Goal: Task Accomplishment & Management: Use online tool/utility

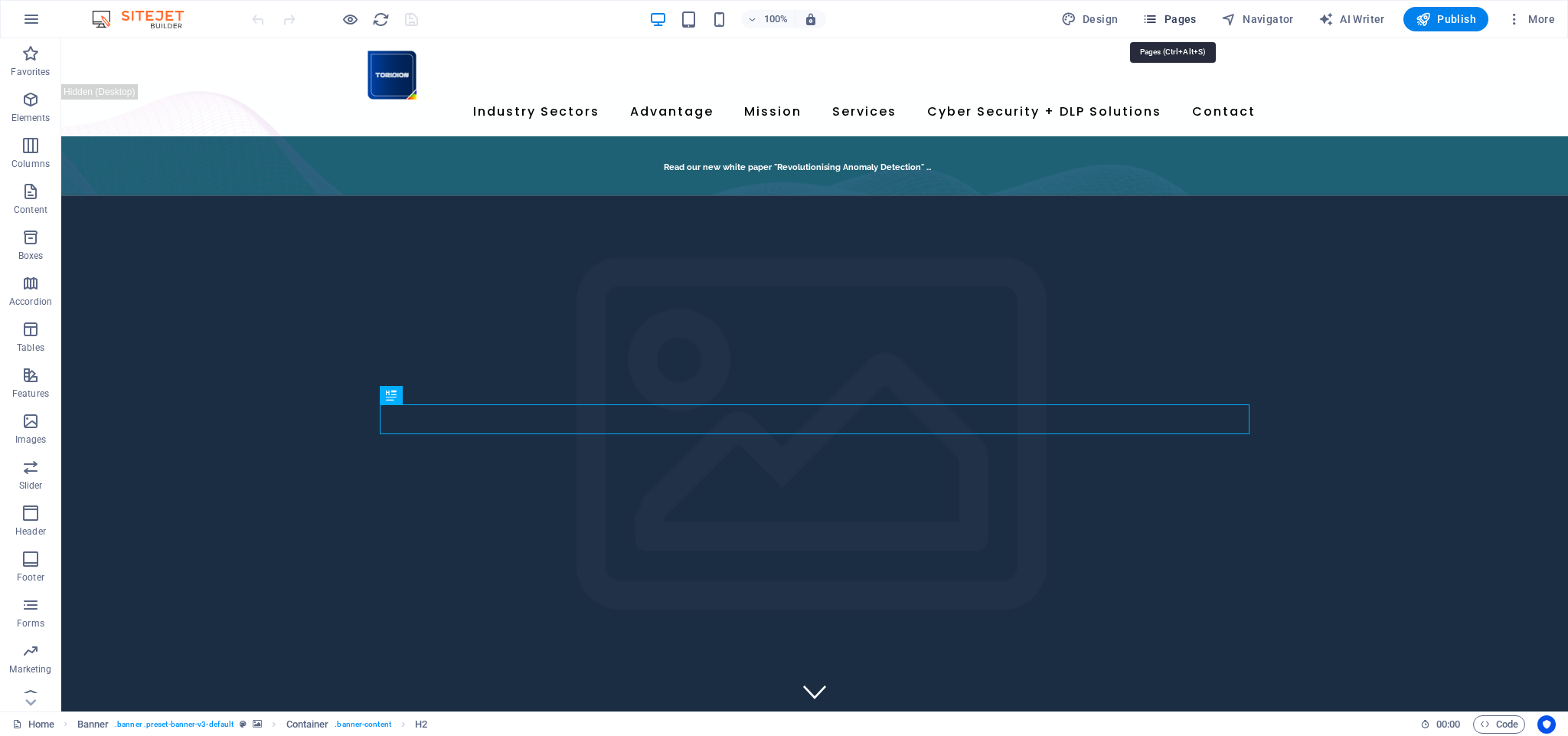
click at [1189, 17] on span "Pages" at bounding box center [1170, 19] width 53 height 15
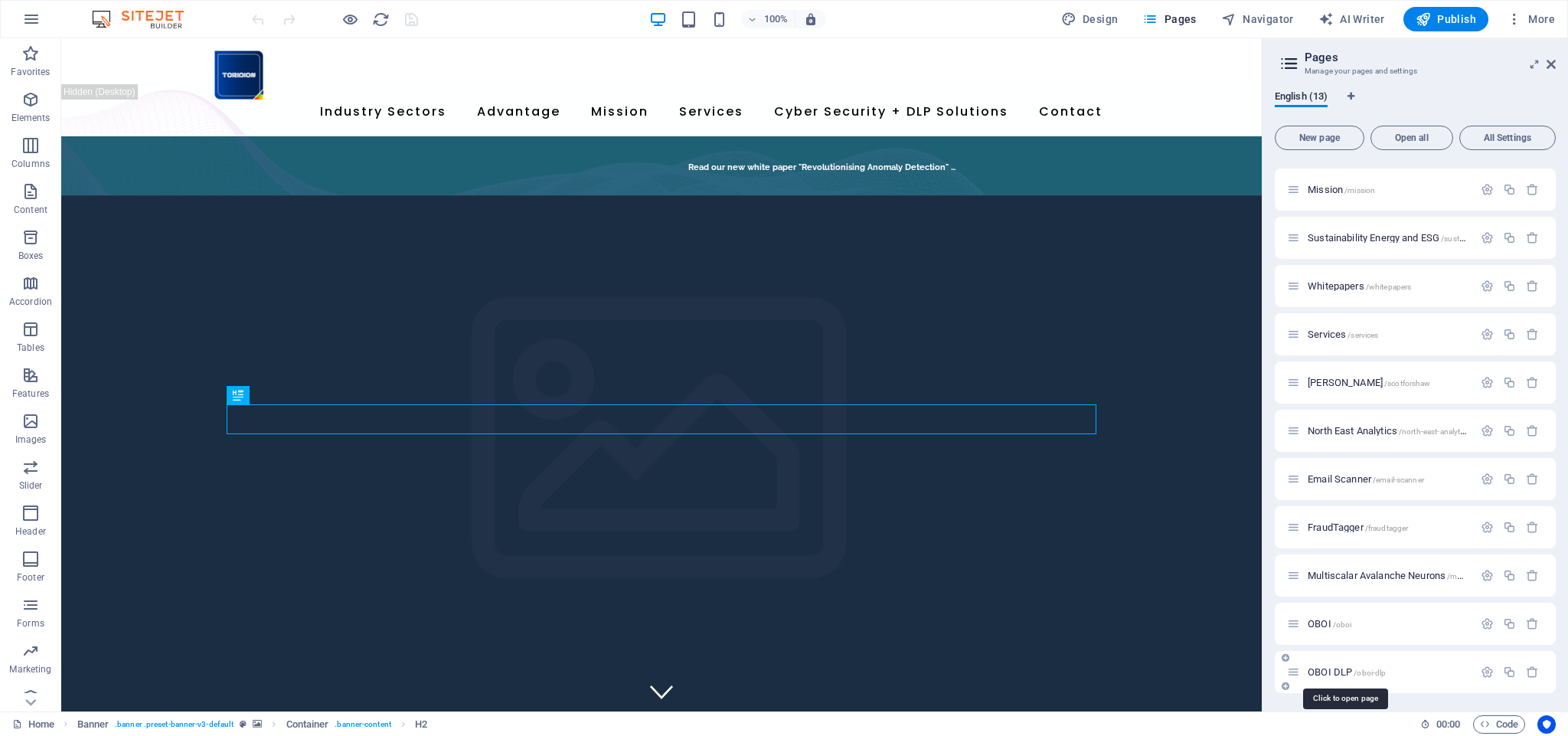
click at [1325, 673] on span "OBOI DLP /oboi-dlp" at bounding box center [1347, 672] width 78 height 11
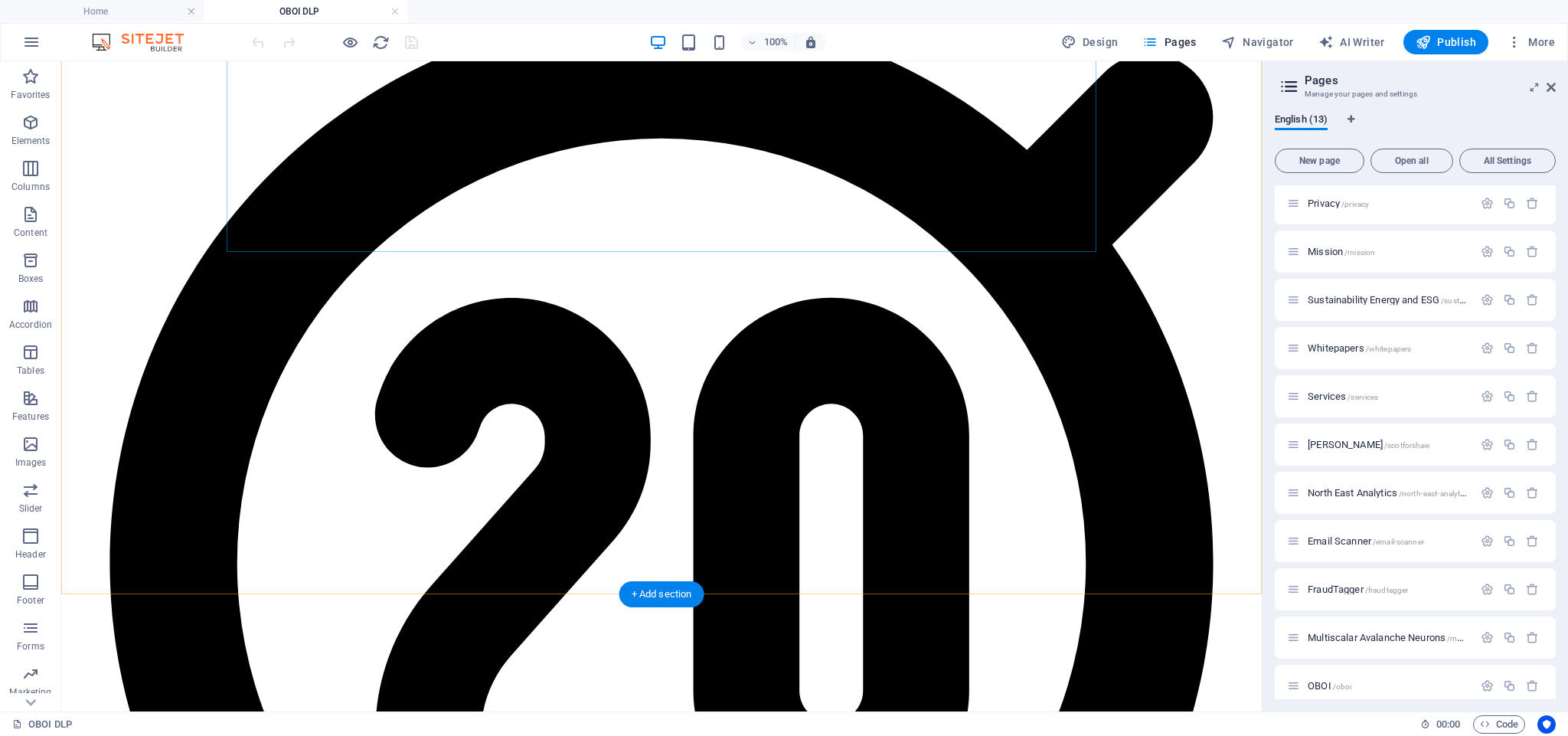
scroll to position [2601, 0]
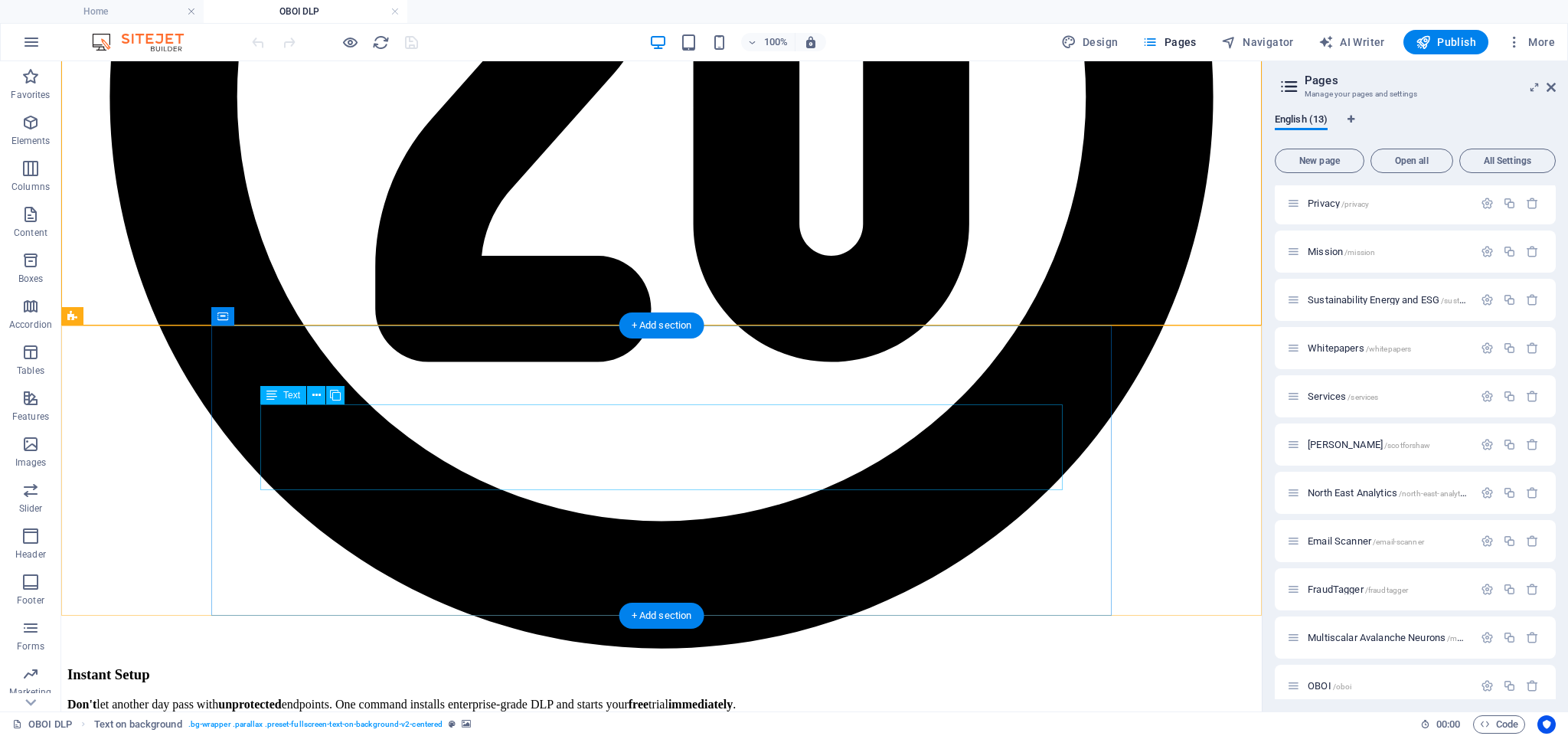
scroll to position [2983, 0]
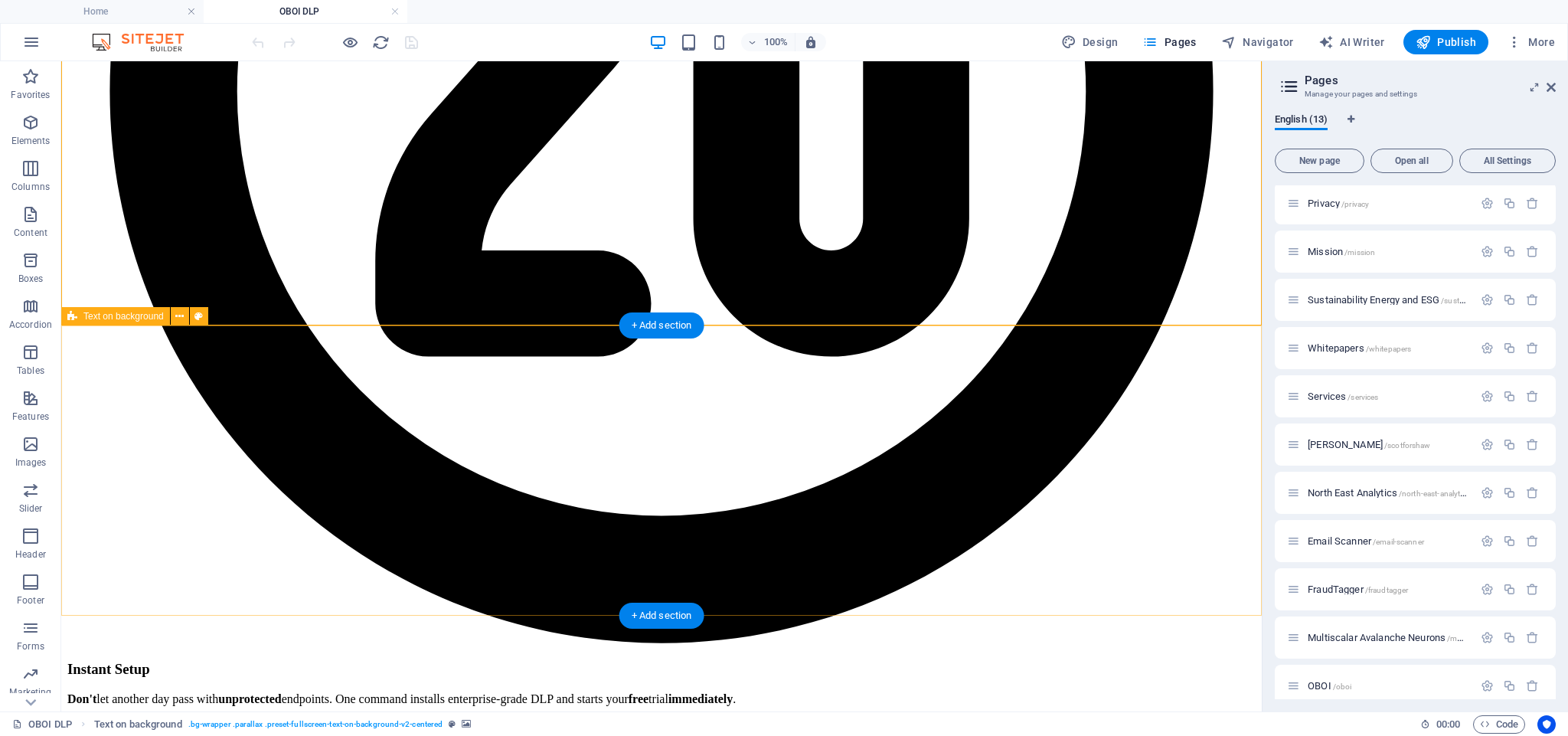
drag, startPoint x: 108, startPoint y: 433, endPoint x: 111, endPoint y: 423, distance: 10.4
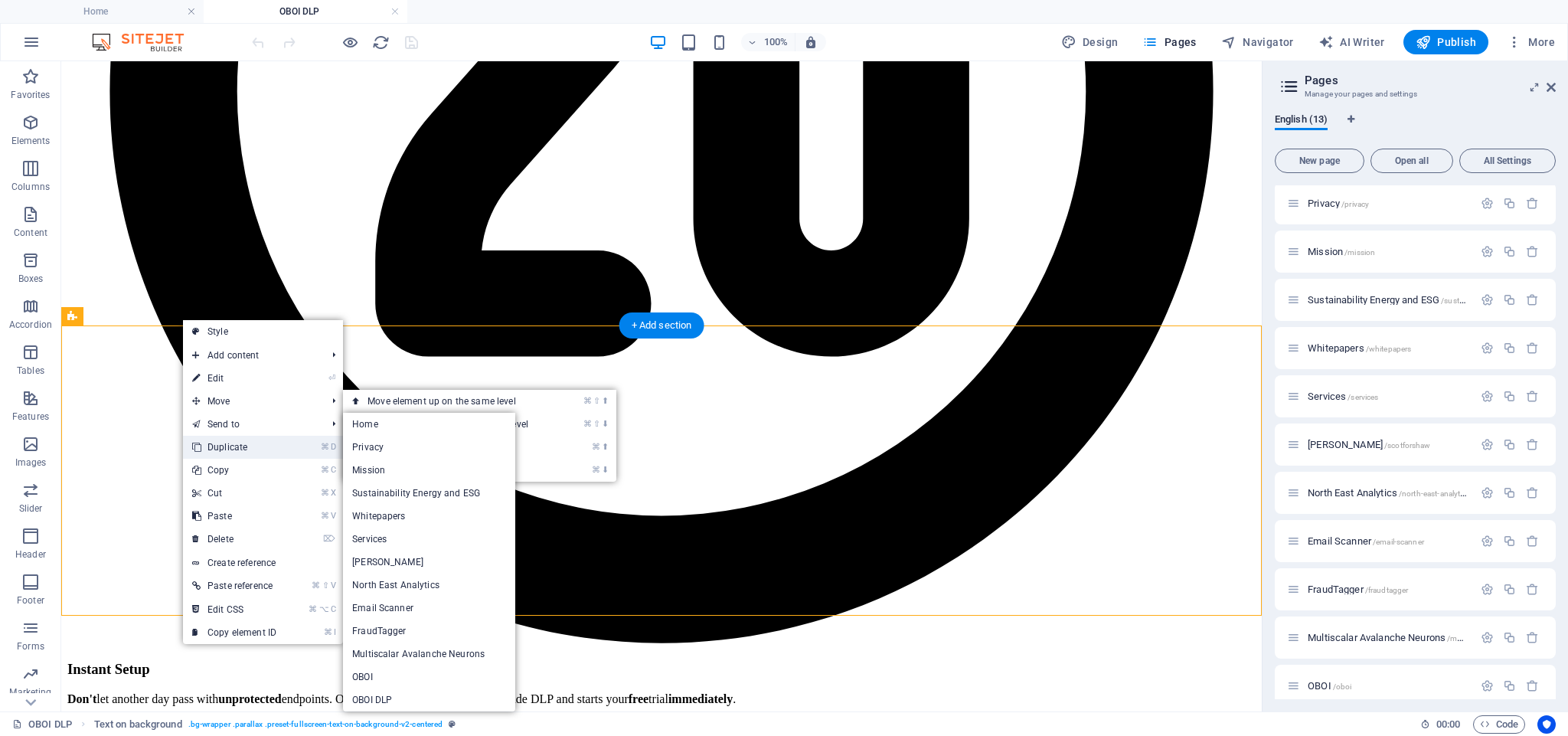
click at [244, 449] on link "⌘ D Duplicate" at bounding box center [234, 447] width 103 height 23
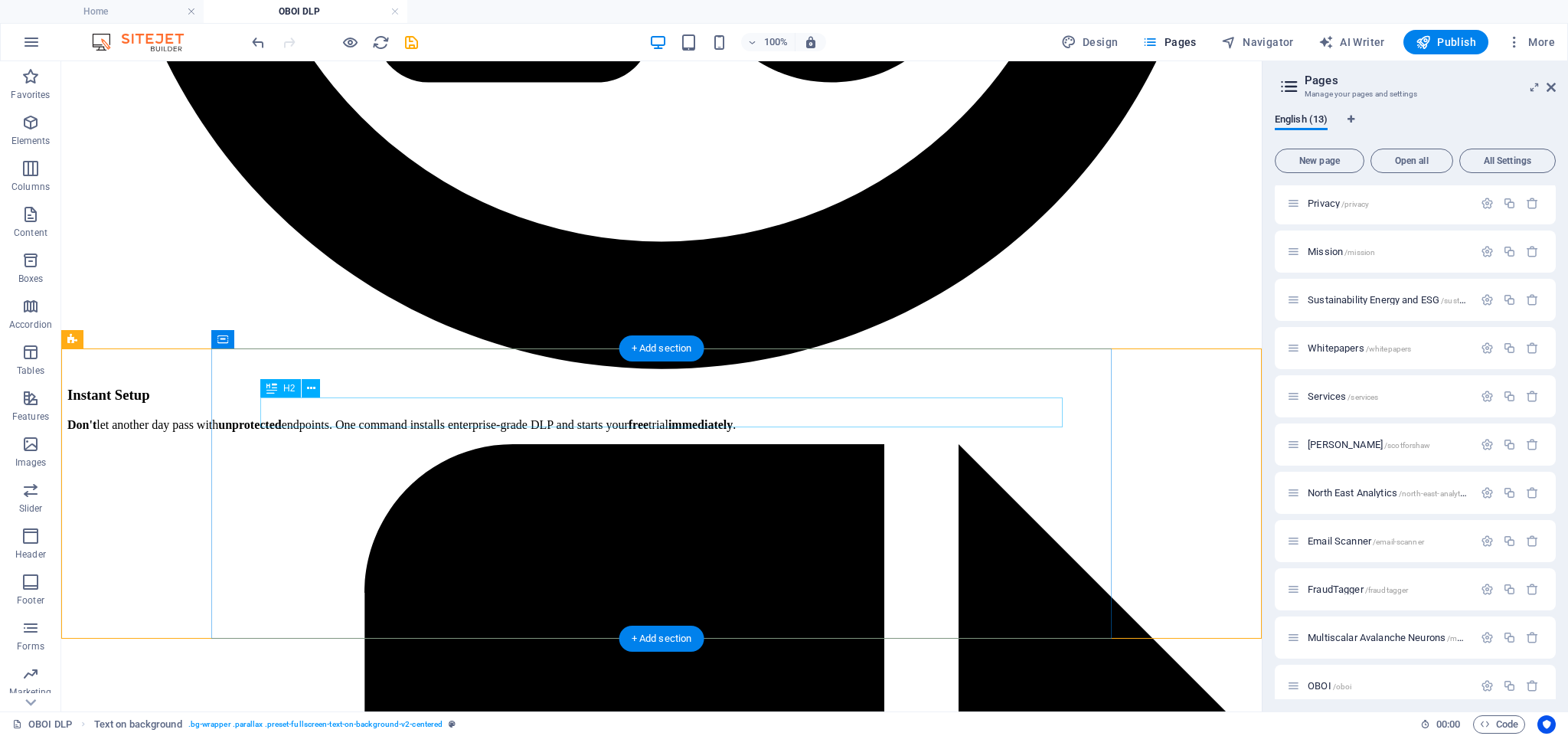
scroll to position [3260, 0]
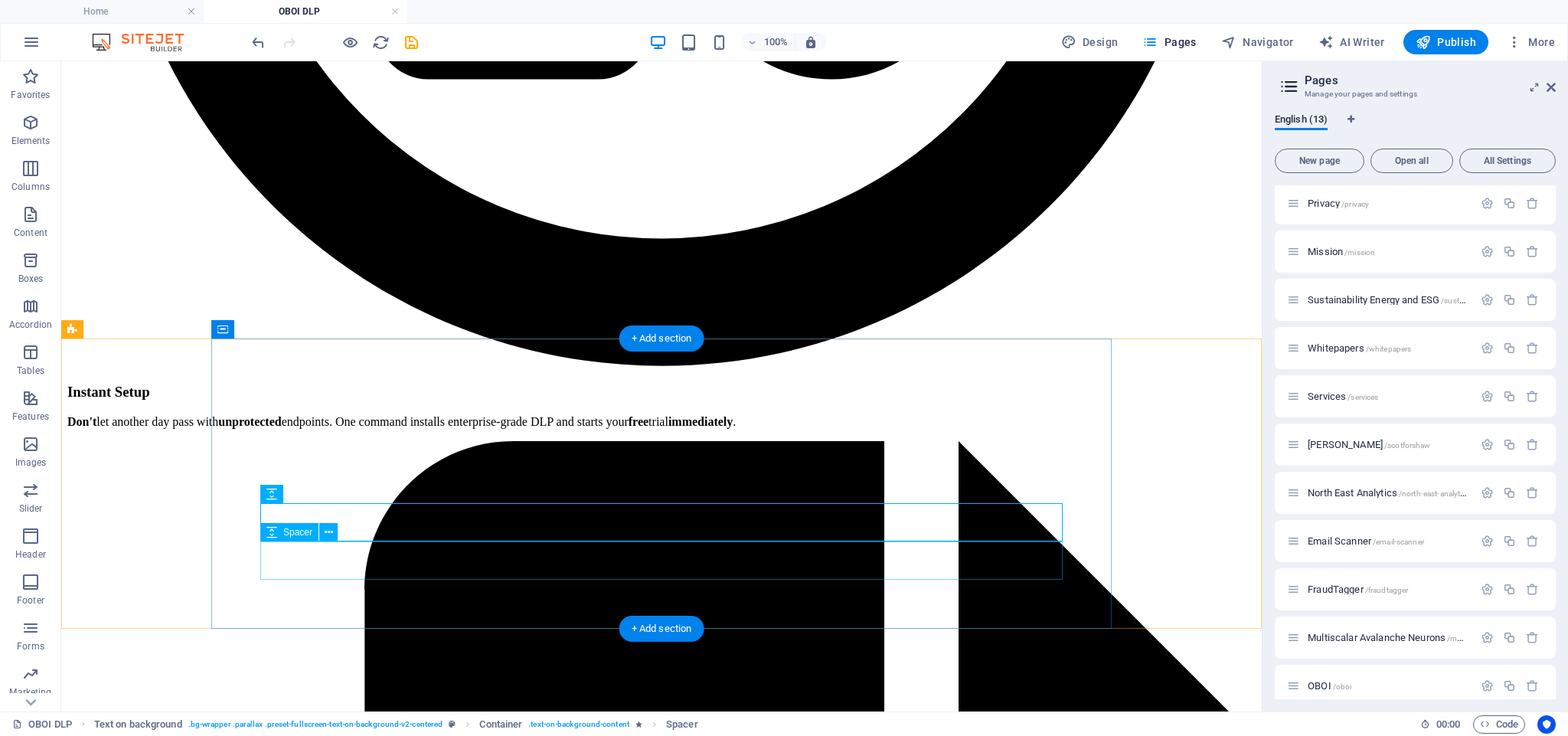
click at [330, 494] on icon at bounding box center [329, 494] width 9 height 16
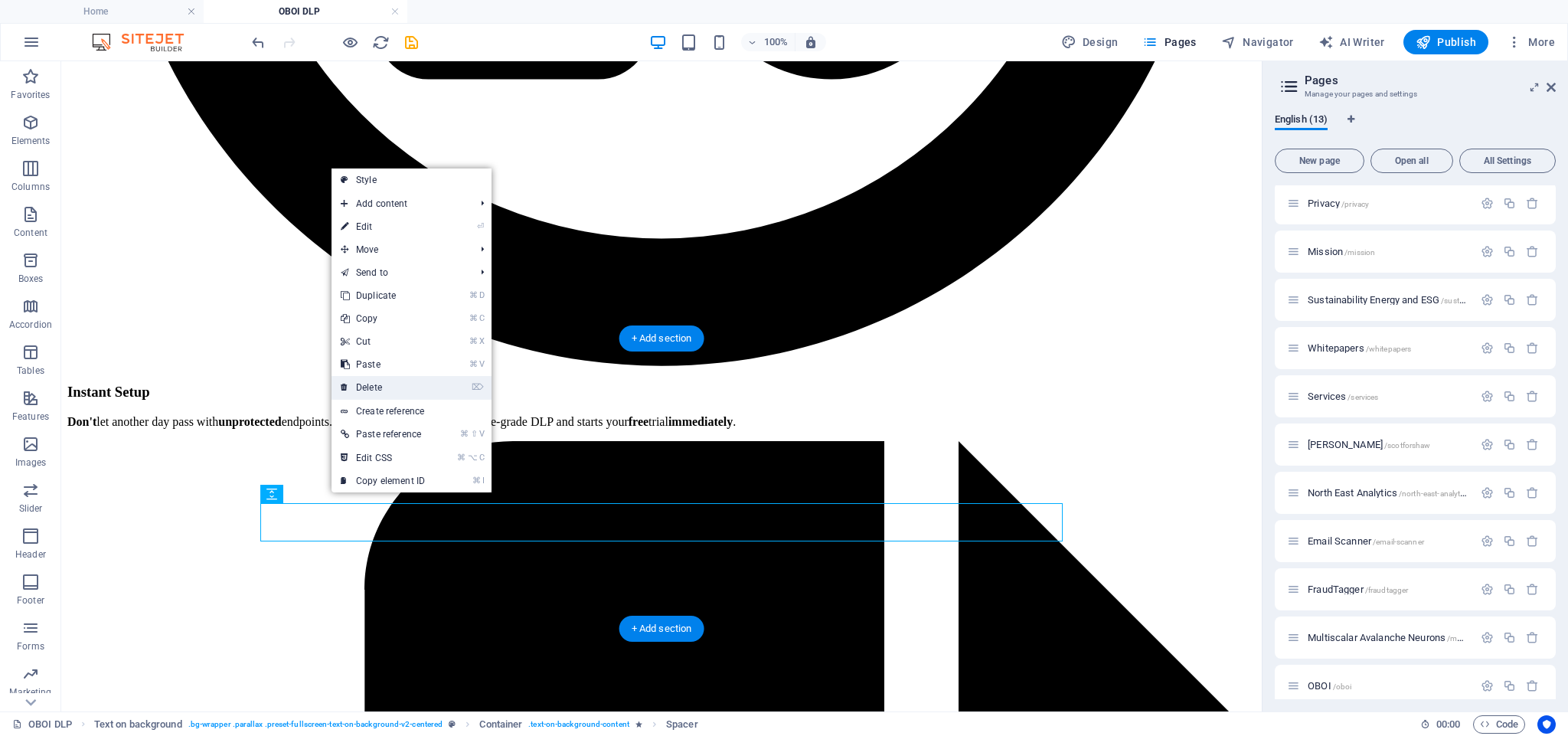
click at [388, 382] on link "⌦ Delete" at bounding box center [383, 387] width 103 height 23
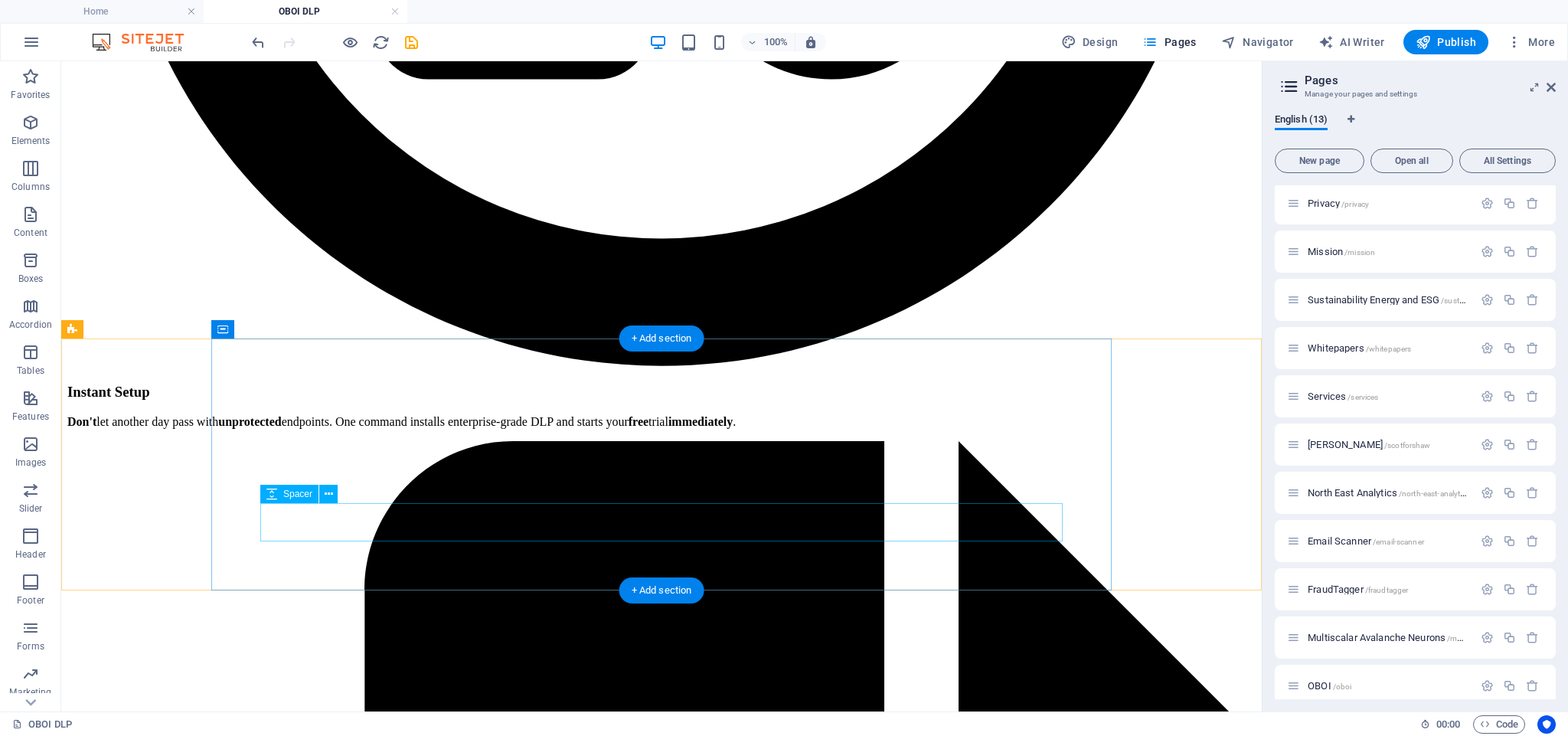
click at [328, 493] on icon at bounding box center [329, 494] width 9 height 16
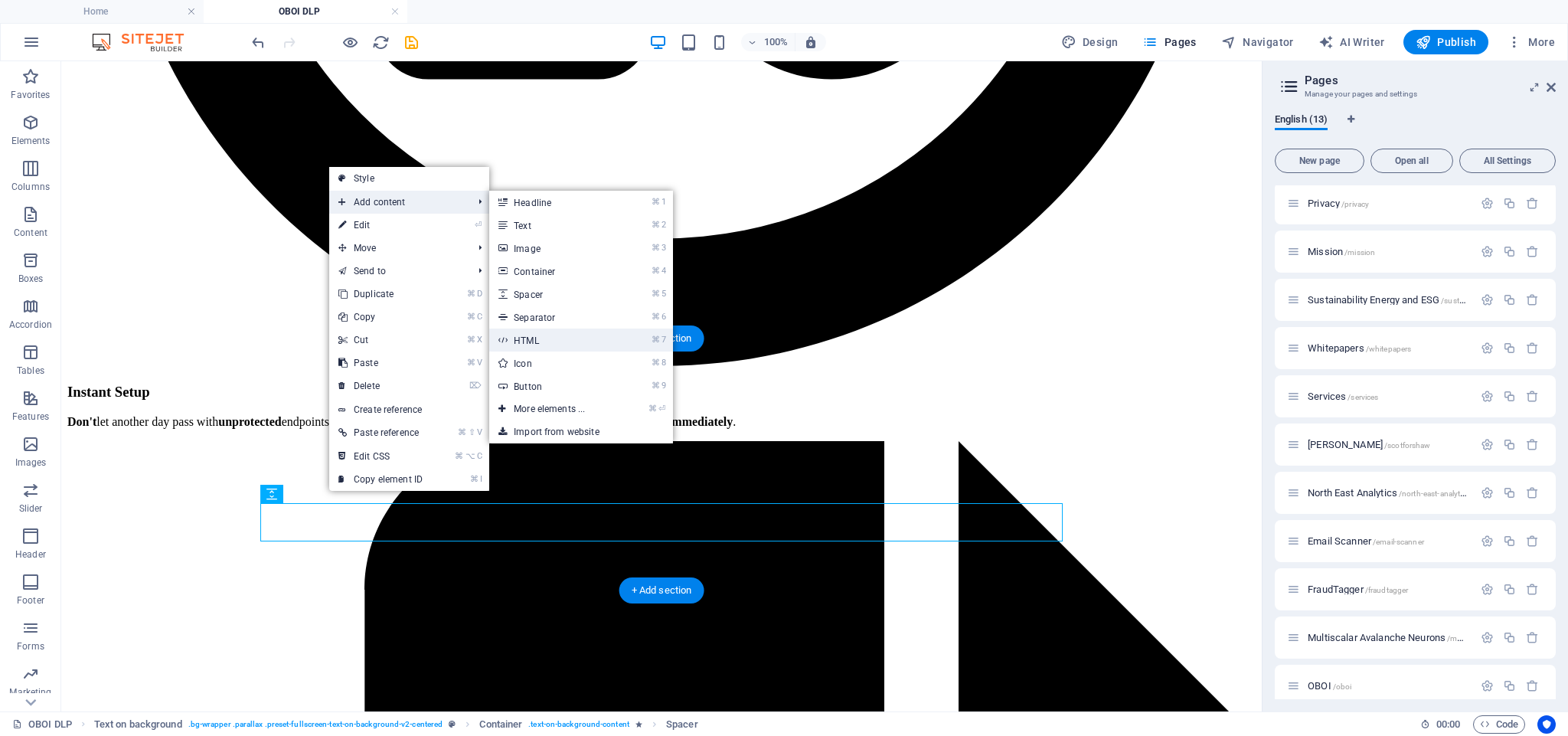
click at [547, 341] on link "⌘ 7 HTML" at bounding box center [552, 340] width 127 height 23
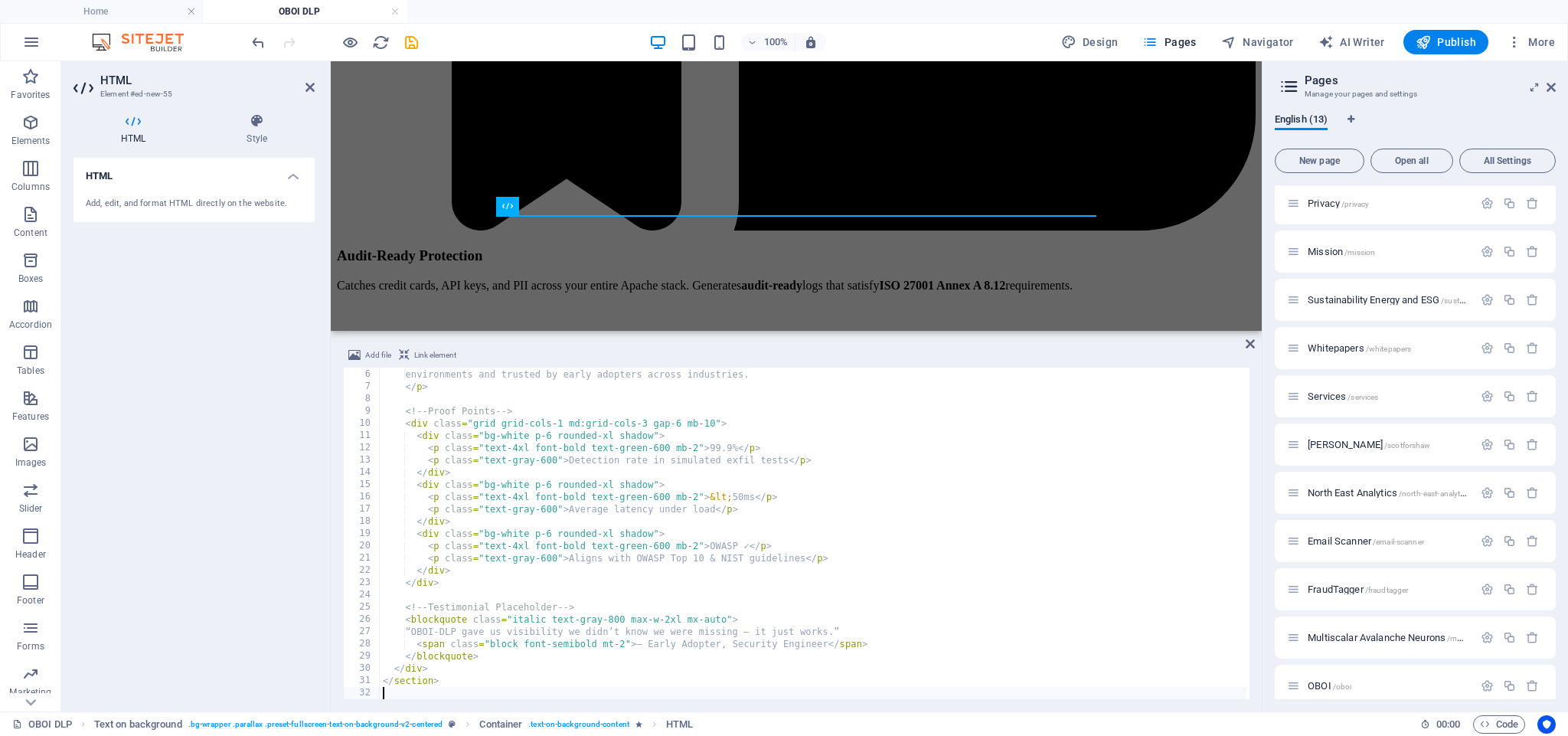
scroll to position [60, 0]
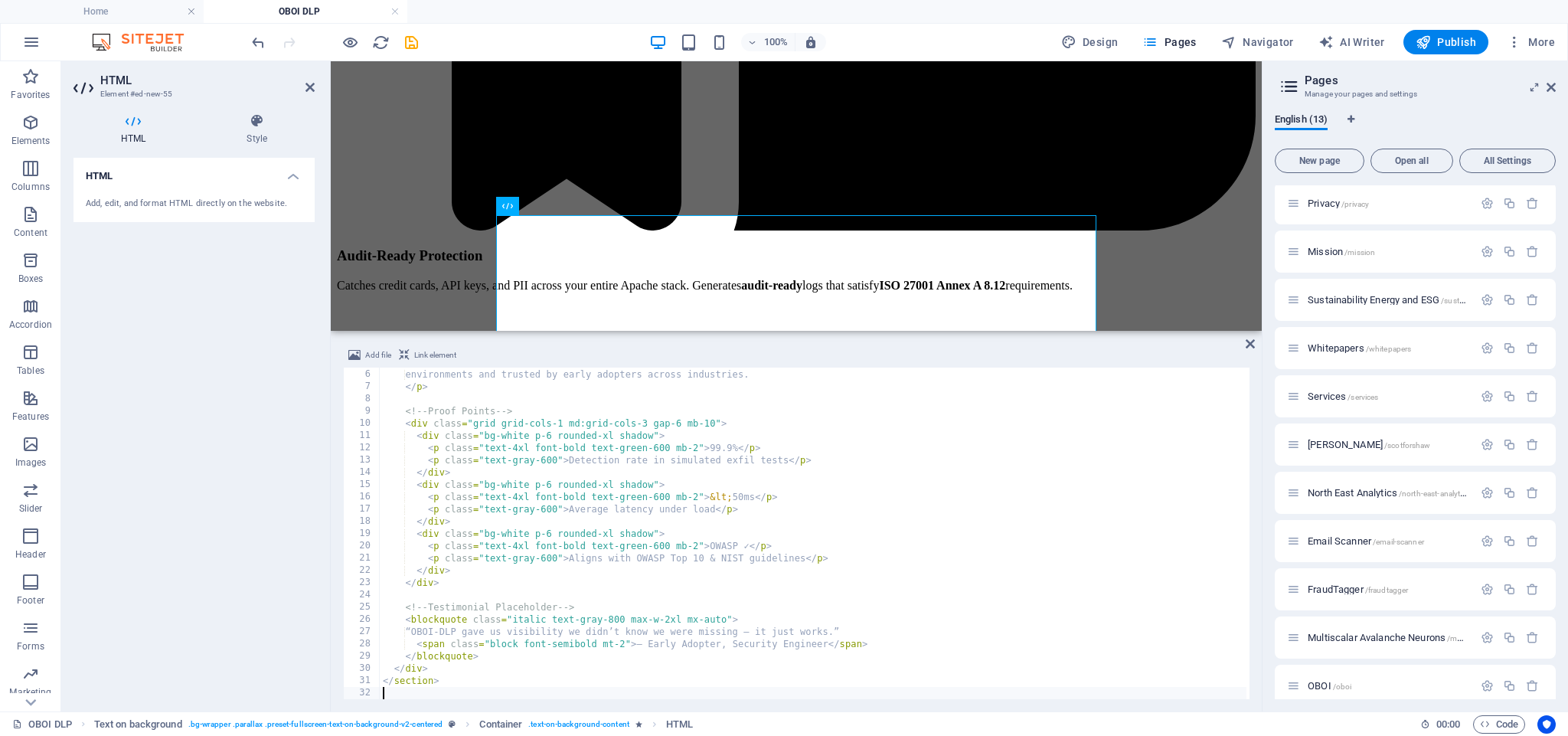
click at [247, 446] on div "HTML Add, edit, and format HTML directly on the website." at bounding box center [193, 429] width 241 height 542
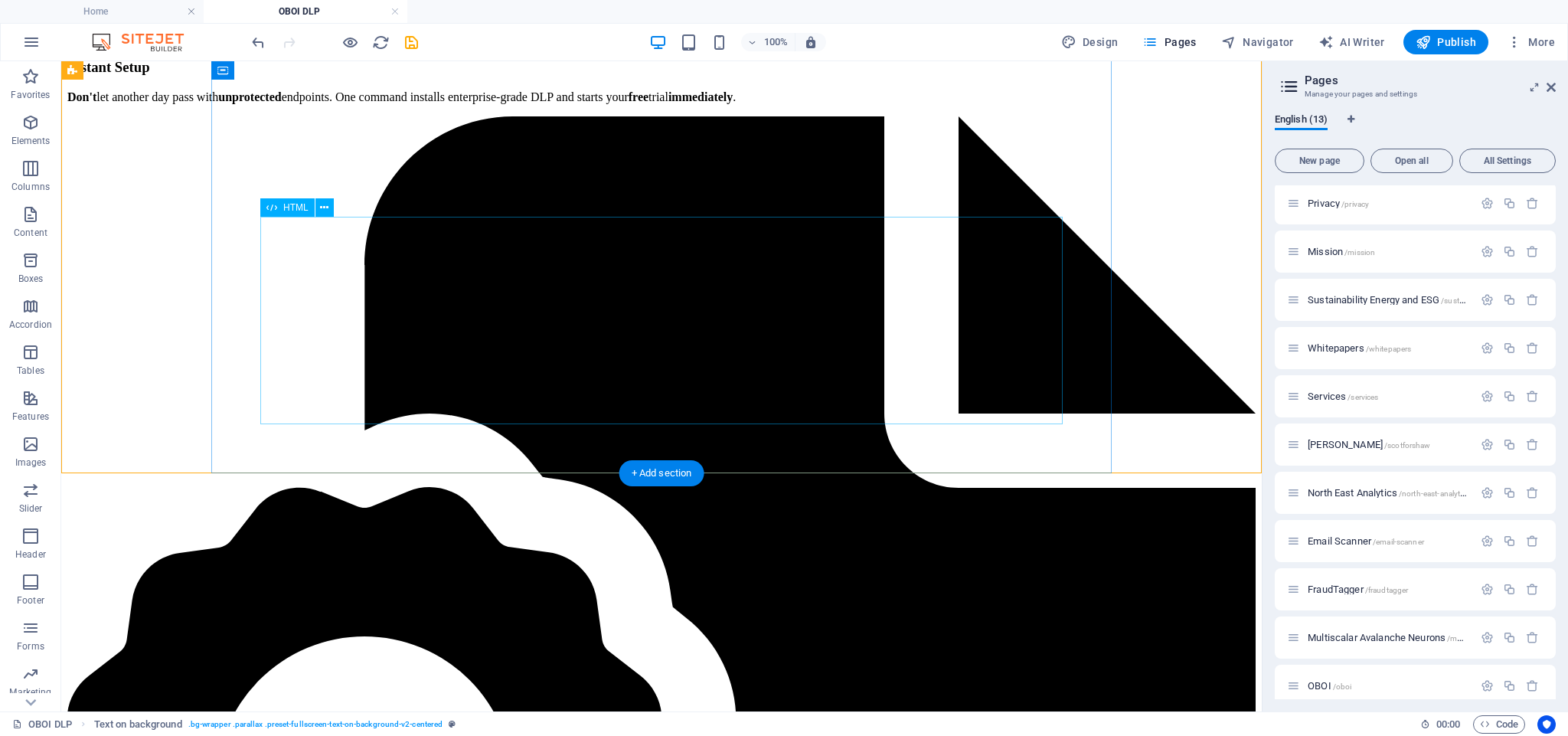
drag, startPoint x: 394, startPoint y: 306, endPoint x: 124, endPoint y: 306, distance: 270.0
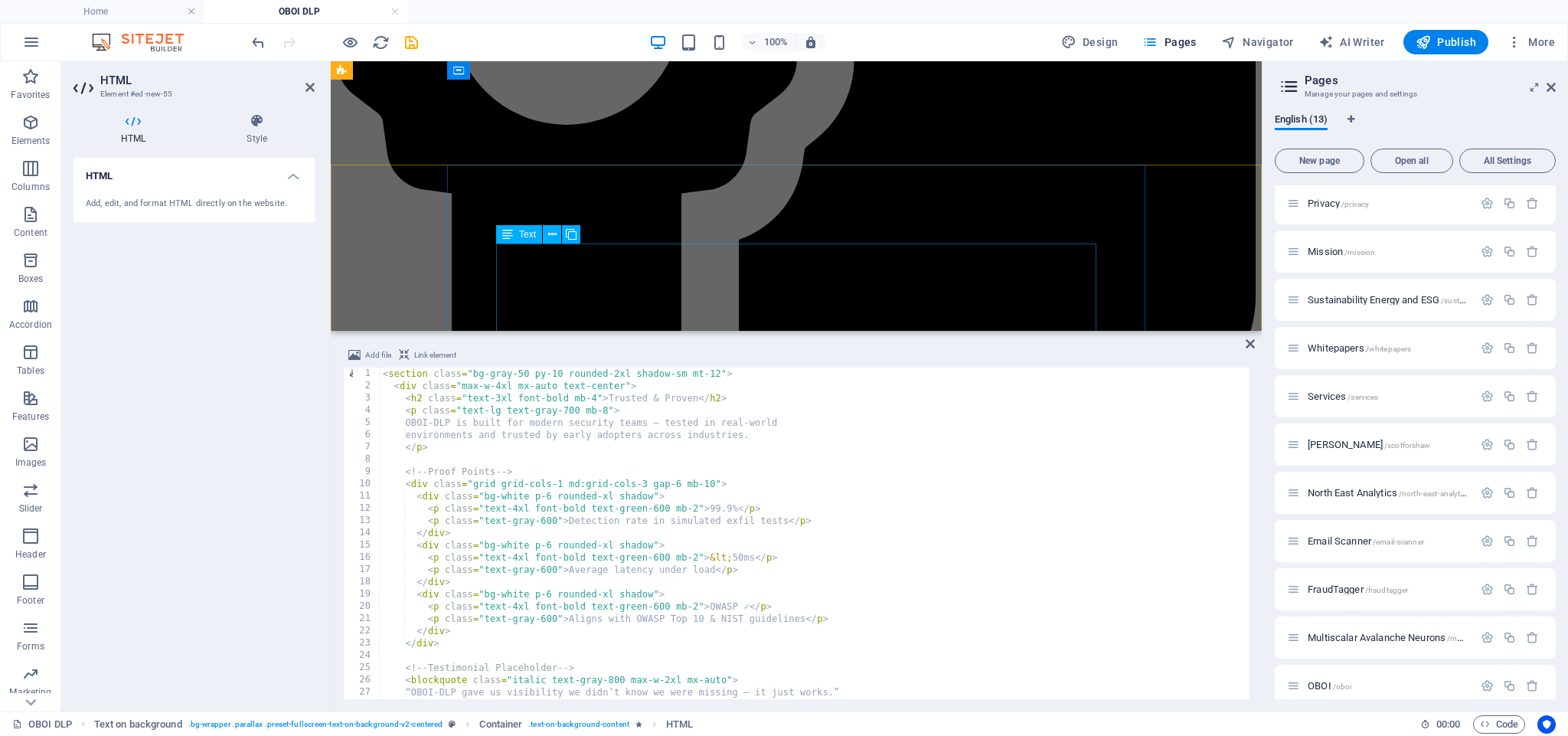
scroll to position [3589, 0]
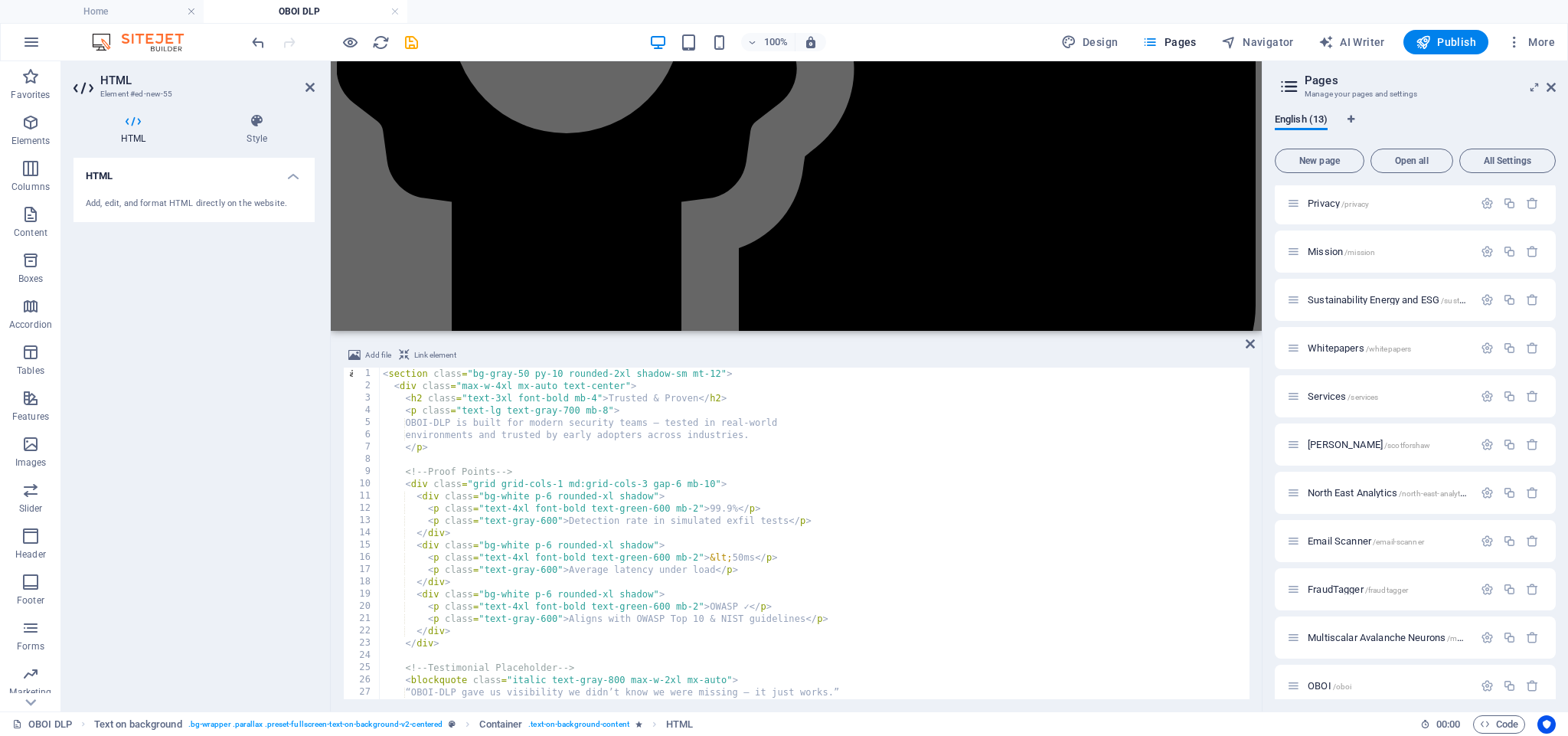
click at [231, 337] on div "HTML Add, edit, and format HTML directly on the website." at bounding box center [193, 429] width 241 height 542
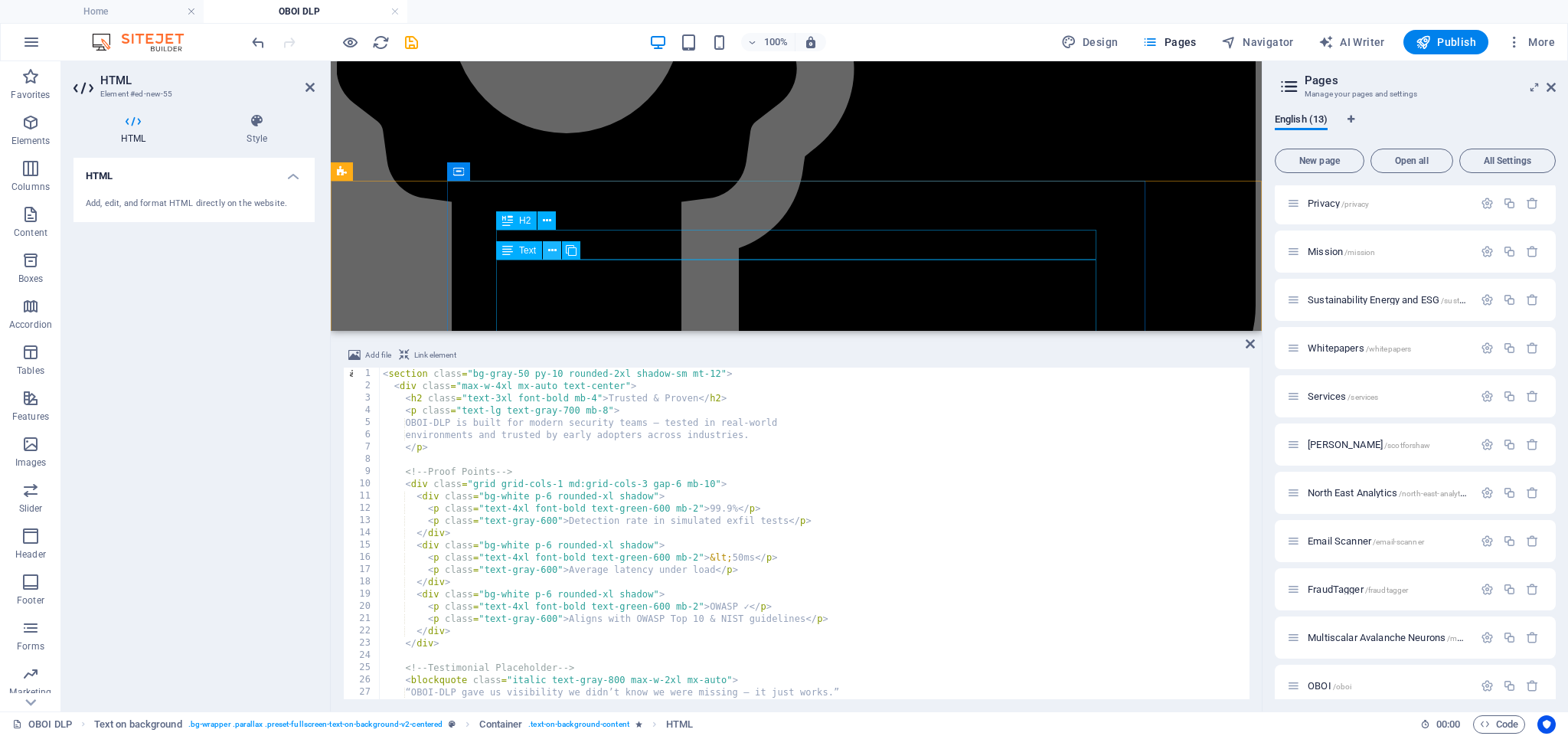
click at [552, 256] on icon at bounding box center [552, 251] width 9 height 16
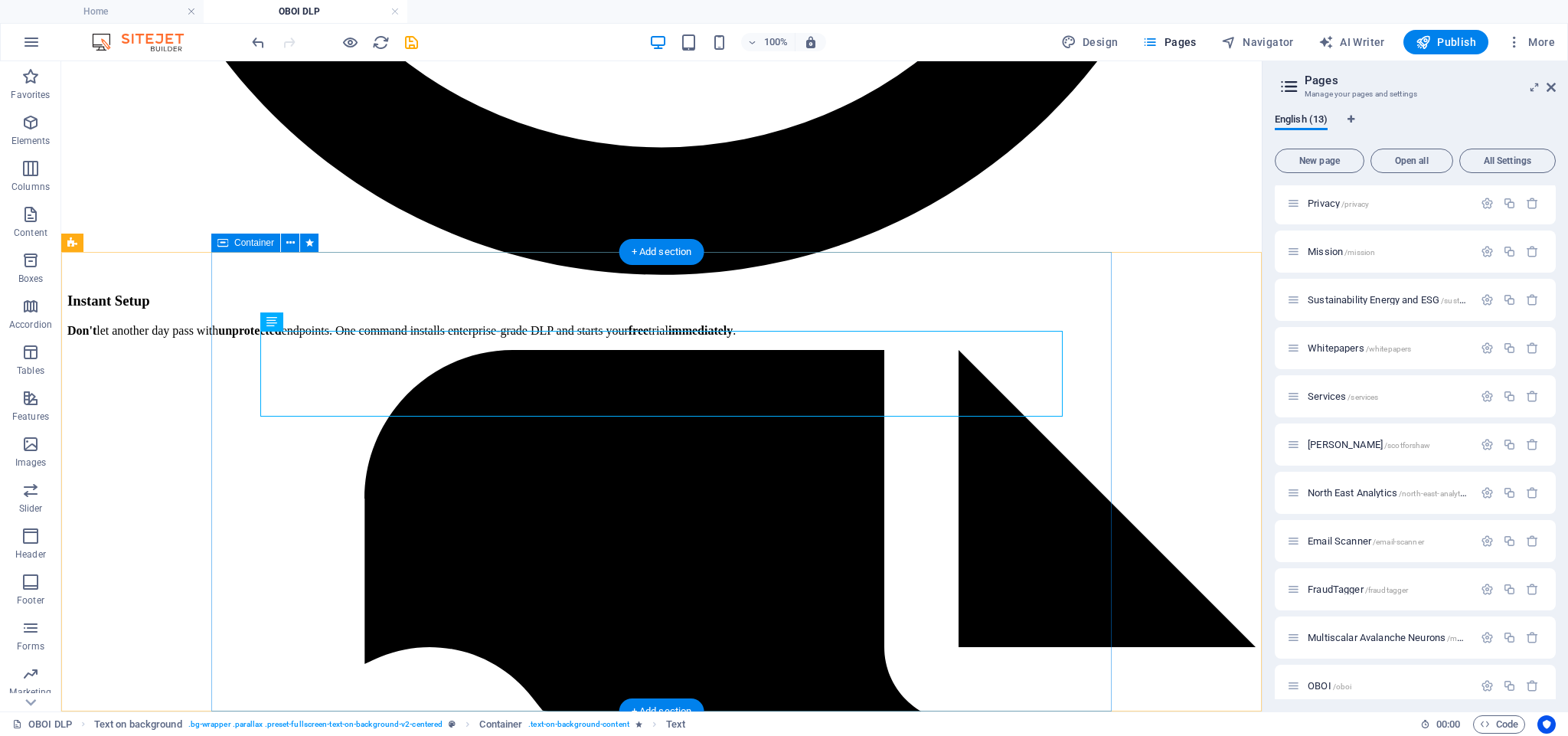
scroll to position [3346, 0]
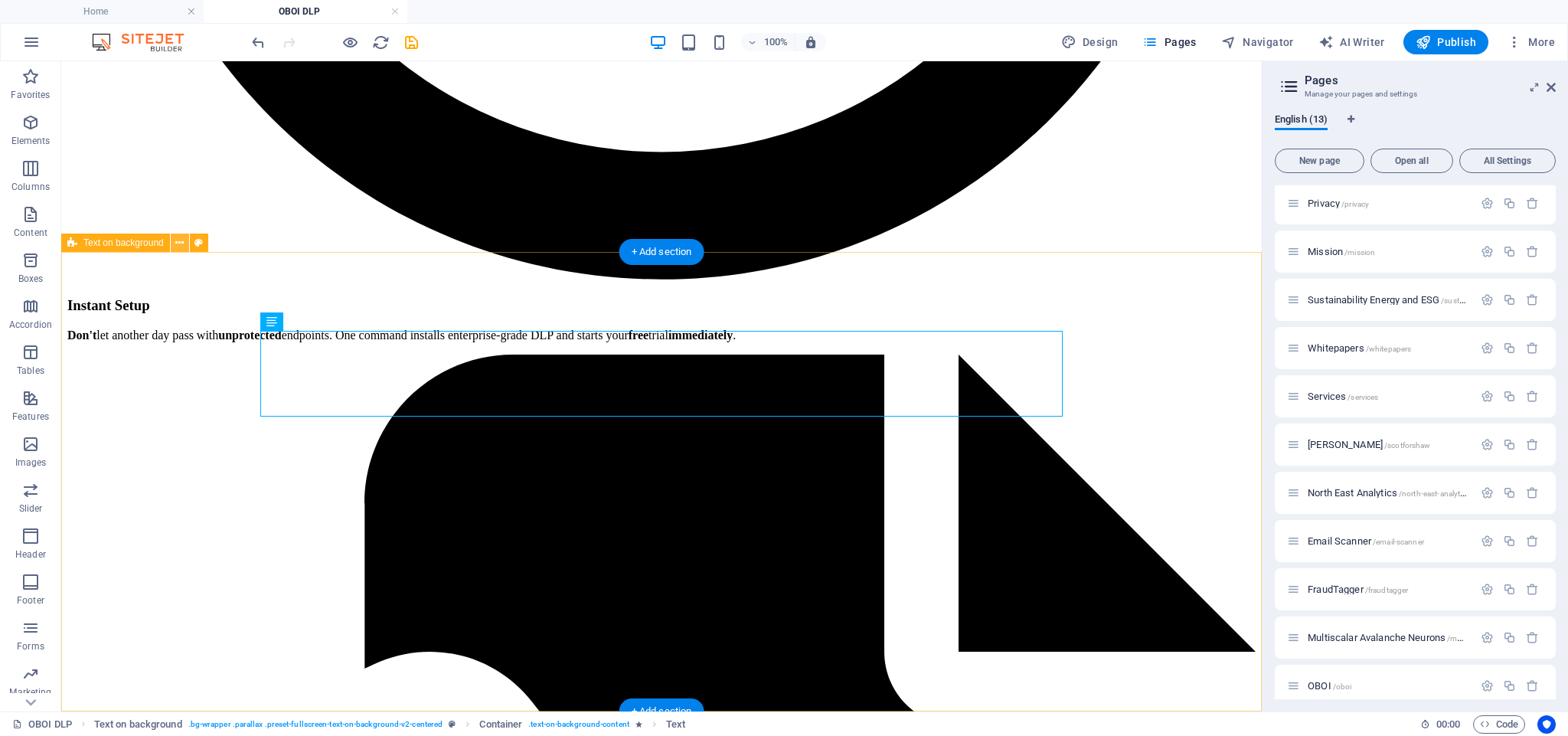
click at [183, 246] on icon at bounding box center [179, 243] width 9 height 16
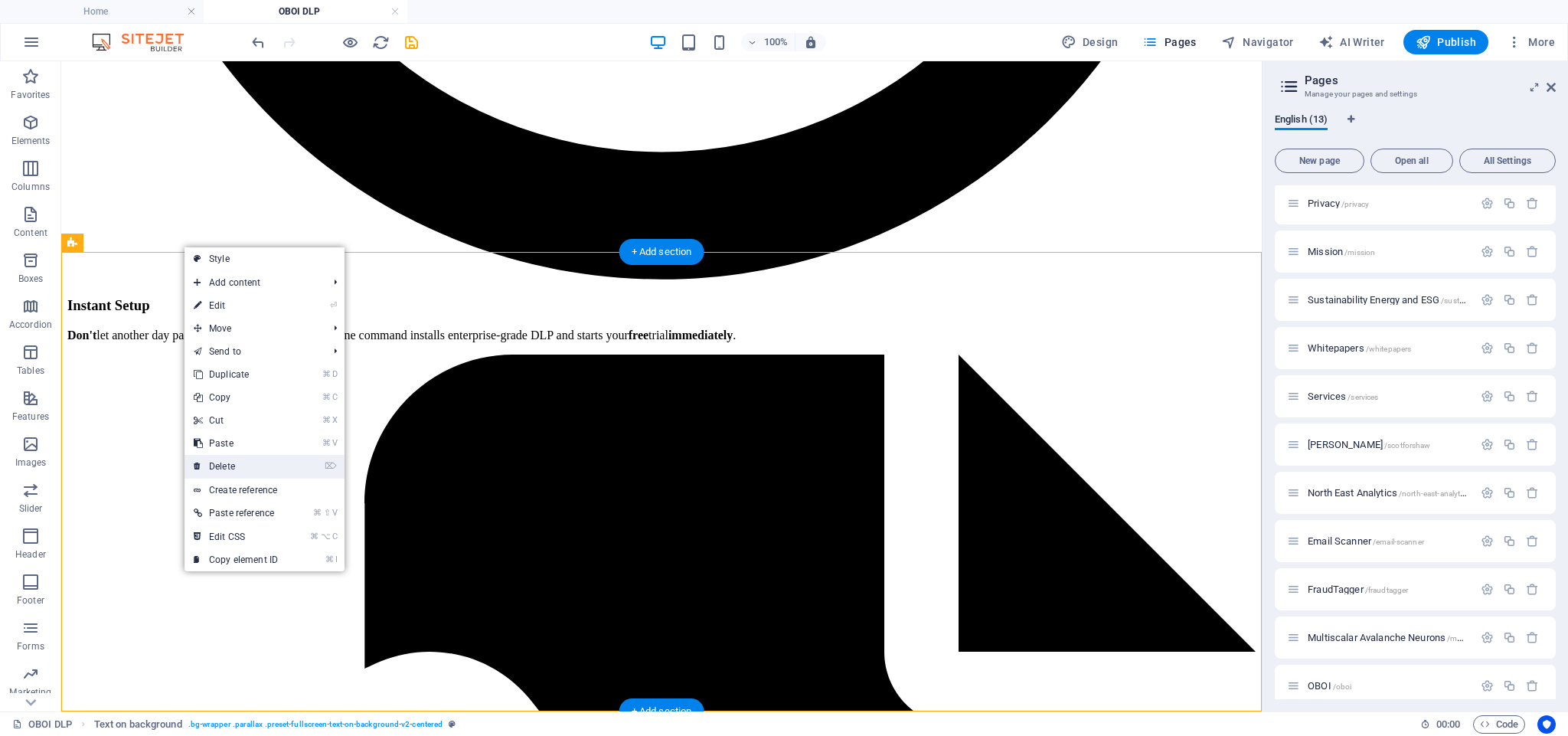
click at [252, 461] on link "⌦ Delete" at bounding box center [236, 466] width 103 height 23
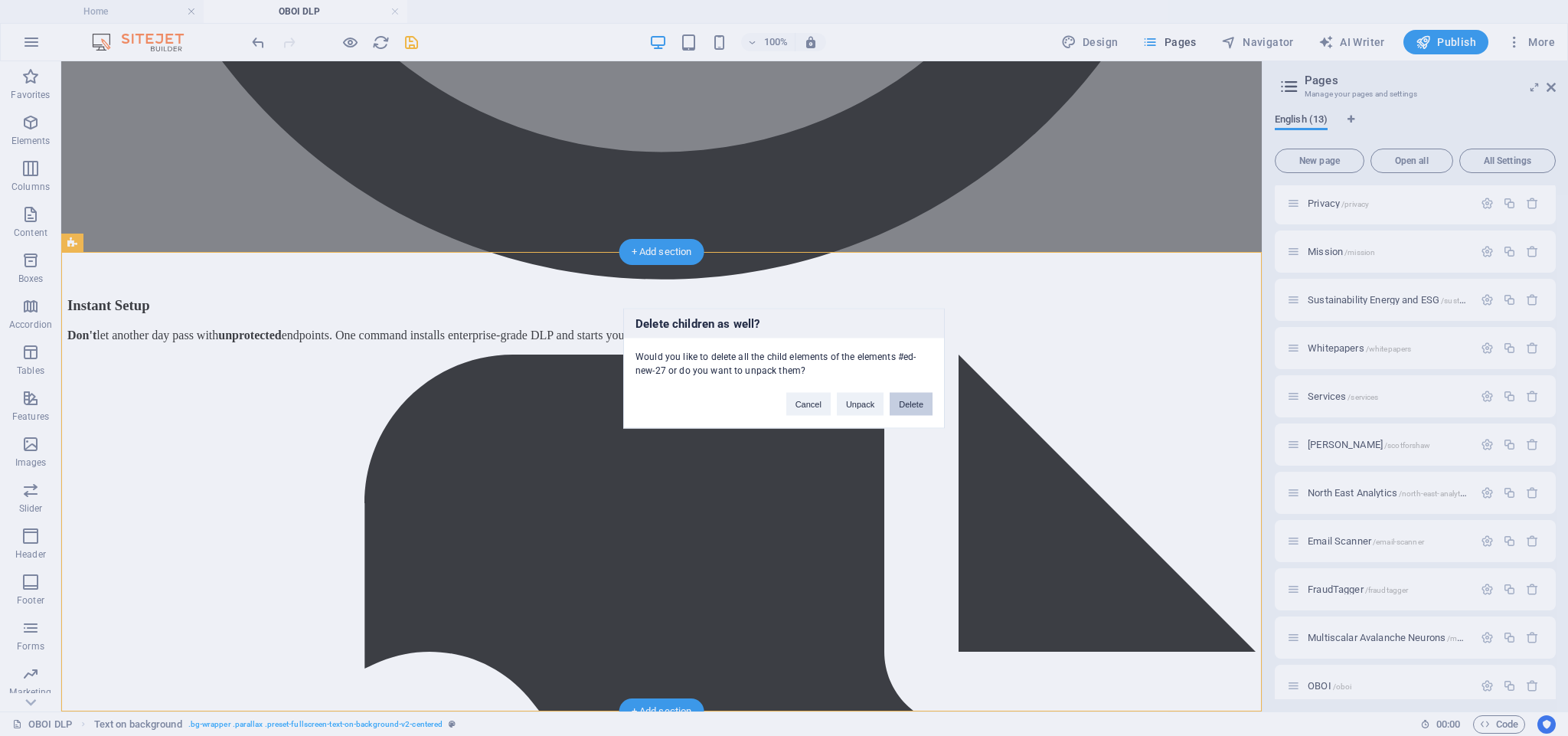
click at [915, 403] on button "Delete" at bounding box center [911, 403] width 43 height 23
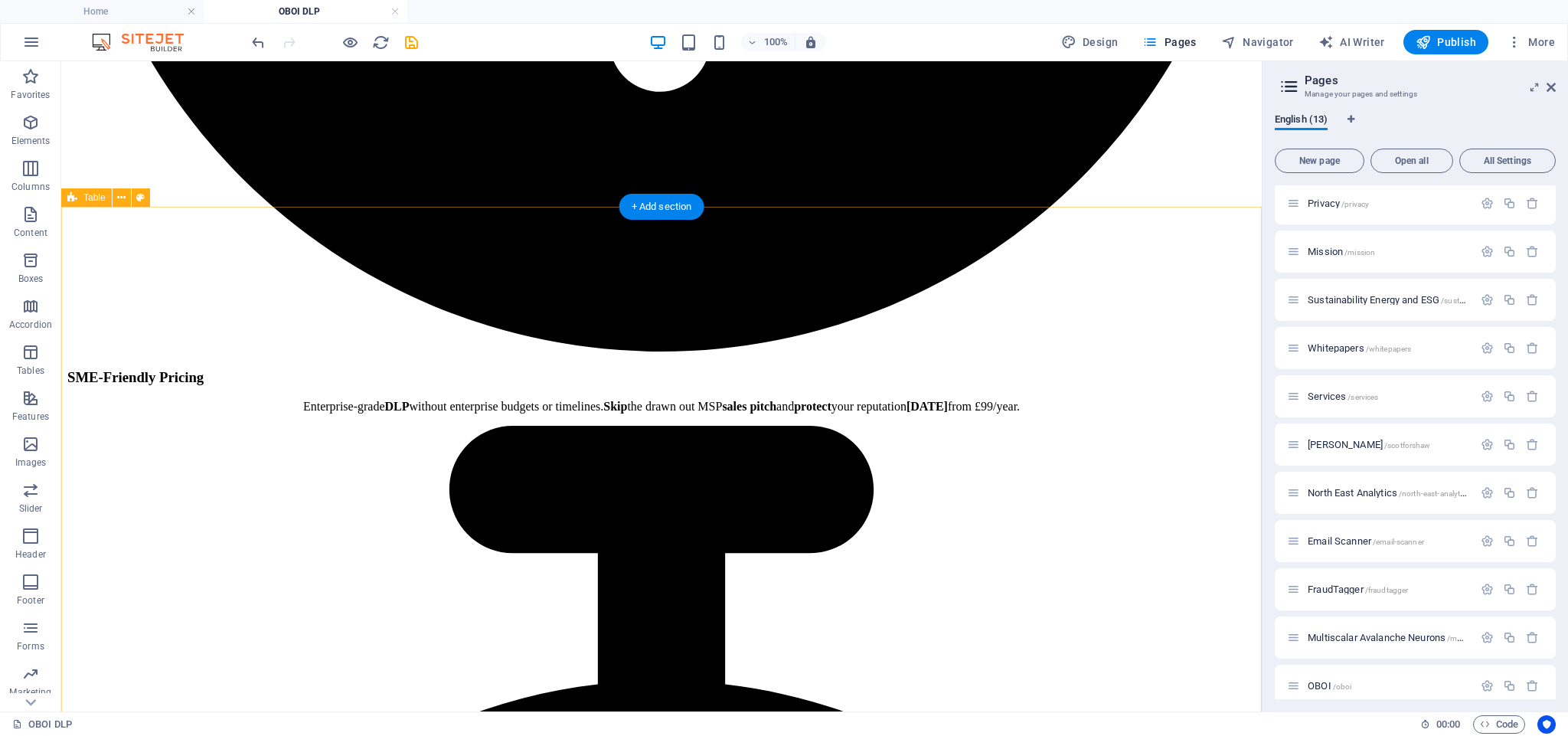
scroll to position [1841, 0]
click at [0, 0] on icon at bounding box center [0, 0] width 0 height 0
drag, startPoint x: 684, startPoint y: 209, endPoint x: 360, endPoint y: 147, distance: 329.9
click at [684, 209] on div "+ Add section" at bounding box center [662, 206] width 85 height 26
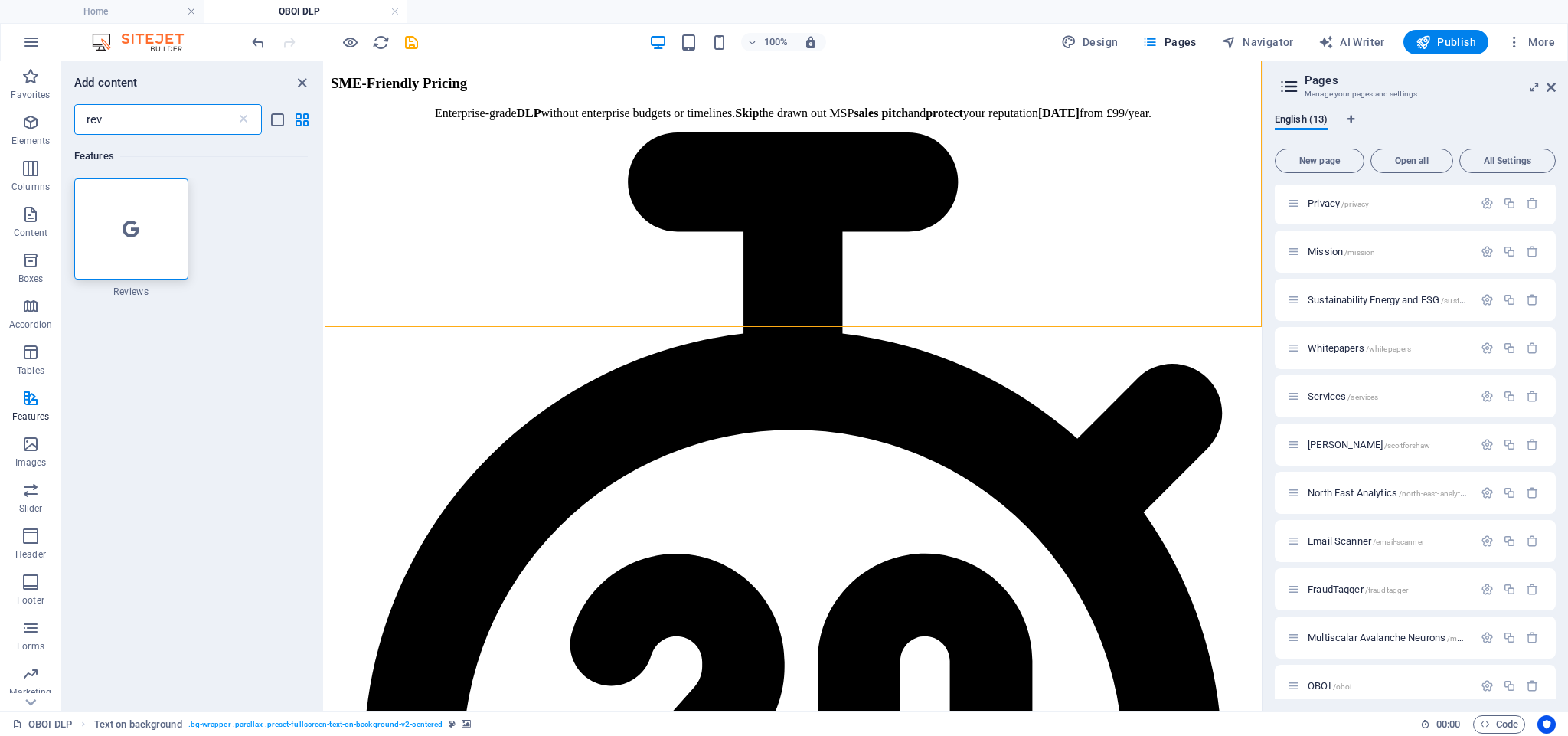
scroll to position [0, 0]
type input "rev"
click at [131, 240] on div at bounding box center [132, 229] width 114 height 101
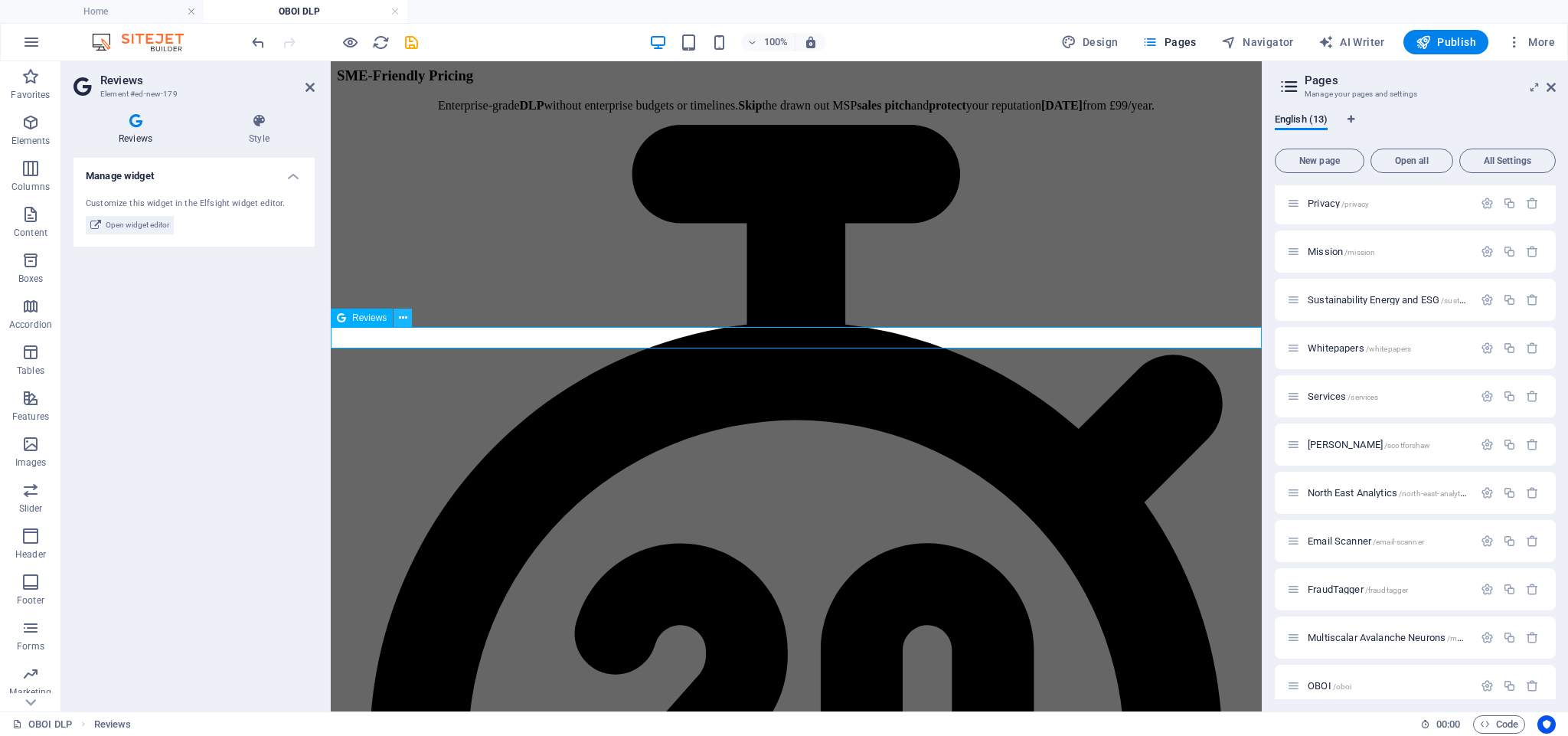
click at [403, 317] on icon at bounding box center [403, 317] width 9 height 16
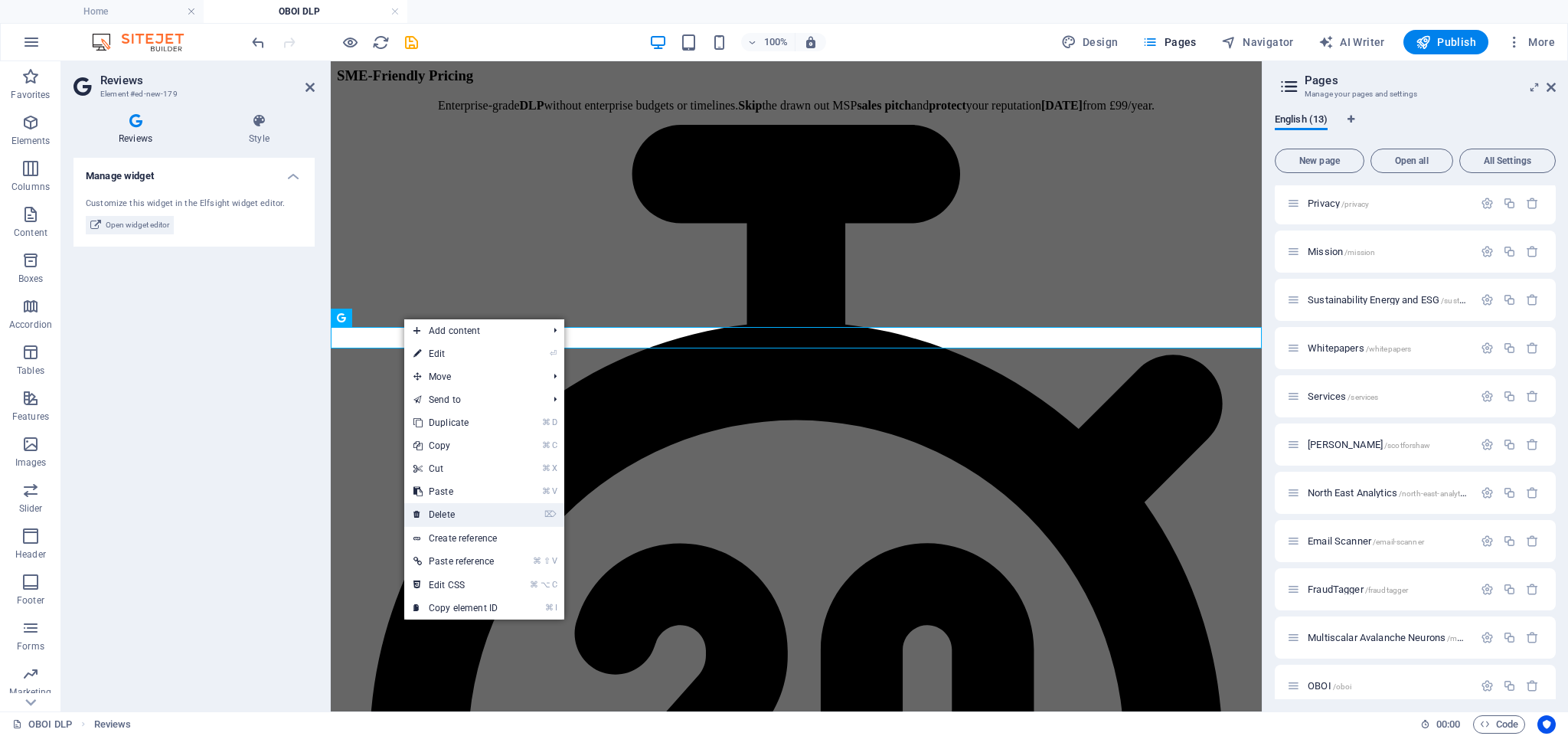
click at [462, 512] on link "⌦ Delete" at bounding box center [456, 515] width 103 height 23
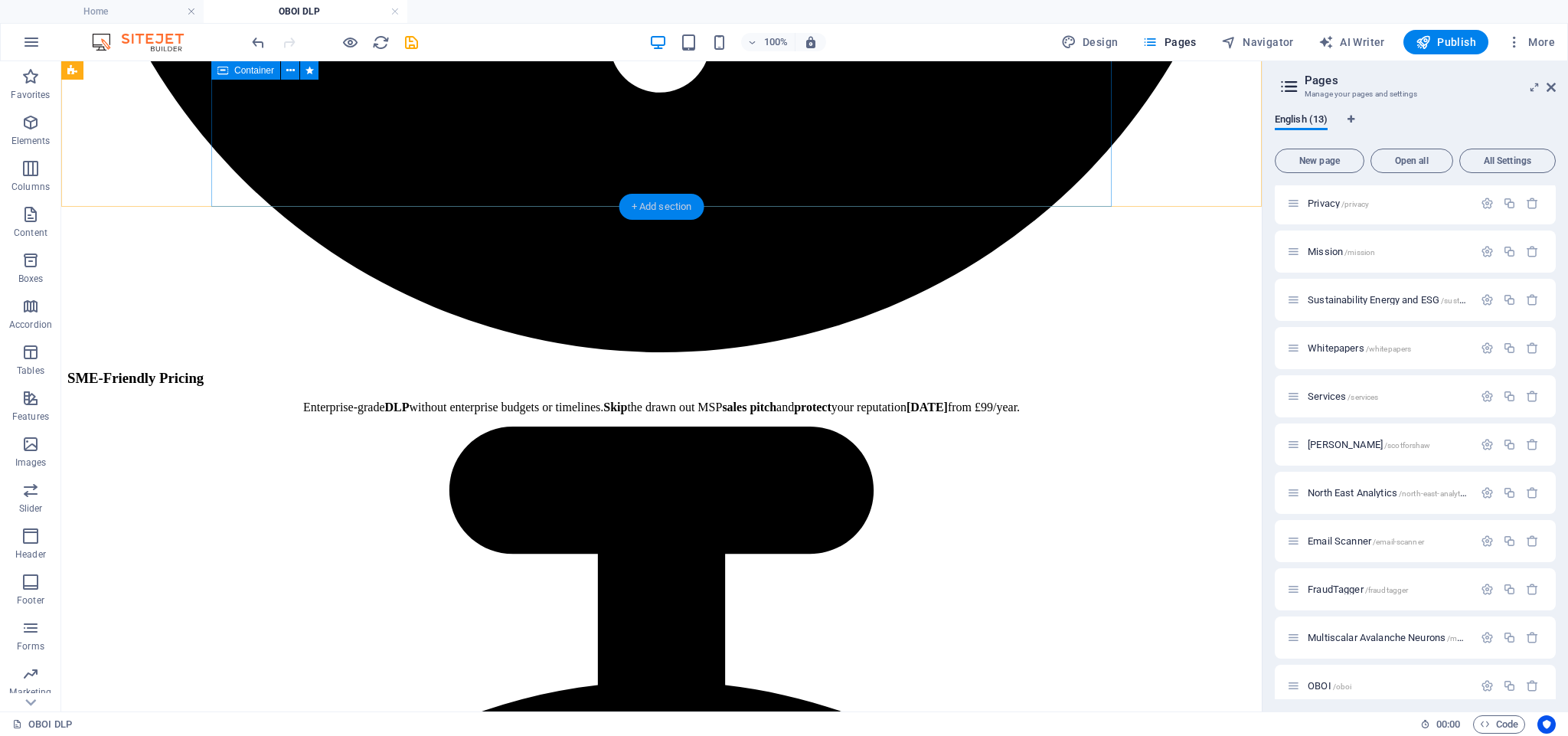
click at [661, 202] on div "+ Add section" at bounding box center [662, 206] width 85 height 26
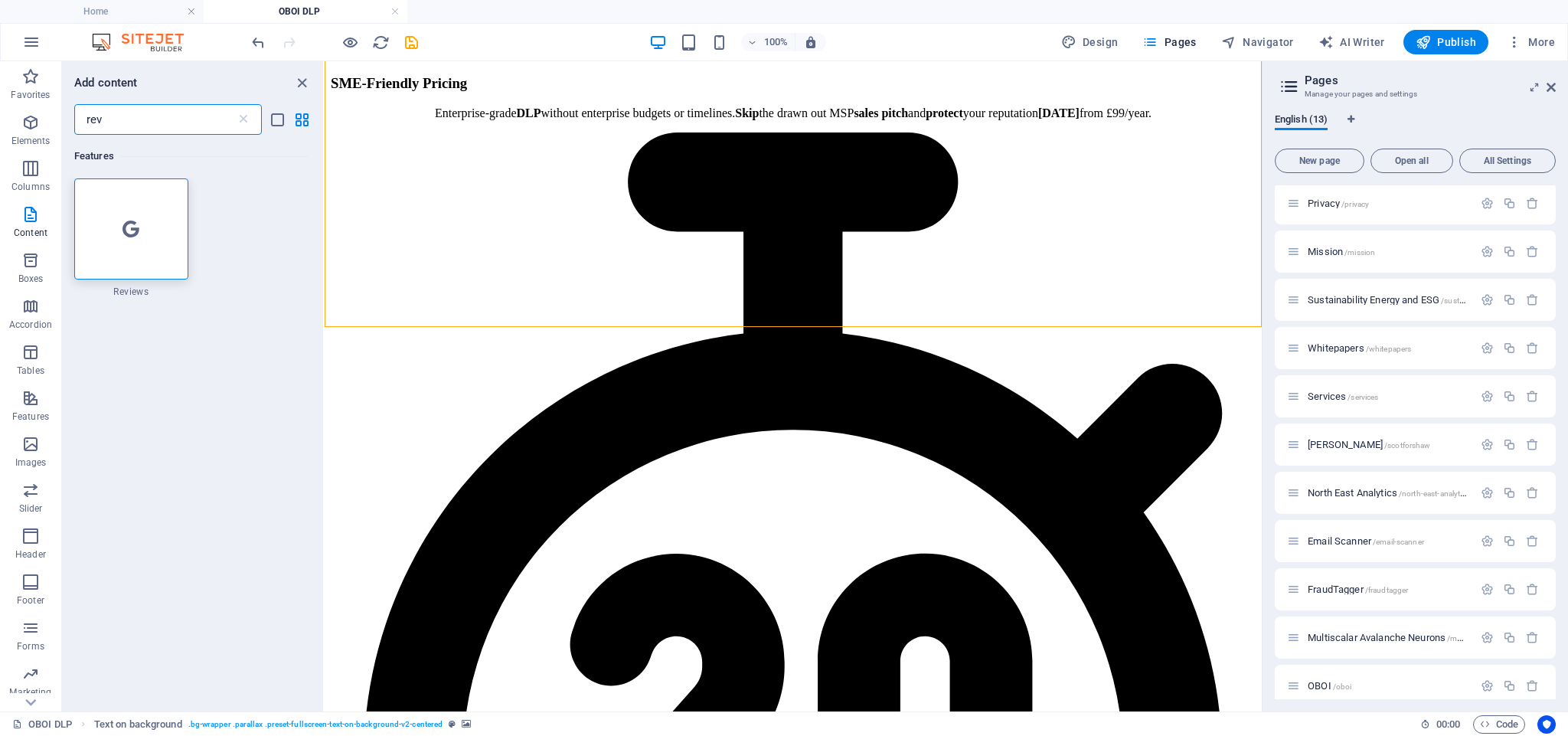
click at [119, 111] on input "rev" at bounding box center [155, 119] width 162 height 31
click at [119, 112] on input "rev" at bounding box center [155, 119] width 162 height 31
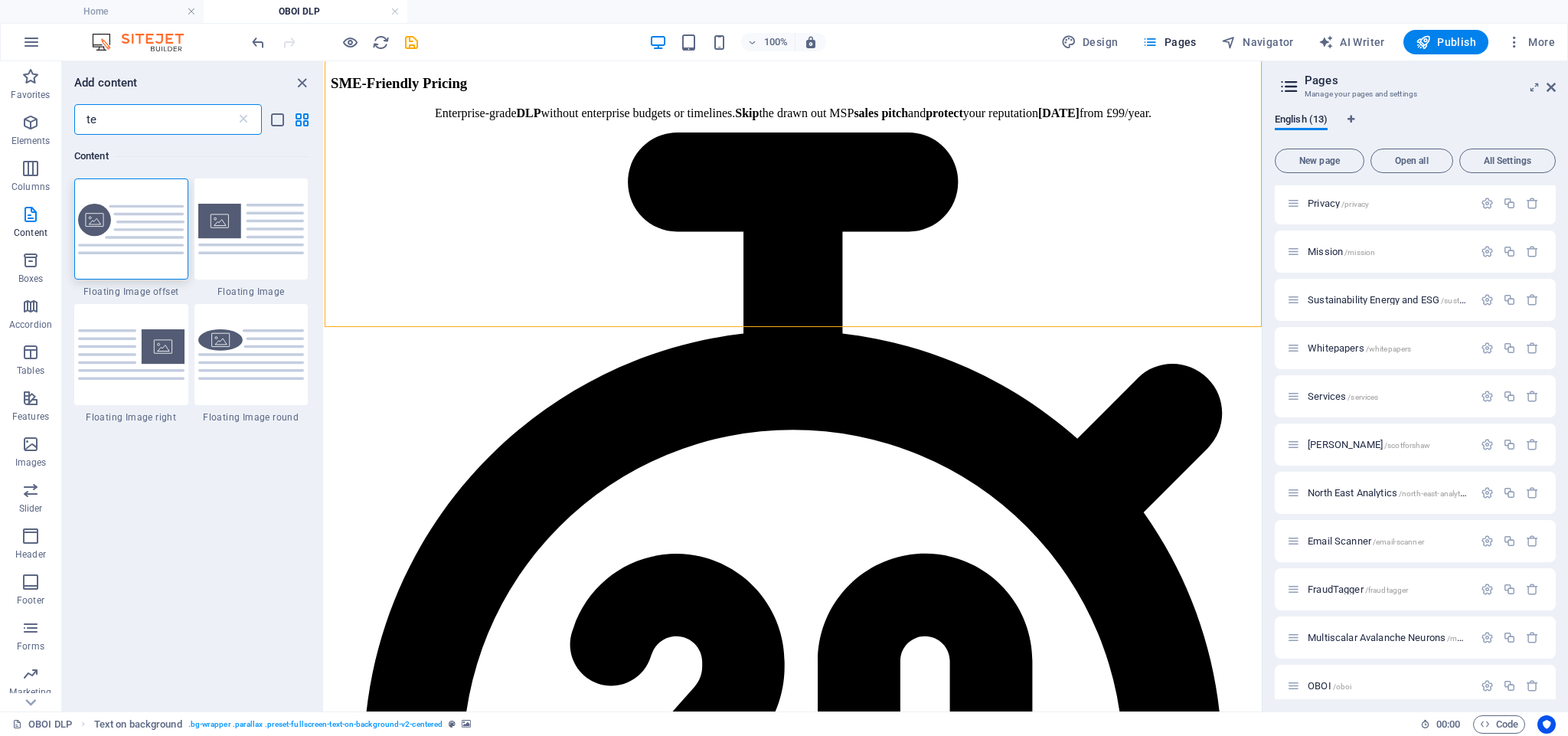
type input "t"
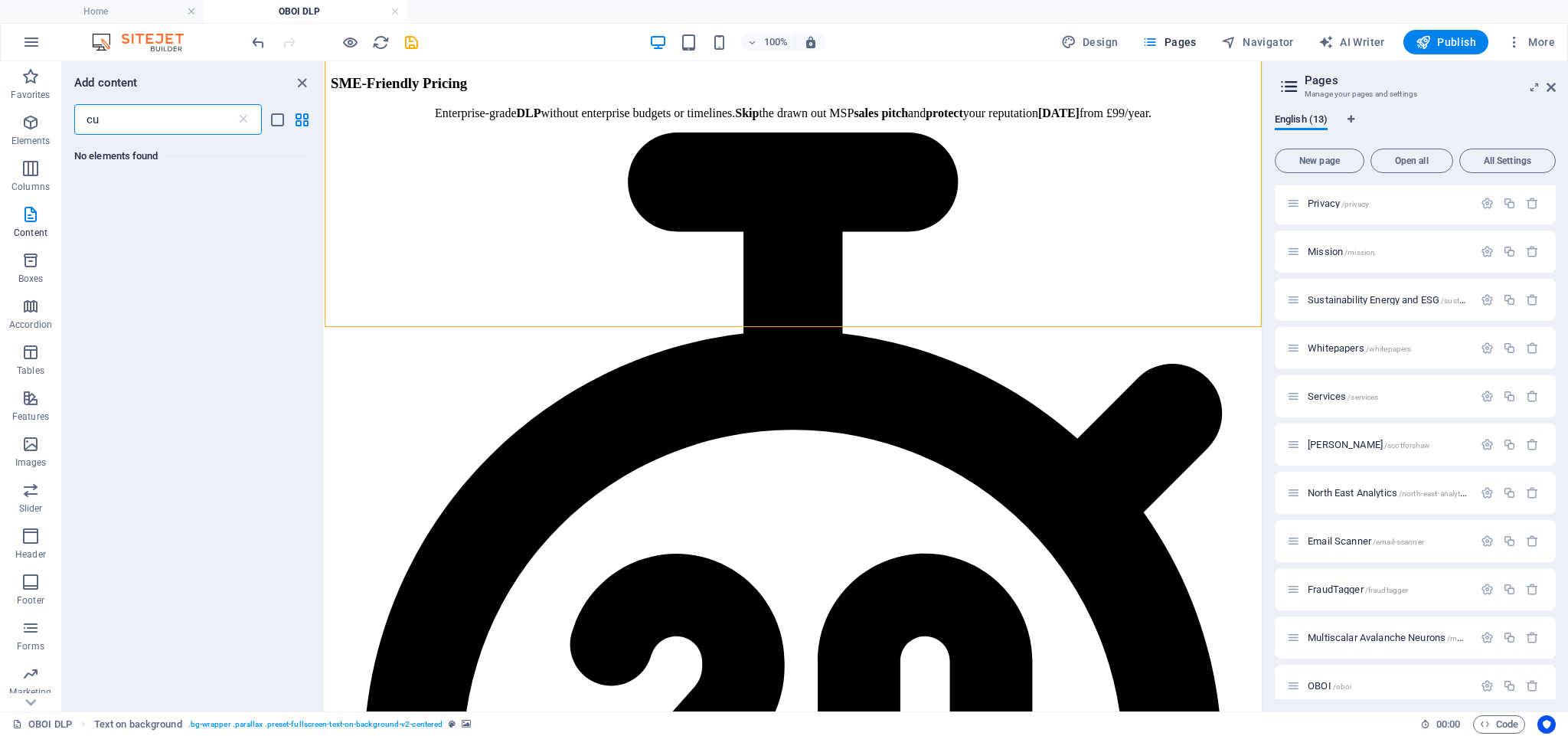
type input "c"
type input "q"
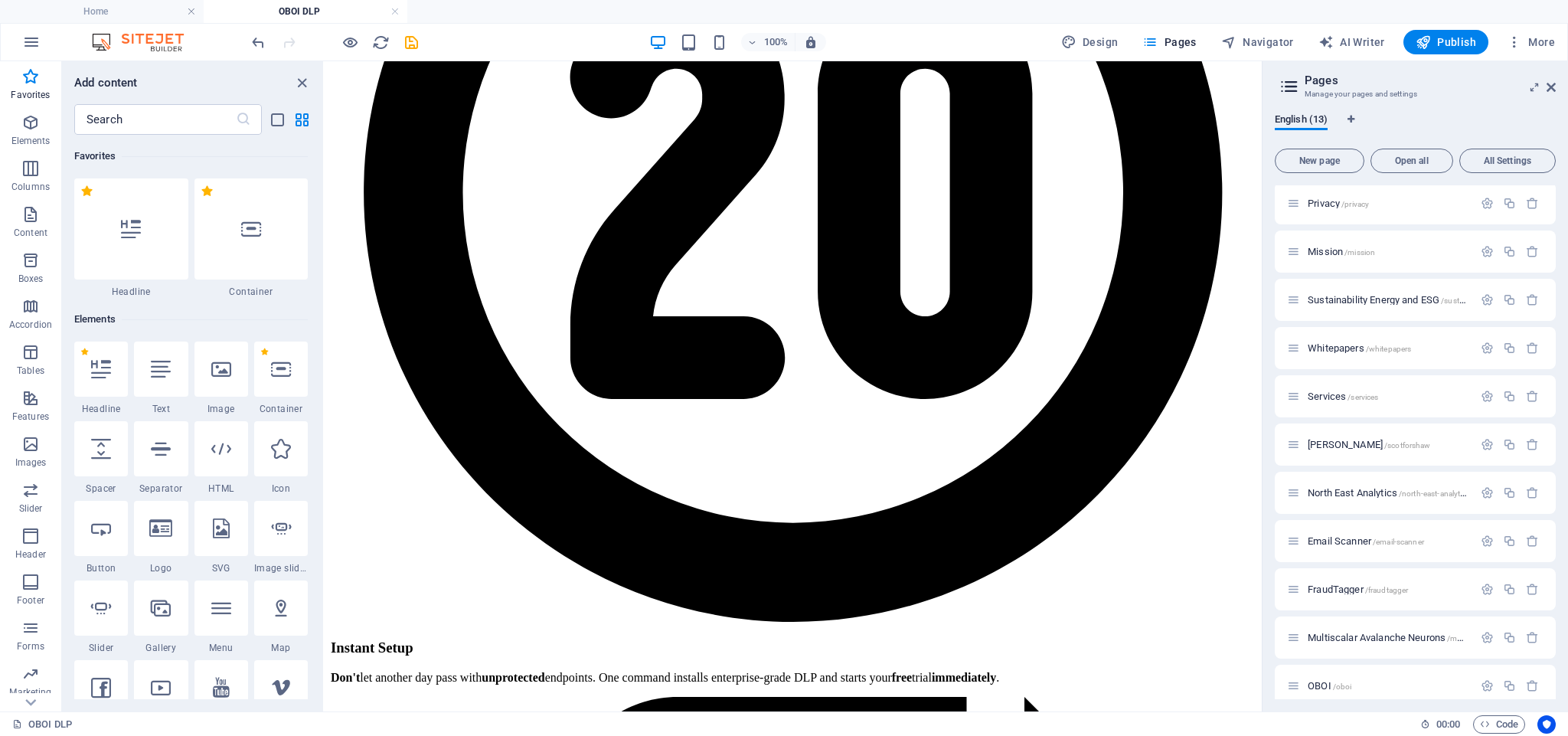
scroll to position [2412, 0]
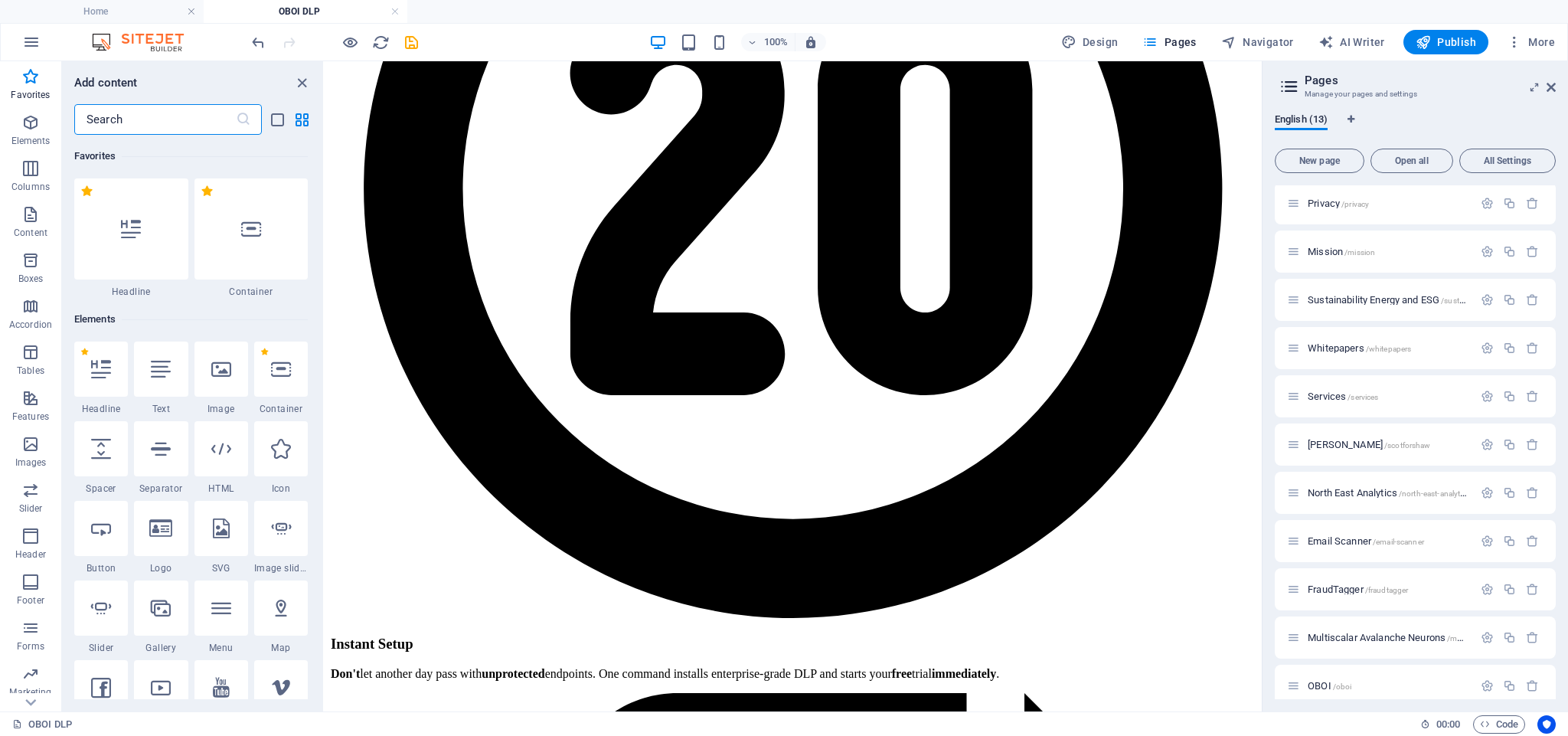
click at [126, 120] on input "text" at bounding box center [155, 119] width 162 height 31
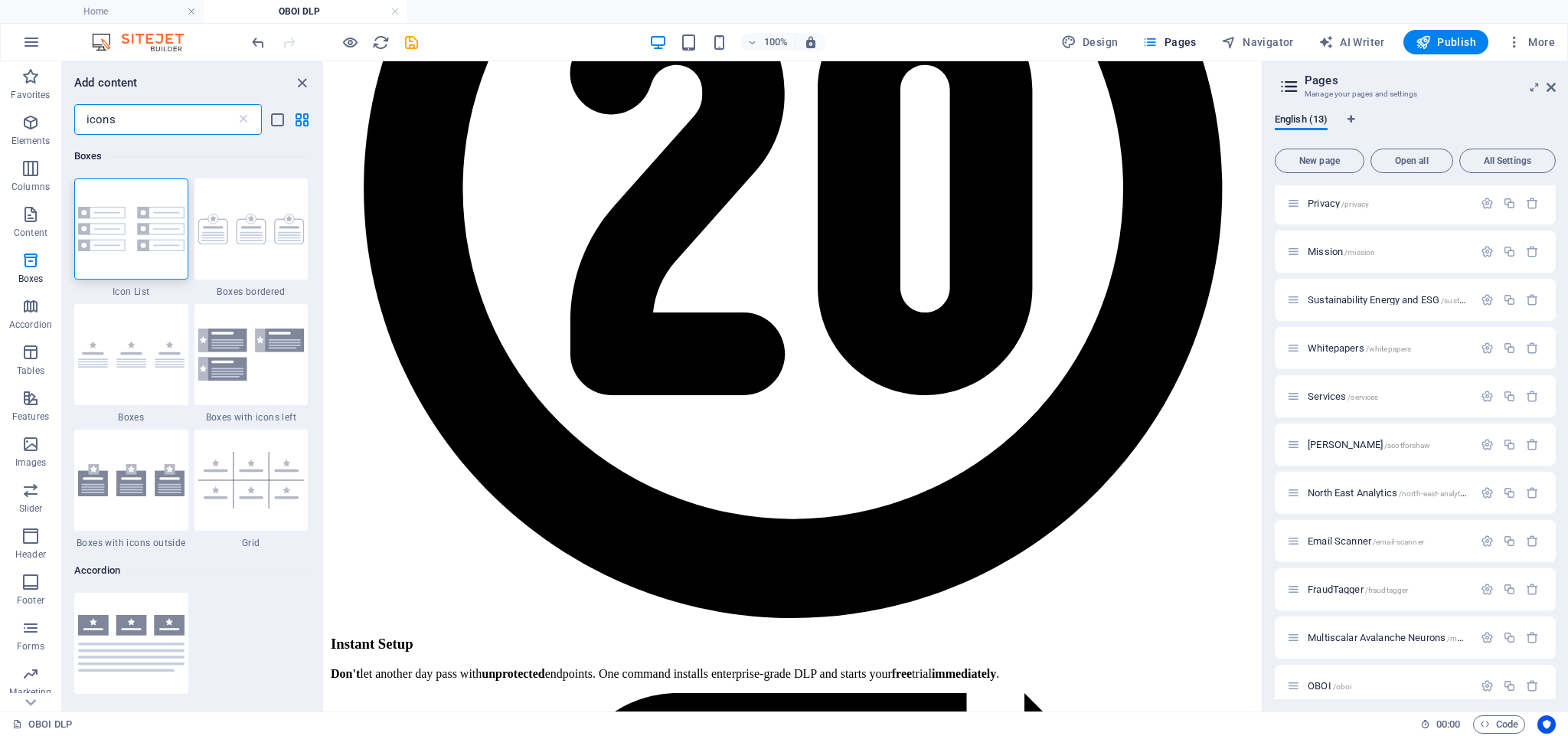
scroll to position [0, 0]
drag, startPoint x: 127, startPoint y: 121, endPoint x: 38, endPoint y: 118, distance: 89.1
click at [40, 118] on div "Favorites Elements Columns Content Boxes Accordion Tables Features Images Slide…" at bounding box center [162, 386] width 325 height 650
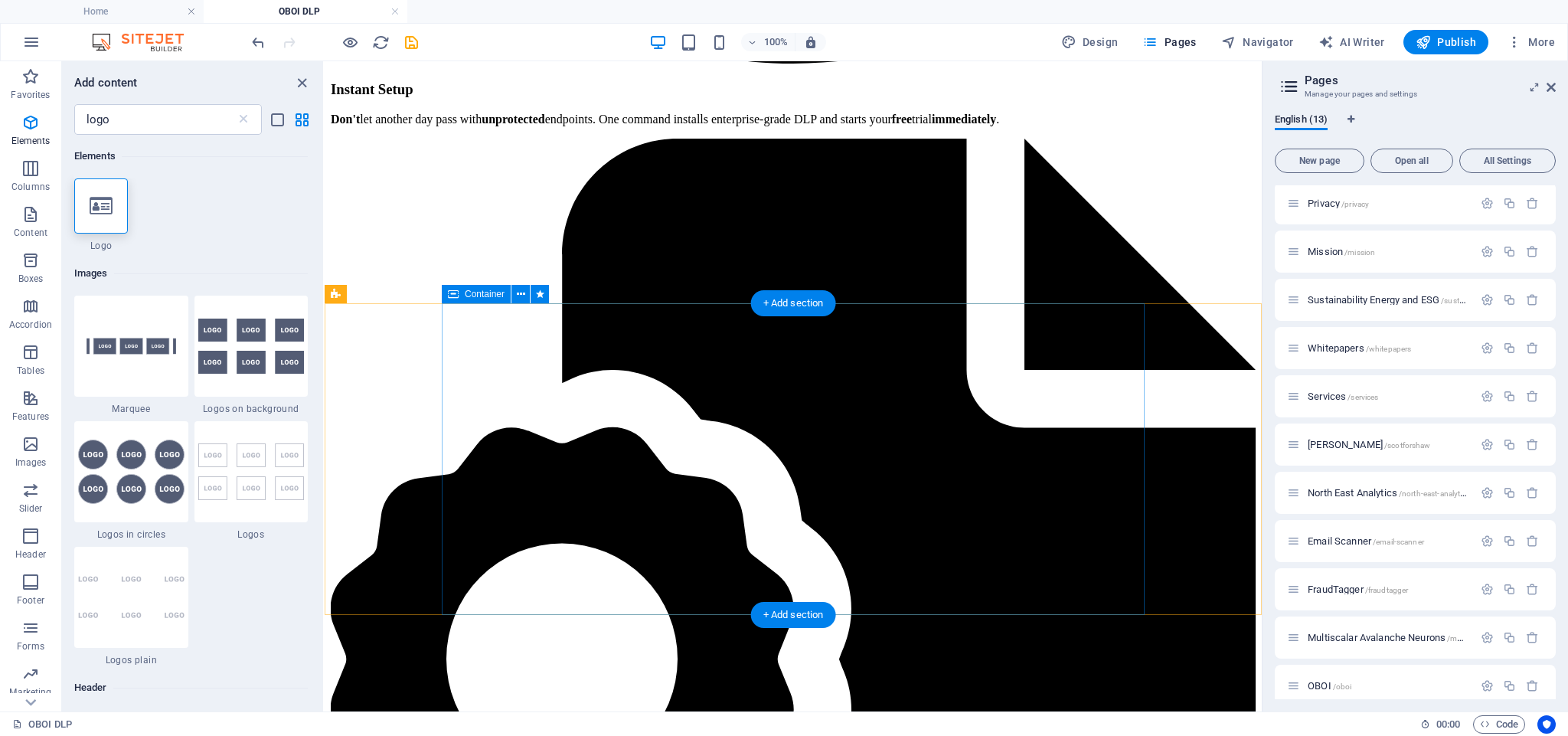
scroll to position [2793, 0]
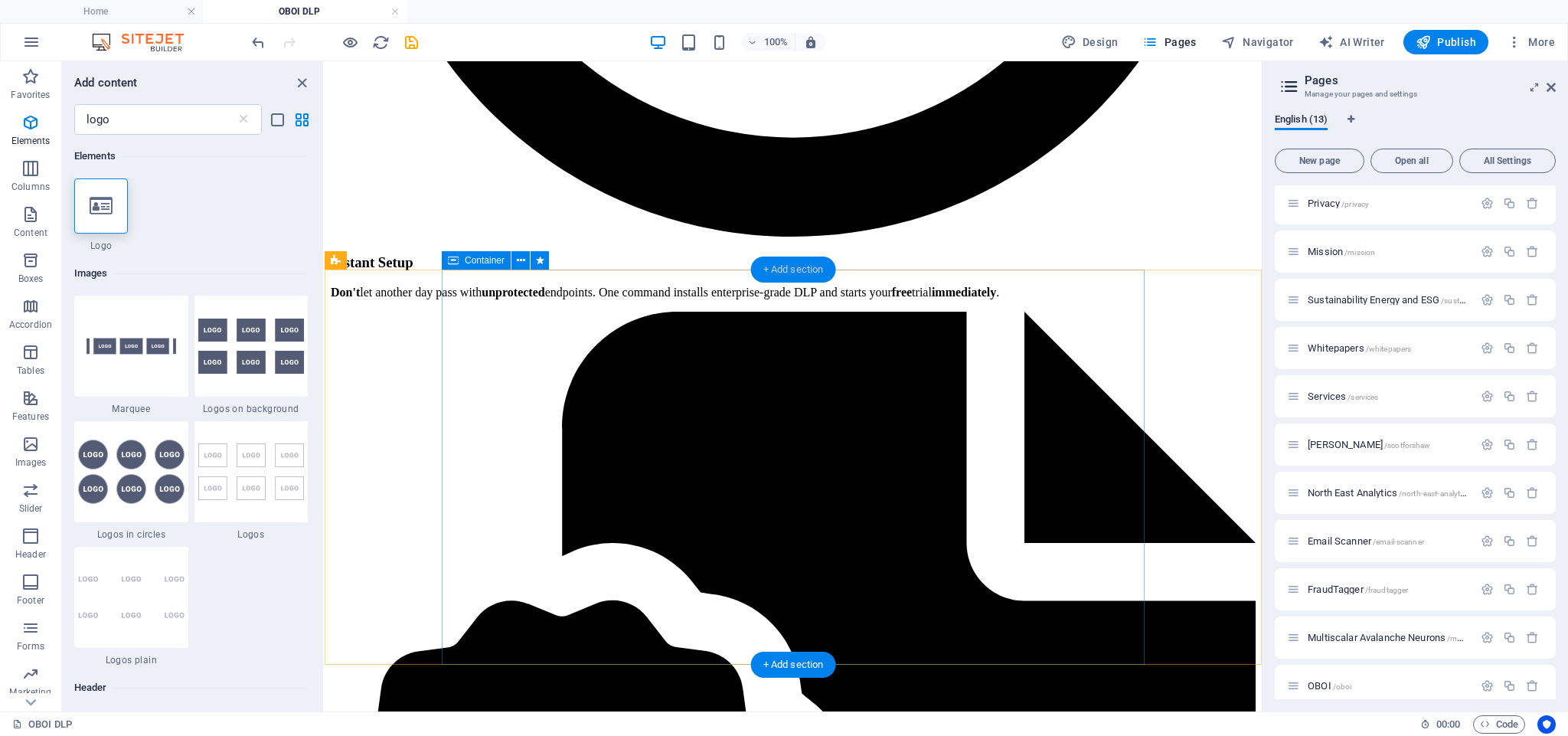
click at [802, 270] on div "+ Add section" at bounding box center [793, 269] width 85 height 26
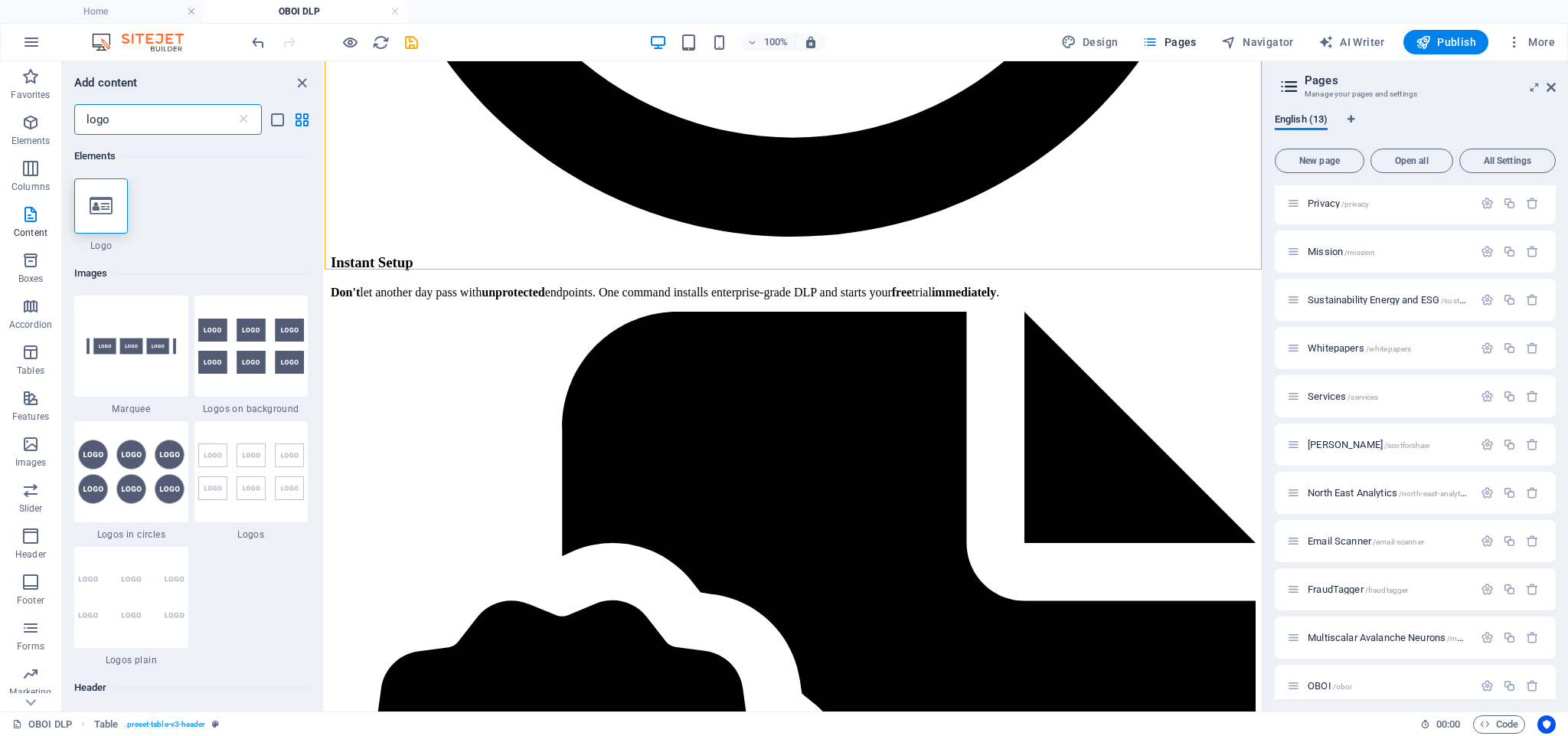
click at [124, 116] on input "logo" at bounding box center [155, 119] width 162 height 31
click at [125, 116] on input "logo" at bounding box center [155, 119] width 162 height 31
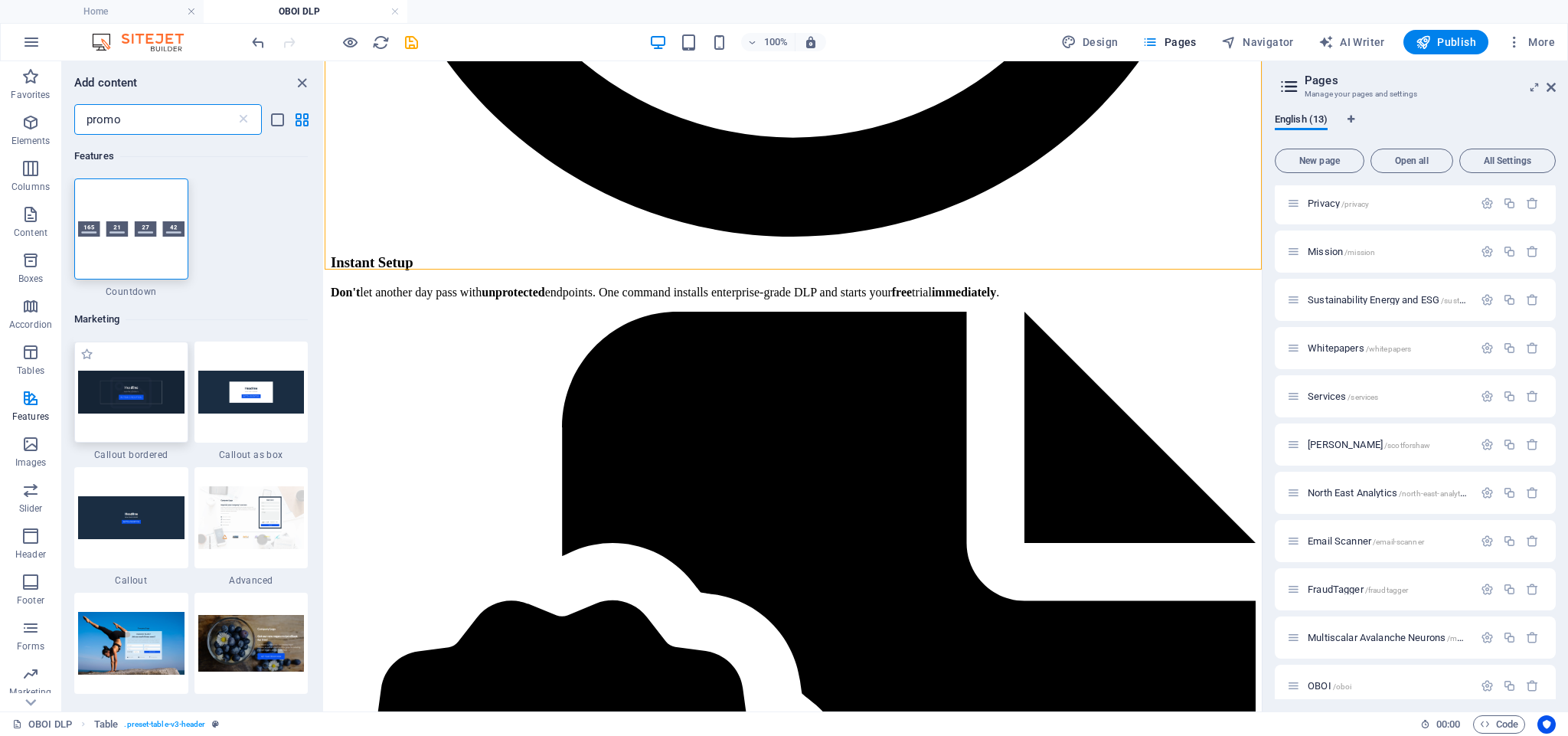
scroll to position [0, 0]
type input "promo"
click at [29, 220] on icon "button" at bounding box center [30, 214] width 18 height 18
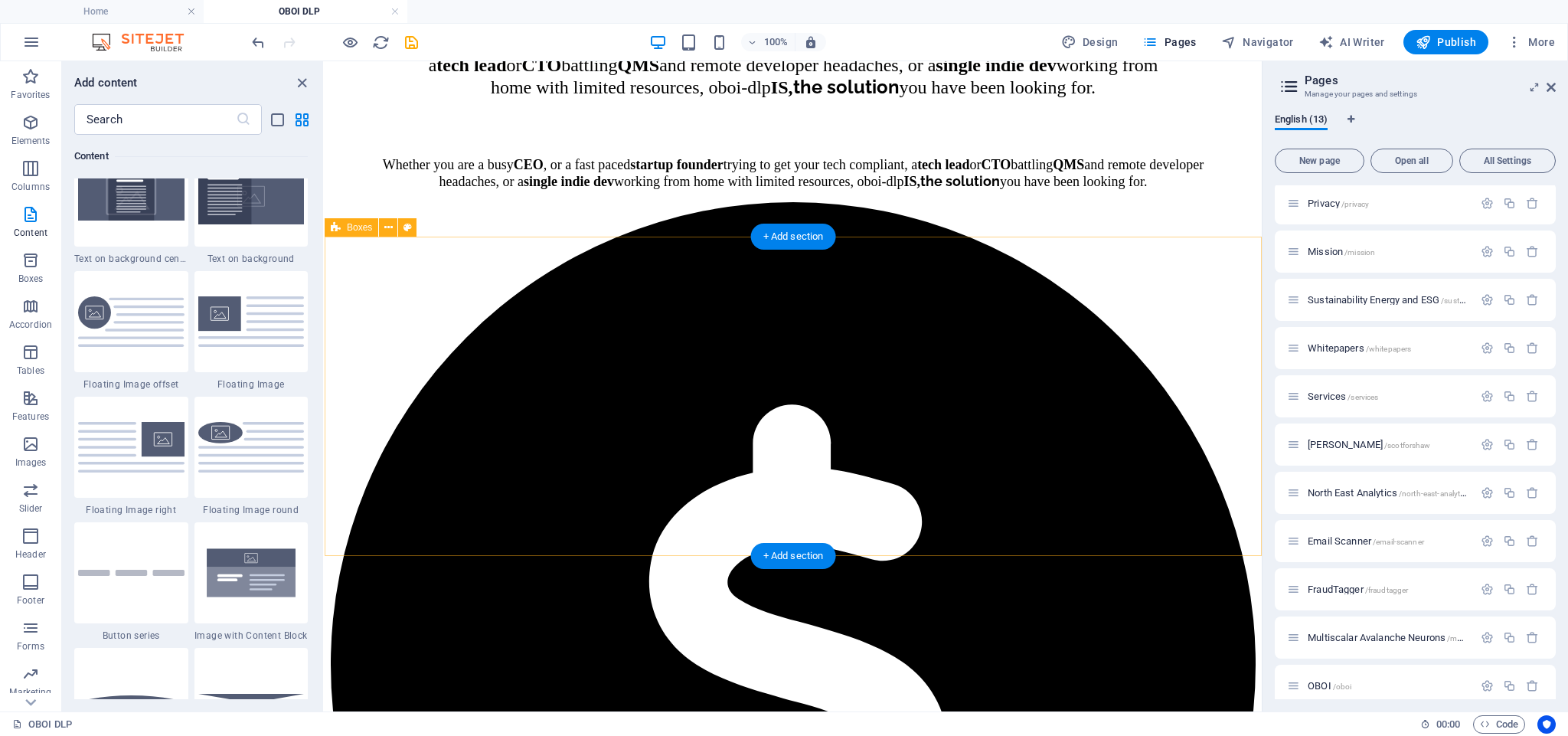
scroll to position [762, 0]
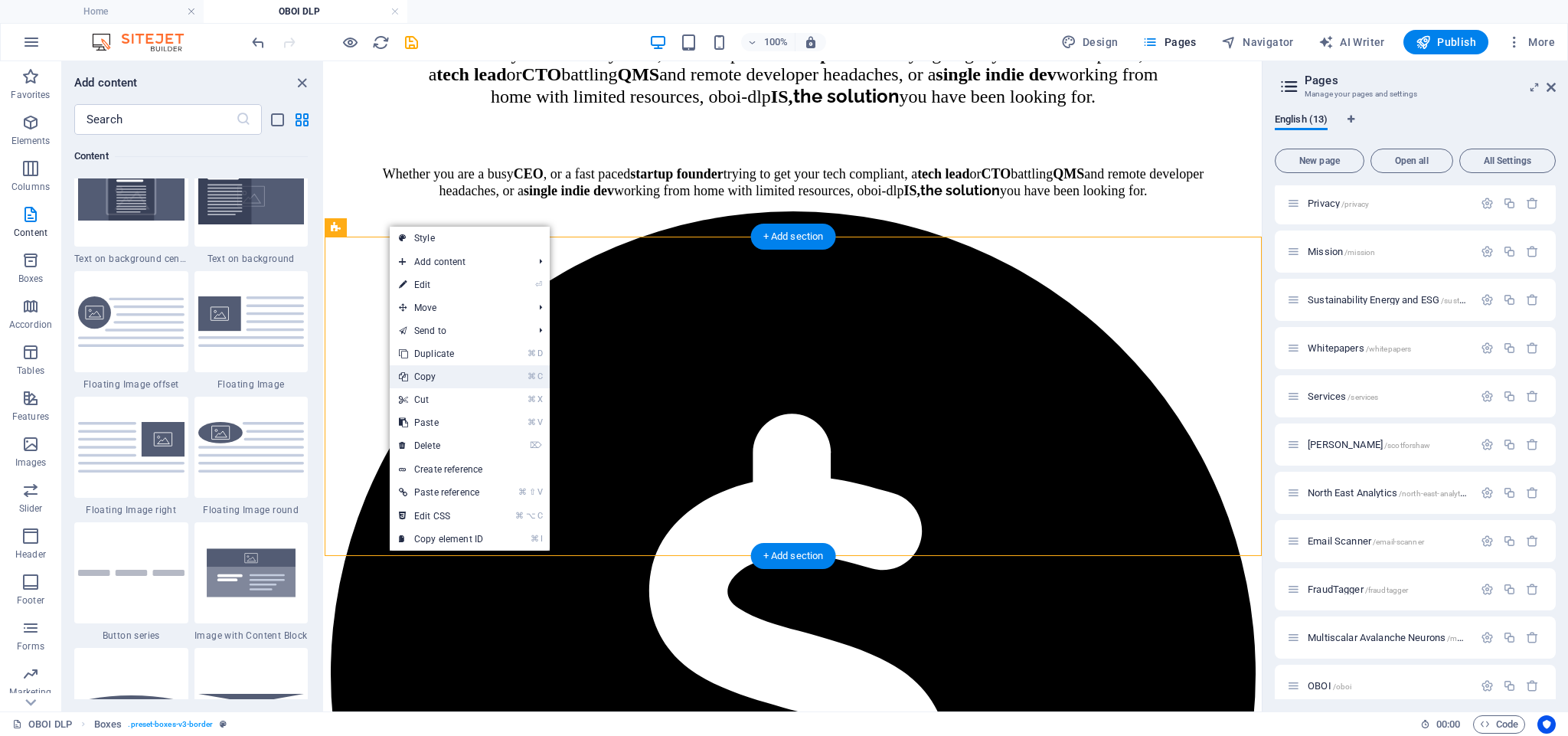
click at [426, 373] on link "⌘ C Copy" at bounding box center [441, 377] width 103 height 23
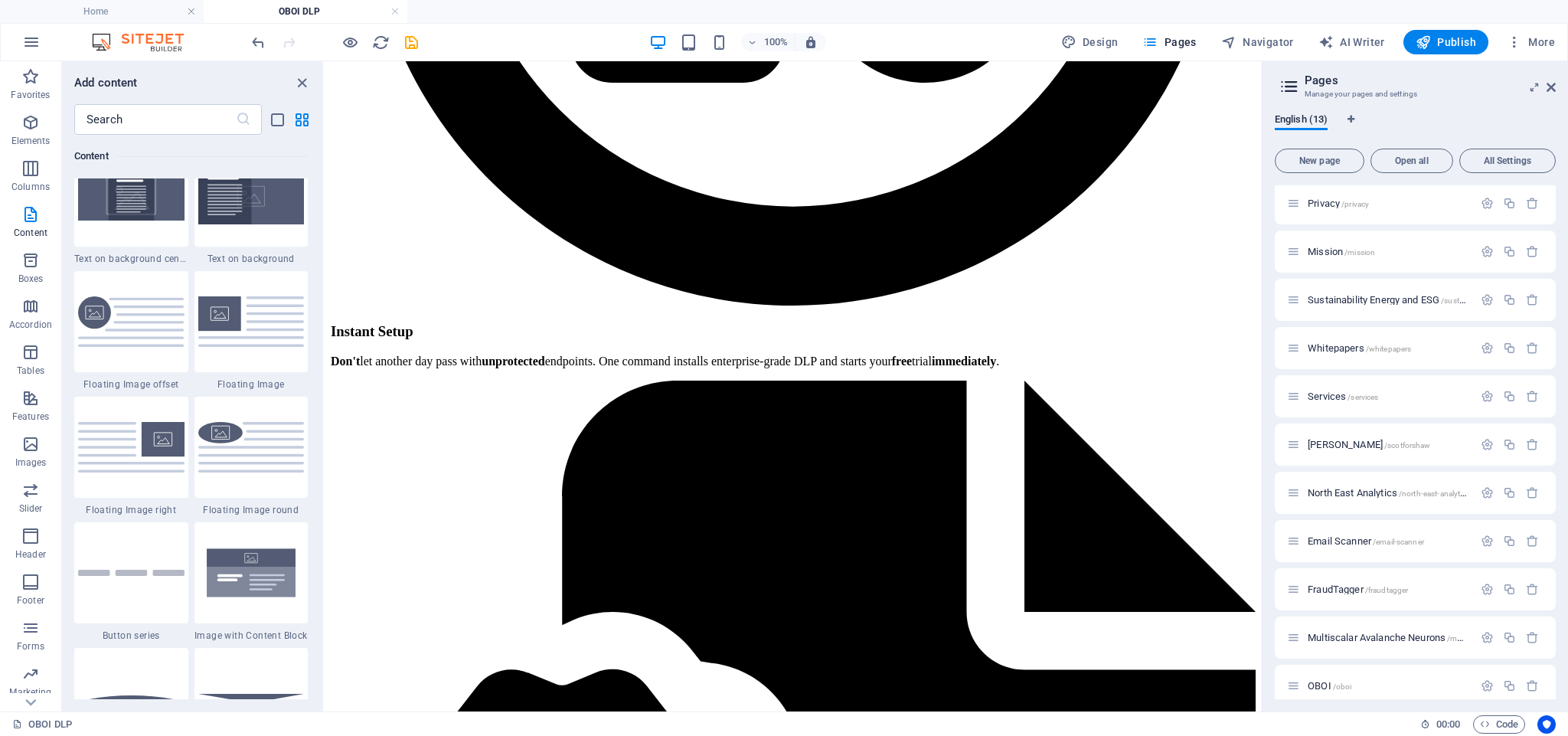
scroll to position [2651, 0]
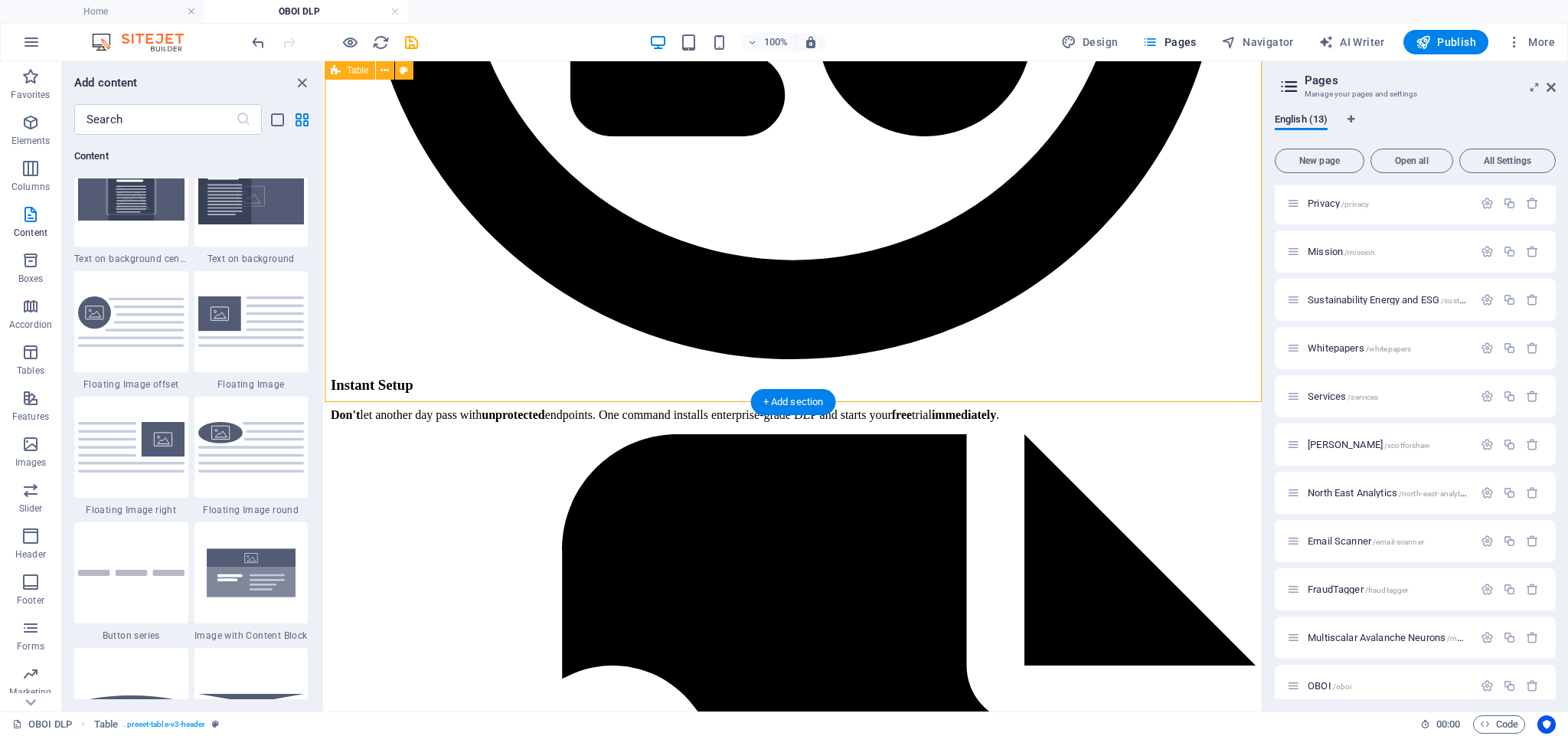
scroll to position [2652, 0]
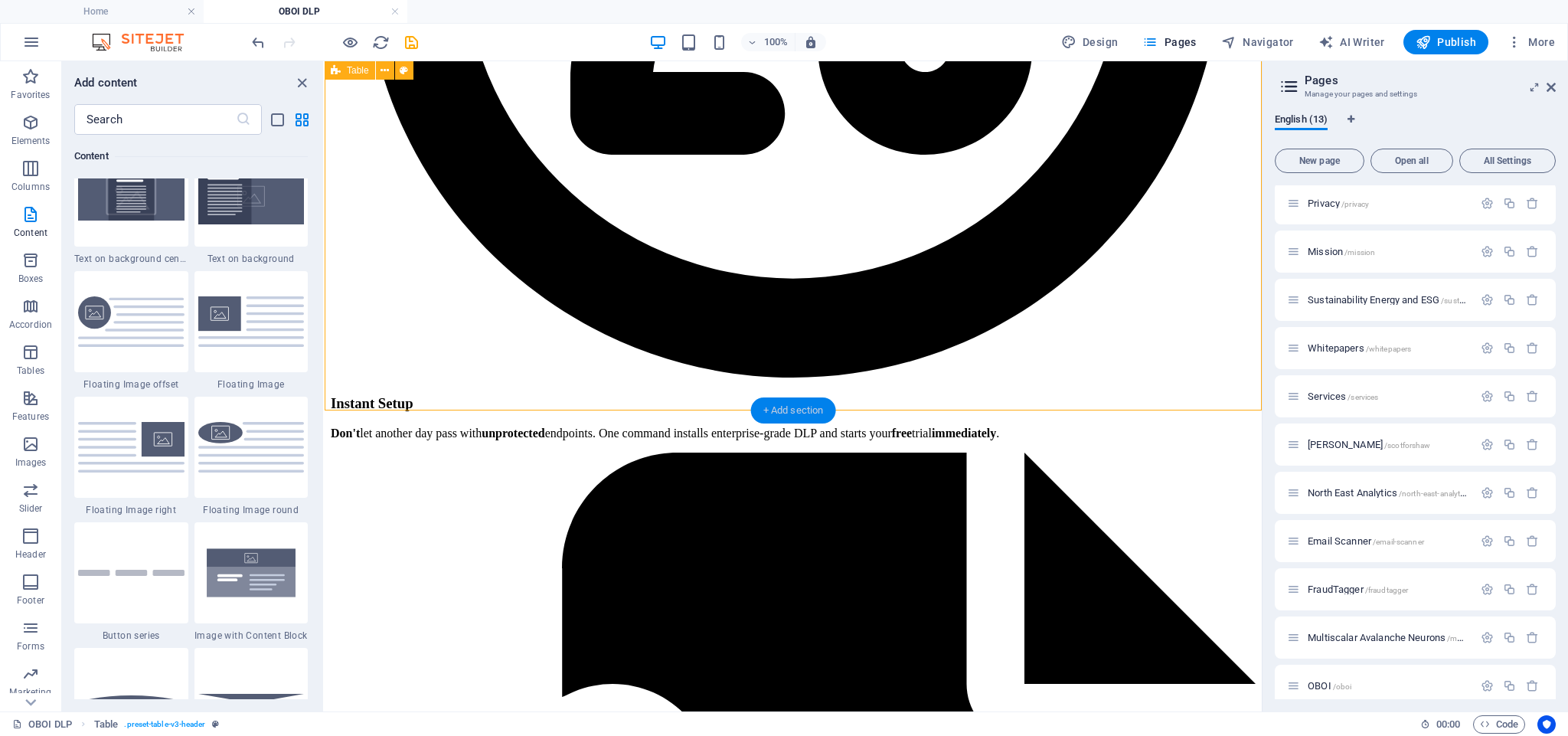
click at [798, 407] on div "+ Add section" at bounding box center [793, 410] width 85 height 26
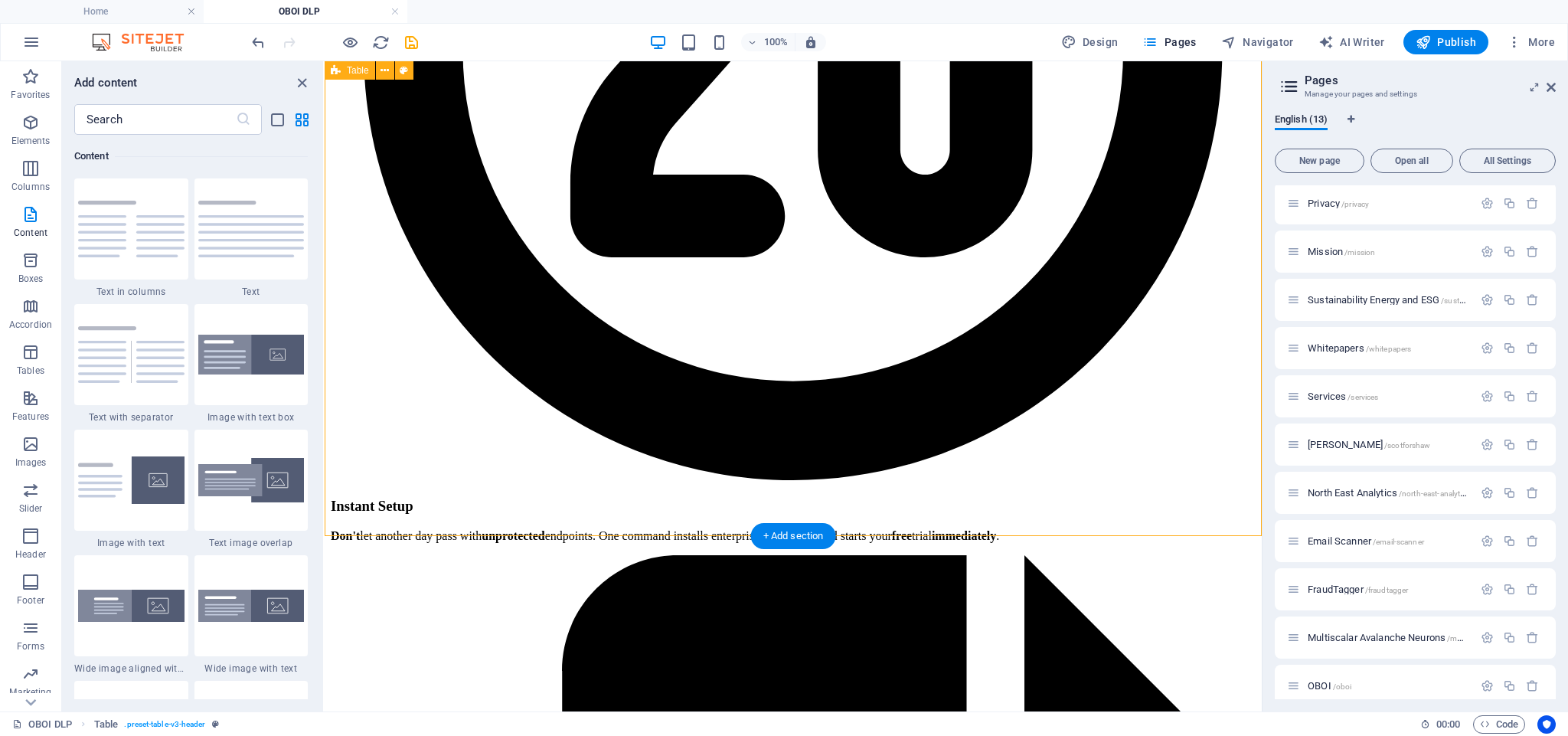
scroll to position [2517, 0]
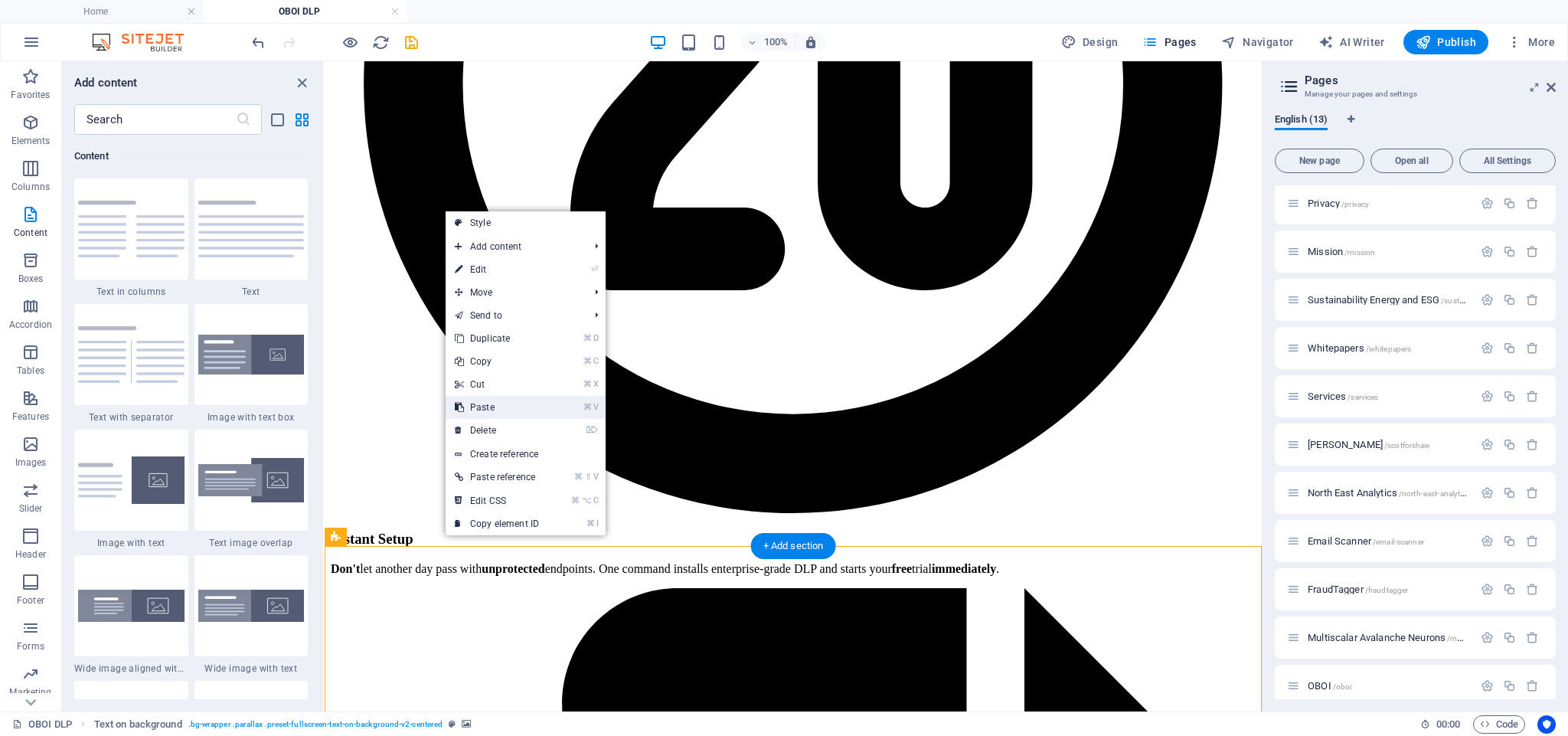
click at [500, 409] on link "⌘ V Paste" at bounding box center [498, 407] width 103 height 23
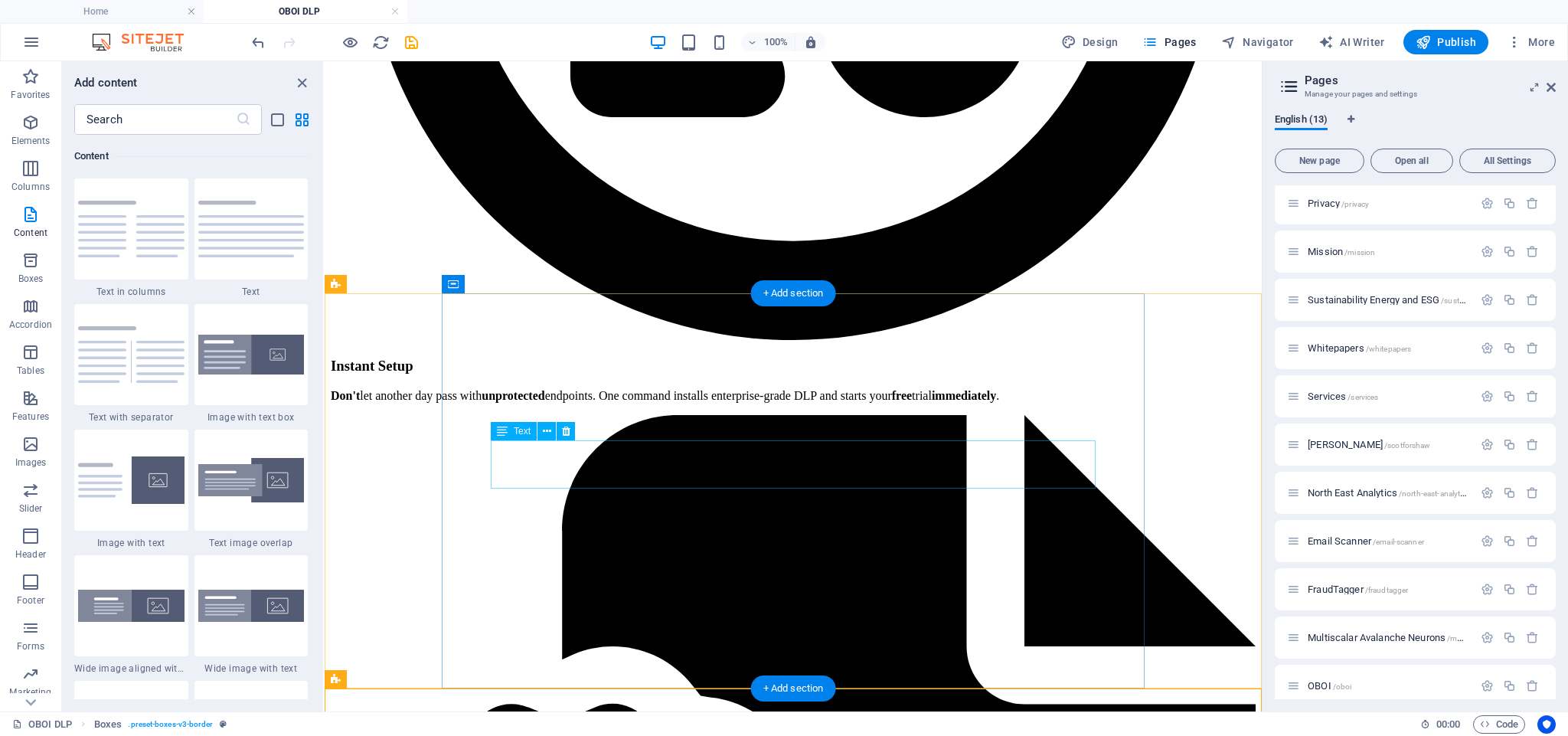
scroll to position [3059, 0]
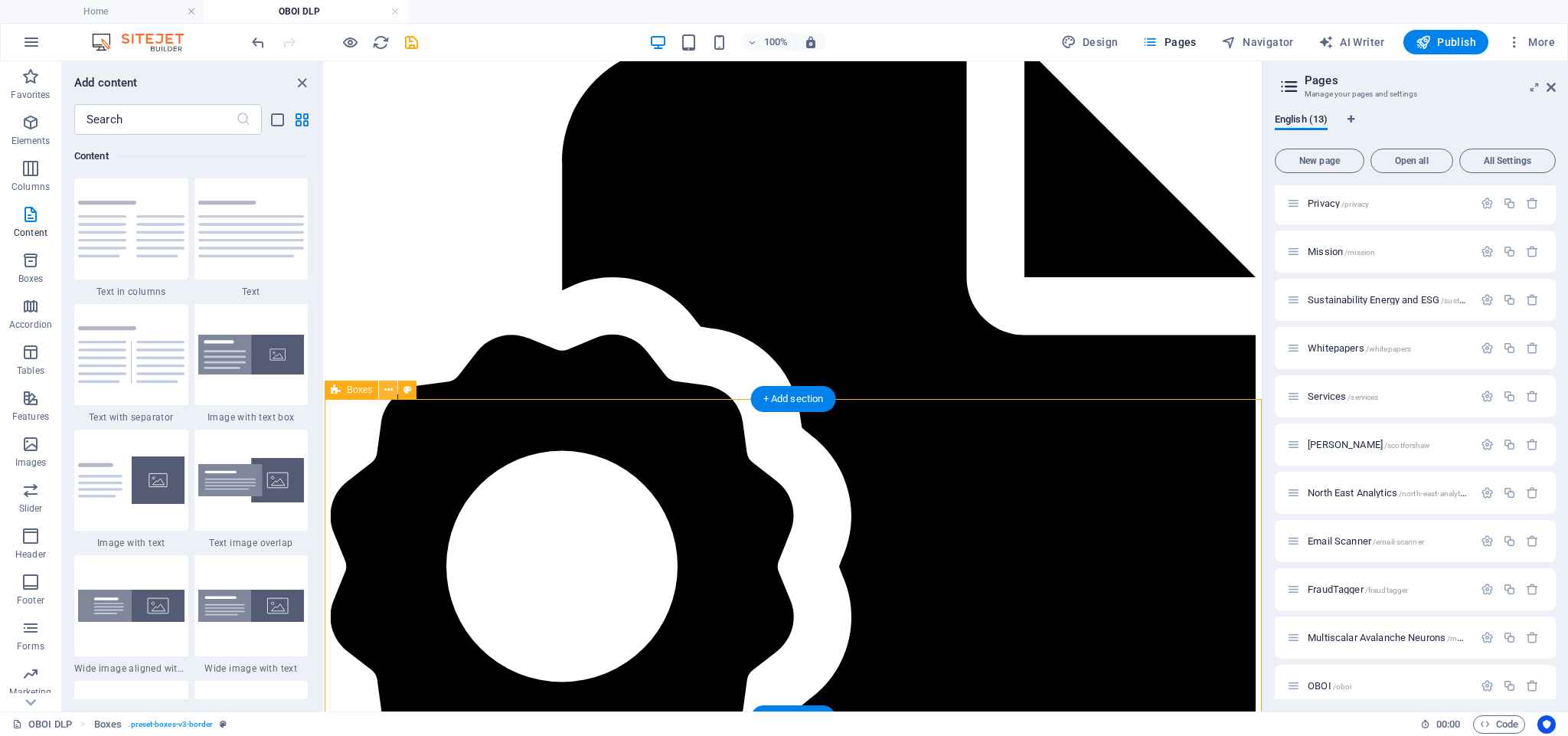
click at [385, 392] on icon at bounding box center [388, 390] width 9 height 16
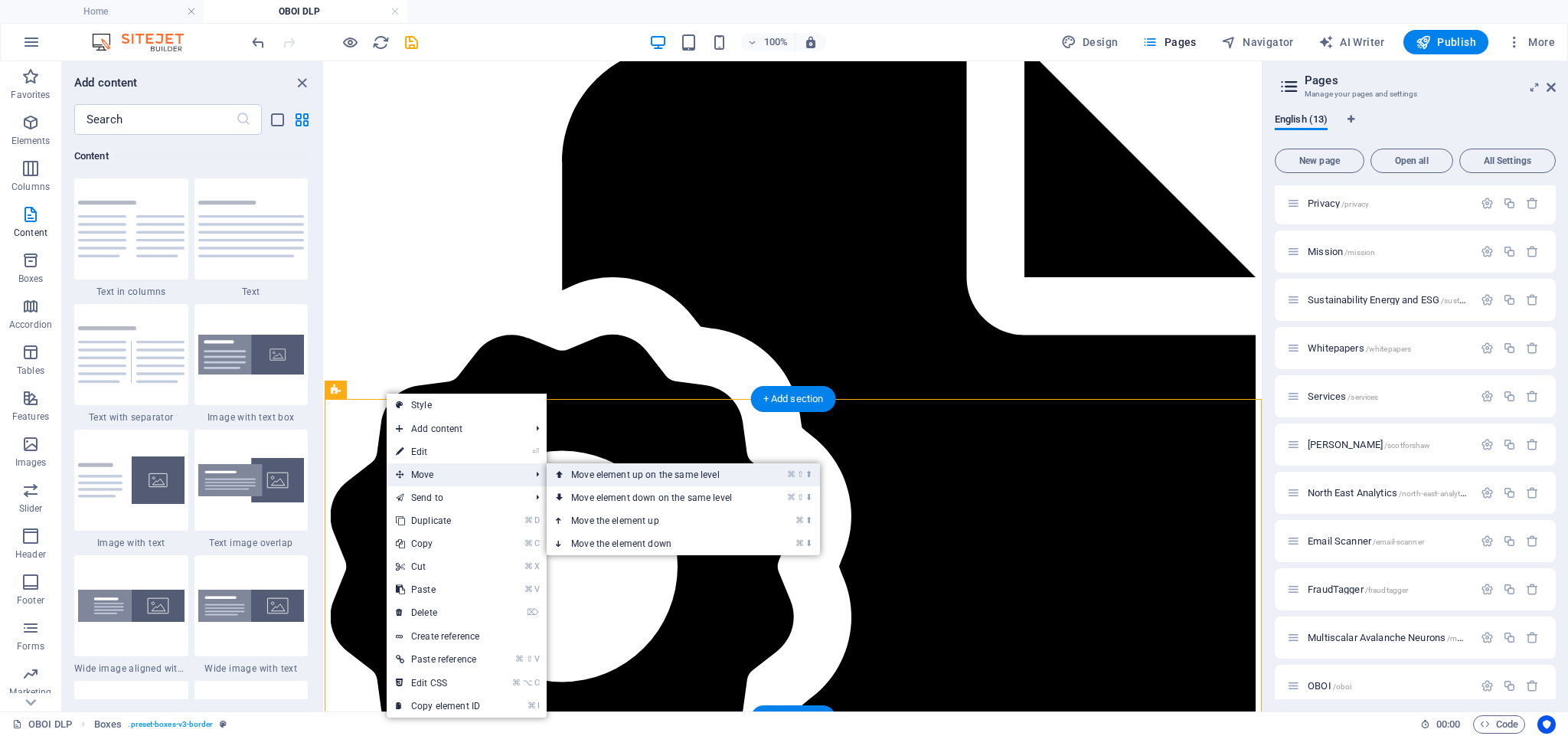
click at [598, 479] on link "⌘ ⇧ ⬆ Move element up on the same level" at bounding box center [655, 475] width 216 height 23
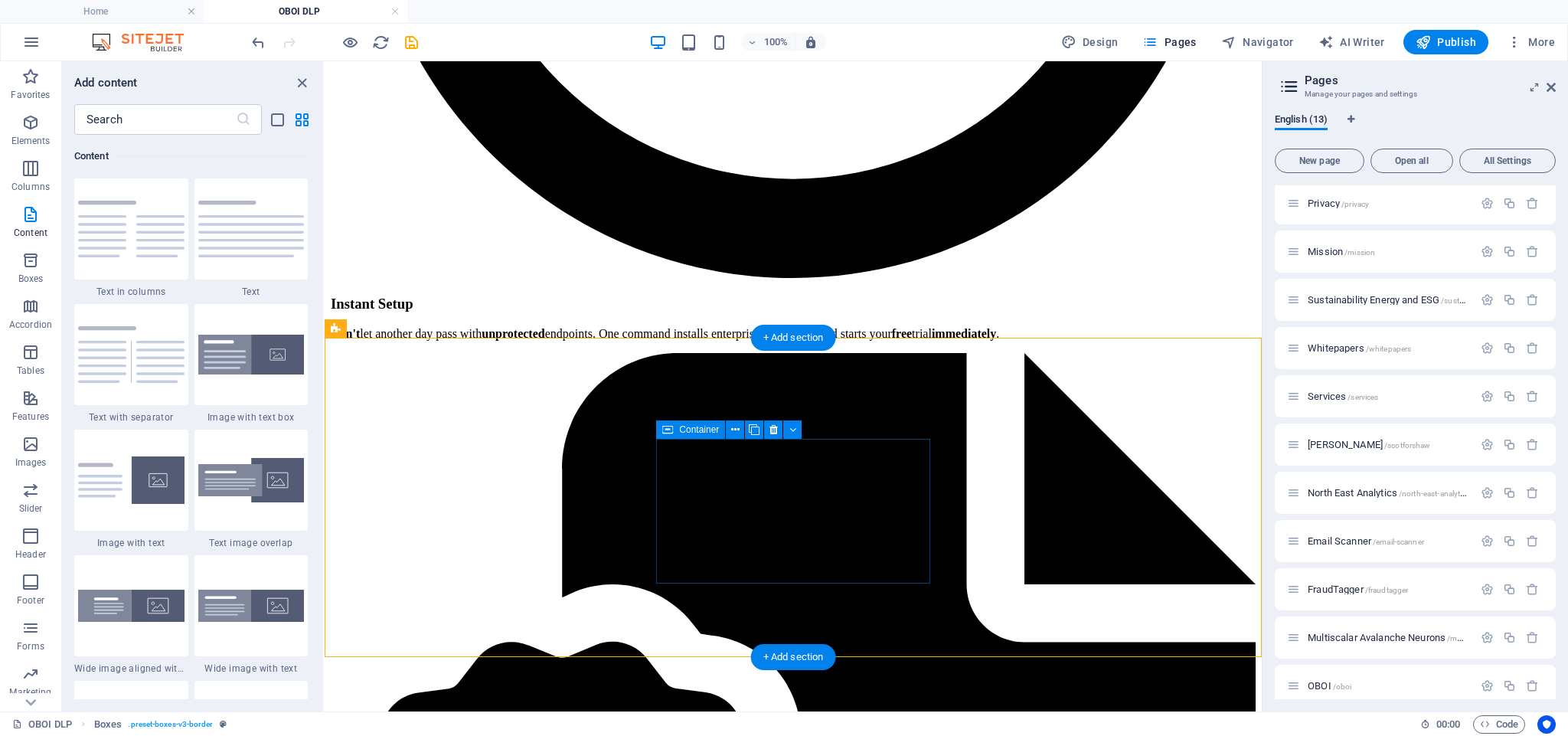
scroll to position [2785, 0]
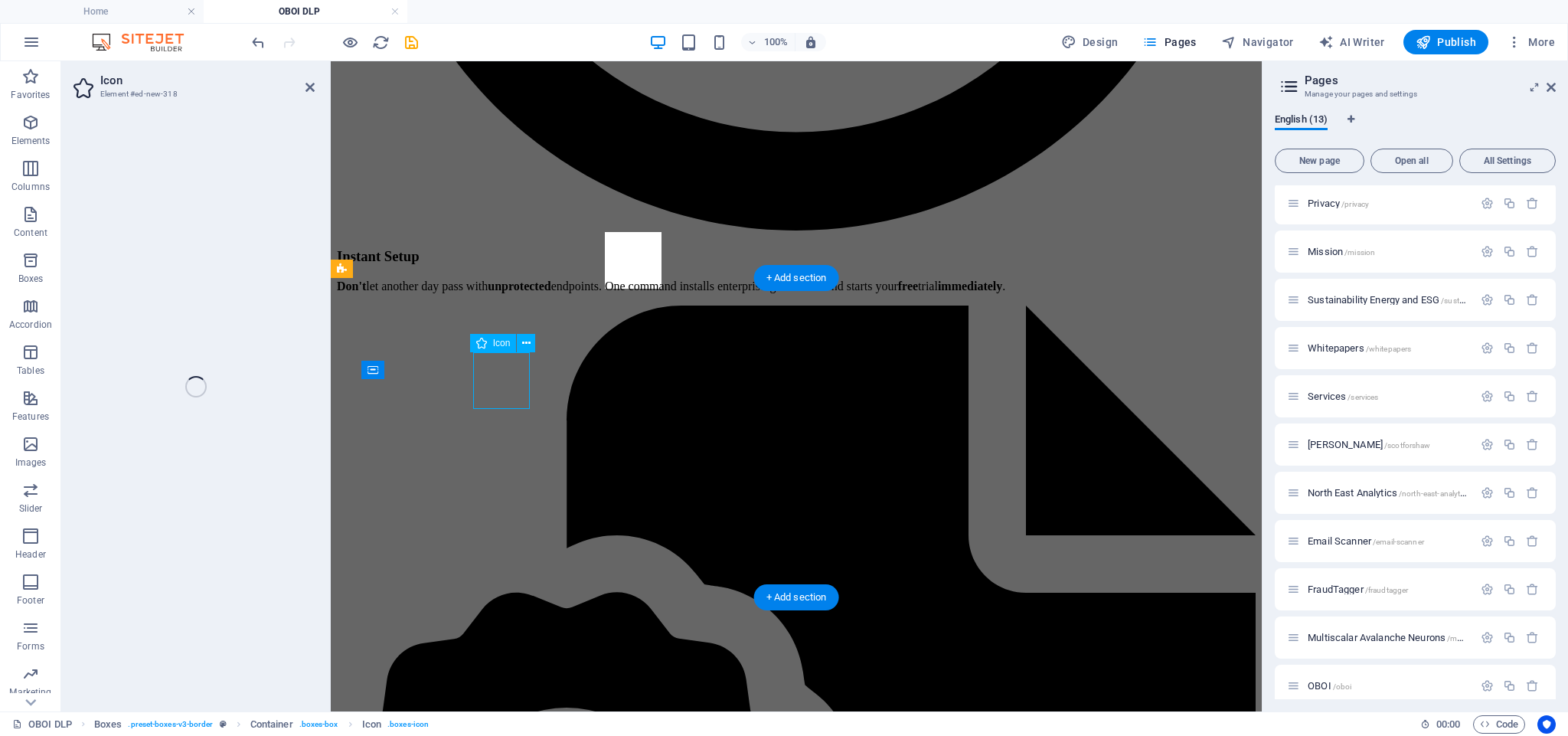
select select "xMidYMid"
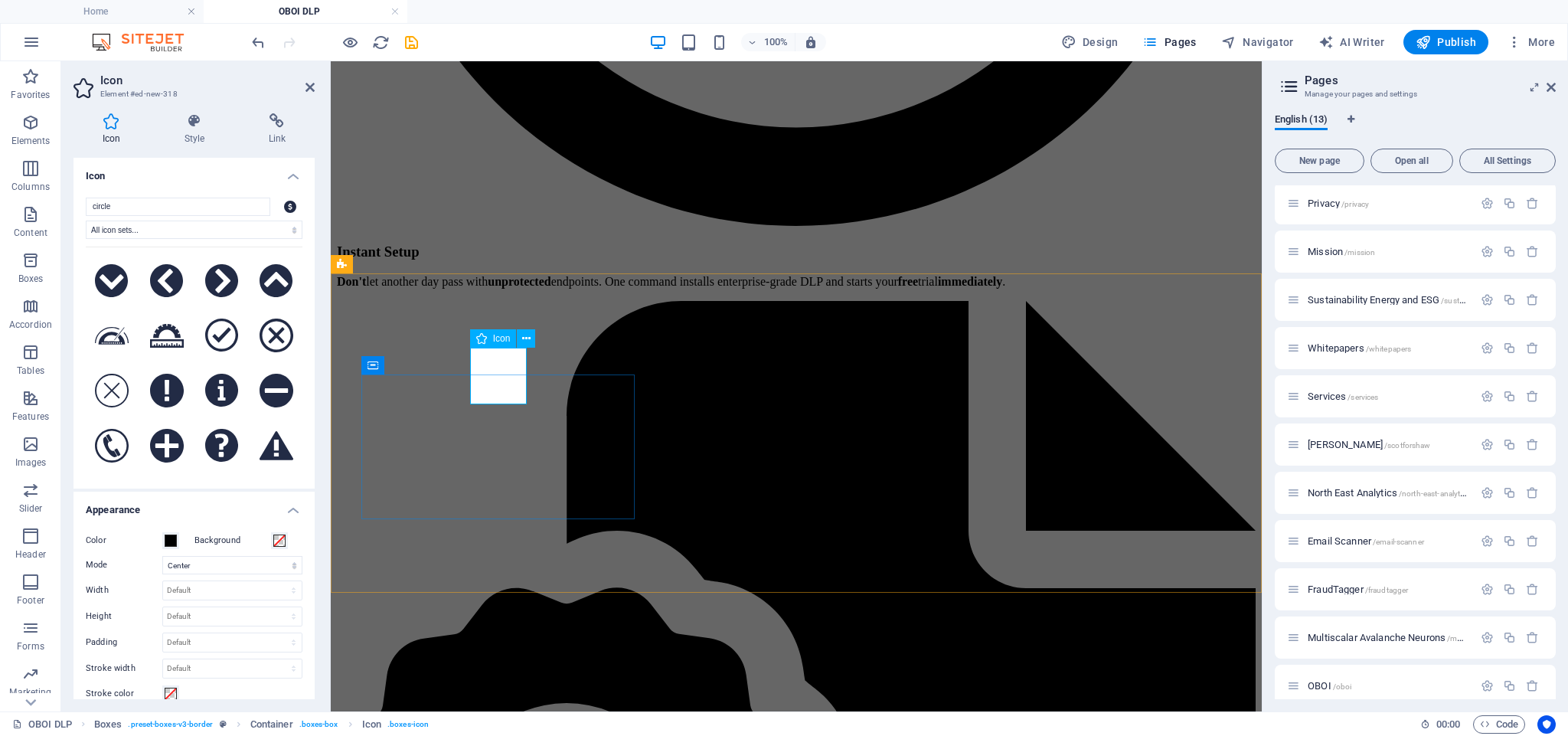
scroll to position [2786, 0]
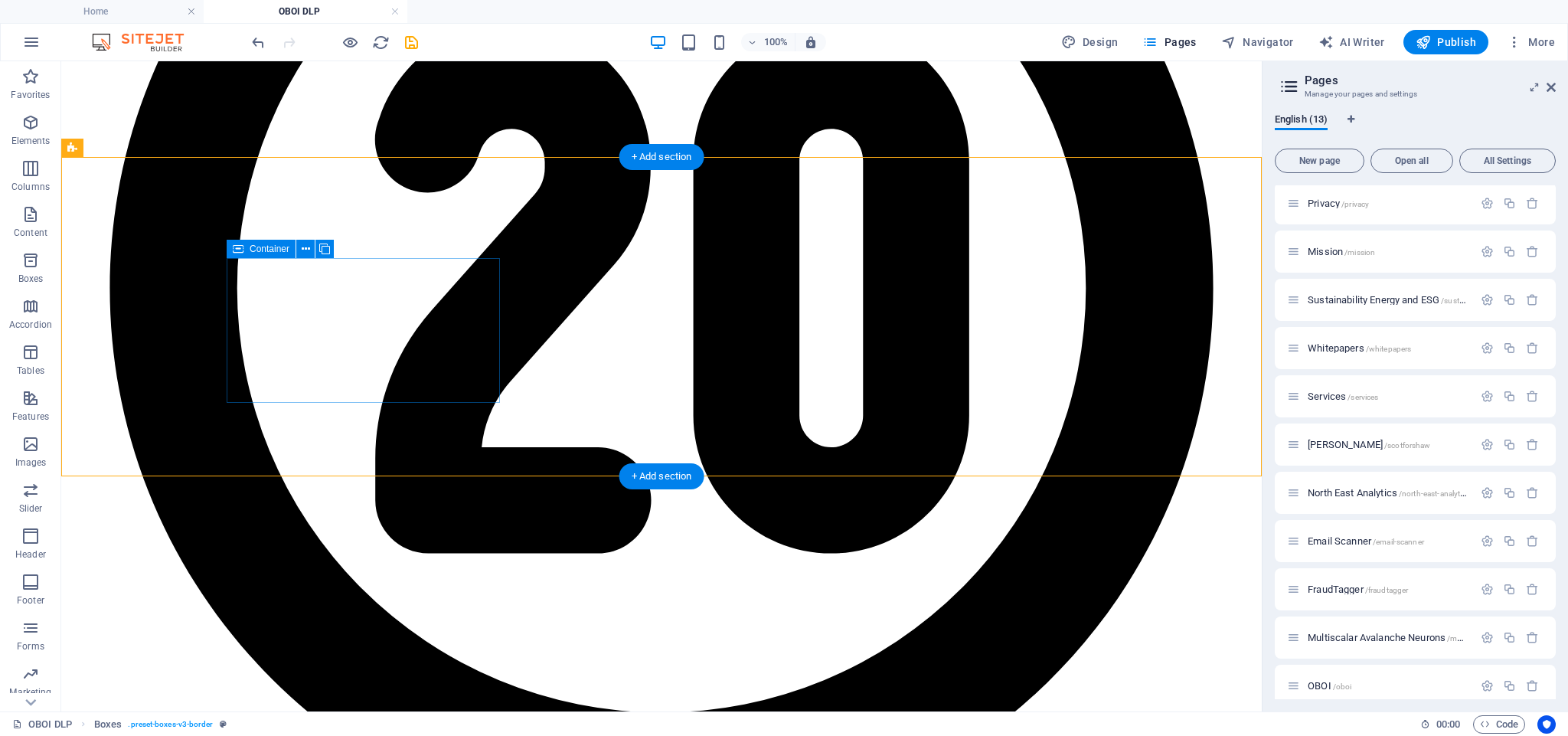
click at [394, 226] on icon at bounding box center [392, 222] width 9 height 16
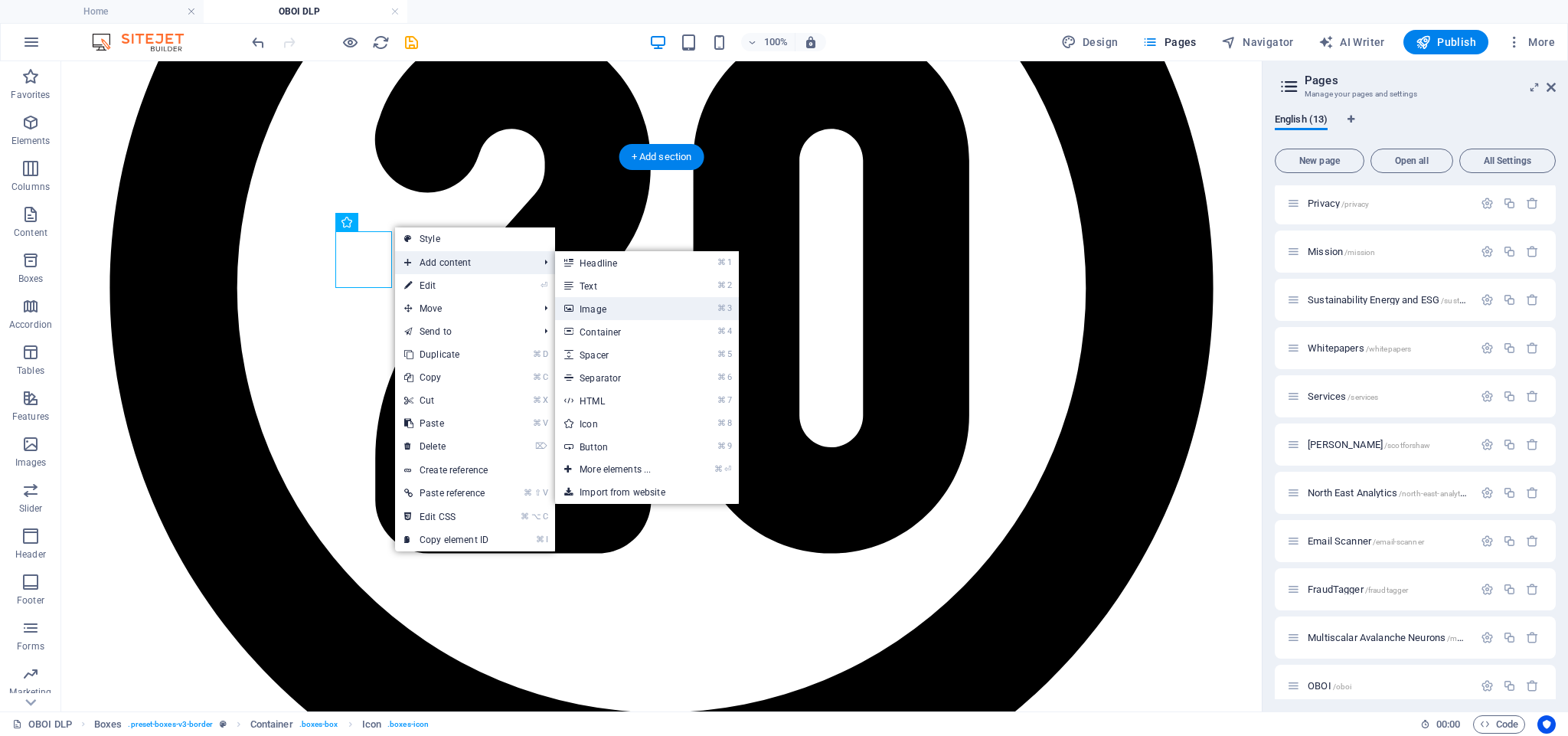
click at [578, 303] on link "⌘ 3 Image" at bounding box center [618, 309] width 127 height 23
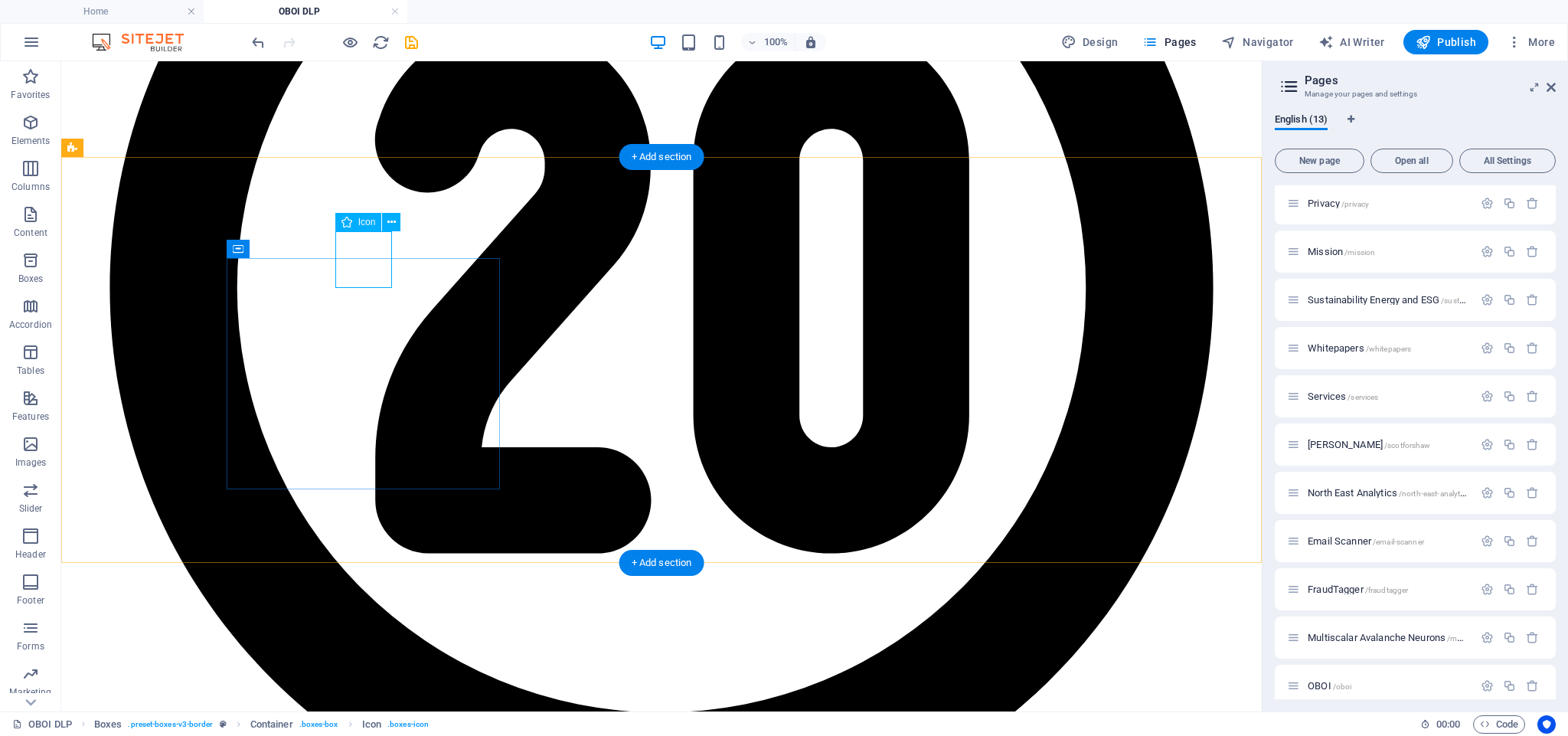
select select "xMidYMid"
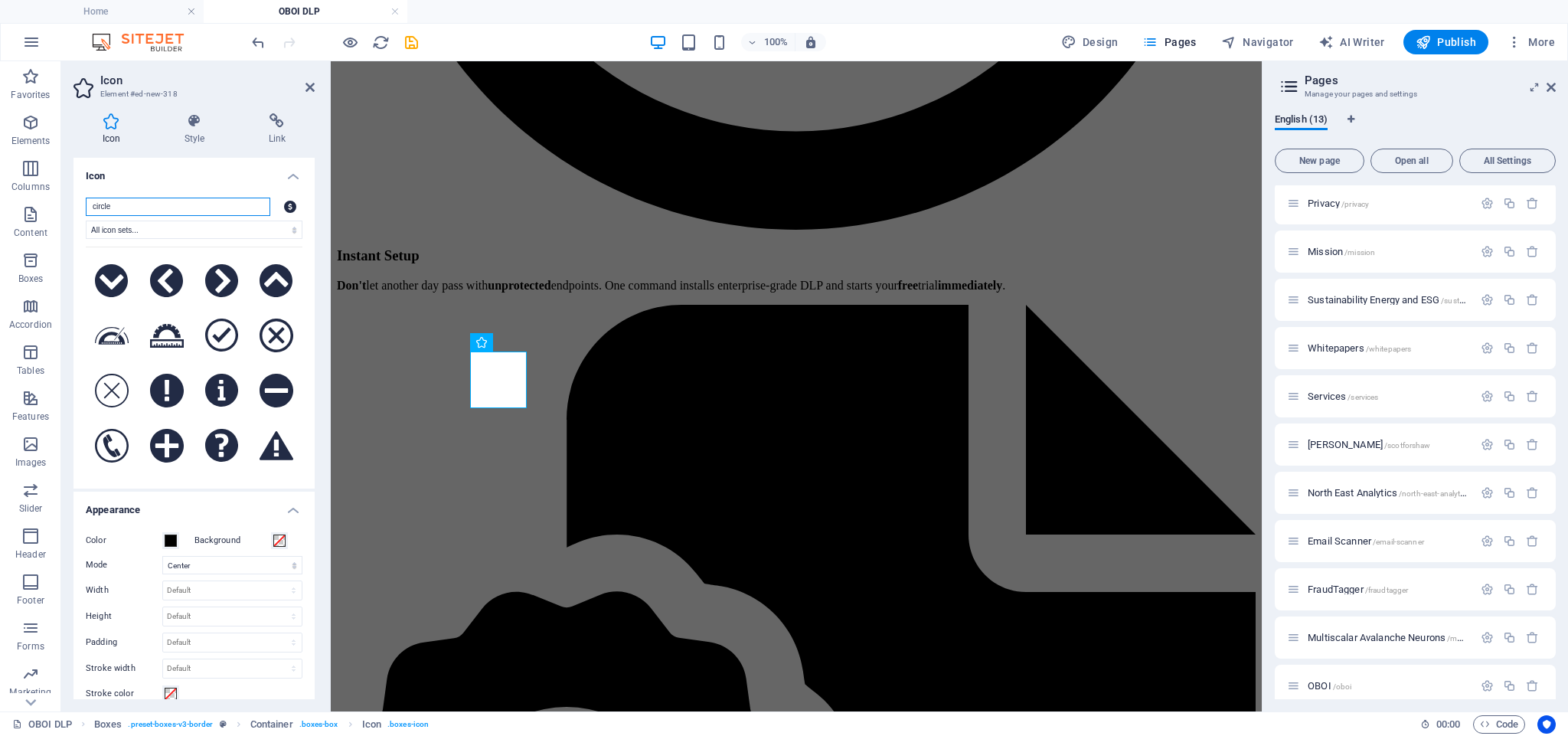
click at [134, 210] on input "circle" at bounding box center [178, 206] width 185 height 18
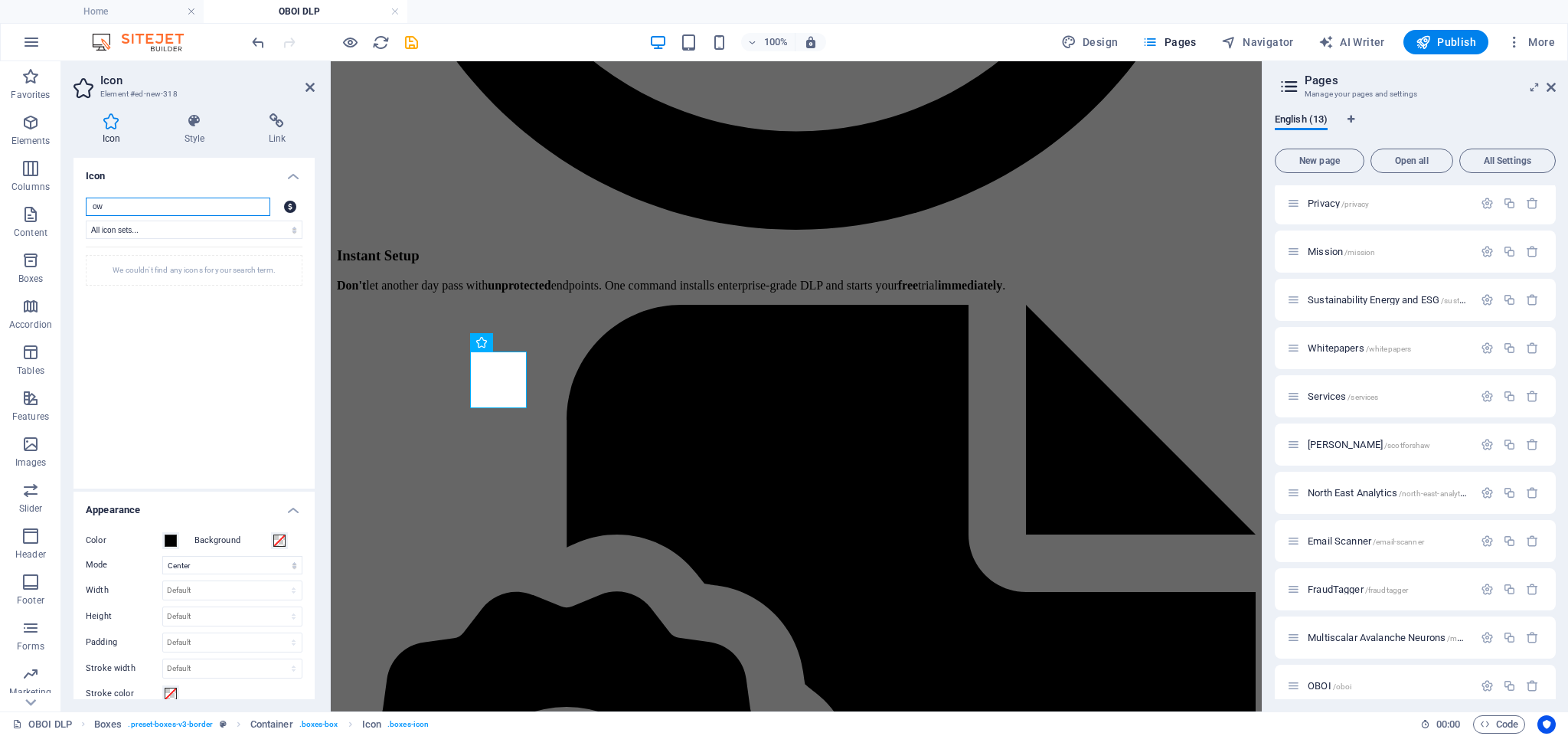
type input "o"
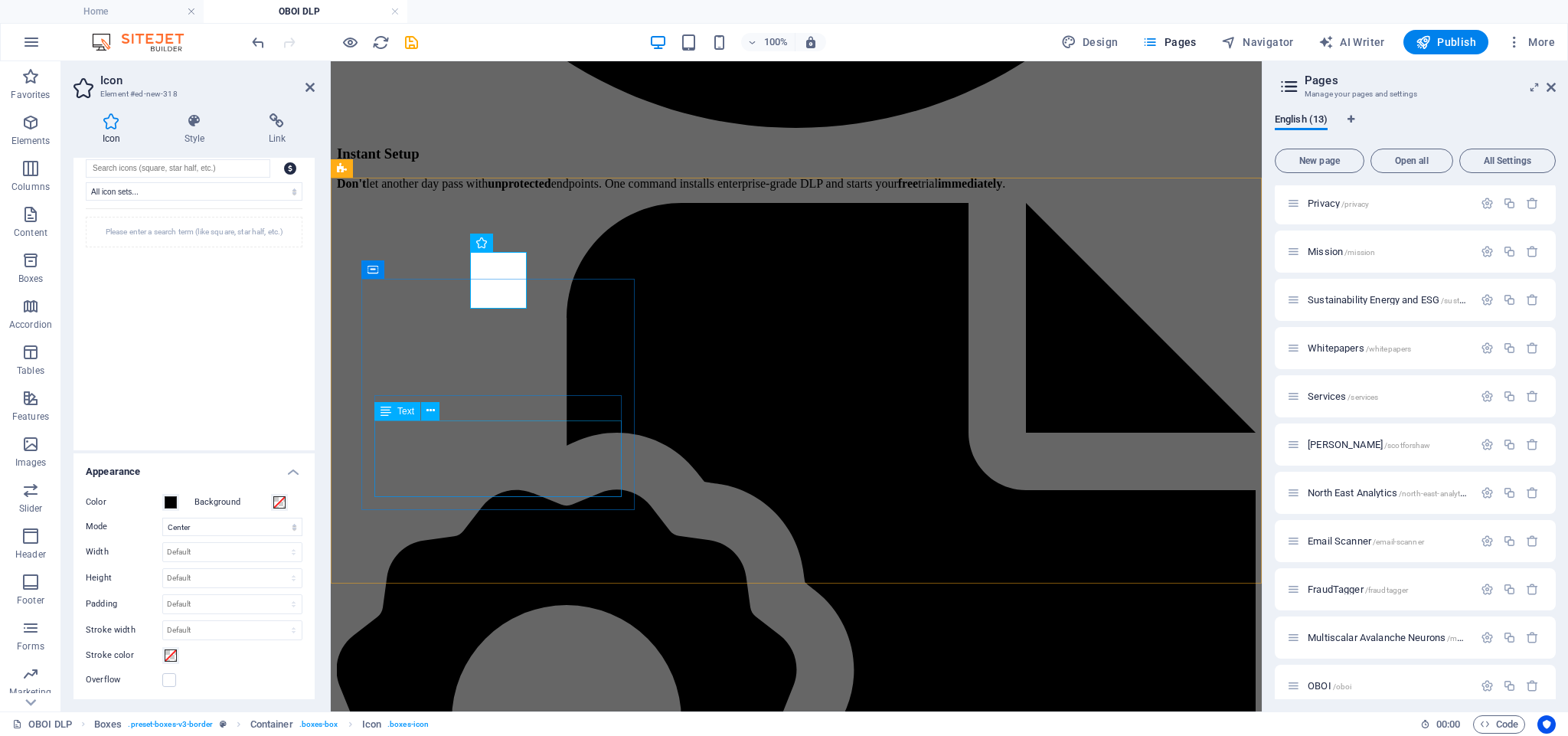
scroll to position [2893, 0]
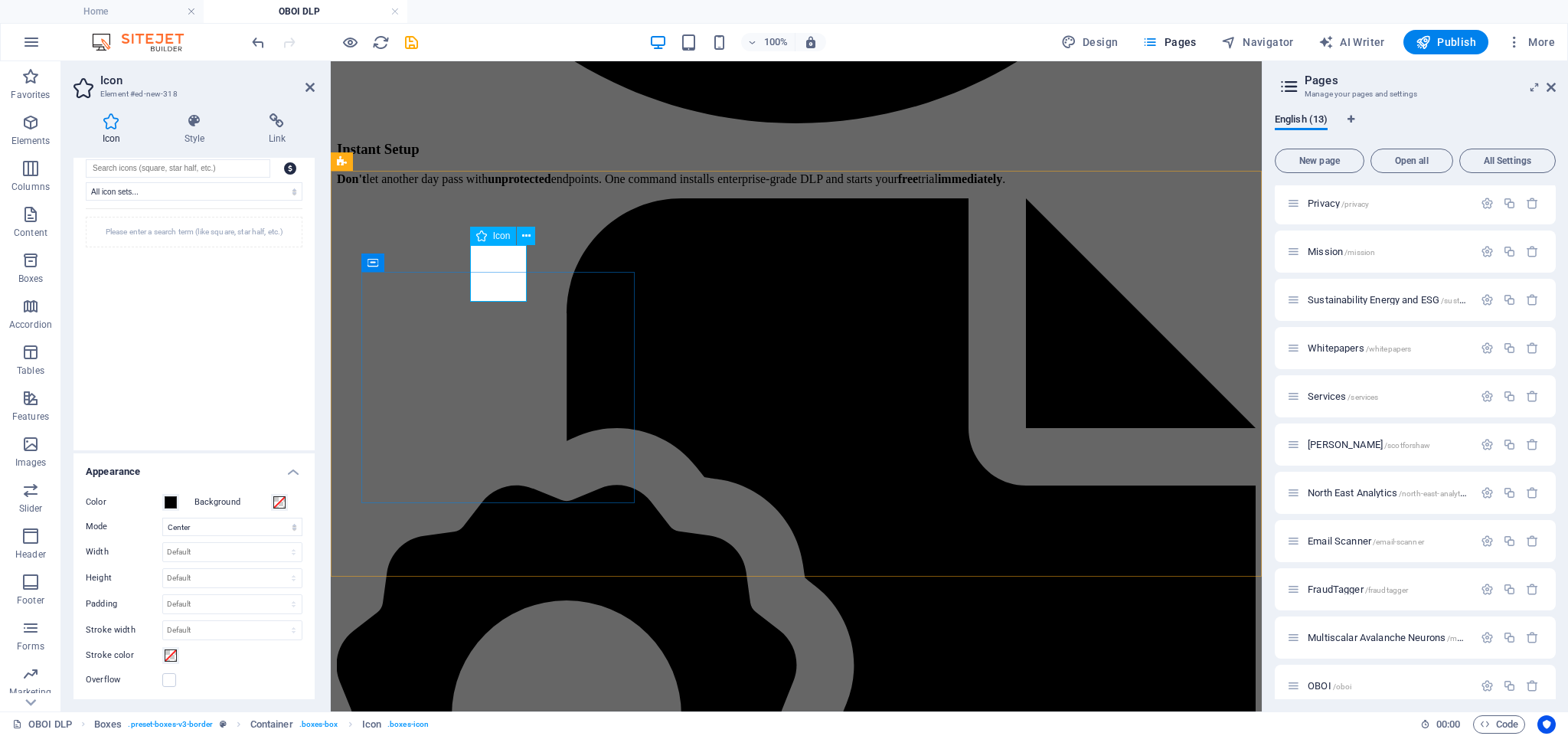
click at [118, 167] on input "search" at bounding box center [178, 168] width 185 height 18
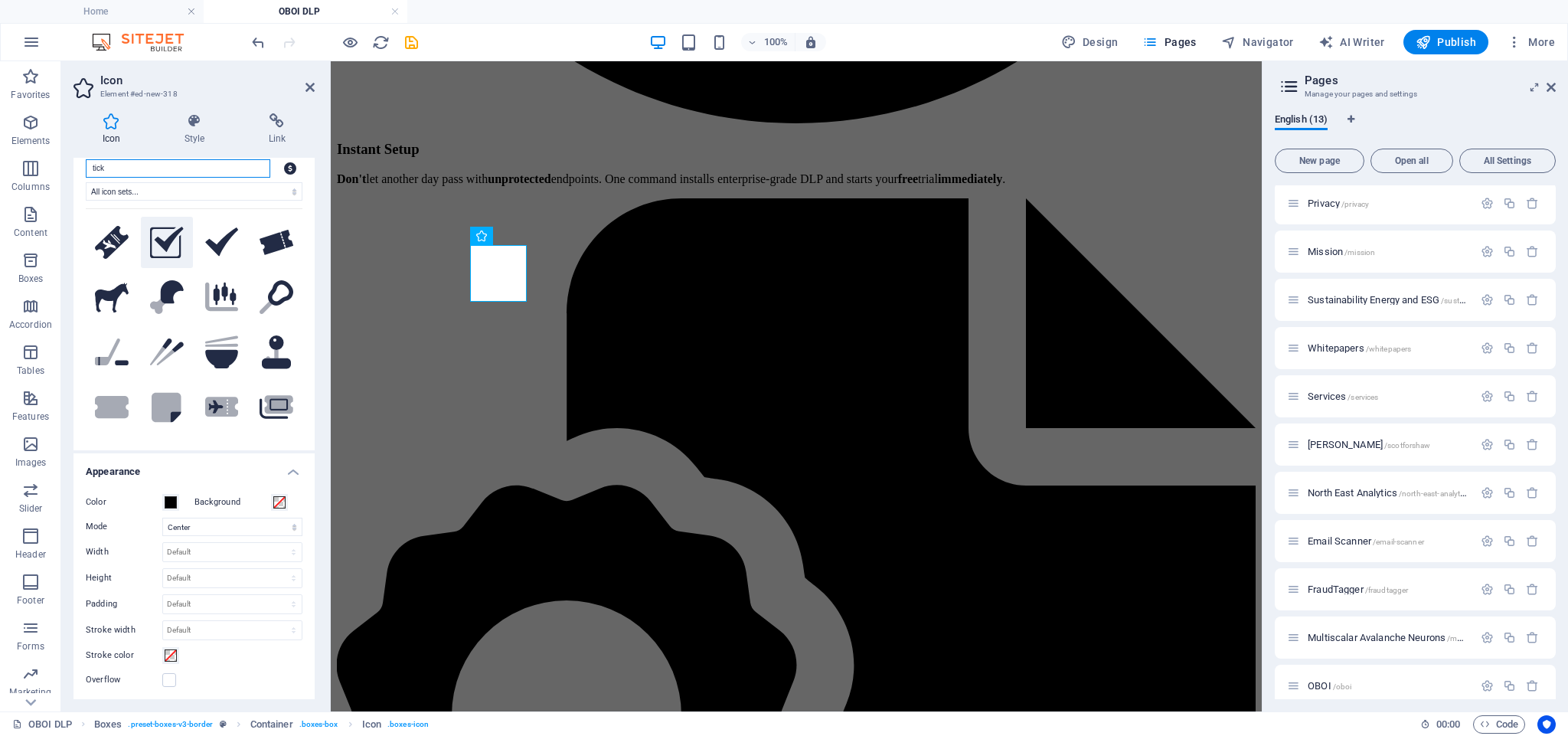
type input "tick"
click at [158, 244] on icon at bounding box center [166, 242] width 33 height 31
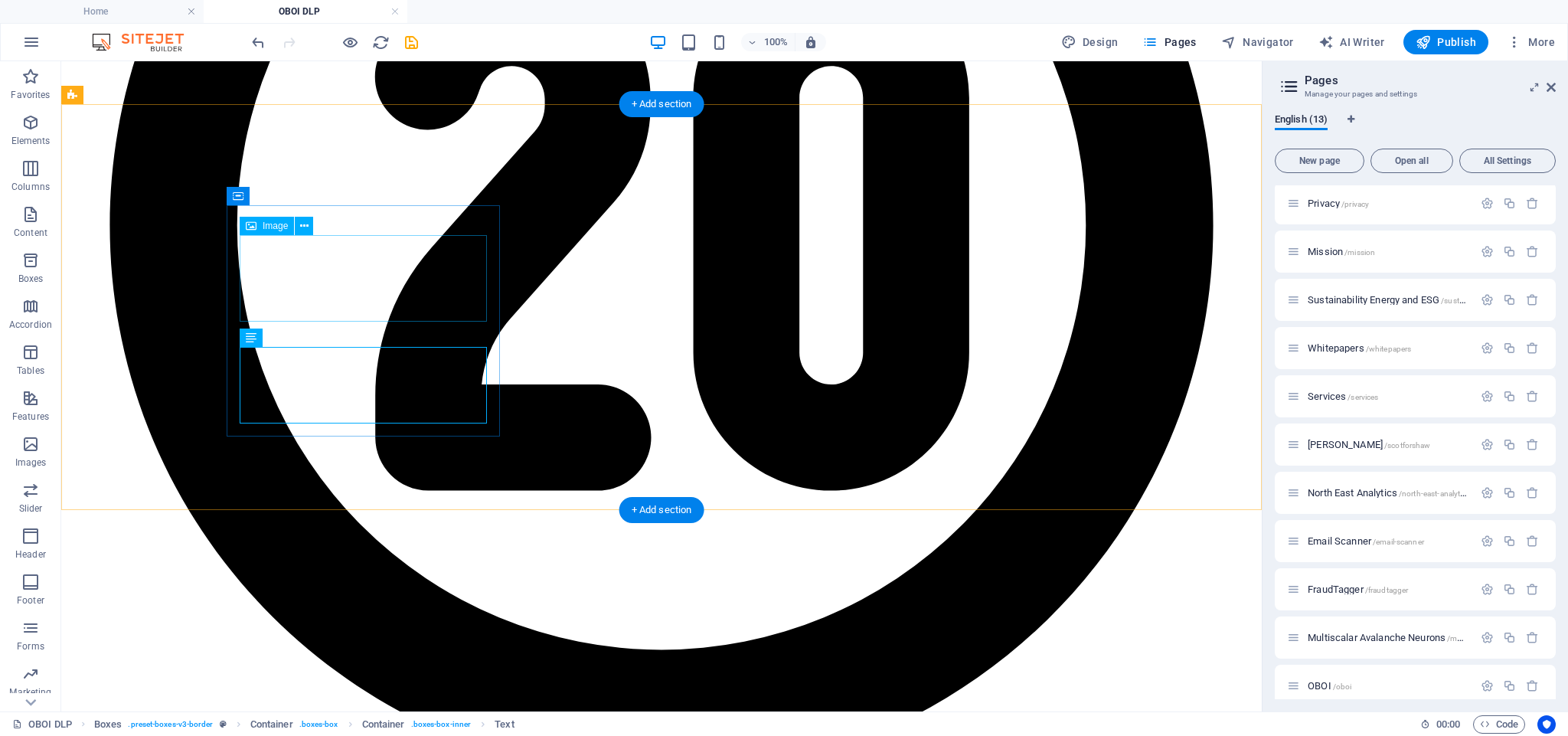
scroll to position [2835, 0]
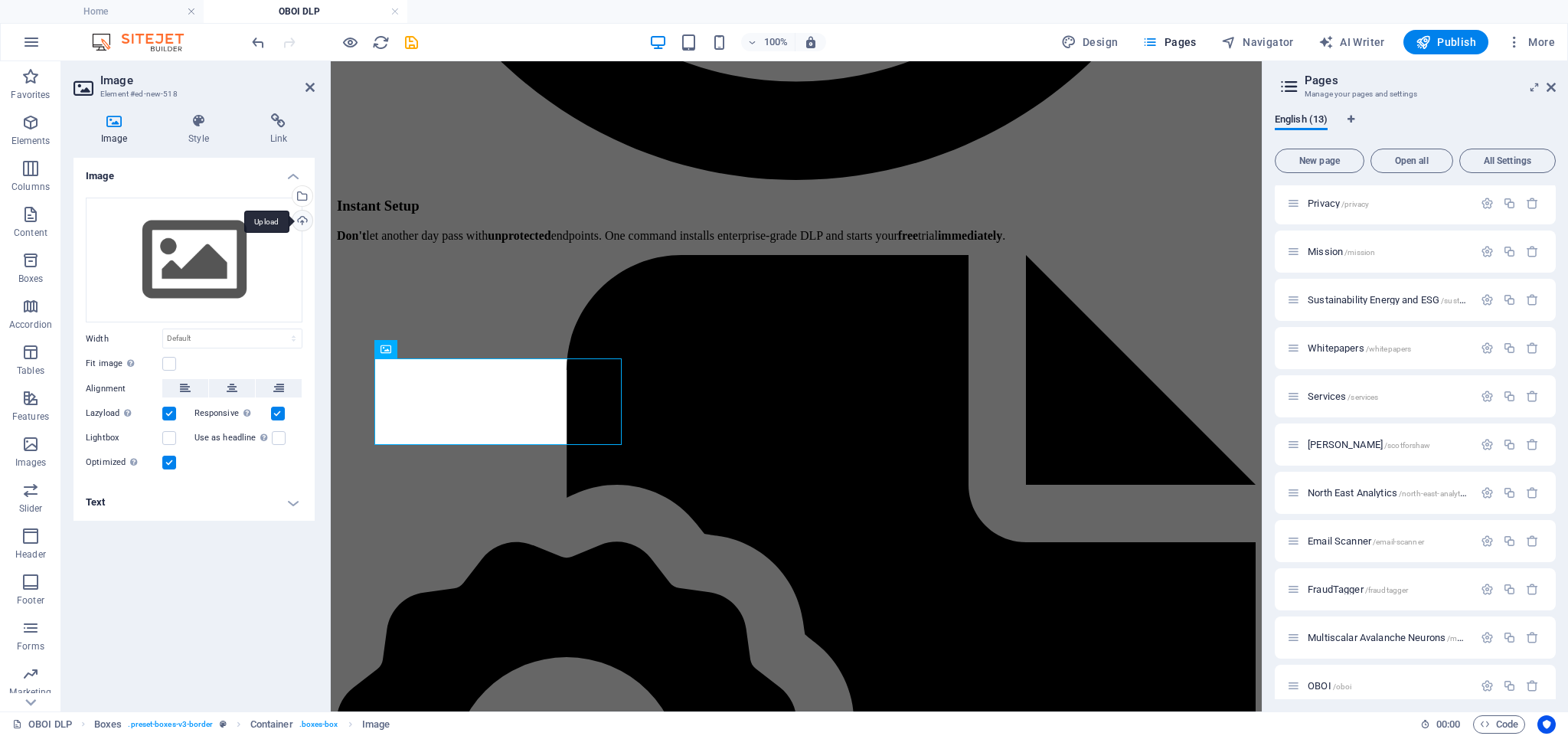
click at [306, 220] on div "Upload" at bounding box center [301, 222] width 23 height 23
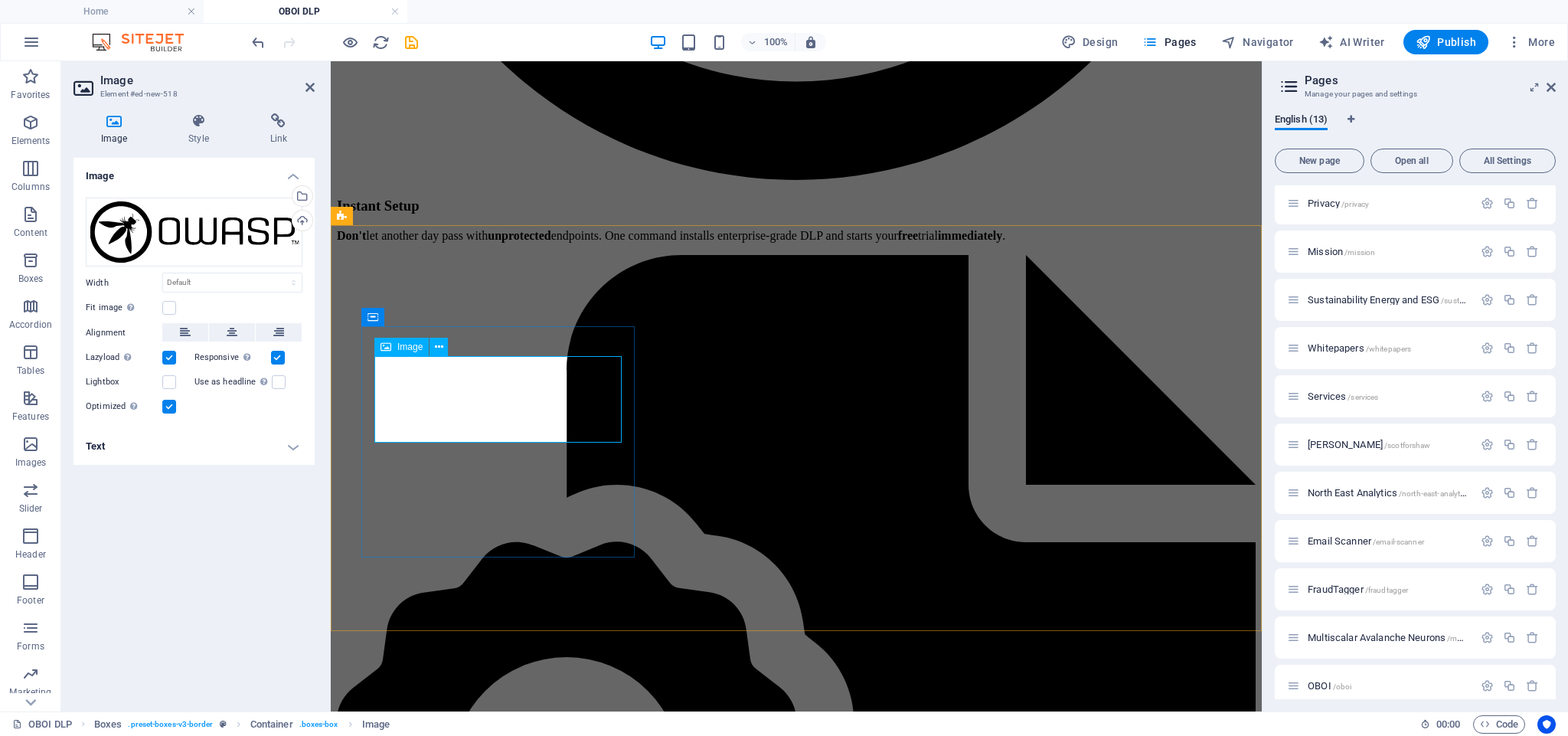
scroll to position [2839, 0]
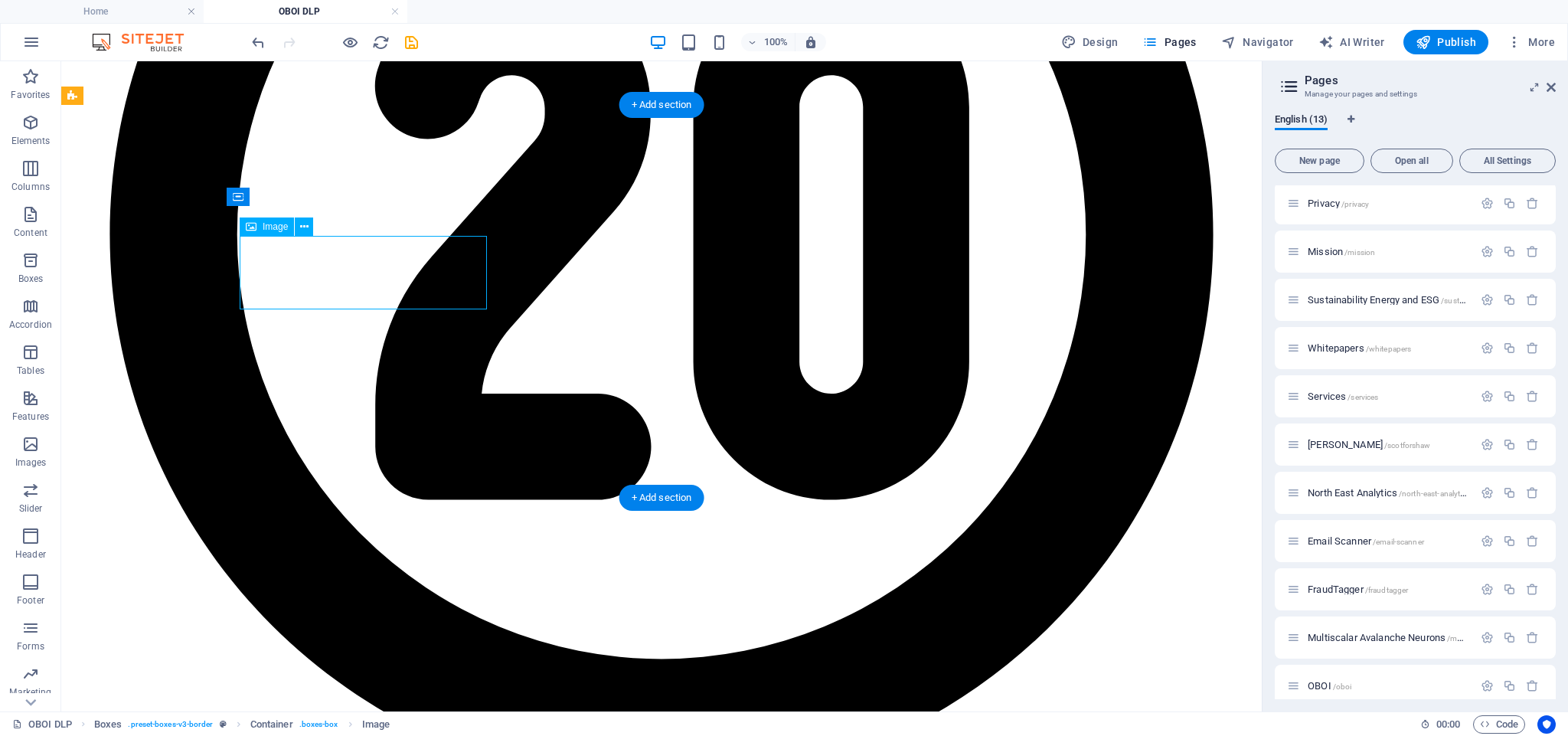
scroll to position [2838, 0]
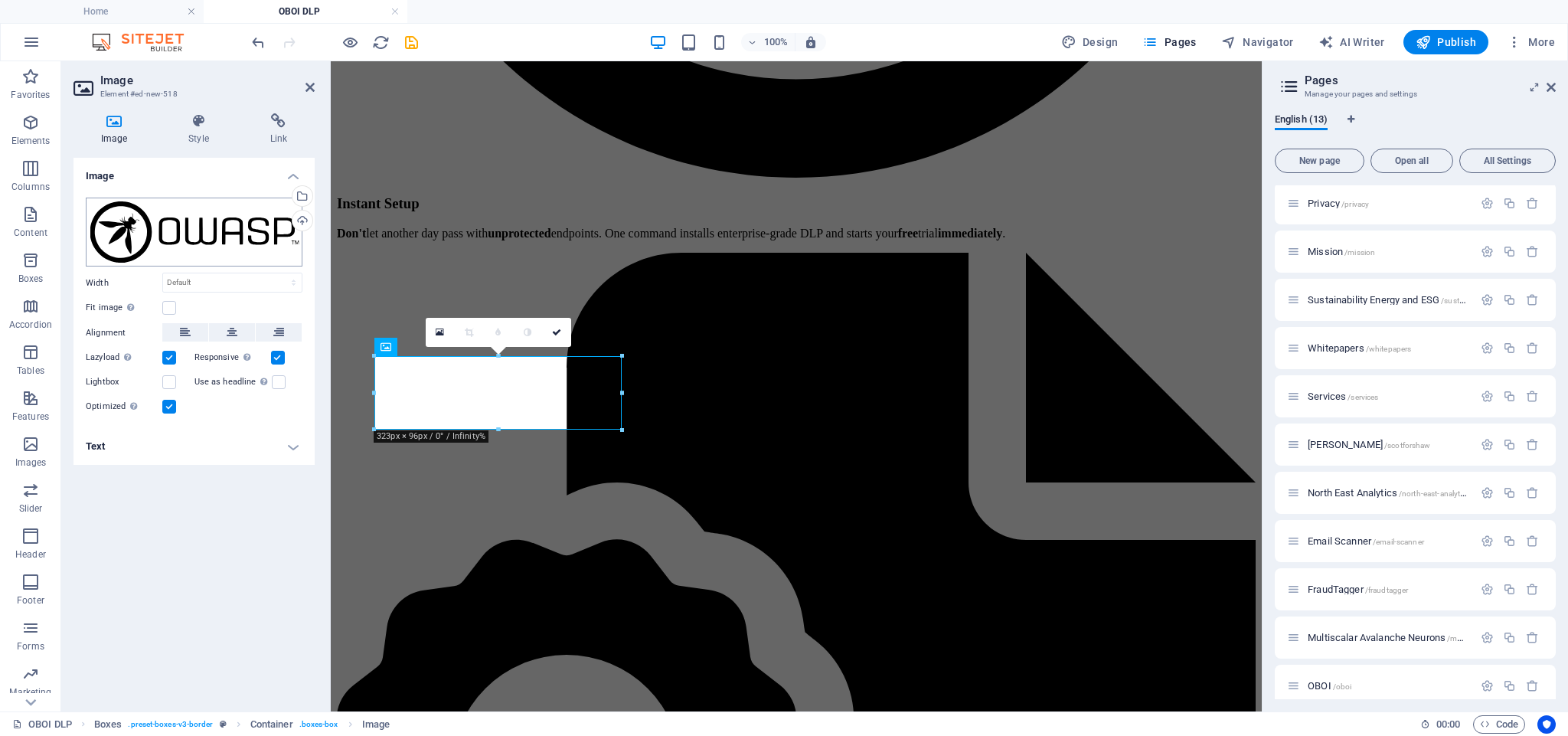
scroll to position [2837, 0]
click at [189, 127] on icon at bounding box center [198, 121] width 75 height 15
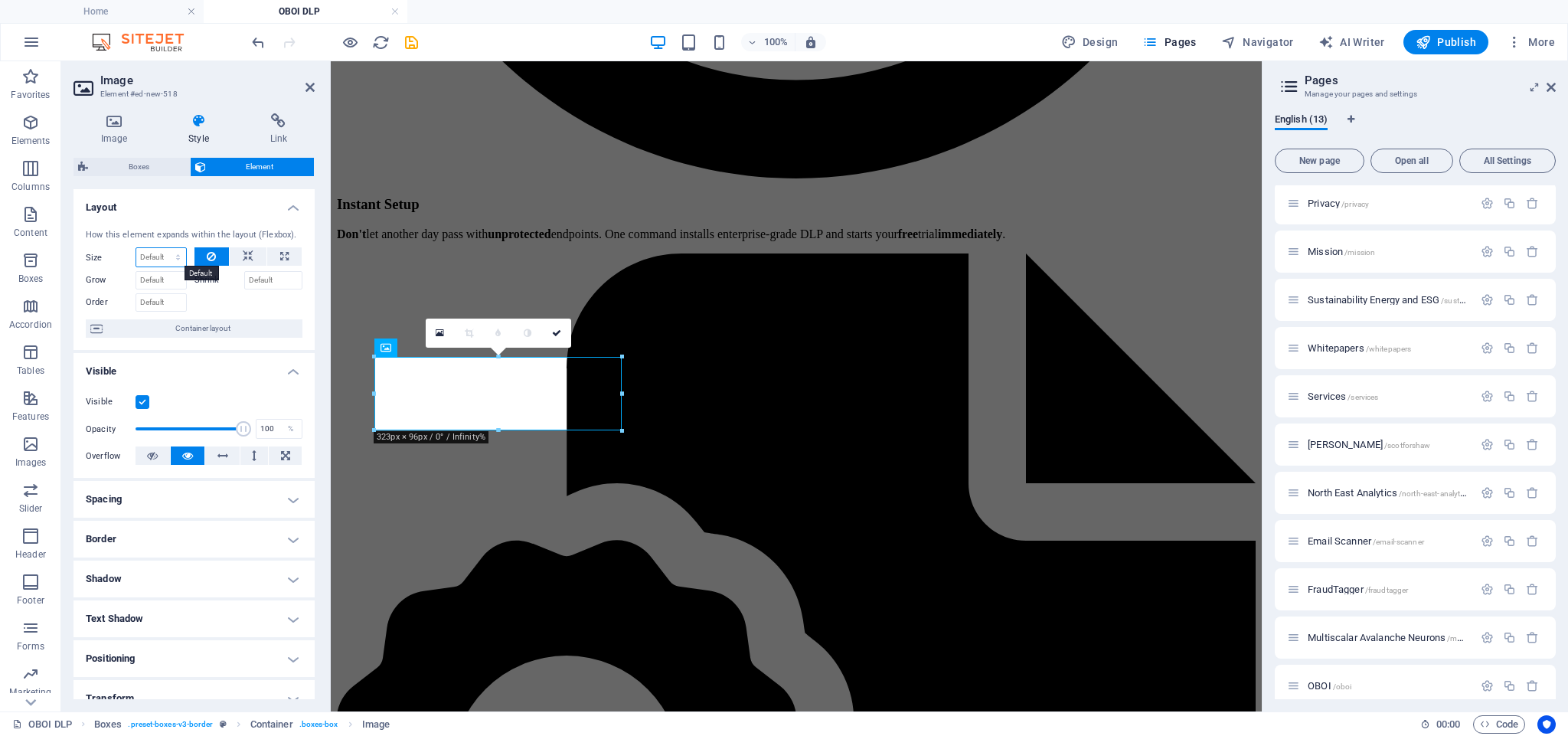
select select "%"
click at [158, 258] on input "100" at bounding box center [161, 256] width 50 height 18
type input "75"
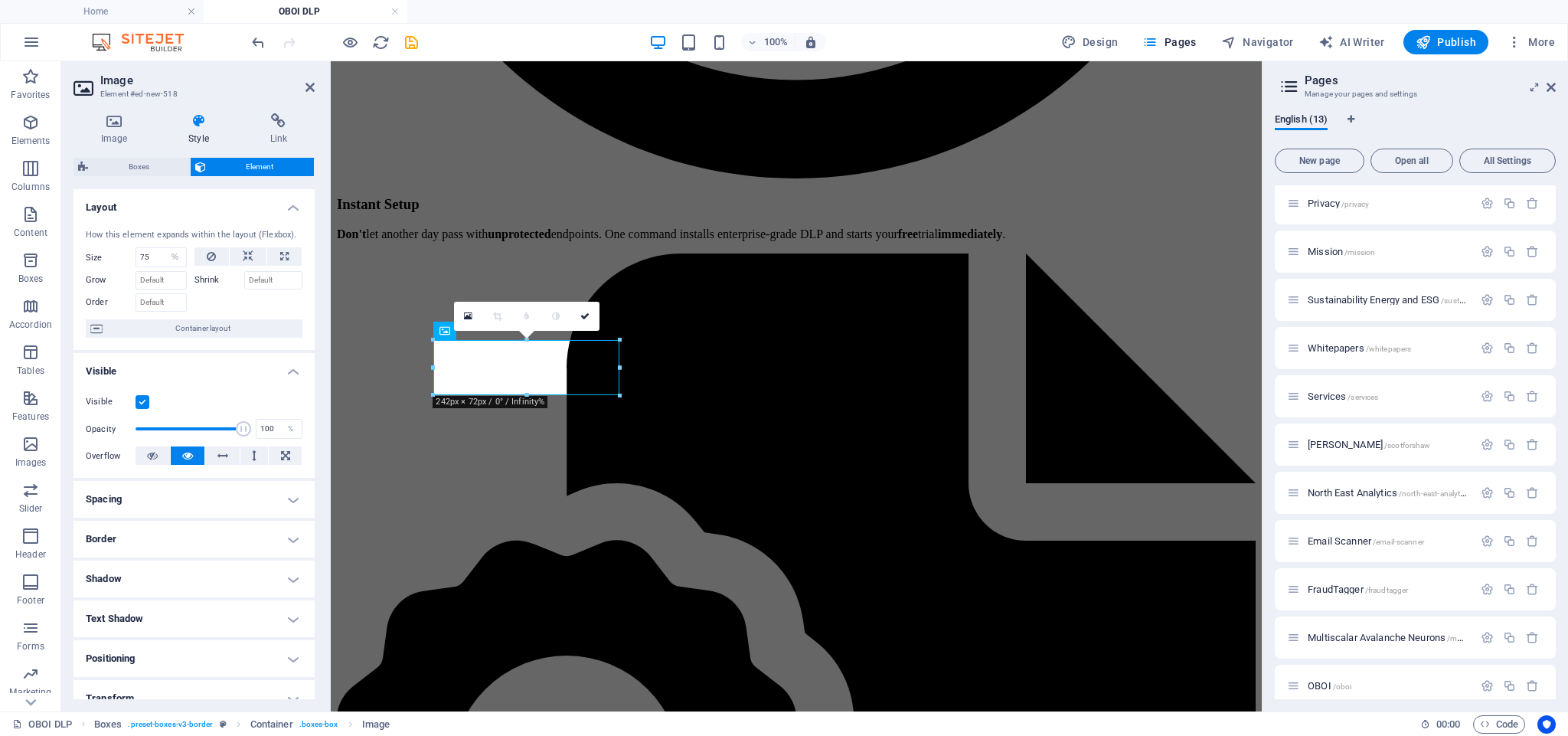
click at [193, 125] on icon at bounding box center [198, 121] width 75 height 15
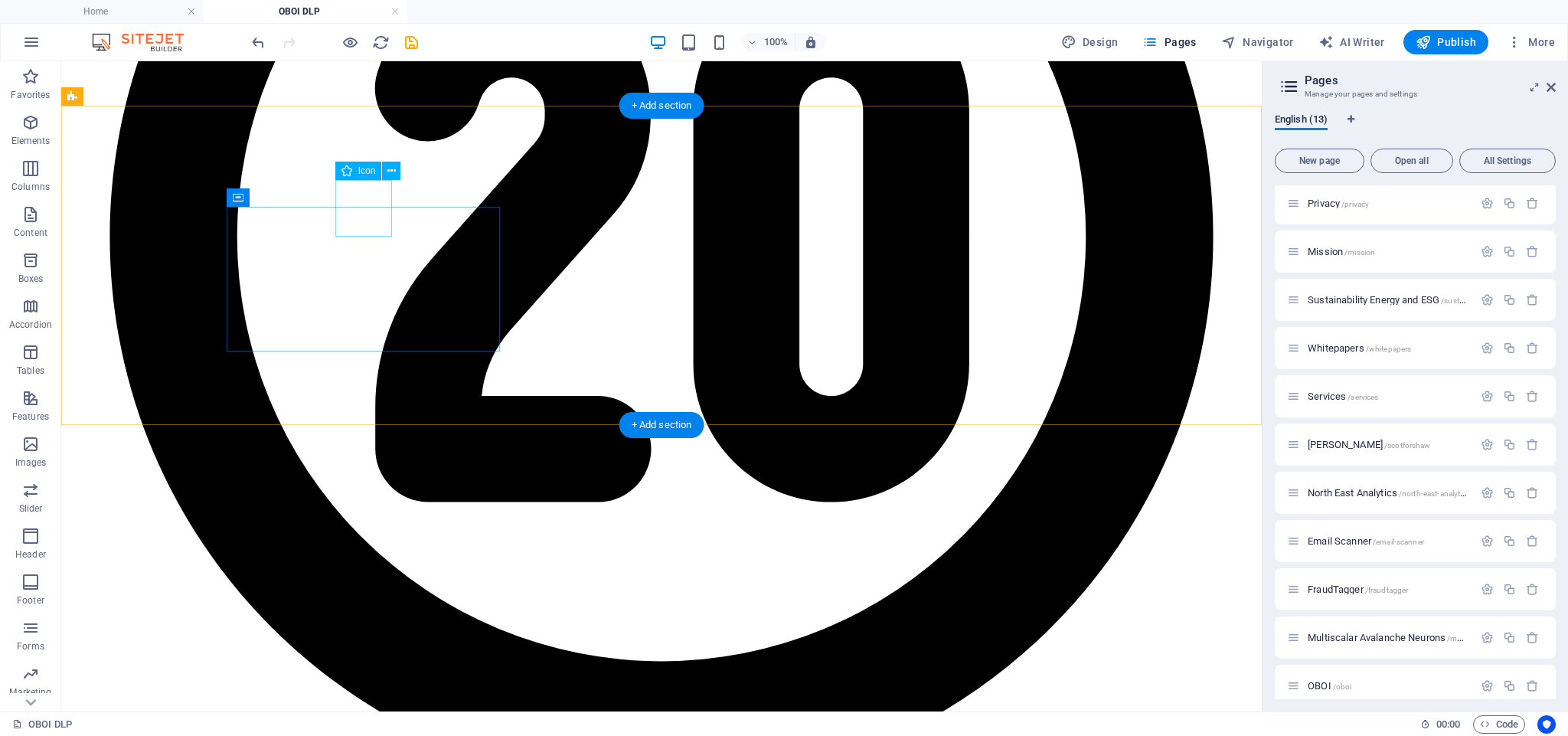
click at [391, 170] on icon at bounding box center [392, 171] width 9 height 16
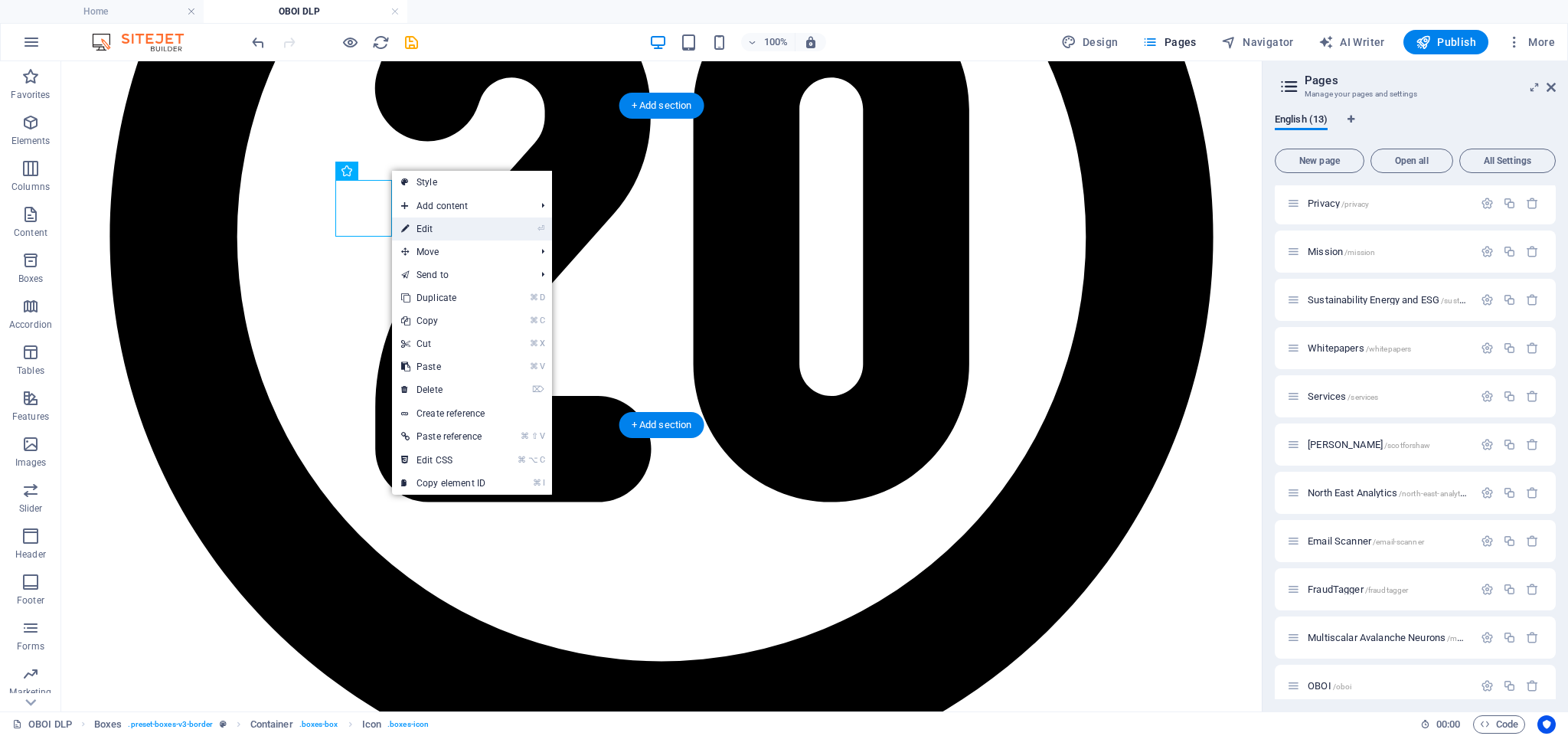
click at [446, 229] on link "⏎ Edit" at bounding box center [443, 229] width 103 height 23
select select "xMidYMid"
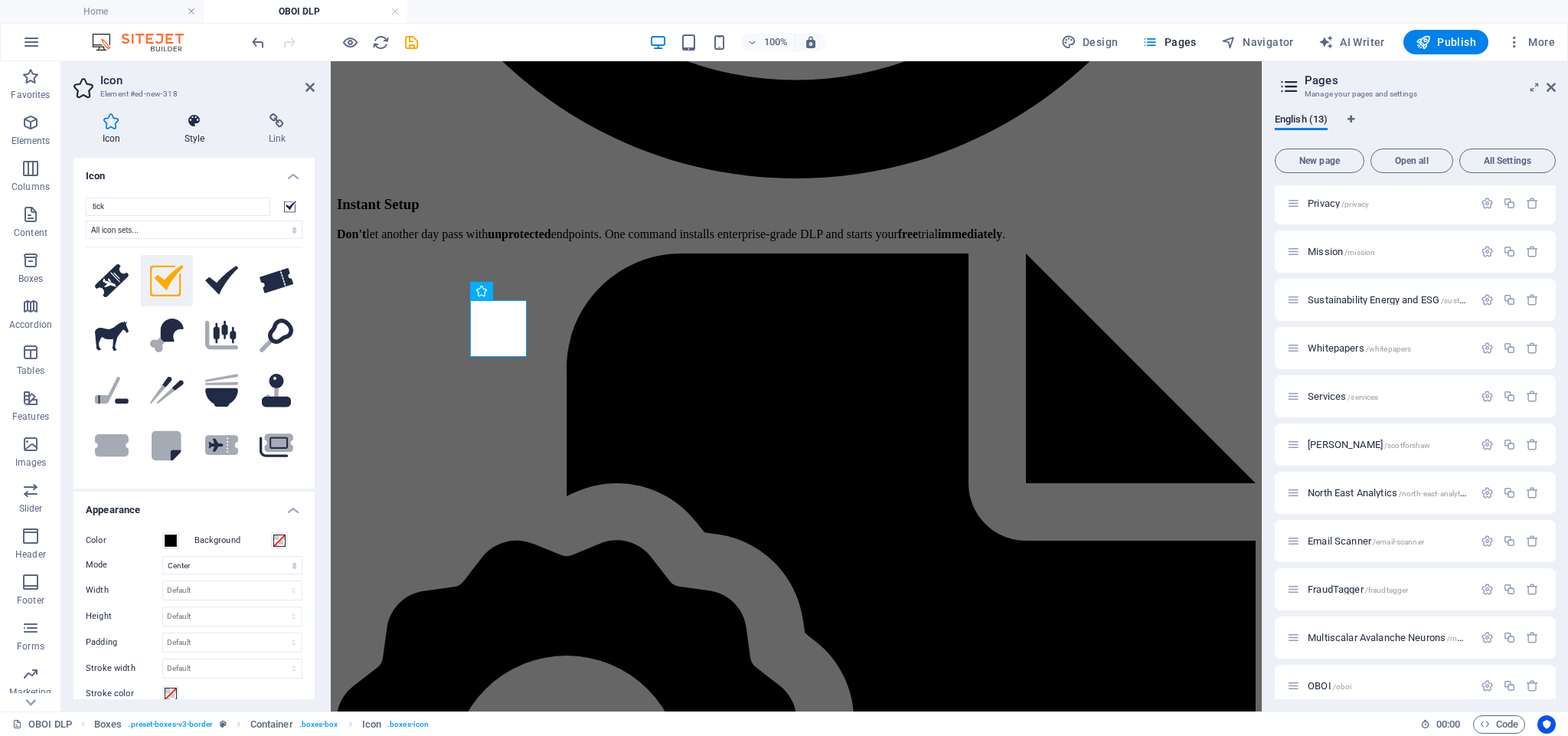
click at [197, 127] on icon at bounding box center [194, 121] width 78 height 15
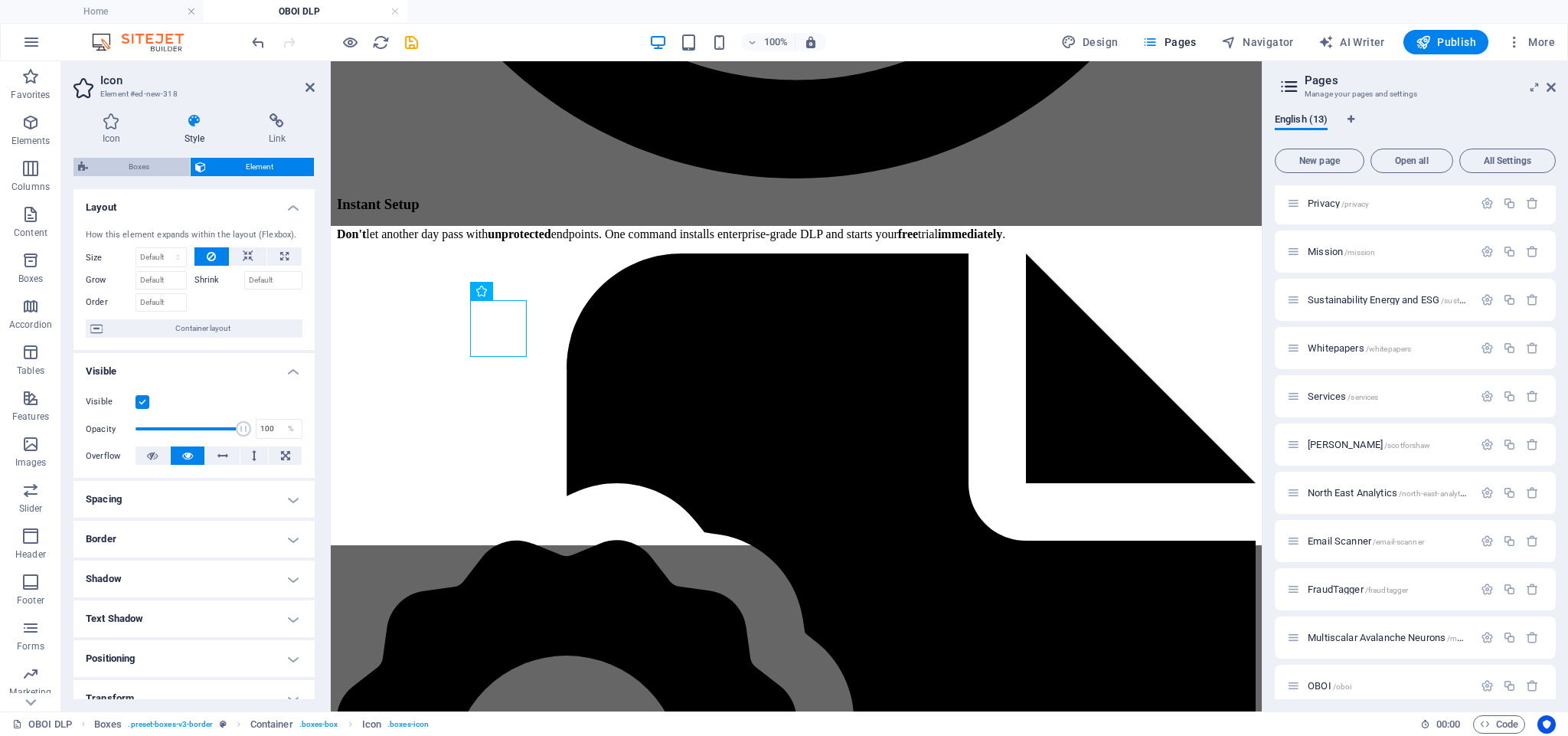
click at [123, 166] on span "Boxes" at bounding box center [138, 167] width 92 height 18
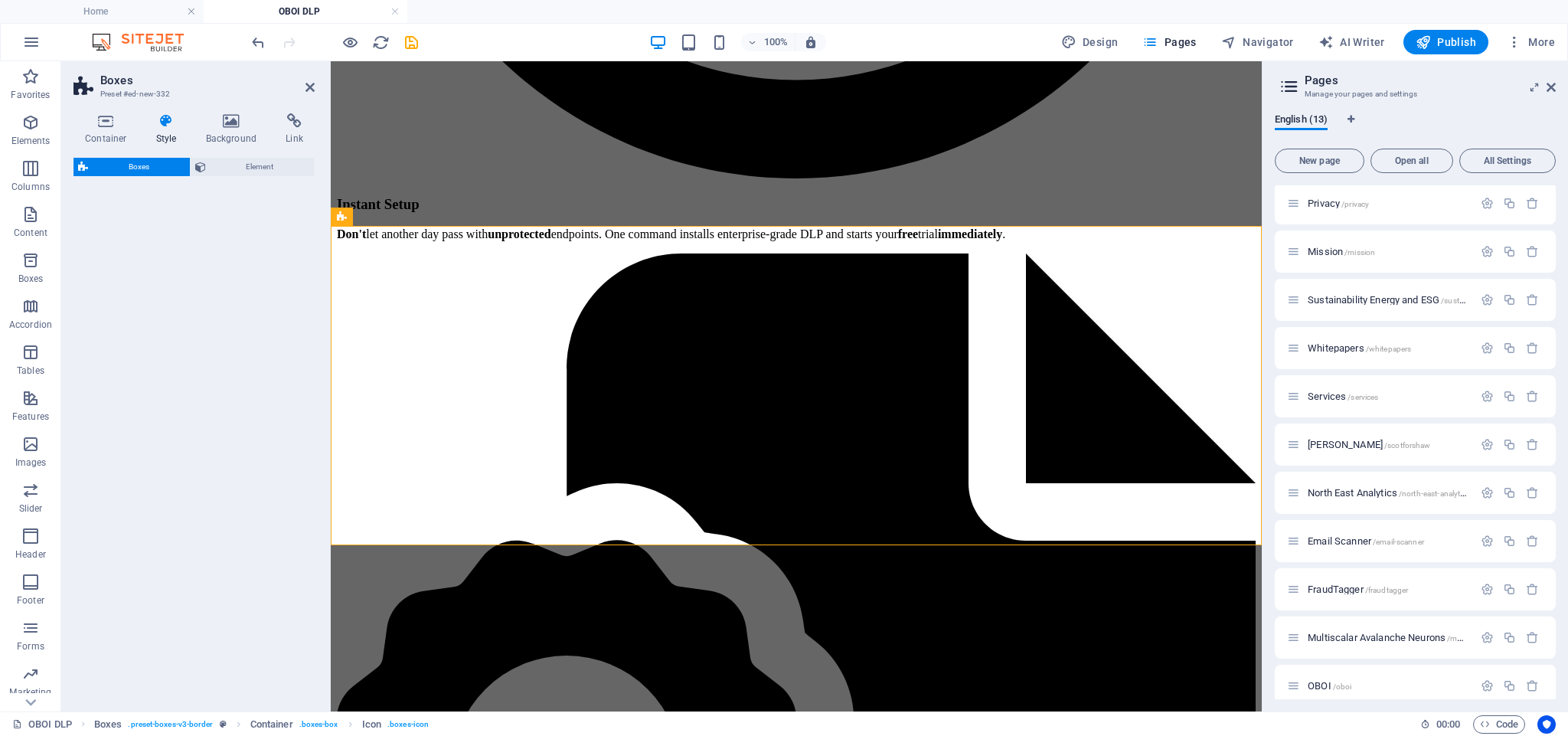
select select "rem"
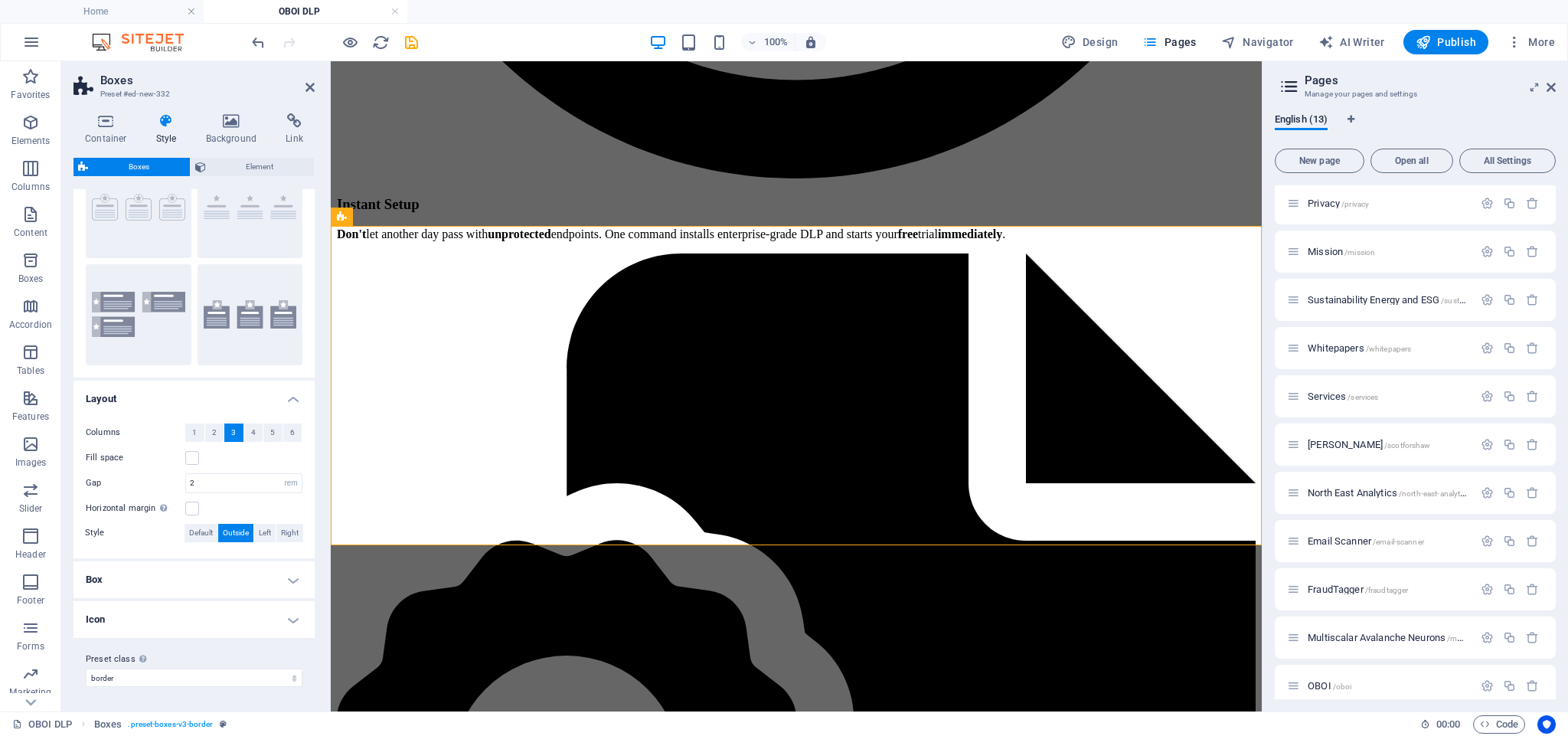
scroll to position [72, 0]
click at [165, 620] on h4 "Icon" at bounding box center [193, 621] width 241 height 37
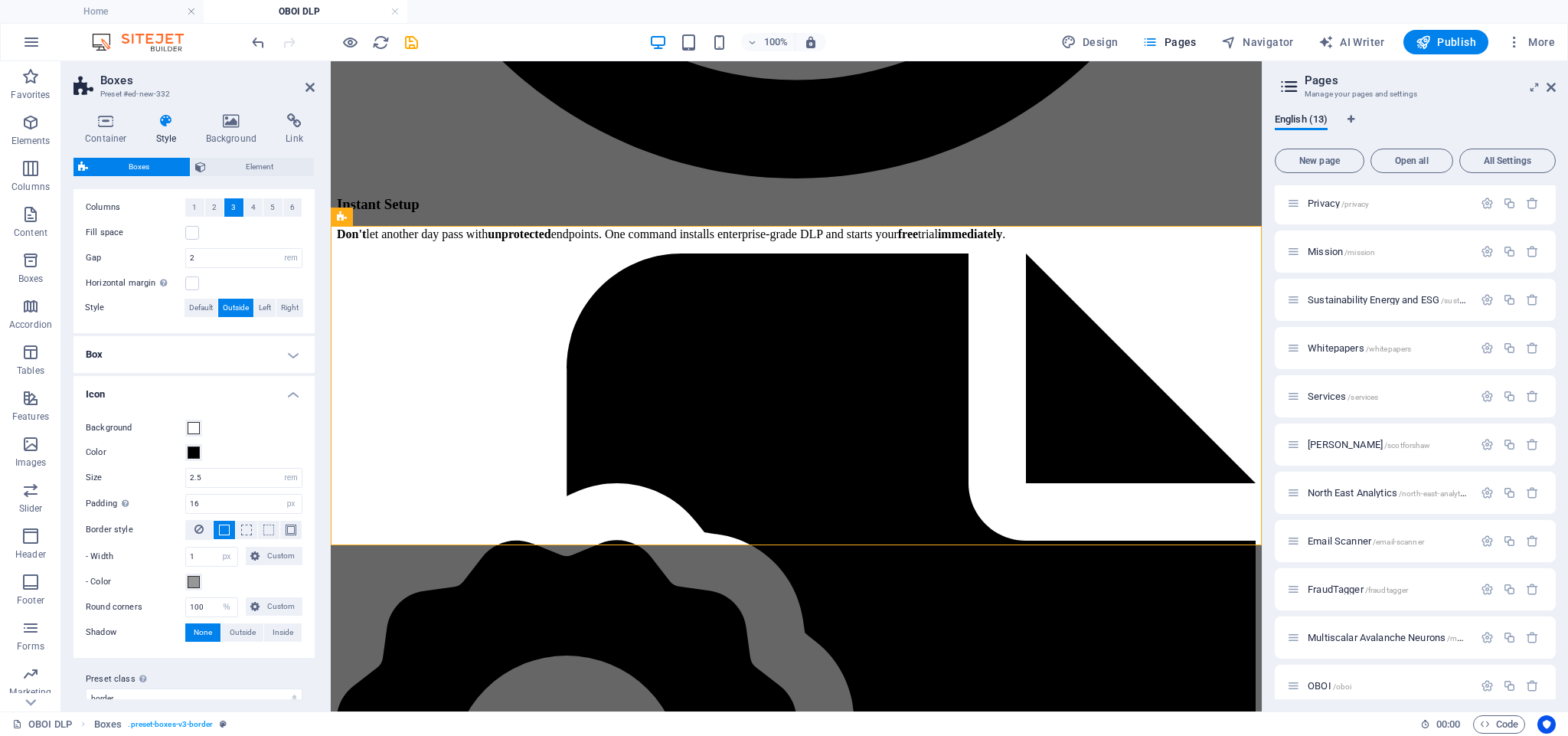
scroll to position [298, 0]
click at [200, 528] on icon at bounding box center [199, 527] width 10 height 18
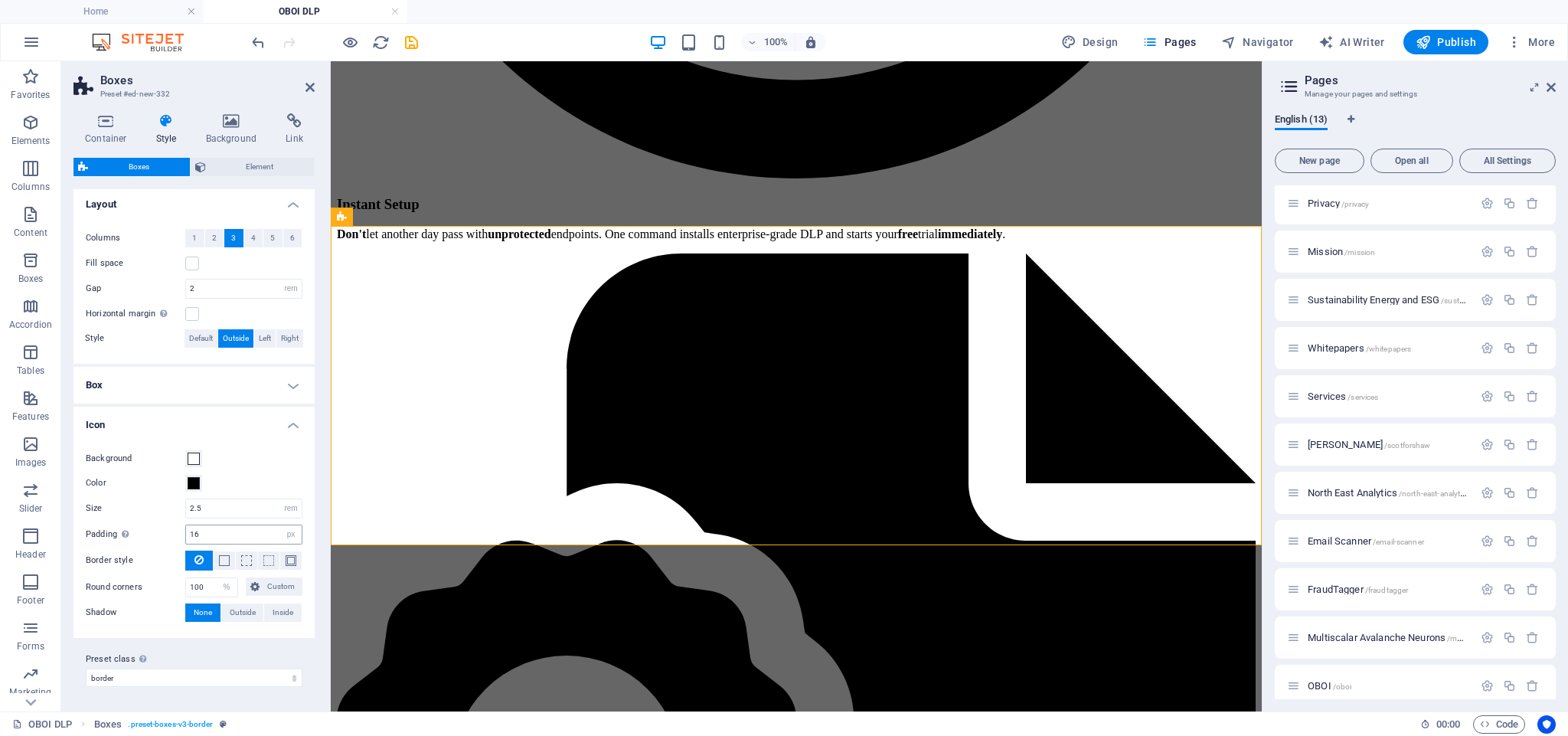
scroll to position [266, 0]
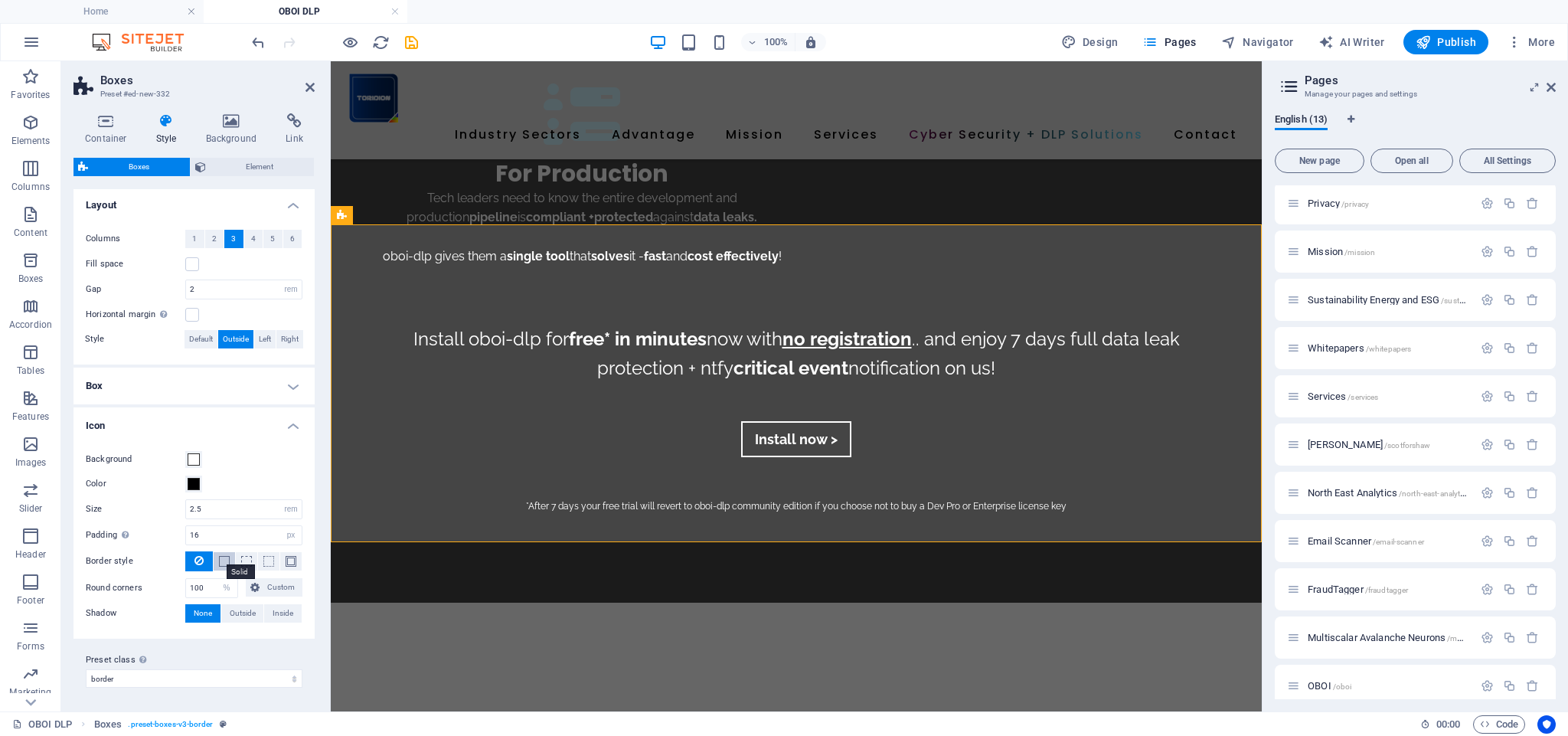
click at [225, 562] on span at bounding box center [224, 561] width 10 height 10
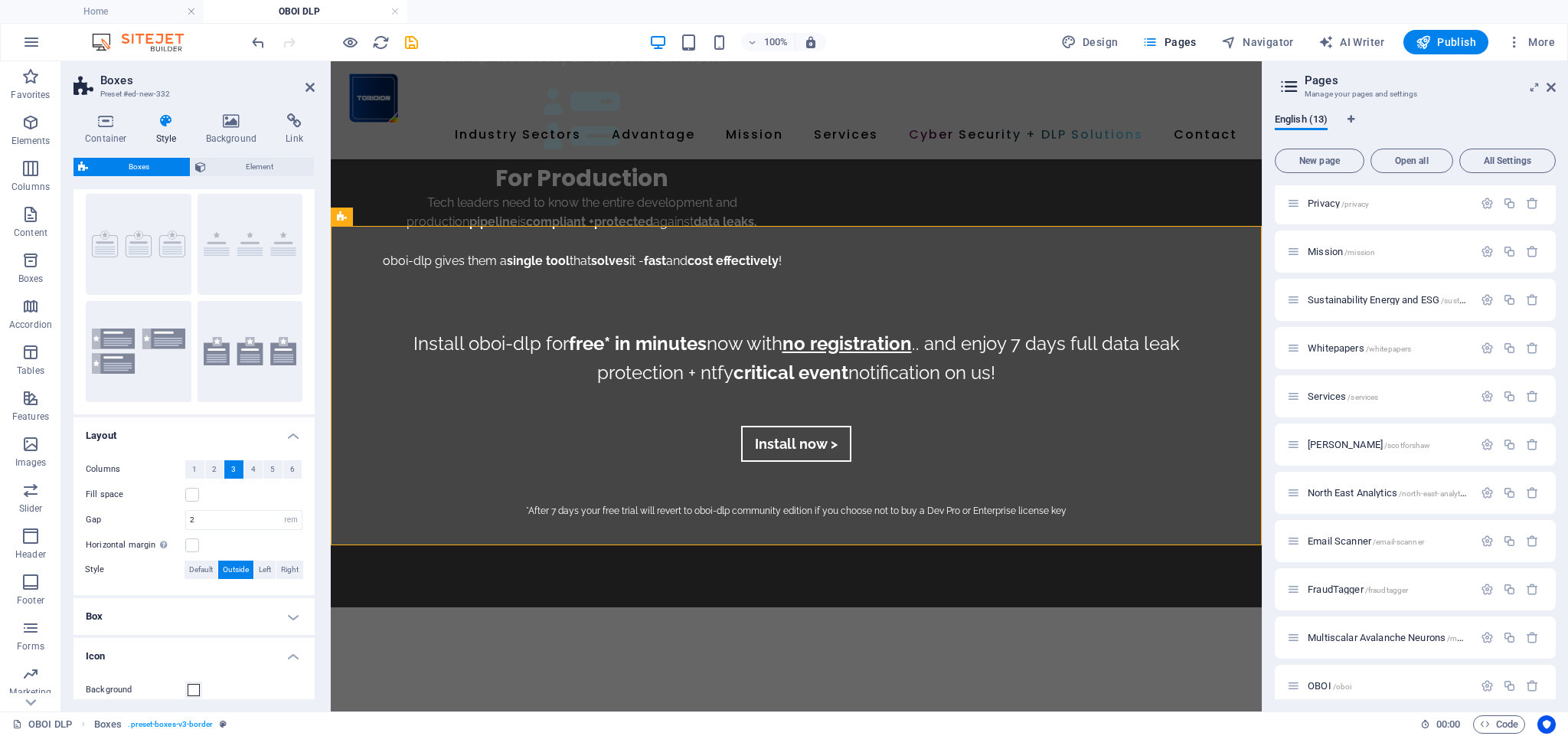
scroll to position [34, 0]
click at [195, 571] on span "Default" at bounding box center [200, 570] width 24 height 18
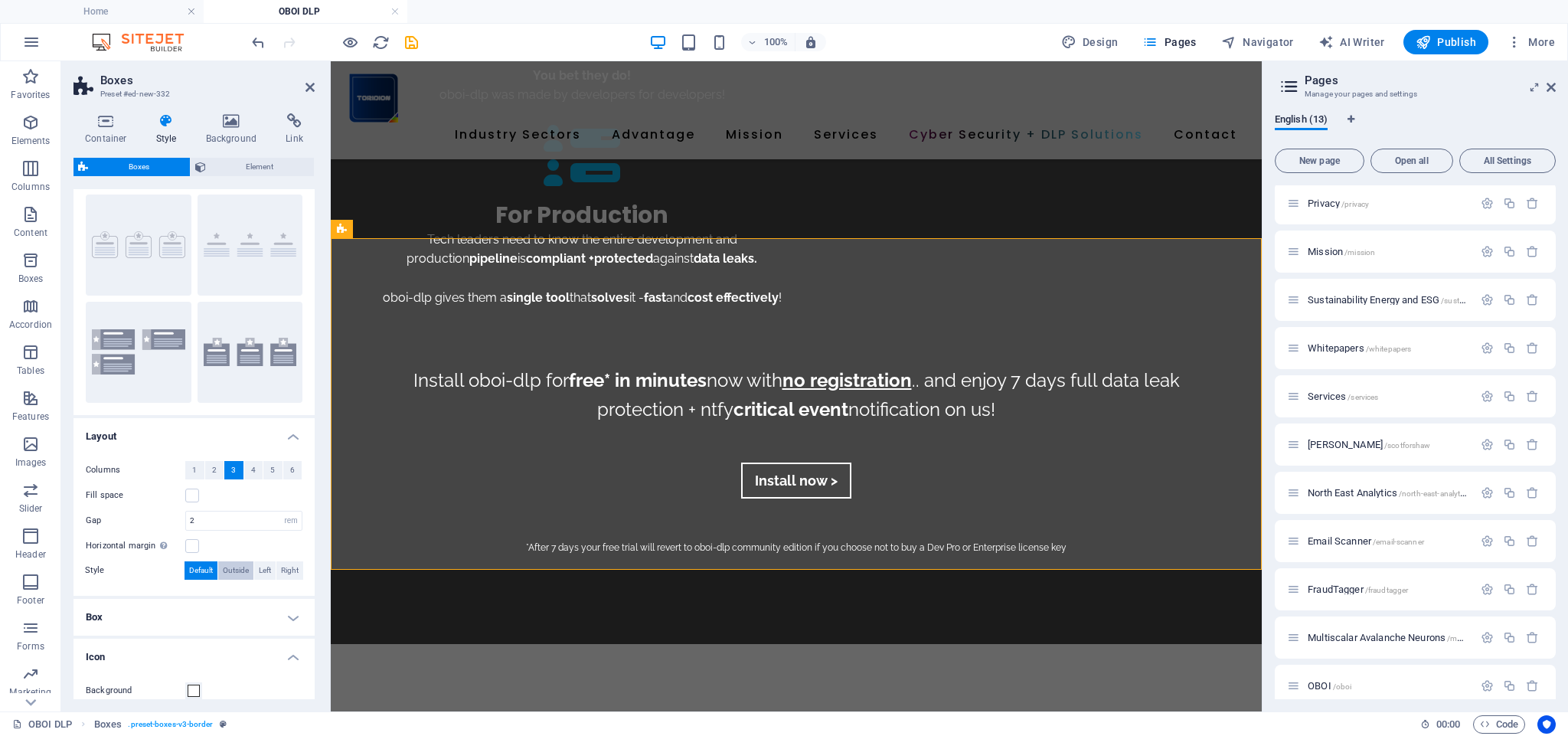
click at [232, 571] on span "Outside" at bounding box center [235, 570] width 26 height 18
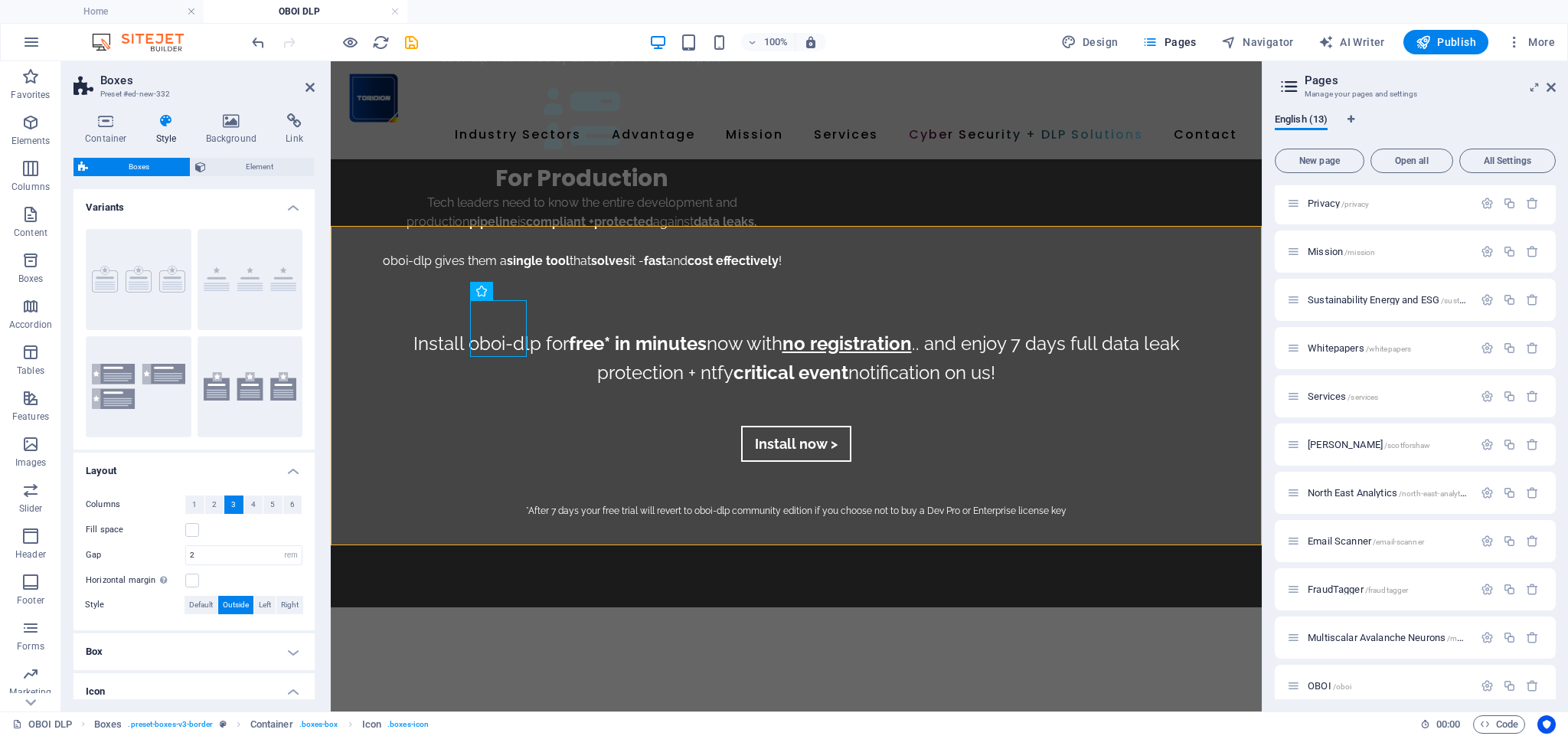
scroll to position [0, 0]
click at [248, 167] on span "Element" at bounding box center [260, 167] width 99 height 18
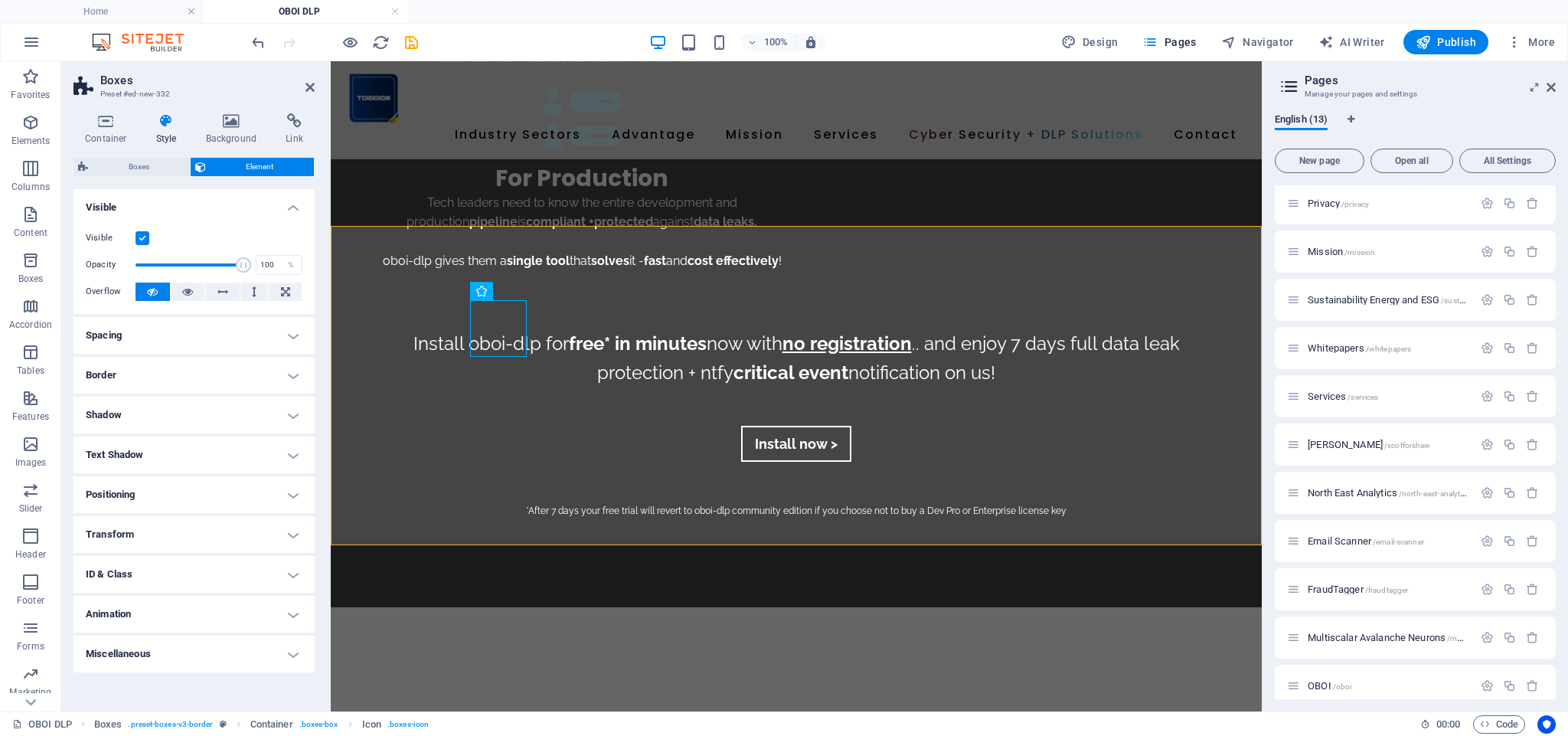
click at [173, 498] on h4 "Positioning" at bounding box center [193, 495] width 241 height 37
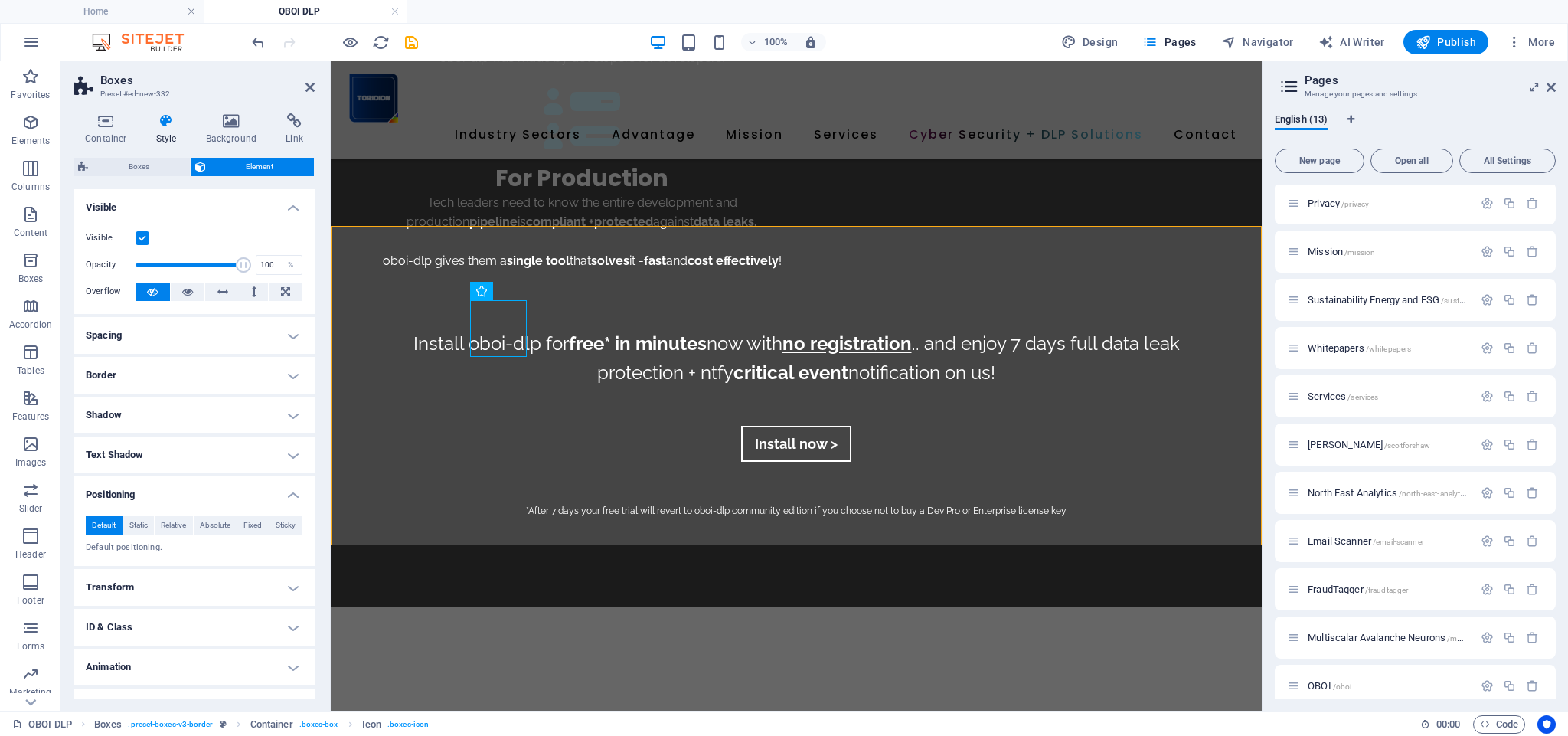
click at [148, 335] on h4 "Spacing" at bounding box center [193, 336] width 241 height 37
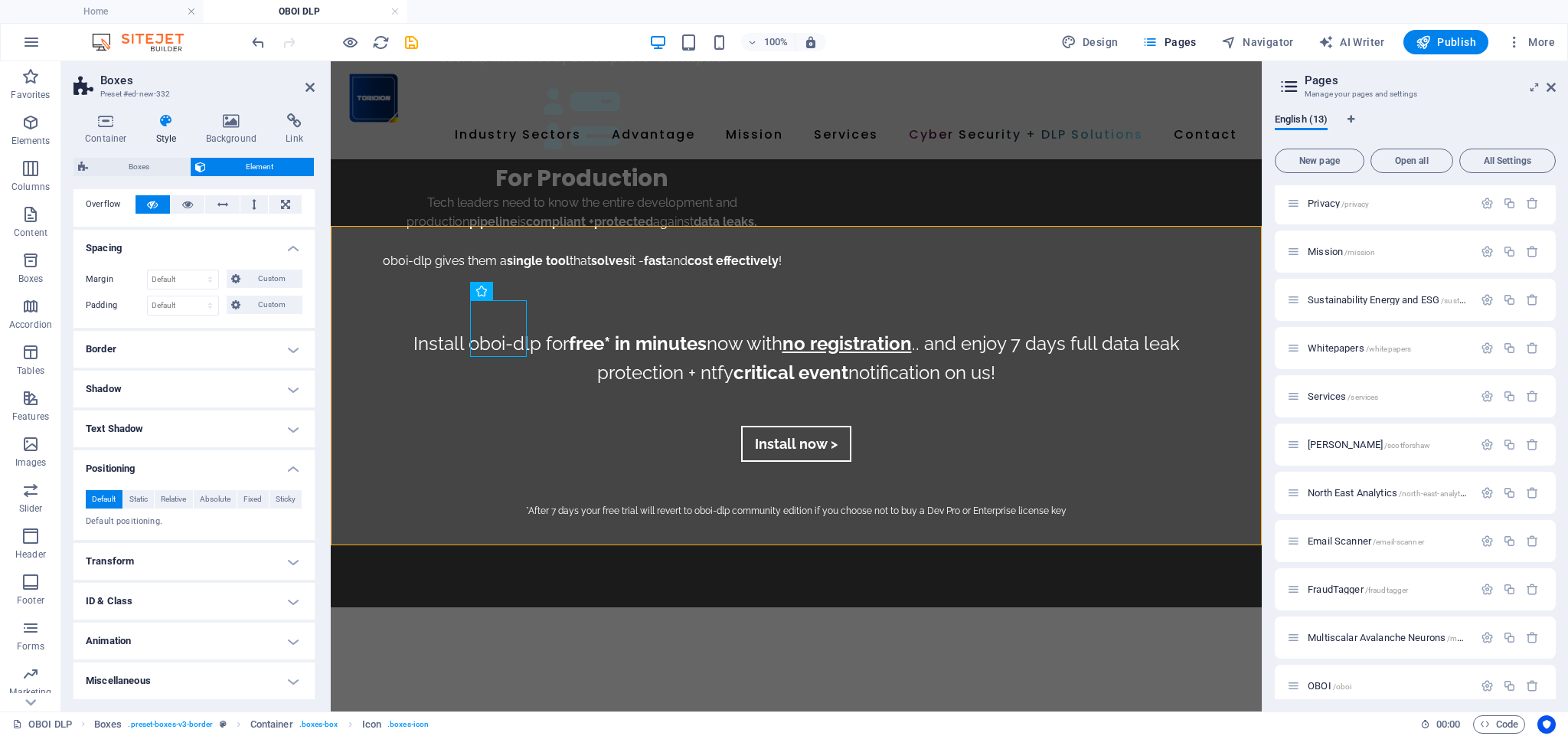
scroll to position [87, 0]
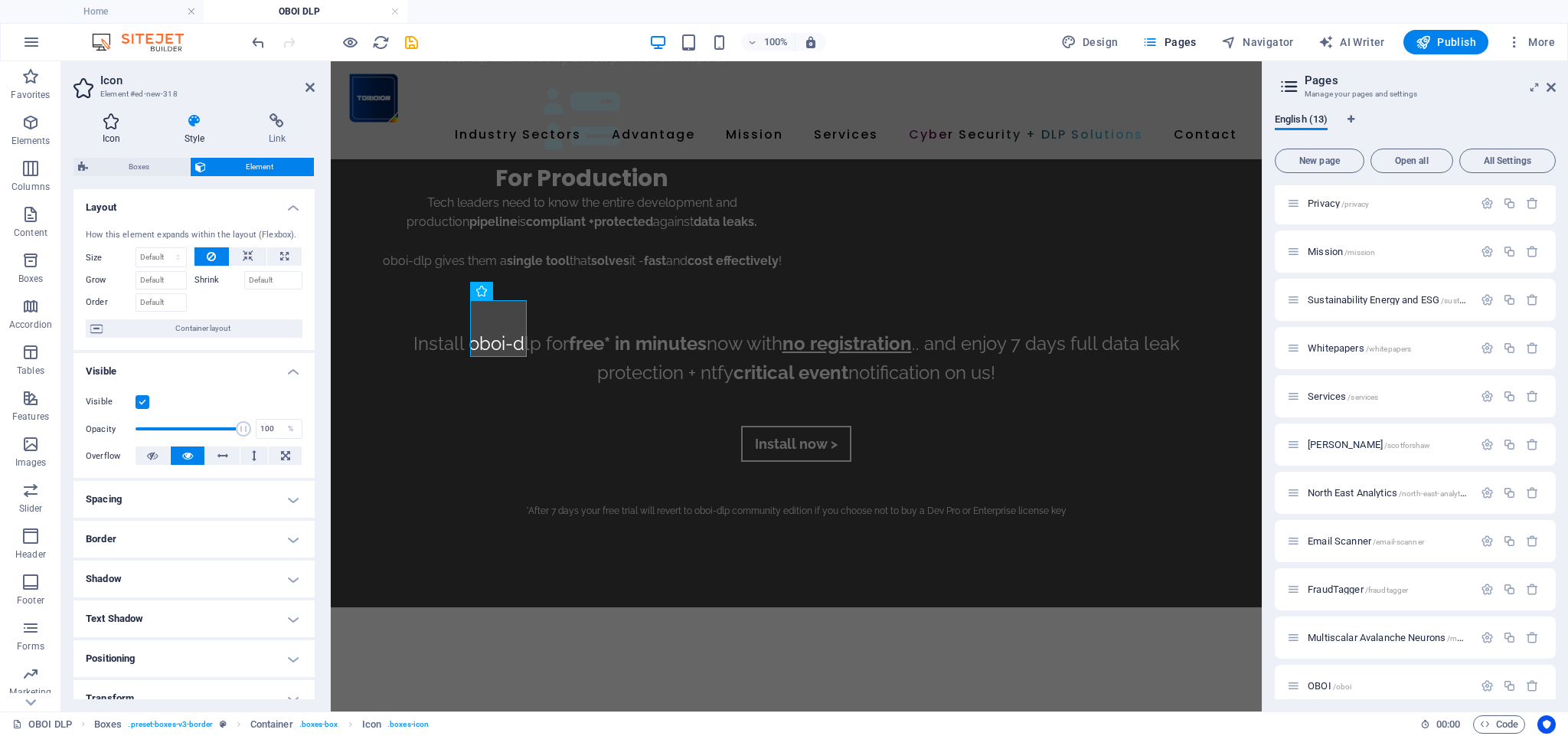
click at [110, 119] on icon at bounding box center [112, 121] width 76 height 15
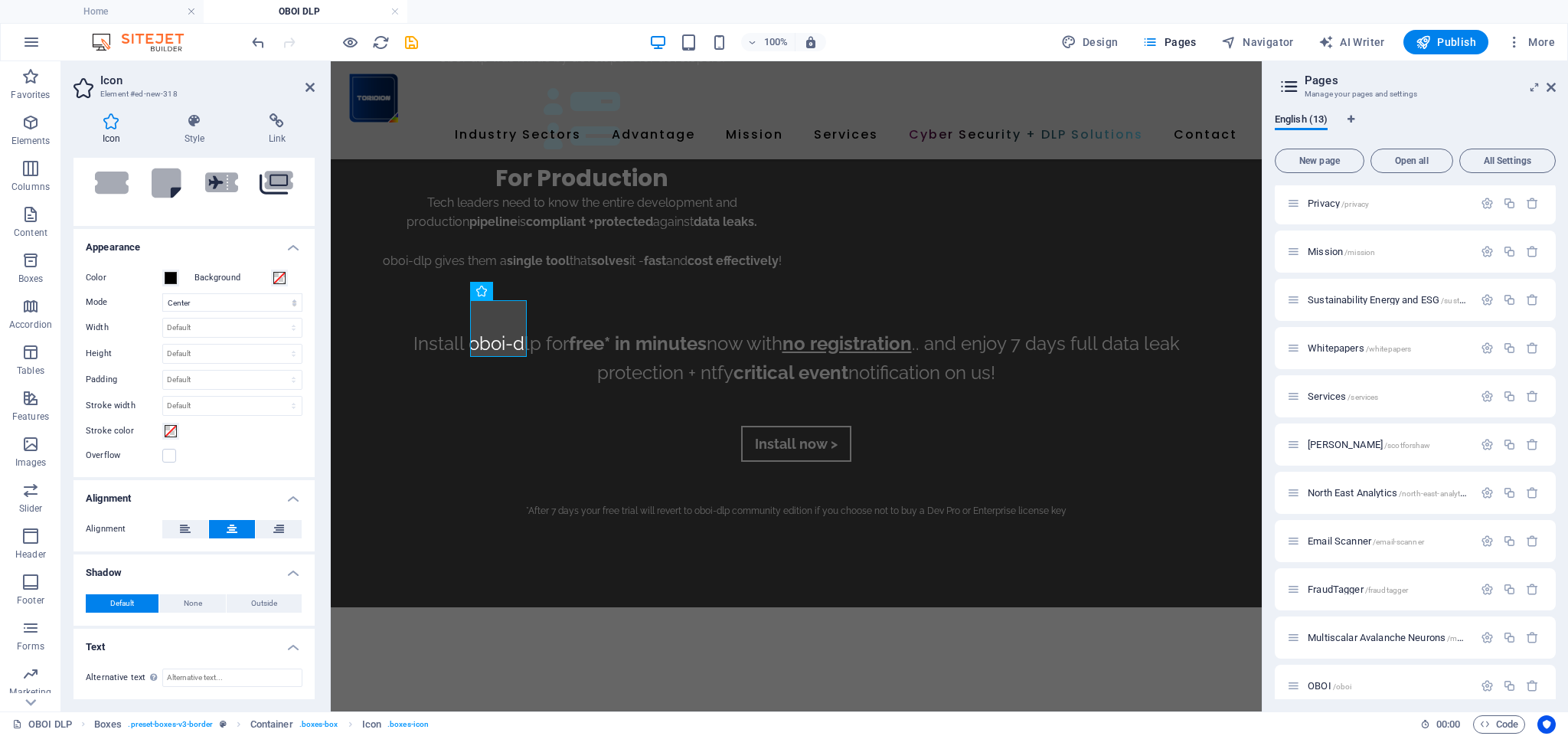
scroll to position [262, 0]
click at [183, 529] on icon at bounding box center [185, 529] width 10 height 18
click at [227, 528] on icon at bounding box center [232, 529] width 10 height 18
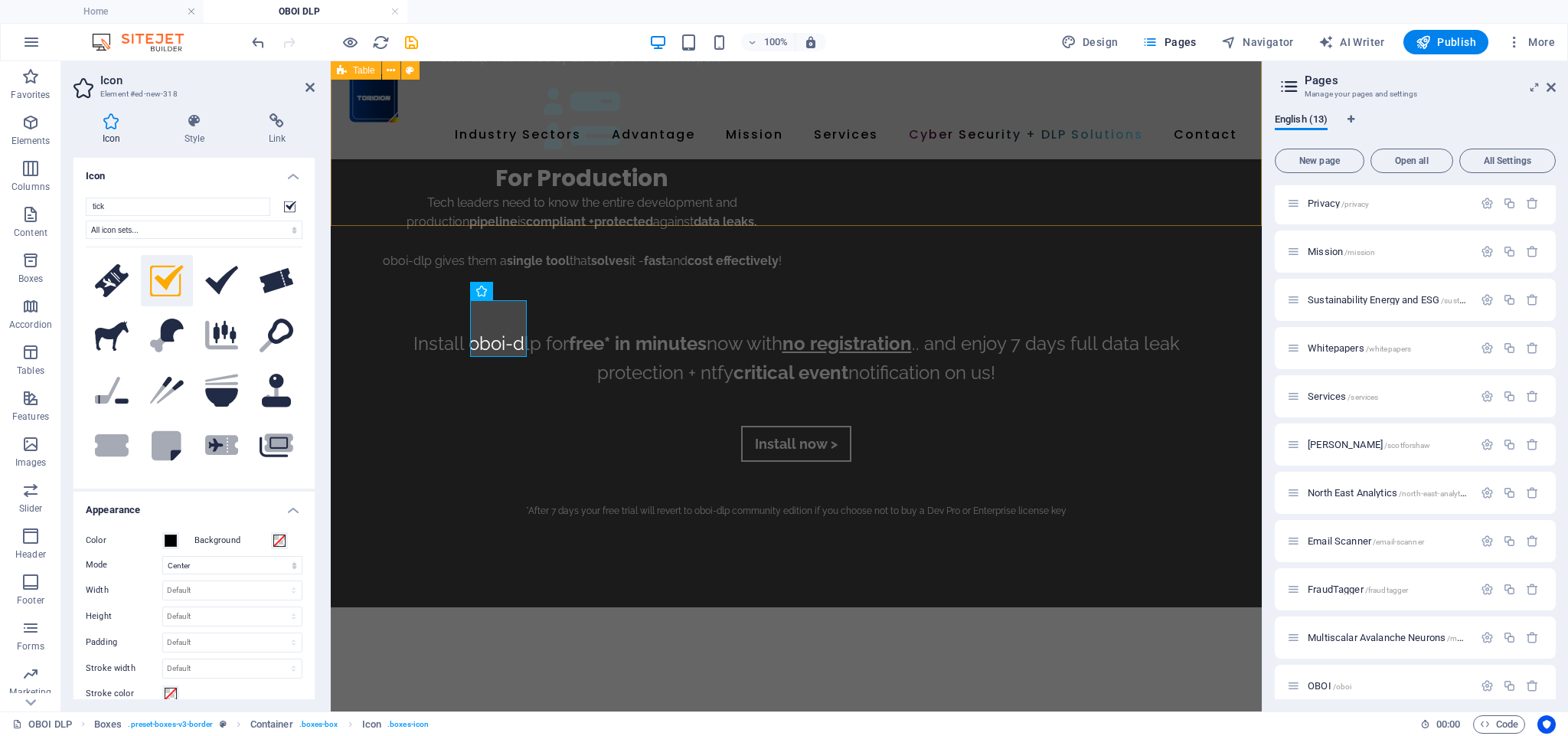
scroll to position [2843, 0]
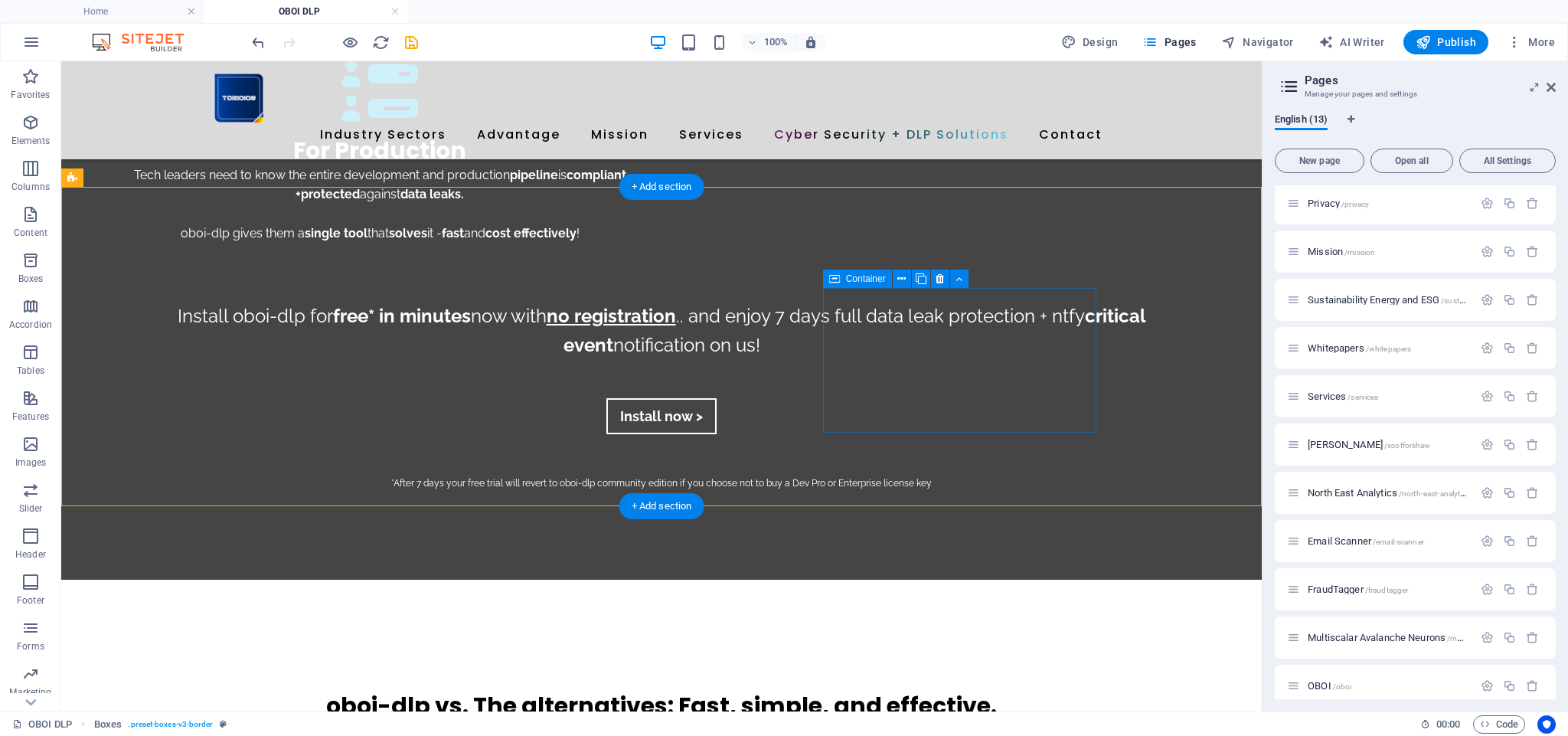
scroll to position [2757, 0]
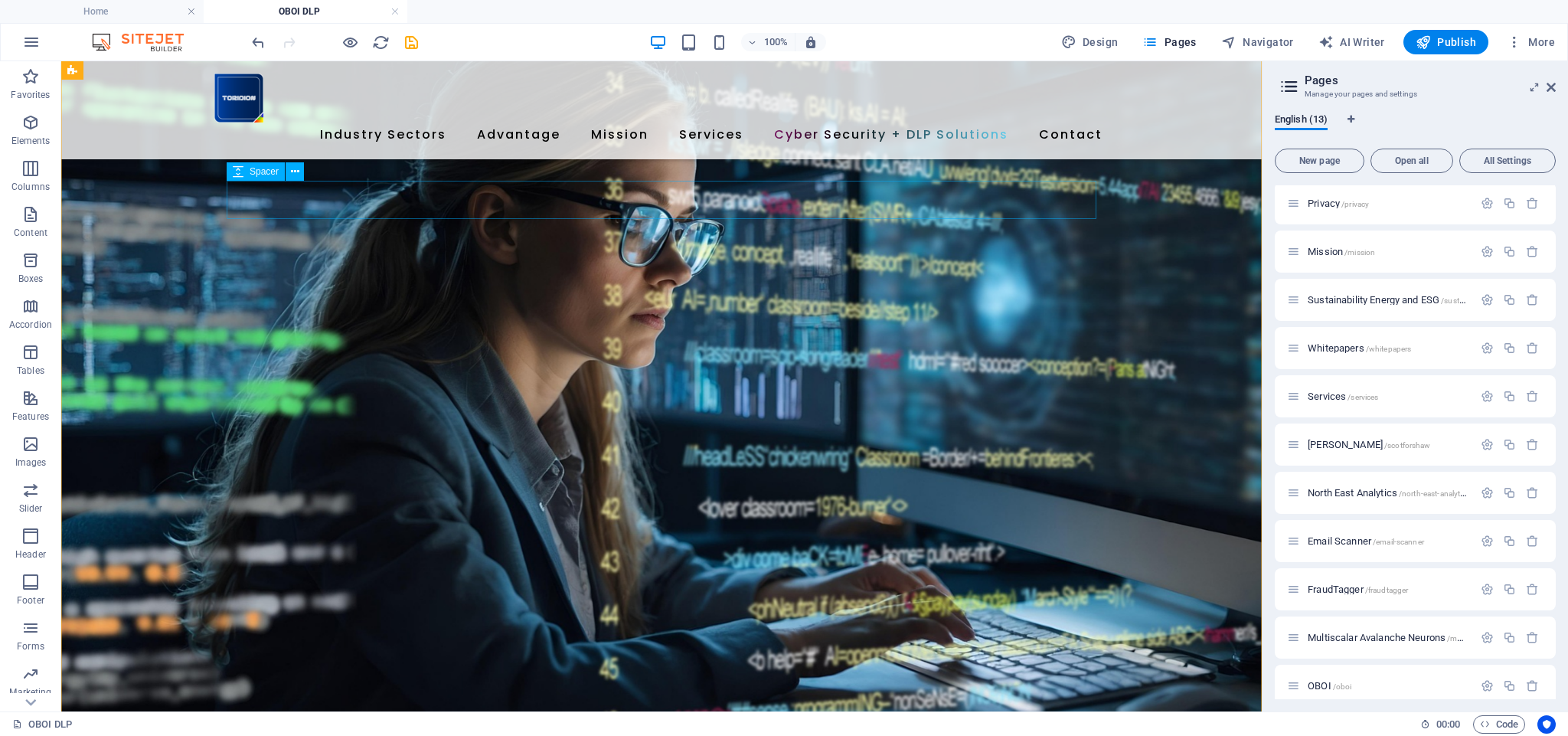
scroll to position [2639, 0]
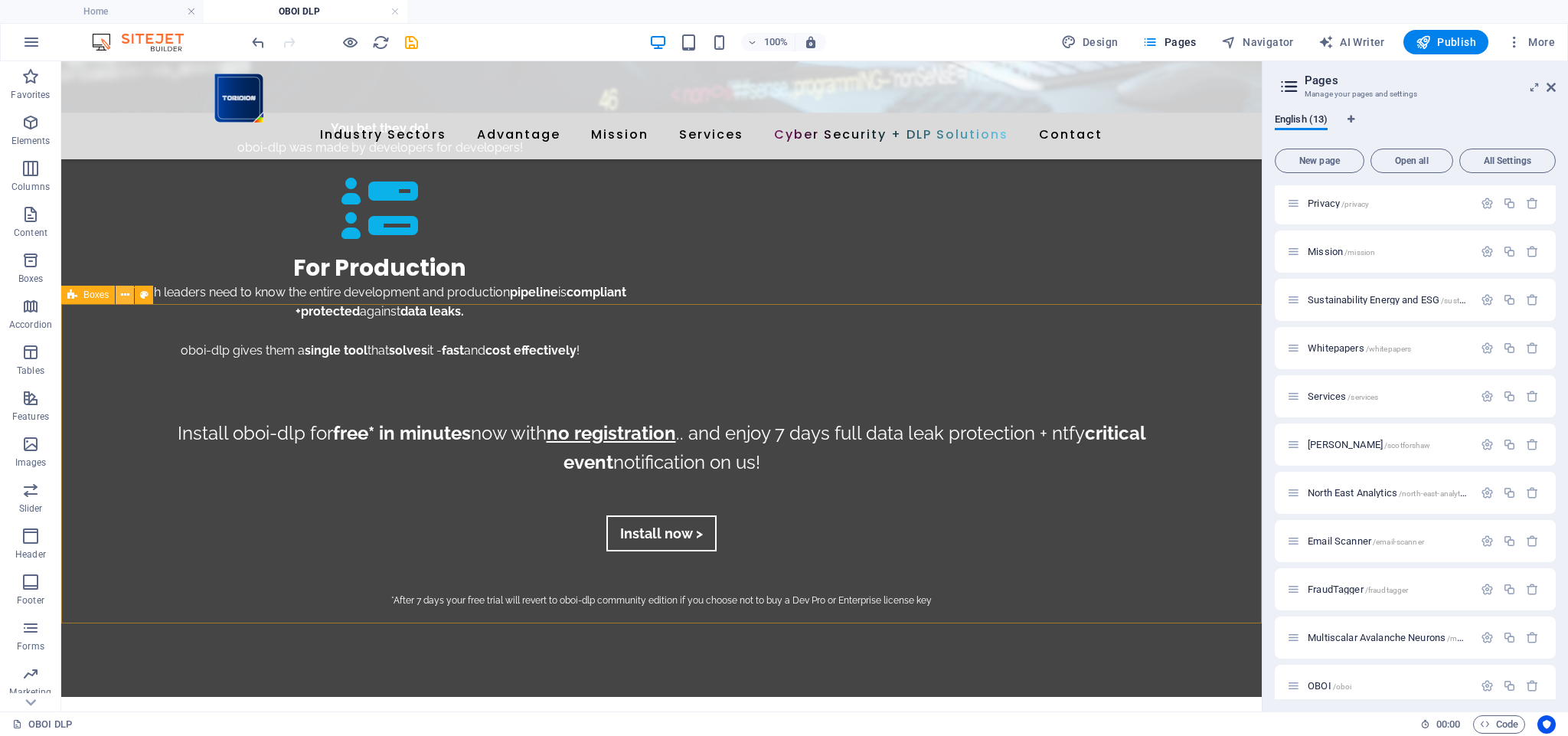
click at [128, 295] on icon at bounding box center [125, 295] width 9 height 16
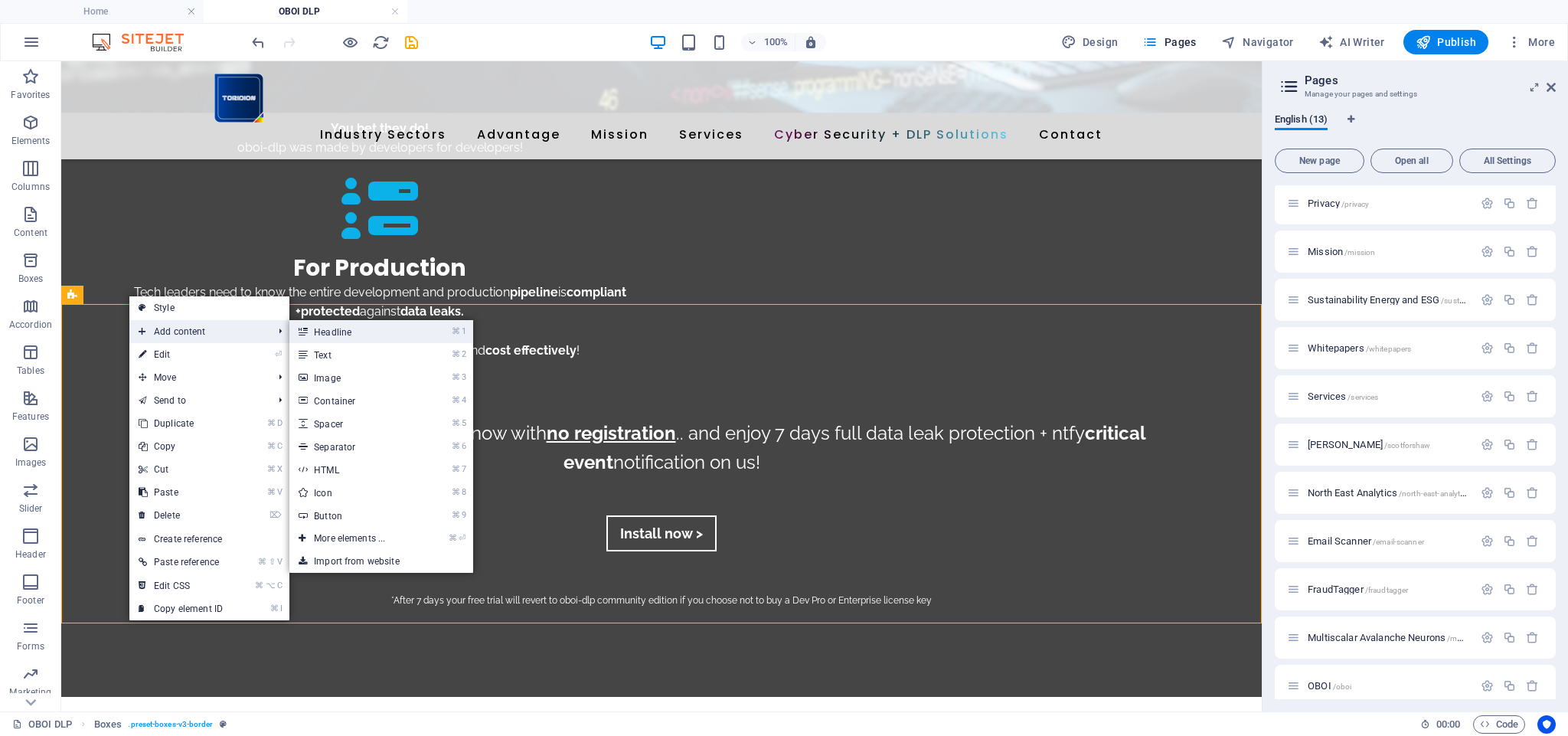
click at [338, 333] on link "⌘ 1 Headline" at bounding box center [353, 332] width 127 height 23
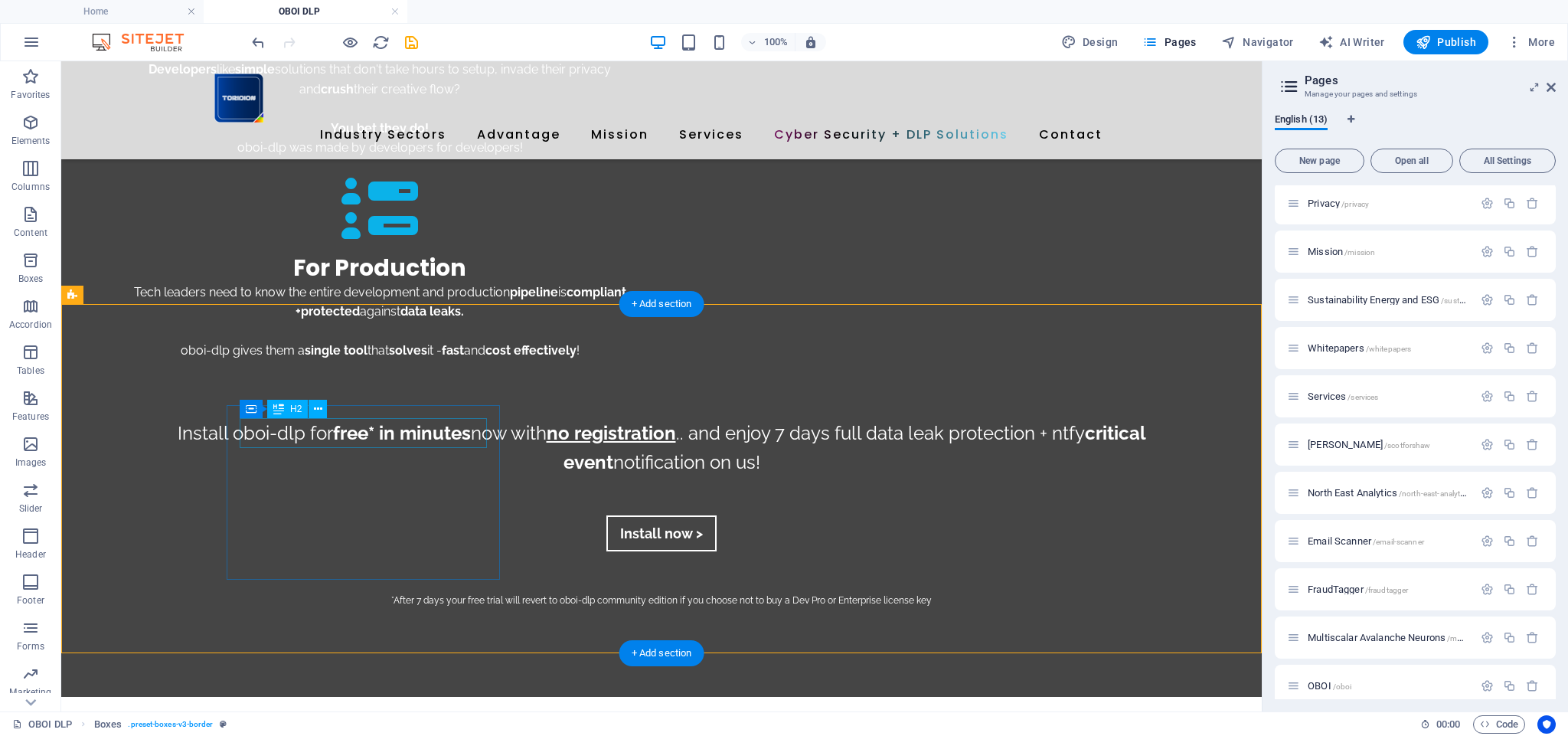
click at [324, 409] on button at bounding box center [317, 408] width 18 height 18
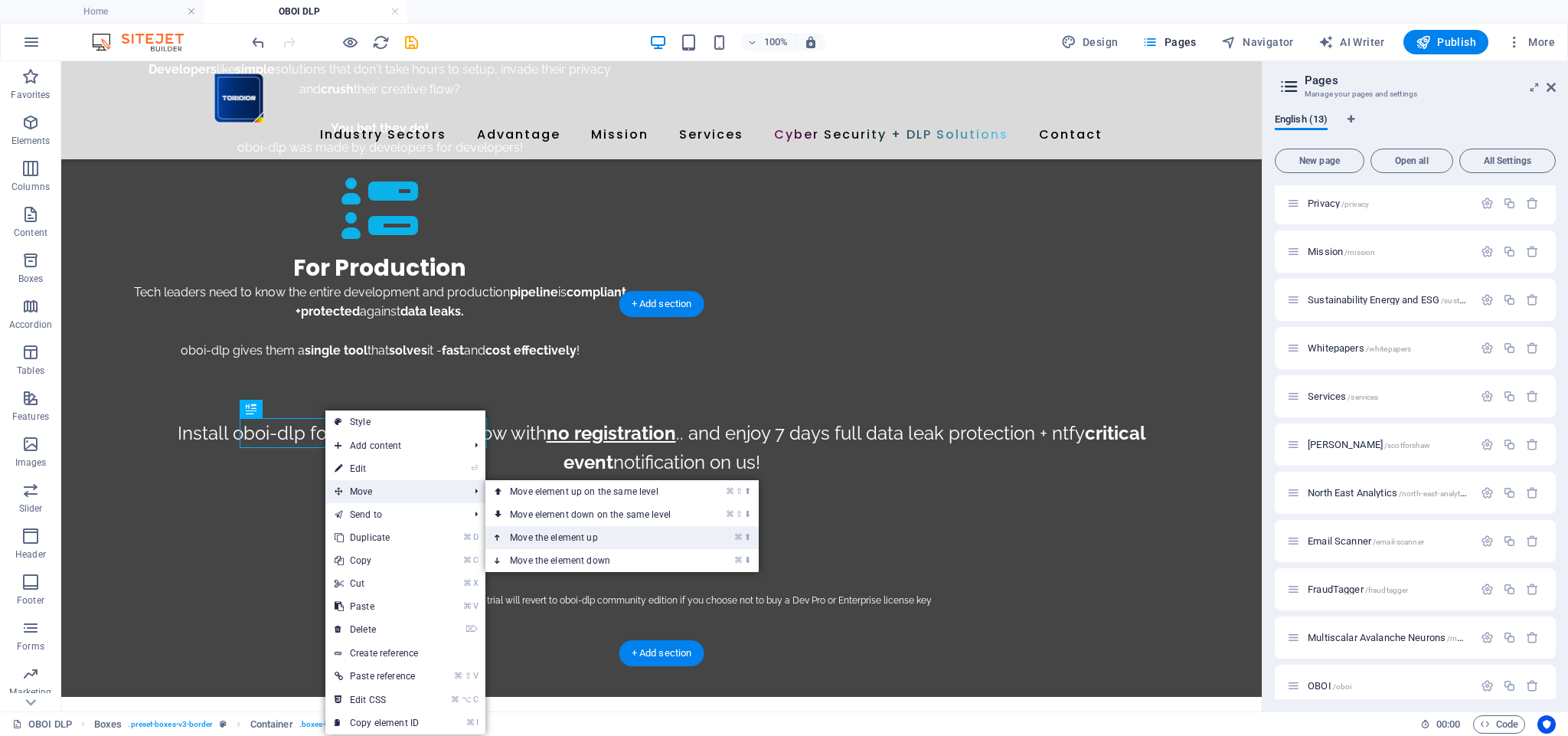
click at [573, 541] on link "⌘ ⬆ Move the element up" at bounding box center [593, 538] width 216 height 23
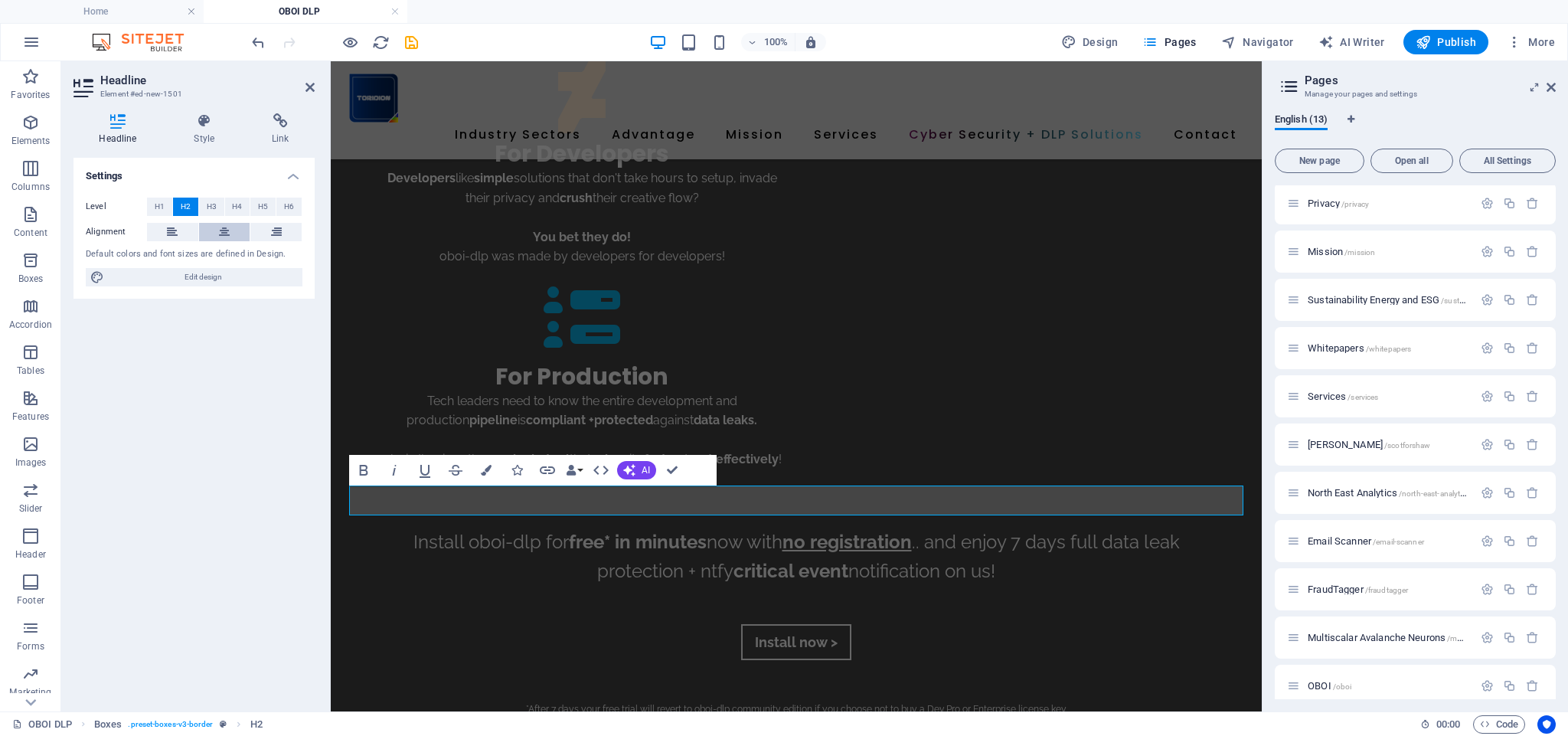
click at [218, 228] on button at bounding box center [225, 232] width 51 height 18
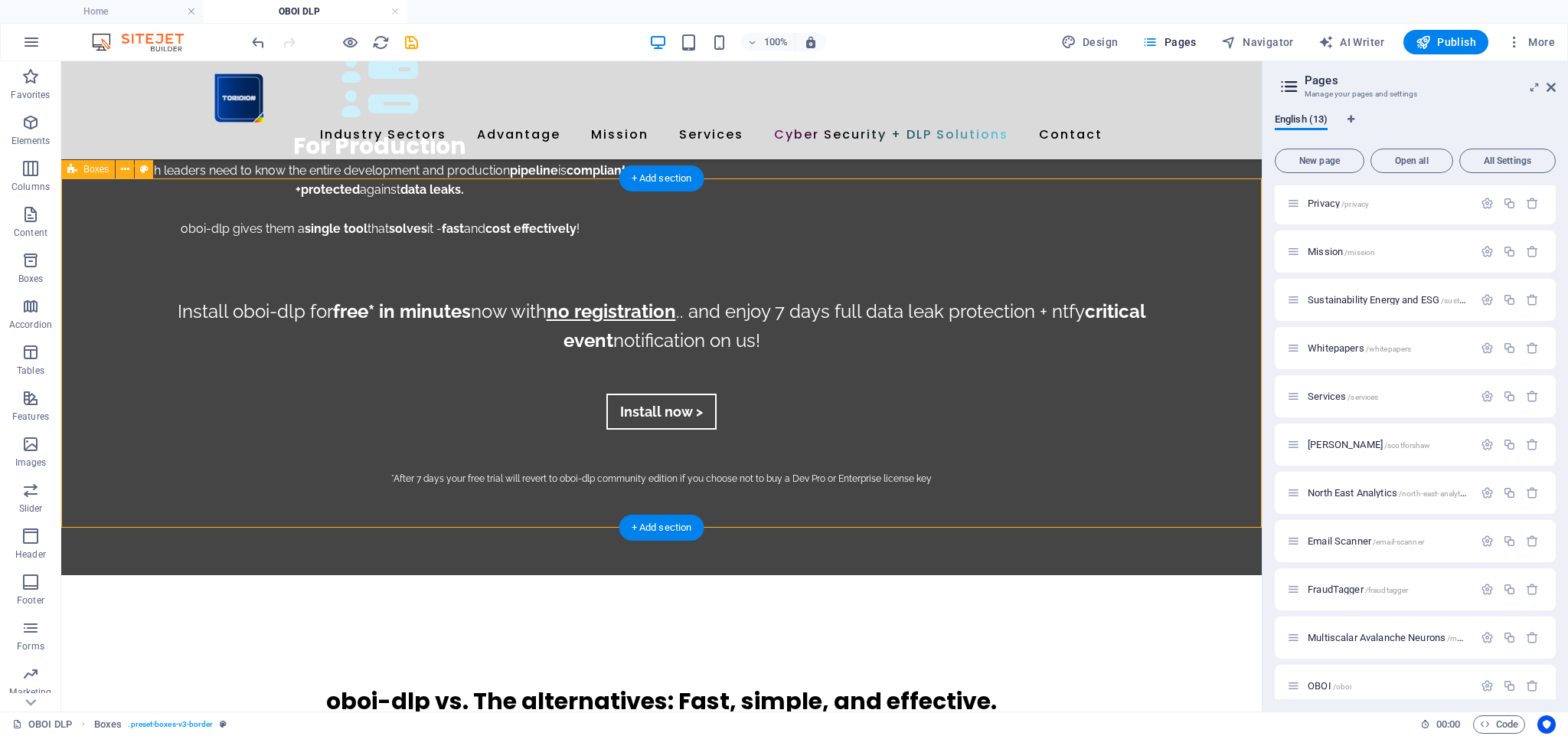
scroll to position [2765, 0]
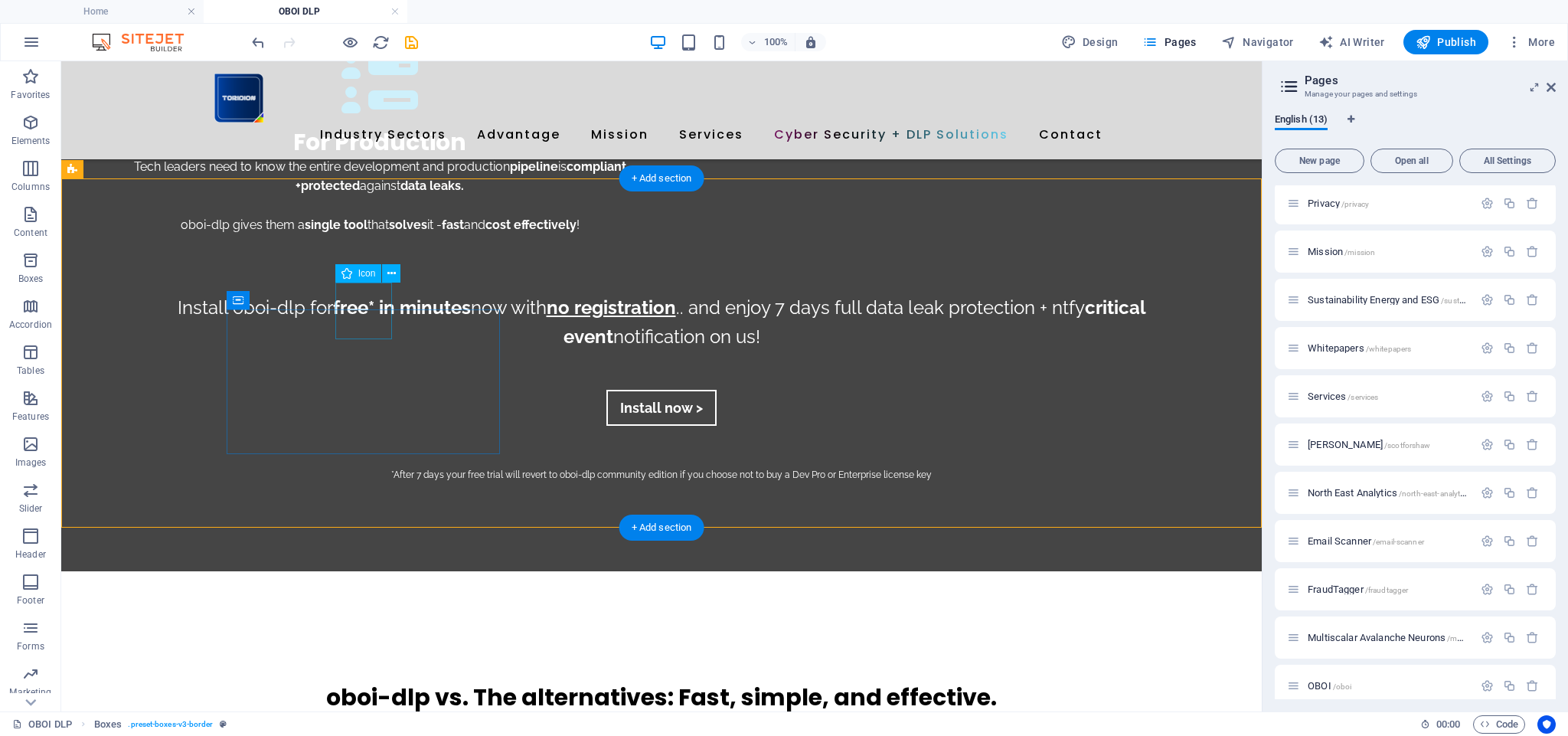
click at [390, 274] on icon at bounding box center [392, 274] width 9 height 16
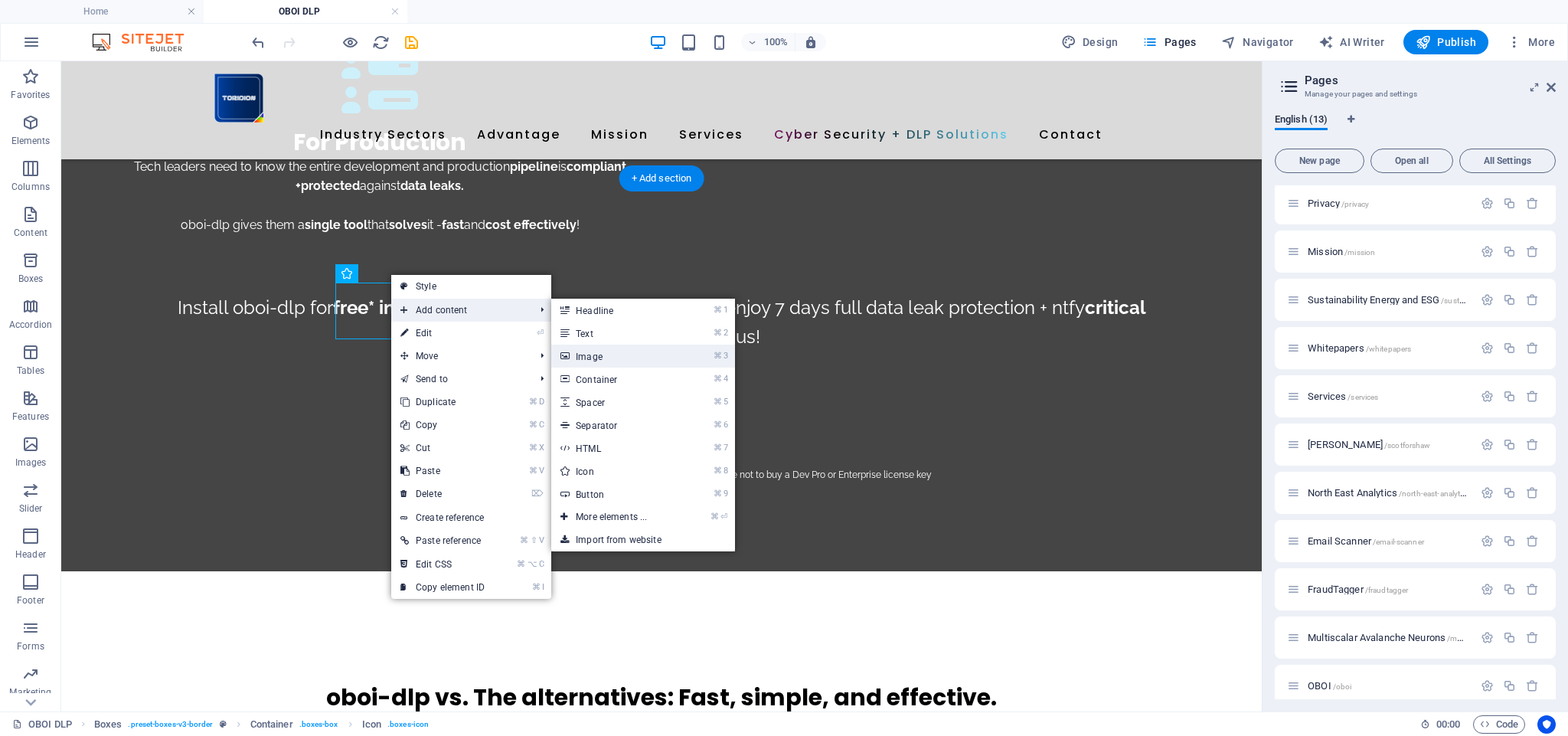
click at [607, 353] on link "⌘ 3 Image" at bounding box center [614, 357] width 127 height 23
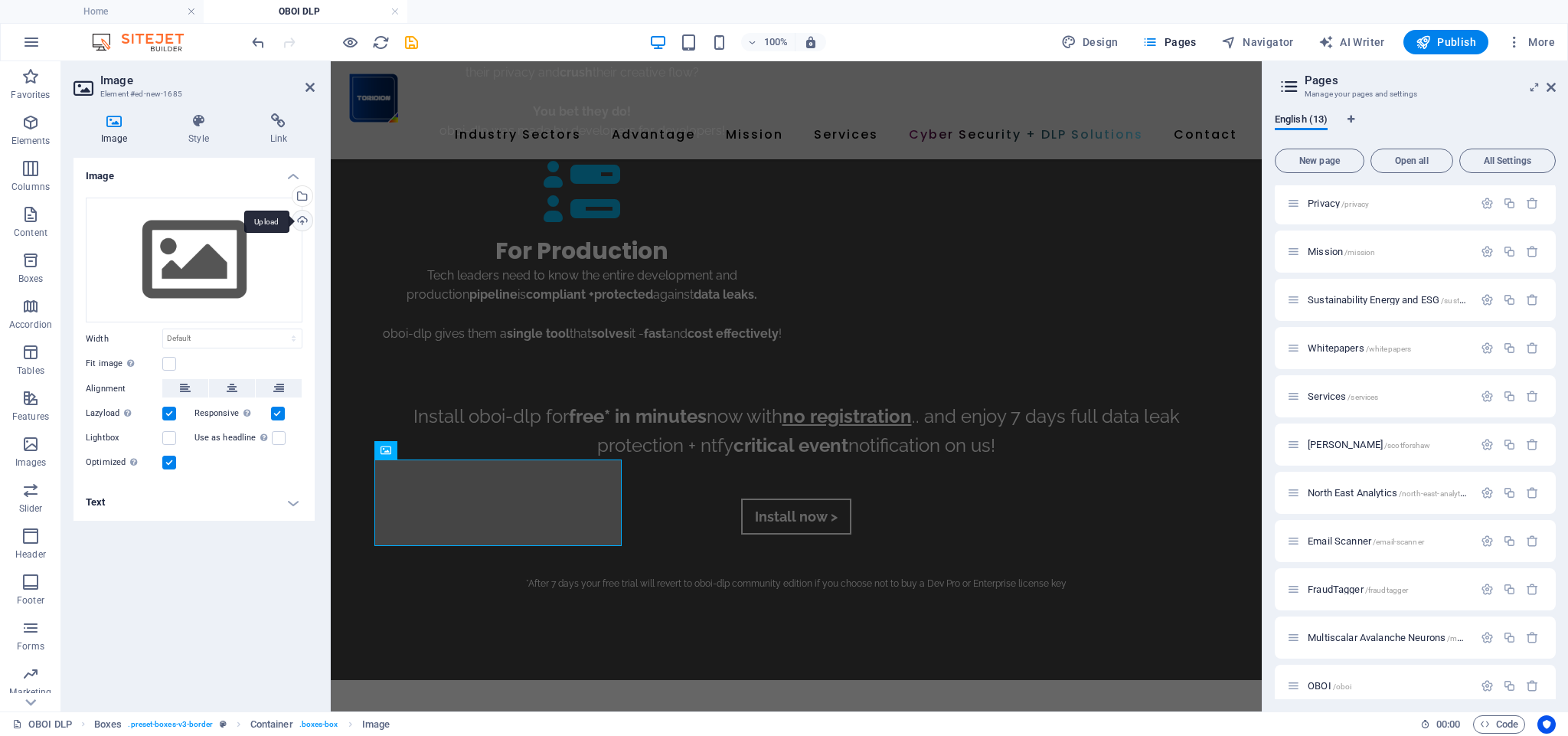
click at [306, 219] on div "Upload" at bounding box center [301, 222] width 23 height 23
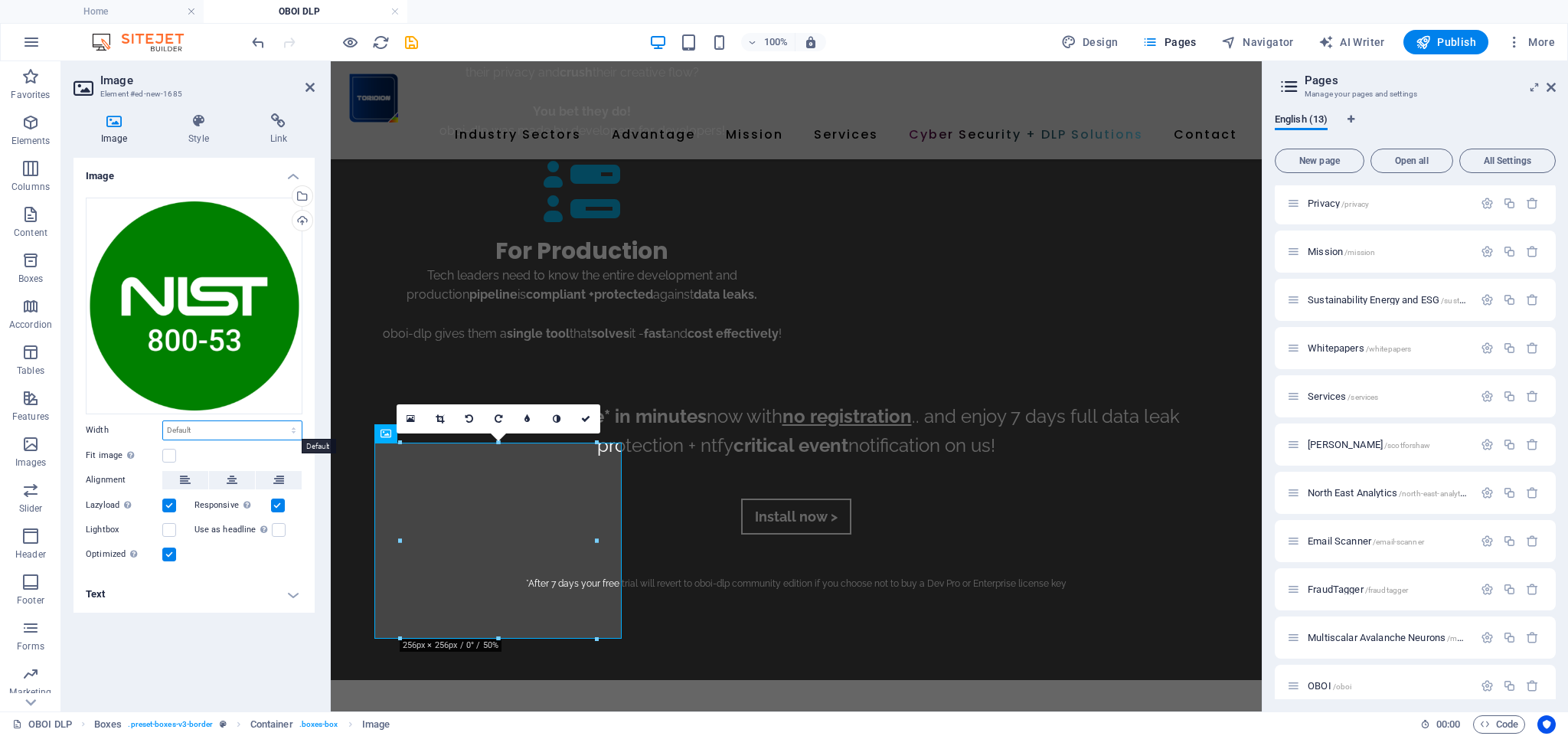
select select "%"
drag, startPoint x: 207, startPoint y: 430, endPoint x: 134, endPoint y: 429, distance: 73.0
click at [135, 429] on div "Width 79.2 Default auto px rem % em vh vw" at bounding box center [193, 430] width 216 height 20
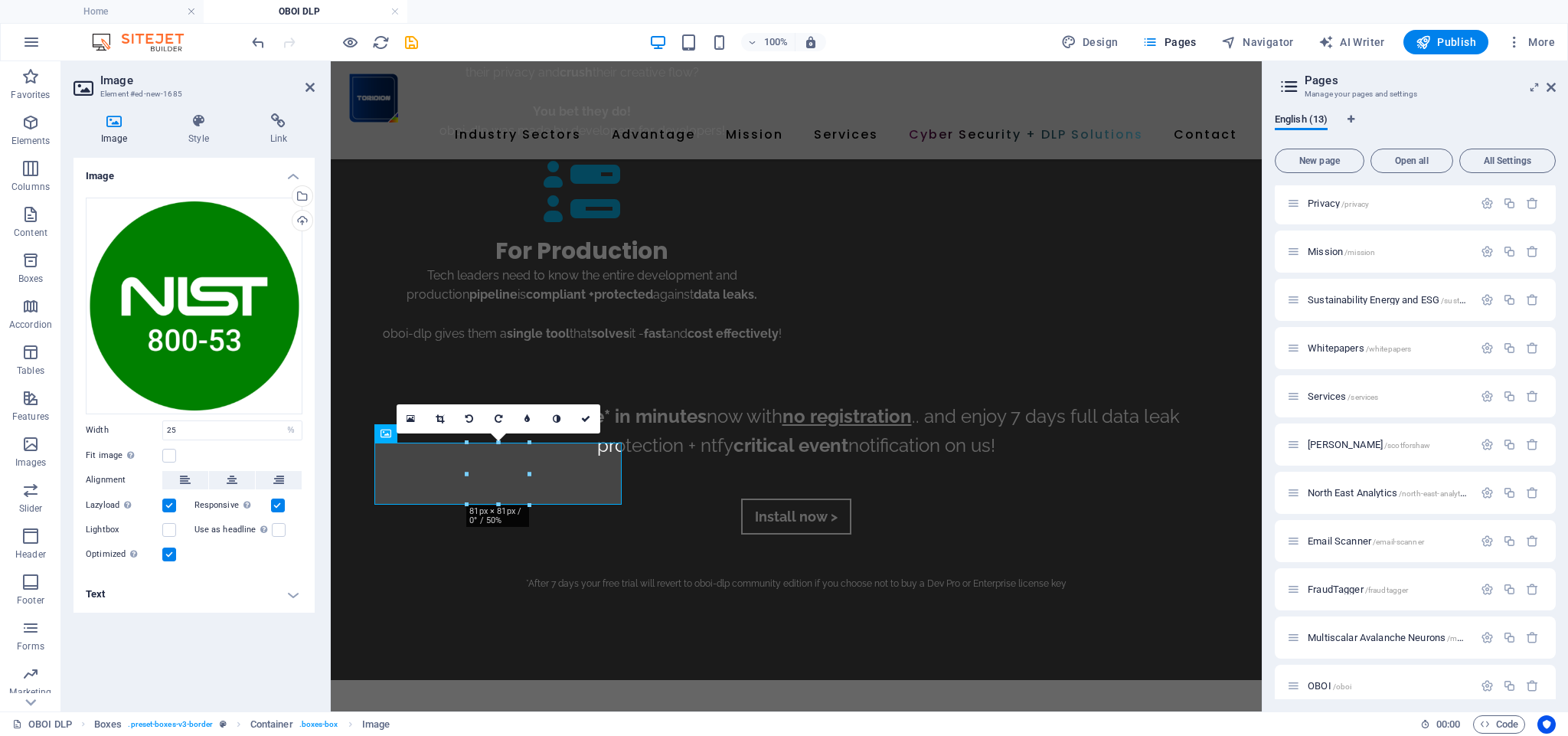
type input "79.2"
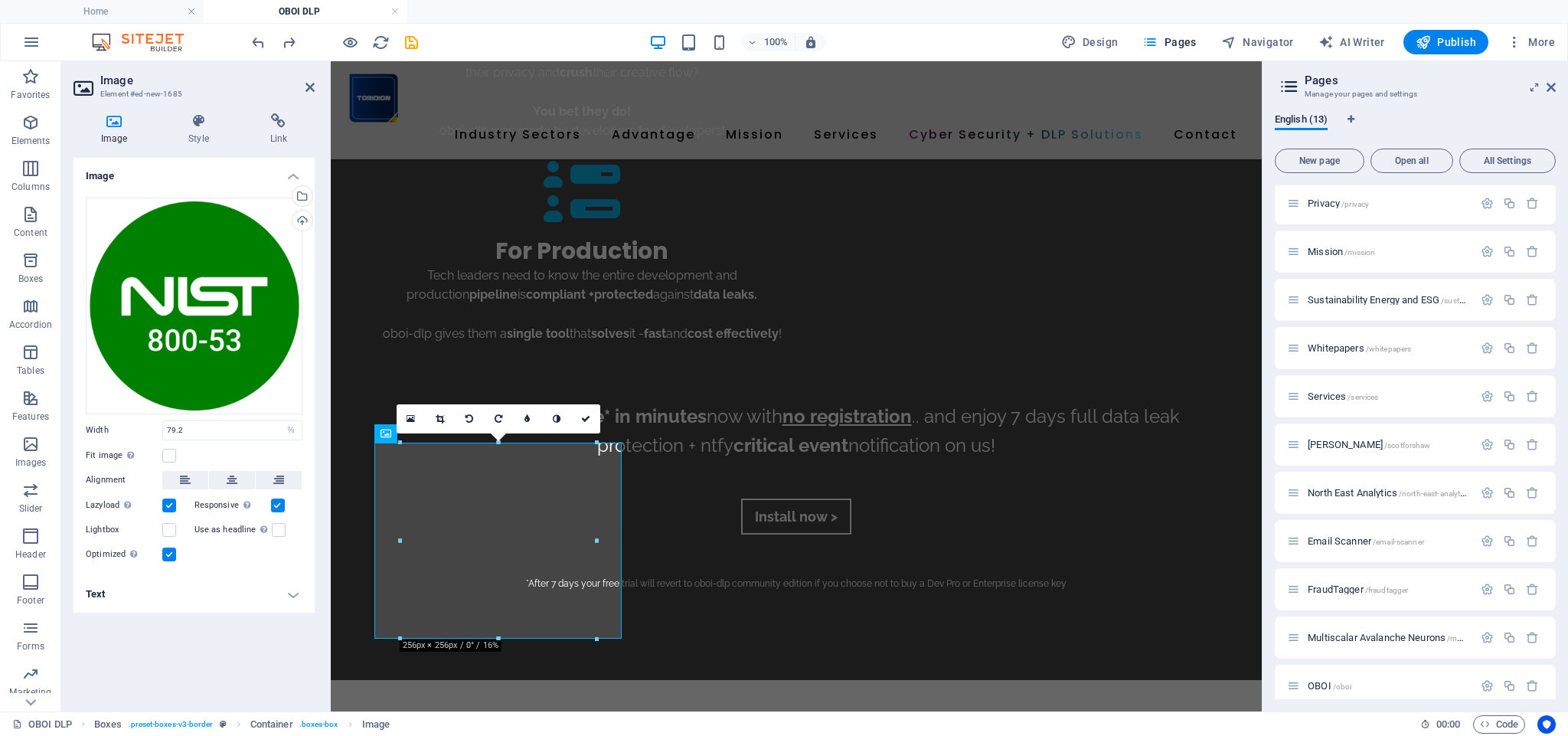
select select "DISABLED_OPTION_VALUE"
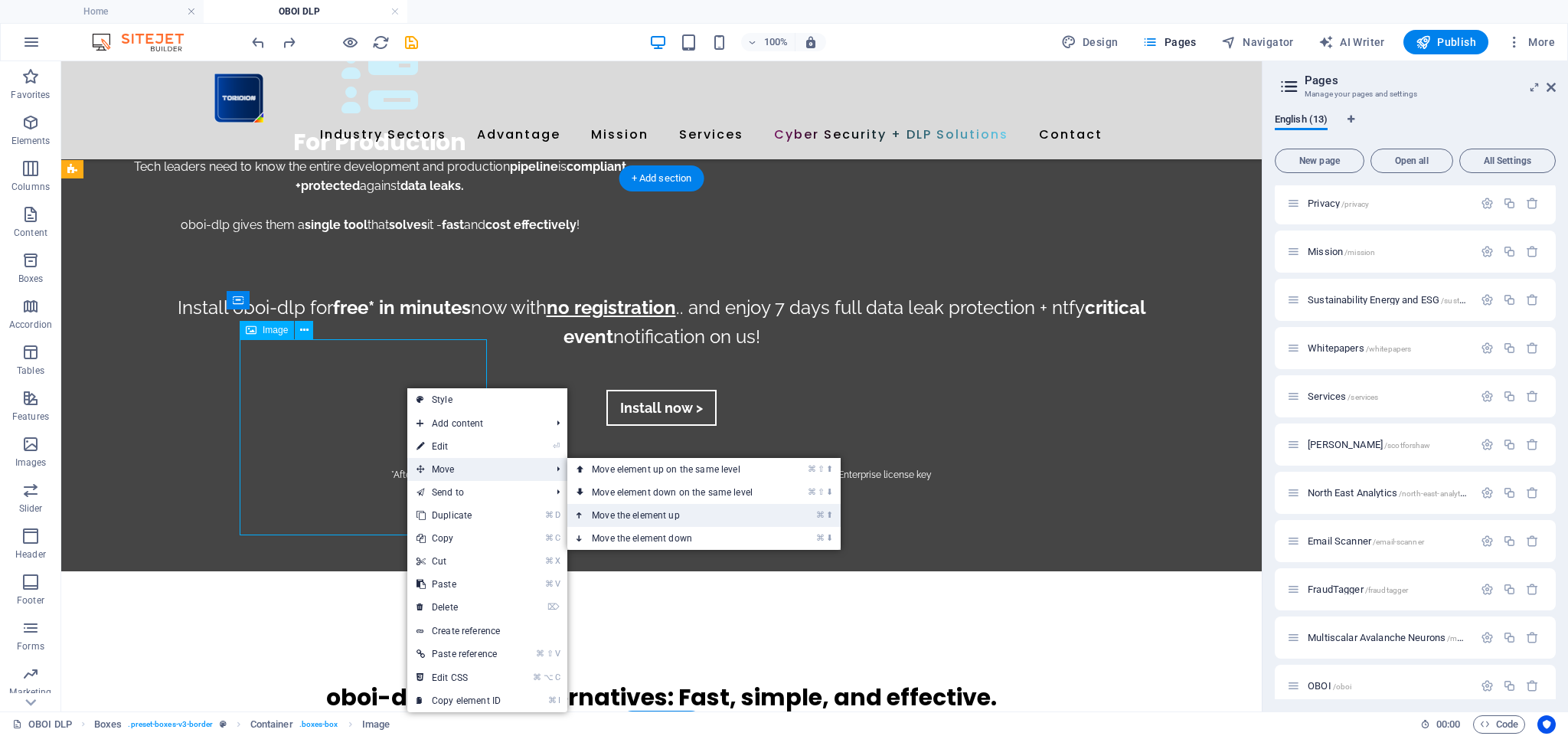
click at [629, 515] on link "⌘ ⬆ Move the element up" at bounding box center [675, 516] width 216 height 23
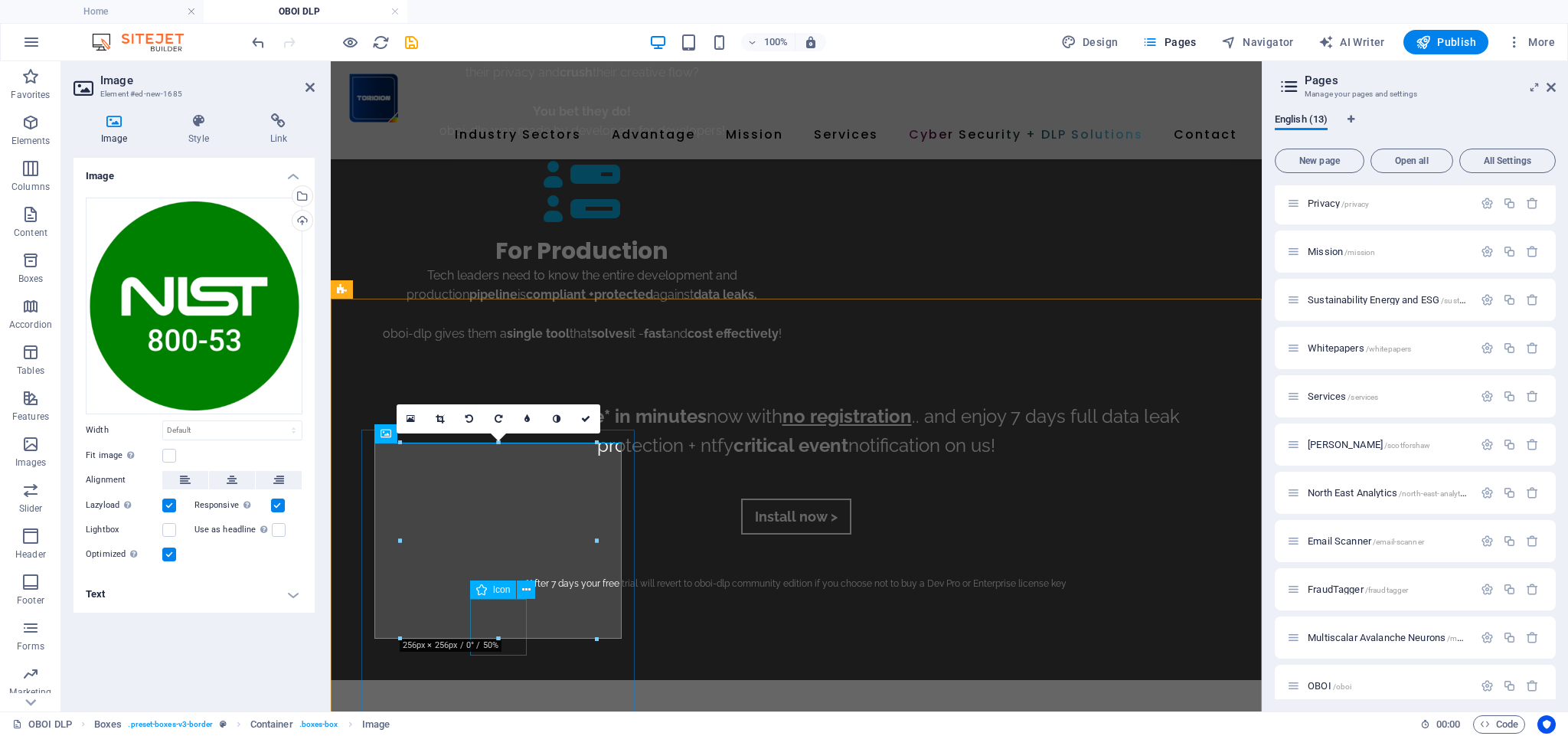
select select "xMidYMid"
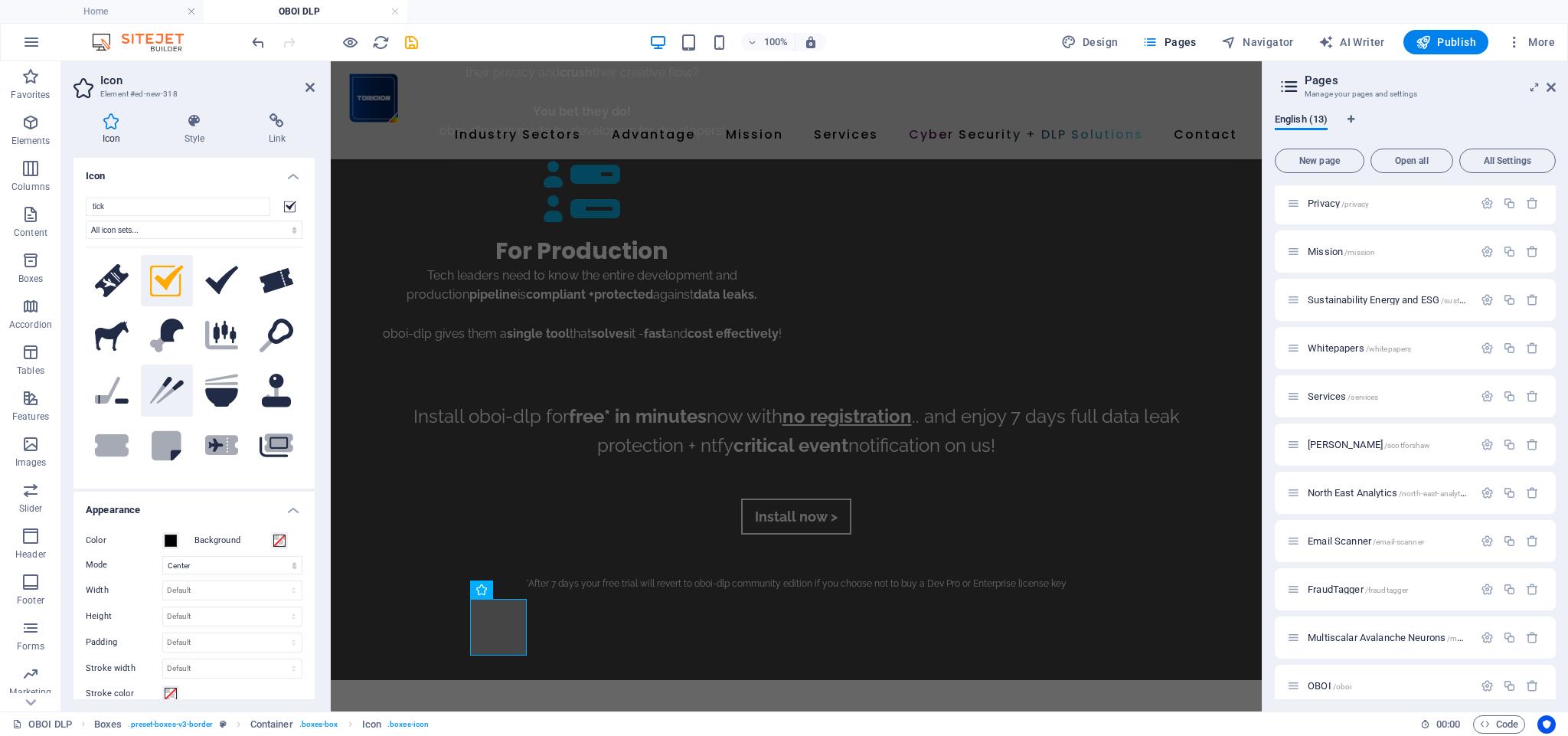
scroll to position [0, 0]
click at [128, 205] on input "tick" at bounding box center [178, 206] width 185 height 18
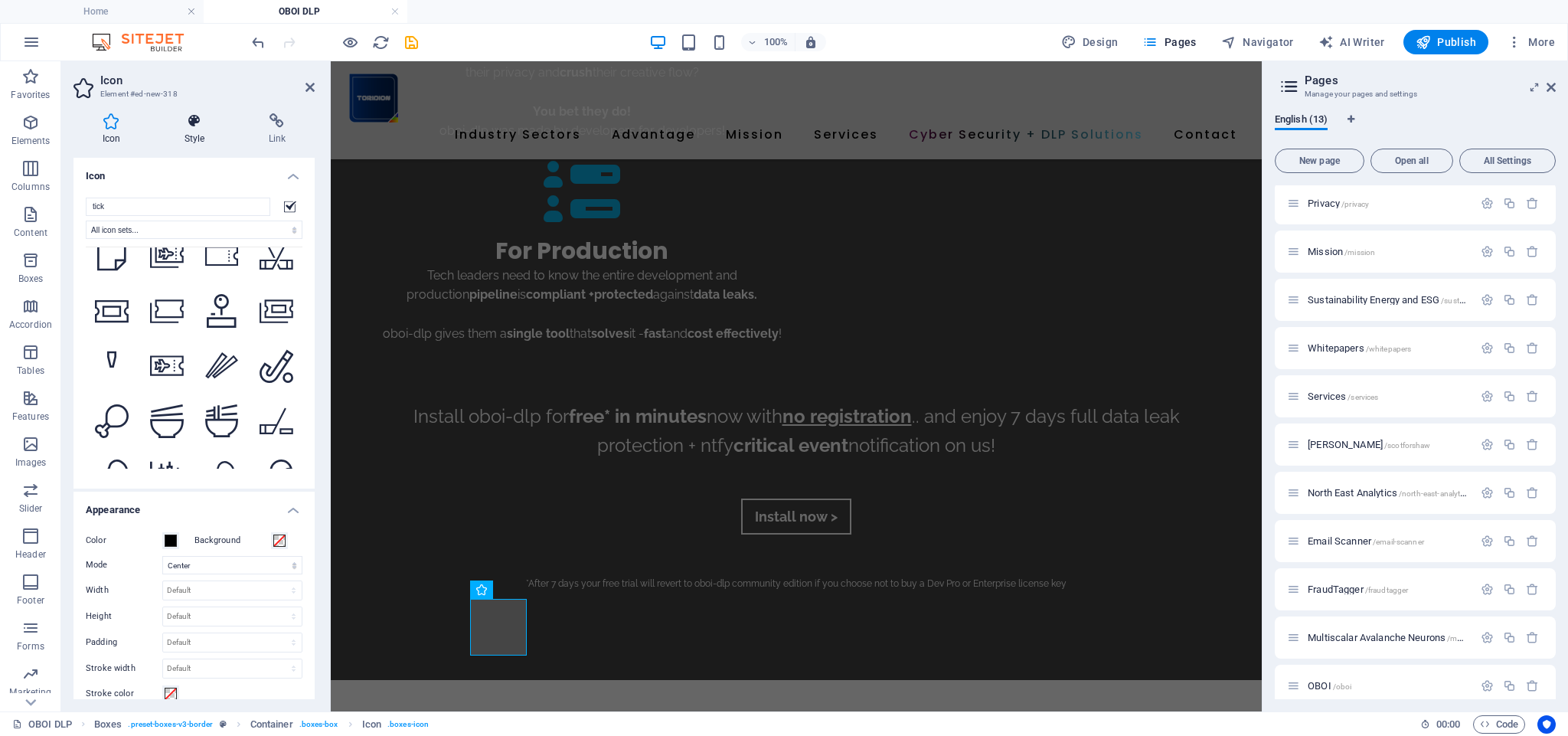
click at [186, 122] on icon at bounding box center [194, 121] width 78 height 15
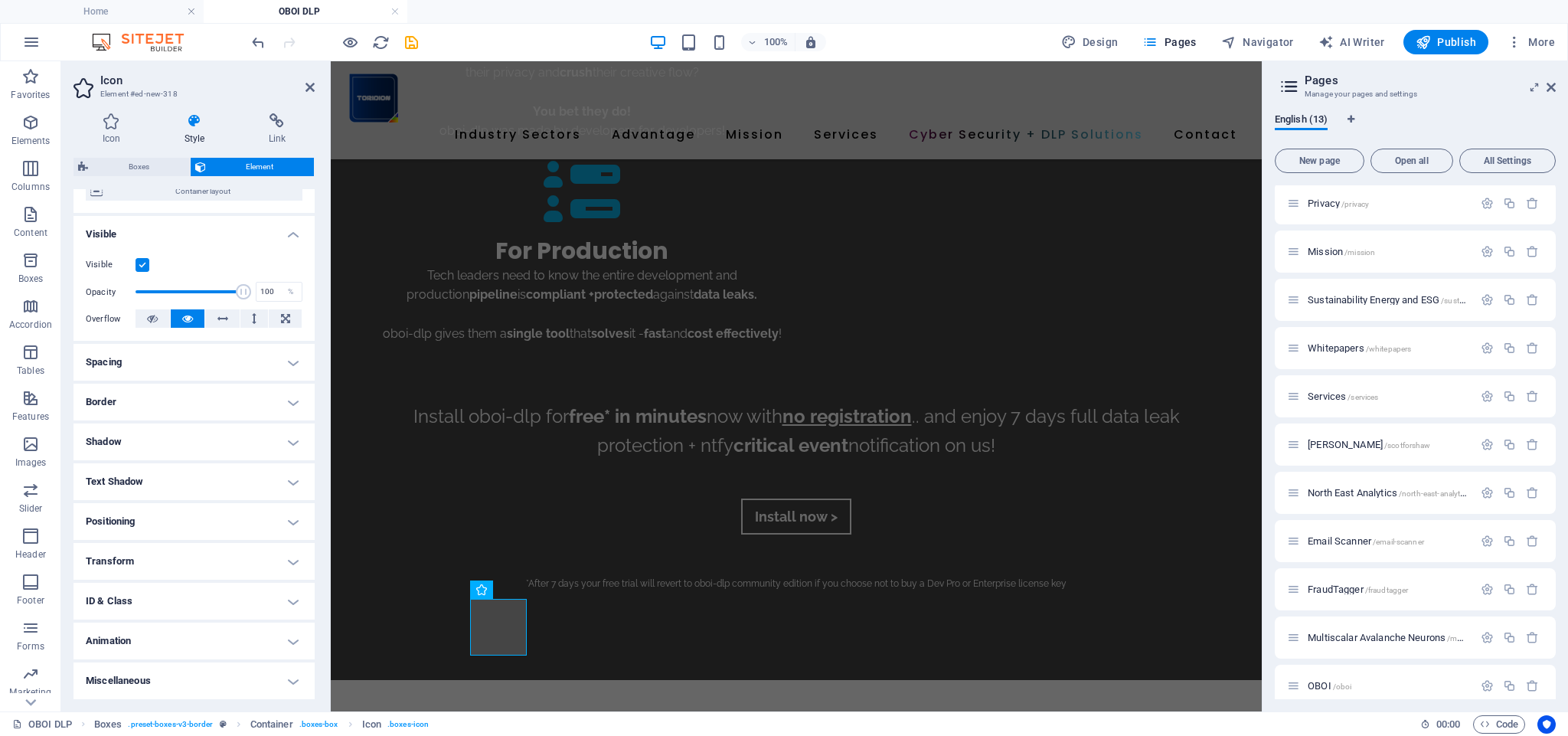
scroll to position [136, 0]
click at [172, 521] on h4 "Positioning" at bounding box center [193, 522] width 241 height 37
click at [142, 616] on h4 "Transform" at bounding box center [193, 616] width 241 height 37
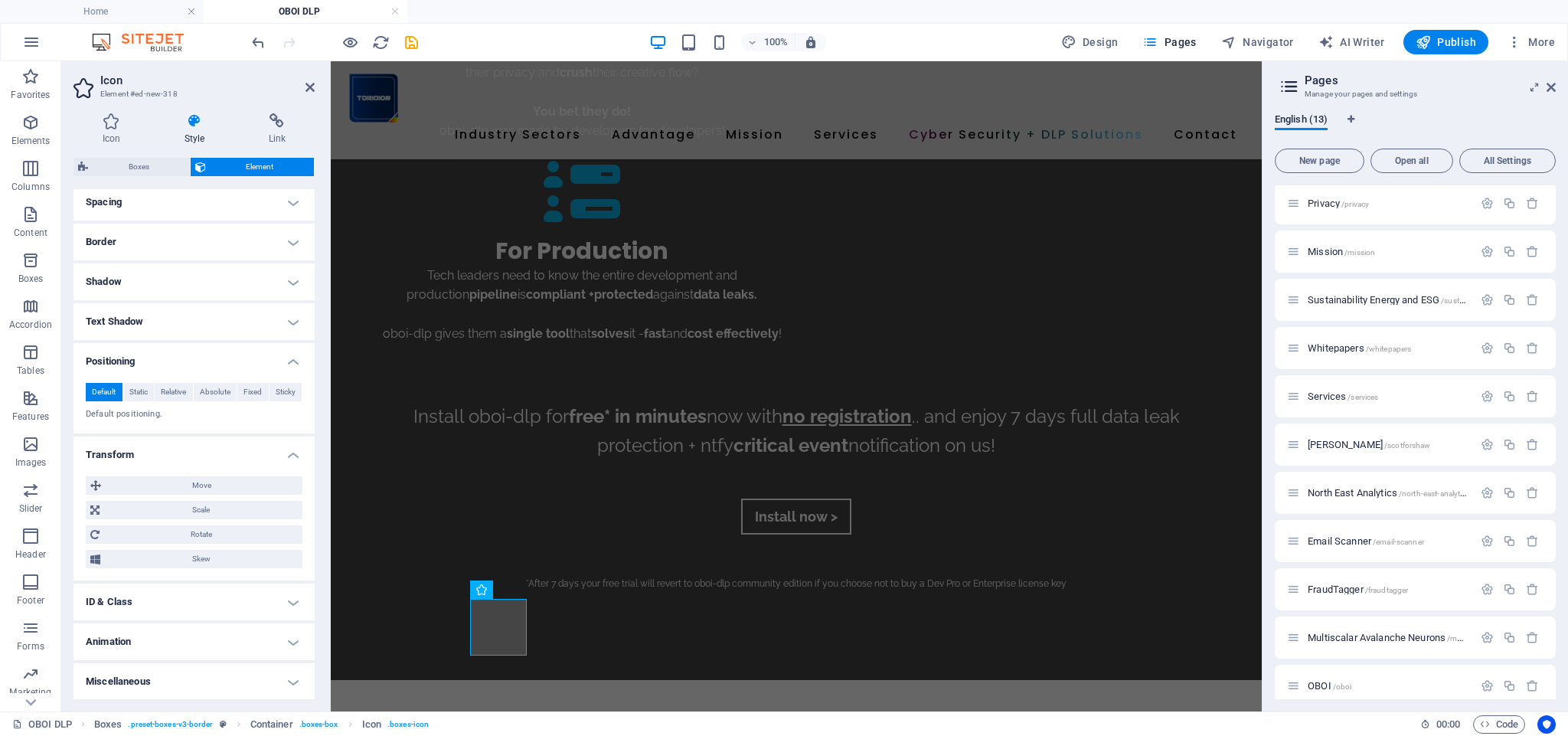
scroll to position [296, 0]
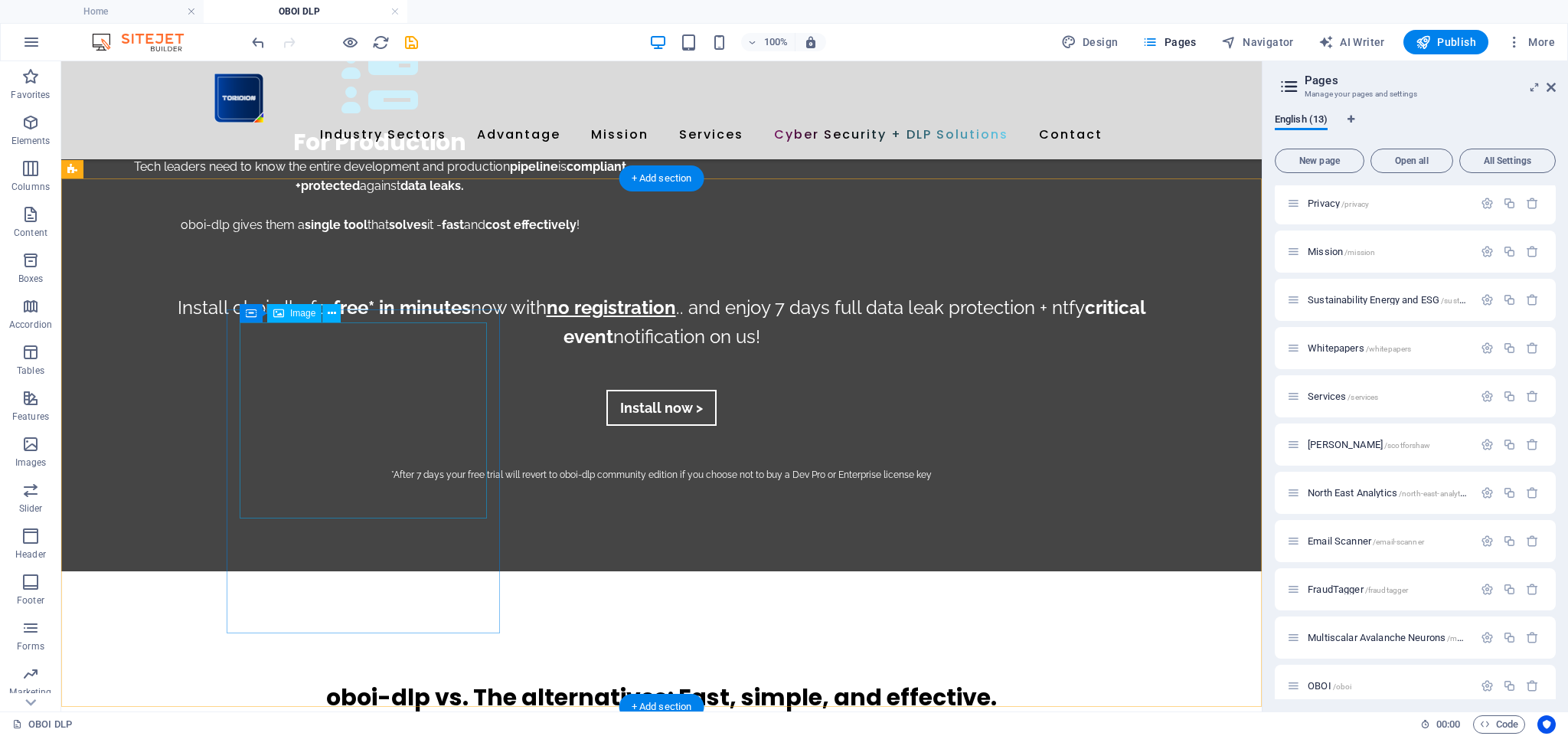
drag, startPoint x: 364, startPoint y: 444, endPoint x: 361, endPoint y: 373, distance: 71.1
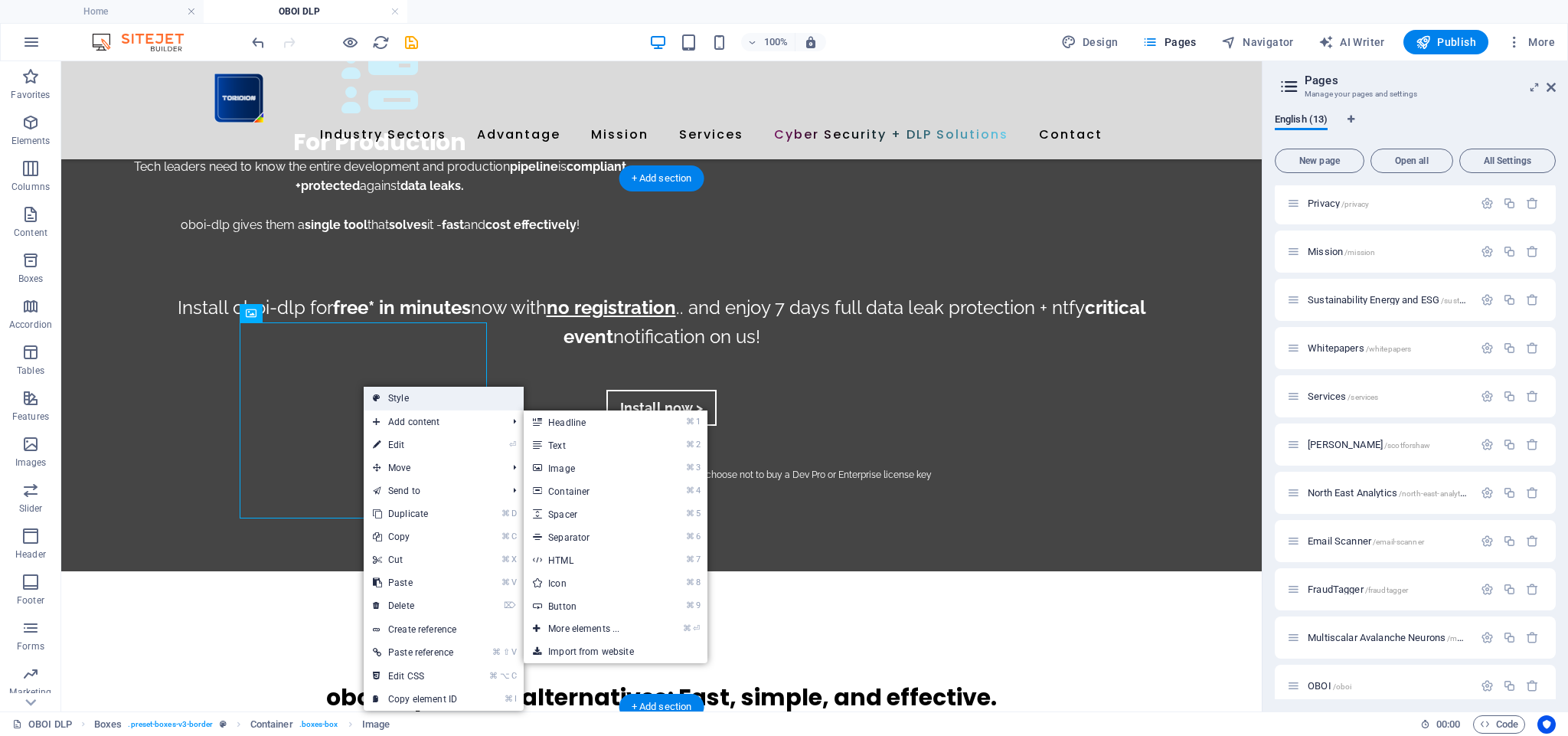
click at [402, 399] on link "Style" at bounding box center [444, 399] width 160 height 23
select select "rem"
select select "px"
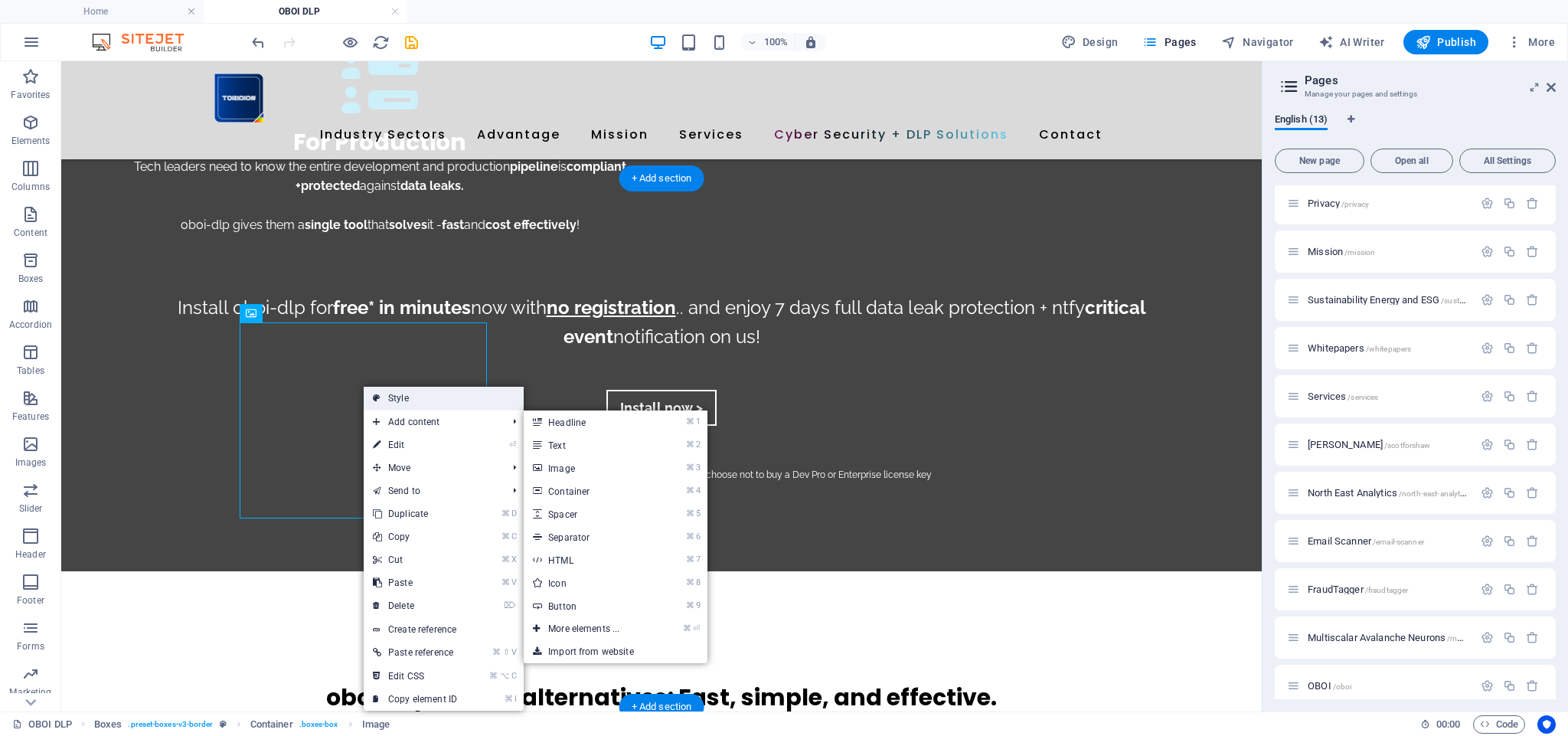
select select "%"
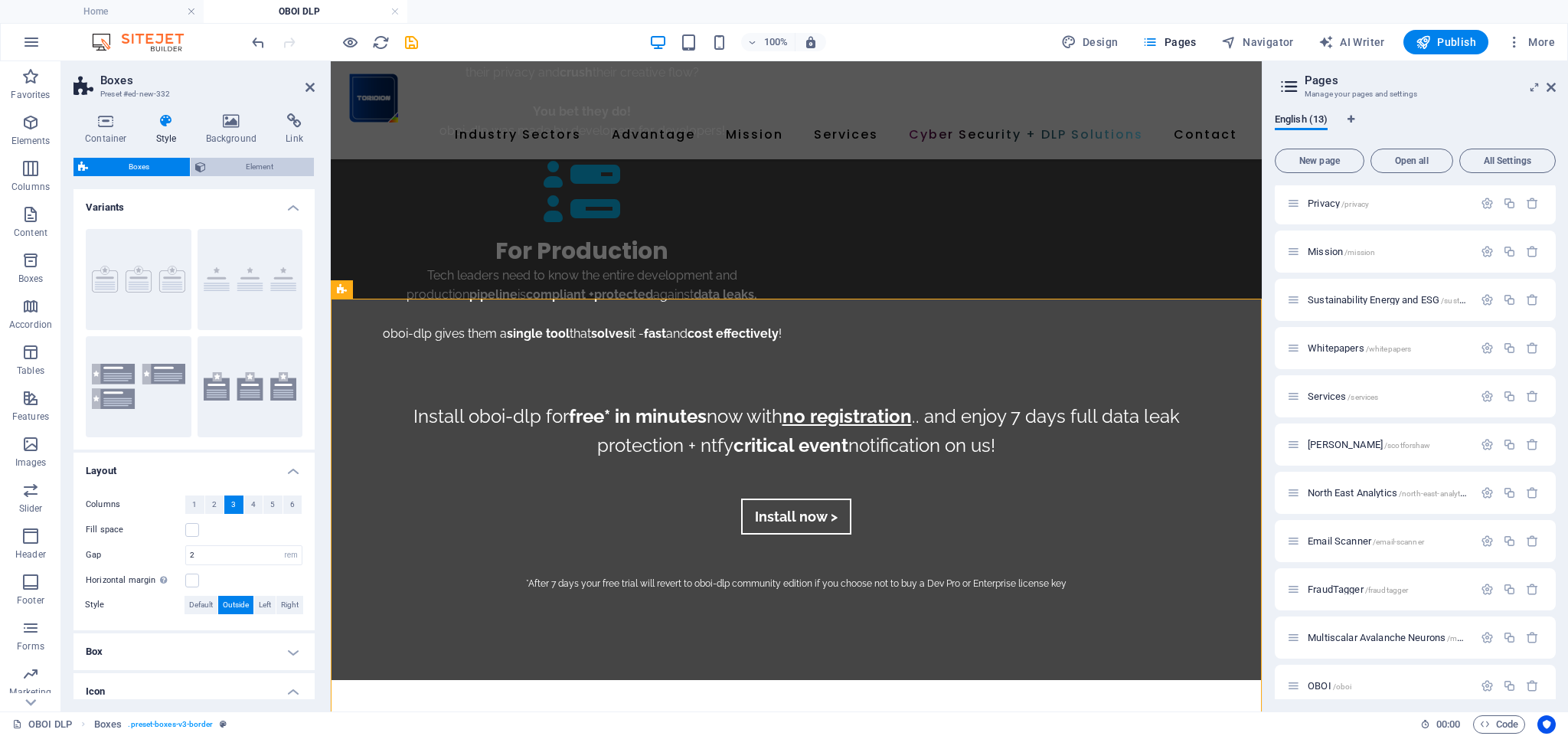
click at [244, 160] on span "Element" at bounding box center [260, 167] width 99 height 18
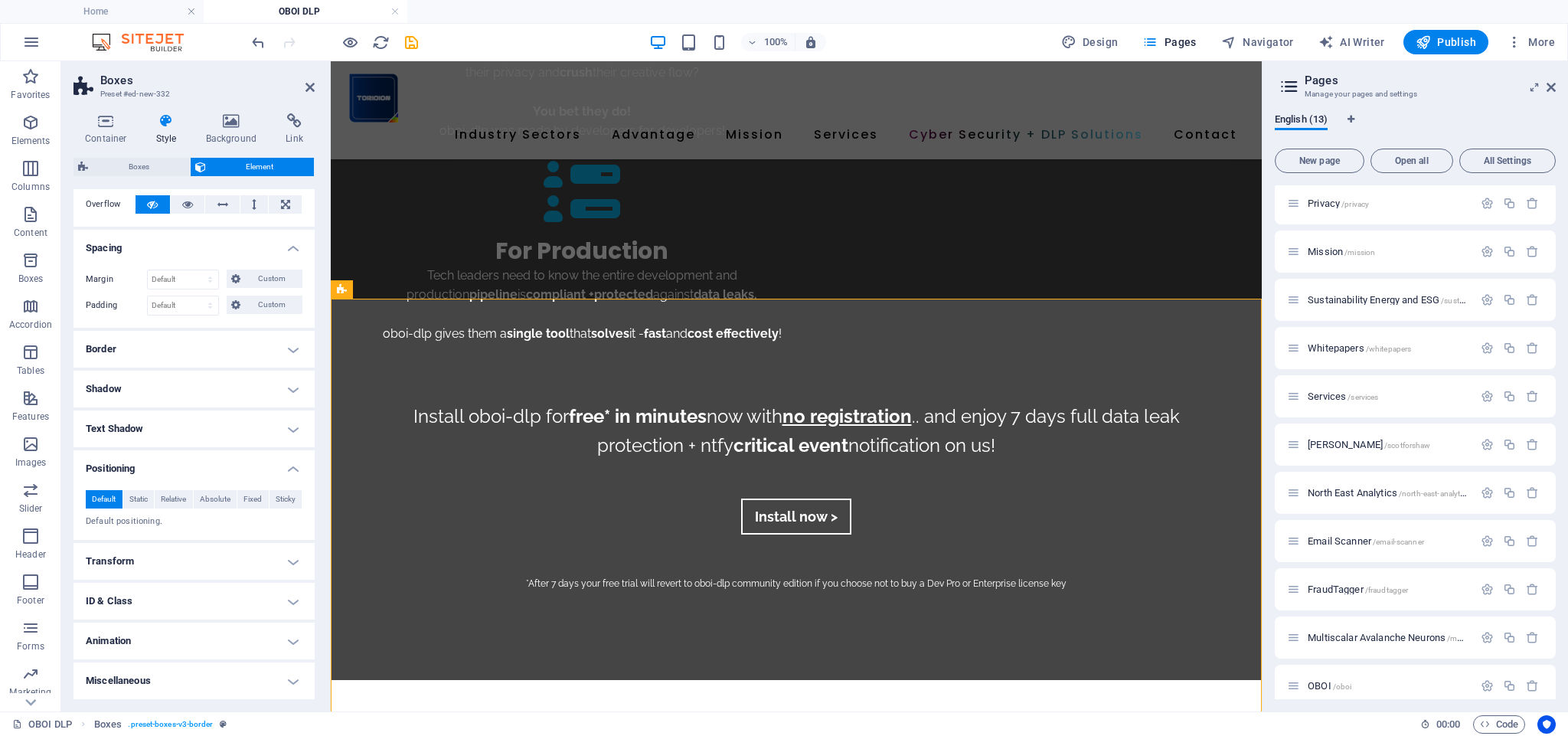
scroll to position [87, 0]
click at [148, 560] on h4 "Transform" at bounding box center [193, 562] width 241 height 37
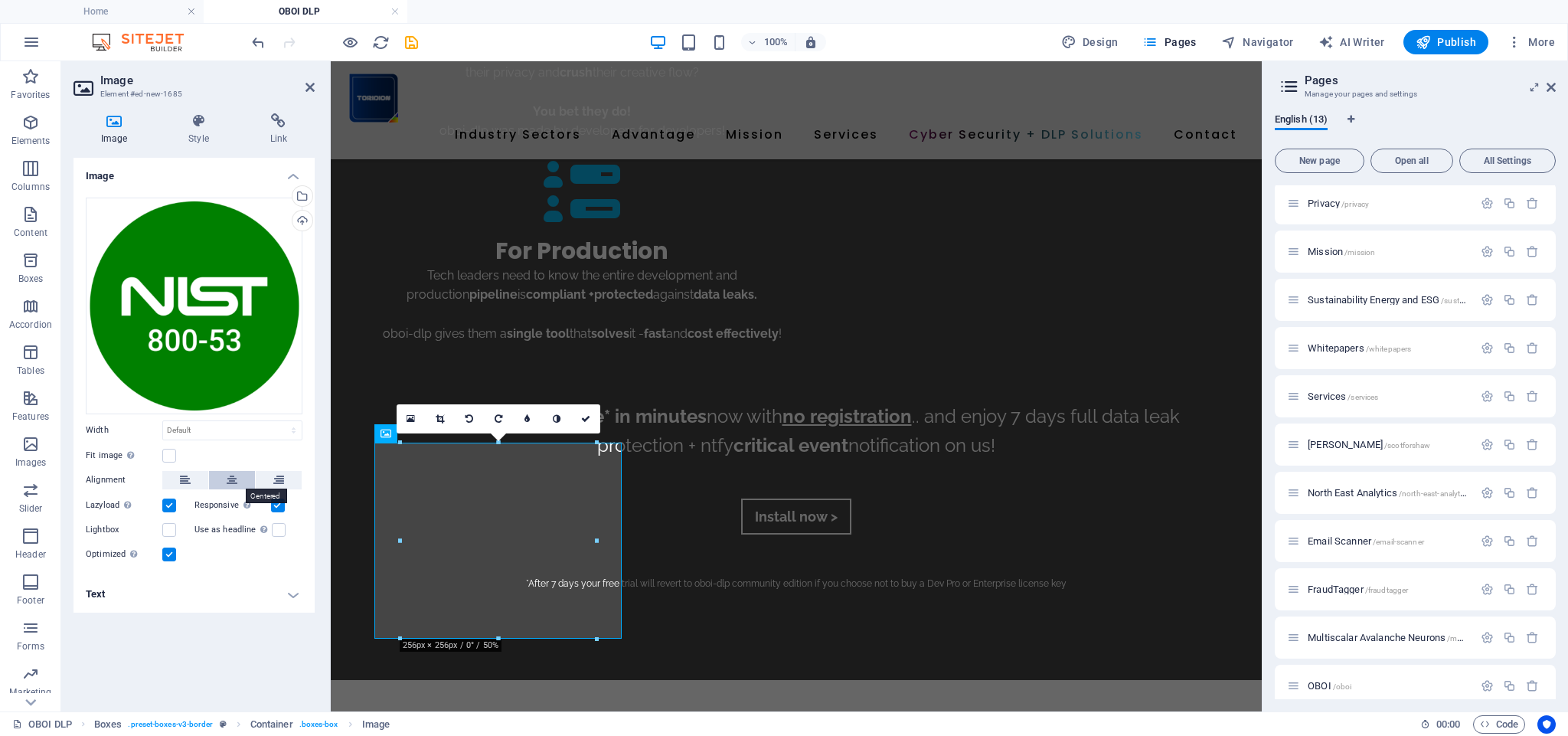
click at [222, 477] on button at bounding box center [232, 480] width 46 height 18
click at [170, 454] on label at bounding box center [169, 456] width 13 height 13
click at [0, 0] on input "Fit image Automatically fit image to a fixed width and height" at bounding box center [0, 0] width 0 height 0
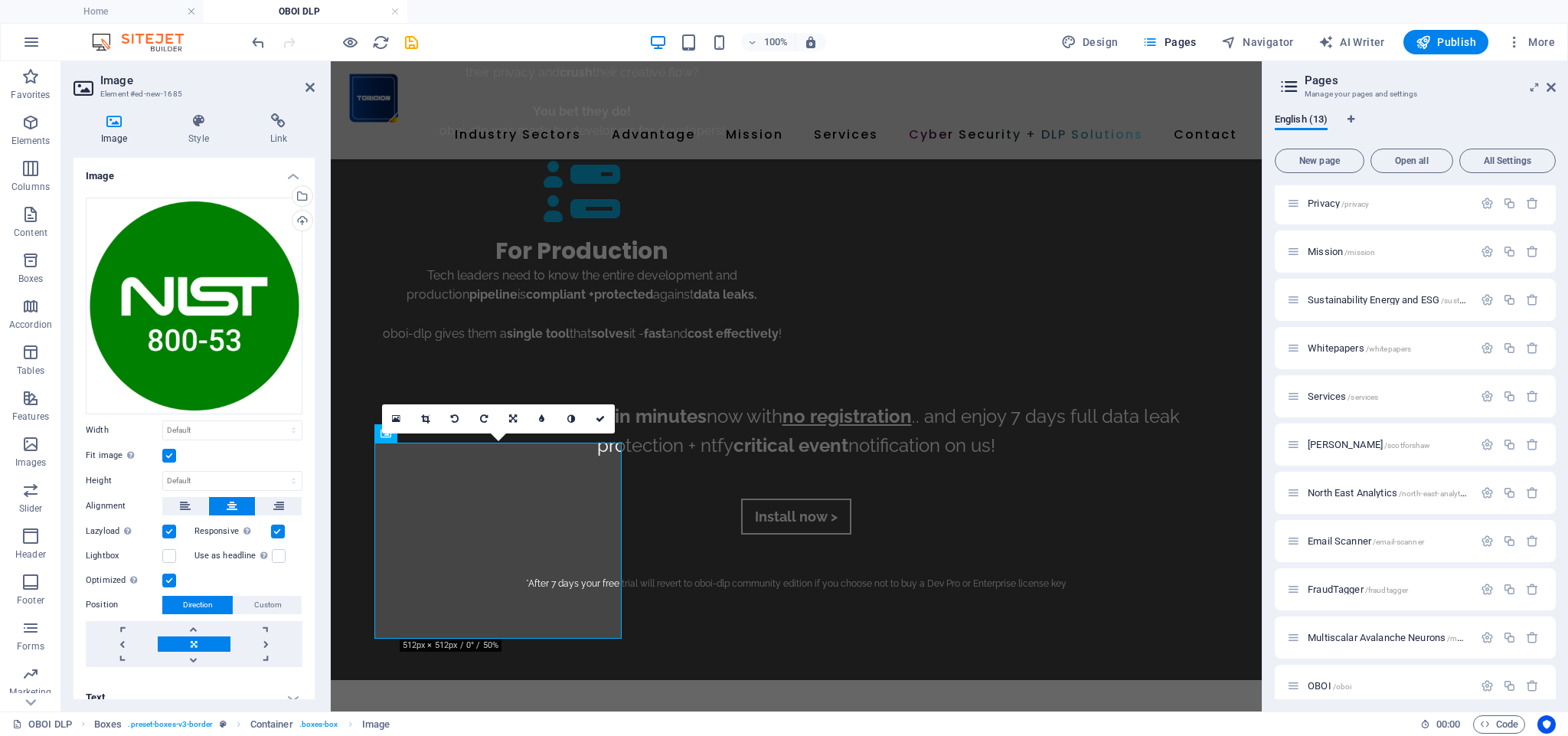
click at [169, 450] on label at bounding box center [169, 456] width 13 height 13
click at [0, 0] on input "Fit image Automatically fit image to a fixed width and height" at bounding box center [0, 0] width 0 height 0
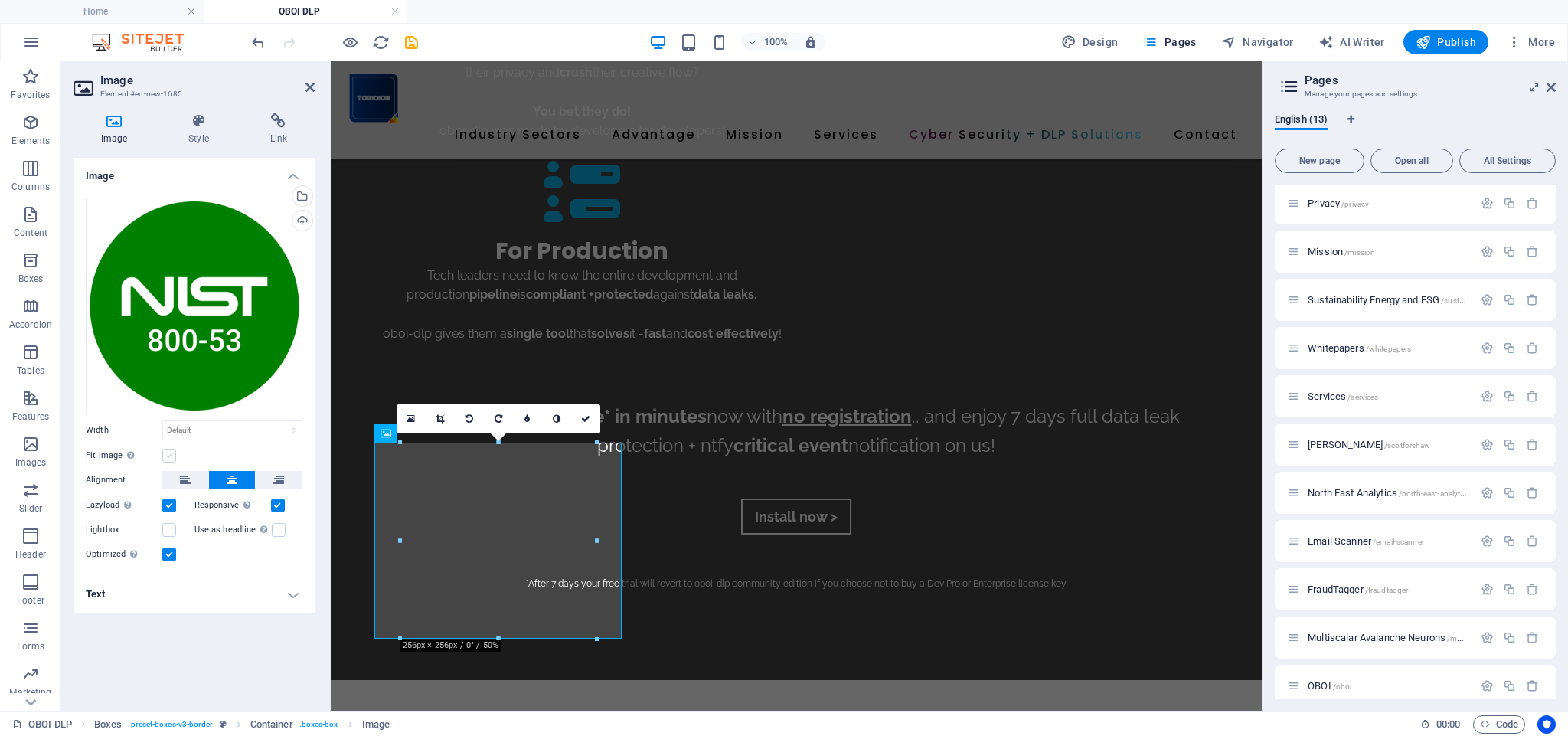
click at [169, 450] on label at bounding box center [169, 456] width 13 height 13
click at [0, 0] on input "Fit image Automatically fit image to a fixed width and height" at bounding box center [0, 0] width 0 height 0
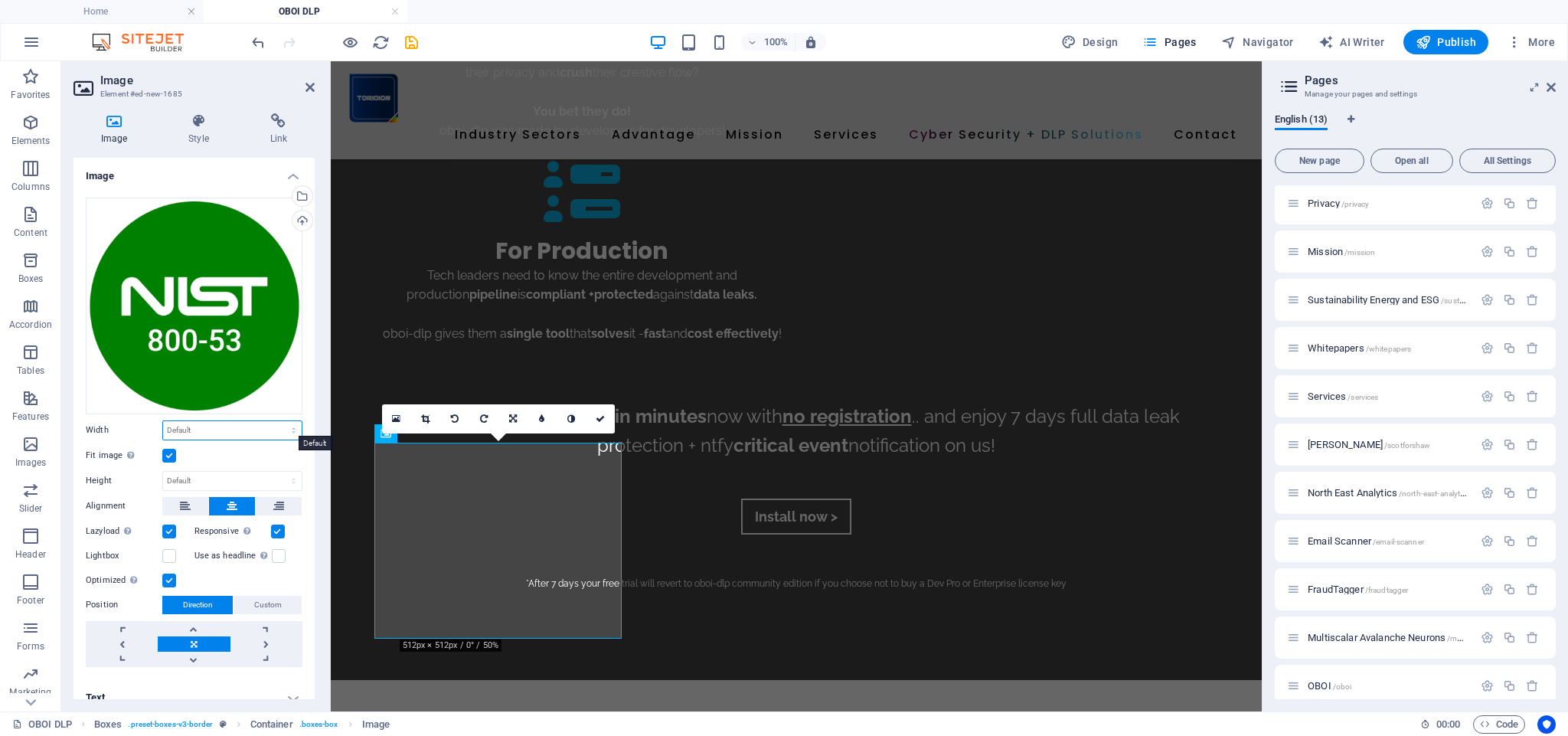
select select "%"
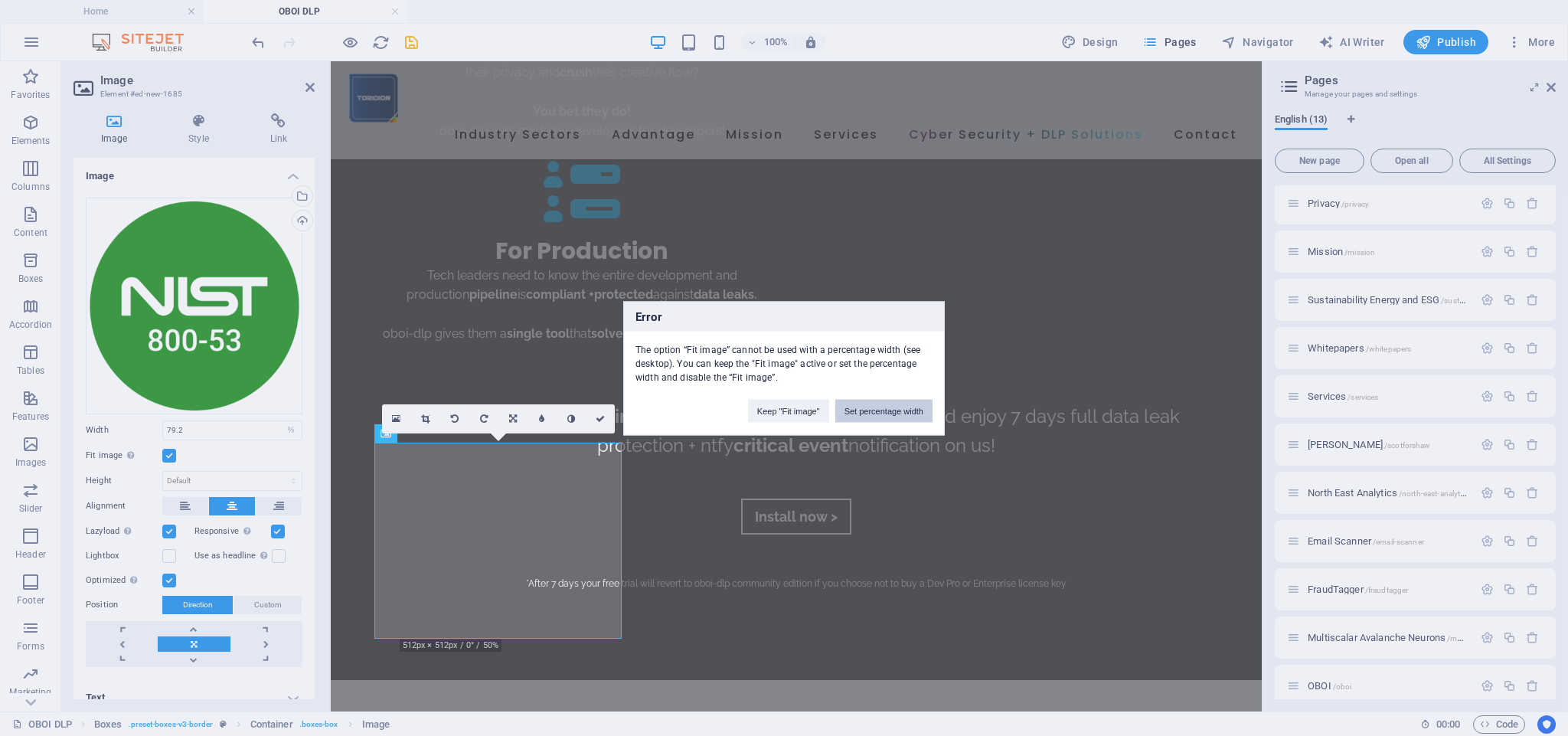
click at [873, 411] on button "Set percentage width" at bounding box center [885, 411] width 97 height 23
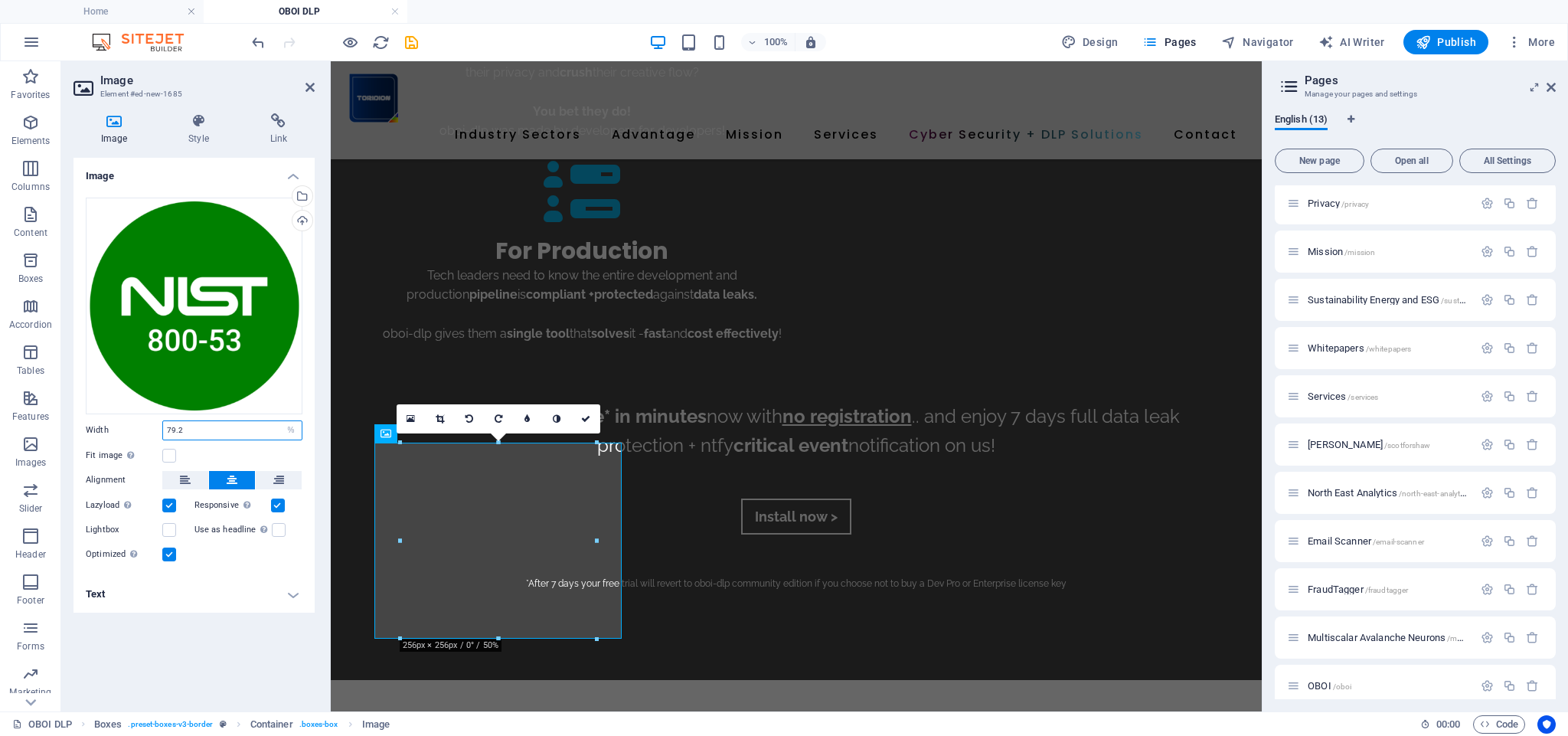
click at [215, 428] on input "79.2" at bounding box center [232, 430] width 138 height 18
click at [216, 428] on input "79.2" at bounding box center [232, 430] width 138 height 18
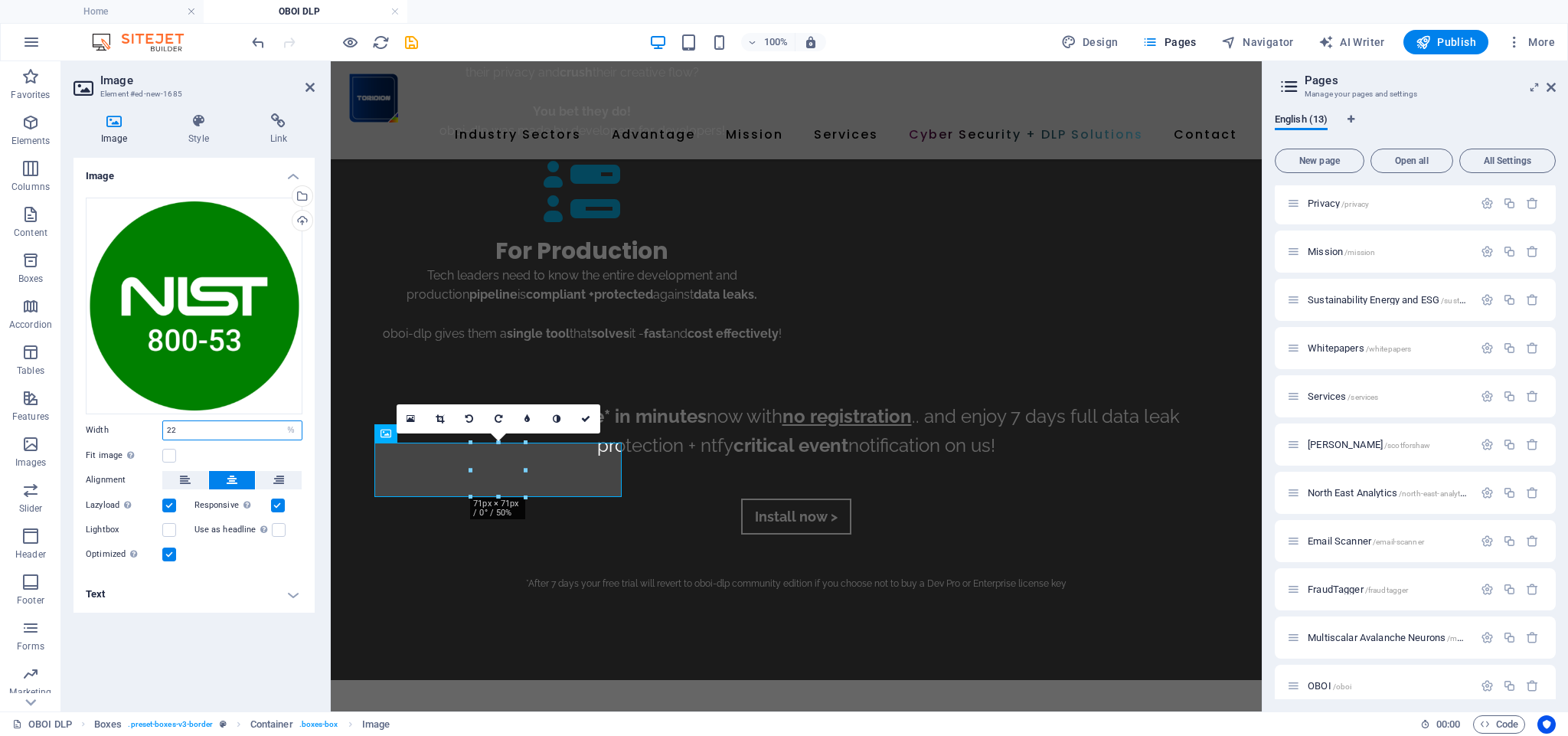
type input "22"
click at [189, 123] on icon at bounding box center [198, 121] width 75 height 15
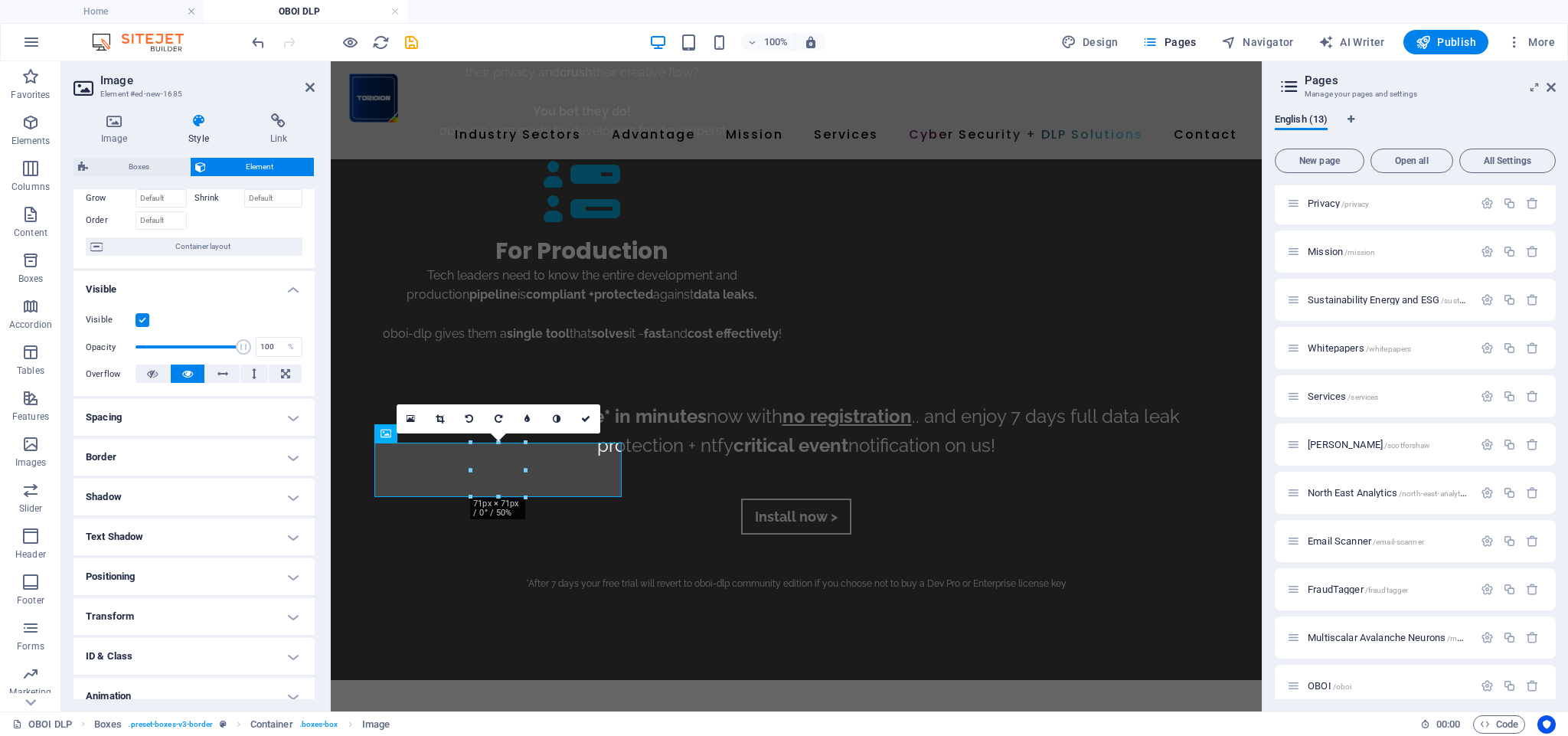
scroll to position [92, 0]
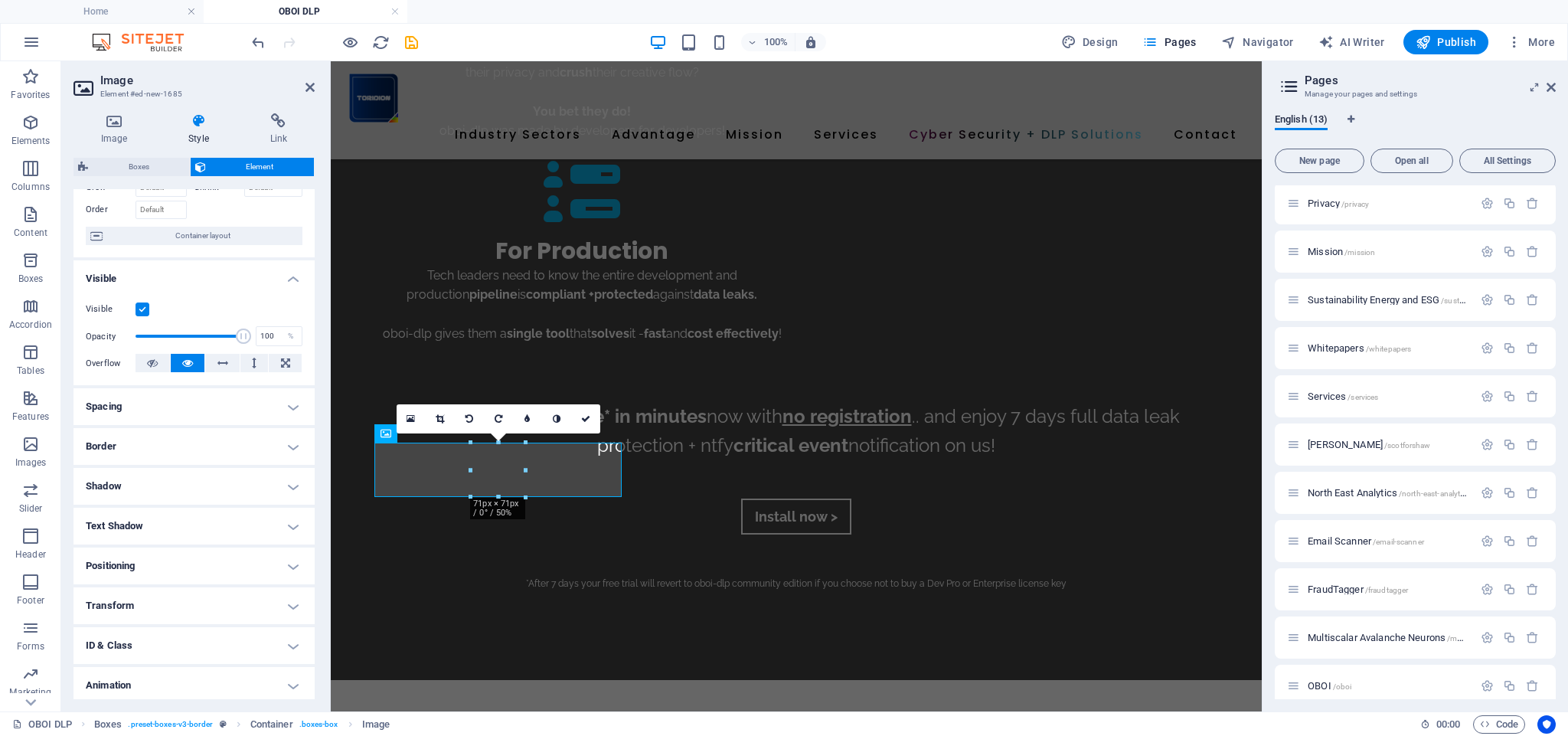
click at [274, 446] on h4 "Border" at bounding box center [193, 446] width 241 height 37
click at [193, 477] on button at bounding box center [200, 478] width 29 height 18
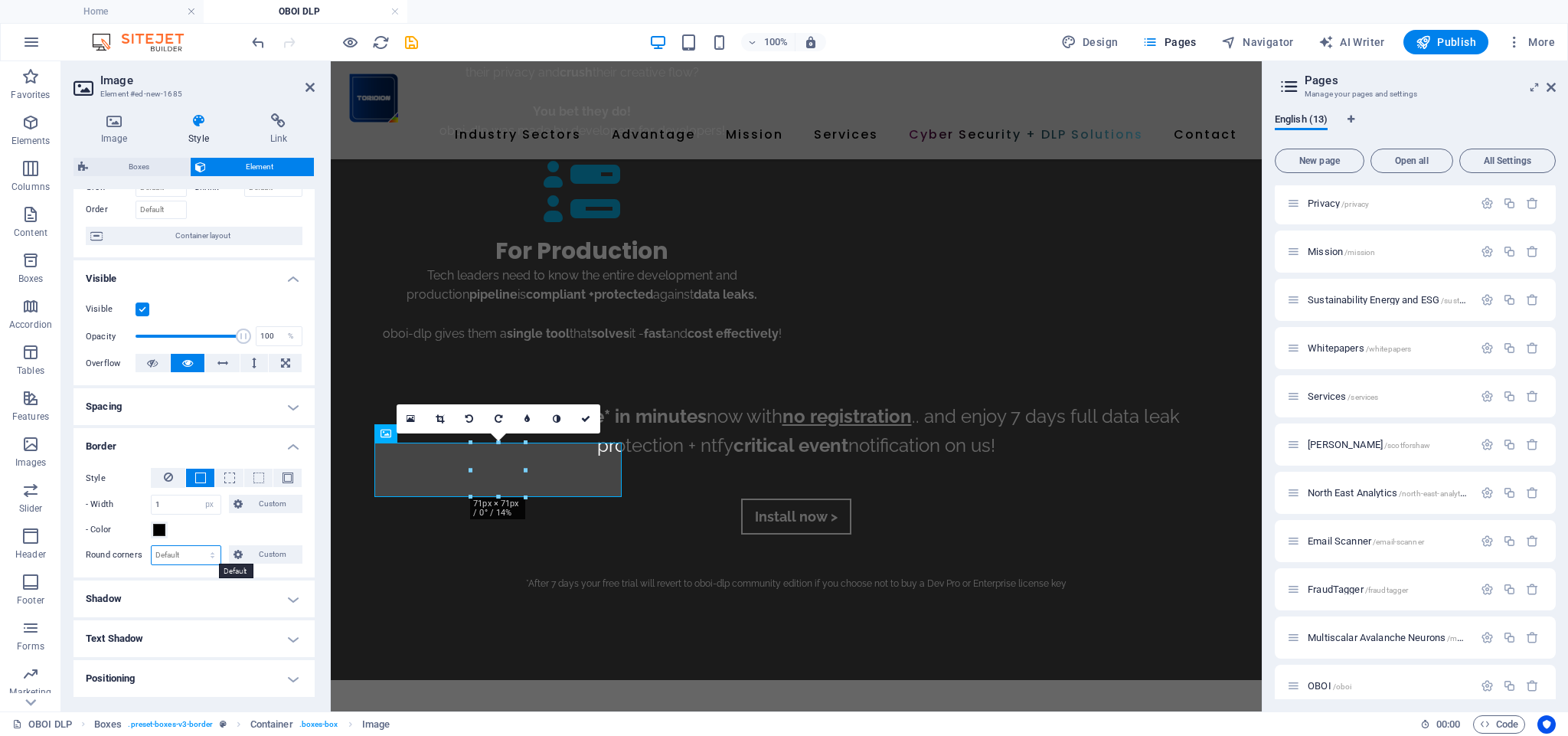
select select "%"
type input "100"
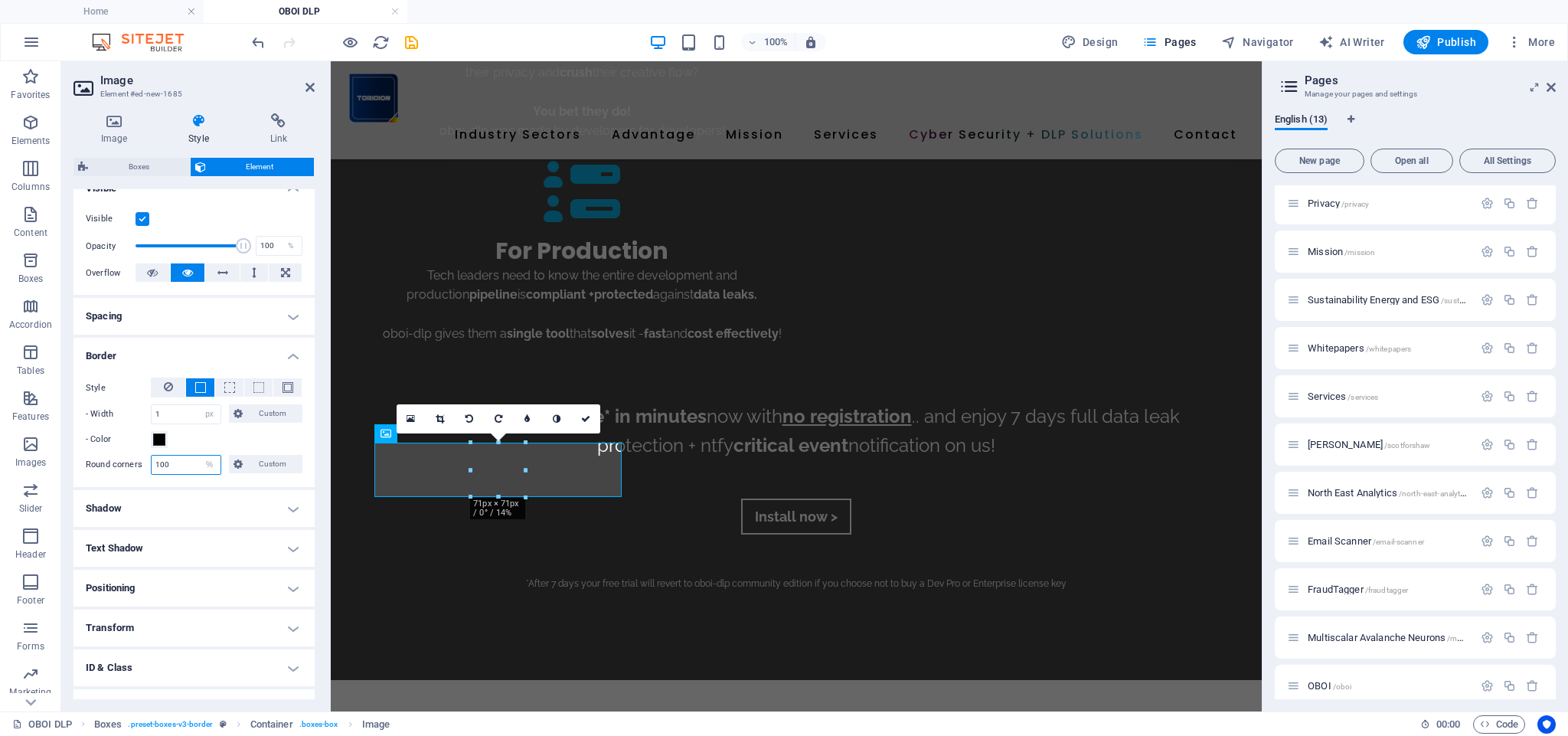
scroll to position [185, 0]
click at [173, 306] on h4 "Spacing" at bounding box center [193, 315] width 241 height 37
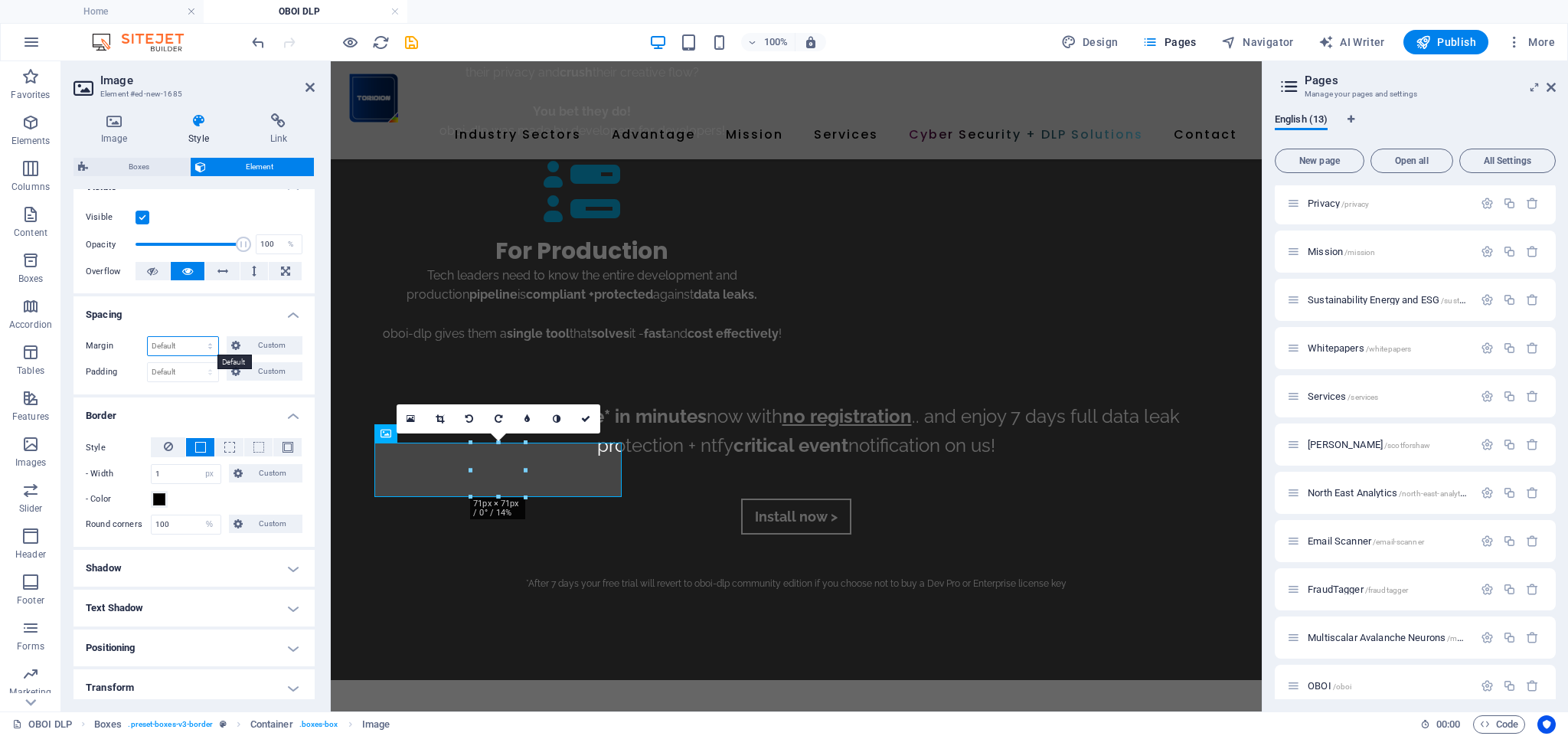
select select "%"
type input "100"
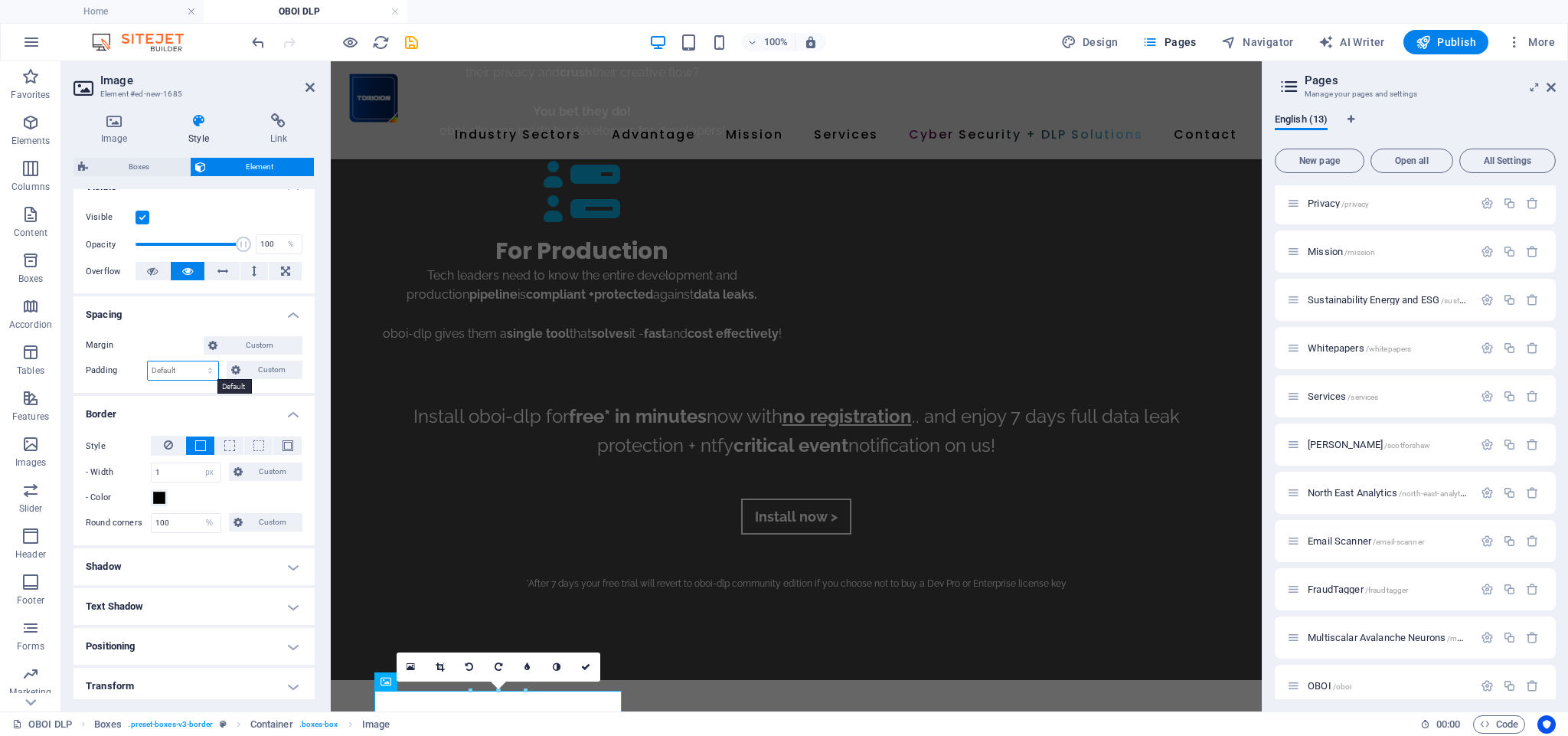
select select "px"
type input "0"
click at [170, 369] on input "0" at bounding box center [183, 370] width 71 height 18
click at [177, 348] on div "Custom" at bounding box center [224, 345] width 155 height 18
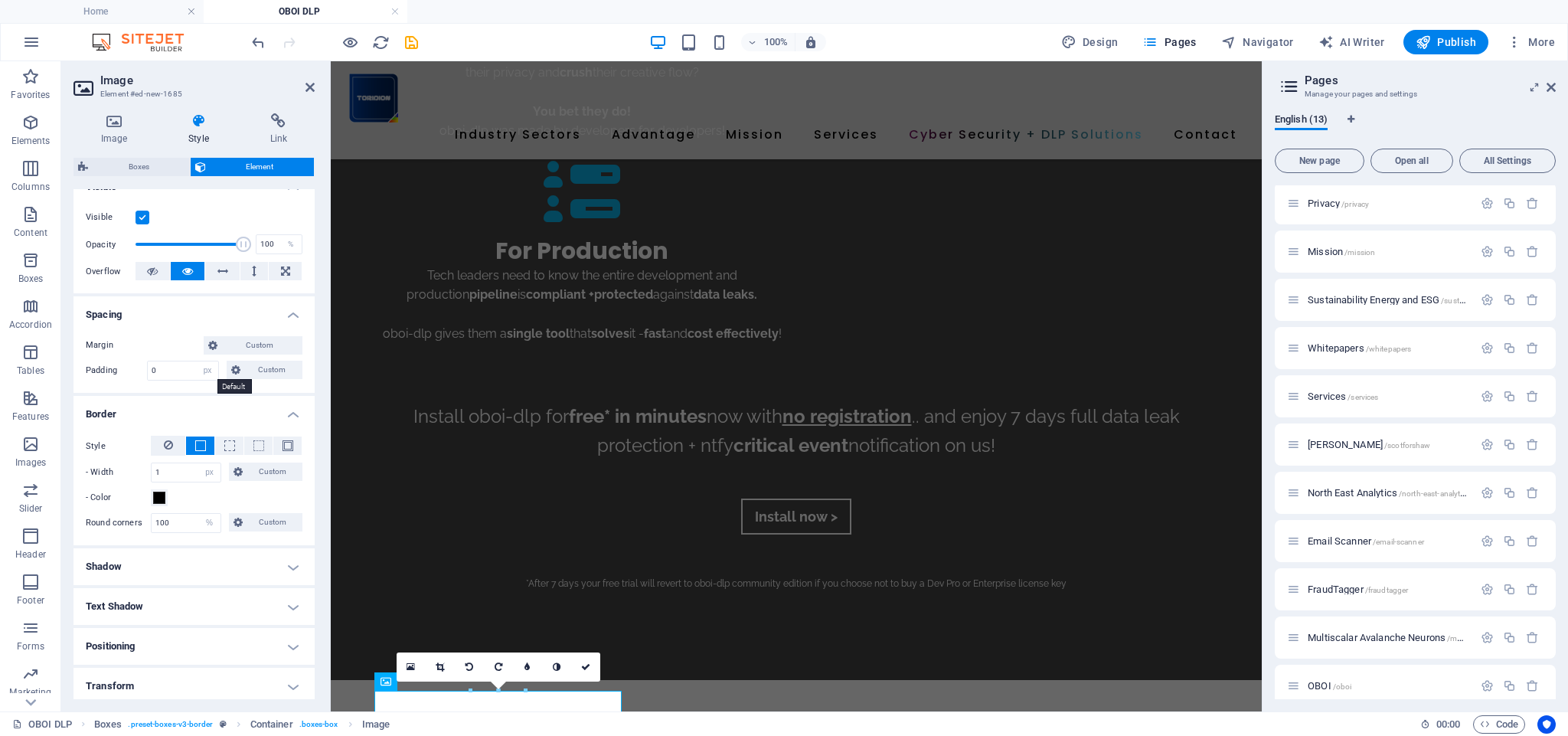
drag, startPoint x: 181, startPoint y: 343, endPoint x: 191, endPoint y: 333, distance: 14.1
click at [181, 343] on div "Custom" at bounding box center [224, 345] width 155 height 18
click at [193, 319] on h4 "Spacing" at bounding box center [193, 310] width 241 height 28
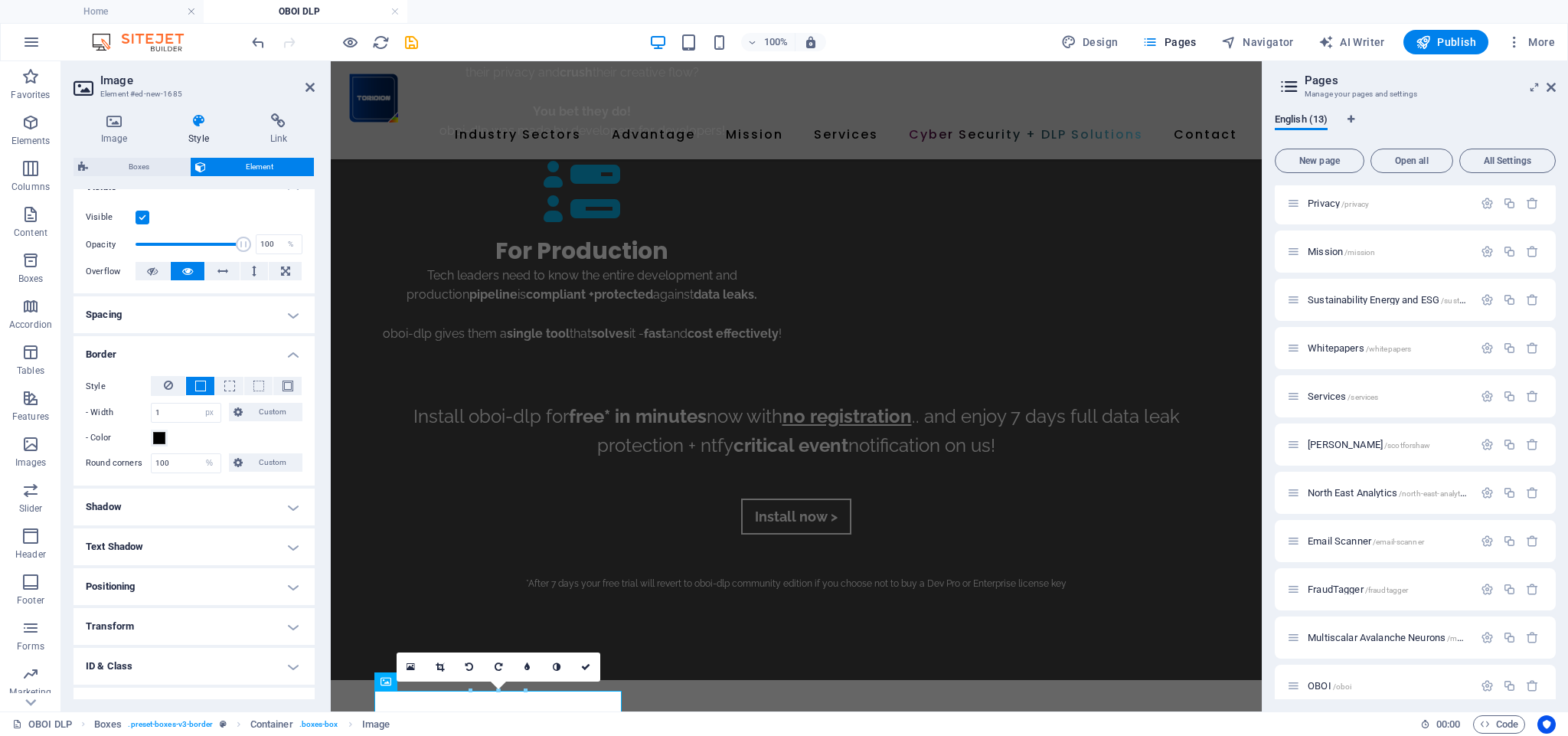
click at [191, 314] on h4 "Spacing" at bounding box center [193, 315] width 241 height 37
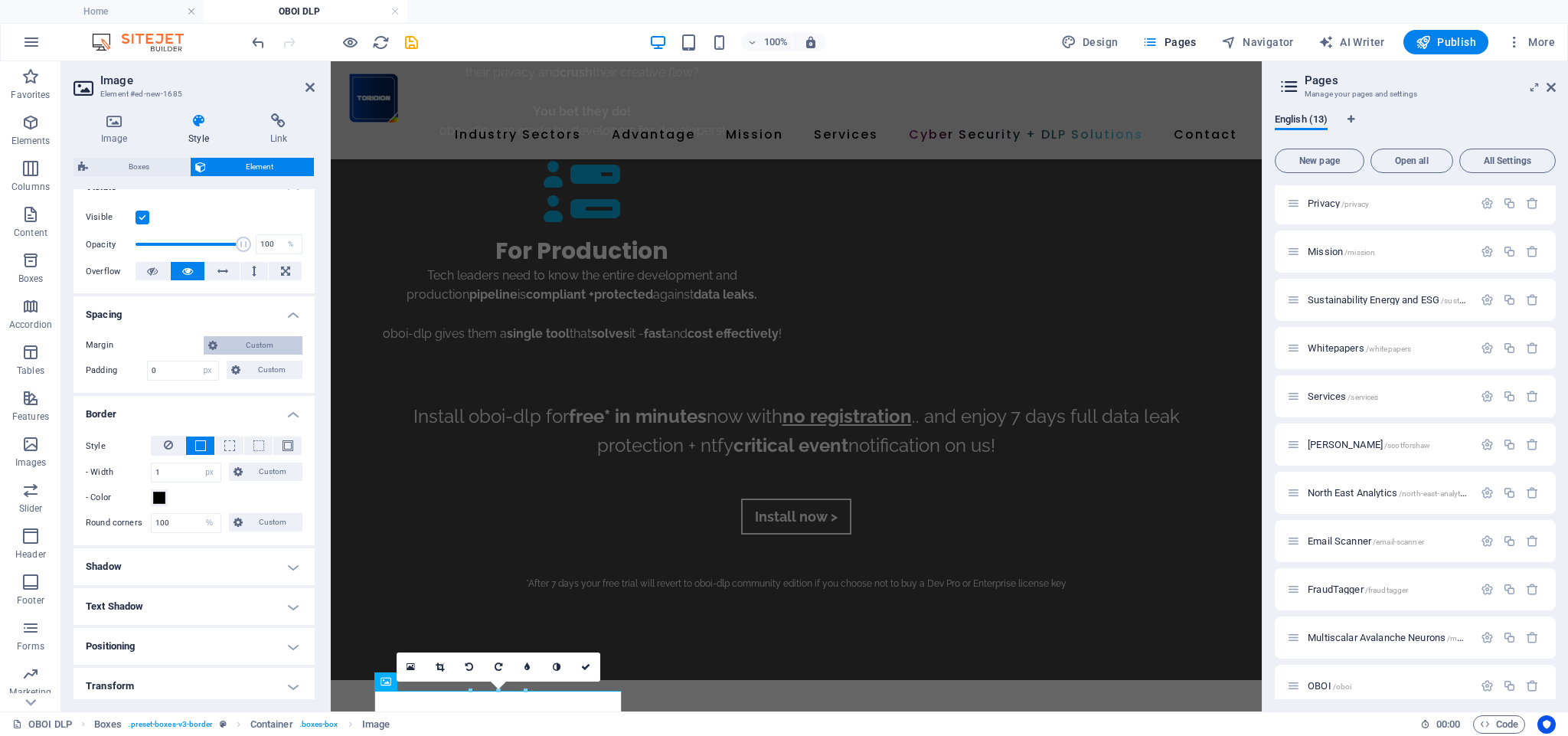
click at [262, 345] on span "Custom" at bounding box center [260, 345] width 76 height 18
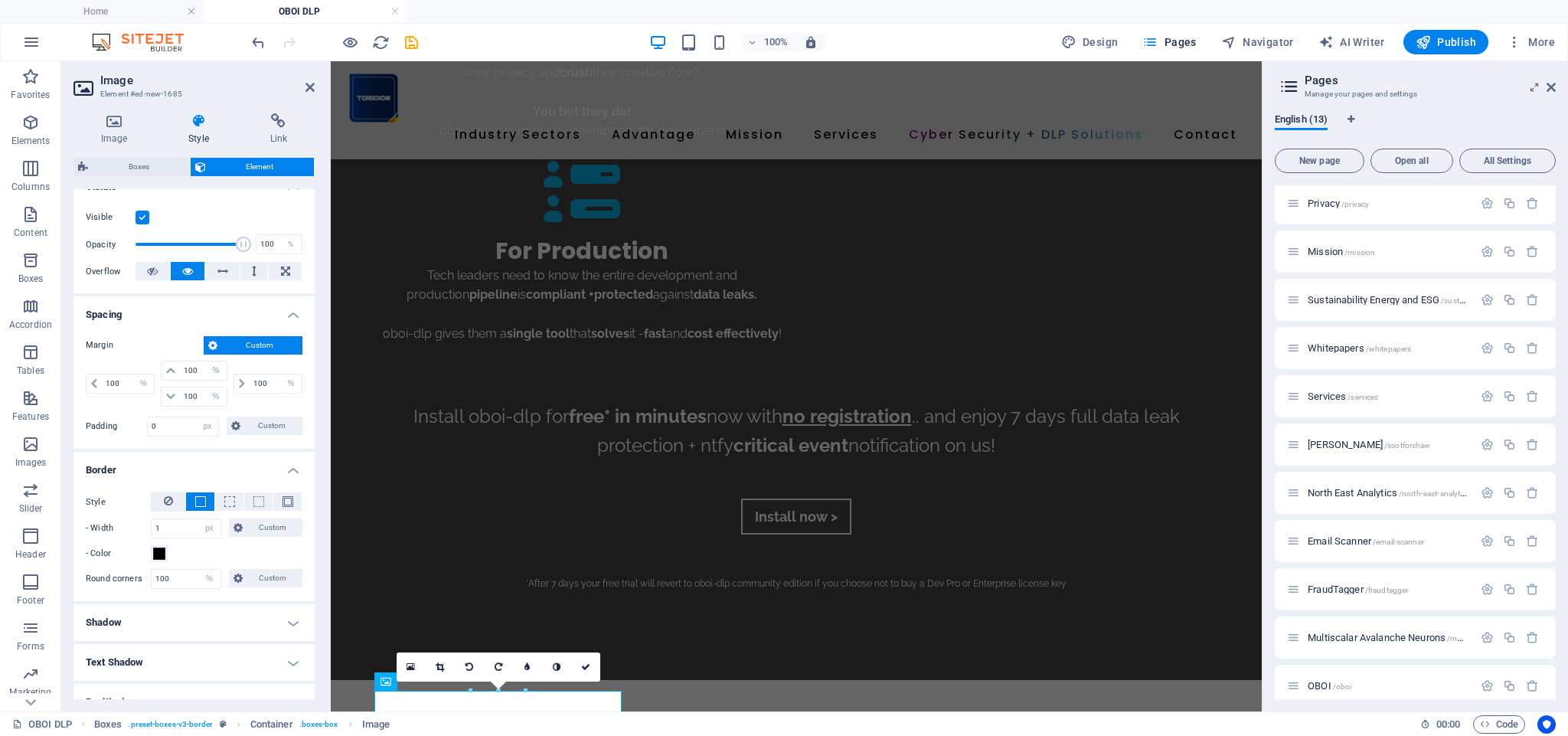
click at [243, 342] on span "Custom" at bounding box center [260, 345] width 76 height 18
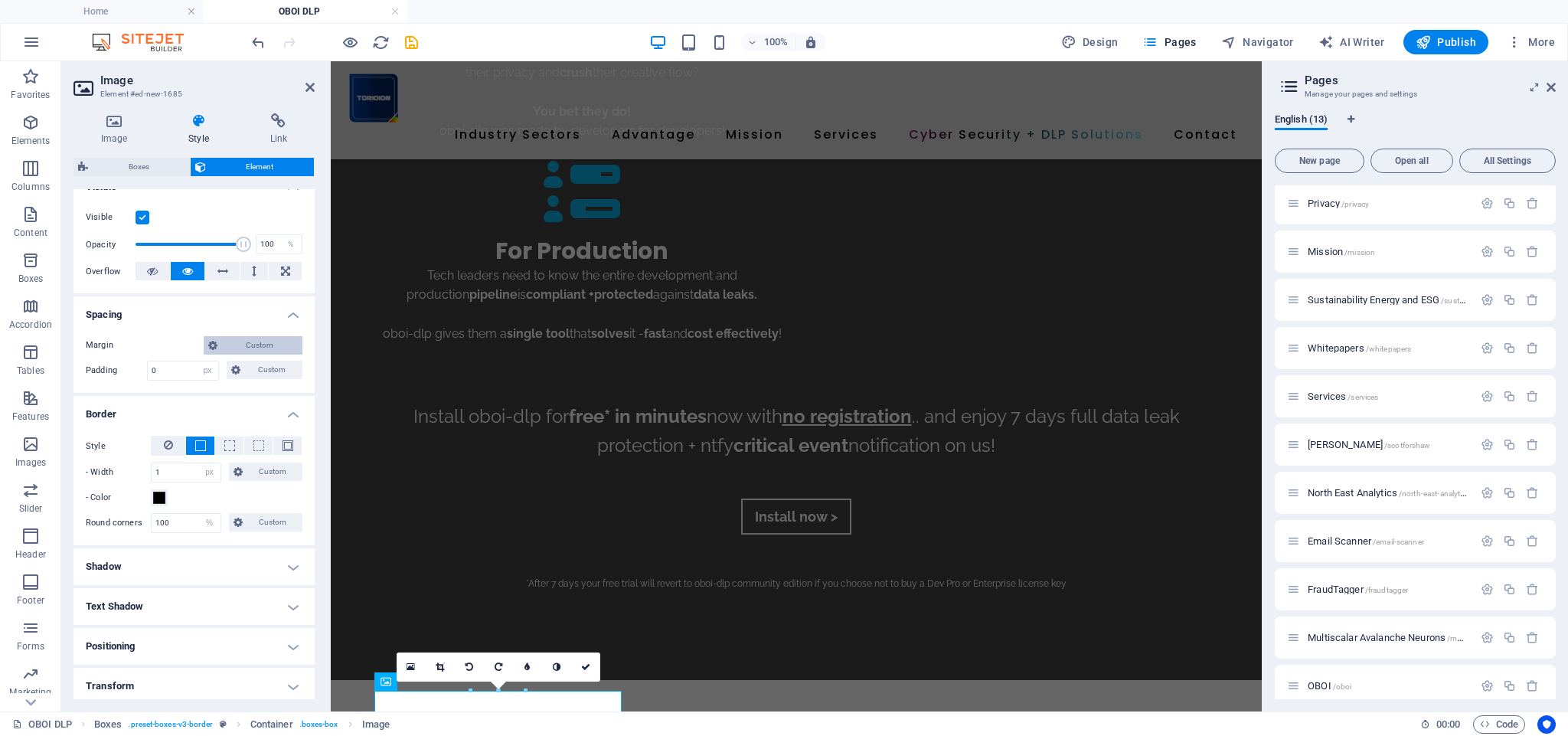
click at [255, 342] on span "Custom" at bounding box center [260, 345] width 76 height 18
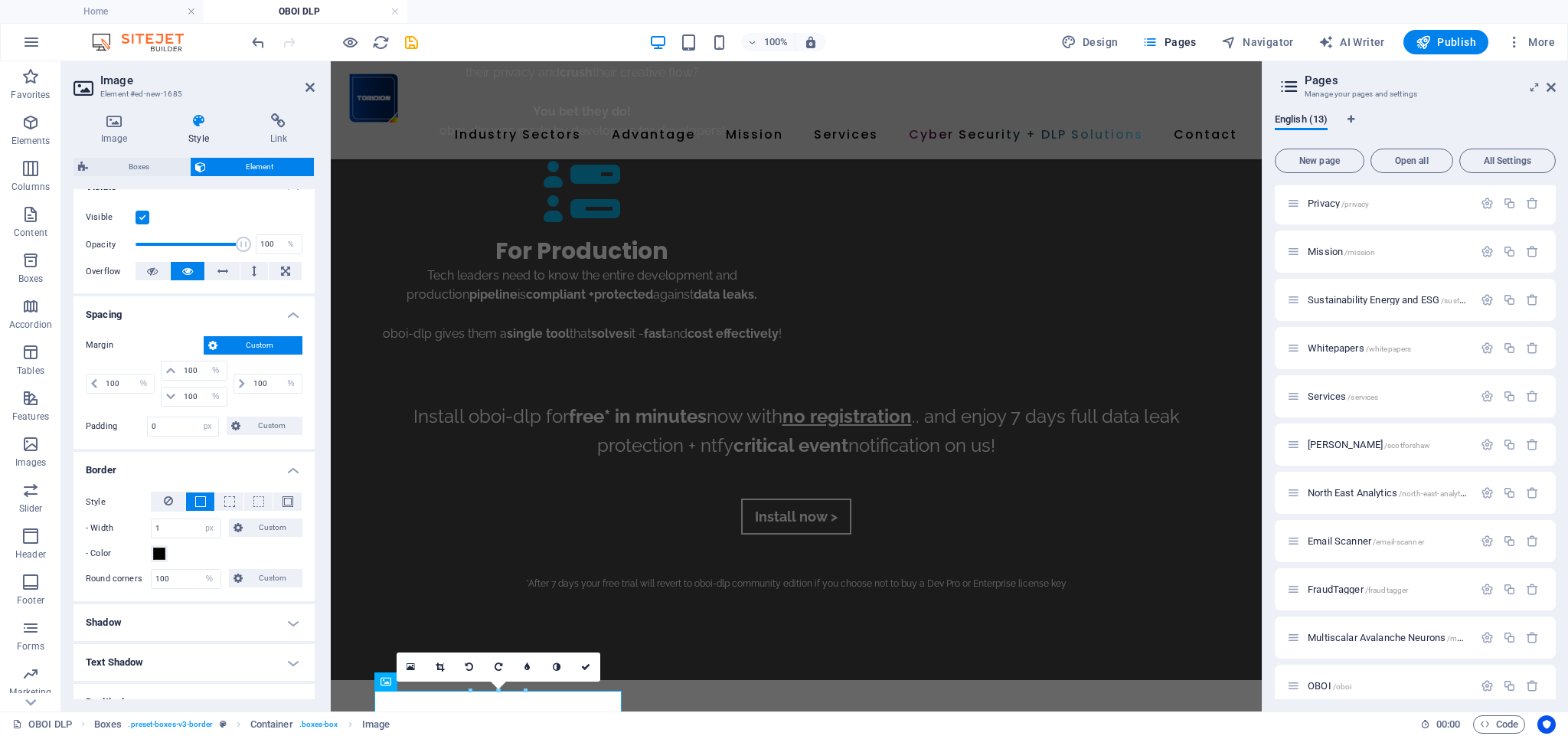
click at [213, 342] on icon at bounding box center [214, 345] width 10 height 18
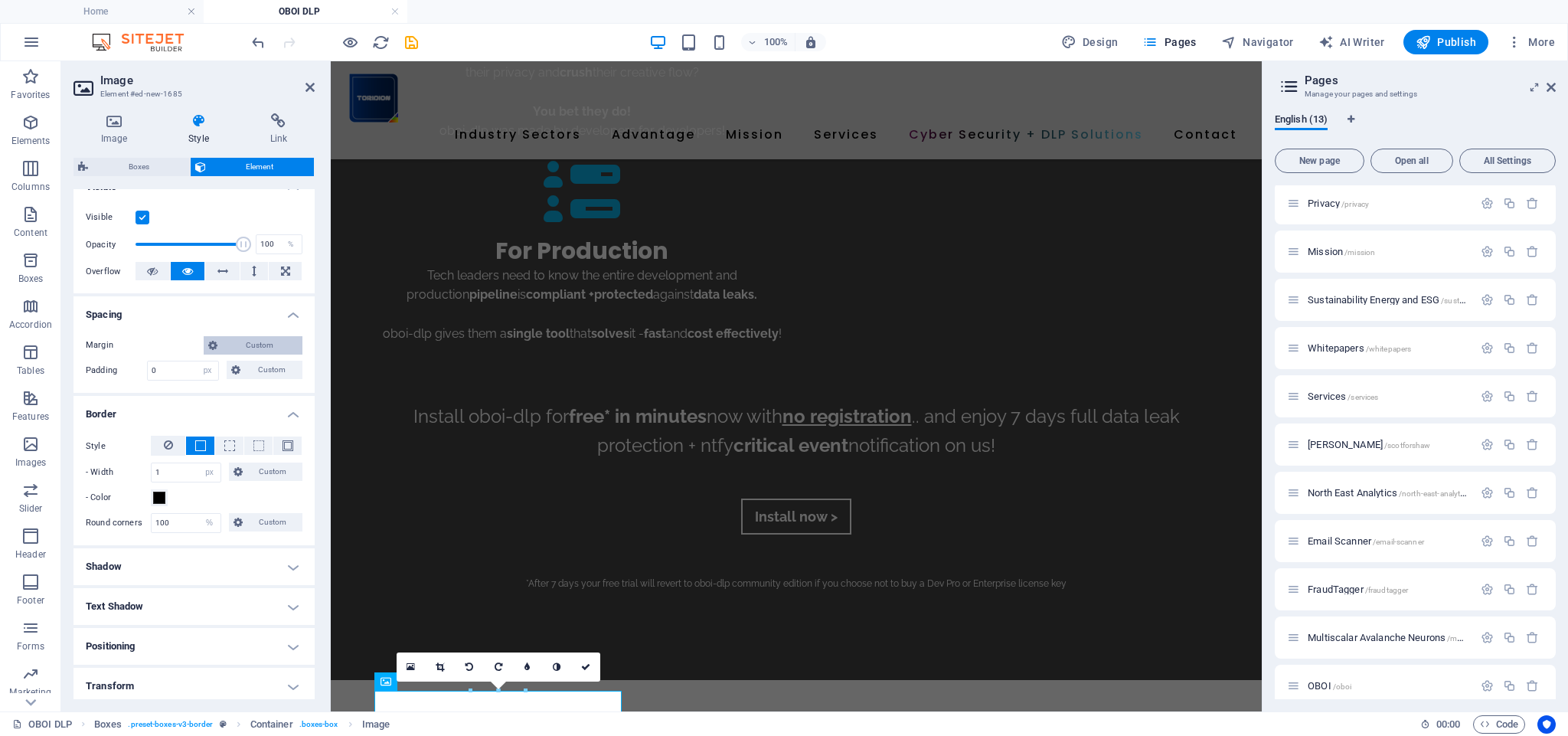
click at [213, 343] on icon at bounding box center [214, 345] width 10 height 18
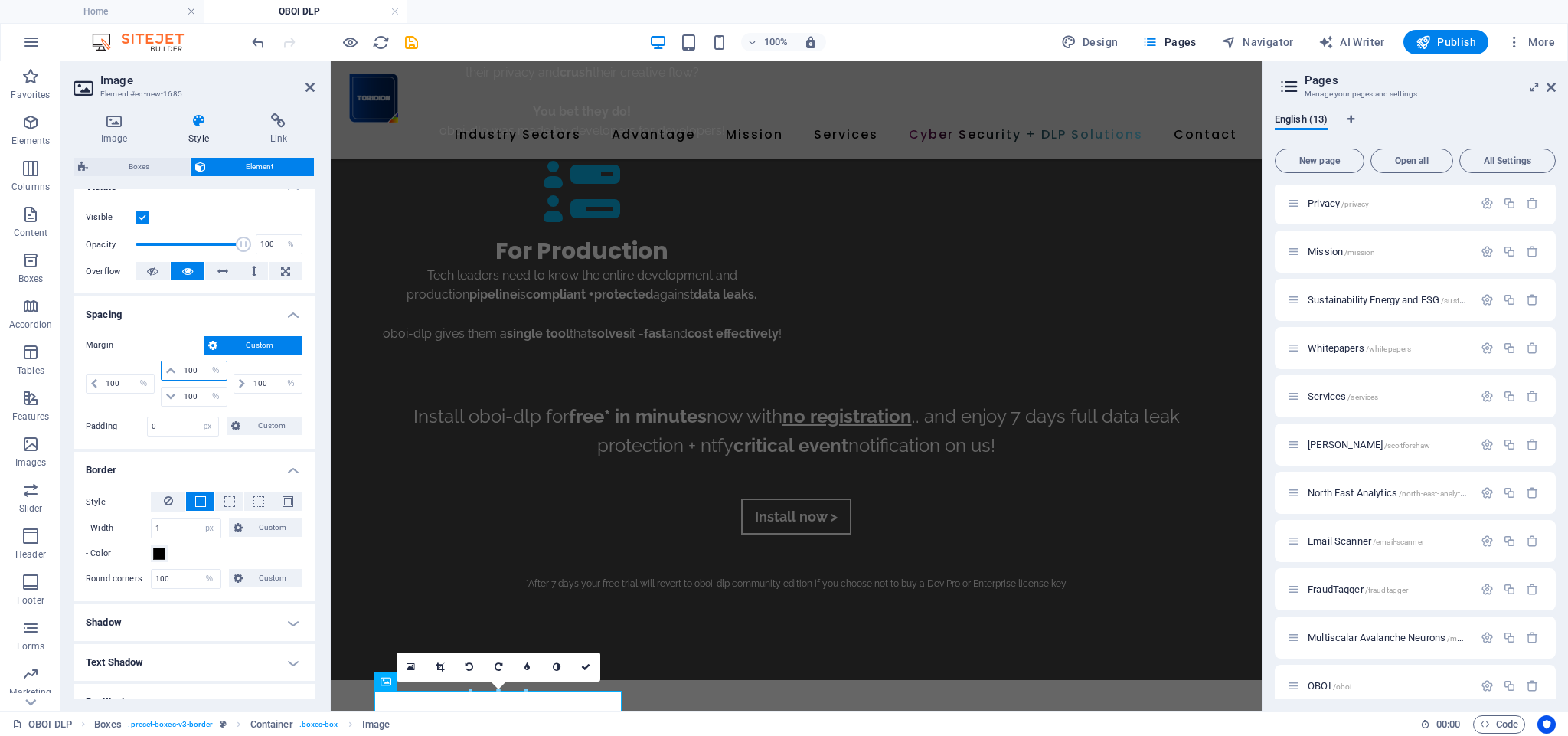
click at [188, 373] on input "100" at bounding box center [203, 370] width 46 height 18
click at [164, 372] on span at bounding box center [171, 370] width 18 height 18
click at [169, 370] on icon at bounding box center [171, 371] width 10 height 10
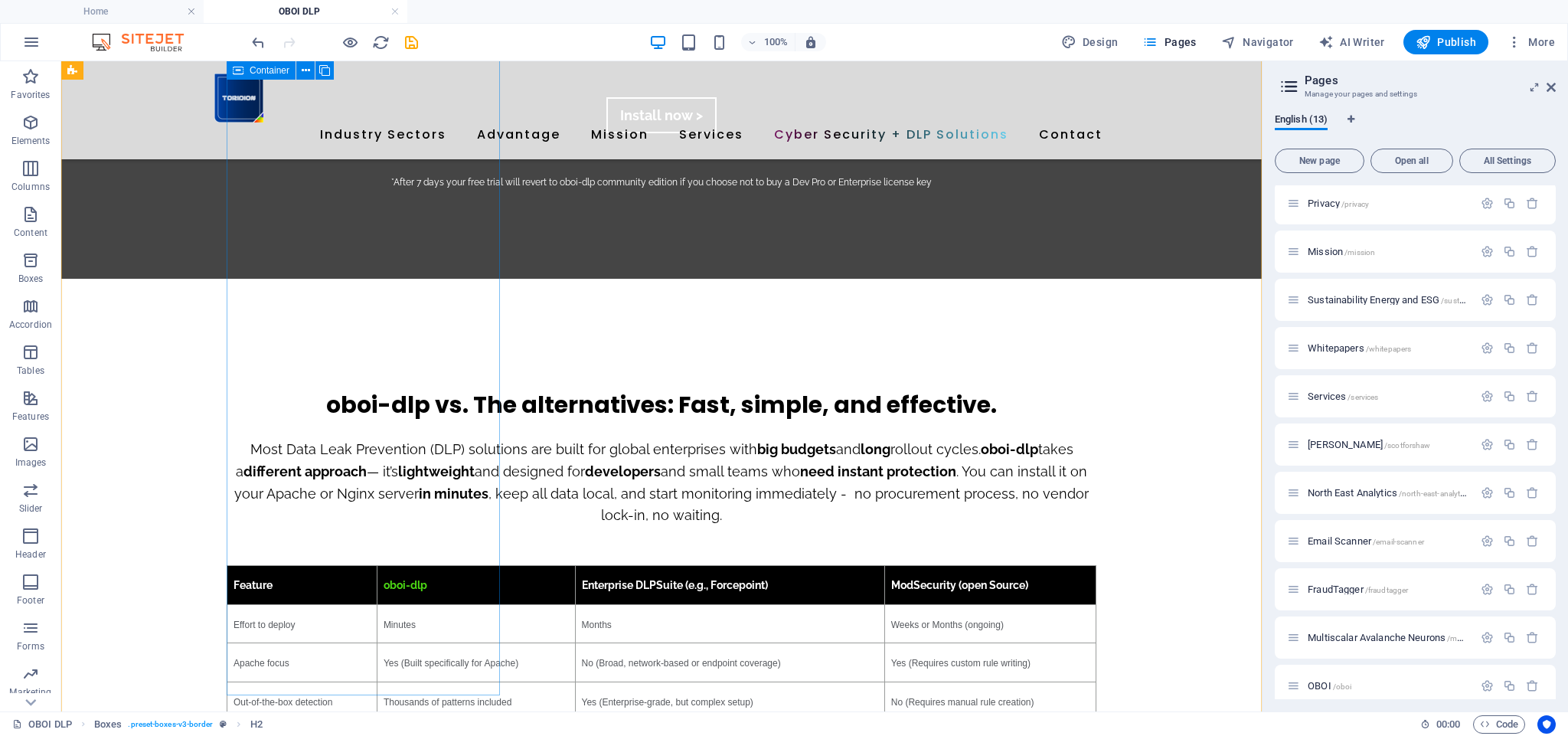
scroll to position [3056, 0]
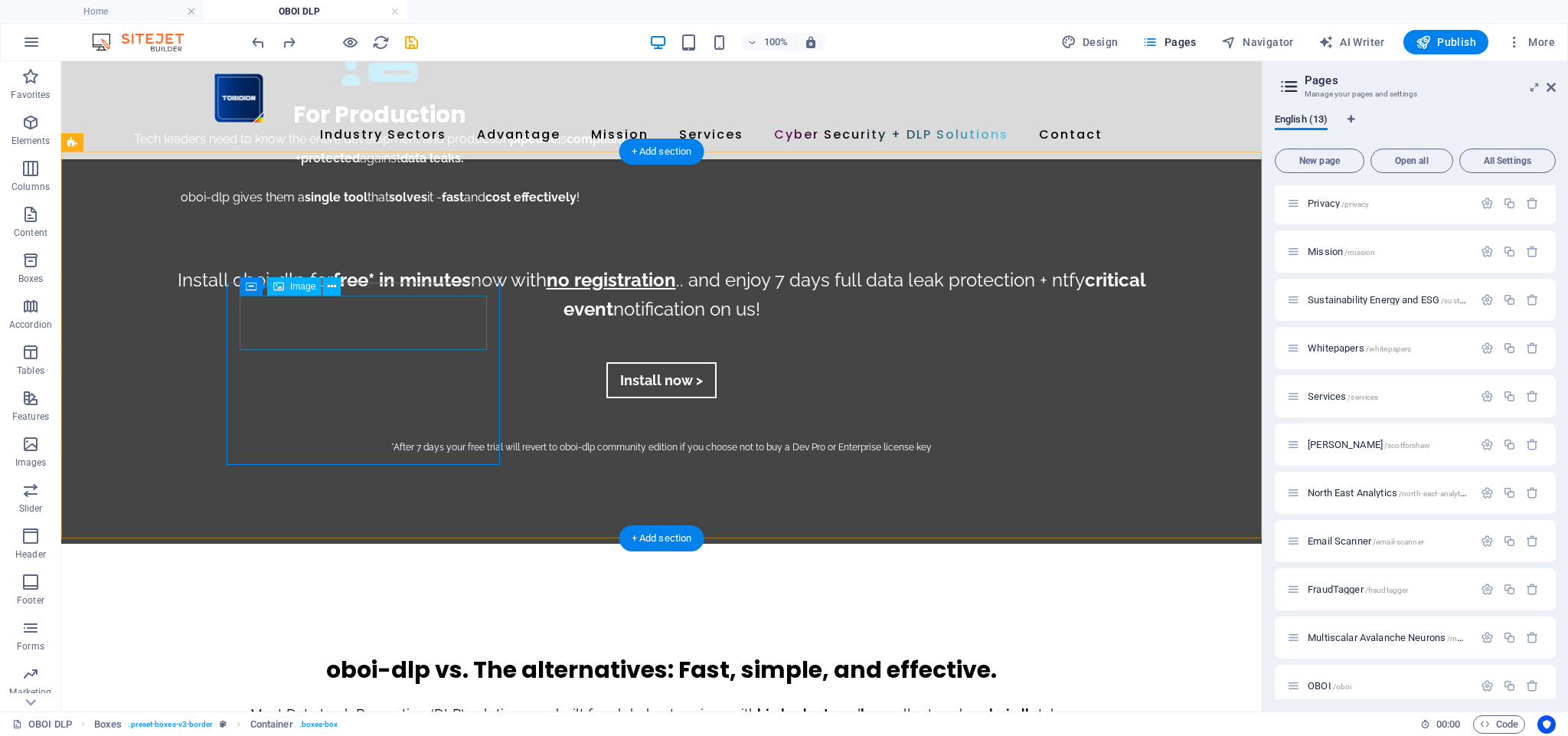
scroll to position [2789, 0]
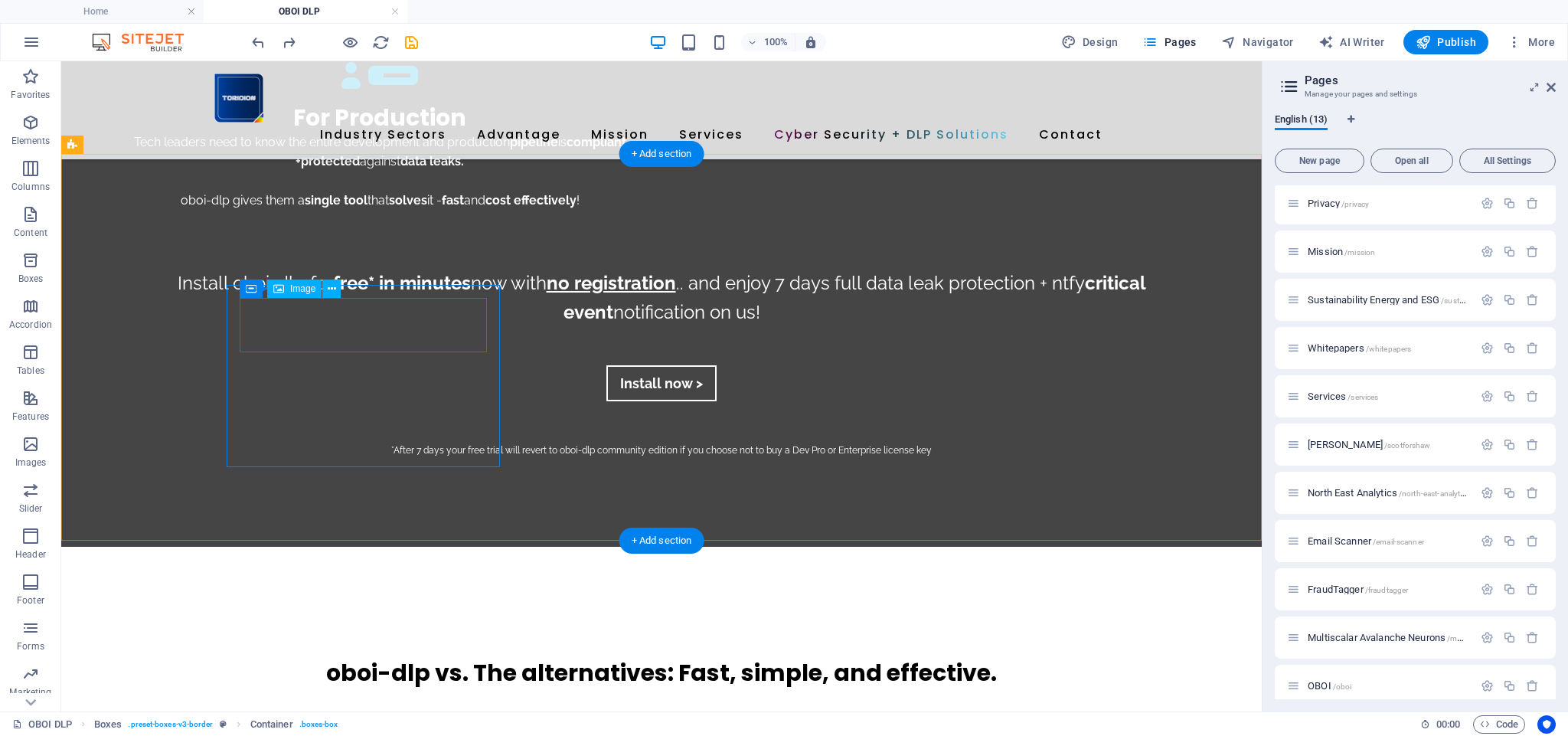
drag, startPoint x: 372, startPoint y: 323, endPoint x: 102, endPoint y: 324, distance: 270.0
select select "px"
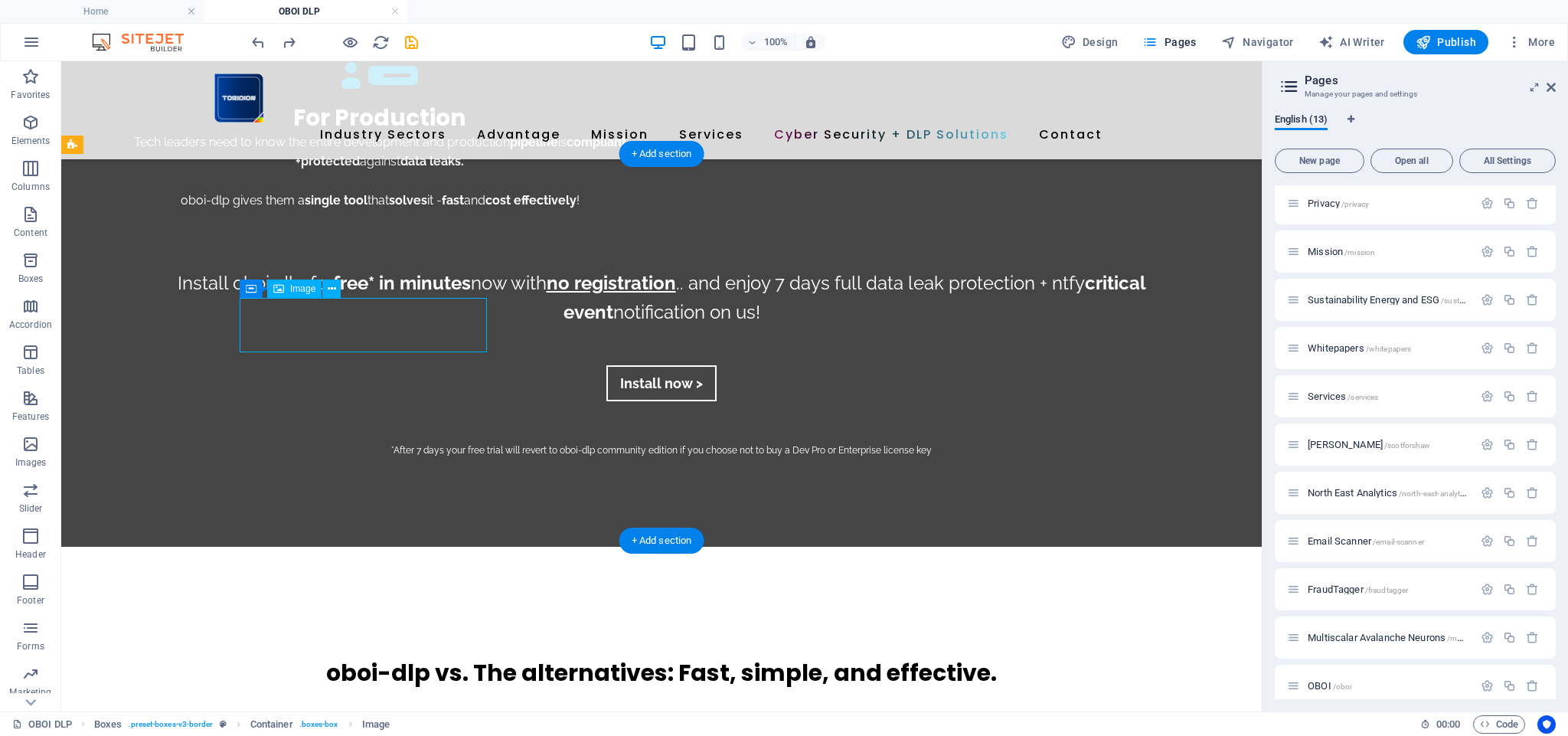
select select "%"
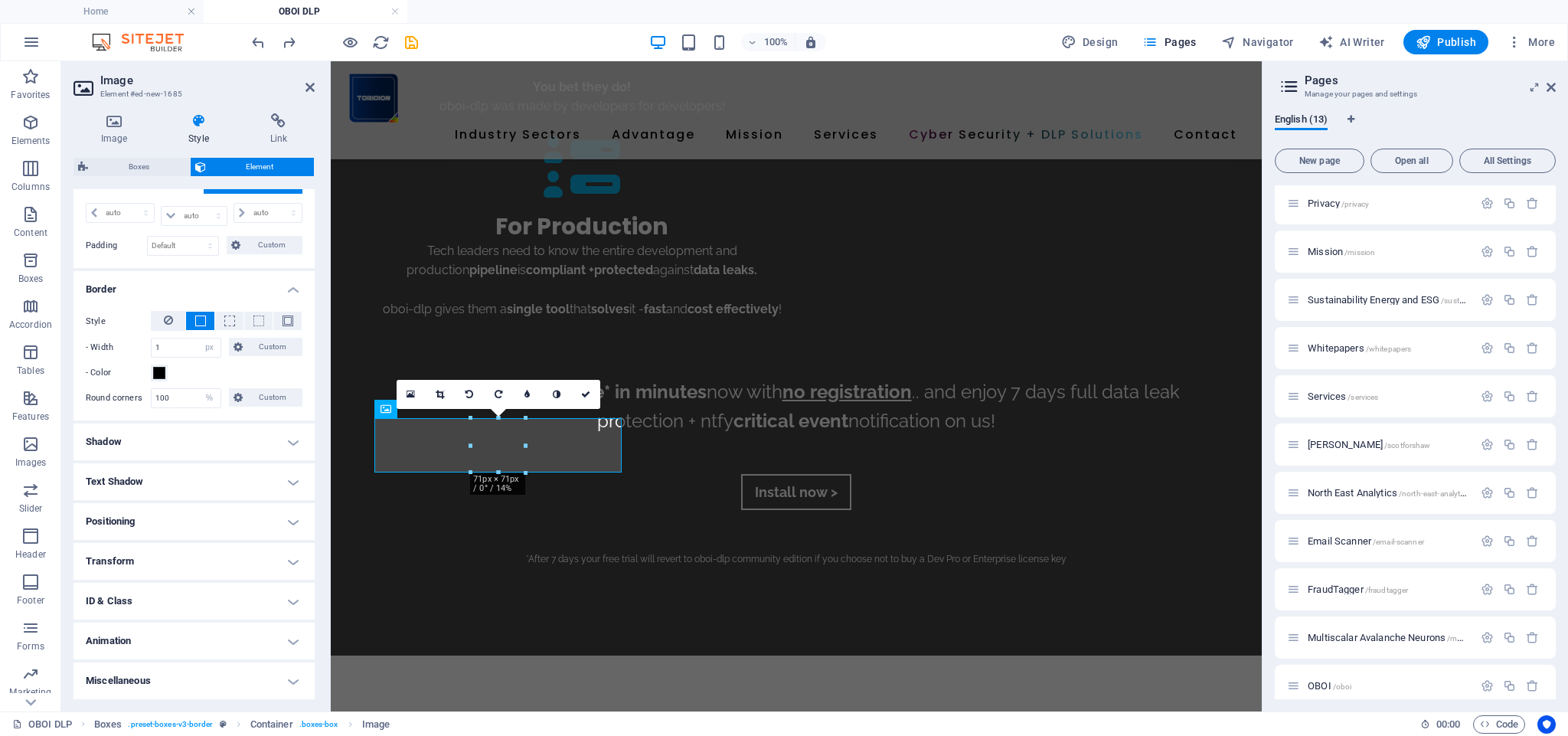
scroll to position [345, 0]
click at [150, 519] on h4 "Positioning" at bounding box center [193, 522] width 241 height 37
click at [131, 611] on h4 "Transform" at bounding box center [193, 616] width 241 height 37
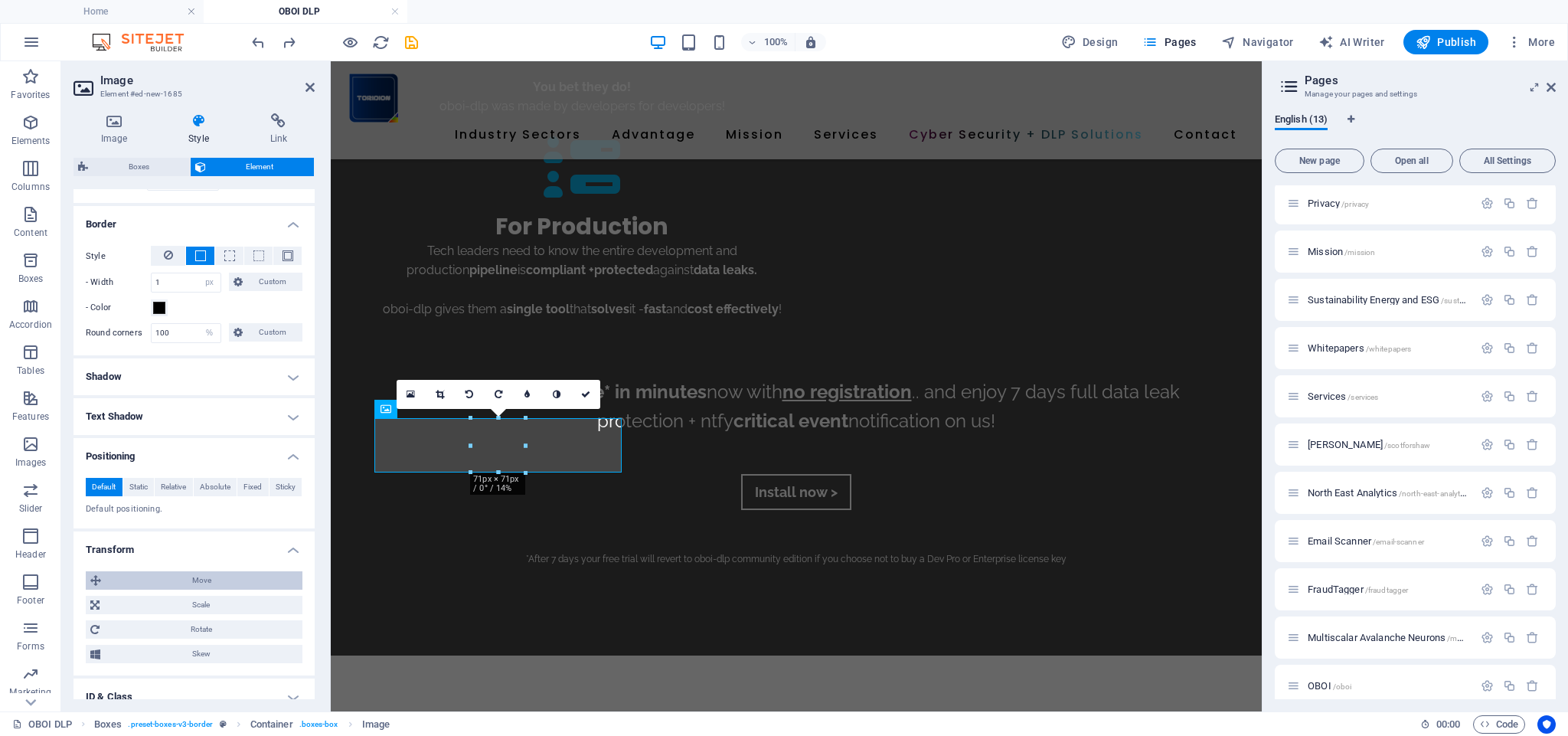
scroll to position [433, 0]
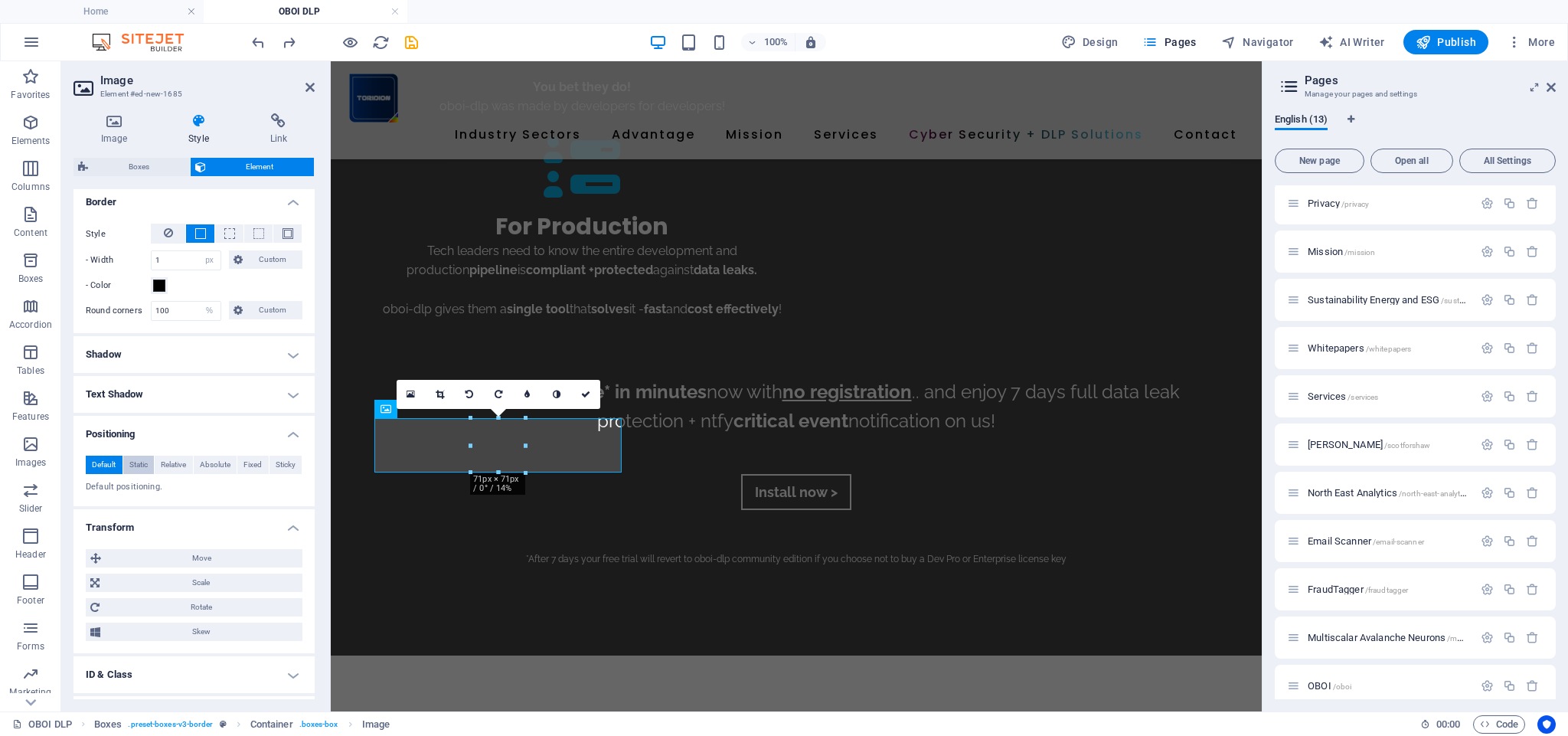
click at [138, 465] on span "Static" at bounding box center [138, 464] width 18 height 18
click at [167, 464] on span "Relative" at bounding box center [173, 464] width 26 height 18
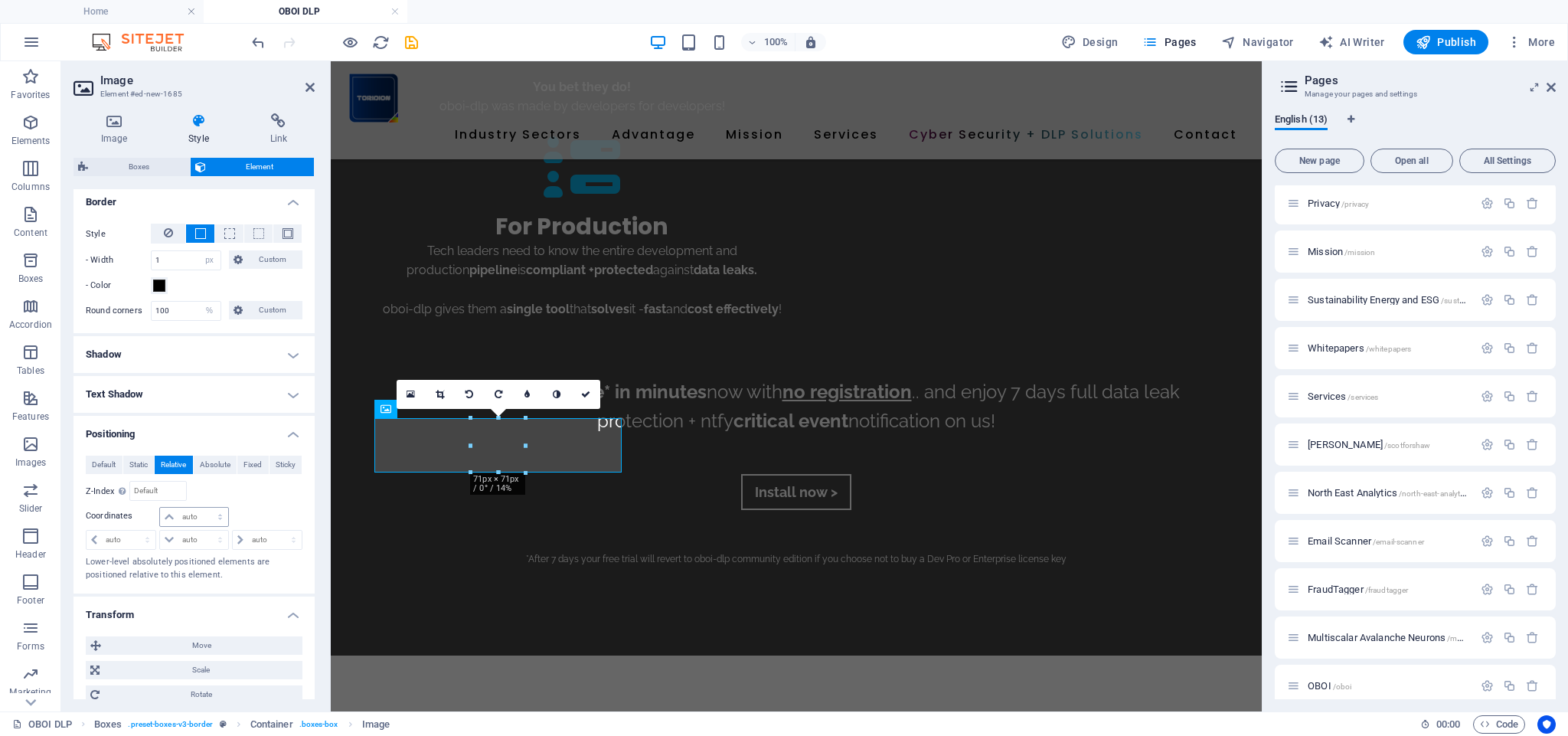
scroll to position [435, 0]
select select "px"
type input "0"
type input "-50"
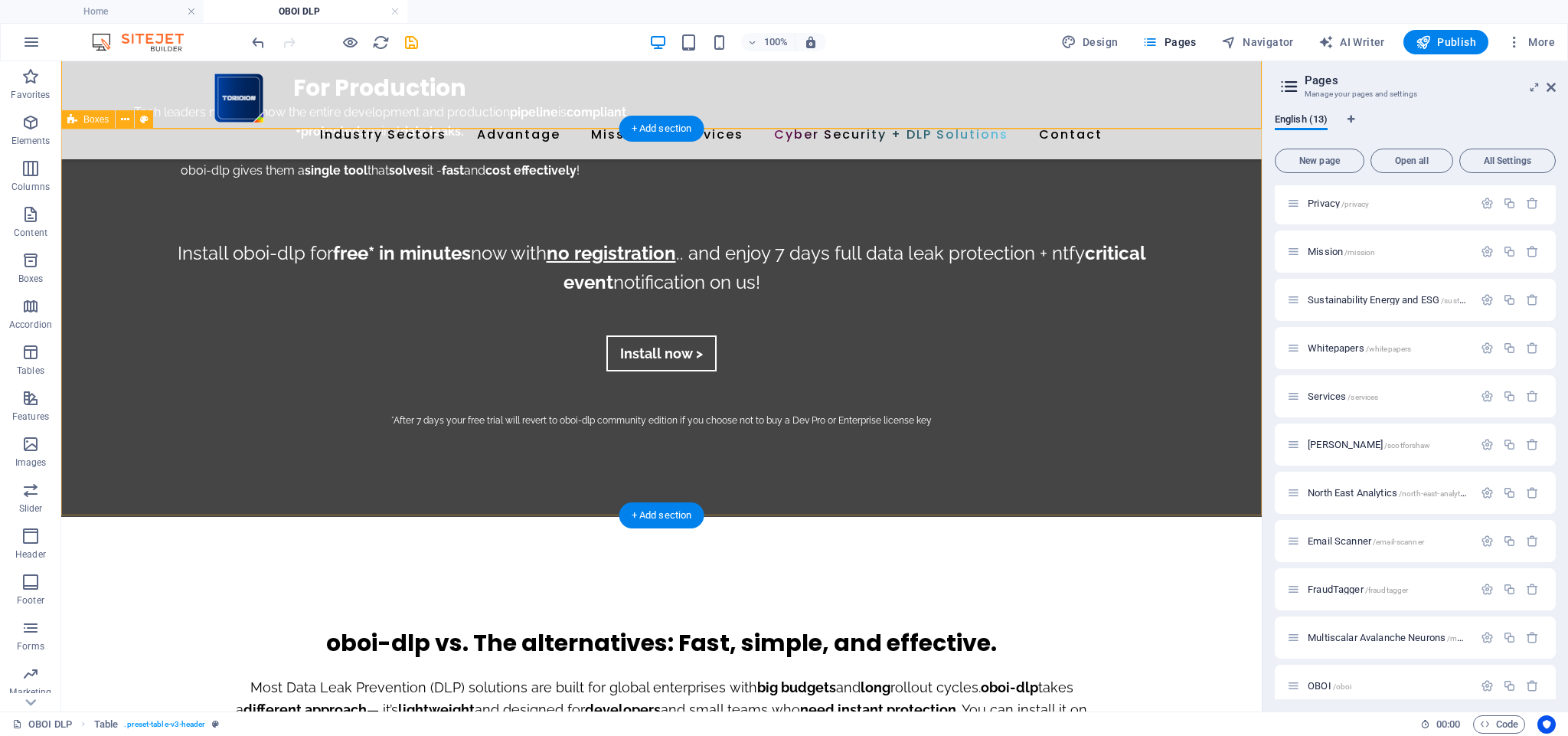
scroll to position [2821, 0]
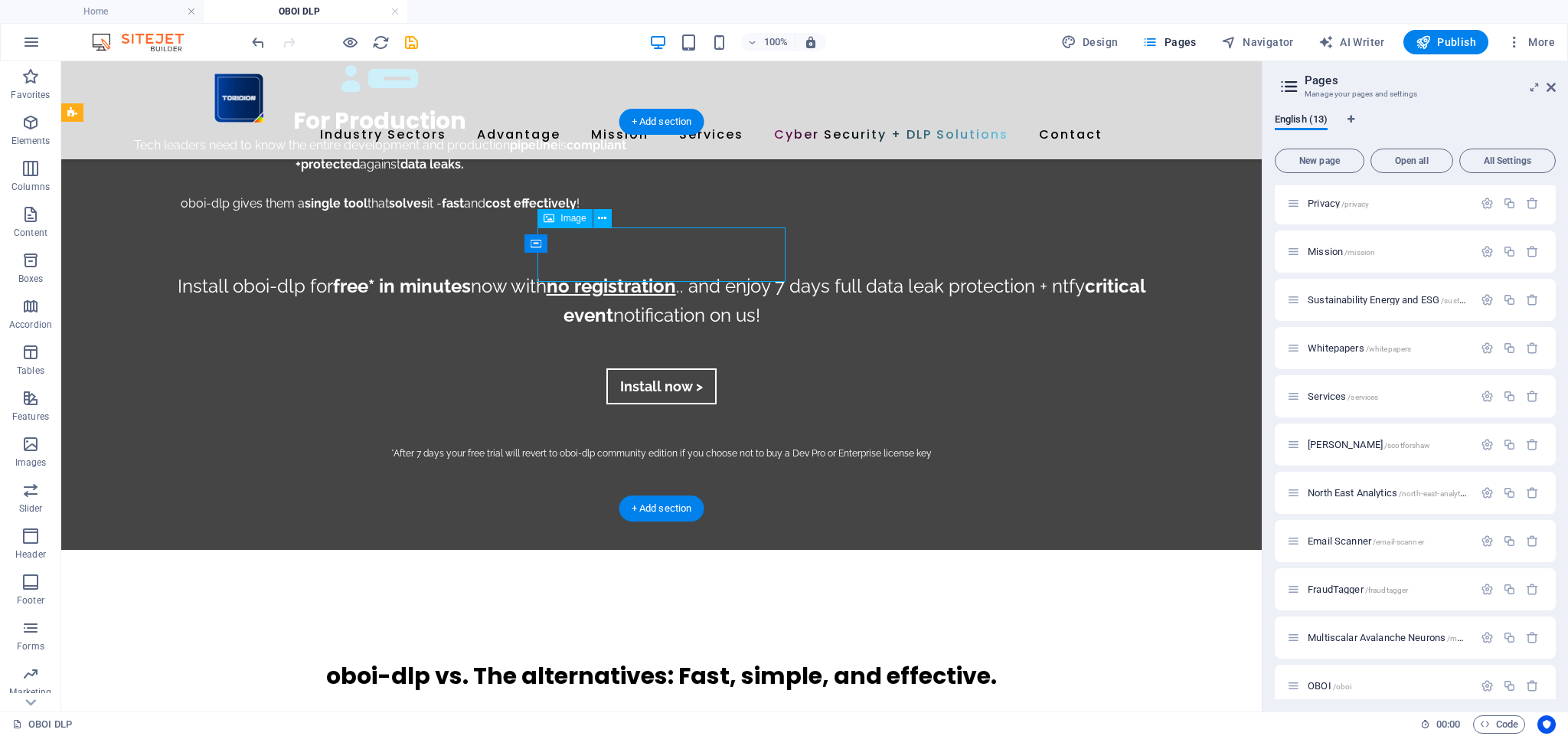
select select "%"
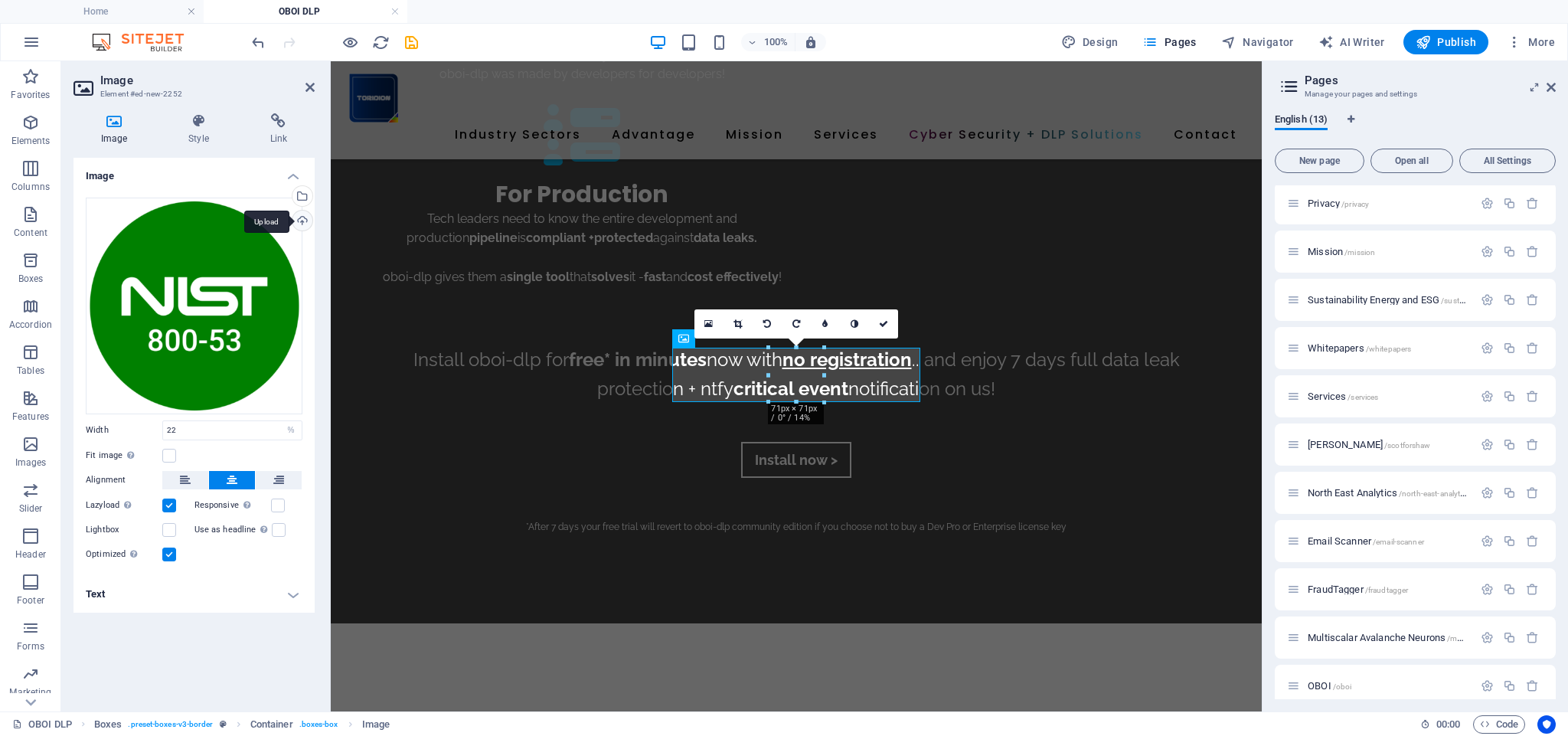
click at [303, 216] on div "Upload" at bounding box center [301, 222] width 23 height 23
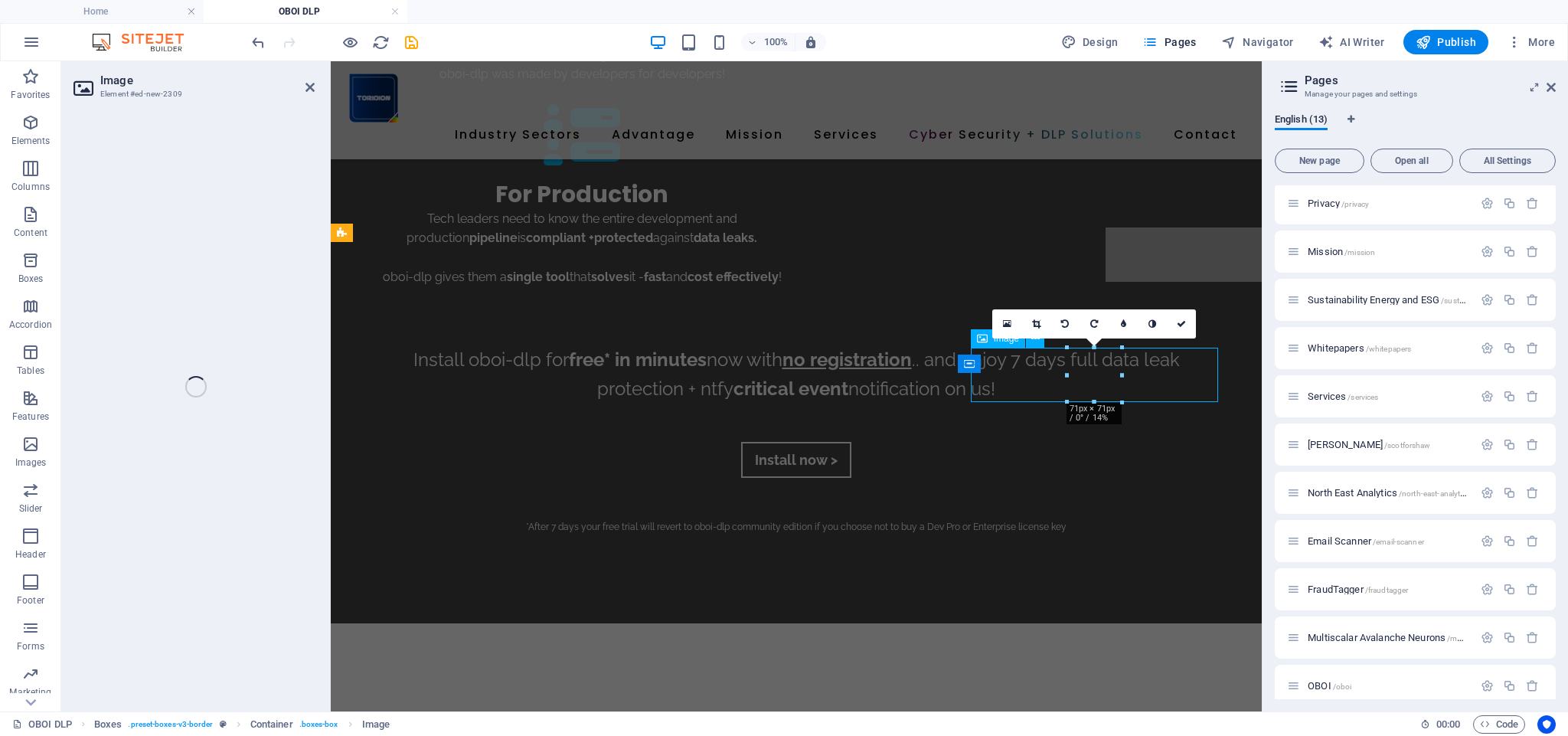
select select "%"
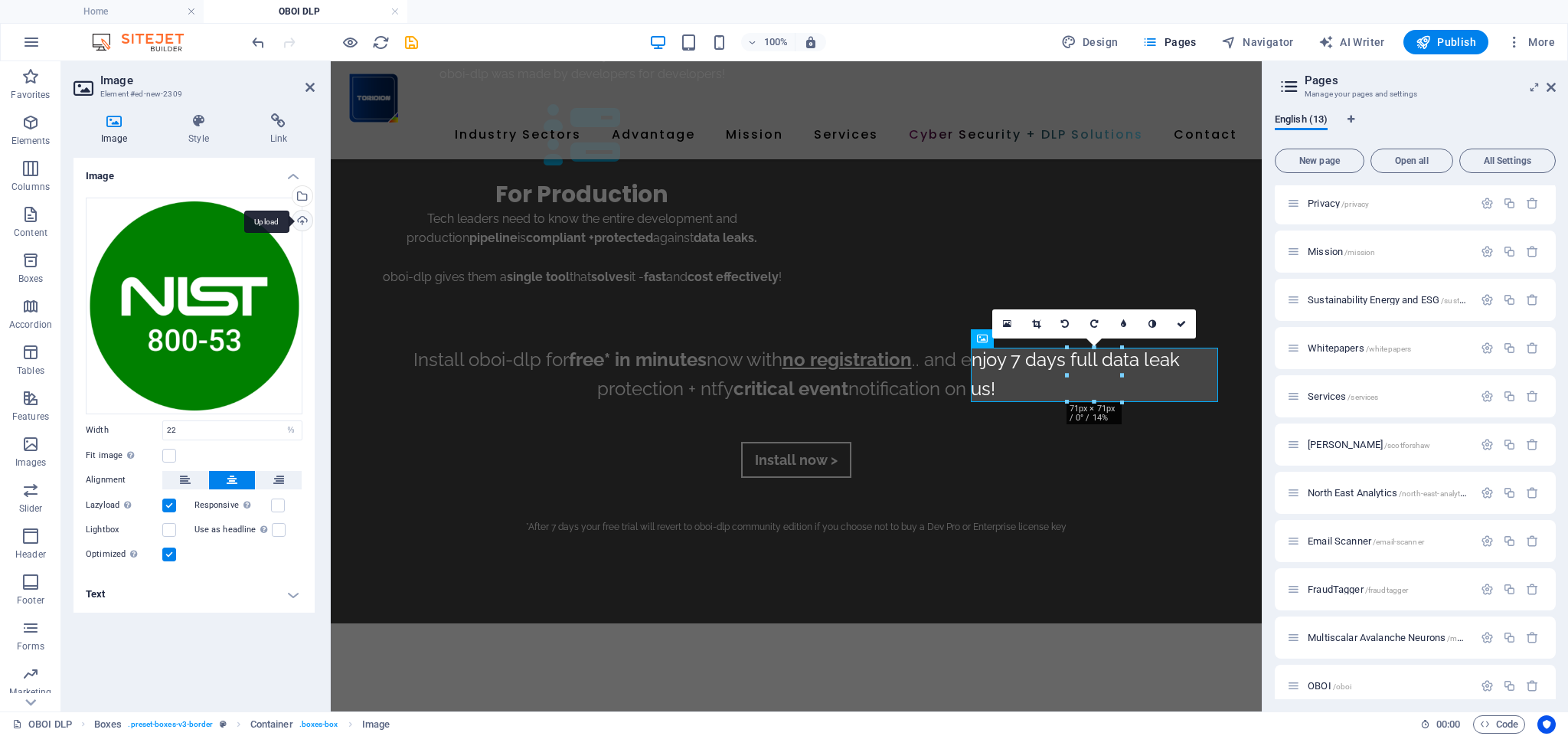
click at [306, 223] on div "Upload" at bounding box center [301, 222] width 23 height 23
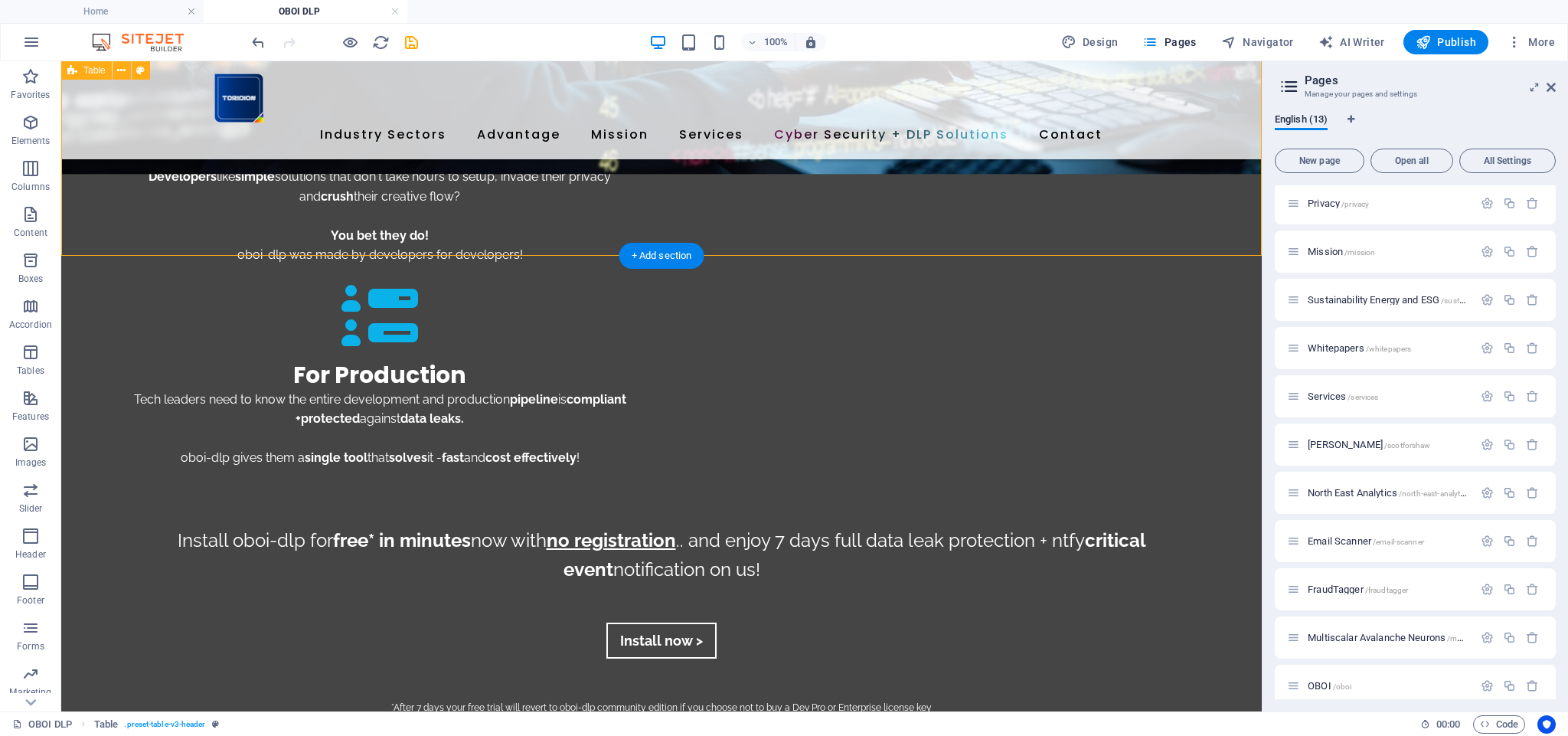
scroll to position [2753, 0]
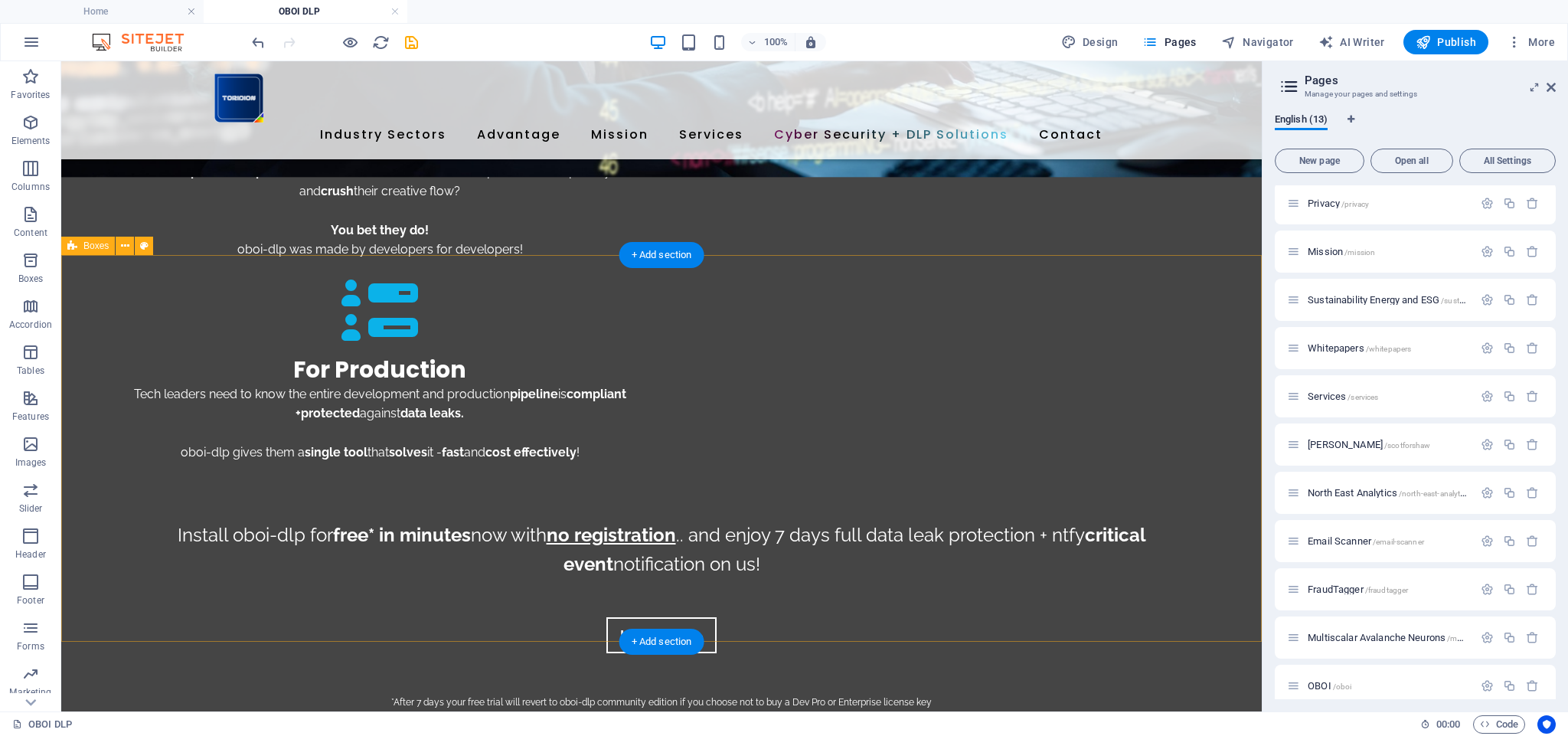
scroll to position [2716, 0]
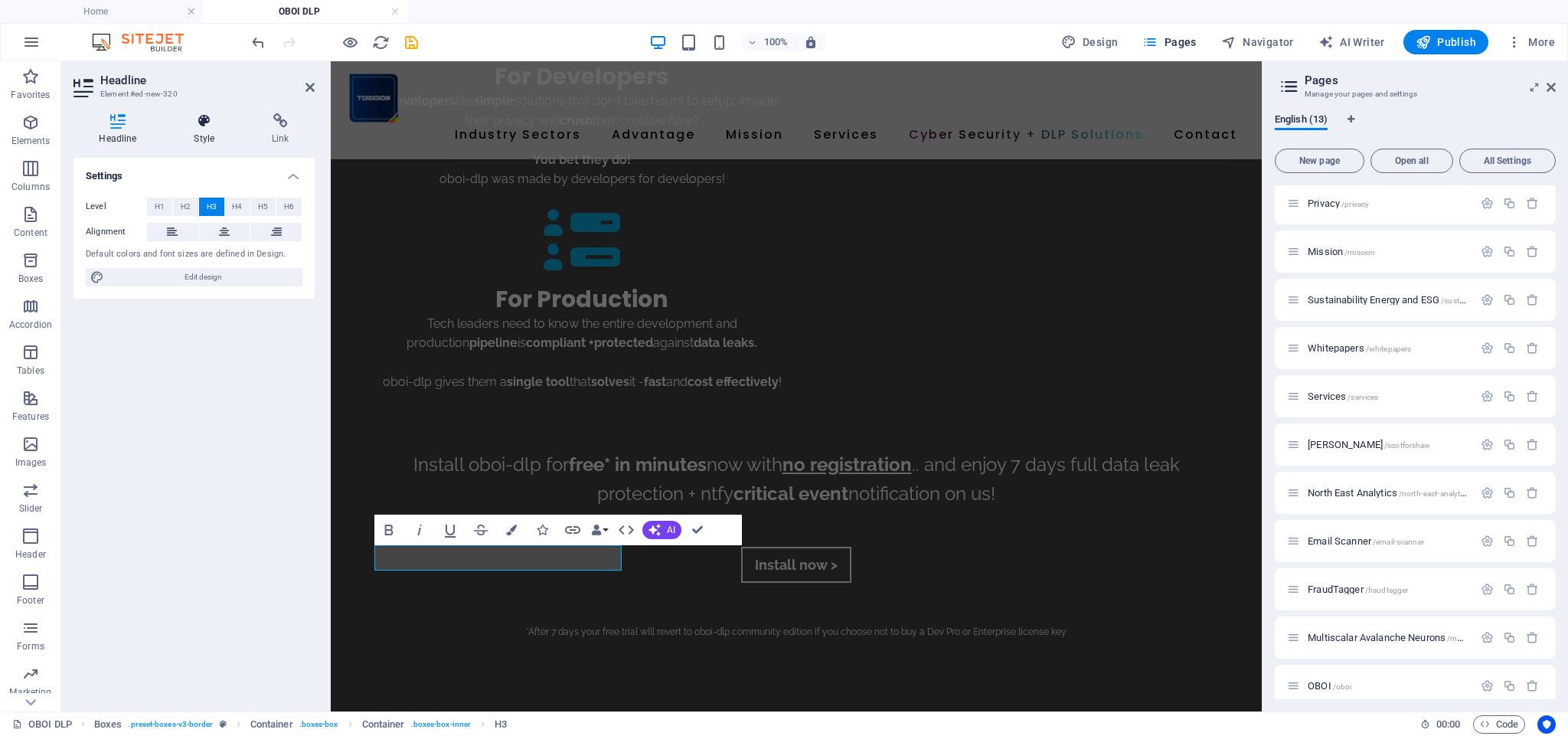
click at [197, 131] on h4 "Style" at bounding box center [208, 130] width 78 height 32
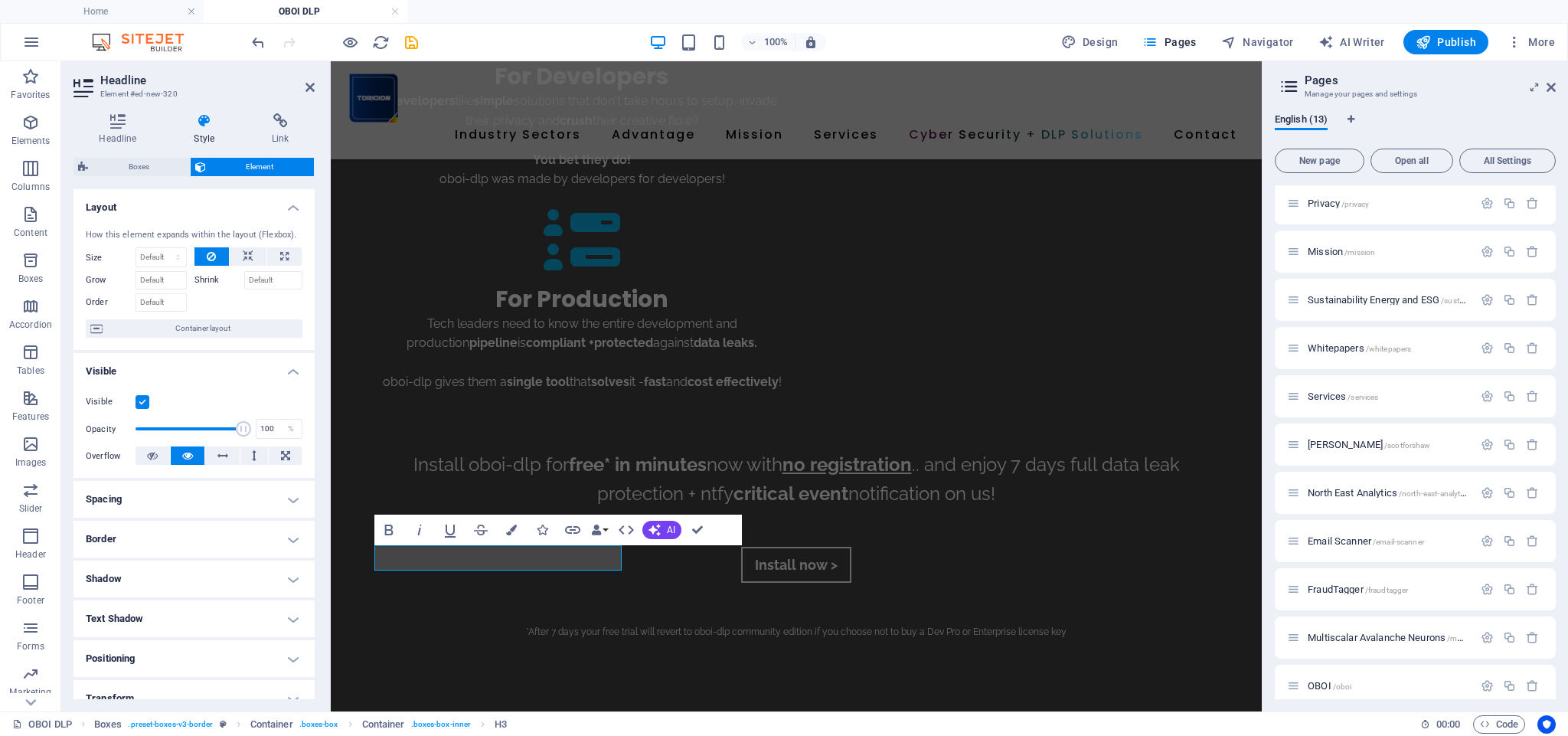
click at [154, 506] on h4 "Spacing" at bounding box center [193, 500] width 241 height 37
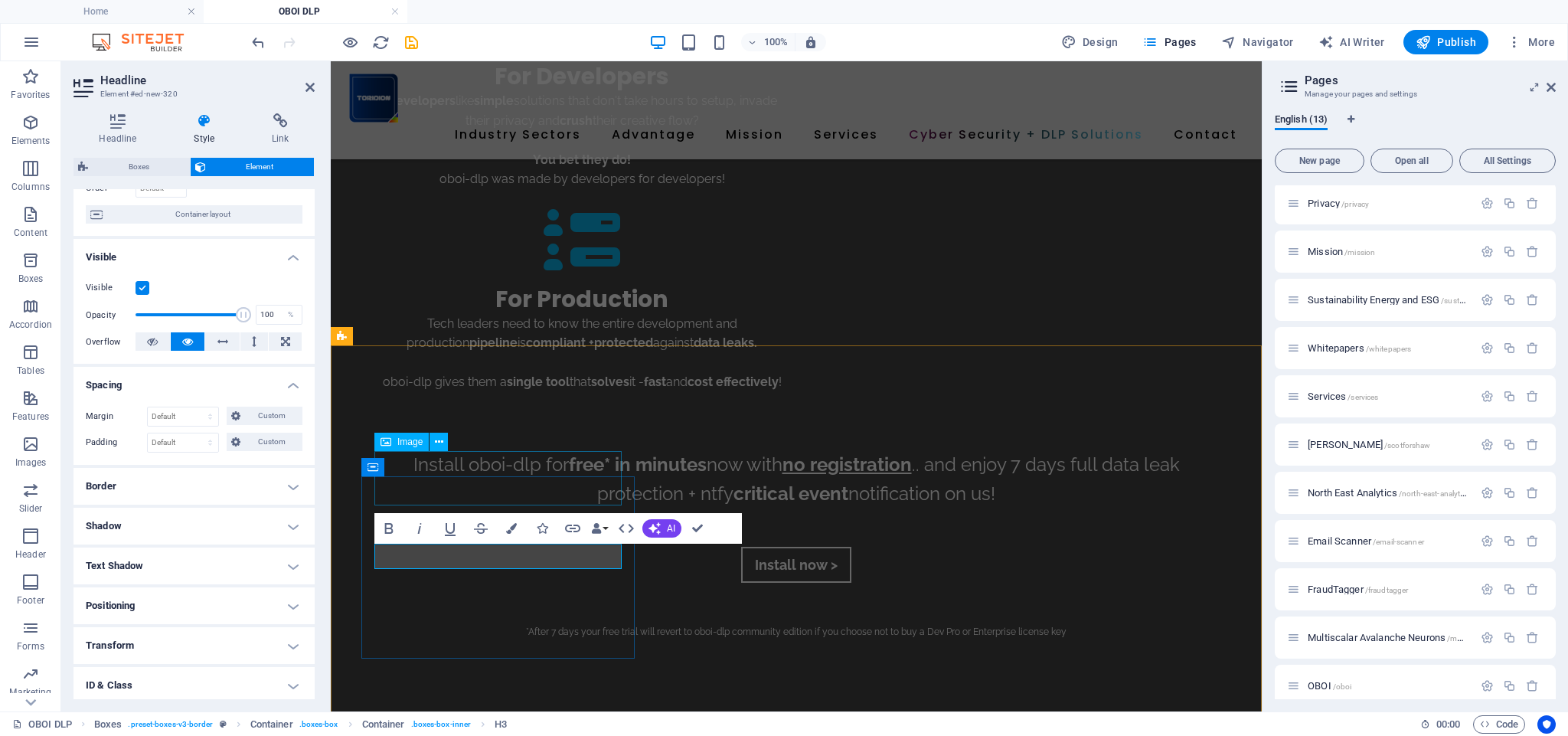
scroll to position [2718, 0]
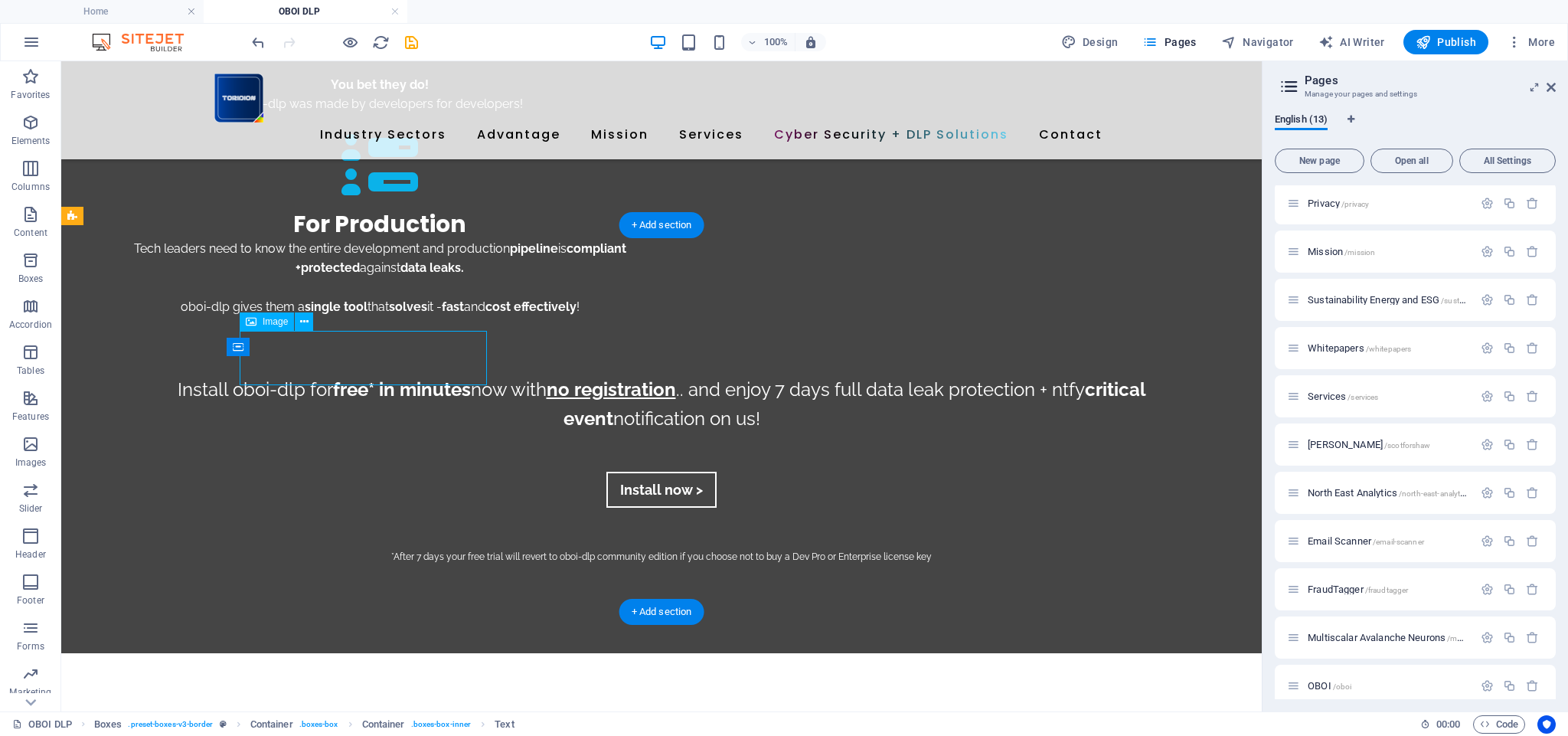
select select "px"
select select "%"
select select "px"
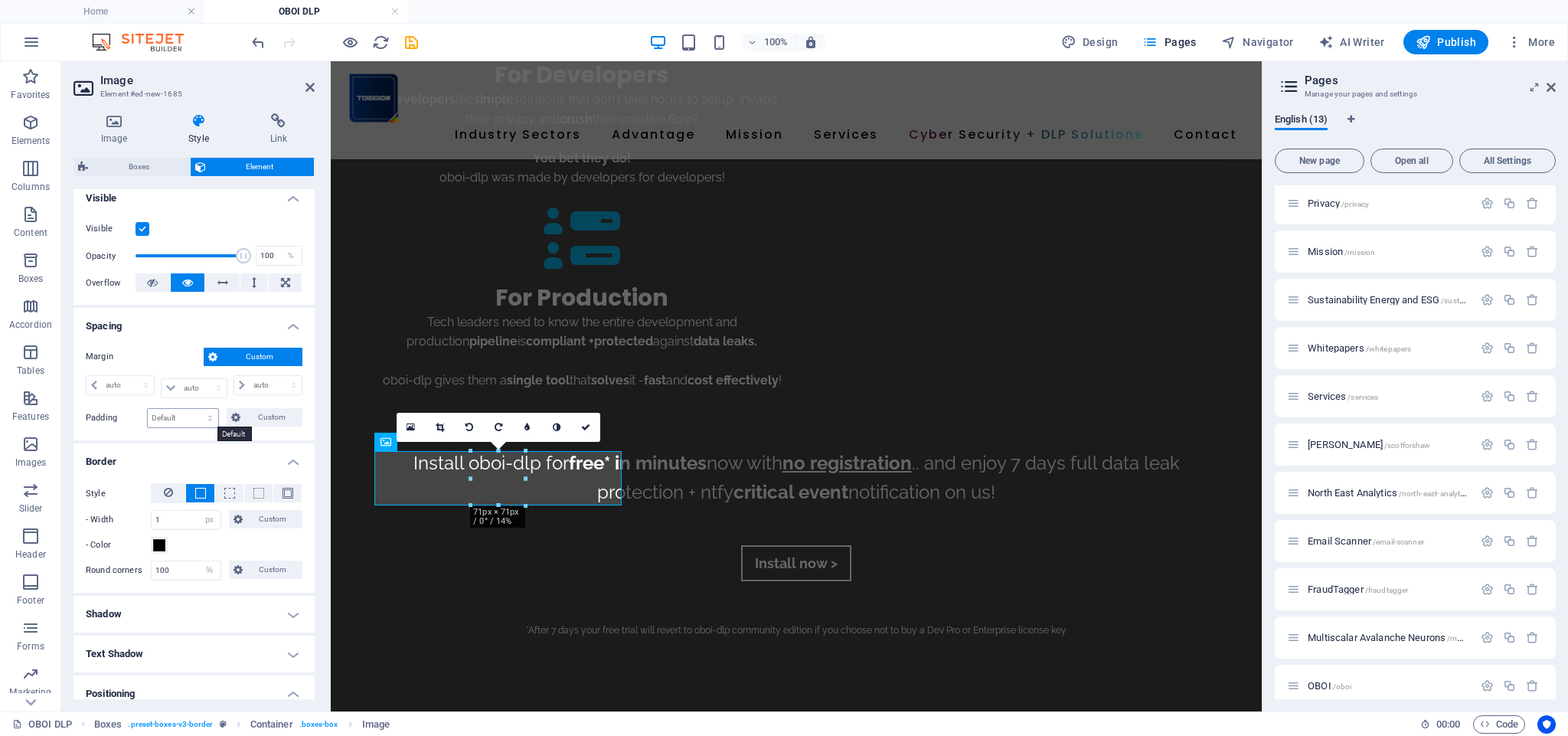
scroll to position [174, 0]
click at [263, 415] on span "Custom" at bounding box center [271, 416] width 52 height 18
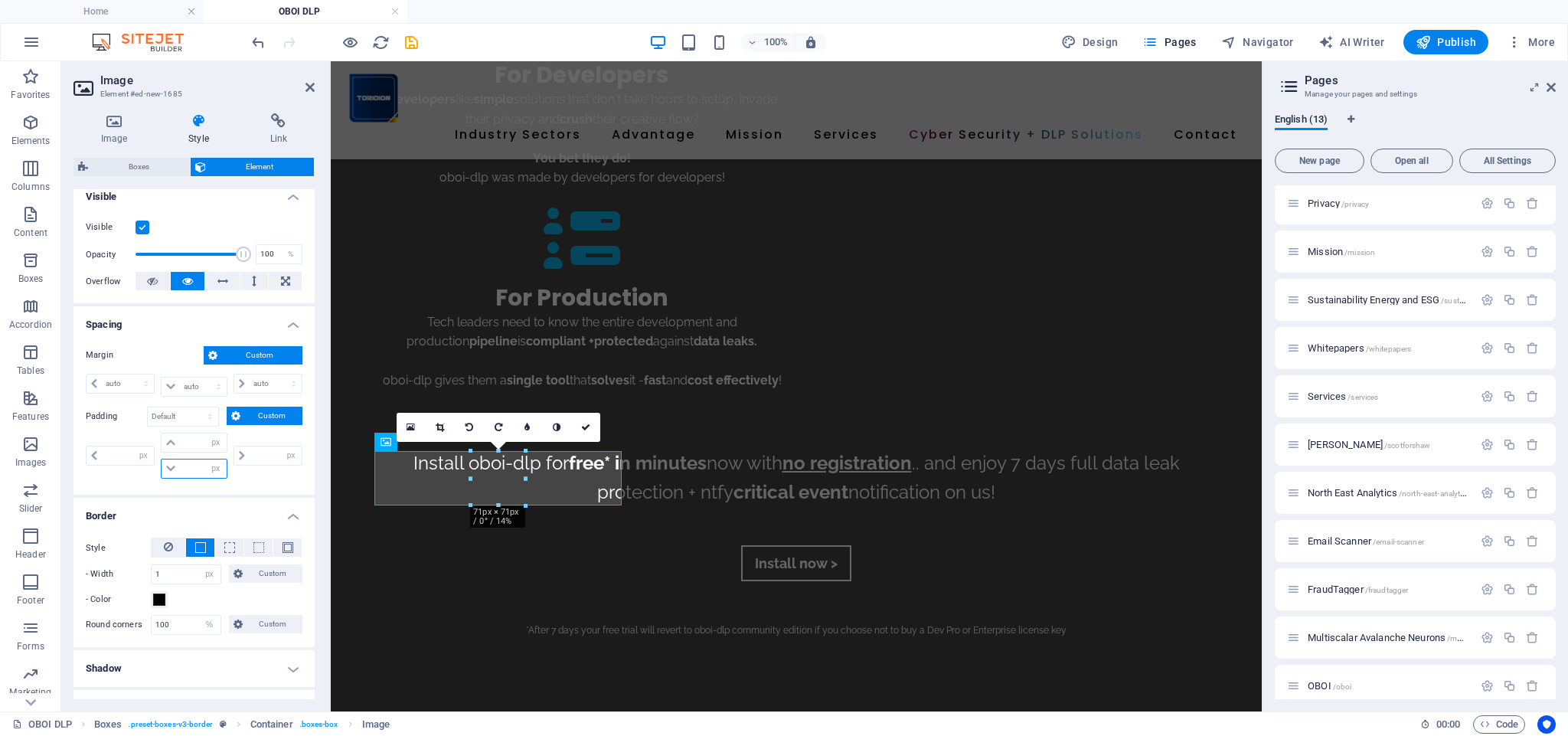
click at [185, 469] on input "number" at bounding box center [203, 468] width 46 height 18
type input "59"
type input "0"
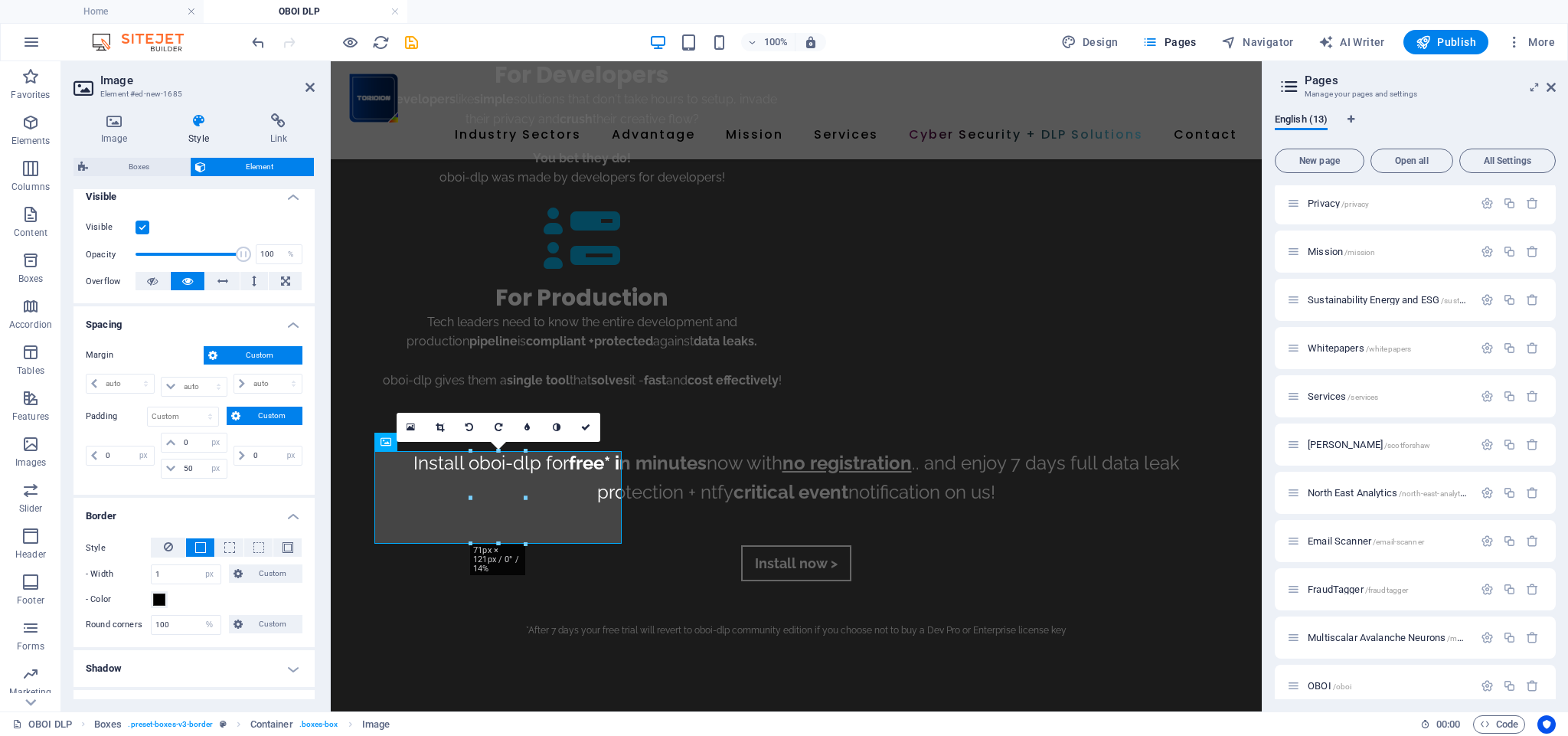
type input "59"
click at [196, 462] on input "59" at bounding box center [203, 468] width 46 height 18
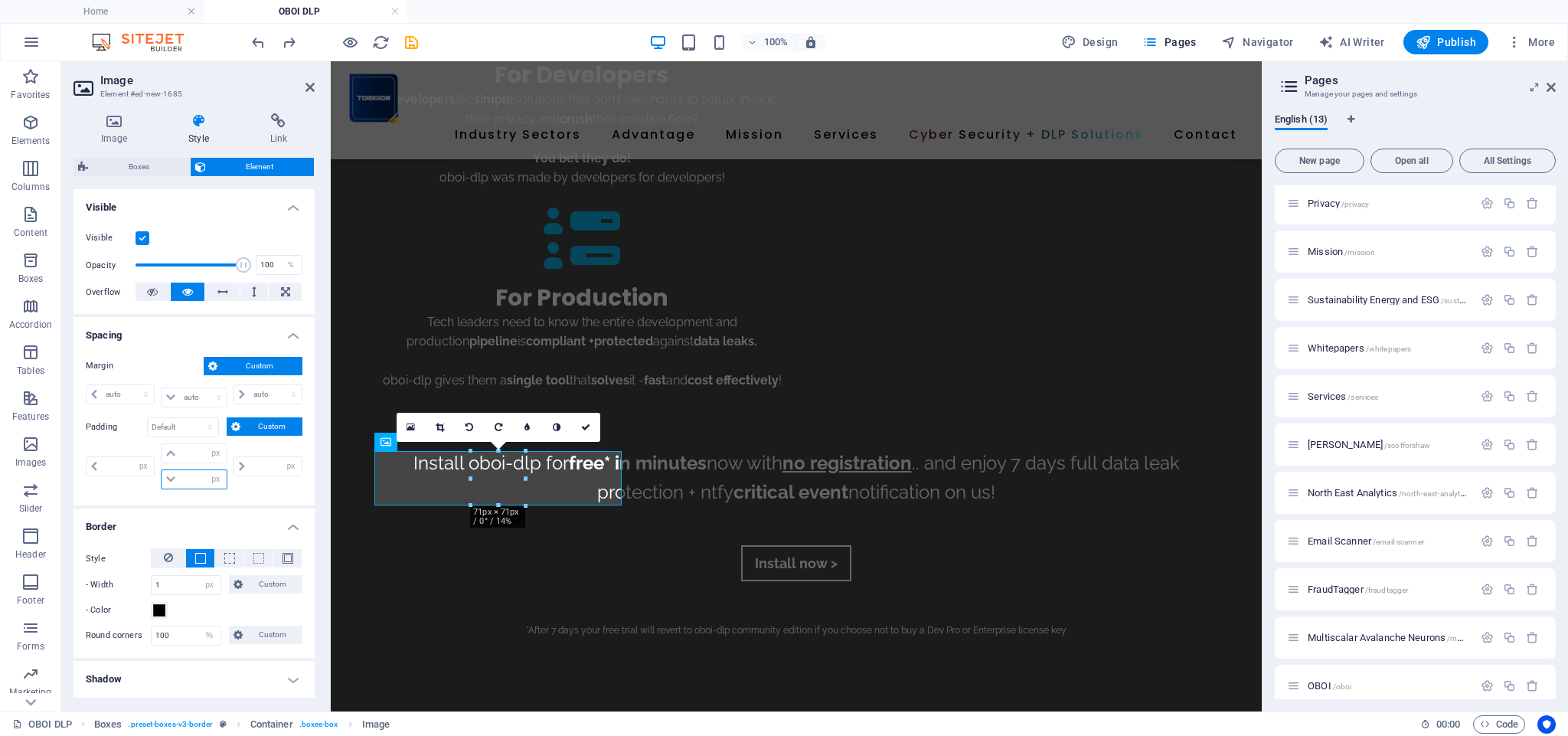
scroll to position [162, 0]
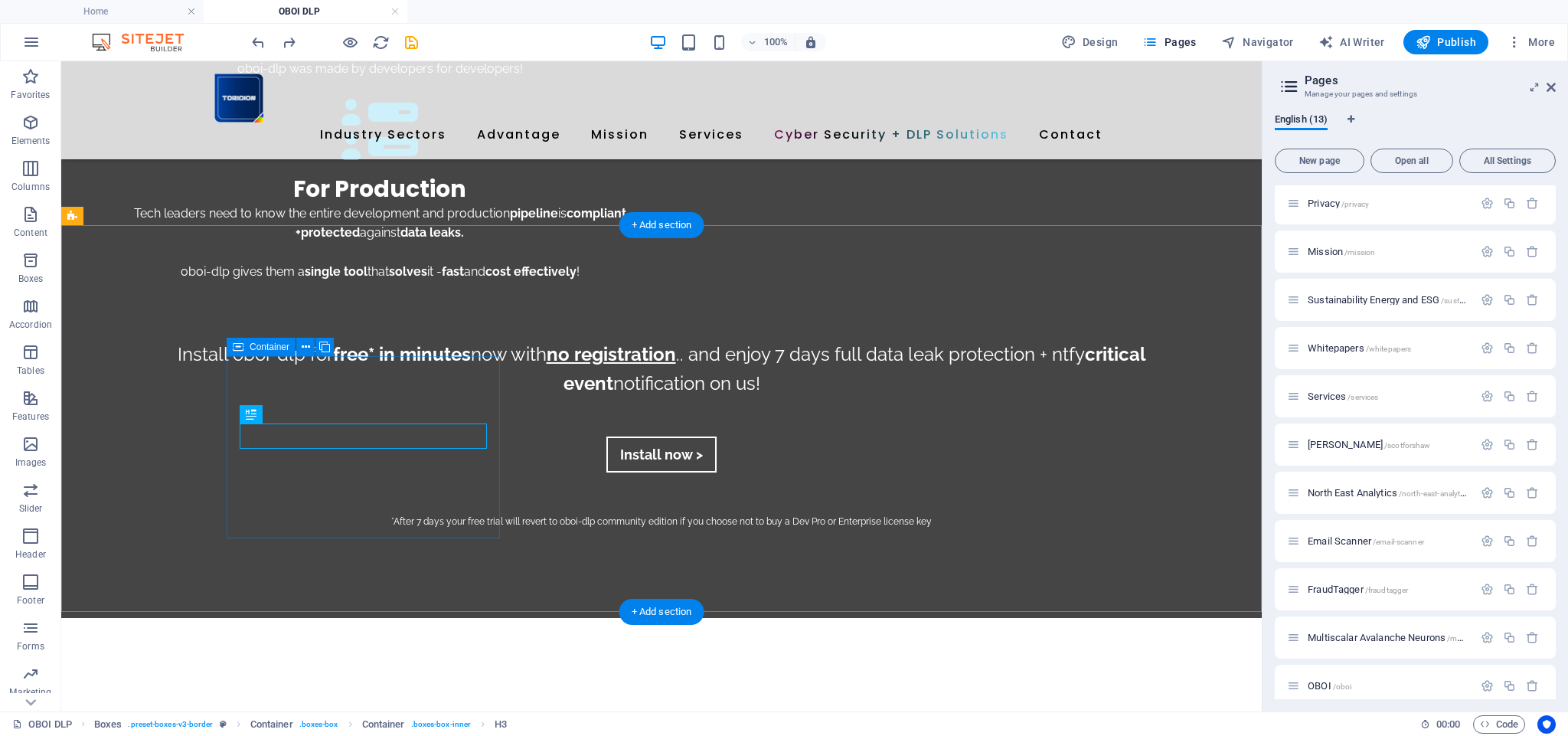
select select "px"
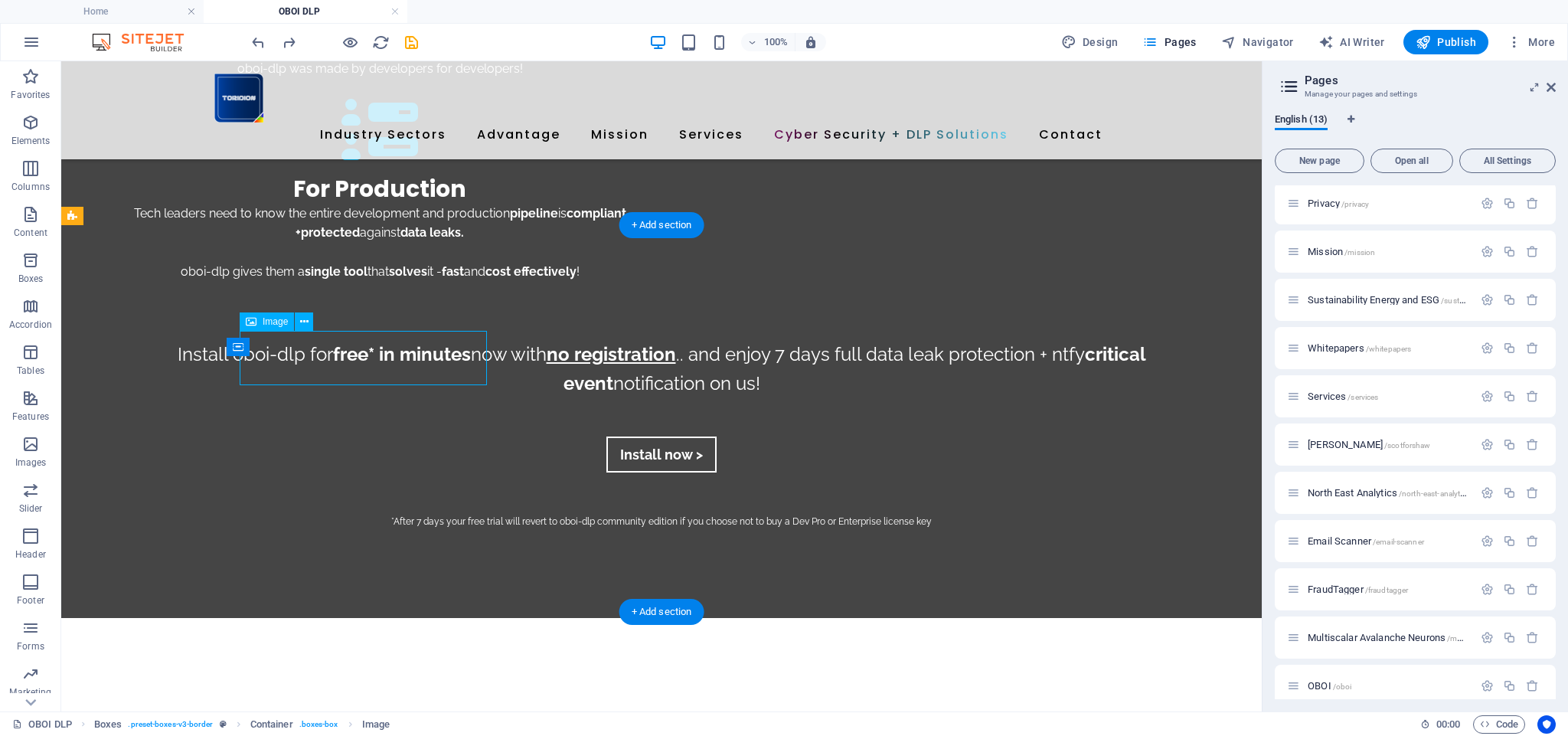
select select "px"
select select "%"
select select "px"
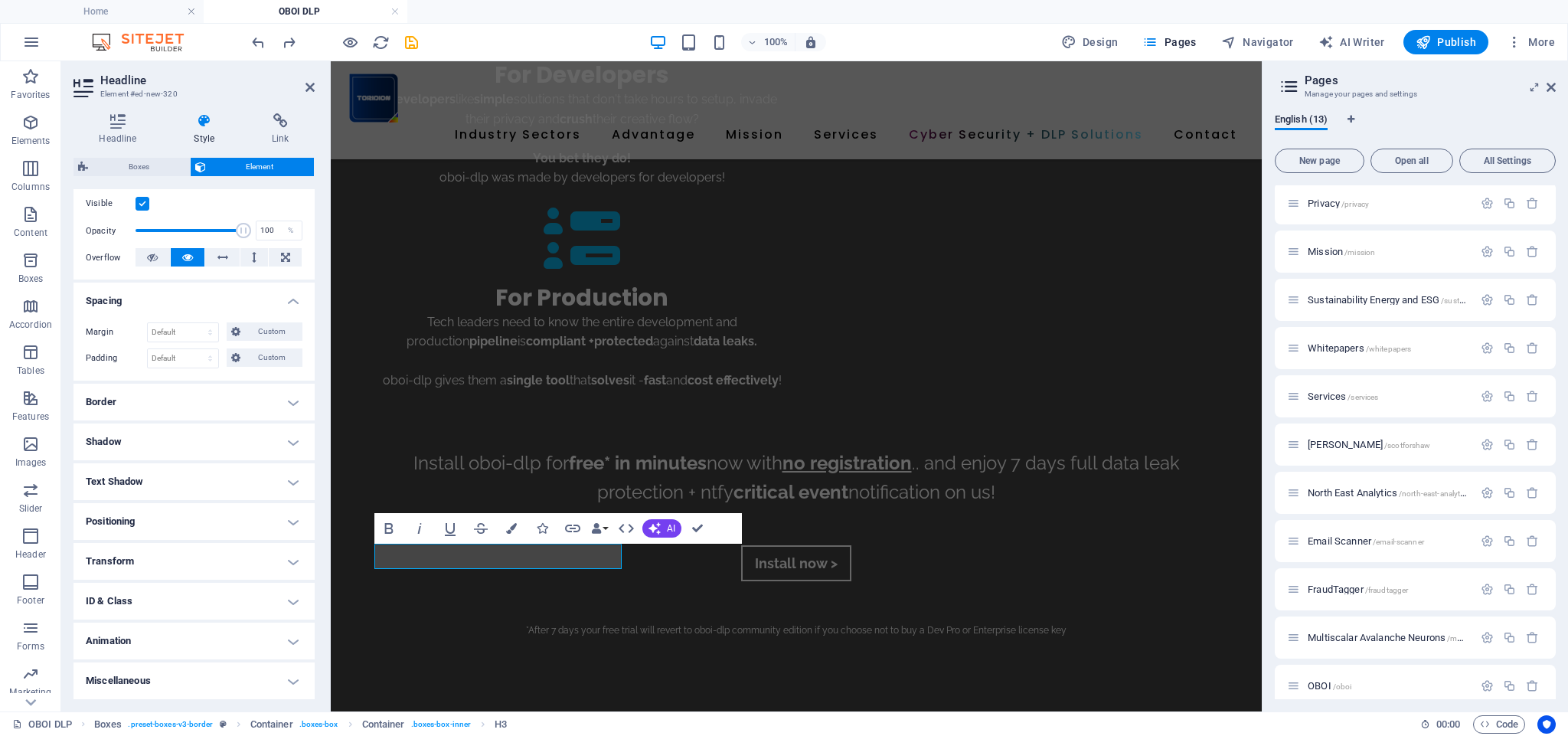
scroll to position [197, 0]
click at [150, 514] on h4 "Positioning" at bounding box center [193, 522] width 241 height 37
click at [177, 549] on span "Relative" at bounding box center [173, 552] width 26 height 18
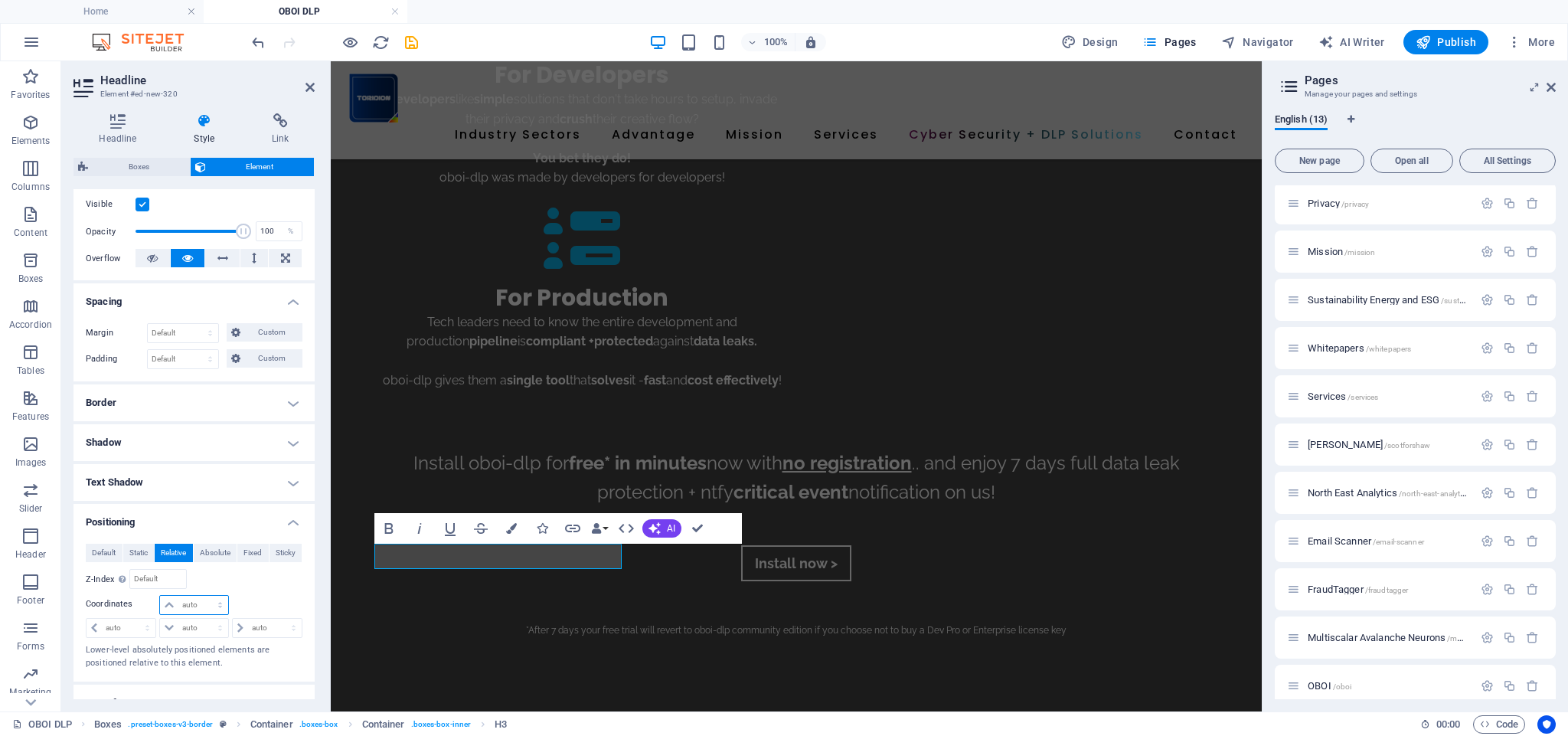
select select "px"
type input "0"
type input "-50"
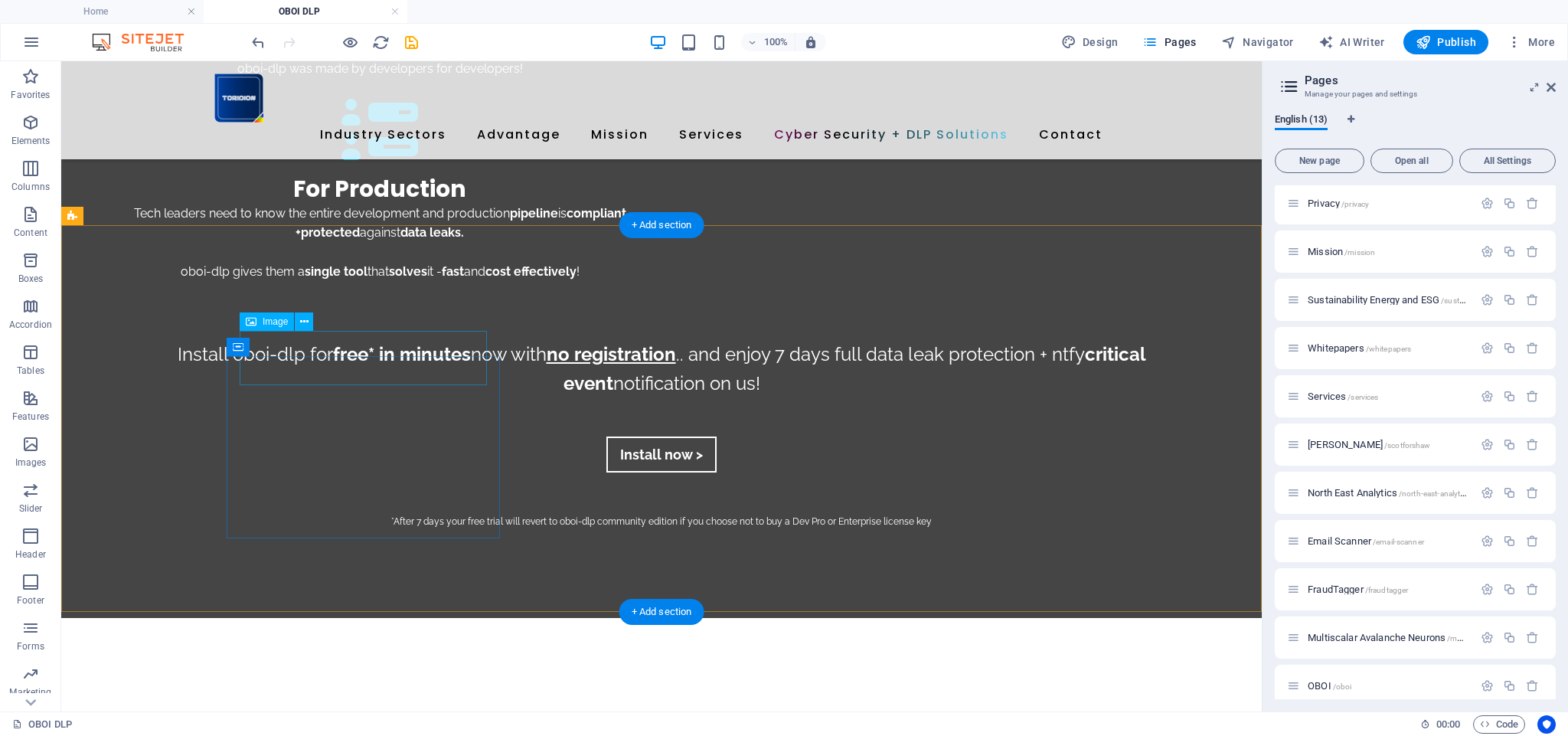
select select "px"
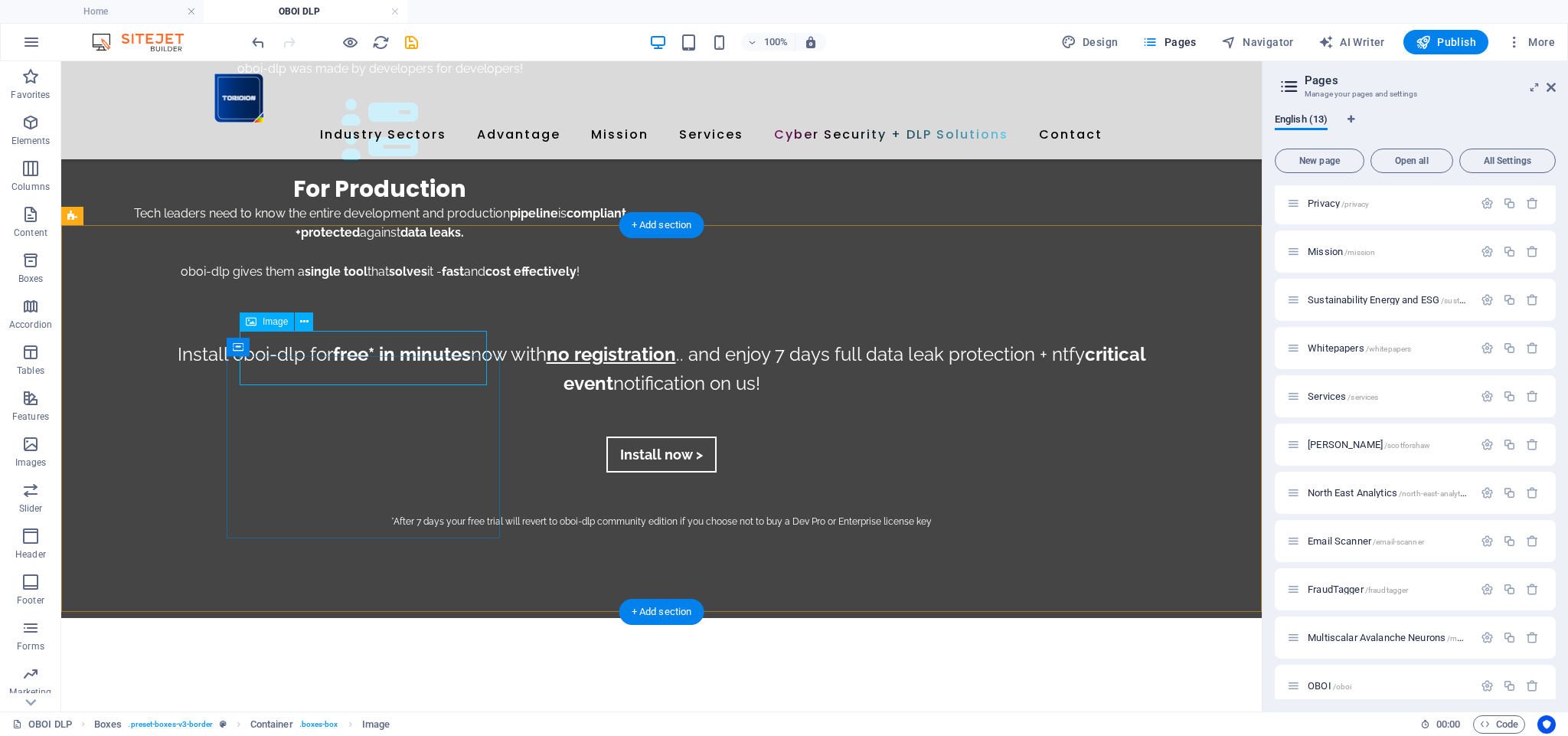
select select "px"
select select "%"
select select "px"
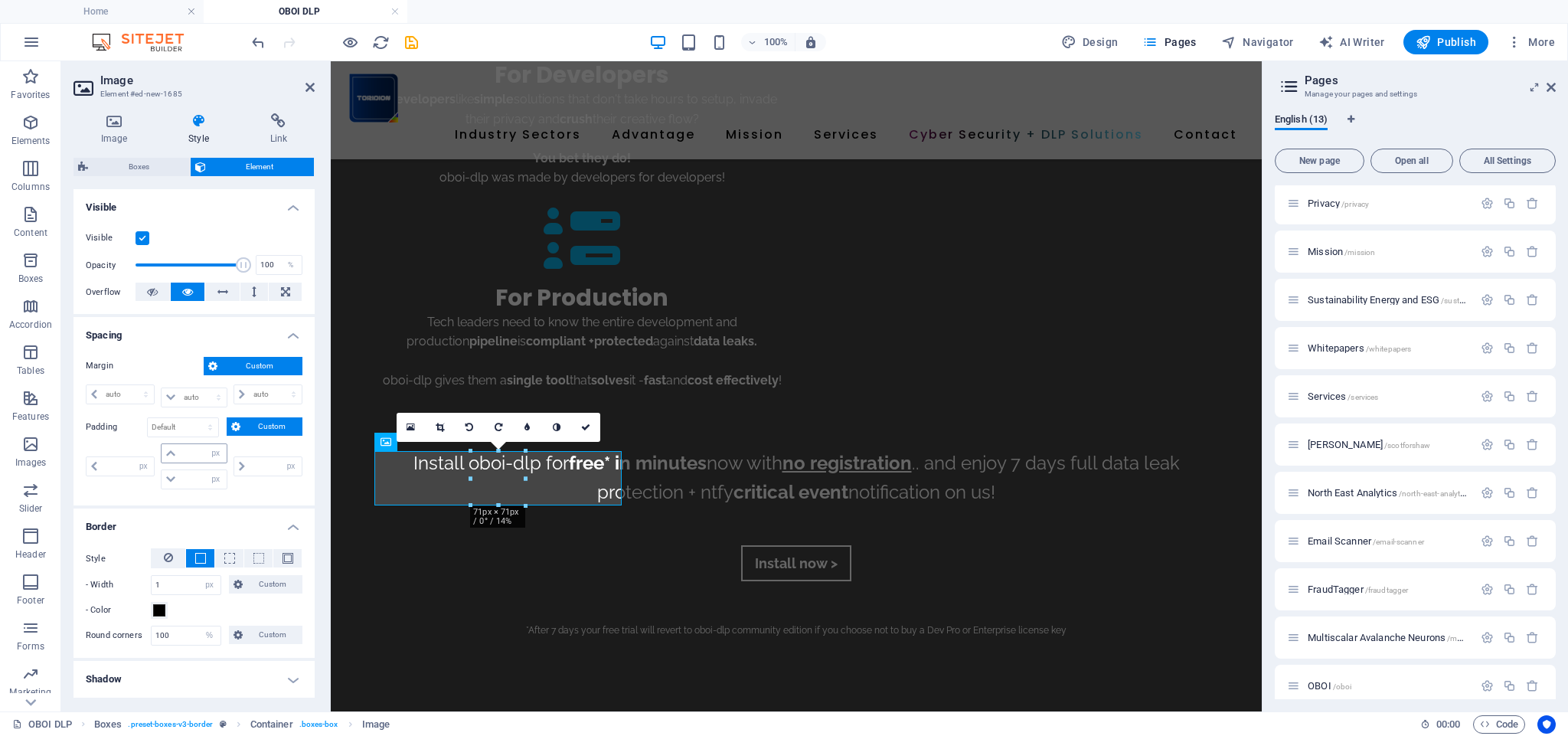
scroll to position [145, 0]
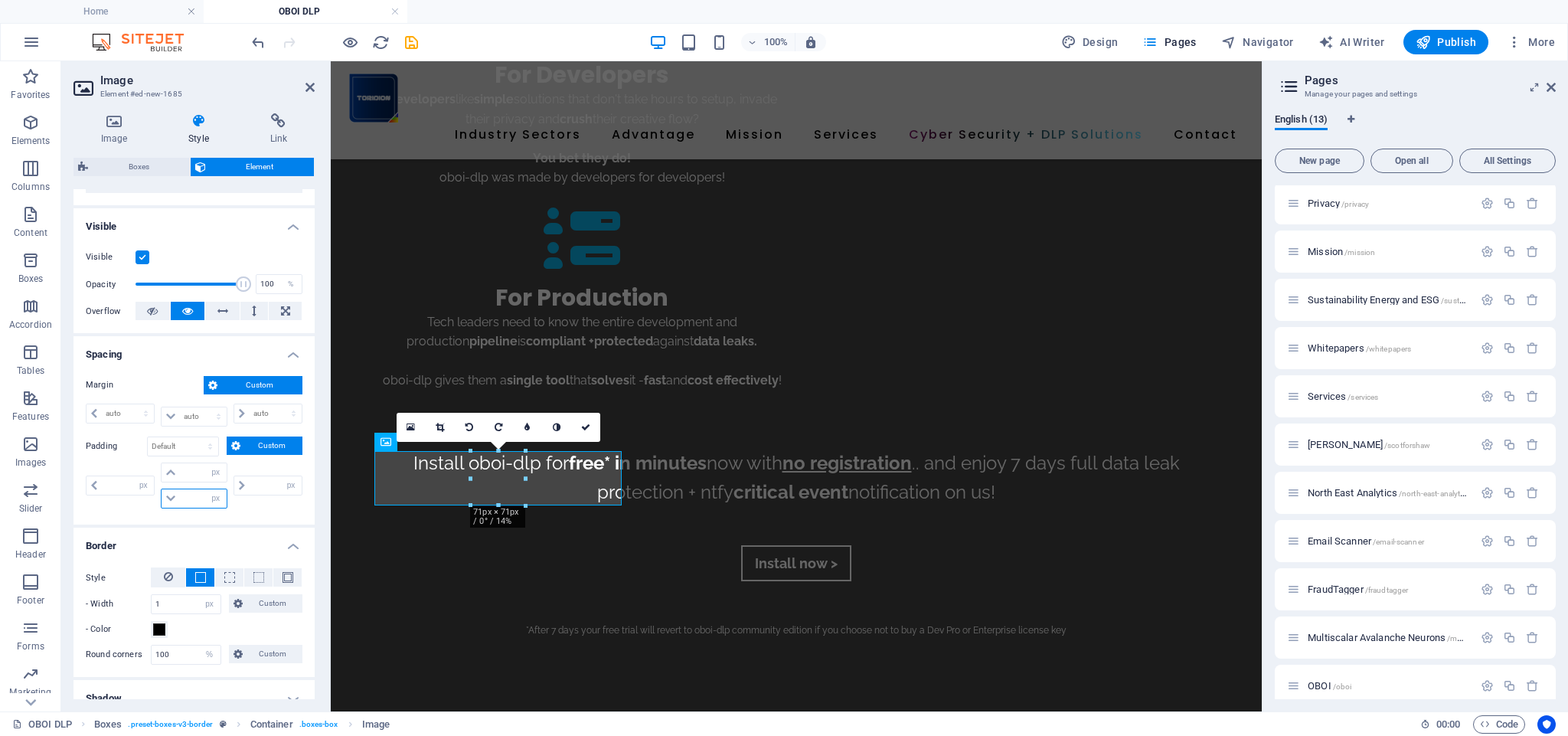
click at [189, 501] on input "number" at bounding box center [203, 498] width 46 height 18
type input "1"
select select "px"
type input "0"
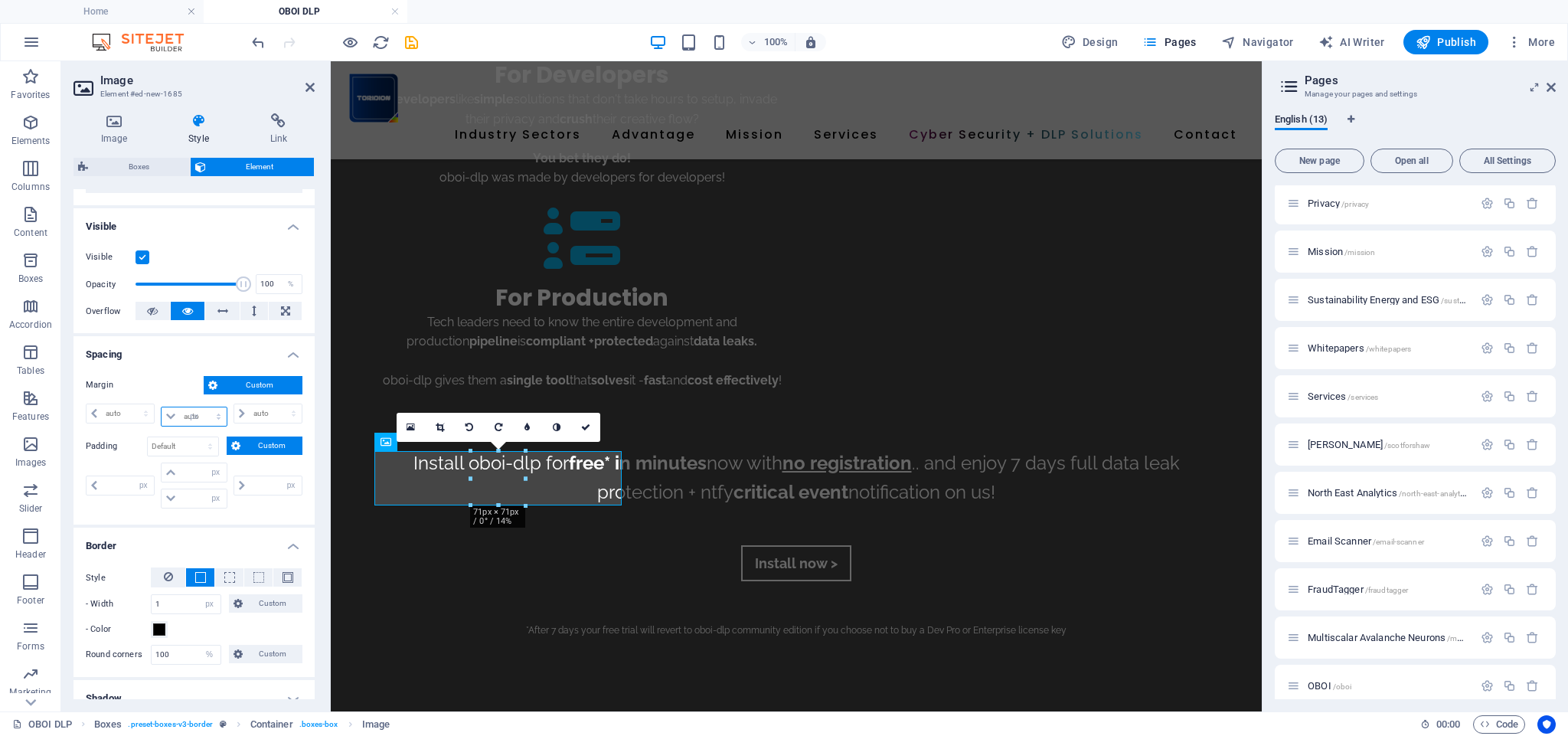
select select "px"
type input "0"
select select "px"
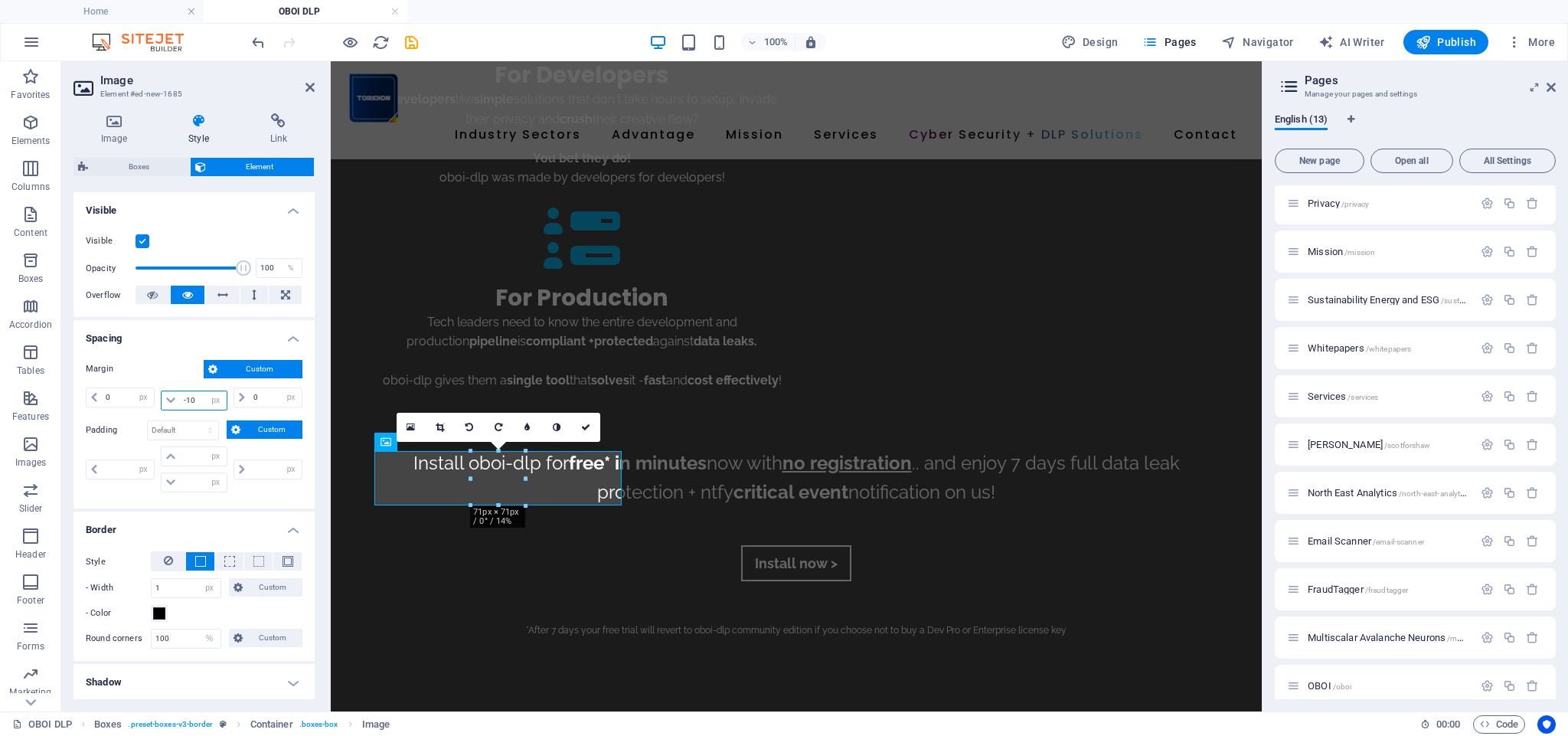
type input "-1"
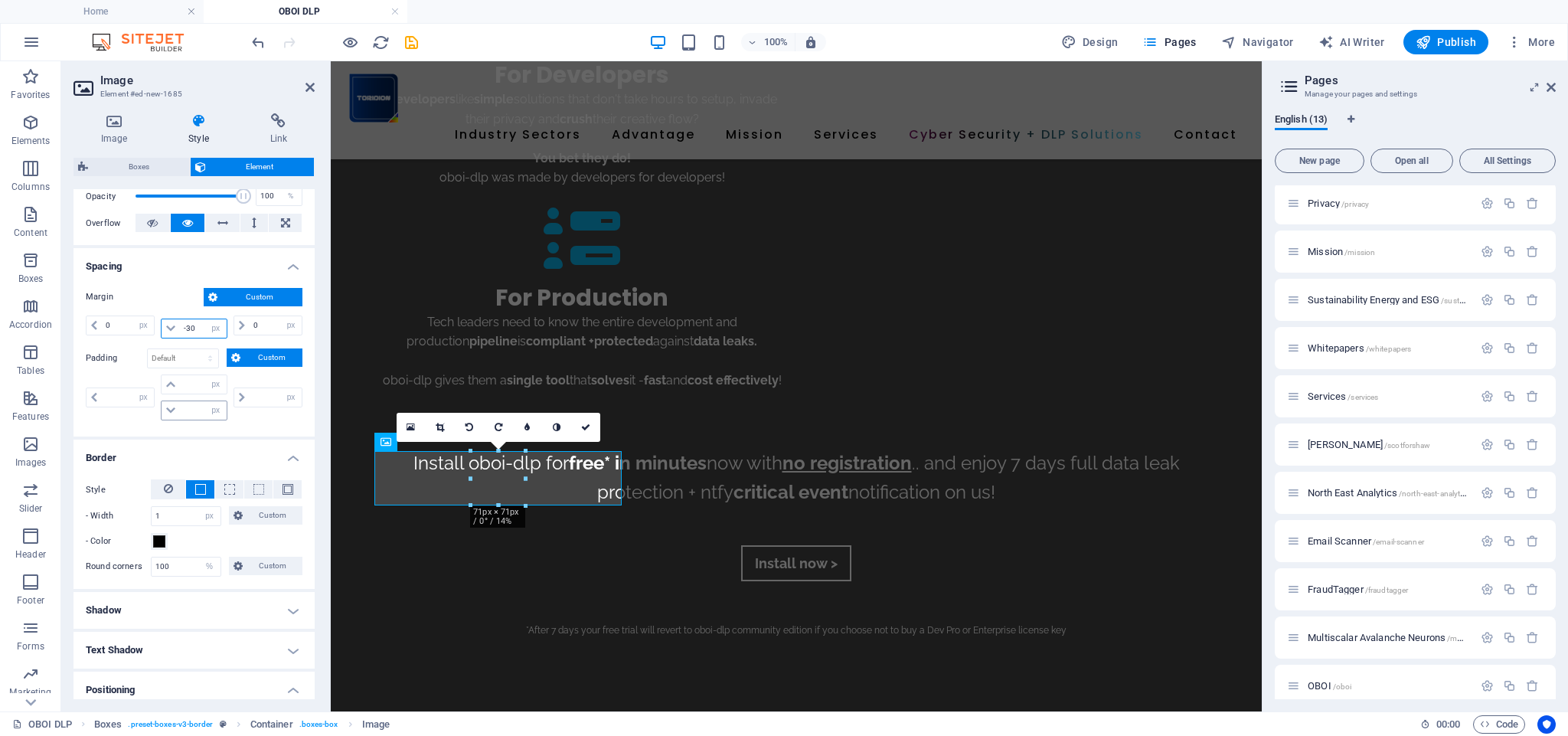
scroll to position [248, 0]
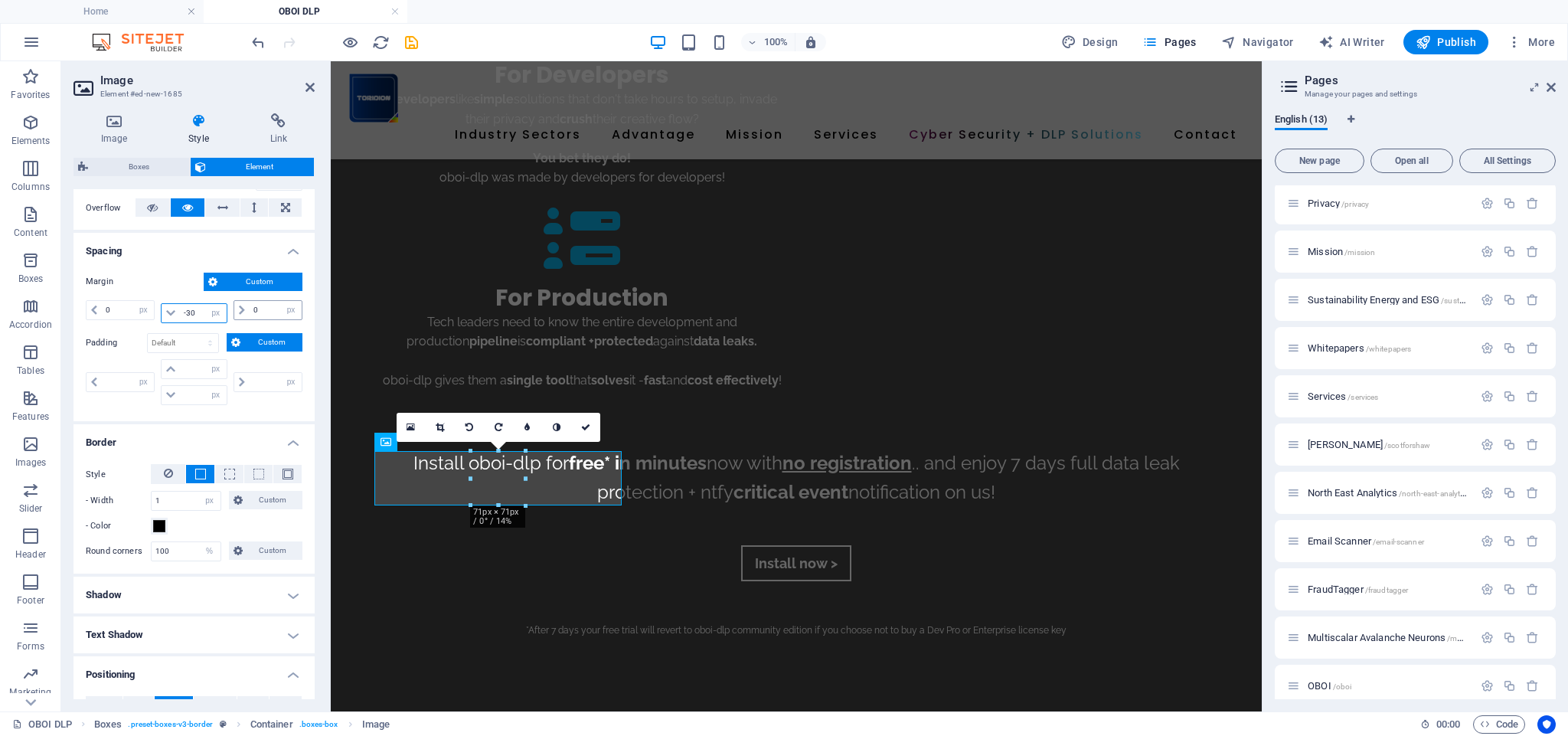
type input "-30"
click at [259, 310] on input "0" at bounding box center [275, 310] width 52 height 18
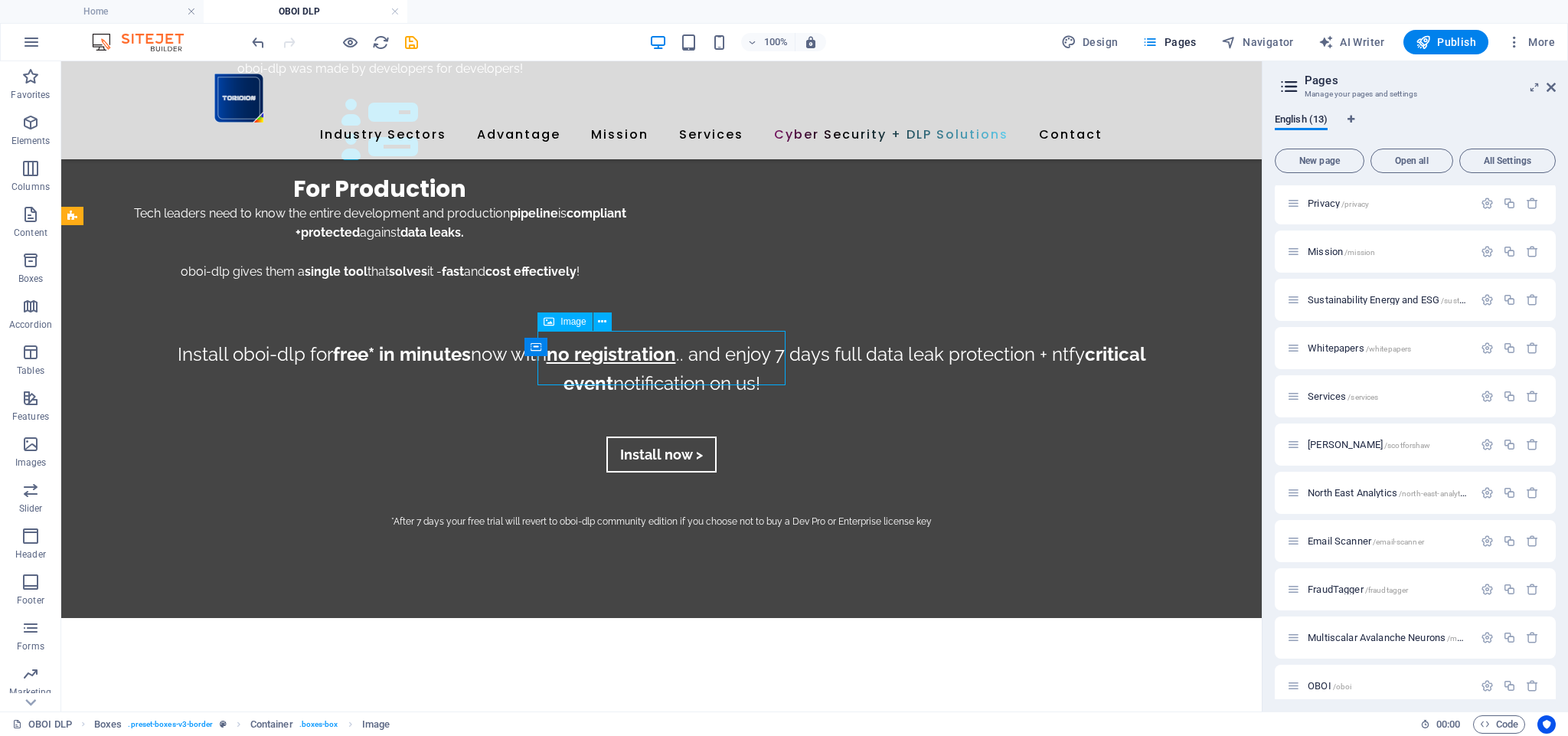
select select "%"
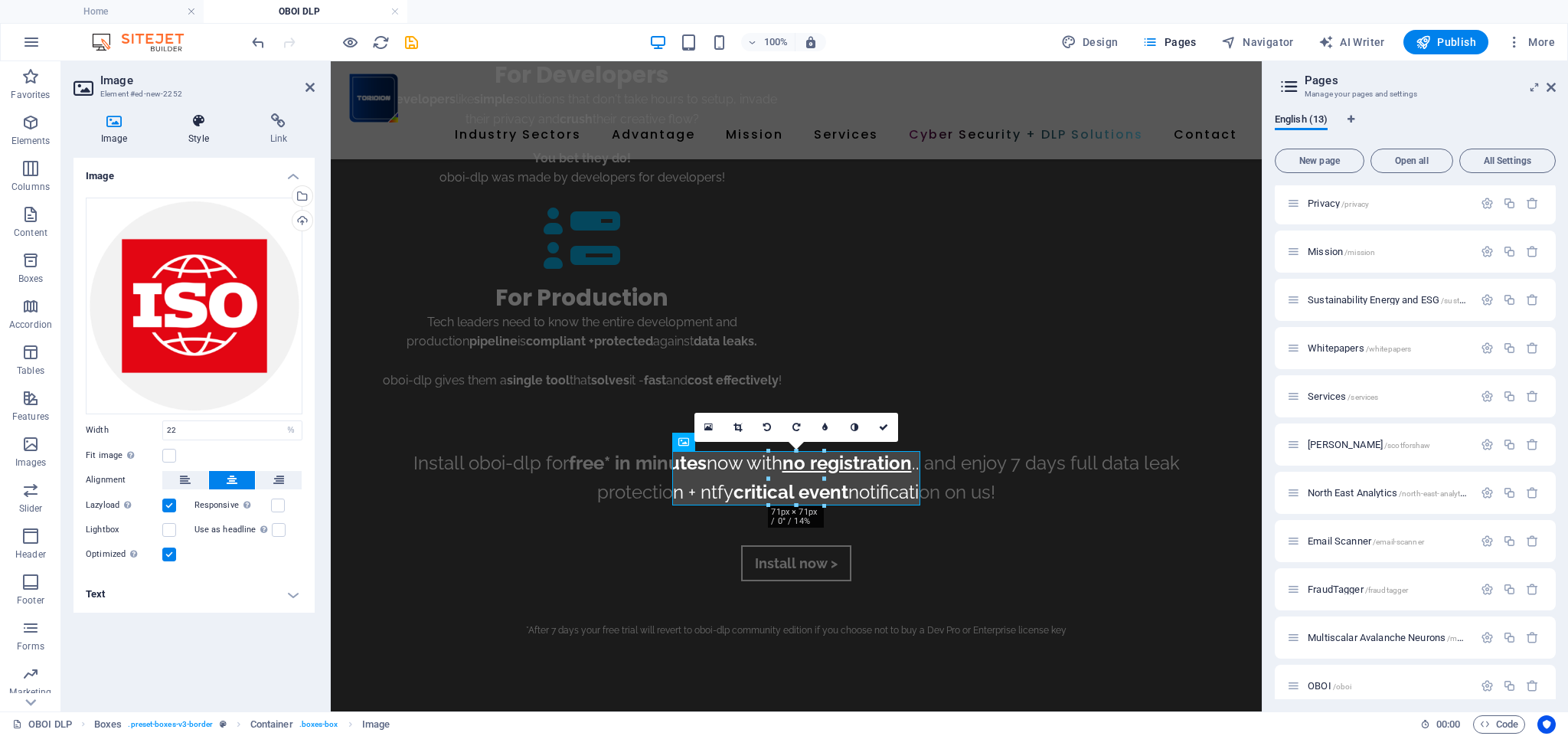
click at [191, 131] on h4 "Style" at bounding box center [201, 130] width 81 height 32
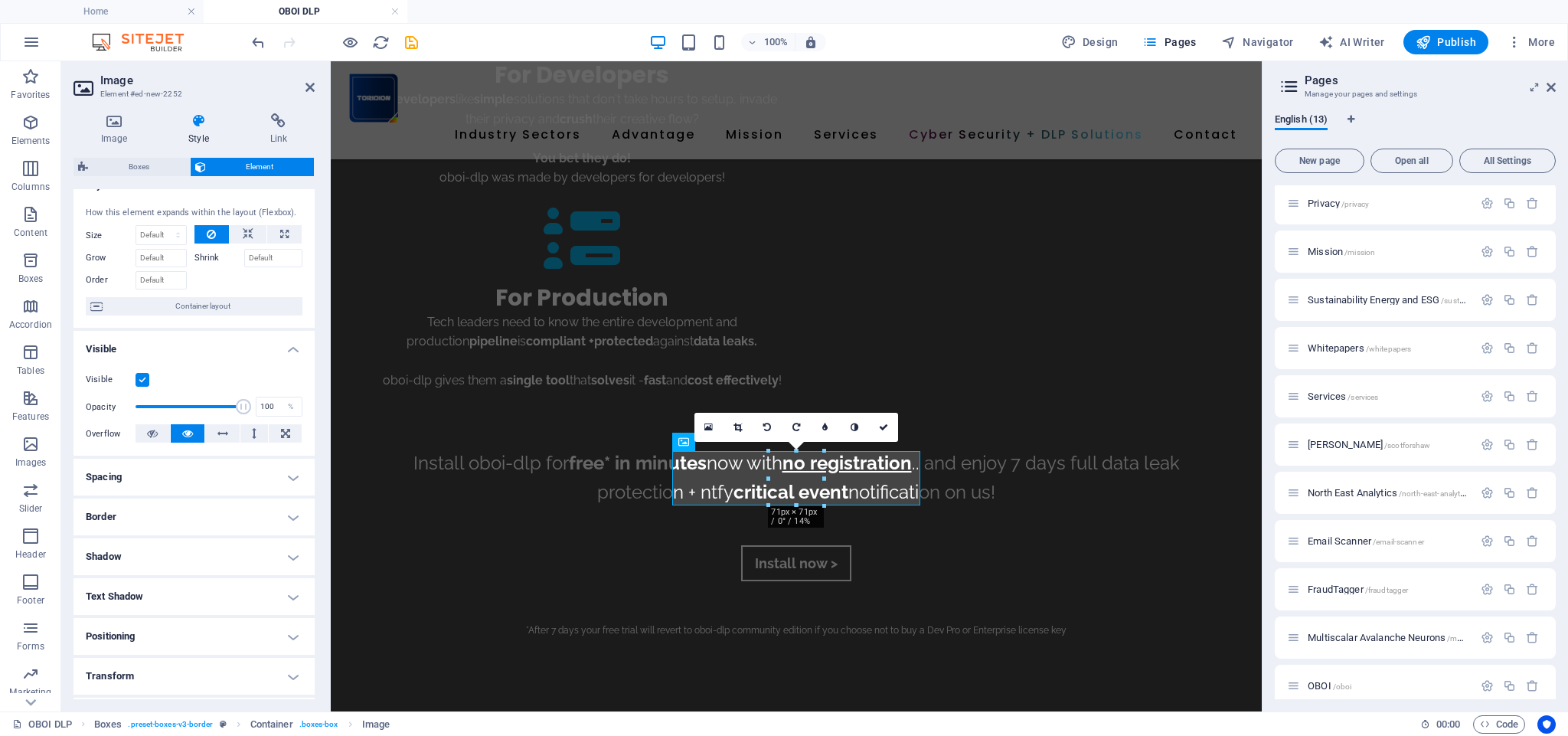
scroll to position [25, 0]
click at [185, 474] on h4 "Spacing" at bounding box center [193, 475] width 241 height 37
click at [263, 504] on span "Custom" at bounding box center [271, 505] width 52 height 18
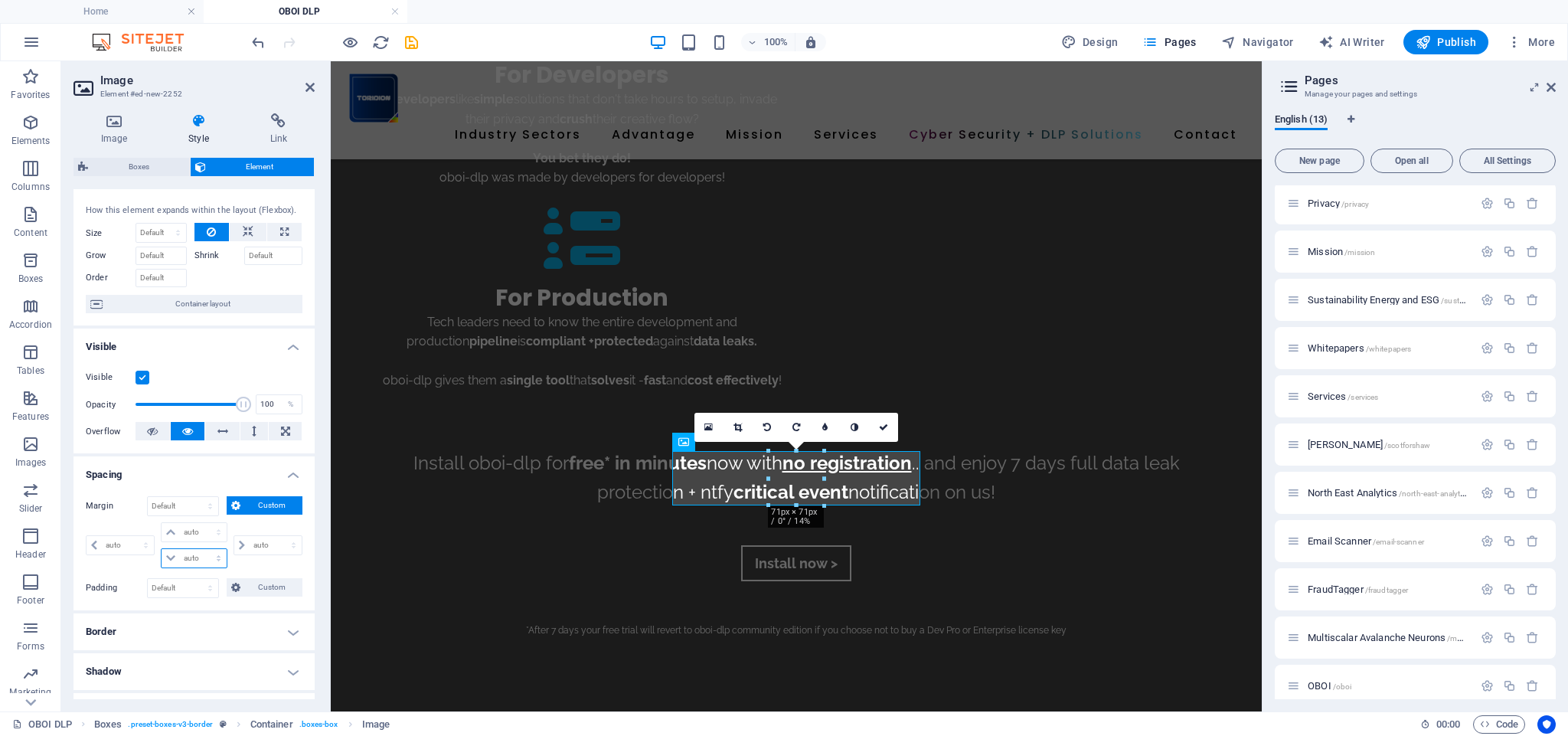
select select "px"
type input "0"
select select "px"
type input "0"
select select "px"
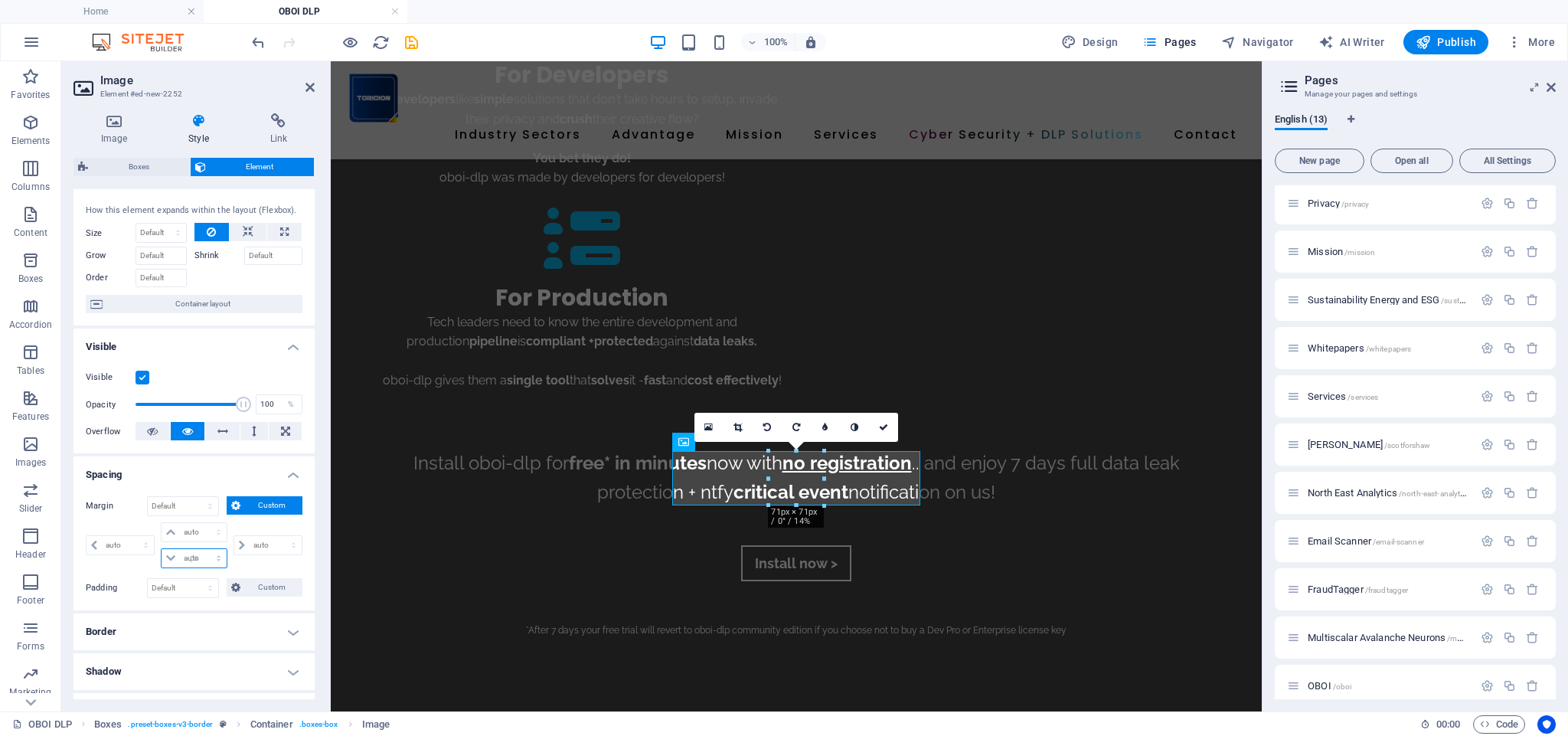
type input "0"
select select "px"
type input "0"
select select "px"
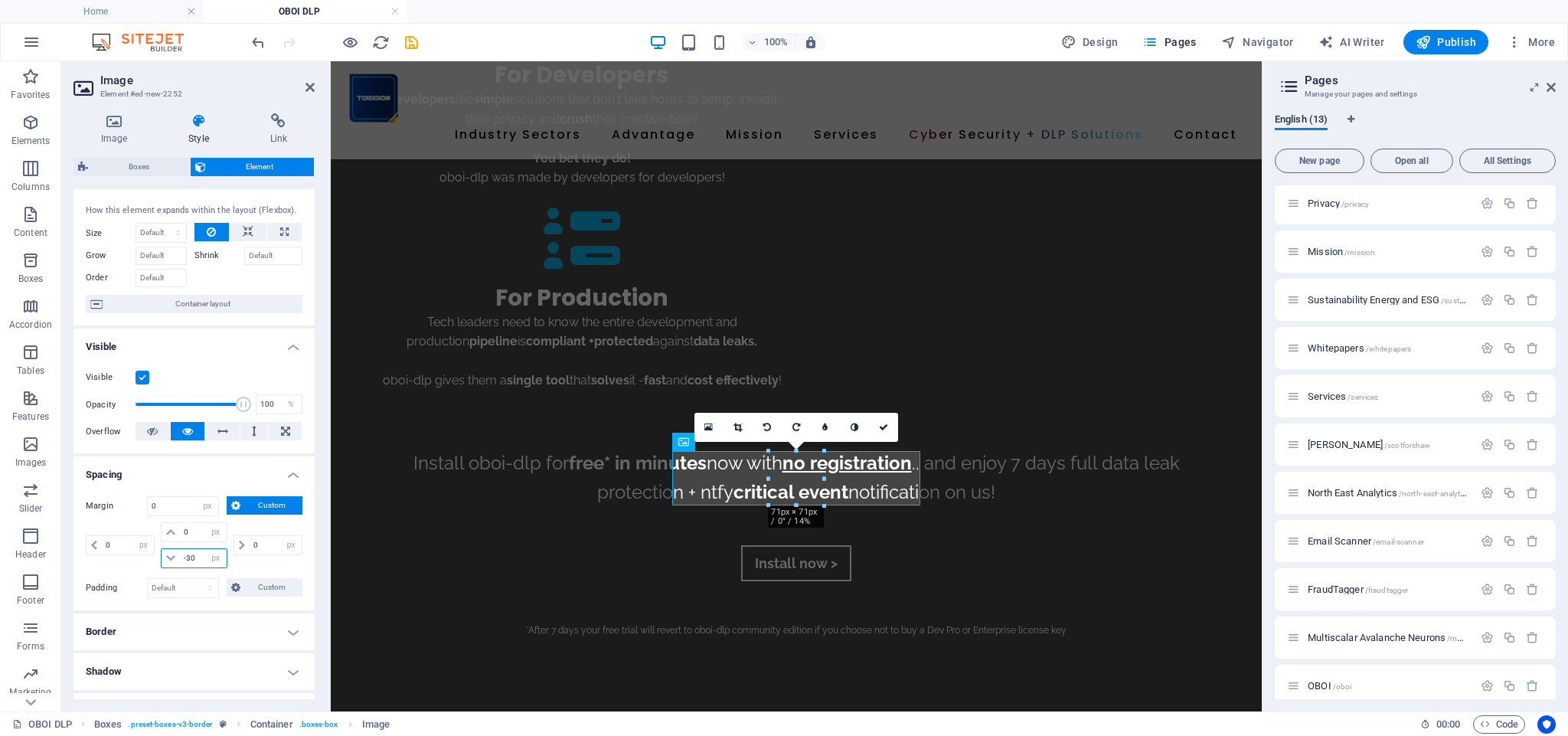
type input "-30"
select select "DISABLED_OPTION_VALUE"
select select "%"
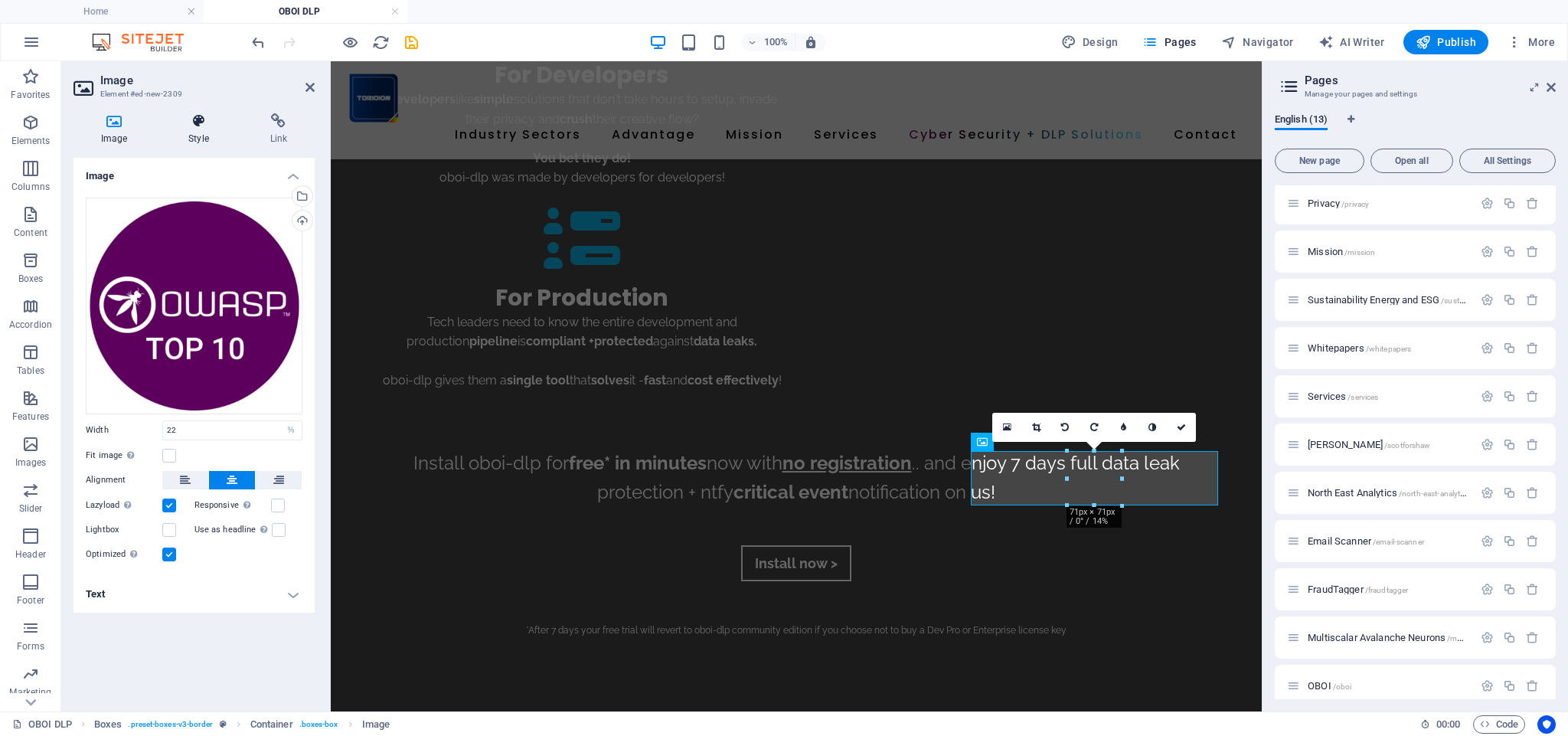
click at [210, 122] on icon at bounding box center [198, 121] width 75 height 15
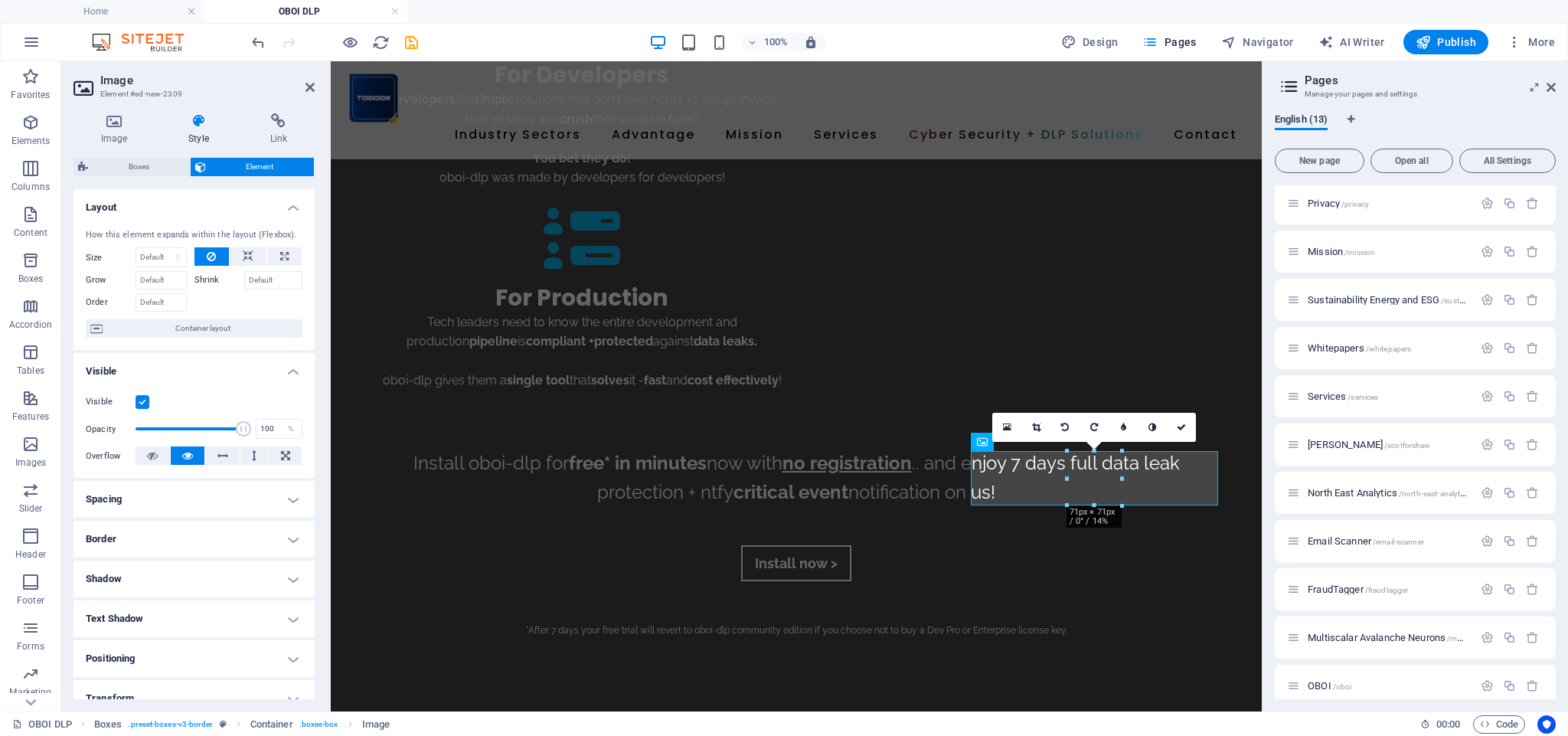
click at [193, 497] on h4 "Spacing" at bounding box center [193, 500] width 241 height 37
click at [264, 529] on span "Custom" at bounding box center [271, 529] width 52 height 18
select select "px"
type input "0"
select select "px"
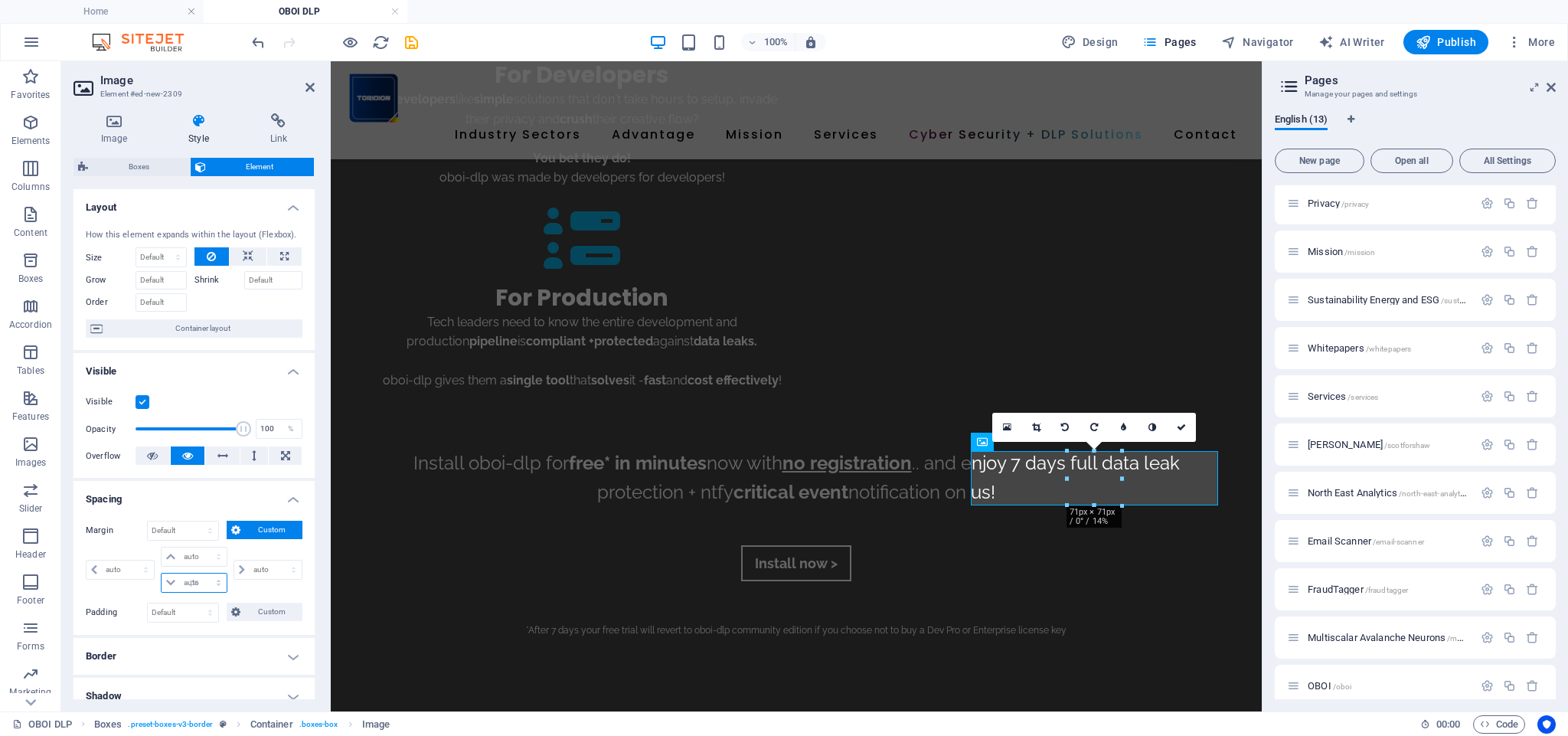
type input "0"
select select "px"
type input "0"
select select "px"
type input "0"
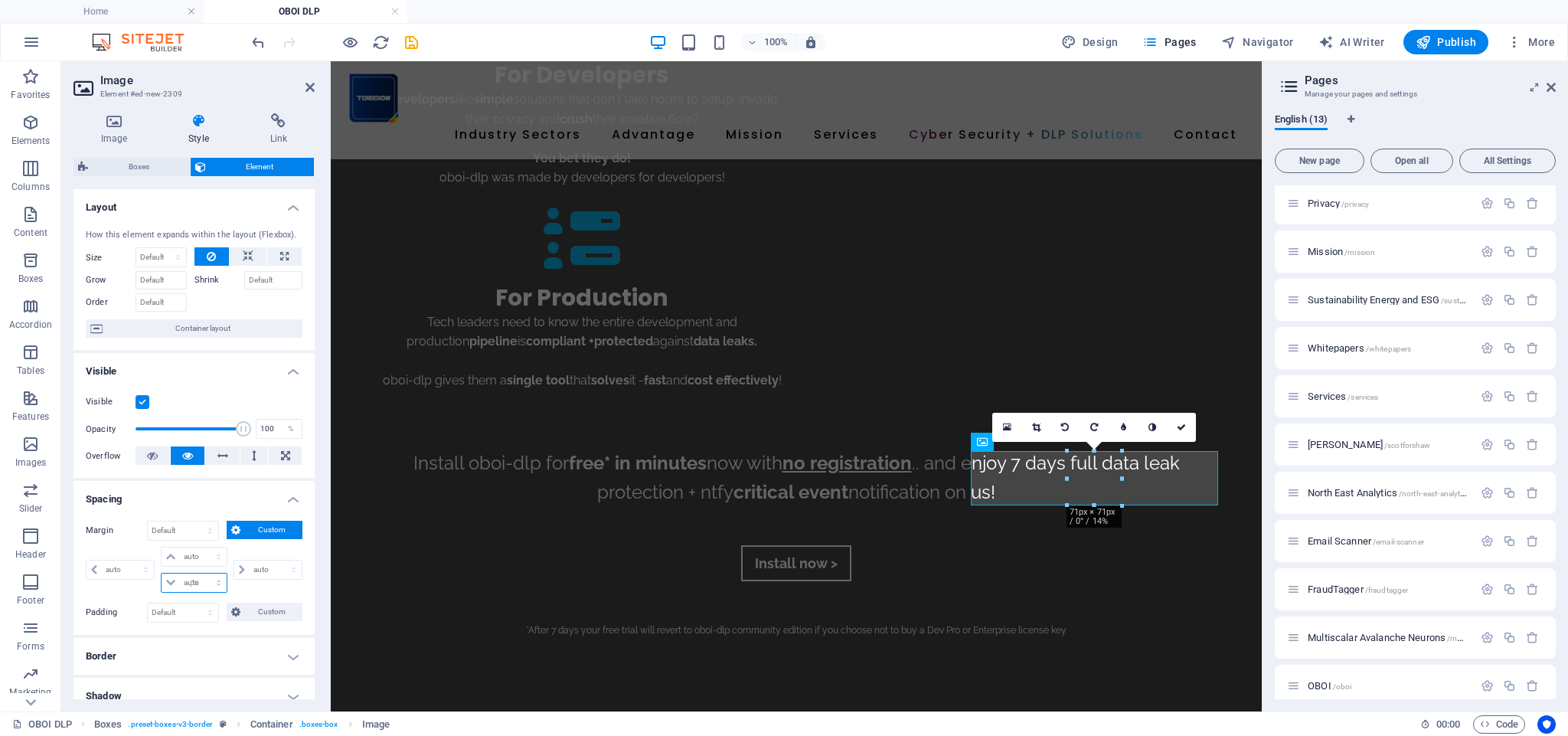
type input "0"
select select "px"
type input "-30"
select select "DISABLED_OPTION_VALUE"
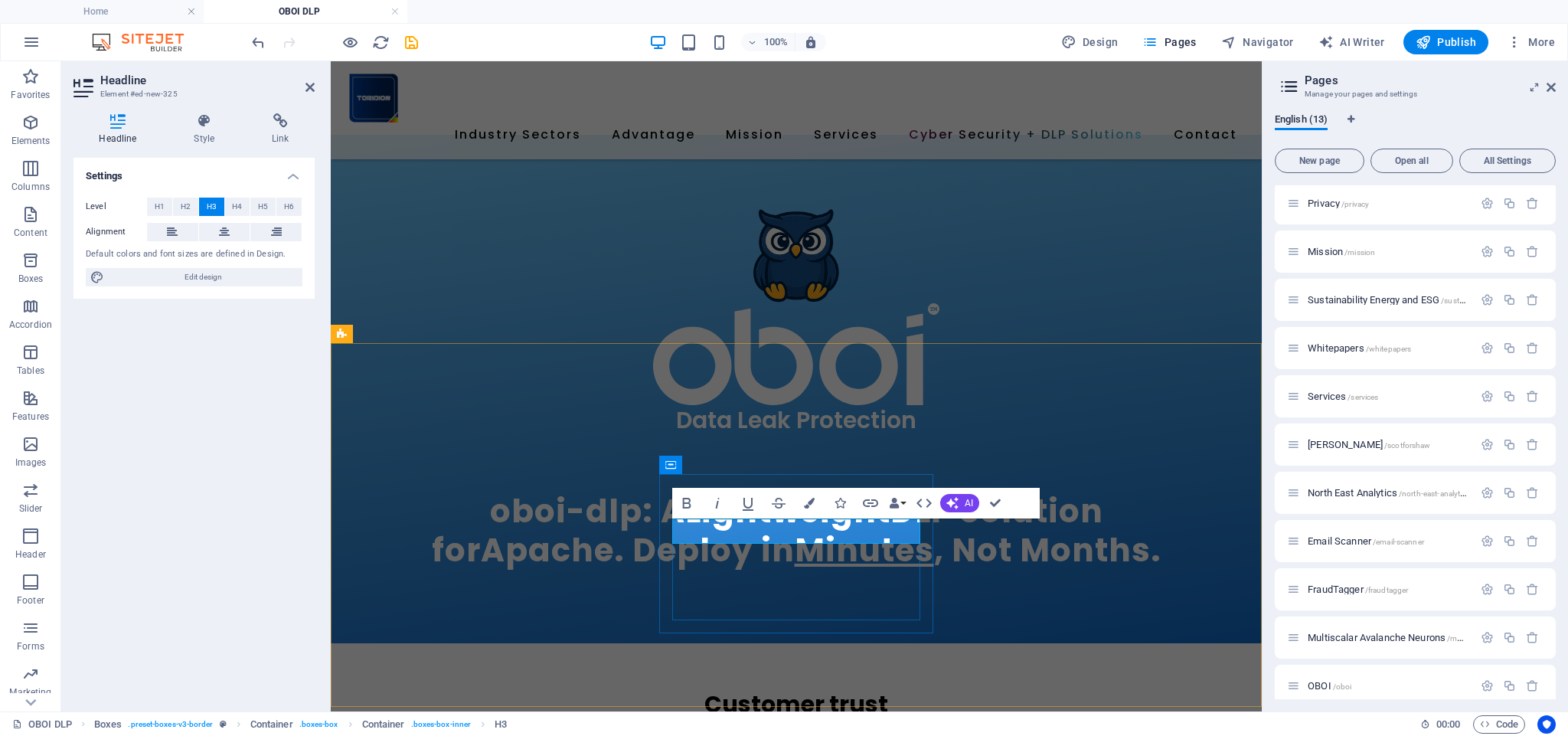
scroll to position [2720, 0]
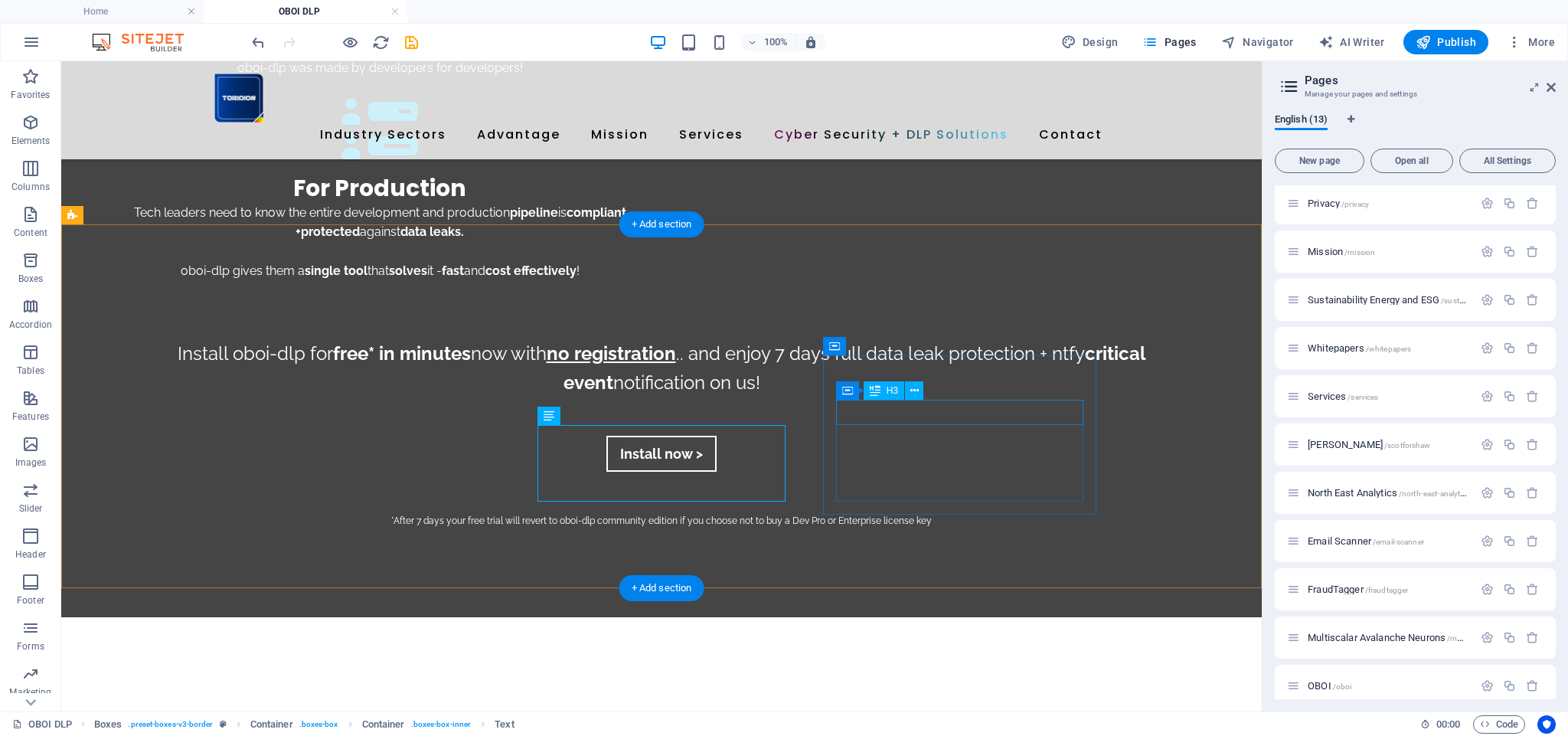
scroll to position [2717, 0]
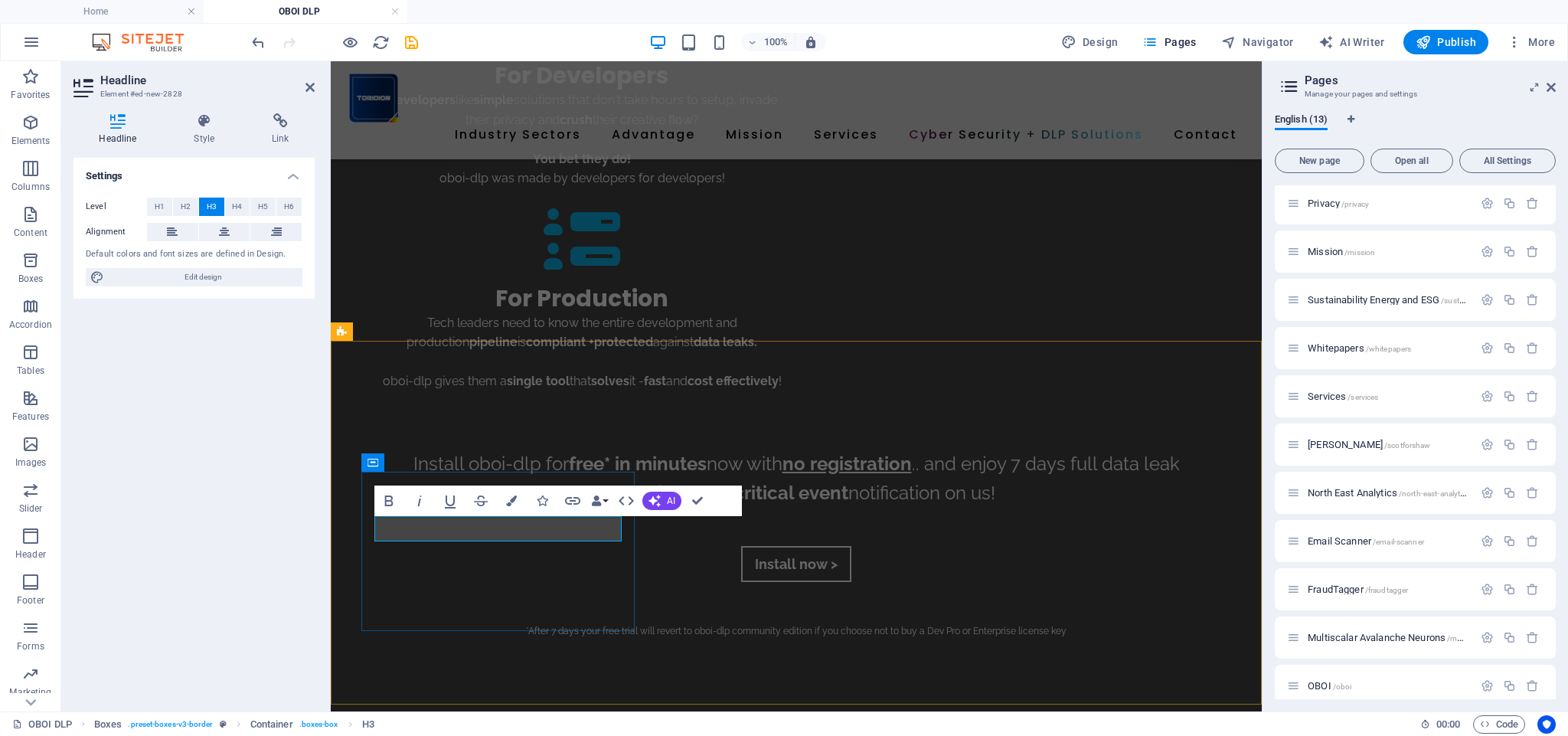
scroll to position [2723, 0]
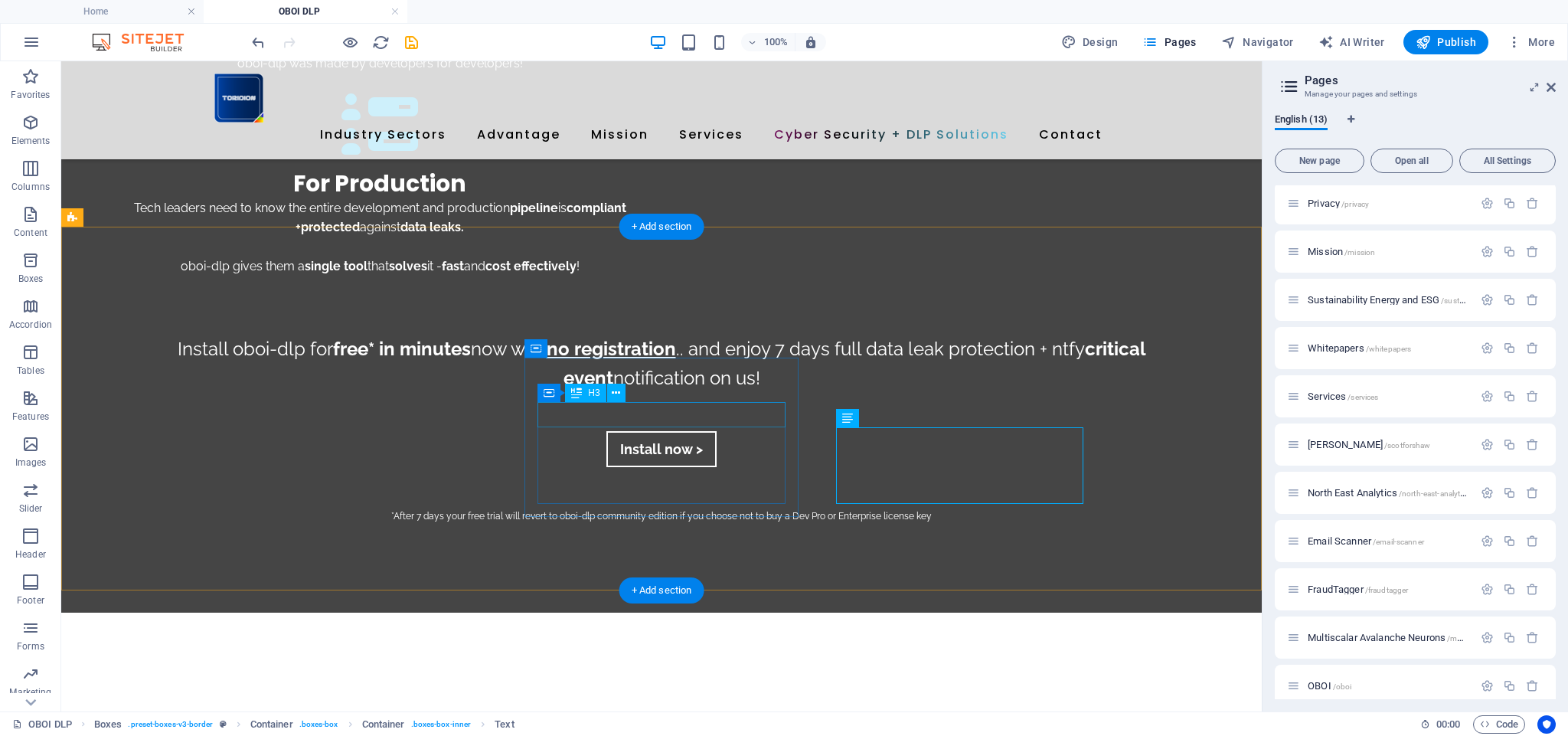
scroll to position [2716, 0]
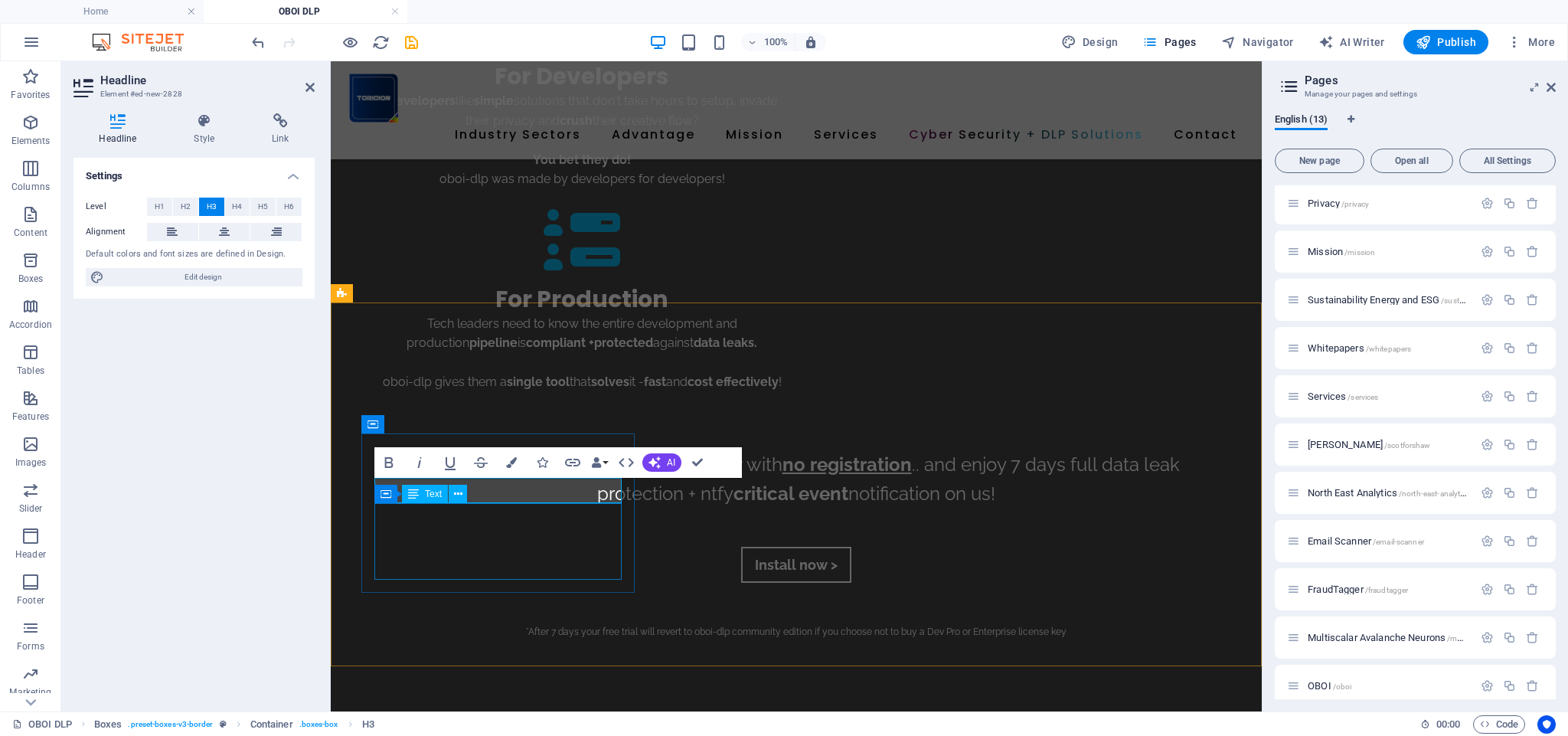
scroll to position [2787, 0]
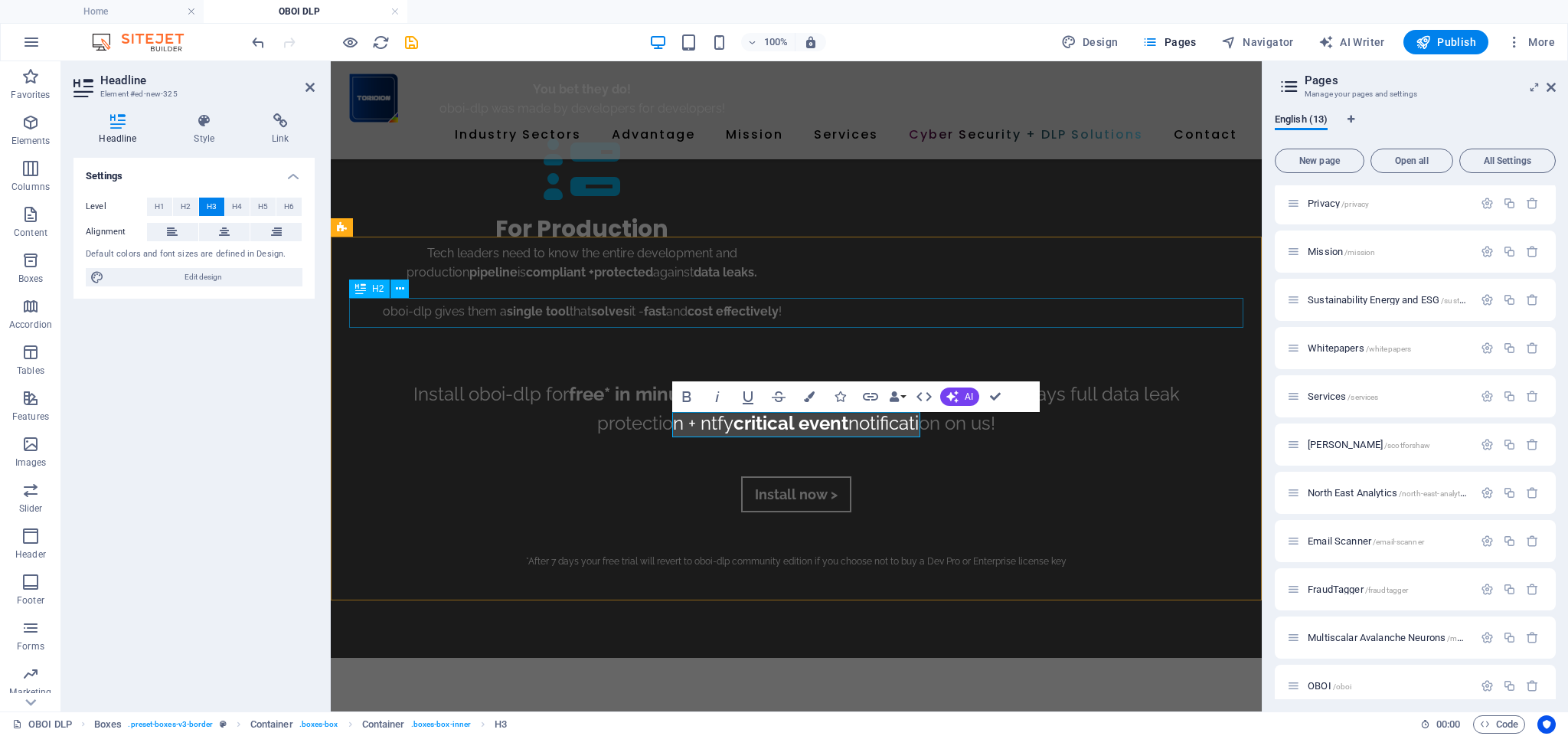
scroll to position [2878, 0]
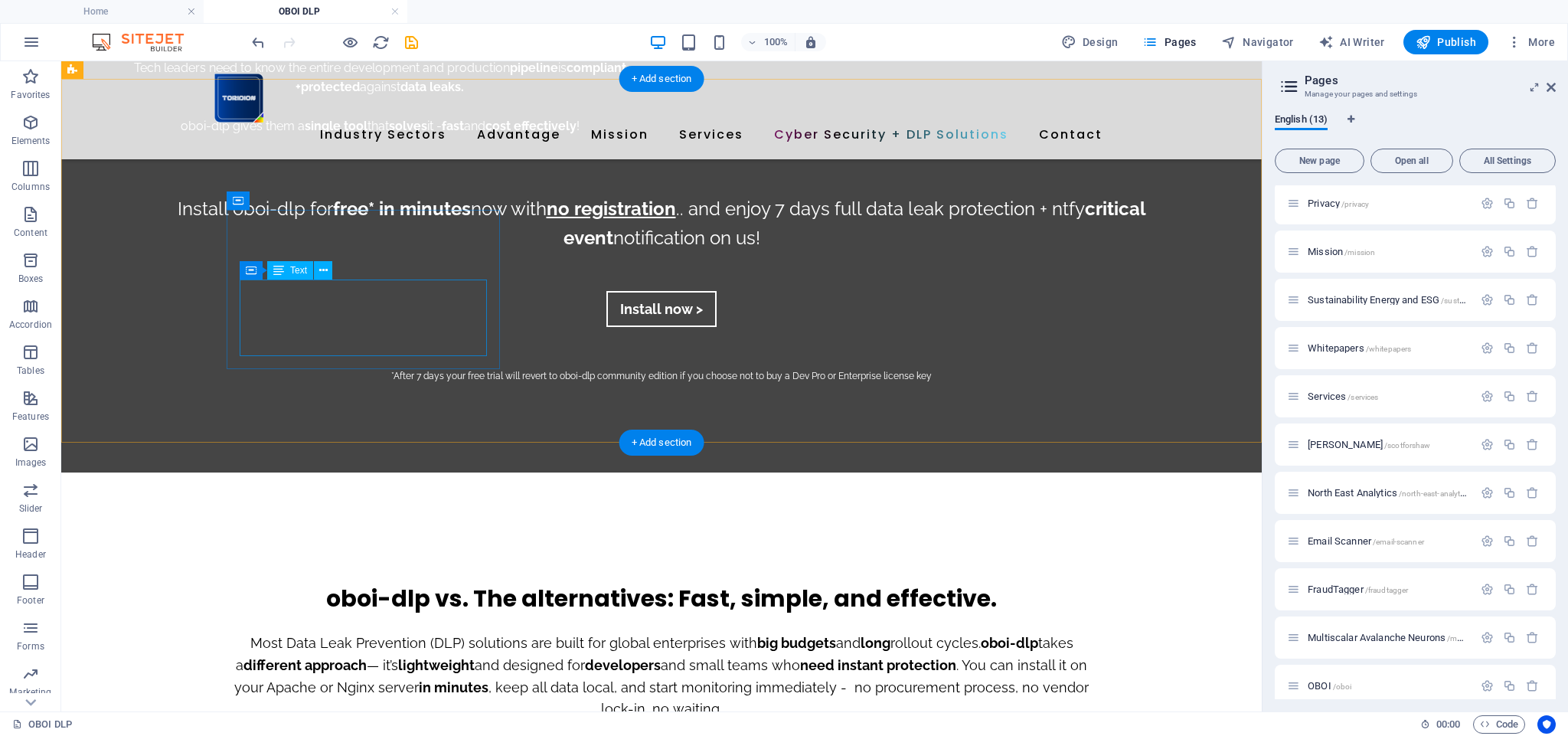
scroll to position [2864, 0]
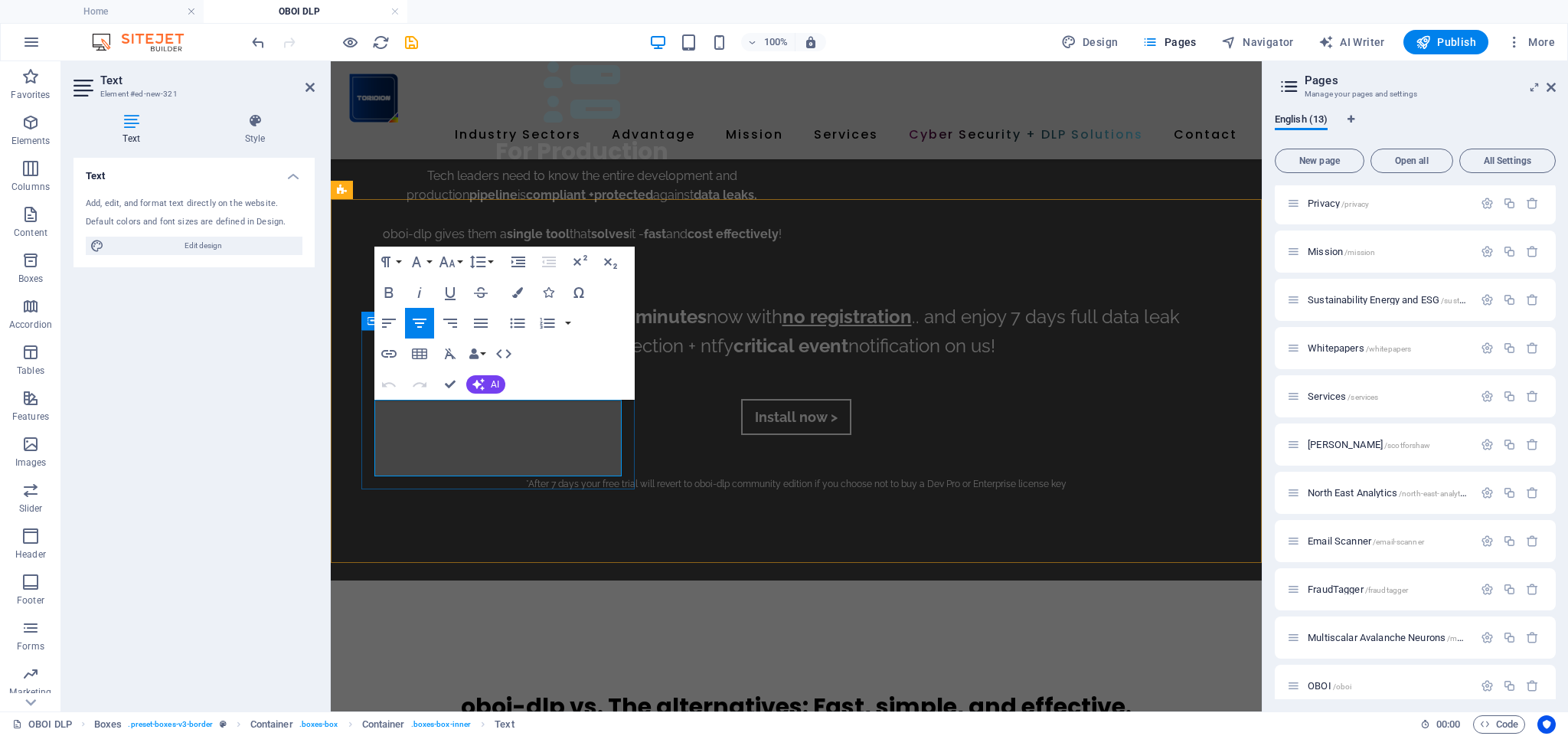
drag, startPoint x: 384, startPoint y: 411, endPoint x: 416, endPoint y: 418, distance: 32.8
drag, startPoint x: 398, startPoint y: 410, endPoint x: 579, endPoint y: 470, distance: 190.7
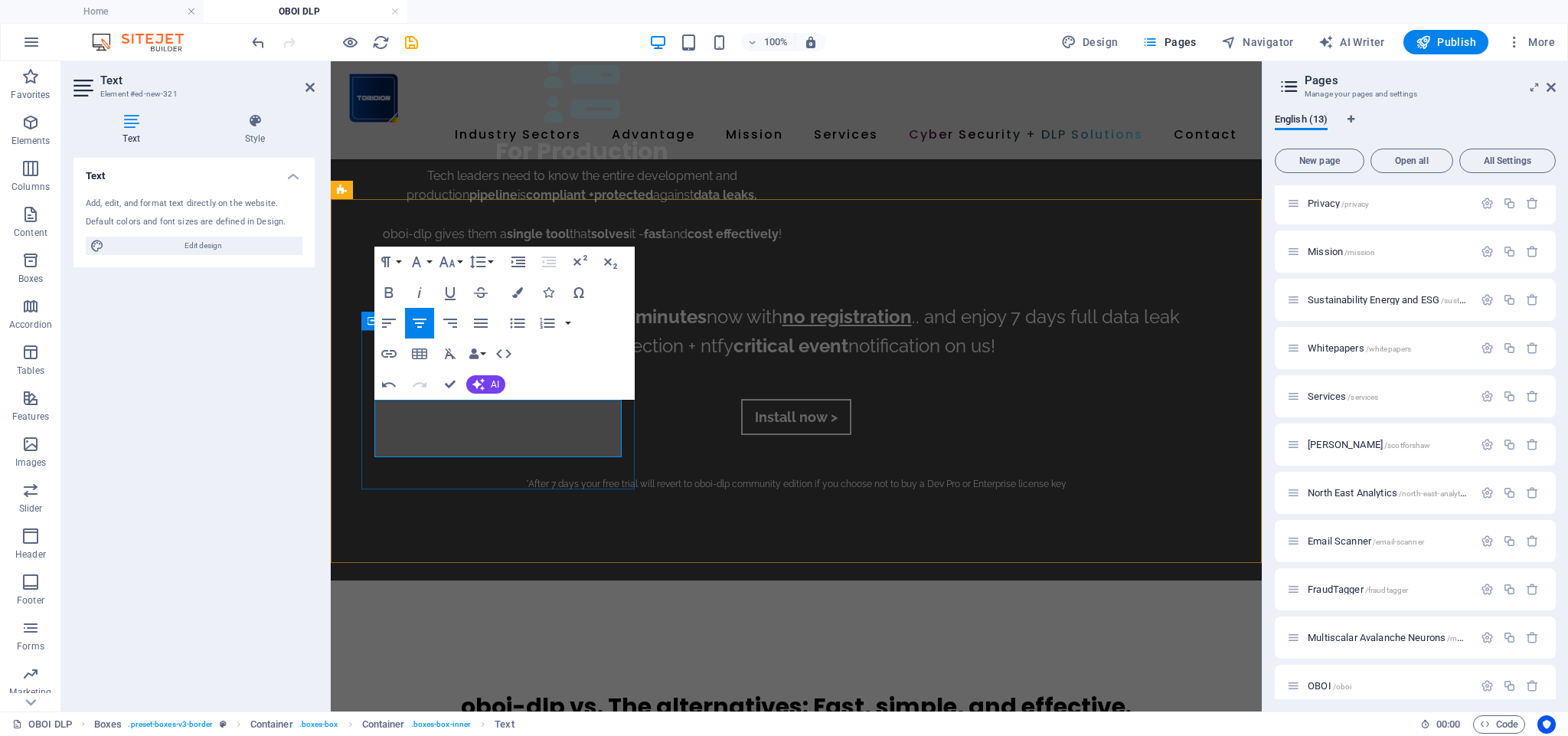
drag, startPoint x: 568, startPoint y: 449, endPoint x: 429, endPoint y: 446, distance: 139.0
drag, startPoint x: 422, startPoint y: 410, endPoint x: 560, endPoint y: 442, distance: 141.7
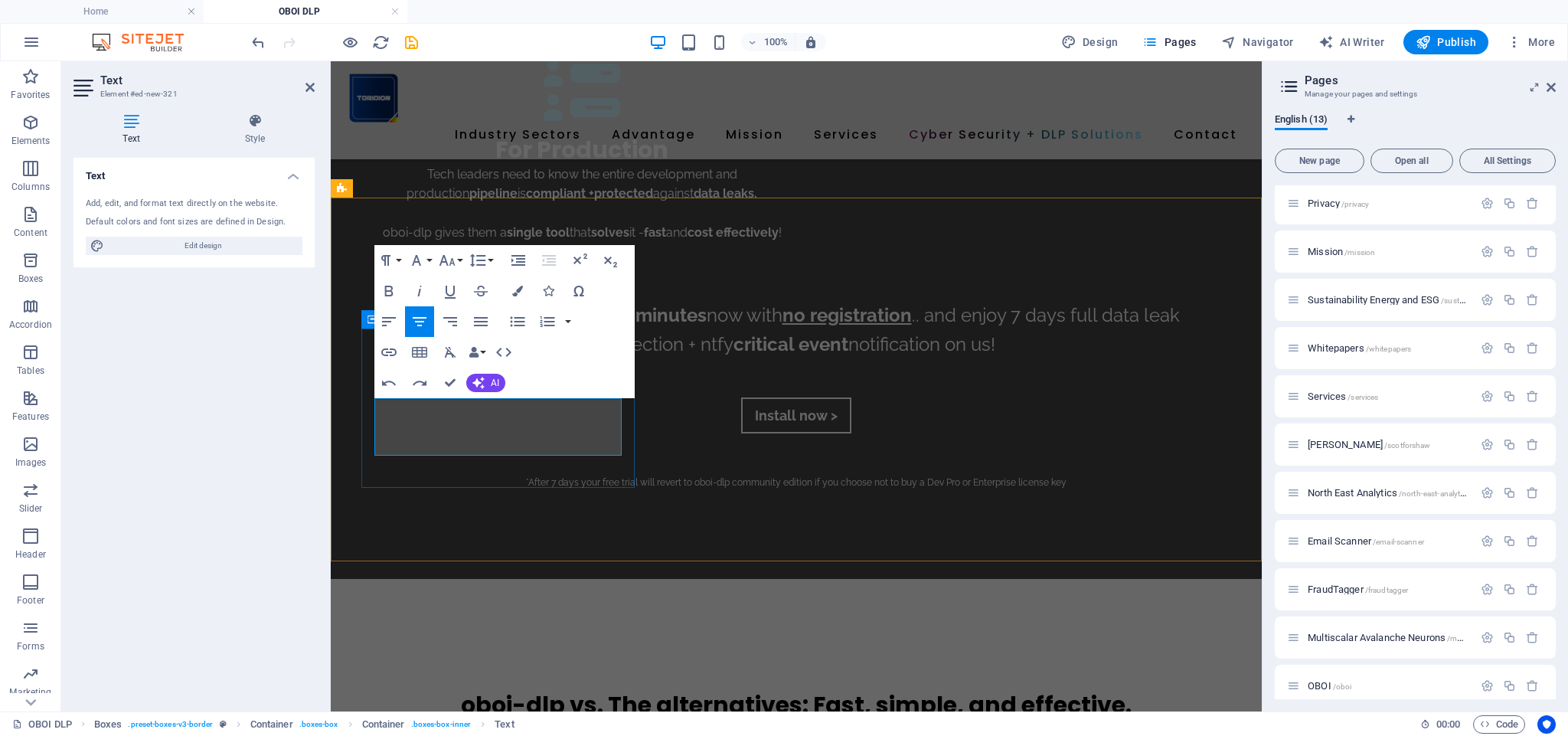
copy div "Aligns with OWASP Top 10 recommendations. Not OWASP-certified."
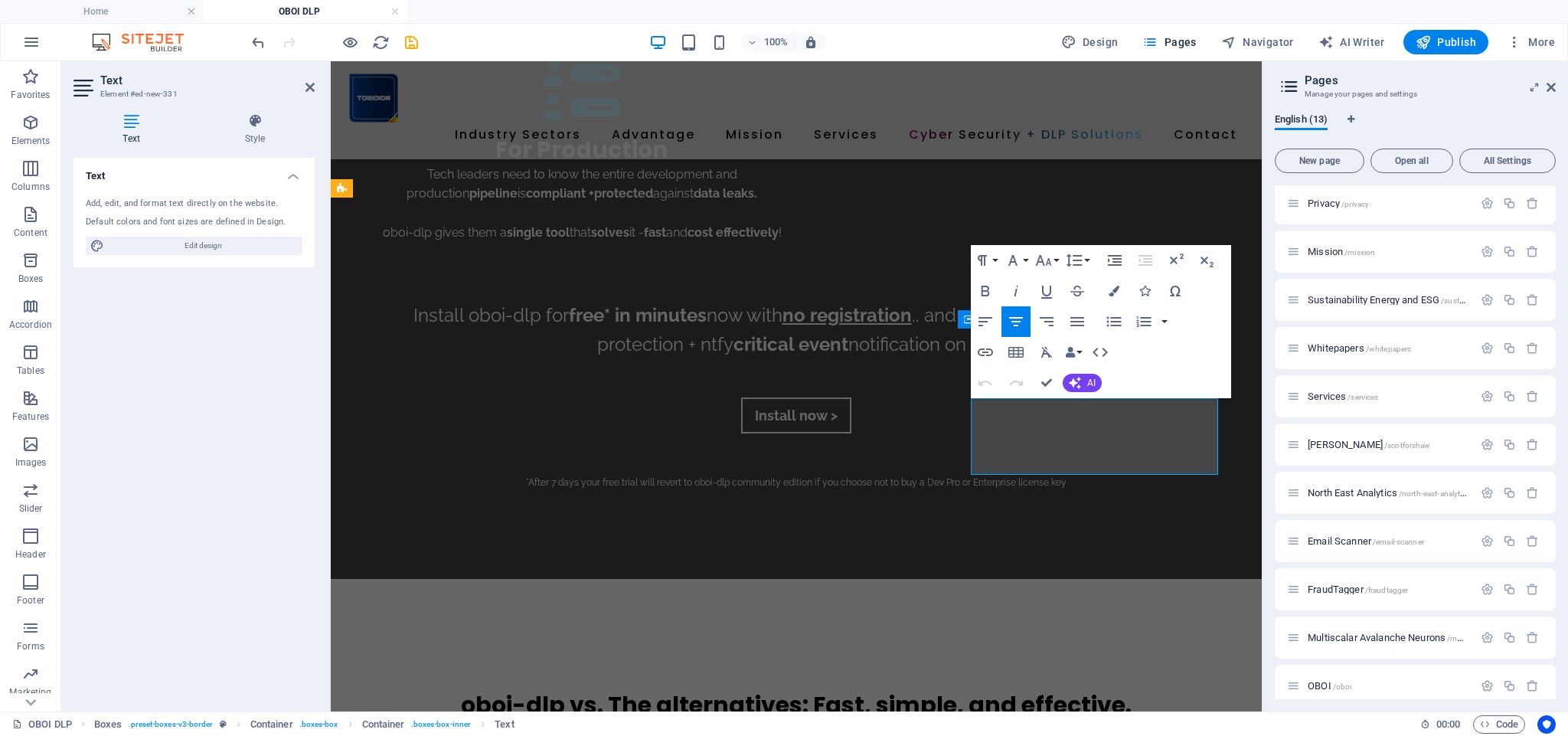
drag, startPoint x: 1002, startPoint y: 411, endPoint x: 1174, endPoint y: 466, distance: 180.6
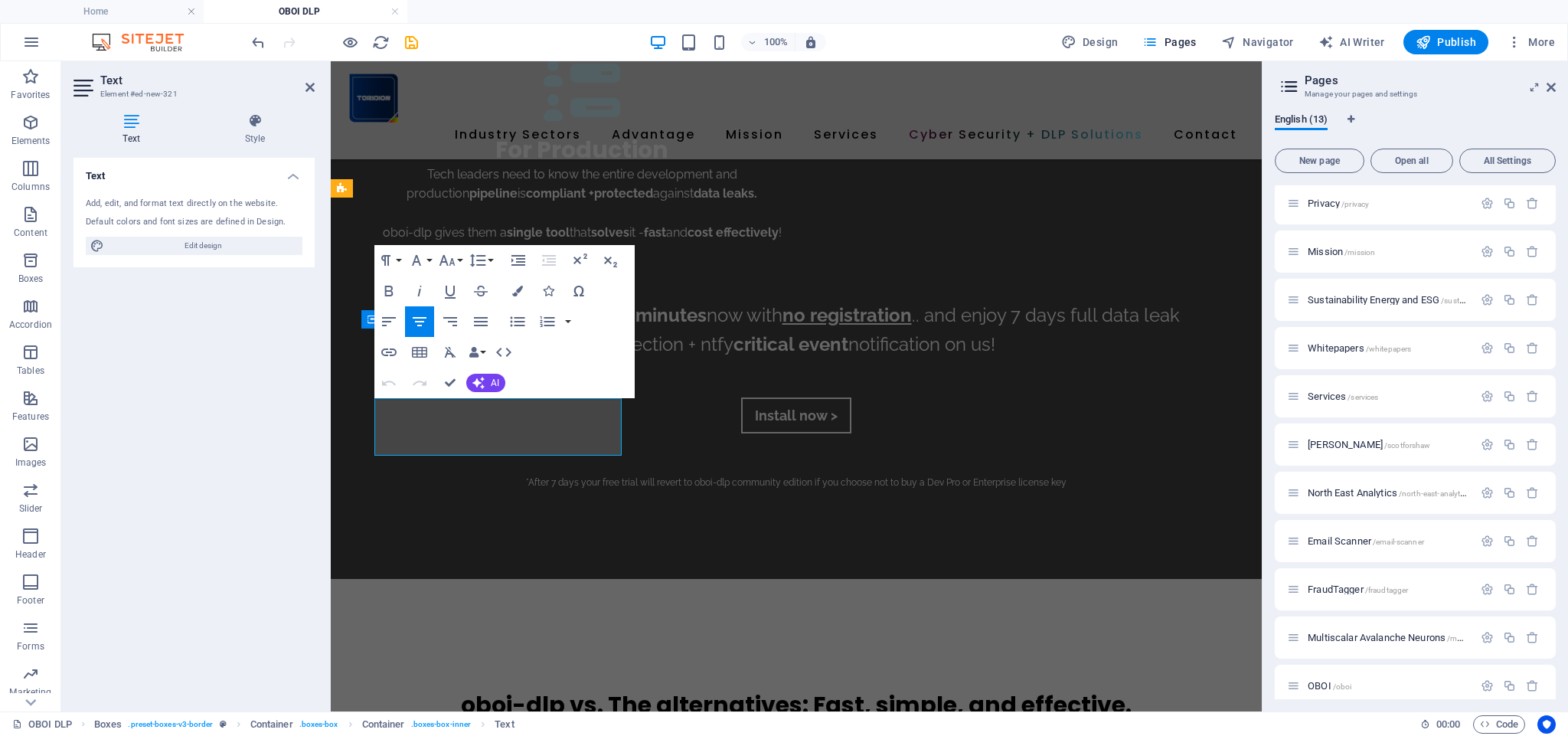
drag, startPoint x: 425, startPoint y: 408, endPoint x: 571, endPoint y: 454, distance: 153.1
drag, startPoint x: 495, startPoint y: 428, endPoint x: 485, endPoint y: 427, distance: 10.0
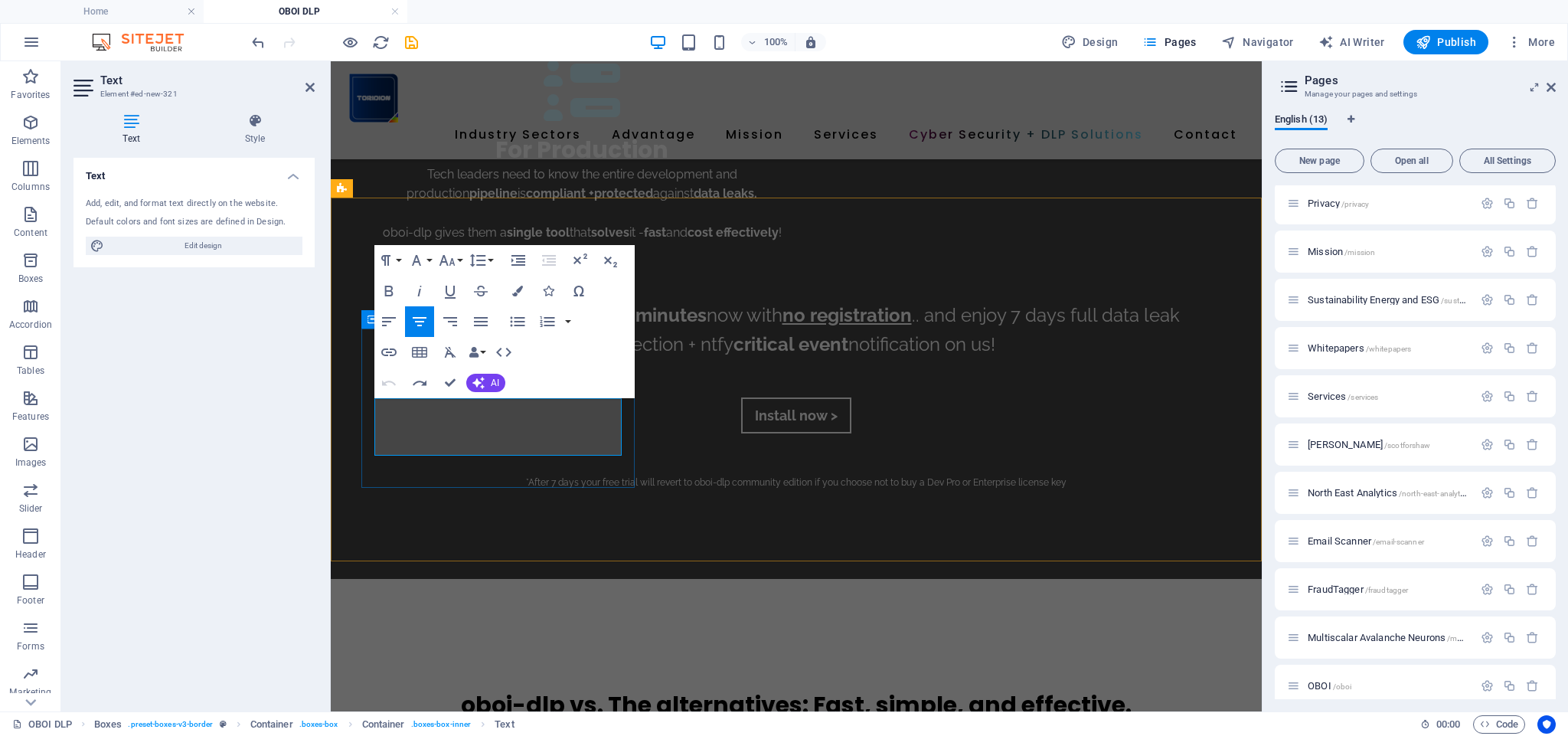
drag, startPoint x: 551, startPoint y: 427, endPoint x: 583, endPoint y: 468, distance: 52.0
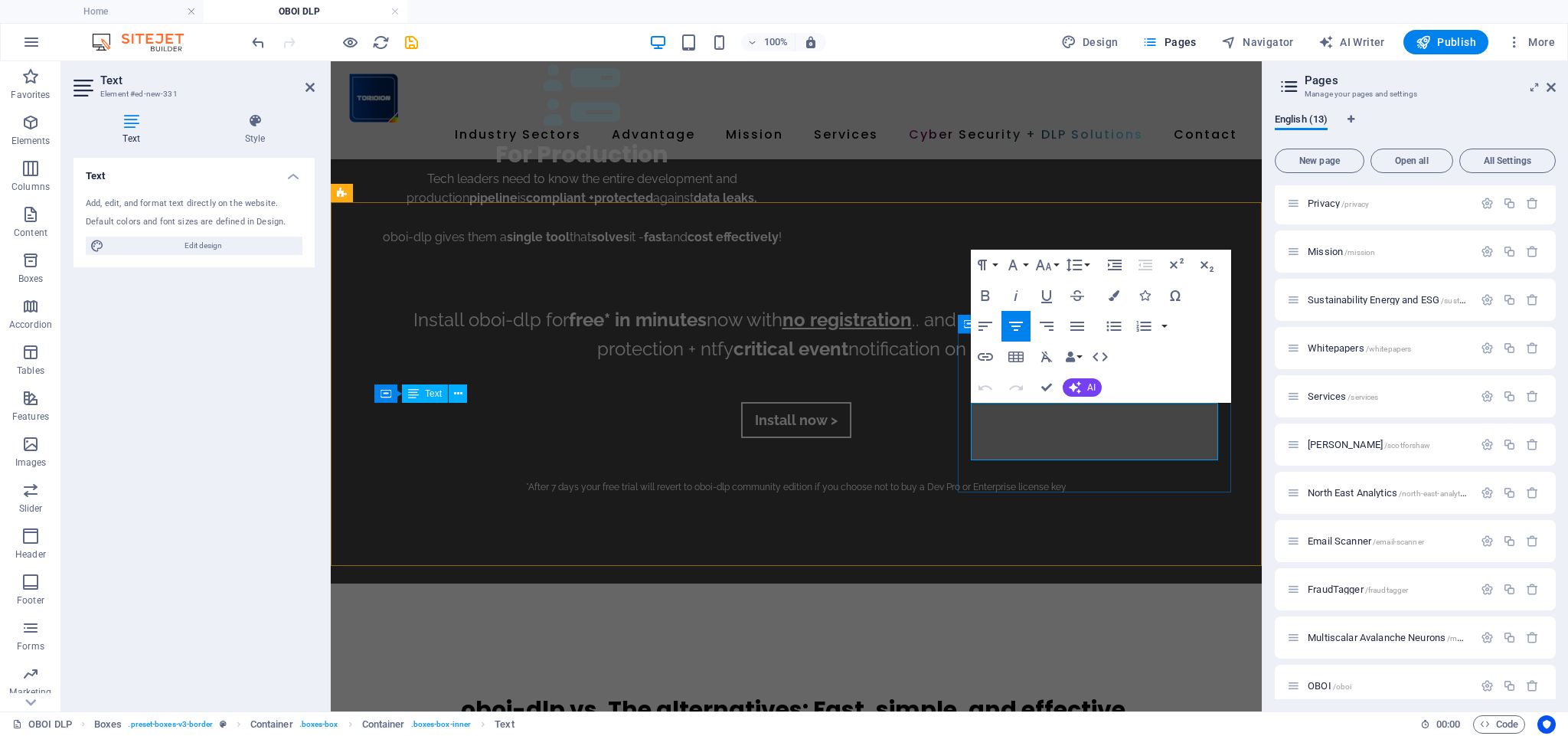
drag, startPoint x: 1021, startPoint y: 413, endPoint x: 1151, endPoint y: 446, distance: 134.1
drag, startPoint x: 1041, startPoint y: 440, endPoint x: 1038, endPoint y: 432, distance: 8.5
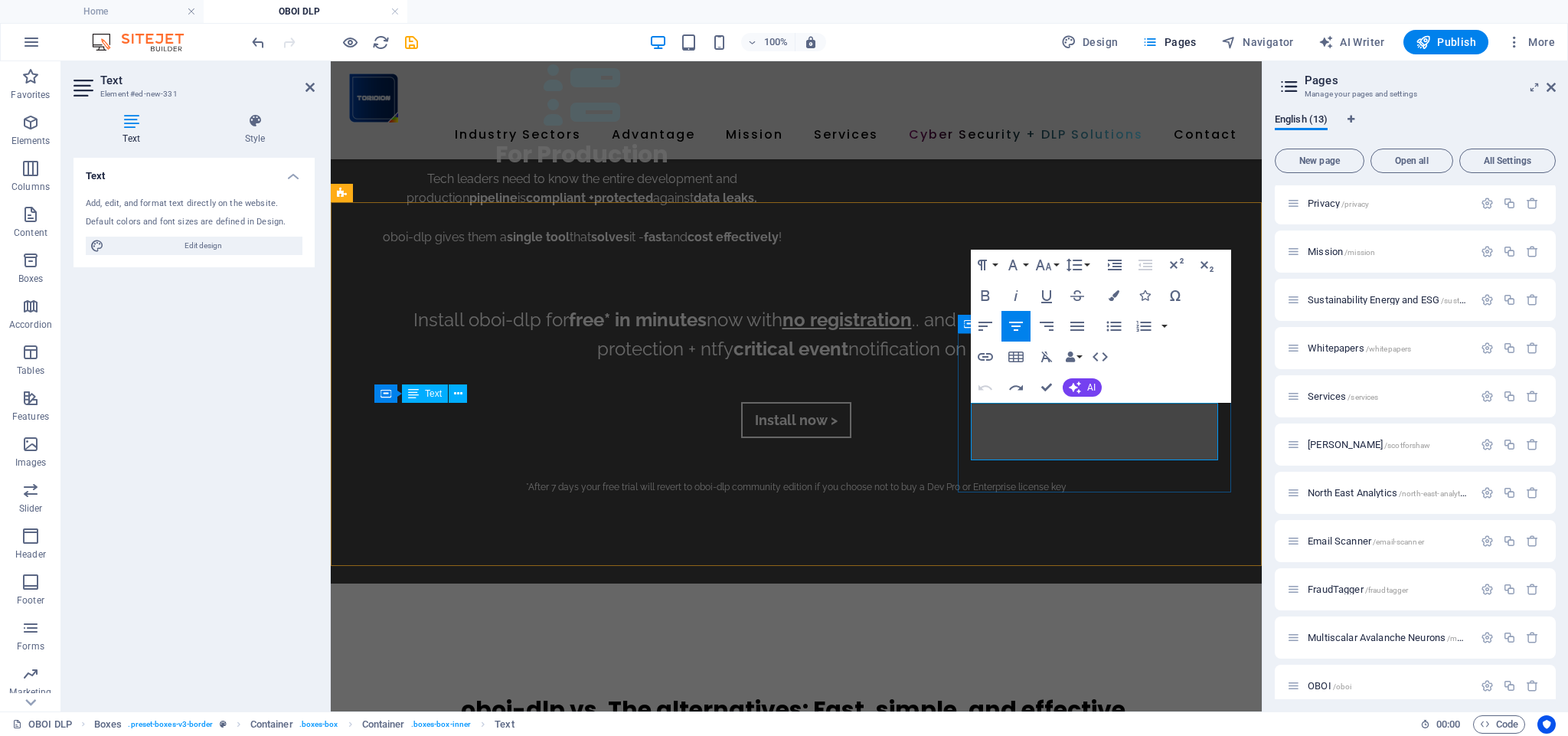
drag, startPoint x: 1027, startPoint y: 413, endPoint x: 1152, endPoint y: 451, distance: 130.6
drag, startPoint x: 986, startPoint y: 413, endPoint x: 994, endPoint y: 439, distance: 27.2
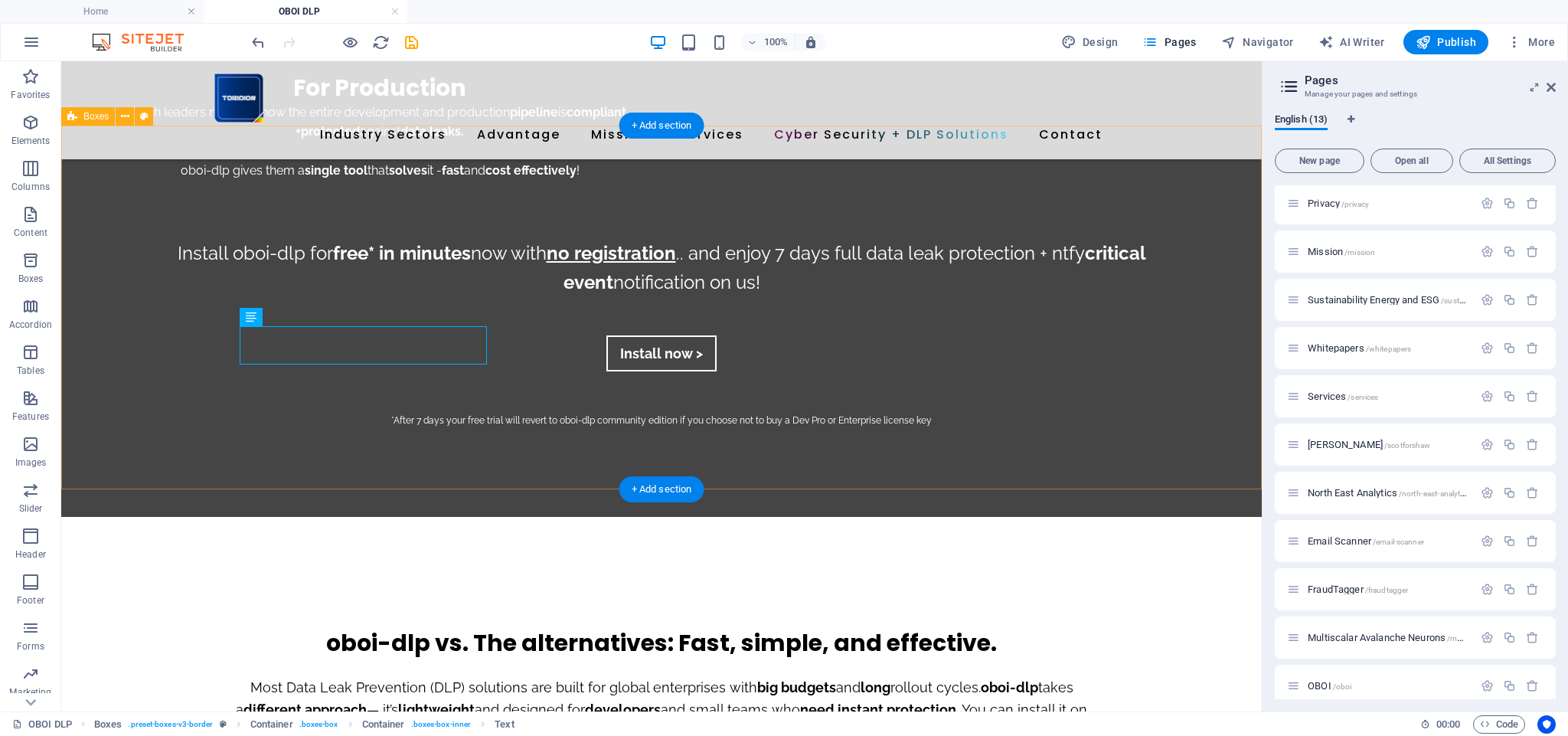
scroll to position [2817, 0]
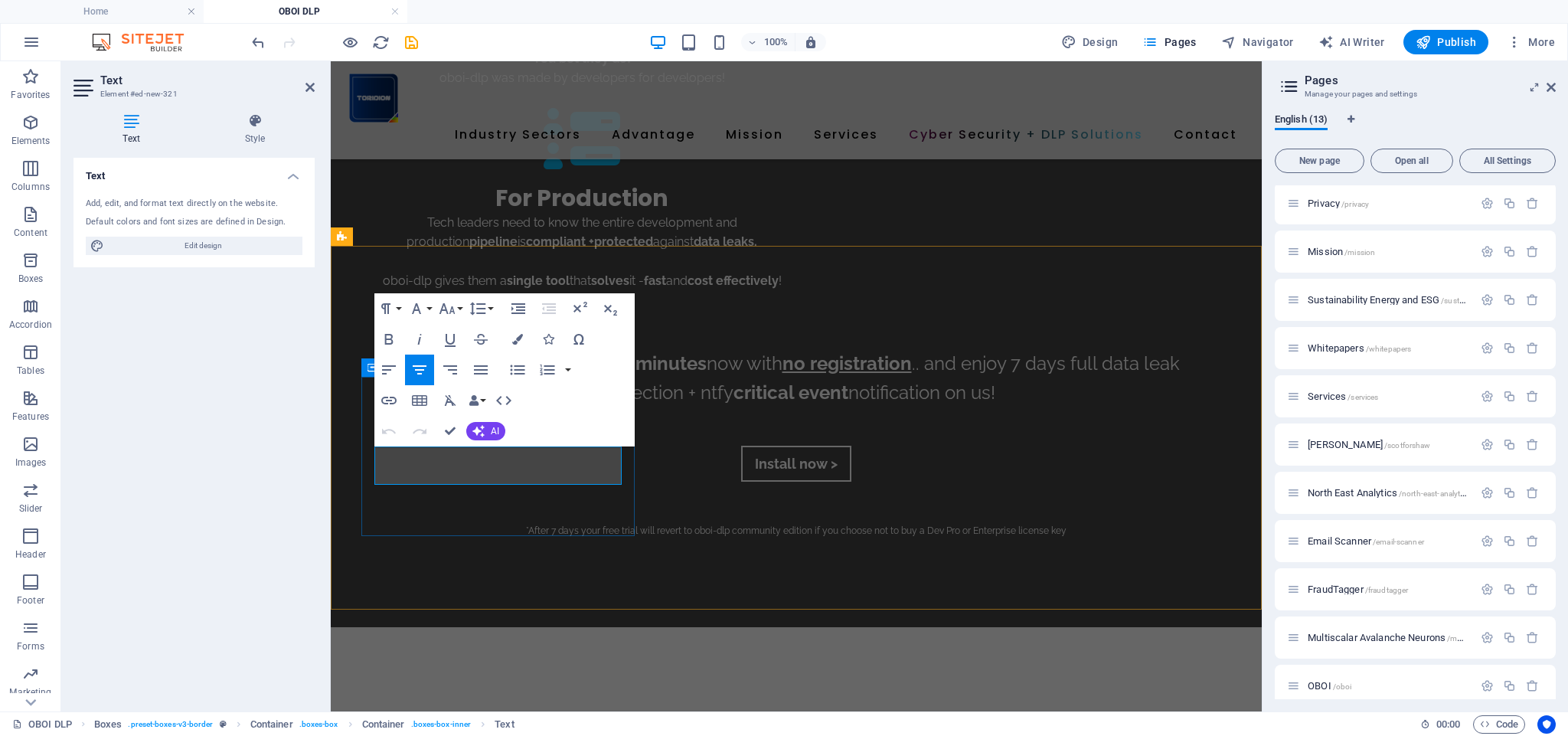
drag, startPoint x: 388, startPoint y: 458, endPoint x: 582, endPoint y: 478, distance: 195.0
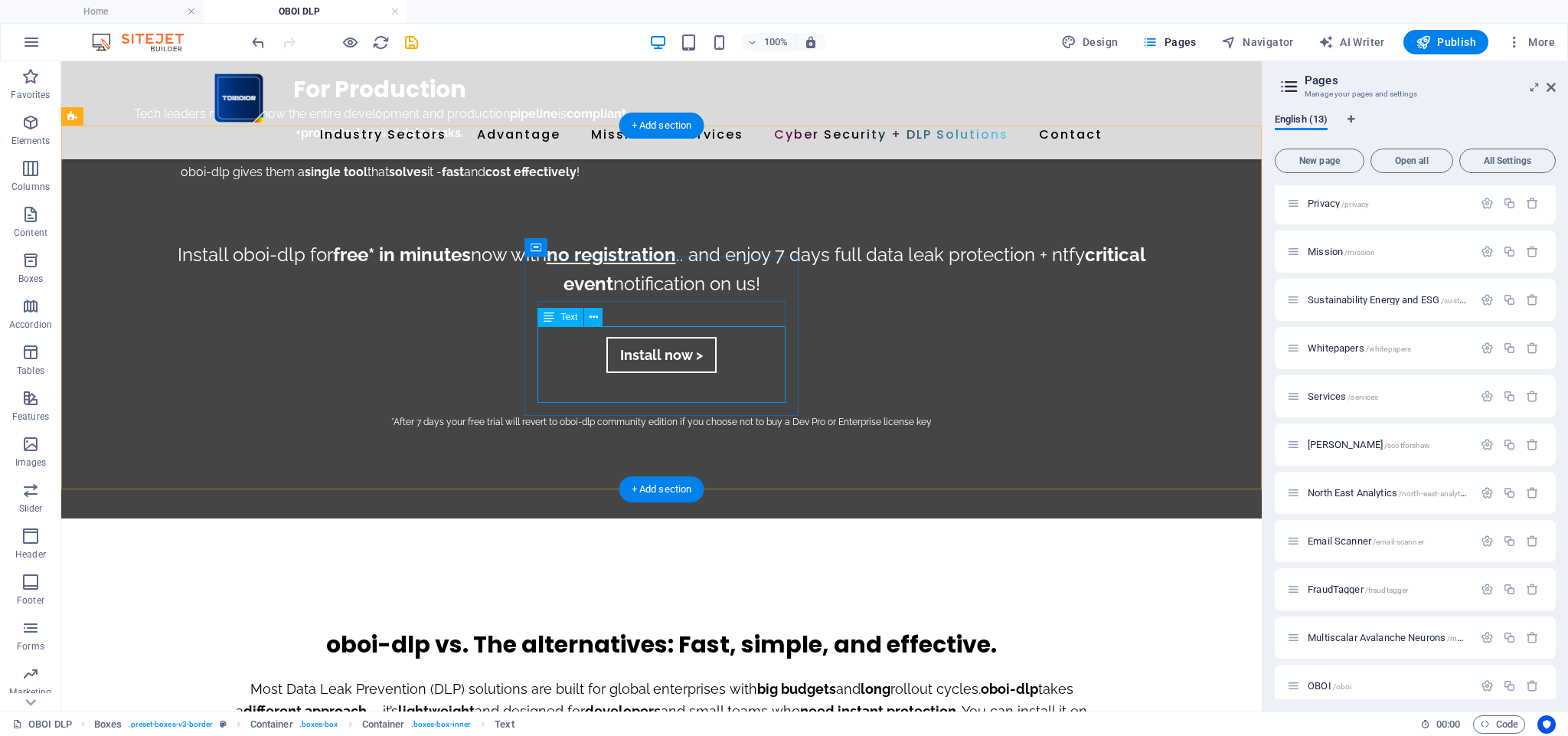
scroll to position [2823, 0]
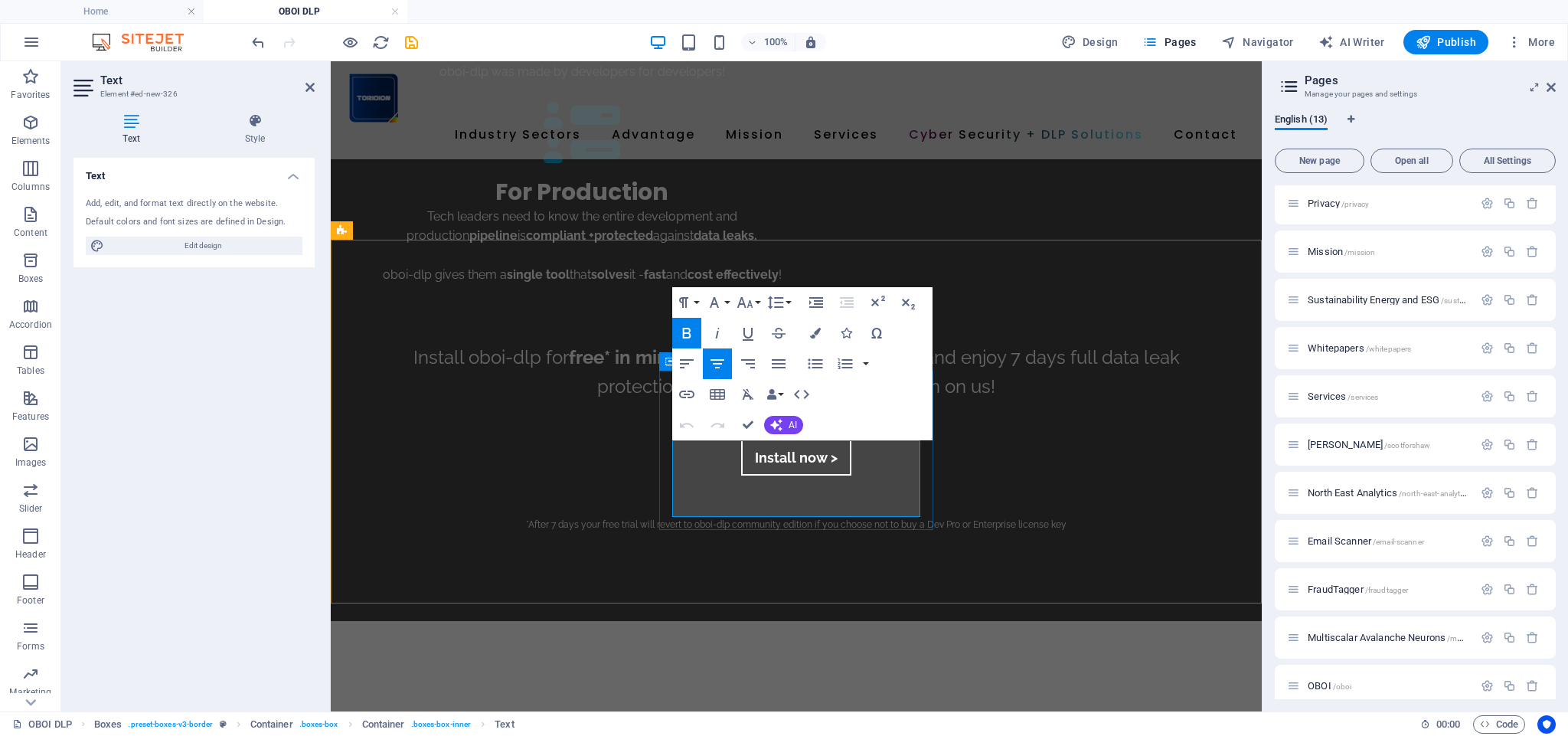
drag, startPoint x: 867, startPoint y: 510, endPoint x: 715, endPoint y: 453, distance: 162.3
drag, startPoint x: 903, startPoint y: 472, endPoint x: 906, endPoint y: 488, distance: 16.3
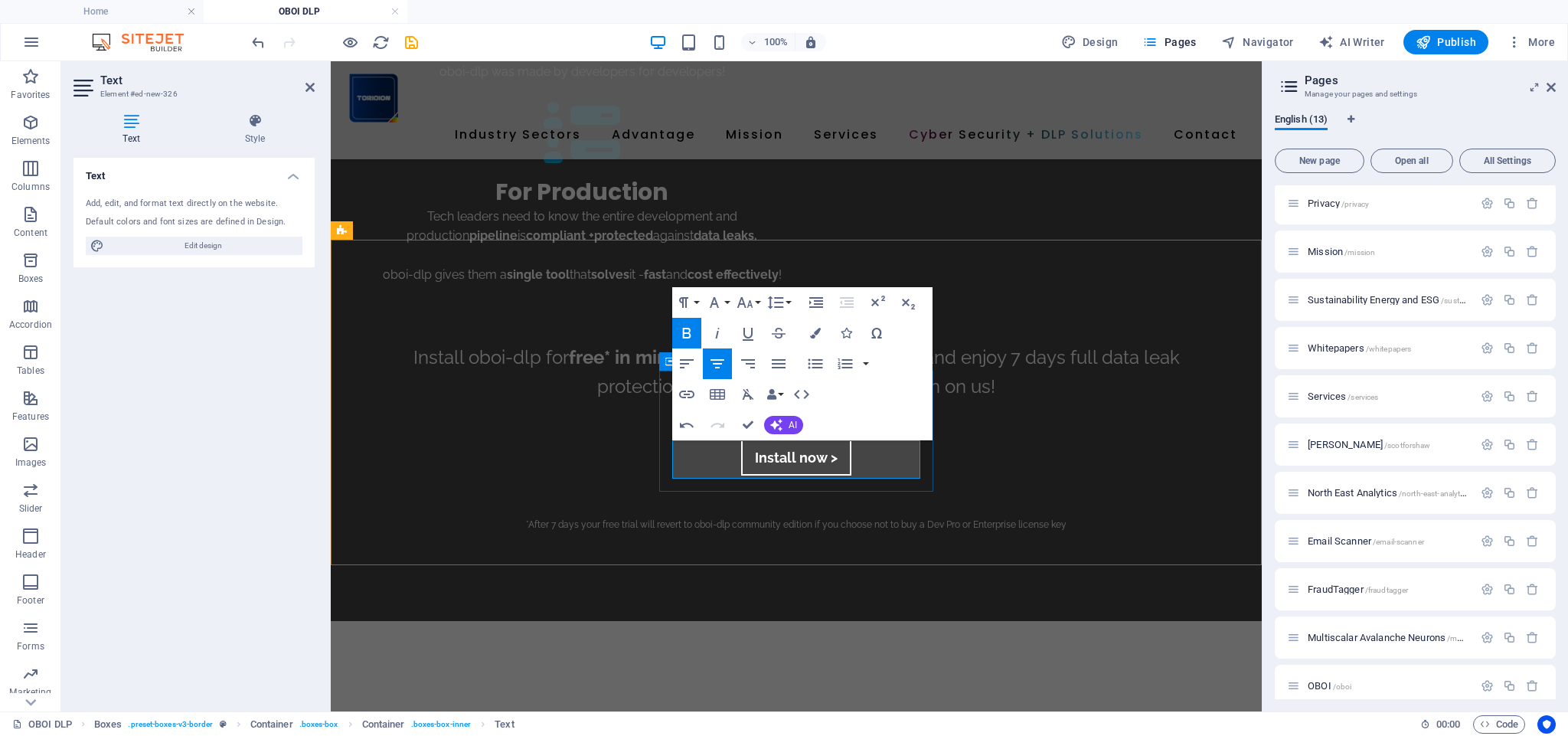
drag, startPoint x: 692, startPoint y: 450, endPoint x: 834, endPoint y: 423, distance: 144.5
click at [696, 331] on button "Bold" at bounding box center [686, 333] width 30 height 31
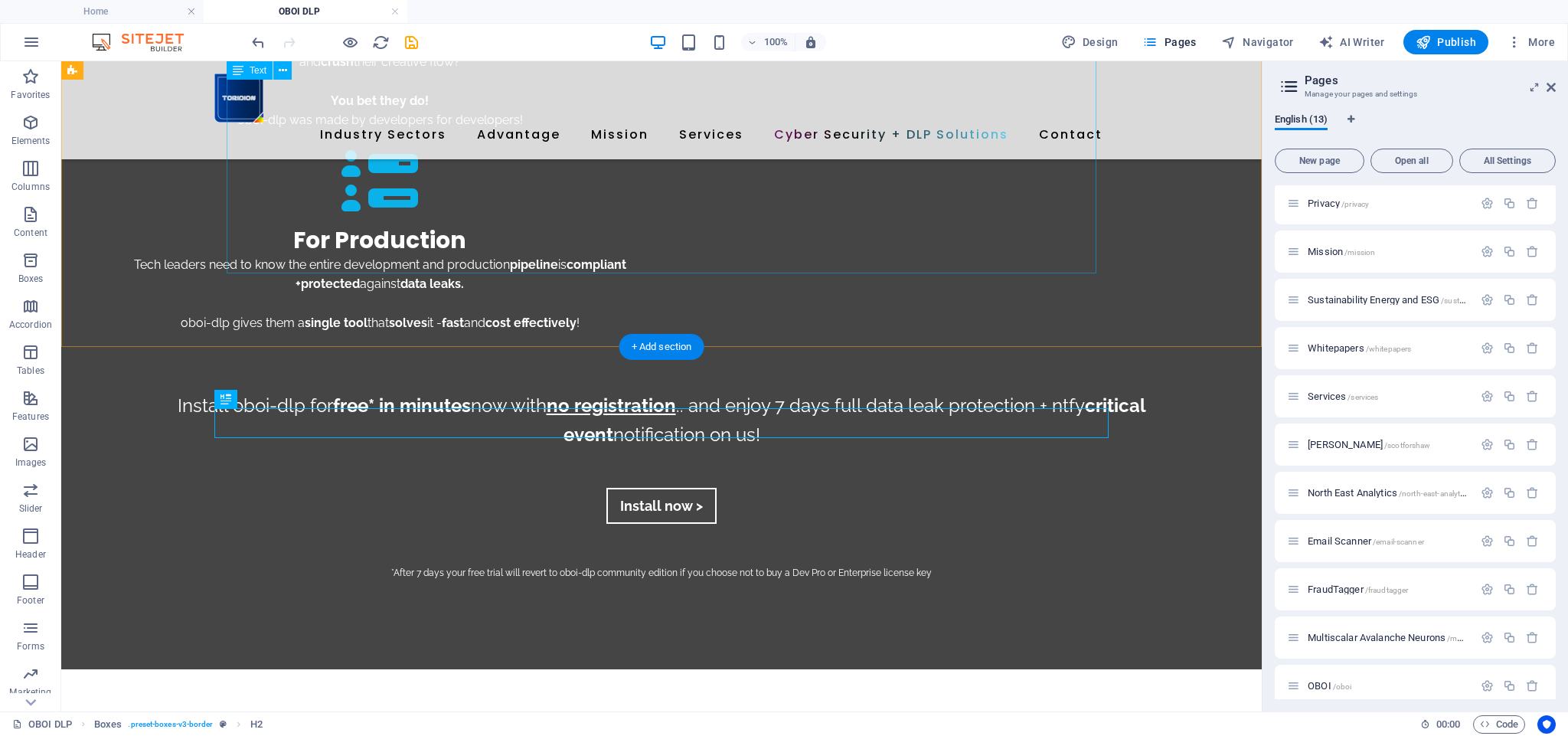
scroll to position [2691, 0]
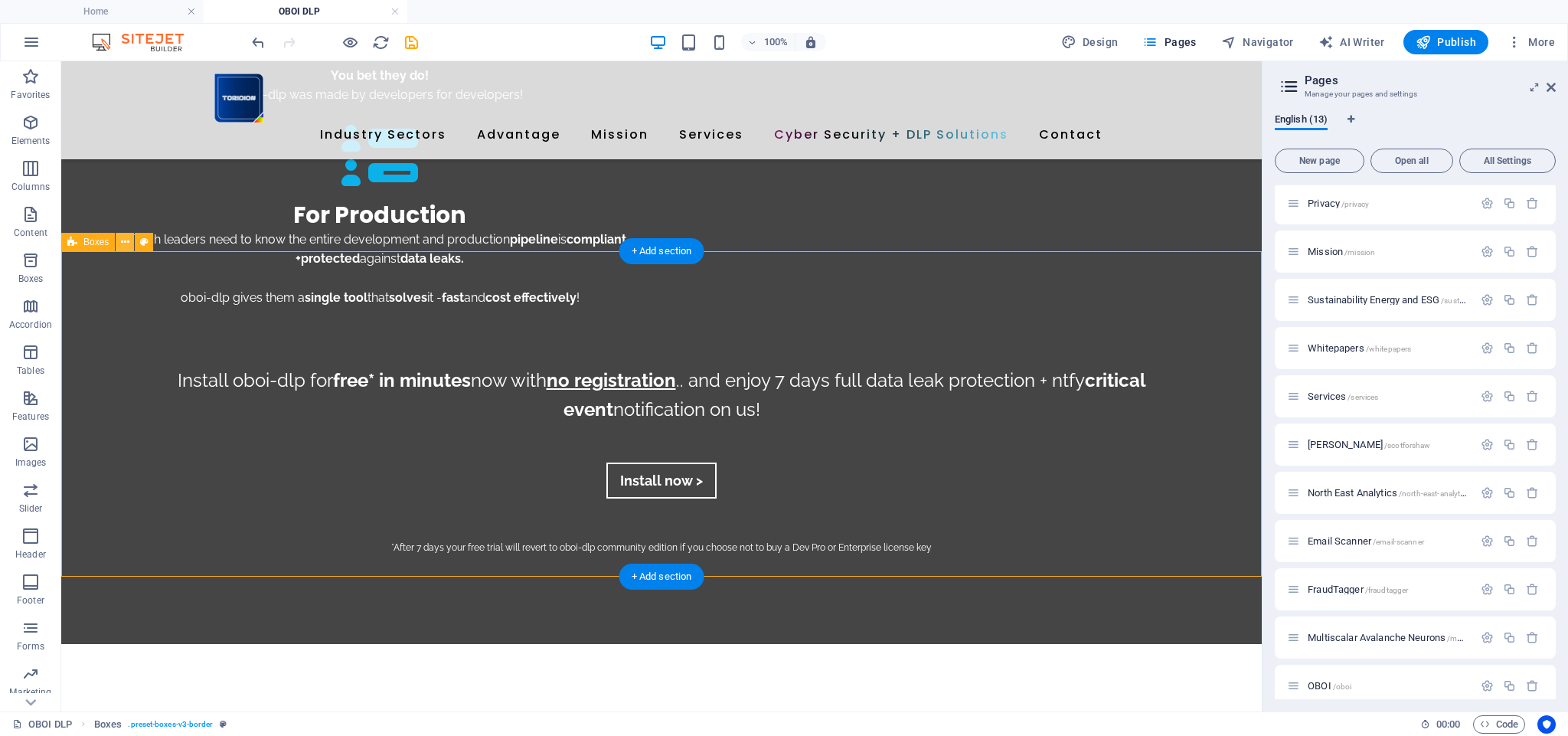
click at [123, 244] on icon at bounding box center [125, 242] width 9 height 16
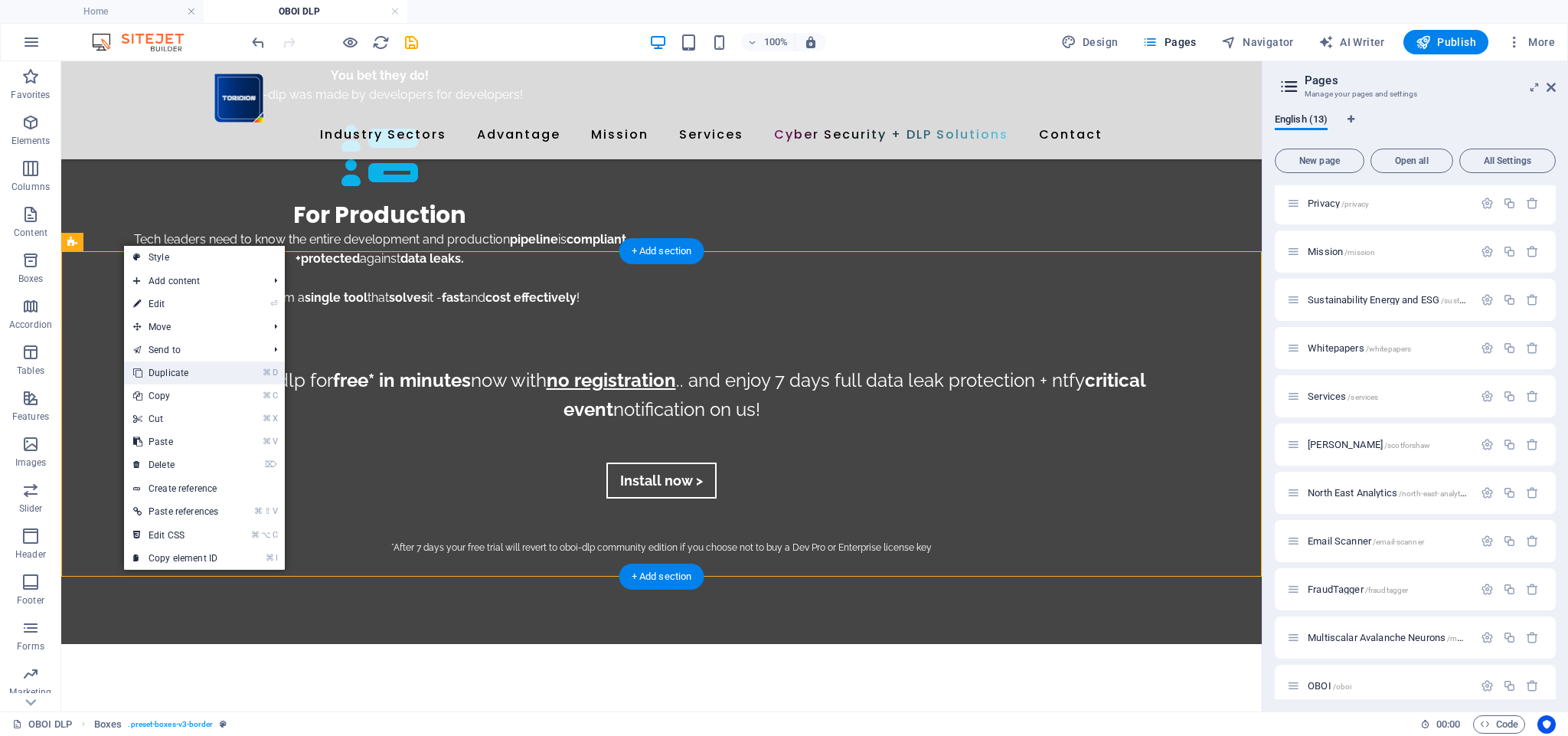
click at [167, 372] on link "⌘ D Duplicate" at bounding box center [175, 373] width 103 height 23
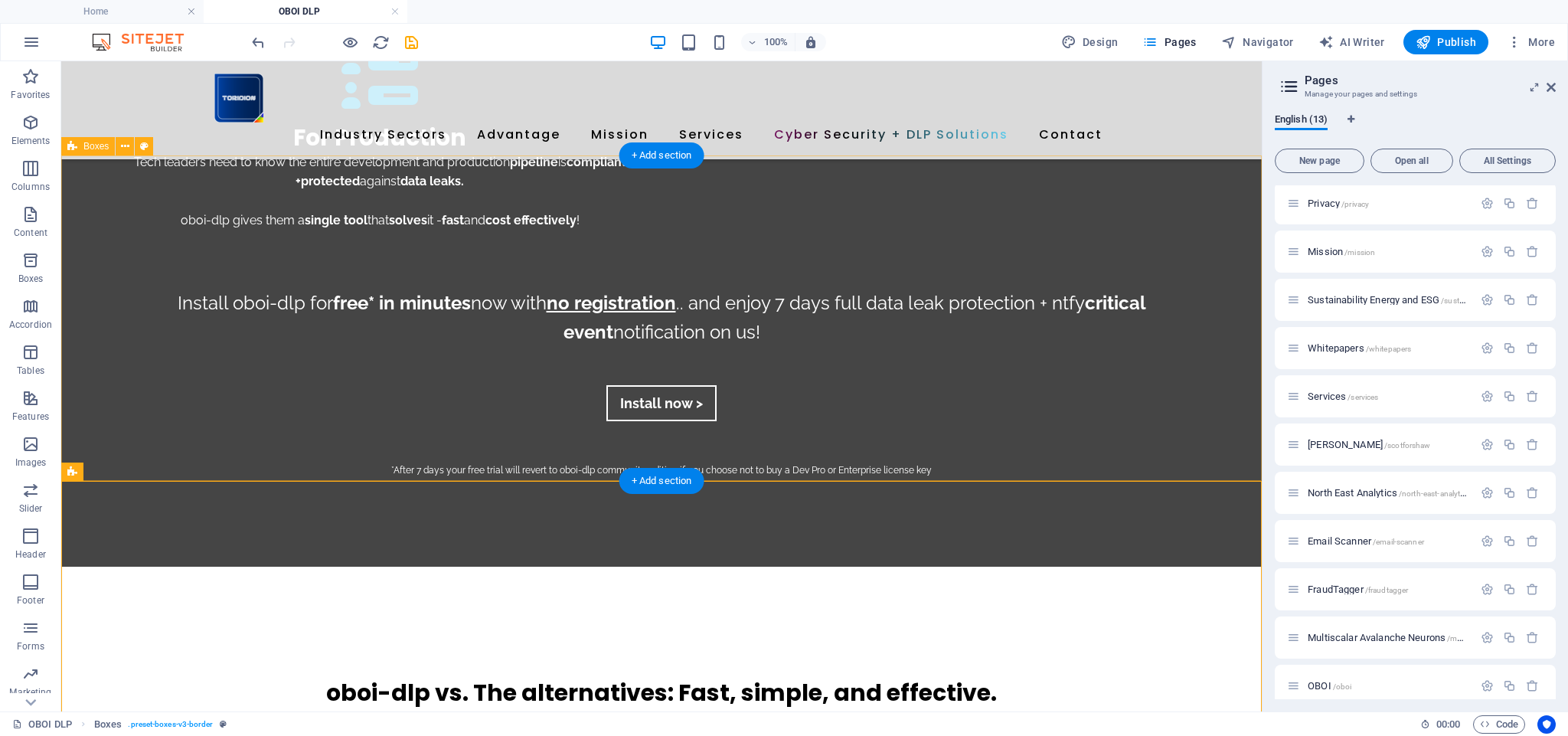
scroll to position [2738, 0]
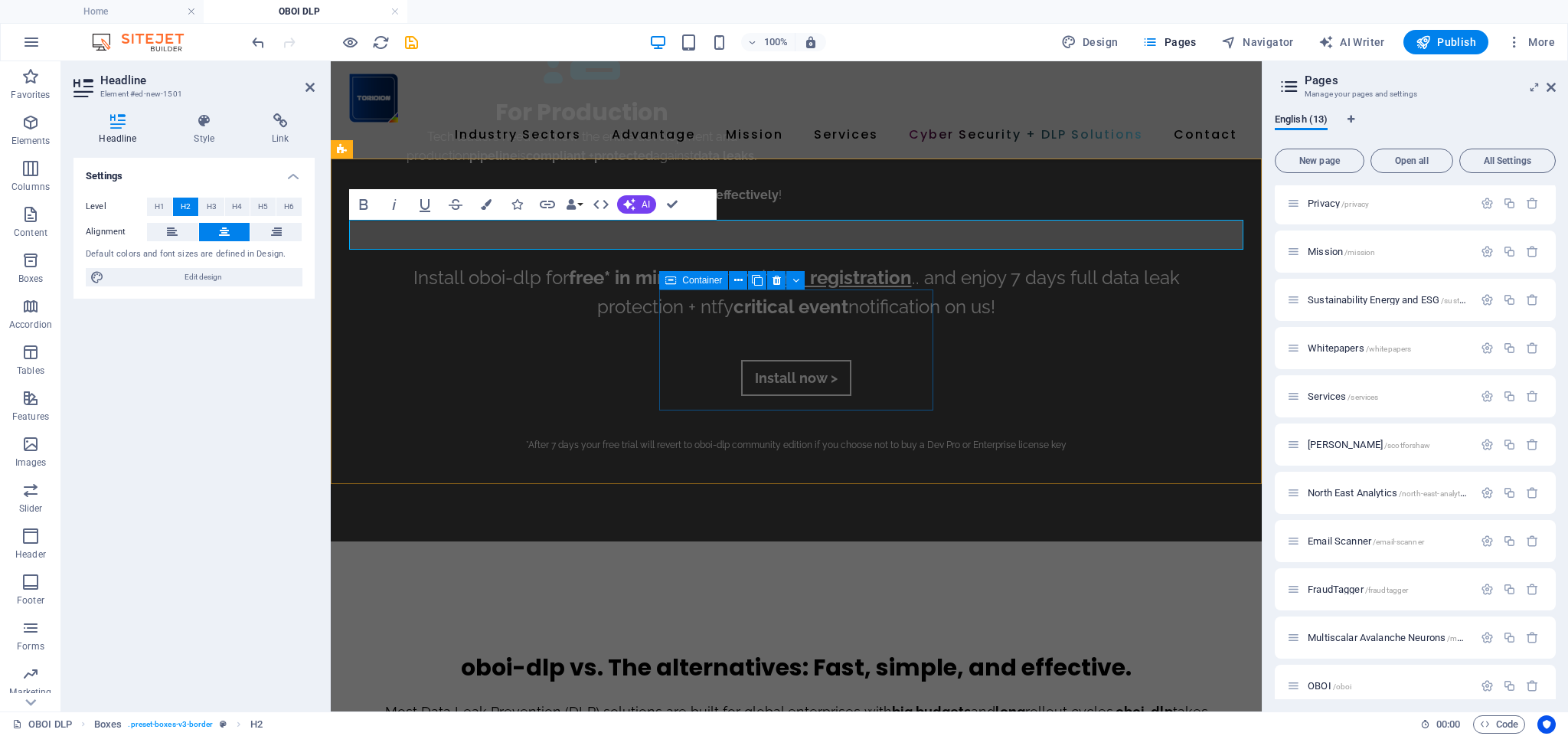
scroll to position [2909, 0]
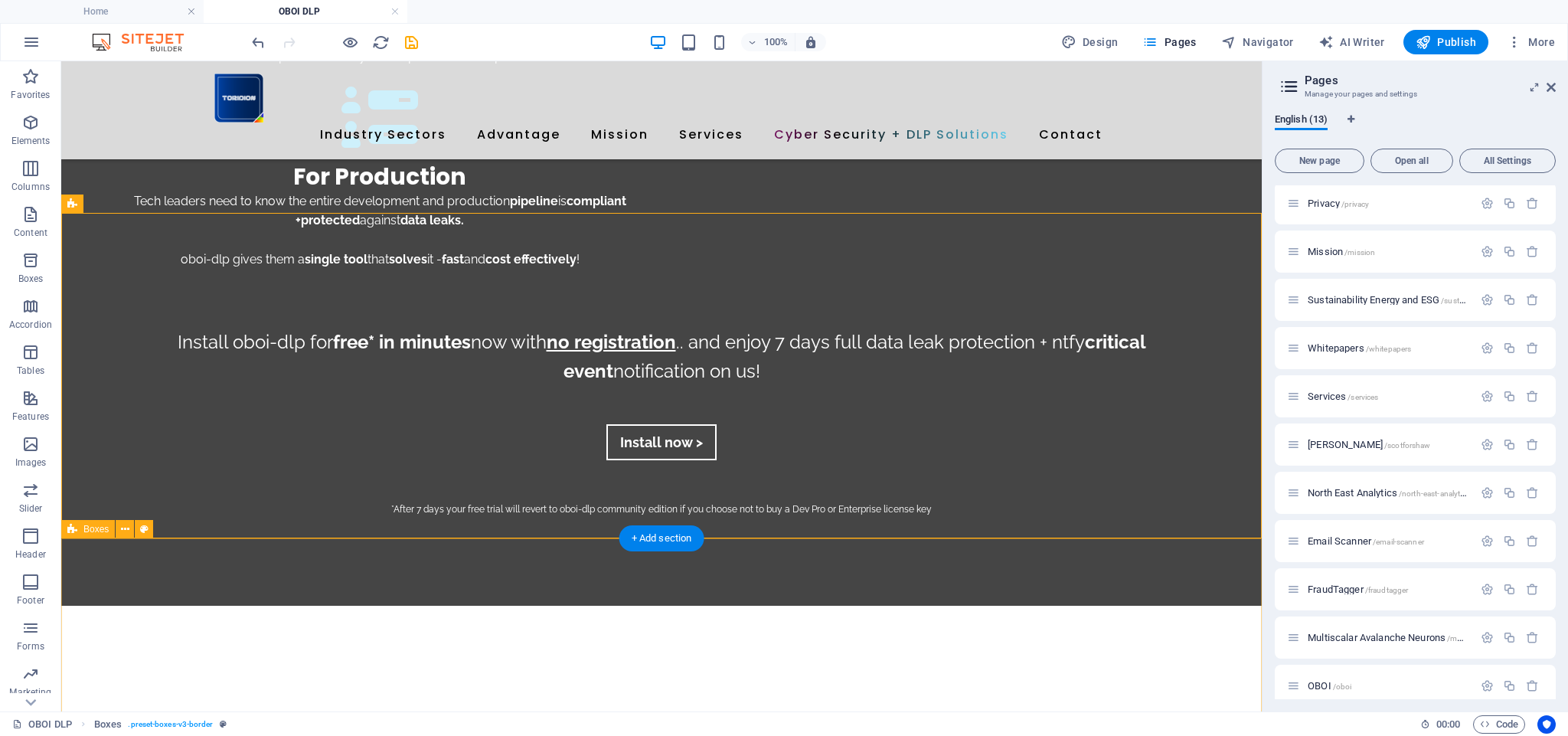
scroll to position [2720, 0]
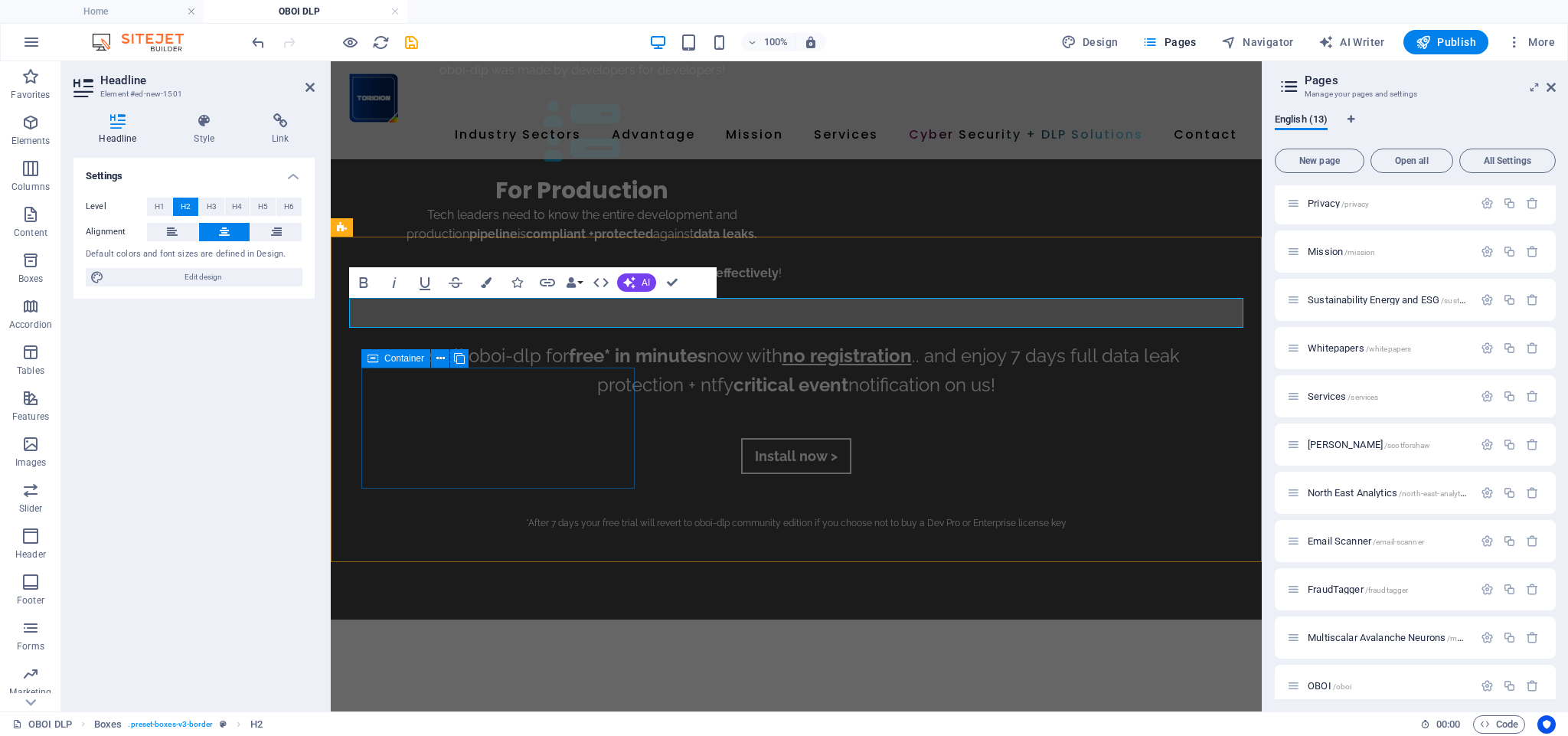
scroll to position [2827, 0]
select select "px"
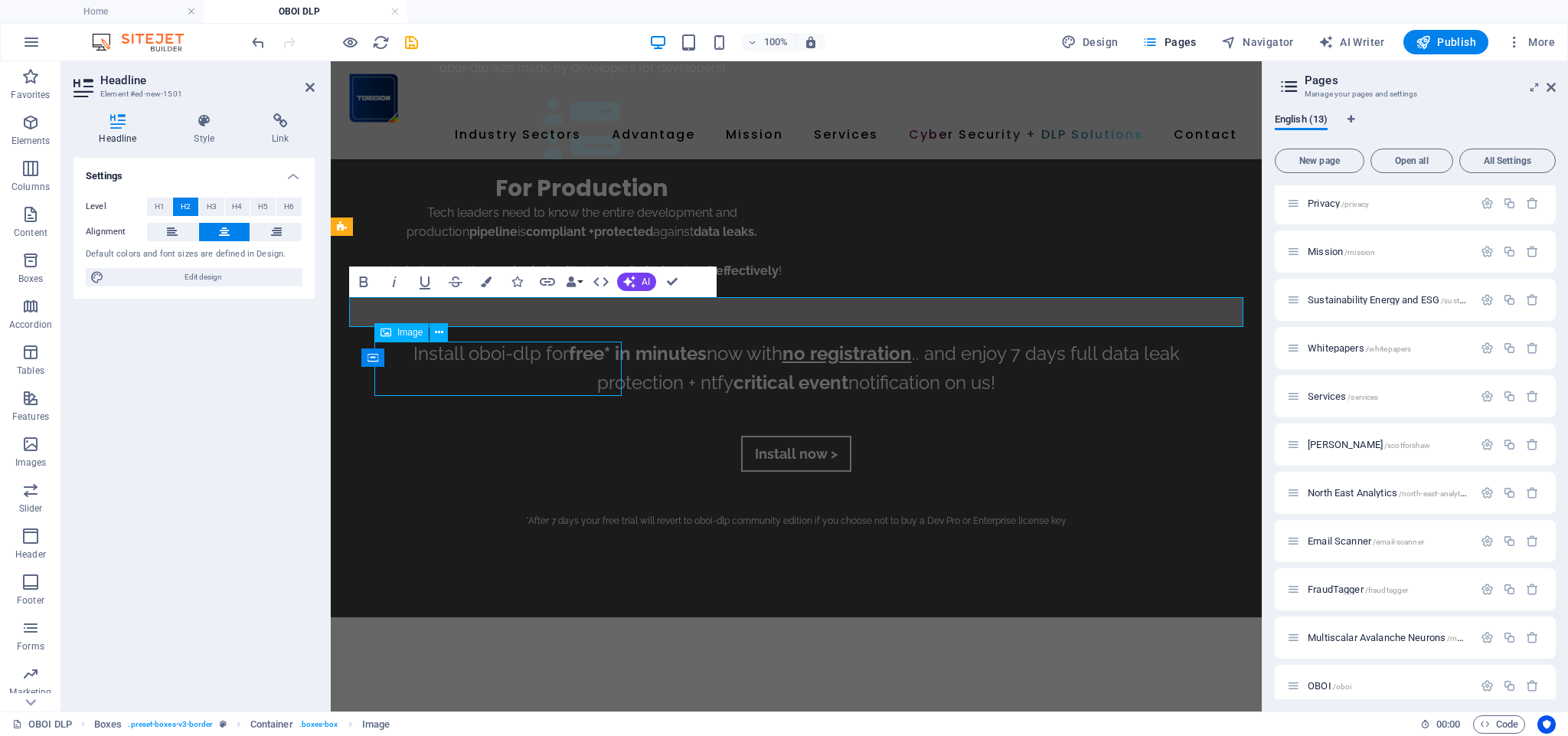
select select "px"
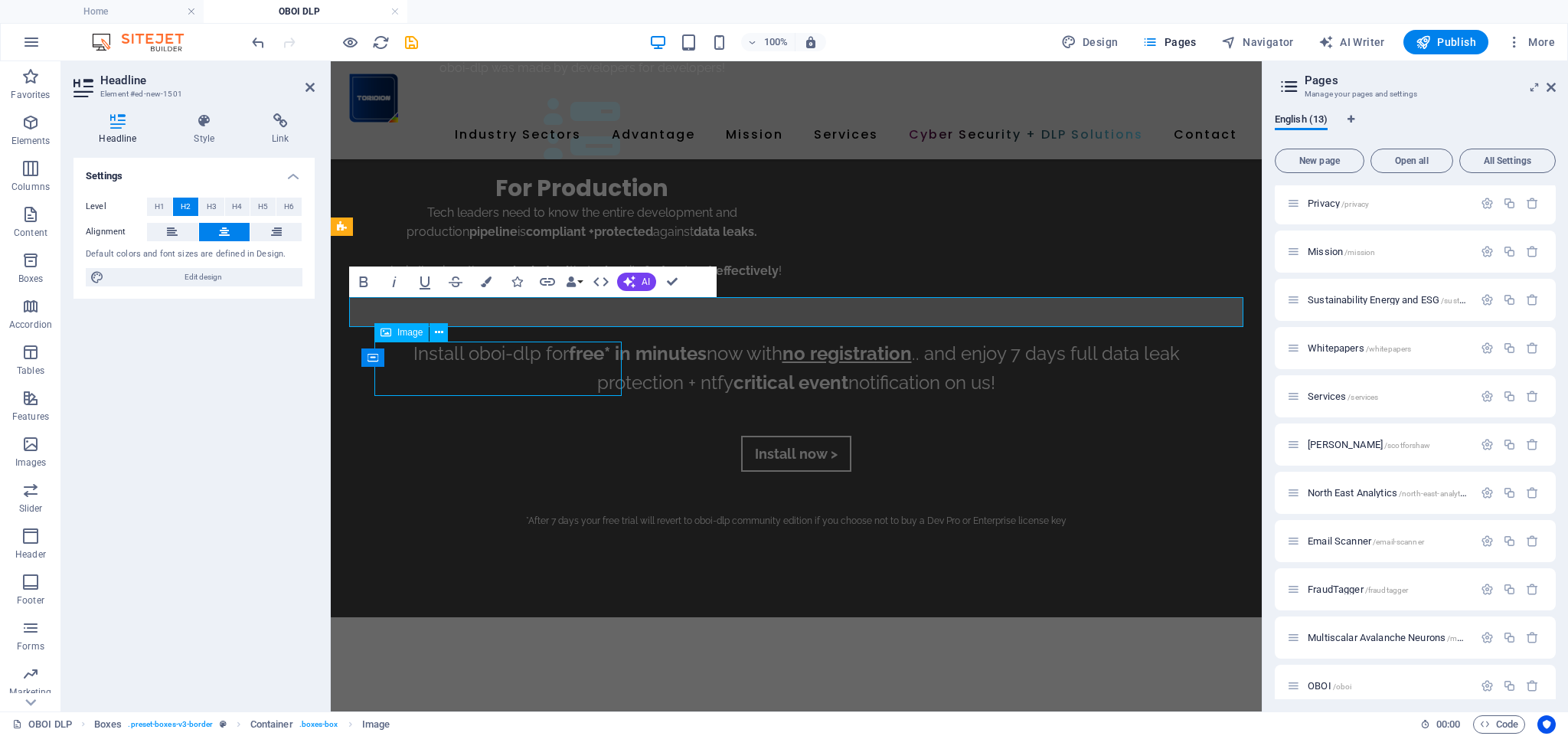
select select "px"
select select "%"
select select "px"
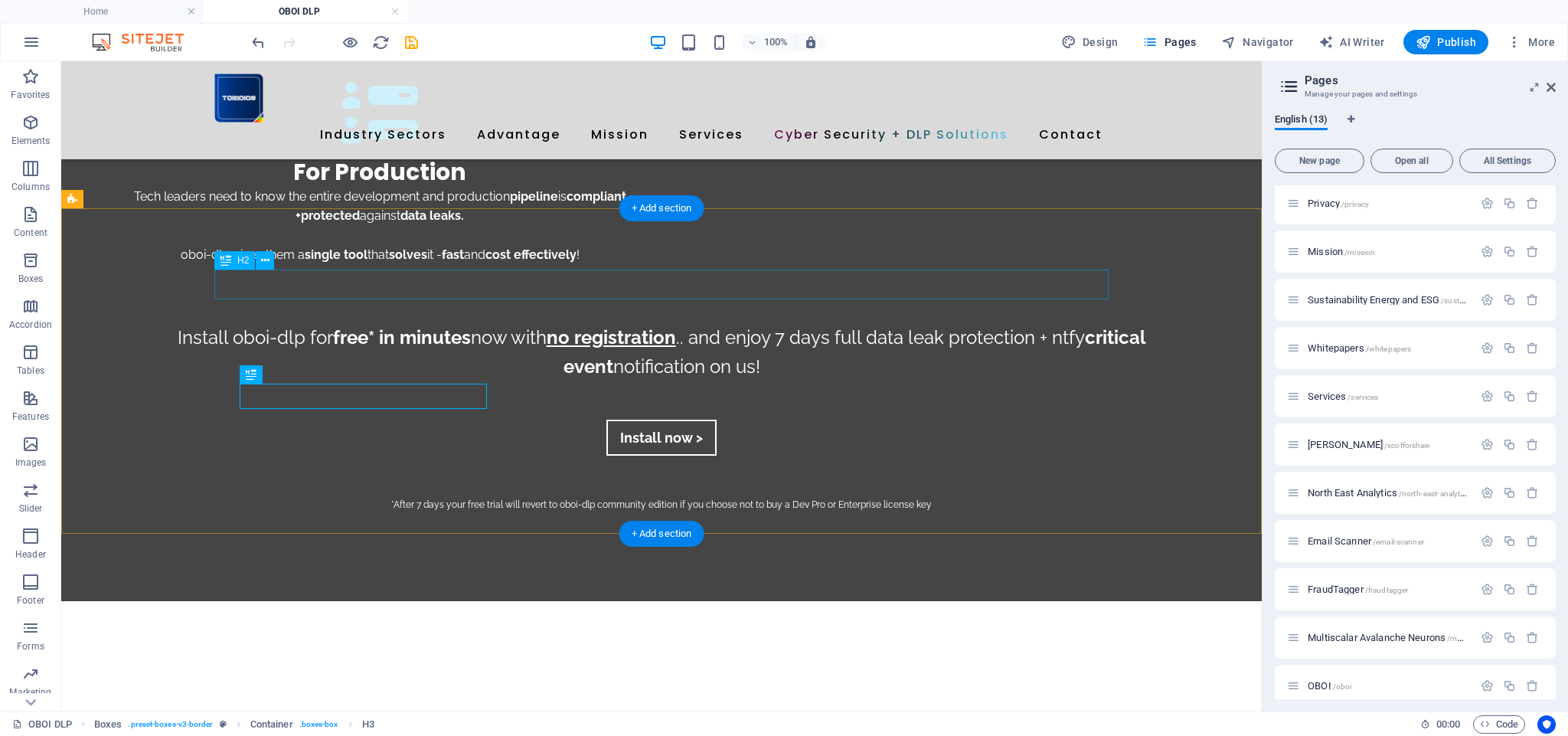
scroll to position [2733, 0]
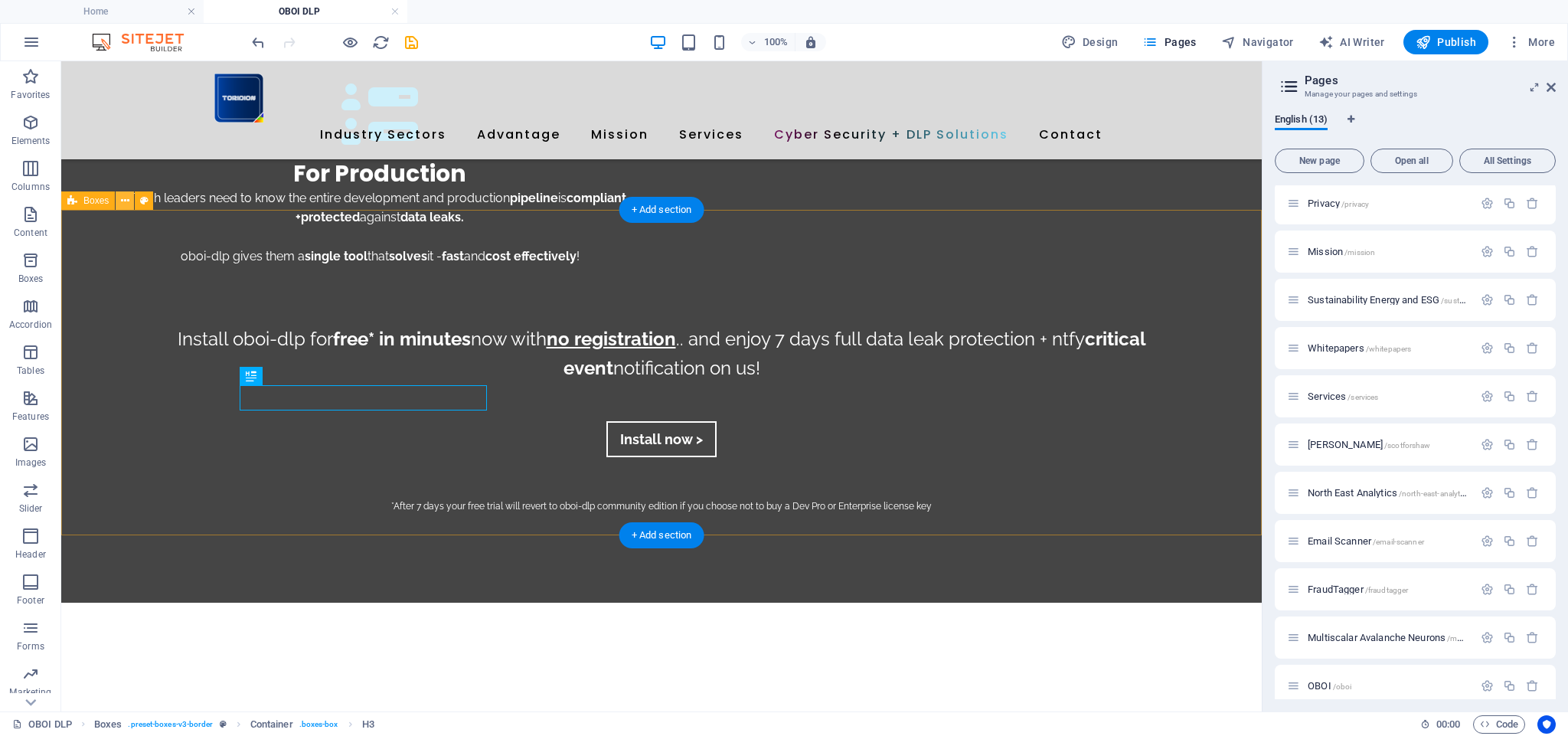
click at [128, 202] on icon at bounding box center [125, 200] width 9 height 16
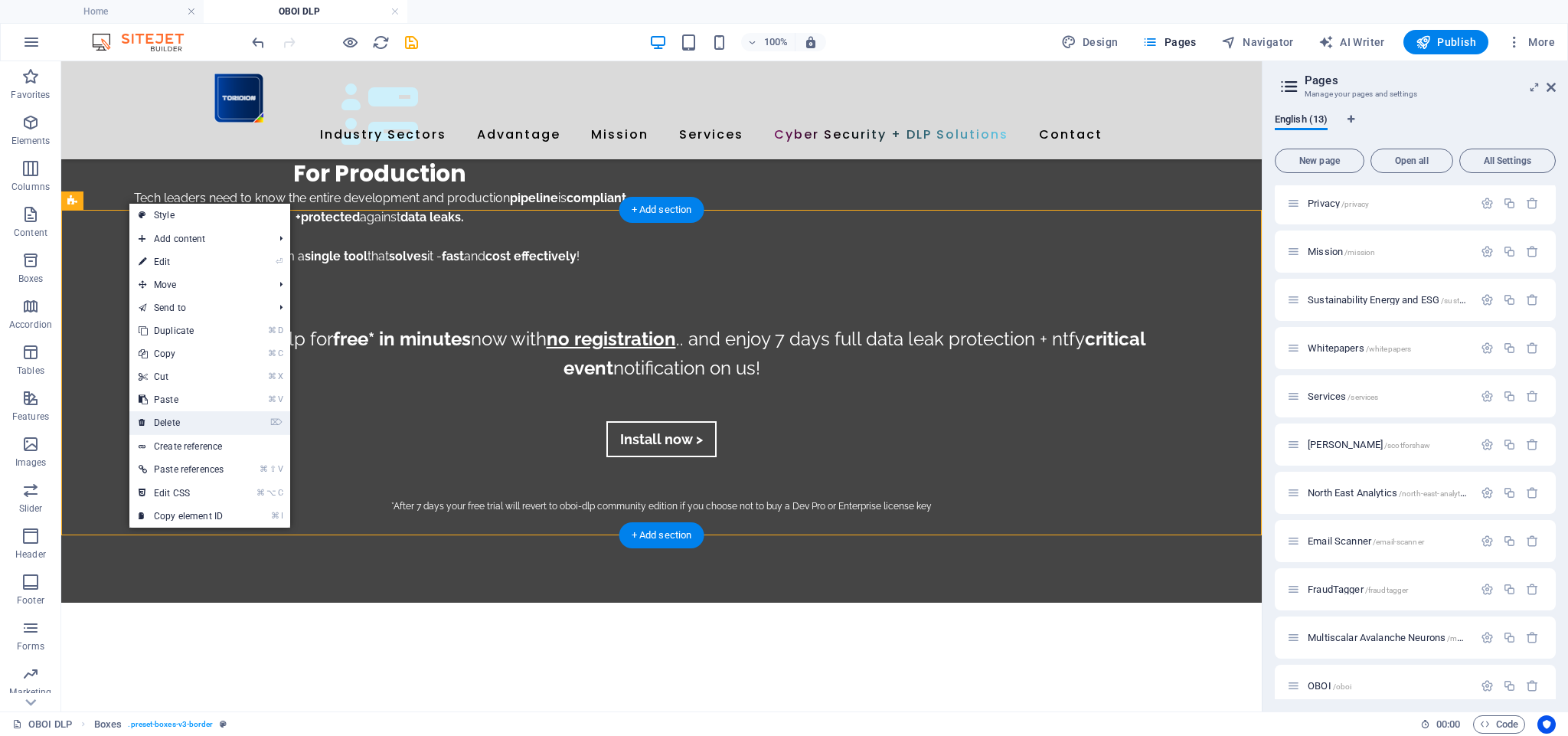
click at [196, 419] on link "⌦ Delete" at bounding box center [181, 422] width 103 height 23
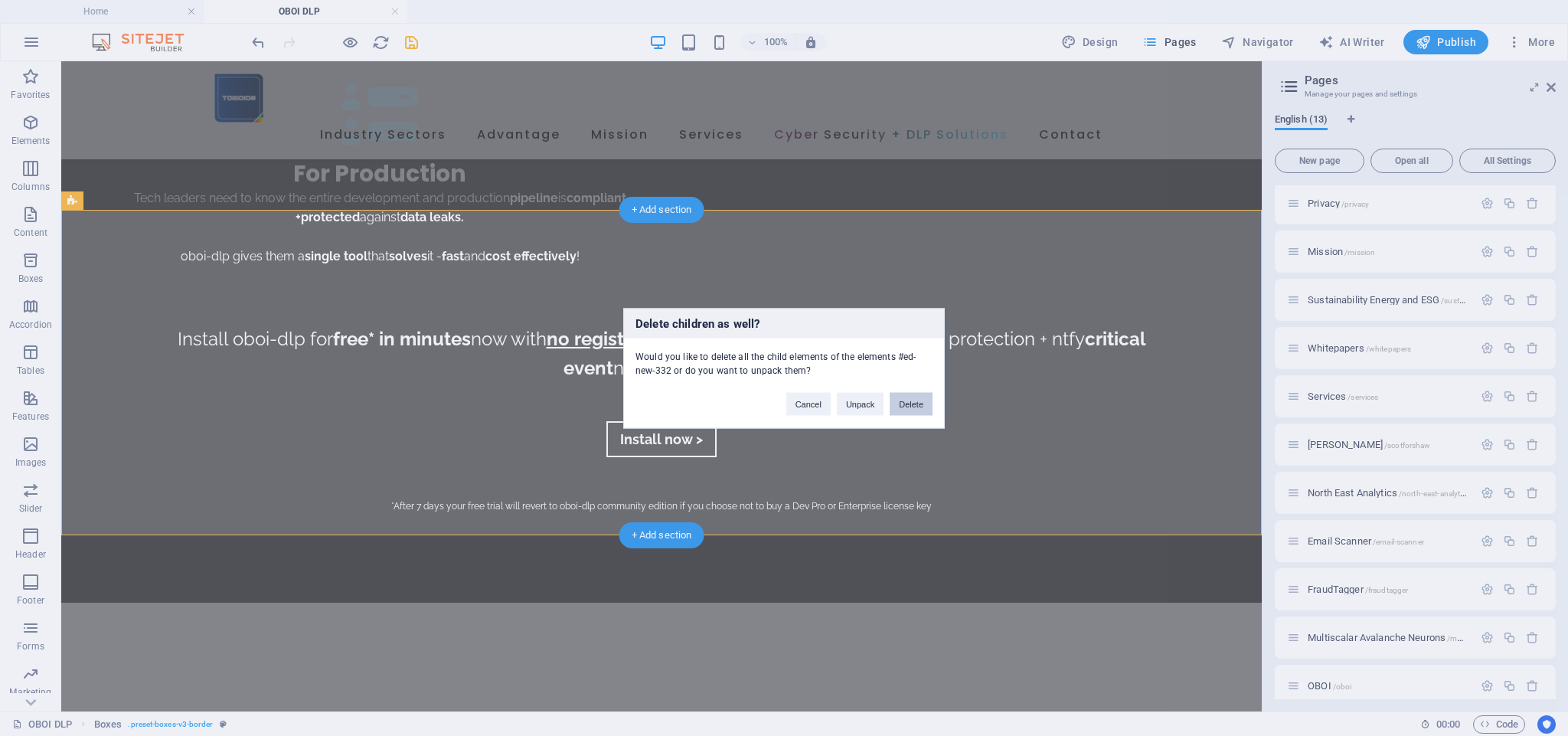
click at [918, 408] on button "Delete" at bounding box center [911, 403] width 43 height 23
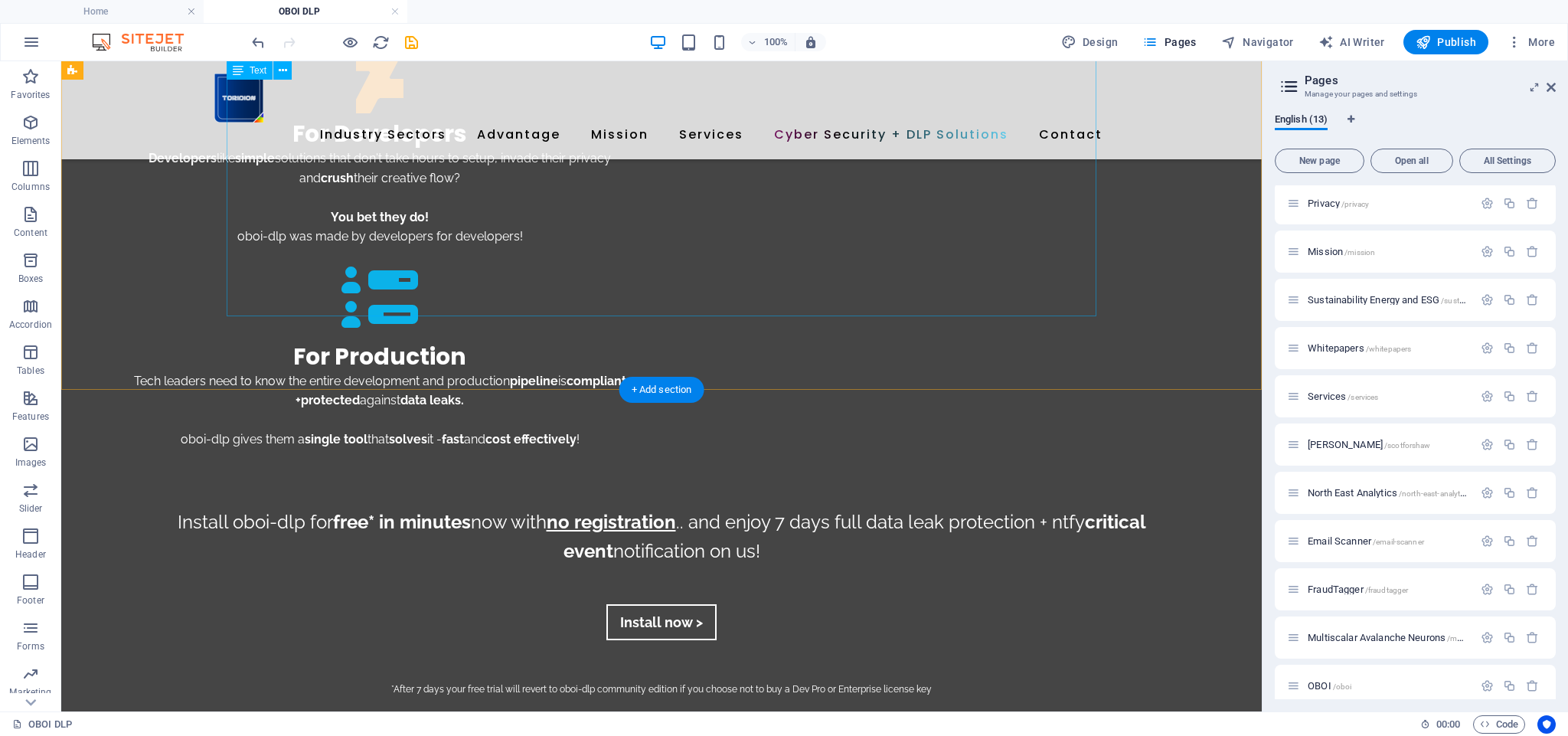
scroll to position [2546, 0]
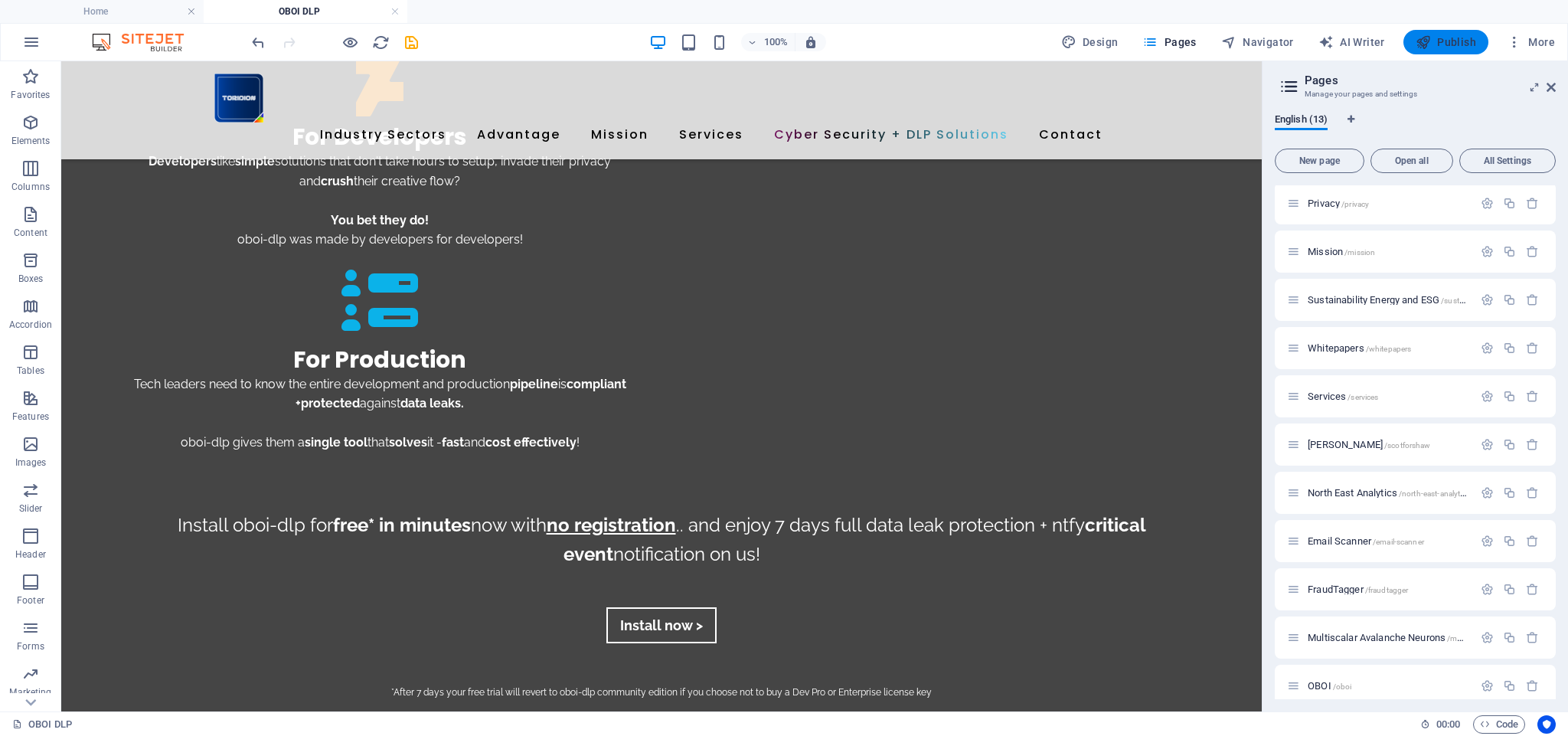
click at [1446, 44] on span "Publish" at bounding box center [1446, 42] width 60 height 15
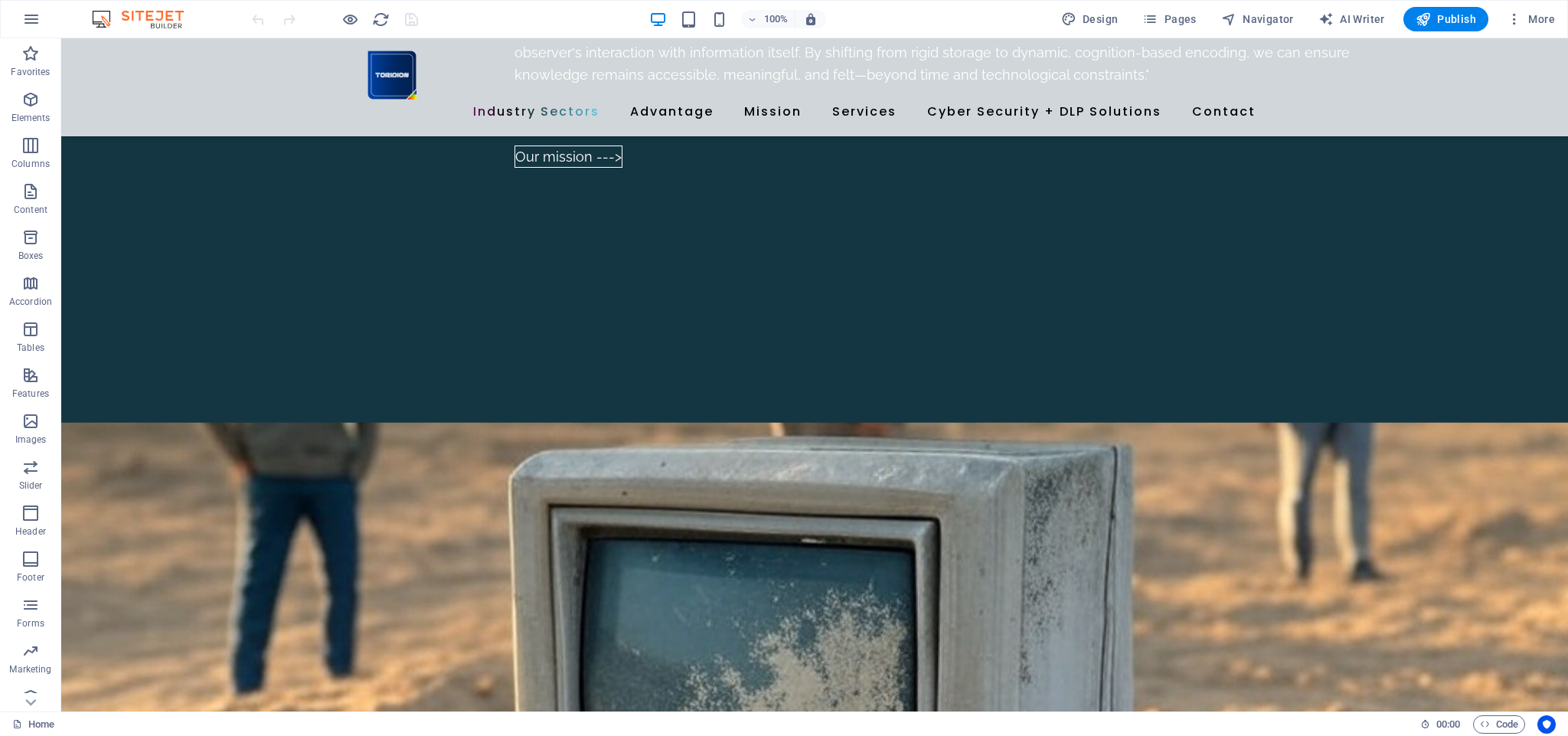
scroll to position [3780, 0]
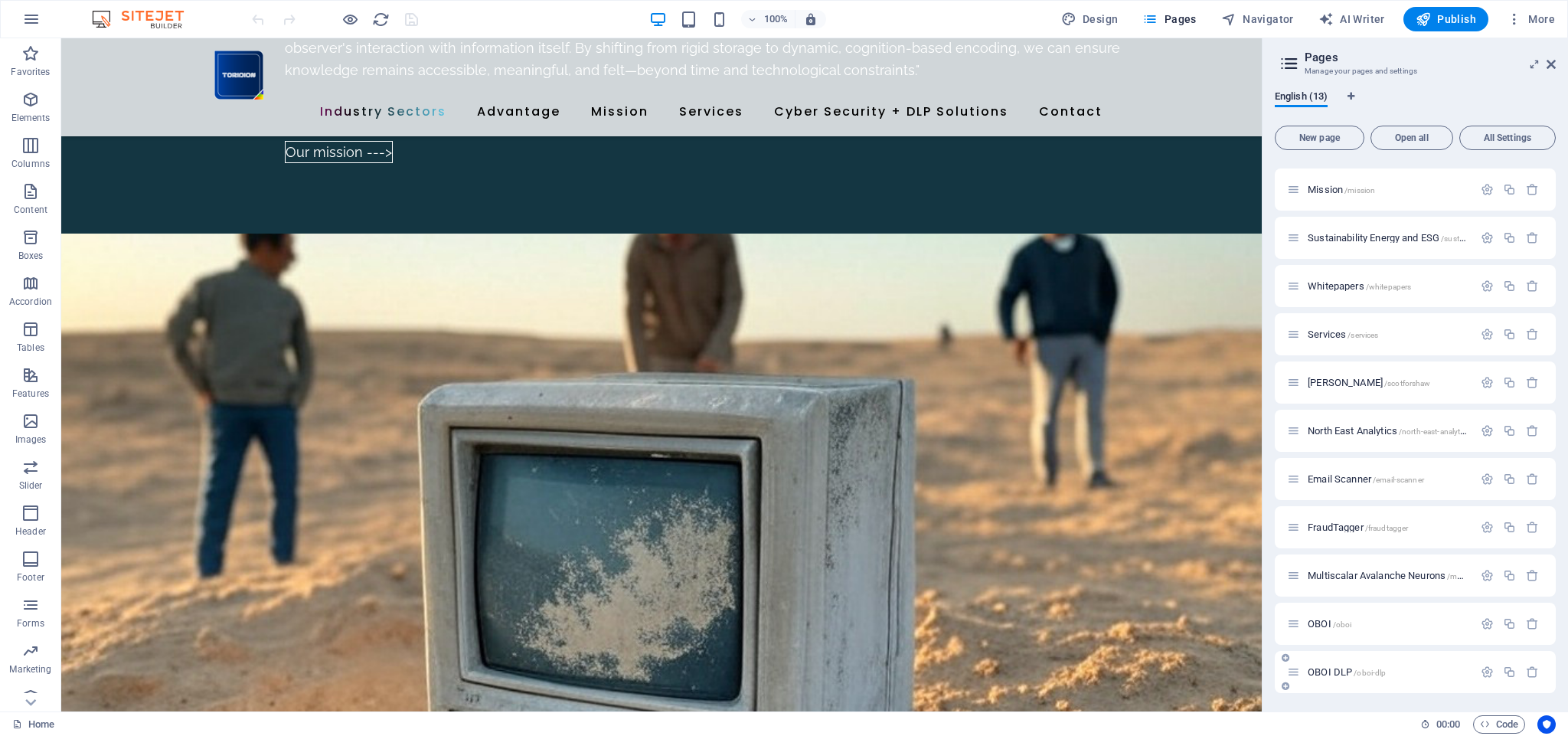
scroll to position [91, 0]
click at [1344, 663] on div "OBOI DLP /oboi-dlp" at bounding box center [1415, 672] width 281 height 42
click at [1334, 677] on div "OBOI DLP /oboi-dlp" at bounding box center [1380, 672] width 186 height 17
click at [1334, 675] on span "OBOI DLP /oboi-dlp" at bounding box center [1347, 672] width 78 height 11
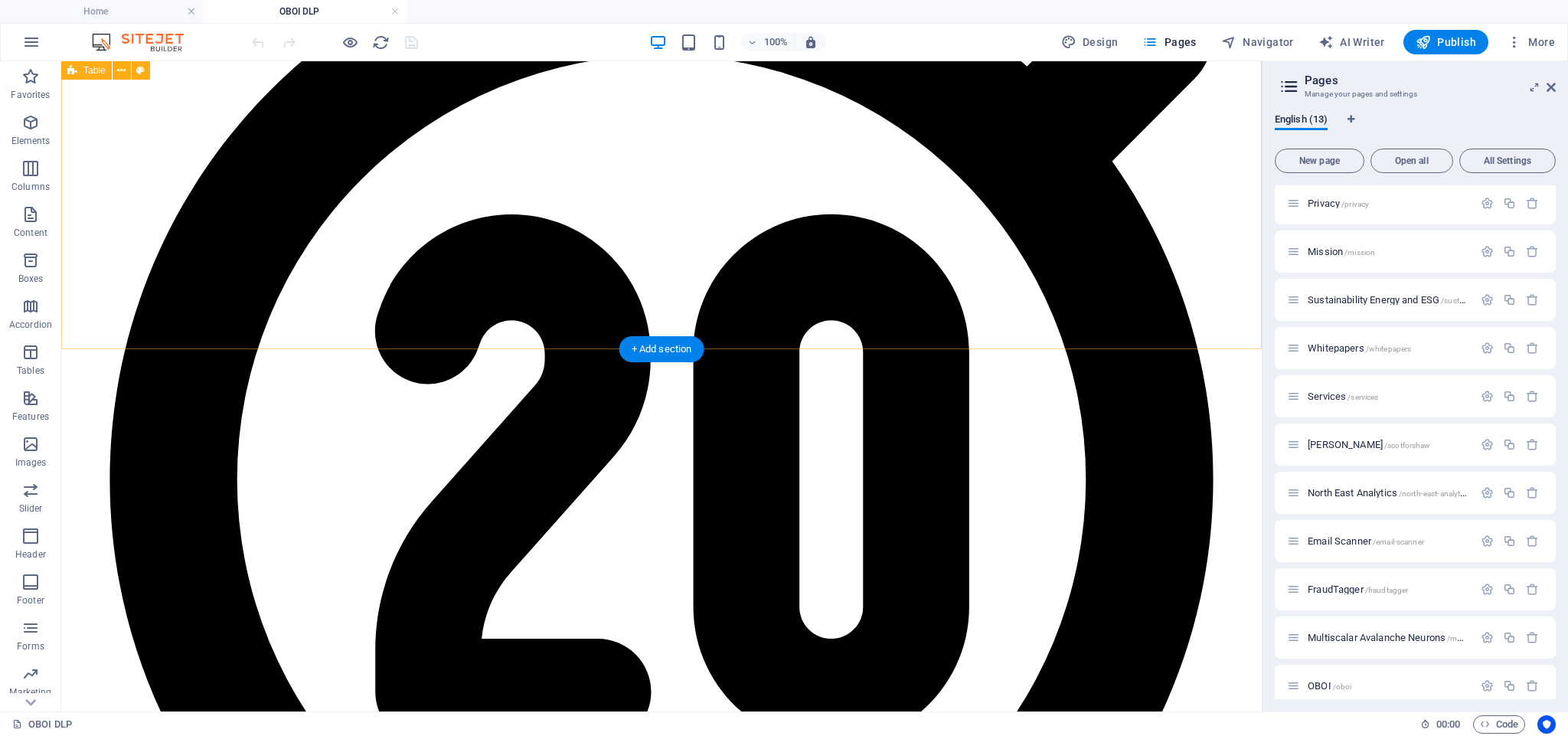
scroll to position [2593, 0]
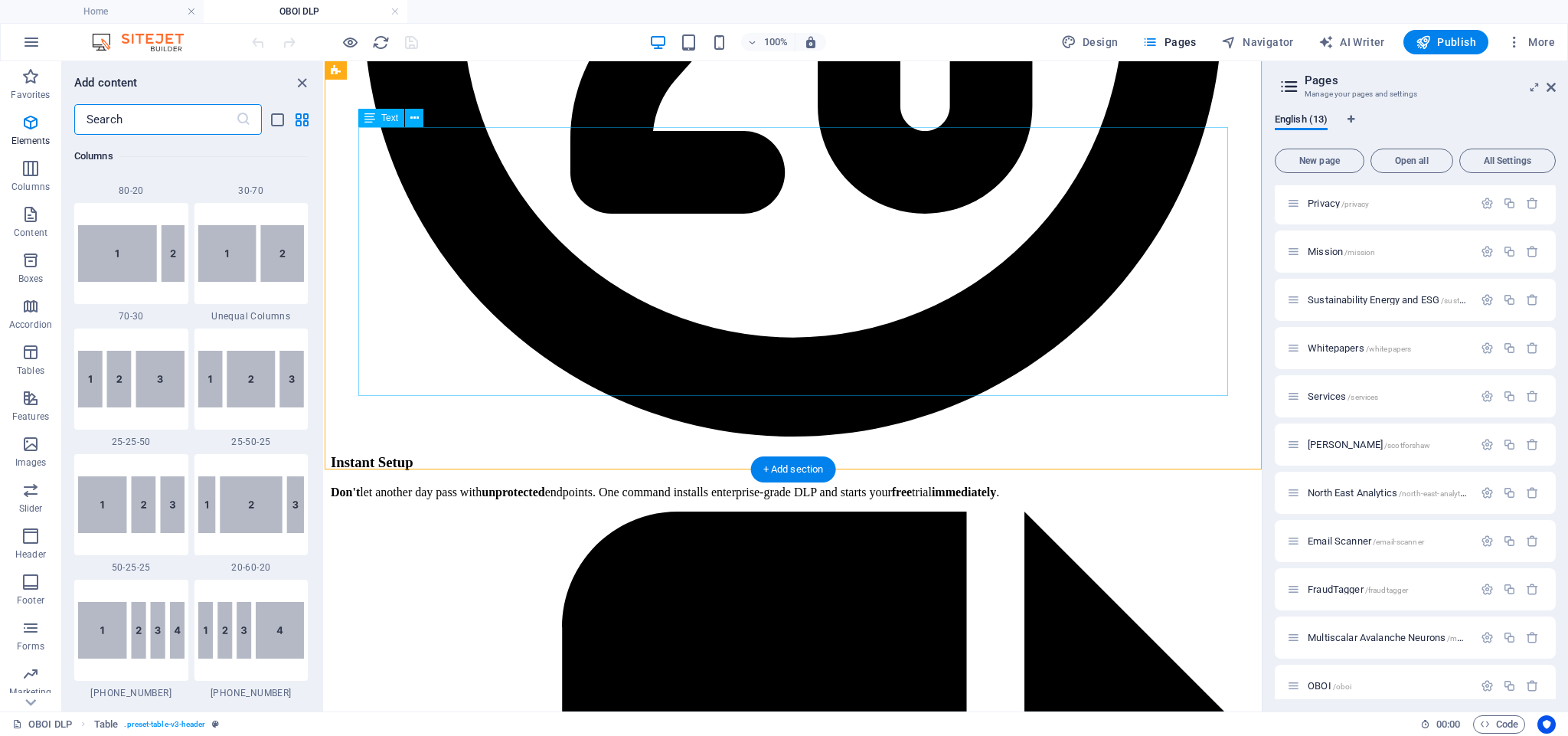
scroll to position [2680, 0]
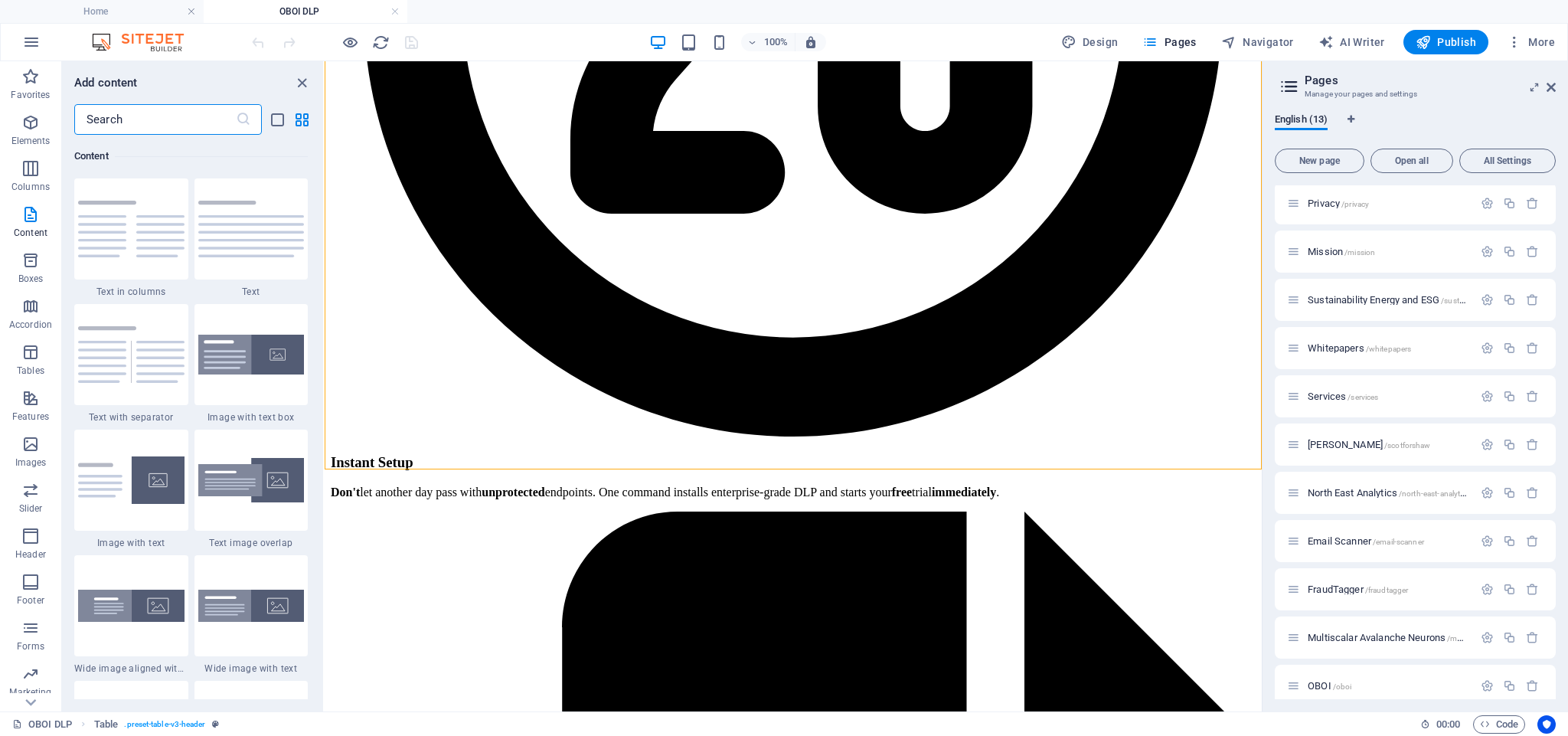
click at [138, 131] on input "text" at bounding box center [155, 119] width 162 height 31
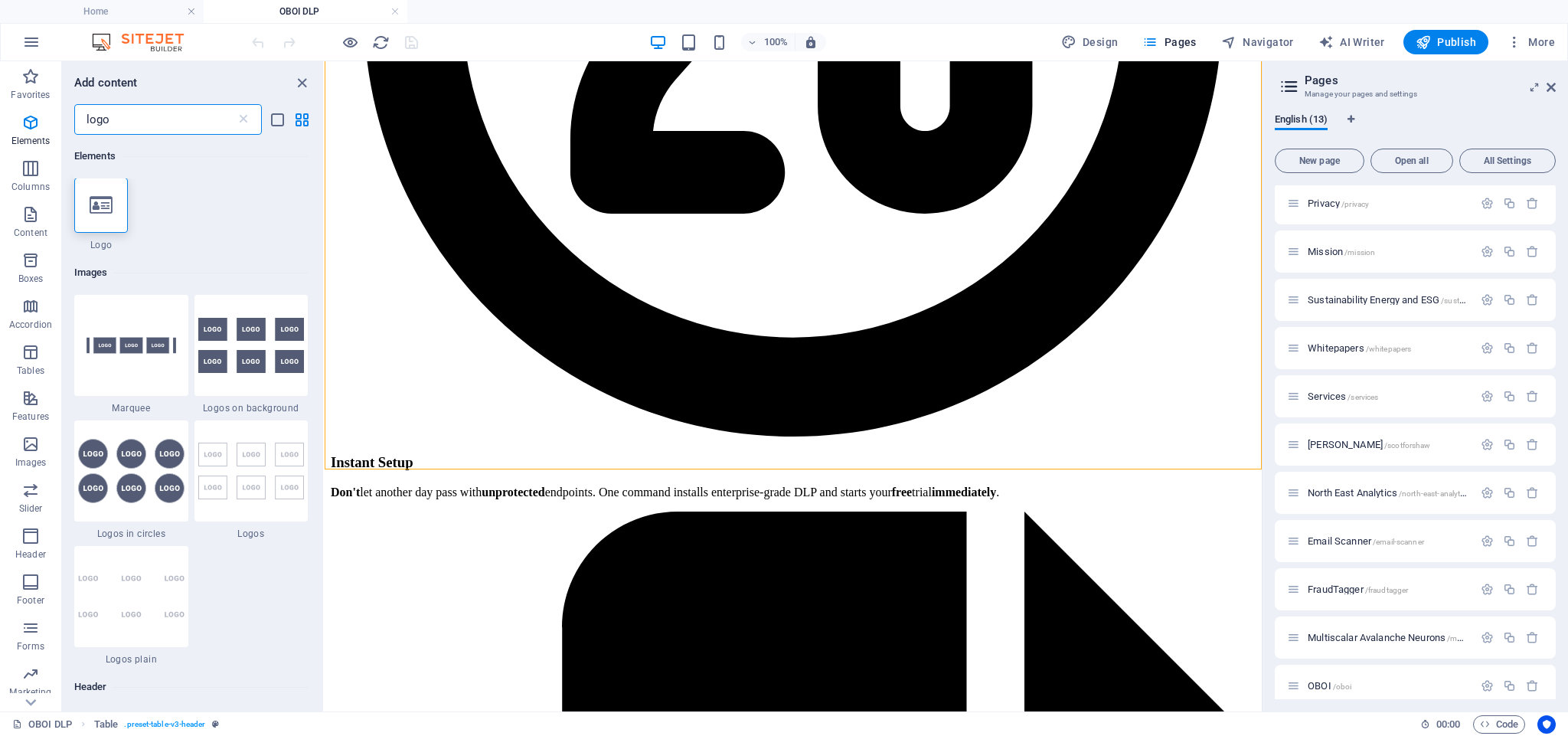
scroll to position [0, 0]
type input "logo"
click at [131, 351] on img at bounding box center [132, 346] width 107 height 71
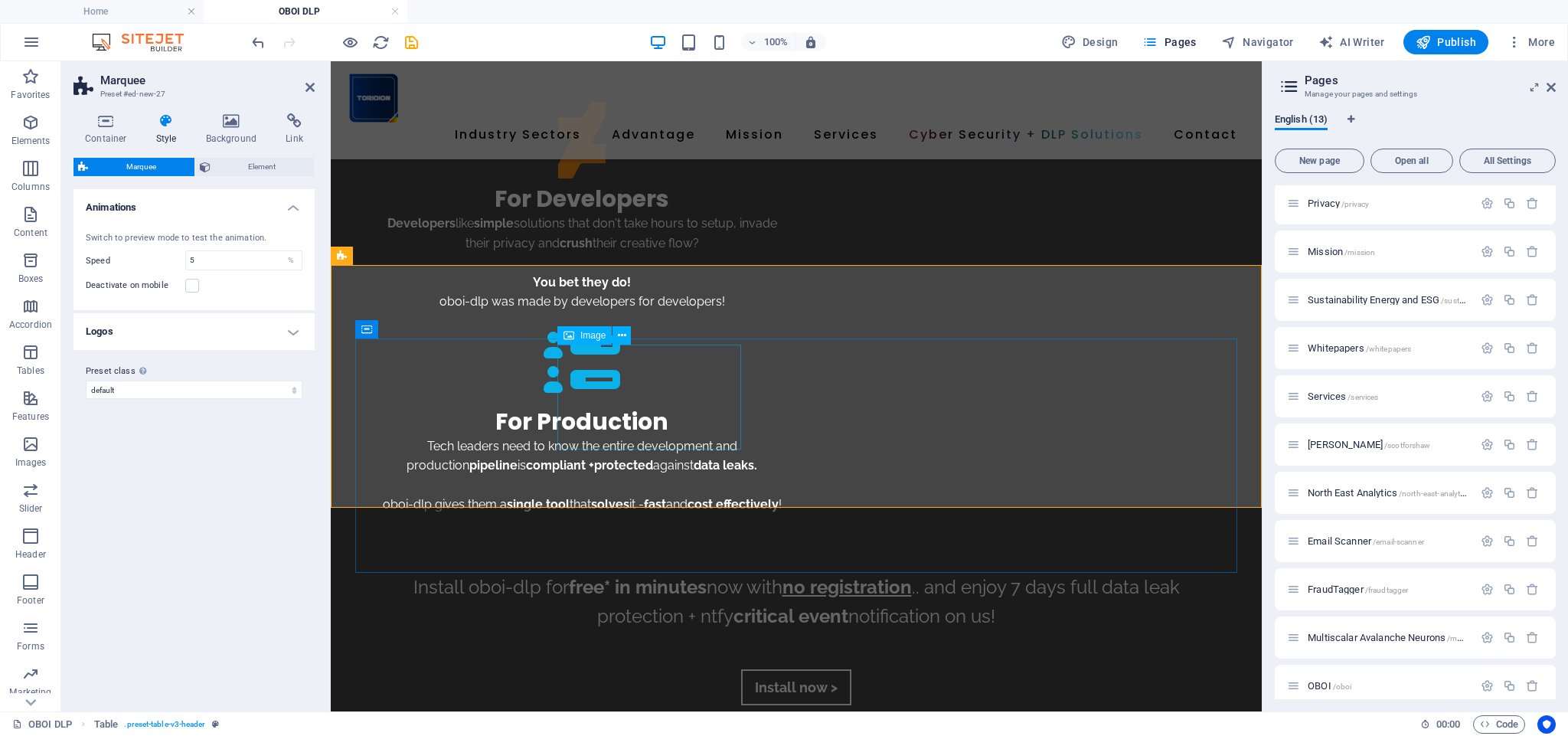
scroll to position [2798, 0]
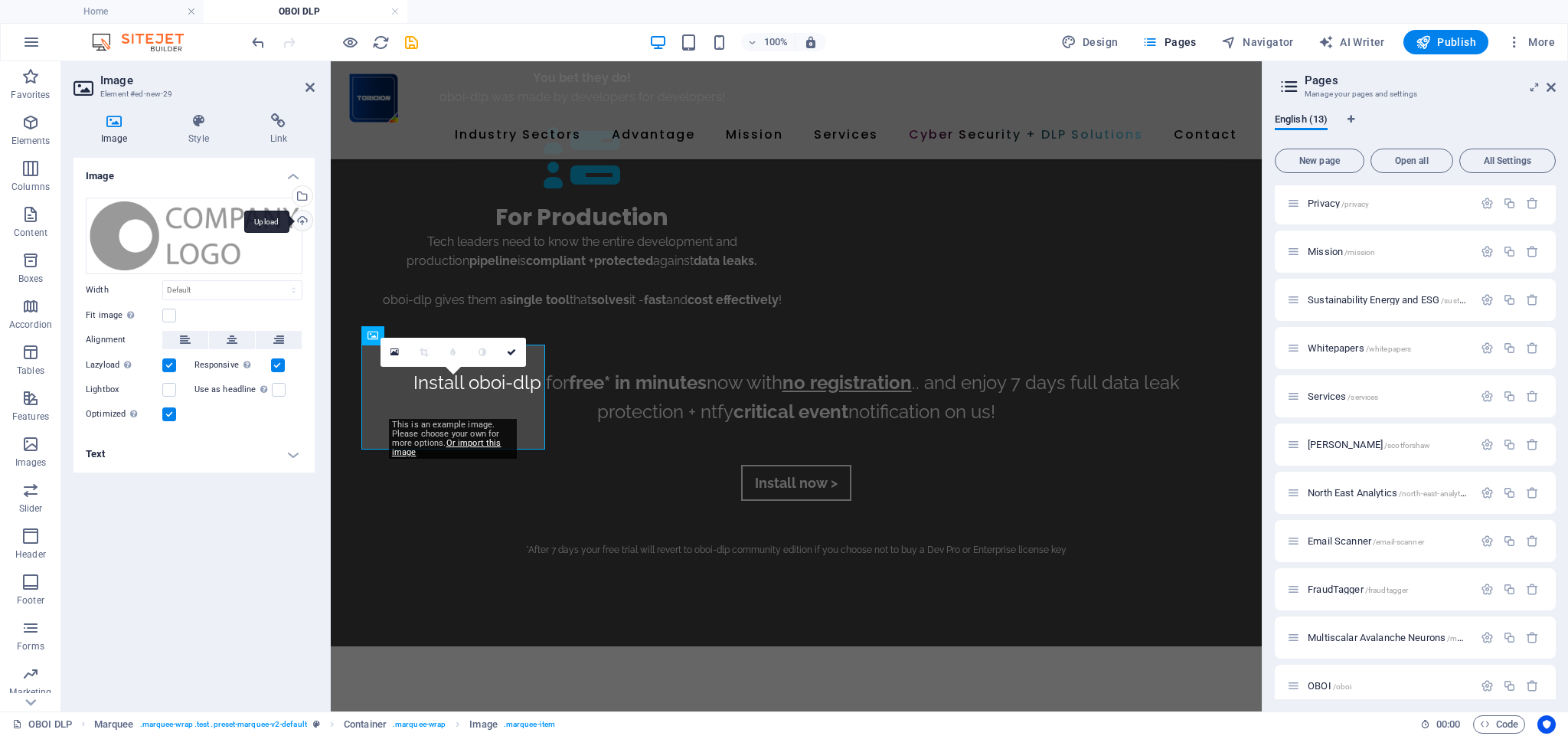
click at [302, 216] on div "Upload" at bounding box center [301, 222] width 23 height 23
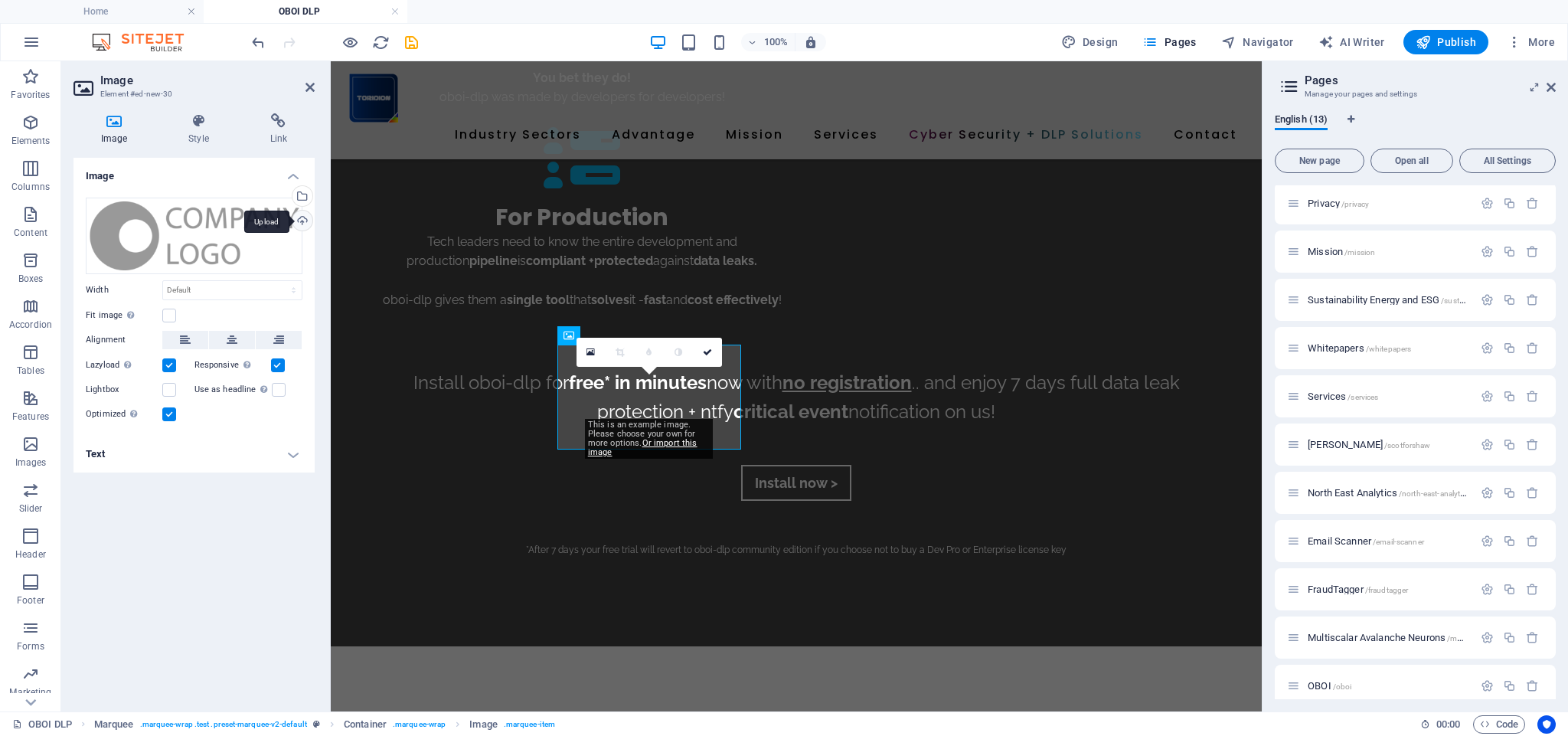
click at [300, 223] on div "Upload" at bounding box center [301, 222] width 23 height 23
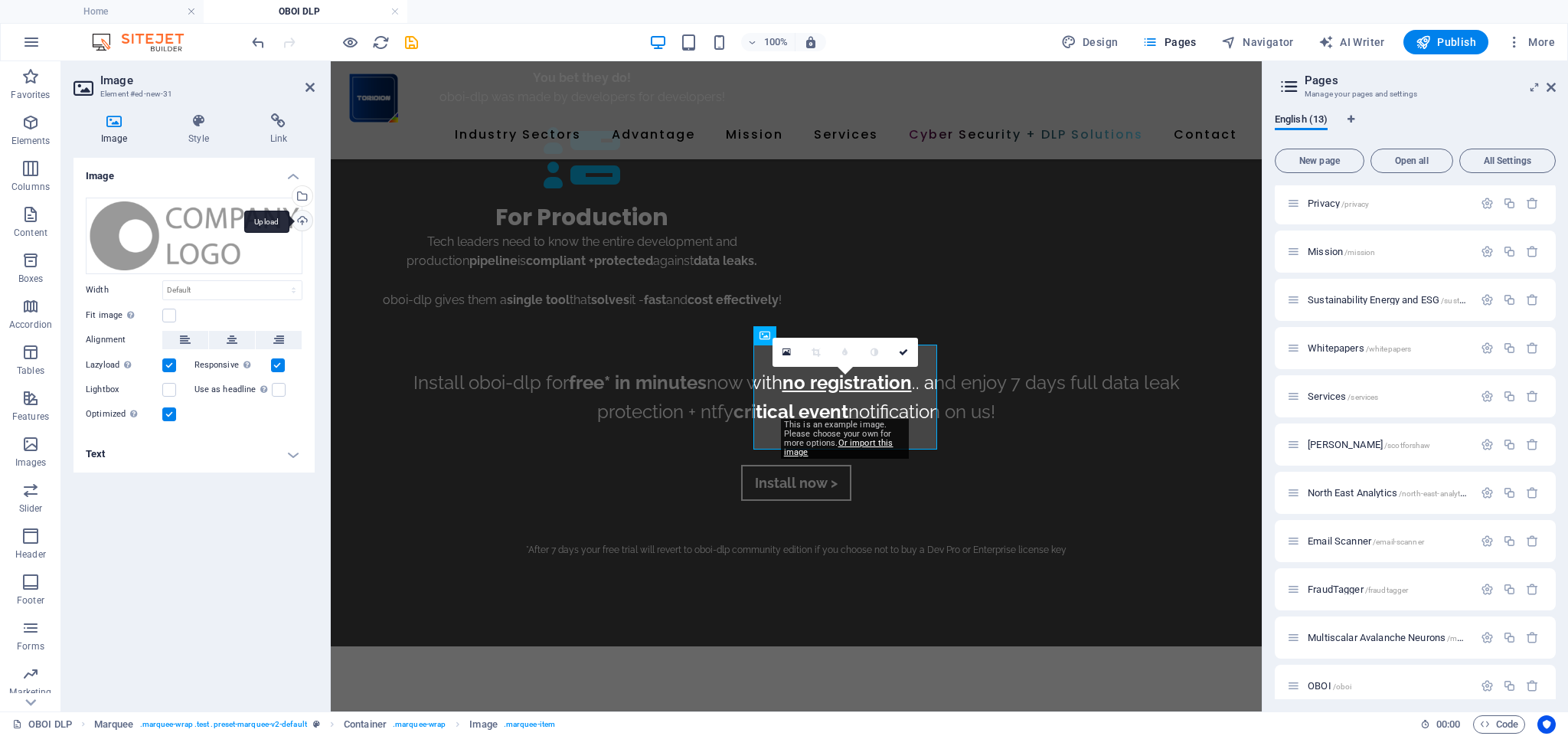
click at [304, 216] on div "Upload" at bounding box center [301, 222] width 23 height 23
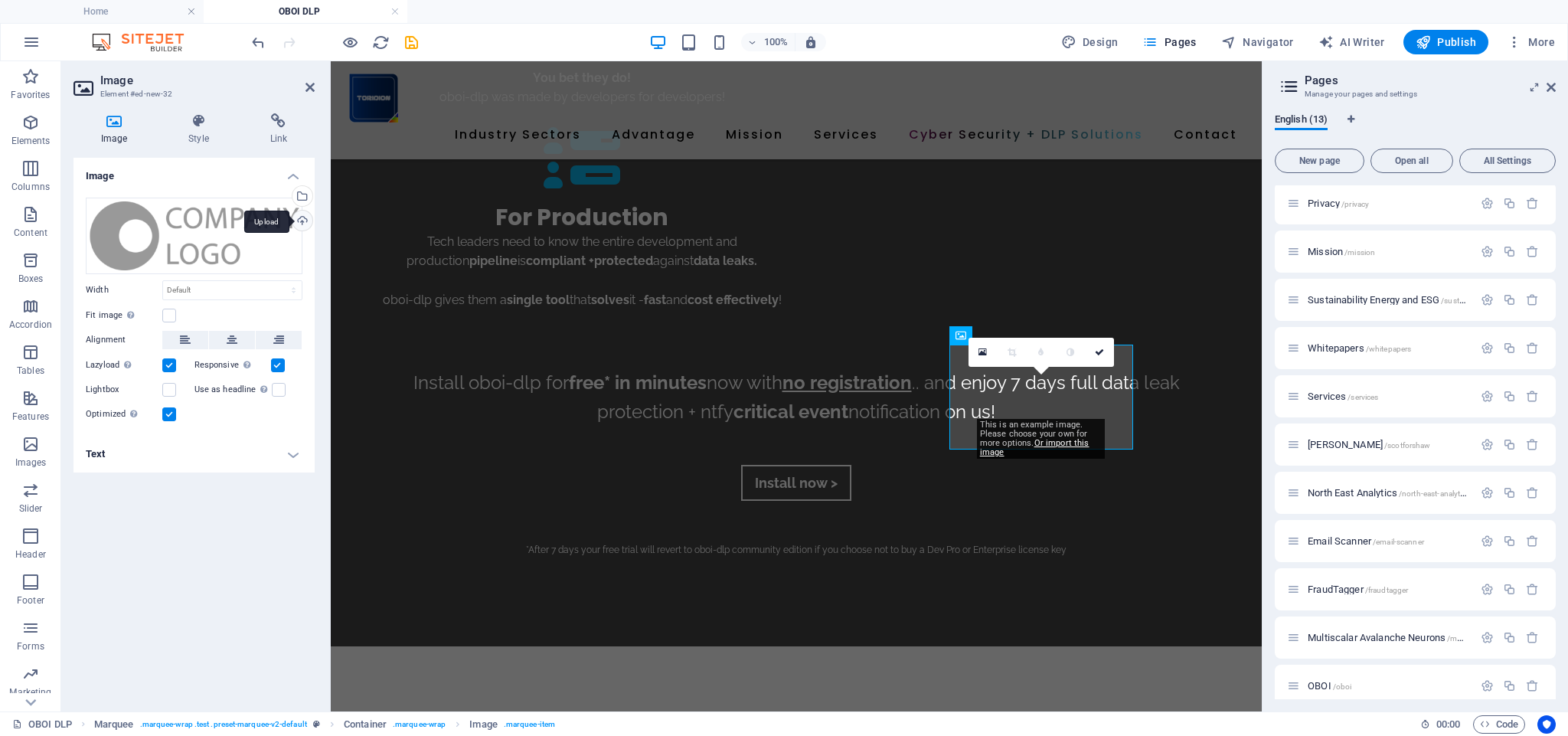
click at [302, 216] on div "Upload" at bounding box center [301, 222] width 23 height 23
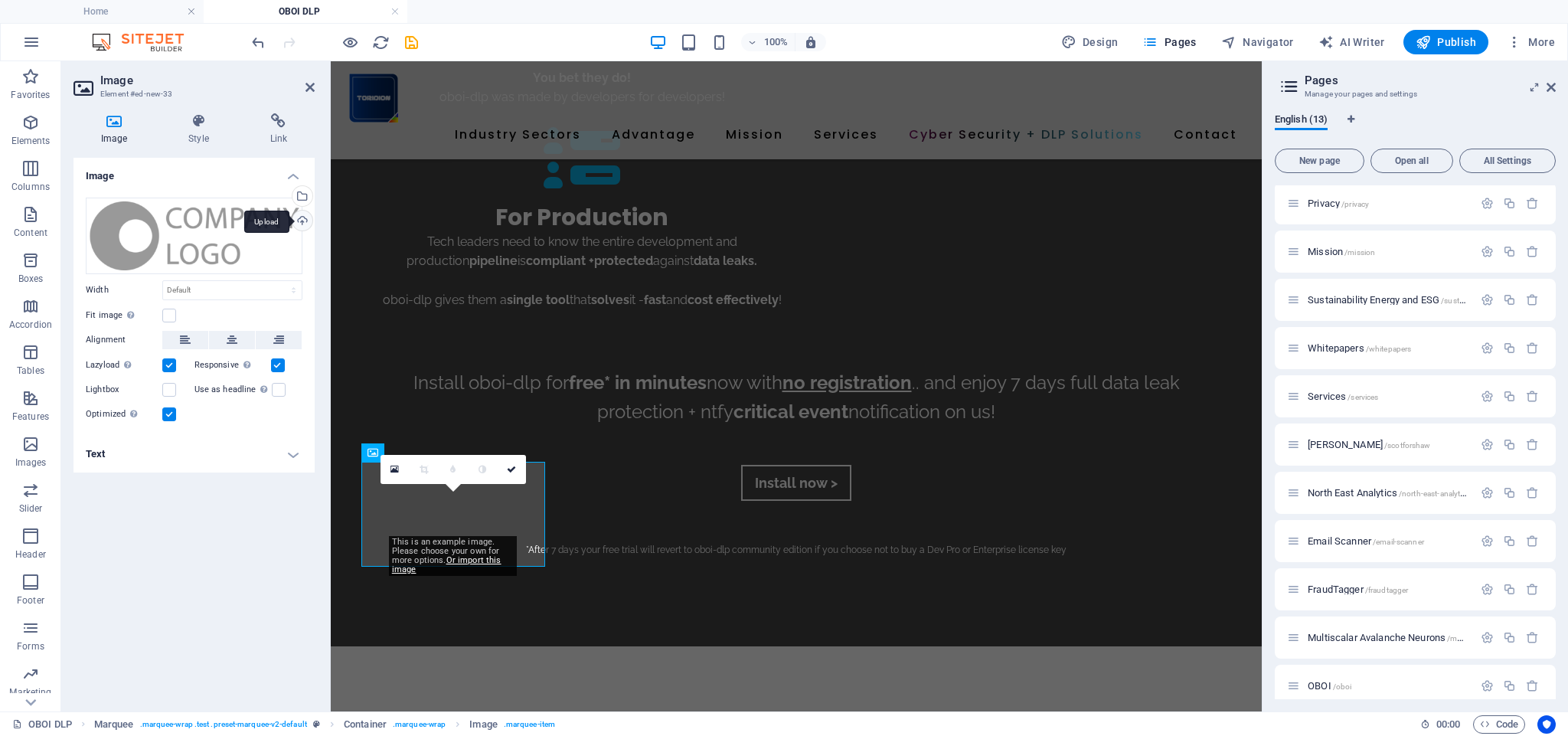
click at [301, 218] on div "Upload" at bounding box center [301, 222] width 23 height 23
click at [306, 220] on div "Upload" at bounding box center [301, 222] width 23 height 23
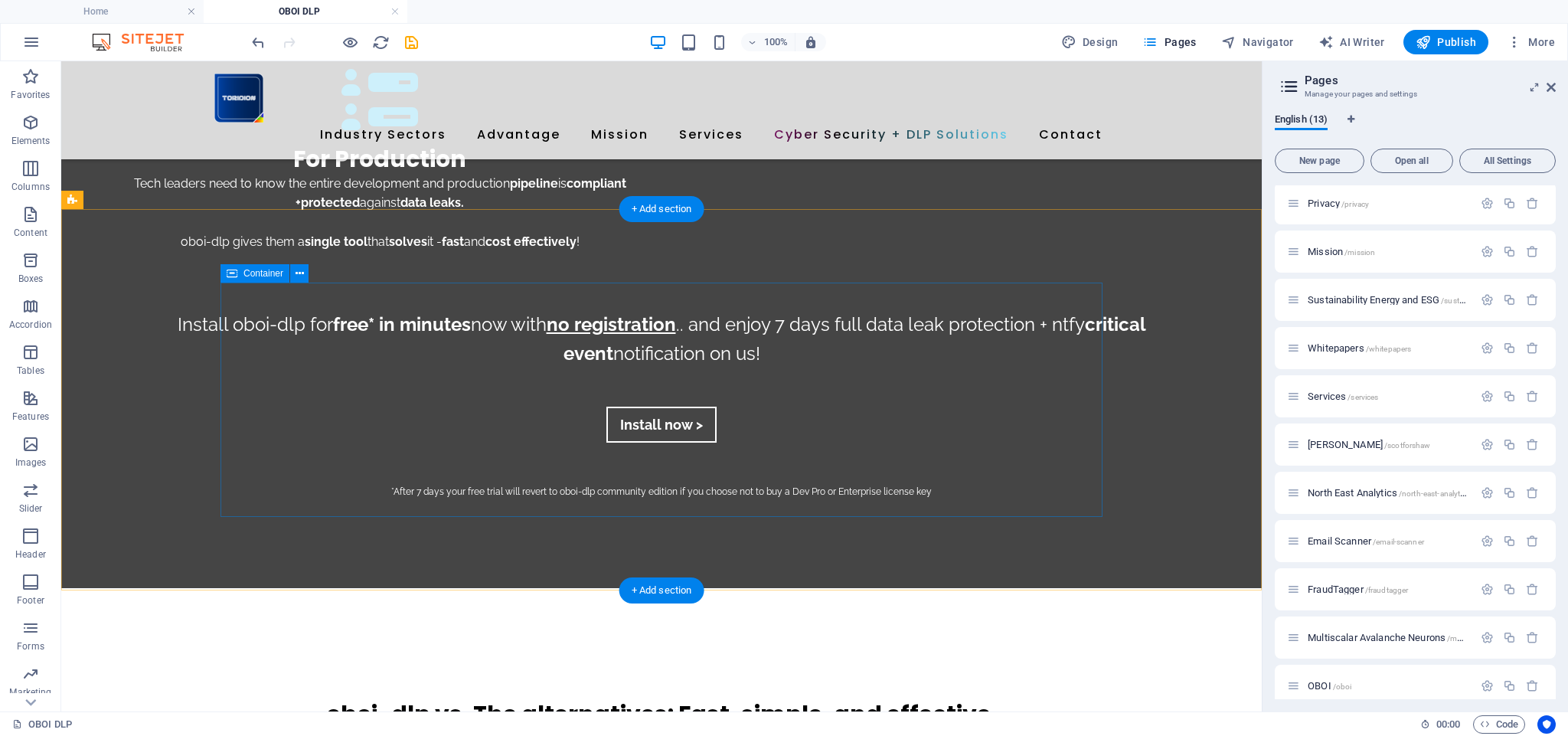
scroll to position [2716, 0]
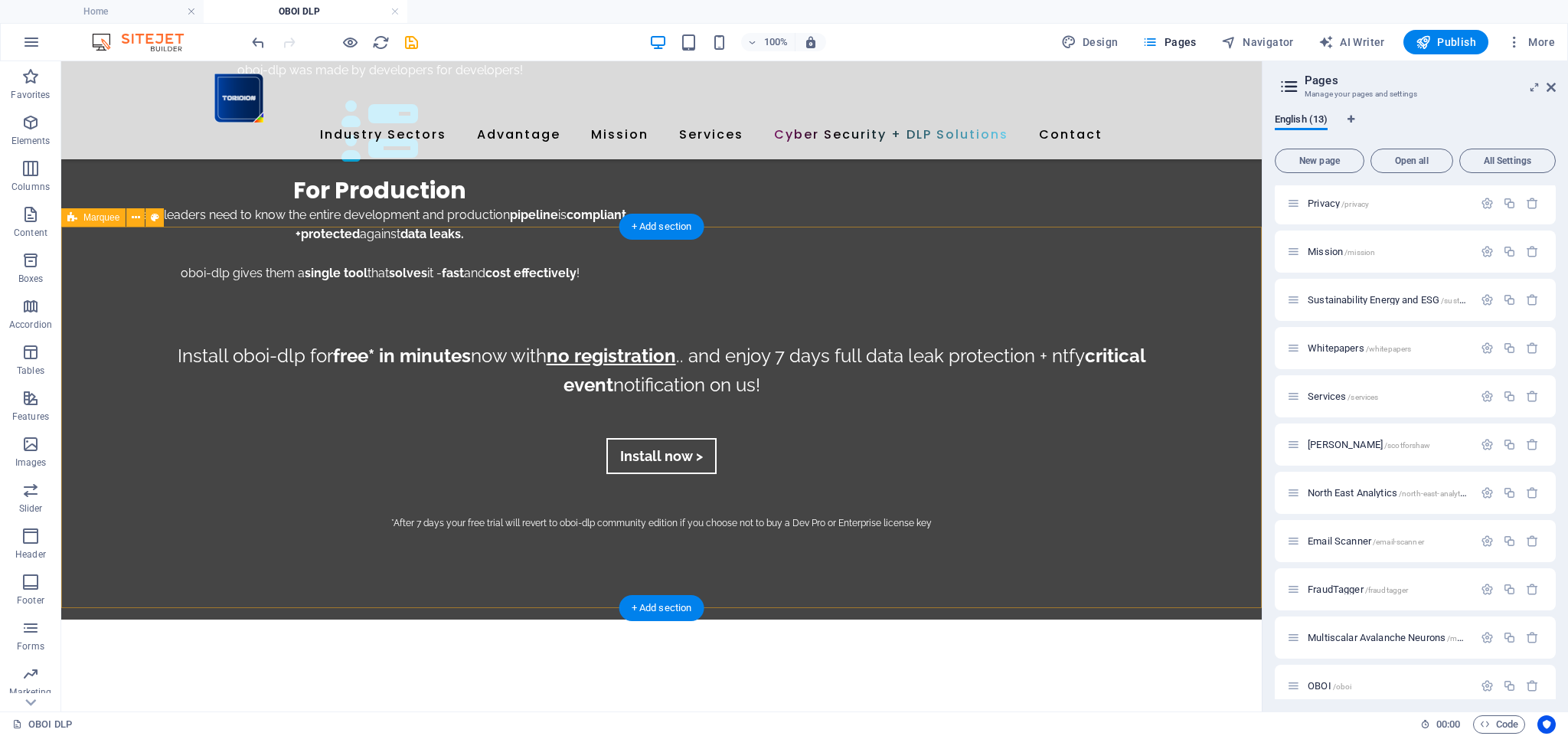
click at [108, 219] on span "Marquee" at bounding box center [102, 217] width 36 height 10
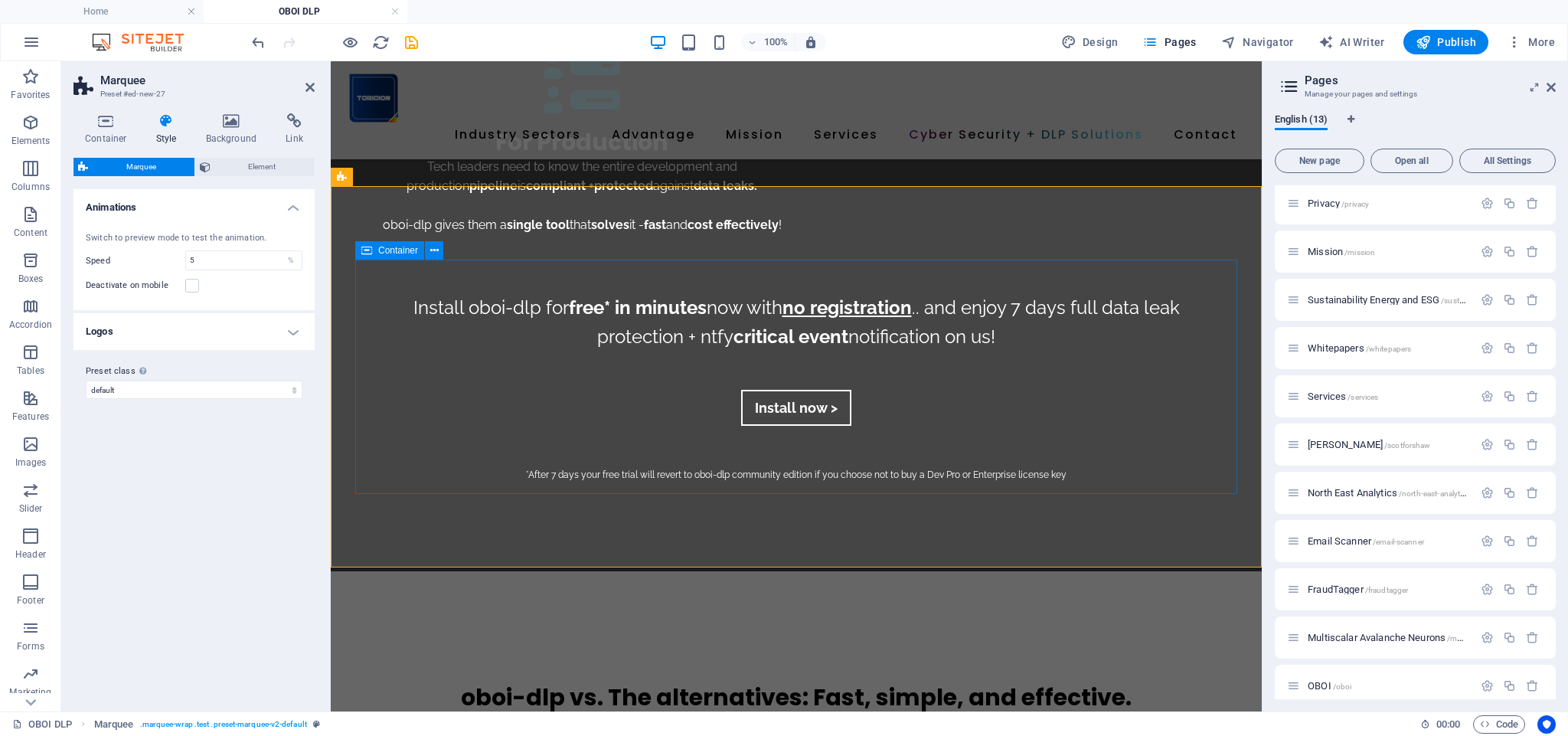
scroll to position [2877, 0]
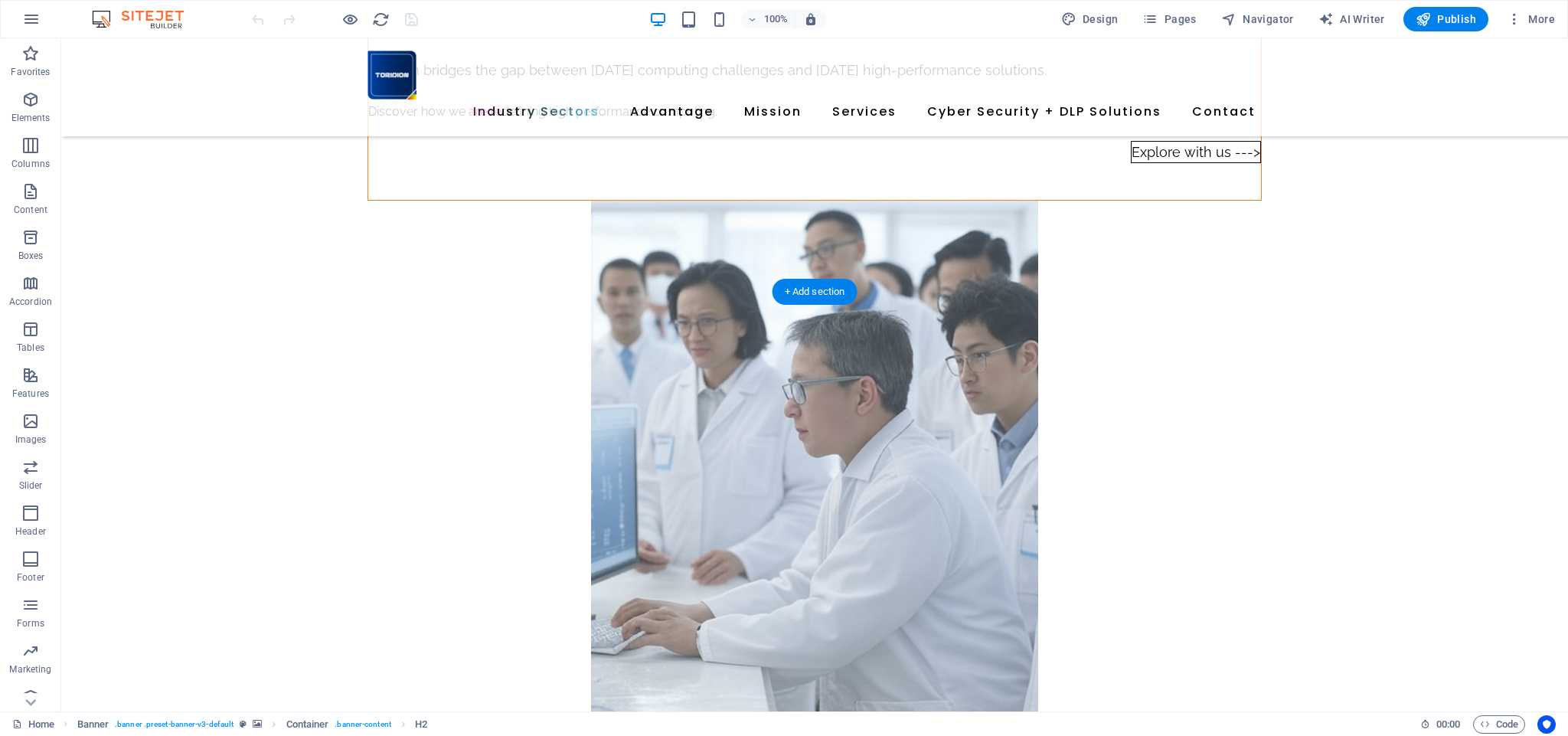
scroll to position [3222, 0]
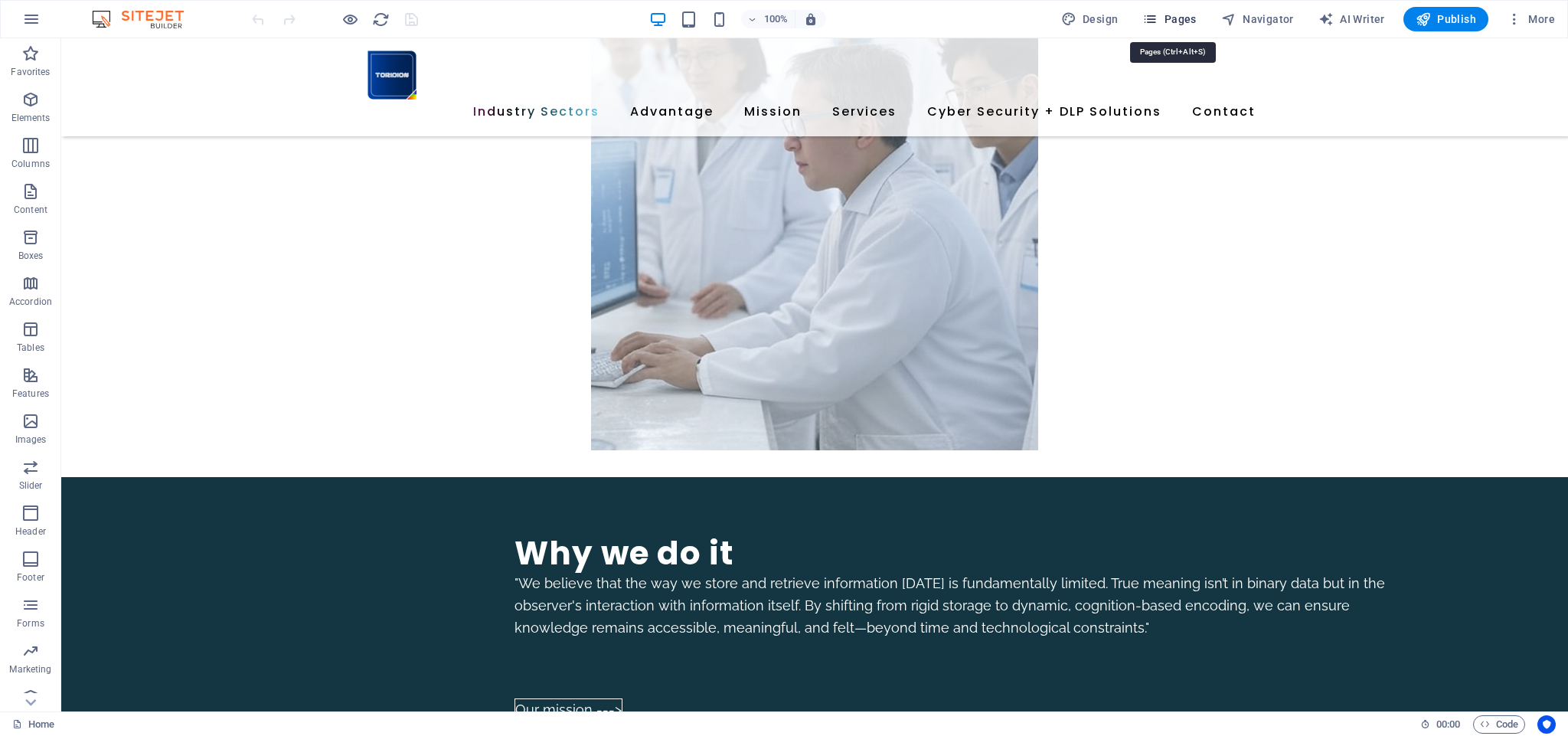
click at [1174, 17] on span "Pages" at bounding box center [1170, 19] width 53 height 15
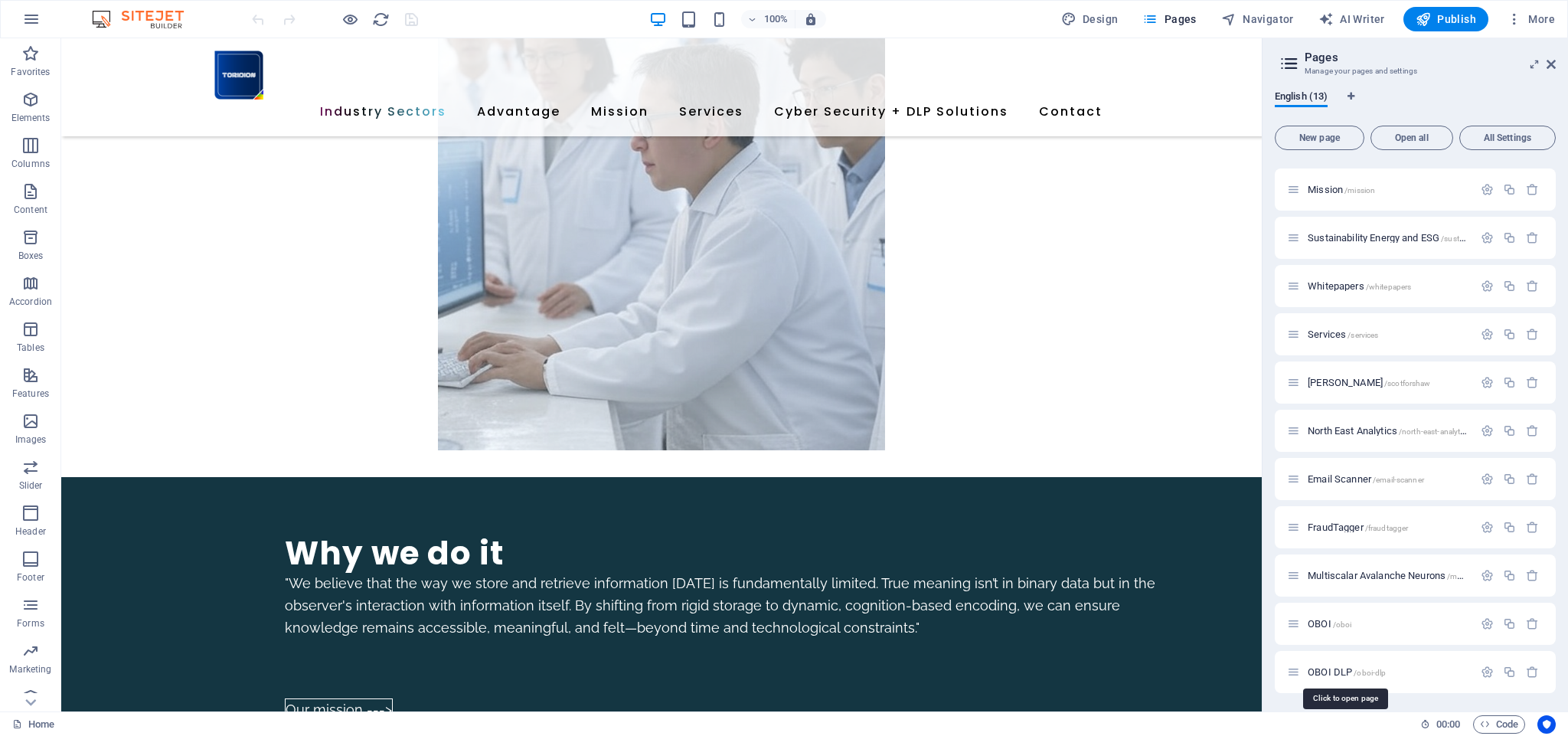
click at [1338, 672] on span "OBOI DLP /oboi-dlp" at bounding box center [1347, 672] width 78 height 11
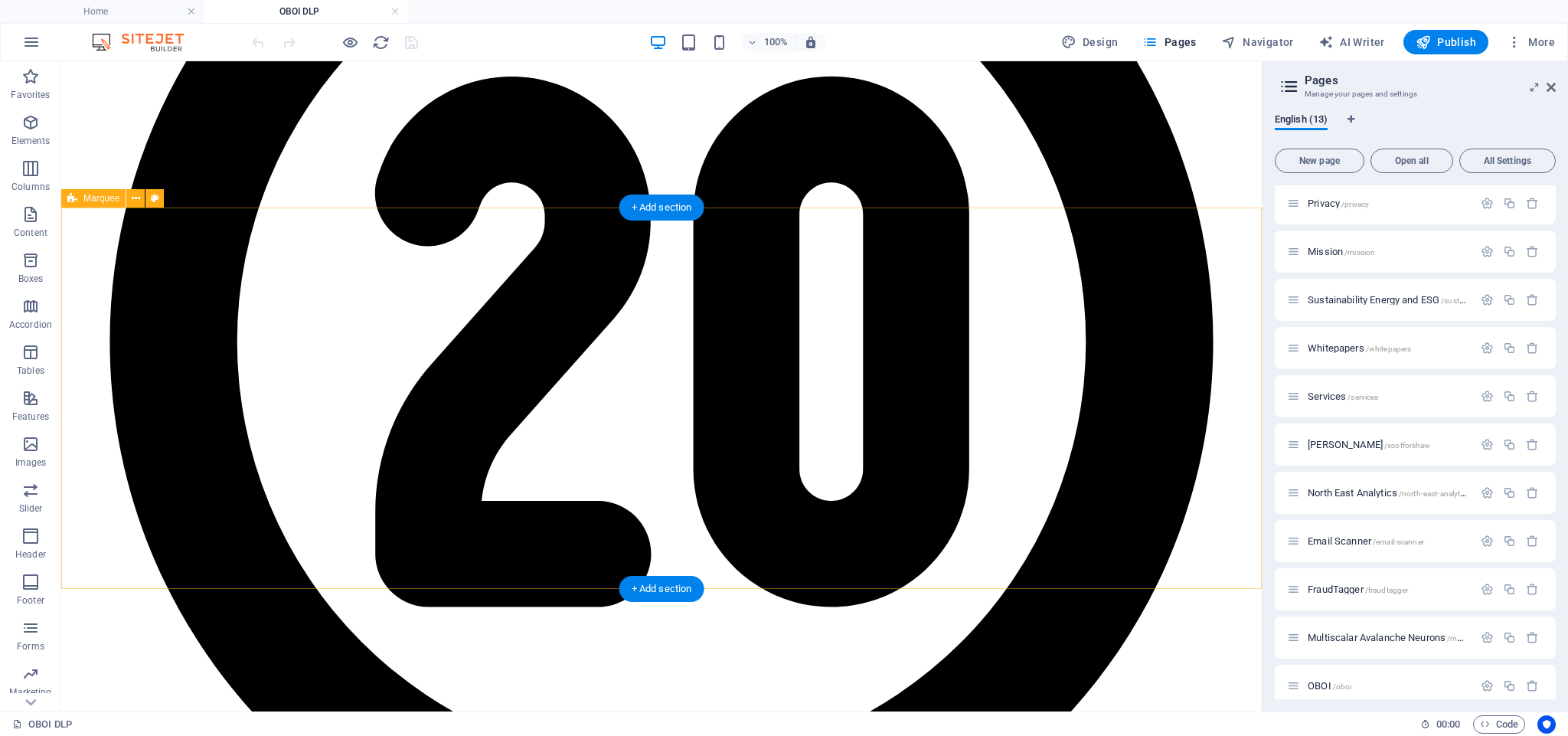
scroll to position [2735, 0]
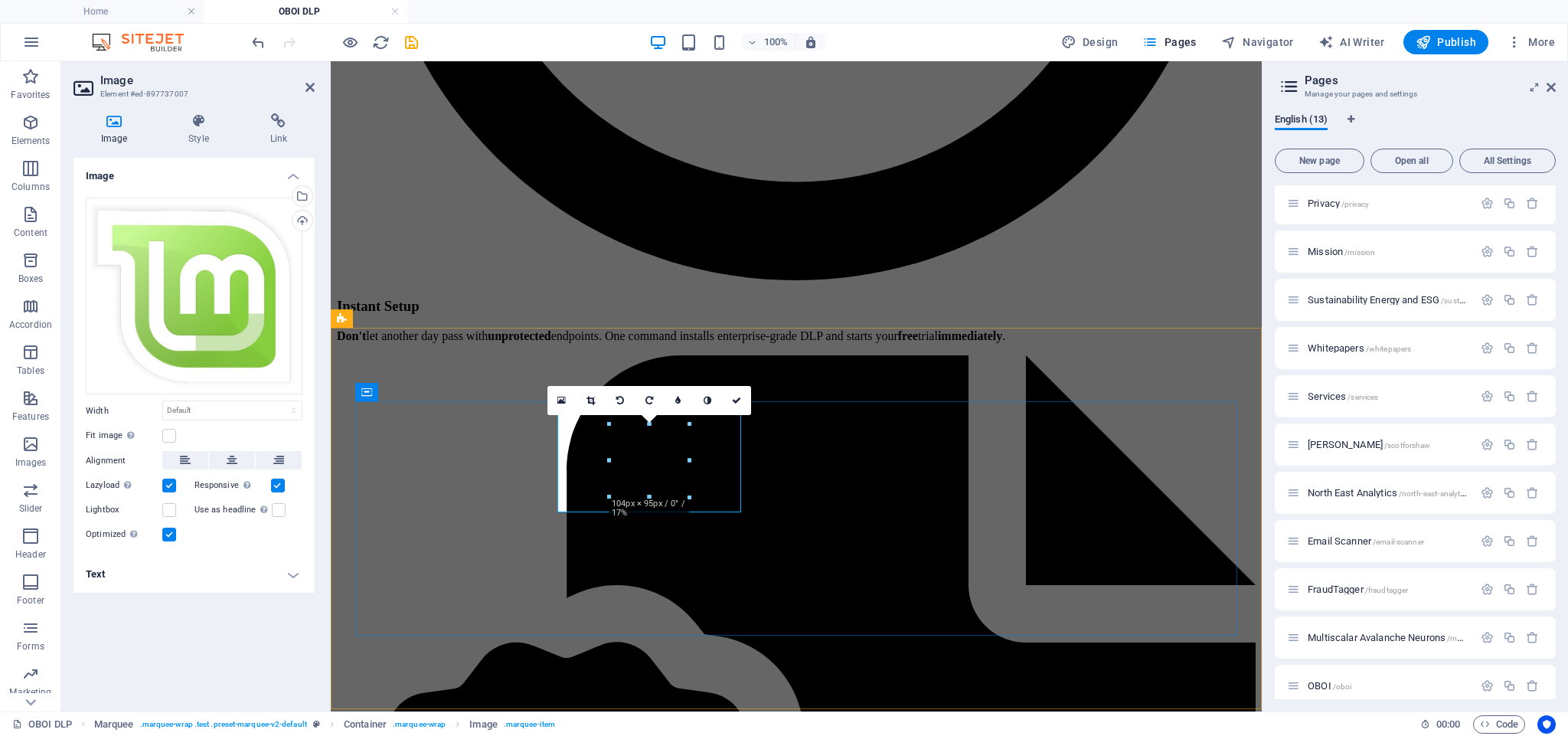
click at [304, 217] on div "Upload" at bounding box center [301, 222] width 23 height 23
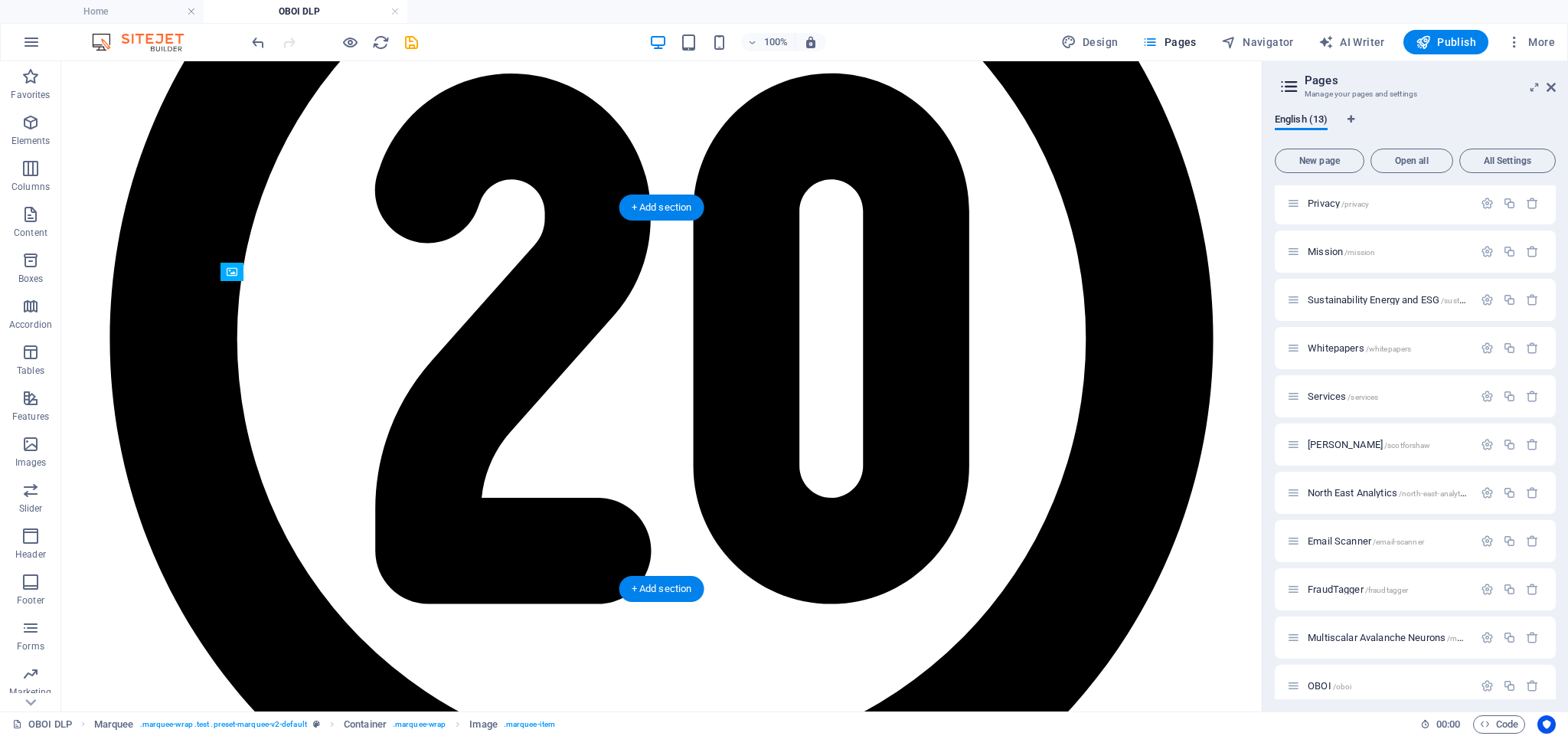
drag, startPoint x: 343, startPoint y: 458, endPoint x: 727, endPoint y: 363, distance: 395.6
drag, startPoint x: 736, startPoint y: 469, endPoint x: 895, endPoint y: 344, distance: 202.3
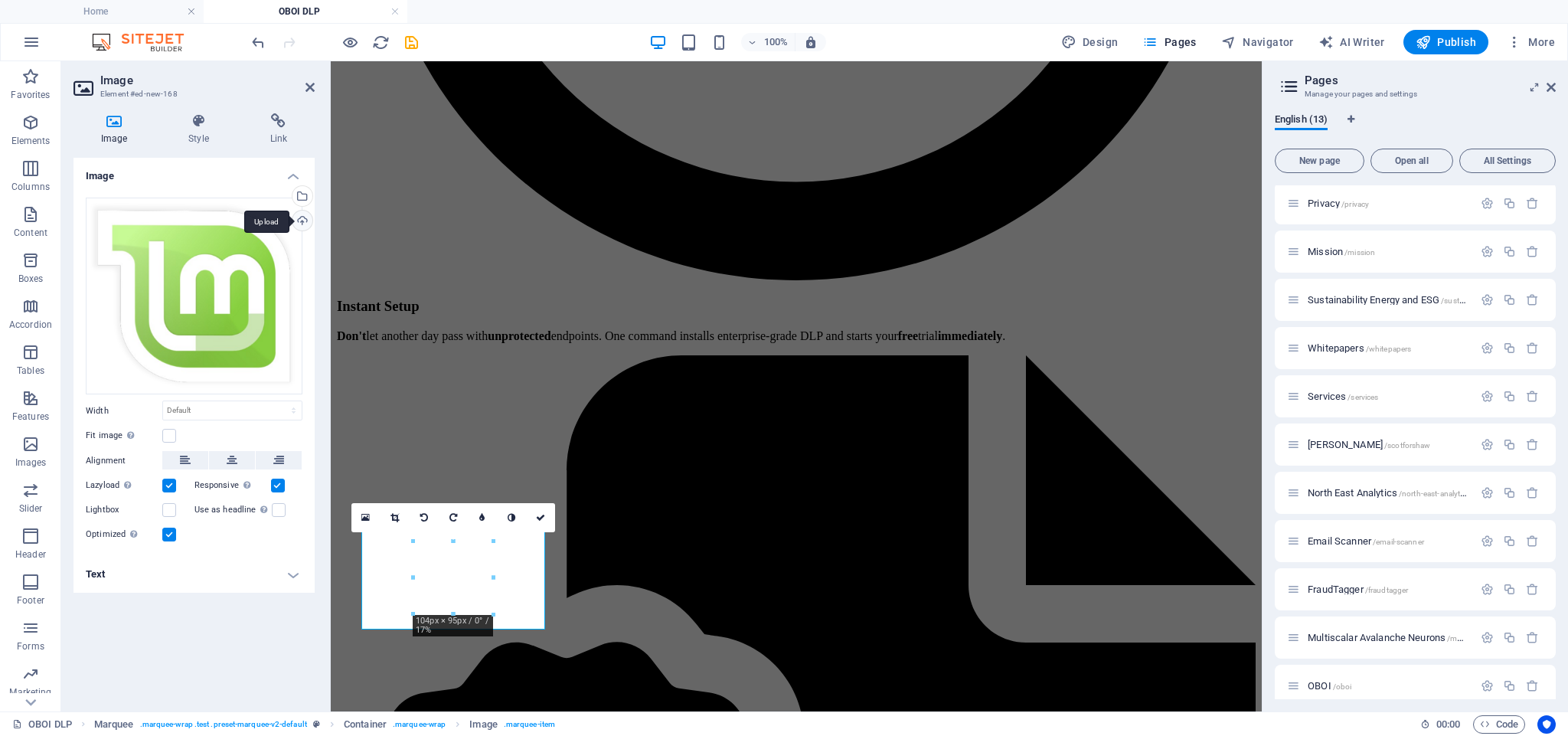
click at [303, 226] on div "Upload" at bounding box center [301, 222] width 23 height 23
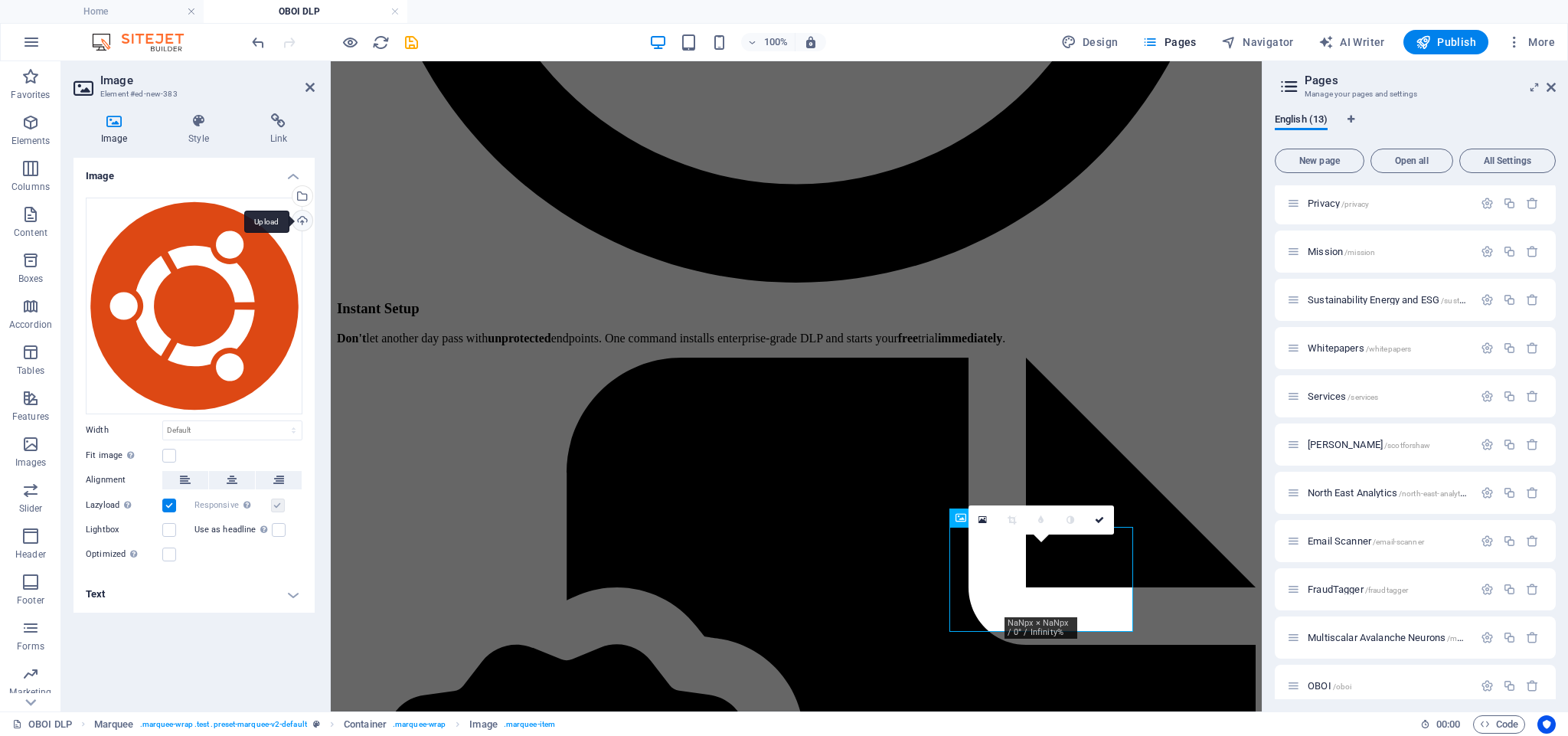
click at [300, 224] on div "Upload" at bounding box center [301, 222] width 23 height 23
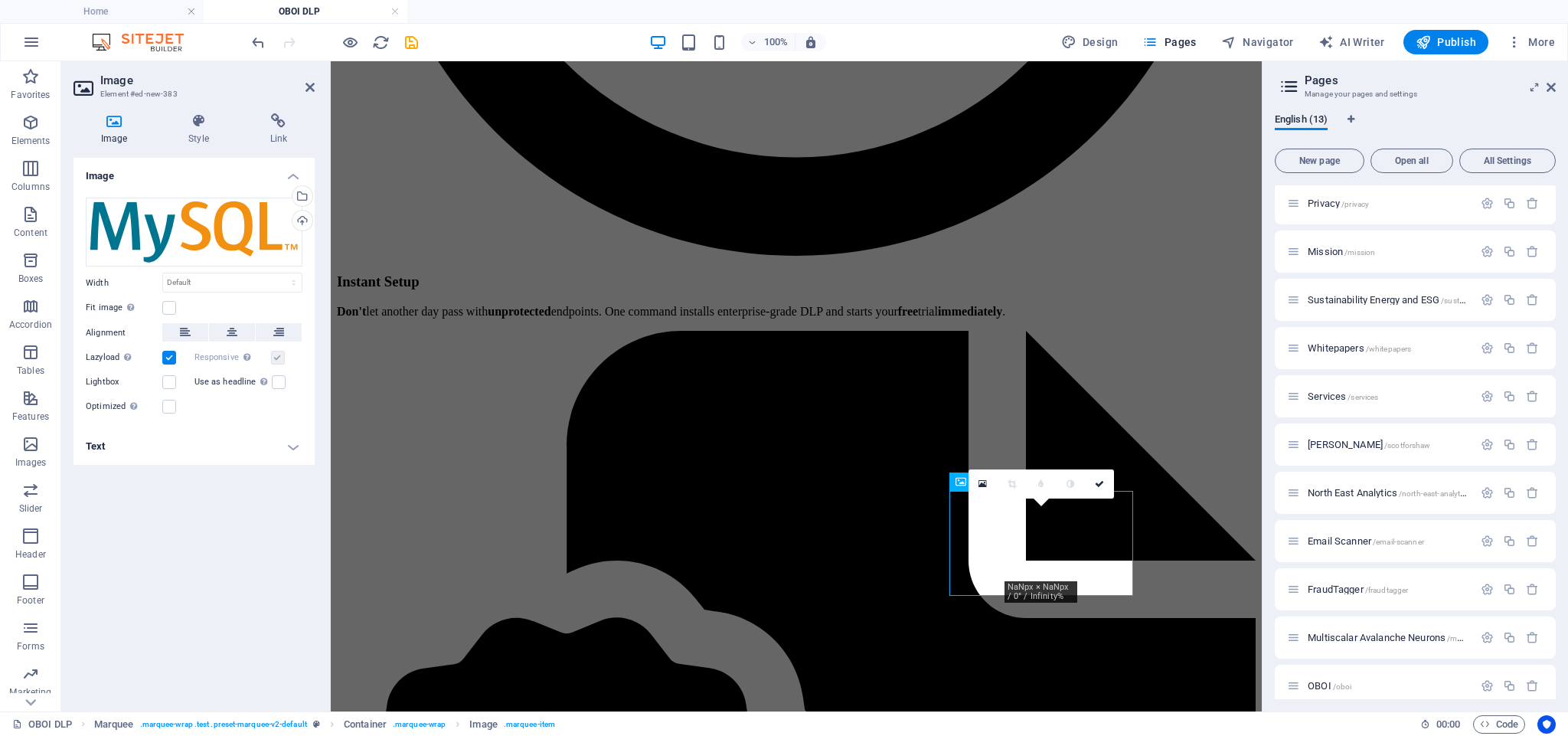
scroll to position [2769, 0]
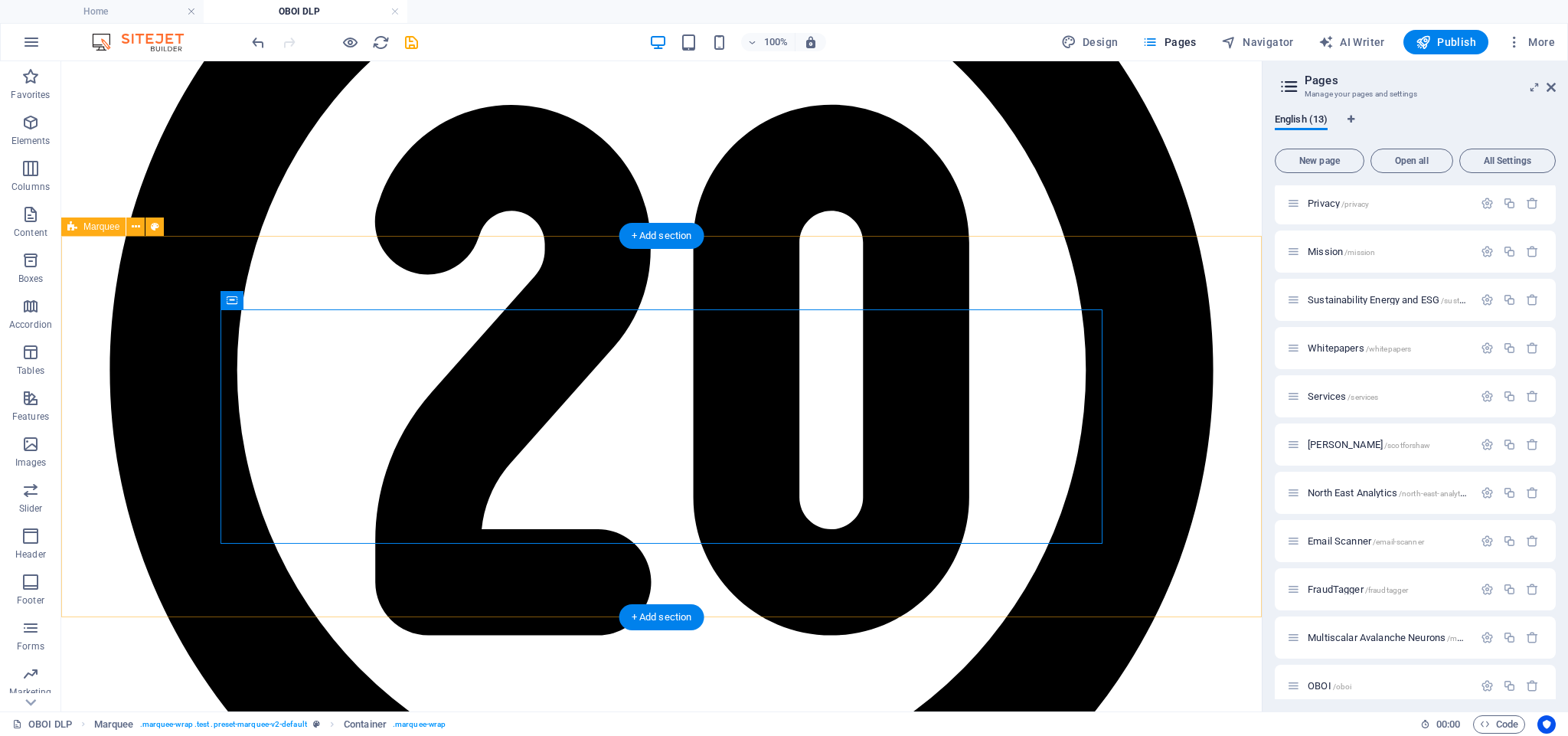
scroll to position [2707, 0]
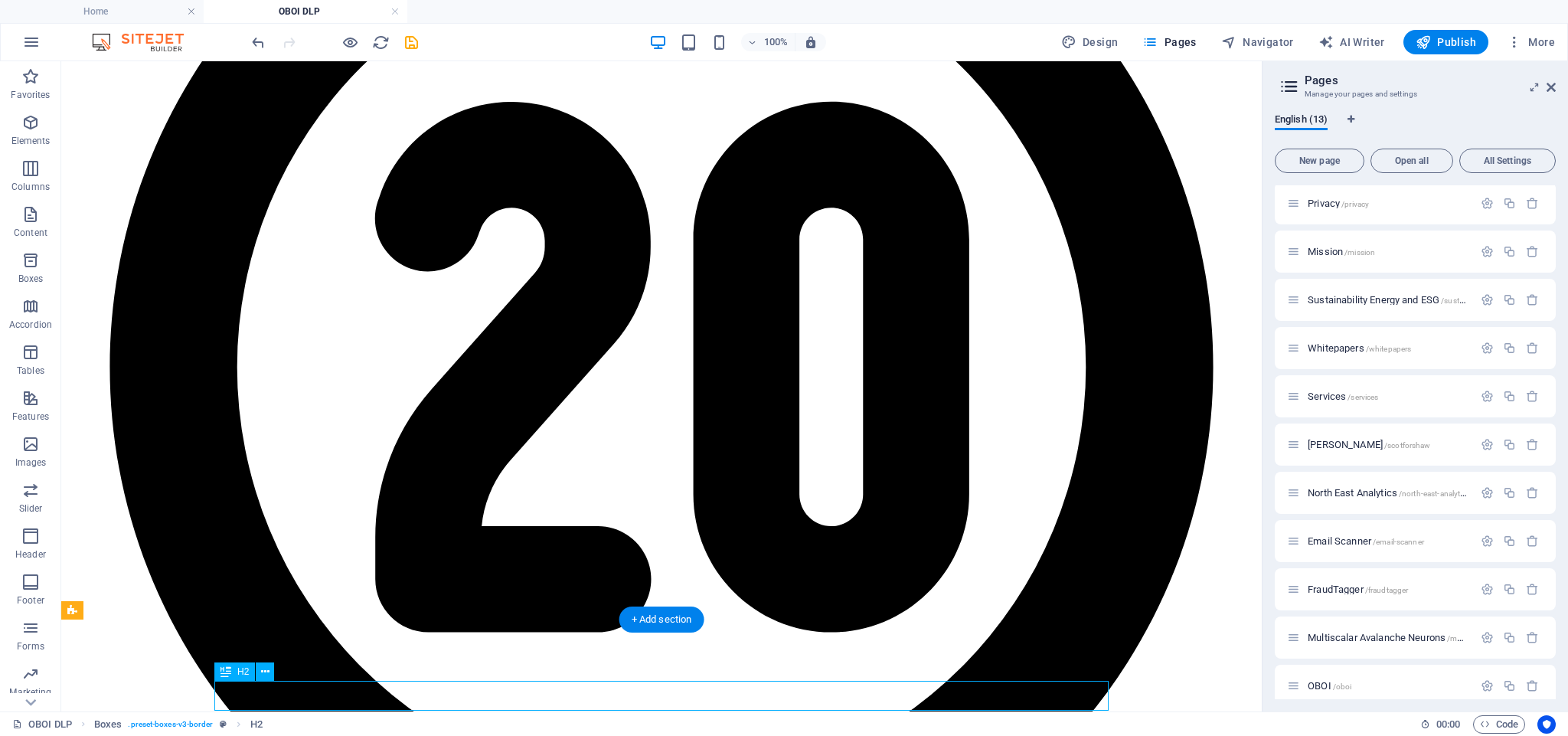
scroll to position [2705, 0]
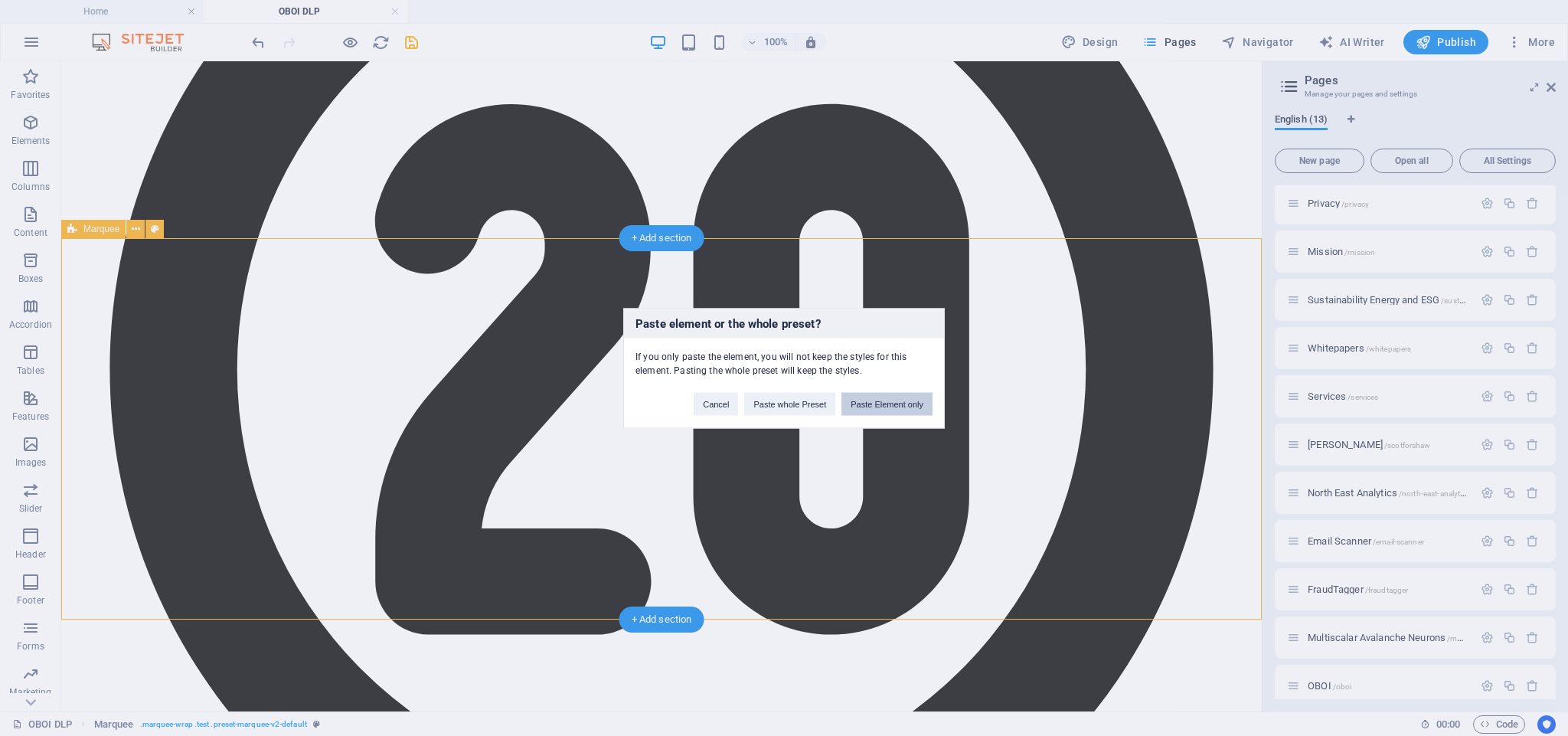
click at [886, 404] on button "Paste Element only" at bounding box center [887, 403] width 92 height 23
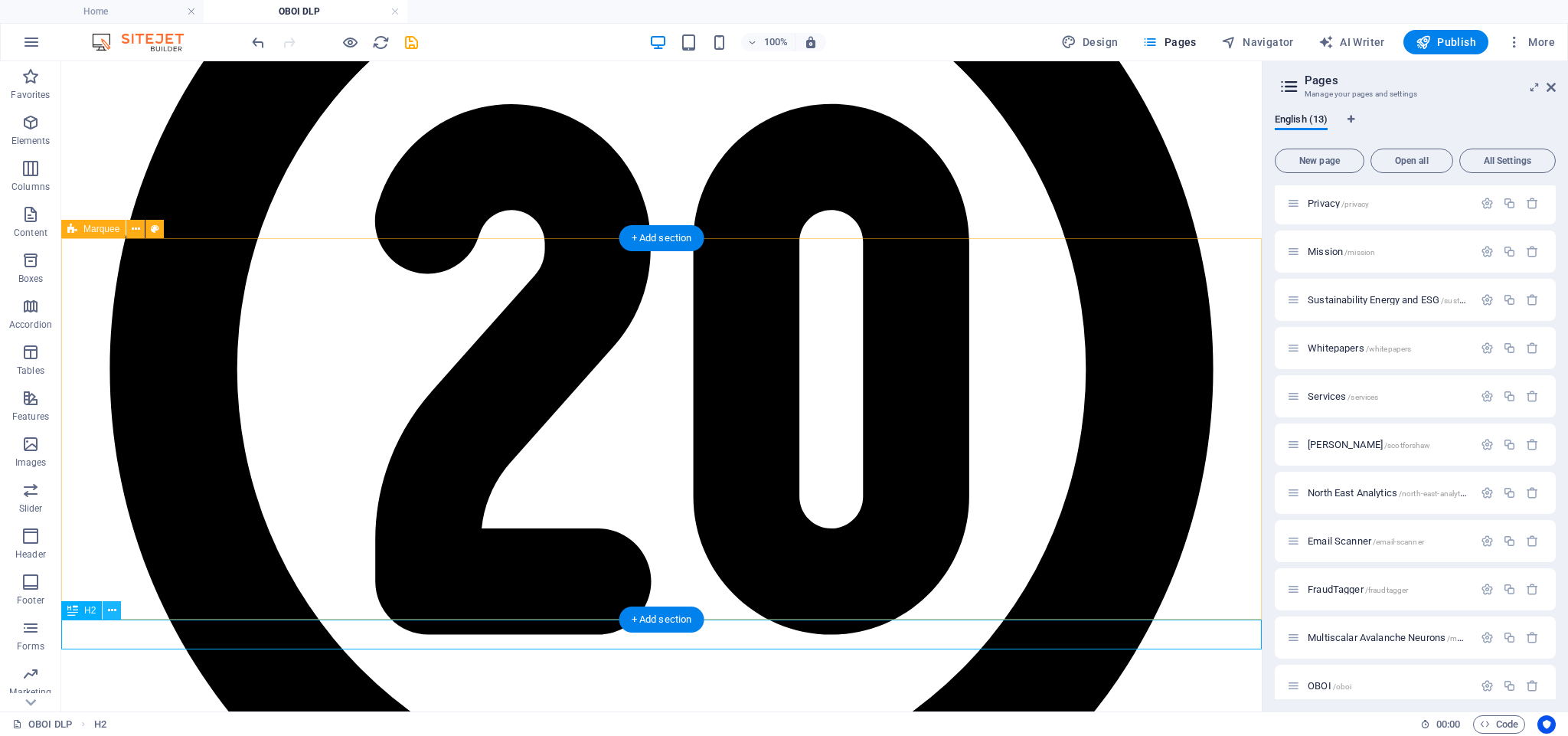
click at [120, 610] on button at bounding box center [112, 610] width 18 height 18
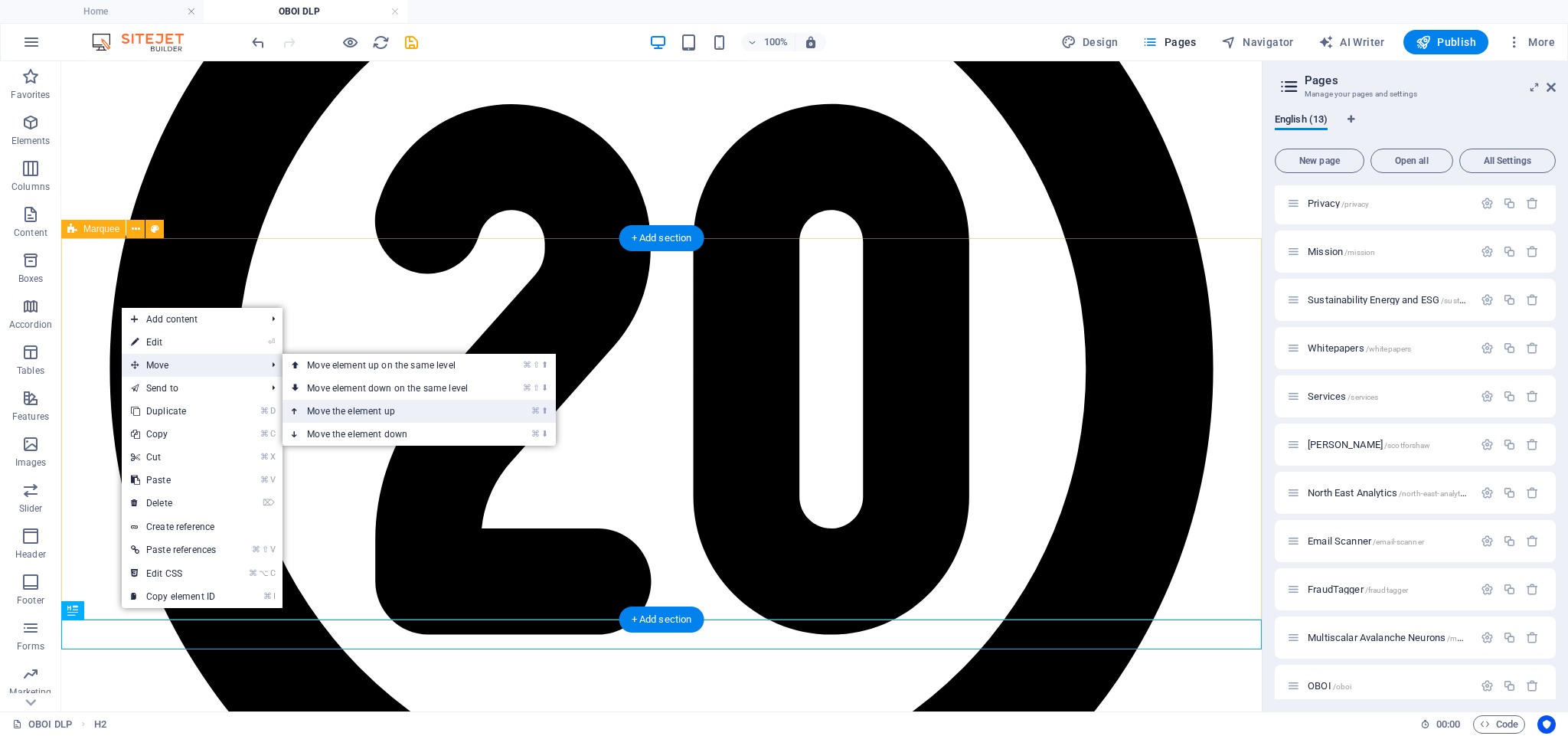
click at [353, 411] on link "⌘ ⬆ Move the element up" at bounding box center [390, 411] width 216 height 23
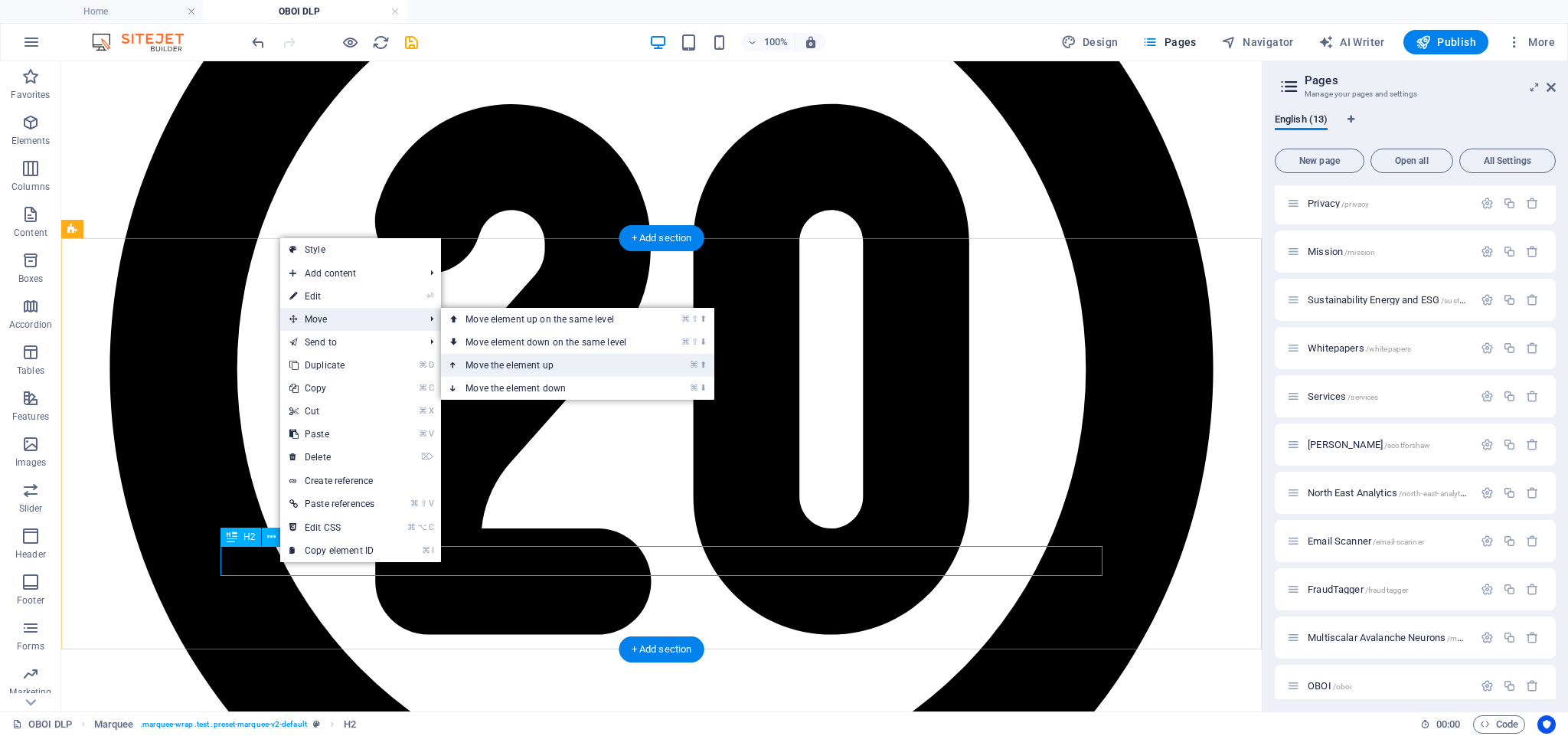
click at [522, 364] on link "⌘ ⬆ Move the element up" at bounding box center [549, 365] width 216 height 23
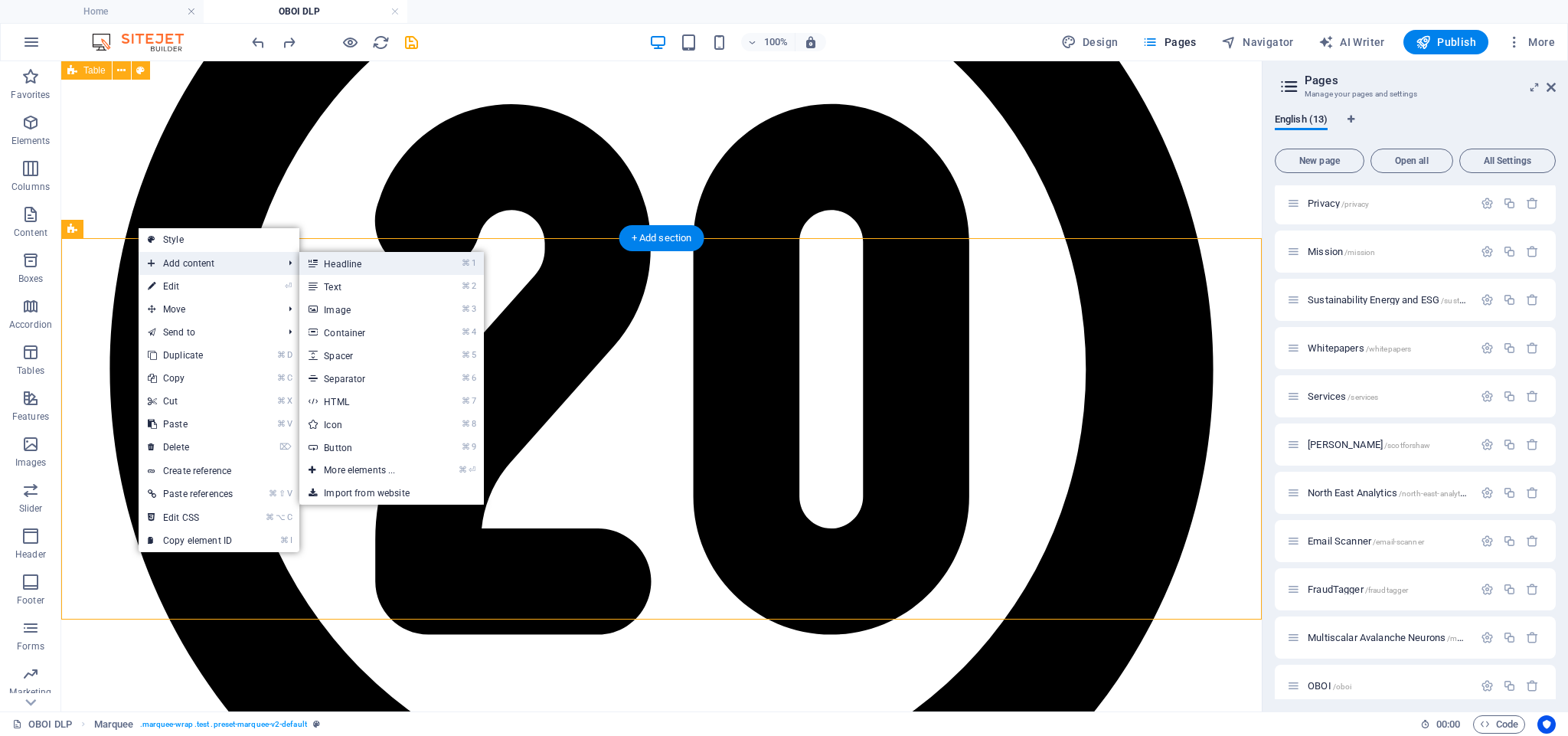
click at [353, 267] on link "⌘ 1 Headline" at bounding box center [362, 263] width 127 height 23
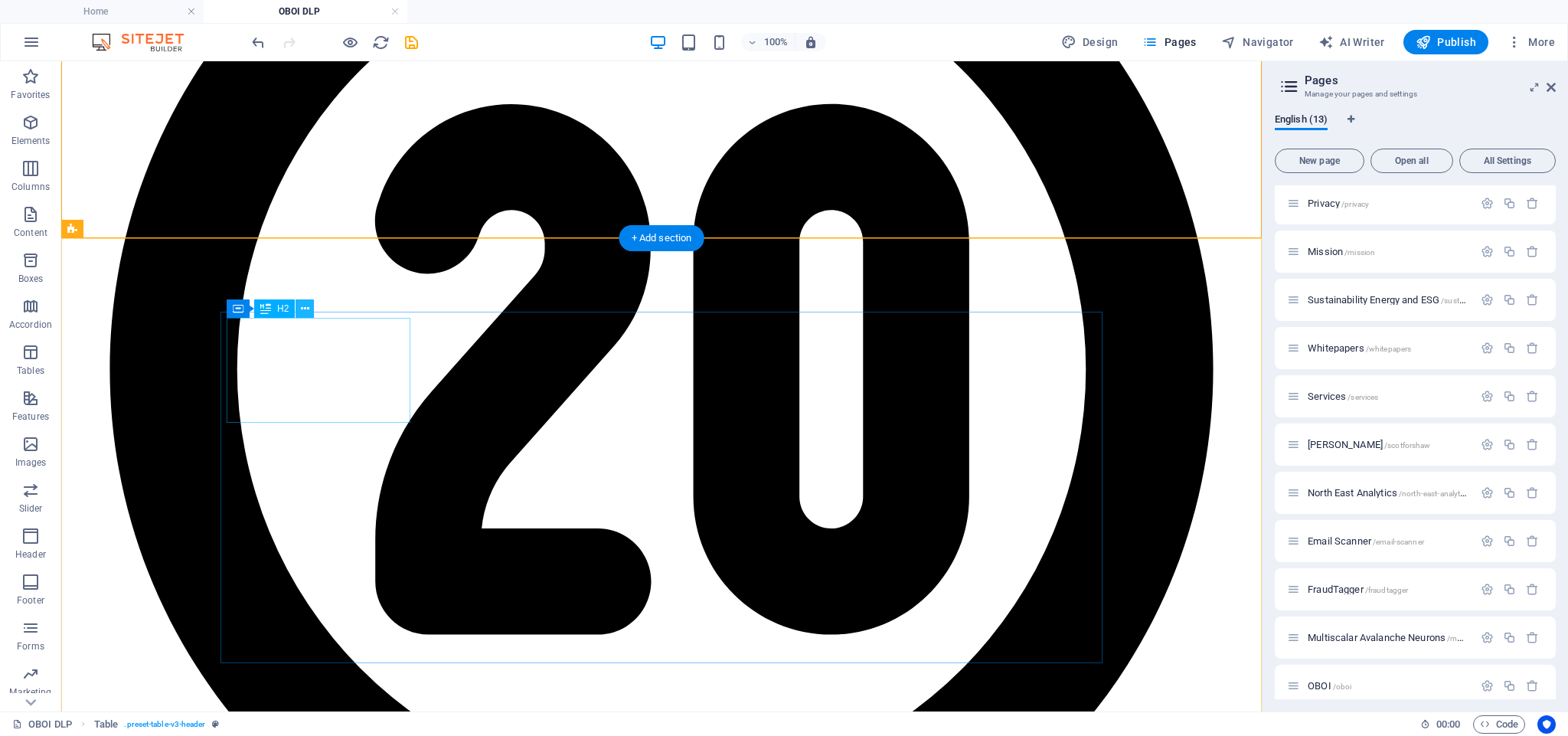
click at [306, 309] on icon at bounding box center [305, 309] width 9 height 16
click at [306, 310] on icon at bounding box center [305, 309] width 9 height 16
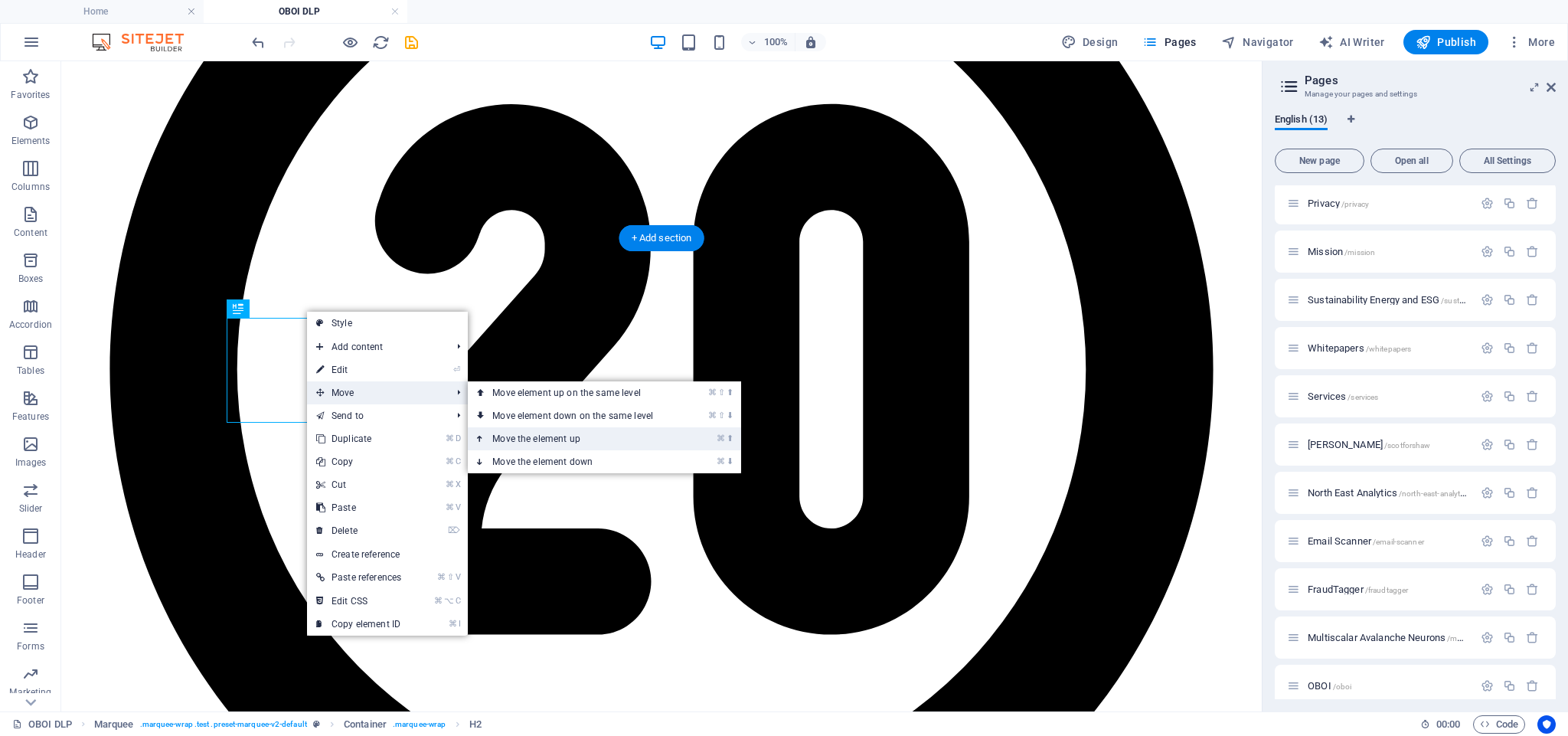
click at [519, 435] on link "⌘ ⬆ Move the element up" at bounding box center [576, 439] width 216 height 23
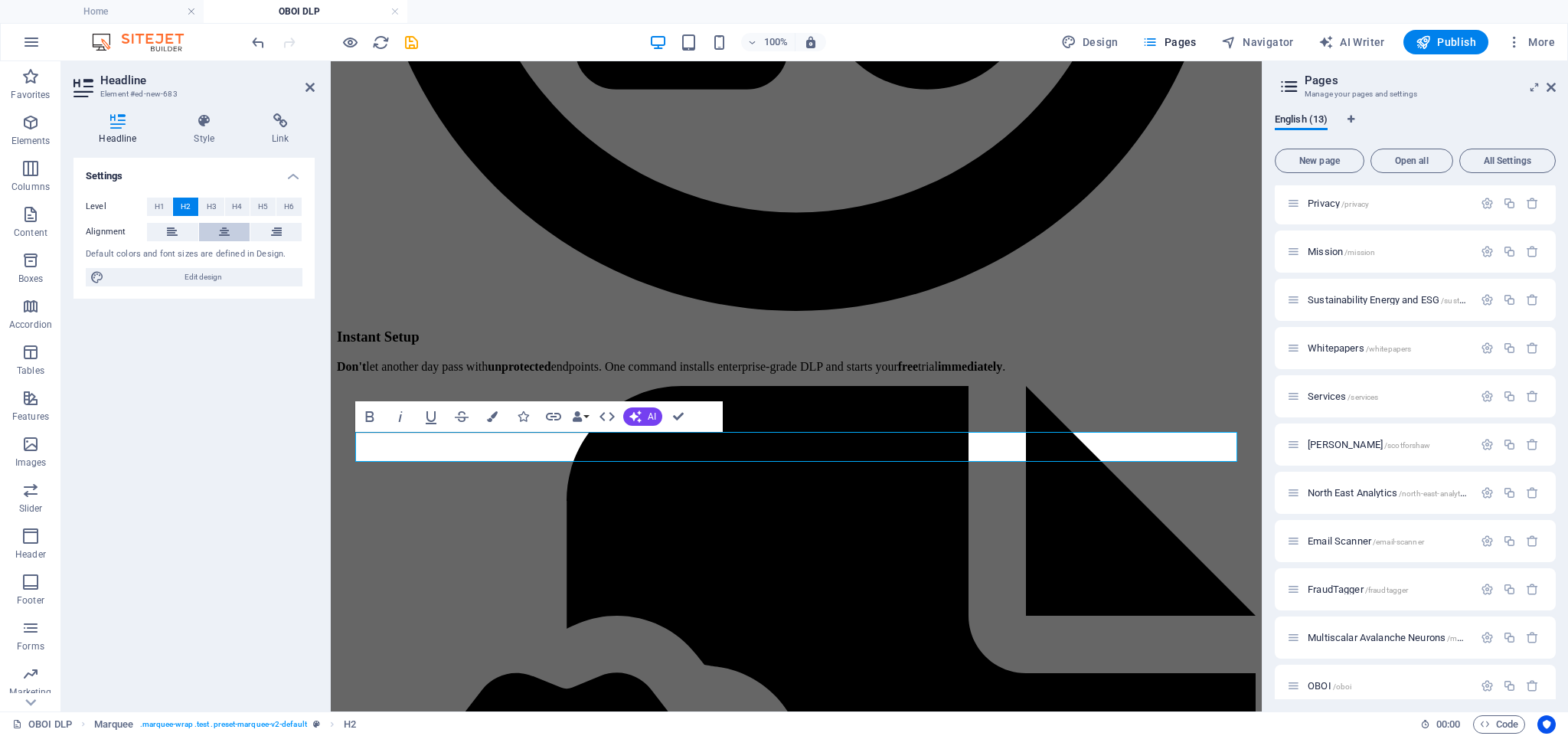
click at [226, 233] on icon at bounding box center [224, 232] width 10 height 18
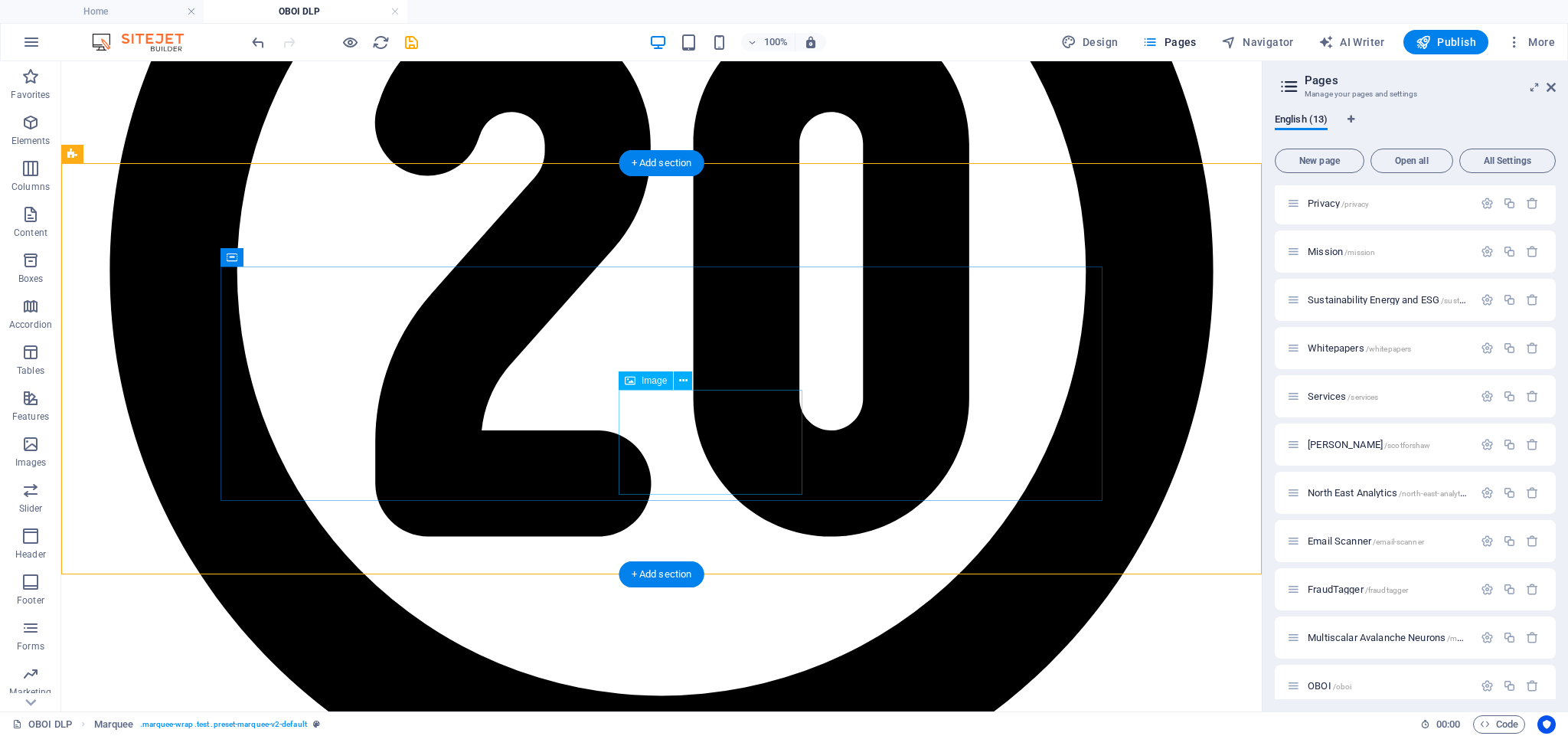
scroll to position [2775, 0]
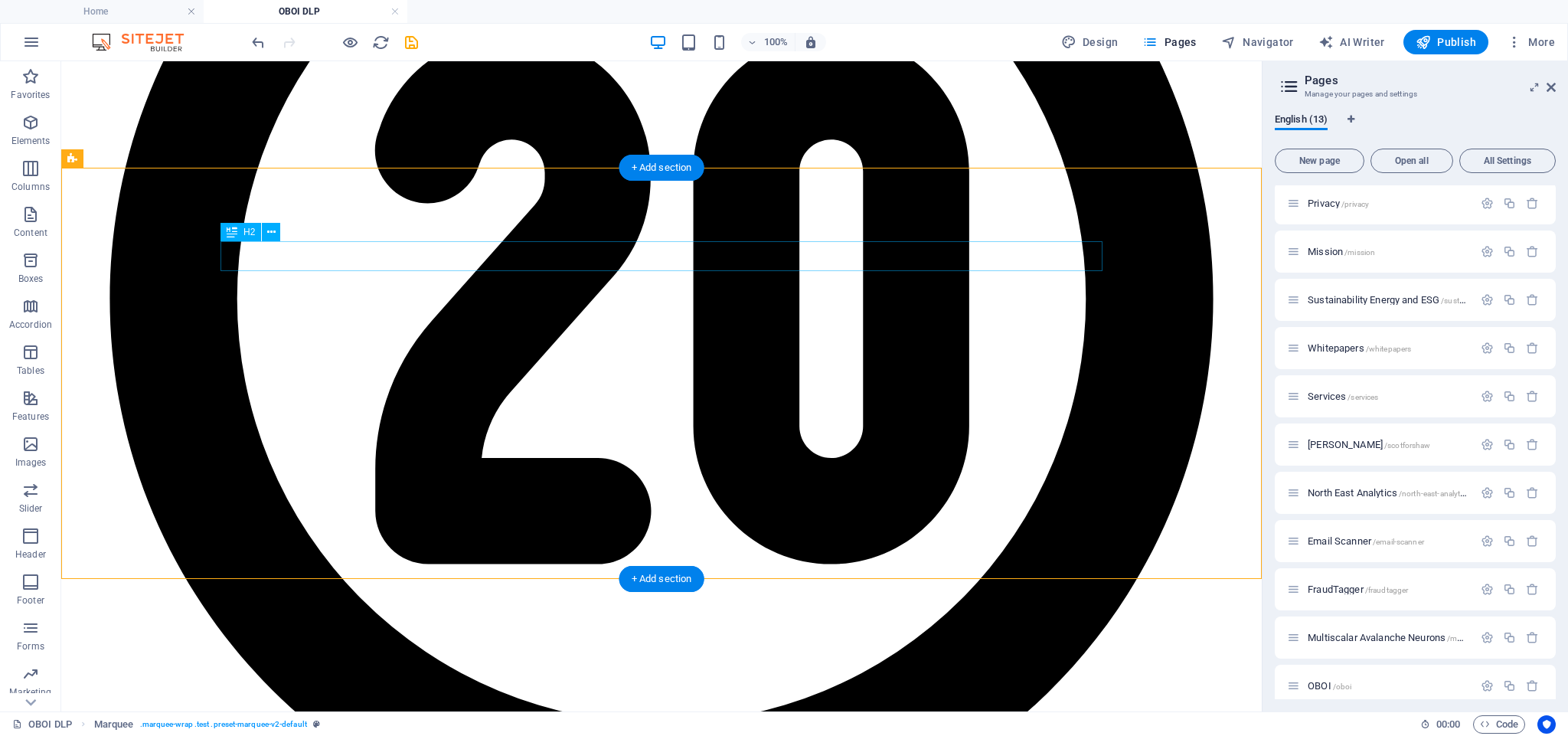
click at [271, 233] on icon at bounding box center [271, 232] width 9 height 16
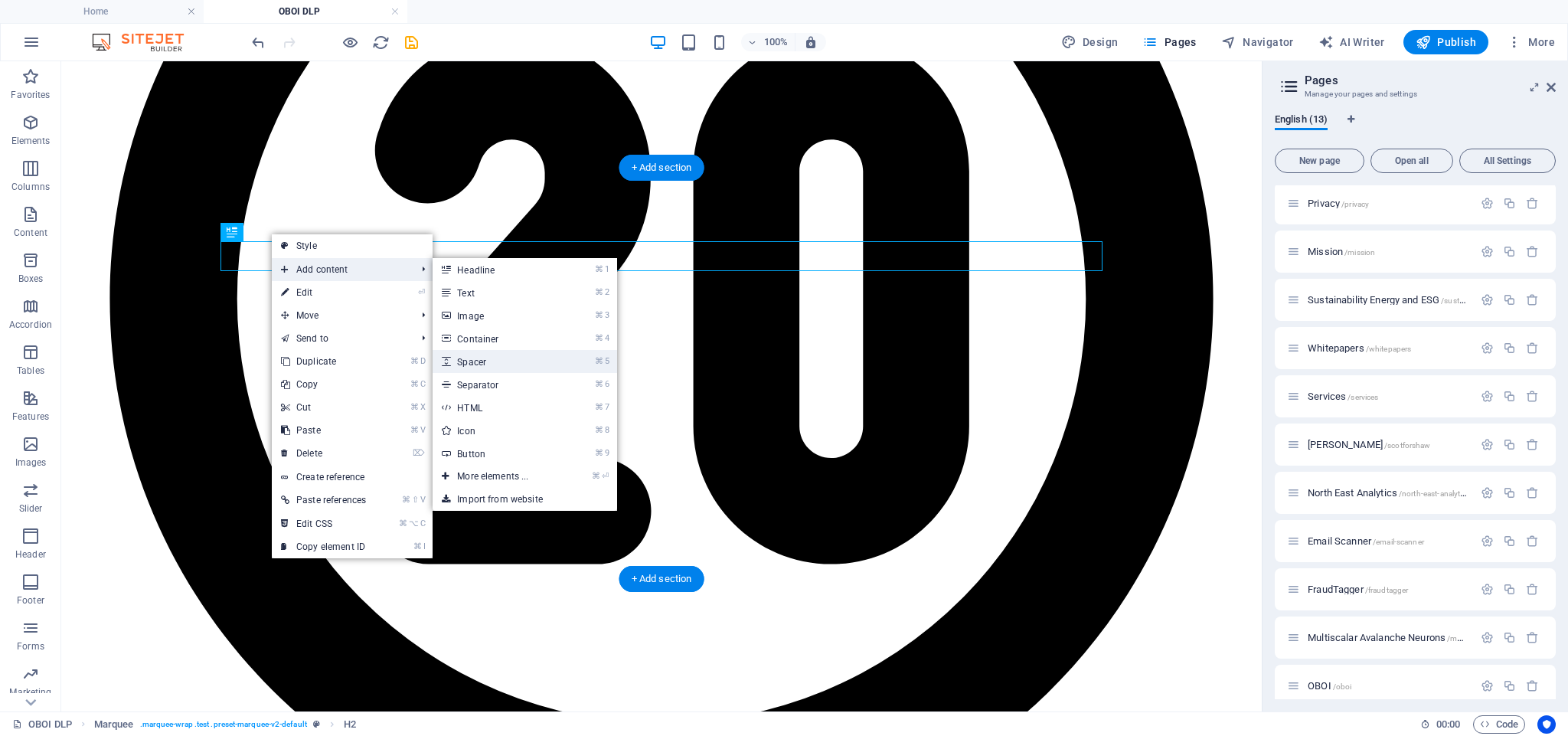
click at [485, 363] on link "⌘ 5 Spacer" at bounding box center [496, 361] width 127 height 23
select select "px"
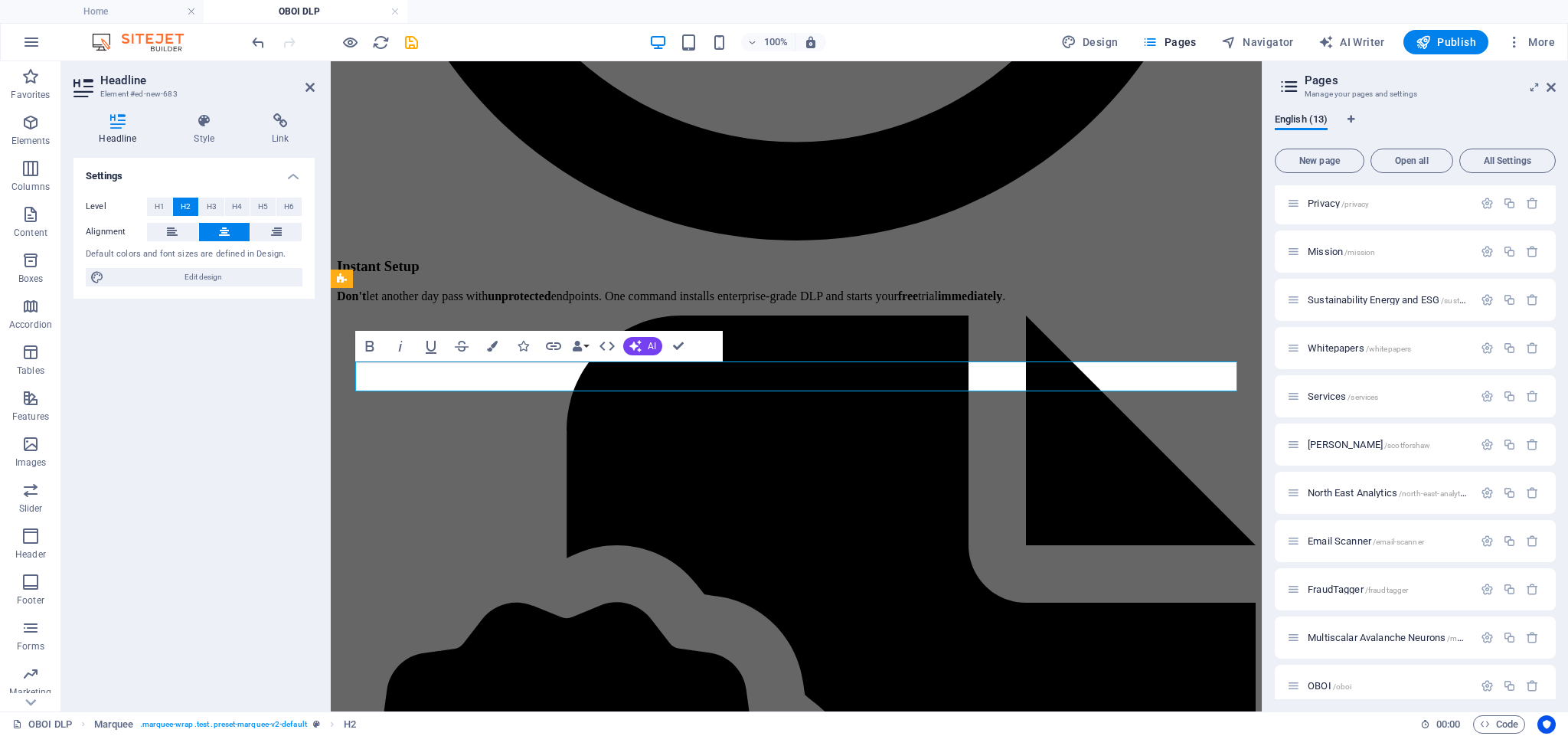
drag, startPoint x: 917, startPoint y: 375, endPoint x: 648, endPoint y: 378, distance: 269.0
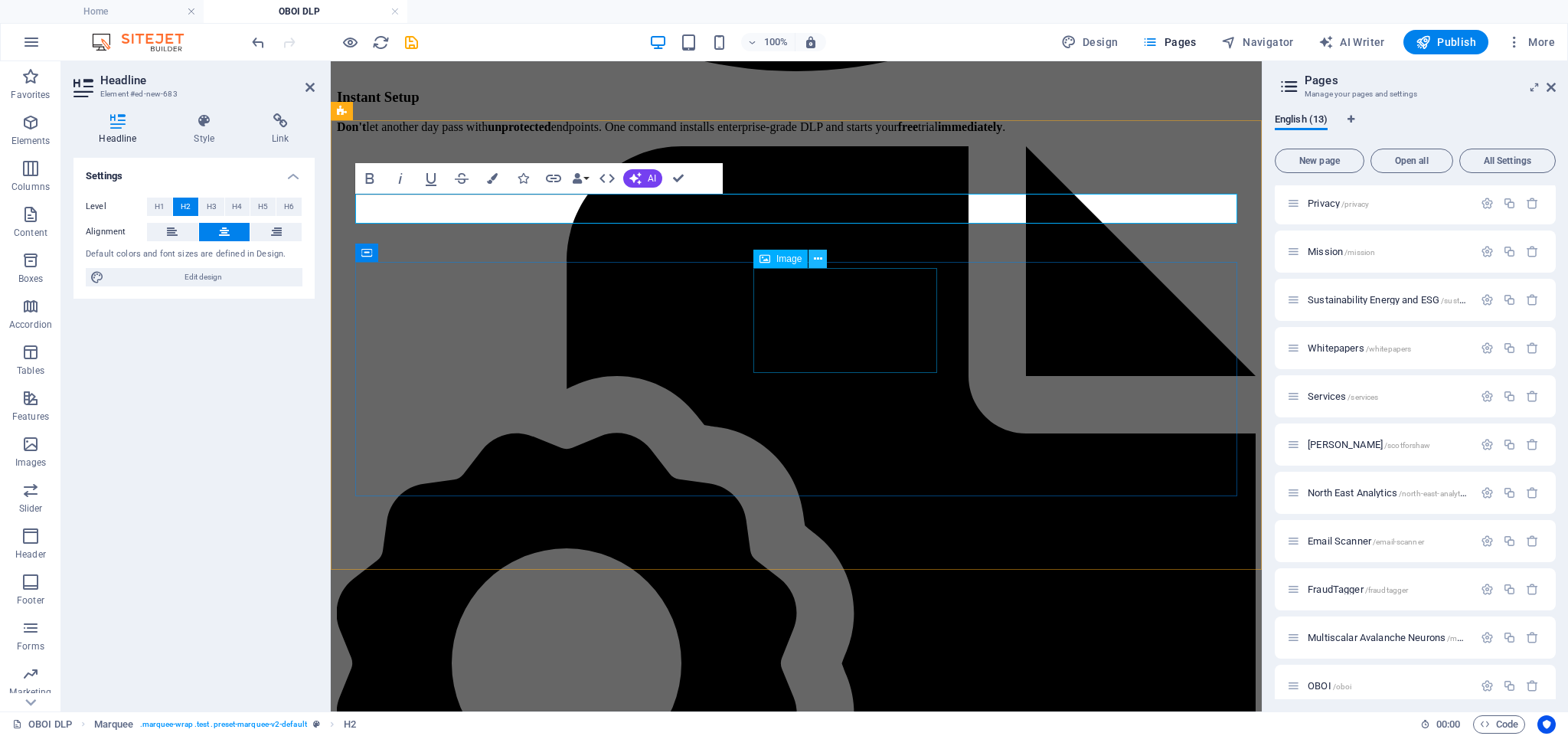
scroll to position [2943, 0]
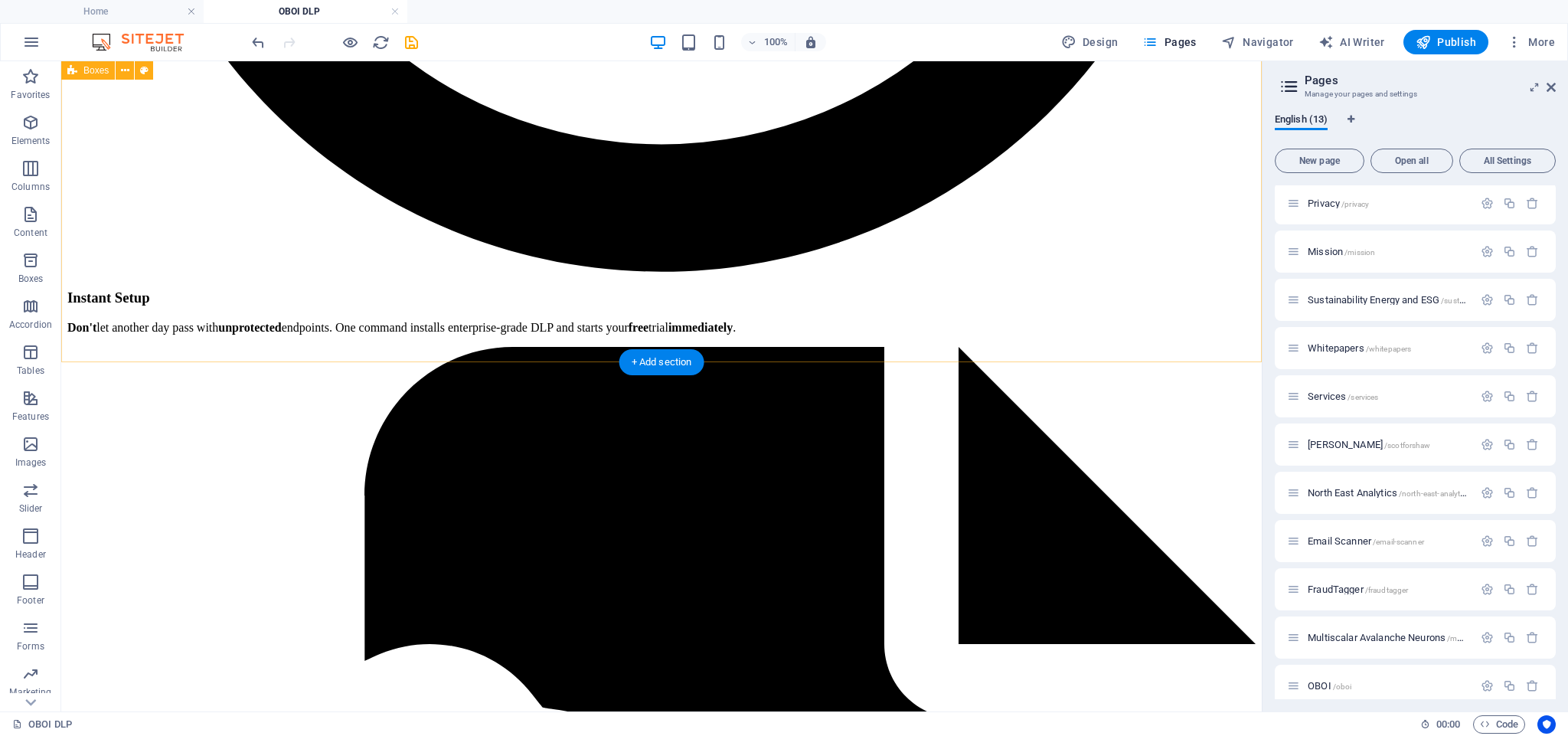
scroll to position [3359, 0]
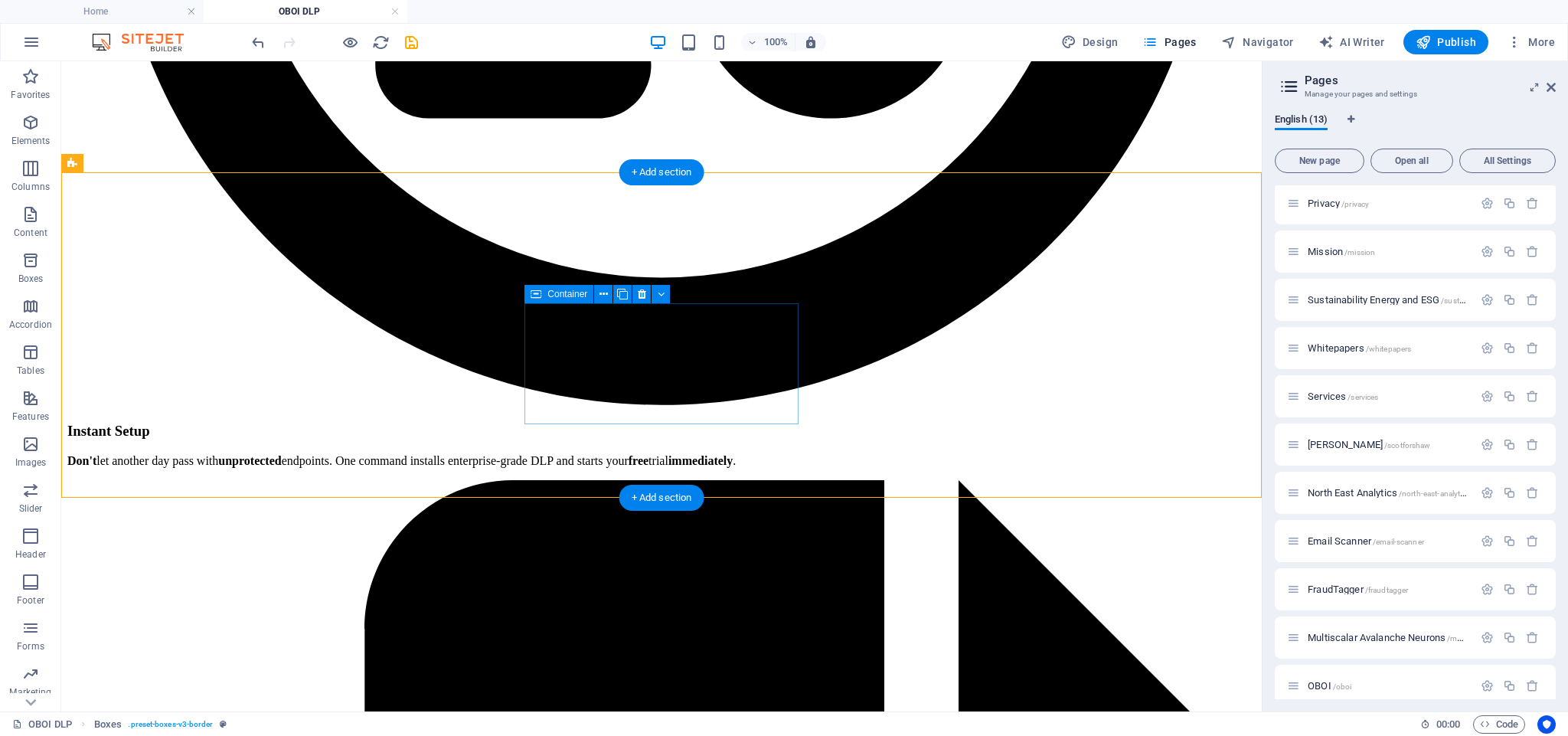
scroll to position [3220, 0]
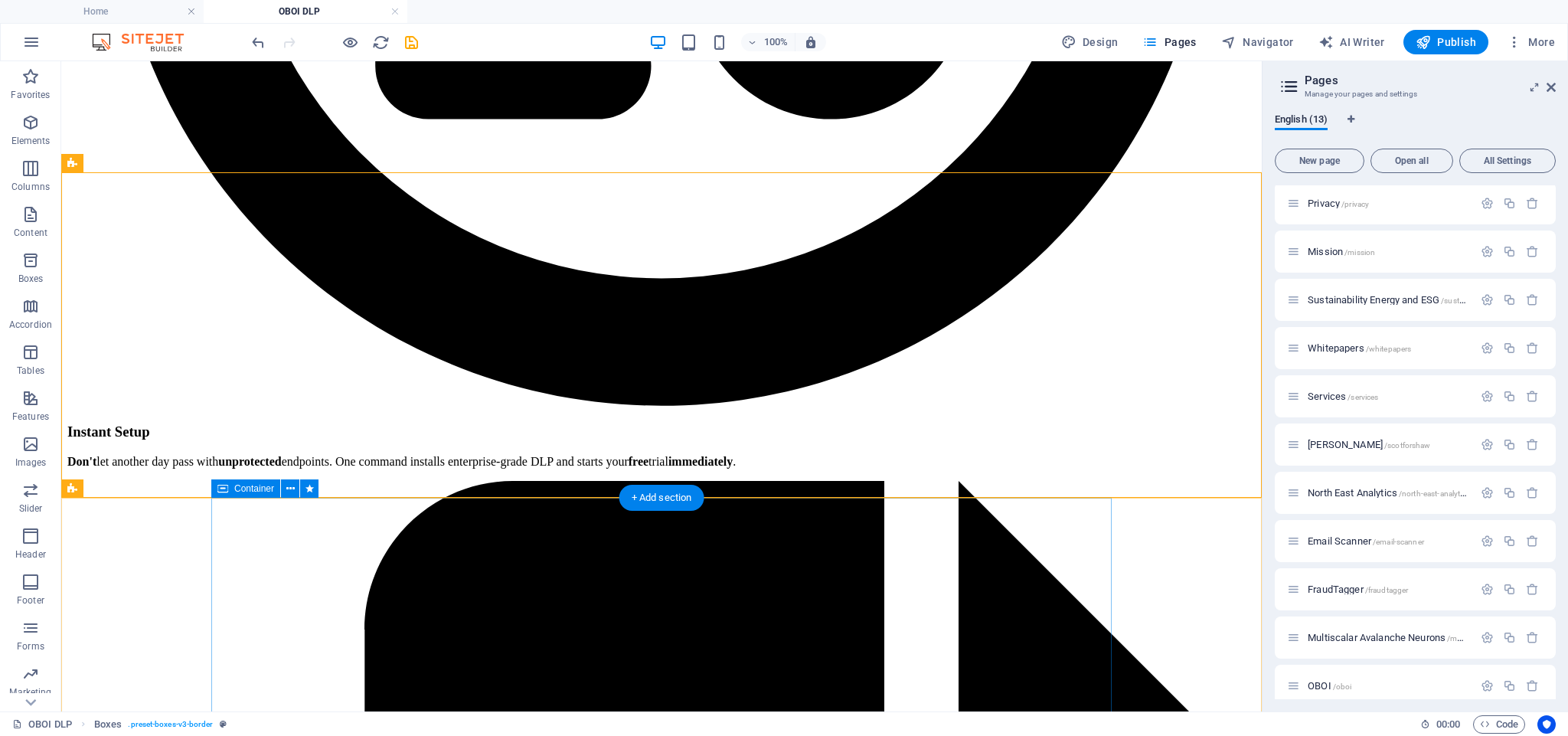
click at [670, 494] on div "+ Add section" at bounding box center [662, 498] width 85 height 26
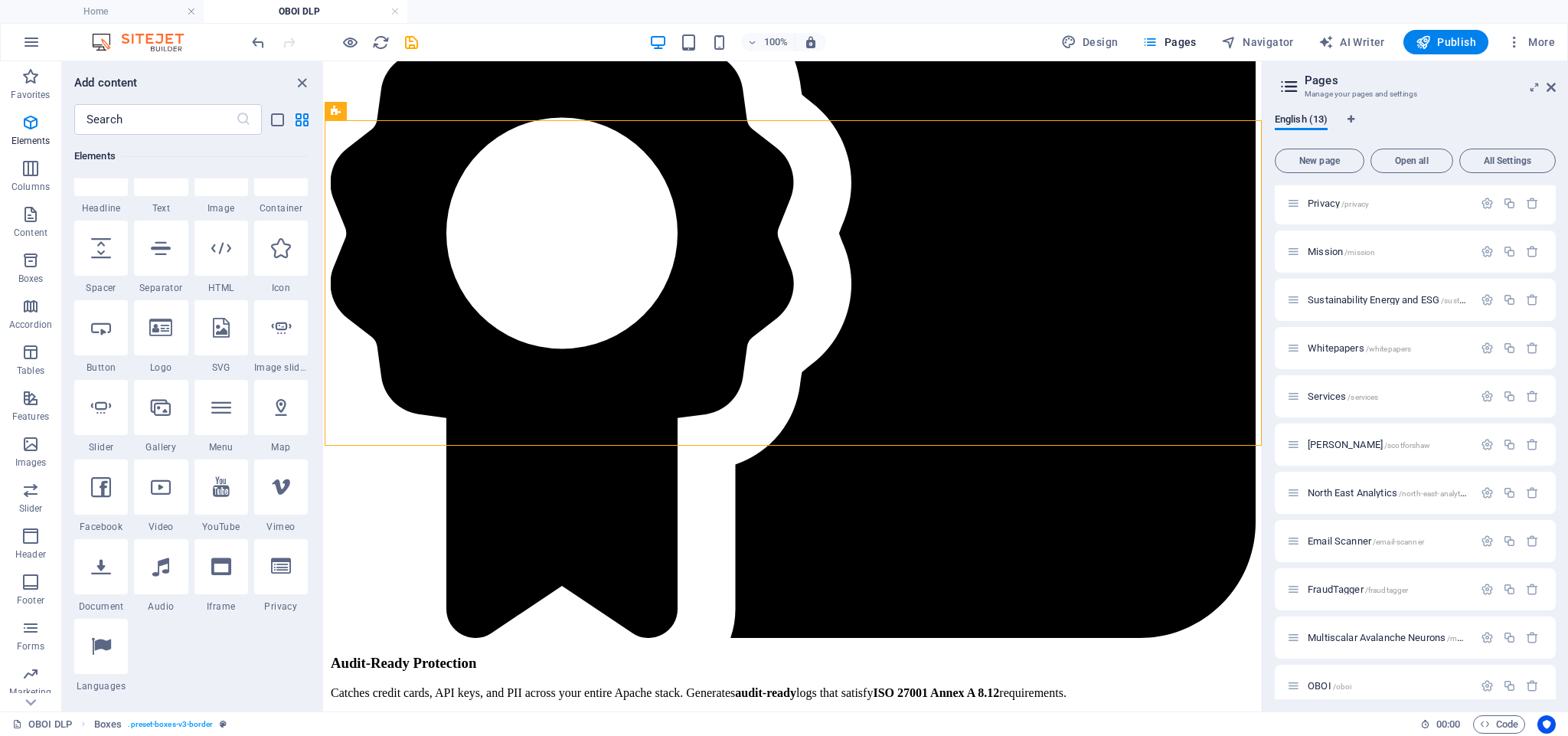
scroll to position [200, 0]
click at [142, 123] on input "text" at bounding box center [155, 119] width 162 height 31
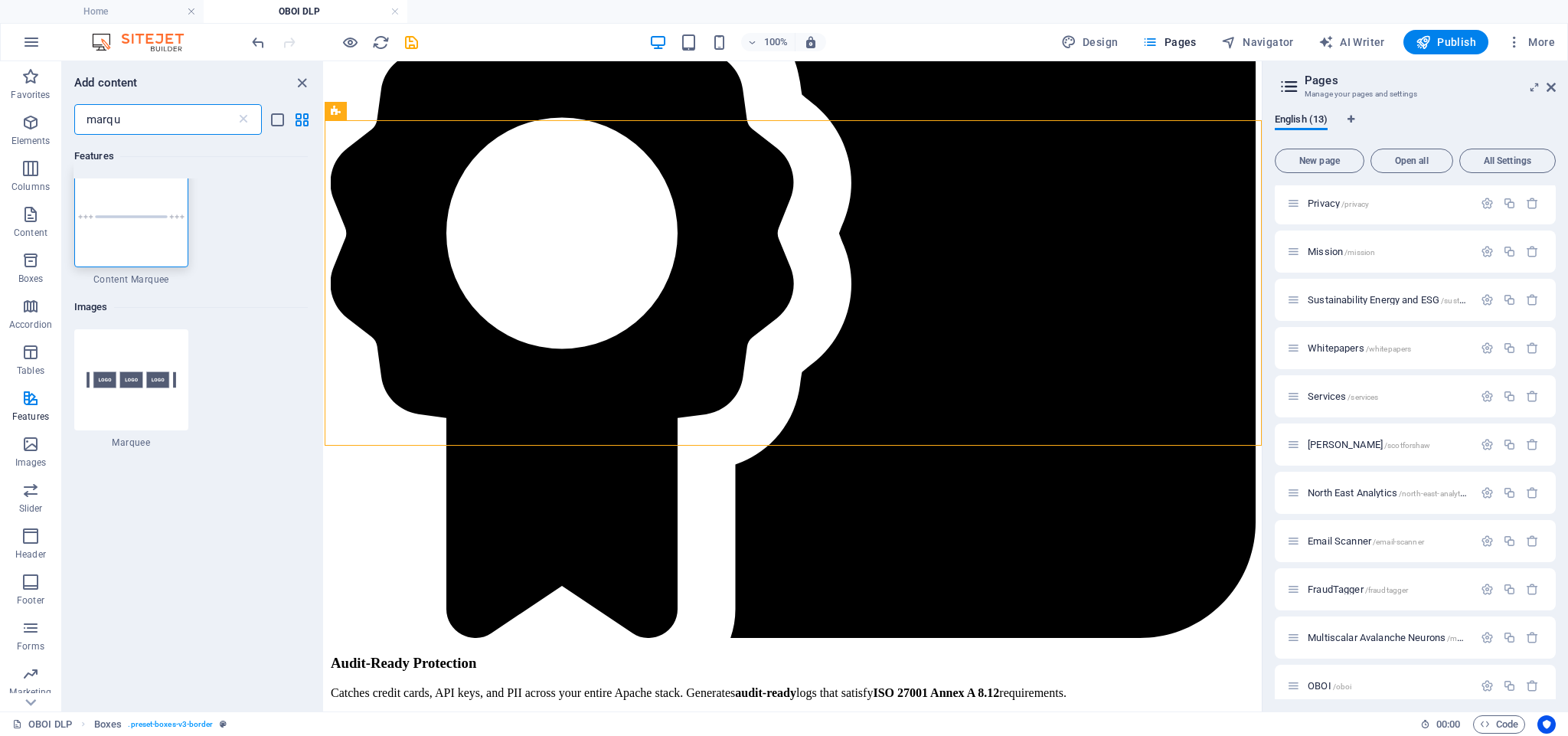
scroll to position [0, 0]
type input "marquee"
click at [131, 396] on img at bounding box center [132, 392] width 107 height 71
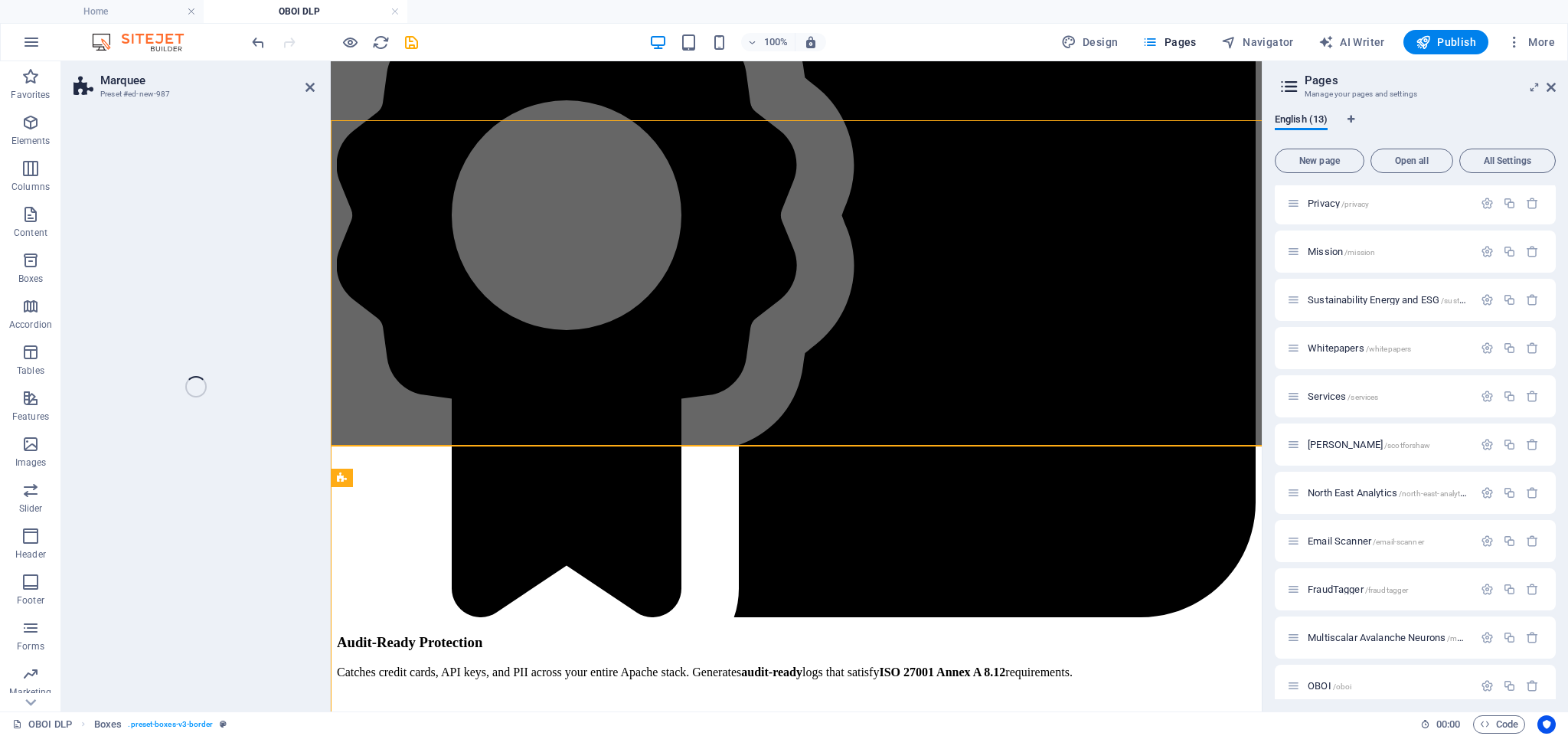
click at [131, 396] on div "Marquee Preset #ed-new-987 Drag here to replace the existing content. Press “Ct…" at bounding box center [662, 386] width 1201 height 650
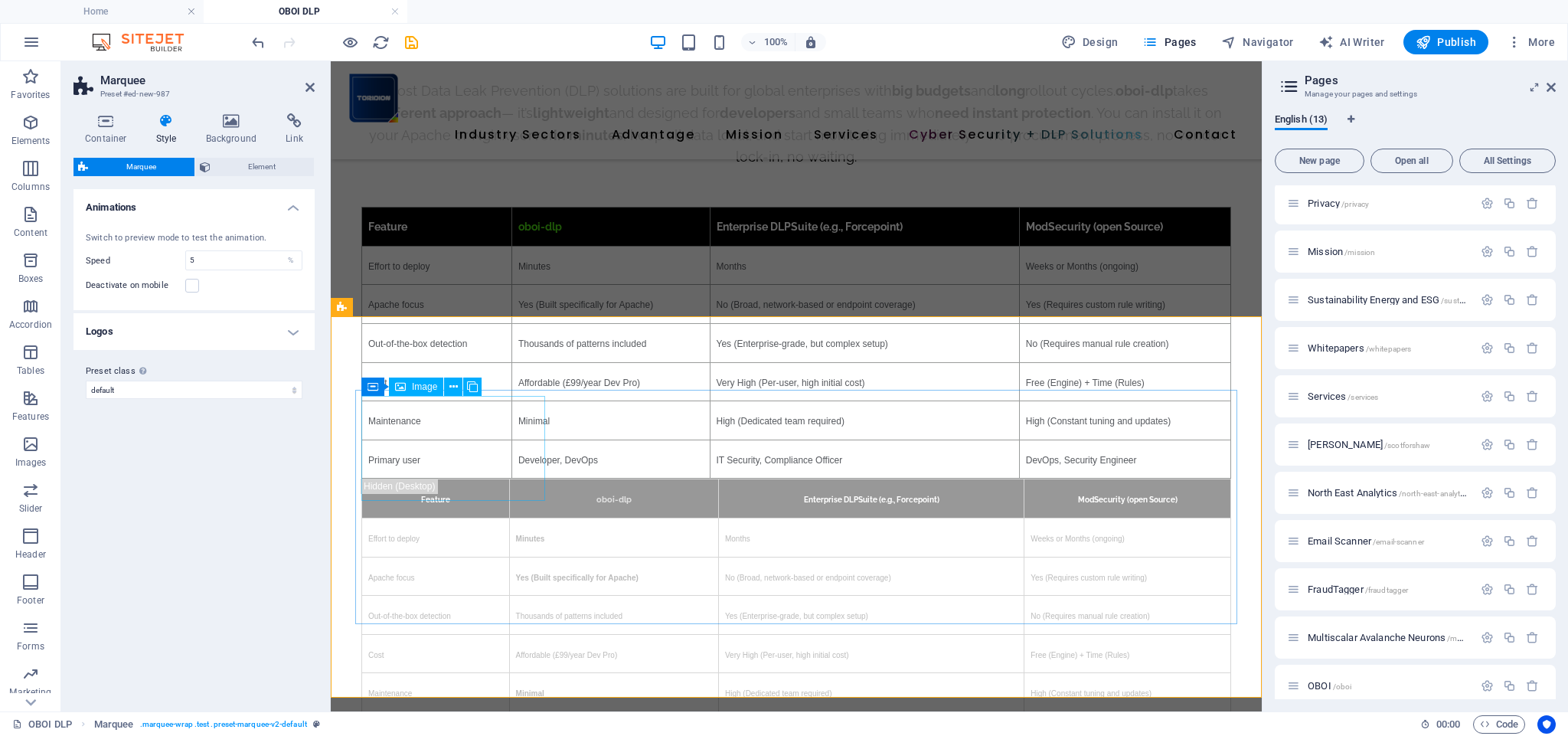
scroll to position [3525, 0]
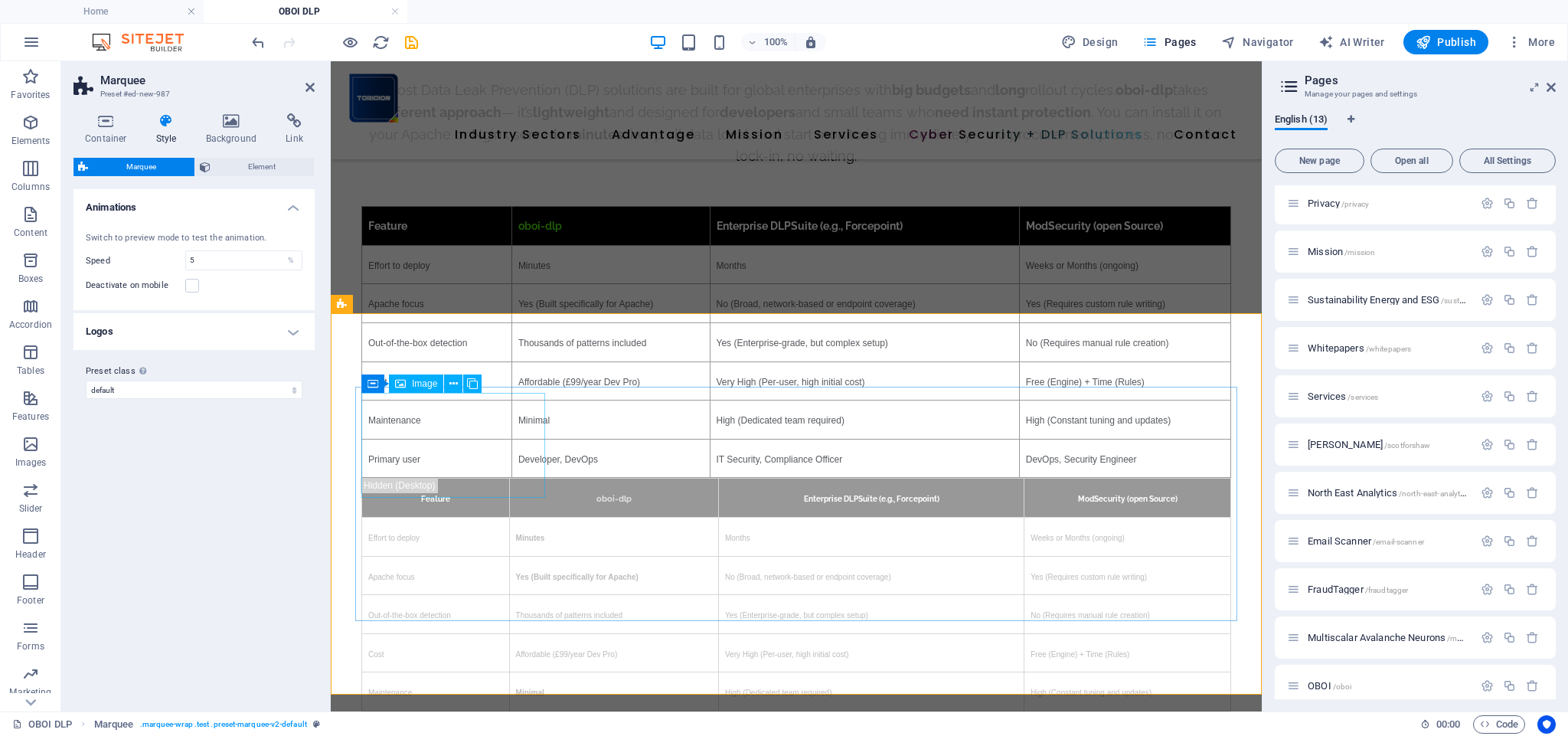
click at [451, 381] on icon at bounding box center [454, 383] width 9 height 16
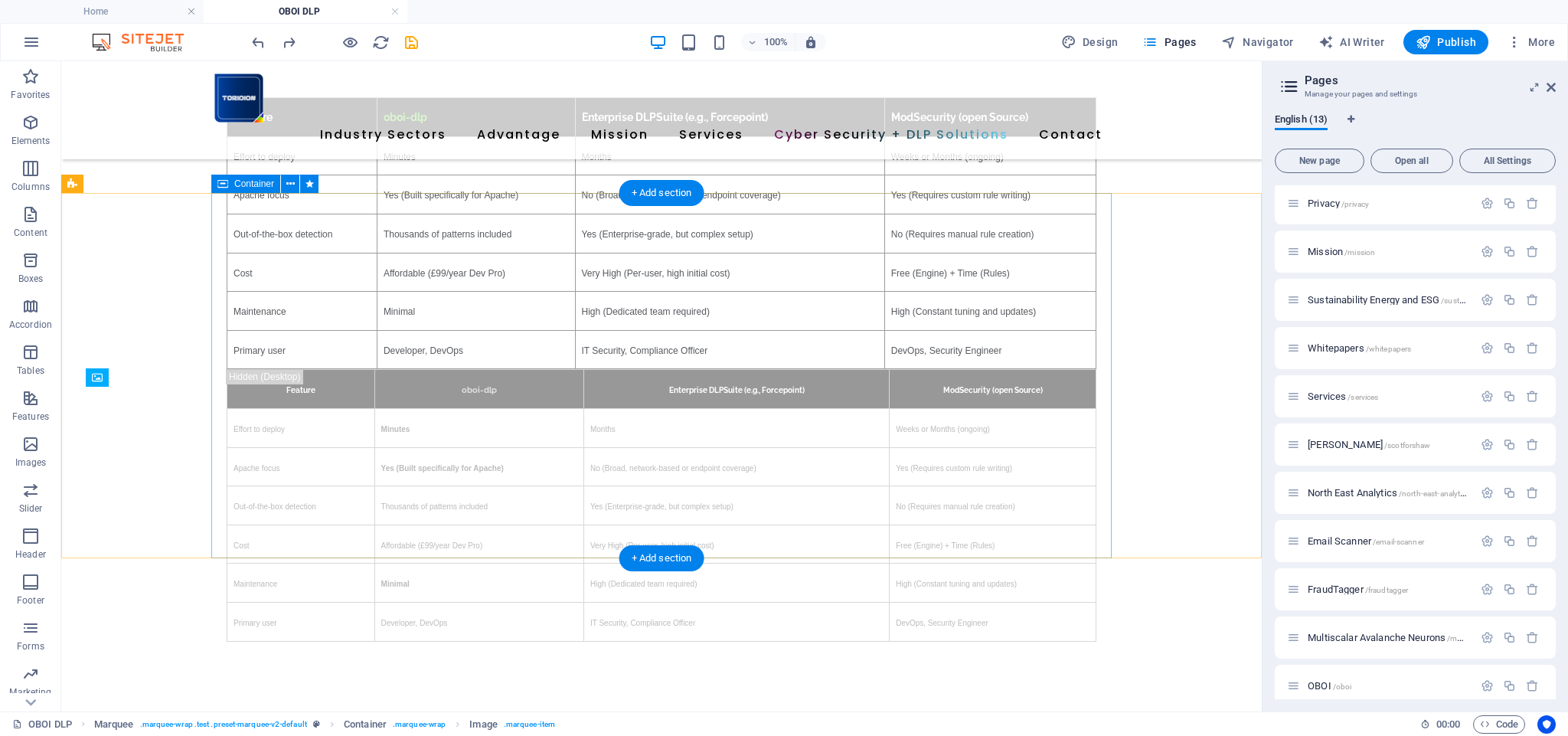
scroll to position [4023, 0]
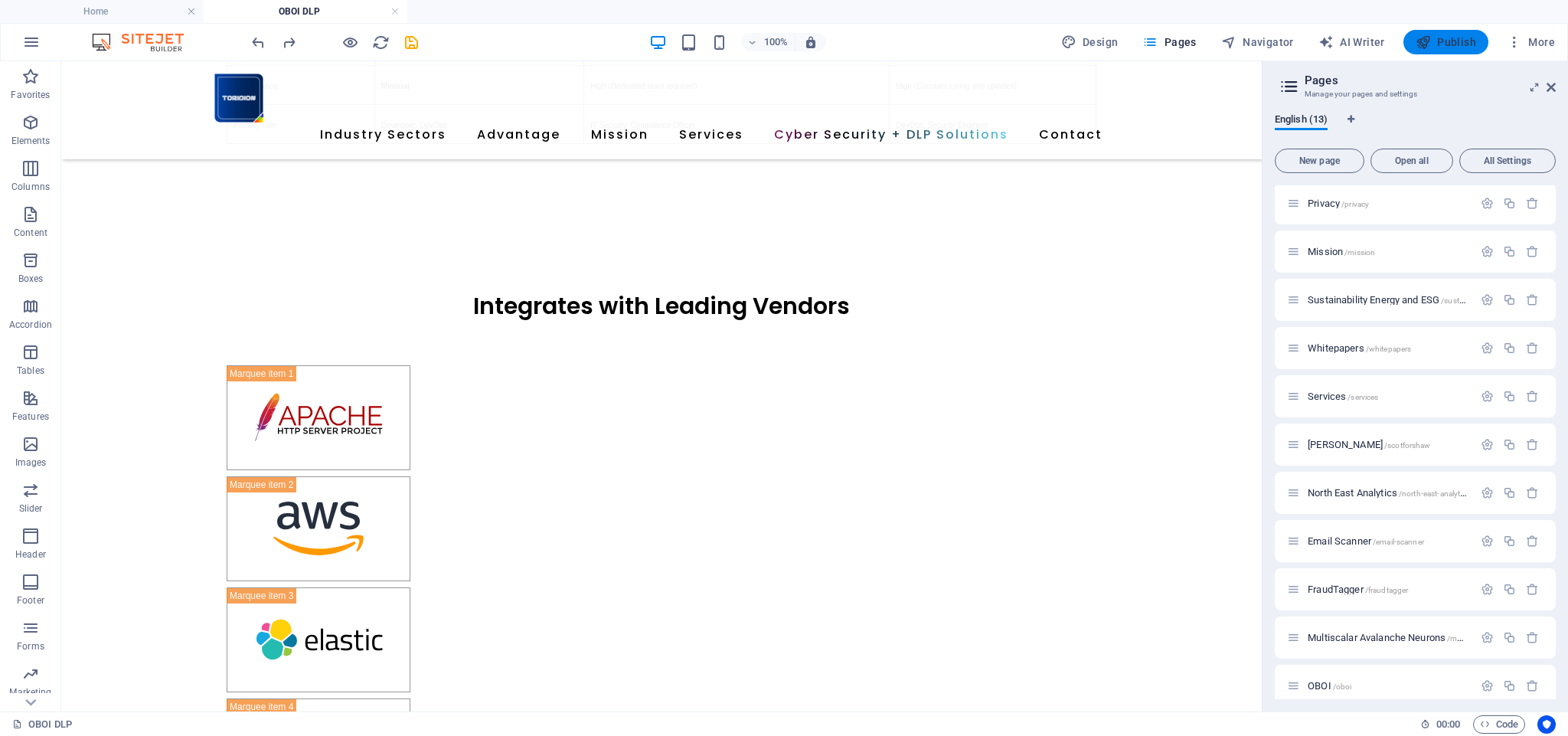
click at [1449, 45] on span "Publish" at bounding box center [1446, 42] width 60 height 15
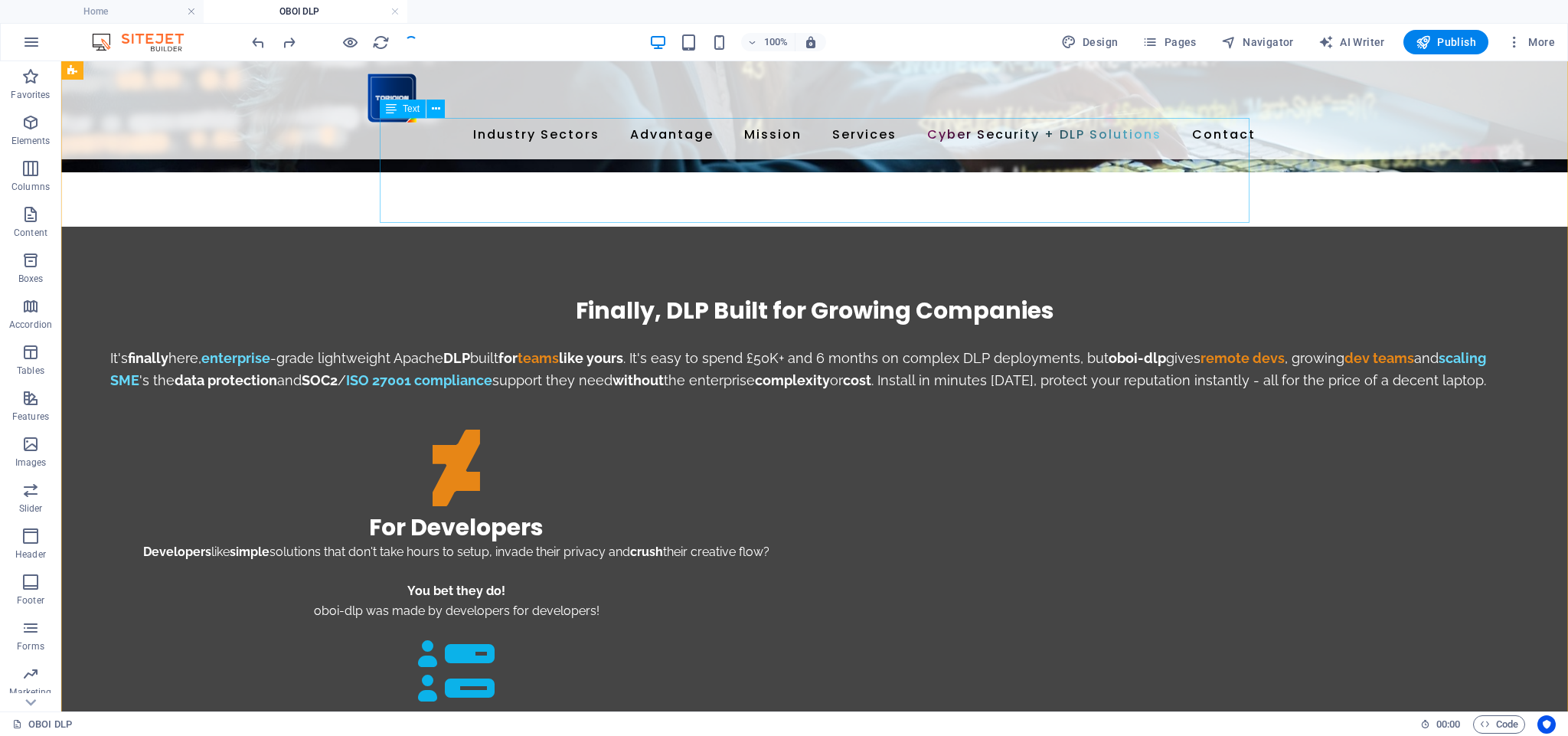
scroll to position [1963, 0]
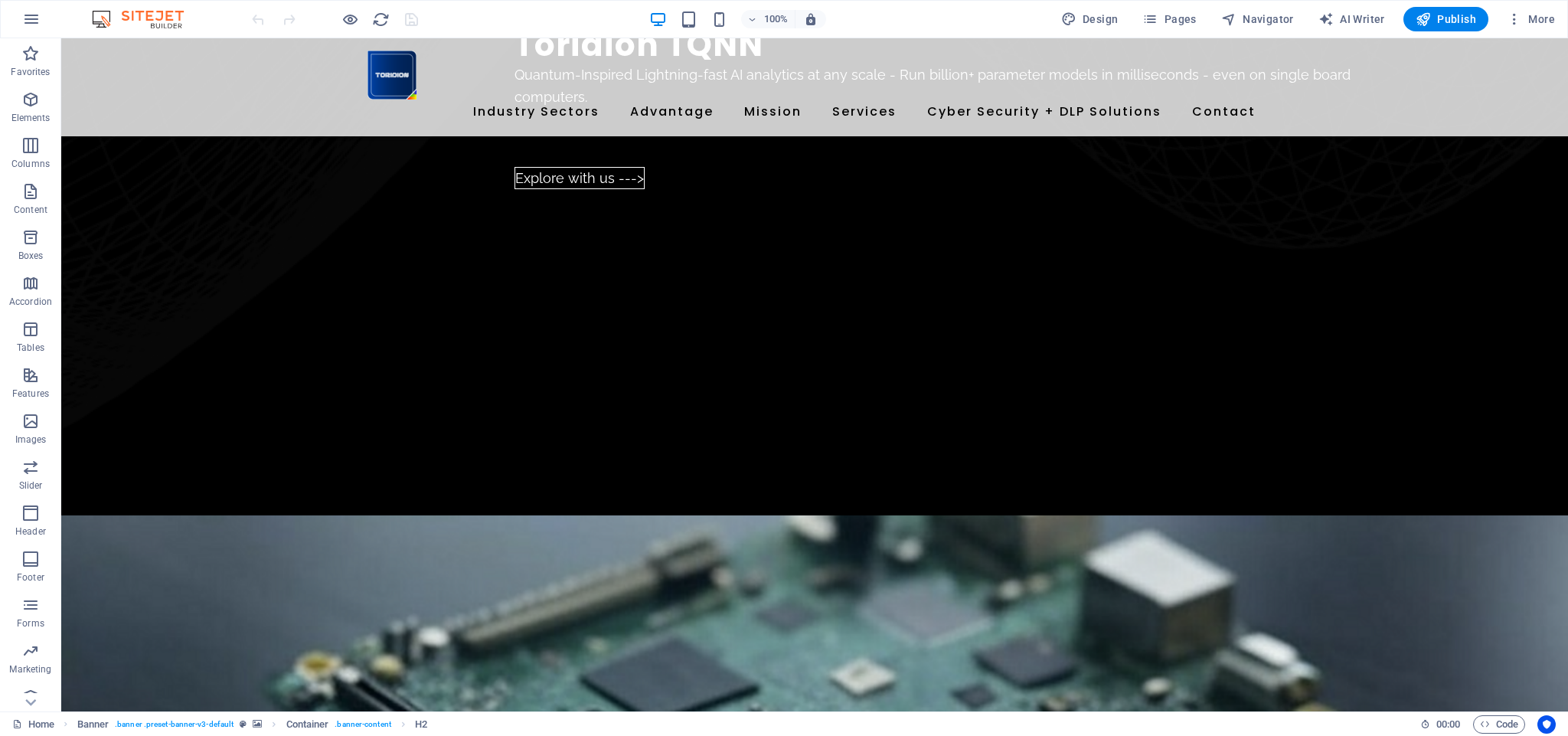
scroll to position [1628, 0]
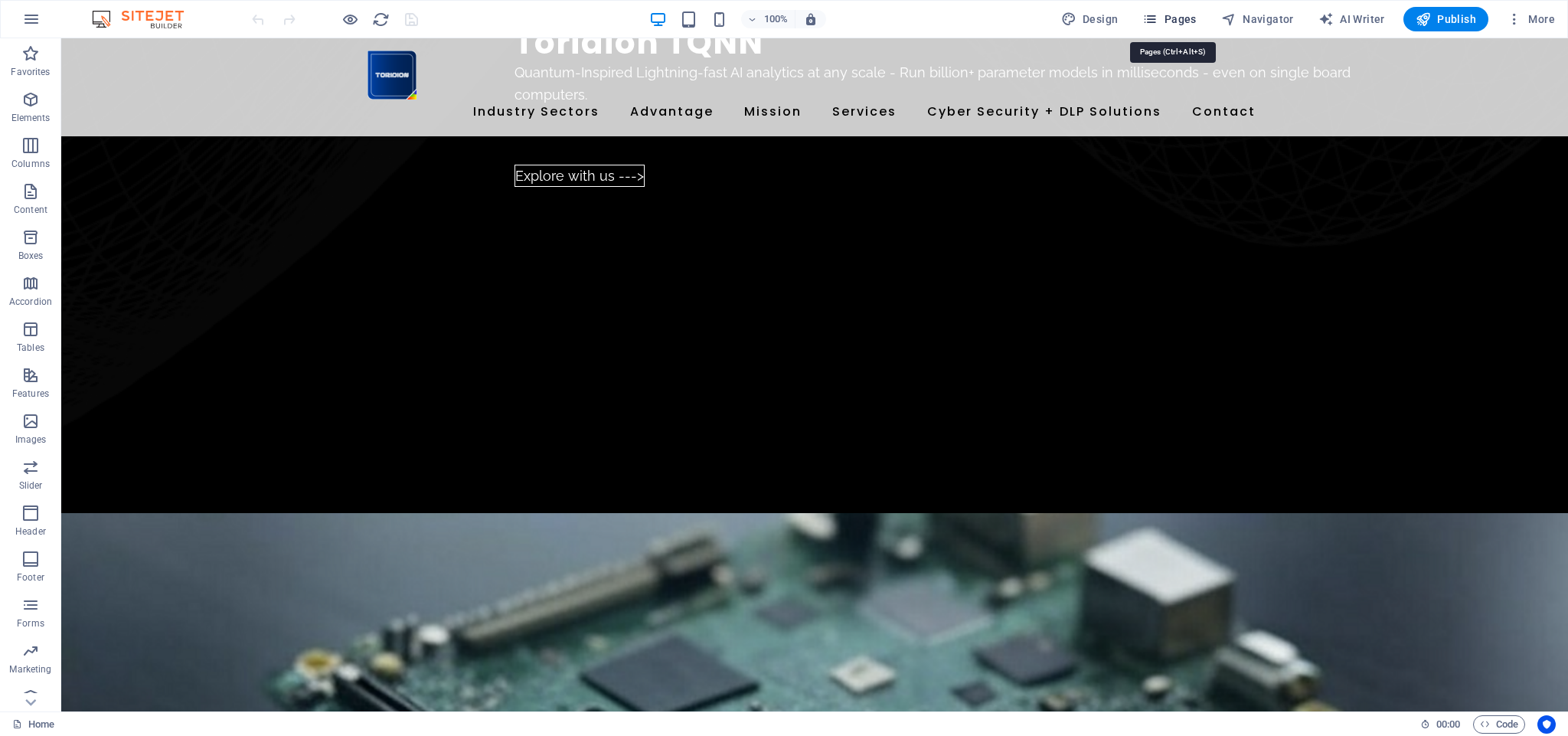
click at [1169, 23] on span "Pages" at bounding box center [1170, 19] width 53 height 15
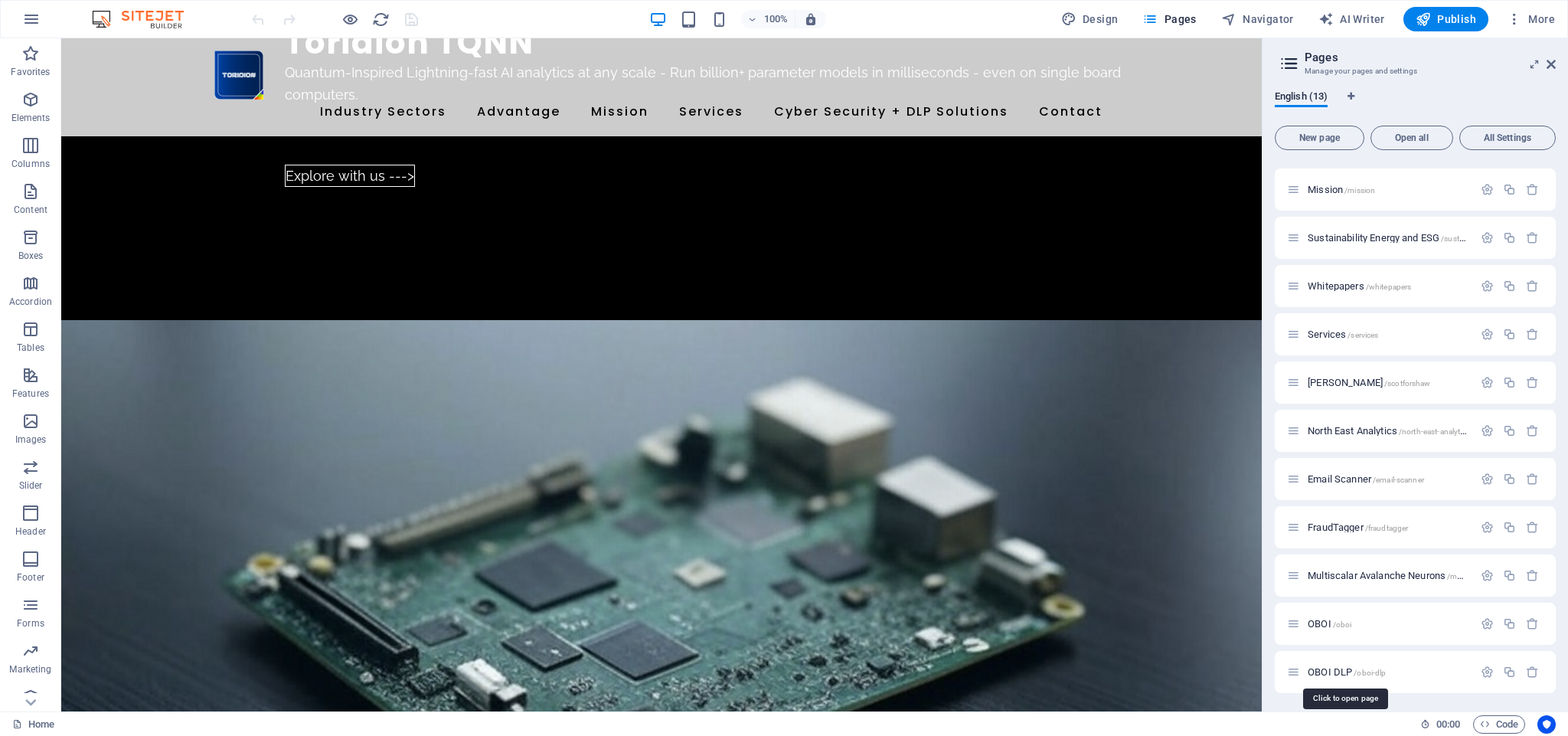
click at [1333, 670] on span "OBOI DLP /oboi-dlp" at bounding box center [1347, 672] width 78 height 11
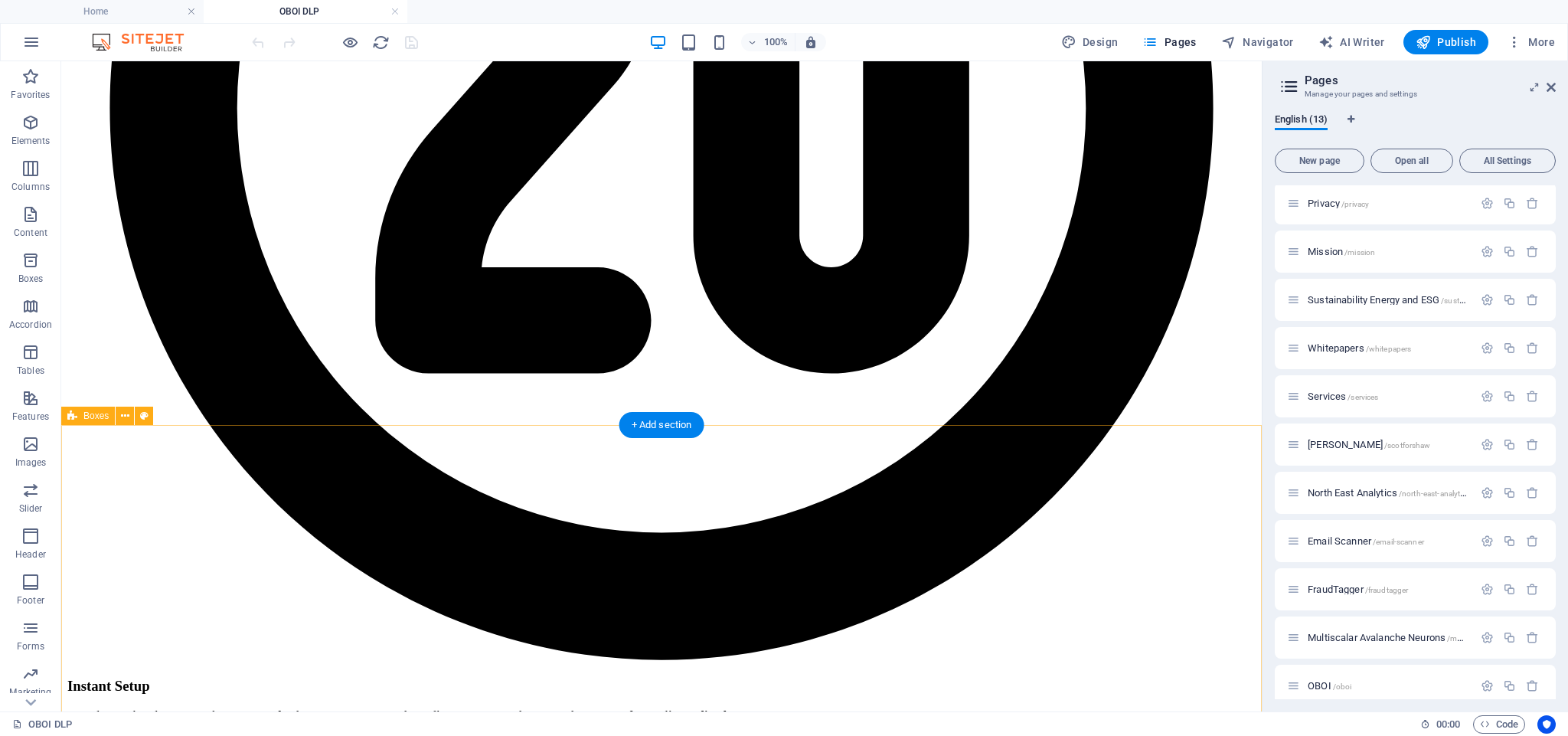
scroll to position [2968, 0]
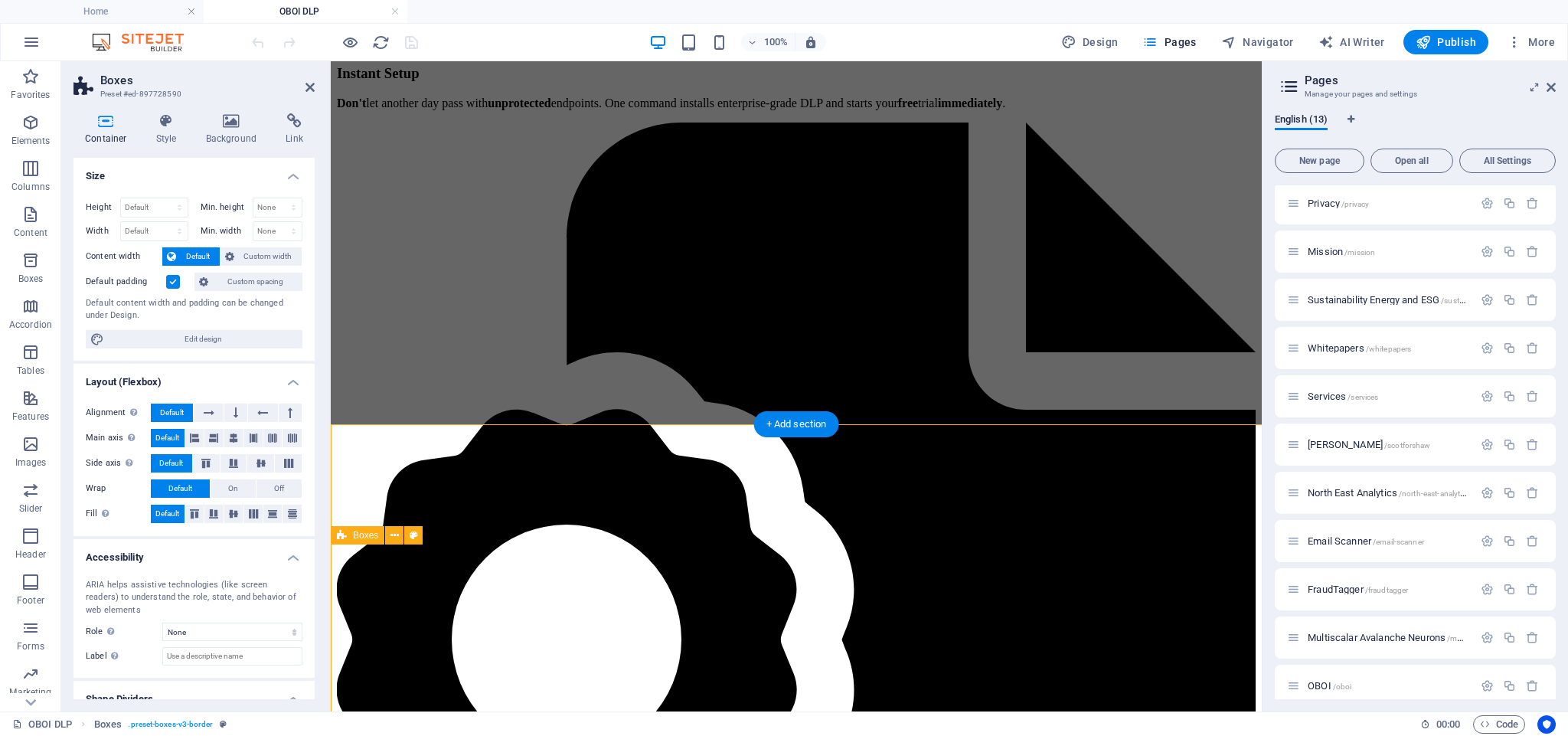
select select "rem"
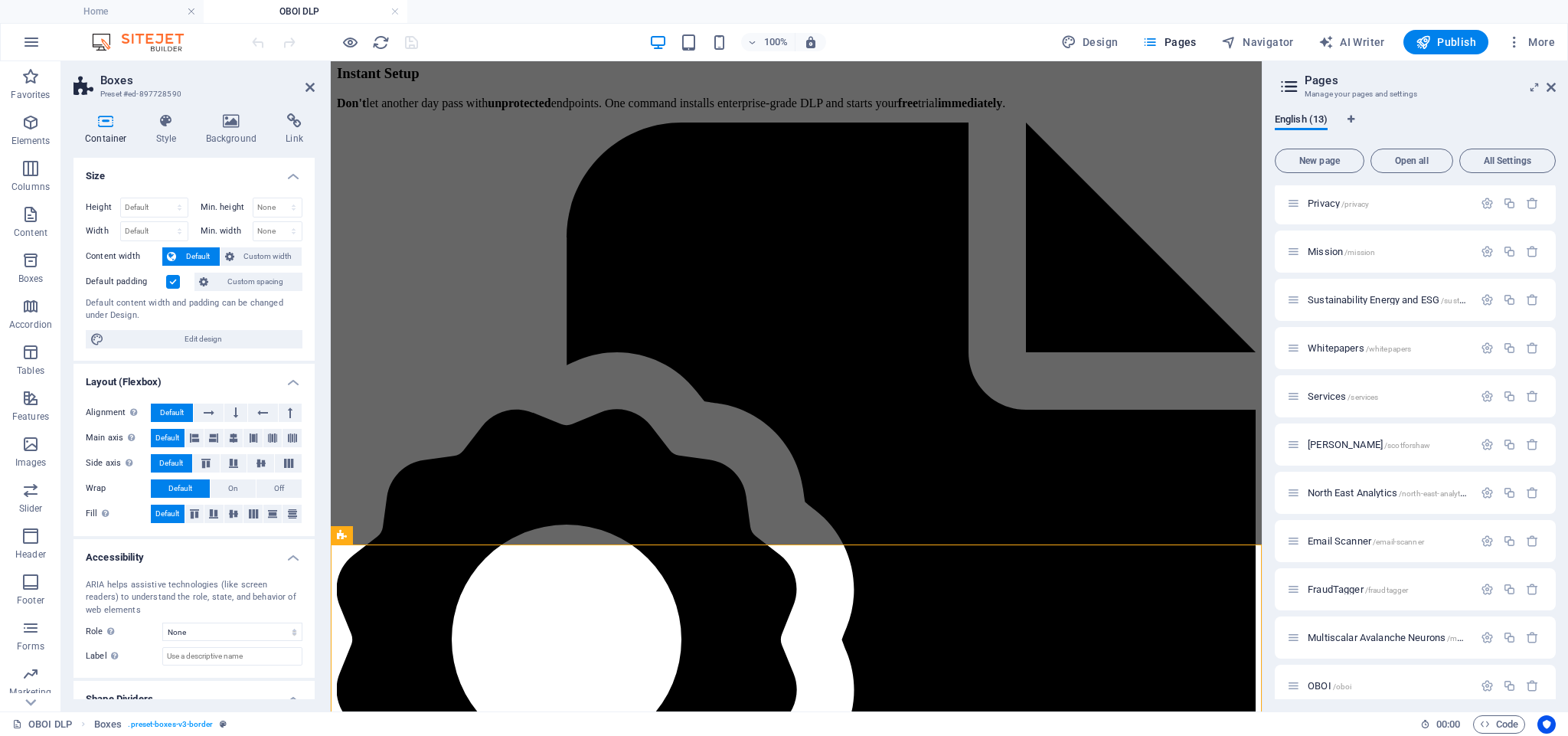
scroll to position [0, 0]
click at [173, 127] on icon at bounding box center [167, 121] width 44 height 15
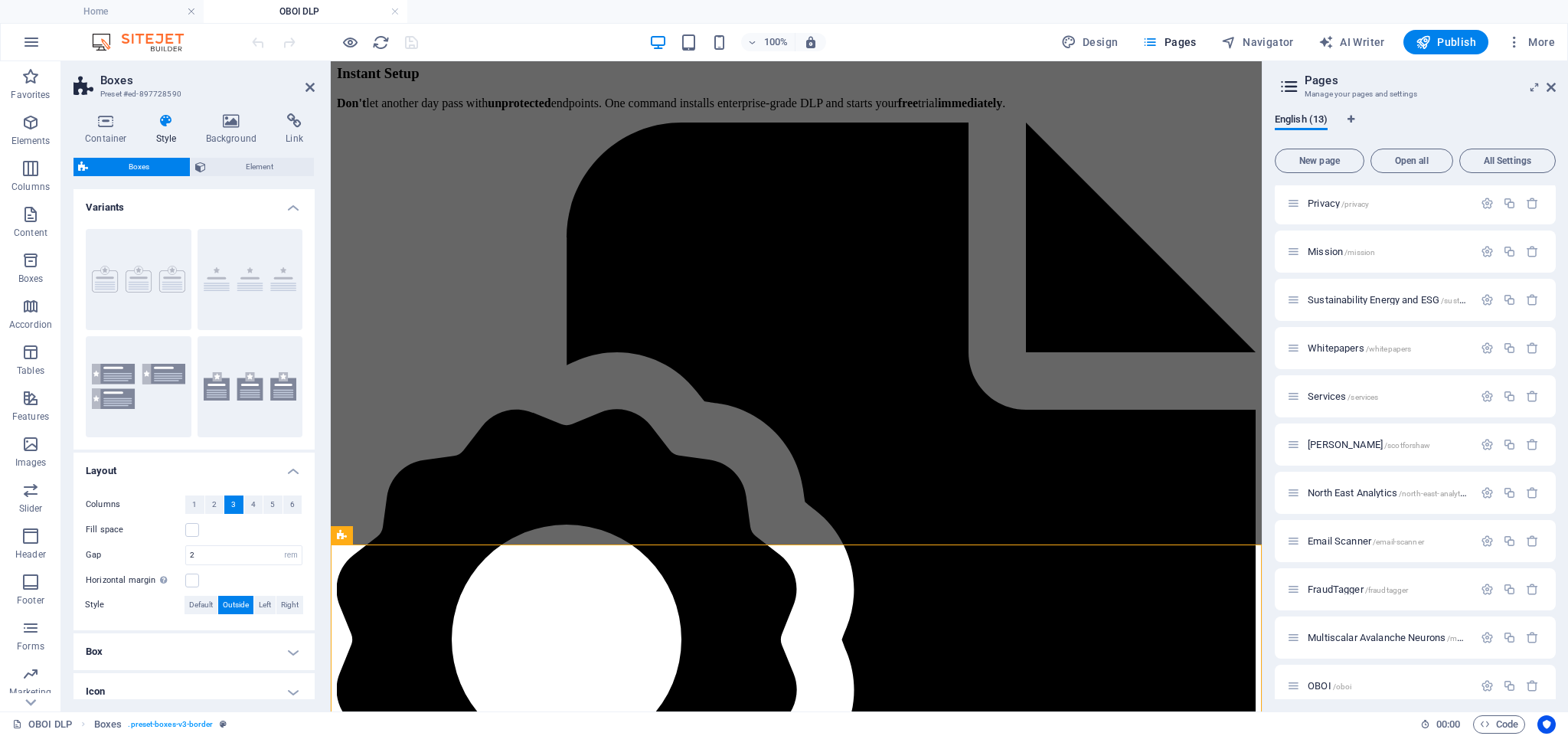
click at [290, 204] on h4 "Variants" at bounding box center [193, 202] width 241 height 28
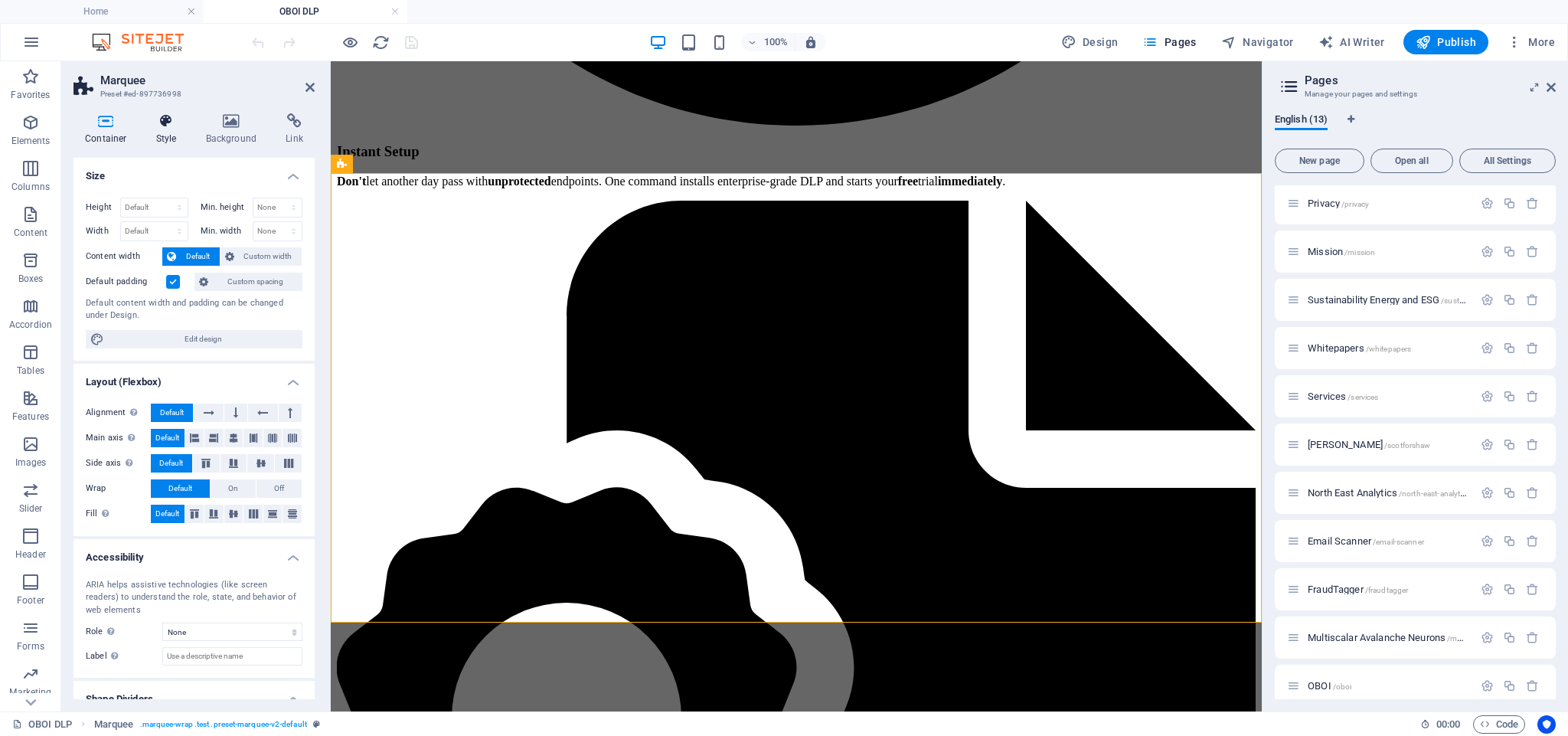
click at [162, 125] on icon at bounding box center [167, 121] width 44 height 15
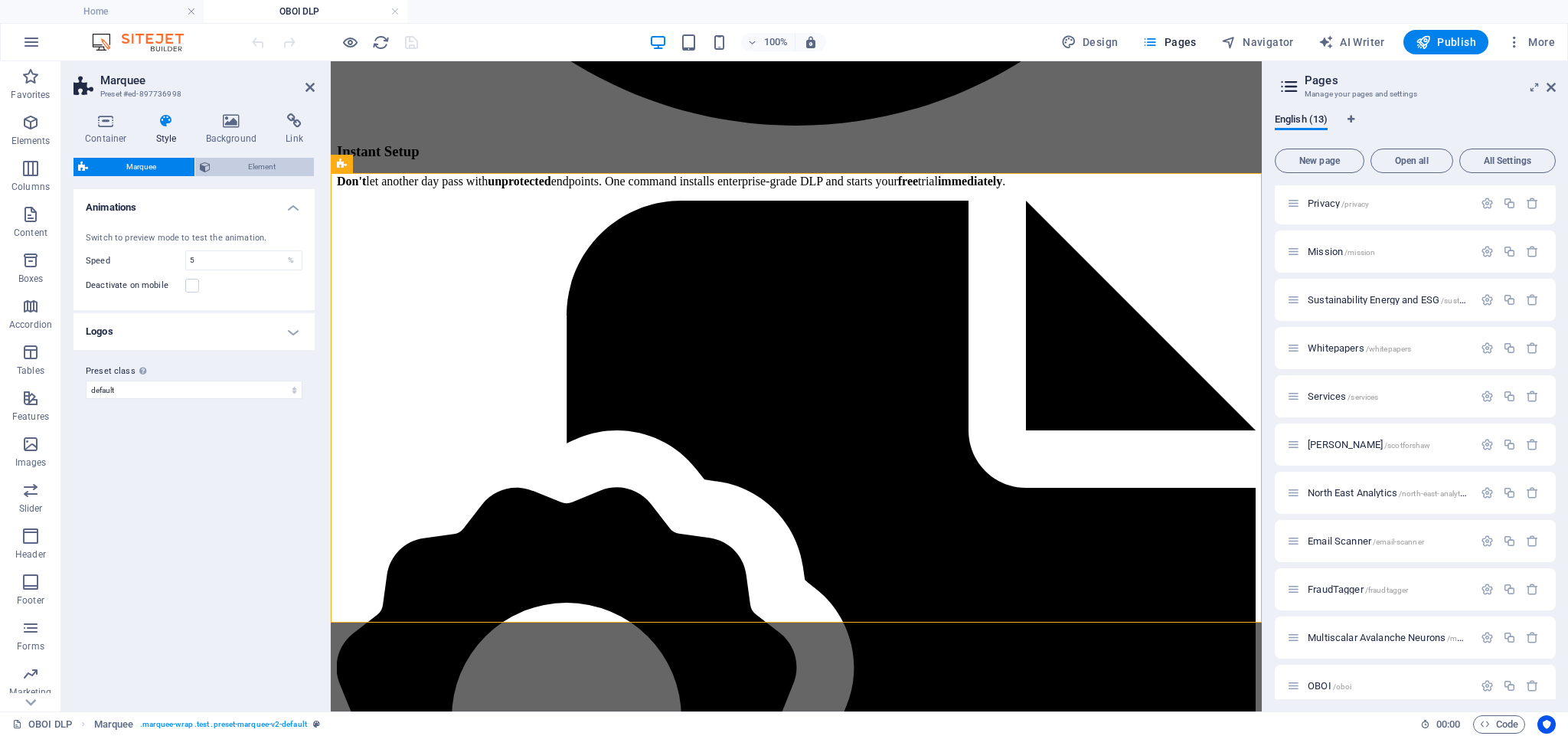
click at [248, 169] on span "Element" at bounding box center [263, 167] width 95 height 18
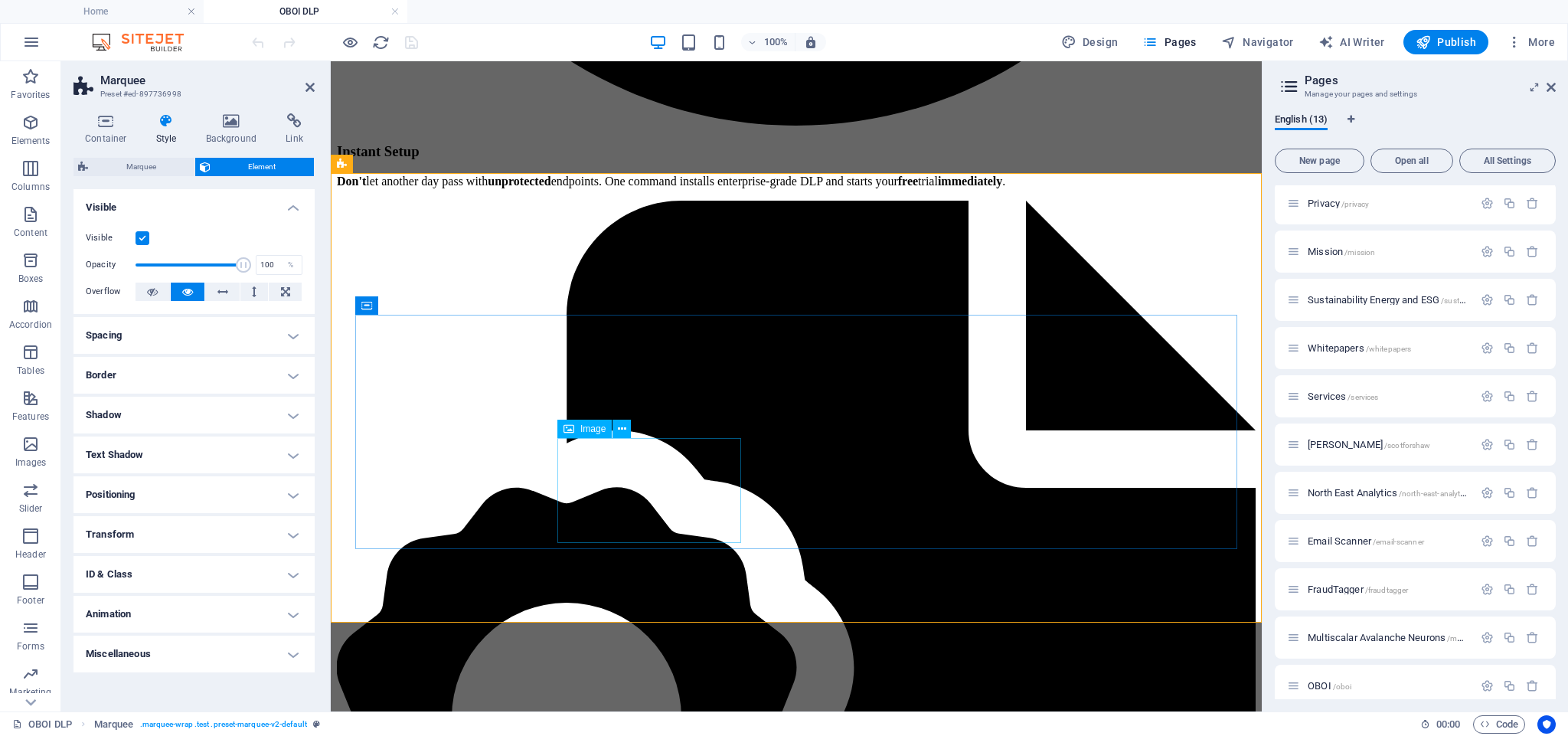
select select "marquee"
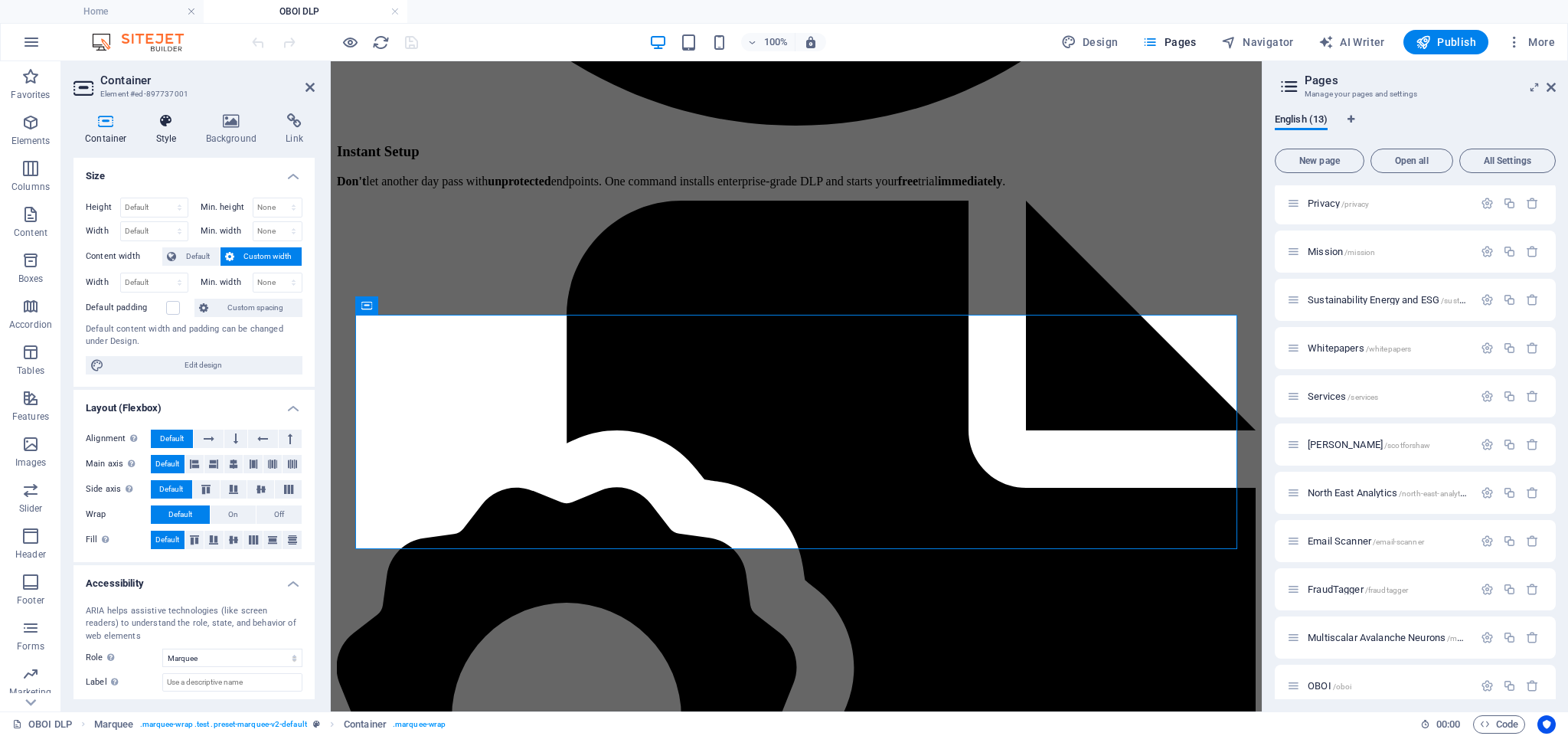
click at [169, 129] on h4 "Style" at bounding box center [170, 130] width 50 height 32
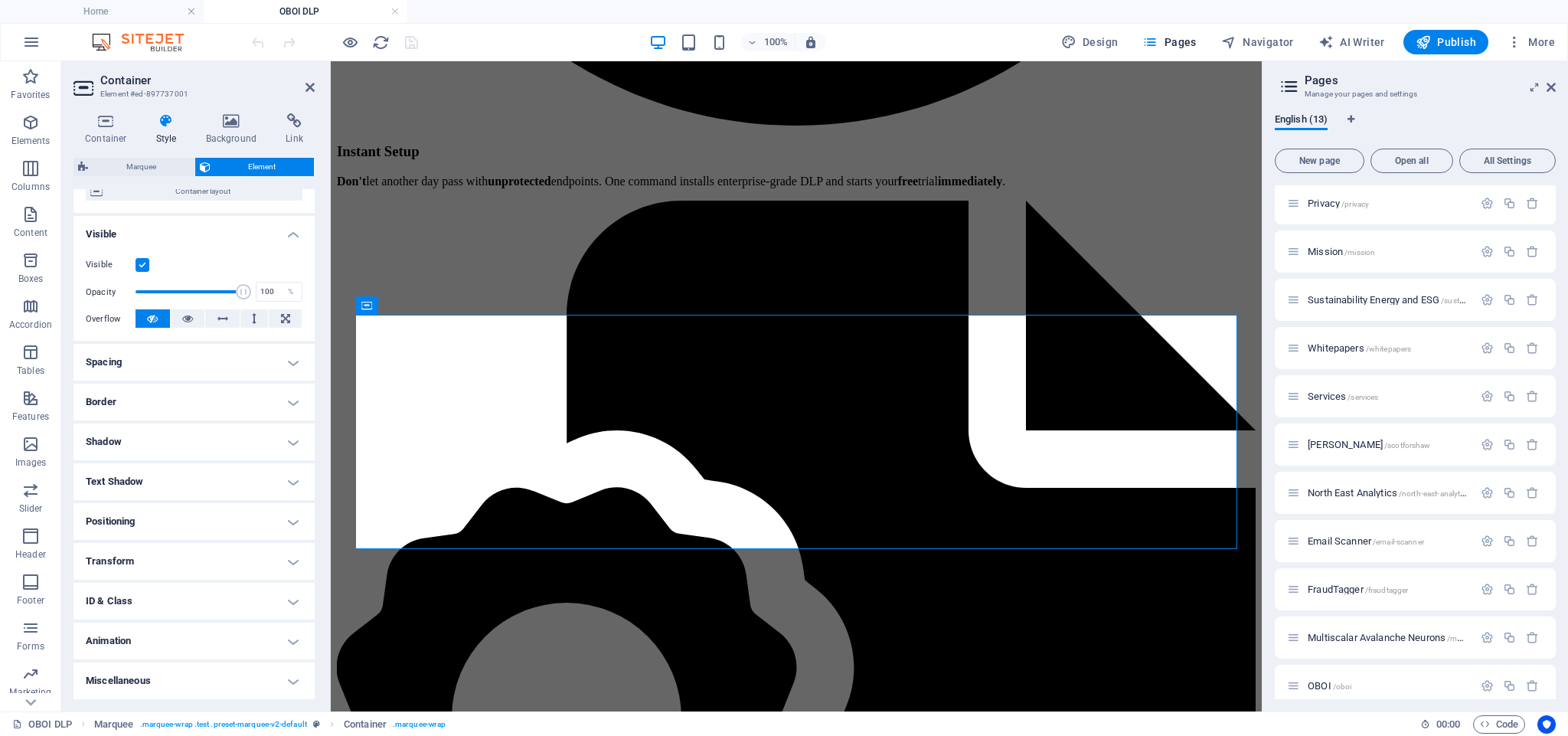
scroll to position [136, 0]
click at [170, 357] on h4 "Spacing" at bounding box center [193, 363] width 241 height 37
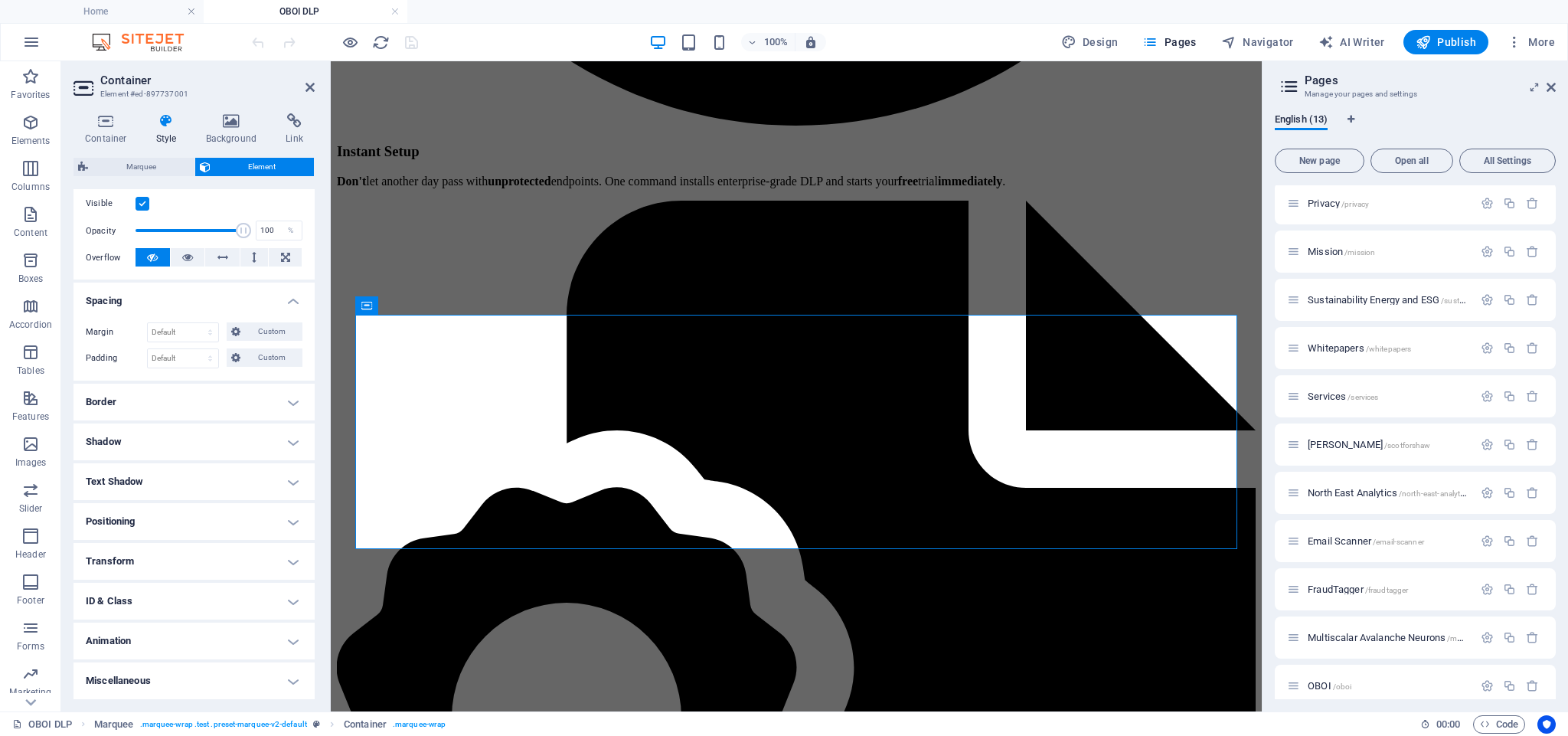
scroll to position [197, 0]
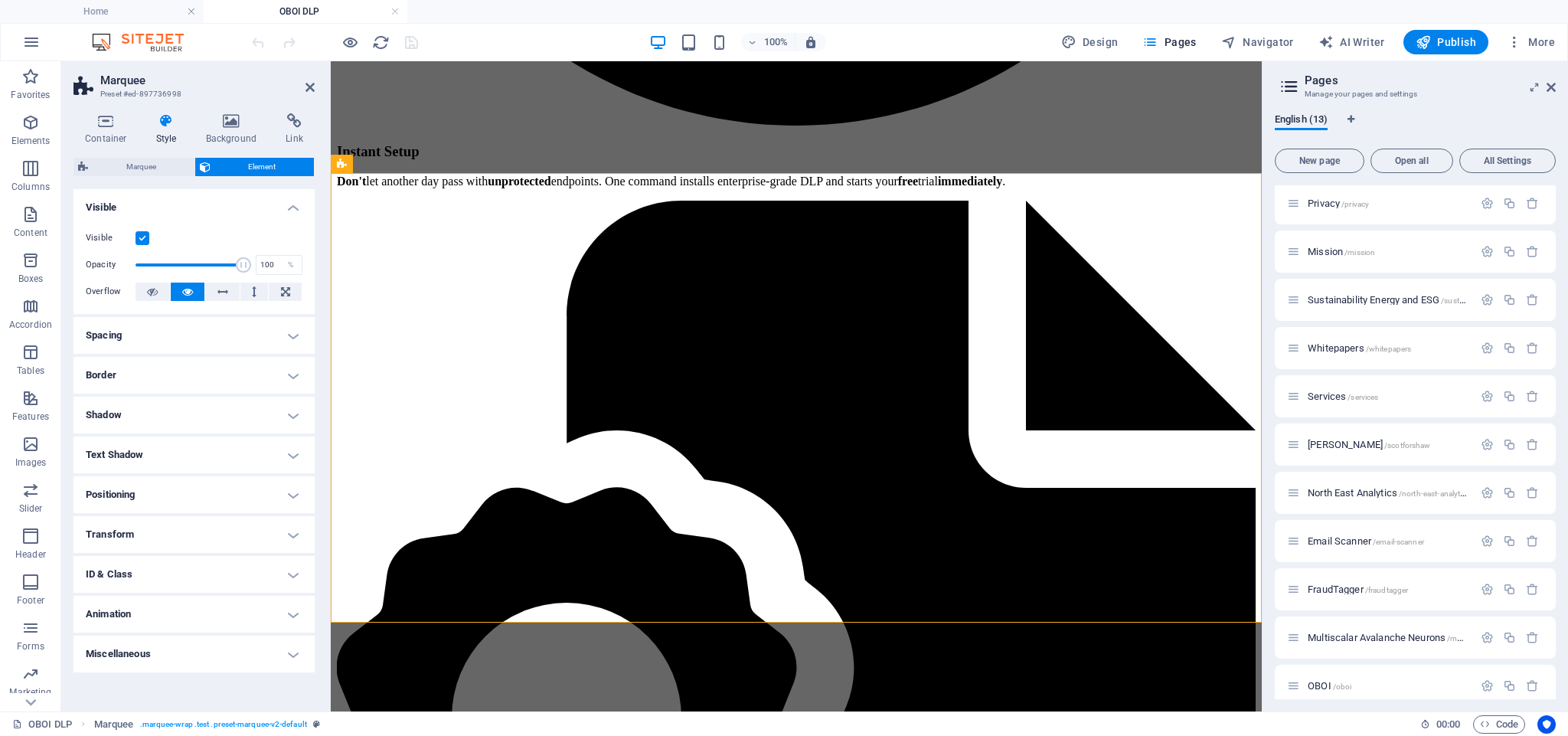
click at [127, 332] on h4 "Spacing" at bounding box center [193, 336] width 241 height 37
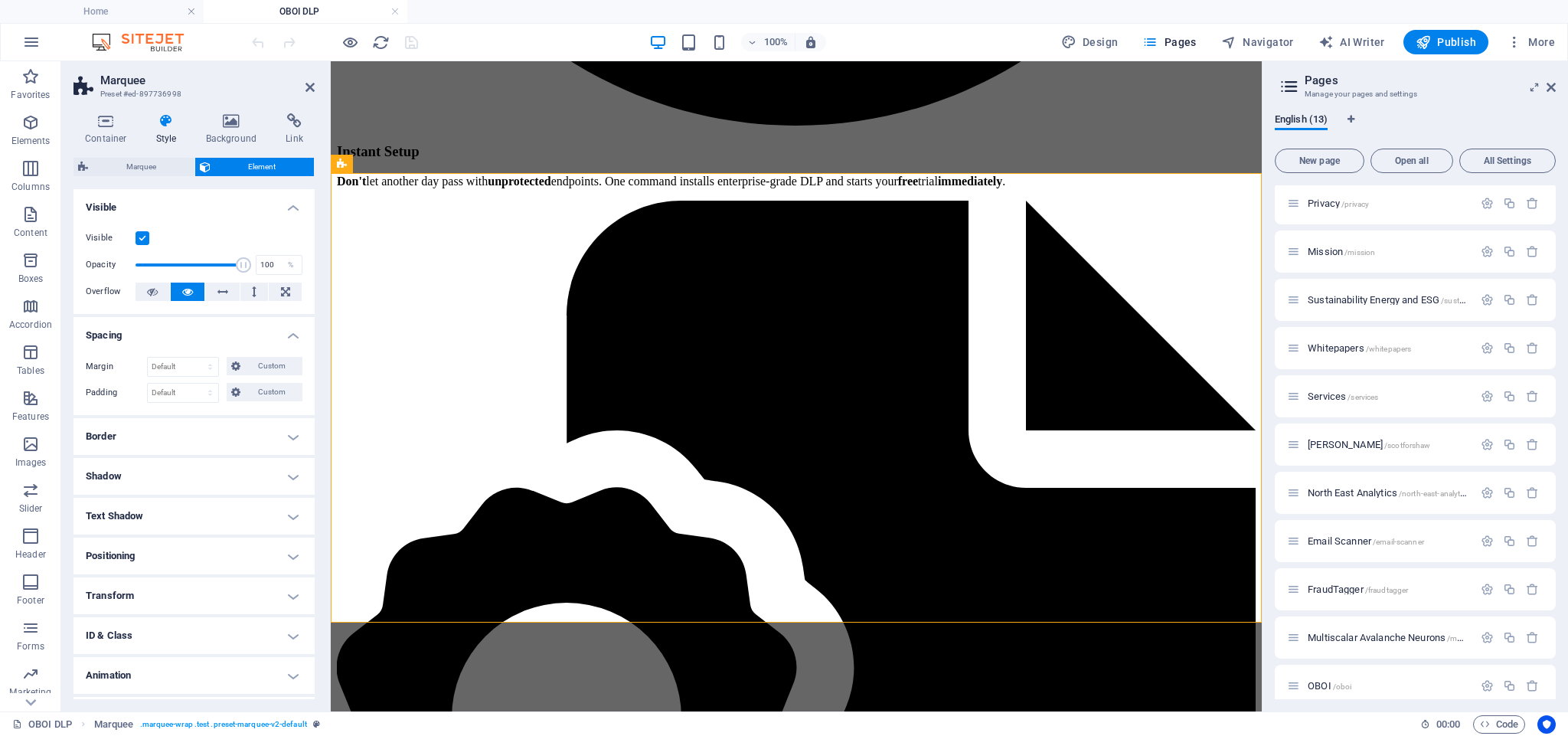
click at [135, 431] on h4 "Border" at bounding box center [193, 437] width 241 height 37
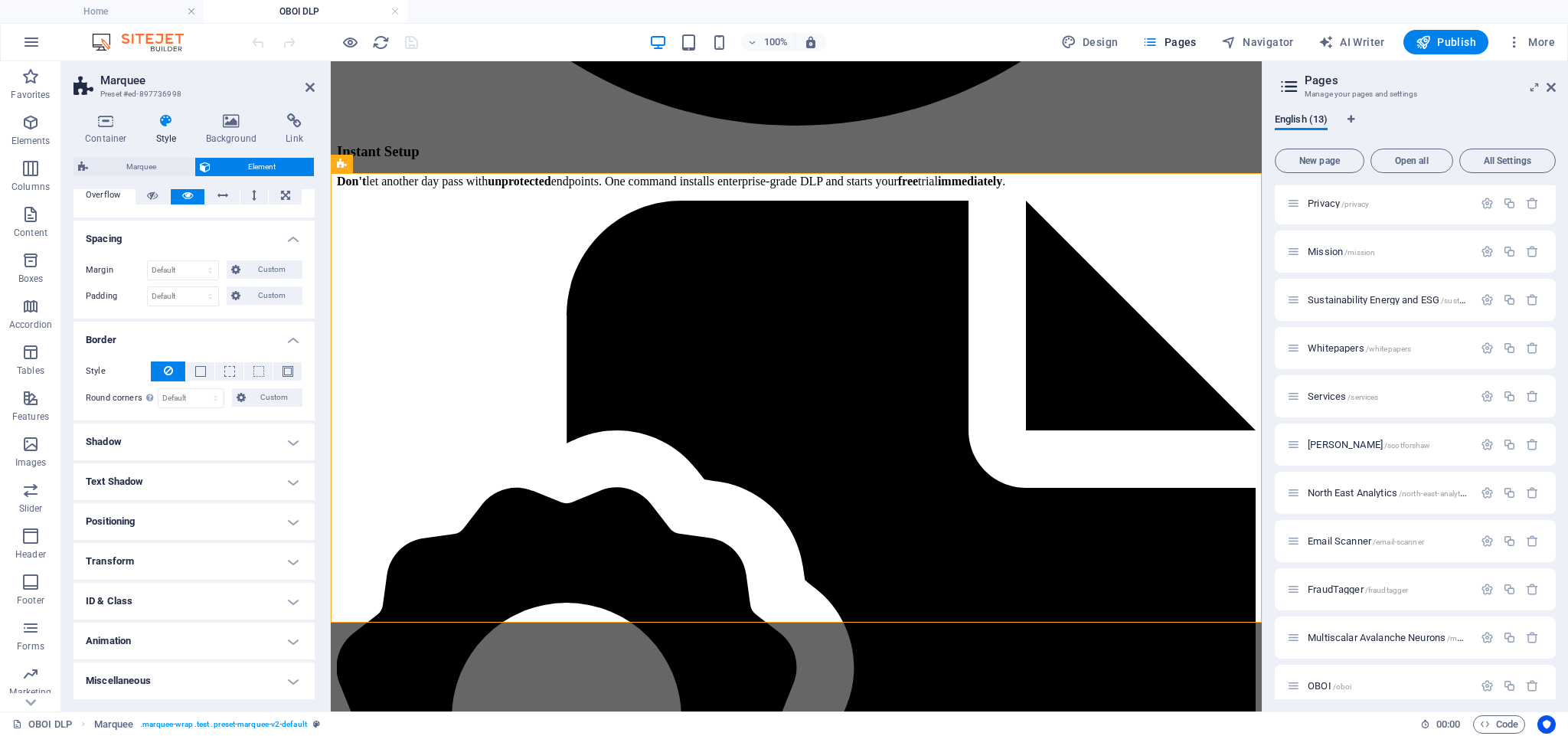
scroll to position [95, 0]
click at [140, 507] on h4 "Positioning" at bounding box center [193, 522] width 241 height 37
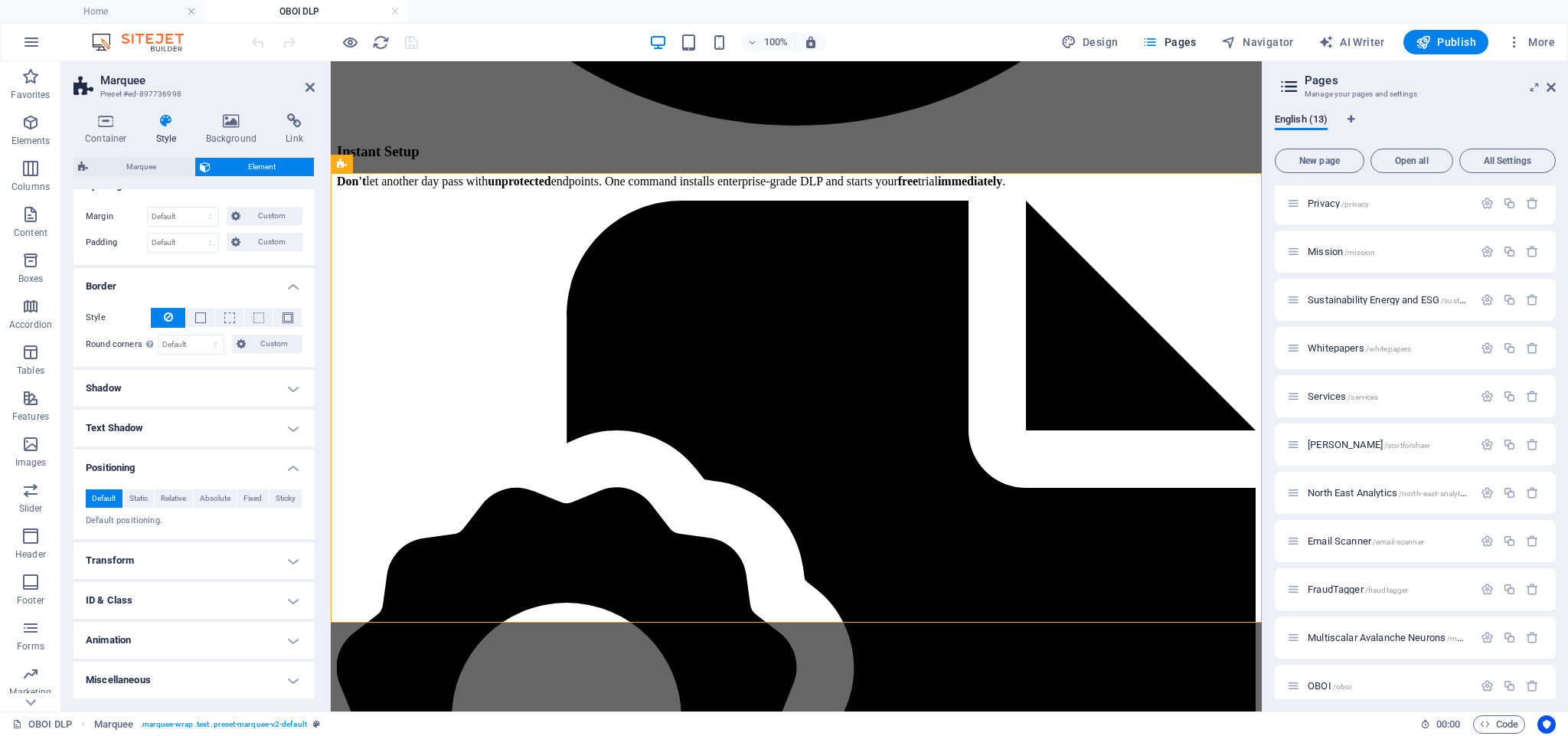
scroll to position [149, 0]
click at [173, 563] on h4 "Transform" at bounding box center [193, 562] width 241 height 37
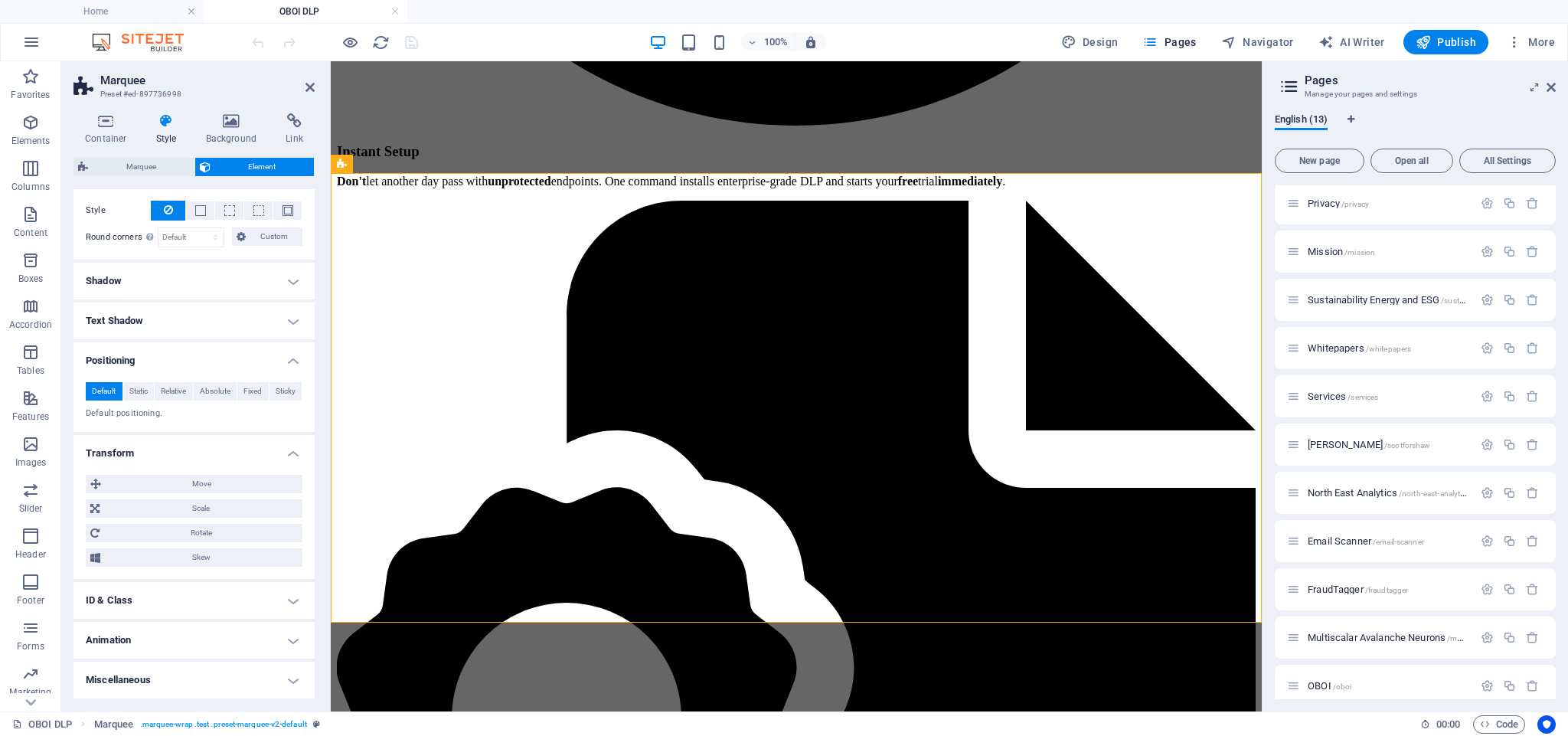
scroll to position [256, 0]
click at [177, 665] on h4 "Miscellaneous" at bounding box center [193, 682] width 241 height 37
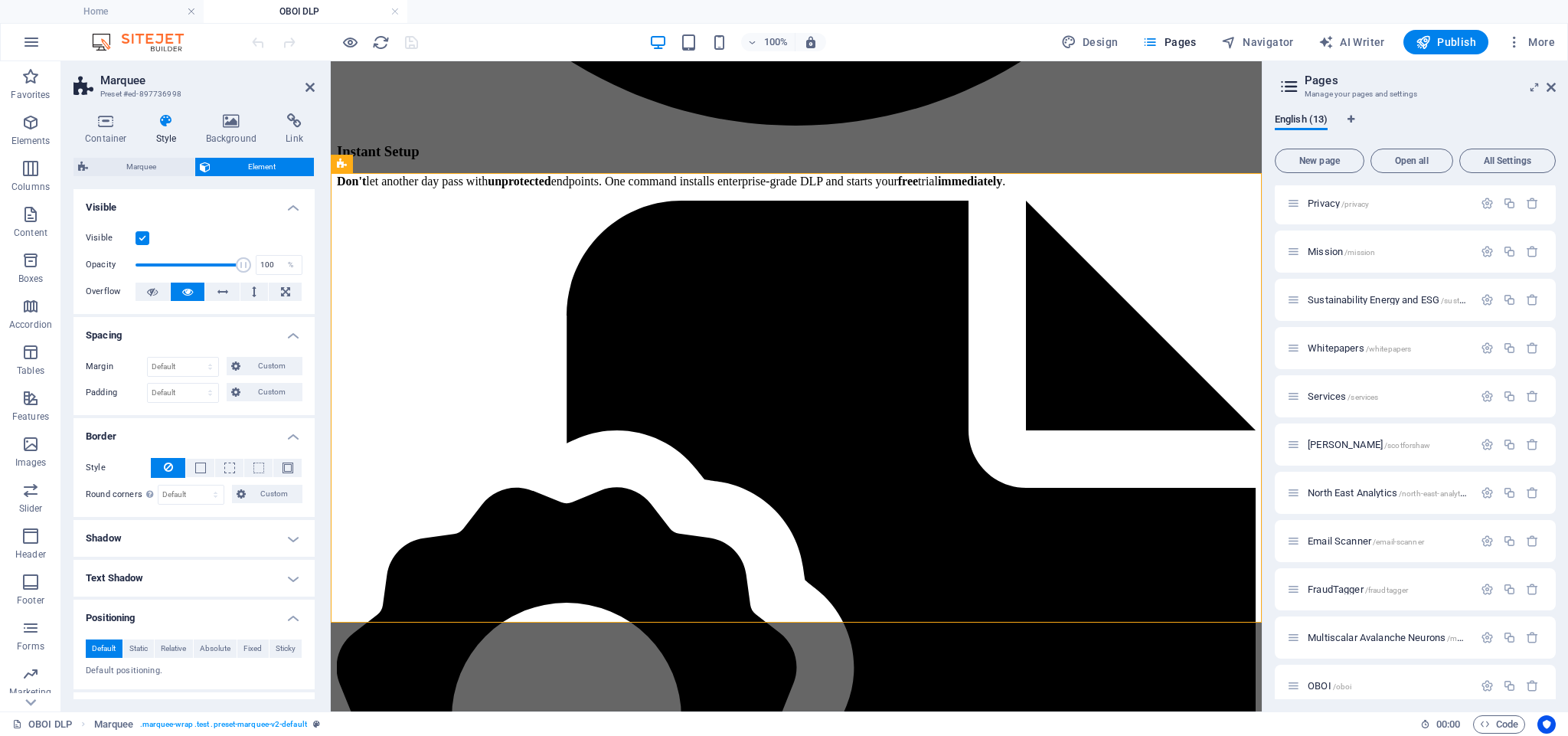
scroll to position [0, 0]
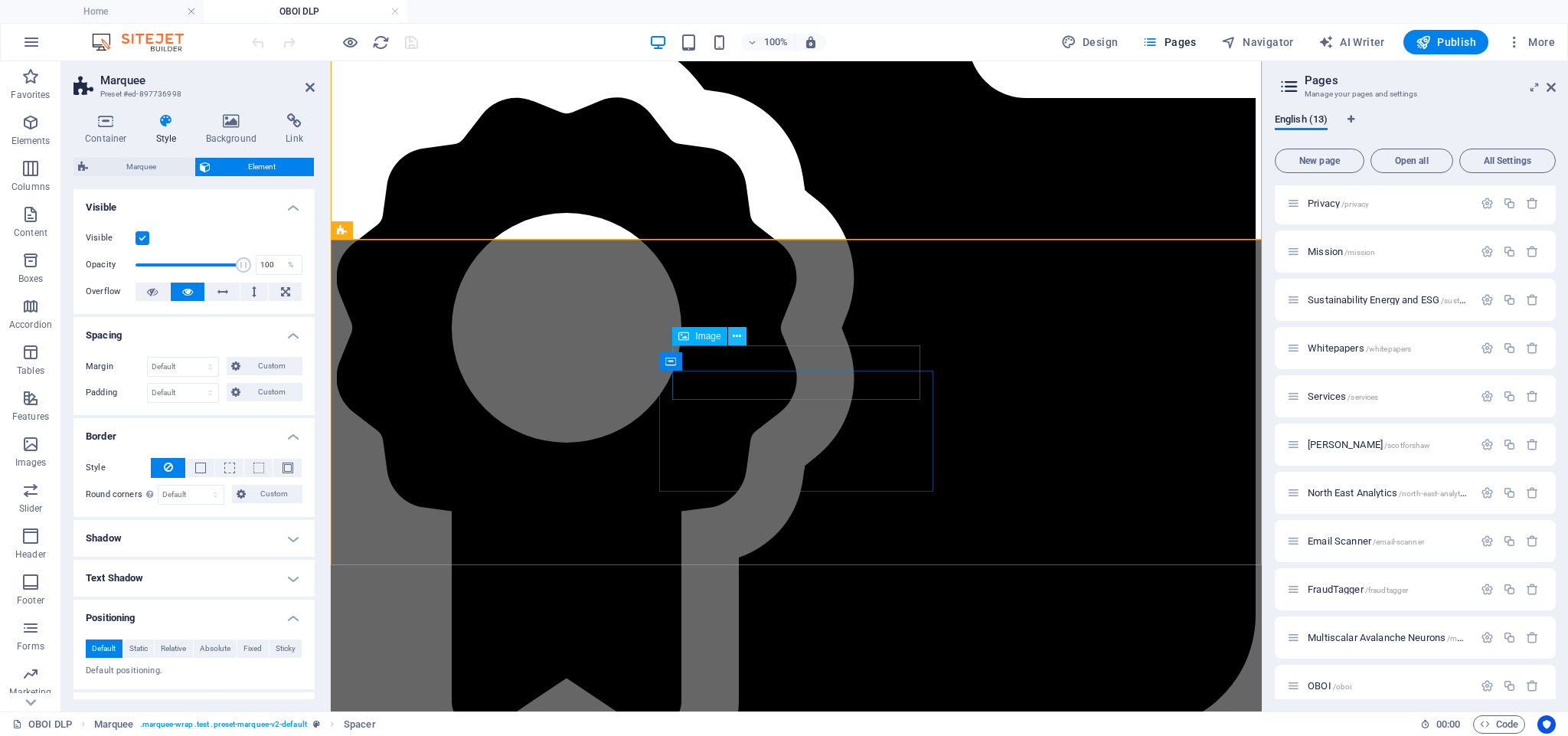
scroll to position [3273, 0]
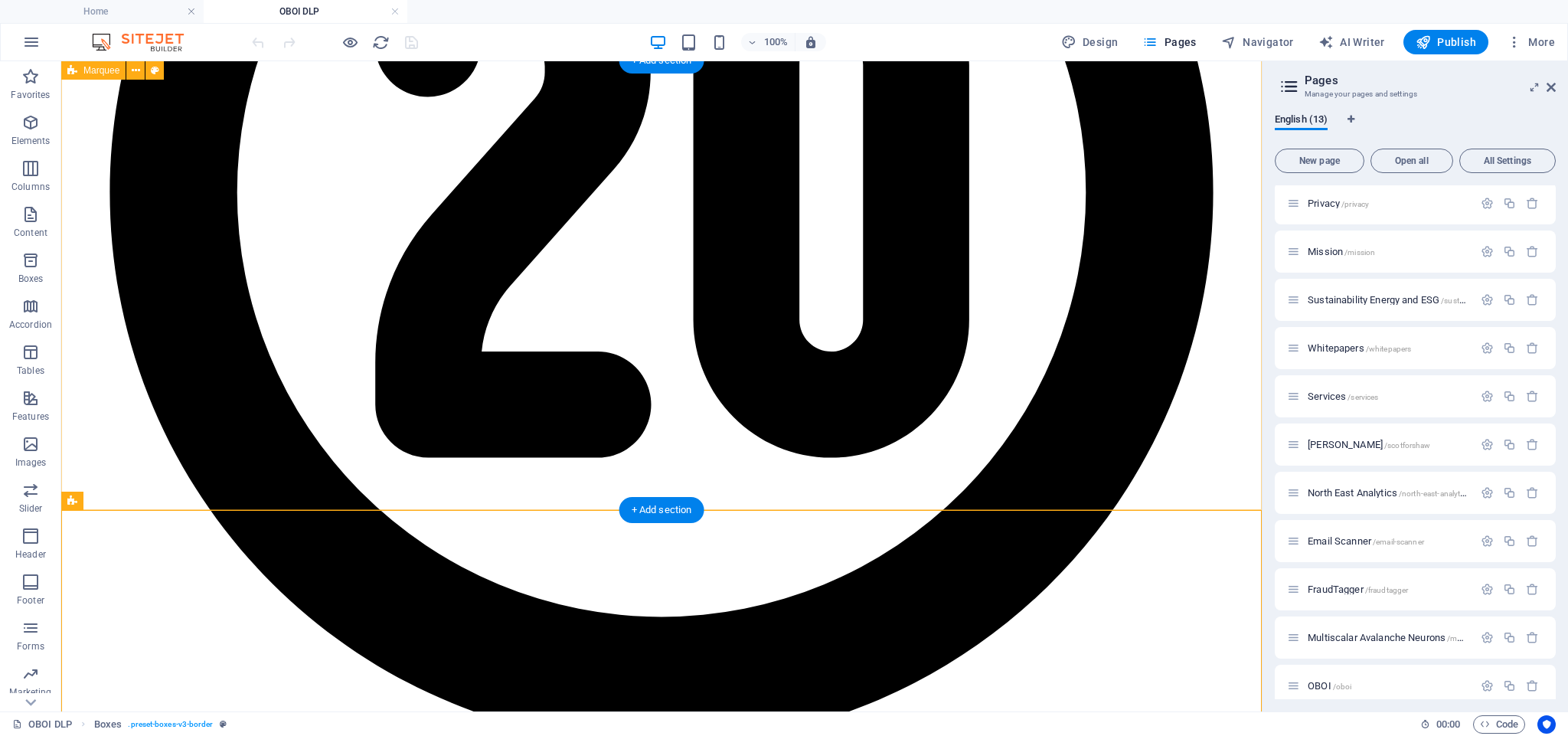
scroll to position [2882, 0]
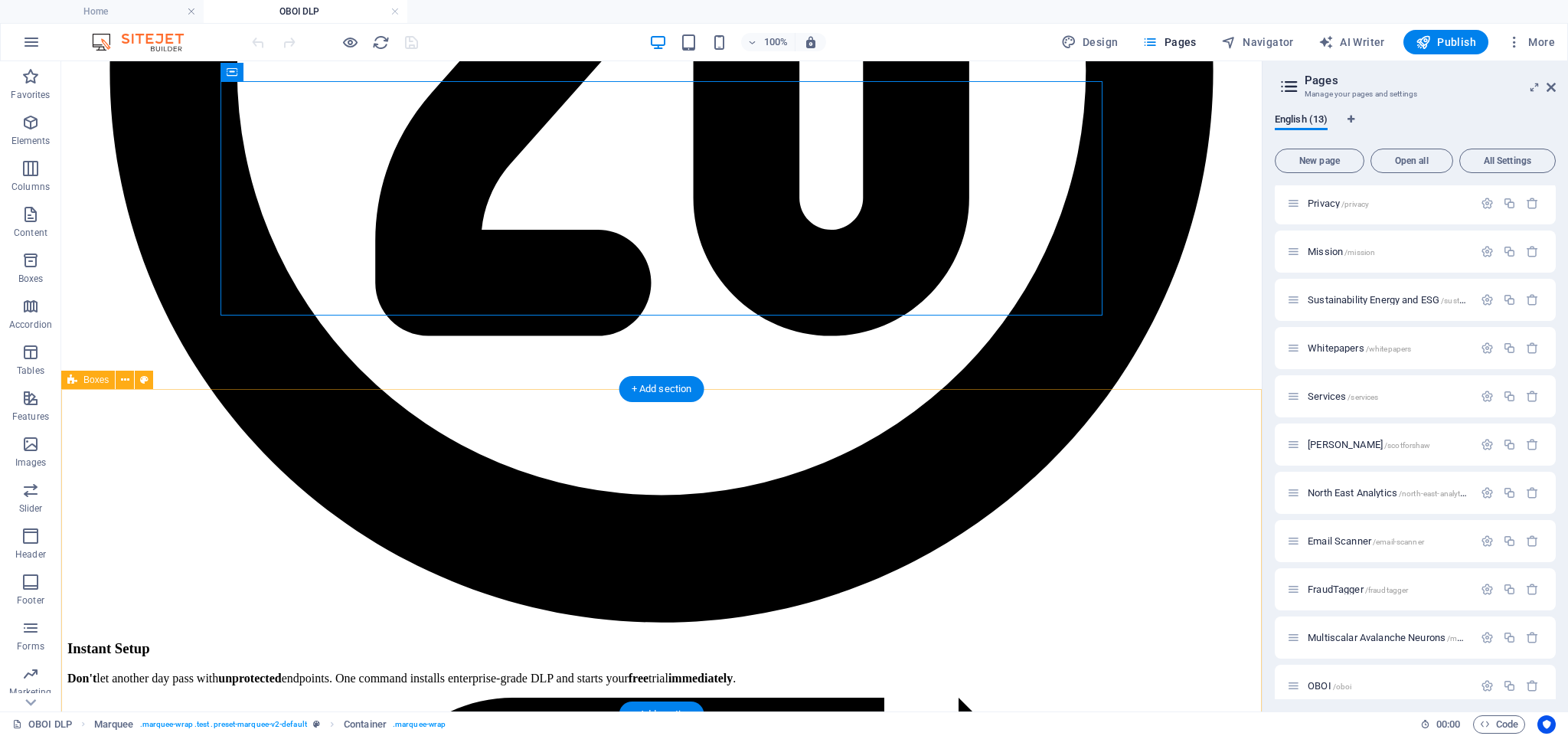
scroll to position [3002, 0]
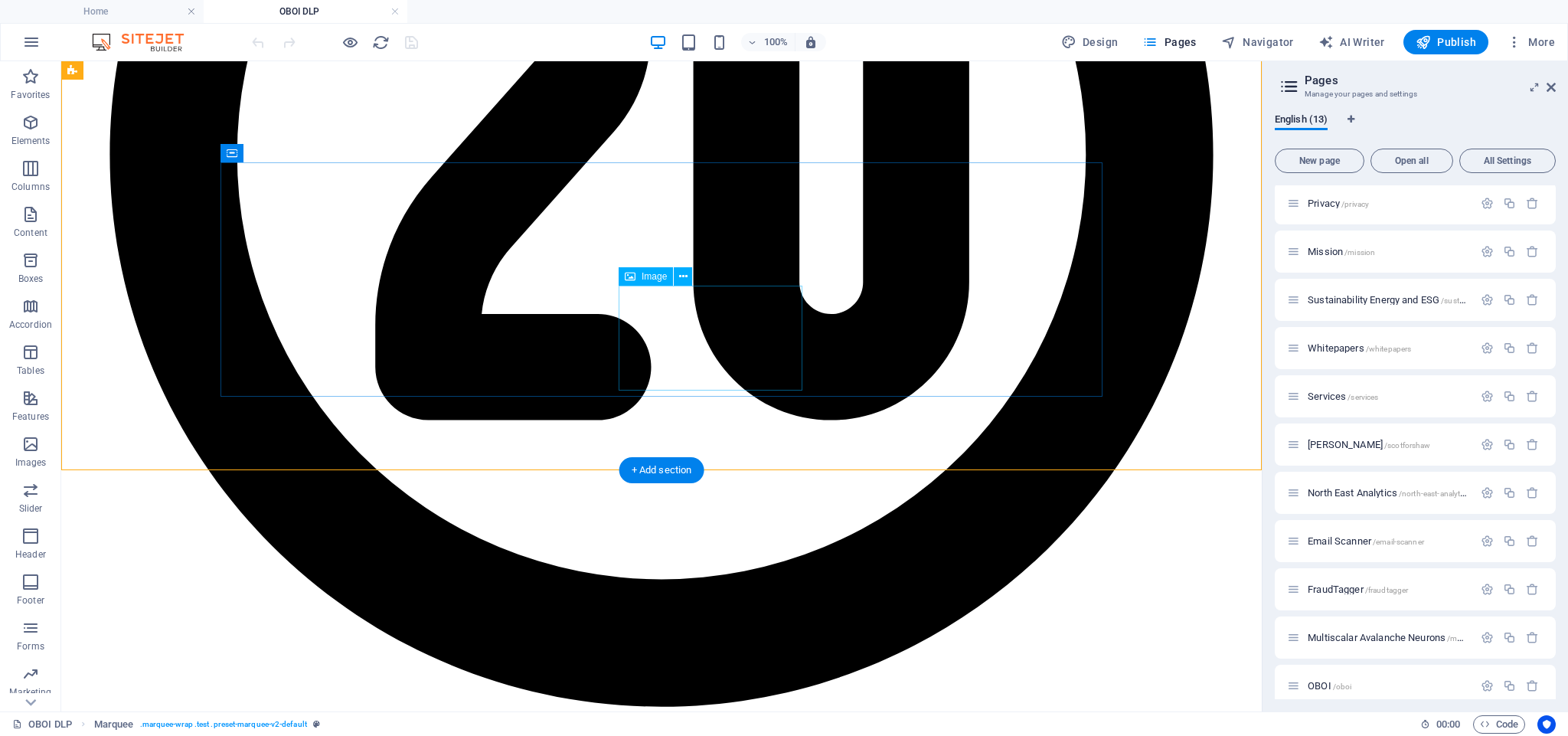
scroll to position [2912, 0]
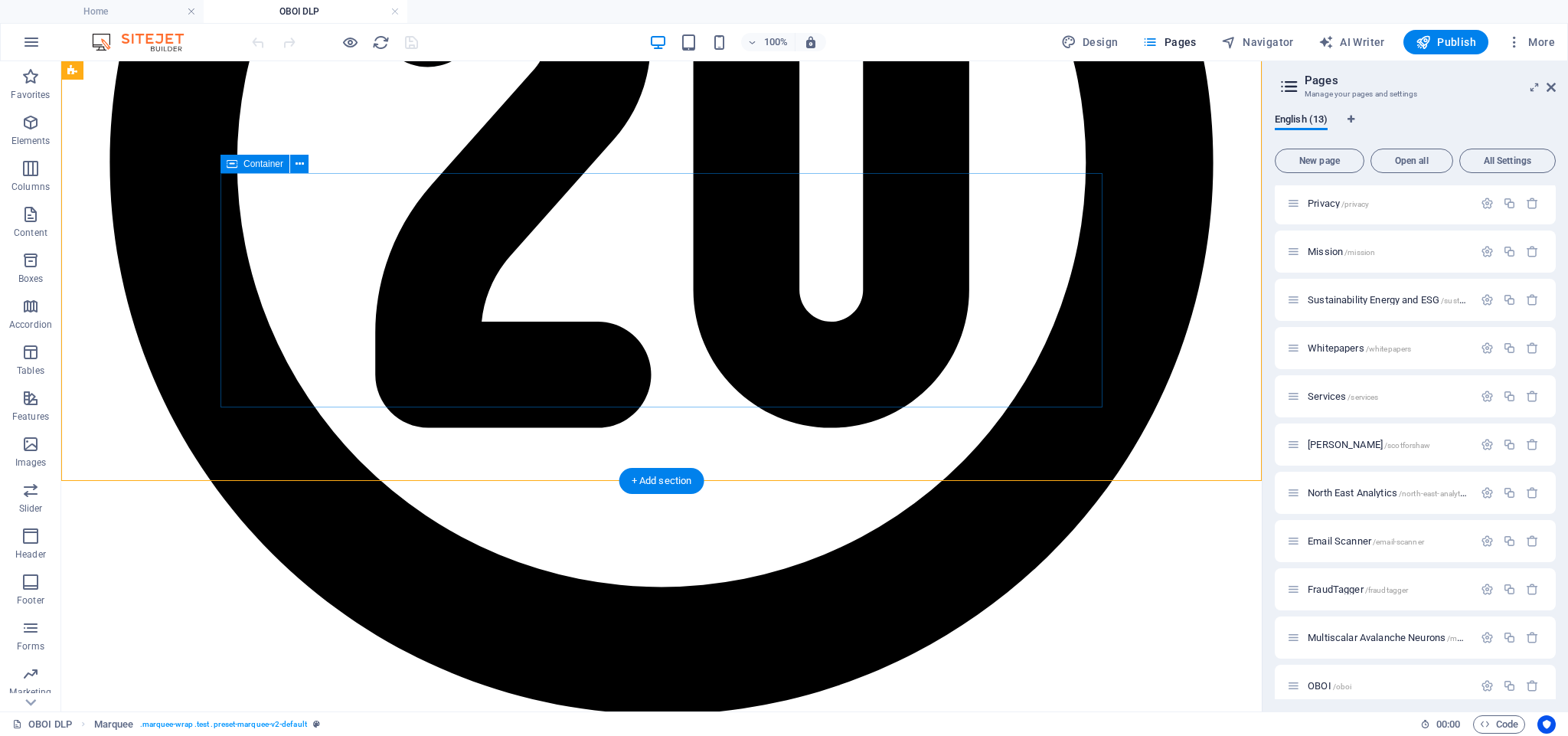
click at [298, 161] on icon at bounding box center [299, 164] width 9 height 16
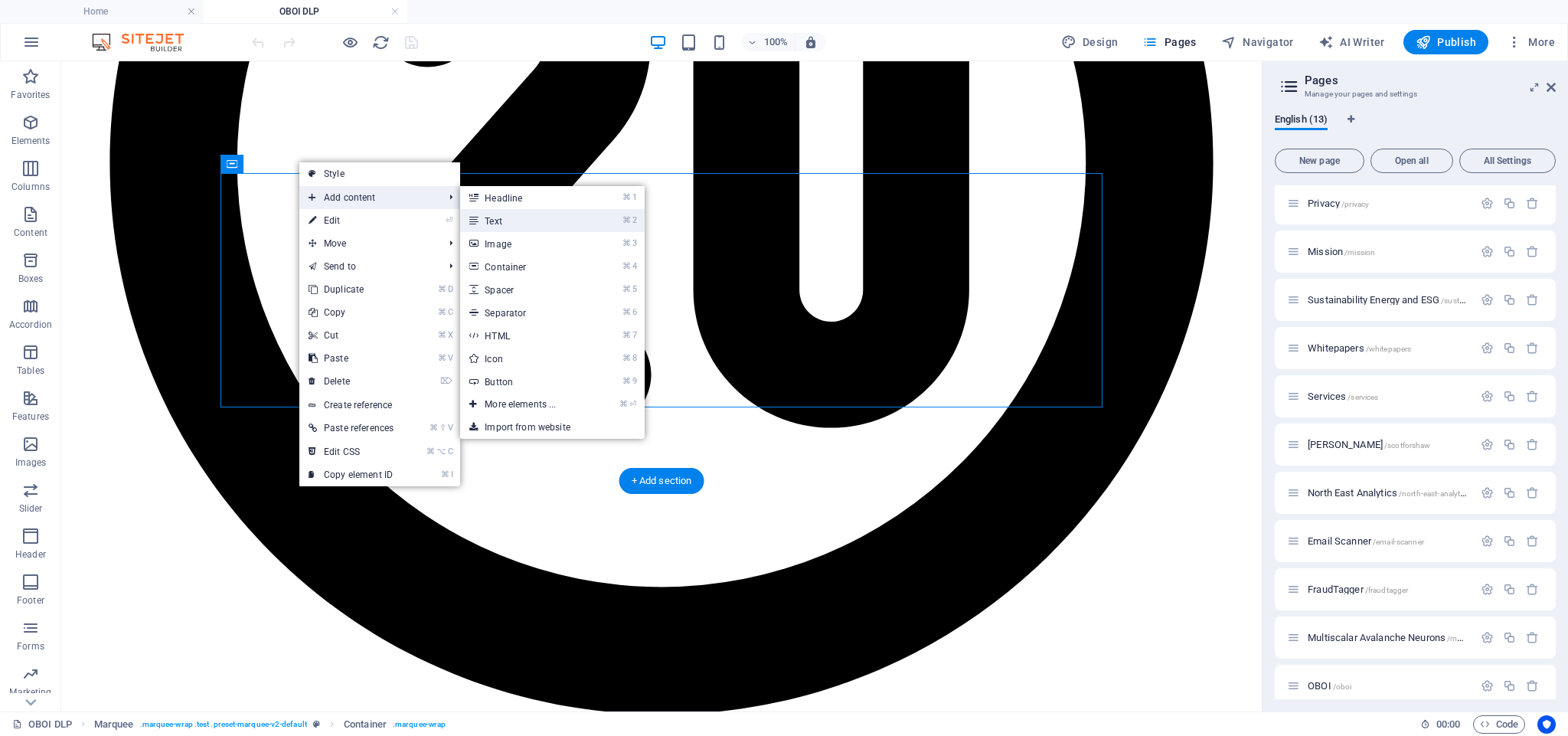
click at [532, 221] on link "⌘ 2 Text" at bounding box center [523, 220] width 127 height 23
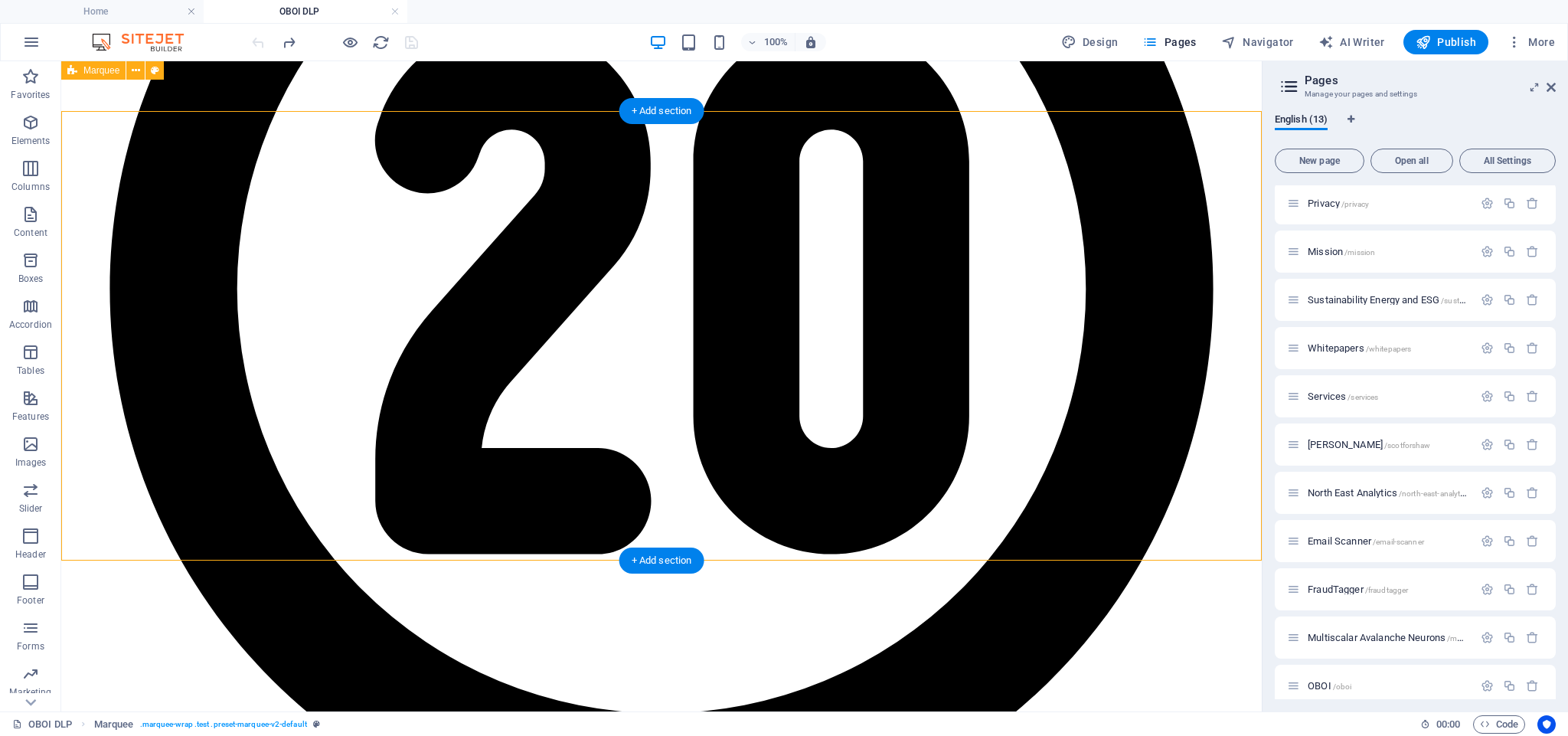
scroll to position [2783, 0]
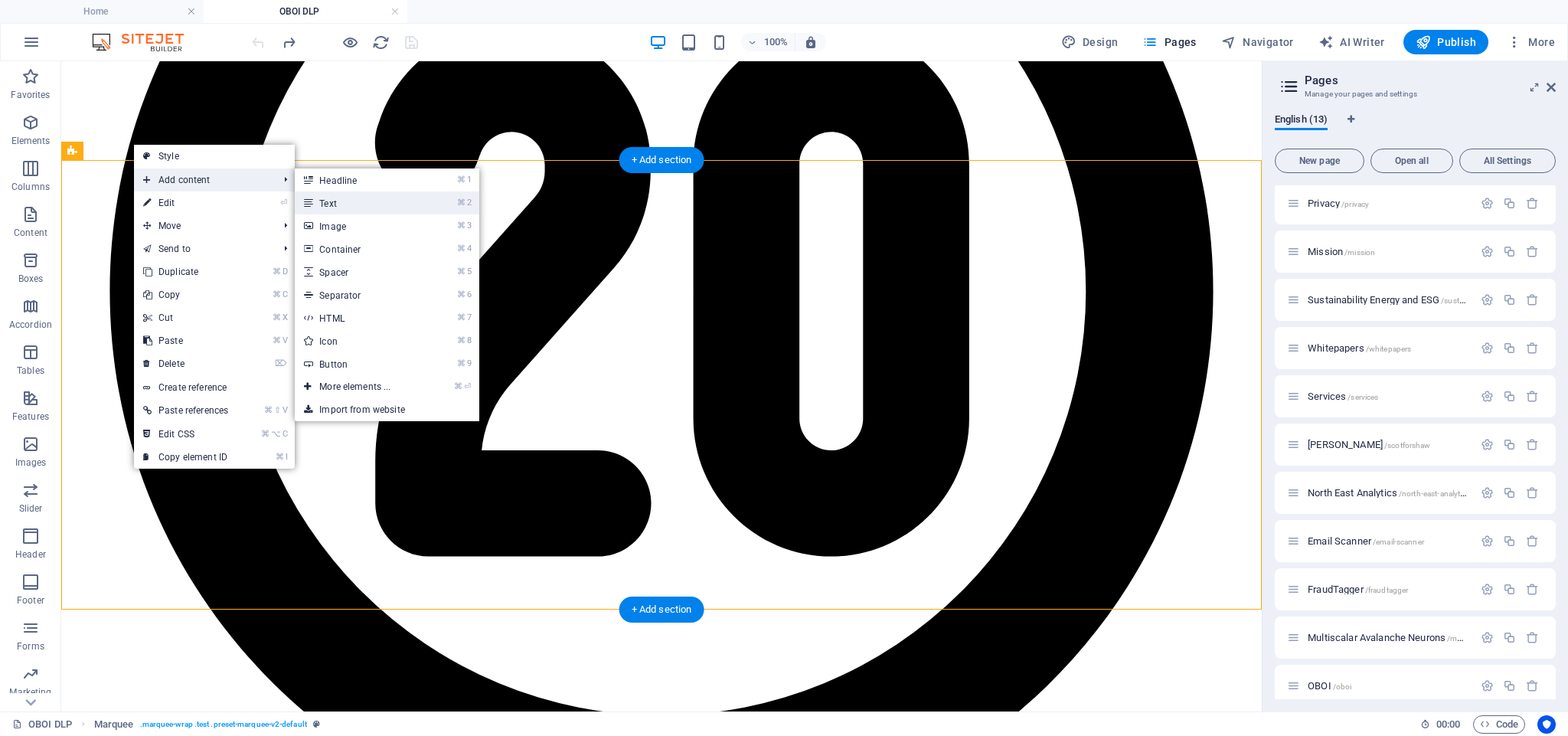
click at [334, 198] on link "⌘ 2 Text" at bounding box center [357, 203] width 127 height 23
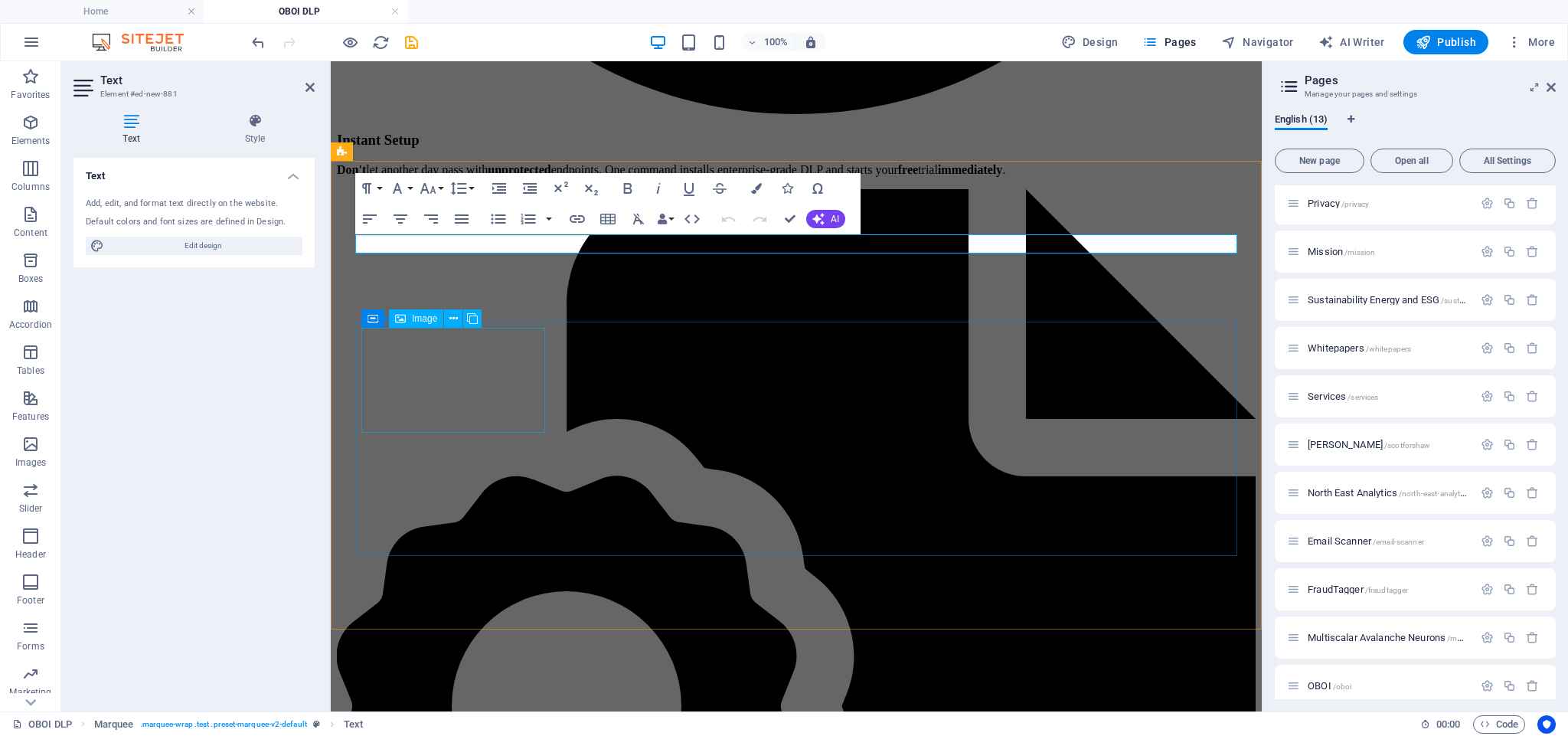
scroll to position [2902, 0]
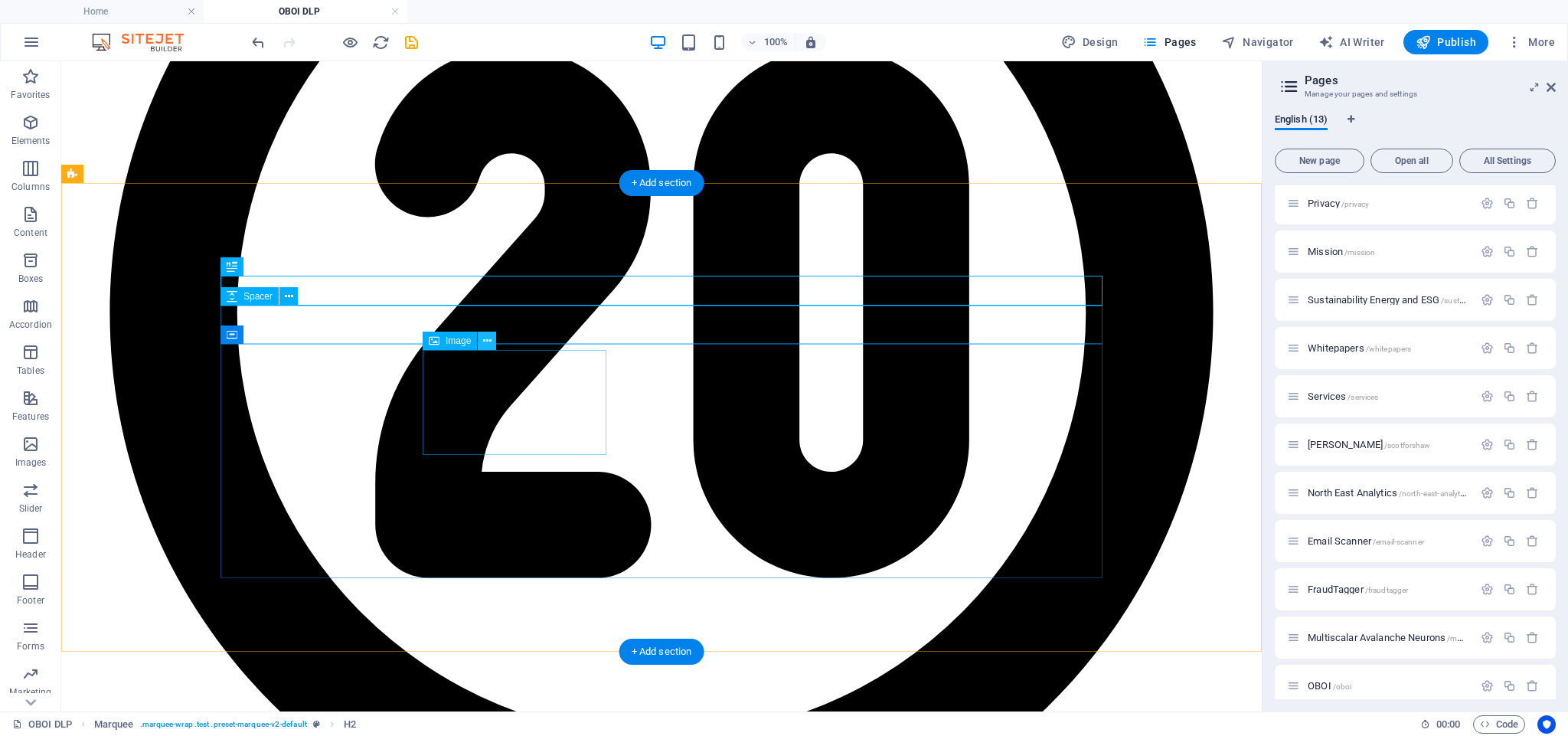
scroll to position [2760, 0]
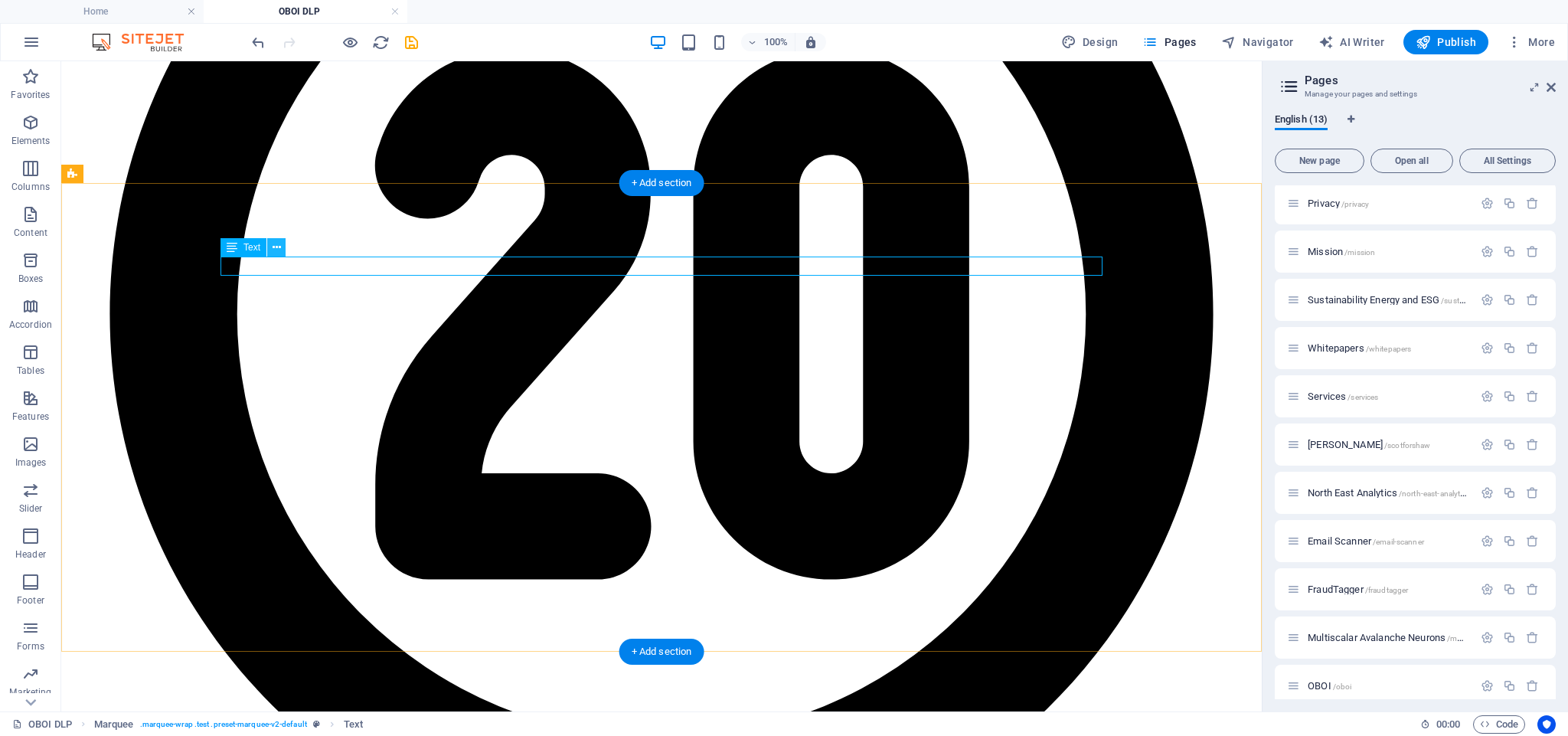
click at [275, 245] on icon at bounding box center [276, 247] width 9 height 16
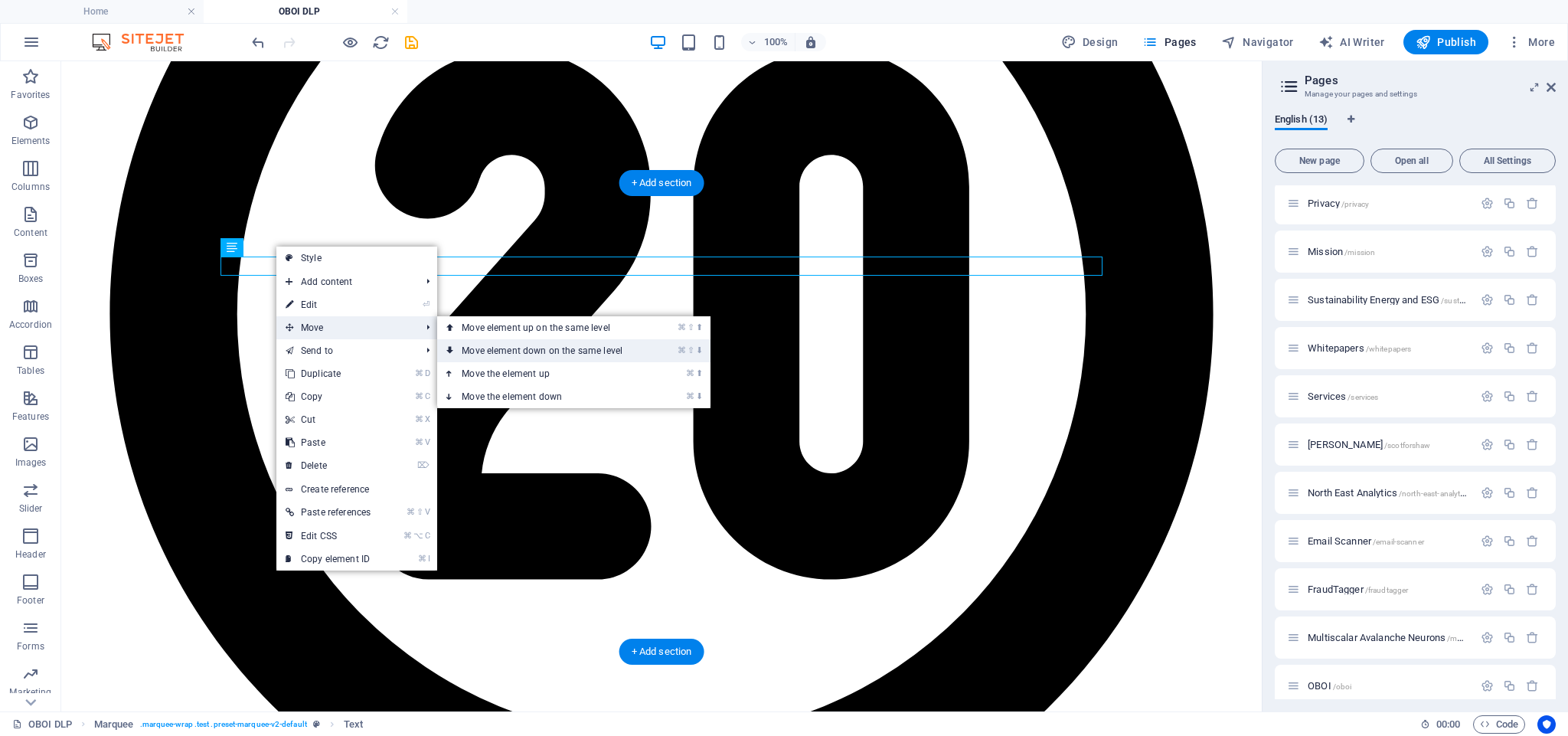
click at [586, 345] on link "⌘ ⇧ ⬇ Move element down on the same level" at bounding box center [545, 351] width 216 height 23
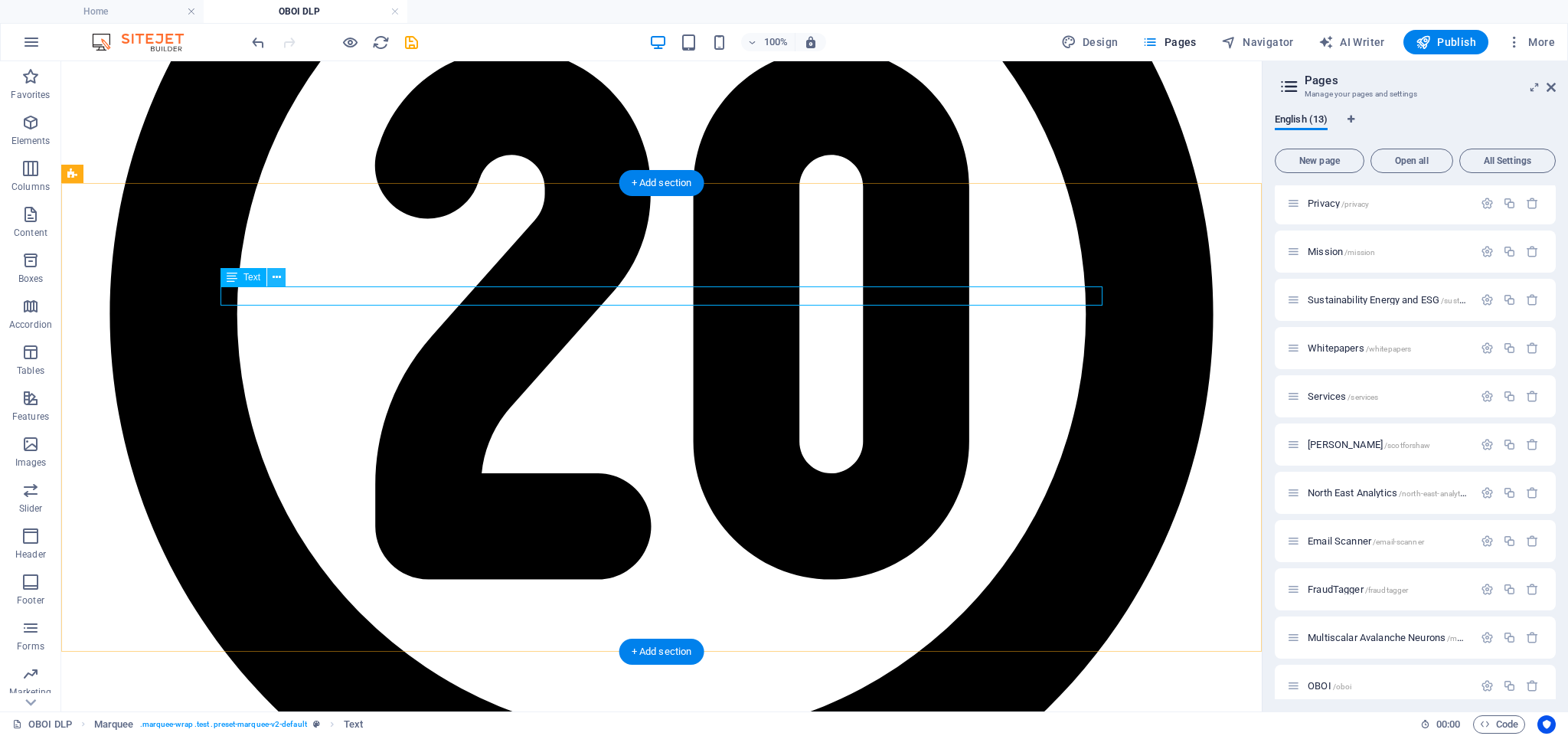
click at [279, 278] on icon at bounding box center [276, 277] width 9 height 16
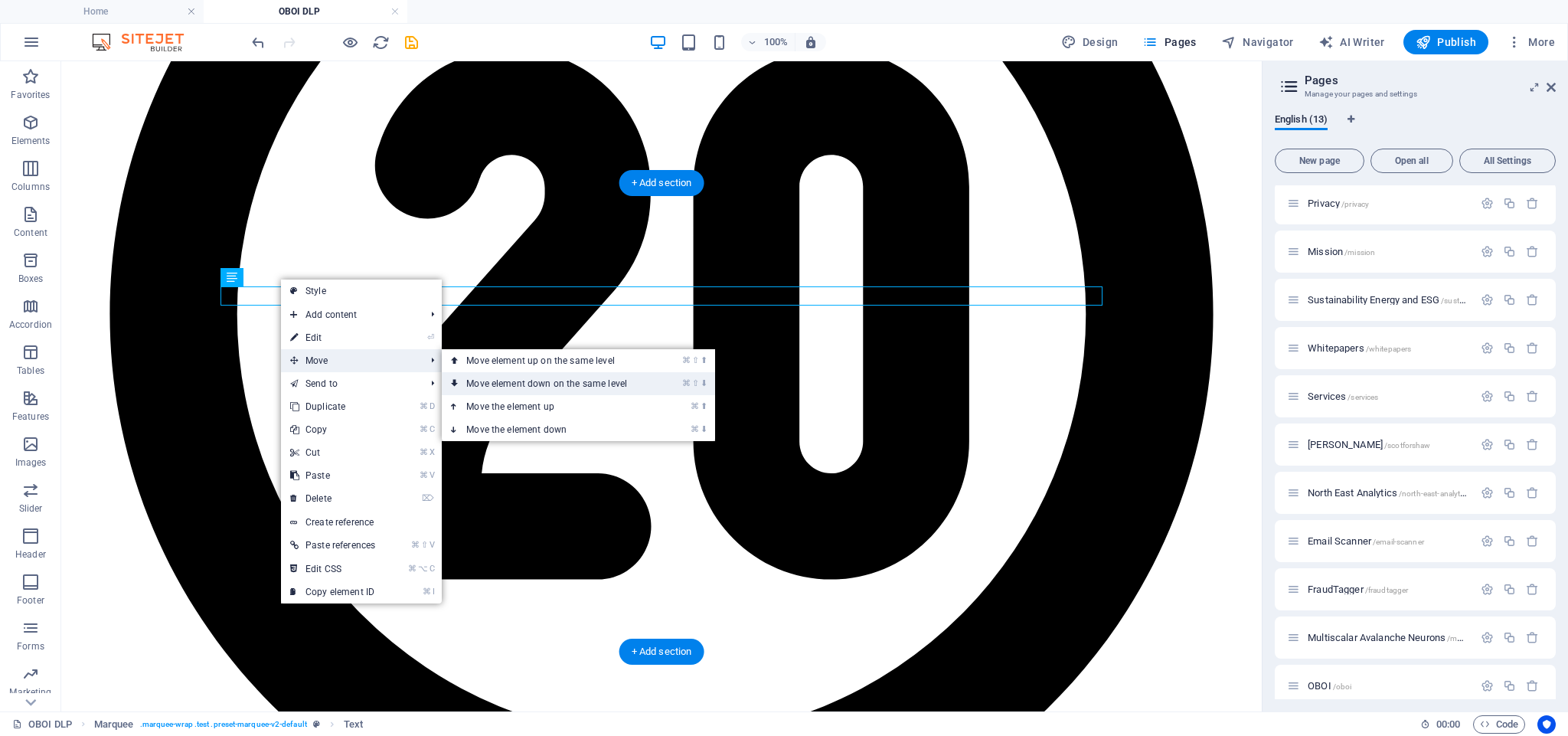
click at [525, 385] on link "⌘ ⇧ ⬇ Move element down on the same level" at bounding box center [550, 383] width 216 height 23
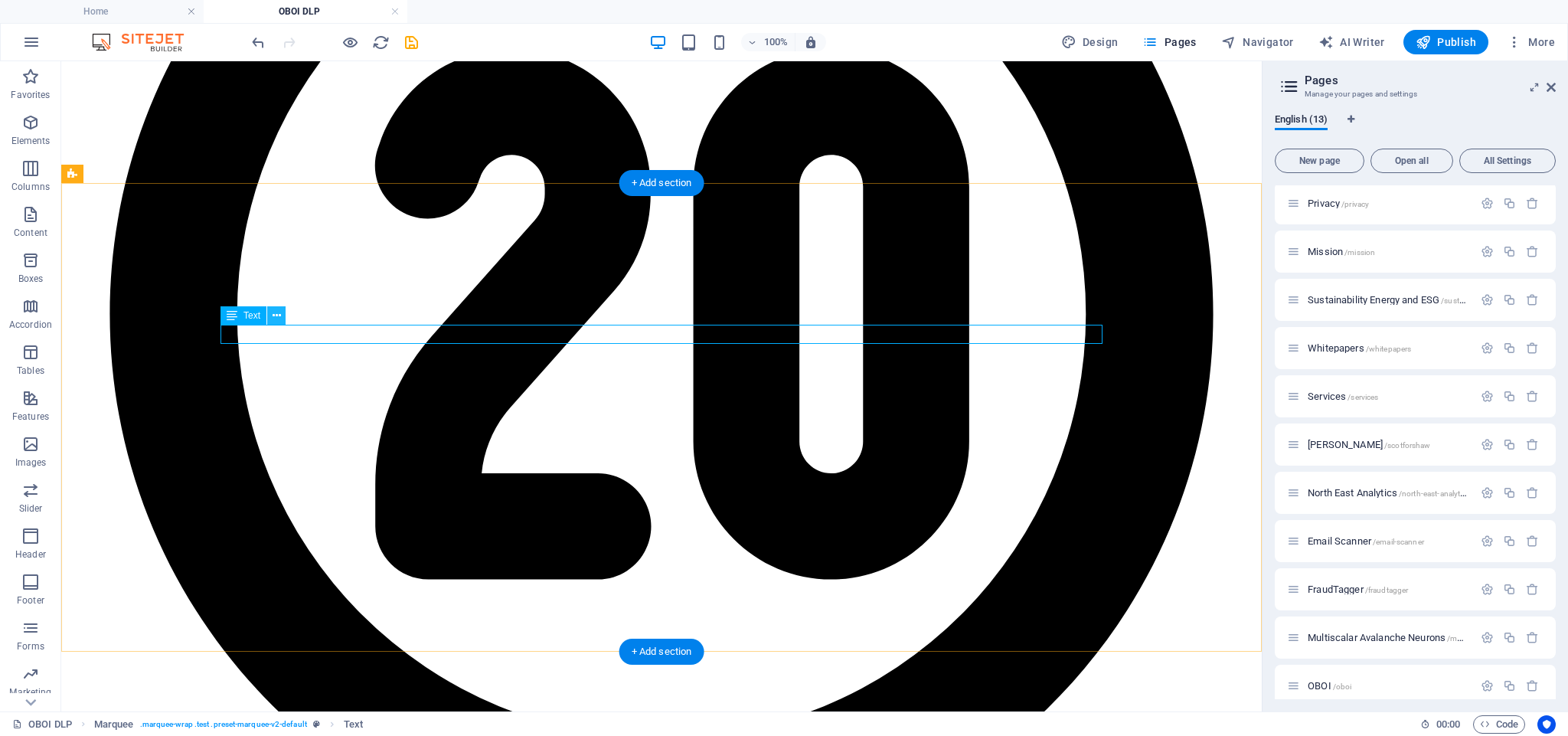
click at [278, 315] on icon at bounding box center [276, 316] width 9 height 16
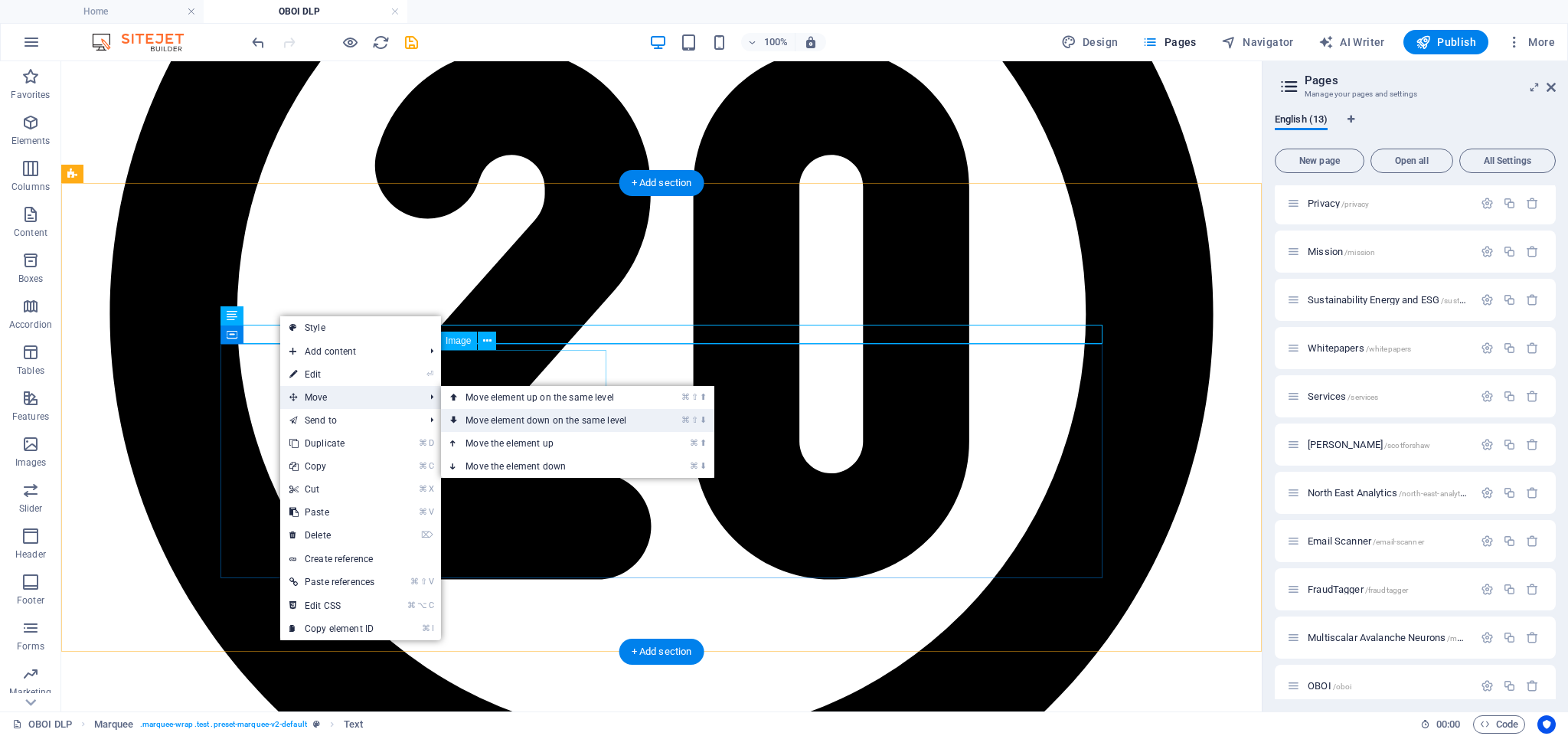
click at [500, 419] on link "⌘ ⇧ ⬇ Move element down on the same level" at bounding box center [549, 420] width 216 height 23
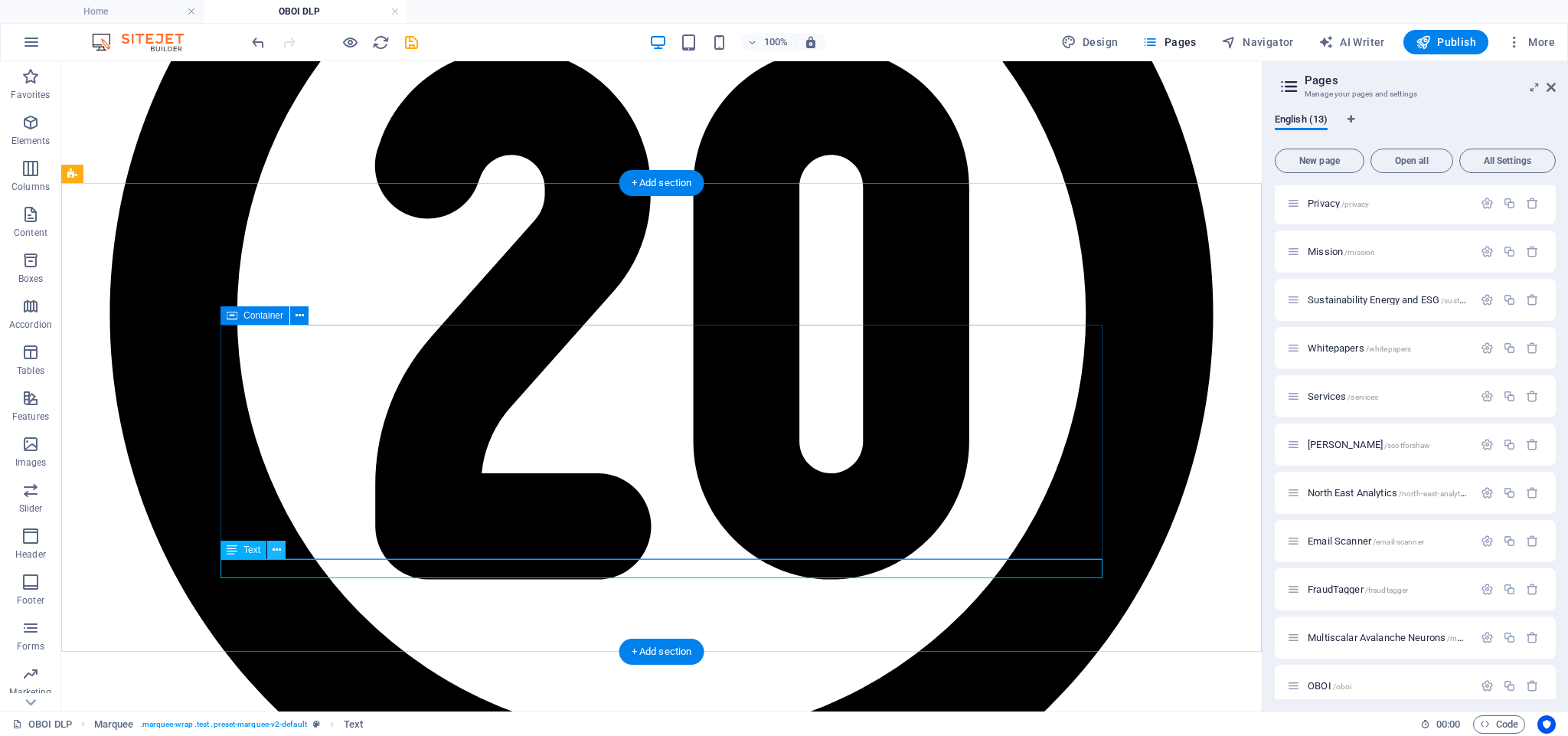
click at [276, 549] on icon at bounding box center [276, 550] width 9 height 16
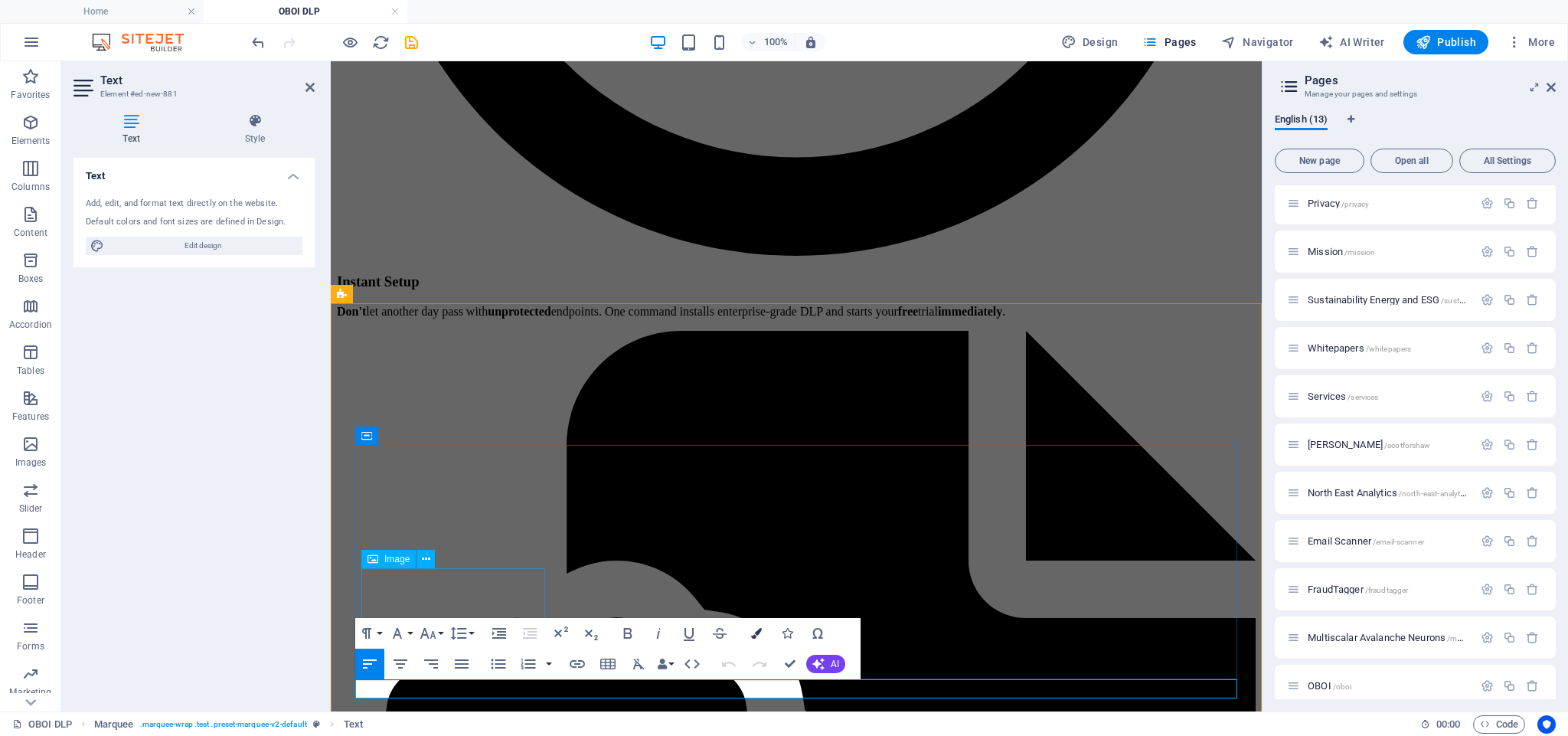
click at [758, 634] on icon "button" at bounding box center [756, 633] width 10 height 10
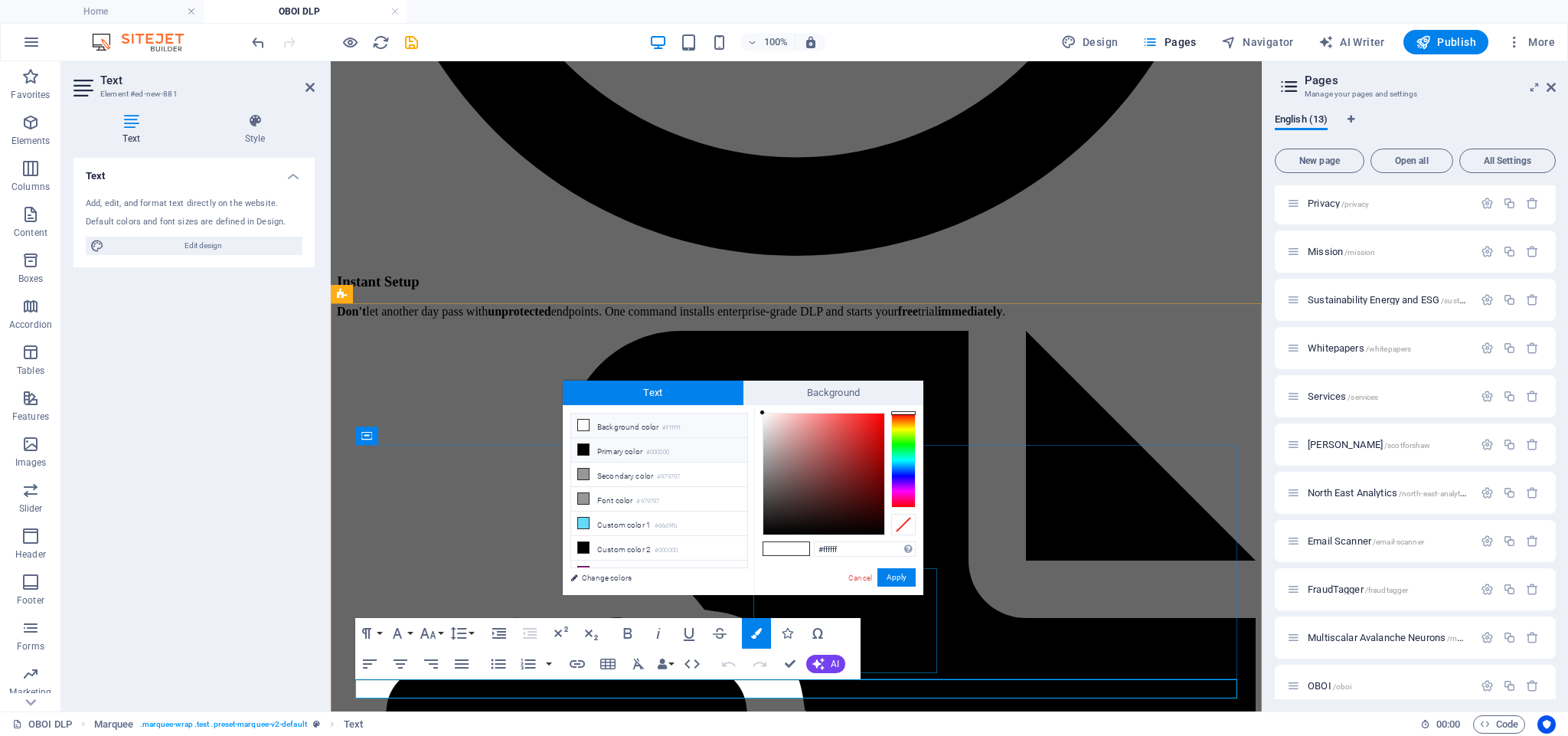
click at [586, 450] on icon at bounding box center [583, 449] width 10 height 10
type input "#000000"
click at [585, 450] on icon at bounding box center [583, 449] width 10 height 10
click at [895, 577] on button "Apply" at bounding box center [897, 577] width 38 height 18
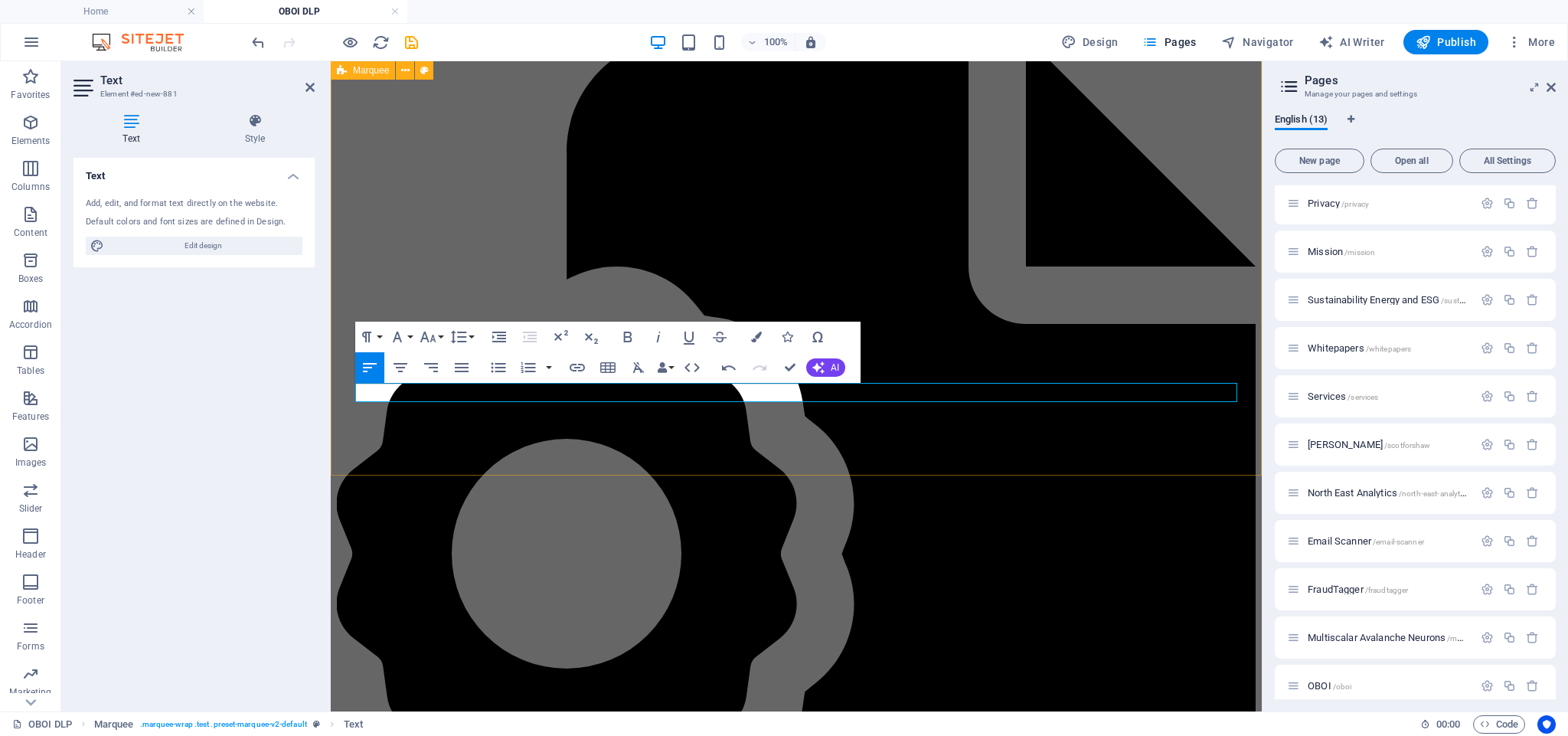
scroll to position [3056, 0]
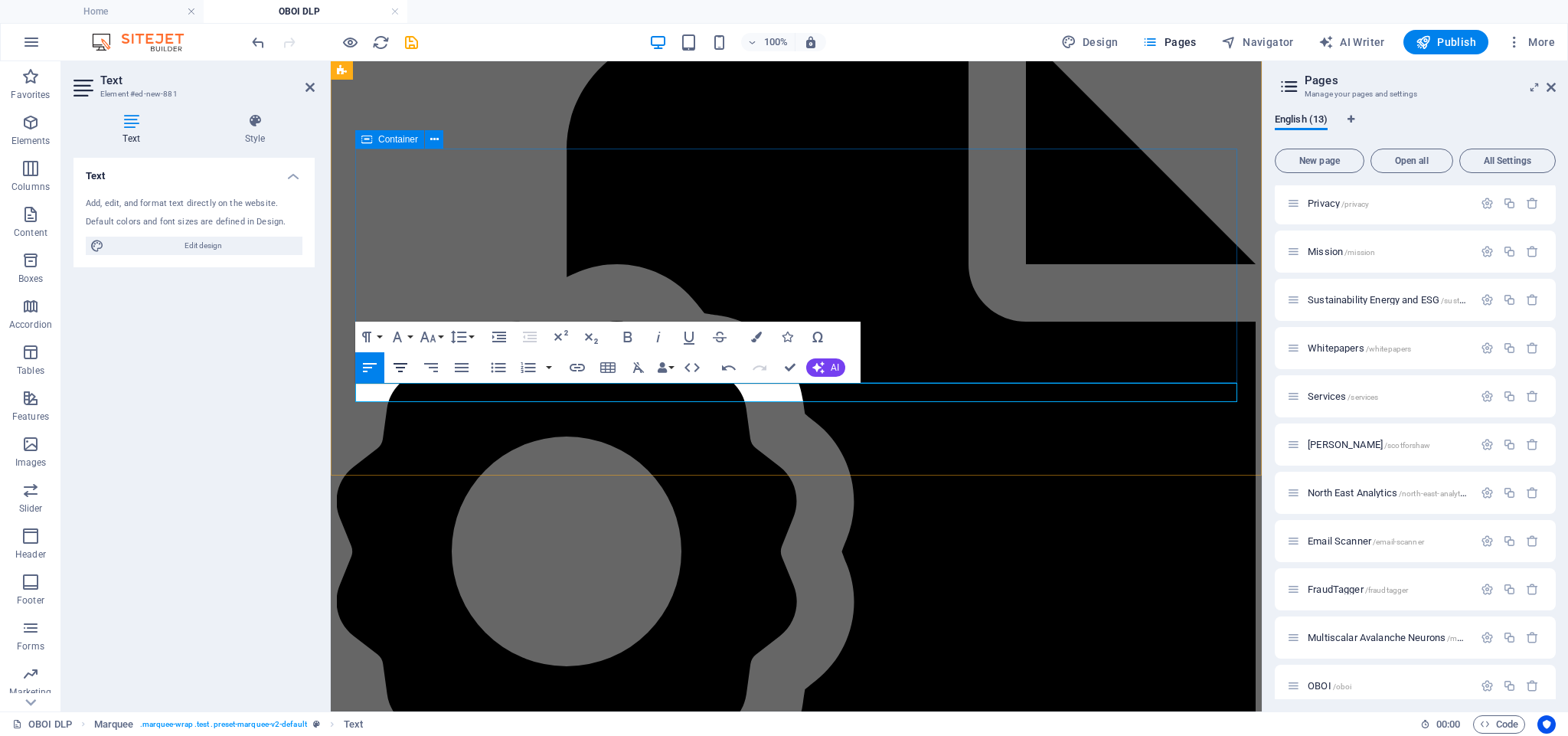
click at [402, 370] on icon "button" at bounding box center [400, 367] width 18 height 18
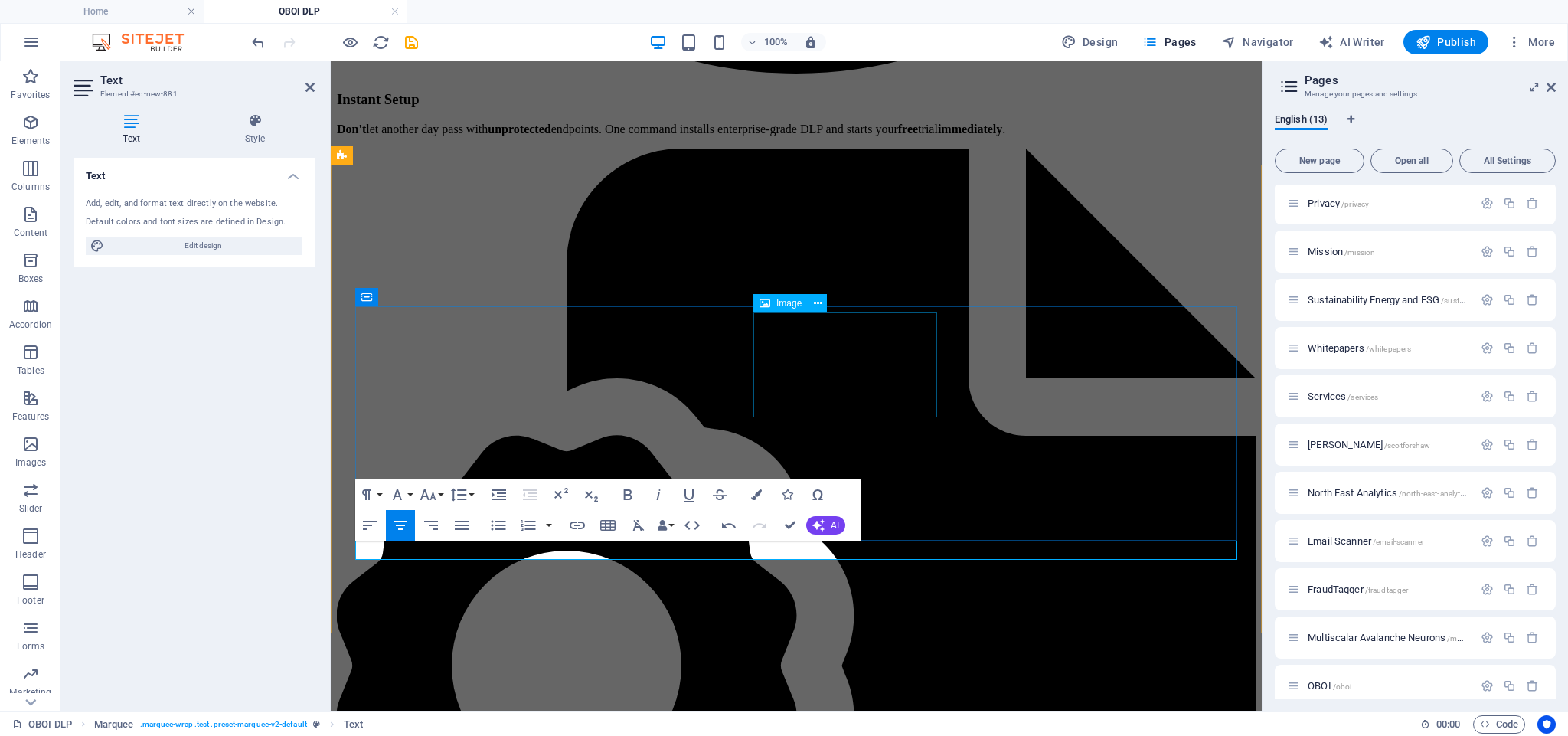
scroll to position [2898, 0]
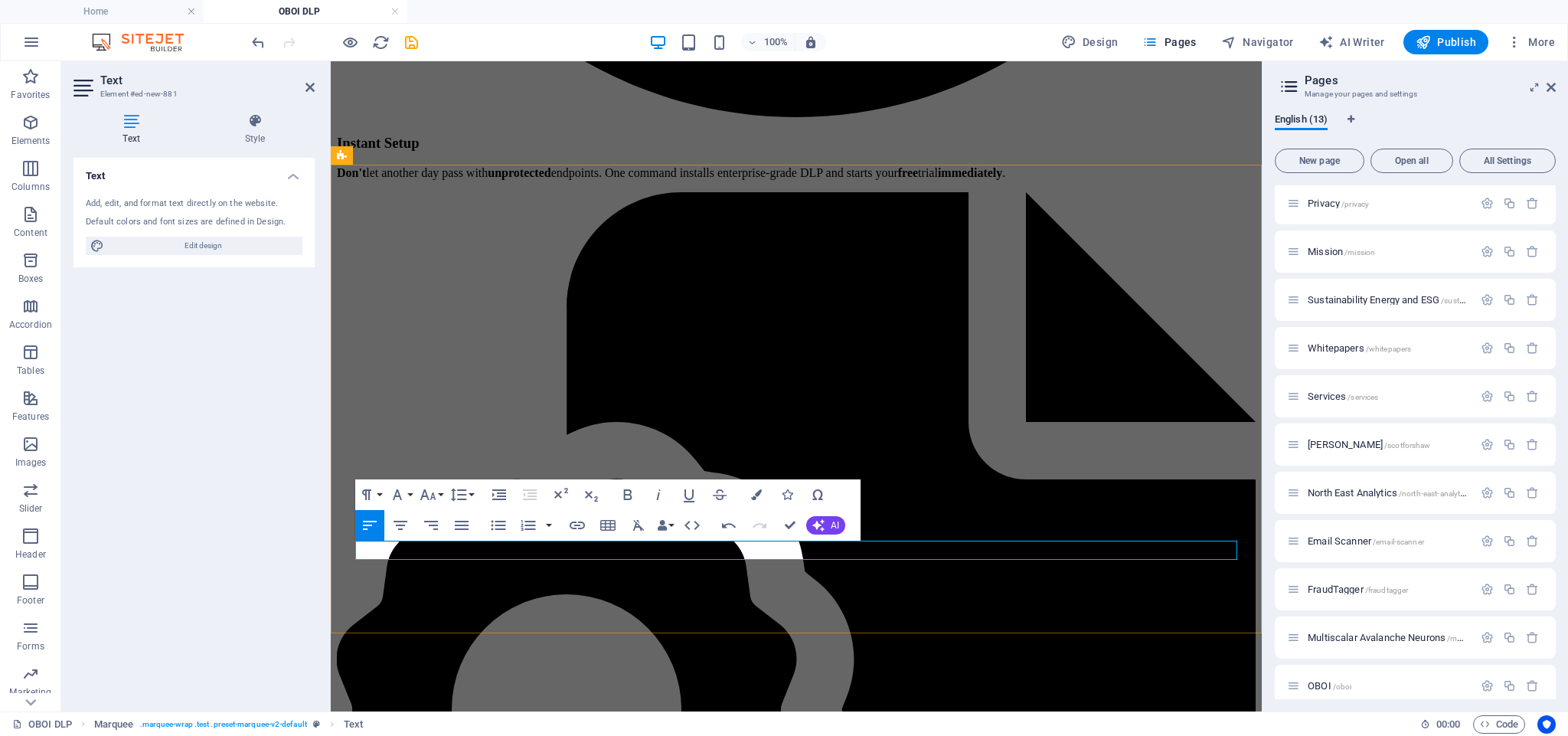
click at [758, 495] on icon "button" at bounding box center [756, 494] width 10 height 10
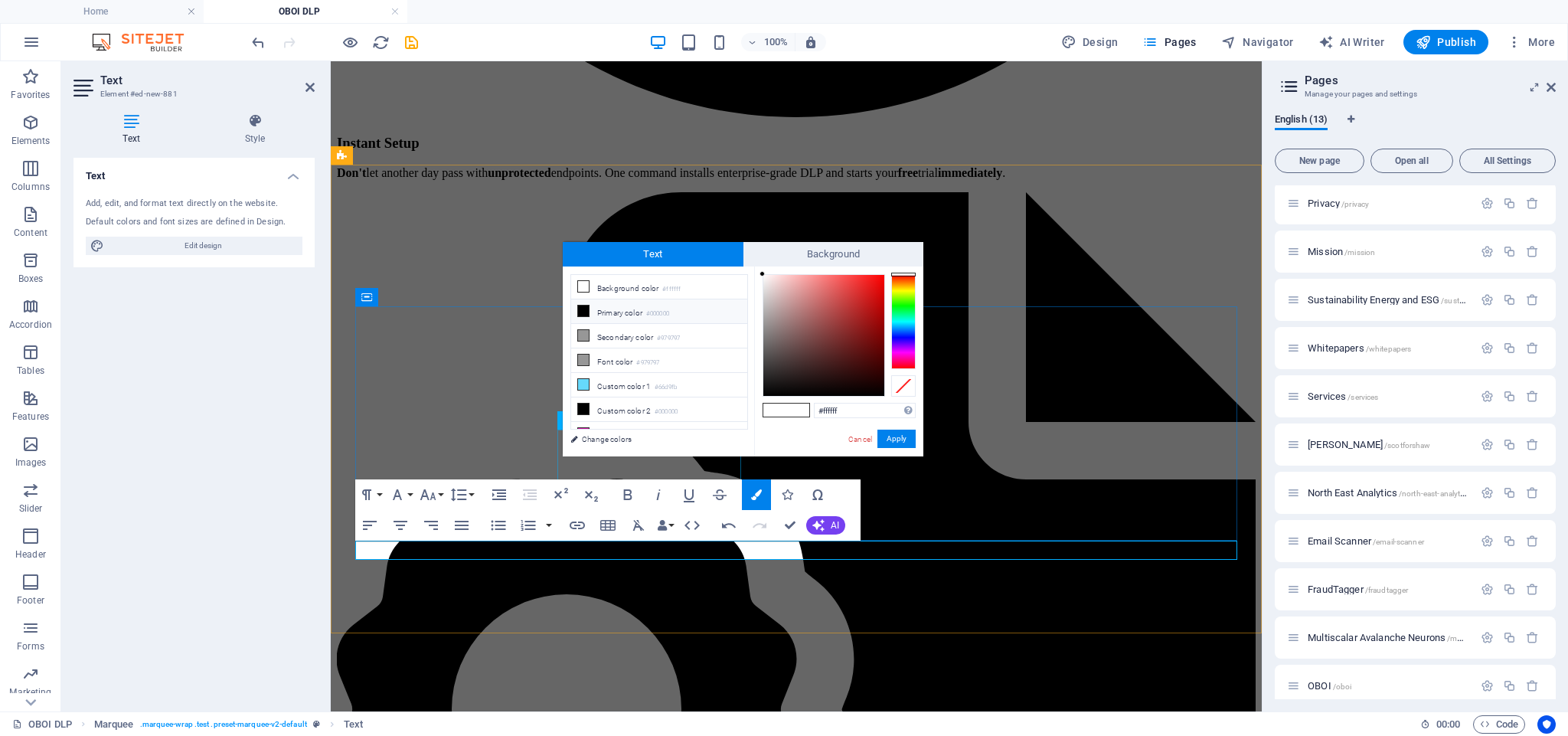
click at [590, 314] on li "Primary color #000000" at bounding box center [659, 312] width 176 height 25
type input "#000000"
click at [590, 314] on li "Primary color #000000" at bounding box center [659, 312] width 176 height 25
click at [900, 441] on button "Apply" at bounding box center [897, 439] width 38 height 18
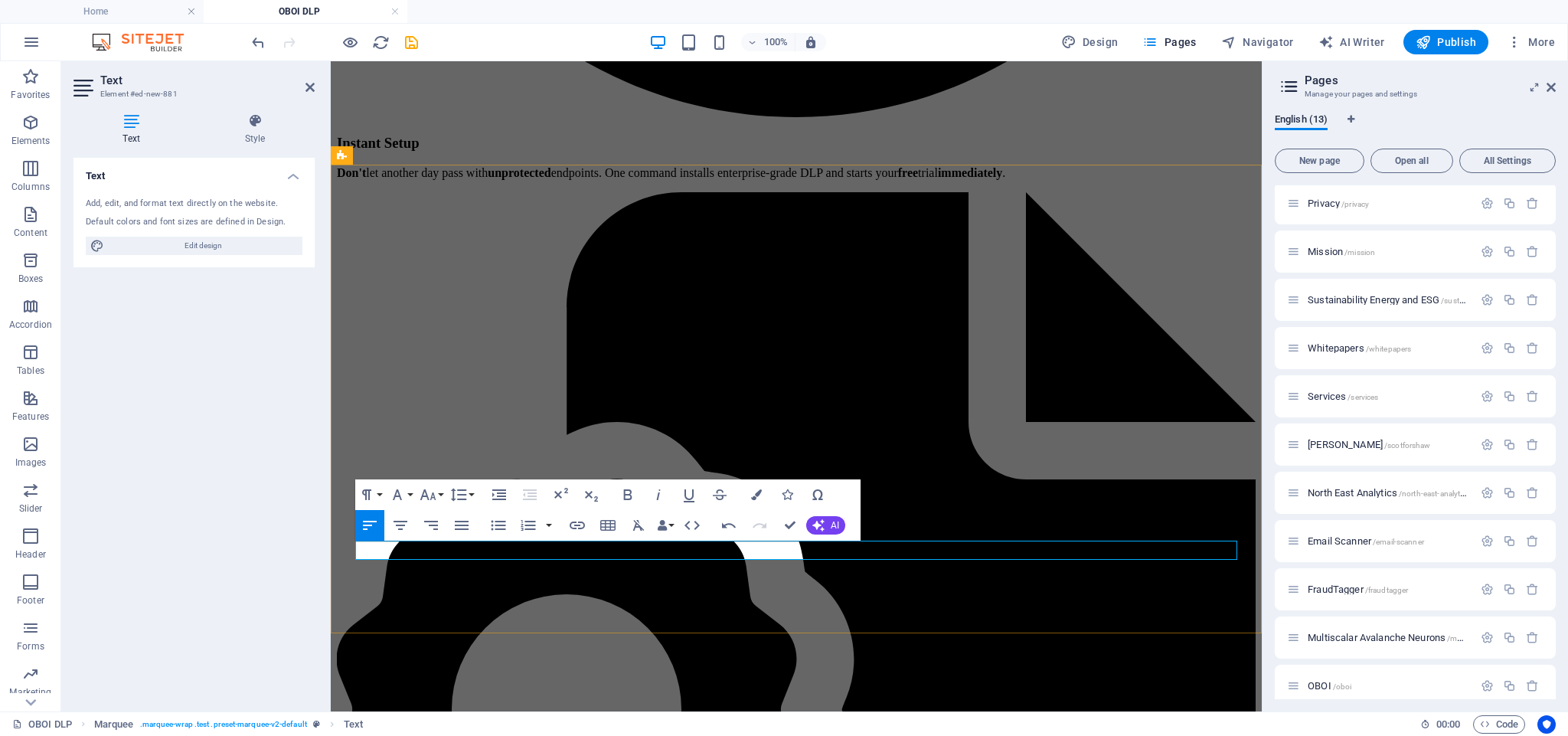
click at [403, 525] on icon "button" at bounding box center [400, 525] width 13 height 10
drag, startPoint x: 466, startPoint y: 554, endPoint x: 414, endPoint y: 551, distance: 52.1
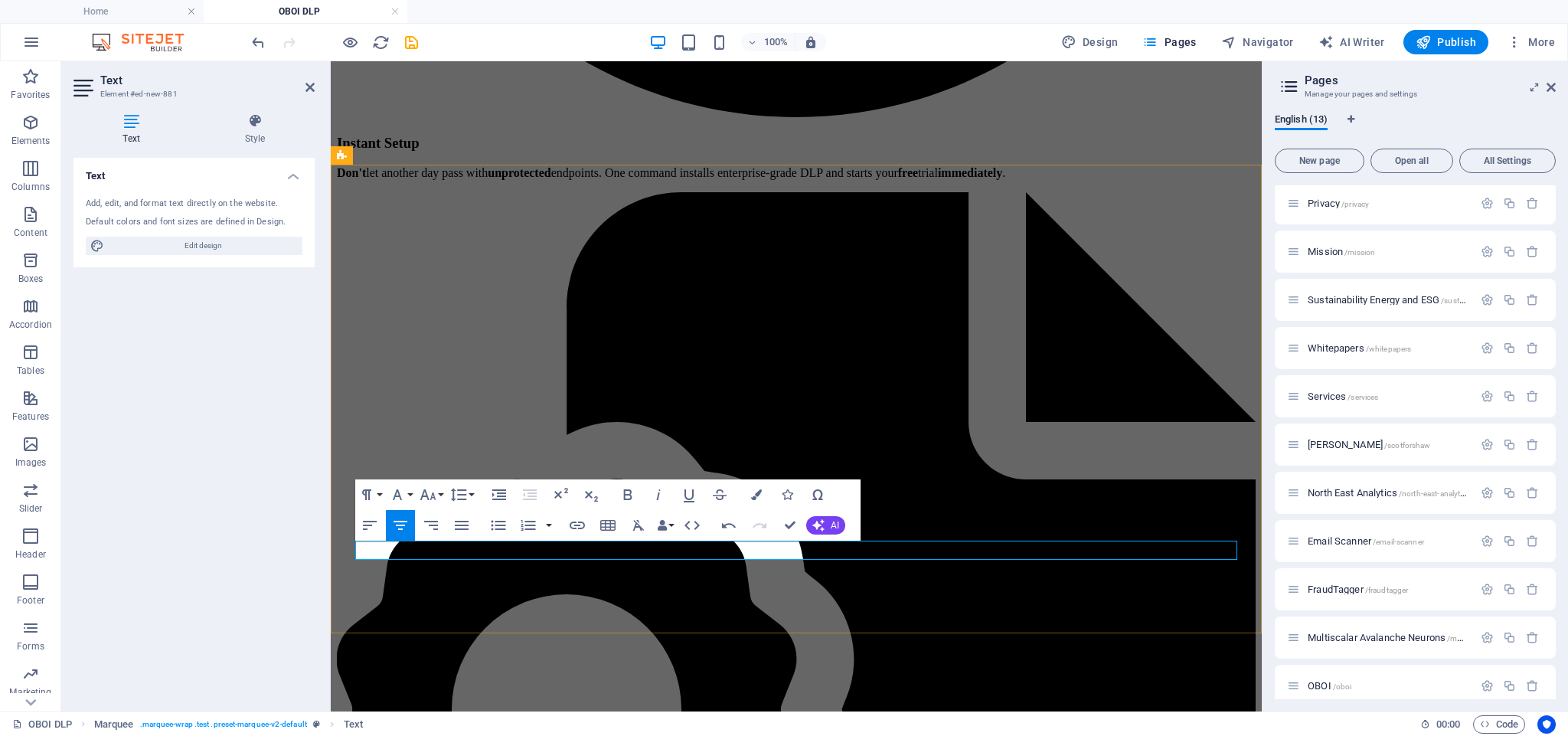
click at [631, 493] on icon "button" at bounding box center [628, 494] width 9 height 10
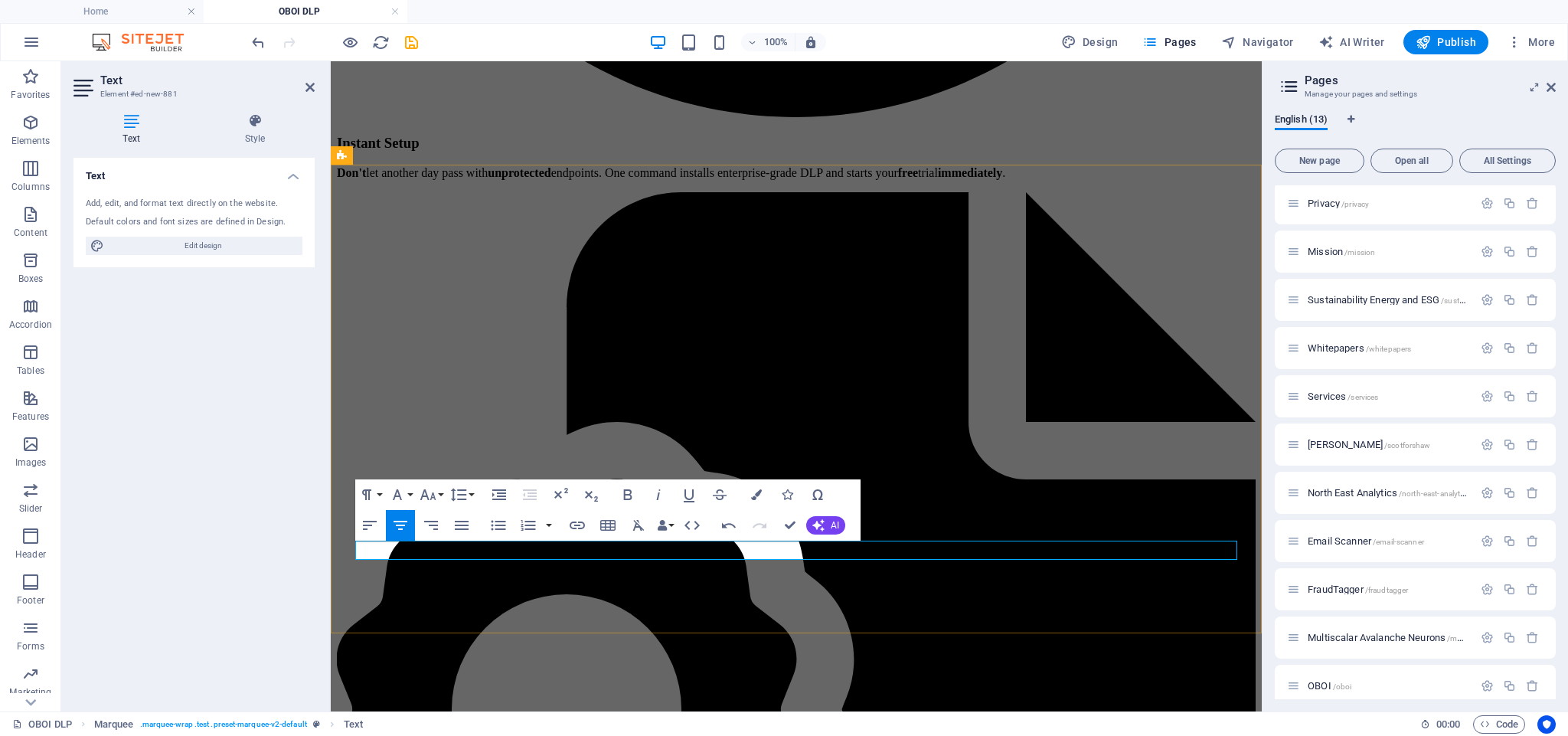
click at [626, 492] on icon "button" at bounding box center [627, 494] width 18 height 18
click at [628, 496] on icon "button" at bounding box center [628, 494] width 9 height 10
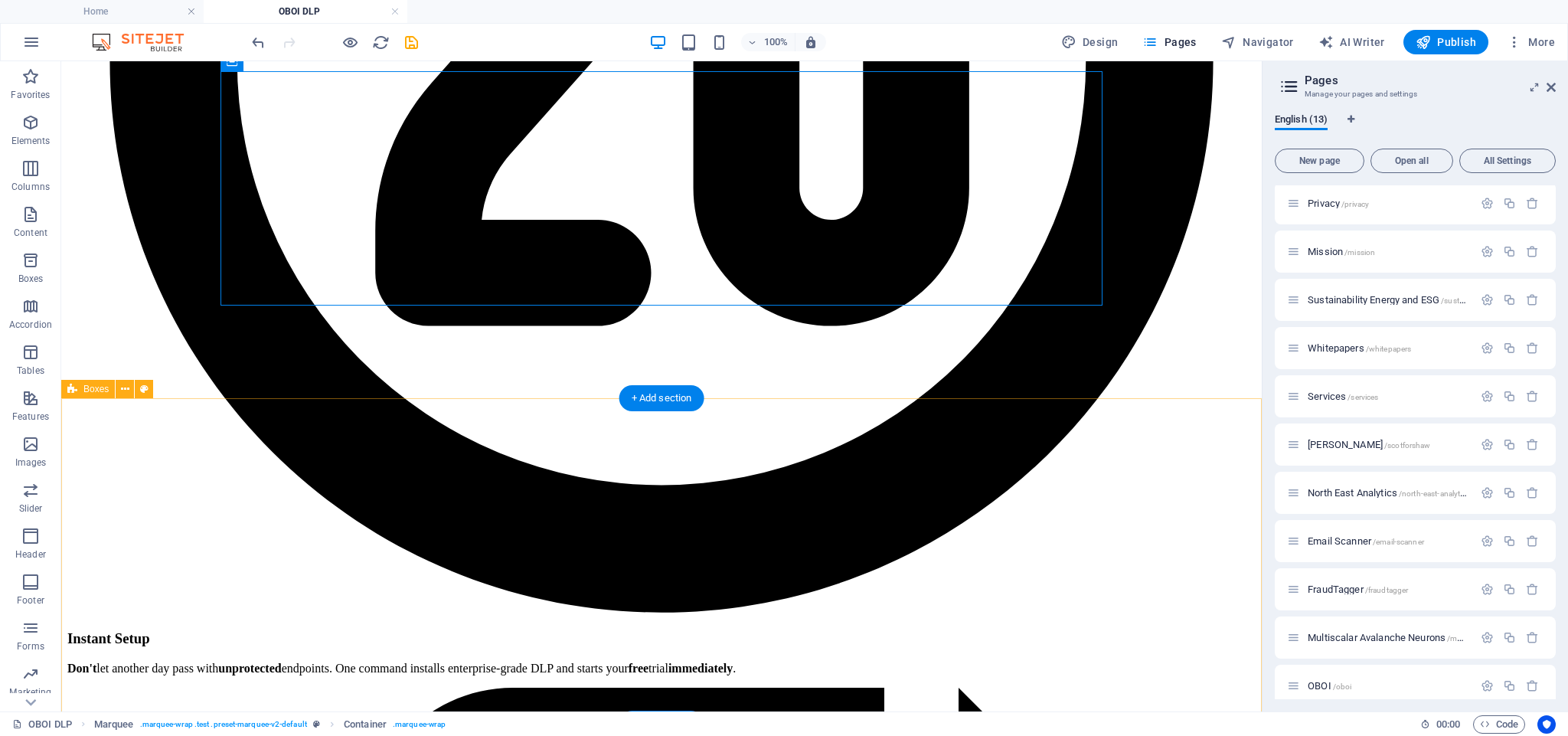
scroll to position [3015, 0]
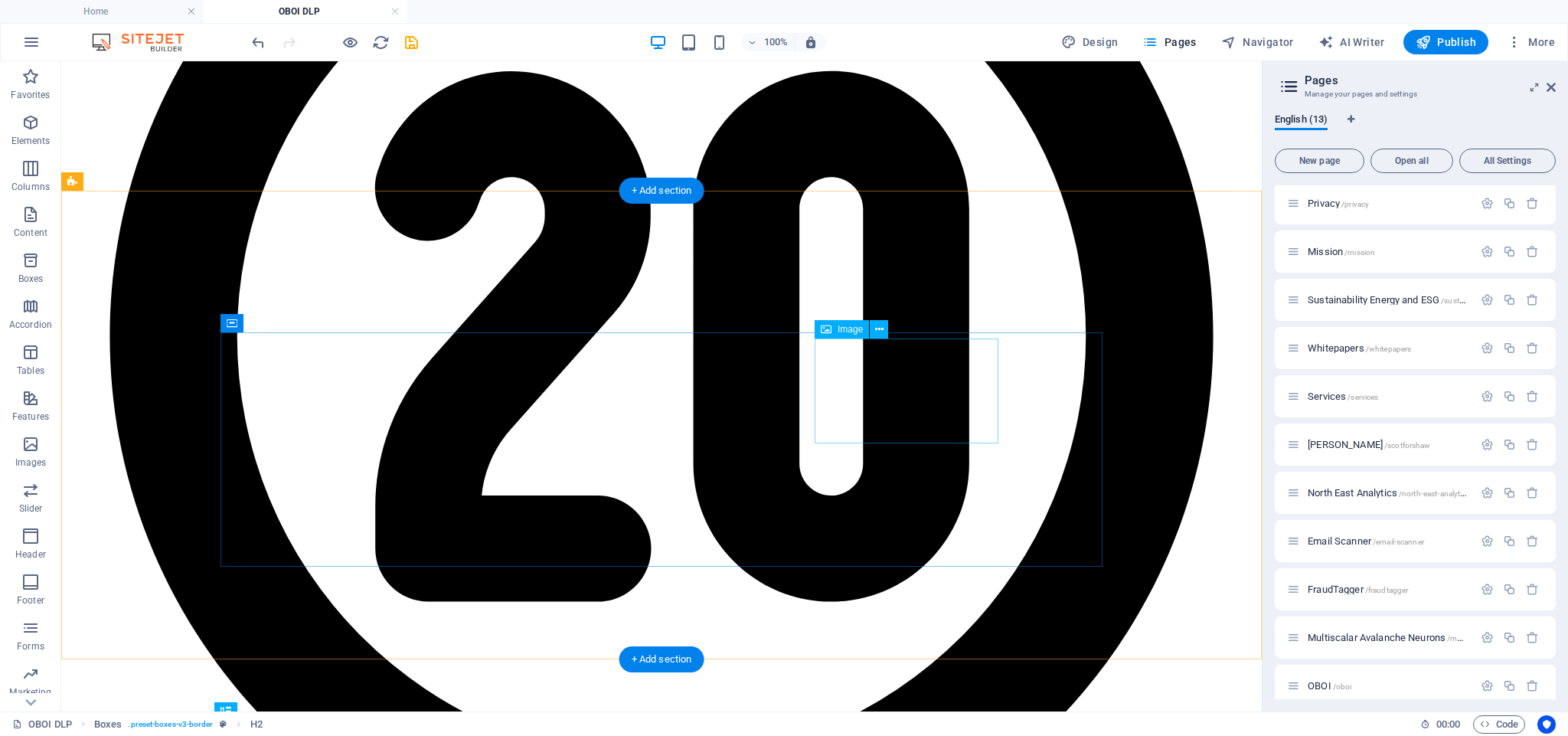
scroll to position [2733, 0]
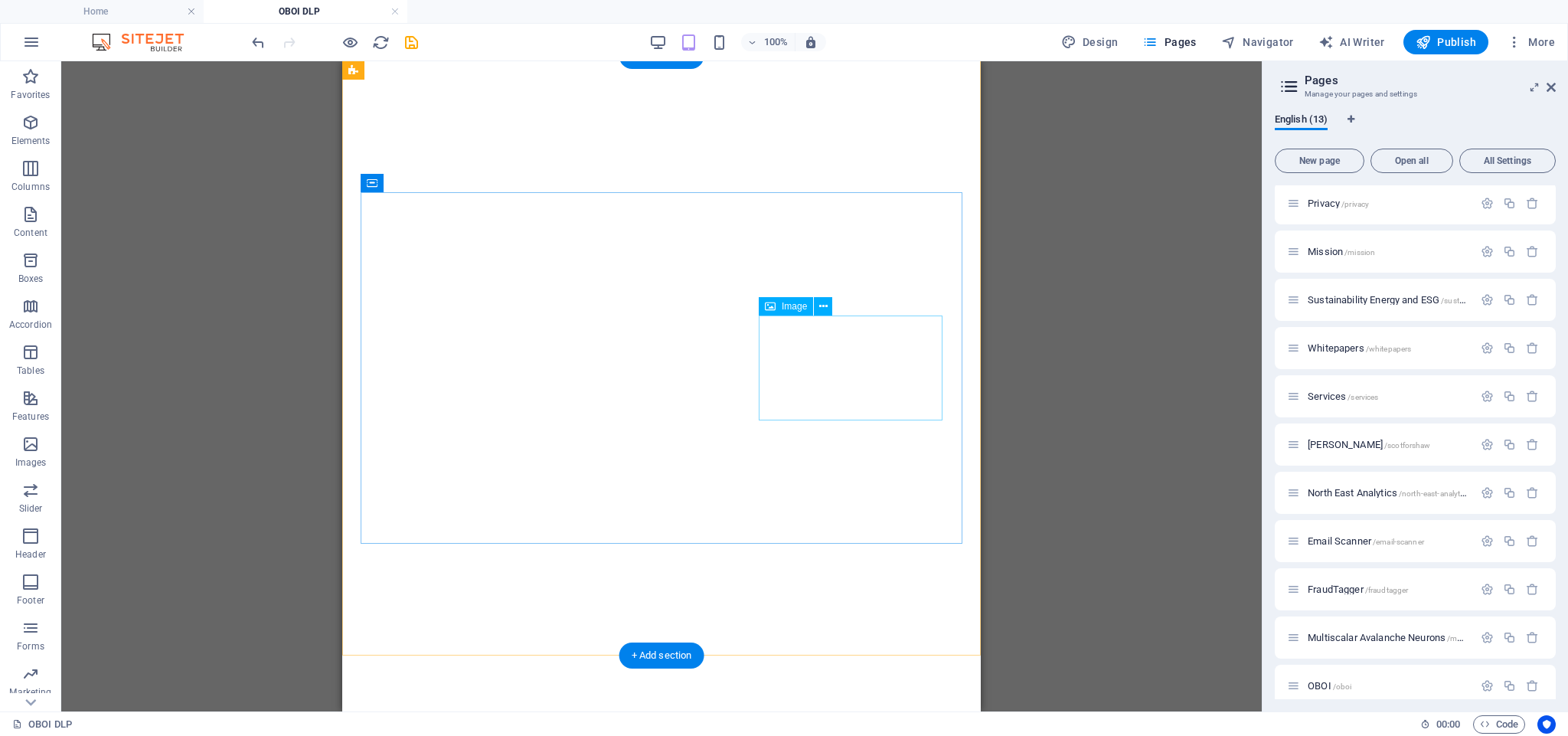
scroll to position [3312, 0]
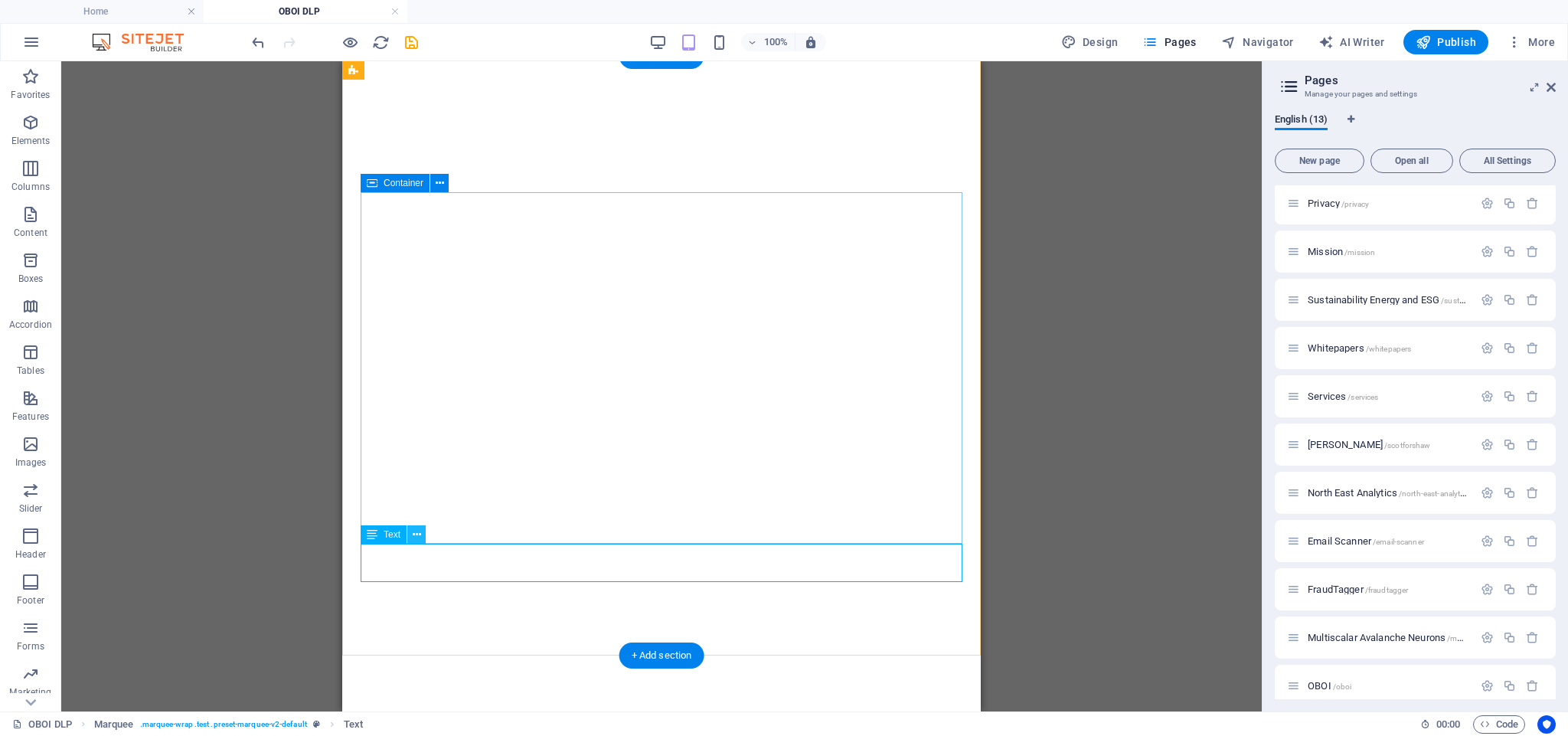
click at [421, 535] on button at bounding box center [416, 534] width 18 height 18
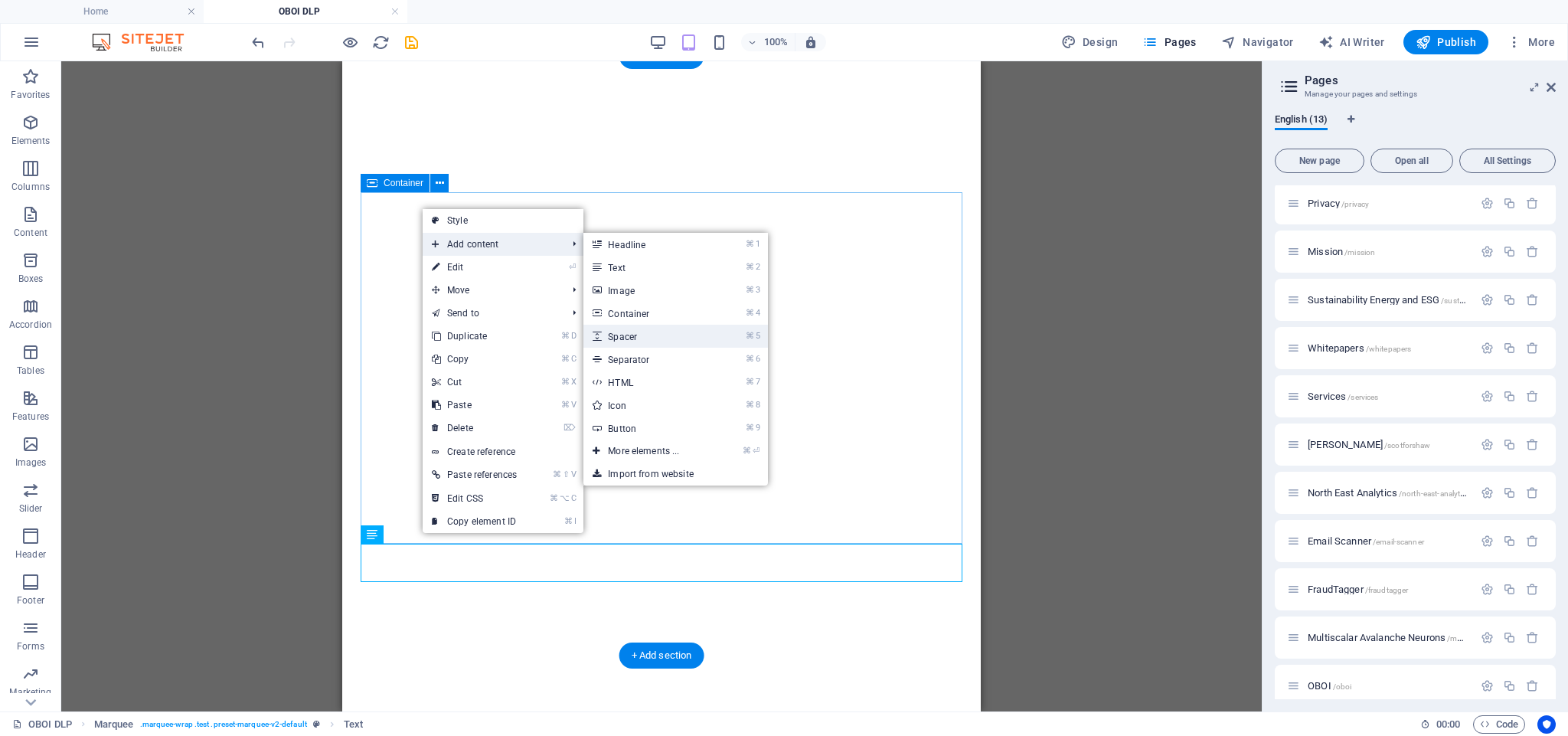
click at [640, 336] on link "⌘ 5 Spacer" at bounding box center [646, 337] width 127 height 23
select select "px"
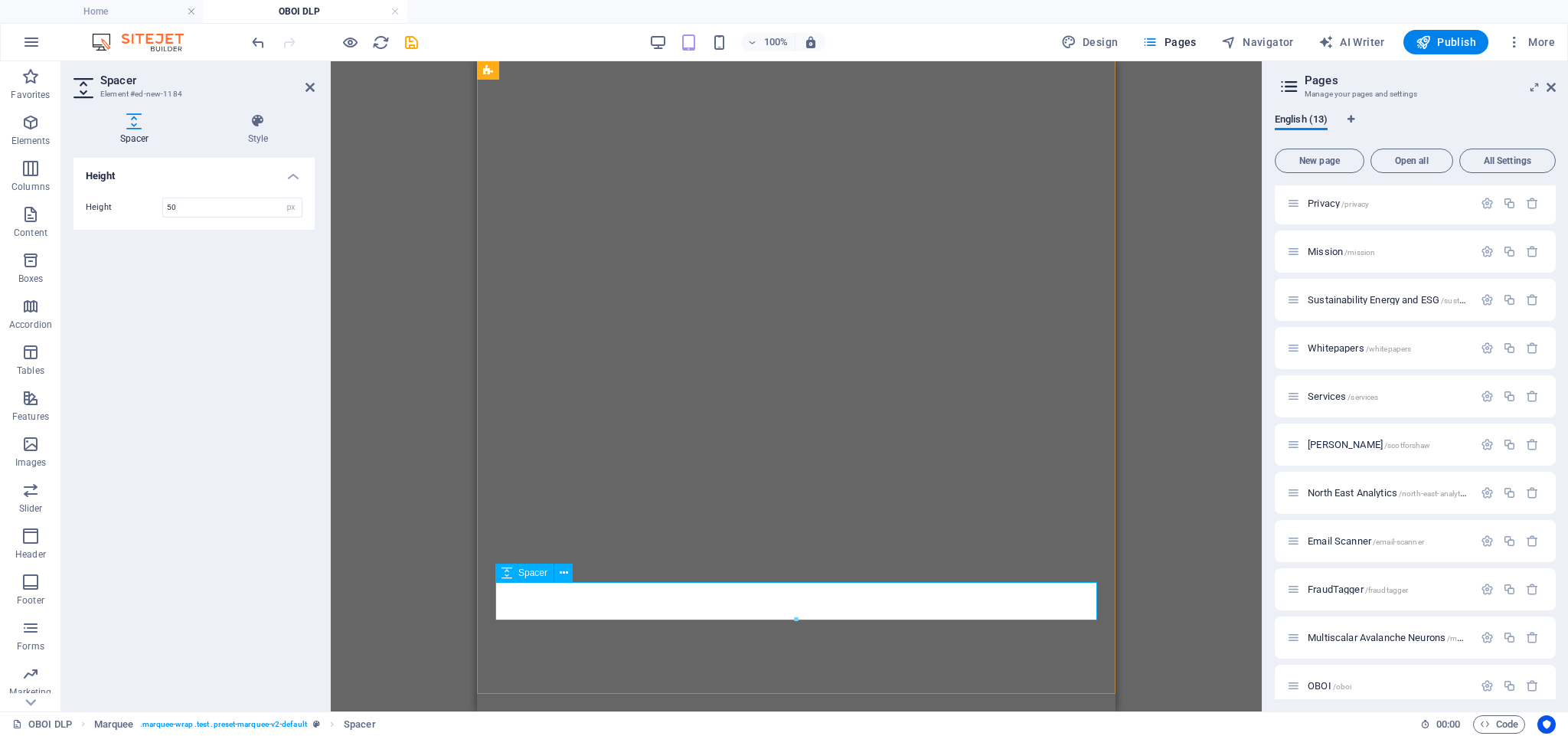
click at [563, 574] on icon at bounding box center [563, 573] width 9 height 16
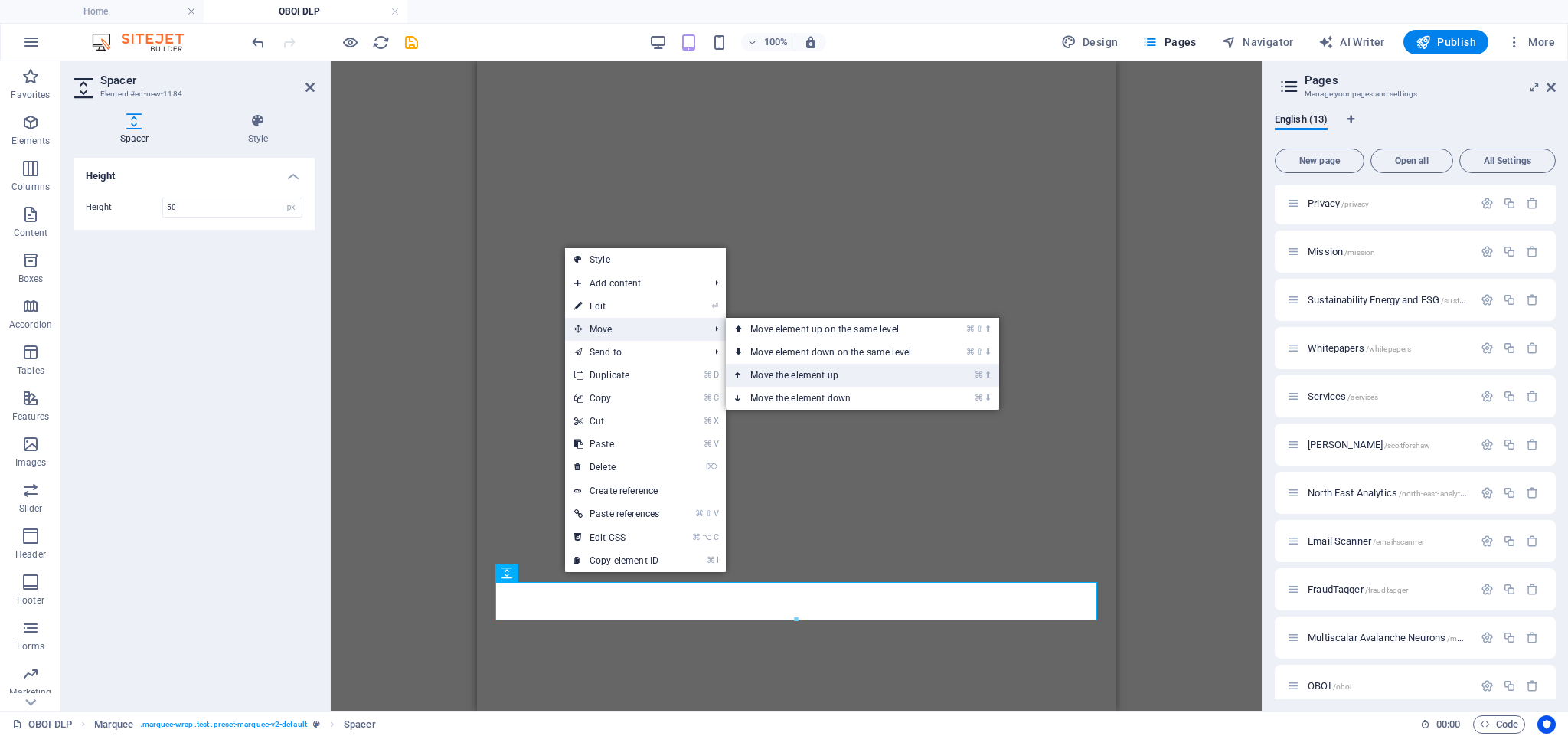
click at [788, 377] on link "⌘ ⬆ Move the element up" at bounding box center [834, 376] width 216 height 23
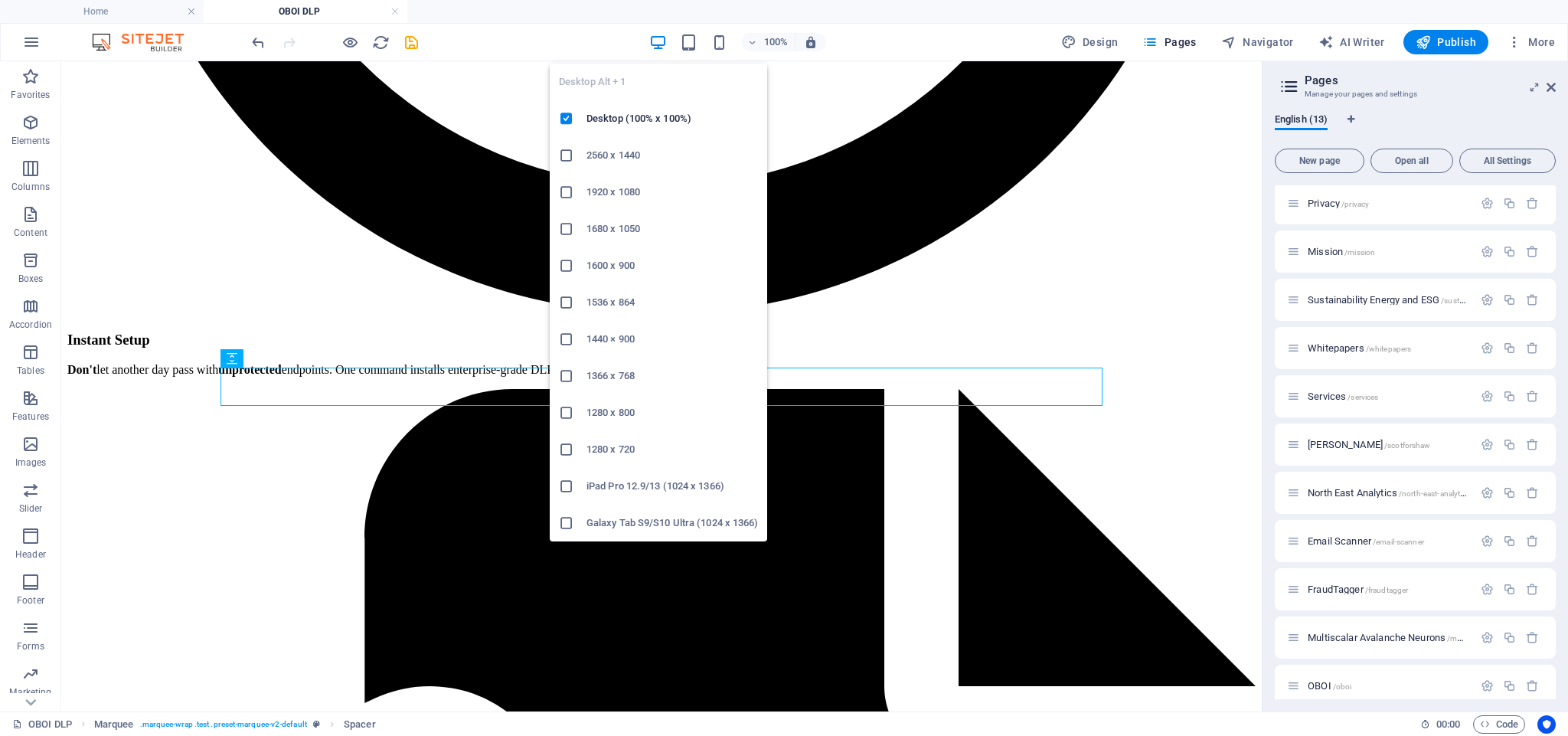
scroll to position [2952, 0]
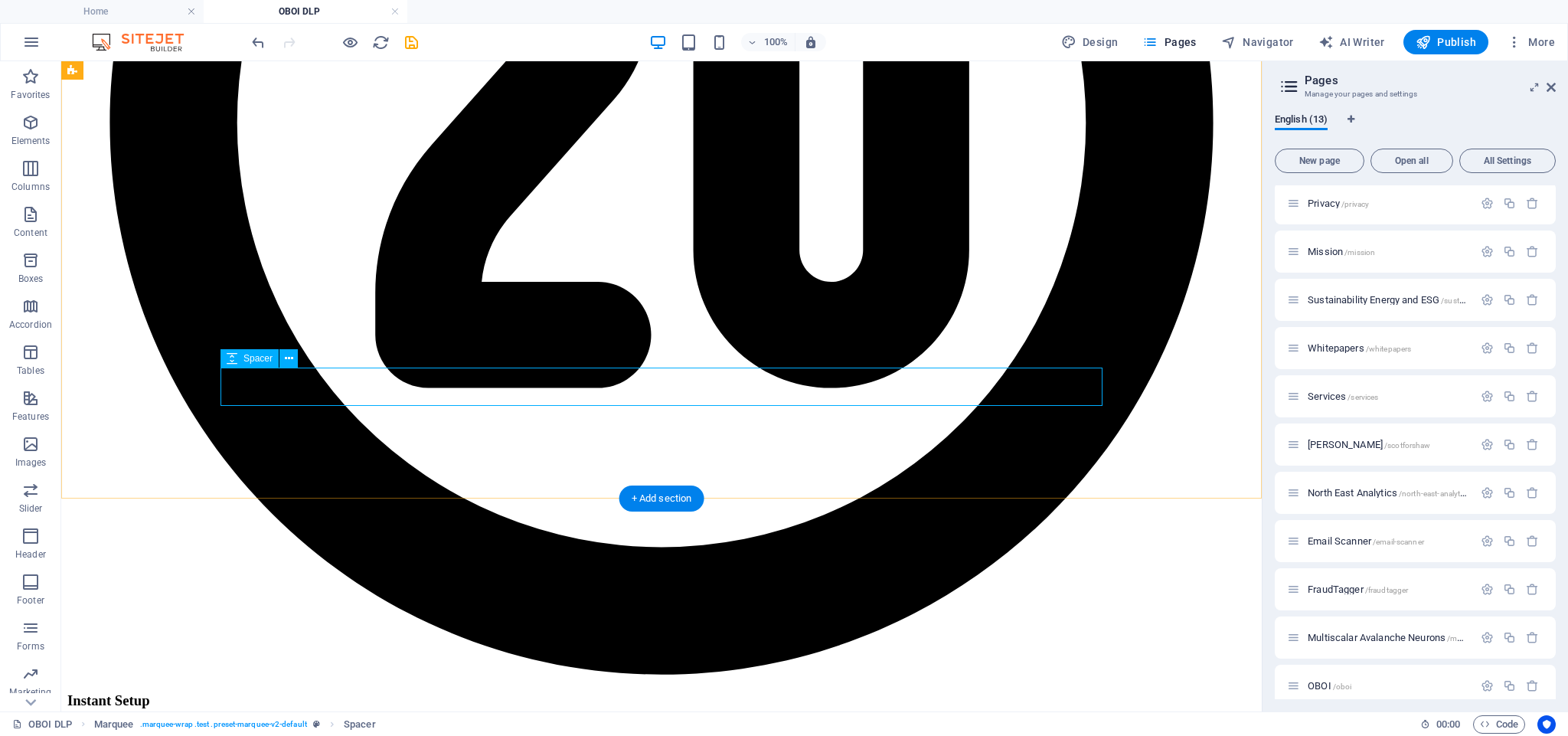
select select "px"
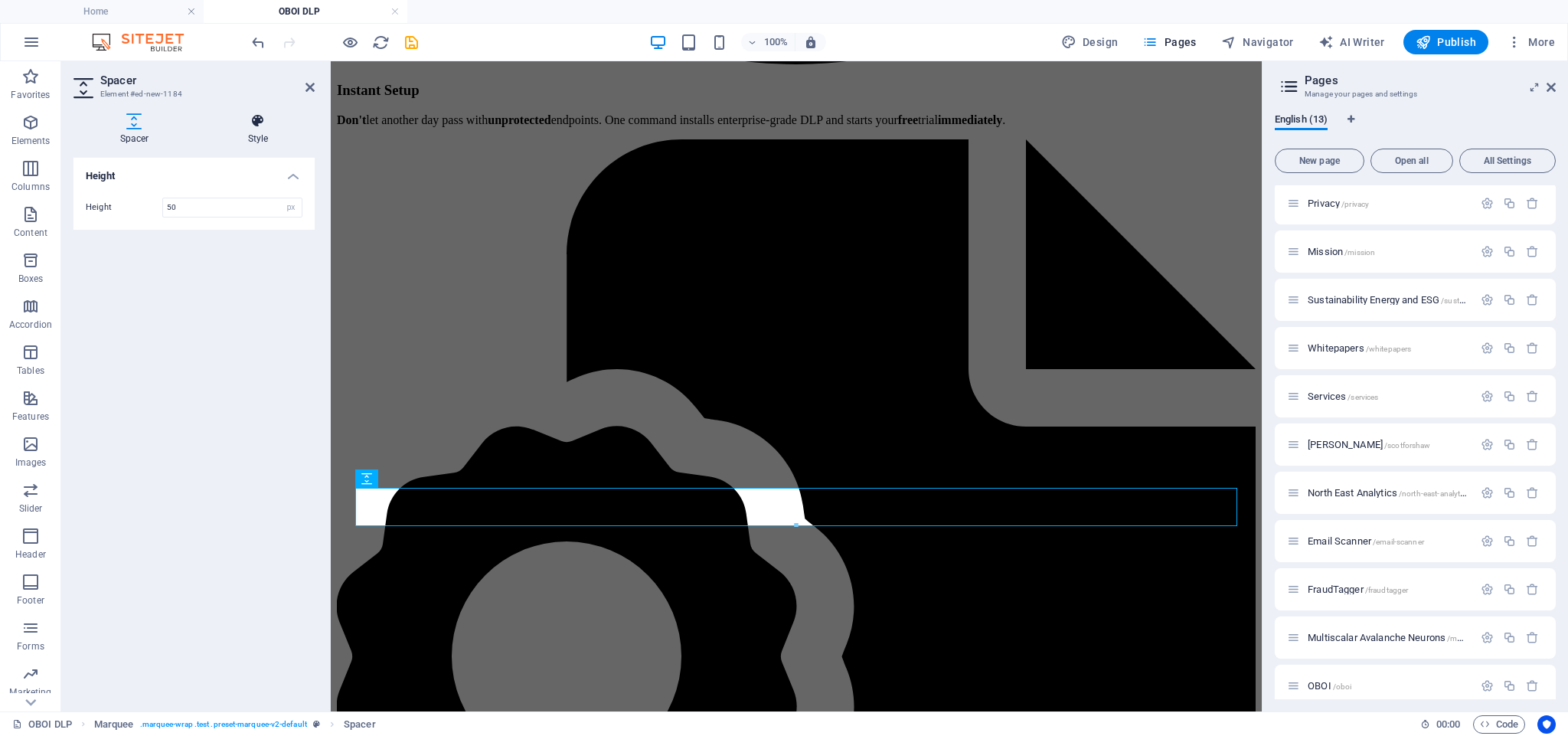
click at [255, 123] on icon at bounding box center [257, 121] width 113 height 15
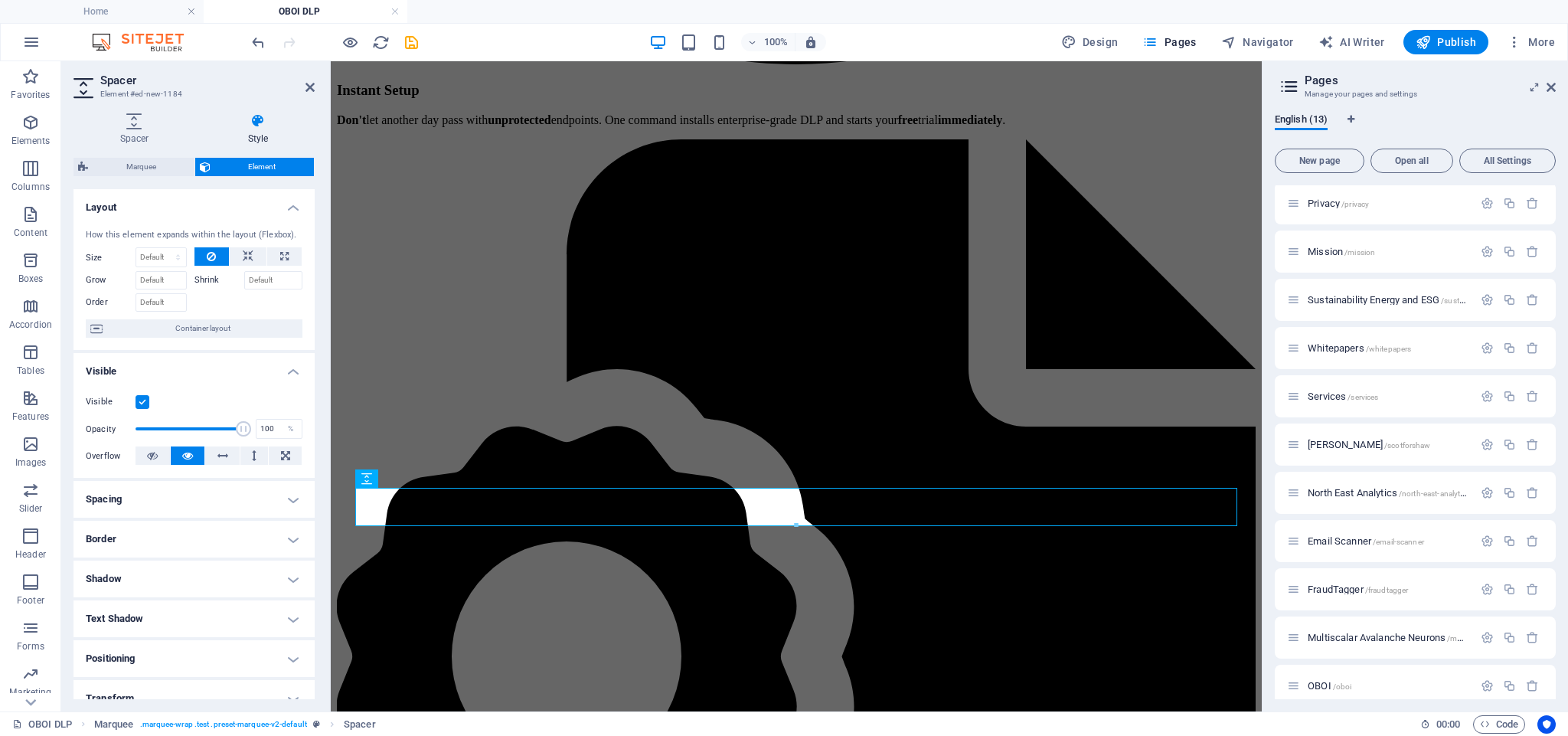
click at [142, 404] on label at bounding box center [142, 402] width 13 height 13
click at [0, 0] on input "Visible" at bounding box center [0, 0] width 0 height 0
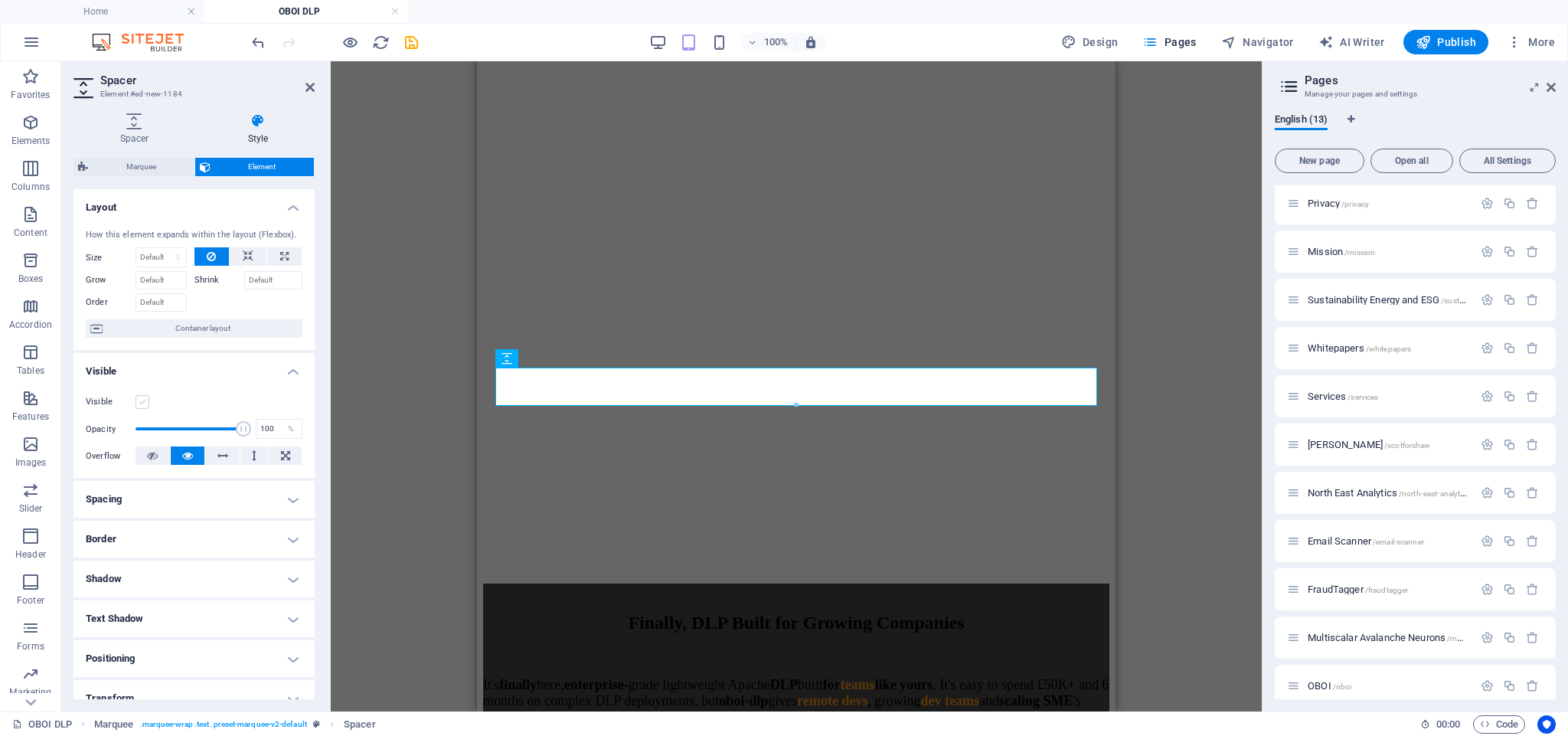
click at [142, 401] on label at bounding box center [142, 402] width 13 height 13
click at [0, 0] on input "Visible" at bounding box center [0, 0] width 0 height 0
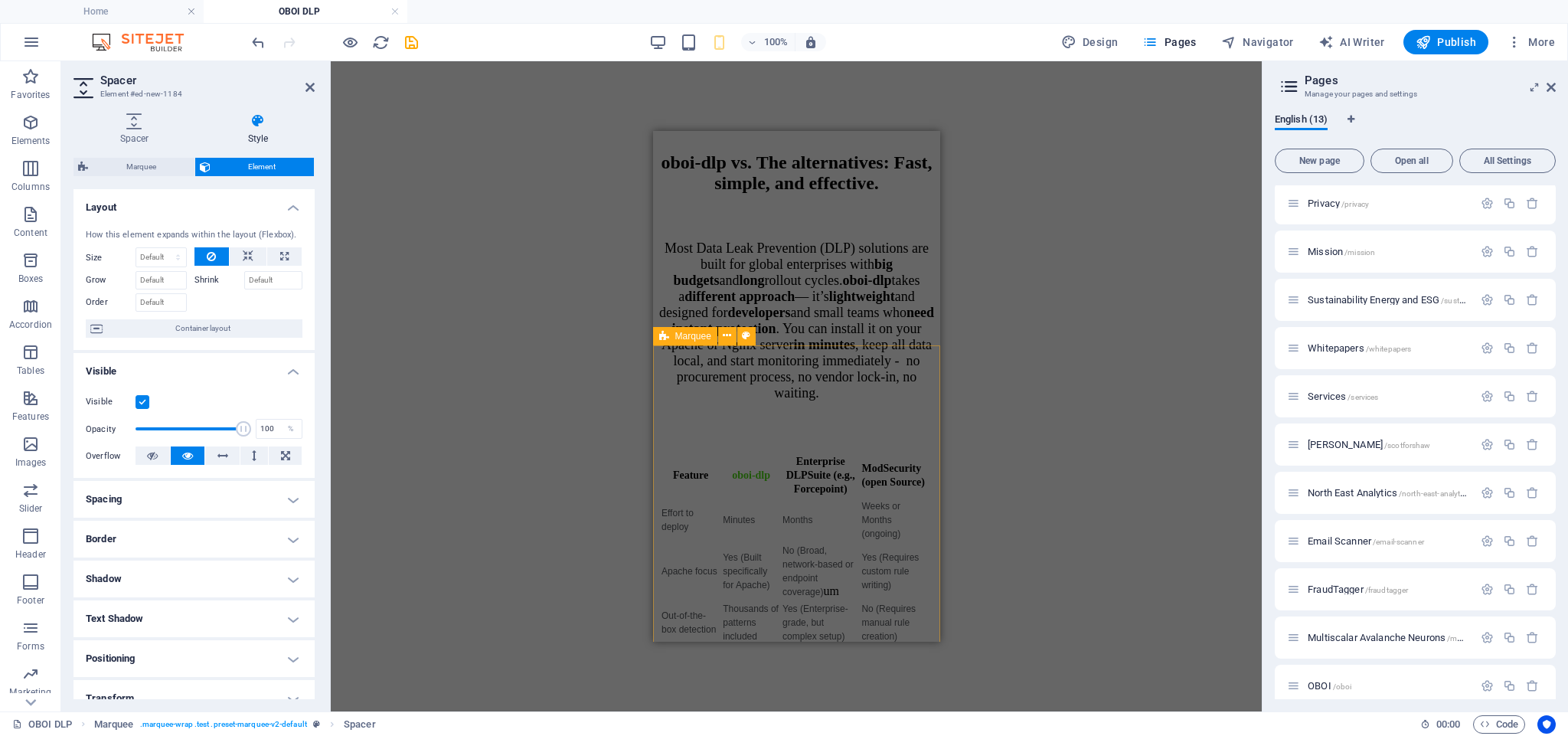
scroll to position [4745, 0]
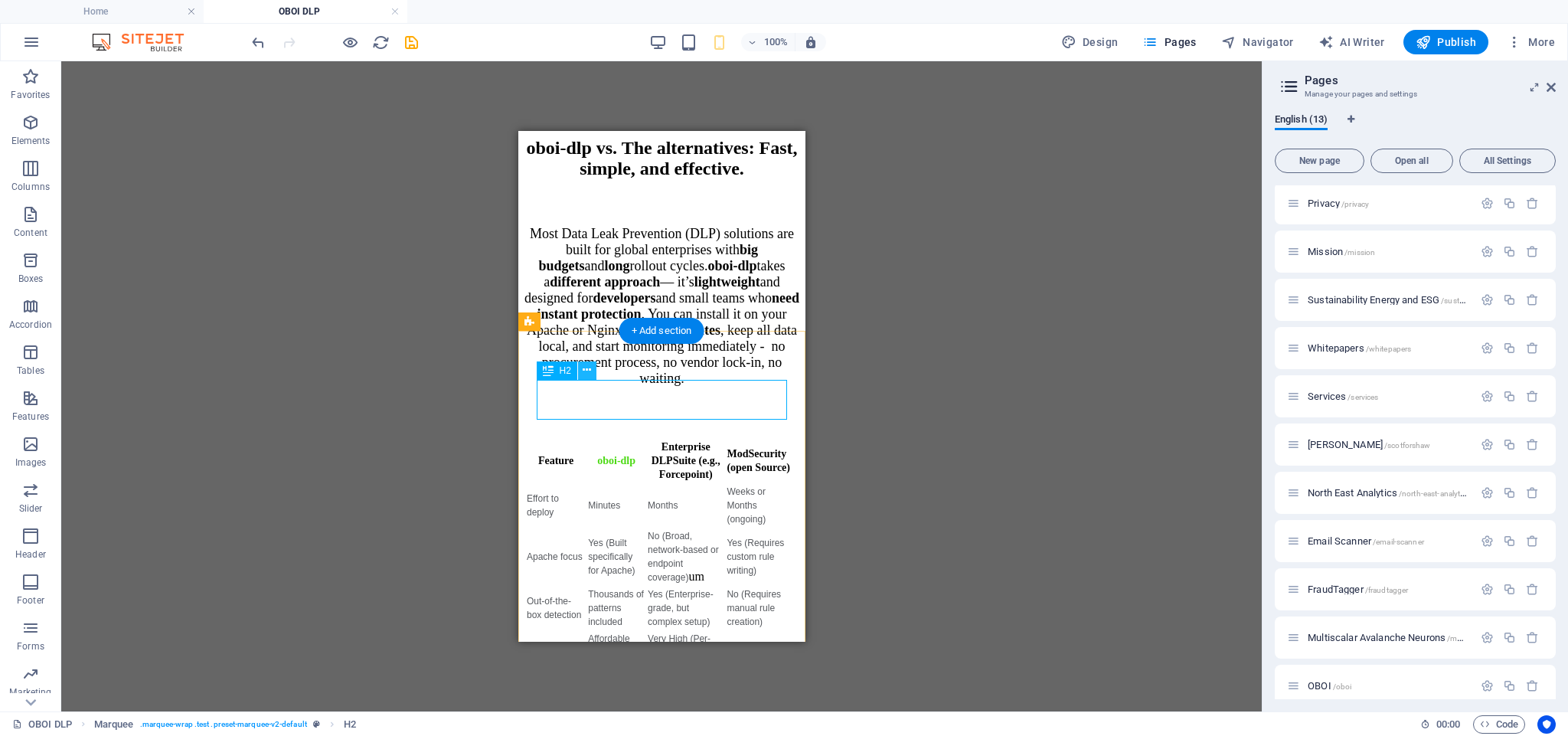
click at [590, 372] on icon at bounding box center [586, 370] width 9 height 16
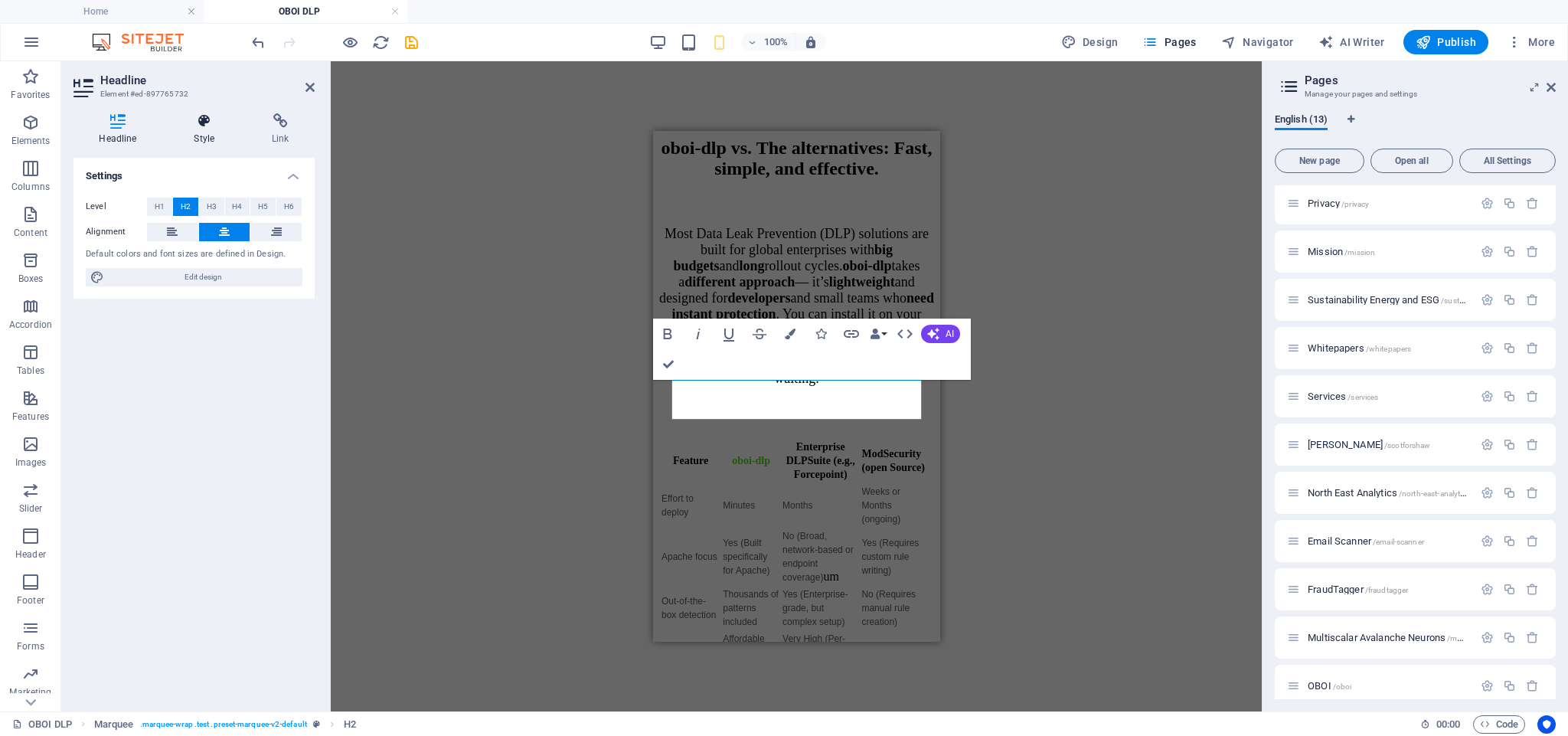
click at [204, 127] on icon at bounding box center [205, 121] width 72 height 15
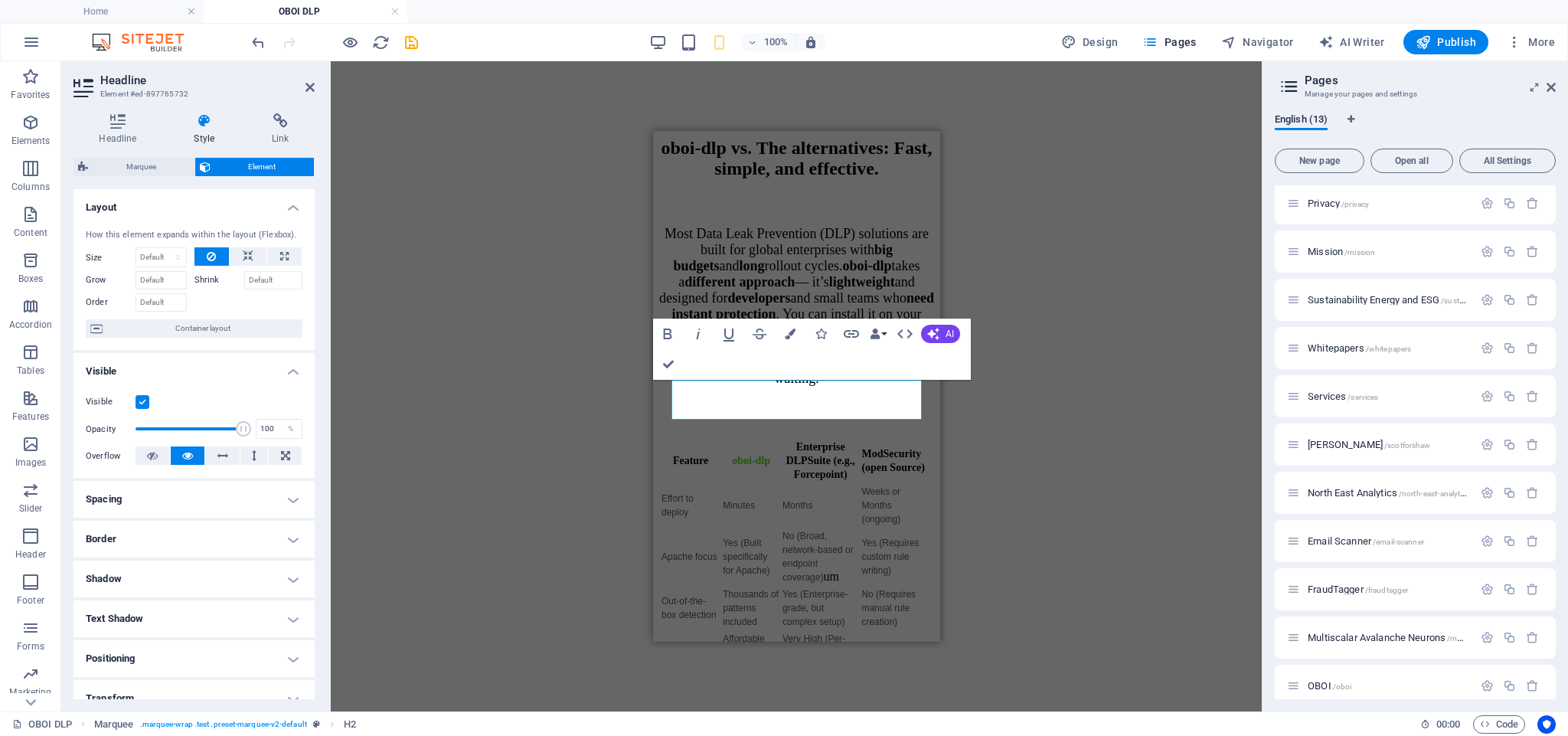
click at [180, 499] on h4 "Spacing" at bounding box center [193, 500] width 241 height 37
click at [260, 557] on span "Custom" at bounding box center [271, 556] width 52 height 18
click at [189, 610] on input "number" at bounding box center [203, 608] width 46 height 18
type input "25"
type input "0"
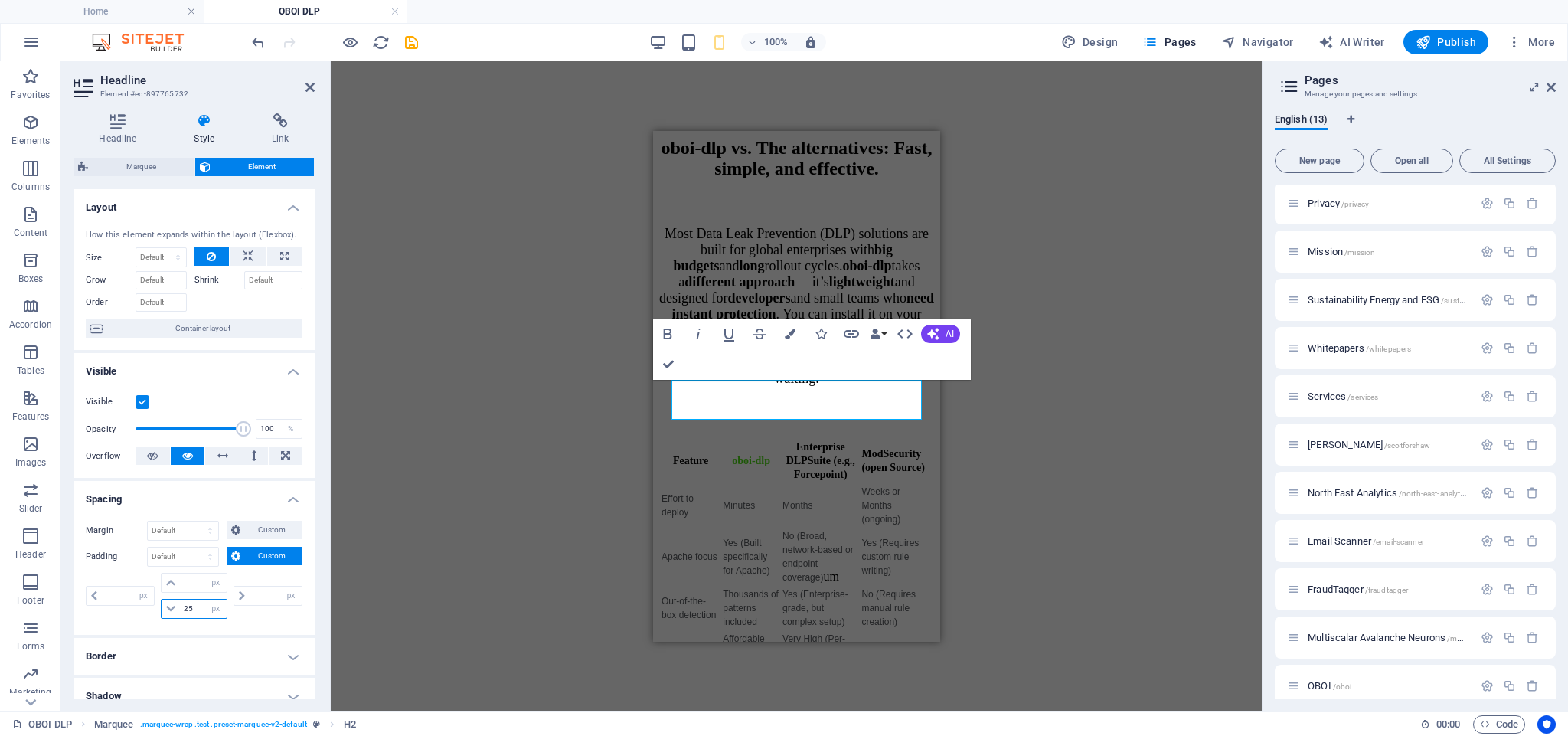
type input "0"
type input "25"
click at [479, 379] on div "H2 Container Spacer Text Text Boxes Container Container Container Text on backg…" at bounding box center [796, 386] width 931 height 650
click at [1092, 235] on div "H2 Container Spacer Text Text Boxes Container Container Container Text on backg…" at bounding box center [796, 386] width 931 height 650
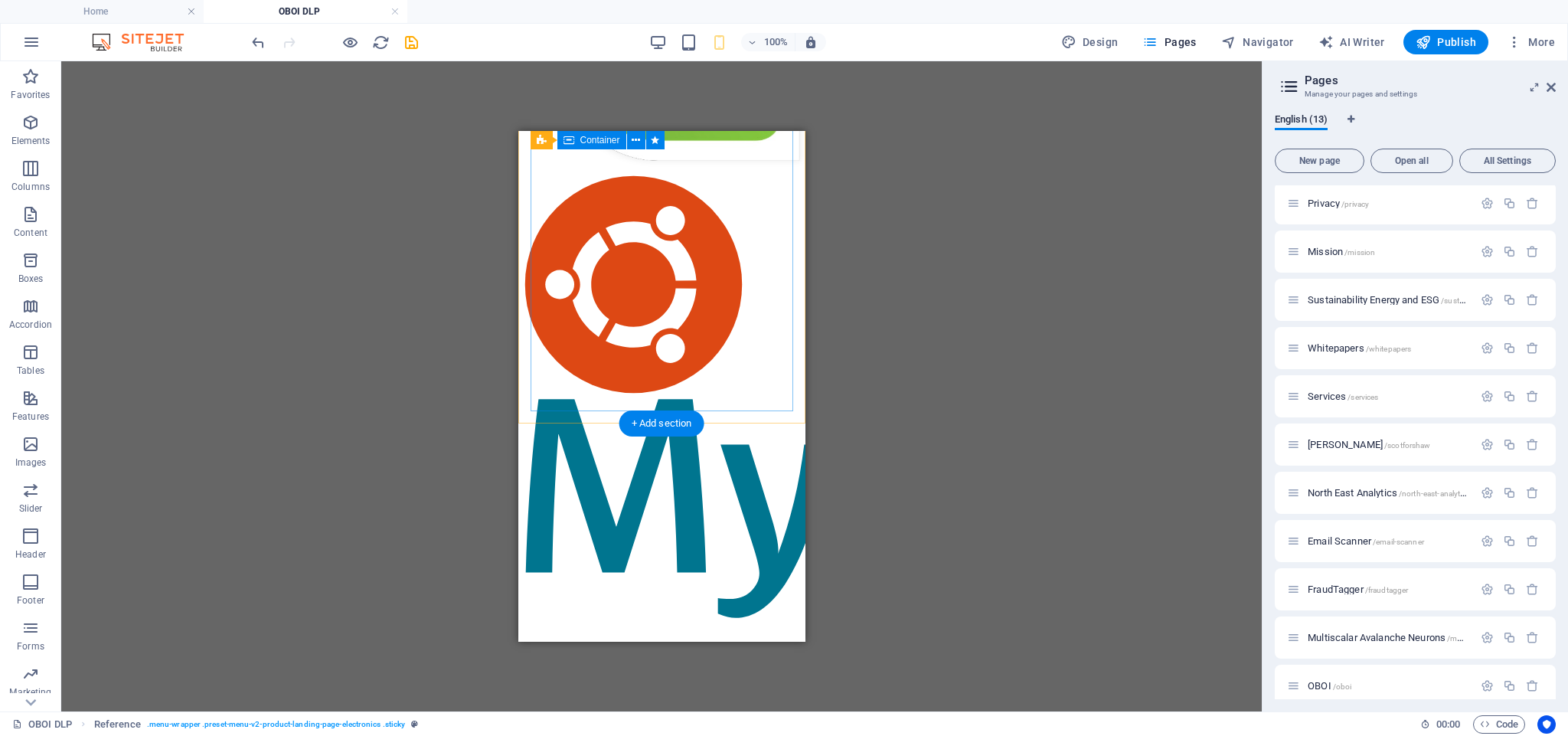
scroll to position [7302, 0]
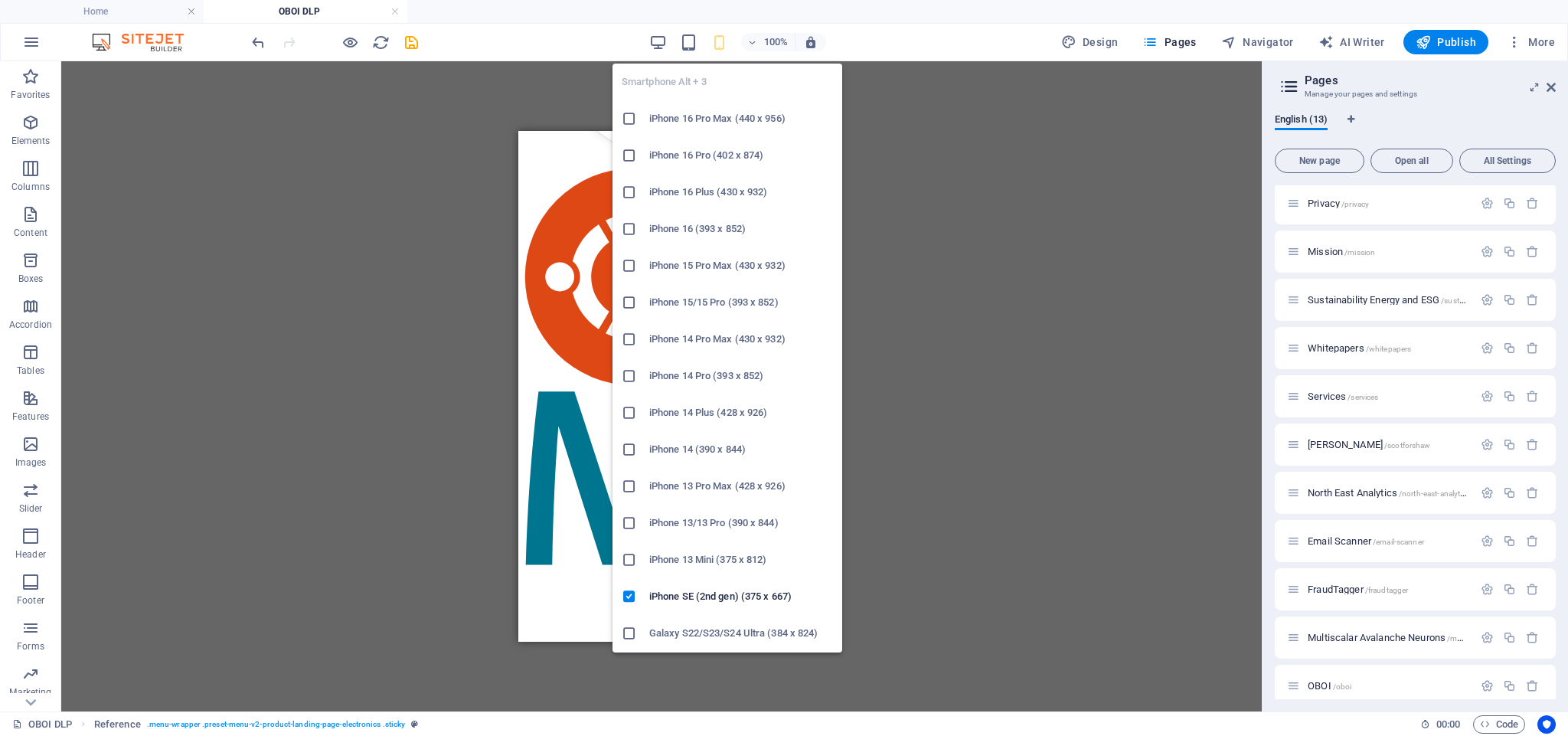
click at [708, 41] on div "100%" at bounding box center [738, 42] width 177 height 25
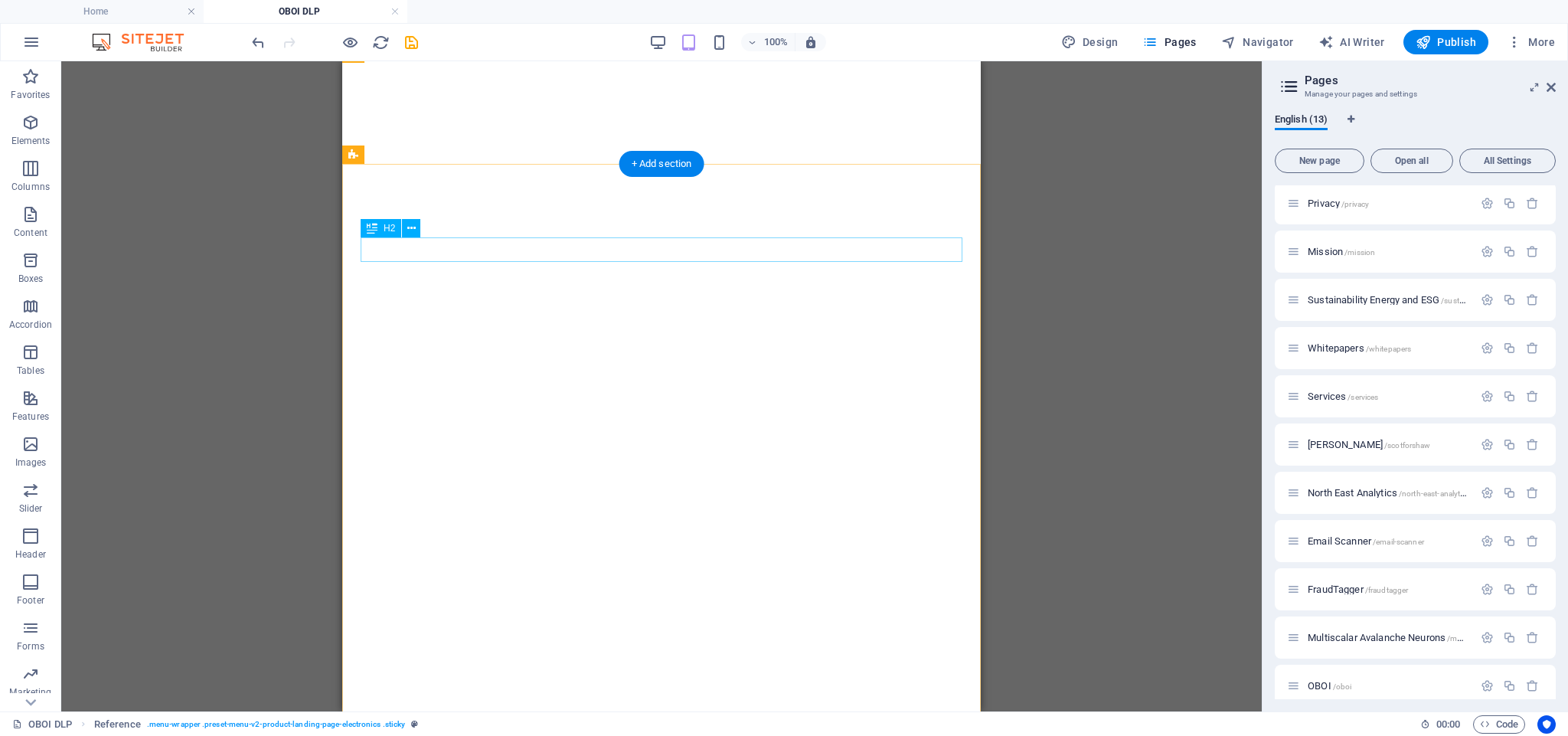
scroll to position [3204, 0]
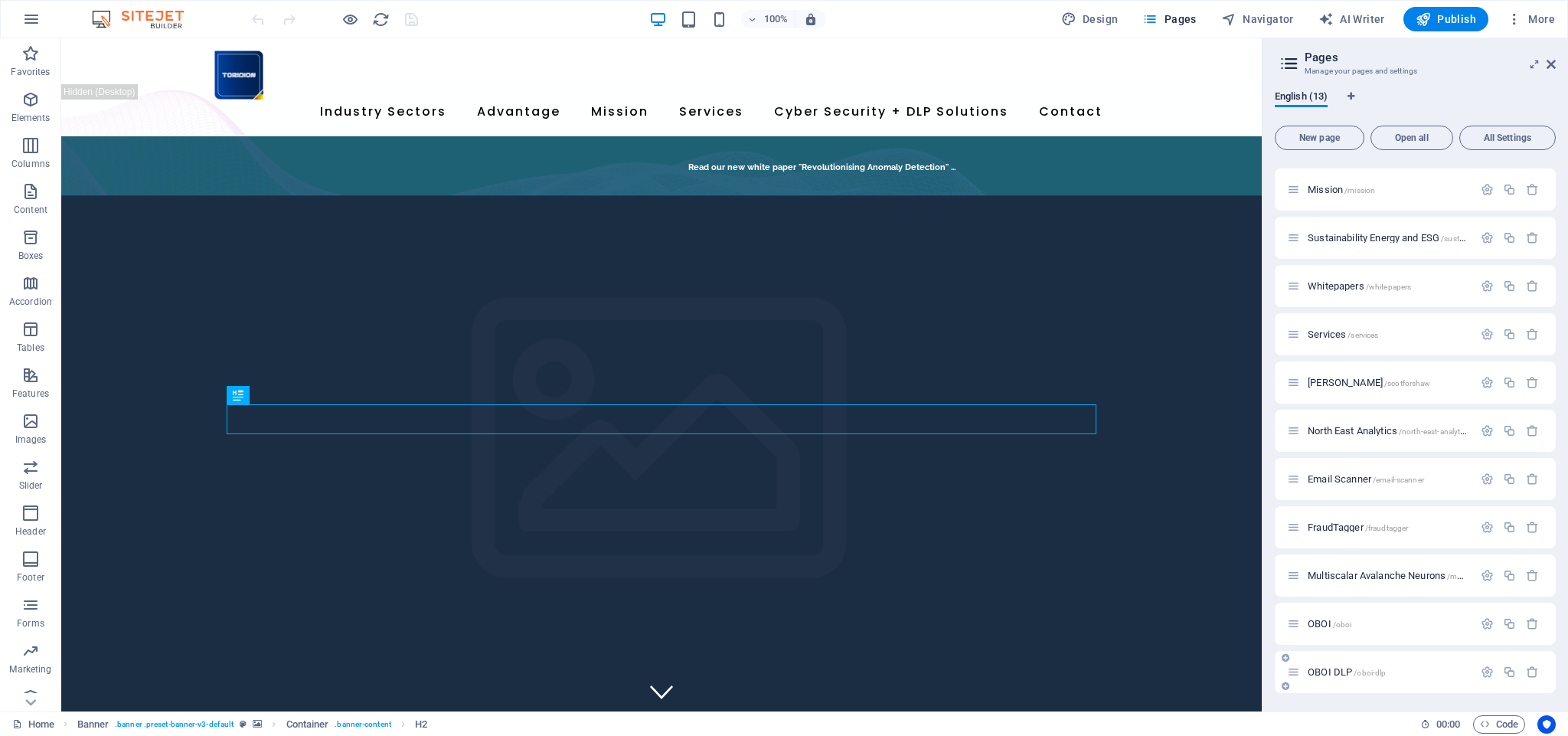
click at [1331, 669] on span "OBOI DLP /oboi-dlp" at bounding box center [1347, 672] width 78 height 11
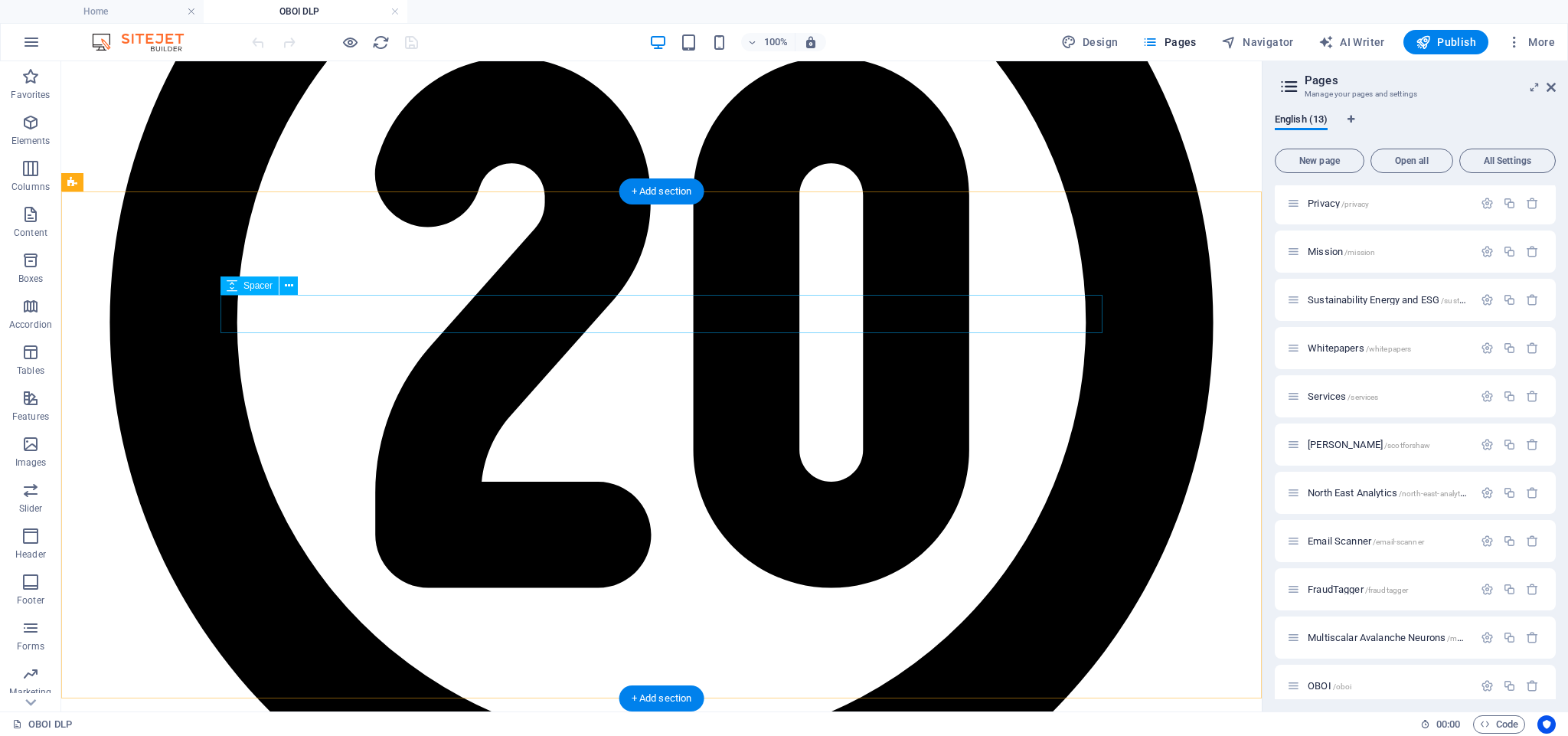
scroll to position [2750, 0]
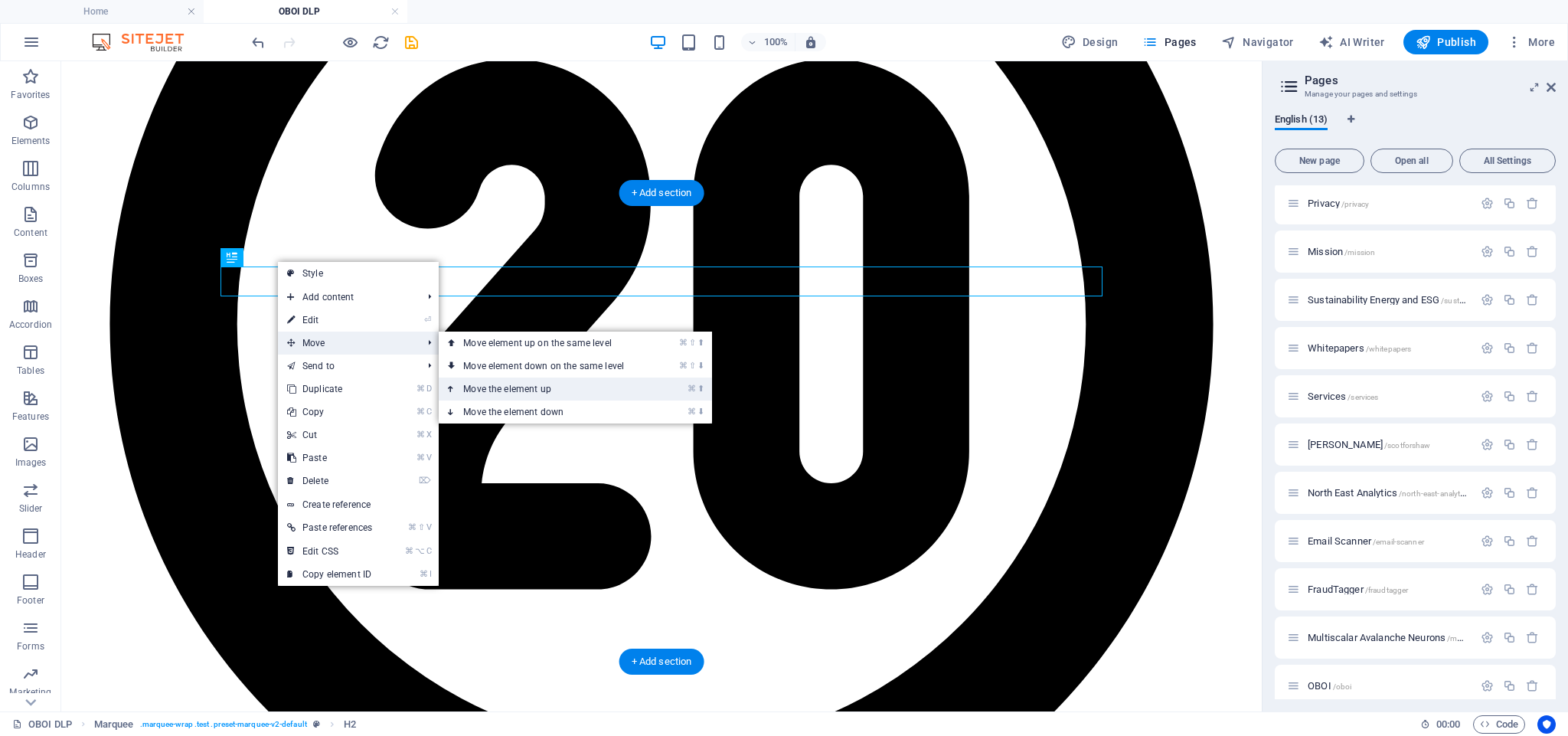
click at [524, 388] on link "⌘ ⬆ Move the element up" at bounding box center [546, 389] width 216 height 23
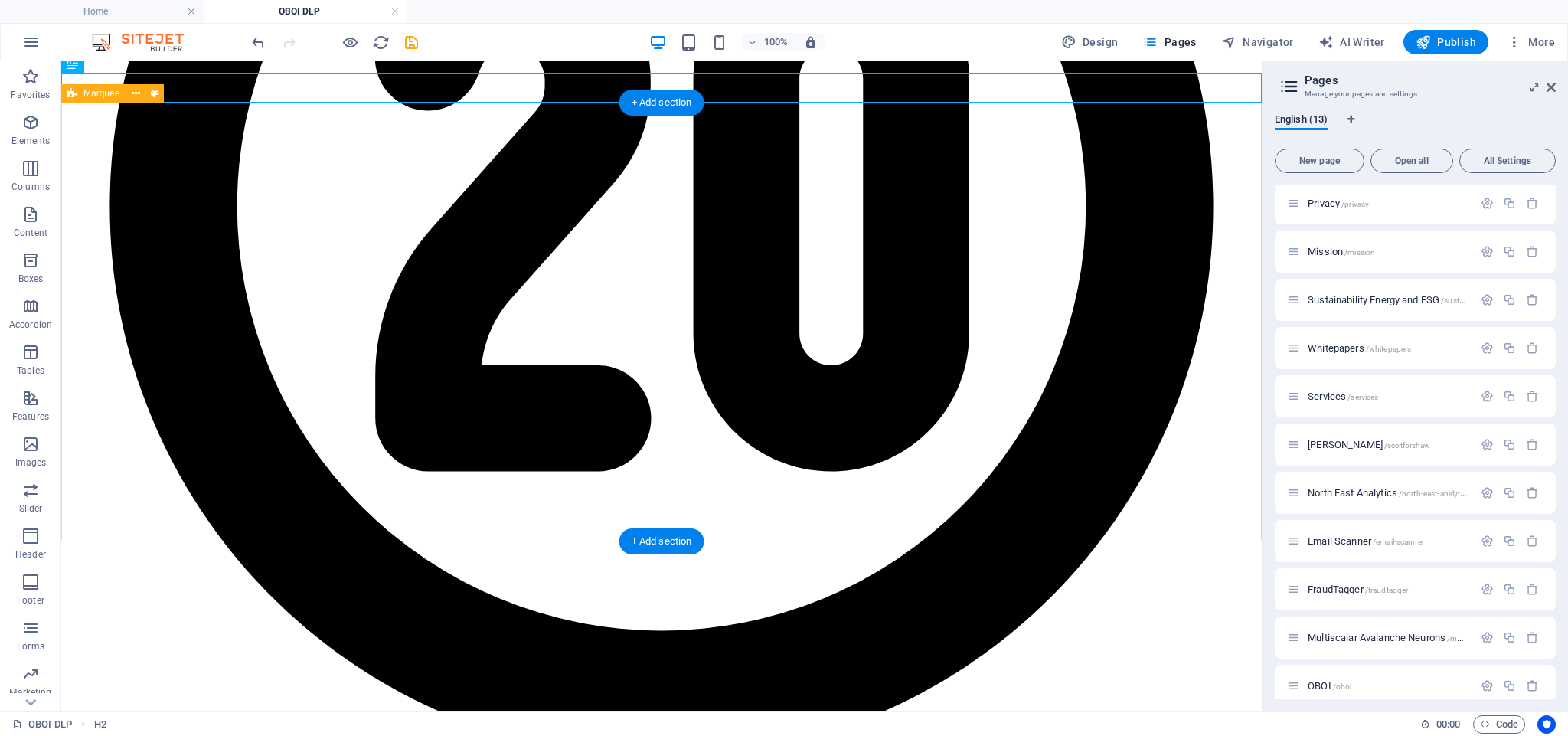
scroll to position [2872, 0]
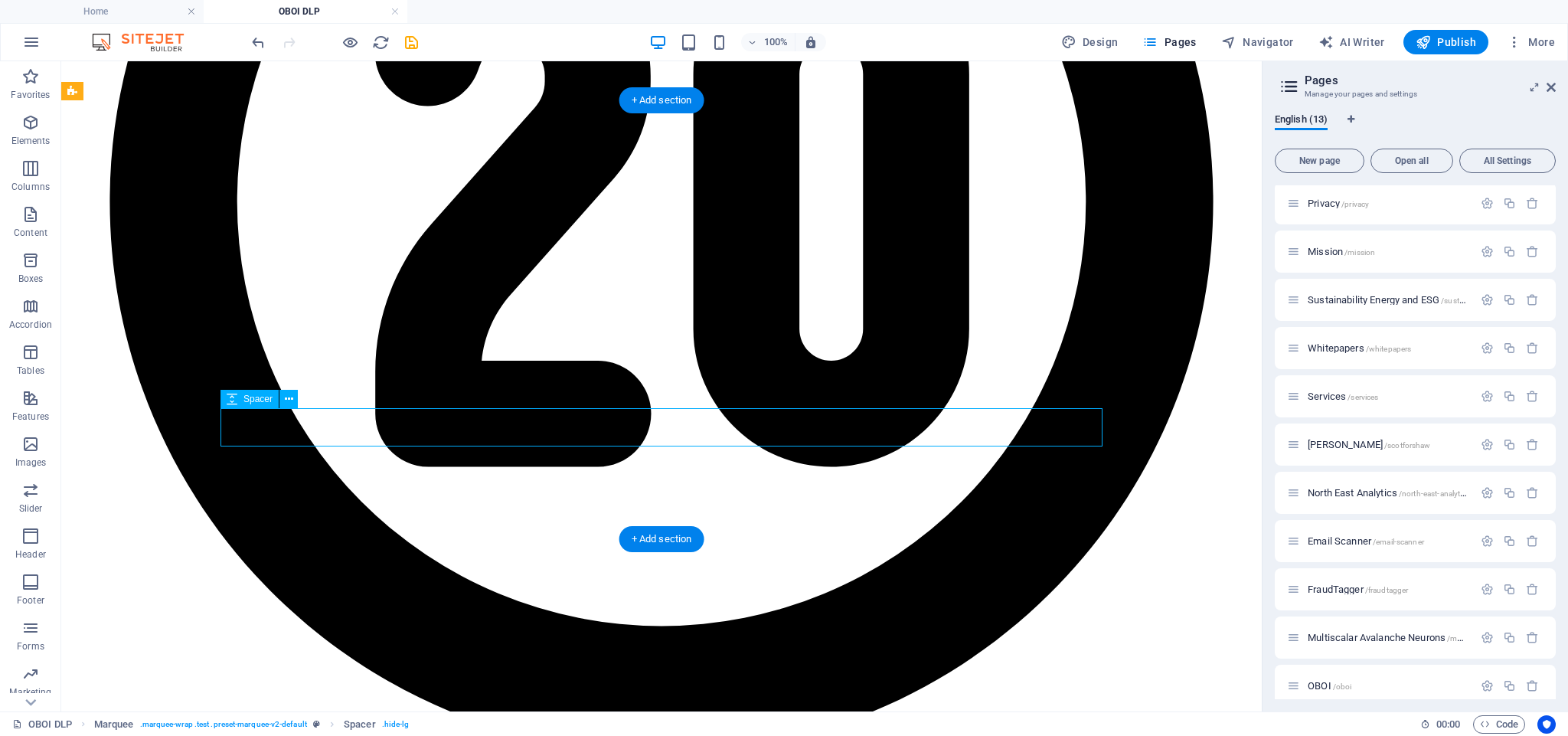
select select "px"
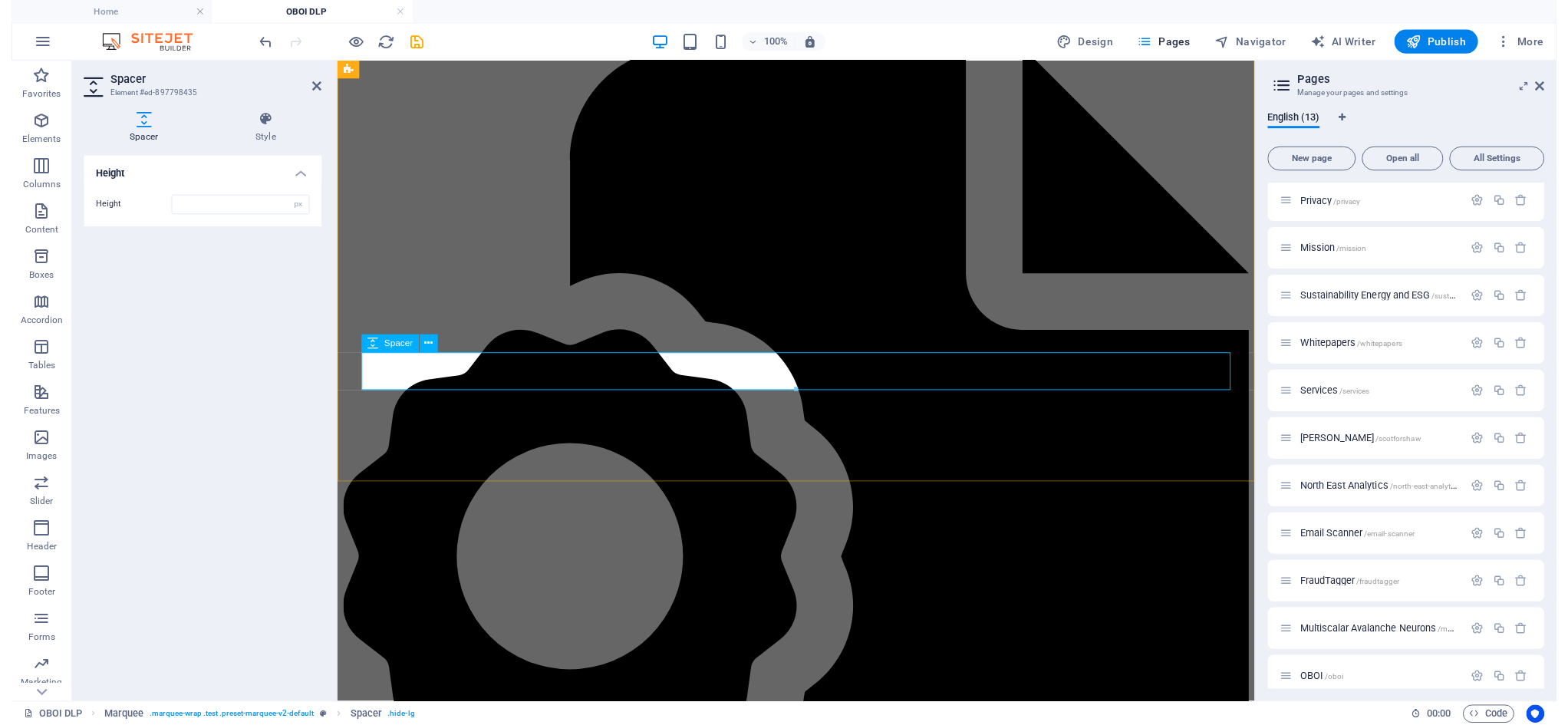
scroll to position [3059, 0]
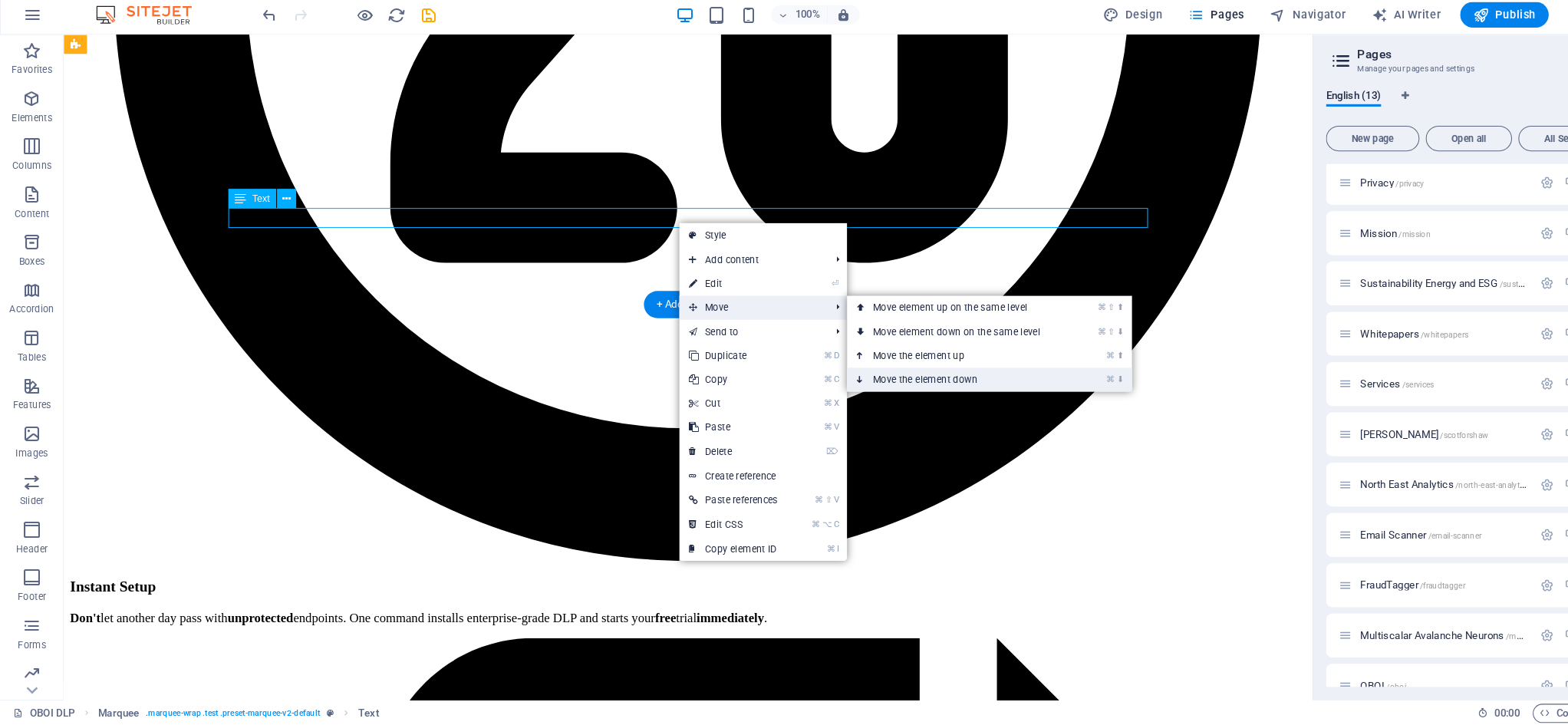
click at [868, 381] on link "⌘ ⬇ Move the element down" at bounding box center [922, 393] width 217 height 23
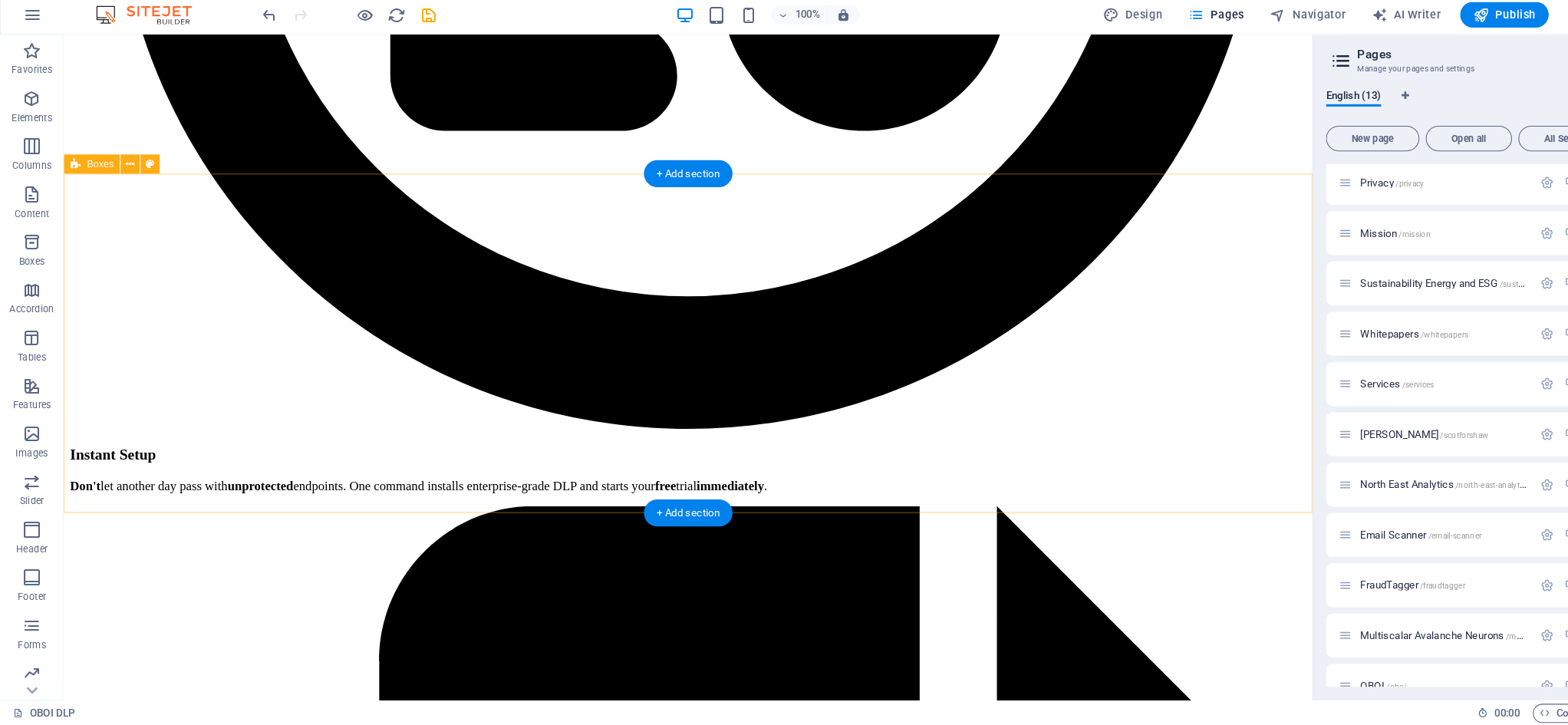
scroll to position [3181, 0]
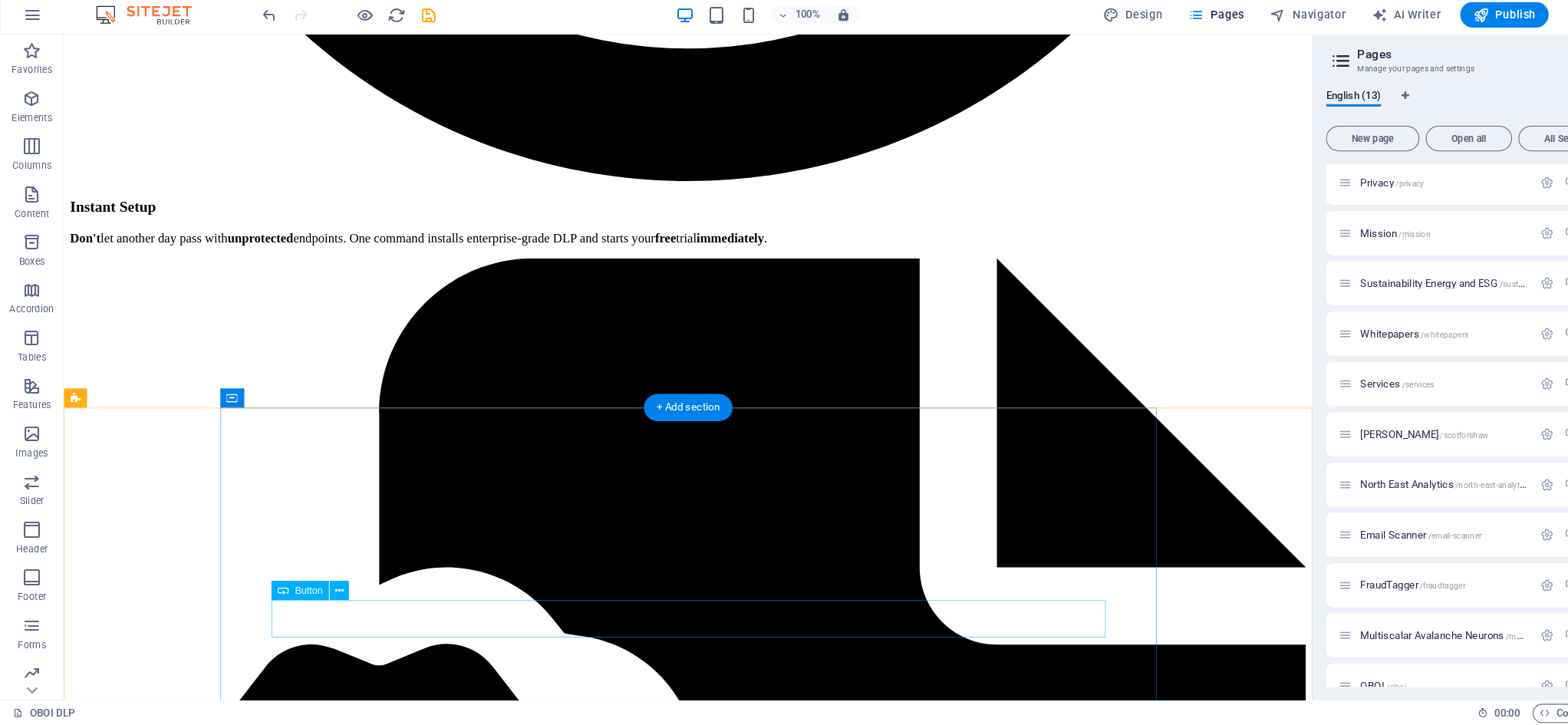
scroll to position [3281, 0]
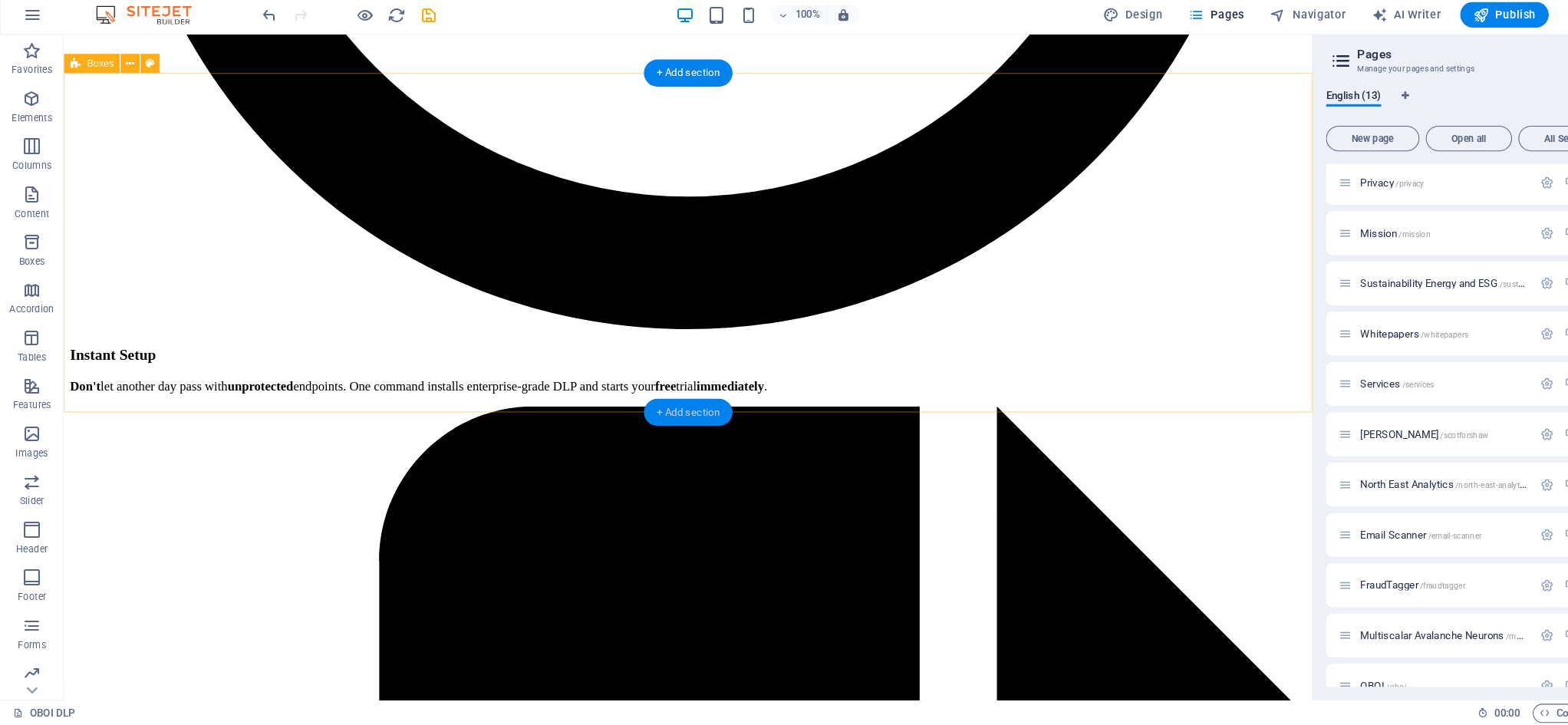
click at [658, 412] on div "+ Add section" at bounding box center [661, 424] width 85 height 26
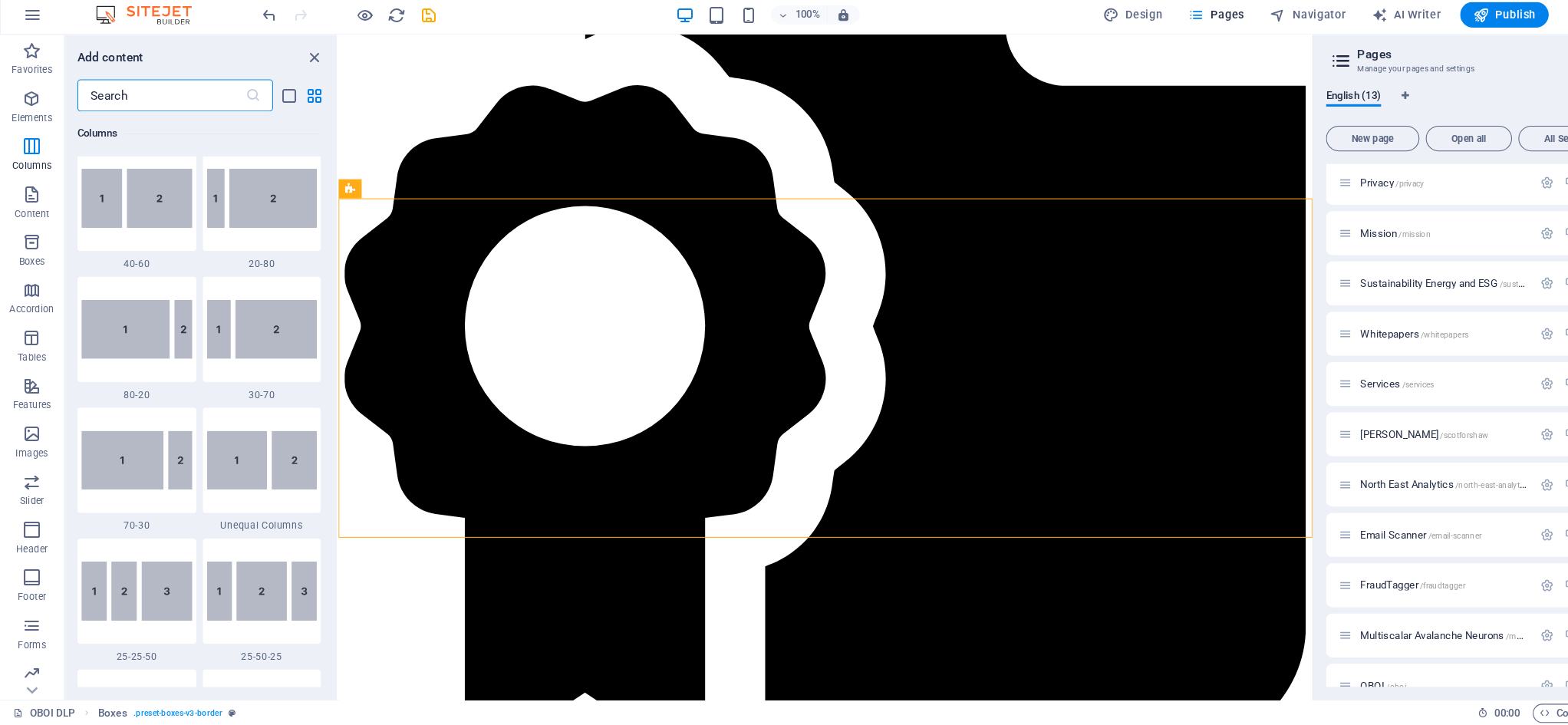
scroll to position [973, 0]
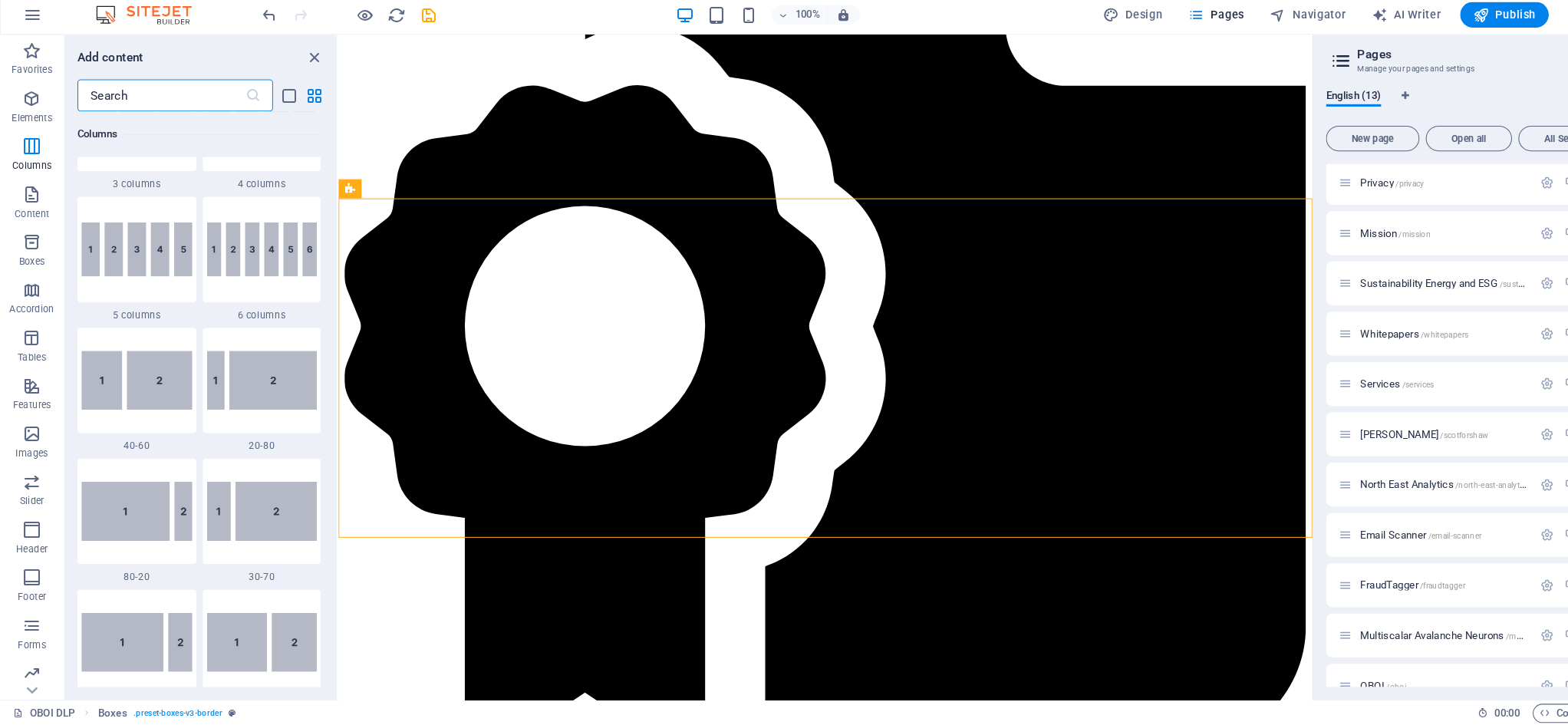
click at [131, 104] on input "text" at bounding box center [156, 119] width 162 height 31
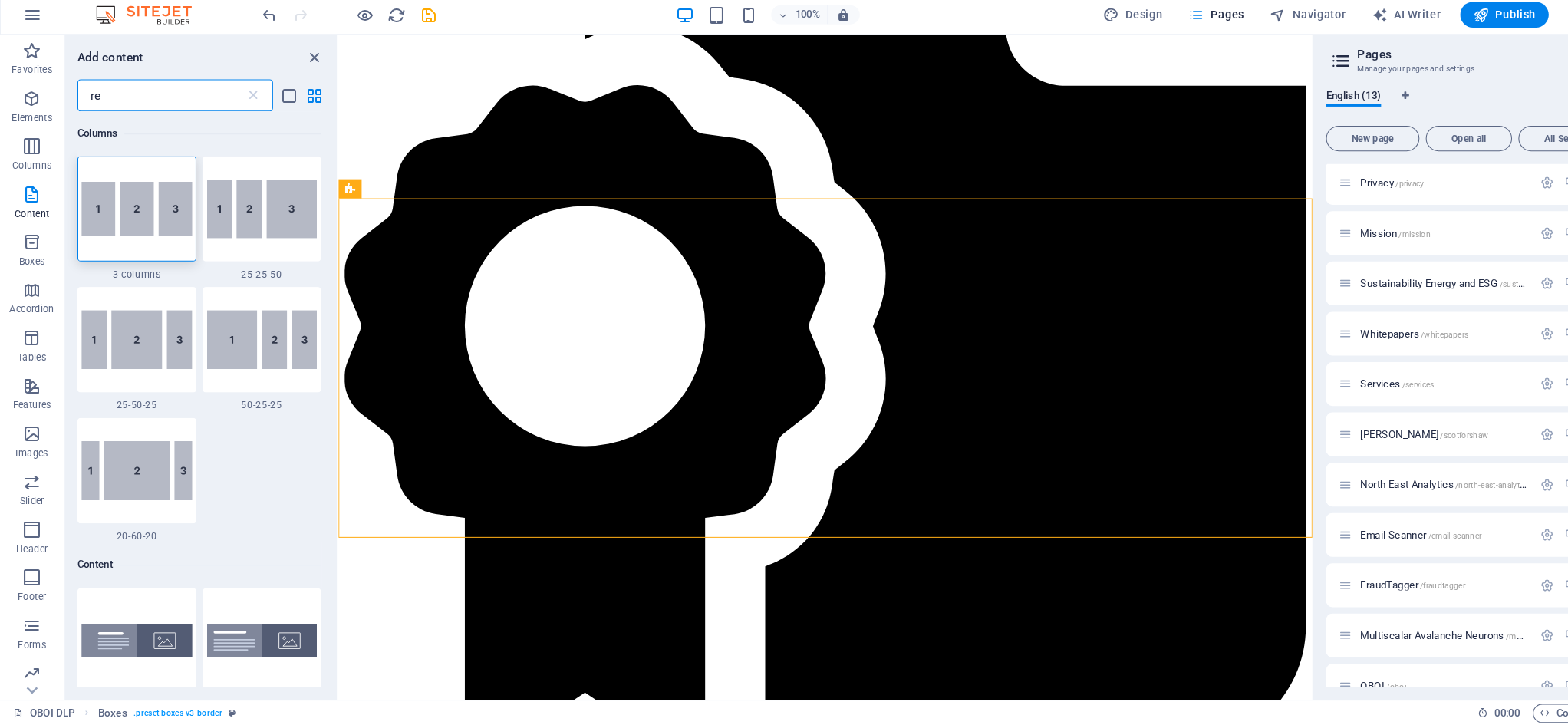
scroll to position [0, 0]
type input "r"
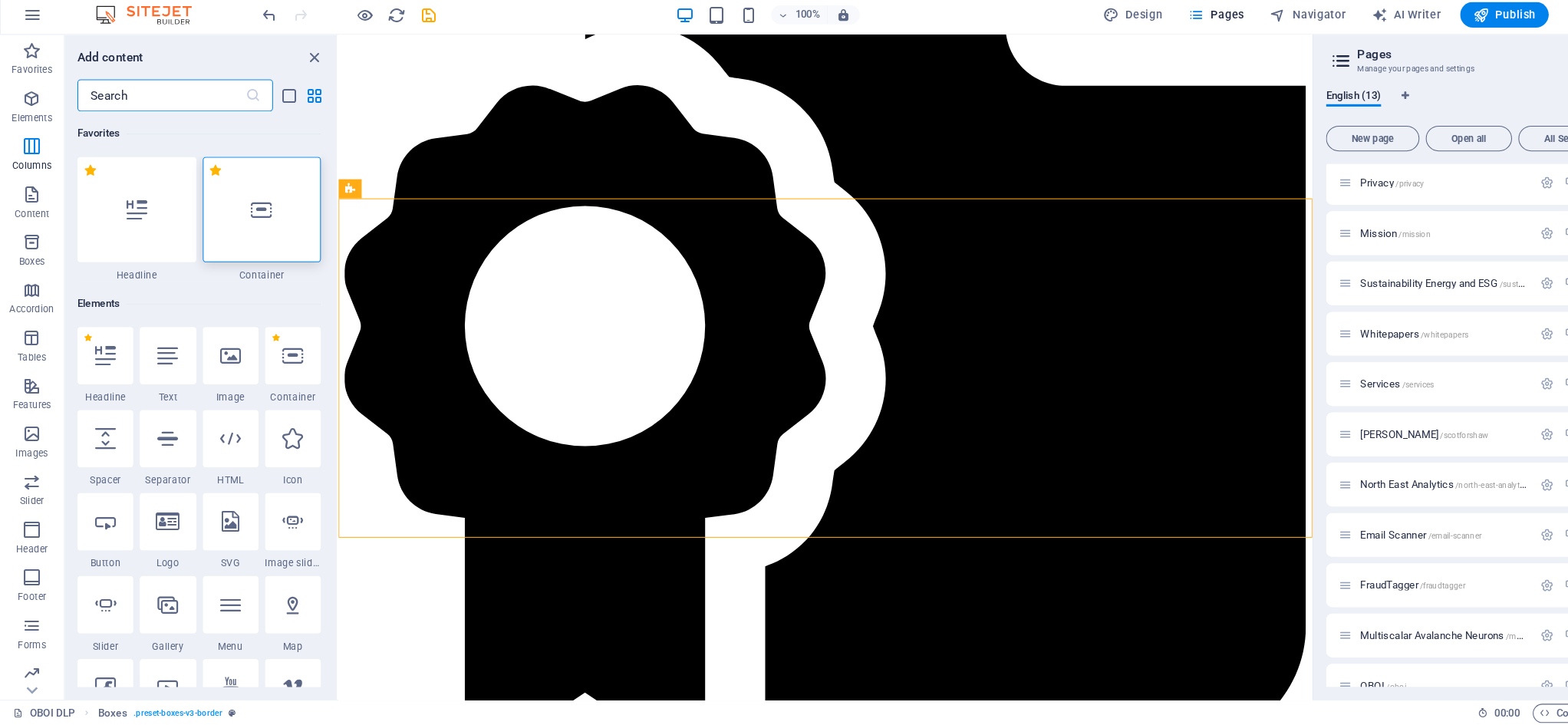
type input "p"
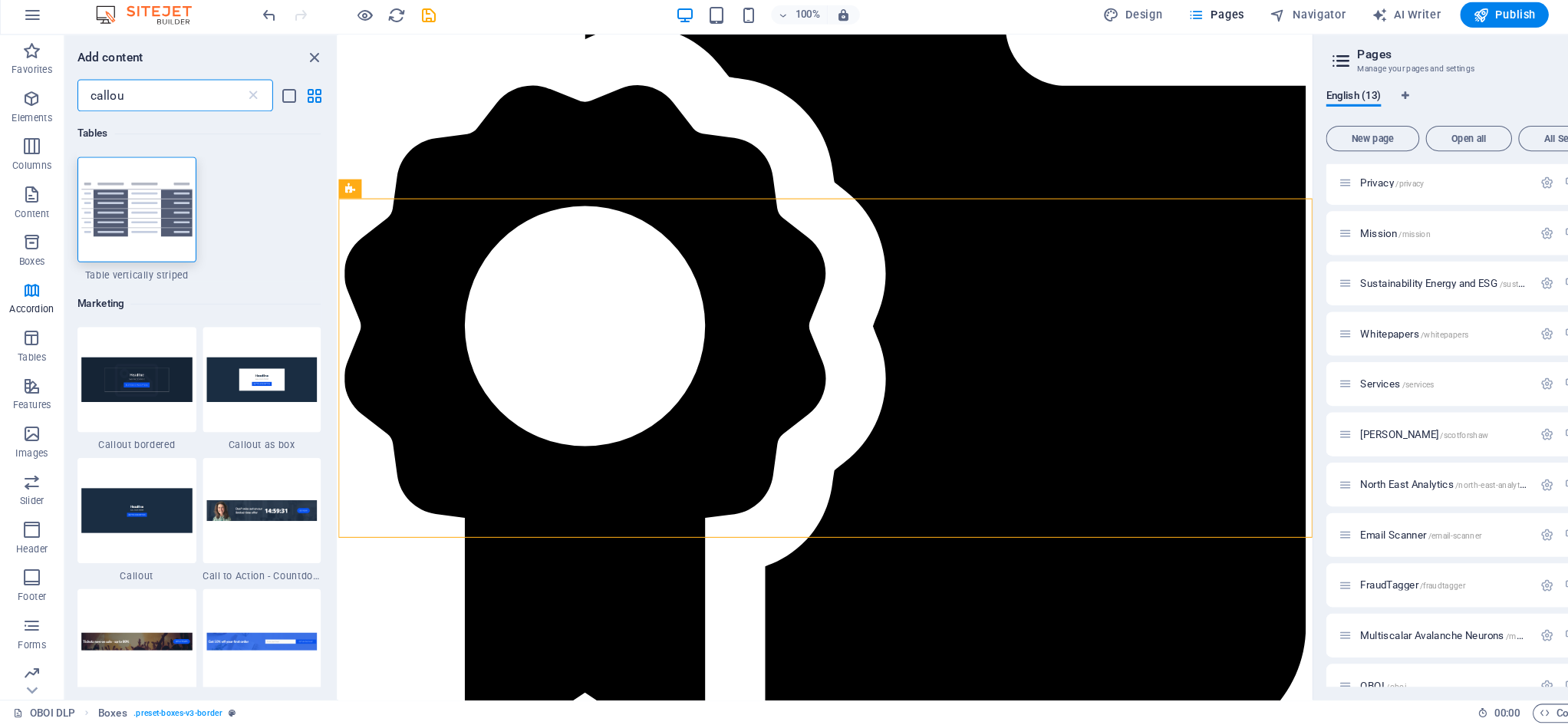
type input "callout"
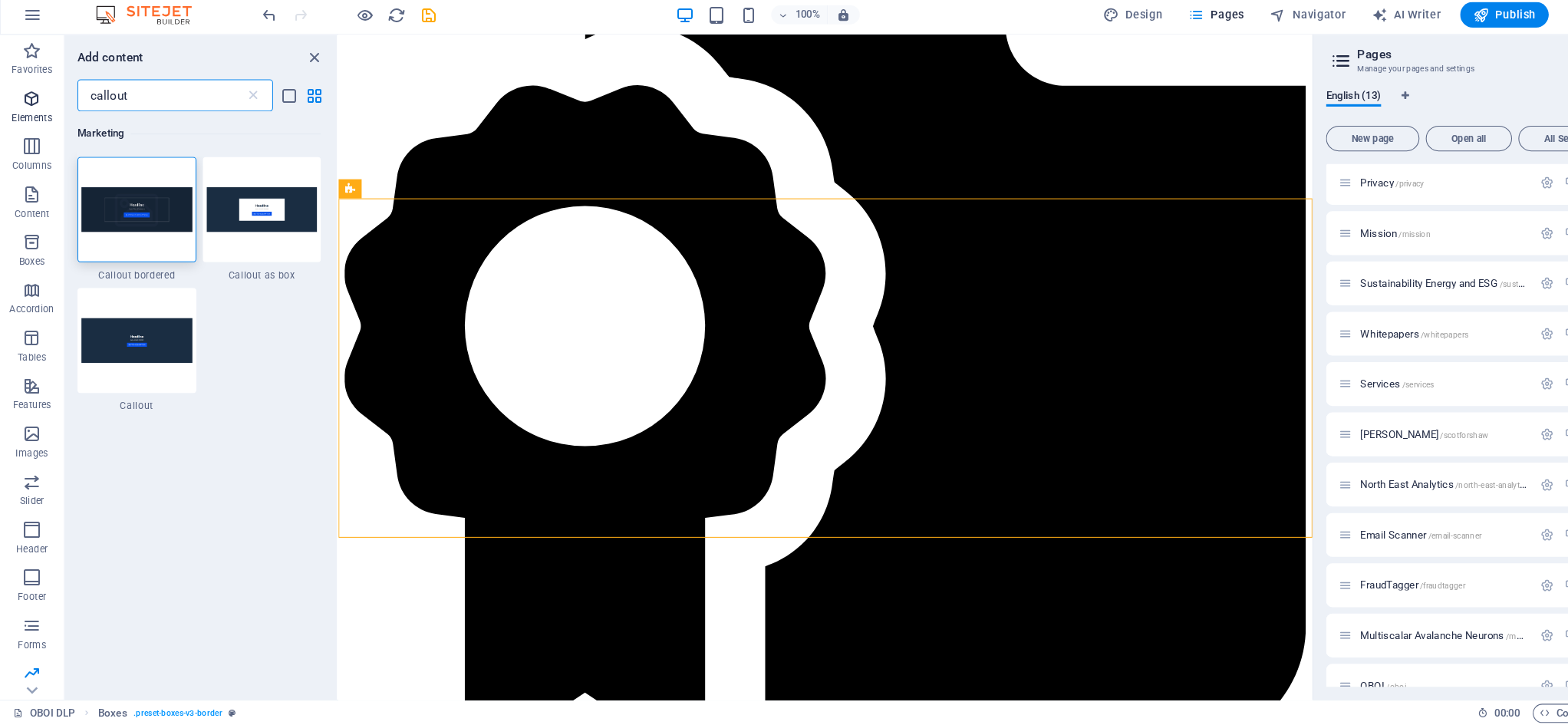
drag, startPoint x: 136, startPoint y: 90, endPoint x: 43, endPoint y: 85, distance: 93.1
click at [43, 85] on div "Favorites Elements Columns Content Boxes Accordion Tables Features Images Slide…" at bounding box center [162, 380] width 326 height 639
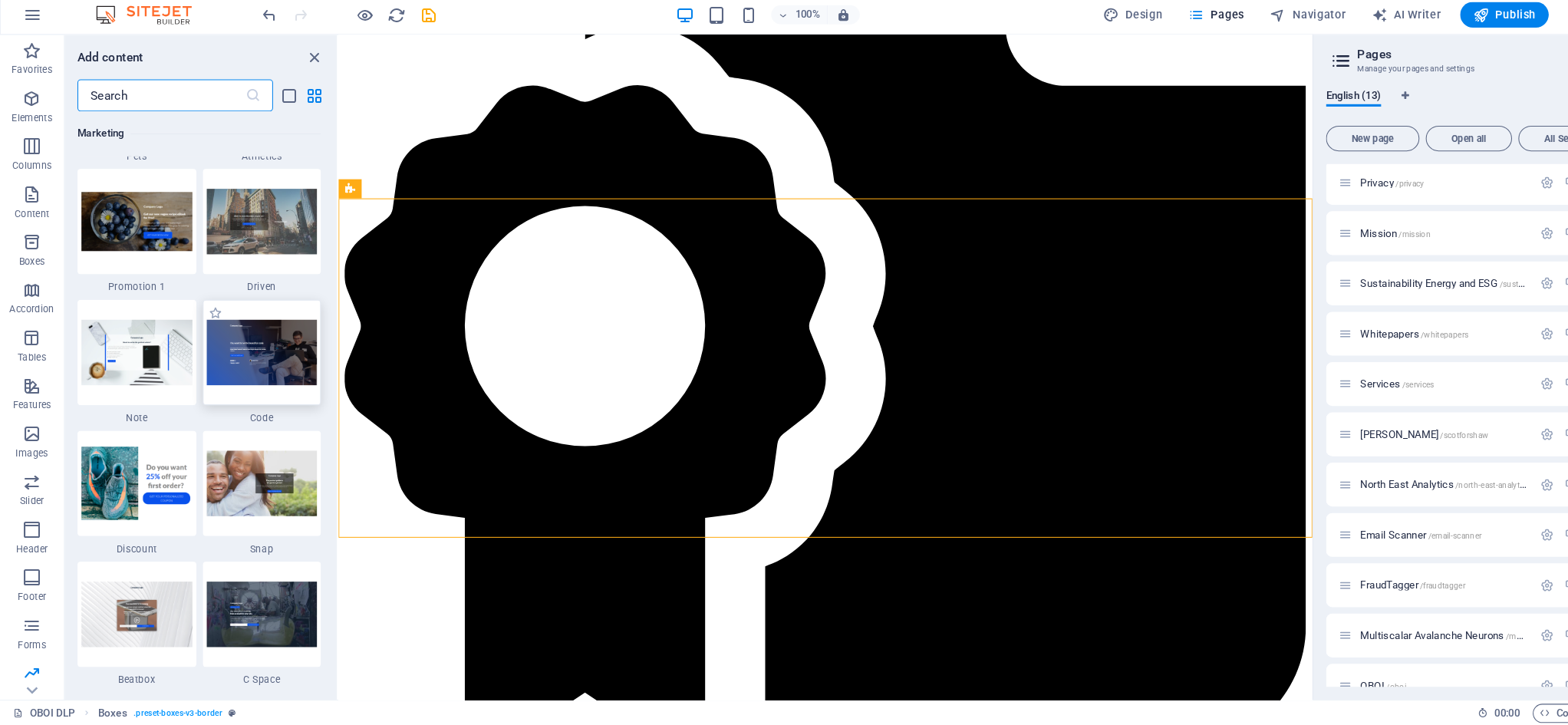
scroll to position [13238, 0]
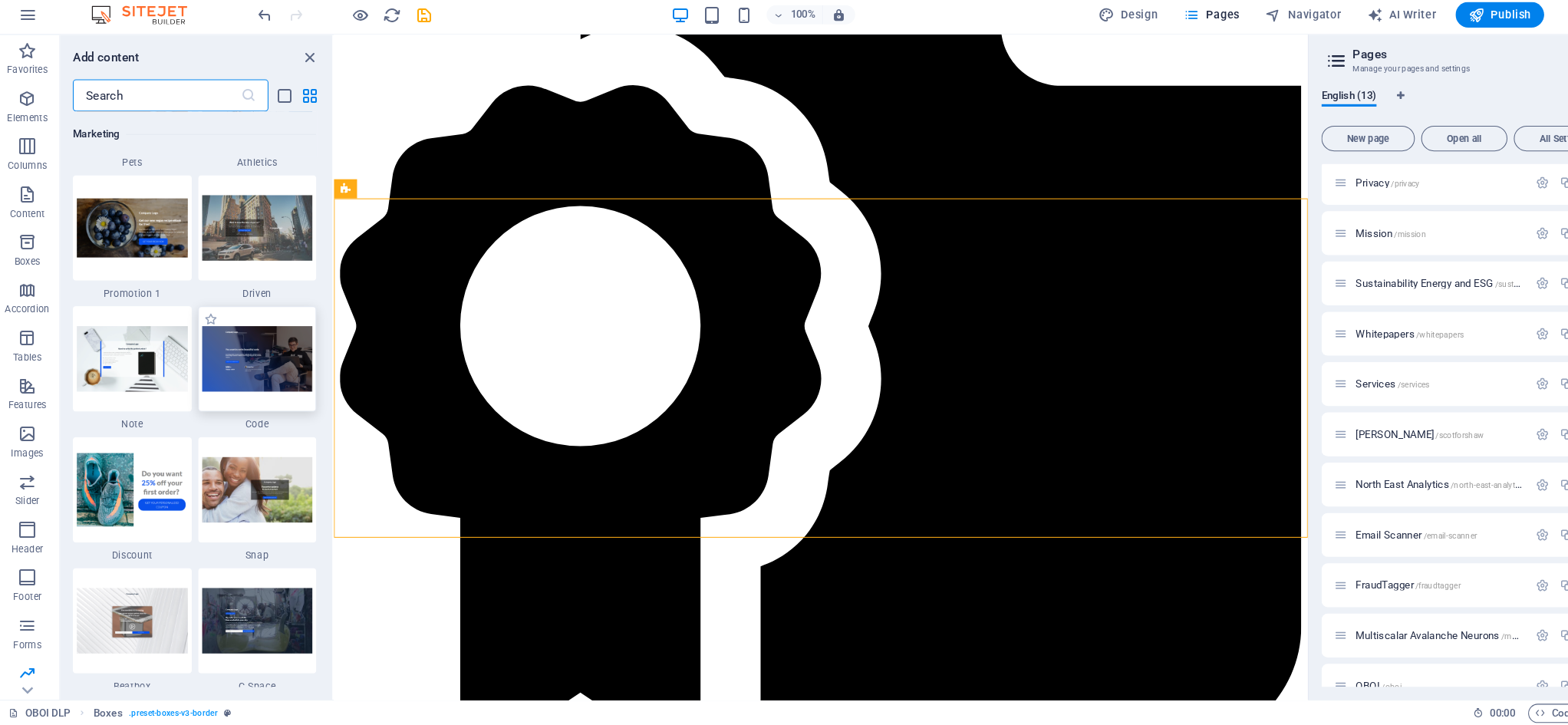
click at [242, 342] on img at bounding box center [252, 373] width 107 height 62
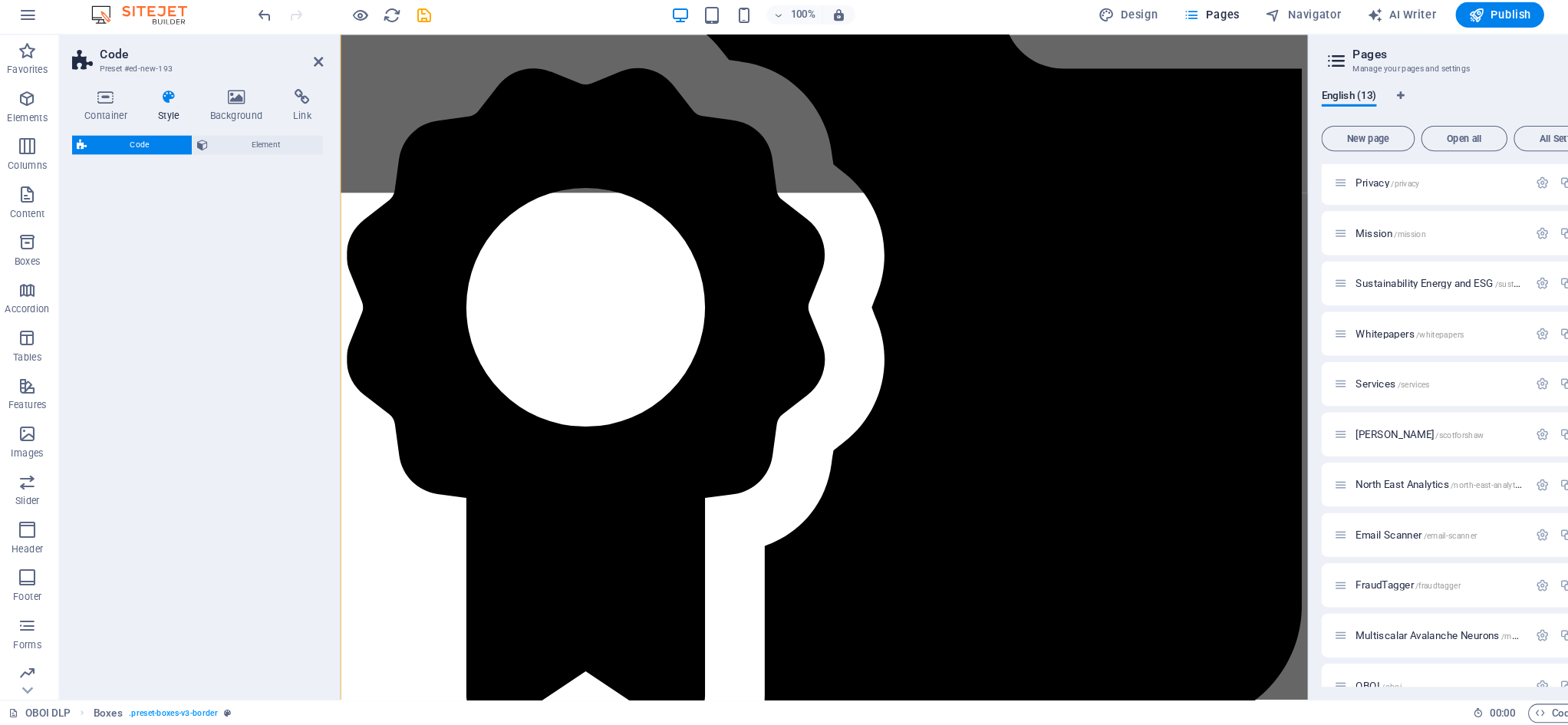
select select "%"
select select "rem"
select select "px"
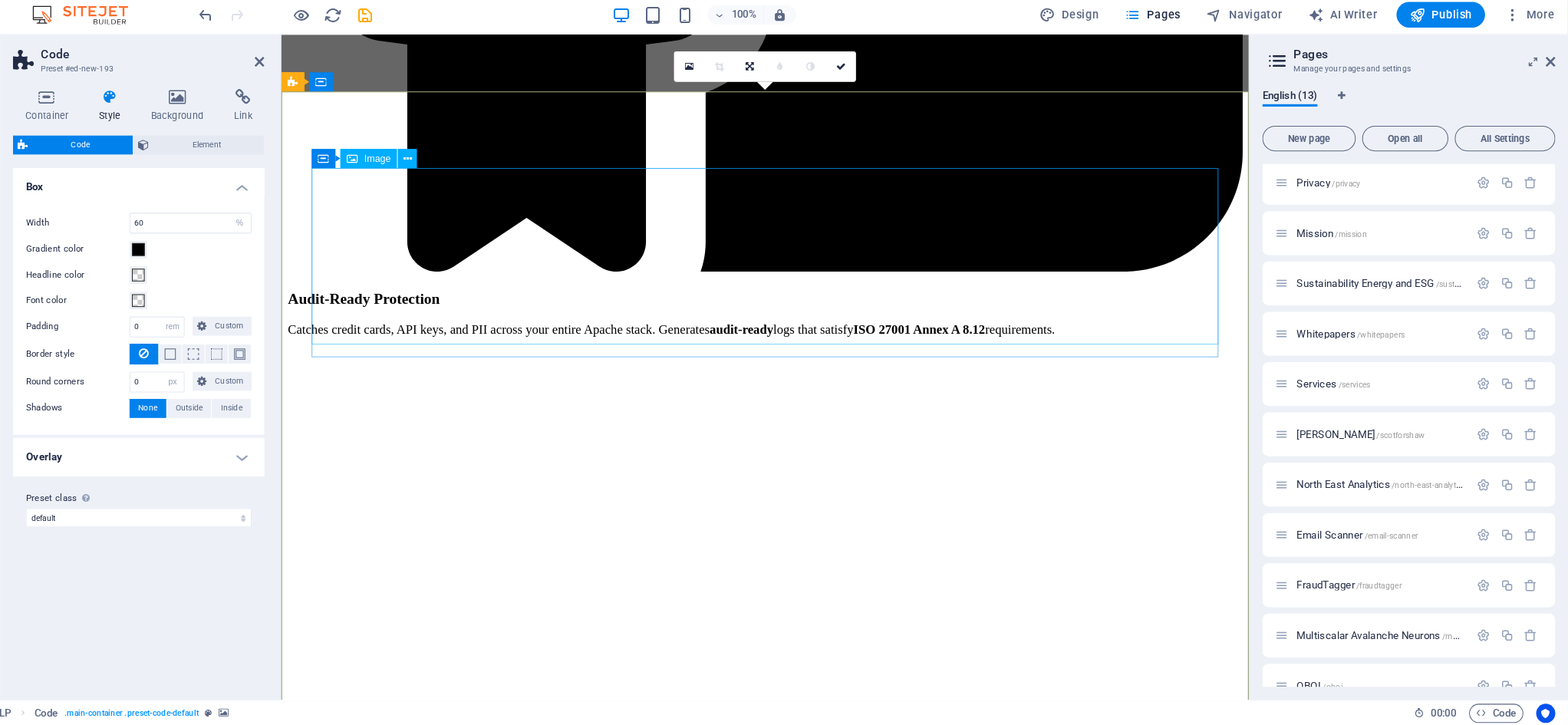
scroll to position [3711, 0]
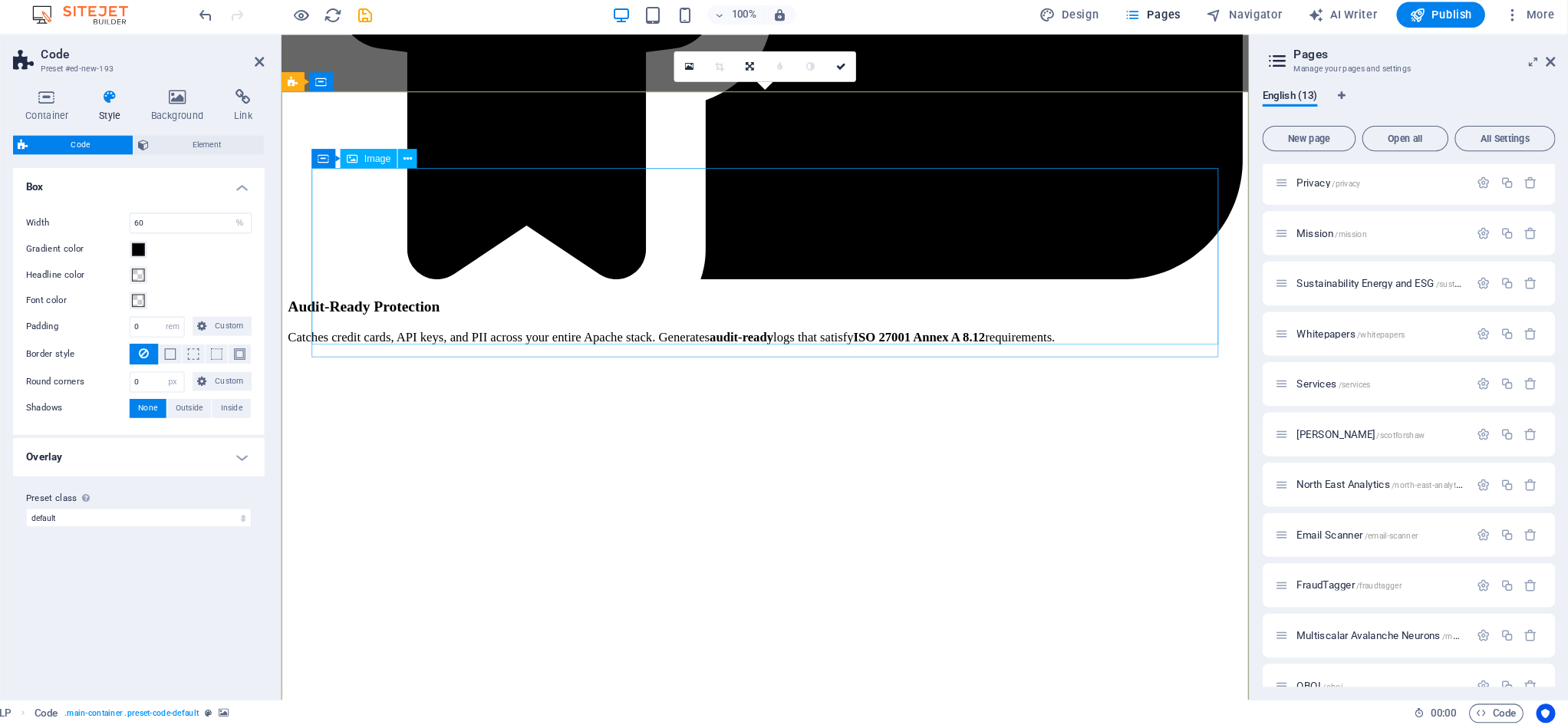
click at [435, 173] on icon at bounding box center [439, 181] width 9 height 16
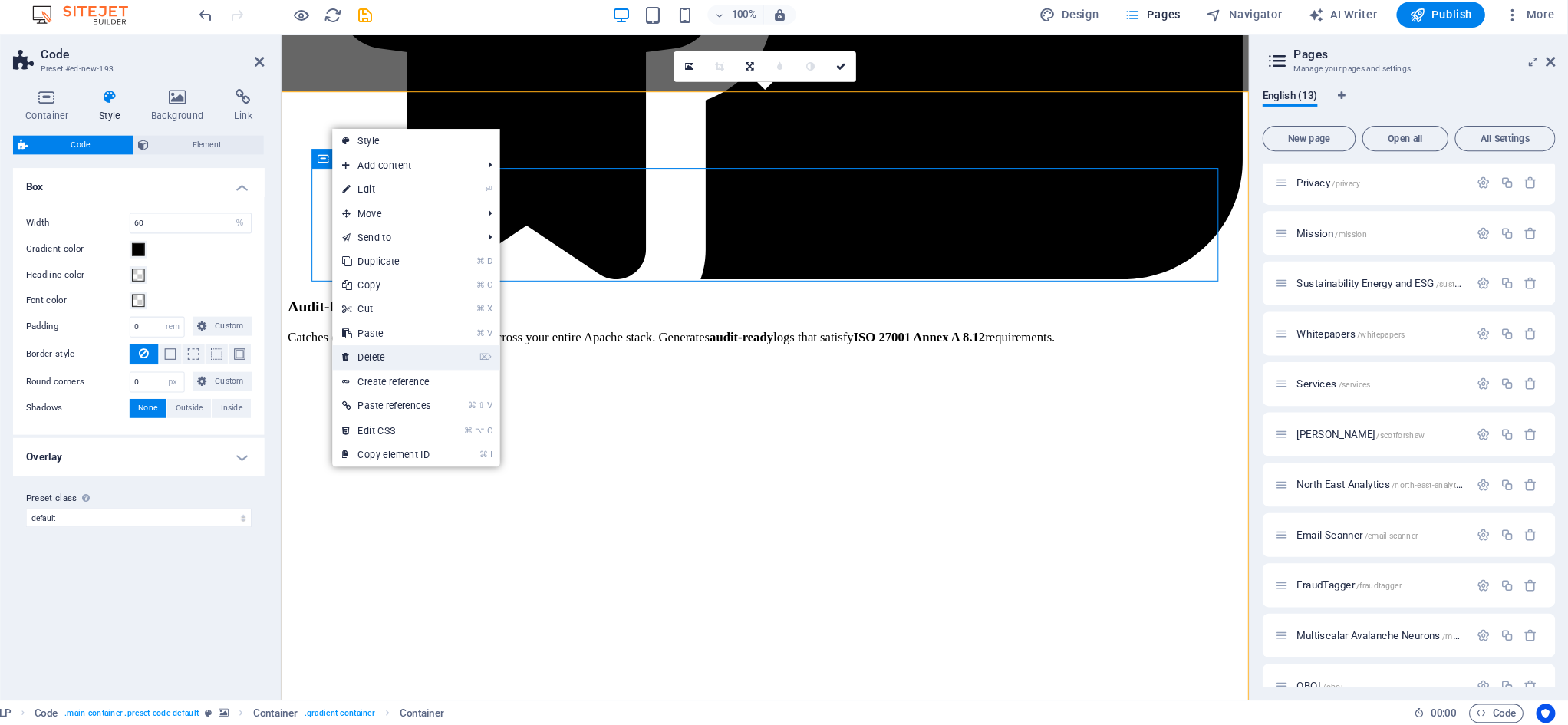
click at [381, 360] on link "⌦ Delete" at bounding box center [433, 372] width 103 height 23
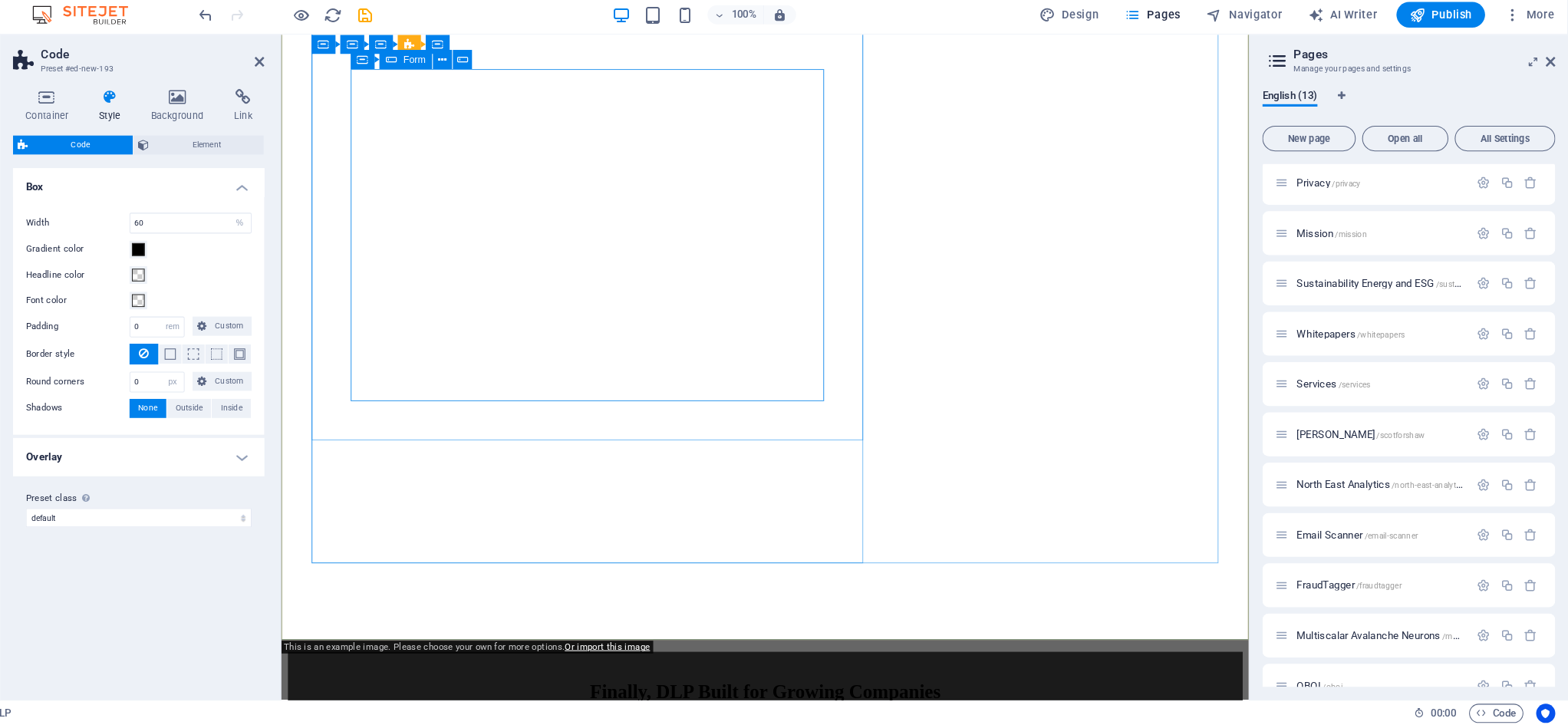
scroll to position [4166, 0]
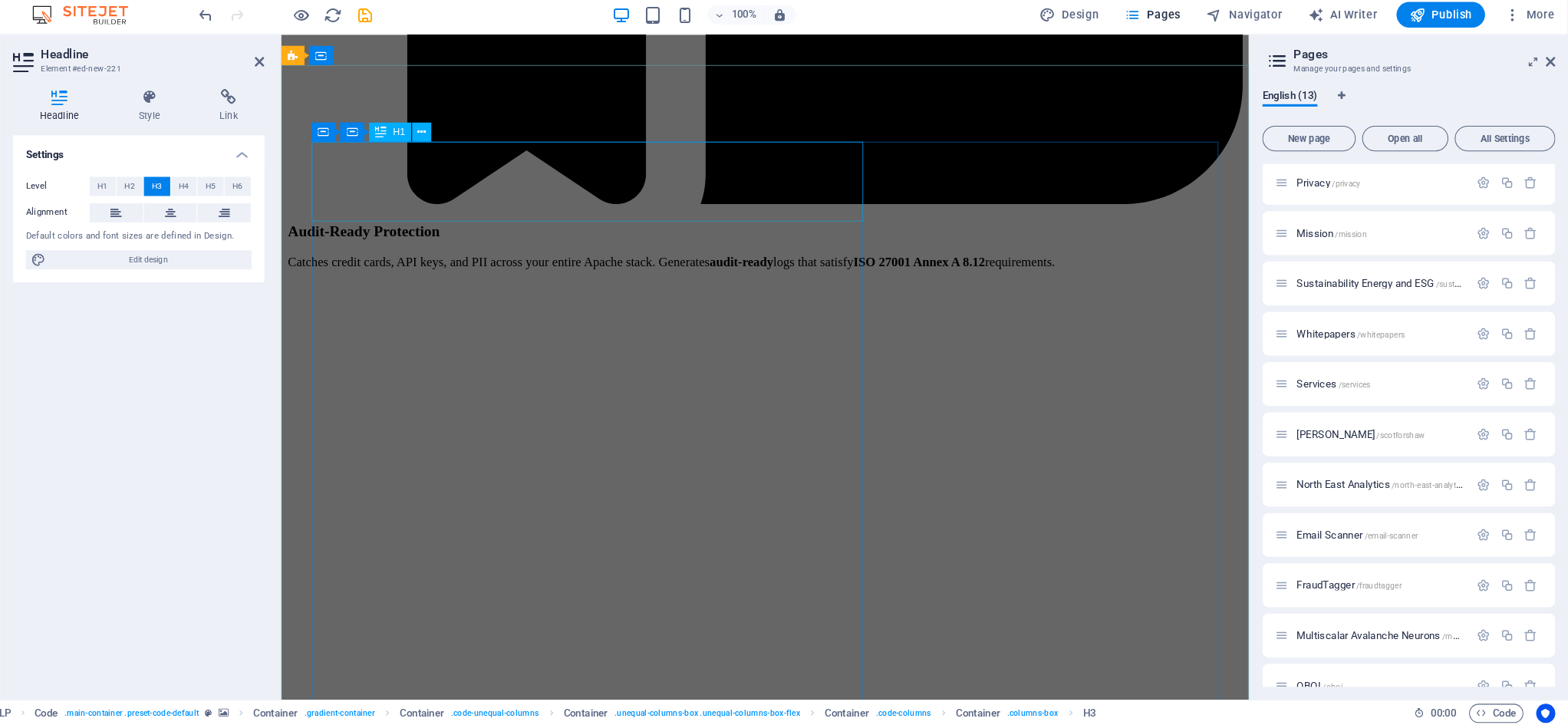
scroll to position [3735, 0]
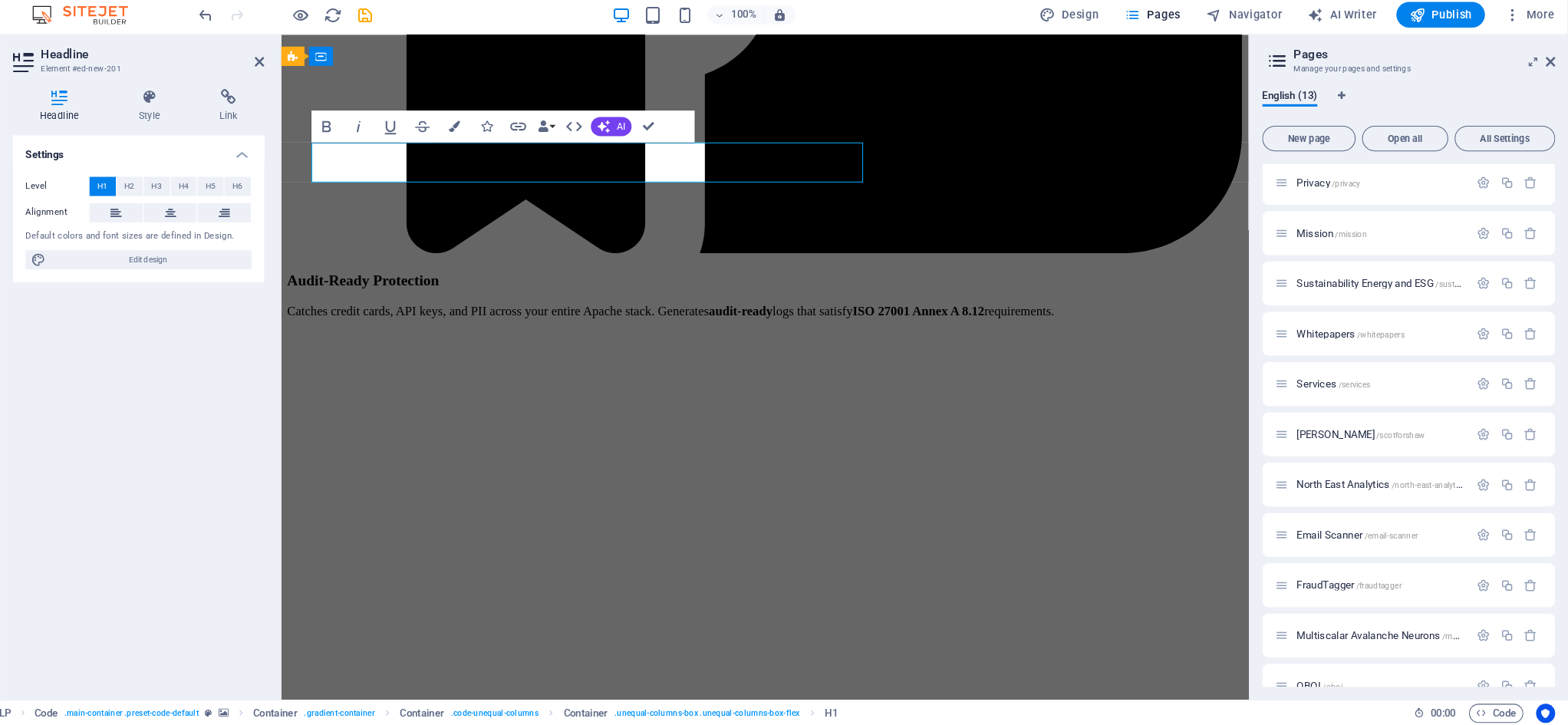
scroll to position [0, 0]
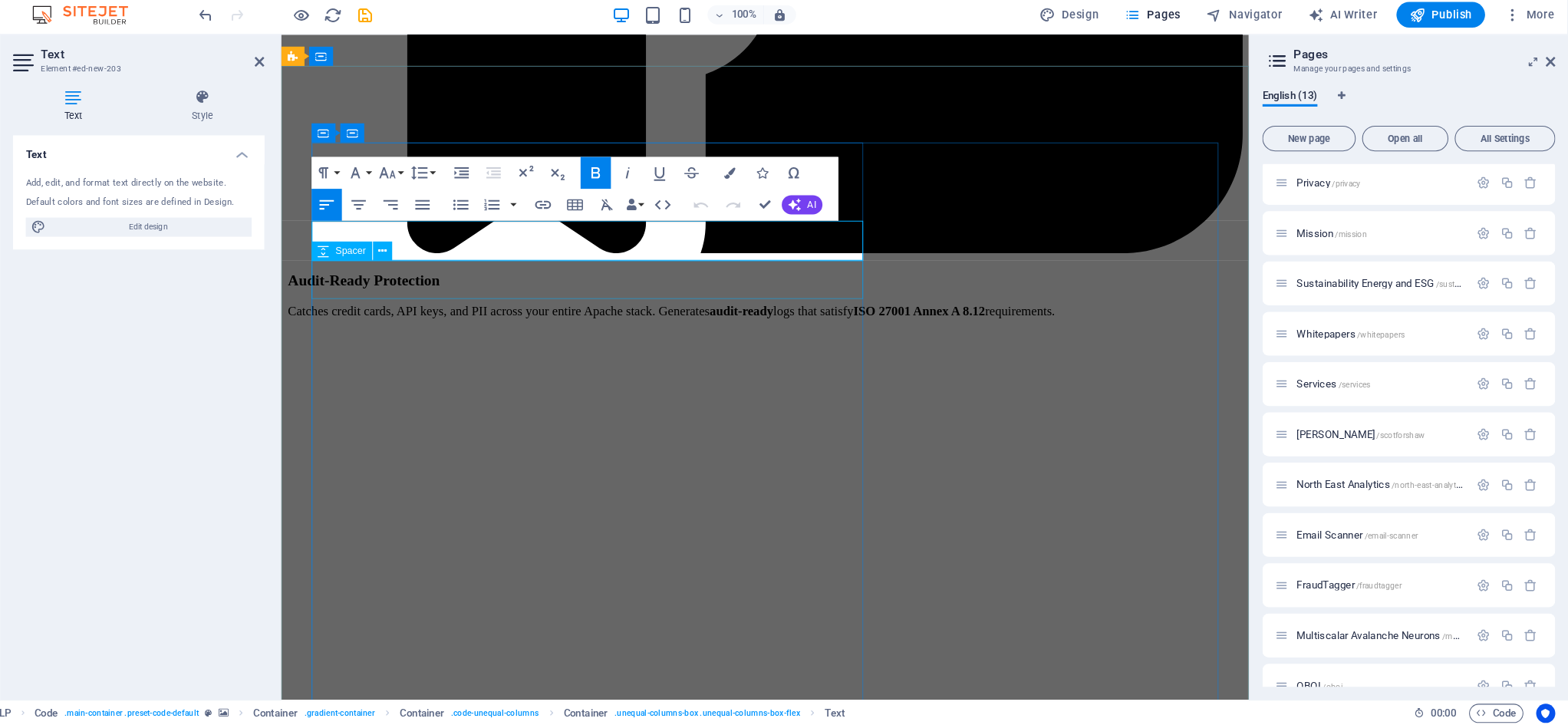
click at [361, 260] on div "Spacer" at bounding box center [390, 268] width 58 height 18
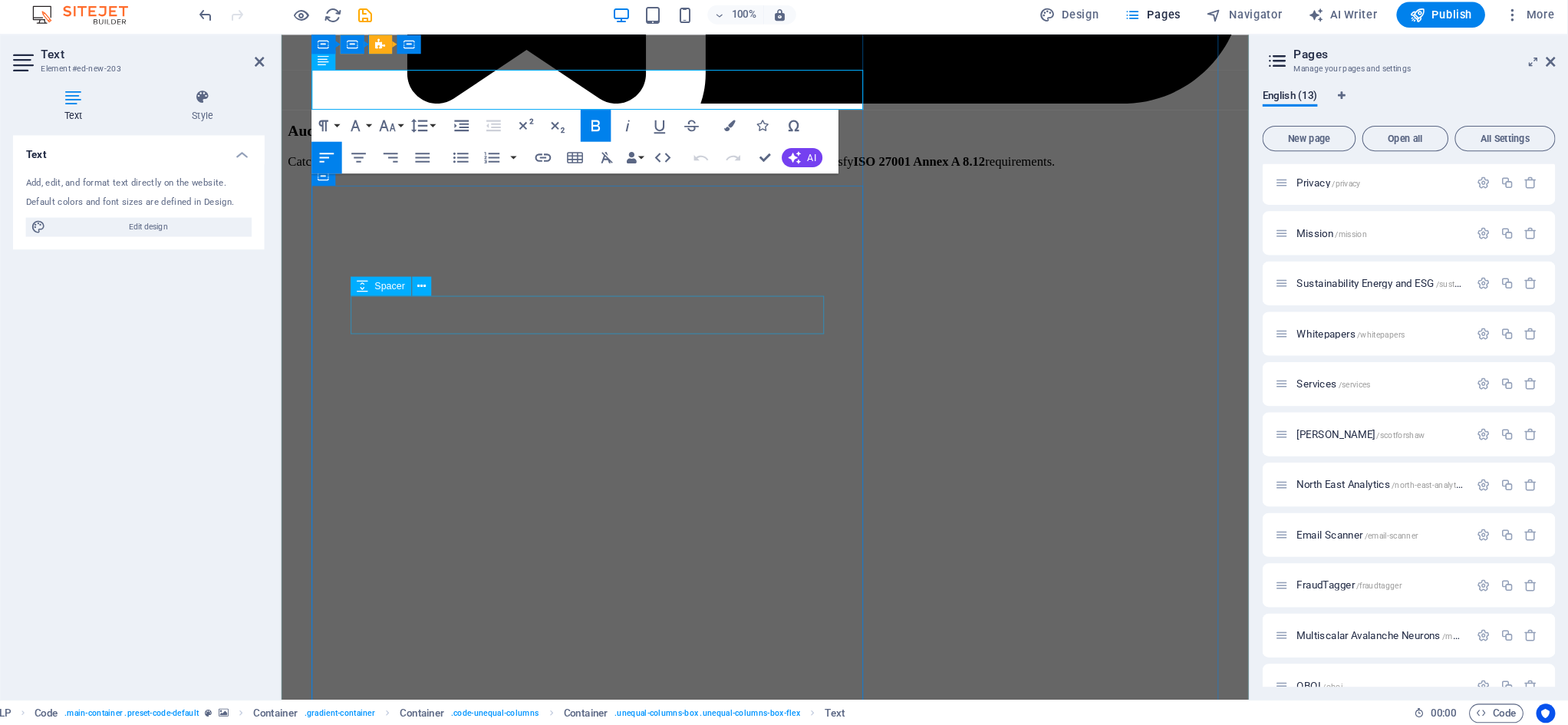
scroll to position [3880, 0]
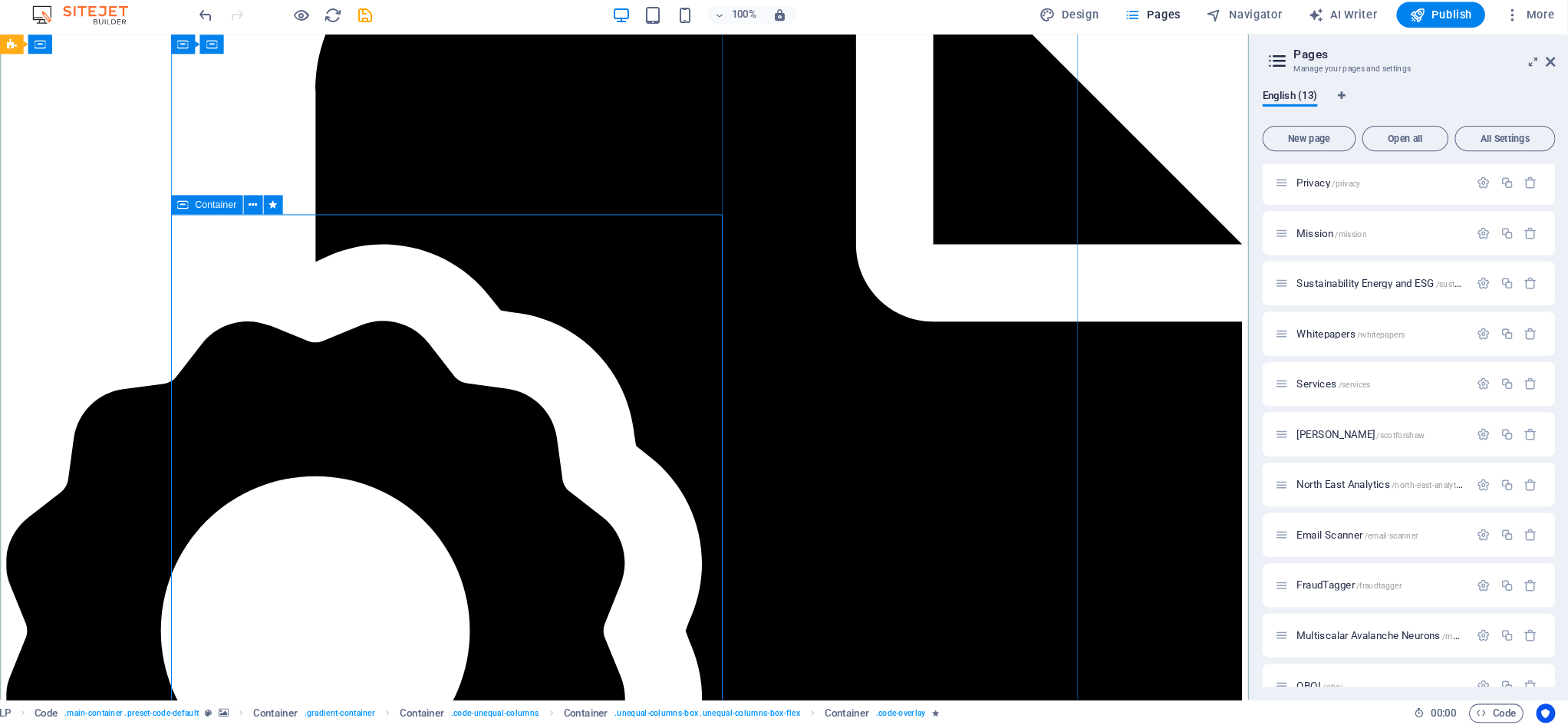
scroll to position [3732, 0]
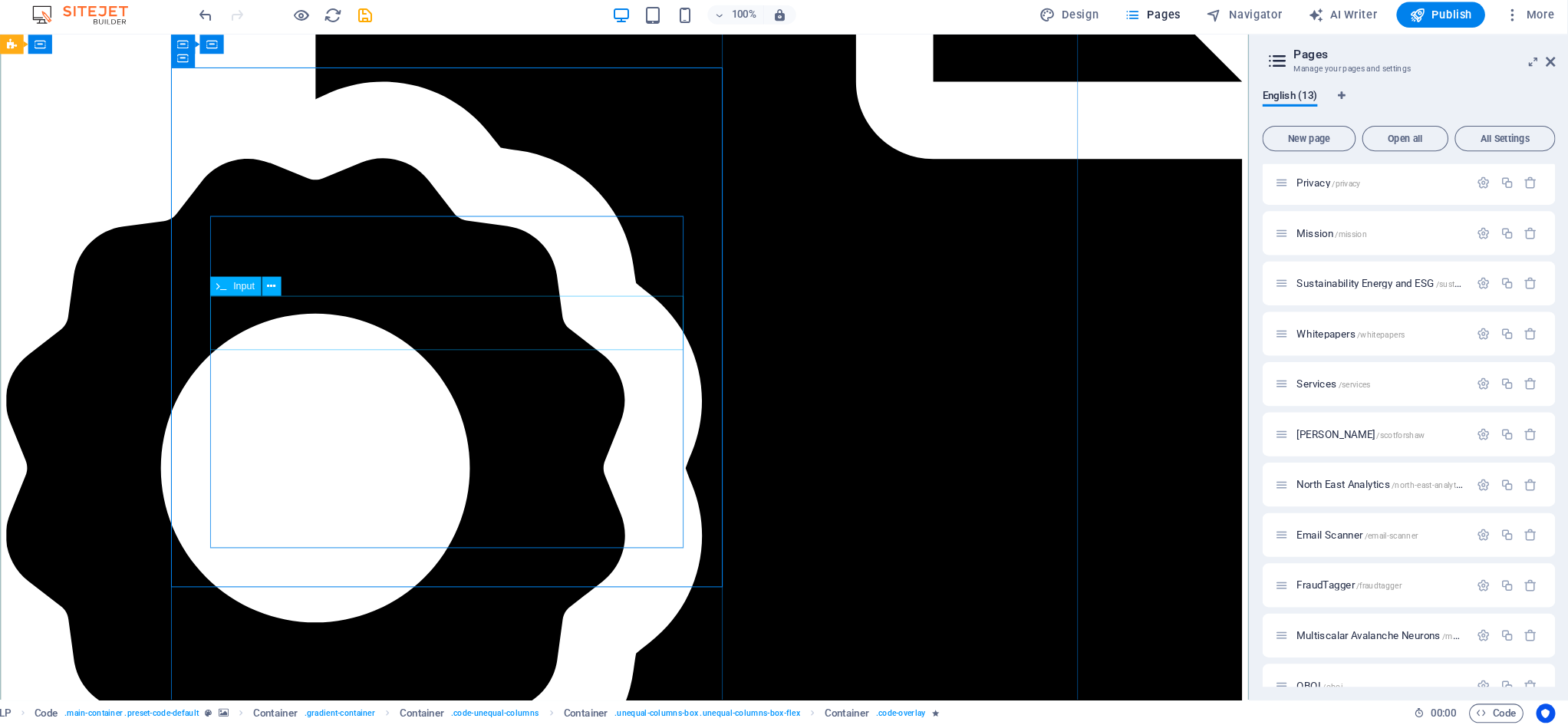
scroll to position [3856, 0]
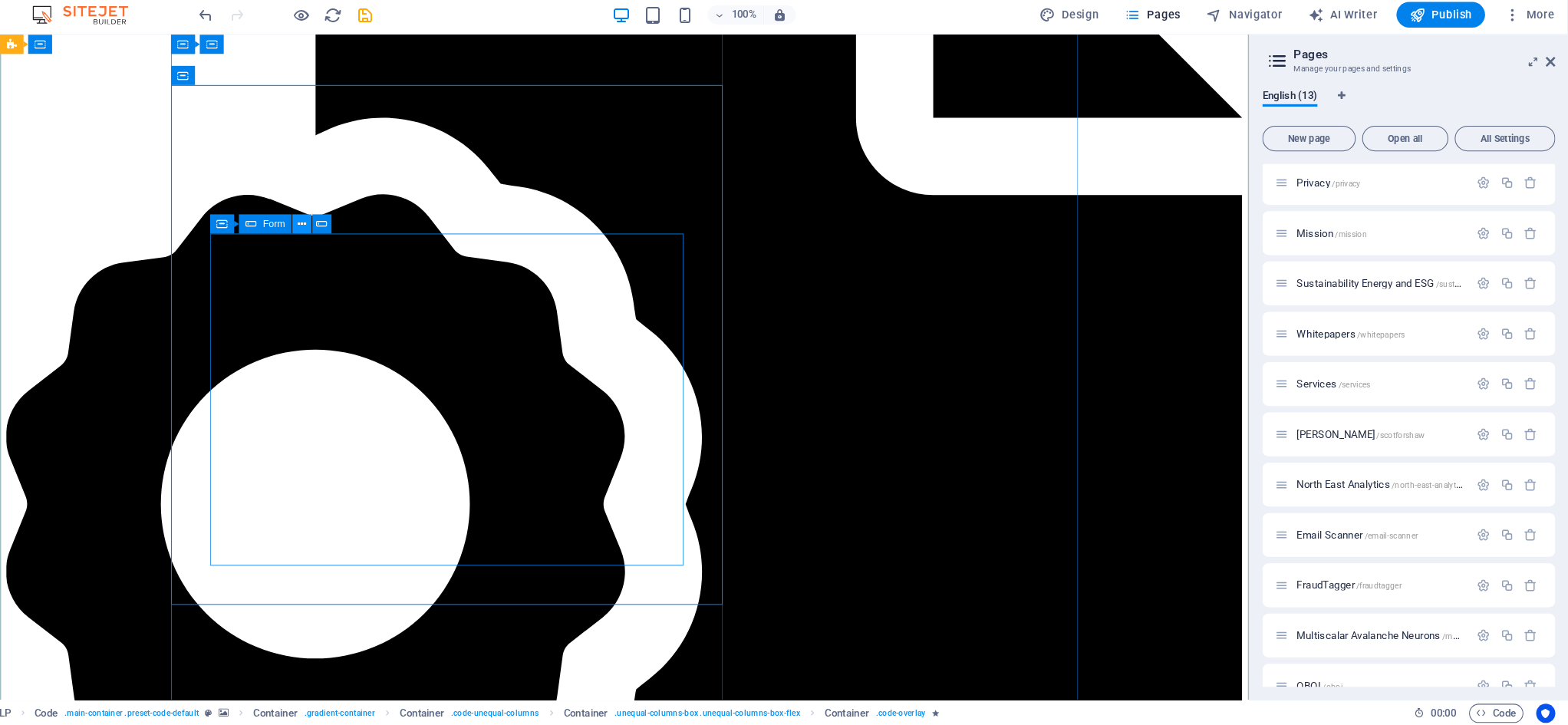
click at [348, 236] on icon at bounding box center [351, 244] width 9 height 16
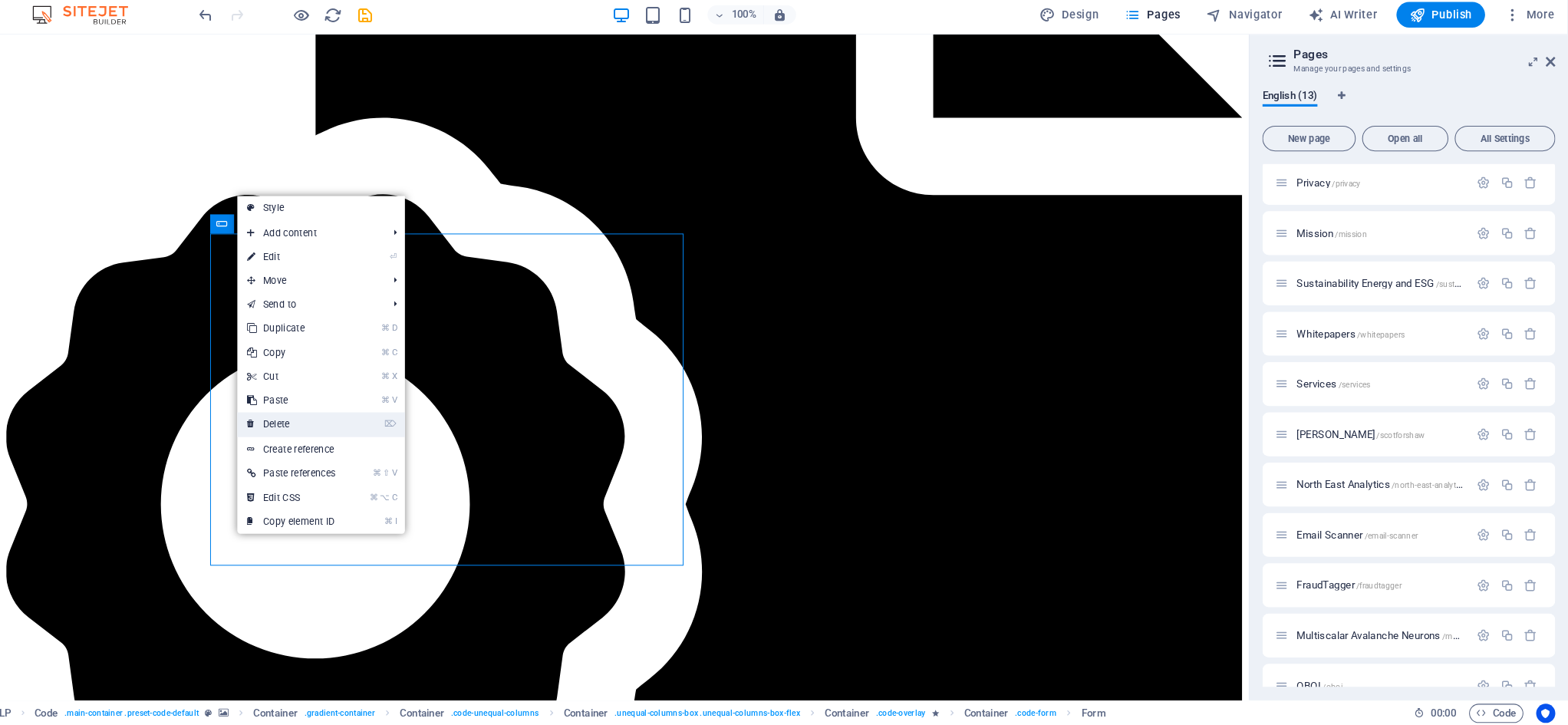
click at [289, 424] on link "⌦ Delete" at bounding box center [341, 436] width 103 height 23
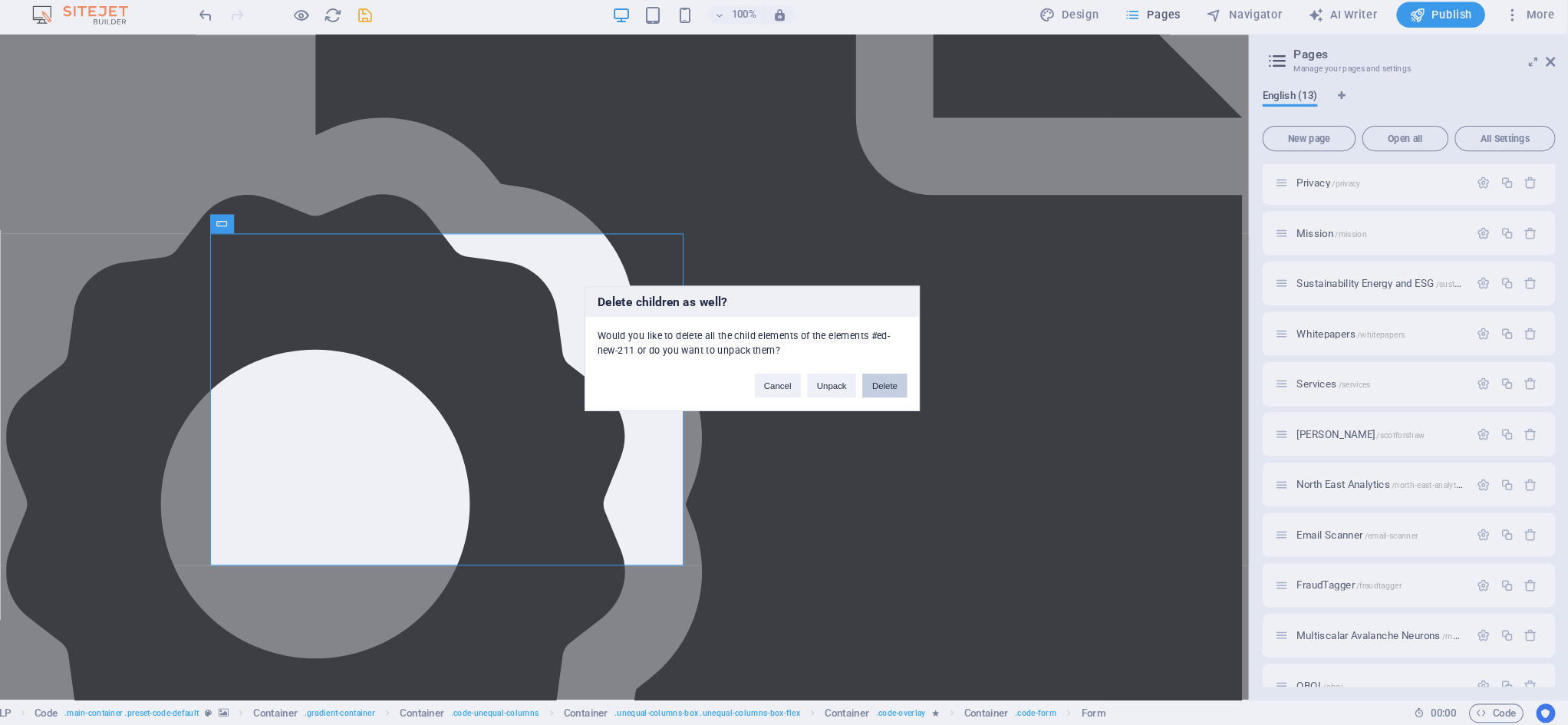
click at [890, 387] on button "Delete" at bounding box center [911, 398] width 43 height 23
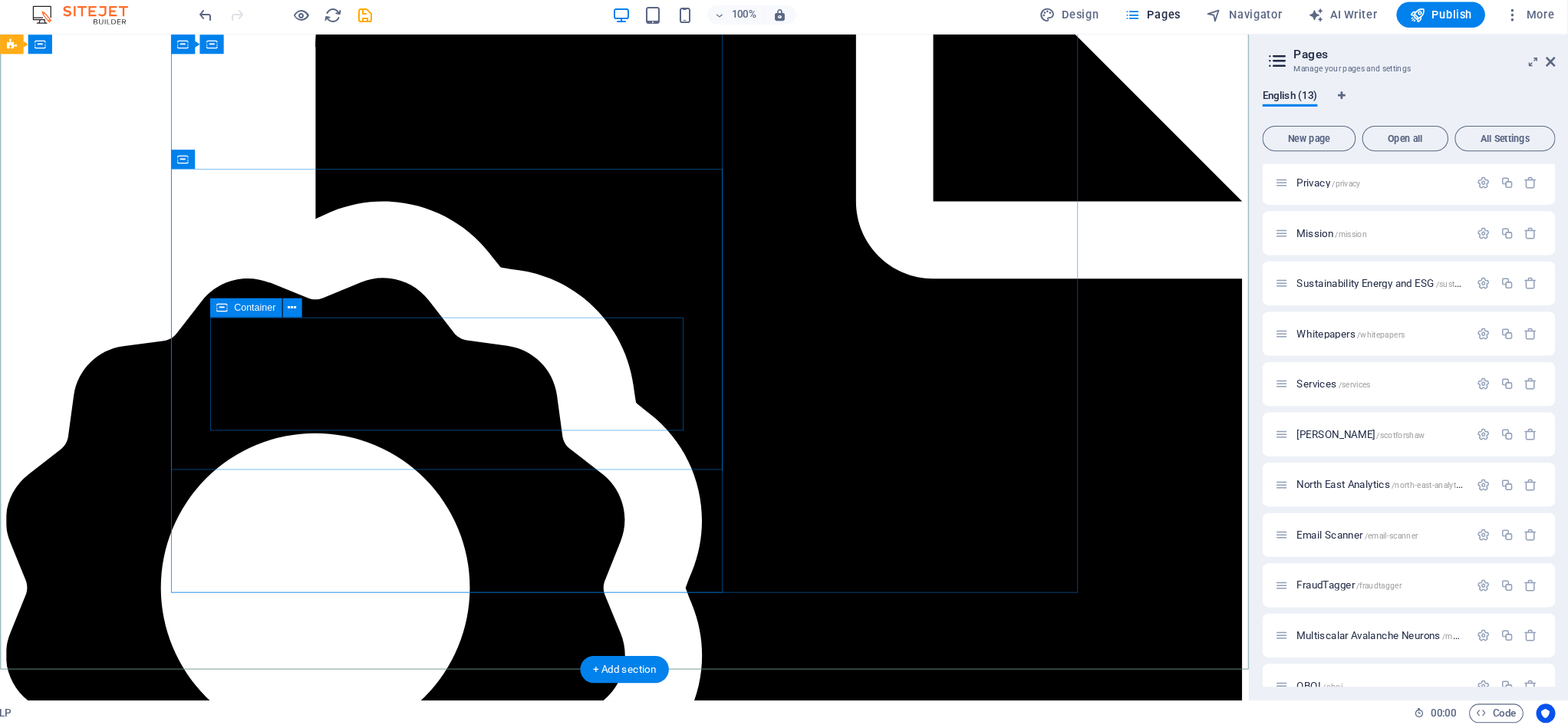
scroll to position [3777, 0]
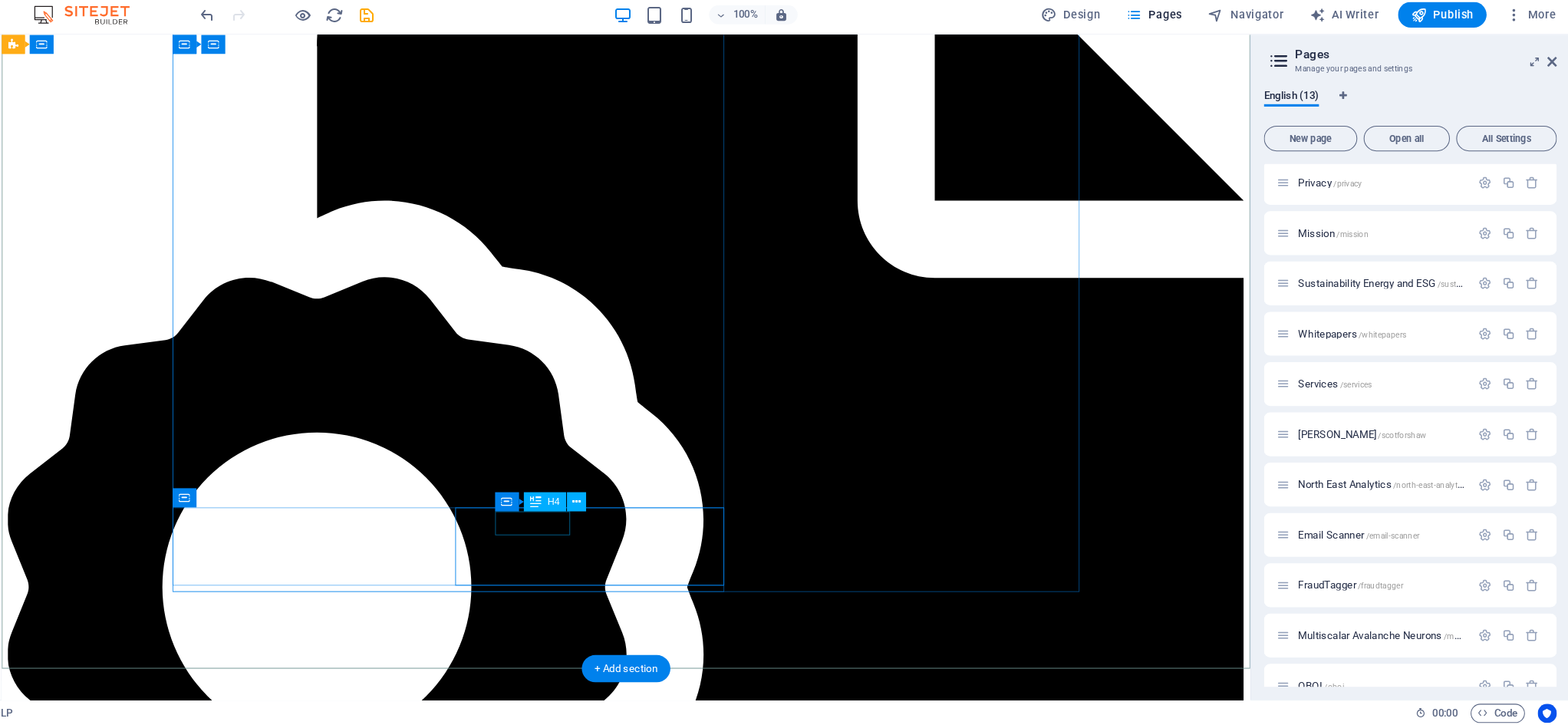
drag, startPoint x: 498, startPoint y: 506, endPoint x: 227, endPoint y: 506, distance: 271.0
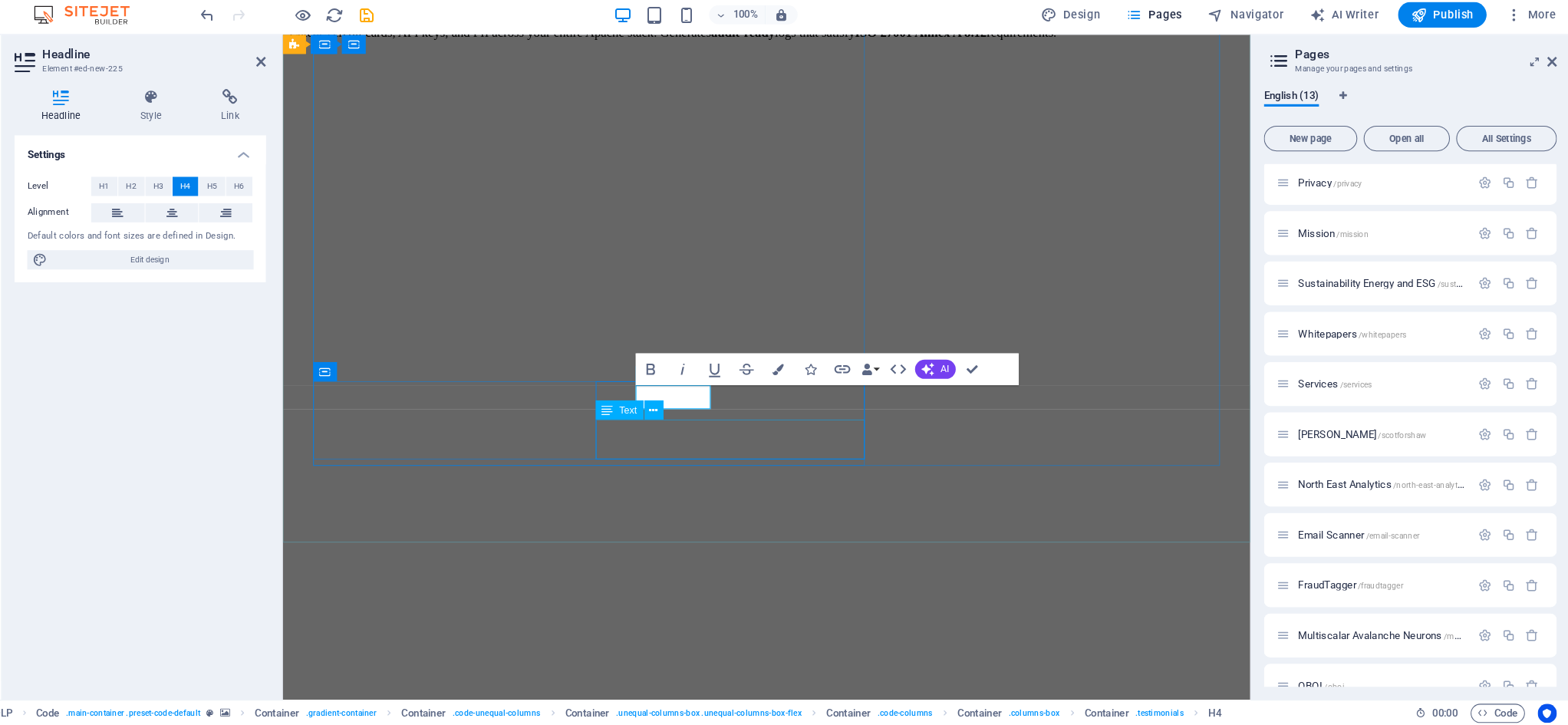
scroll to position [4021, 0]
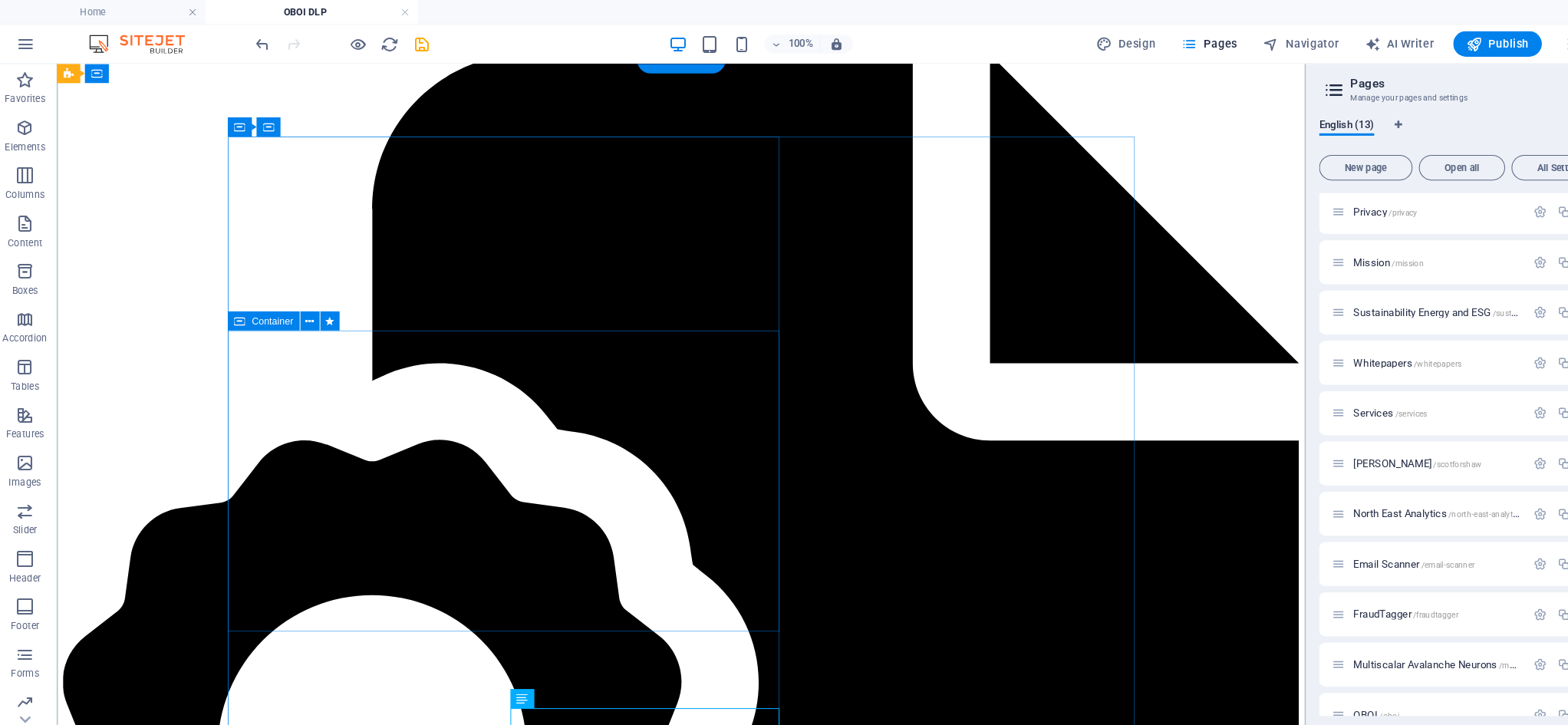
scroll to position [0, 0]
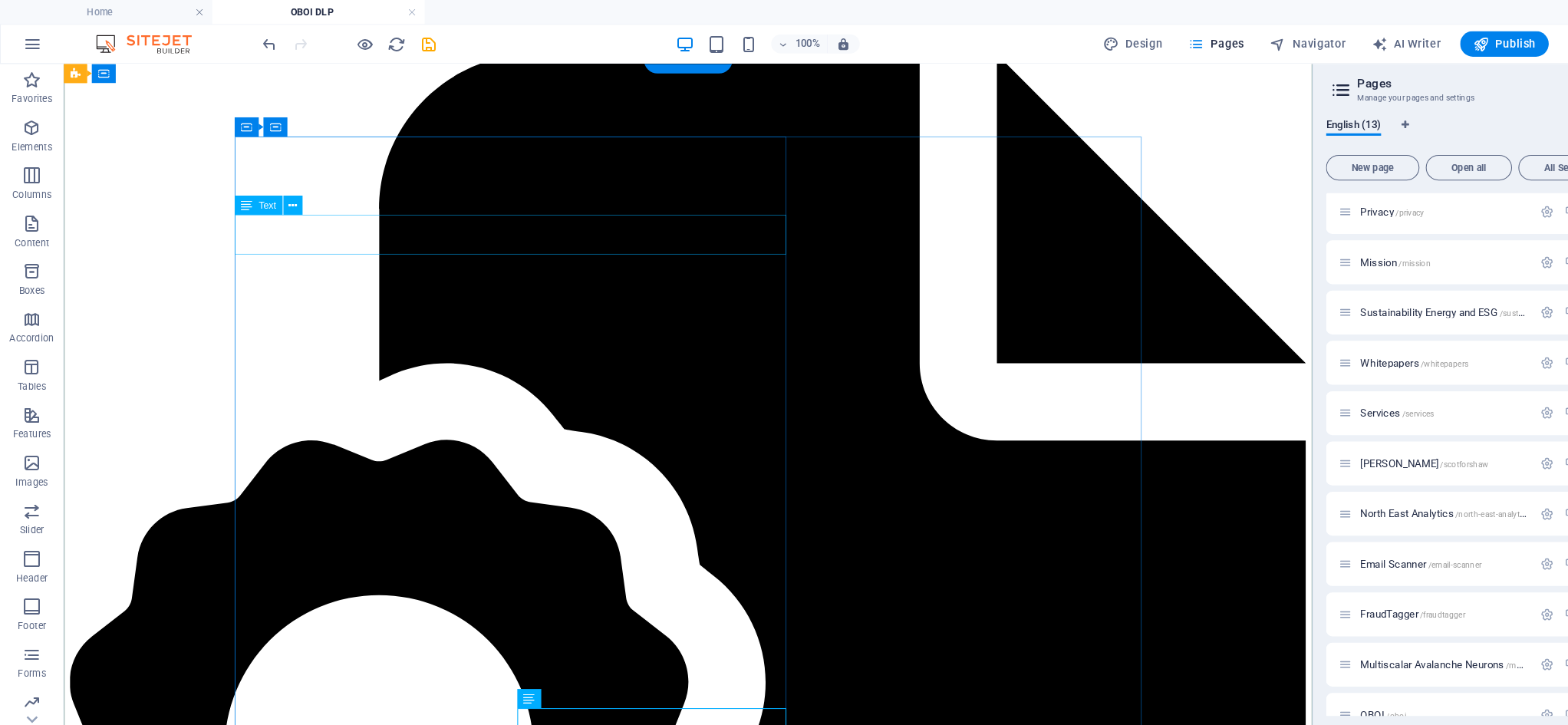
drag, startPoint x: 408, startPoint y: 241, endPoint x: 470, endPoint y: 303, distance: 87.7
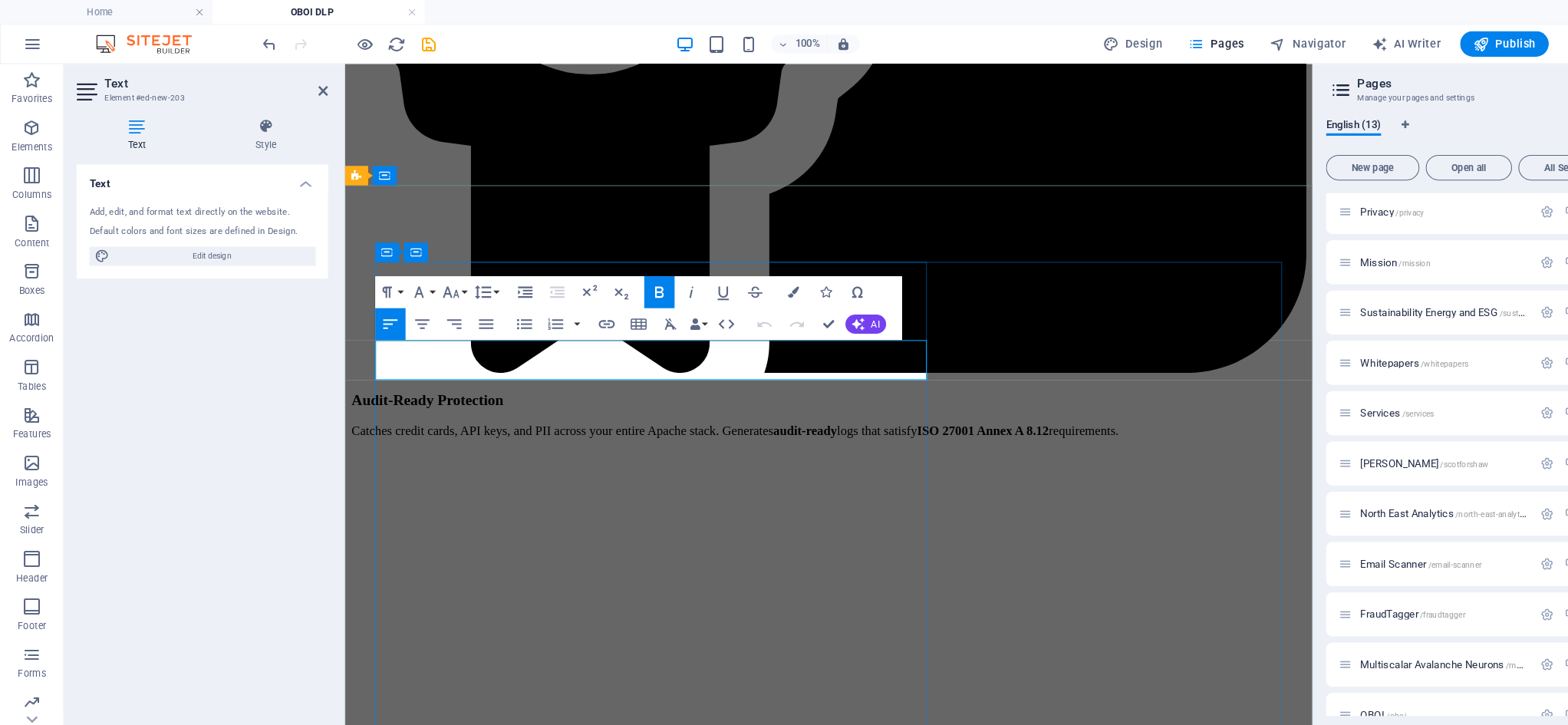
drag, startPoint x: 389, startPoint y: 340, endPoint x: 825, endPoint y: 372, distance: 437.2
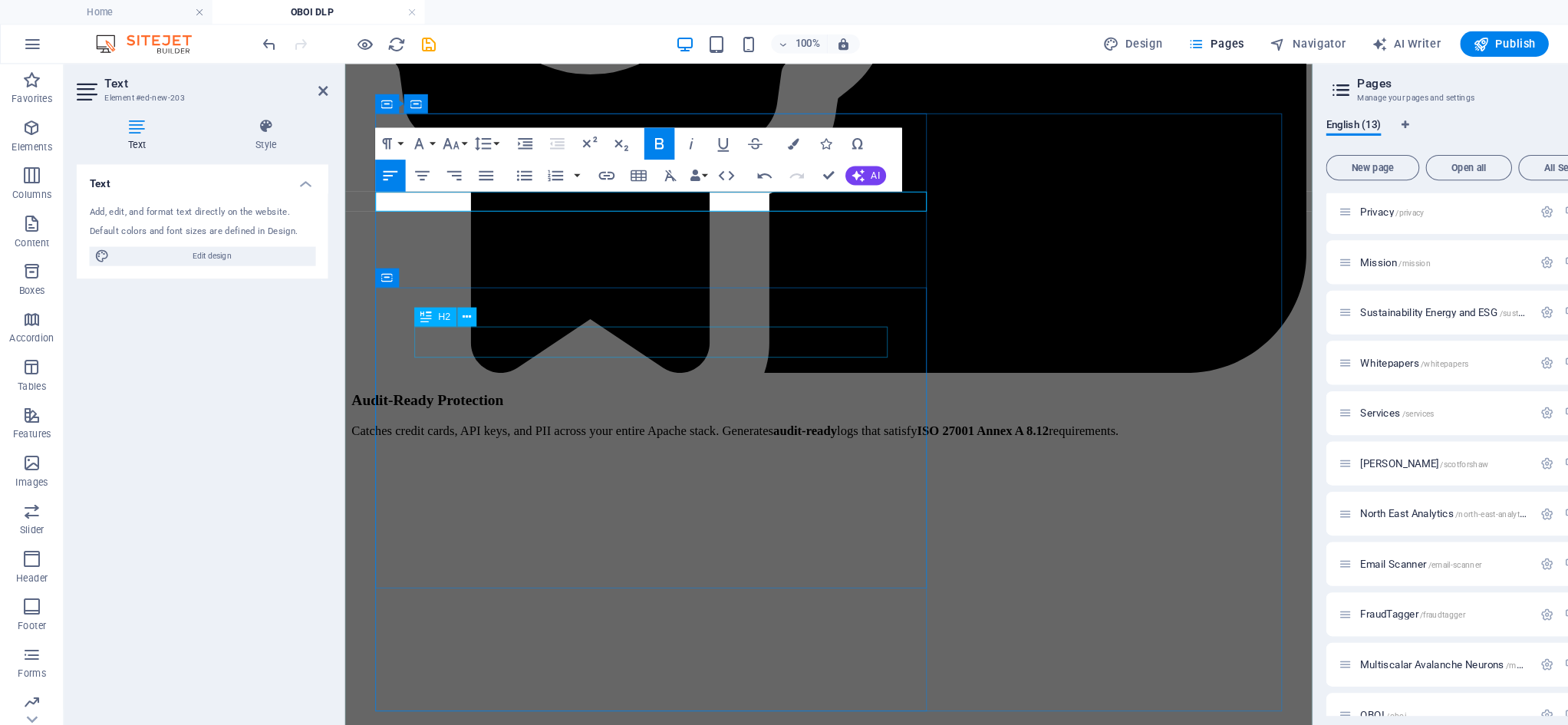
scroll to position [3794, 0]
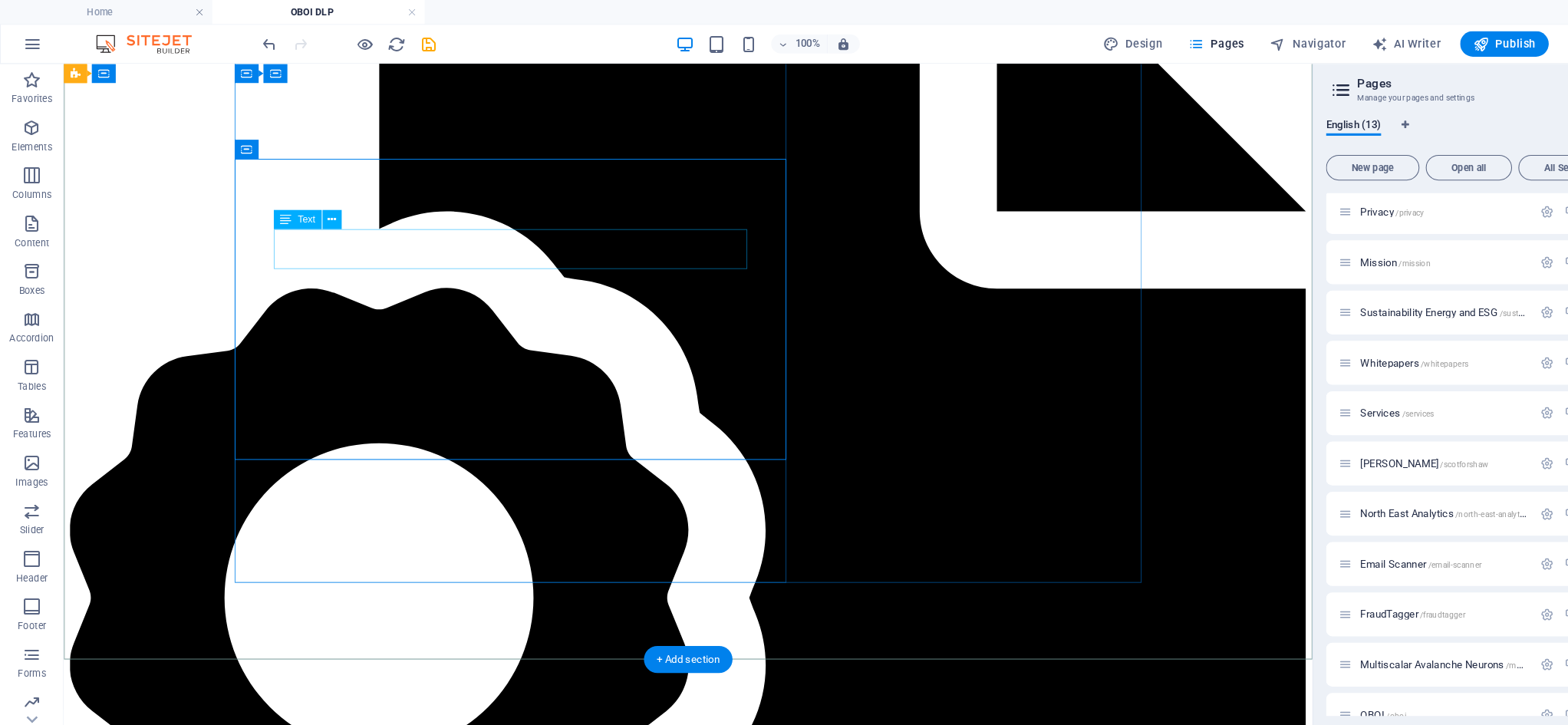
click at [346, 292] on icon at bounding box center [342, 287] width 9 height 16
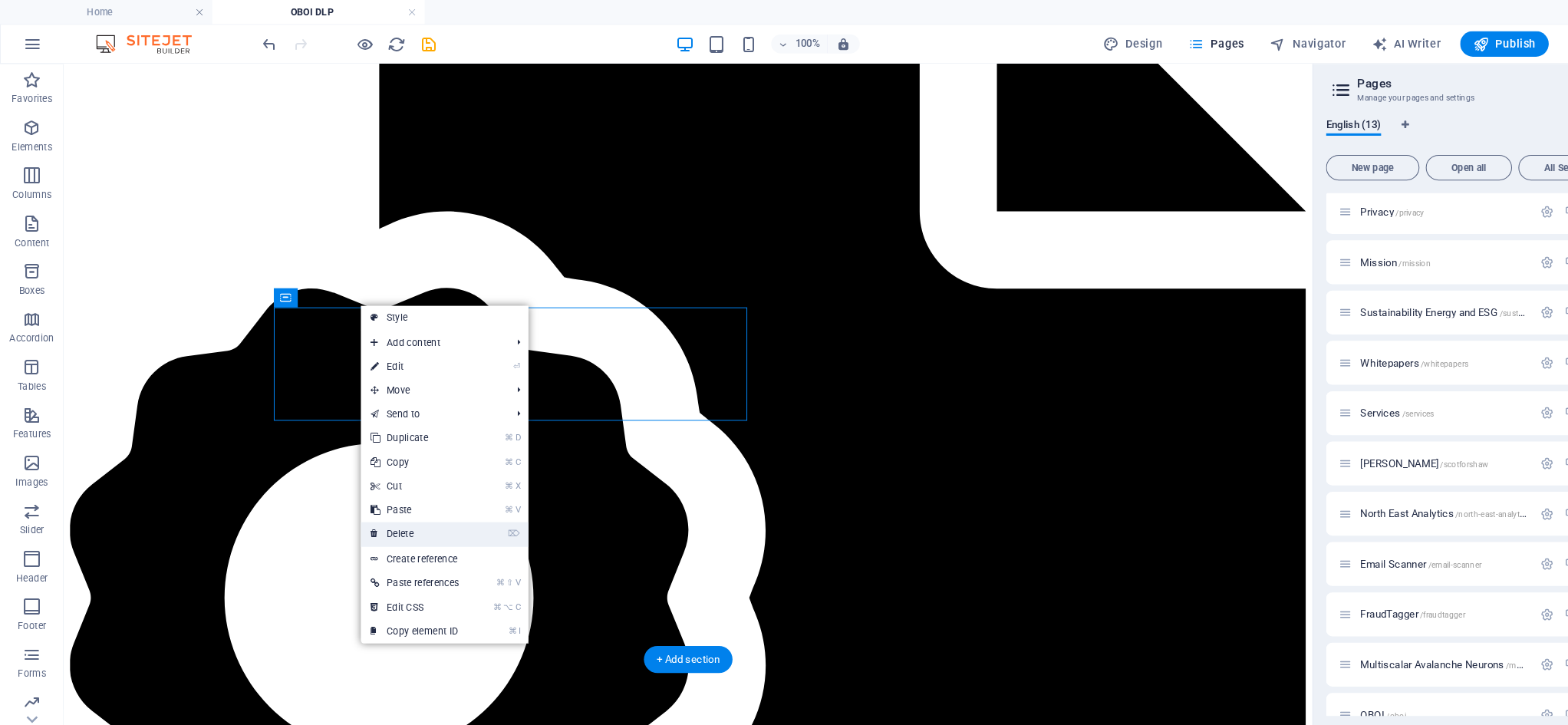
click at [409, 513] on link "⌦ Delete" at bounding box center [398, 513] width 103 height 23
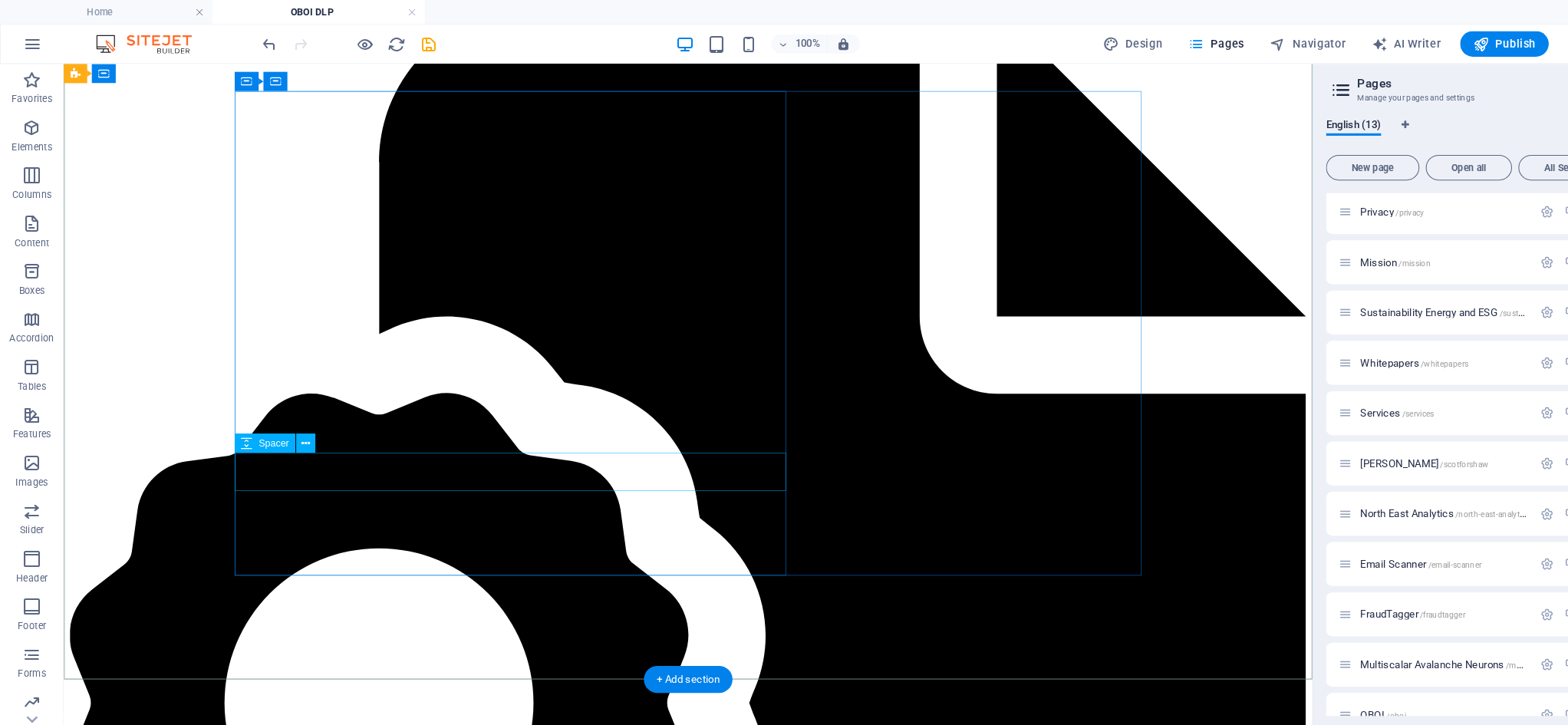
scroll to position [3696, 0]
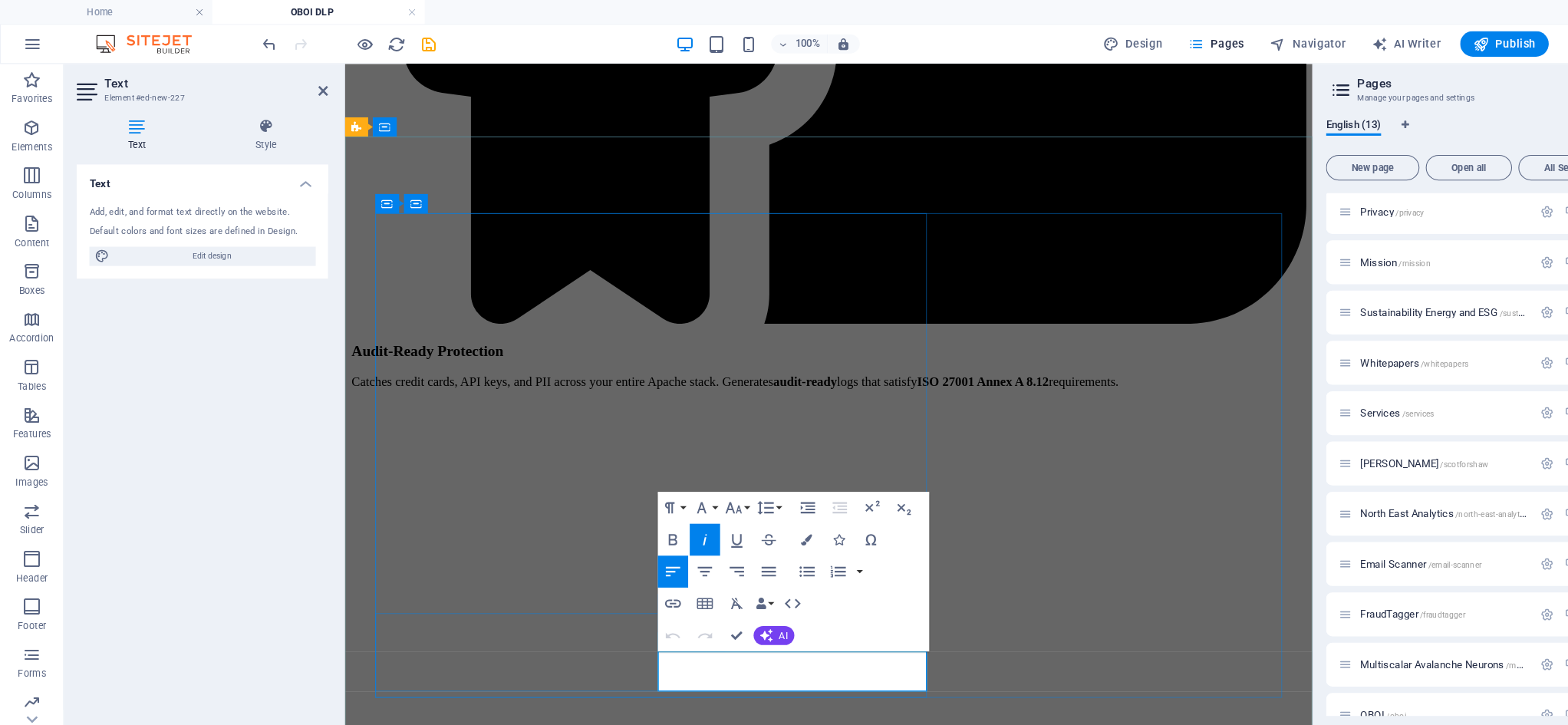
drag, startPoint x: 654, startPoint y: 639, endPoint x: 731, endPoint y: 655, distance: 78.6
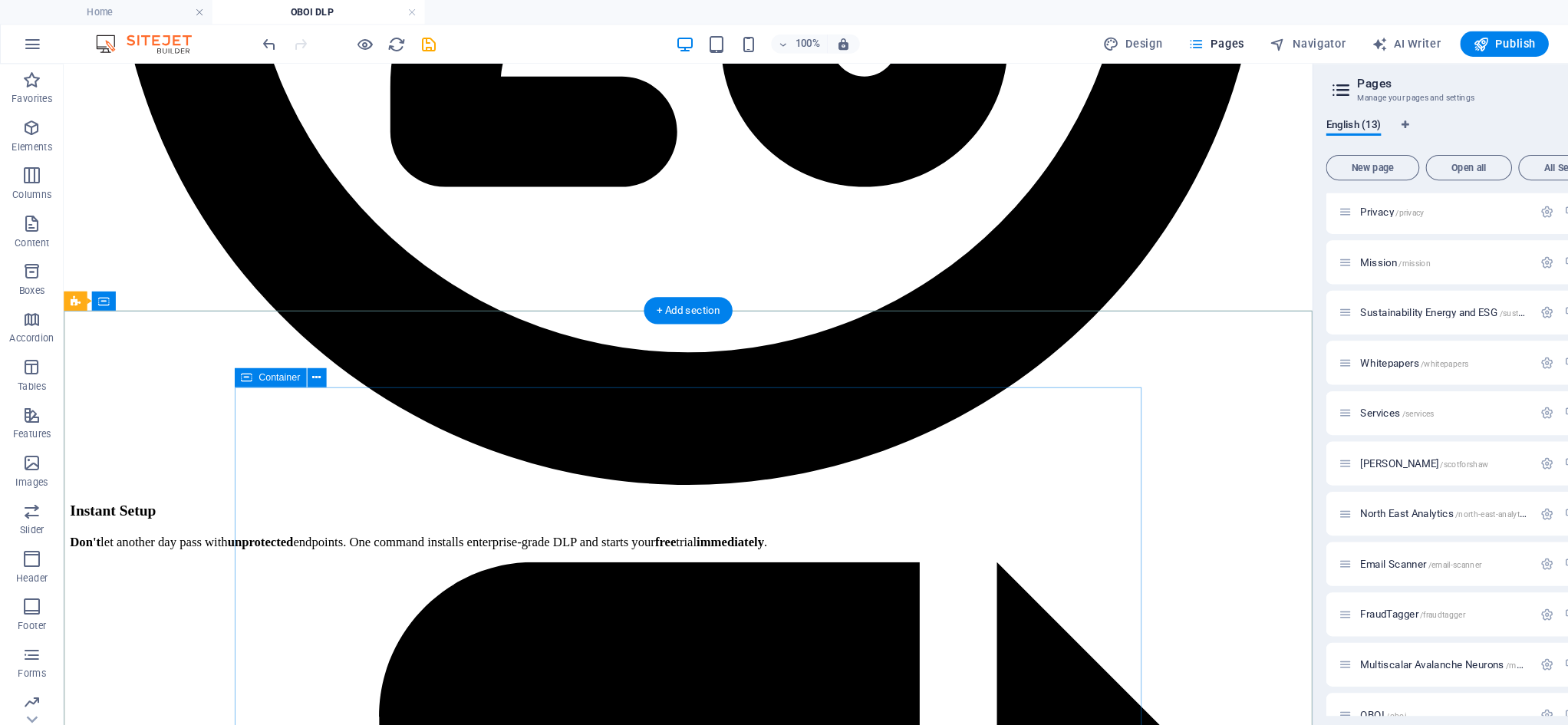
scroll to position [3514, 0]
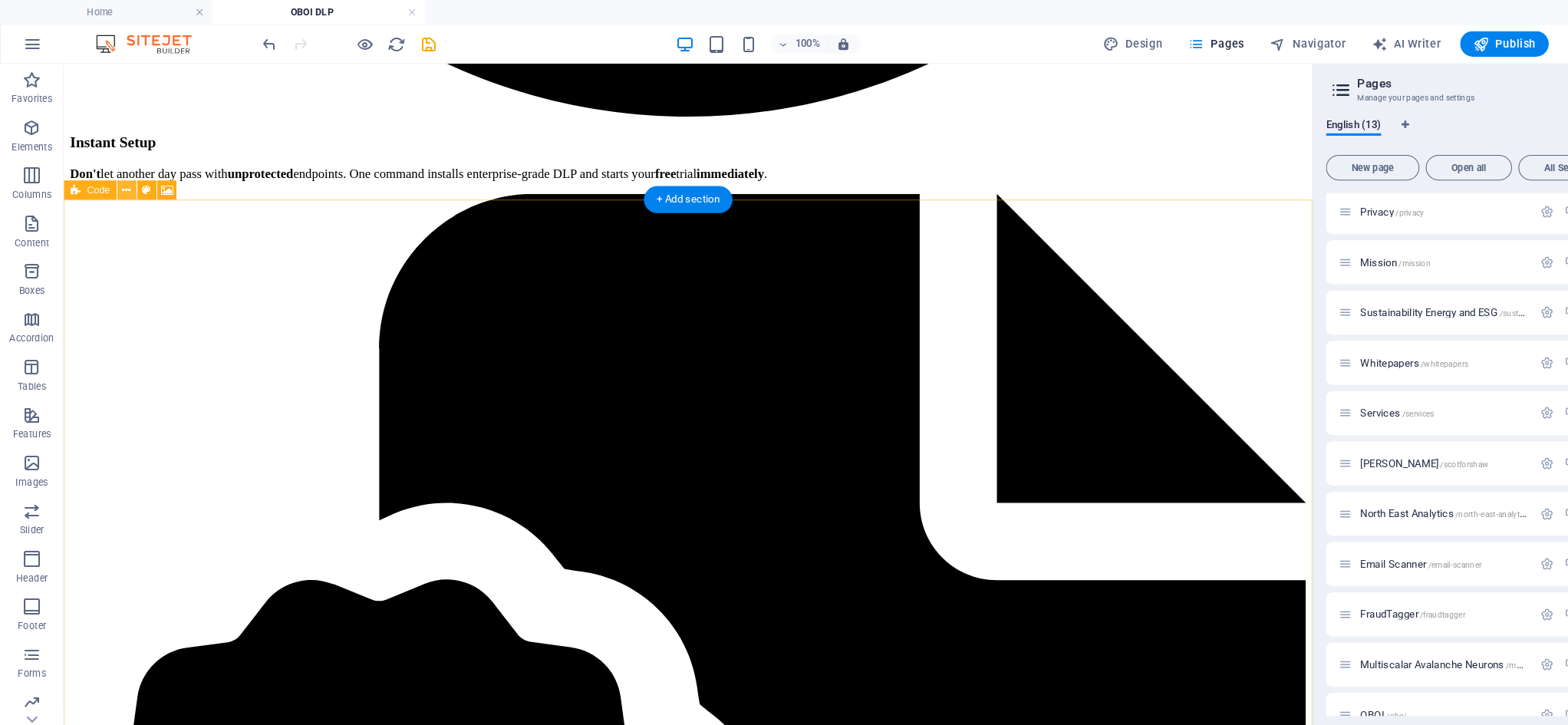
click at [124, 181] on icon at bounding box center [121, 182] width 9 height 16
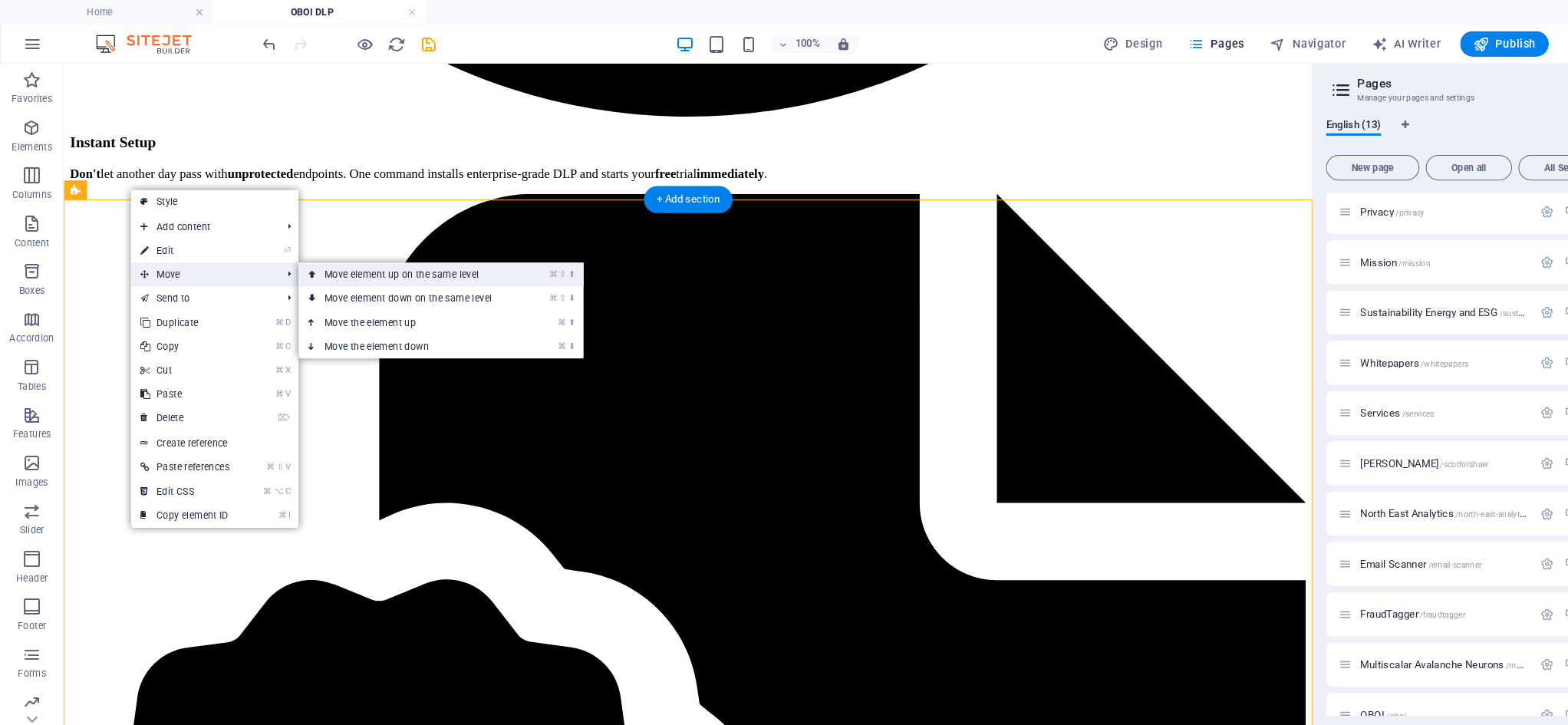
click at [352, 267] on link "⌘ ⇧ ⬆ Move element up on the same level" at bounding box center [394, 264] width 217 height 23
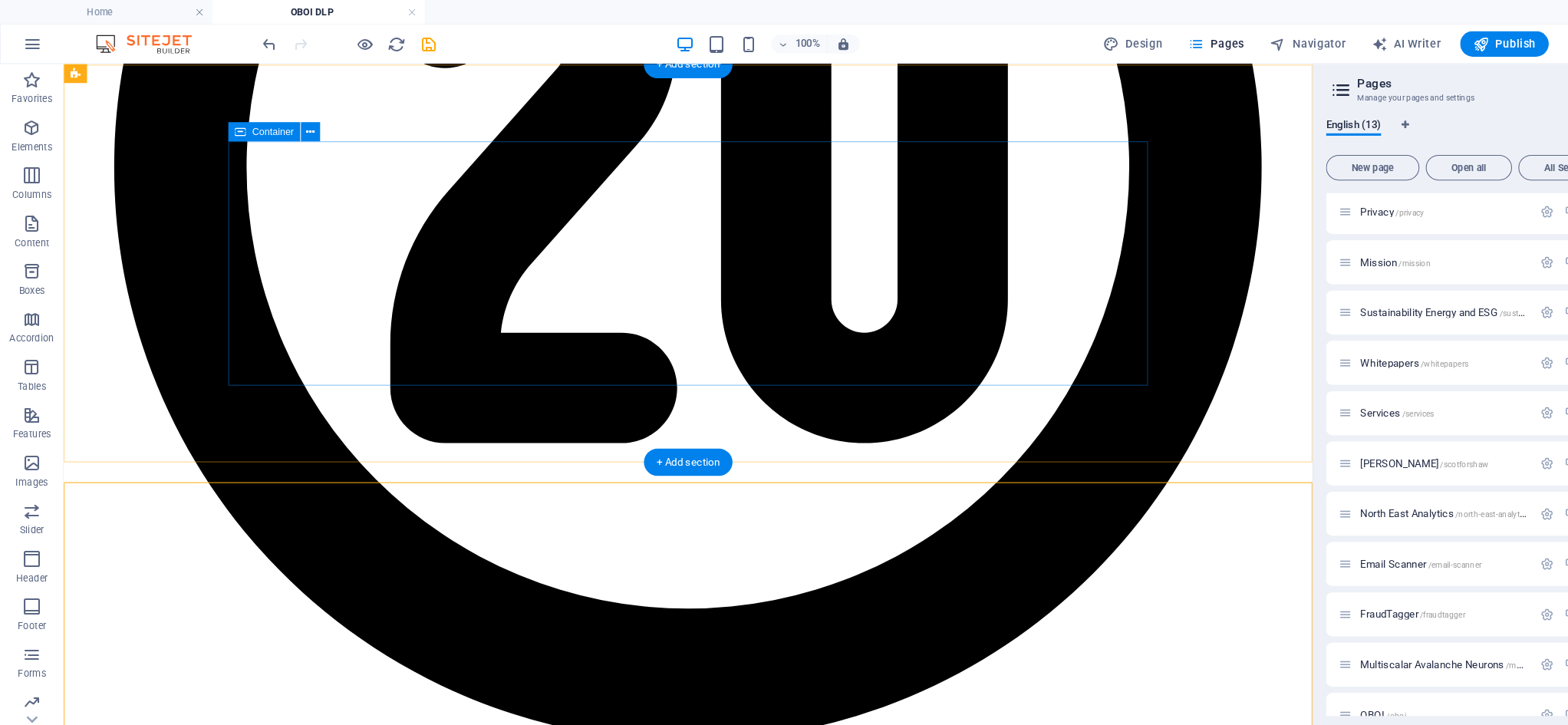
scroll to position [2911, 0]
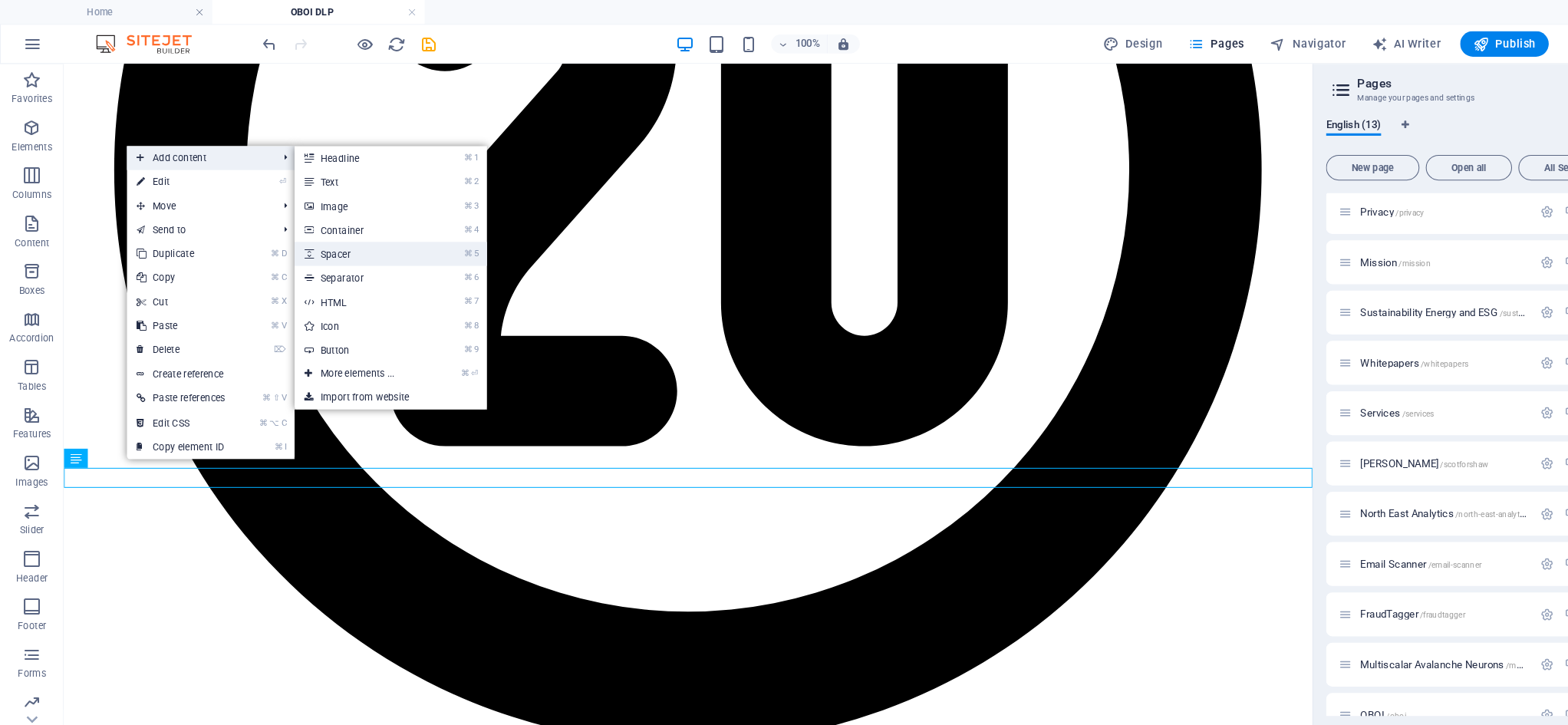
click at [341, 244] on link "⌘ 5 Spacer" at bounding box center [346, 244] width 127 height 23
select select "px"
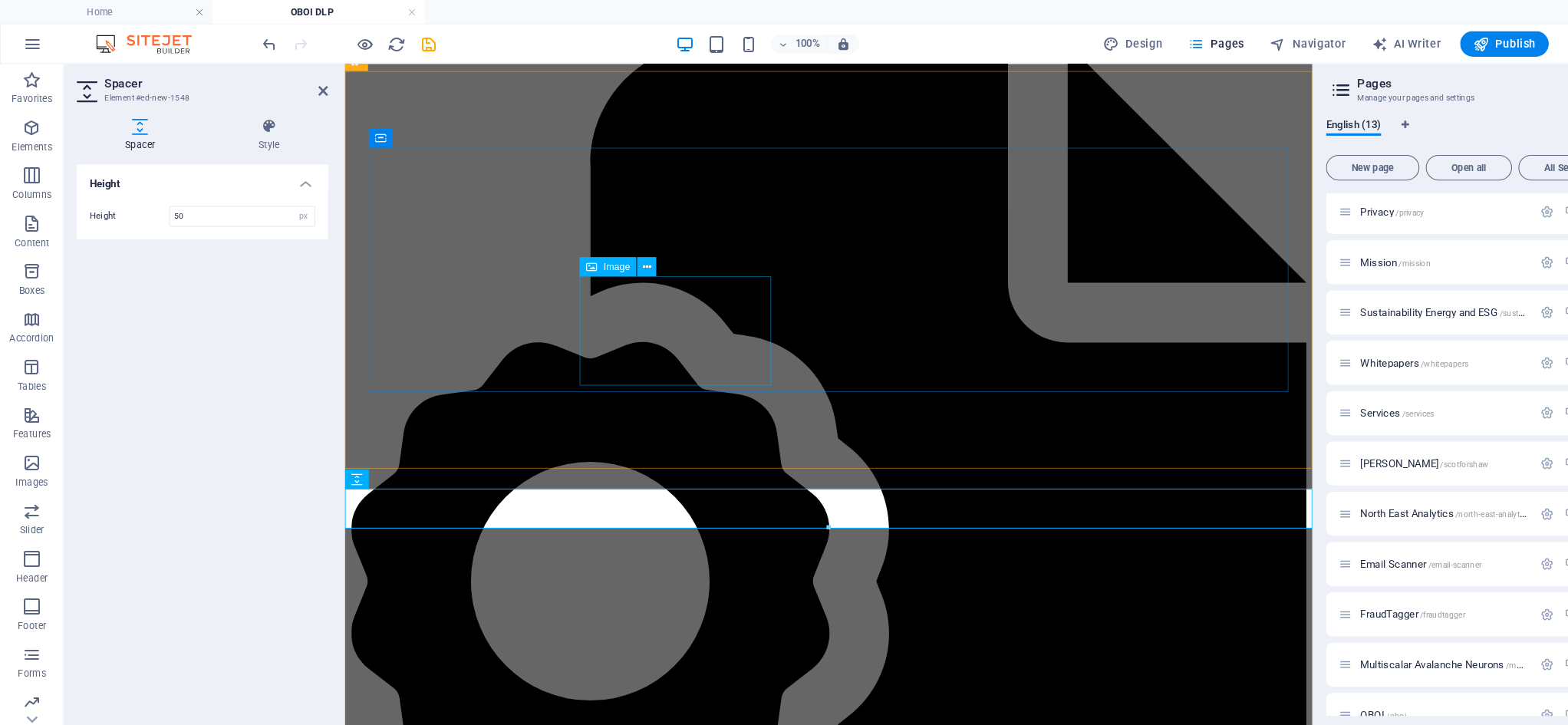
scroll to position [3311, 0]
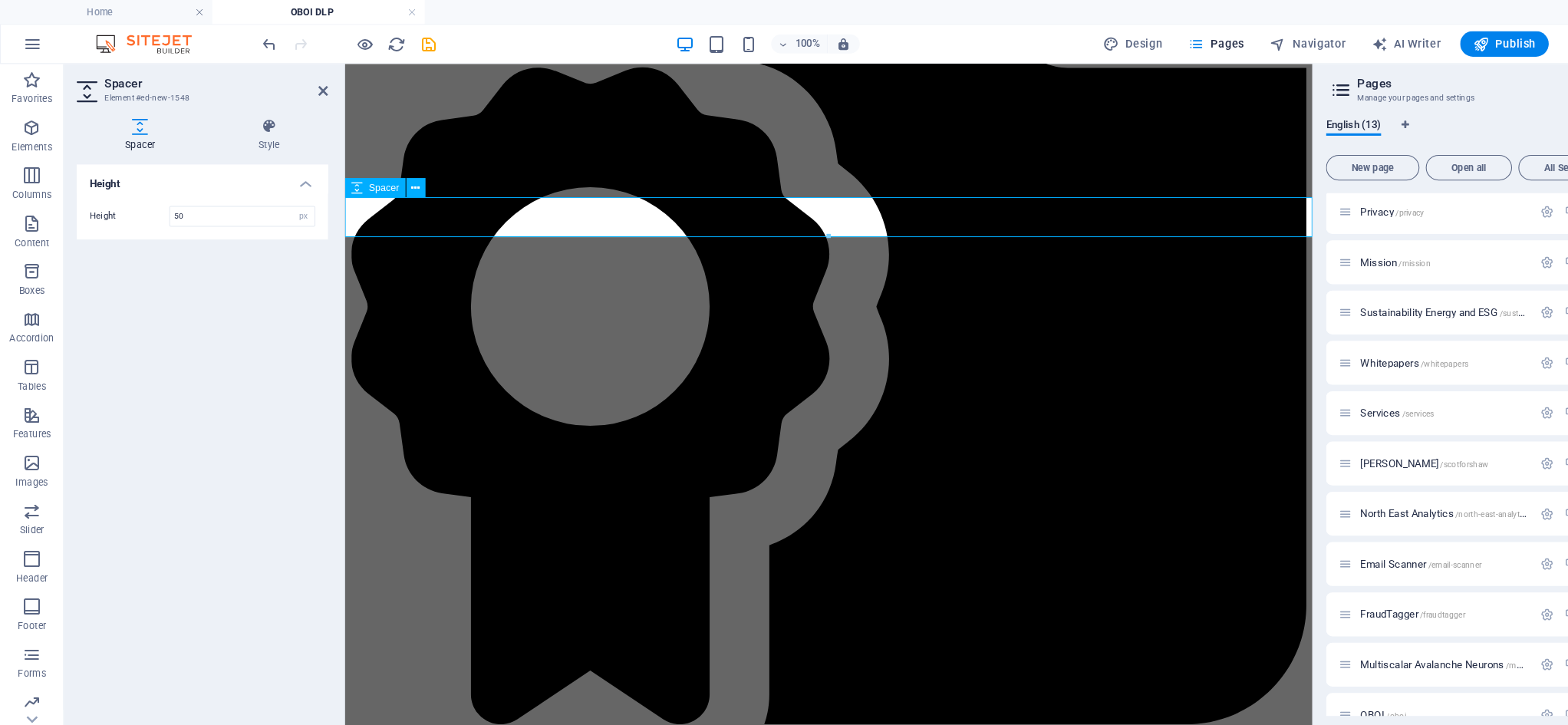
click at [166, 374] on div "Height Height 50 px rem vh vw" at bounding box center [194, 423] width 242 height 530
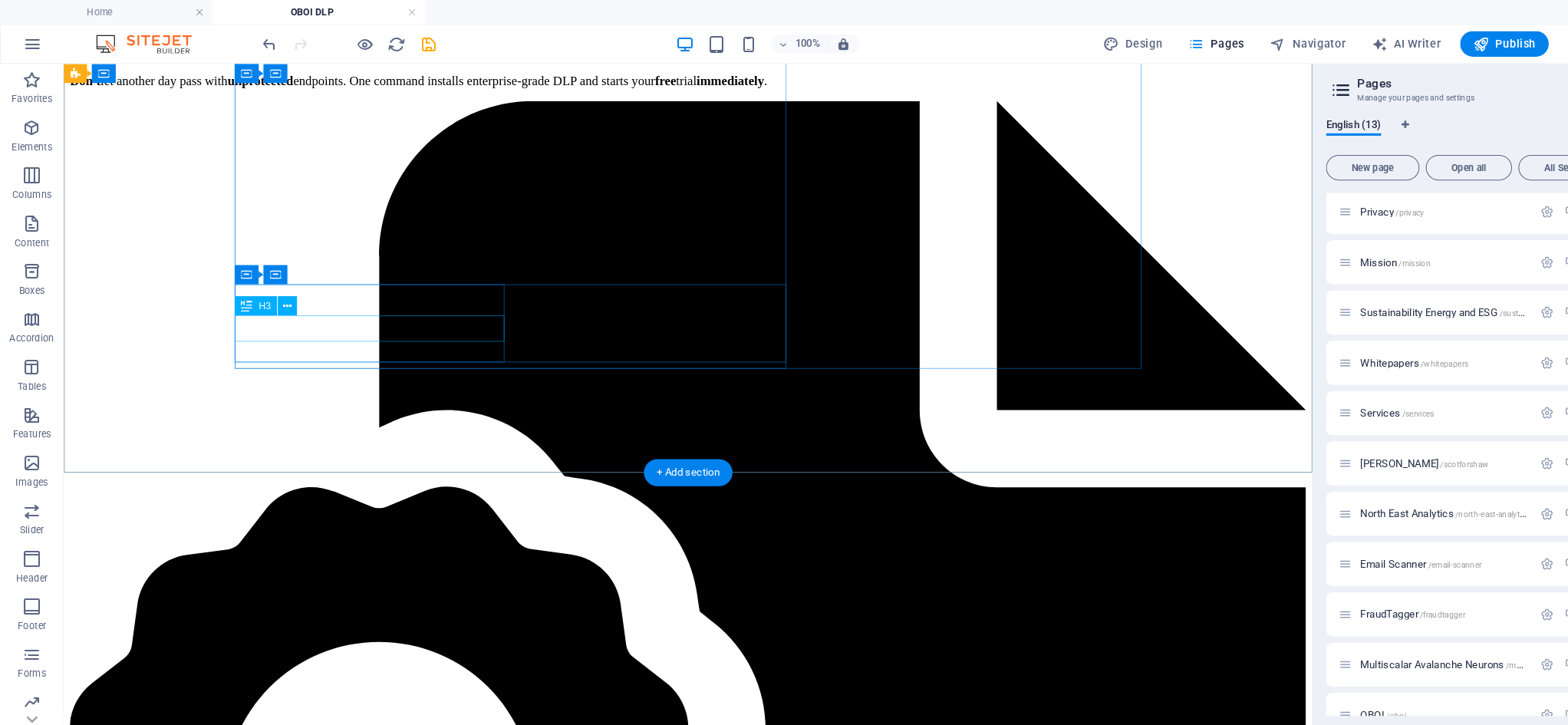
scroll to position [3610, 0]
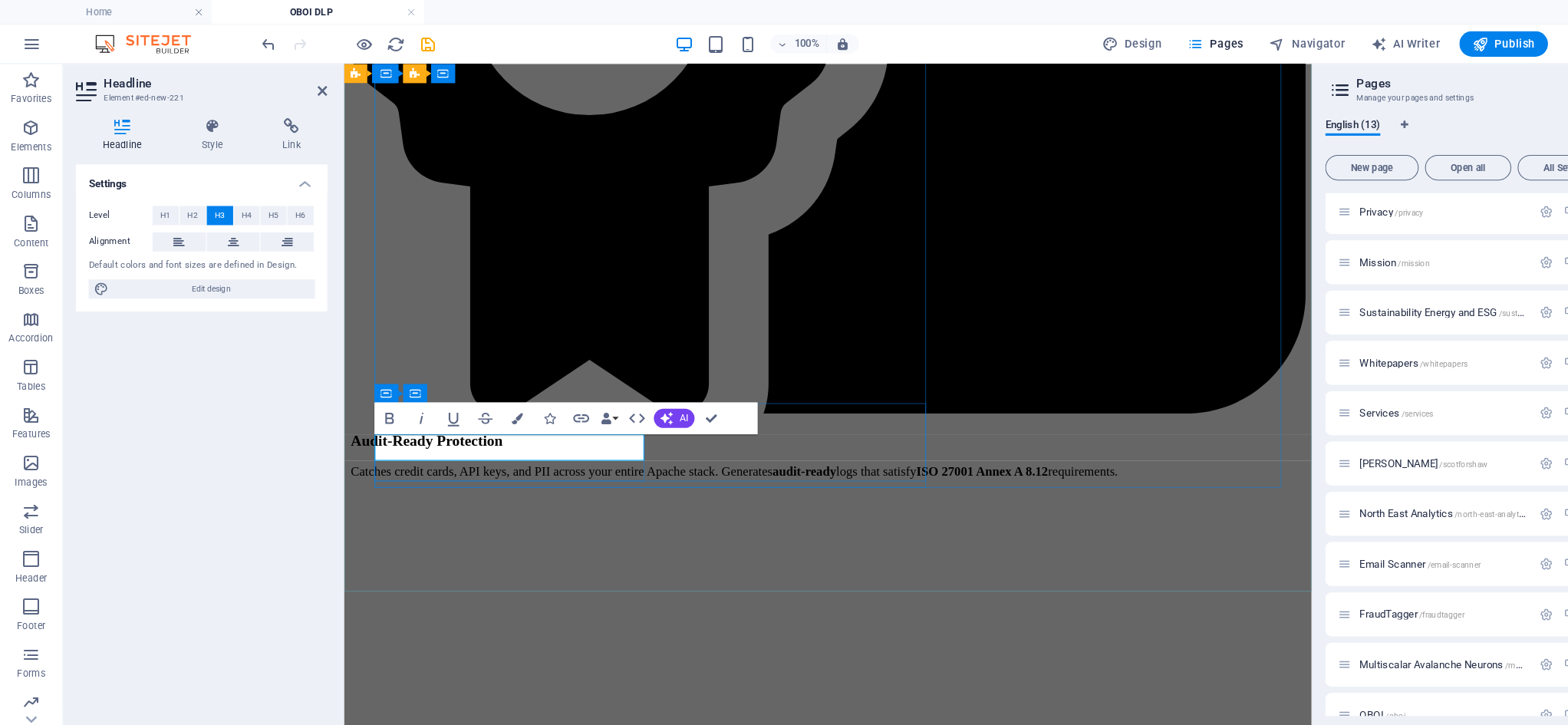
click at [220, 383] on div "Settings Level H1 H2 H3 H4 H5 H6 Alignment Default colors and font sizes are de…" at bounding box center [194, 423] width 242 height 530
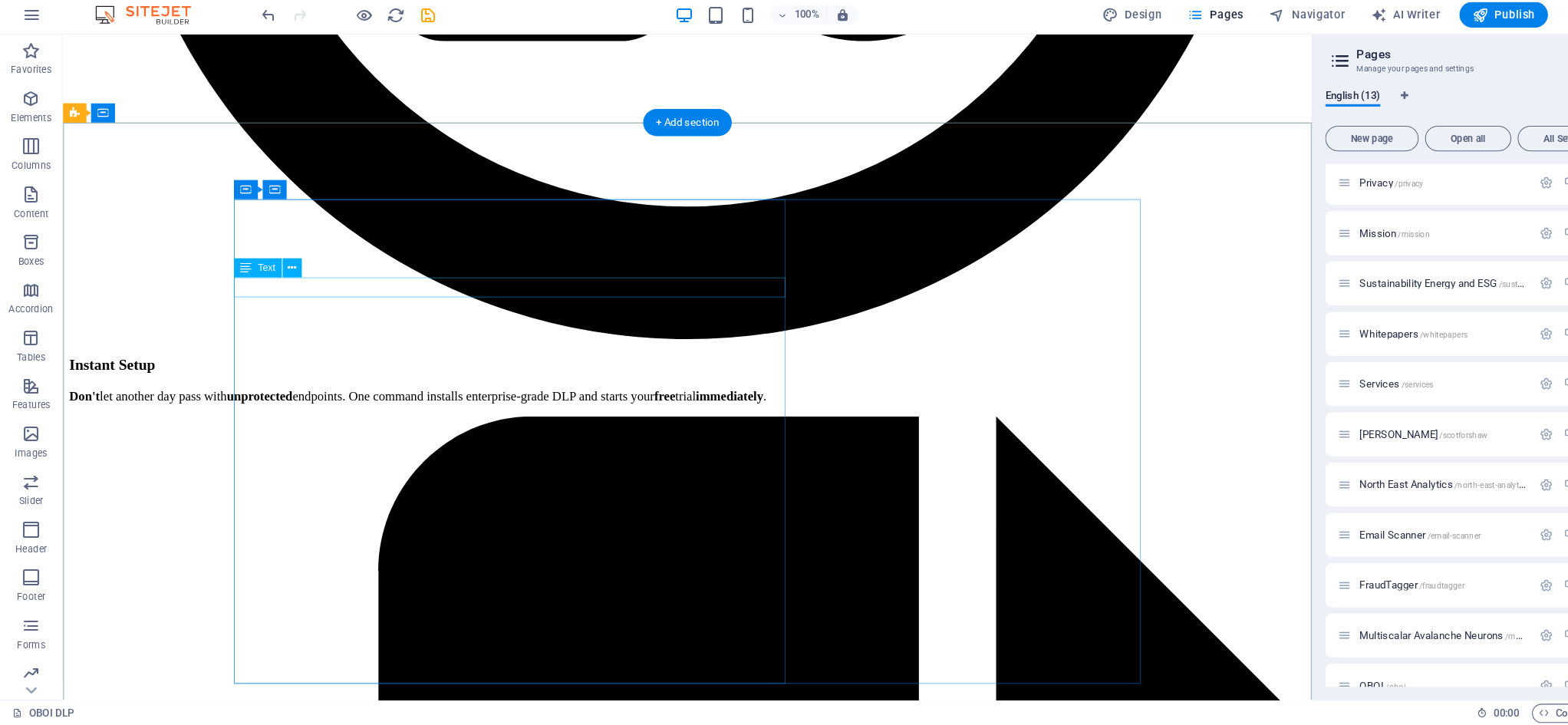
scroll to position [3271, 0]
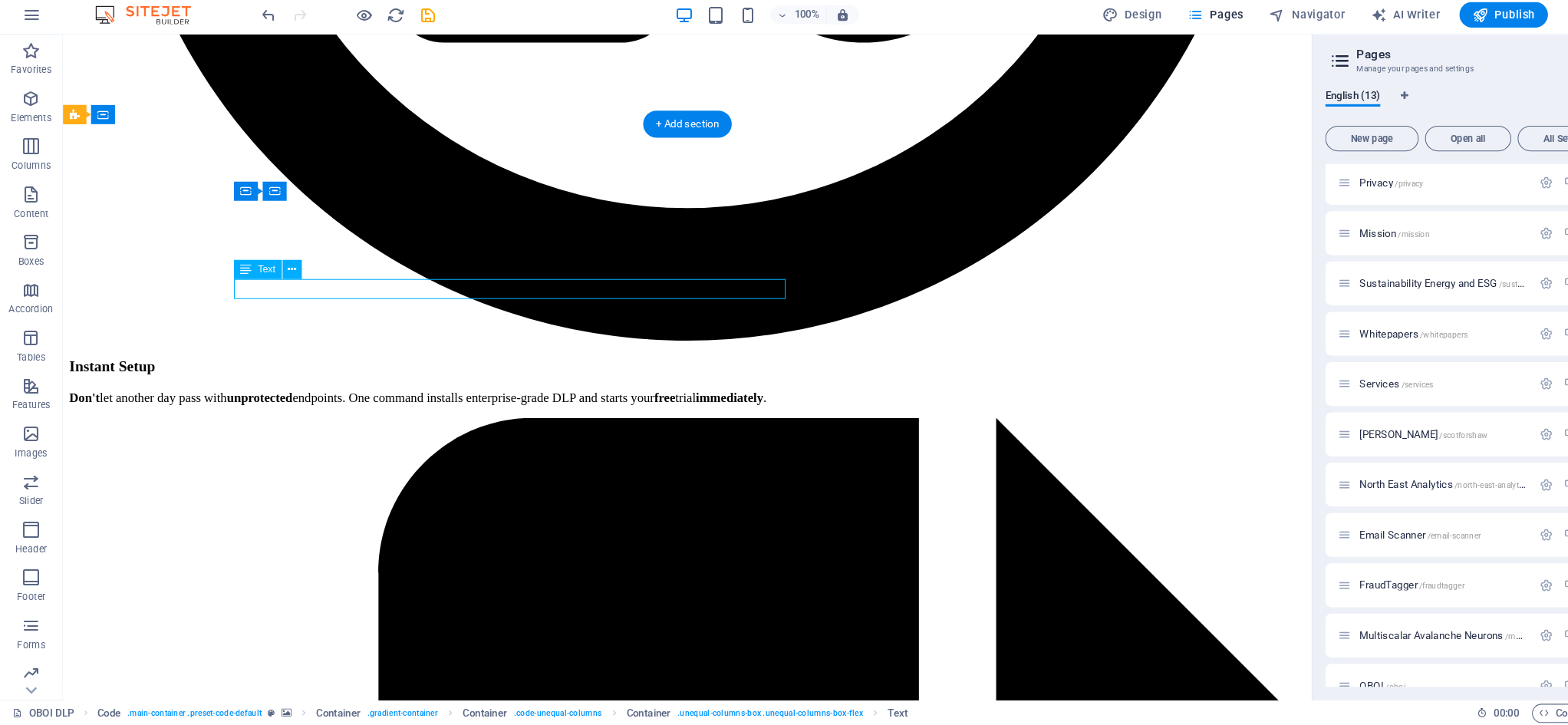
drag, startPoint x: 366, startPoint y: 281, endPoint x: 95, endPoint y: 281, distance: 271.0
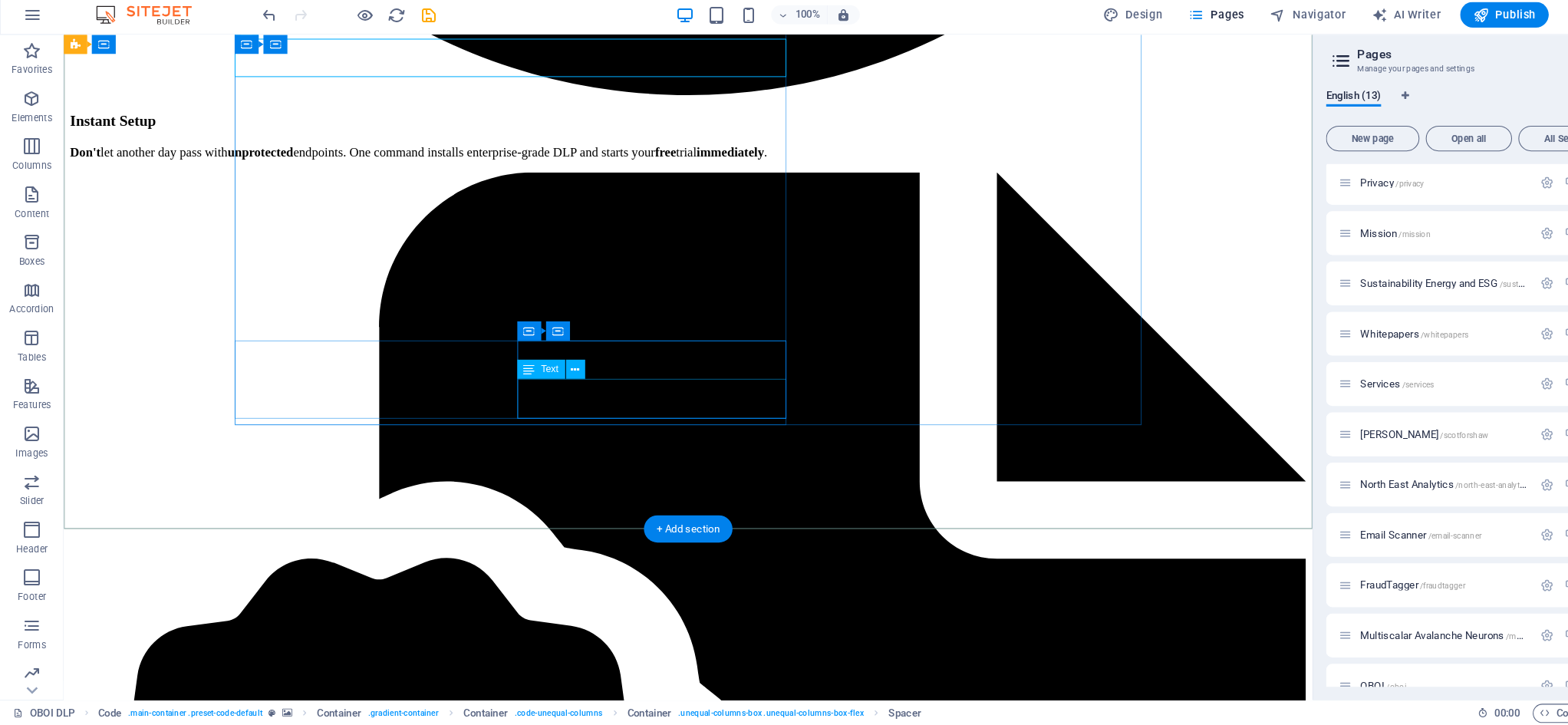
scroll to position [3504, 0]
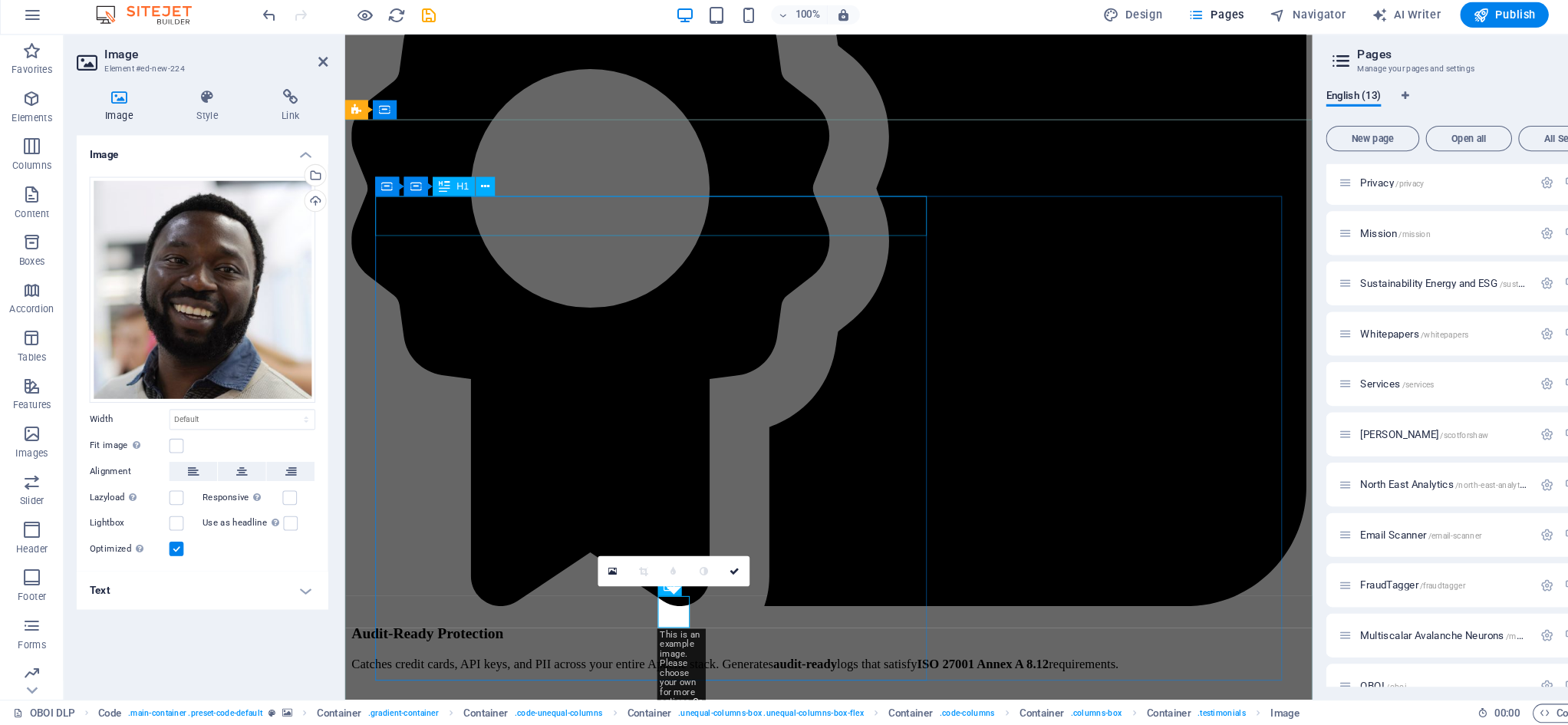
scroll to position [3394, 0]
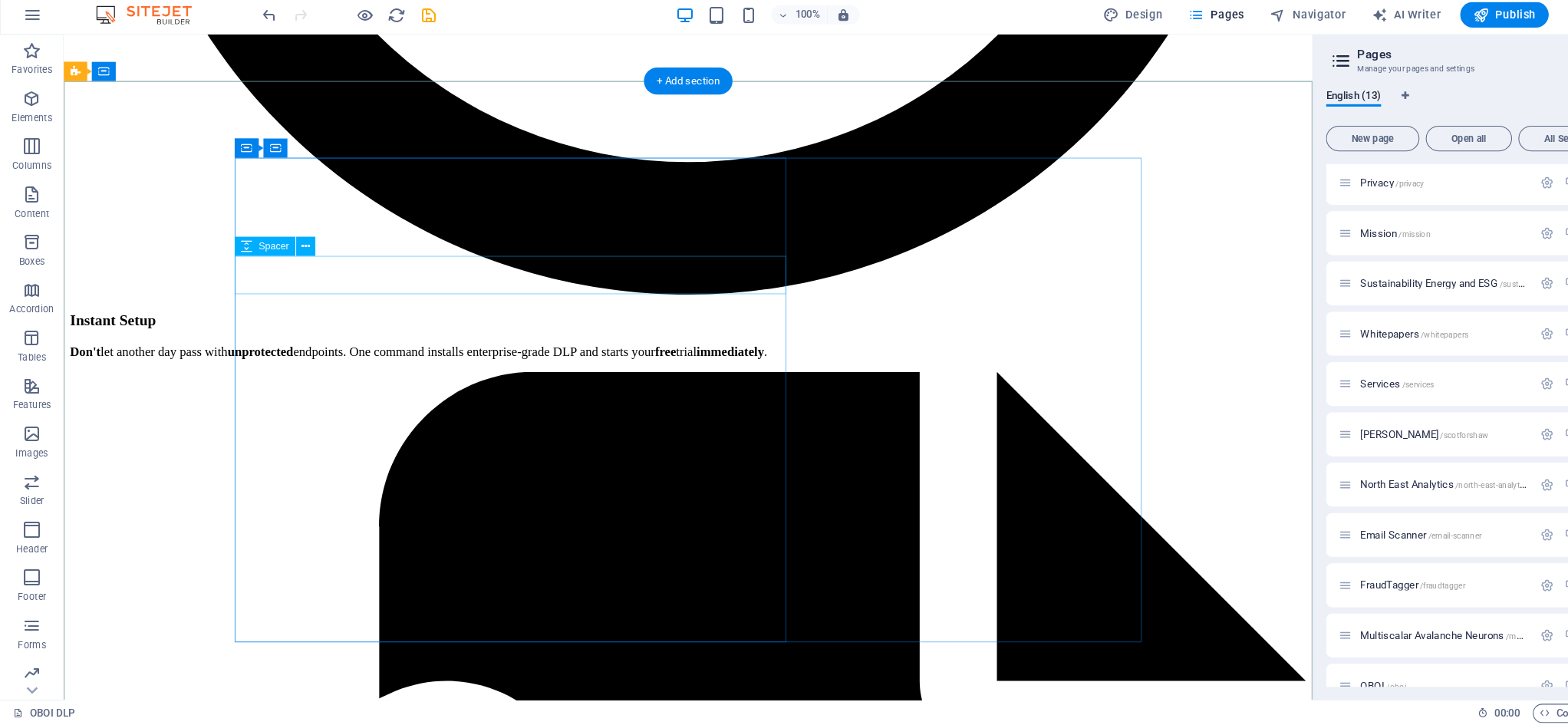
scroll to position [3309, 0]
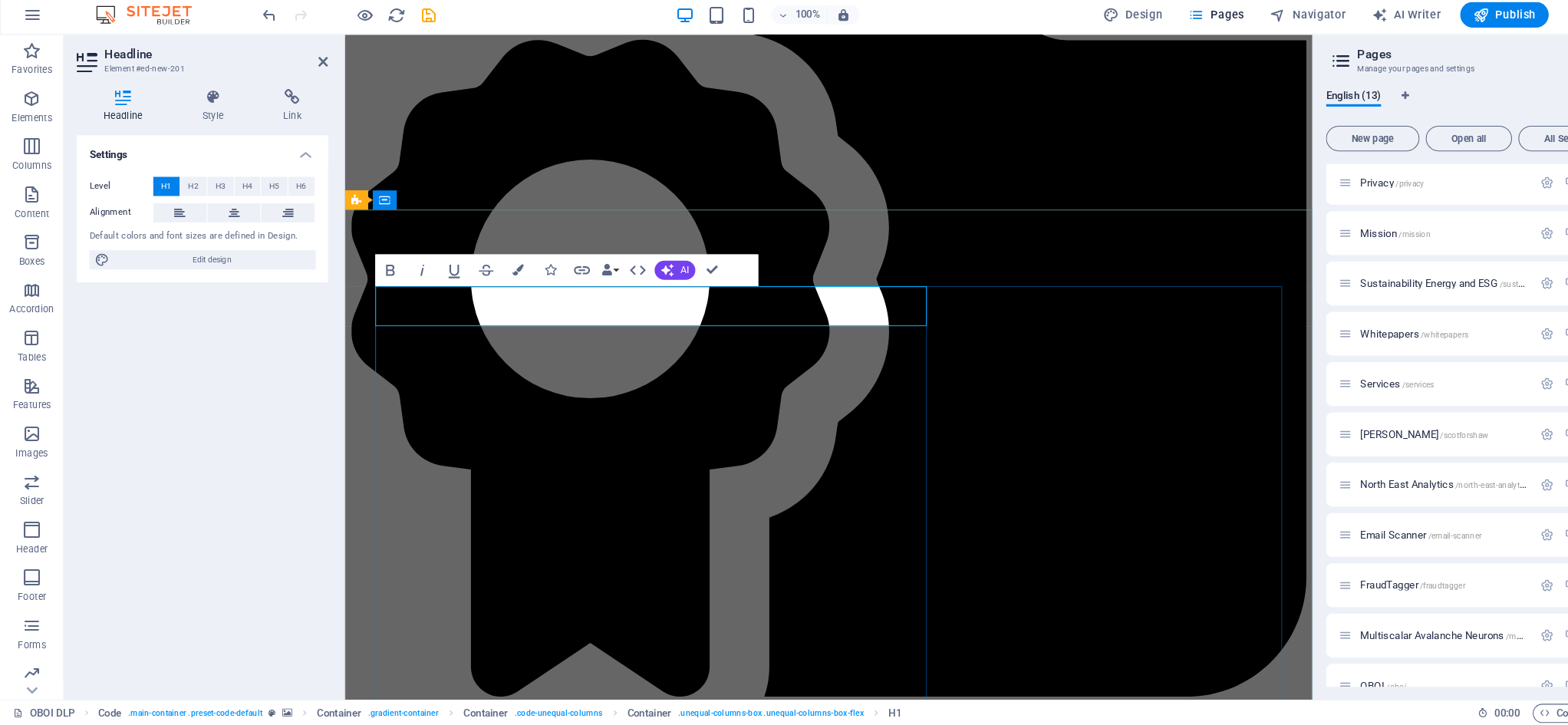
click at [226, 358] on div "Settings Level H1 H2 H3 H4 H5 H6 Alignment Default colors and font sizes are de…" at bounding box center [194, 423] width 242 height 530
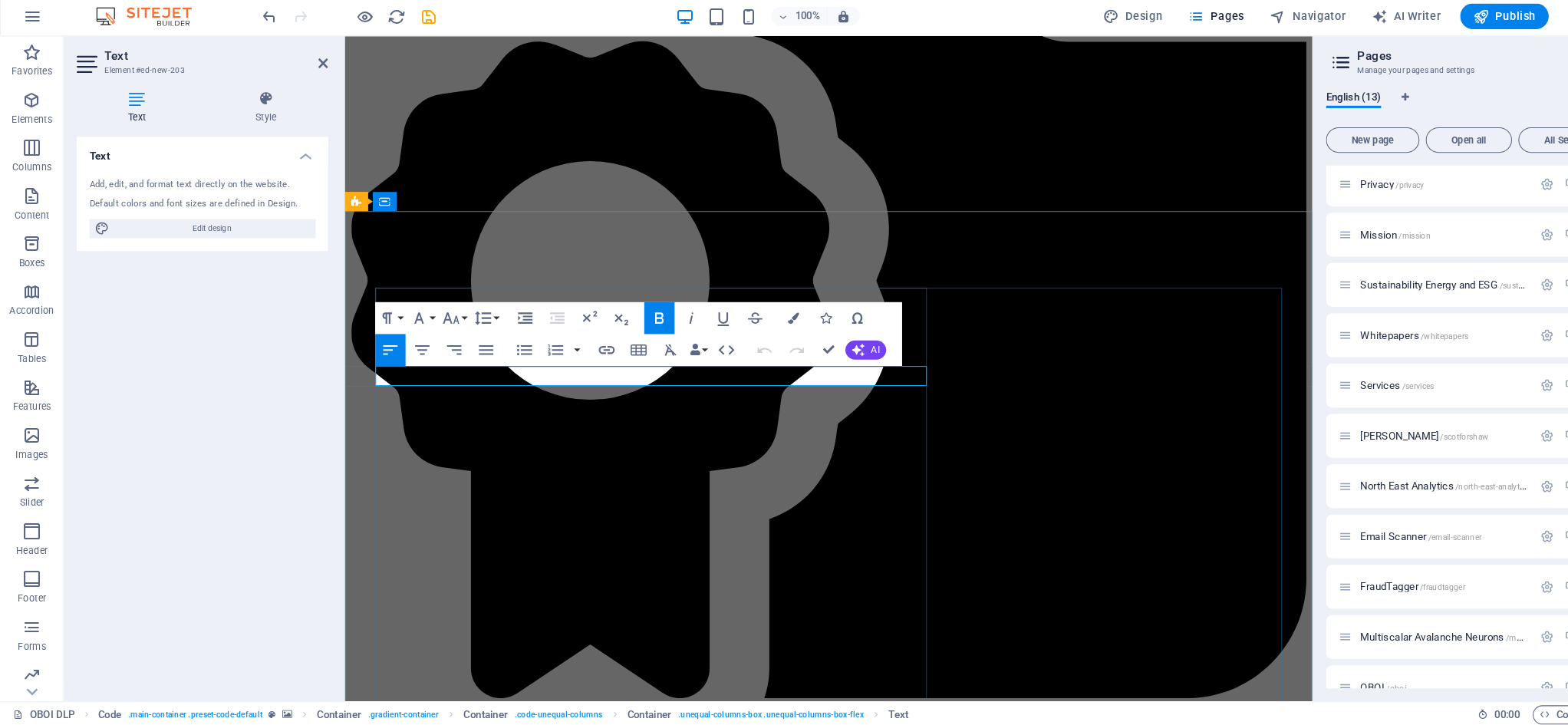
drag, startPoint x: 732, startPoint y: 367, endPoint x: 741, endPoint y: 376, distance: 12.7
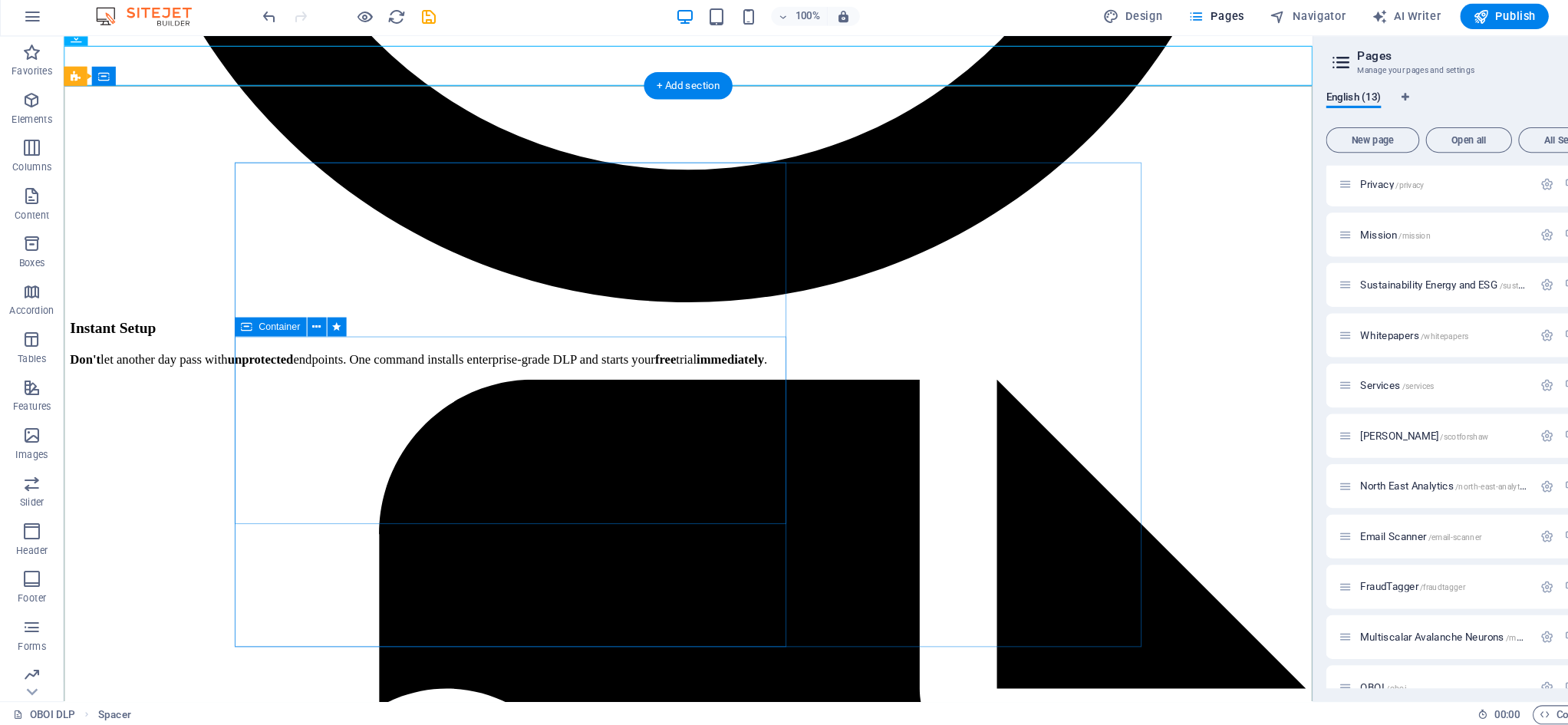
scroll to position [3356, 0]
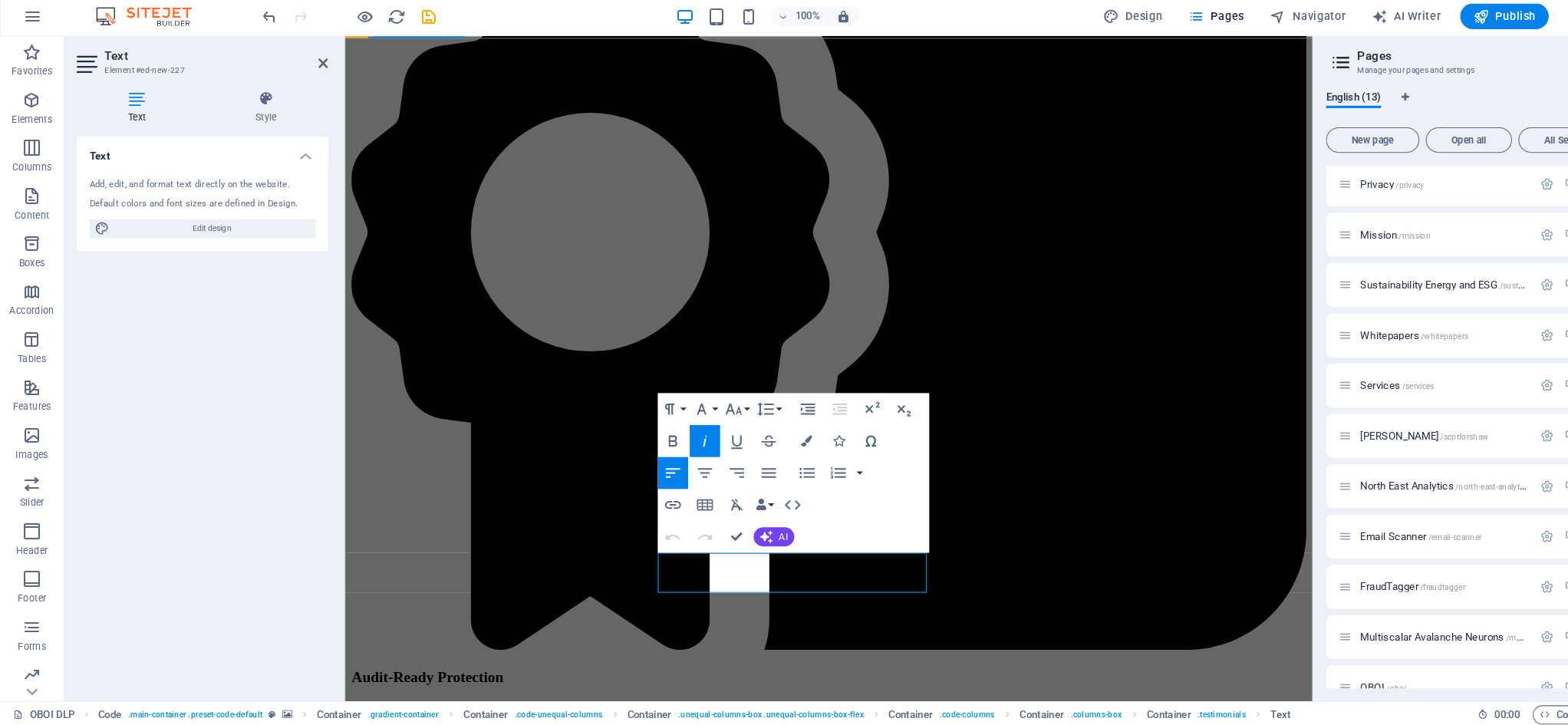
scroll to position [3623, 0]
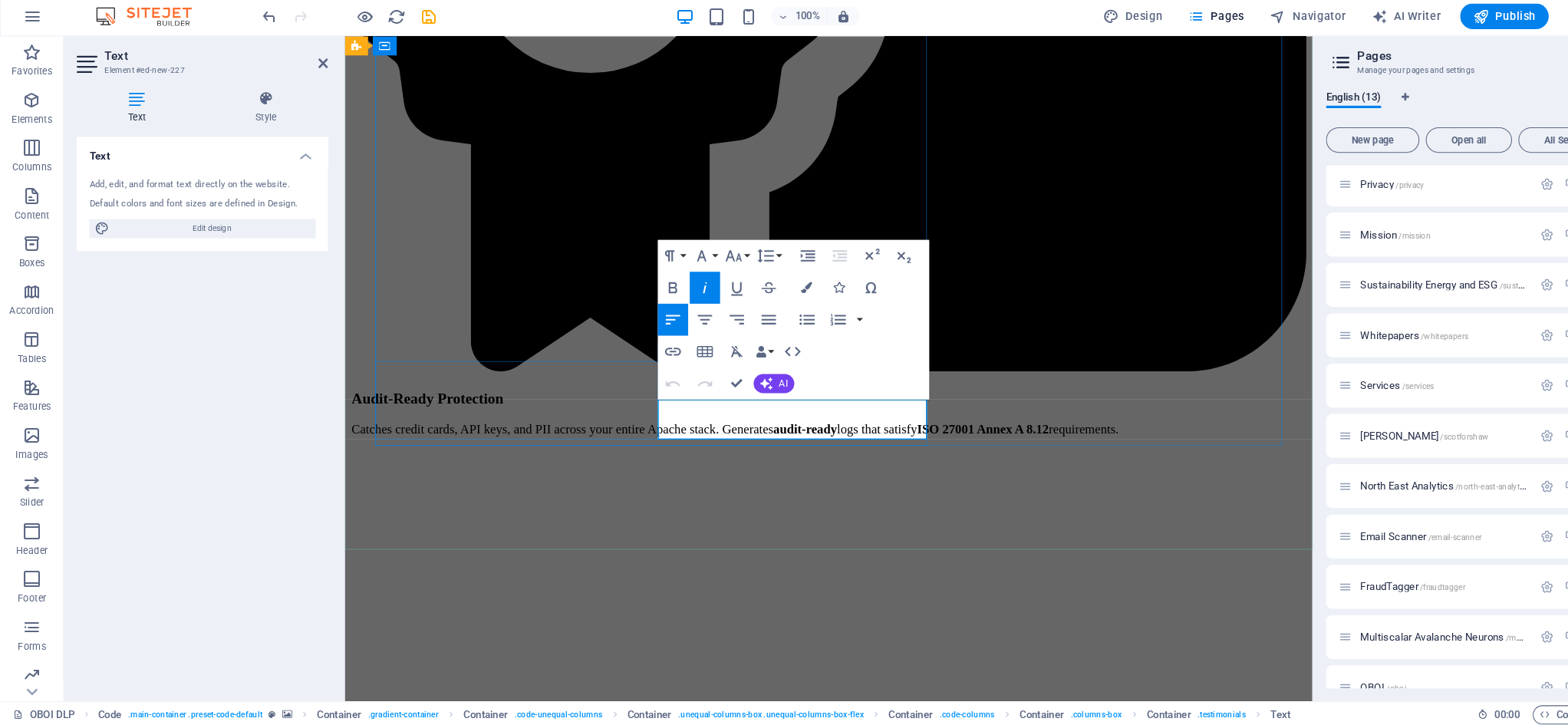
drag, startPoint x: 651, startPoint y: 396, endPoint x: 730, endPoint y: 413, distance: 80.8
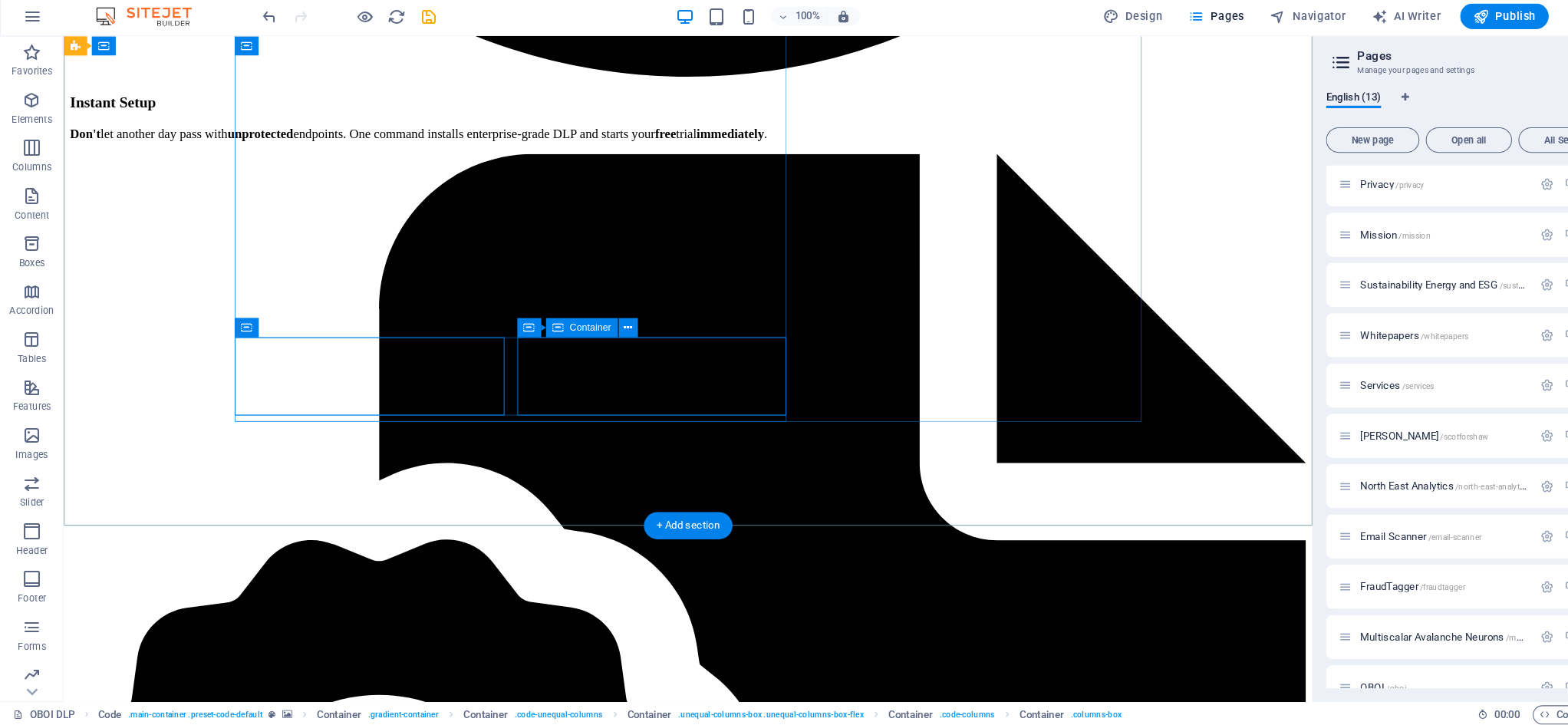
scroll to position [3521, 0]
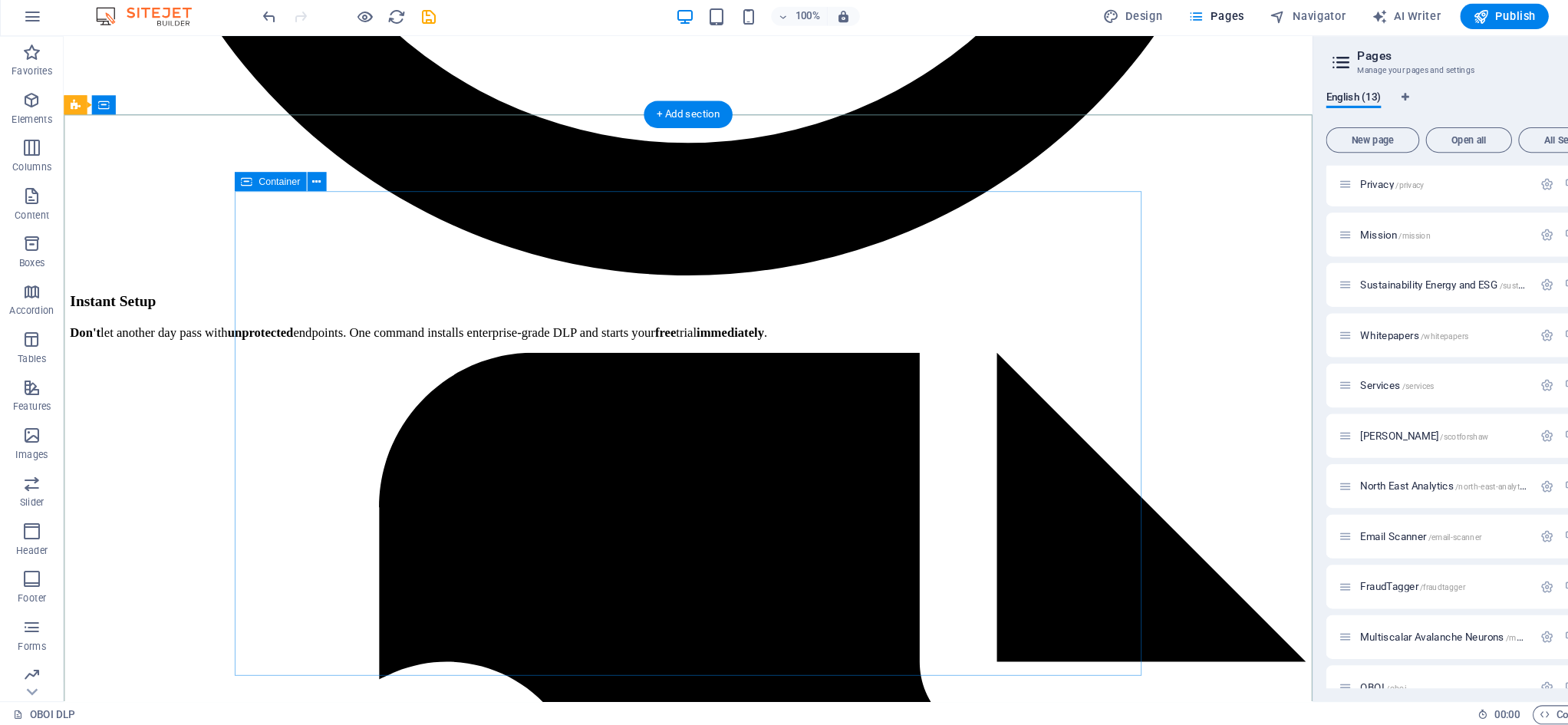
scroll to position [3270, 0]
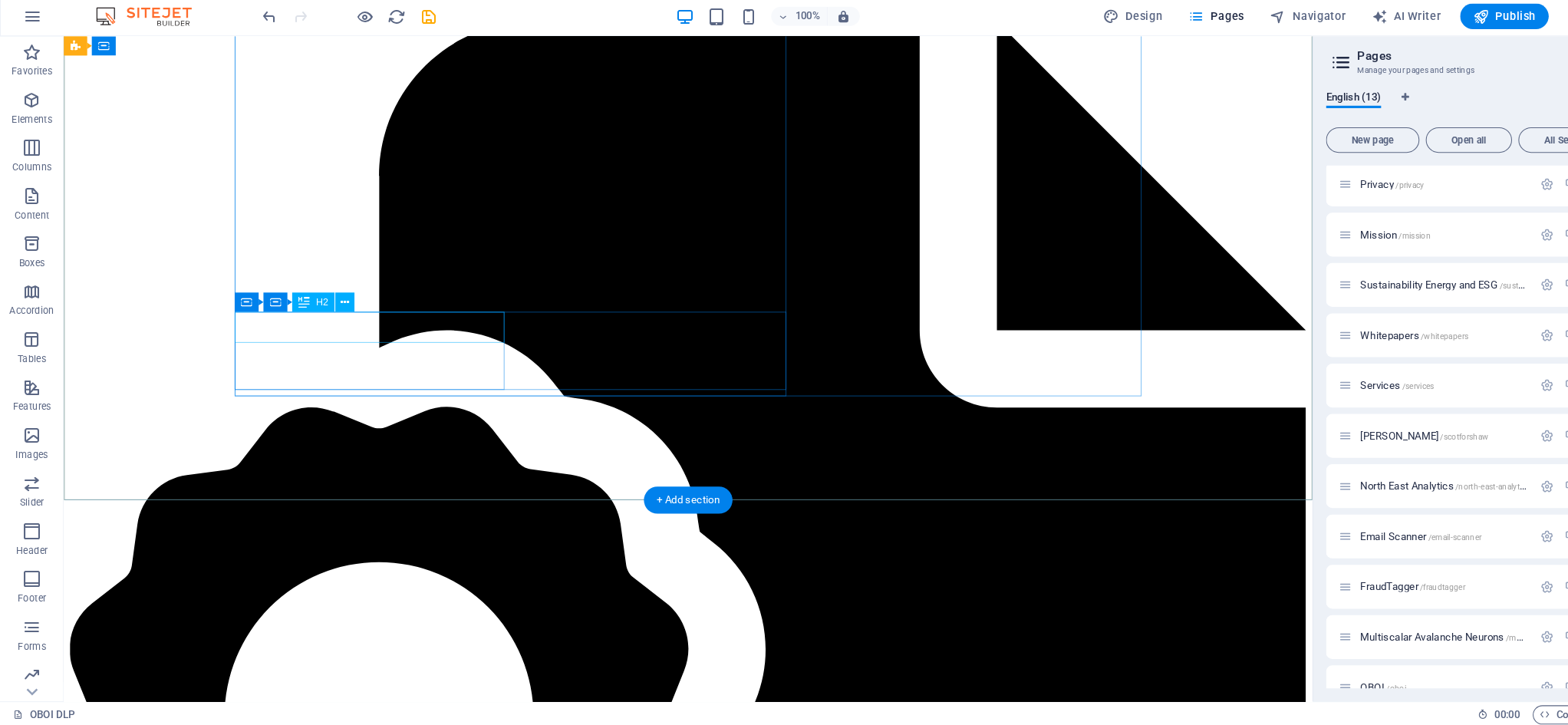
scroll to position [3546, 0]
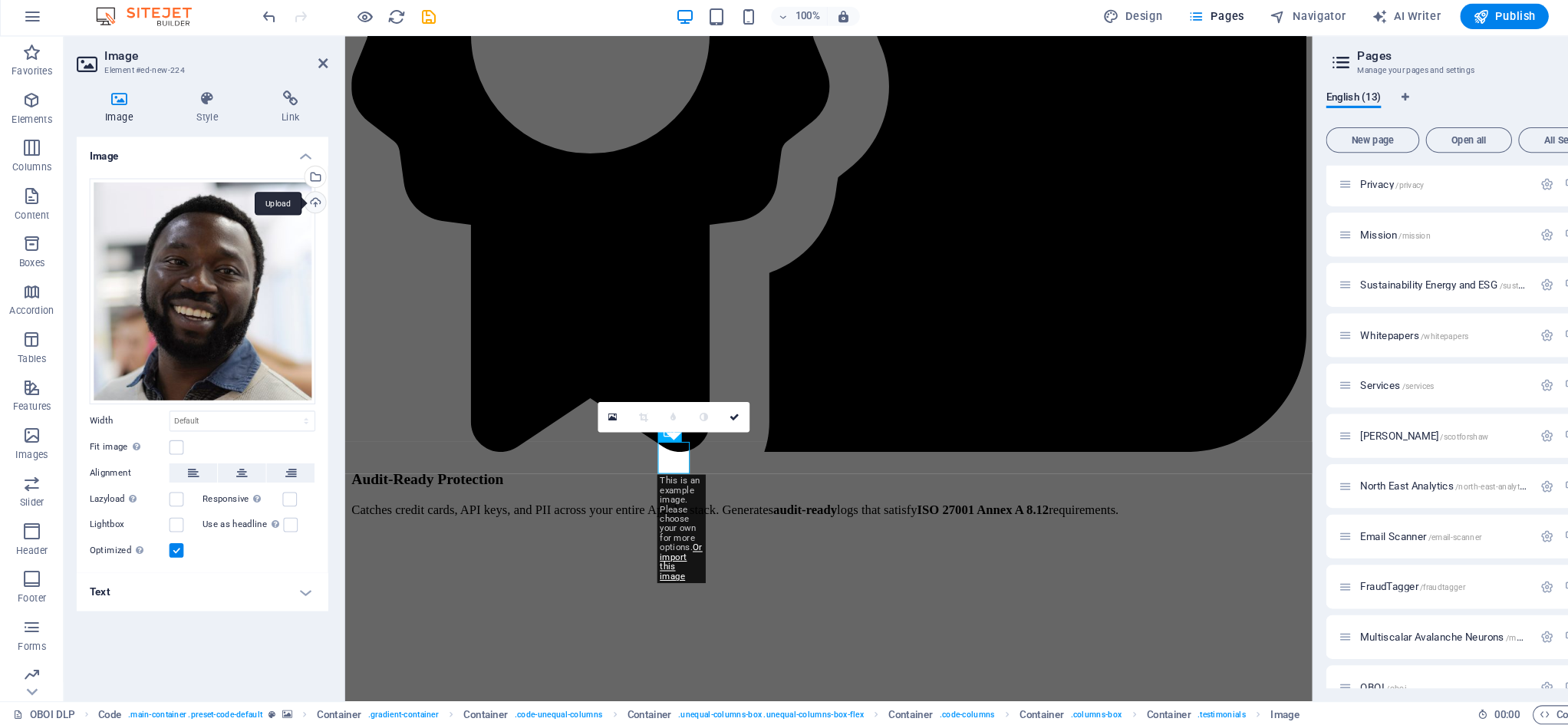
click at [305, 211] on div "Upload" at bounding box center [302, 223] width 23 height 23
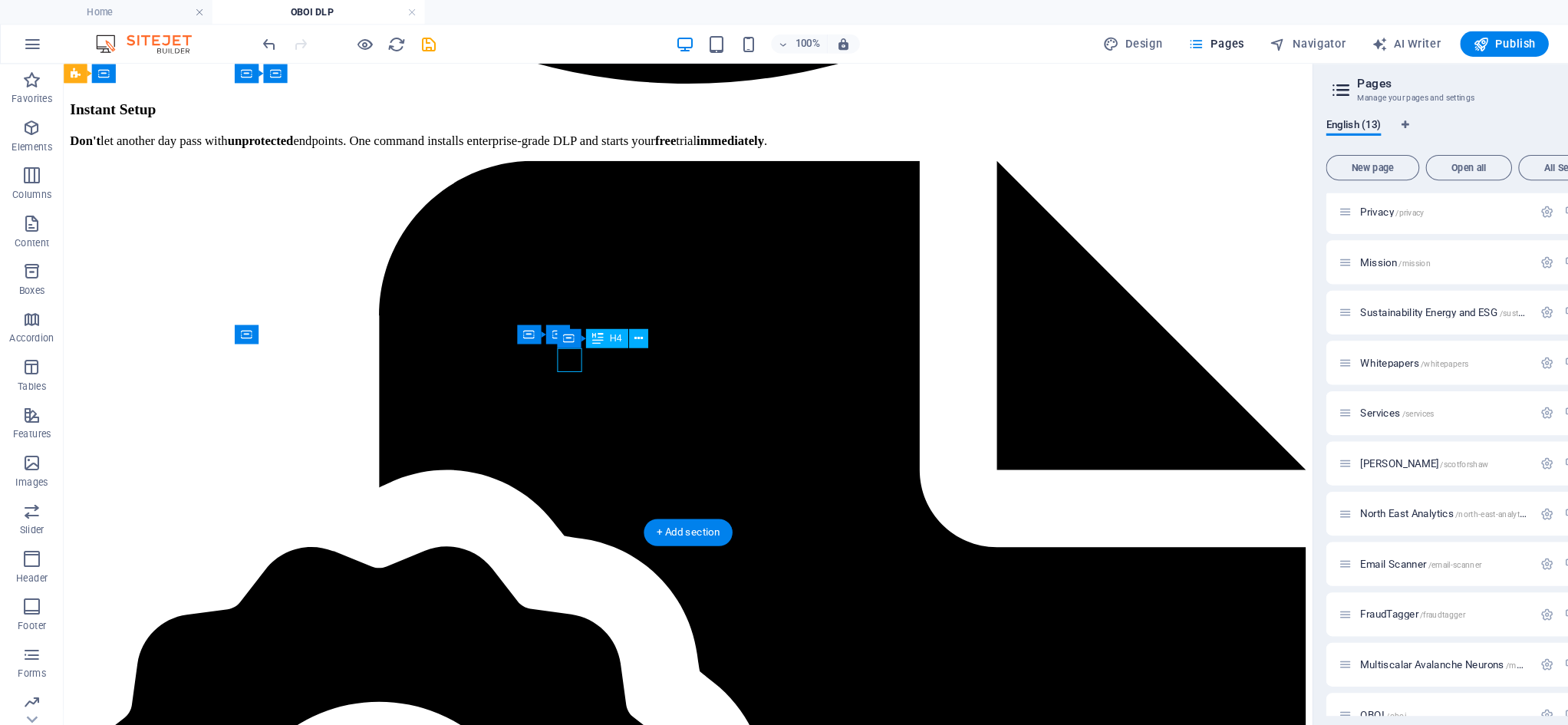
drag, startPoint x: 552, startPoint y: 352, endPoint x: 281, endPoint y: 352, distance: 271.0
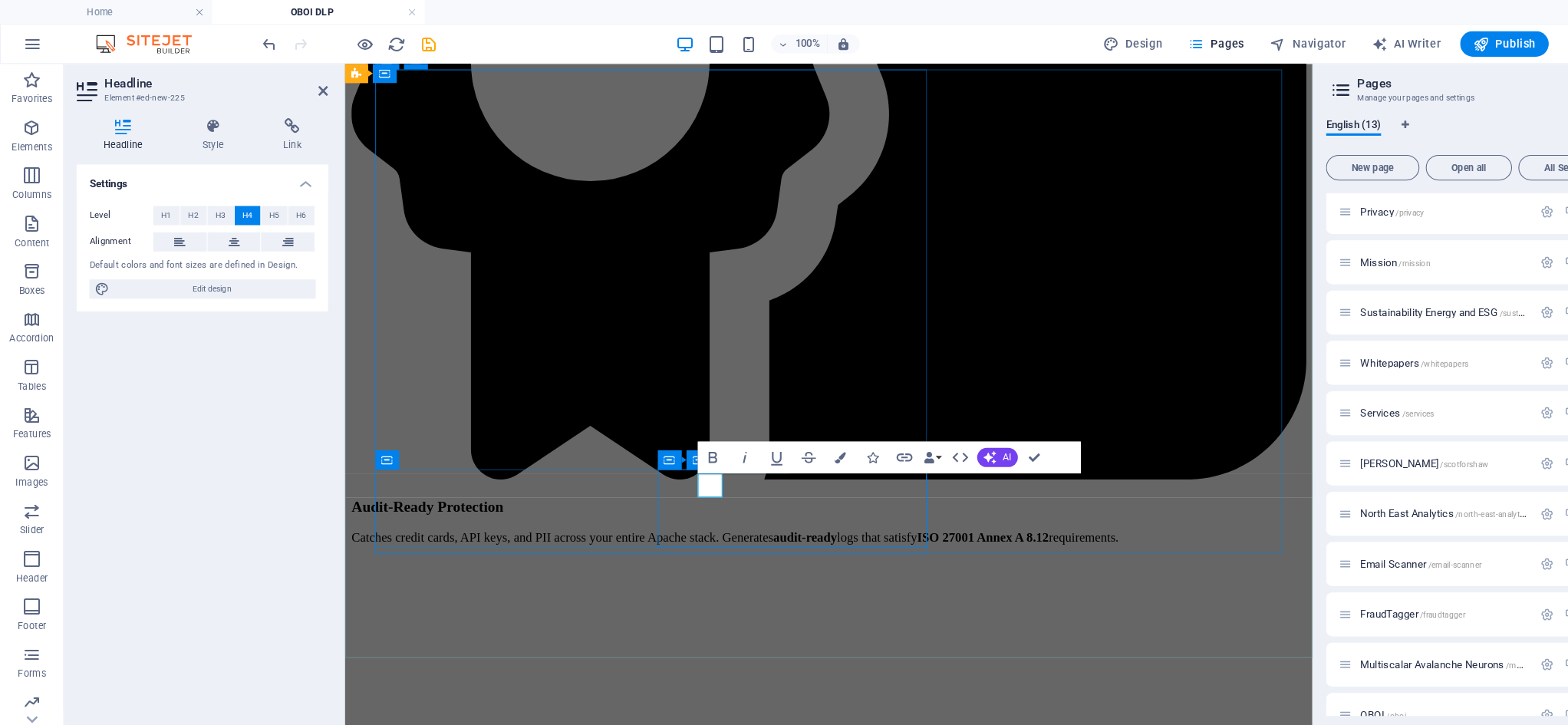
drag, startPoint x: 705, startPoint y: 471, endPoint x: 710, endPoint y: 480, distance: 10.3
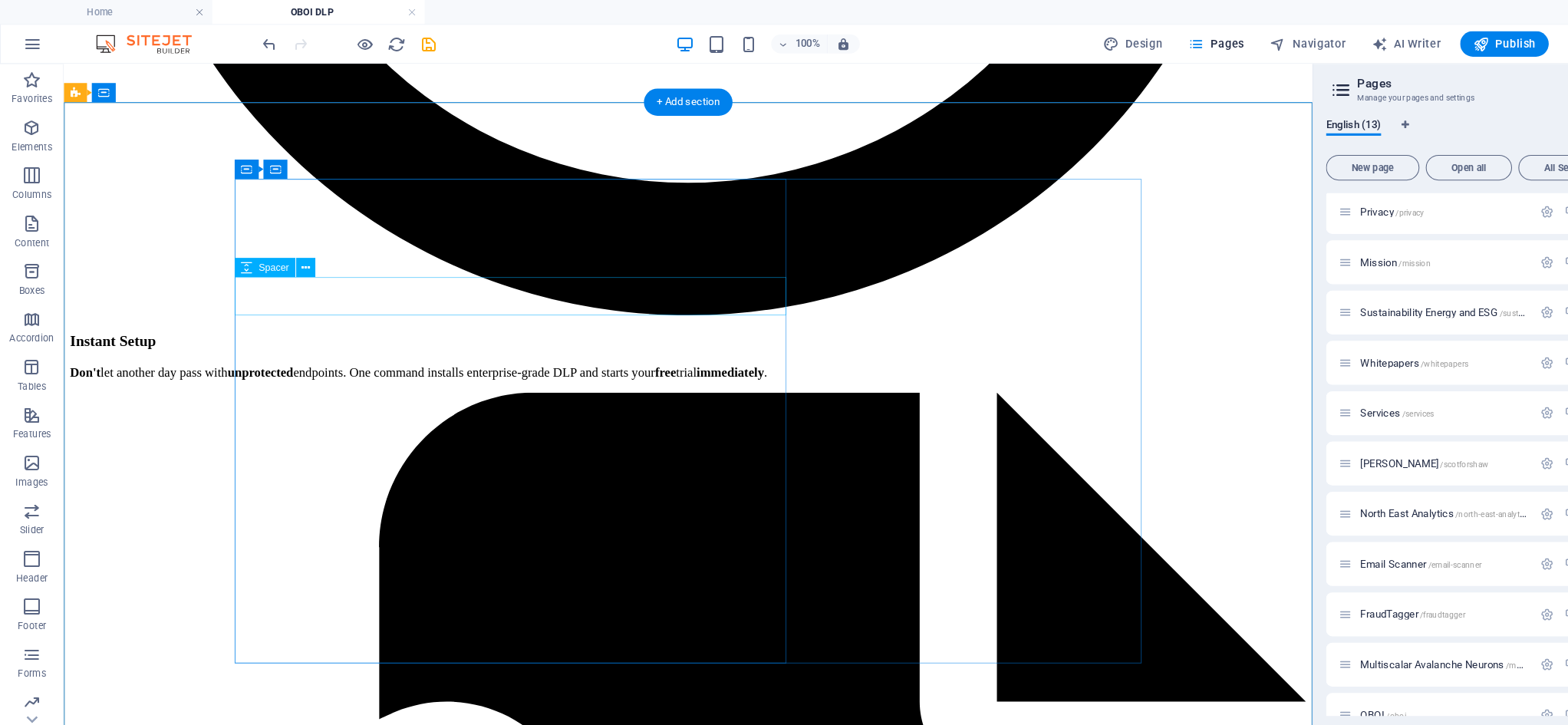
scroll to position [3320, 0]
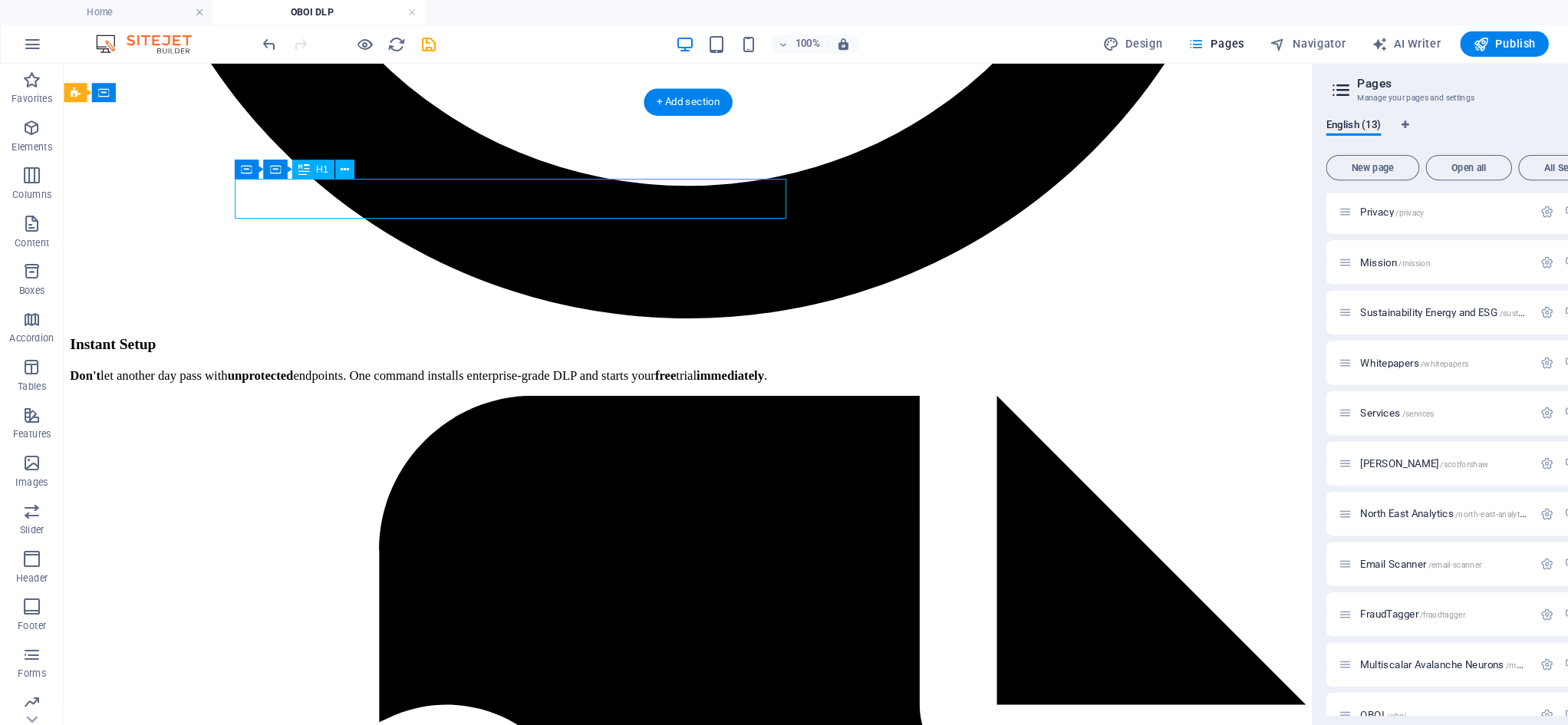
drag, startPoint x: 573, startPoint y: 204, endPoint x: 303, endPoint y: 204, distance: 270.0
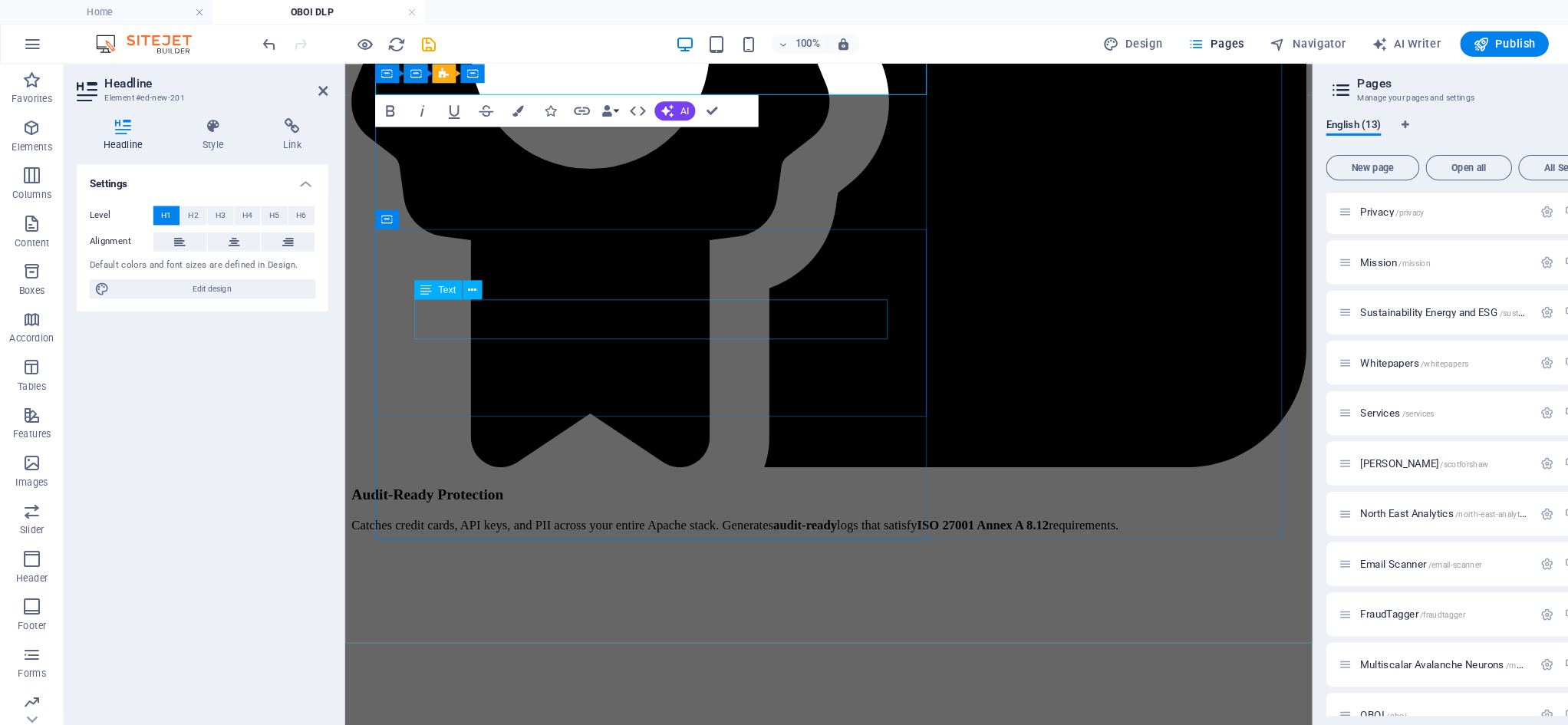
scroll to position [3562, 0]
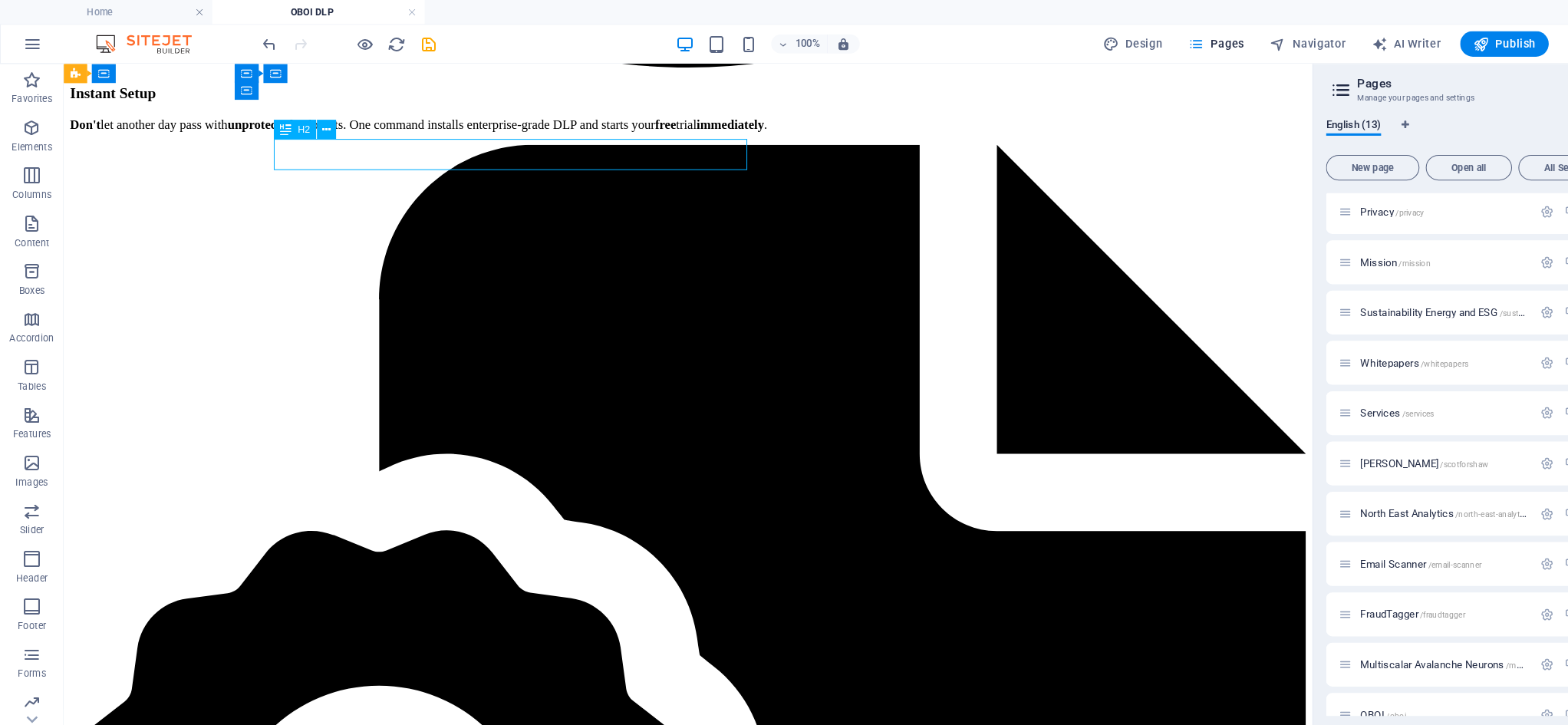
drag, startPoint x: 359, startPoint y: 276, endPoint x: 629, endPoint y: 276, distance: 270.0
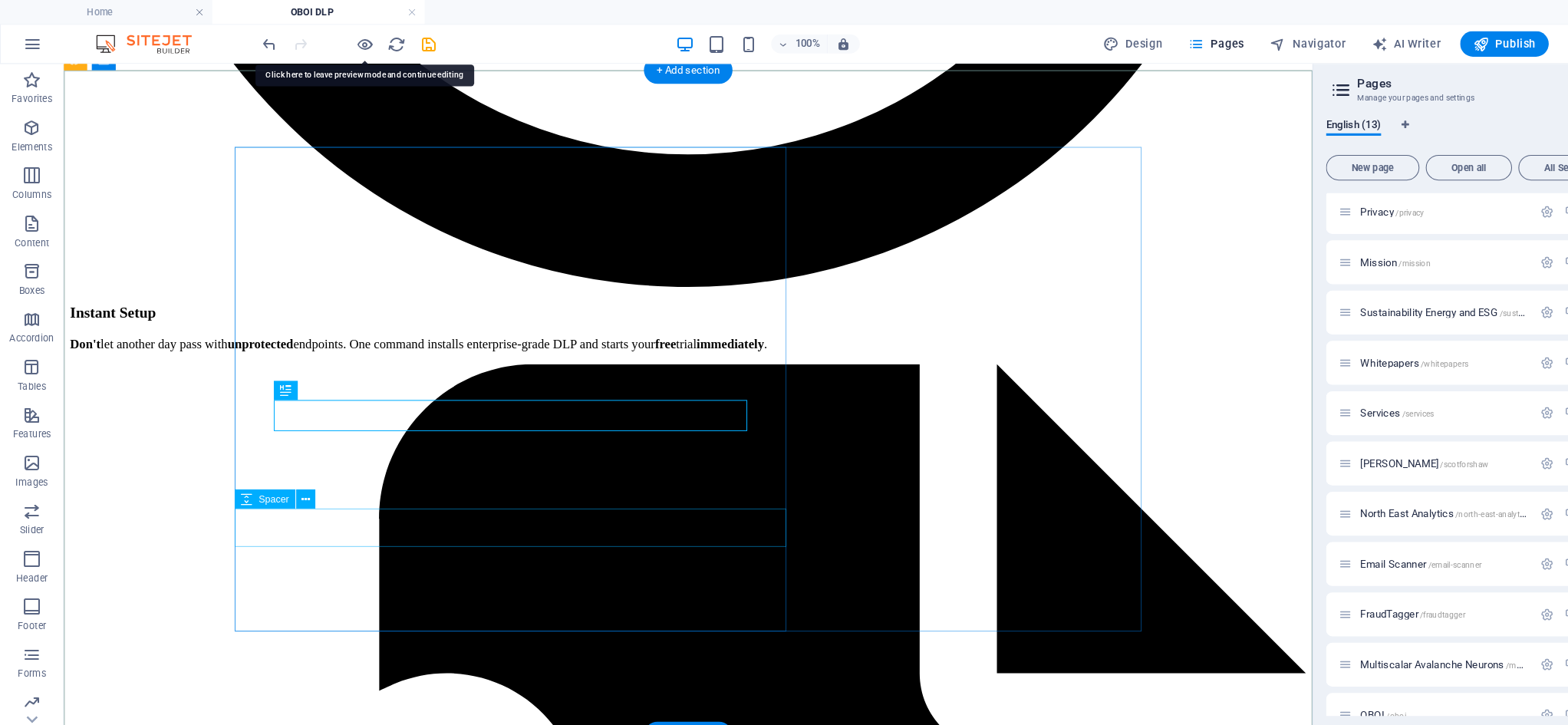
scroll to position [3362, 0]
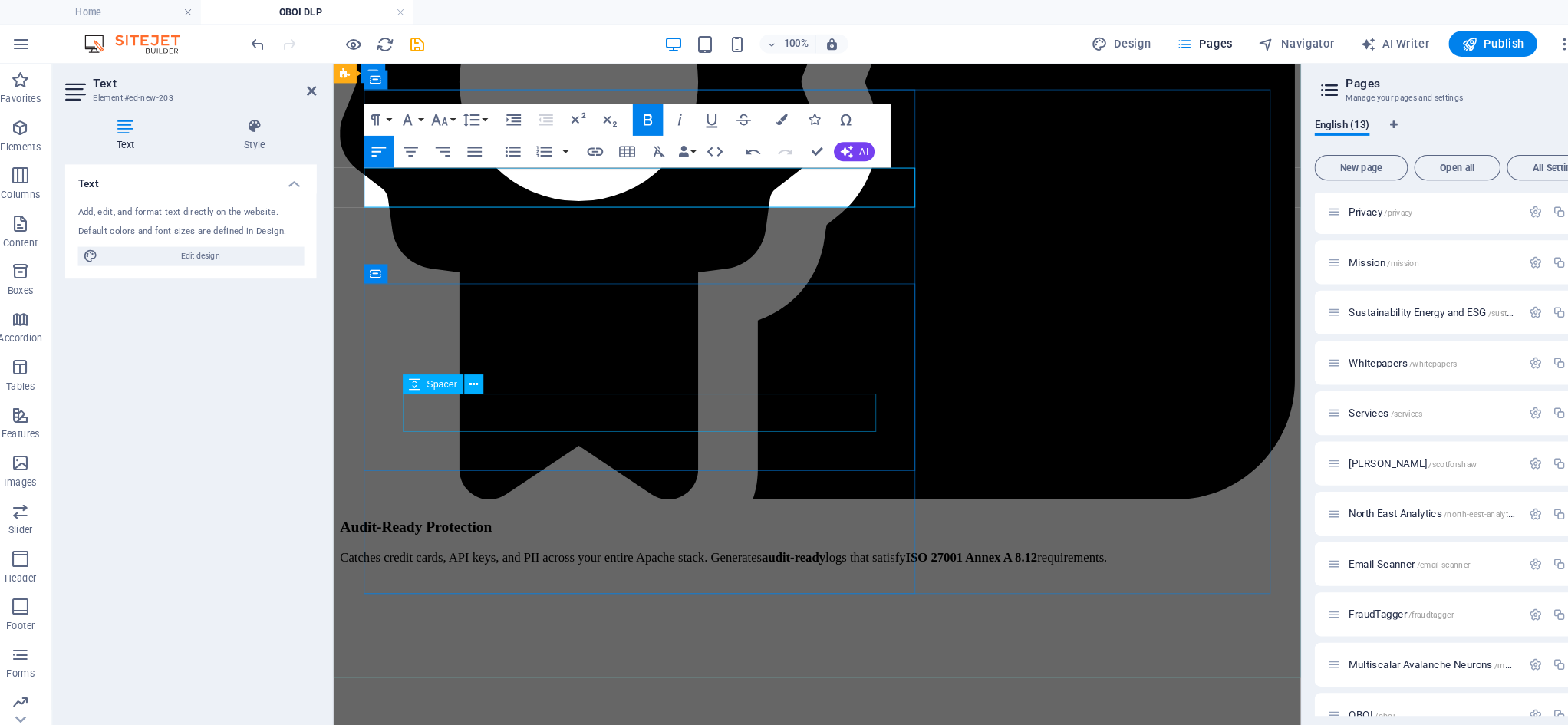
scroll to position [0, 0]
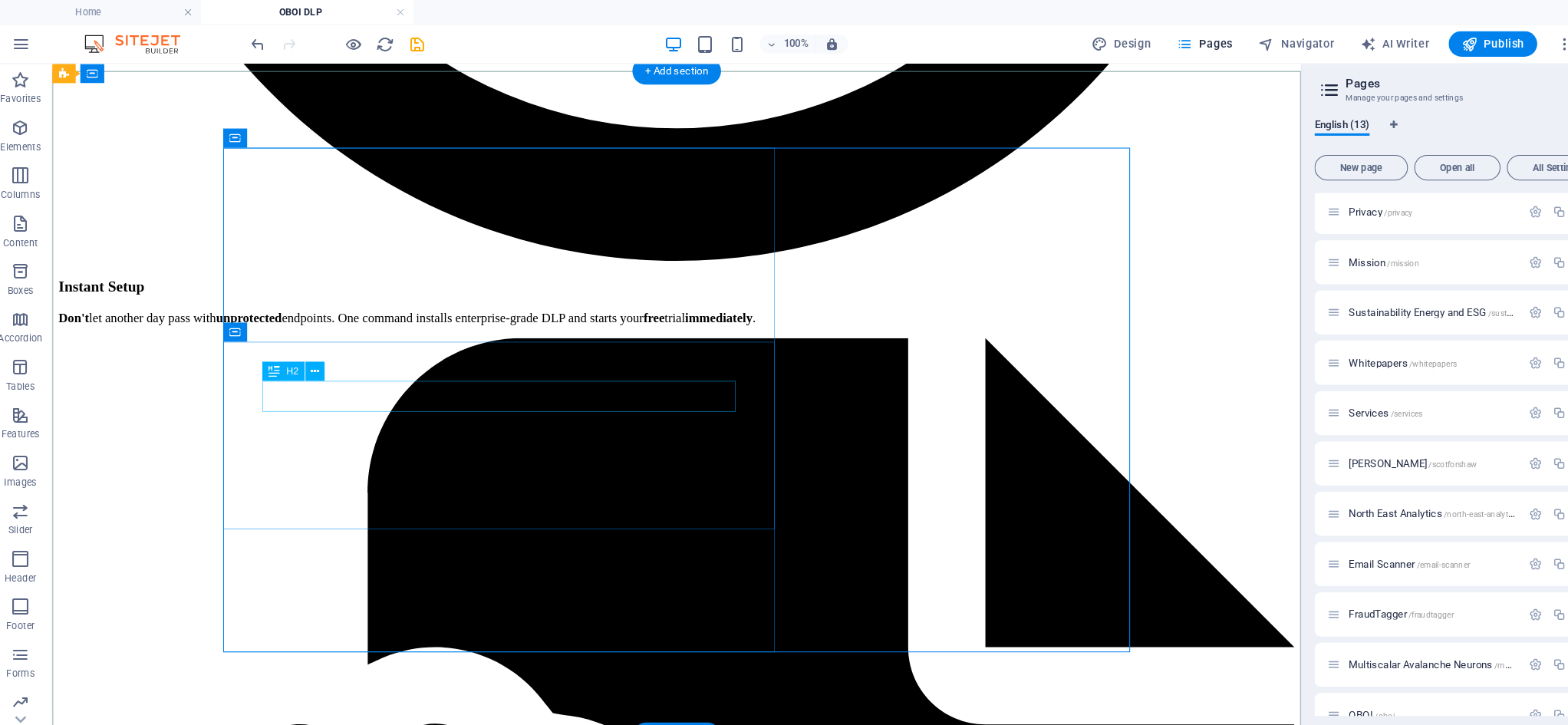
scroll to position [3350, 0]
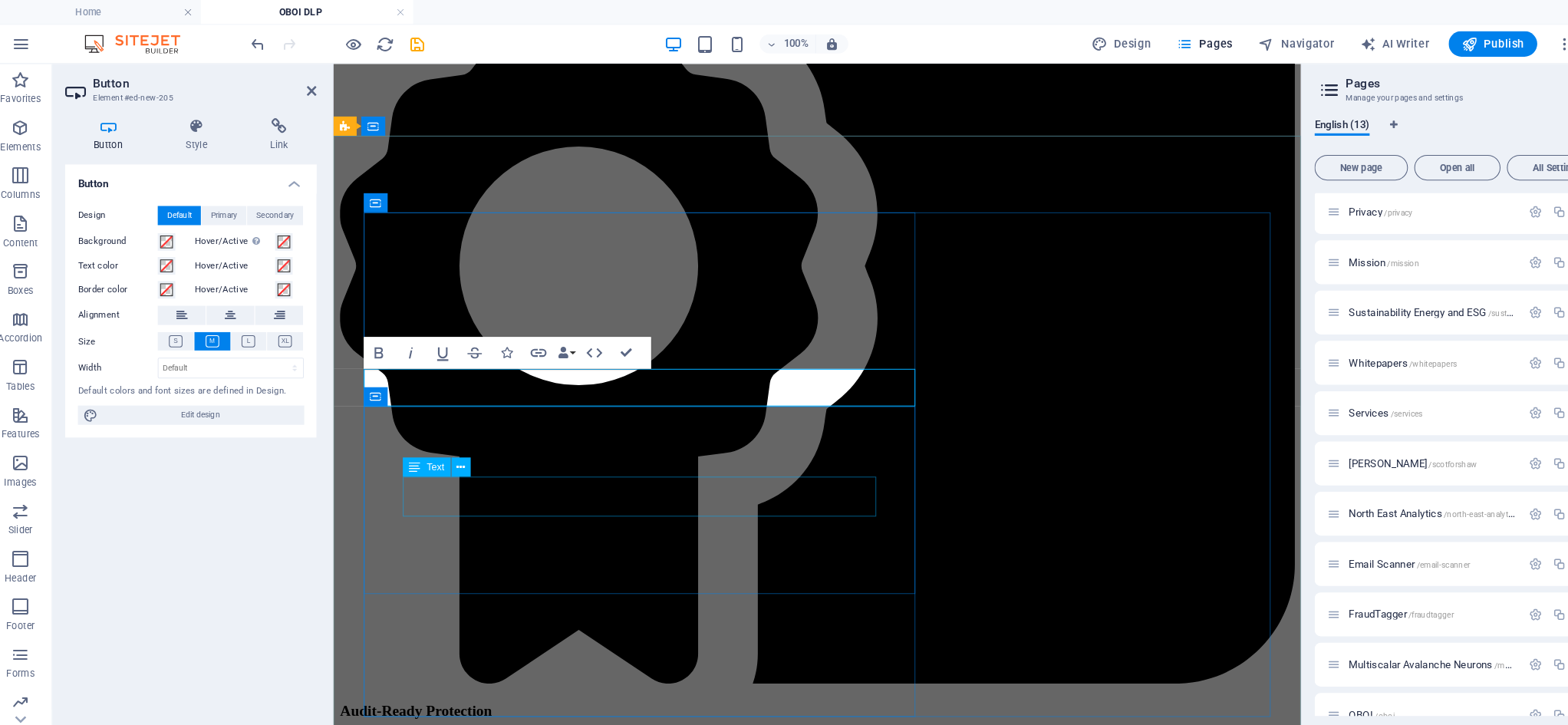
scroll to position [3410, 0]
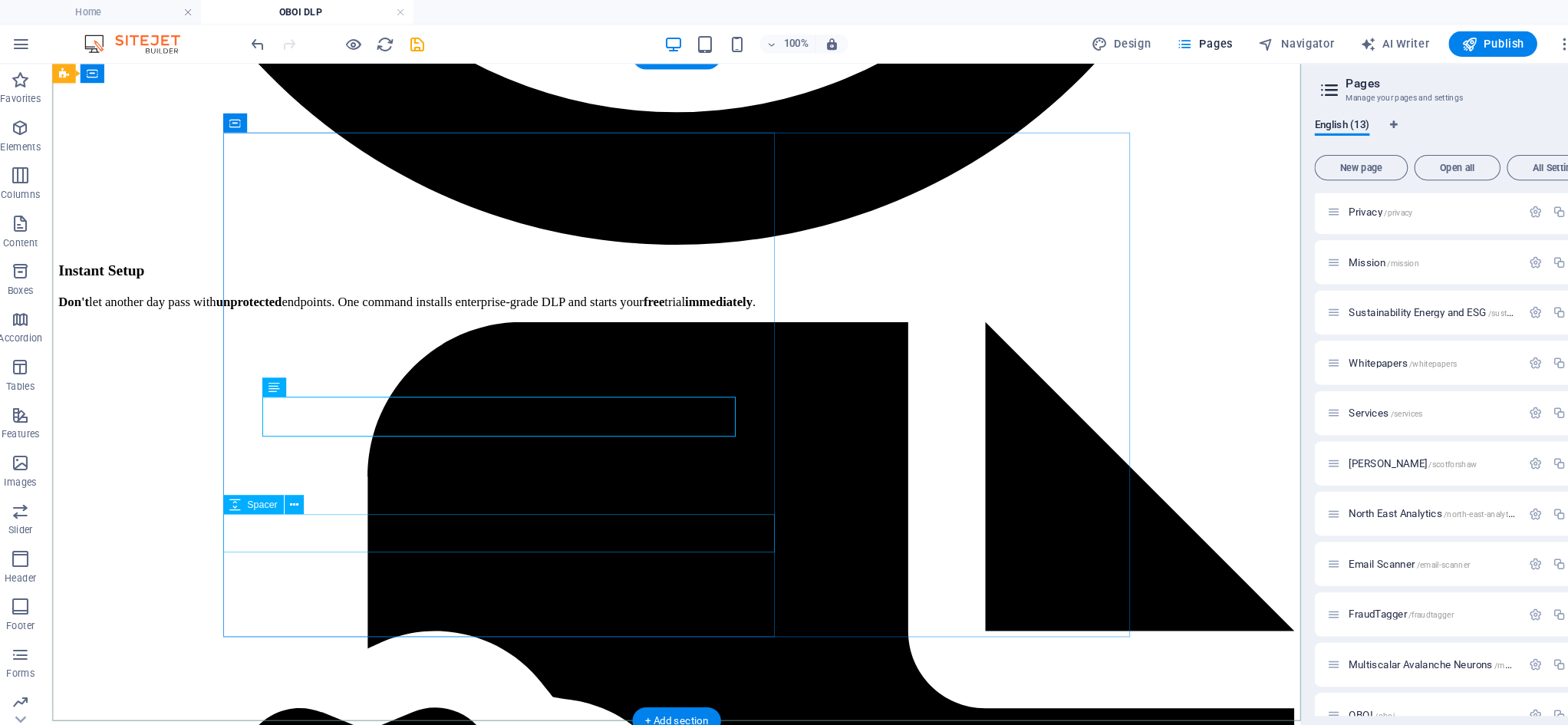
scroll to position [3355, 0]
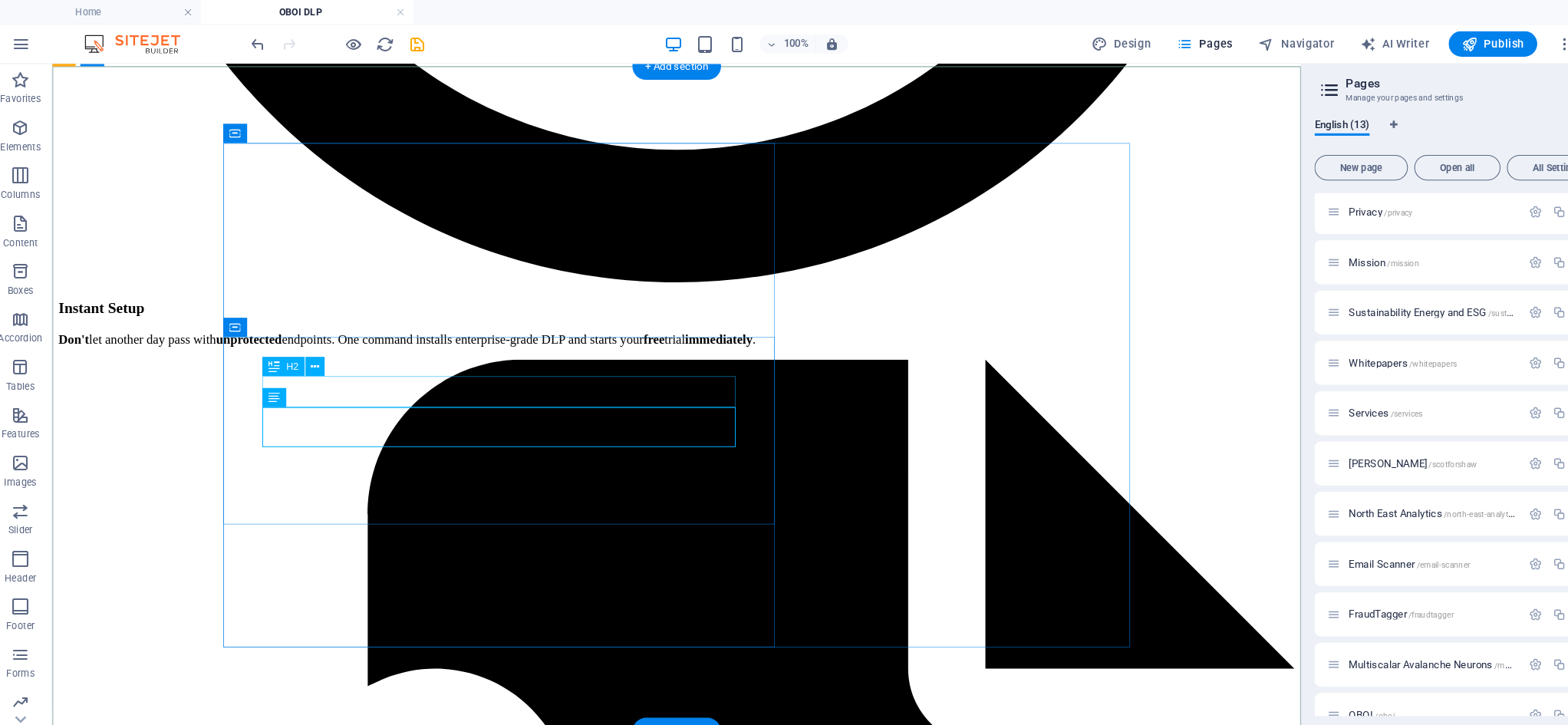
drag, startPoint x: 510, startPoint y: 385, endPoint x: 240, endPoint y: 385, distance: 270.0
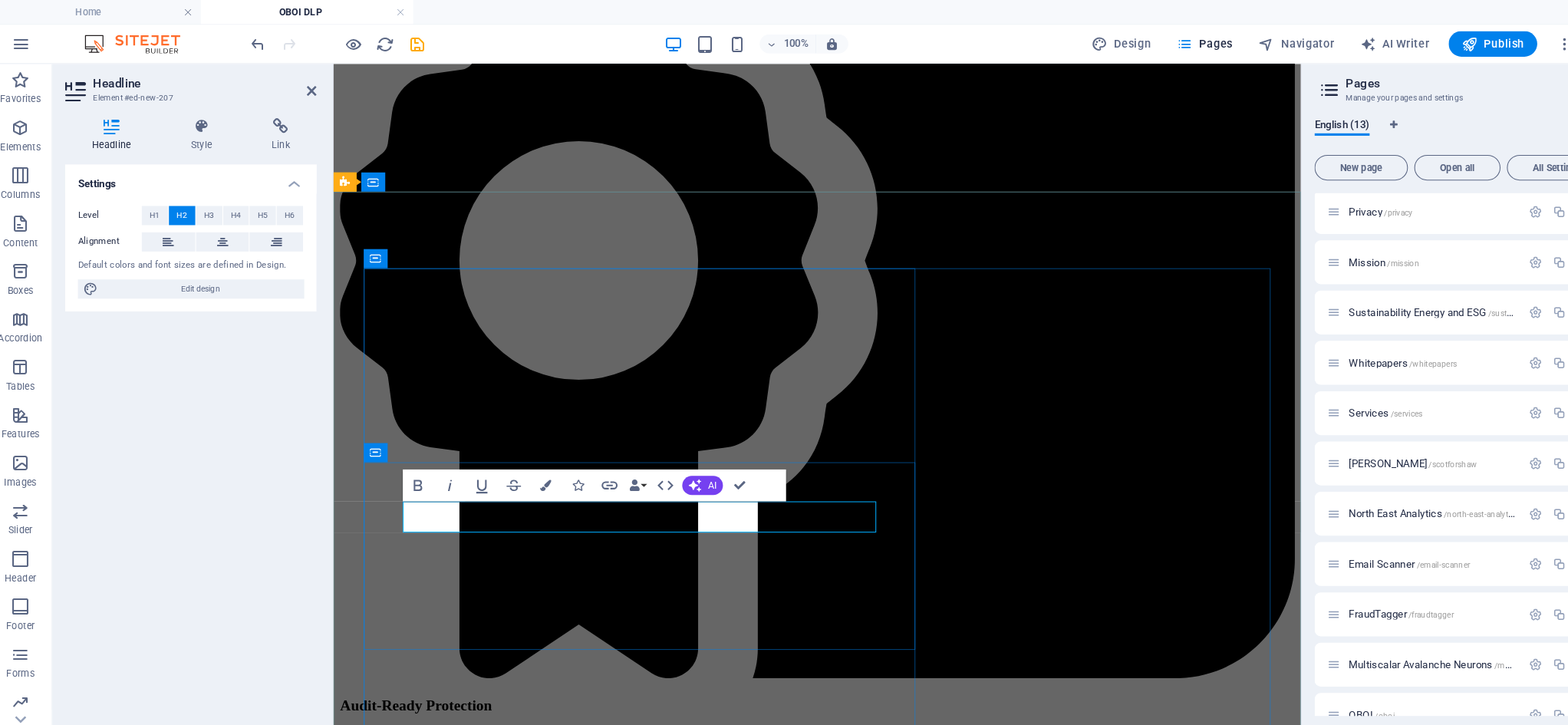
drag, startPoint x: 580, startPoint y: 501, endPoint x: 695, endPoint y: 501, distance: 115.0
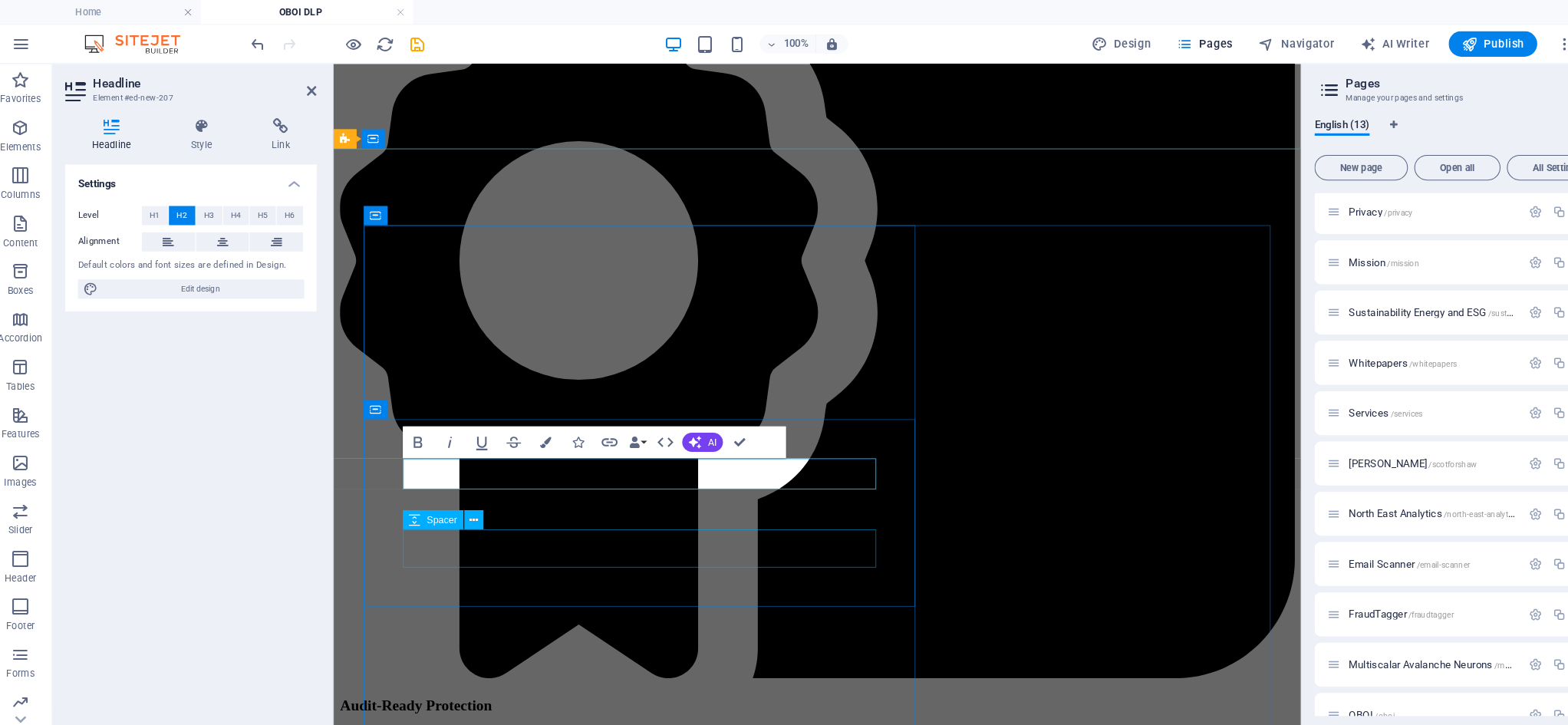
scroll to position [3429, 0]
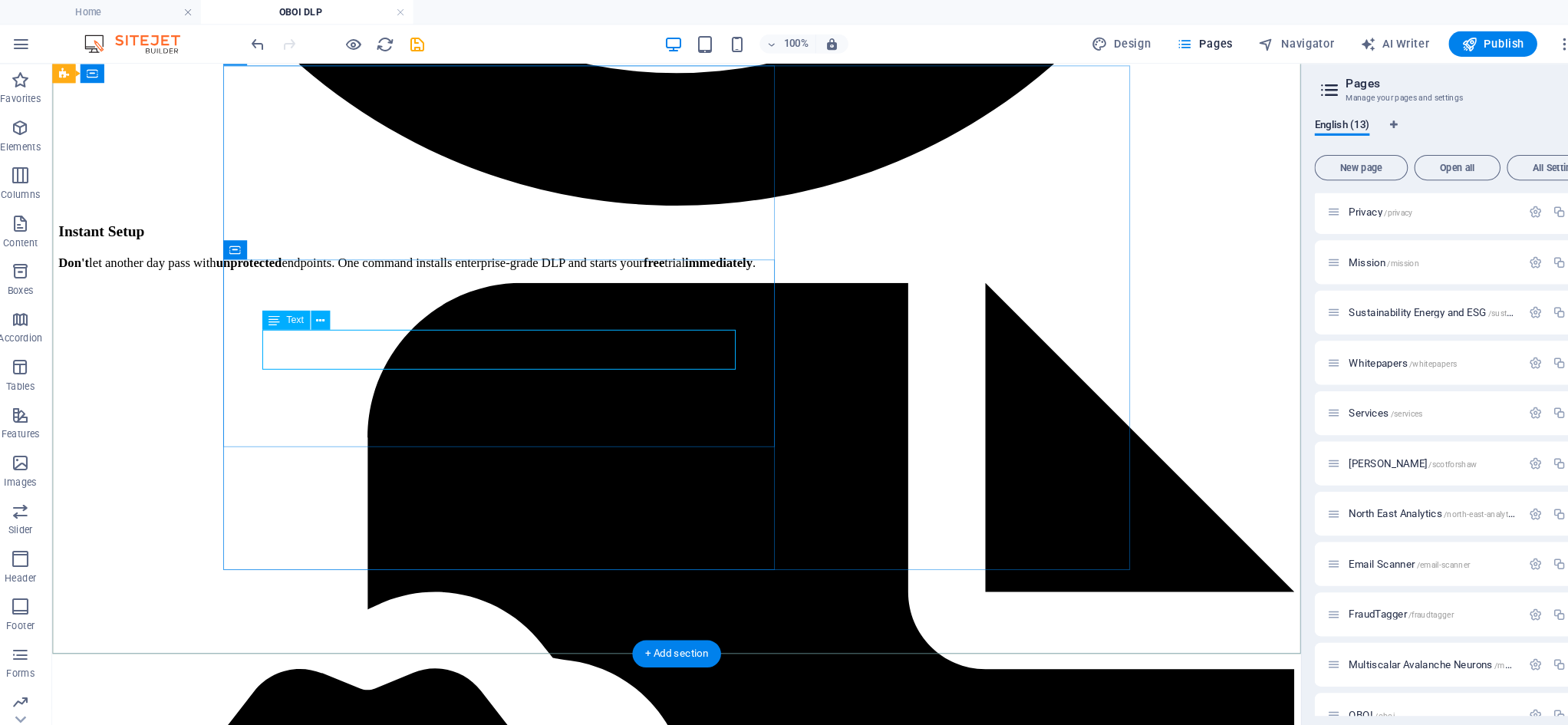
drag, startPoint x: 495, startPoint y: 351, endPoint x: 224, endPoint y: 350, distance: 271.0
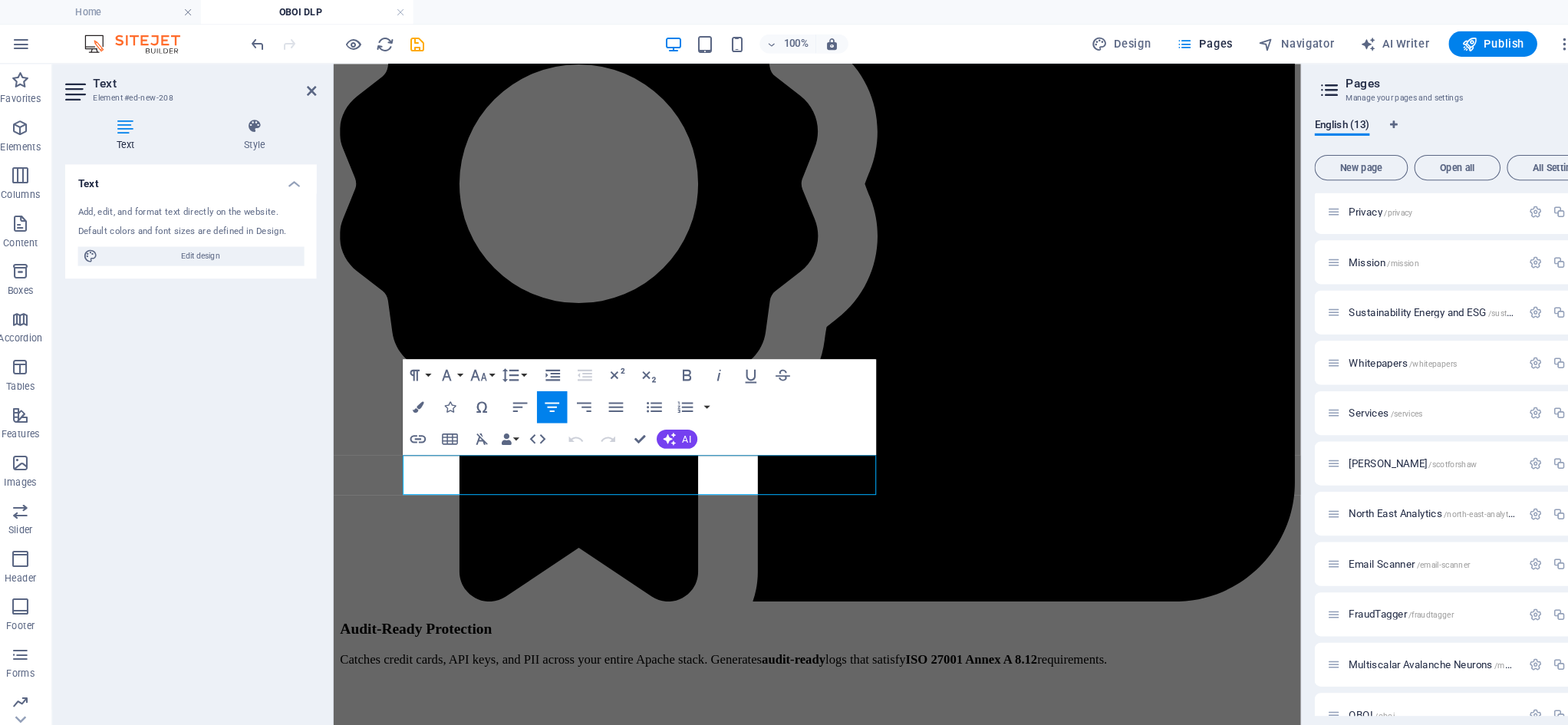
drag, startPoint x: 428, startPoint y: 450, endPoint x: 841, endPoint y: 471, distance: 413.5
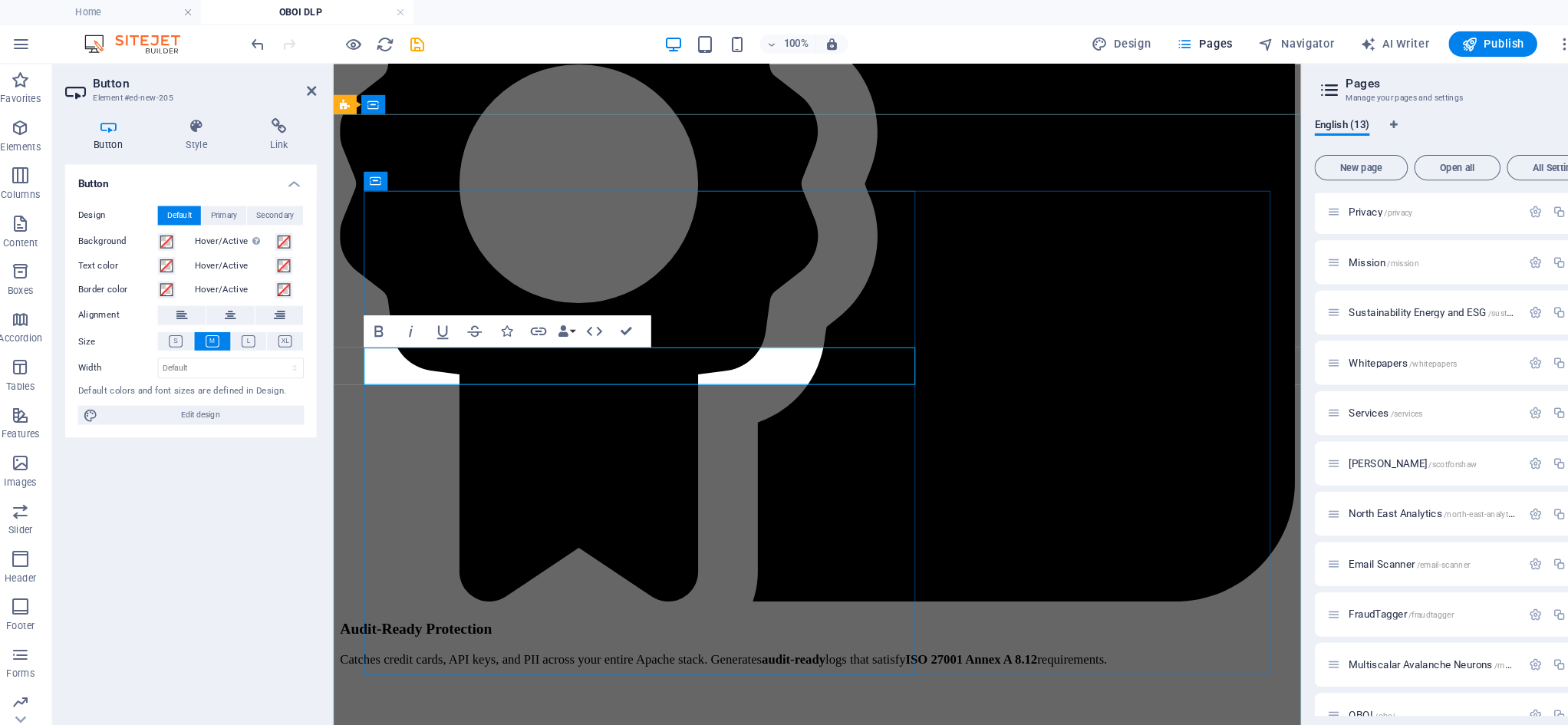
drag, startPoint x: 420, startPoint y: 353, endPoint x: 425, endPoint y: 365, distance: 13.0
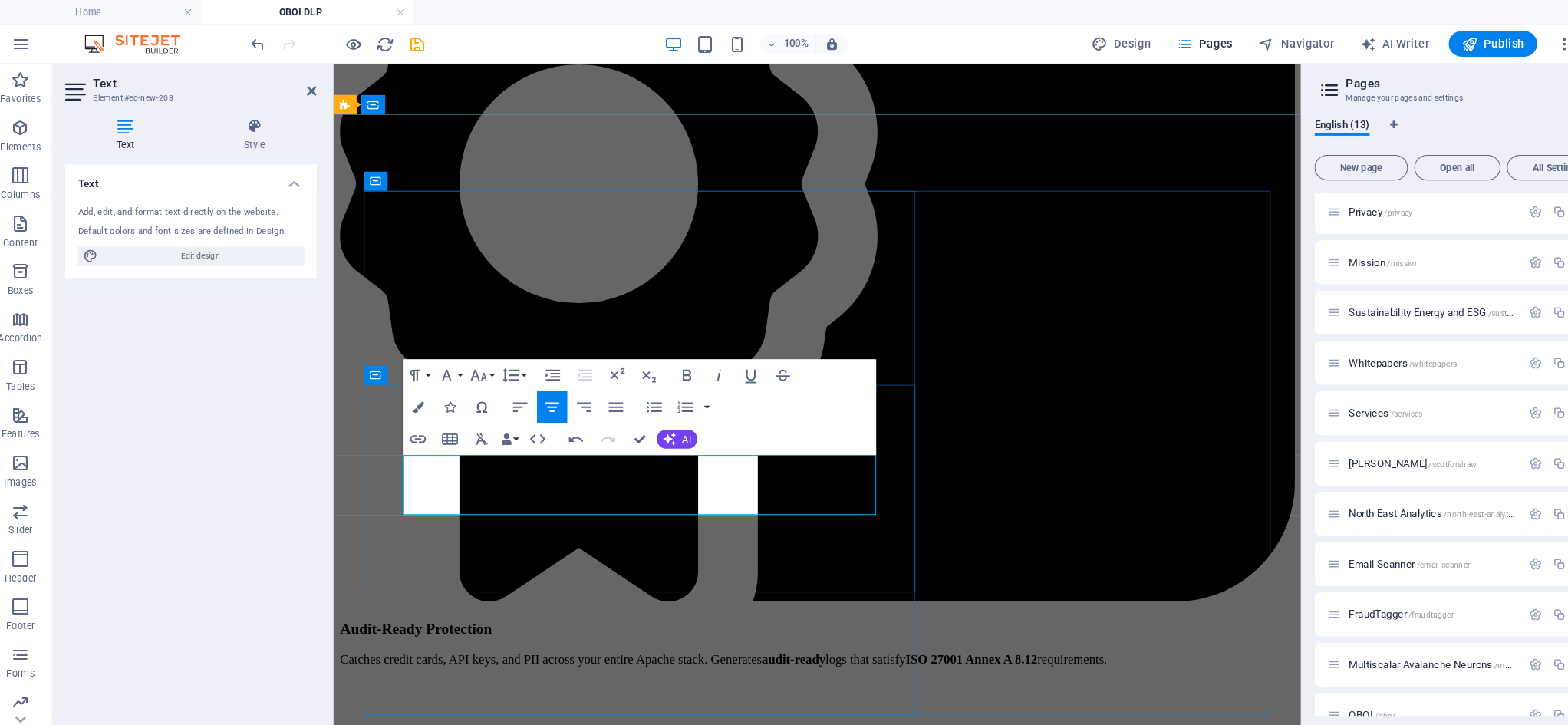
drag, startPoint x: 827, startPoint y: 470, endPoint x: 831, endPoint y: 482, distance: 12.6
drag, startPoint x: 501, startPoint y: 490, endPoint x: 461, endPoint y: 420, distance: 80.6
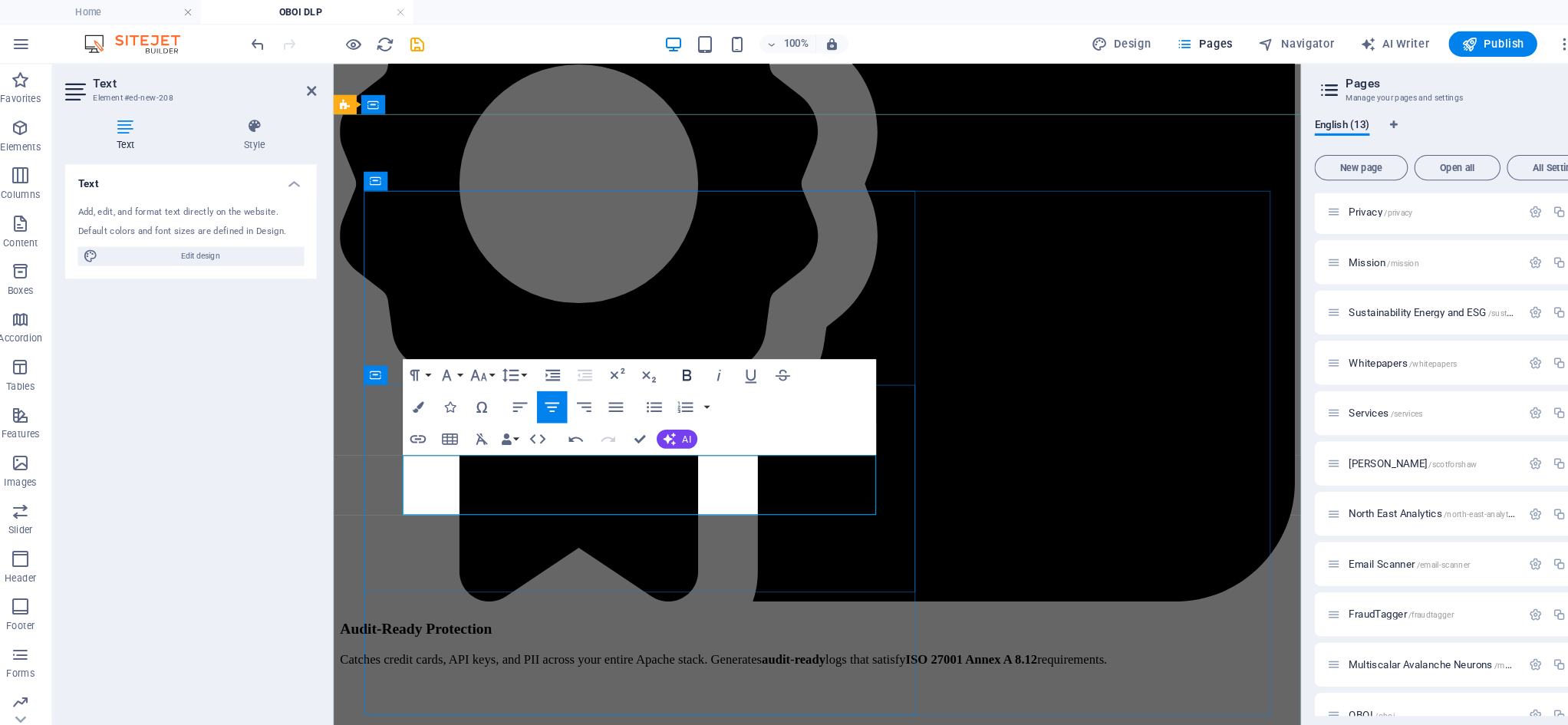
click at [667, 360] on icon "button" at bounding box center [671, 360] width 9 height 11
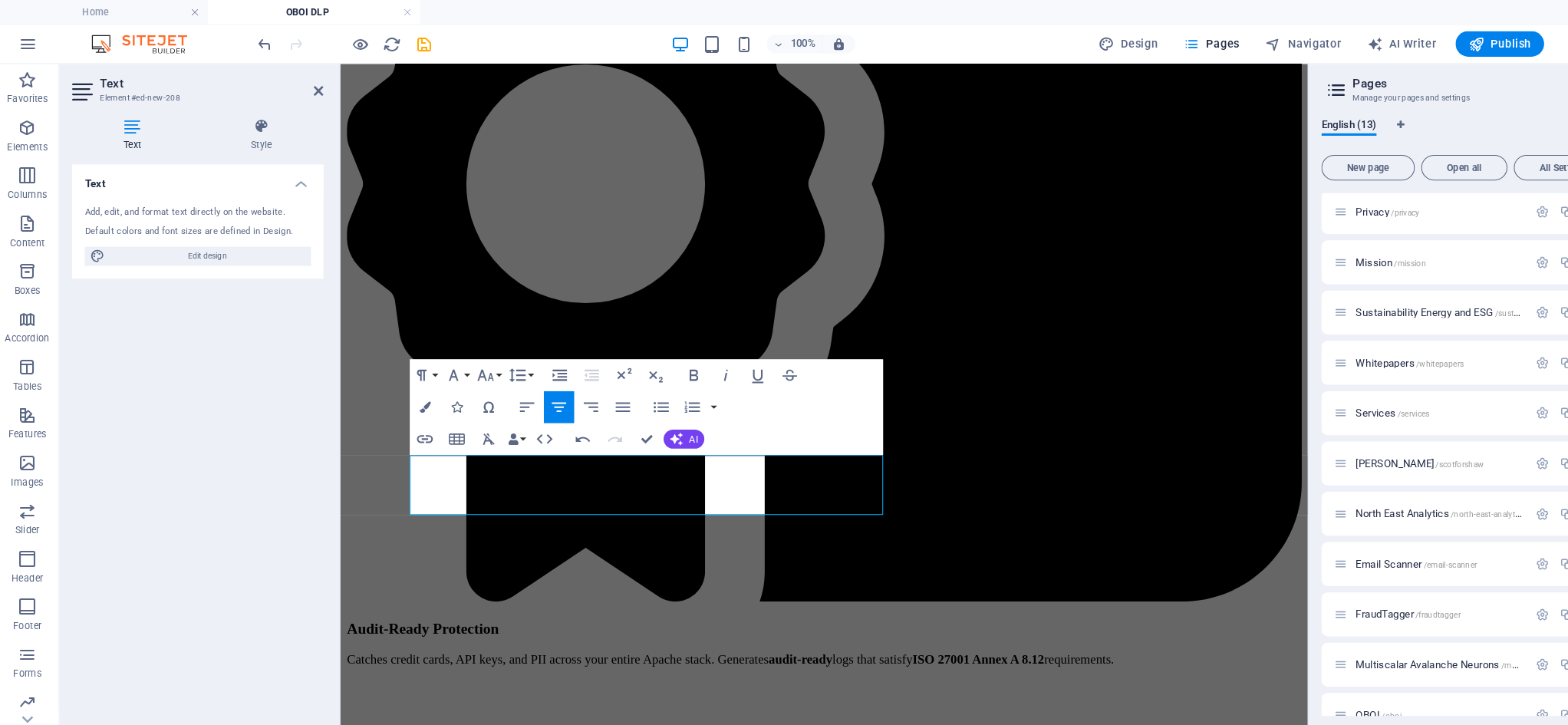
click at [169, 396] on div "Text Add, edit, and format text directly on the website. Default colors and fon…" at bounding box center [194, 423] width 242 height 530
click at [307, 88] on icon at bounding box center [311, 87] width 10 height 12
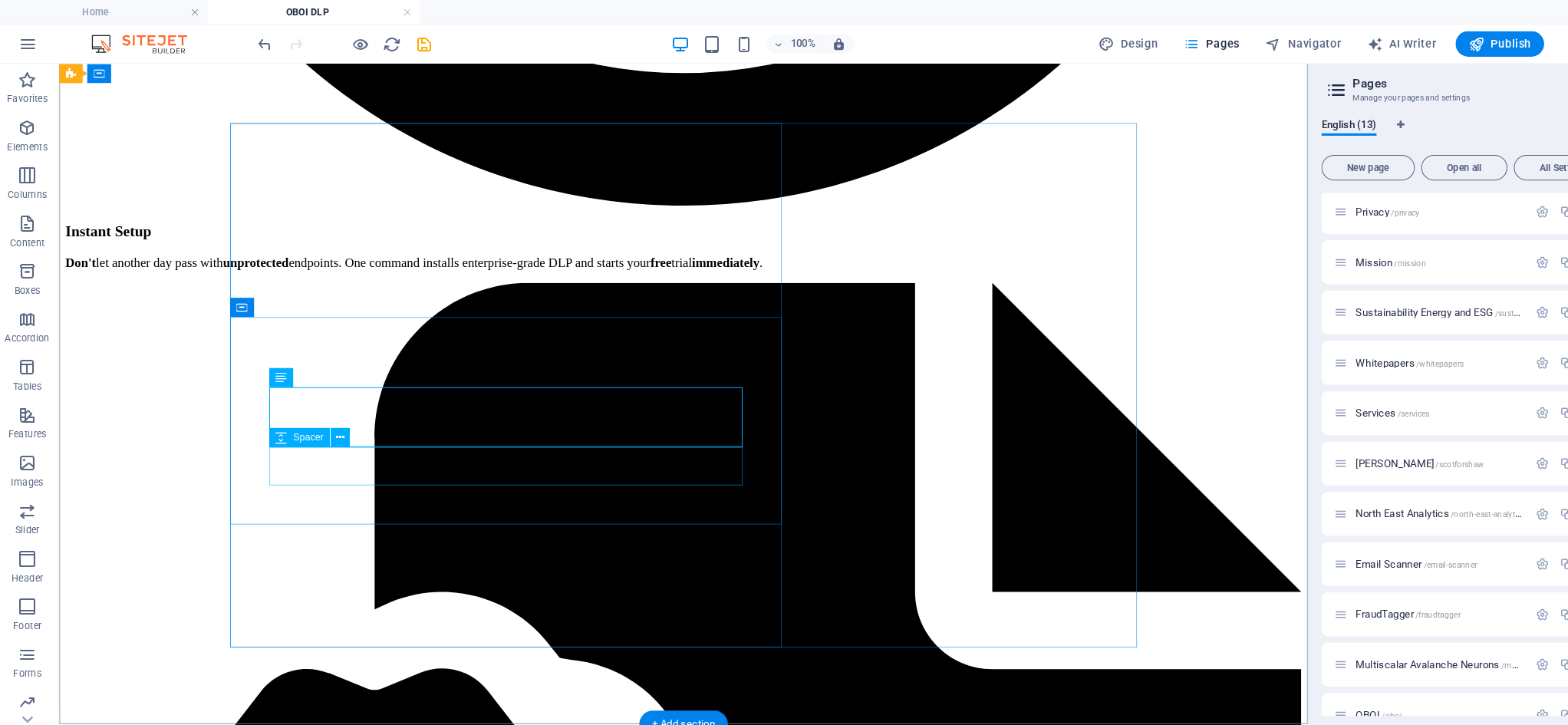
scroll to position [3301, 0]
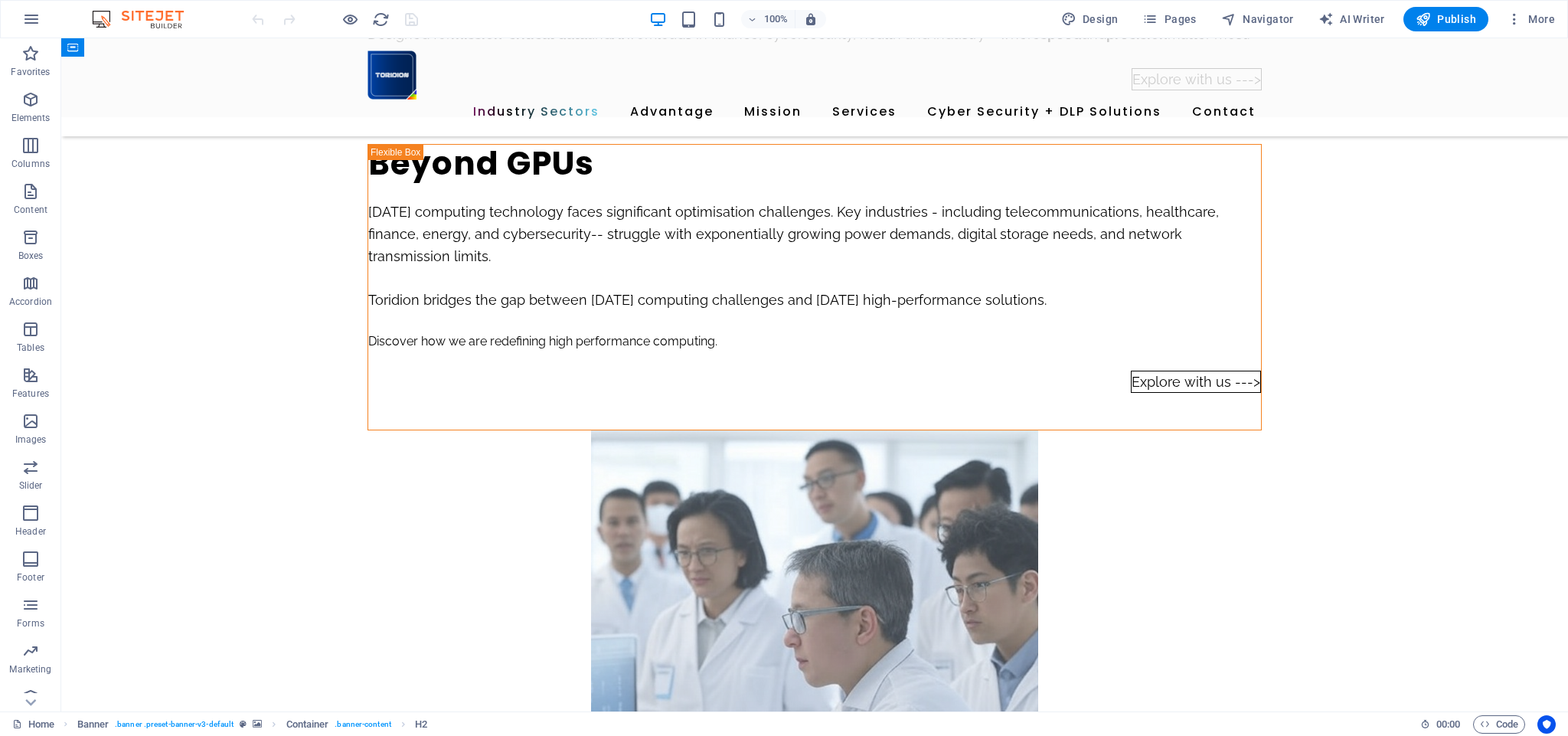
scroll to position [2942, 0]
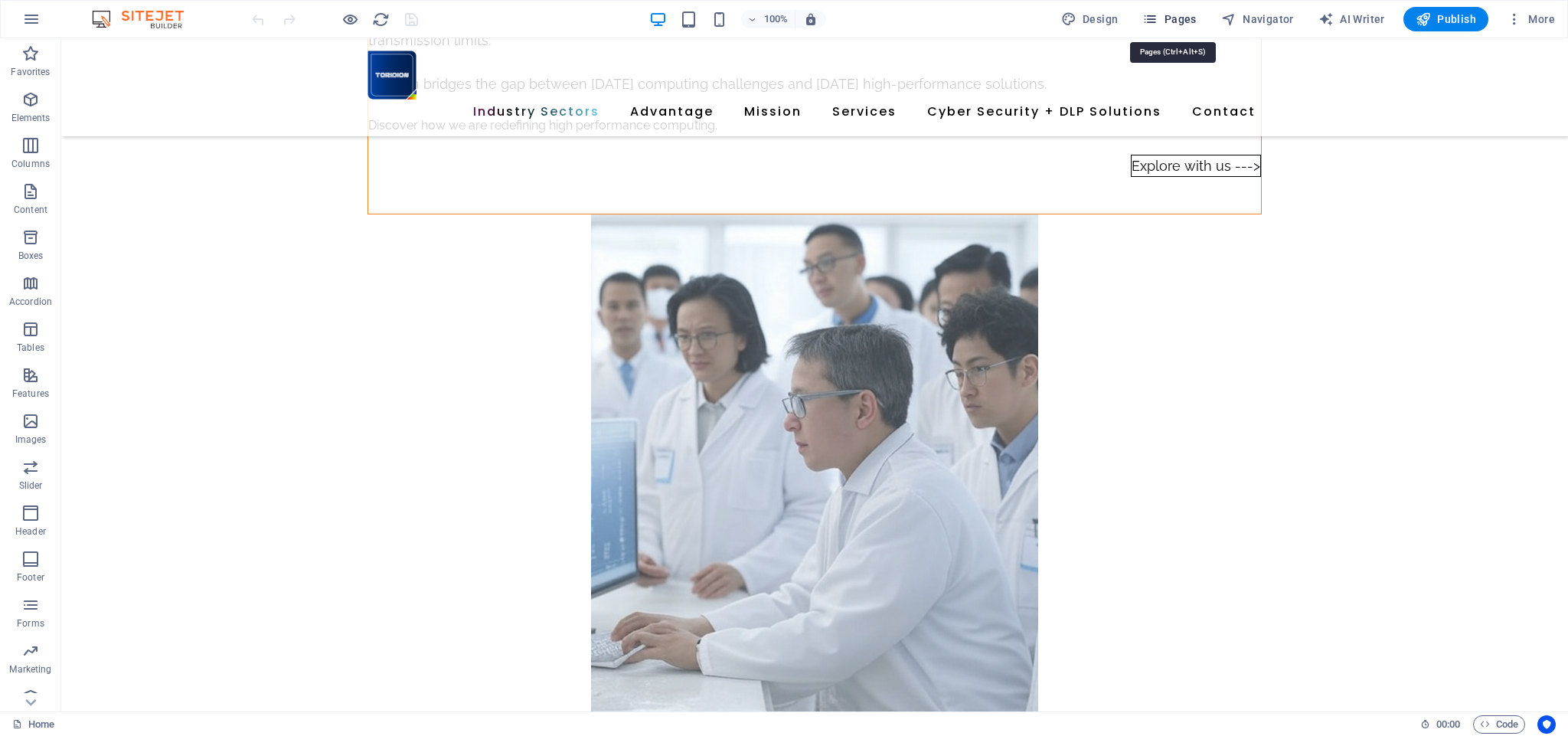
click at [1187, 18] on span "Pages" at bounding box center [1170, 19] width 53 height 15
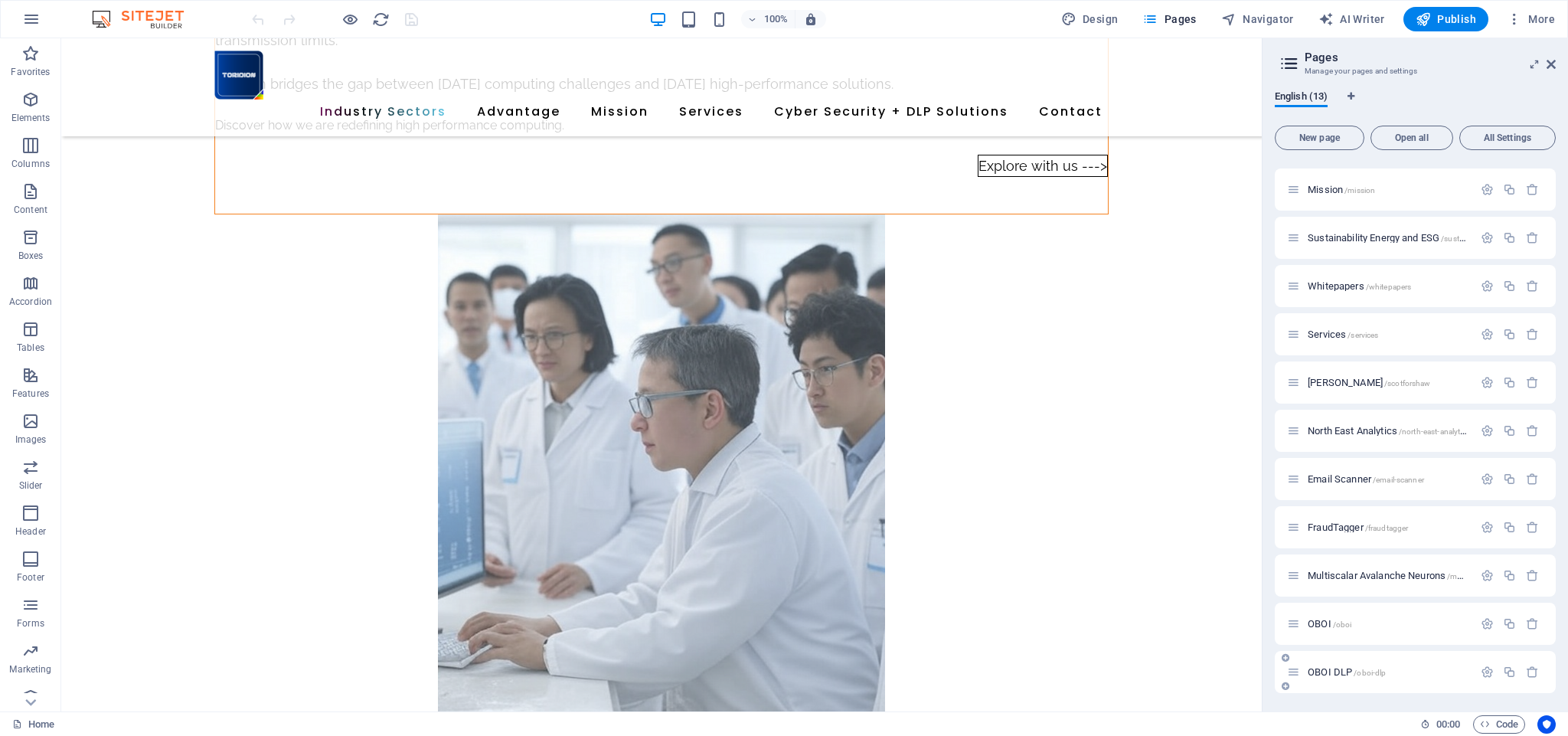
click at [1366, 664] on div "OBOI DLP /oboi-dlp" at bounding box center [1380, 672] width 186 height 17
click at [1354, 671] on span "/oboi-dlp" at bounding box center [1370, 672] width 32 height 9
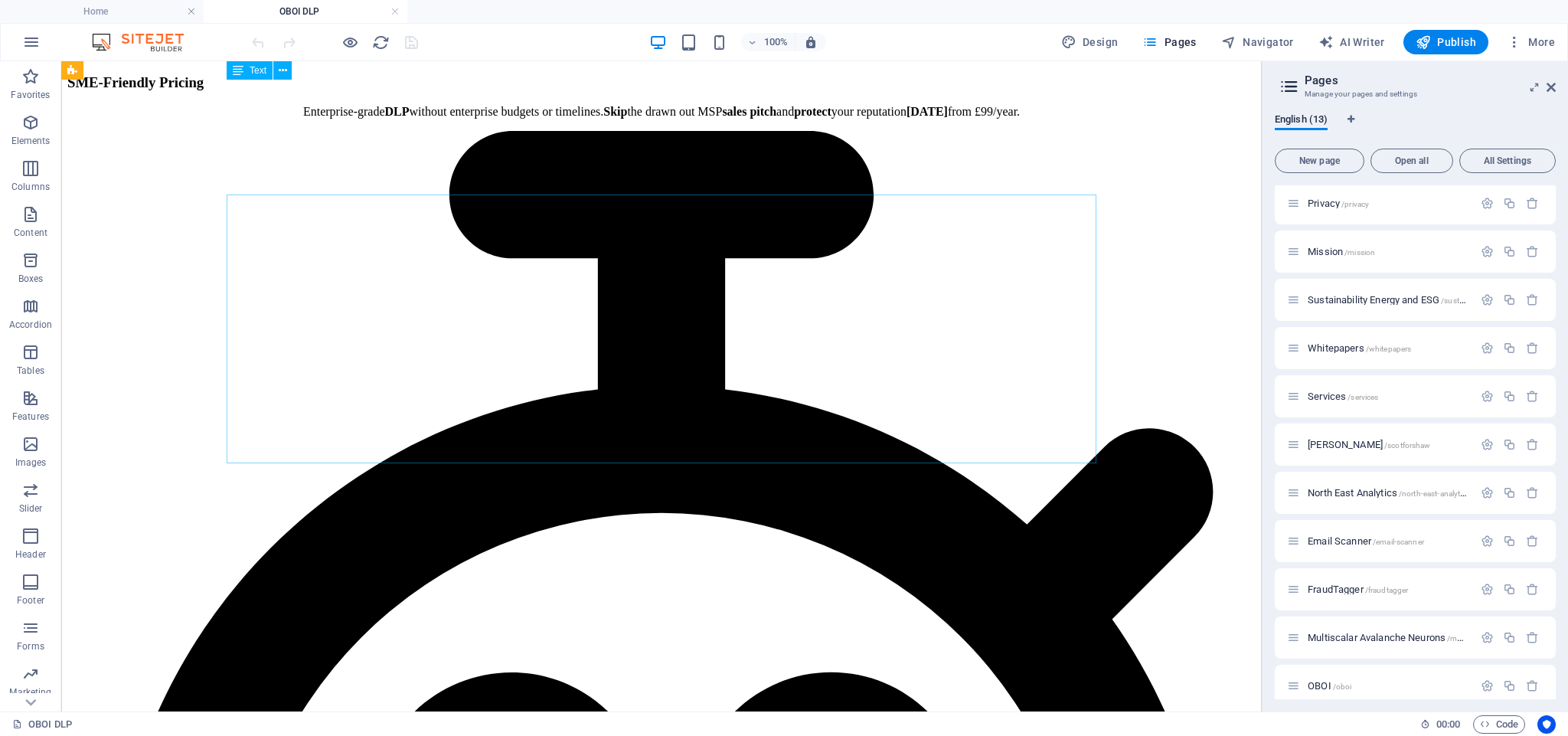
scroll to position [2621, 0]
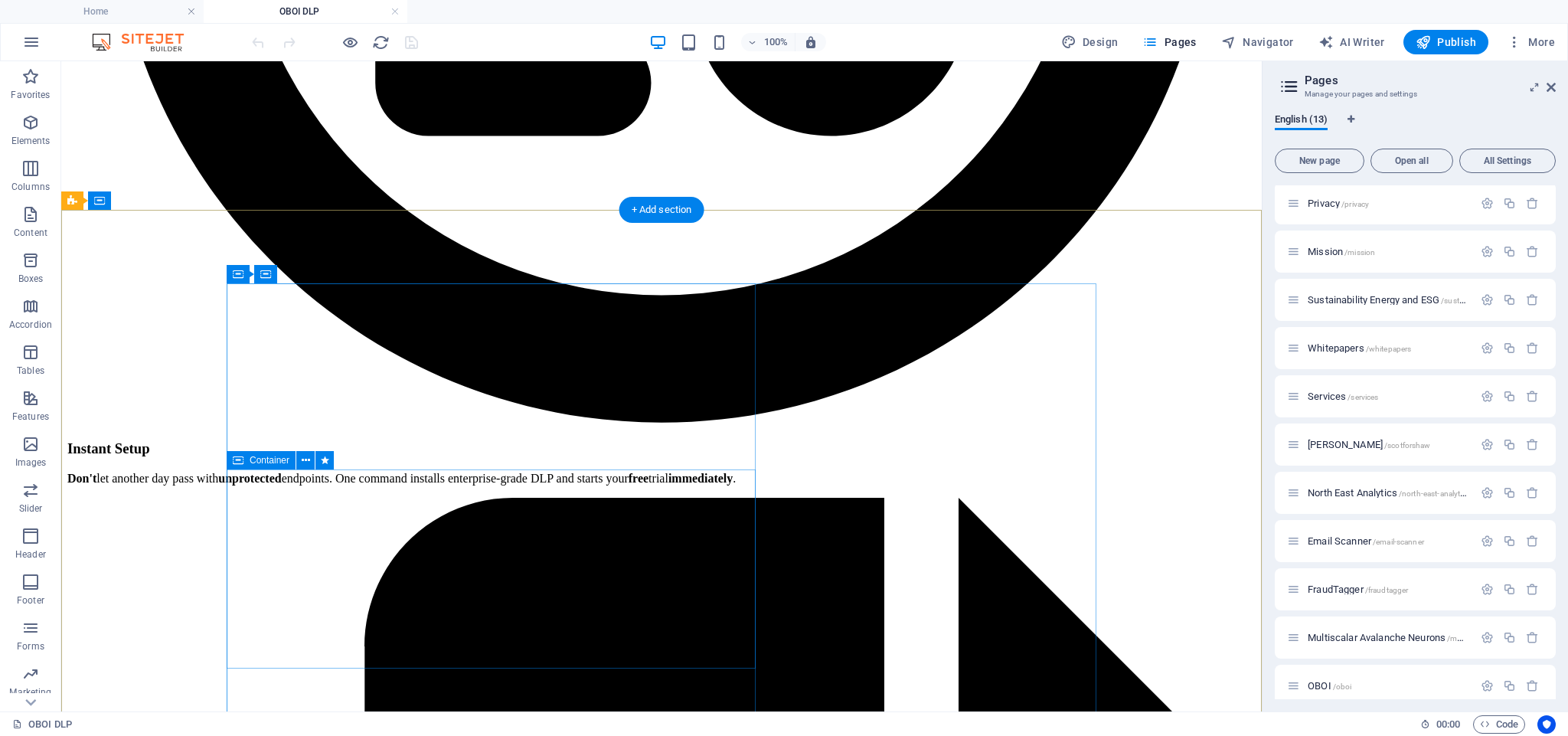
scroll to position [3201, 0]
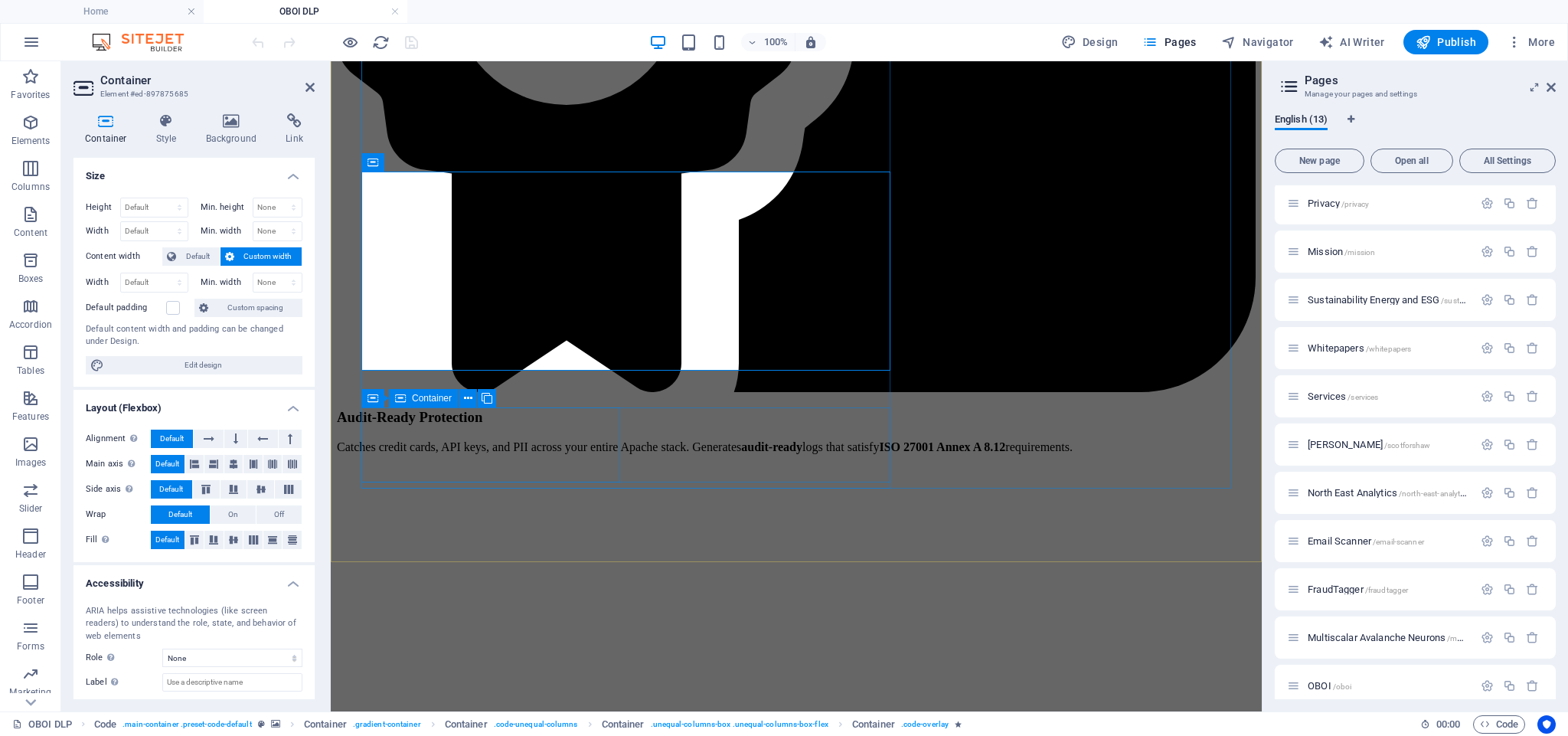
scroll to position [3620, 0]
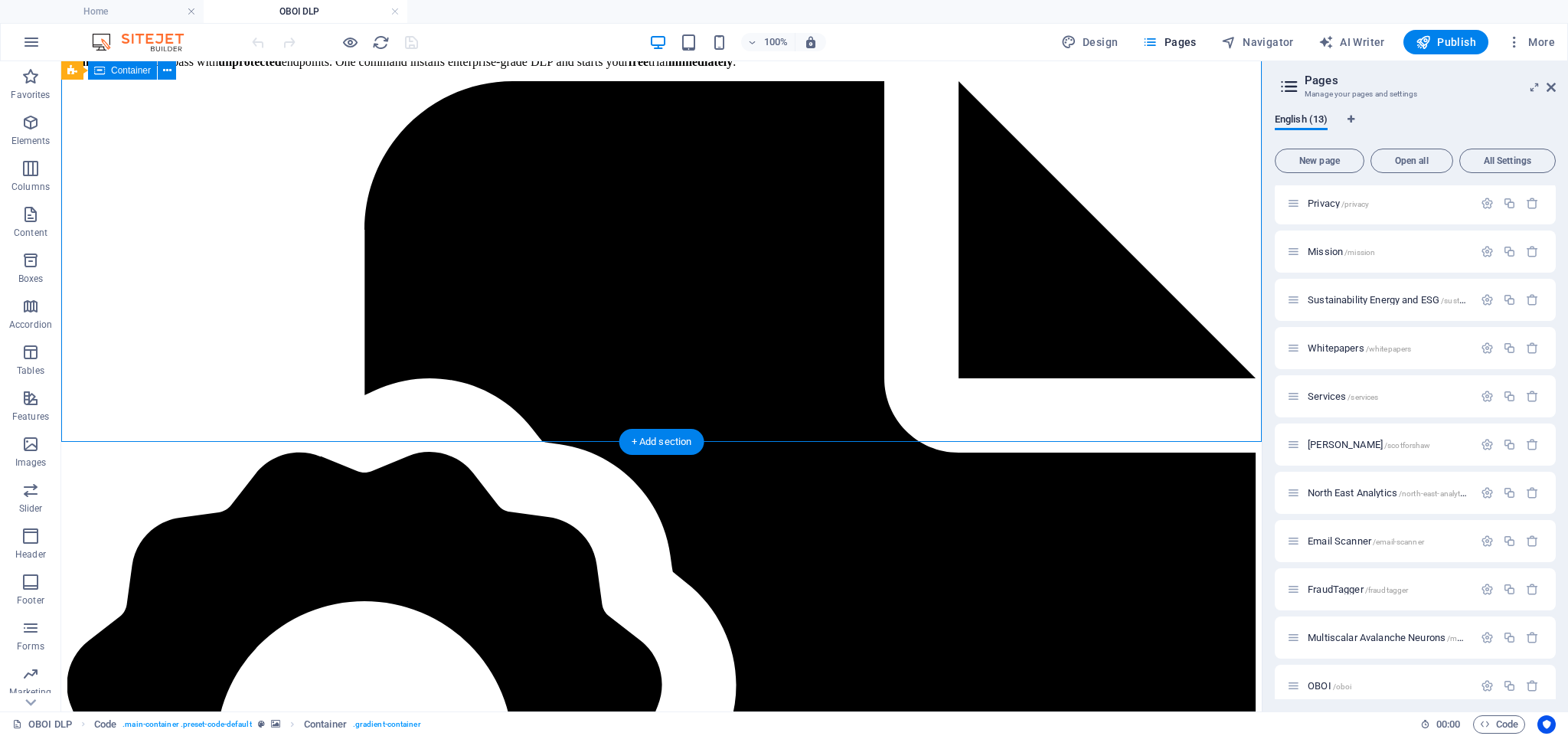
drag, startPoint x: 922, startPoint y: 379, endPoint x: 652, endPoint y: 379, distance: 270.0
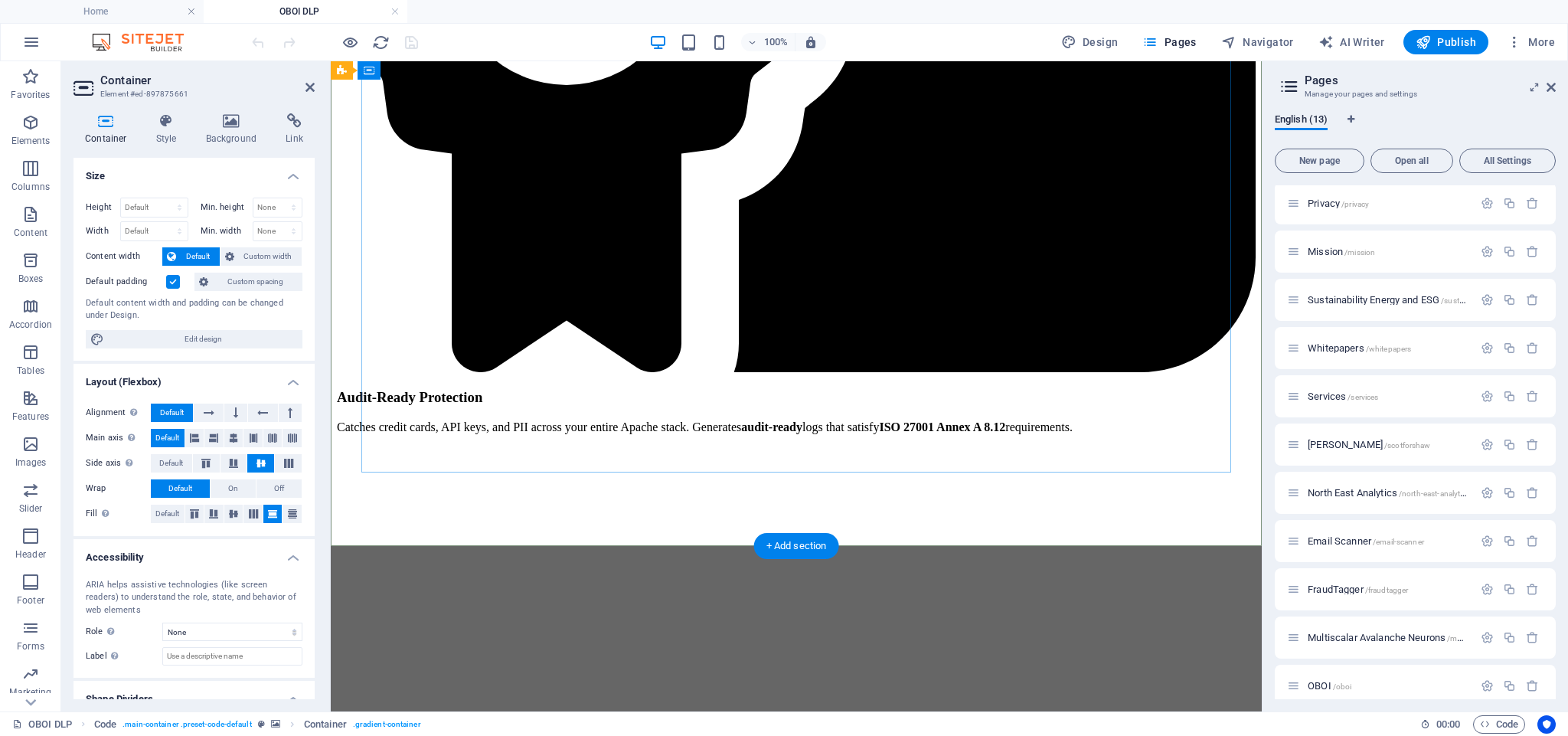
scroll to position [3640, 0]
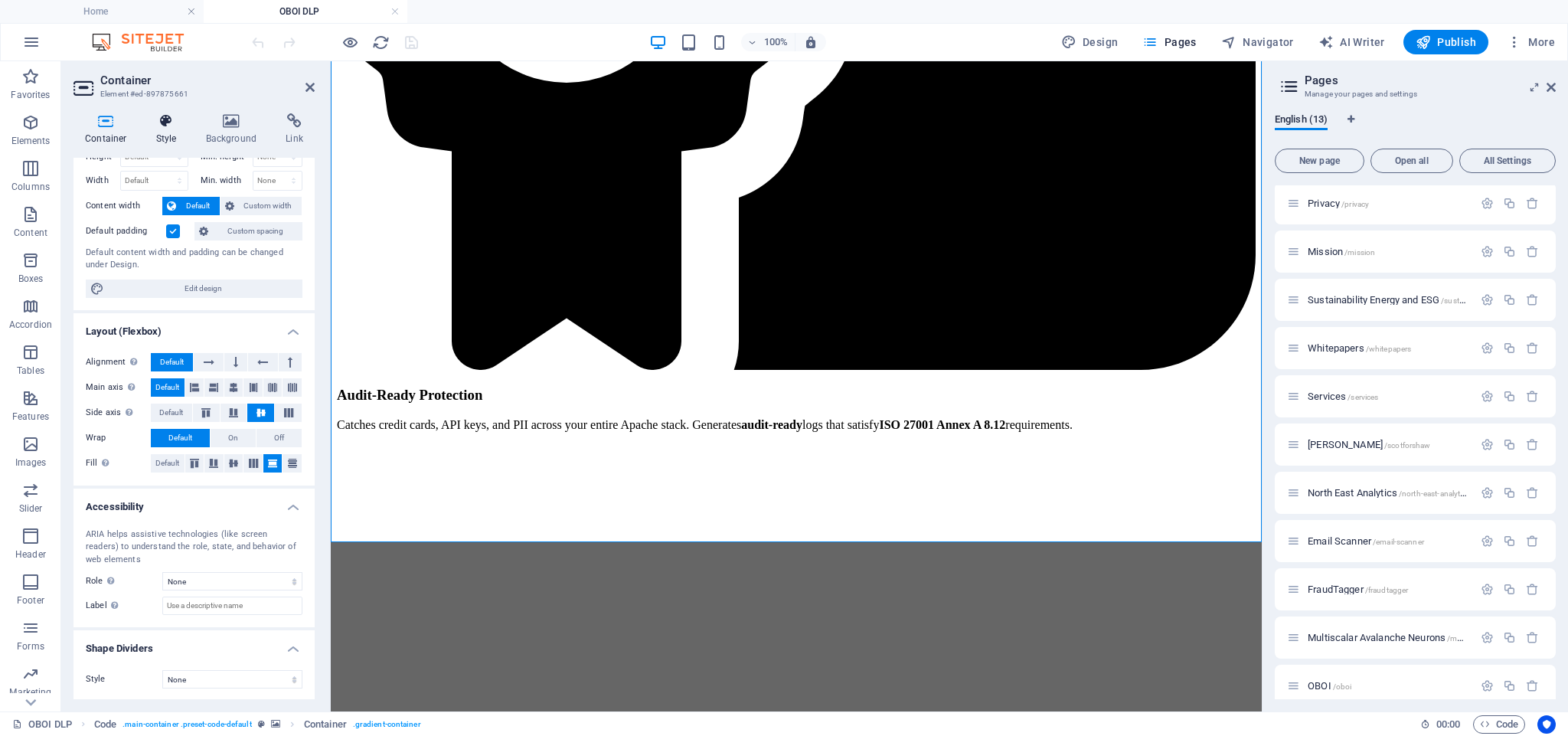
scroll to position [50, 0]
click at [173, 125] on icon at bounding box center [167, 121] width 44 height 15
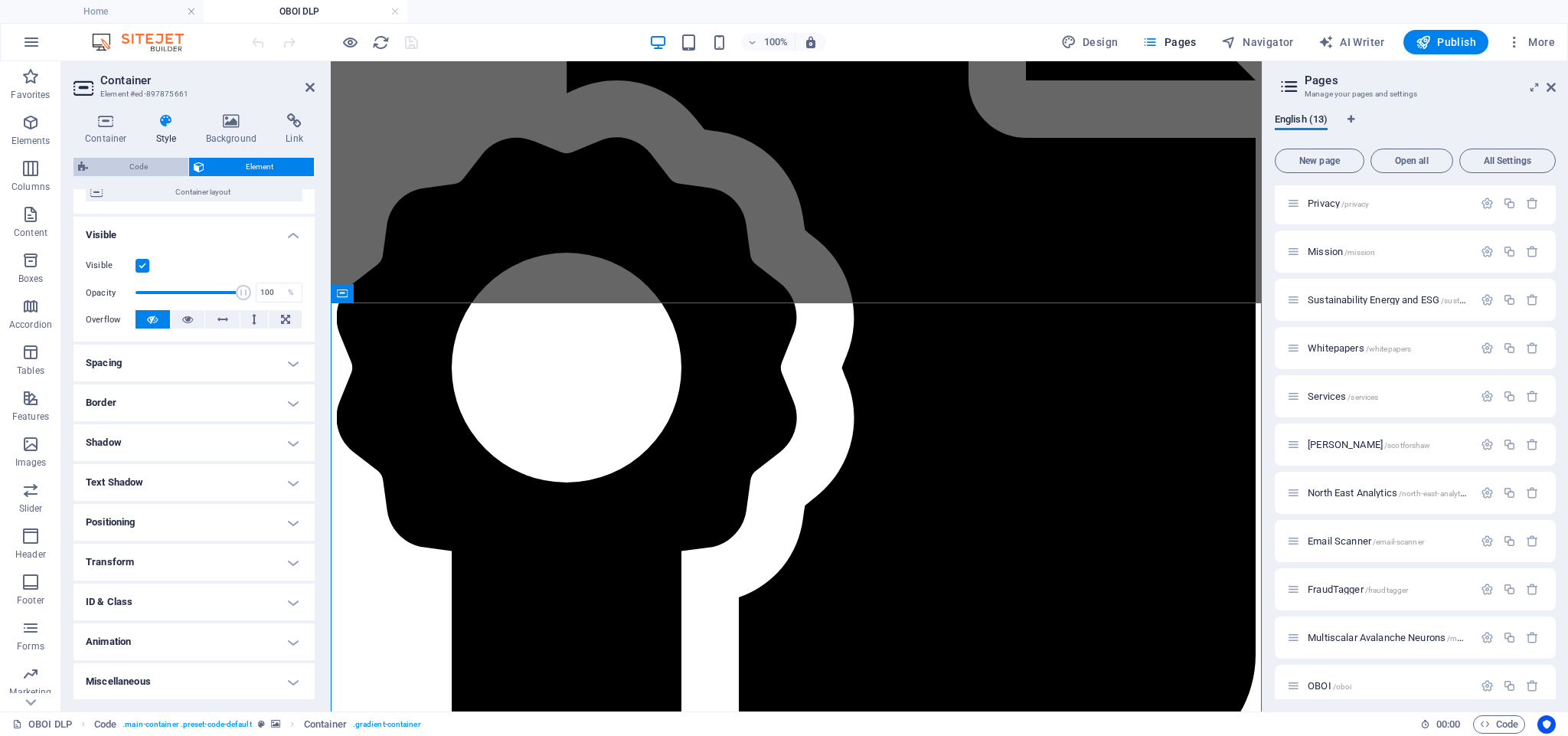
scroll to position [3217, 0]
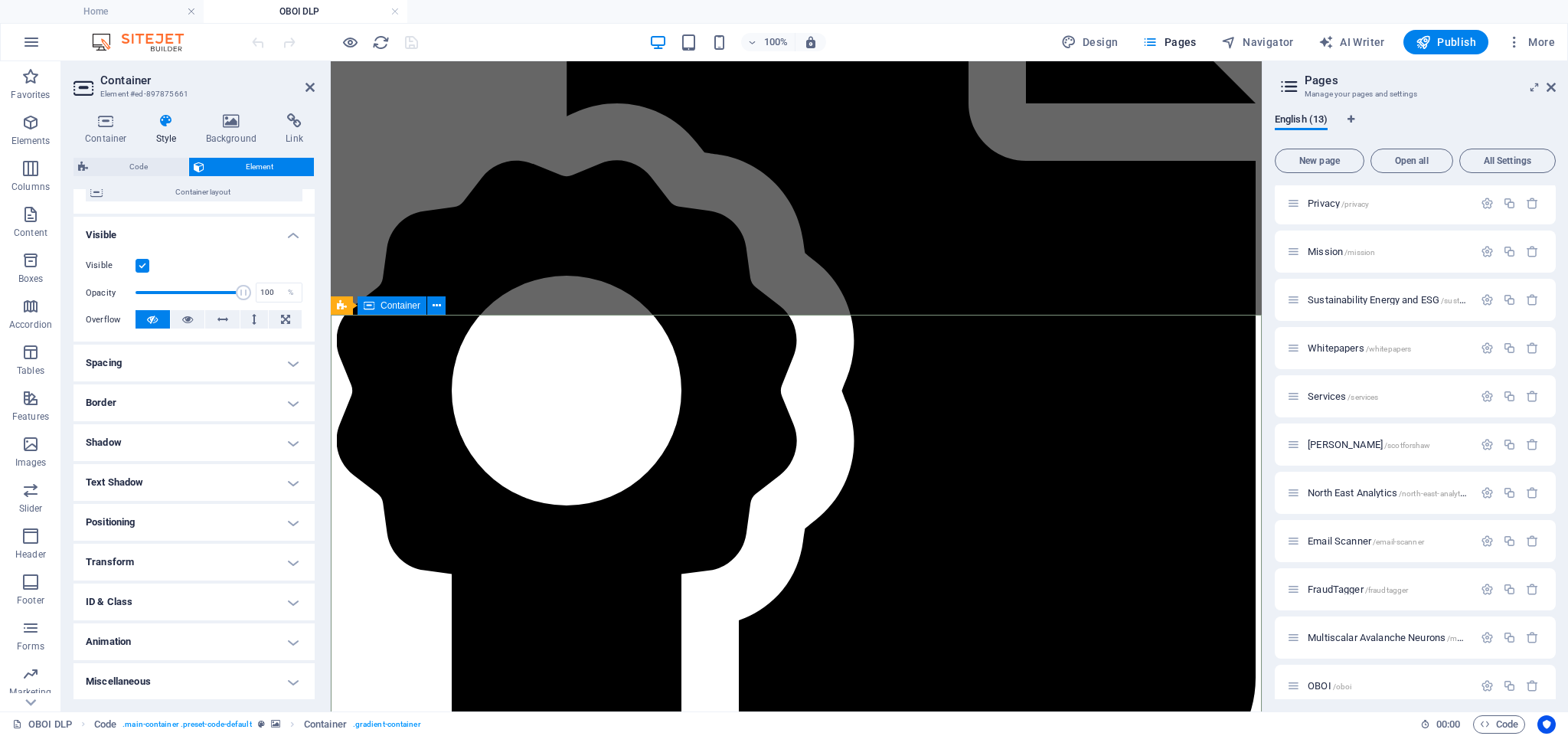
click at [139, 263] on label at bounding box center [142, 266] width 13 height 13
click at [0, 0] on input "Visible" at bounding box center [0, 0] width 0 height 0
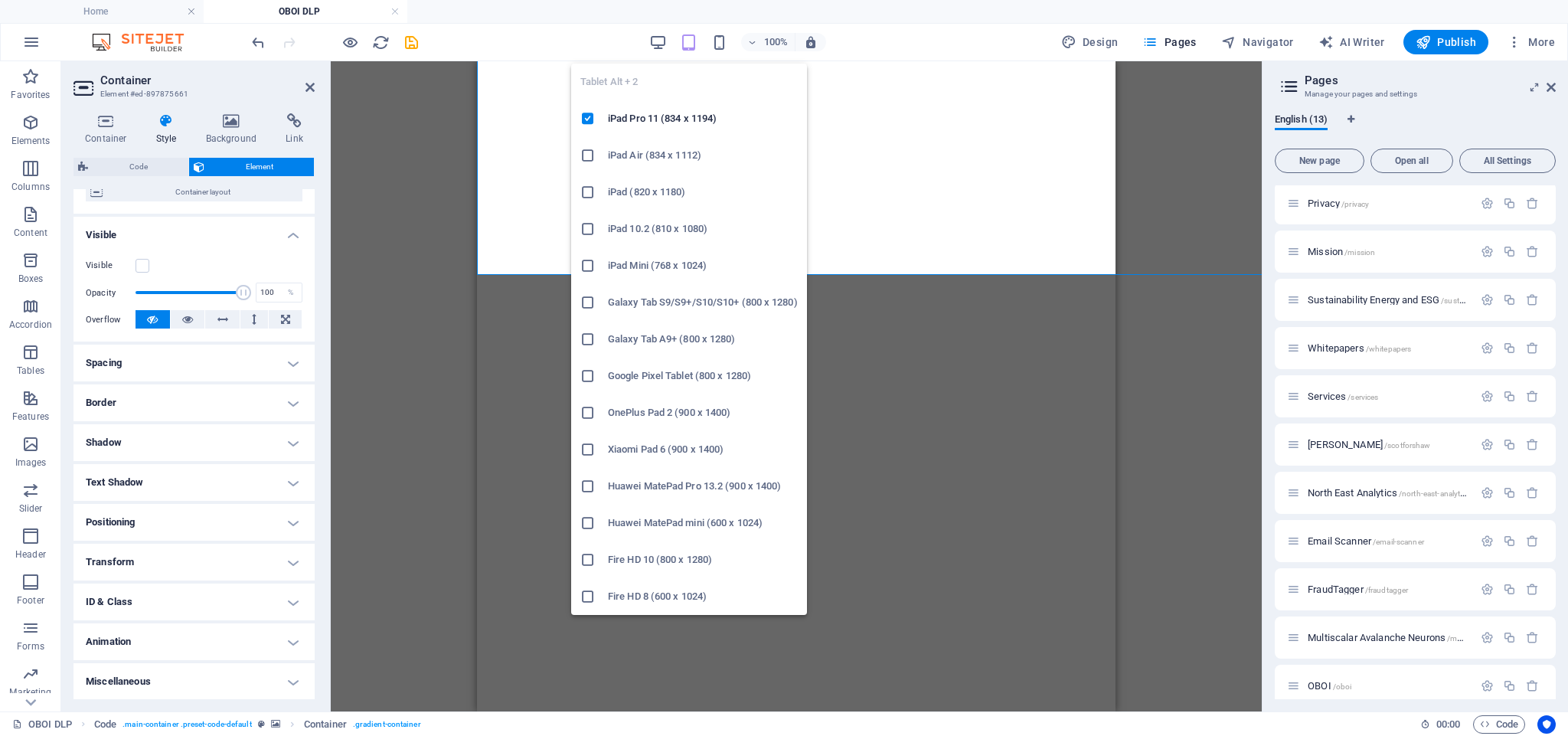
scroll to position [3907, 0]
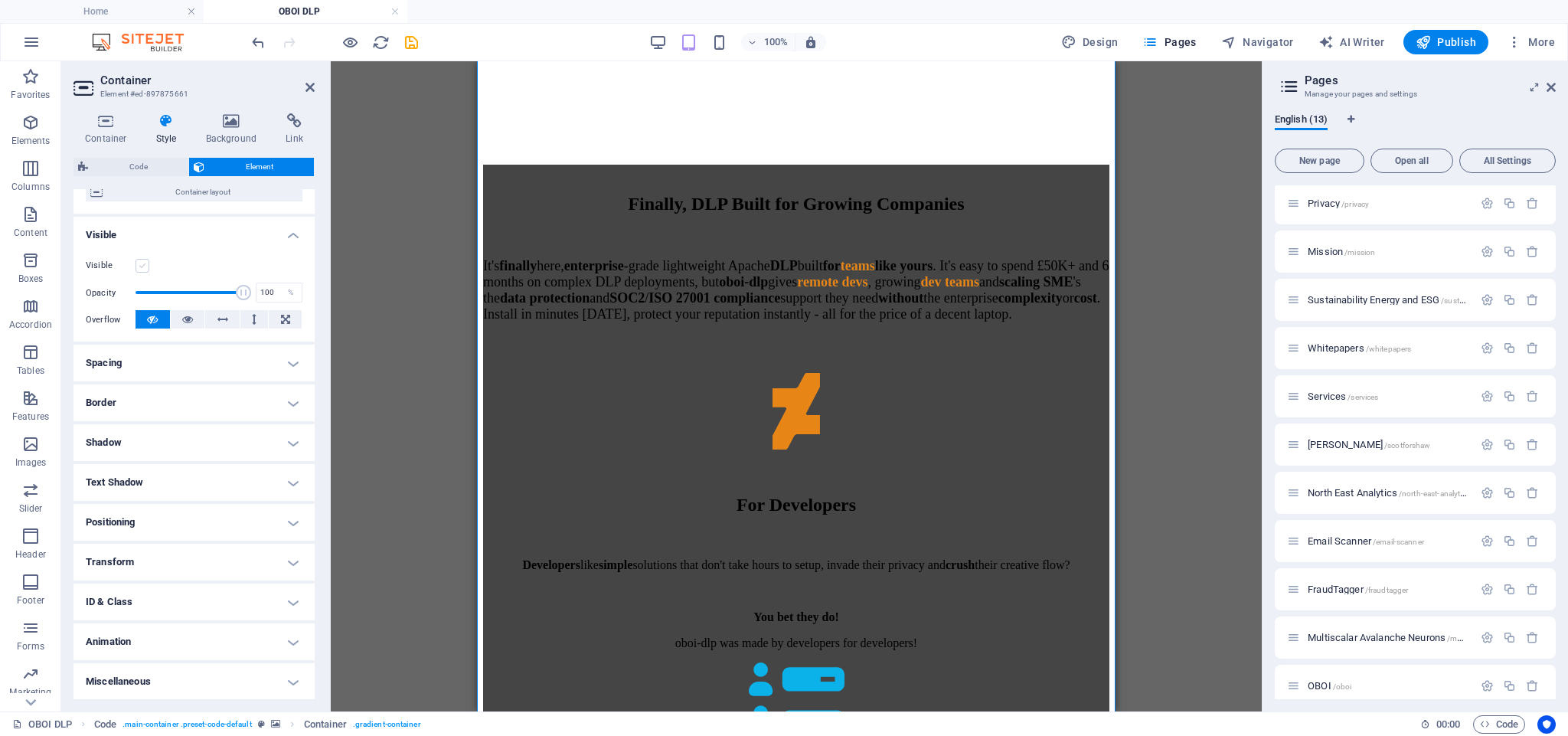
click at [141, 265] on label at bounding box center [142, 266] width 13 height 13
click at [0, 0] on input "Visible" at bounding box center [0, 0] width 0 height 0
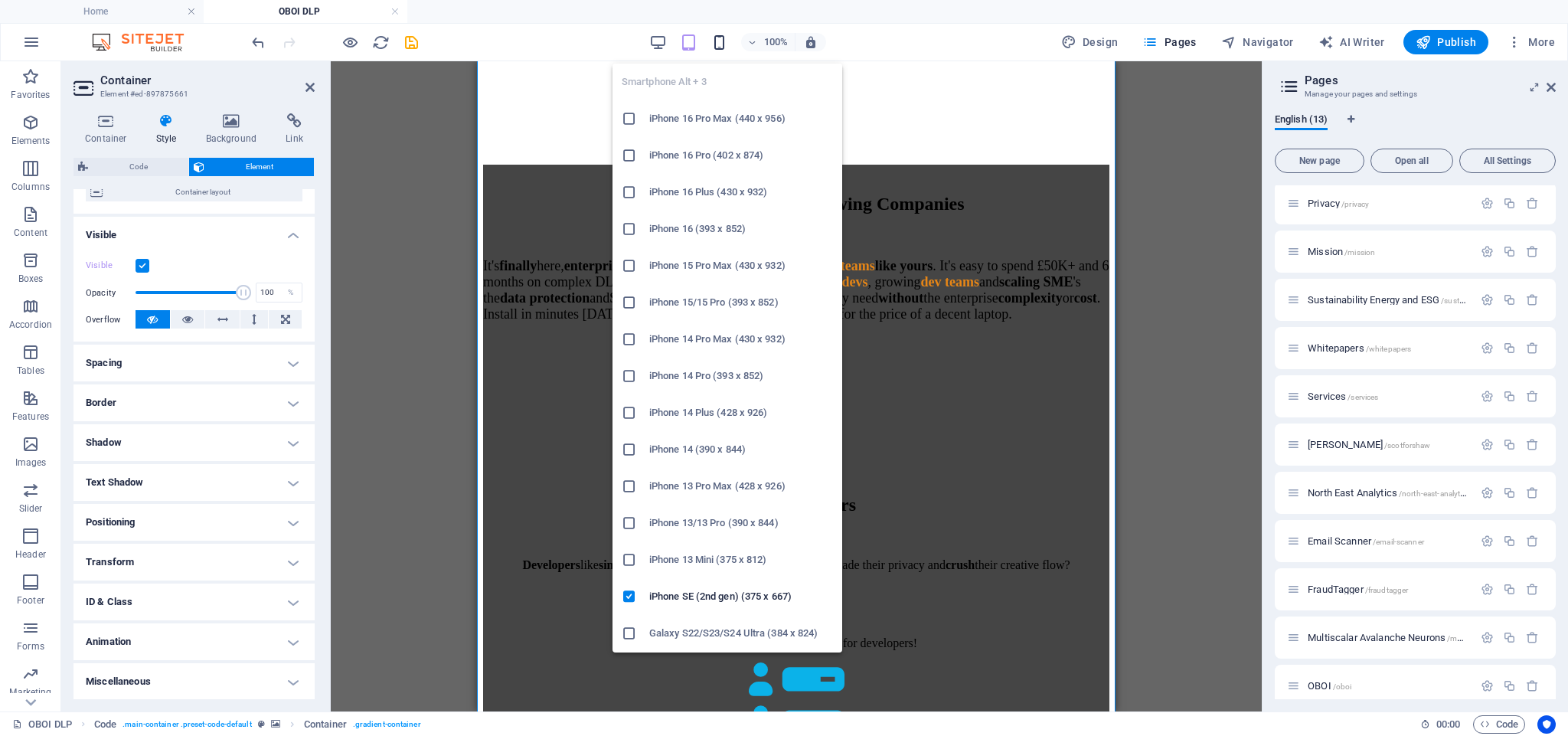
click at [719, 43] on icon "button" at bounding box center [720, 42] width 17 height 17
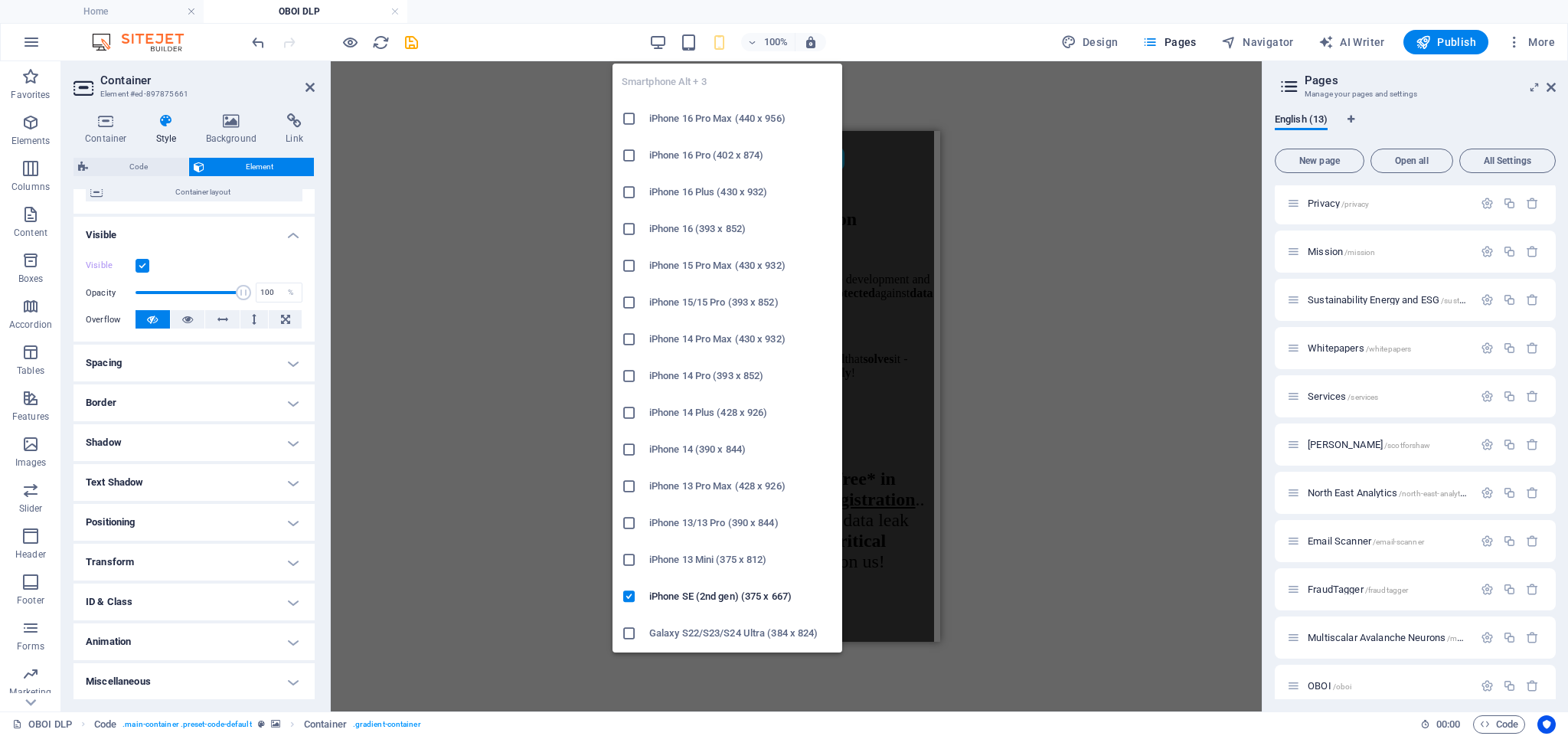
scroll to position [6205, 0]
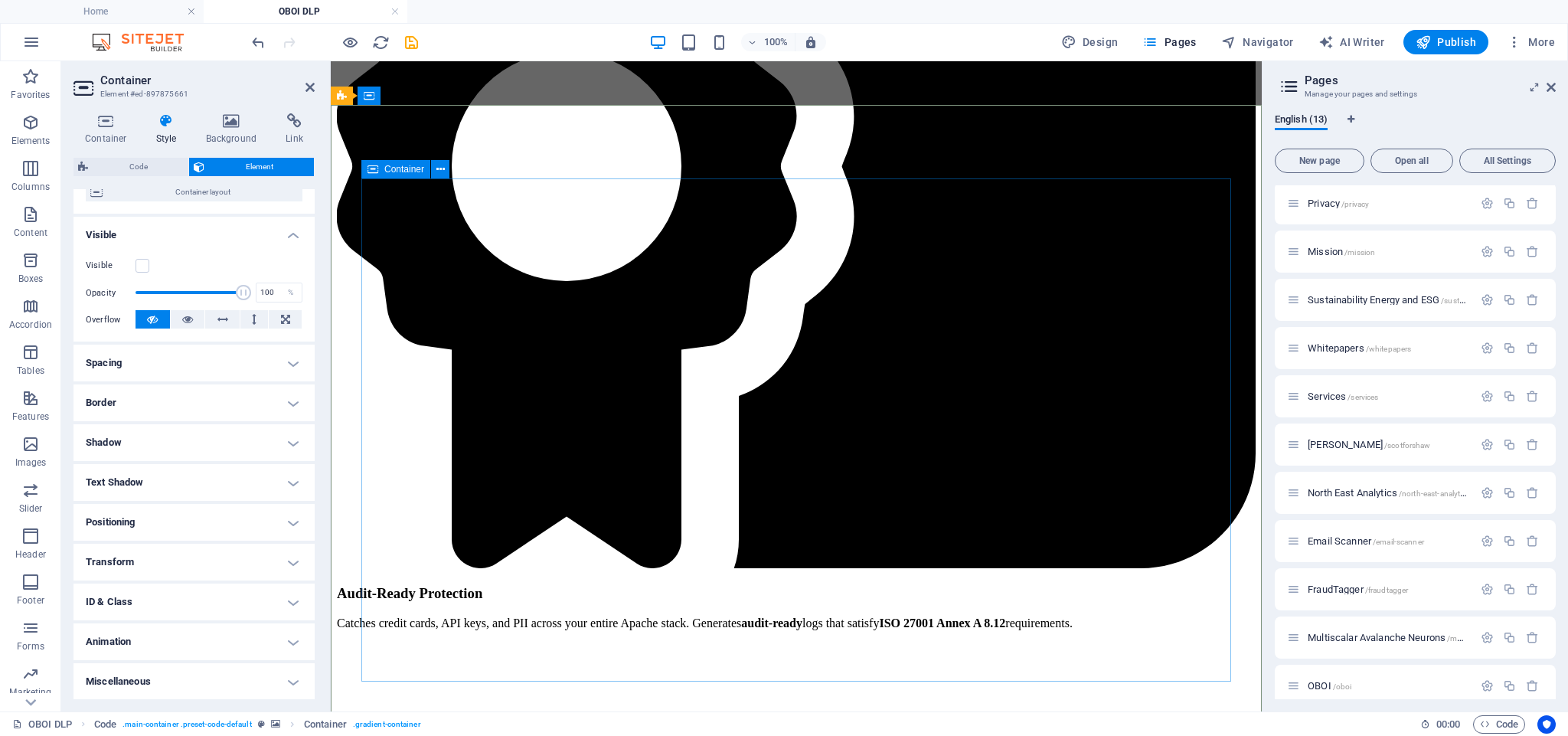
scroll to position [3425, 0]
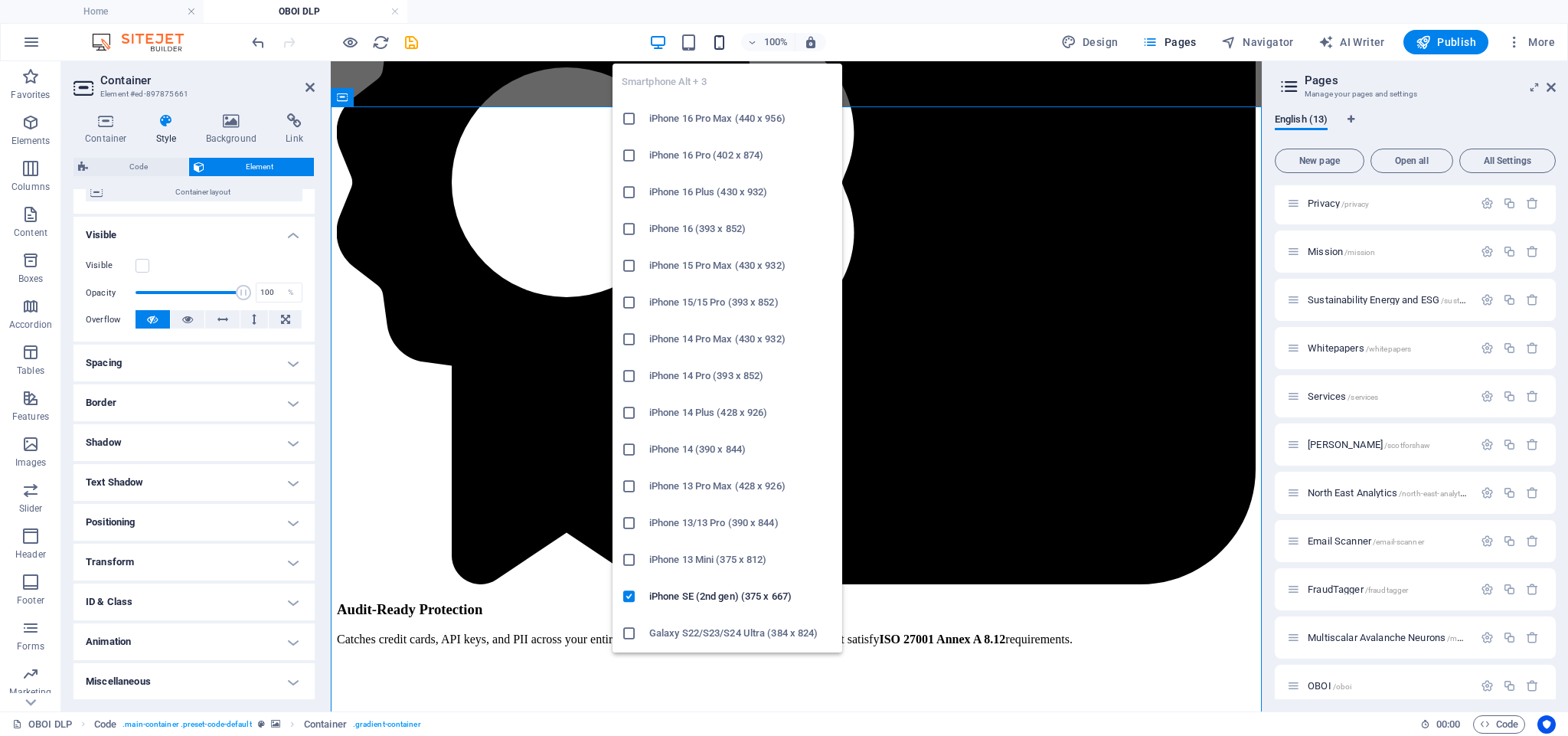
click at [715, 41] on icon "button" at bounding box center [720, 42] width 17 height 17
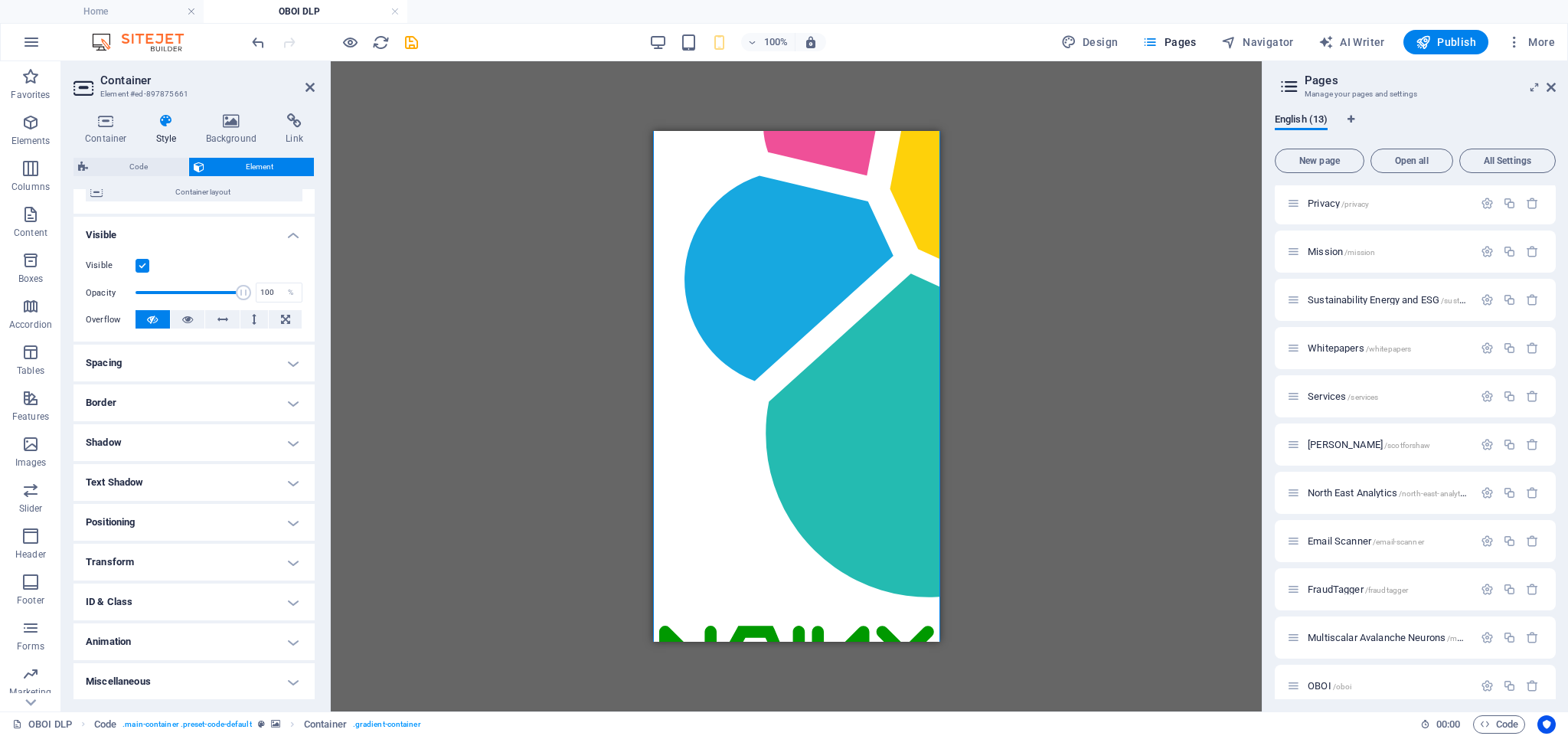
click at [143, 268] on label at bounding box center [142, 266] width 13 height 13
click at [0, 0] on input "Visible" at bounding box center [0, 0] width 0 height 0
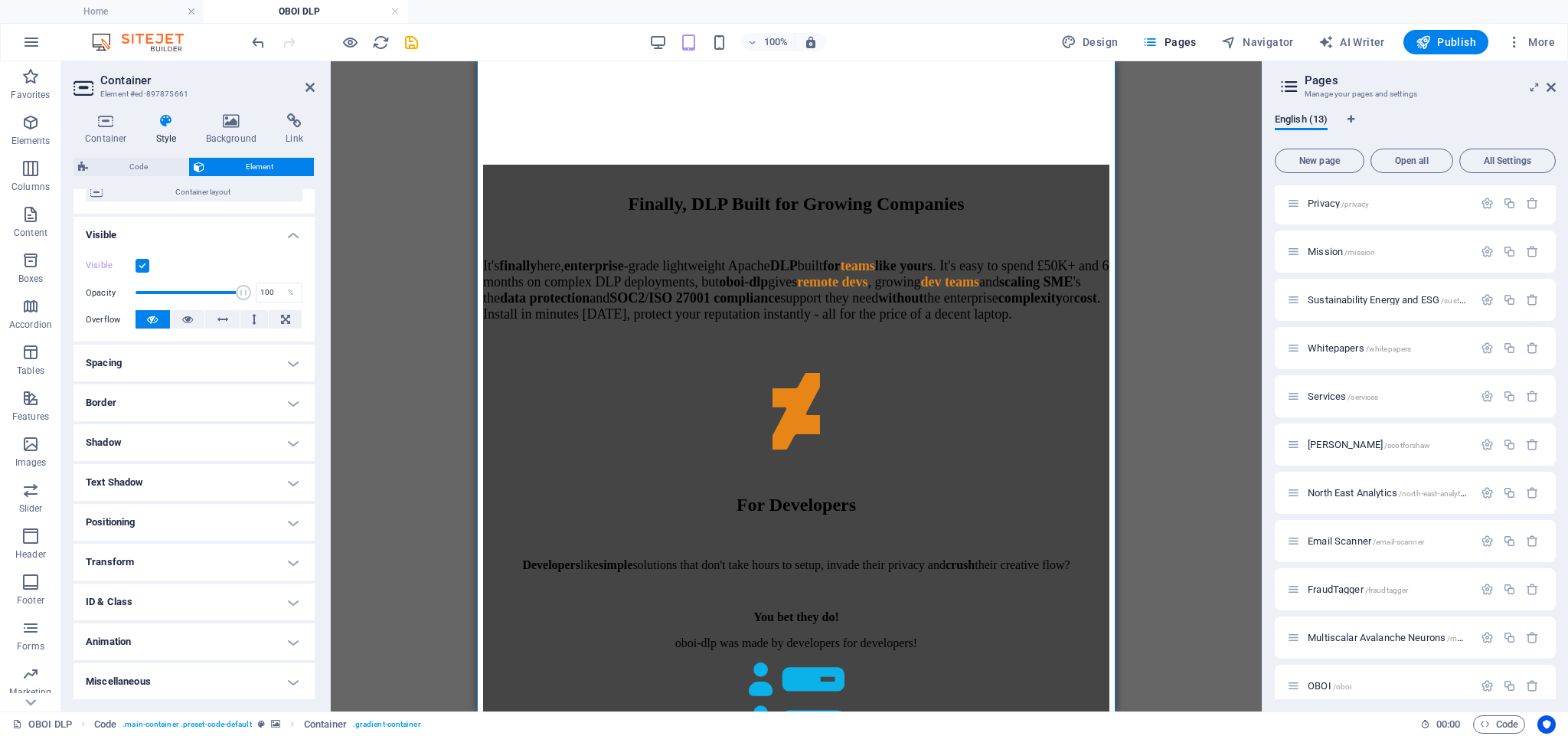
scroll to position [134, 0]
click at [143, 265] on label at bounding box center [142, 267] width 13 height 13
click at [0, 0] on input "Visible" at bounding box center [0, 0] width 0 height 0
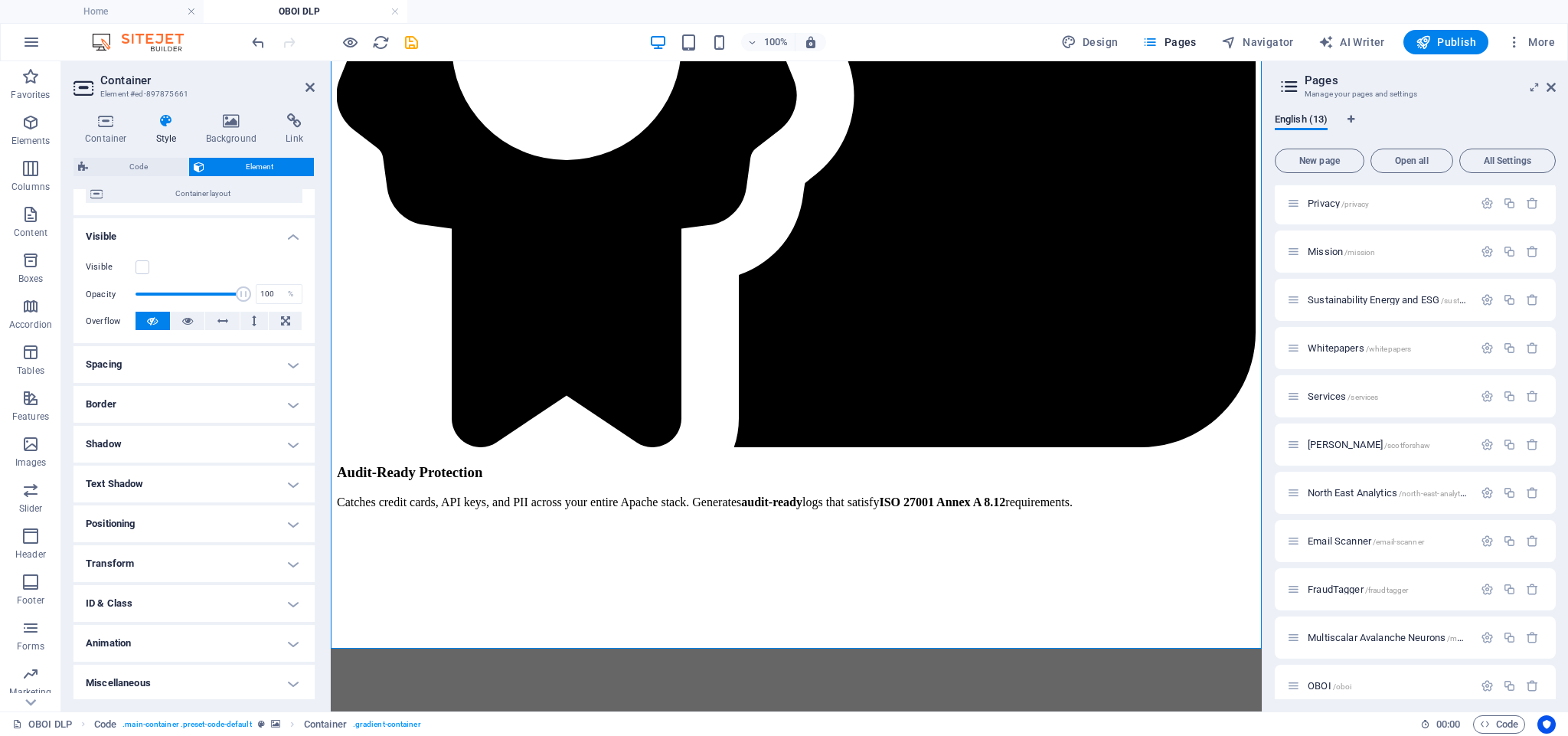
scroll to position [3533, 0]
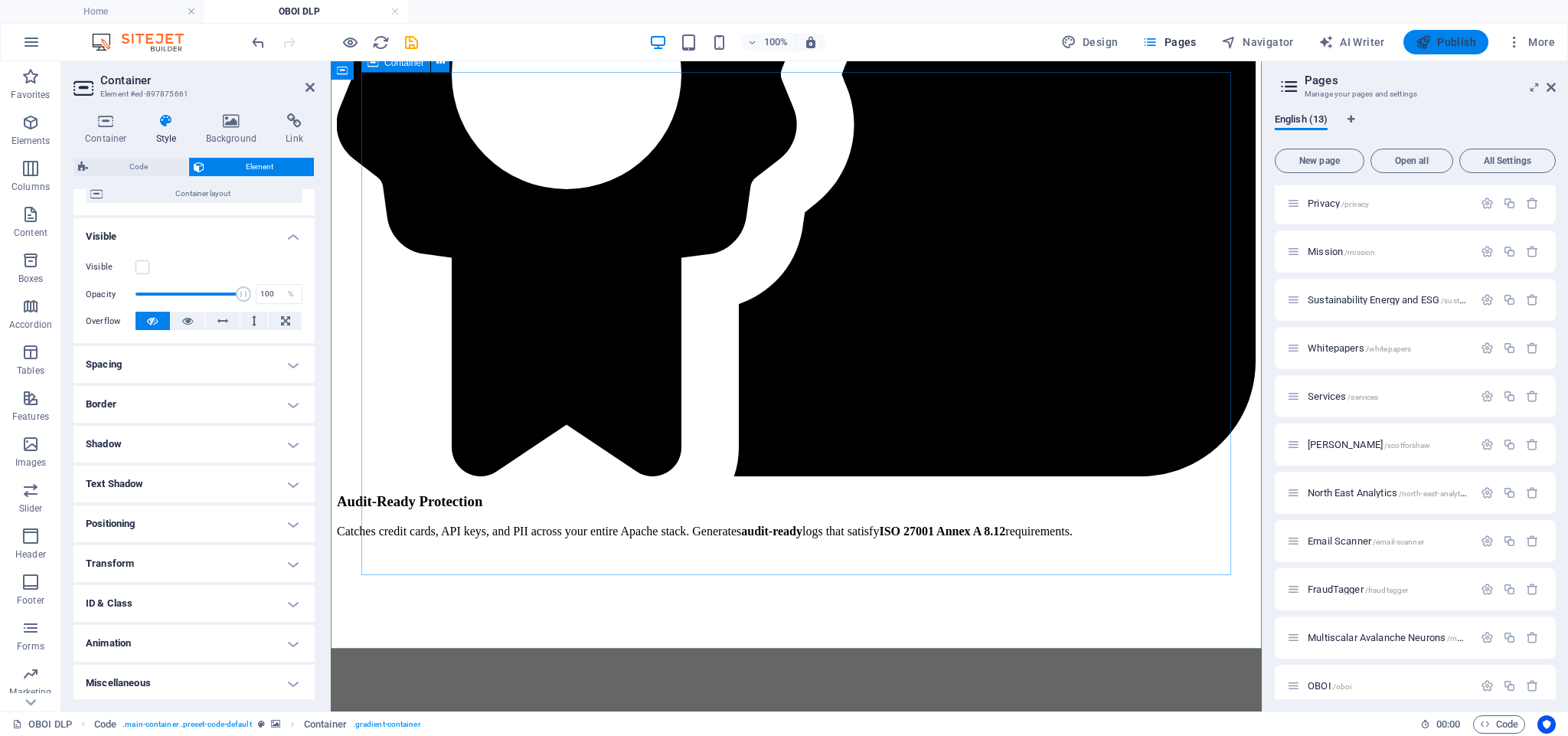
click at [1446, 45] on span "Publish" at bounding box center [1446, 42] width 60 height 15
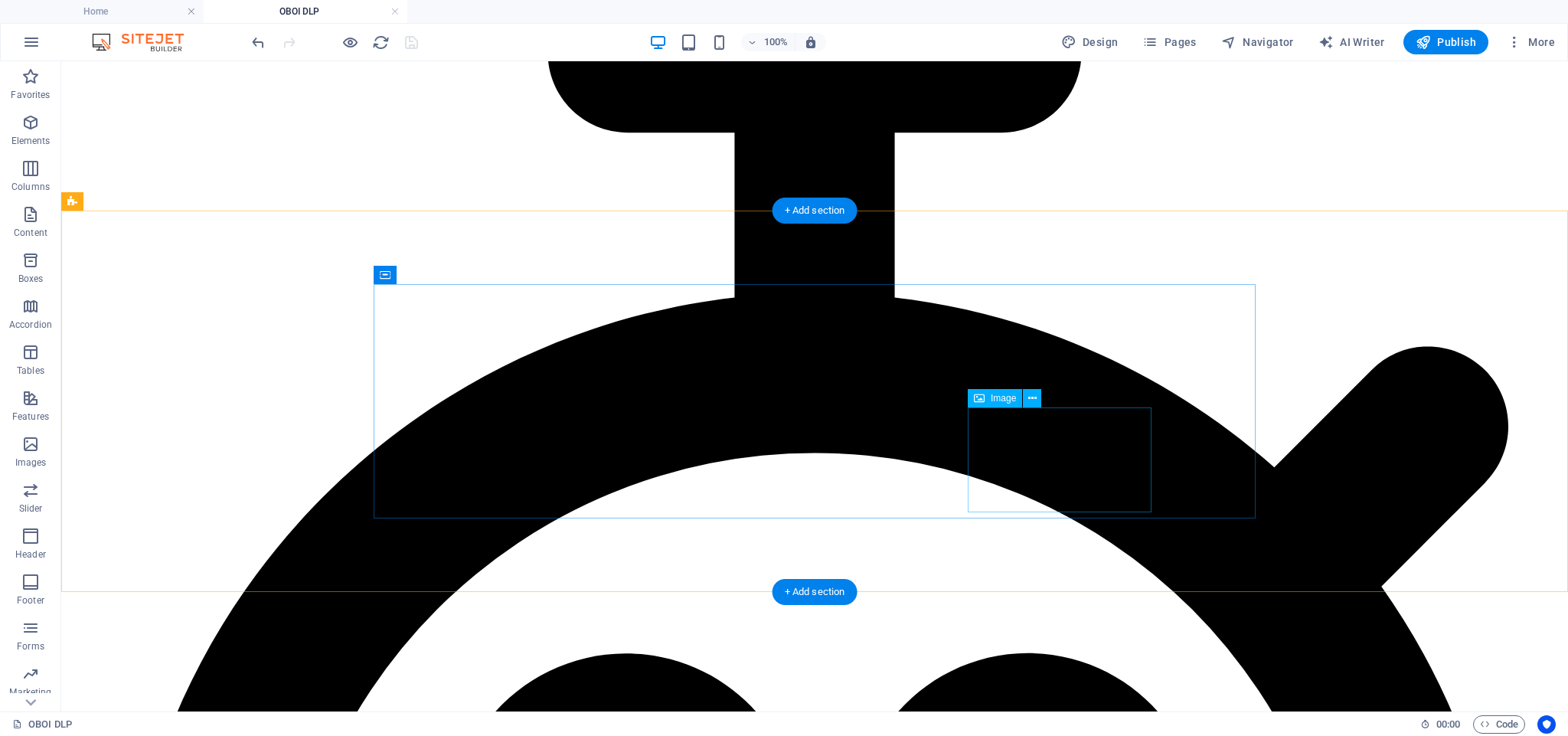
scroll to position [2640, 0]
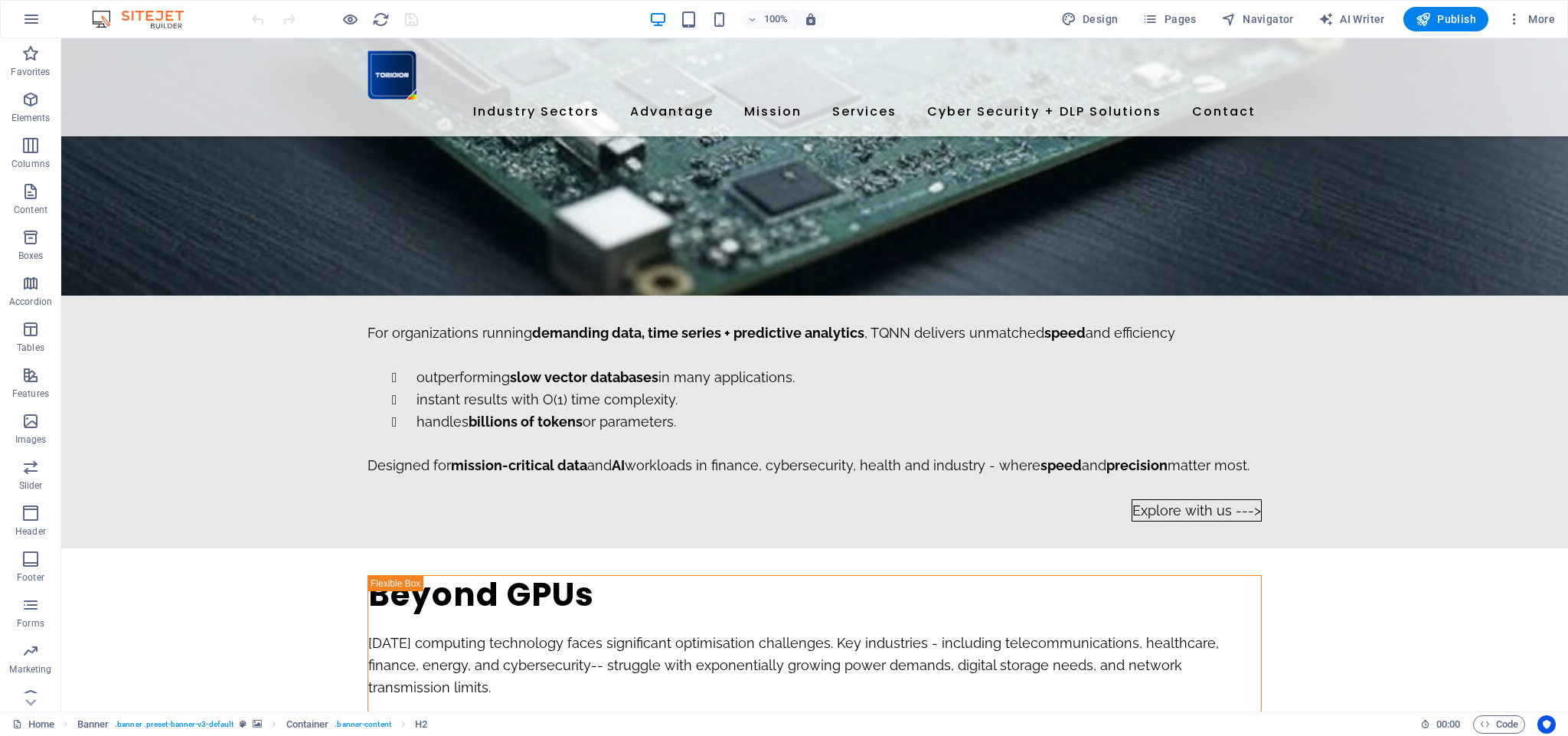
scroll to position [2386, 0]
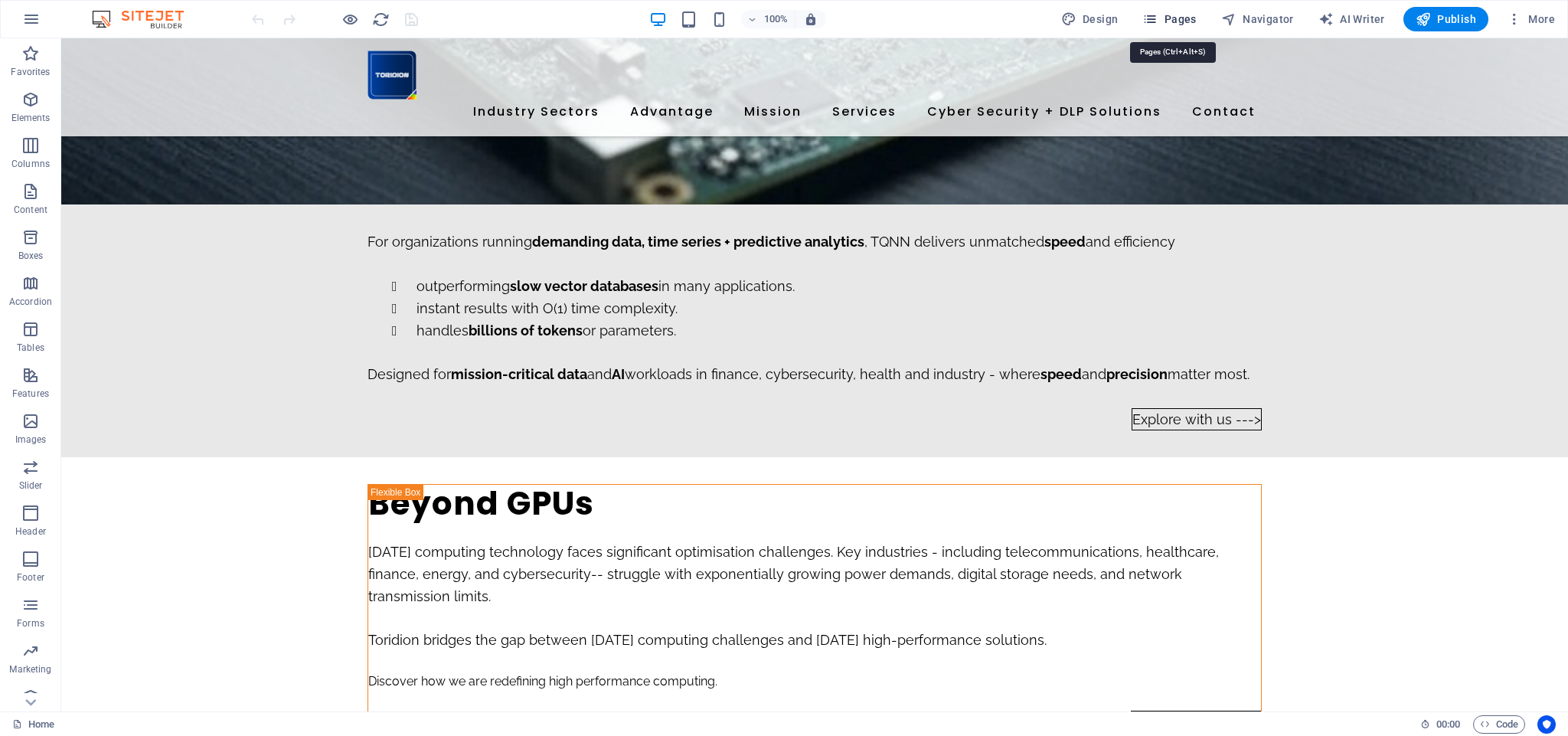
click at [1183, 17] on span "Pages" at bounding box center [1170, 19] width 53 height 15
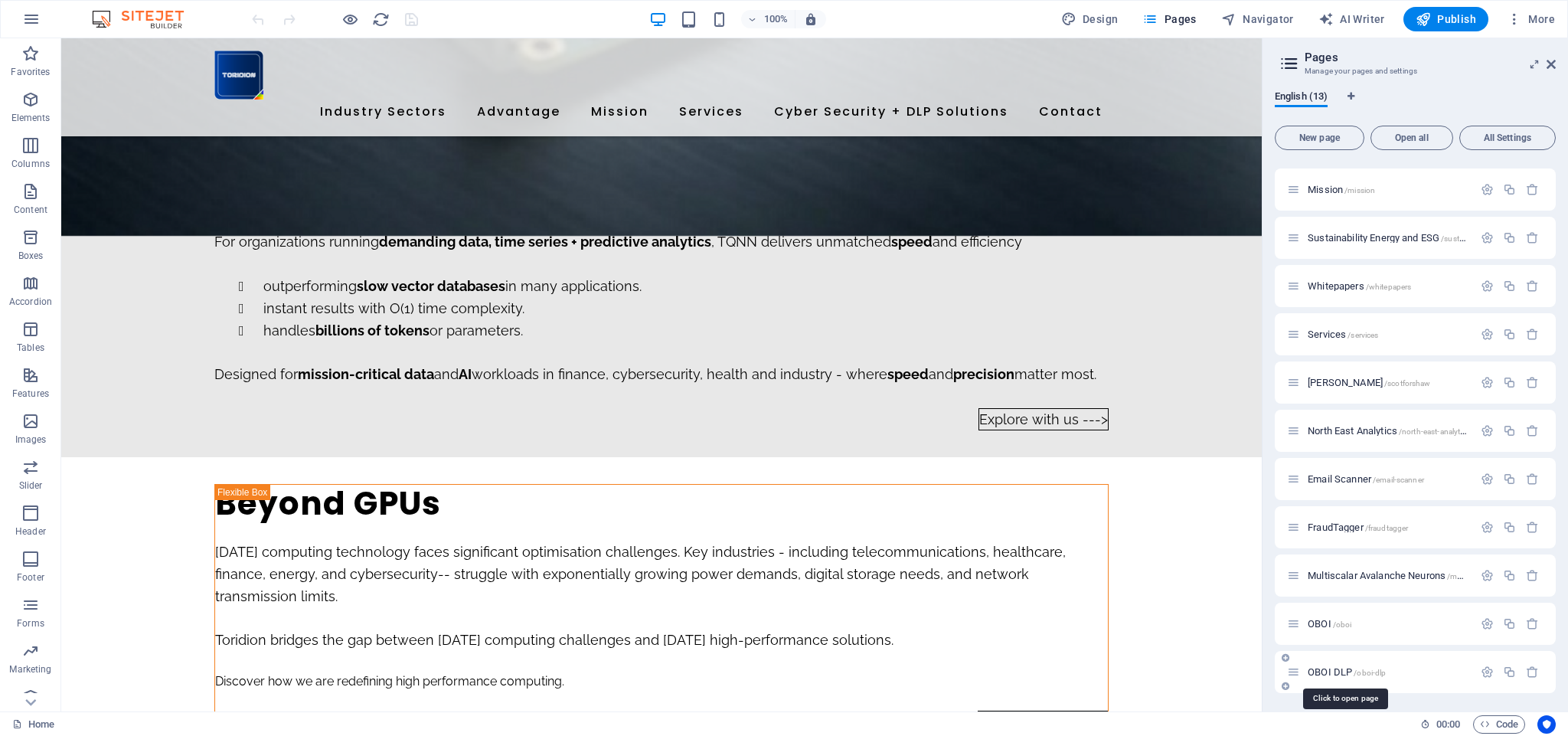
click at [1327, 676] on span "OBOI DLP /oboi-dlp" at bounding box center [1347, 672] width 78 height 11
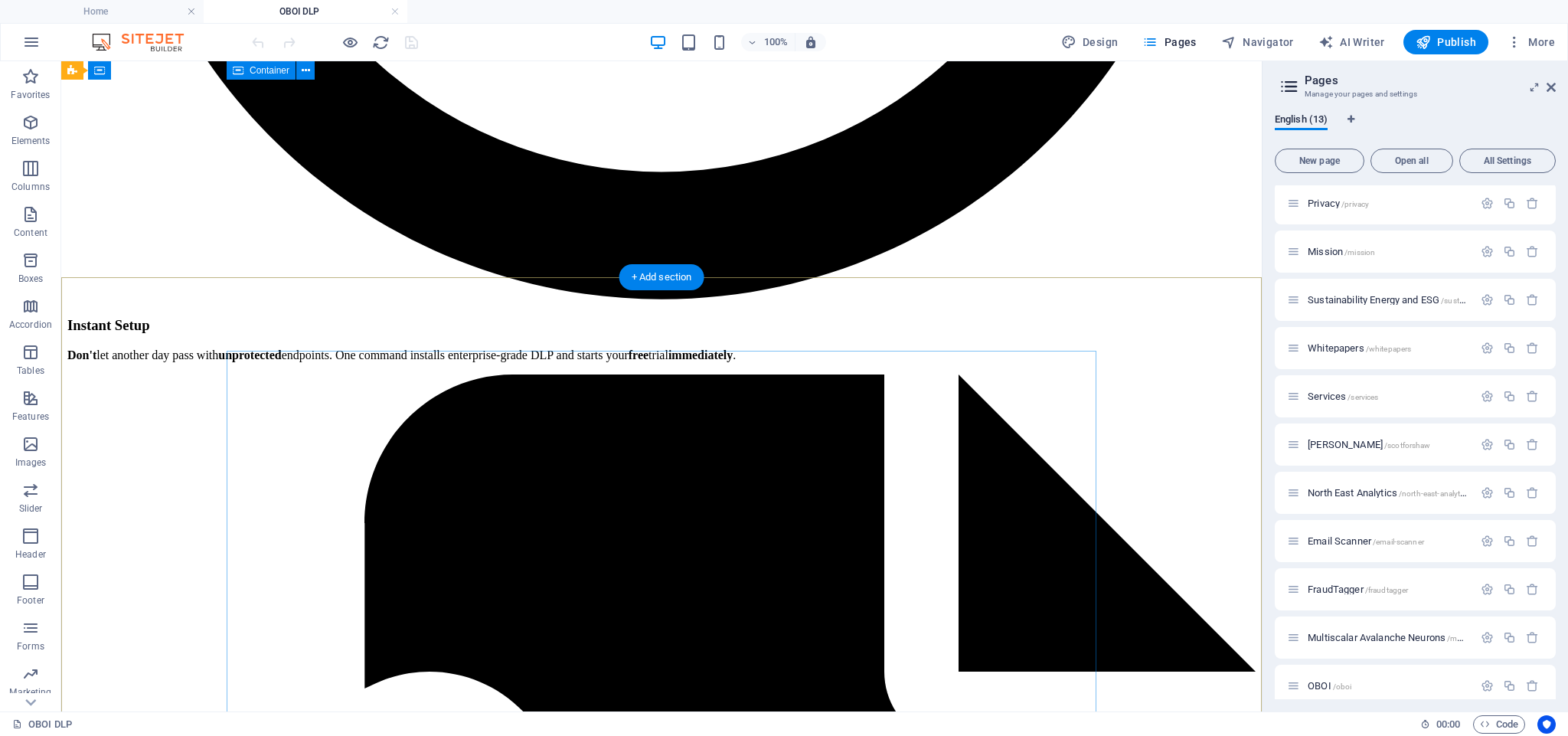
scroll to position [3064, 0]
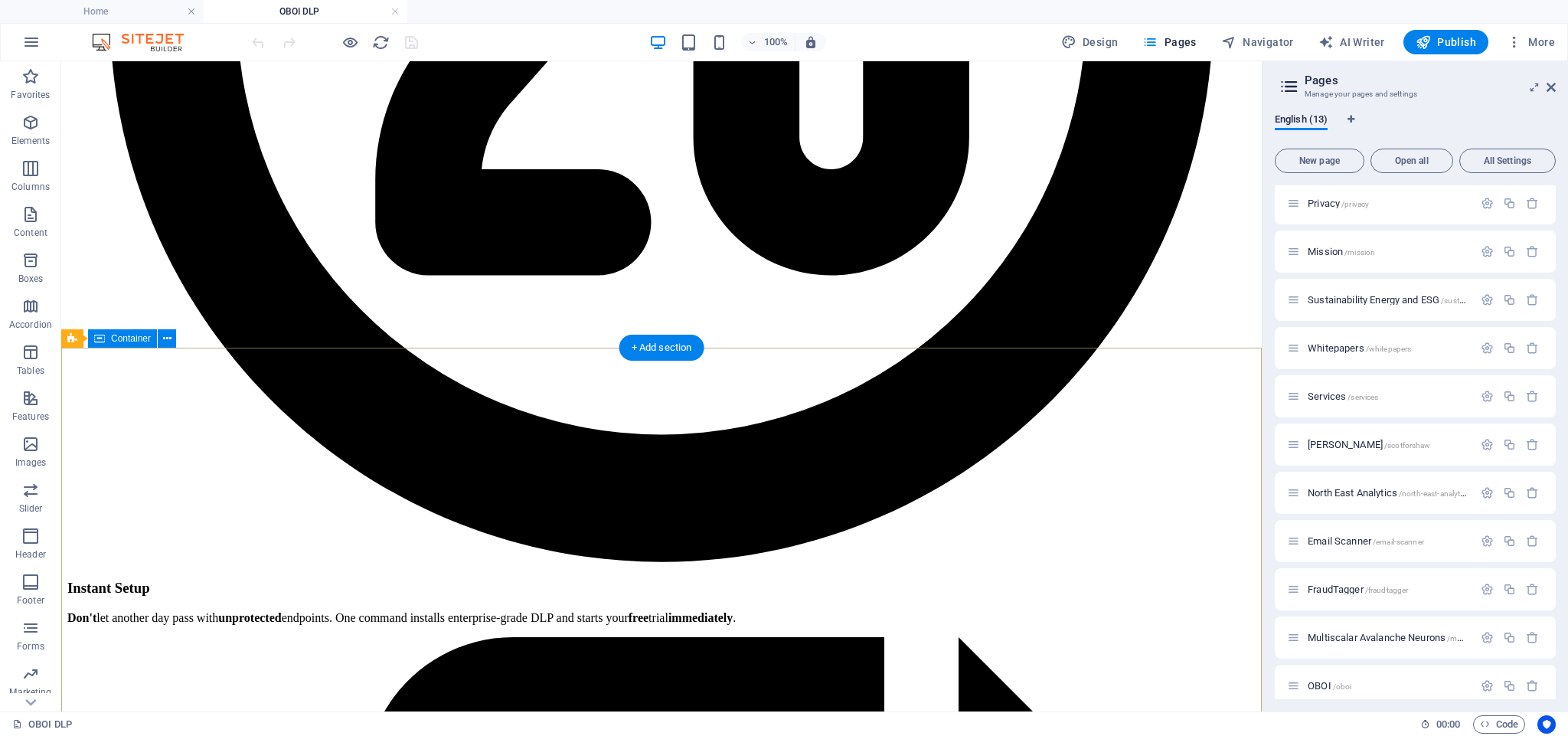
click at [0, 0] on icon at bounding box center [0, 0] width 0 height 0
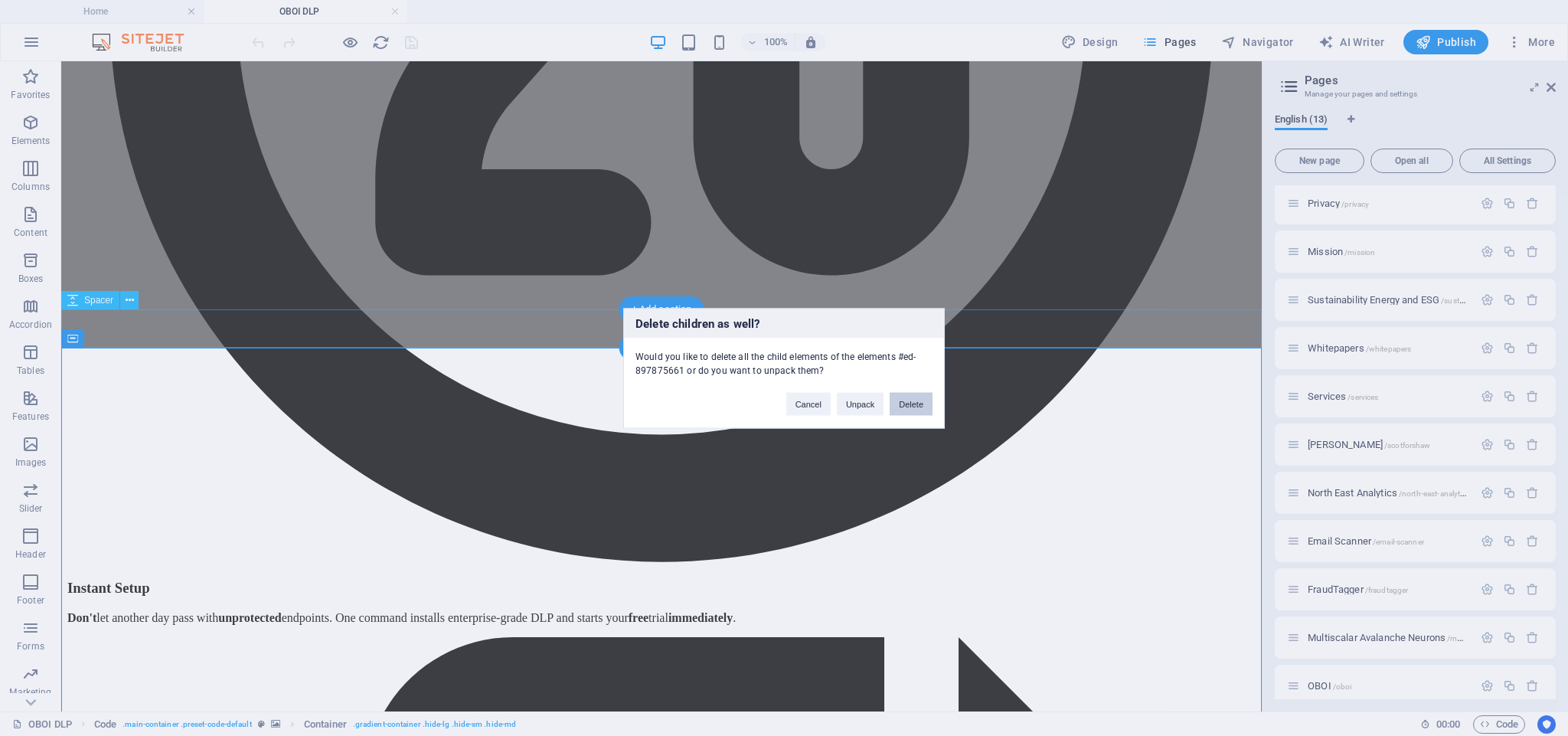
click at [913, 409] on button "Delete" at bounding box center [911, 403] width 43 height 23
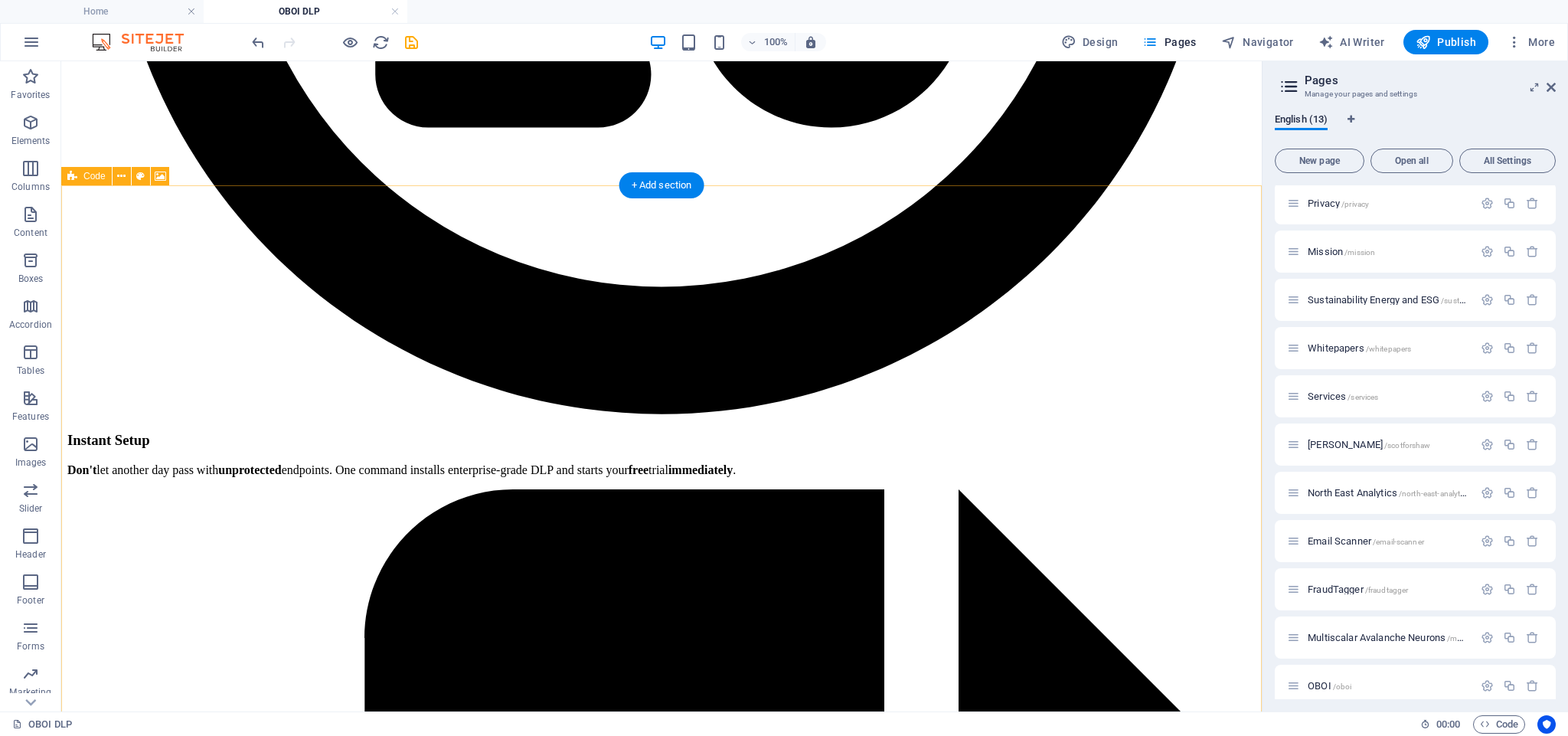
scroll to position [3203, 0]
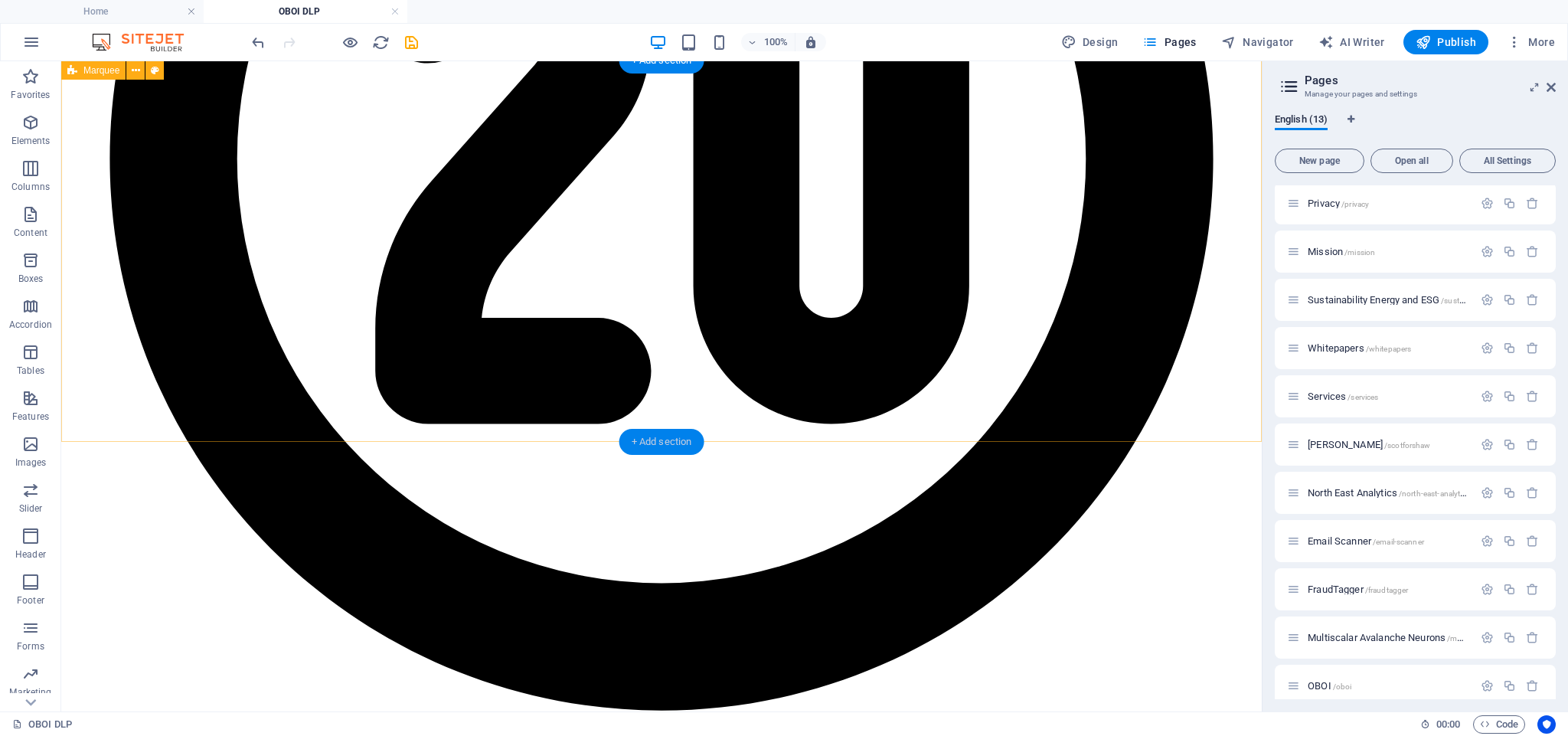
scroll to position [2912, 0]
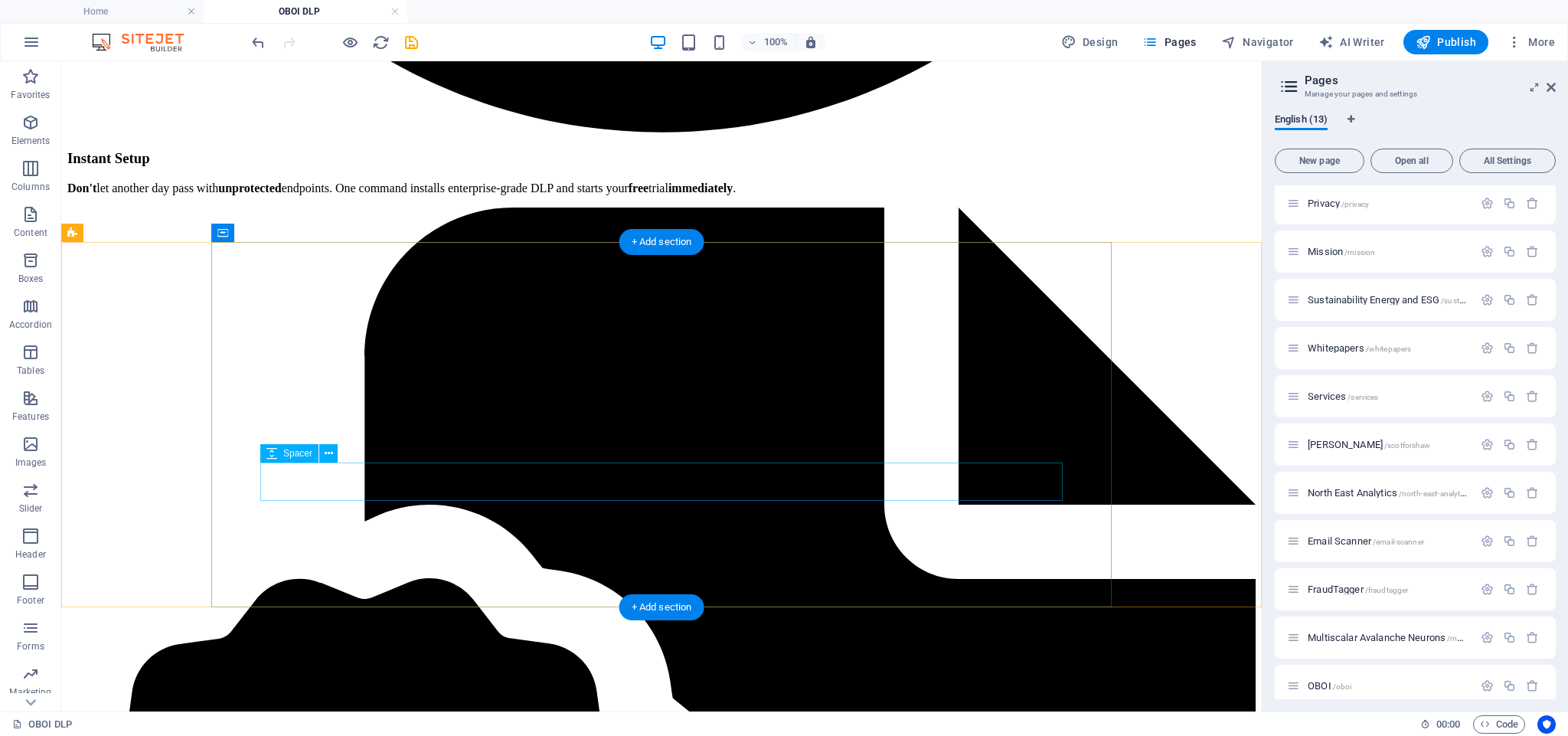
scroll to position [3685, 0]
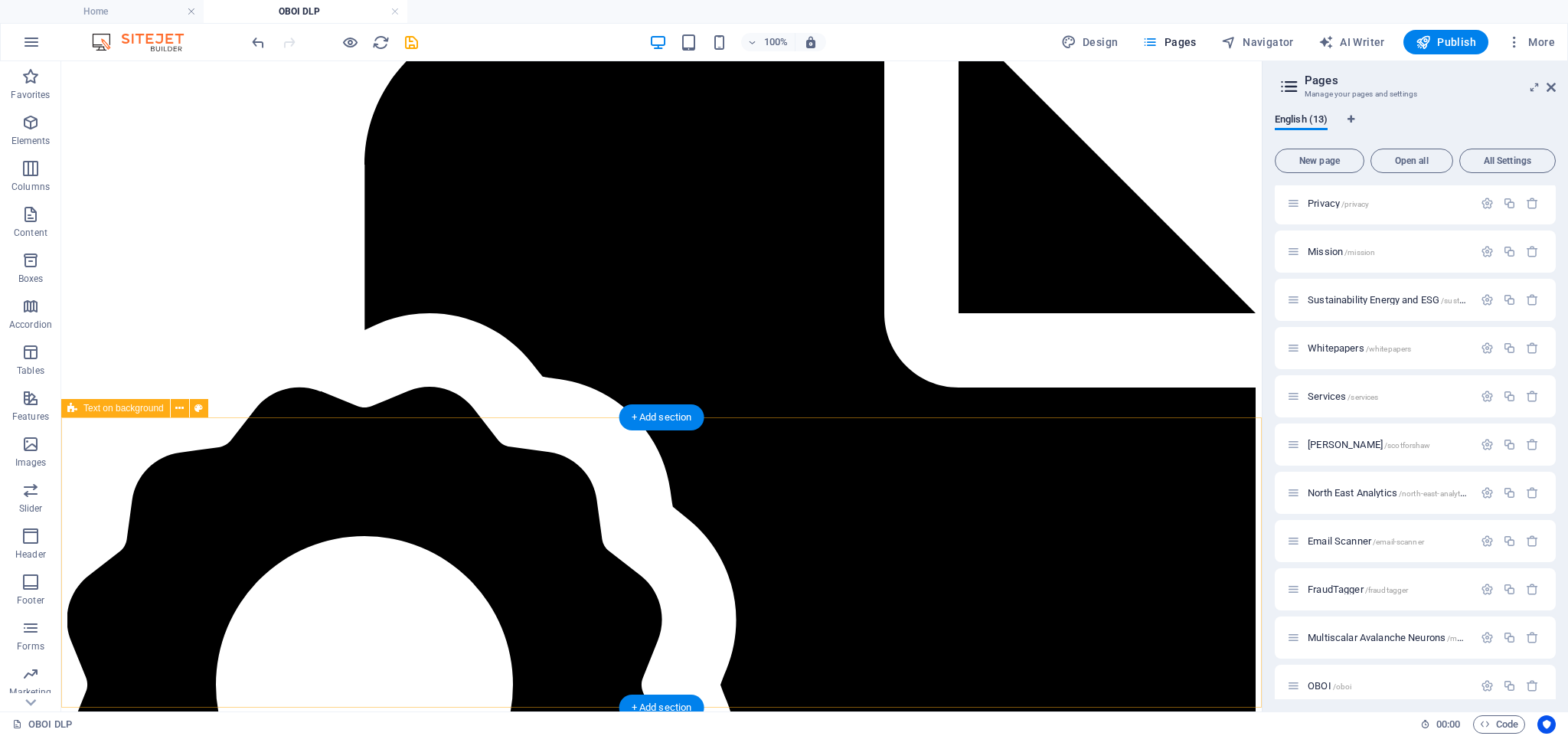
click at [177, 411] on icon at bounding box center [179, 408] width 9 height 16
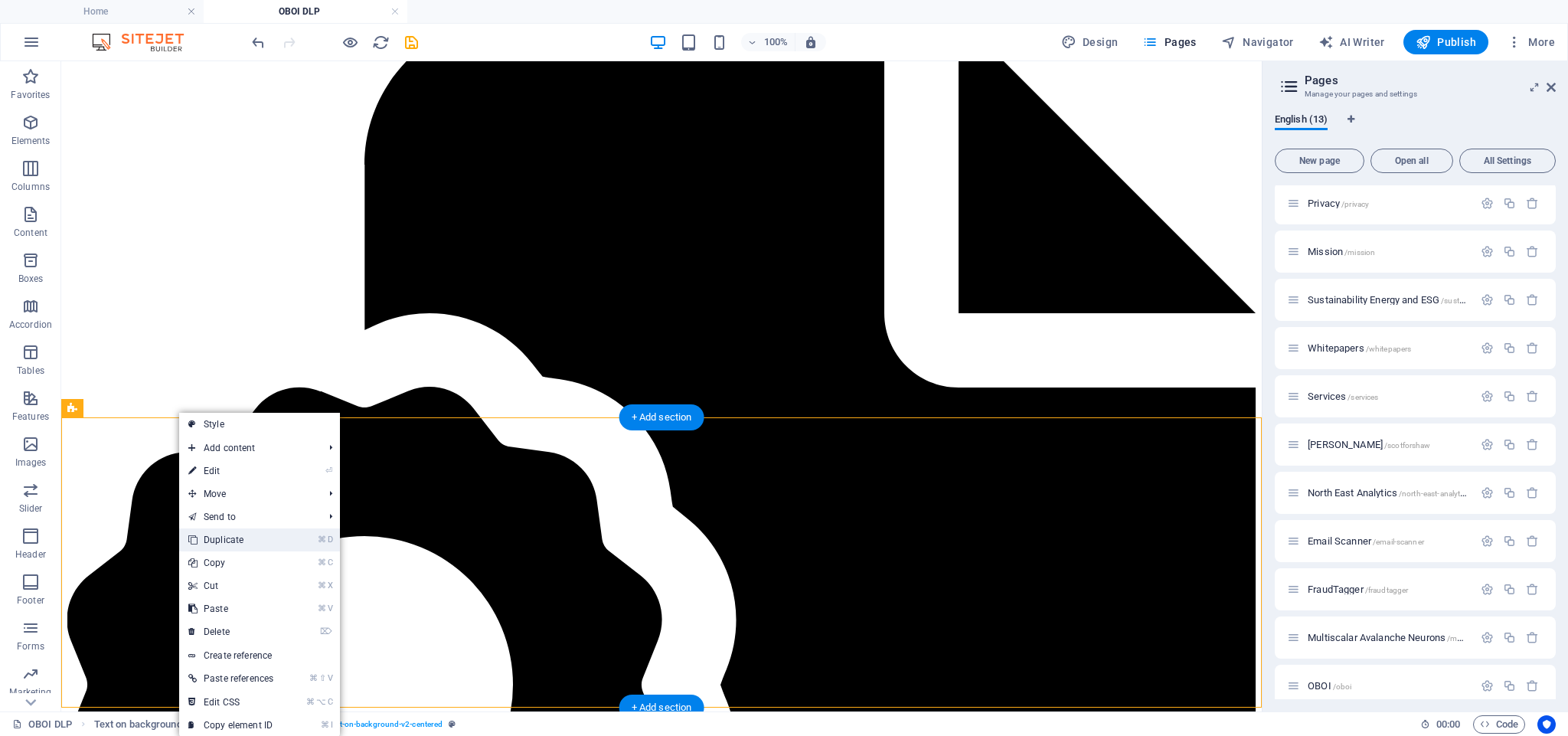
click at [259, 540] on link "⌘ D Duplicate" at bounding box center [231, 540] width 103 height 23
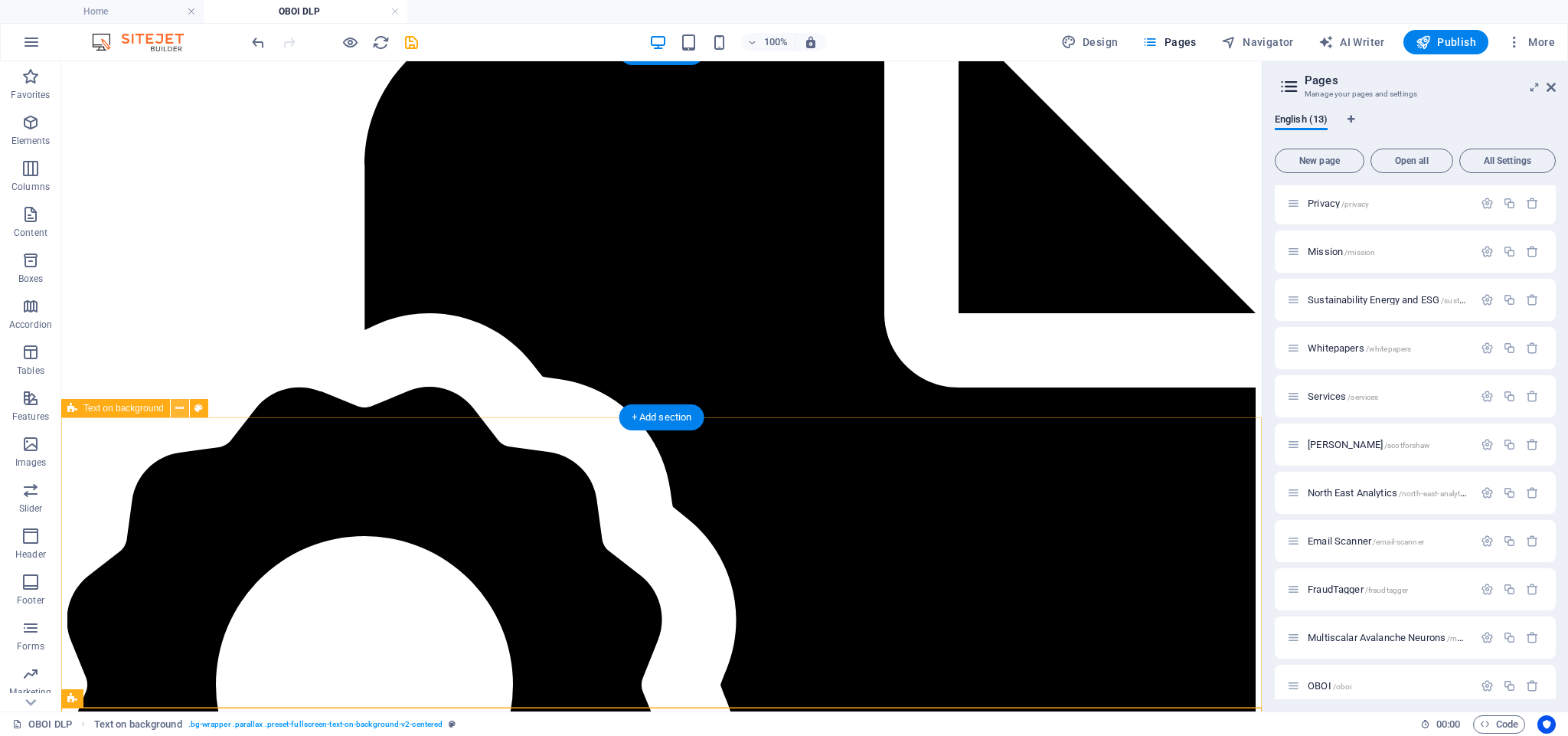
click at [181, 411] on icon at bounding box center [179, 408] width 9 height 16
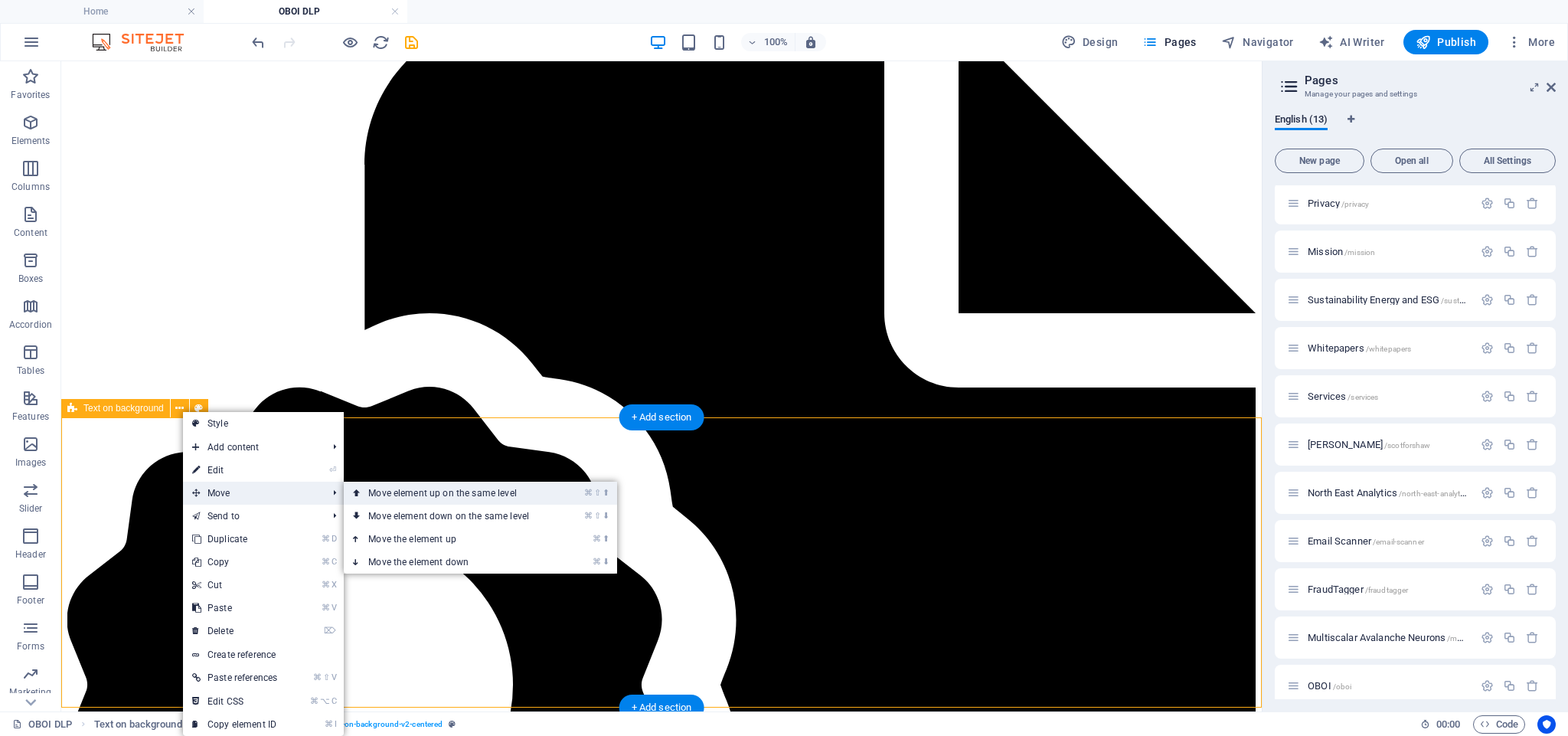
click at [407, 495] on link "⌘ ⇧ ⬆ Move element up on the same level" at bounding box center [452, 493] width 216 height 23
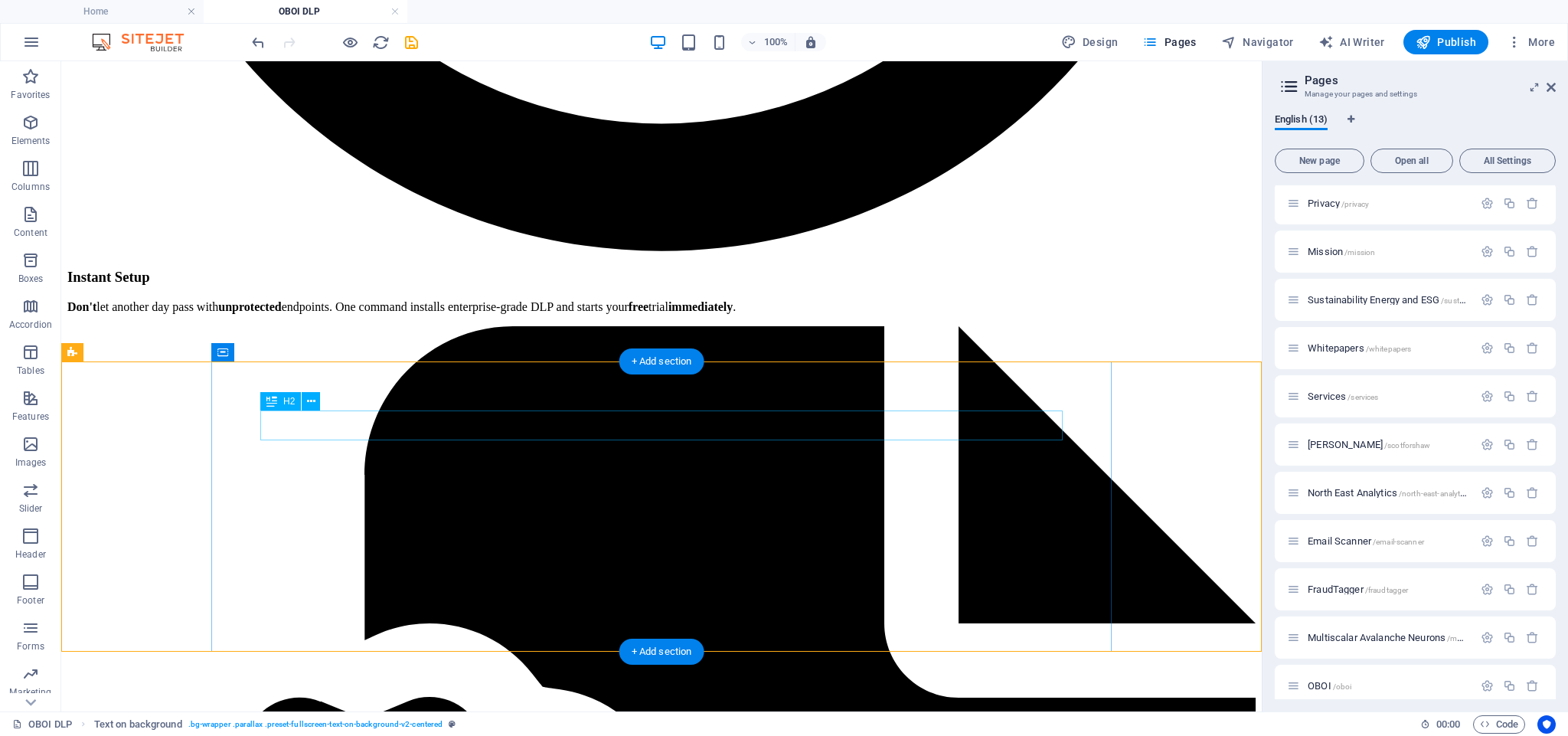
scroll to position [3374, 0]
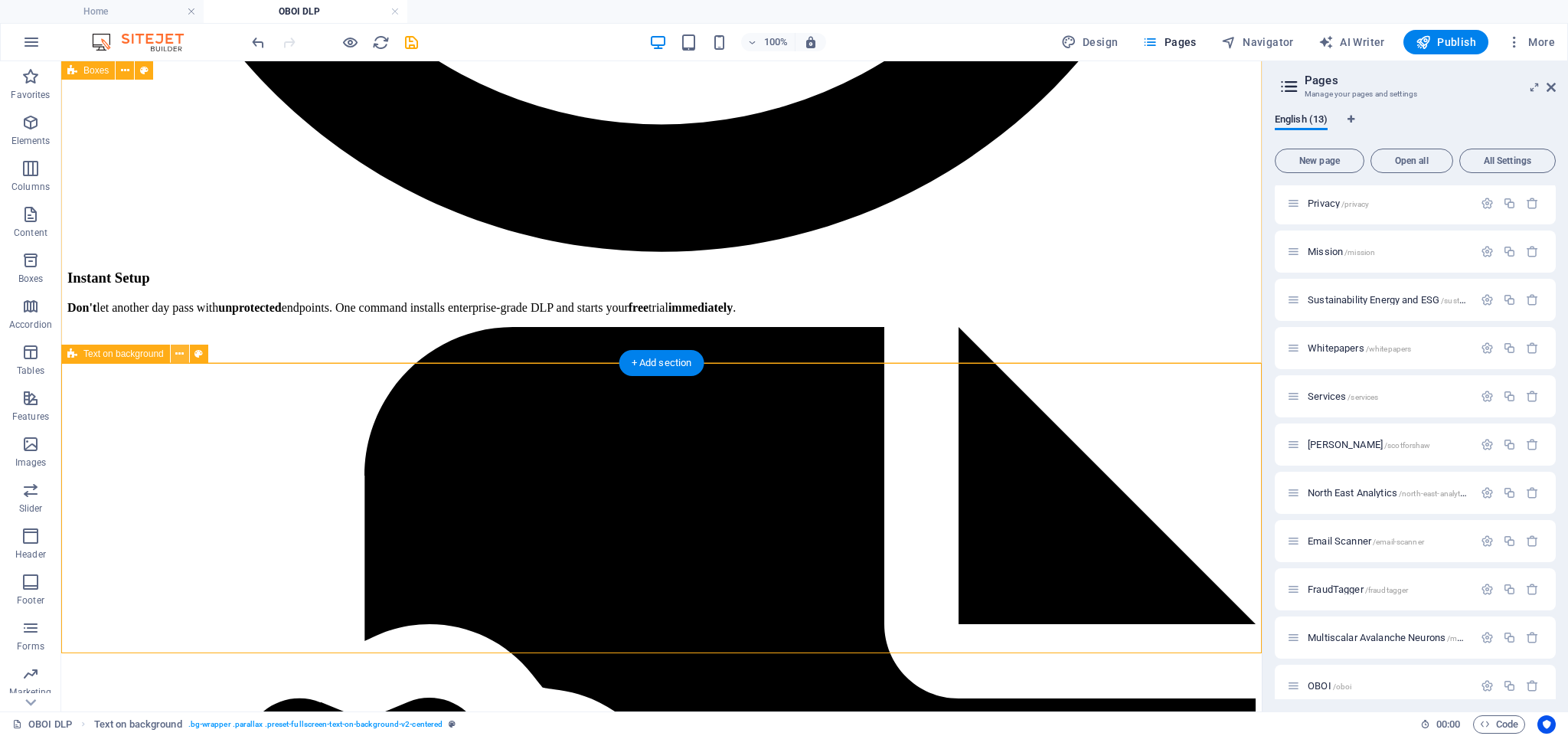
click at [180, 354] on icon at bounding box center [179, 354] width 9 height 16
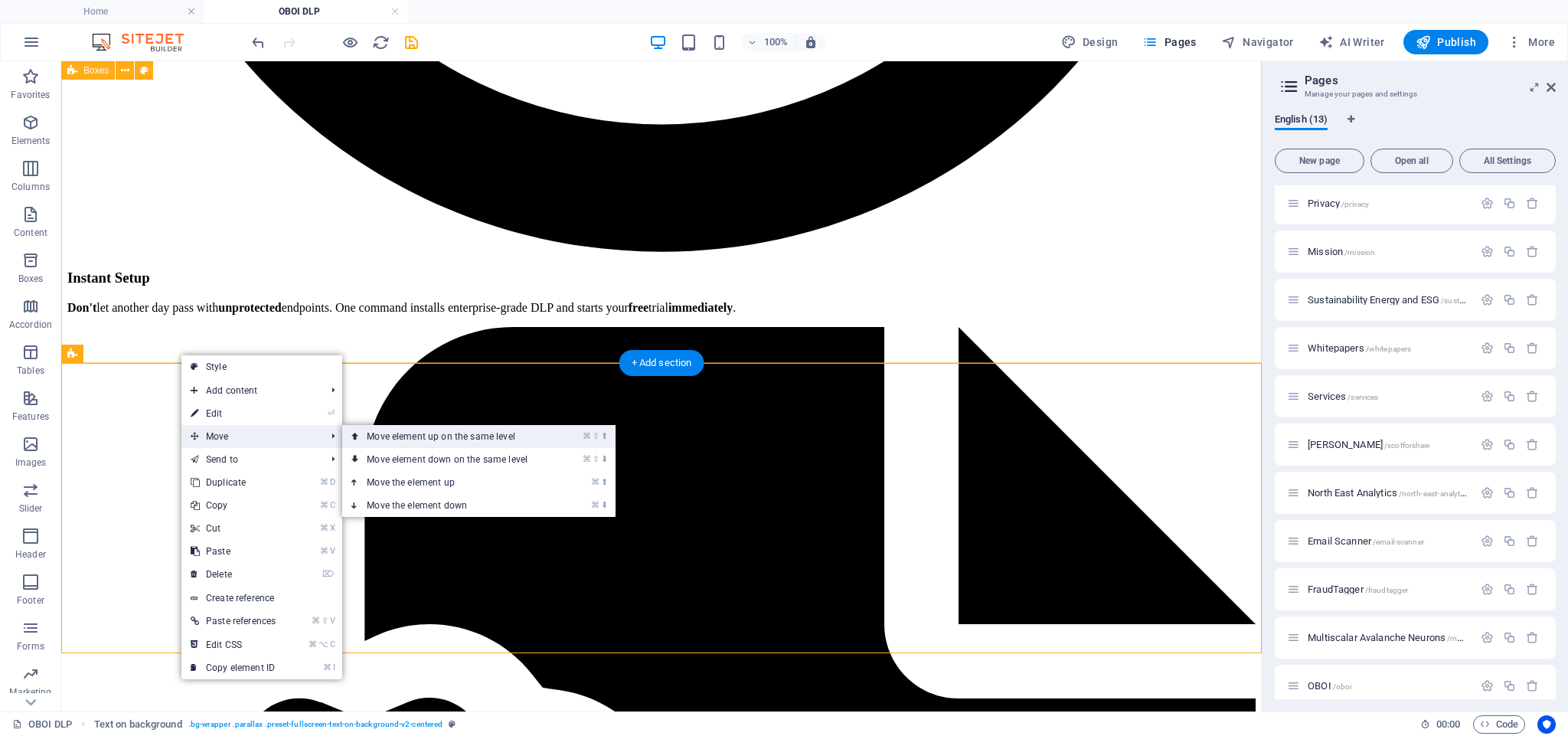
click at [428, 441] on link "⌘ ⇧ ⬆ Move element up on the same level" at bounding box center [450, 437] width 216 height 23
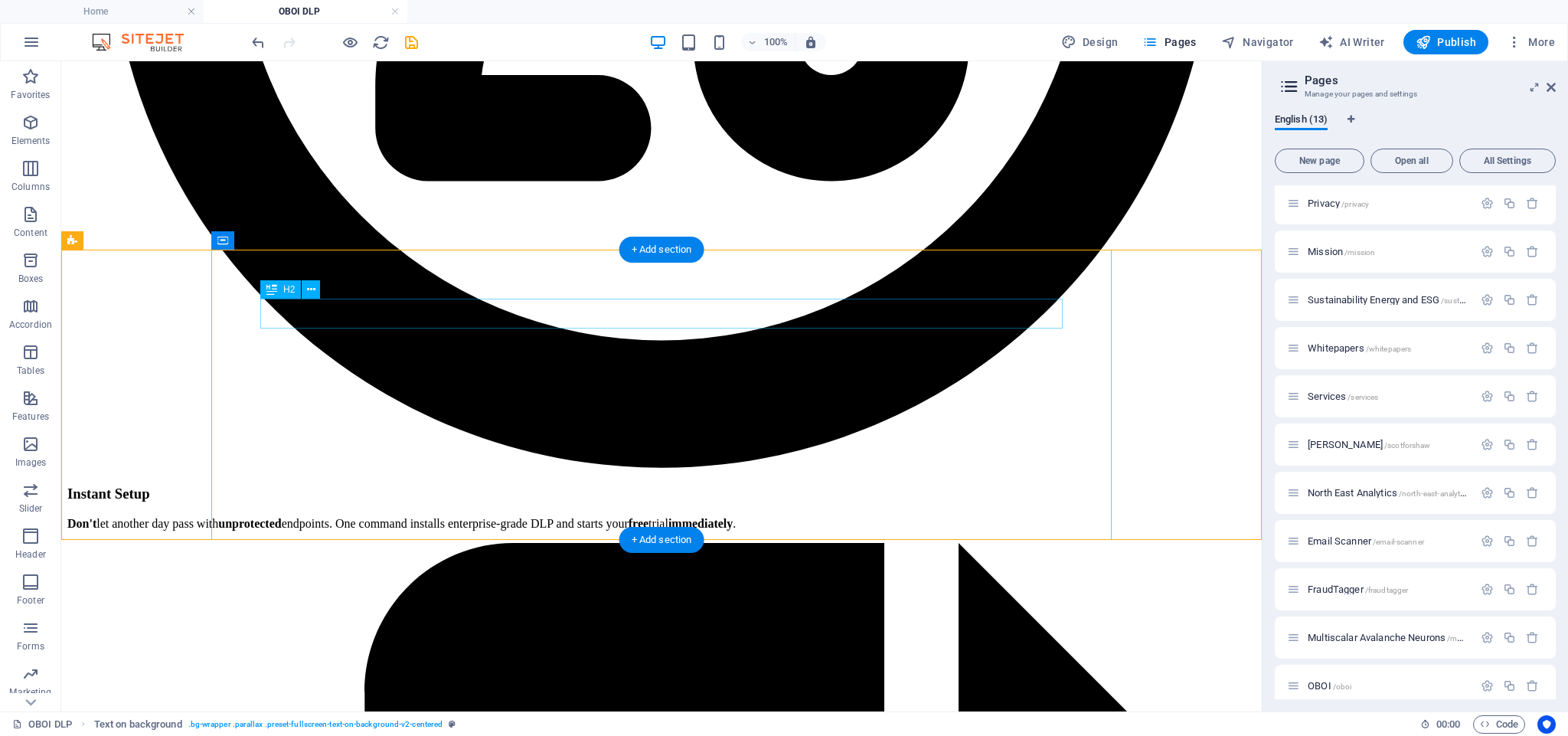
scroll to position [3162, 0]
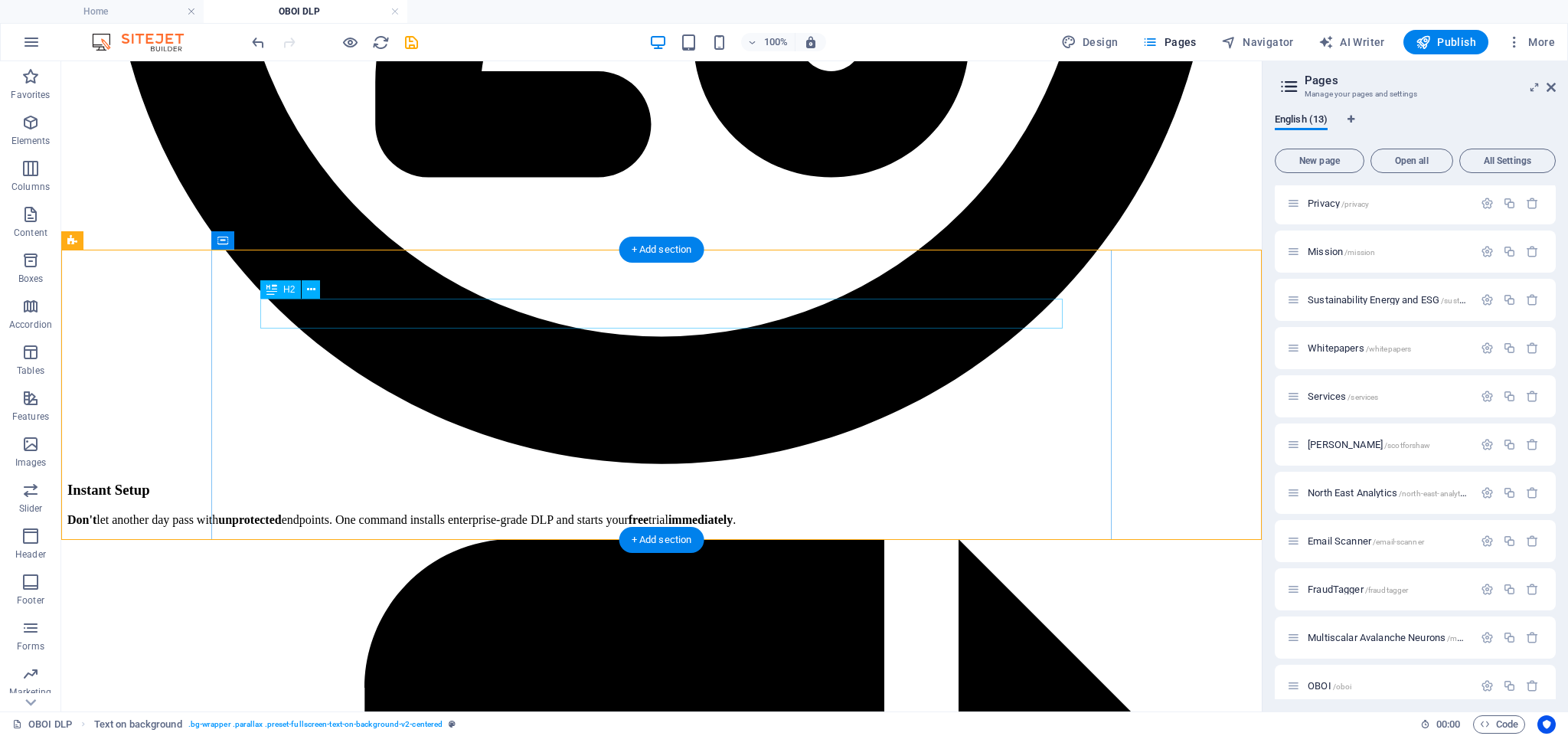
drag, startPoint x: 411, startPoint y: 314, endPoint x: 142, endPoint y: 313, distance: 269.0
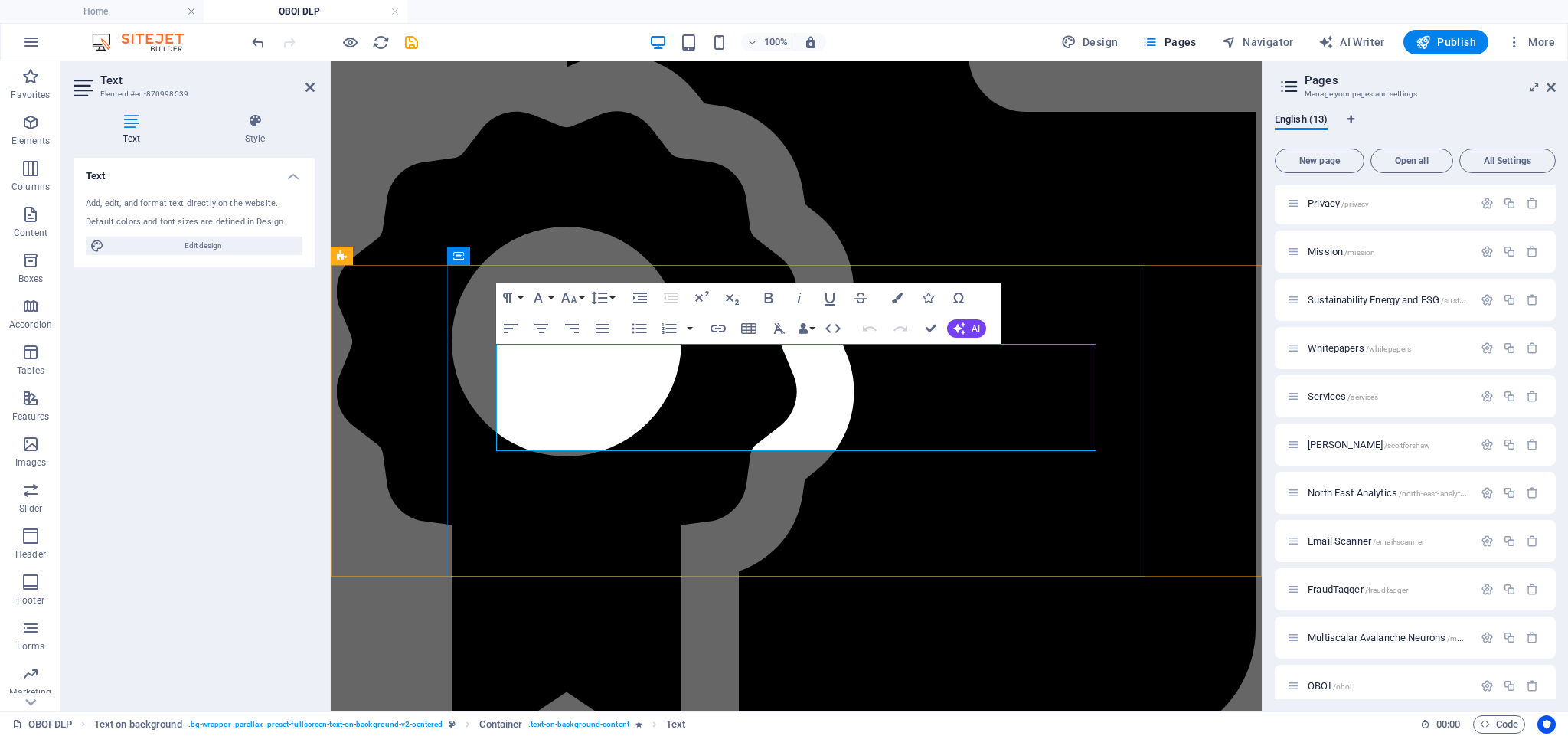
scroll to position [3267, 0]
click at [531, 259] on button at bounding box center [525, 256] width 18 height 18
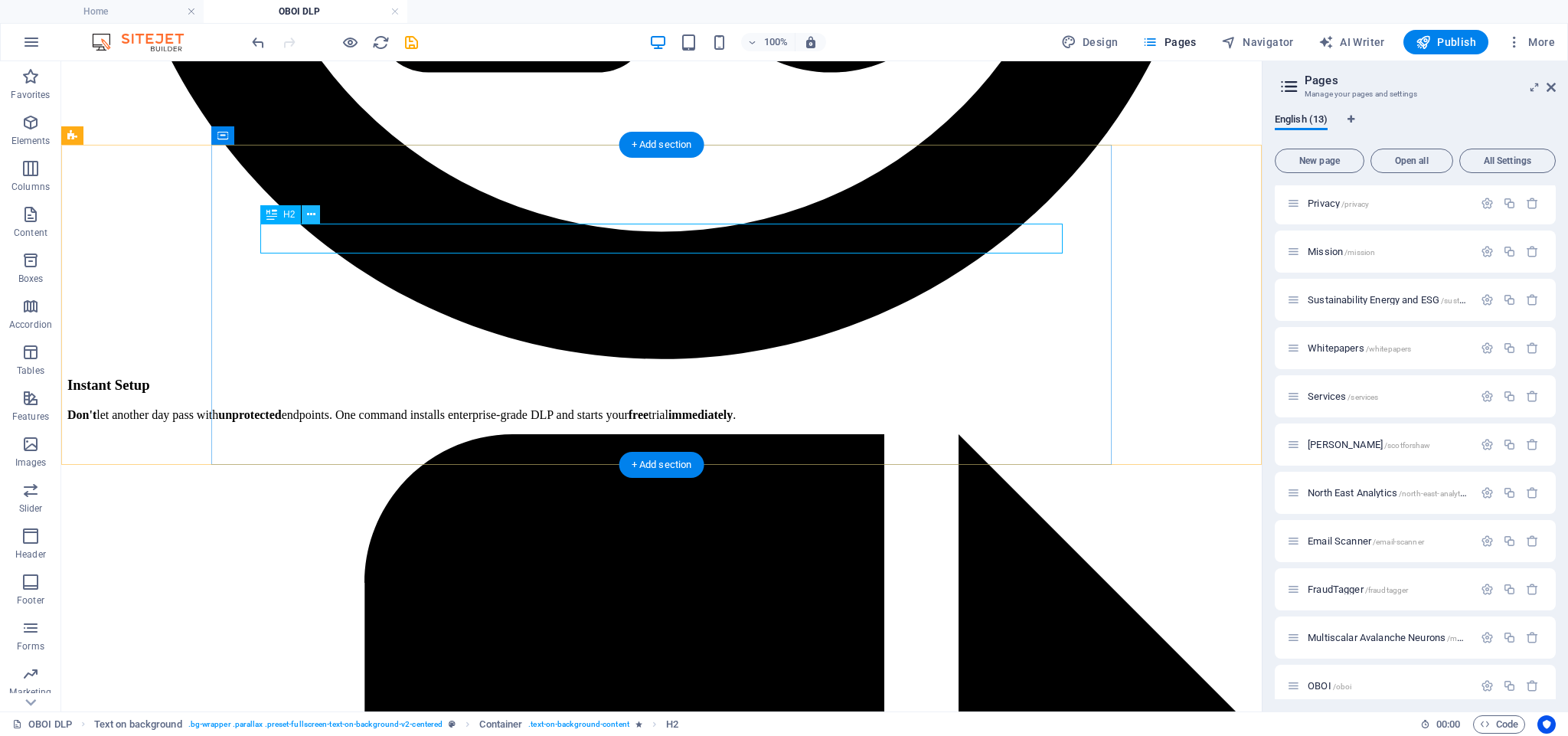
click at [313, 214] on icon at bounding box center [311, 215] width 9 height 16
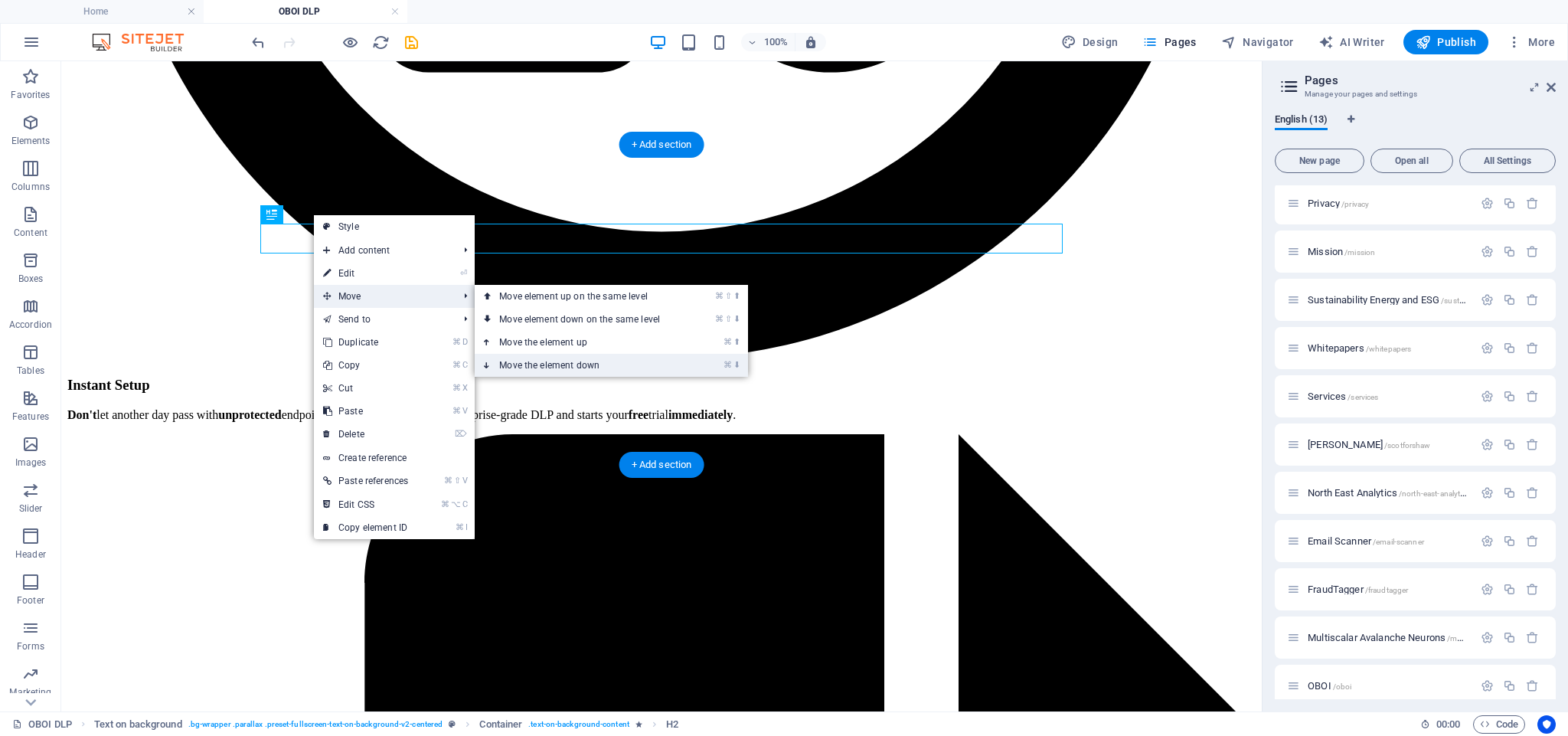
click at [551, 361] on link "⌘ ⬇ Move the element down" at bounding box center [582, 365] width 216 height 23
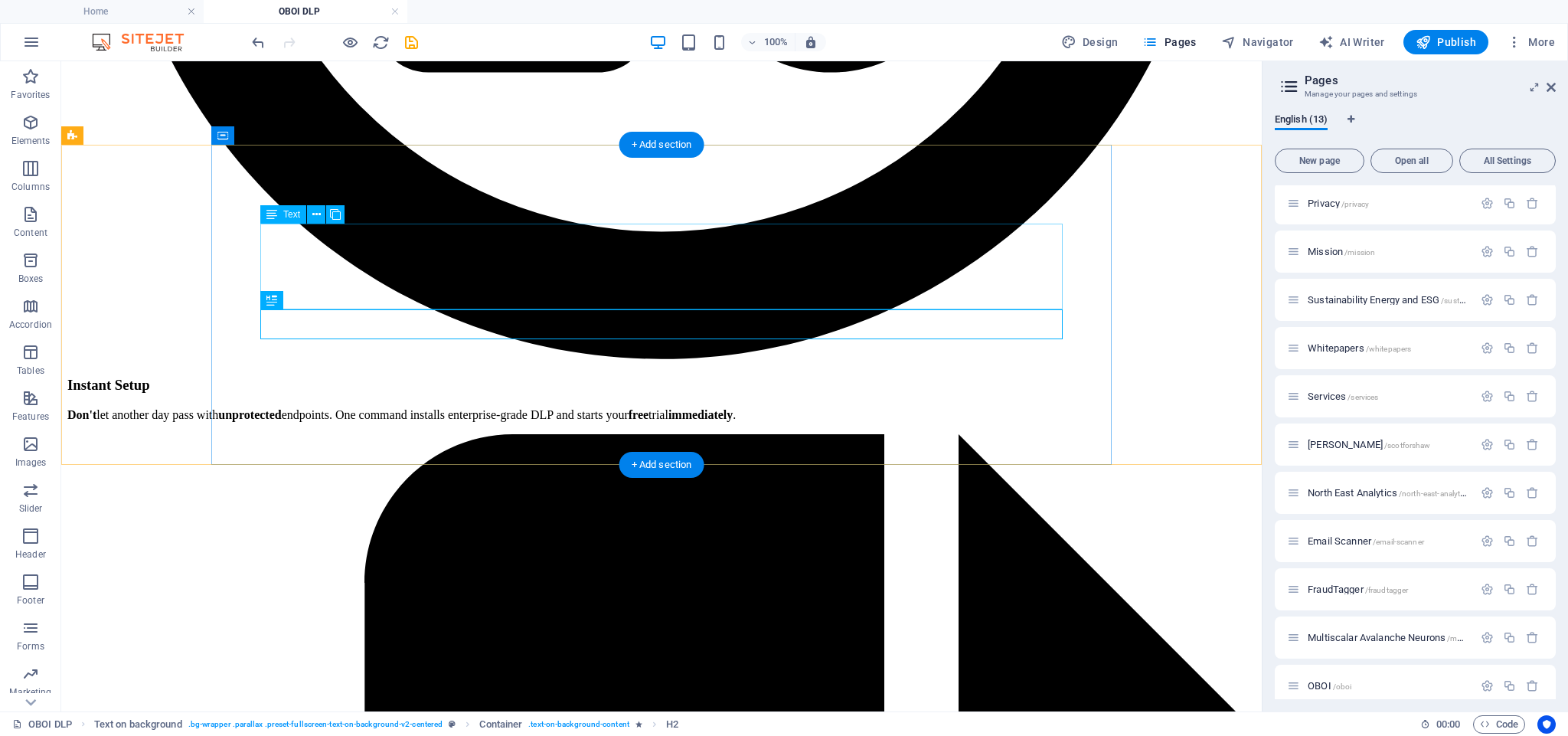
click at [318, 216] on icon at bounding box center [316, 215] width 9 height 16
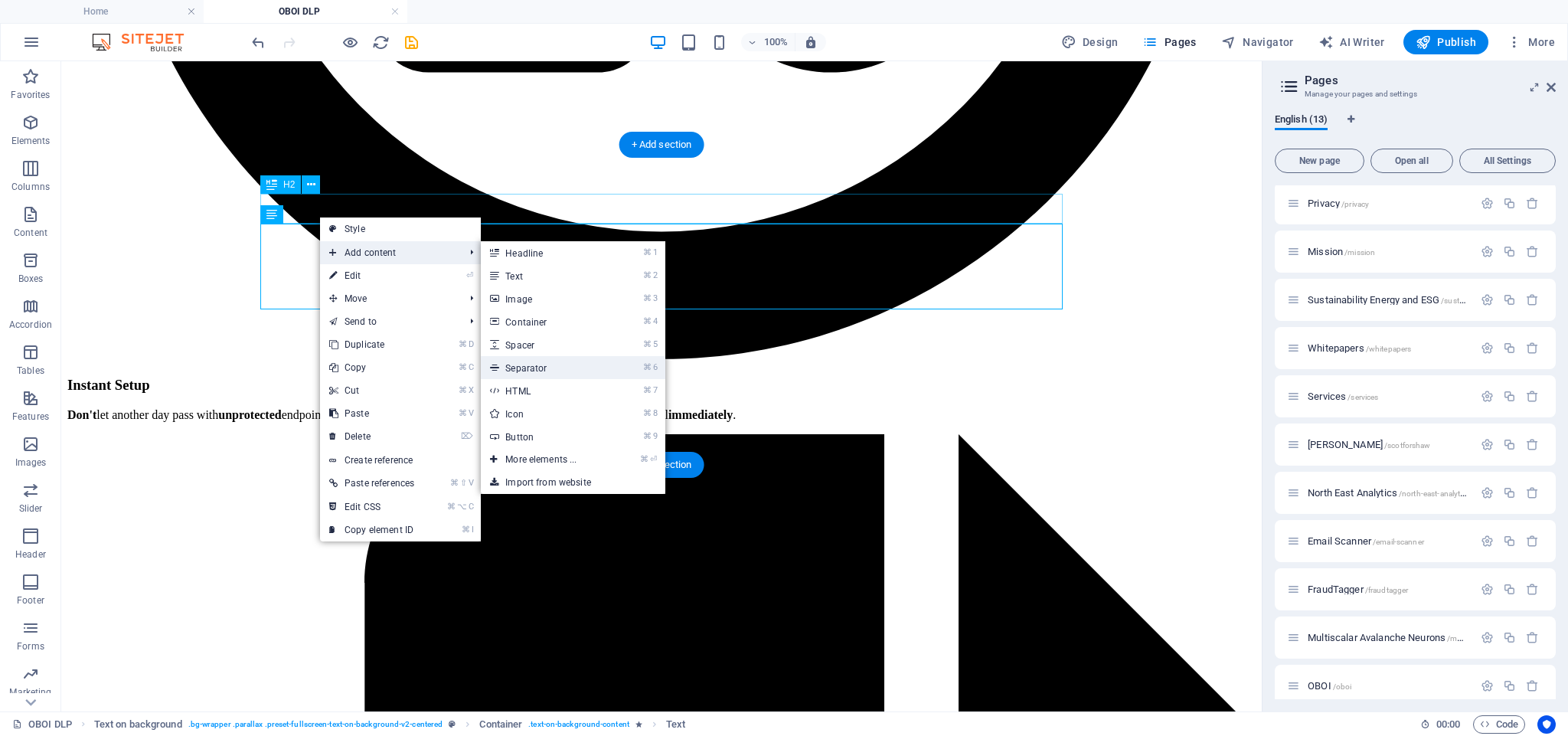
click at [541, 364] on link "⌘ 6 Separator" at bounding box center [544, 368] width 127 height 23
select select "%"
select select "px"
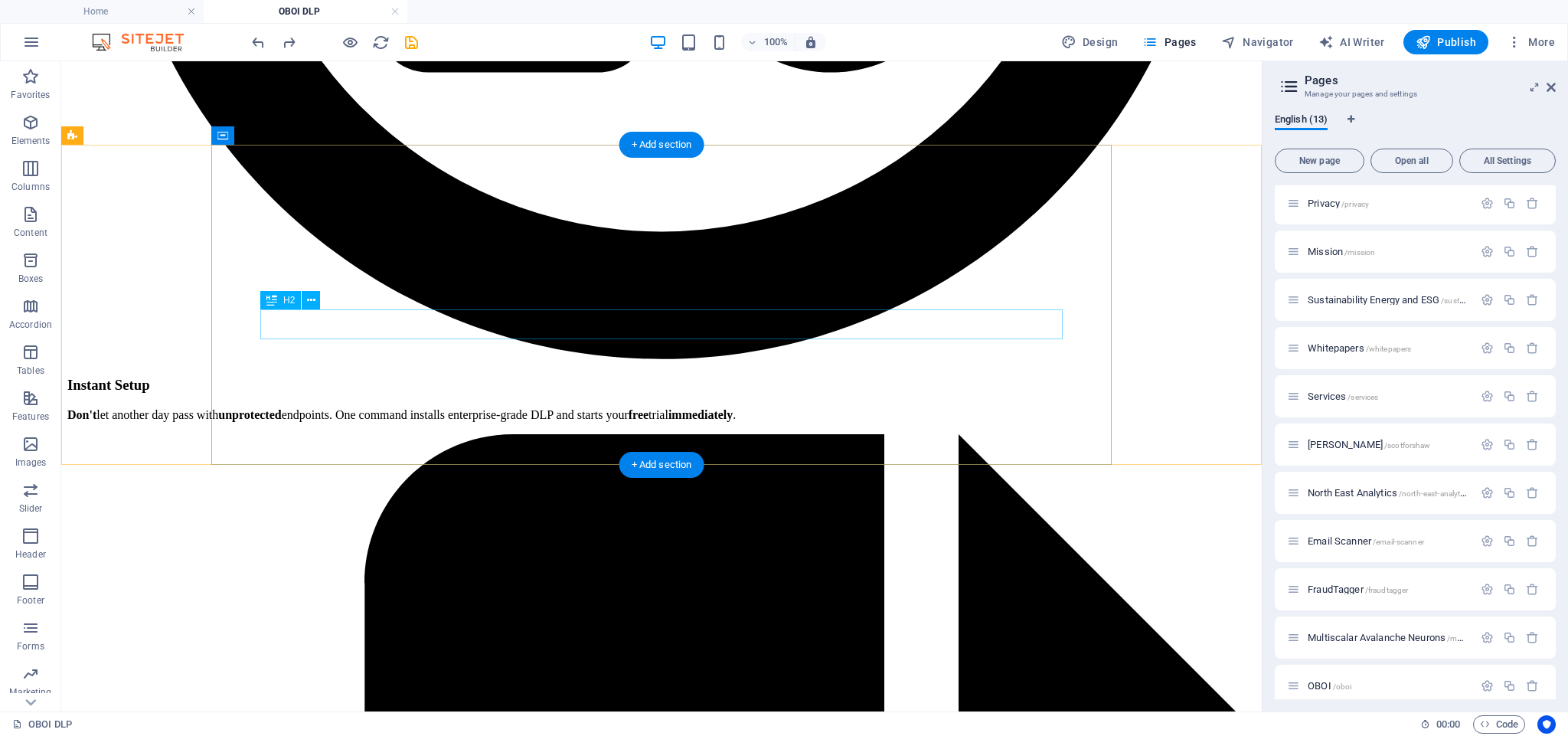
click at [310, 300] on icon at bounding box center [311, 300] width 9 height 16
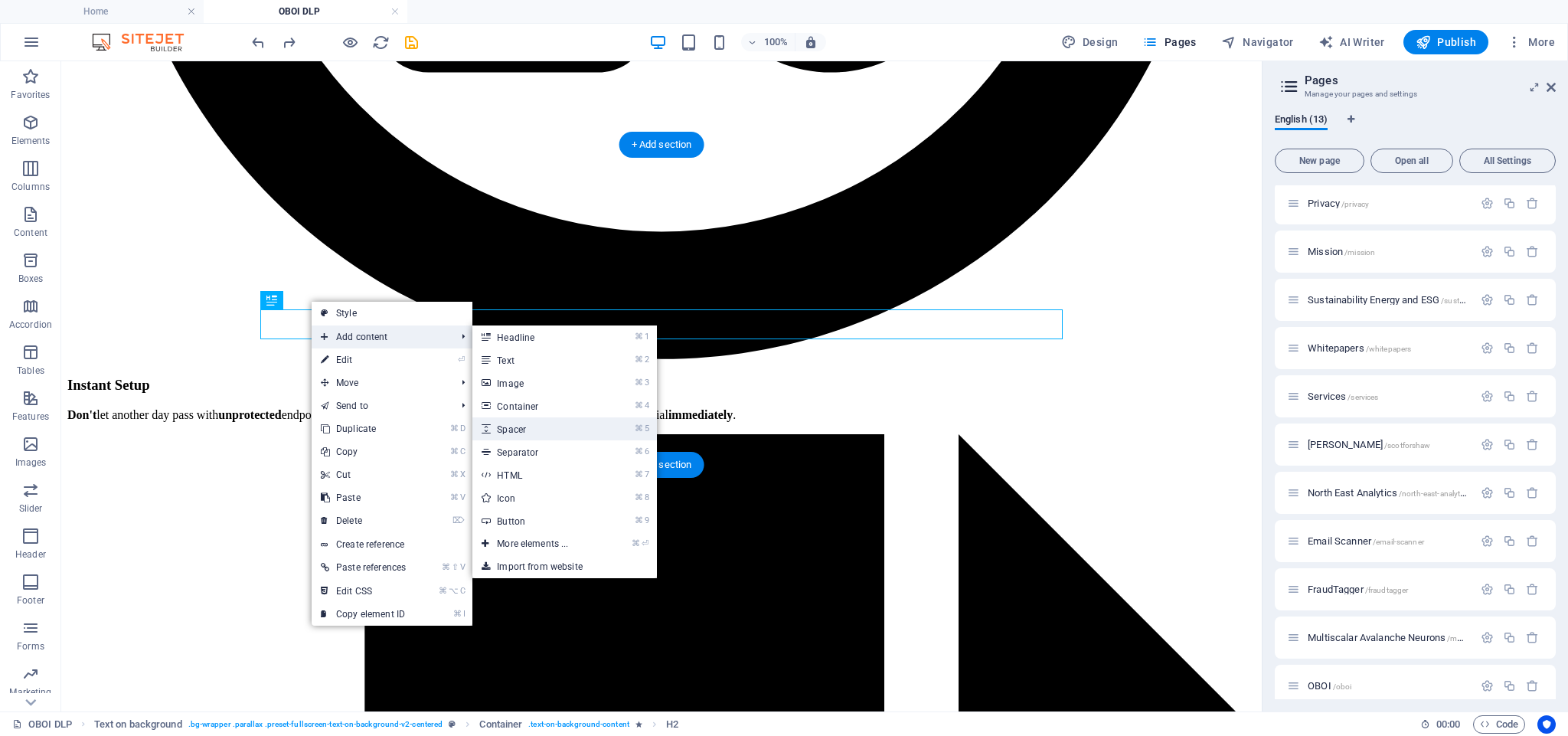
click at [528, 428] on link "⌘ 5 Spacer" at bounding box center [536, 429] width 127 height 23
select select "px"
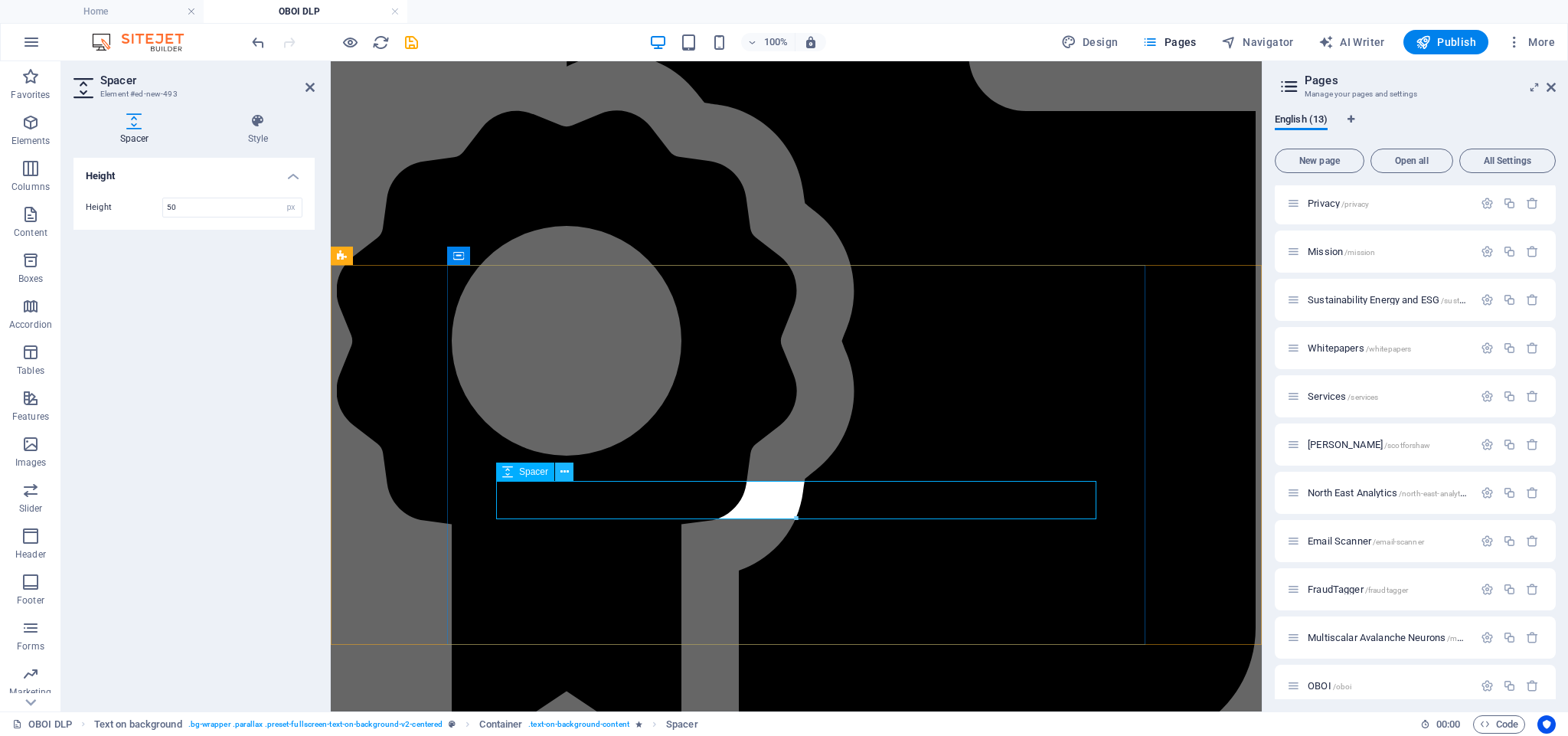
click at [563, 474] on icon at bounding box center [564, 472] width 9 height 16
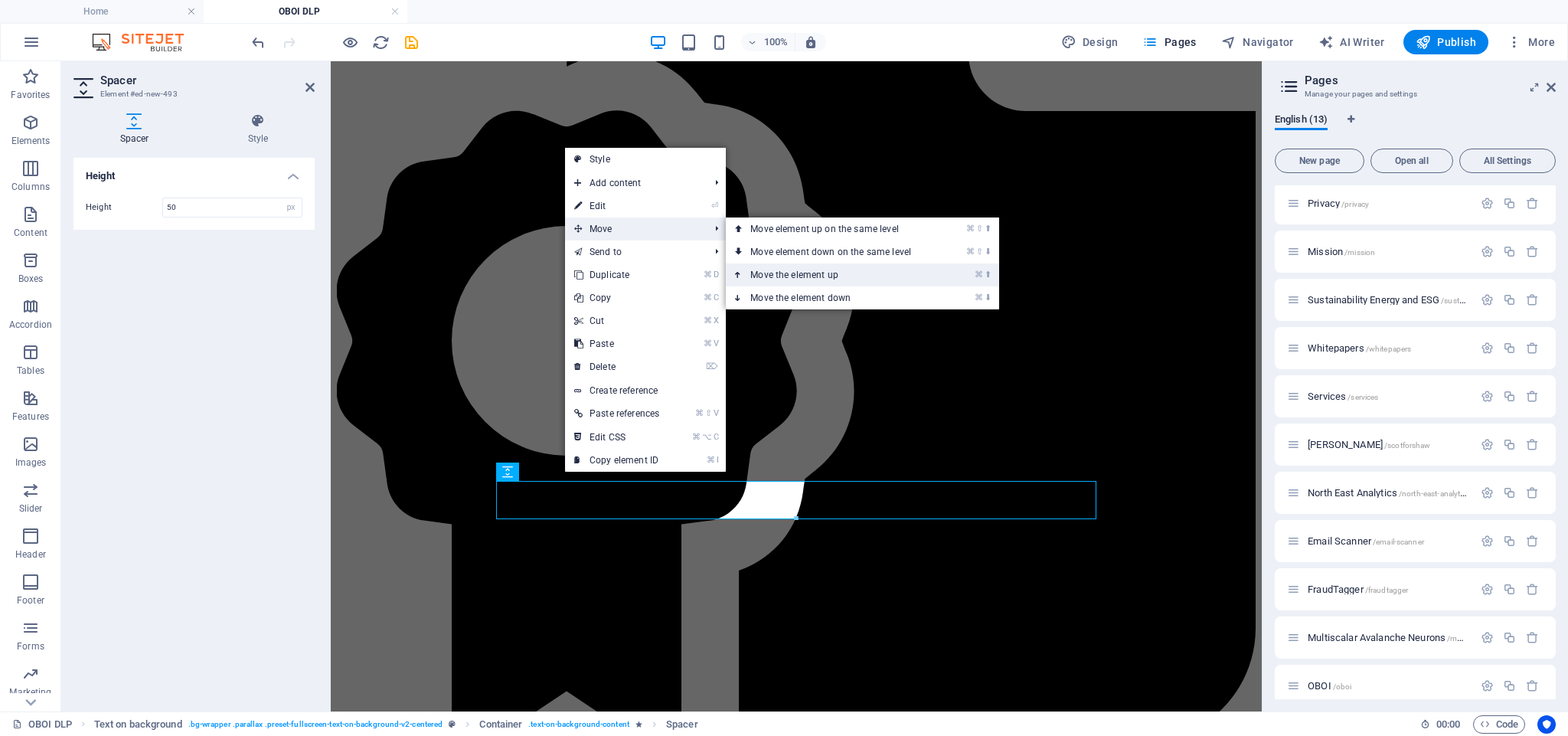
click at [778, 272] on link "⌘ ⬆ Move the element up" at bounding box center [834, 275] width 216 height 23
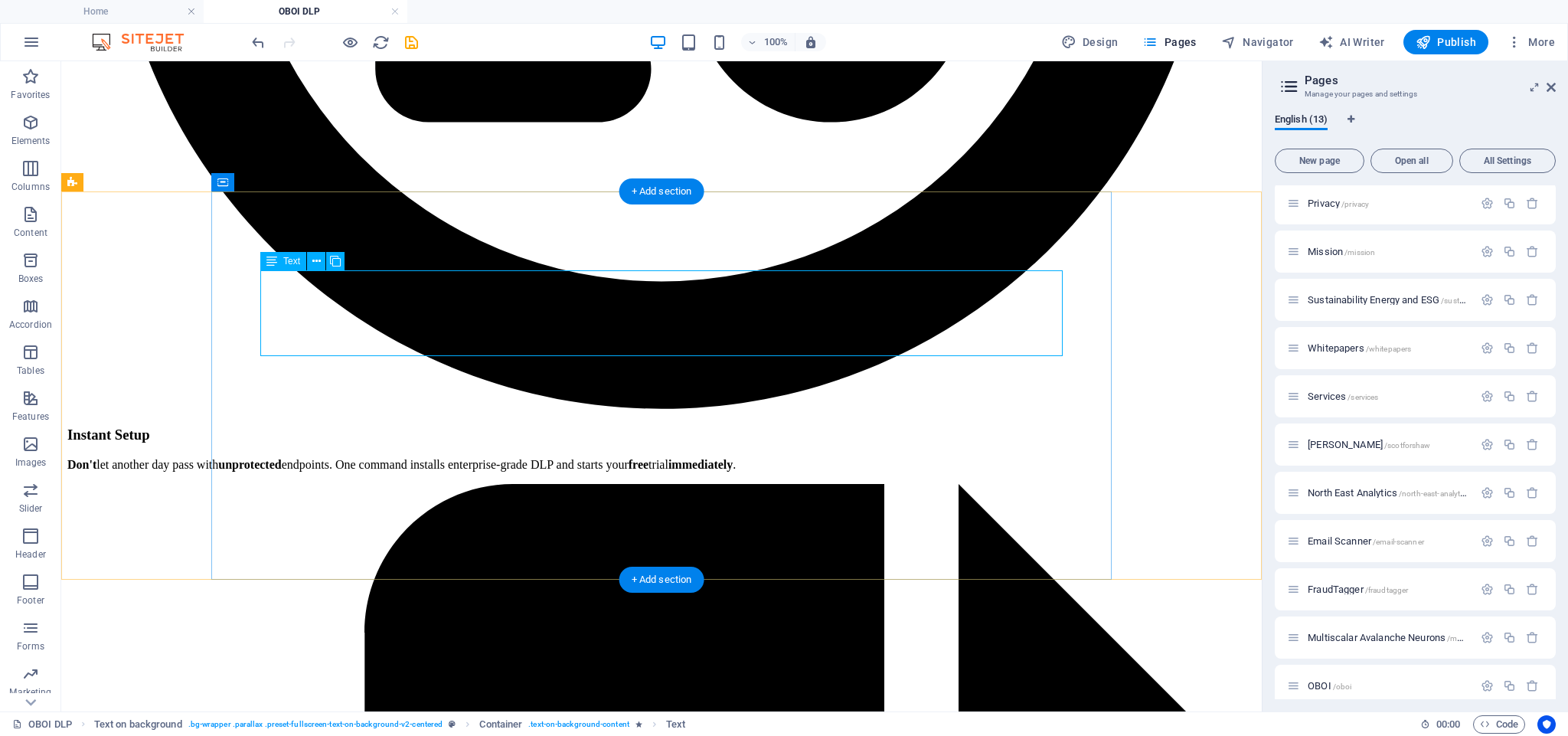
scroll to position [3215, 0]
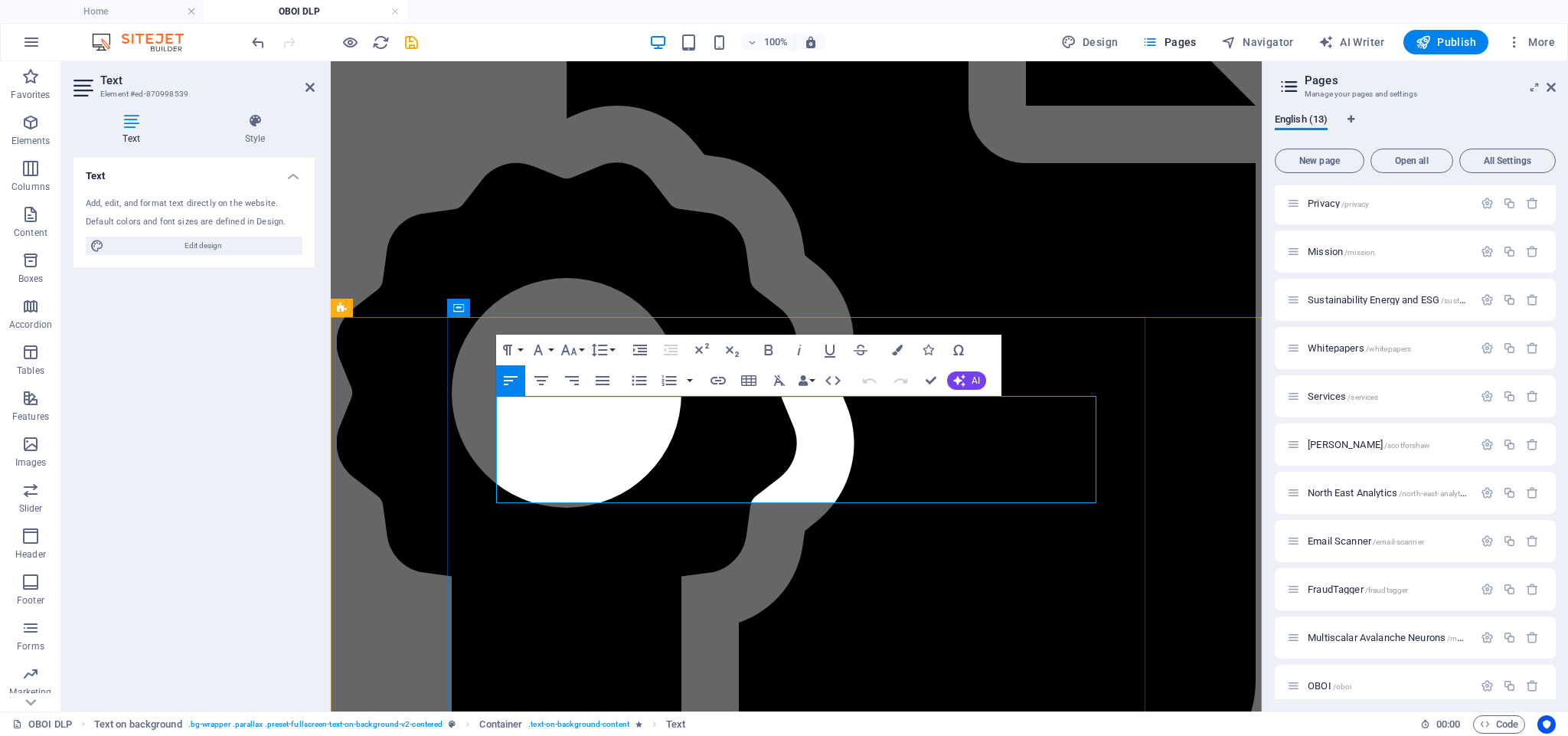
drag, startPoint x: 510, startPoint y: 426, endPoint x: 712, endPoint y: 467, distance: 206.1
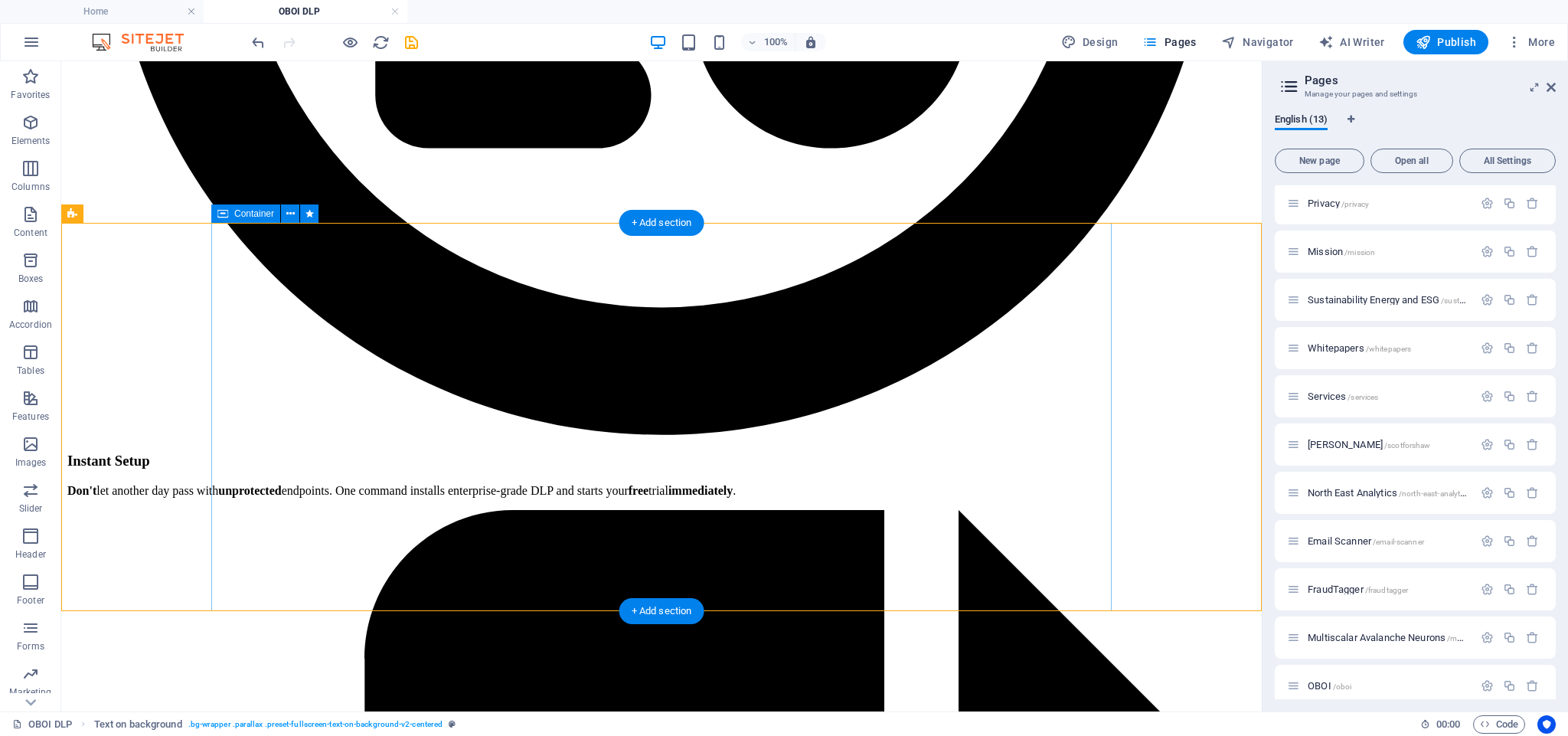
scroll to position [3189, 0]
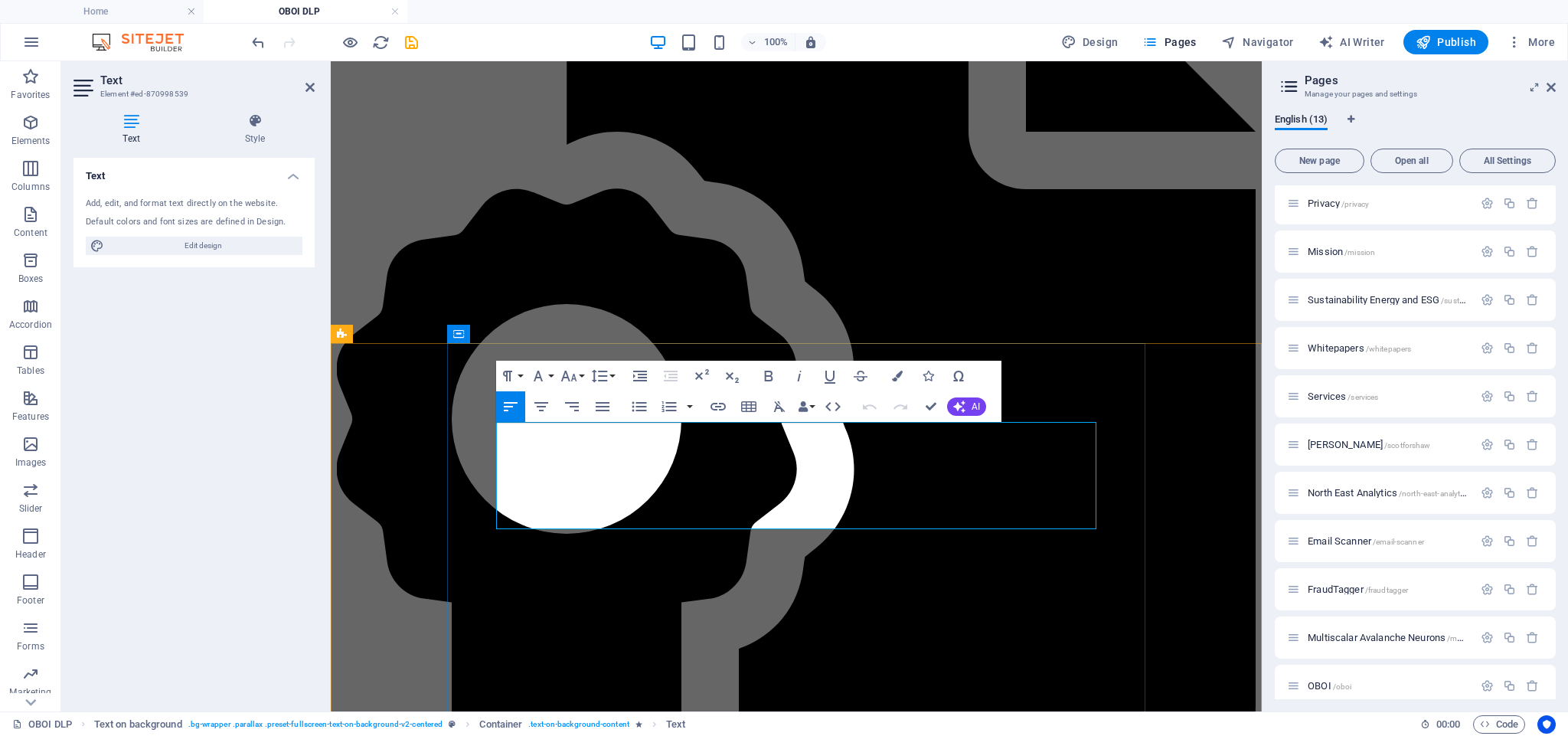
drag, startPoint x: 570, startPoint y: 451, endPoint x: 560, endPoint y: 452, distance: 10.0
drag, startPoint x: 532, startPoint y: 454, endPoint x: 721, endPoint y: 517, distance: 199.2
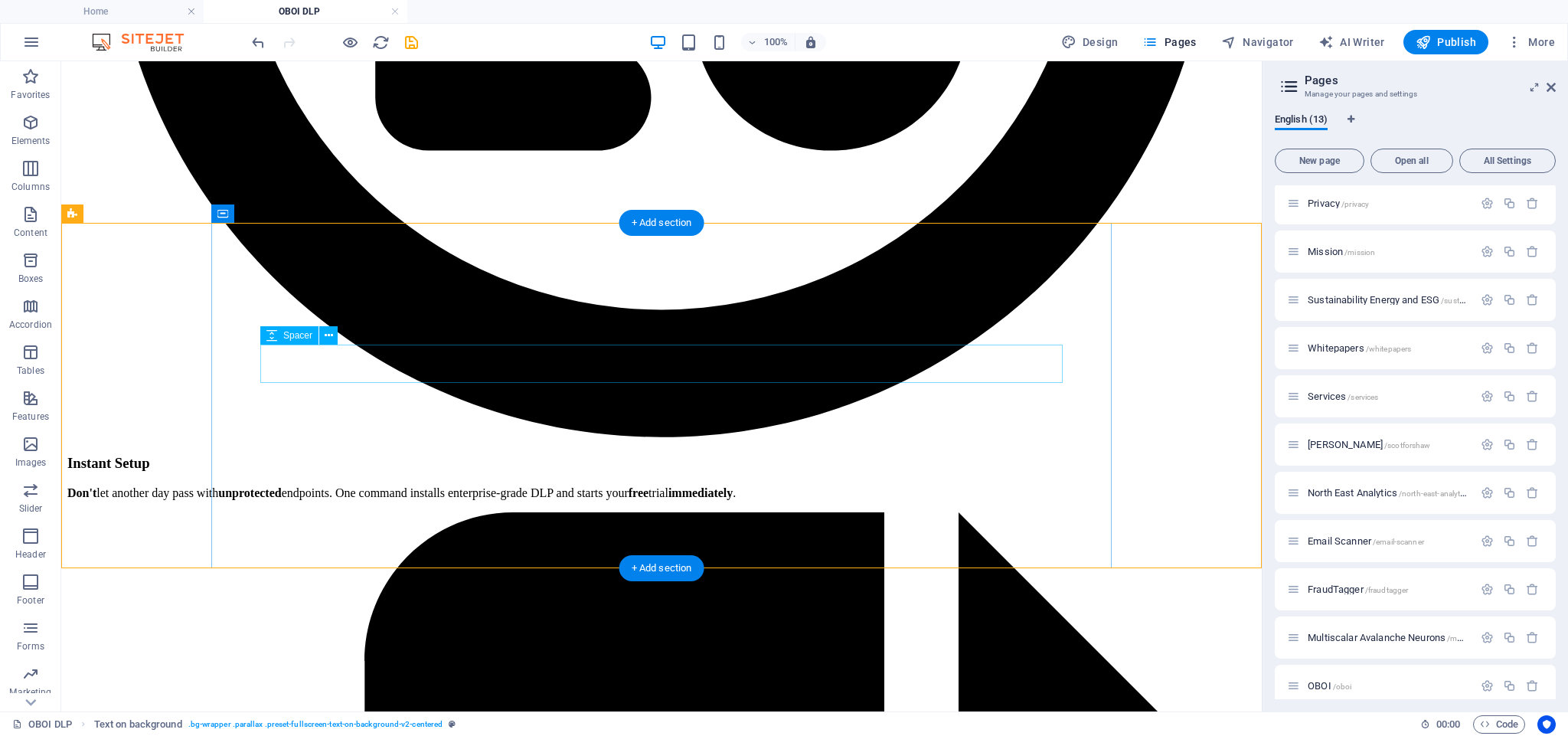
scroll to position [3174, 0]
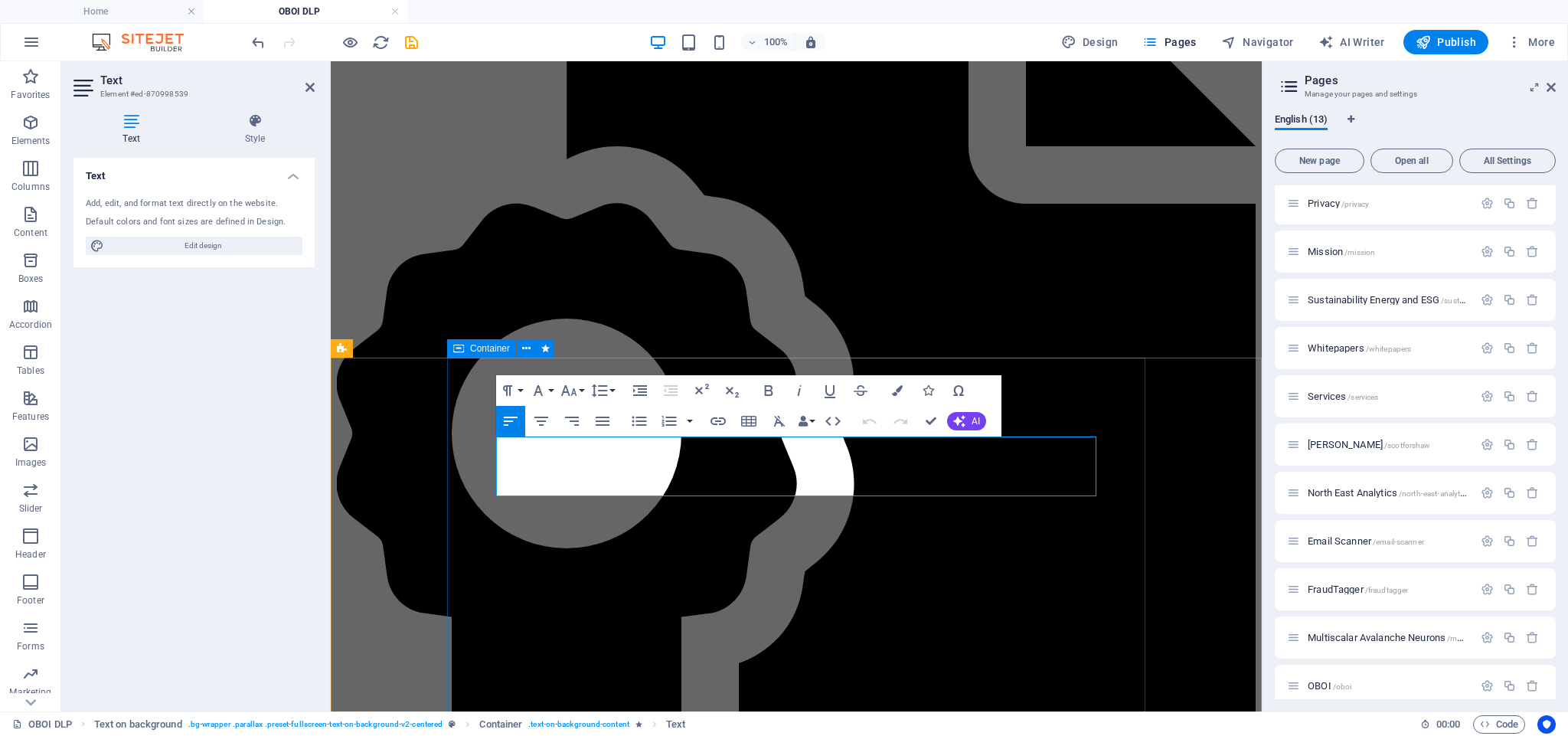
drag, startPoint x: 640, startPoint y: 485, endPoint x: 480, endPoint y: 466, distance: 161.1
click at [902, 386] on icon "button" at bounding box center [897, 390] width 10 height 10
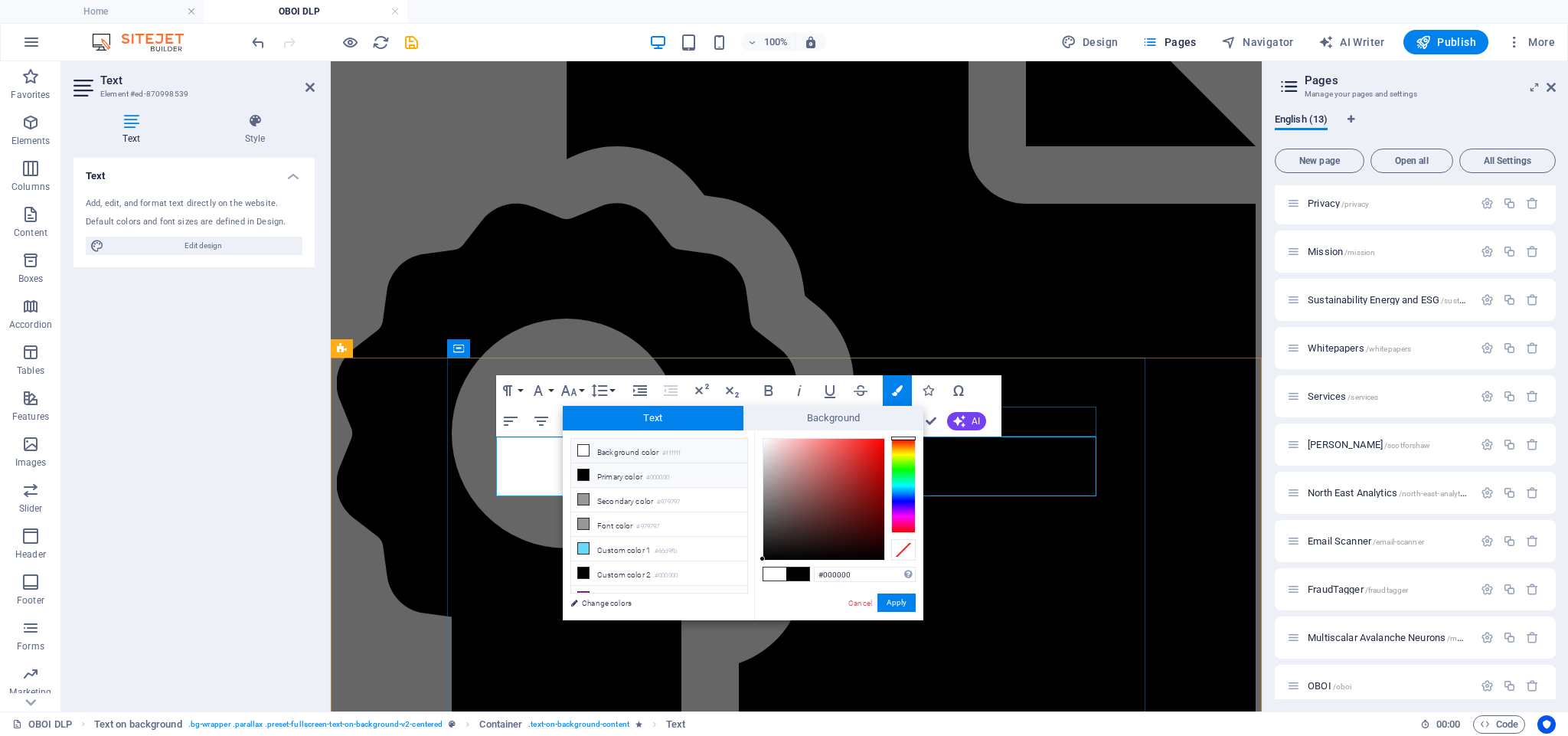
click at [582, 478] on icon at bounding box center [583, 475] width 10 height 10
click at [898, 607] on button "Apply" at bounding box center [897, 603] width 38 height 18
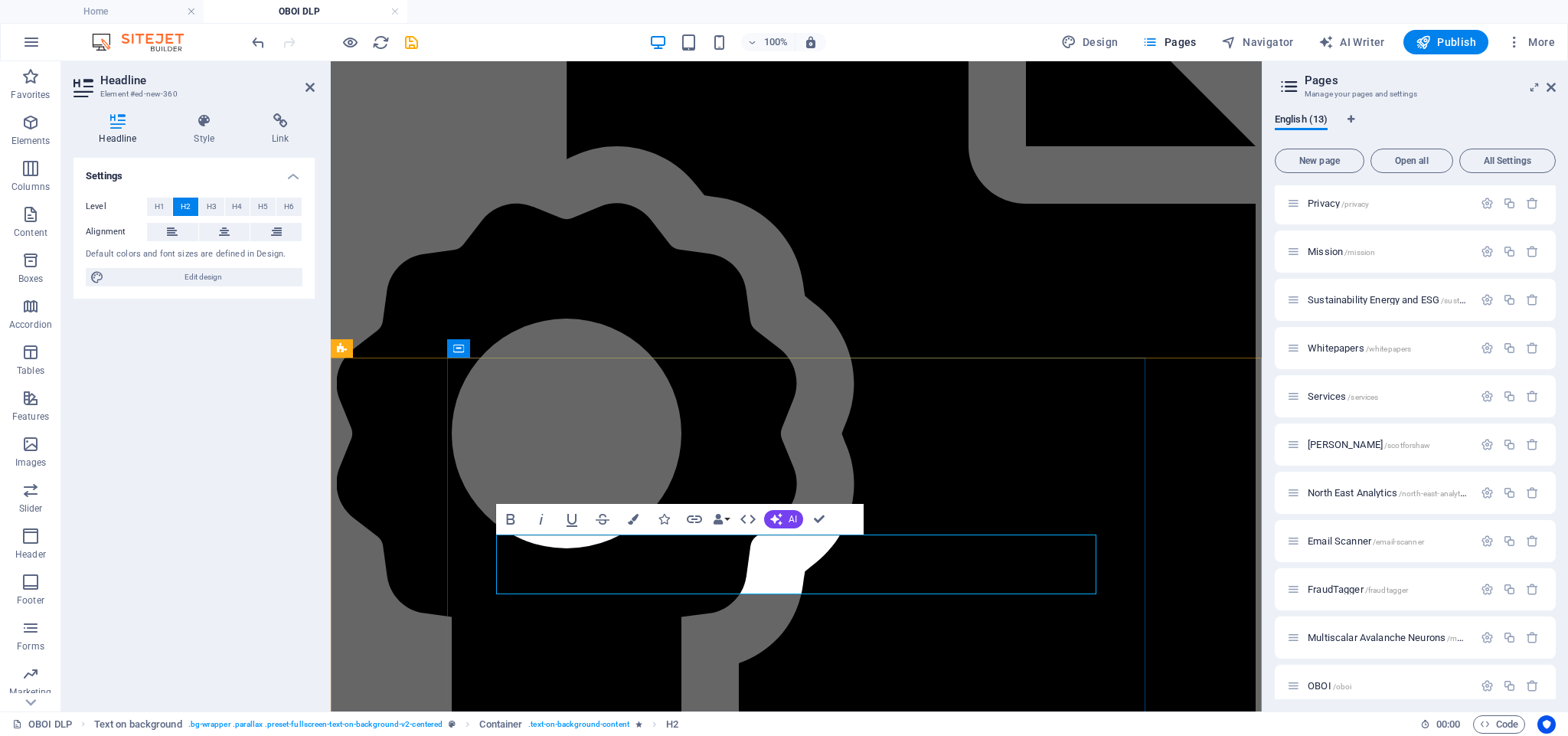
click at [219, 208] on button "H3" at bounding box center [212, 206] width 26 height 18
drag, startPoint x: 550, startPoint y: 547, endPoint x: 491, endPoint y: 530, distance: 61.4
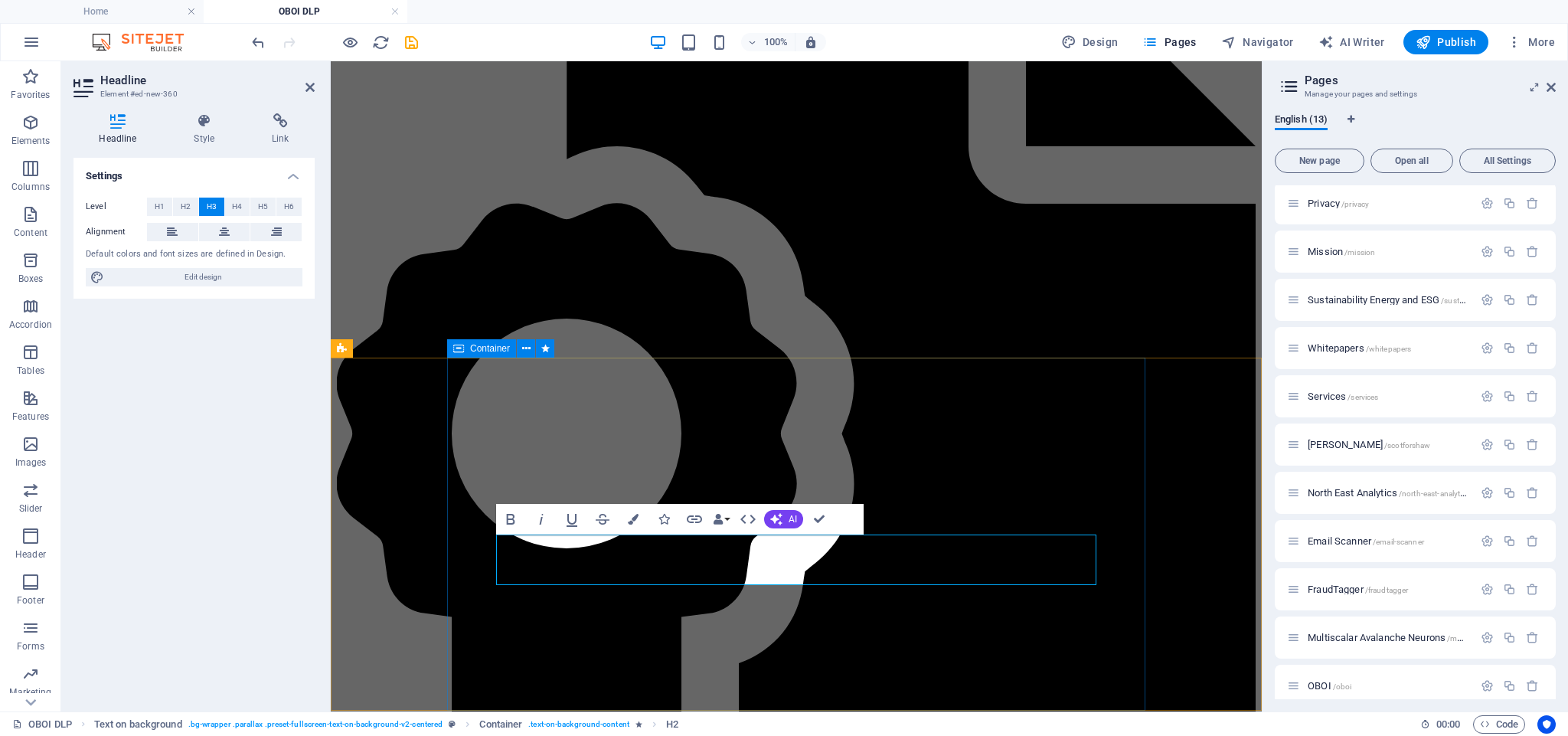
click at [506, 519] on icon "button" at bounding box center [510, 519] width 18 height 18
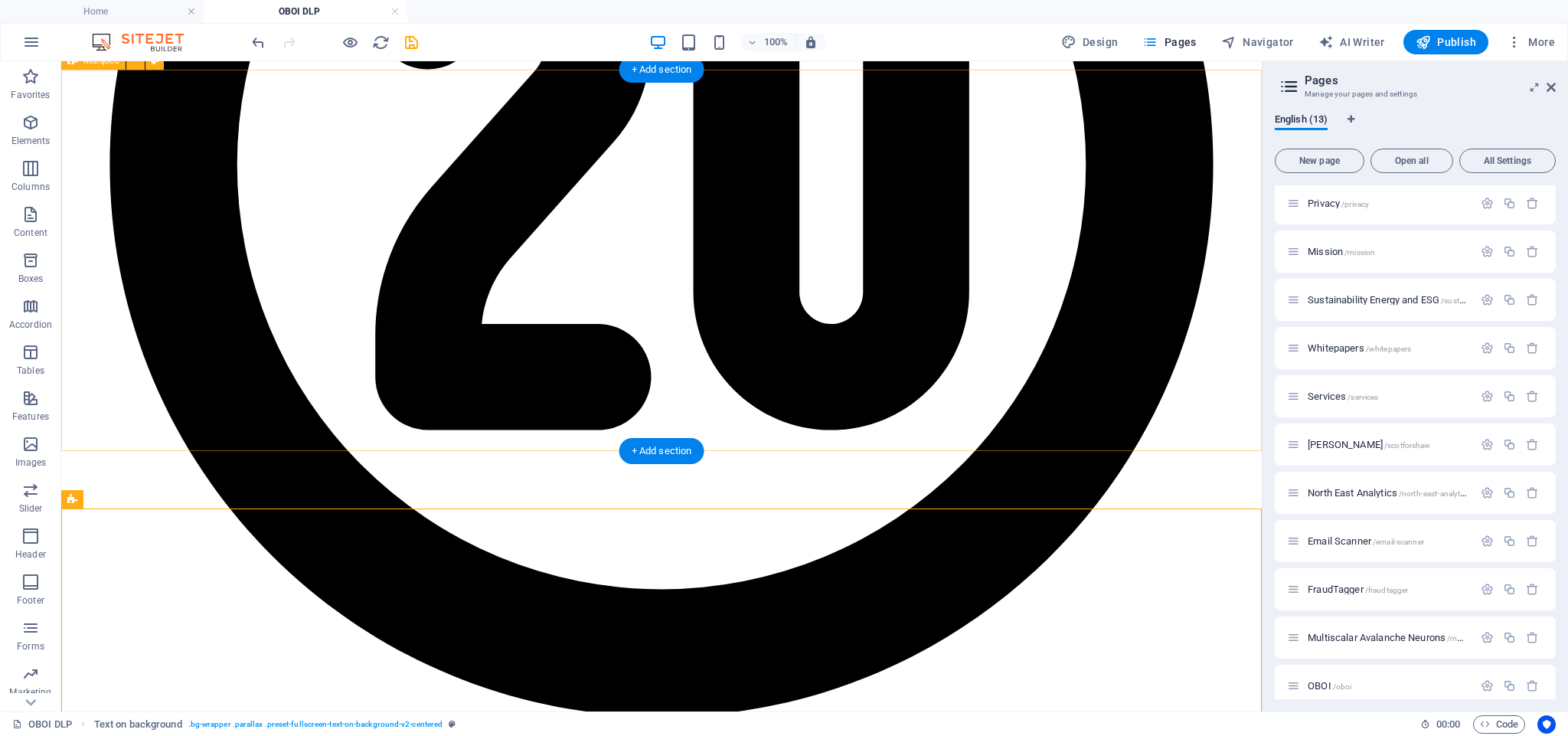
scroll to position [2894, 0]
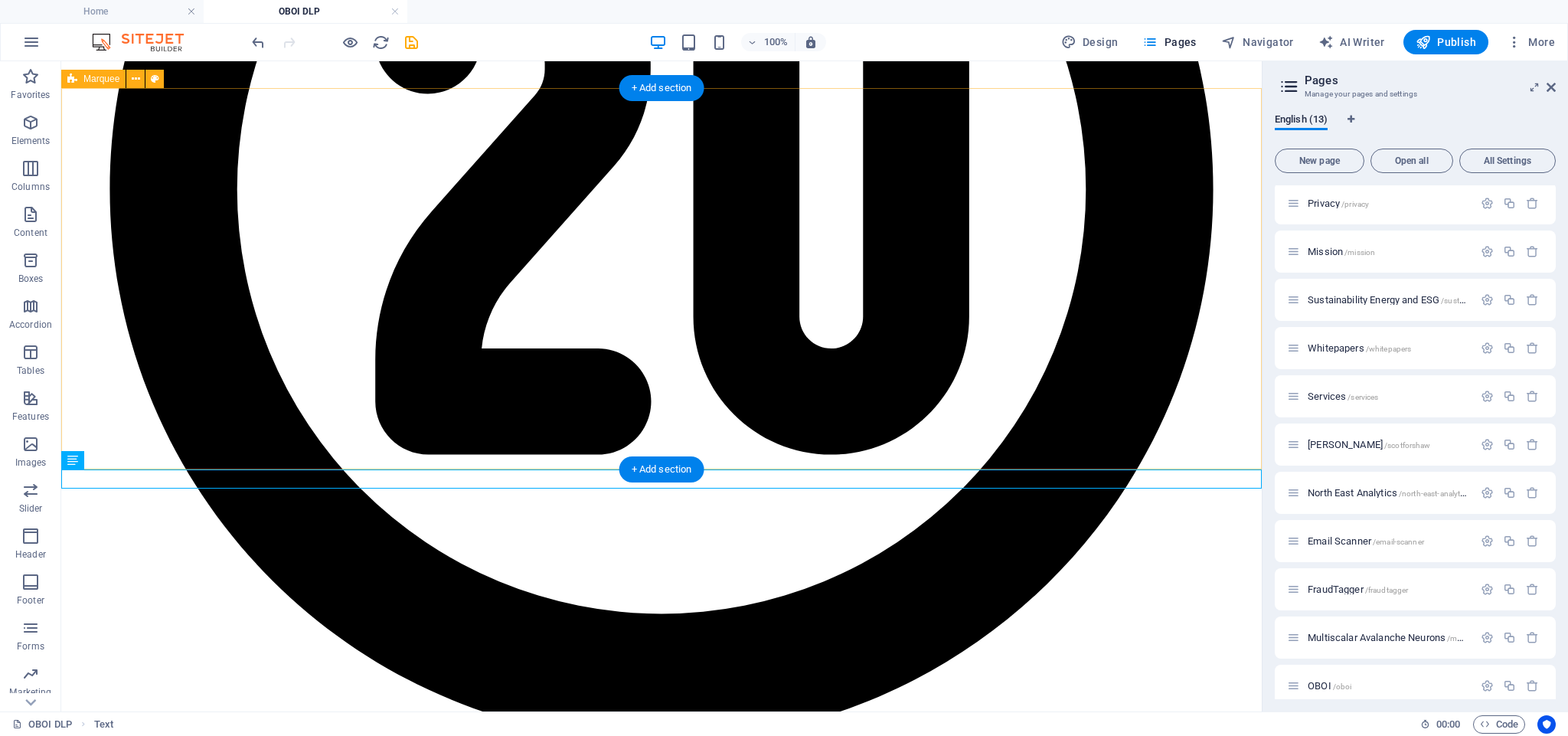
scroll to position [2888, 0]
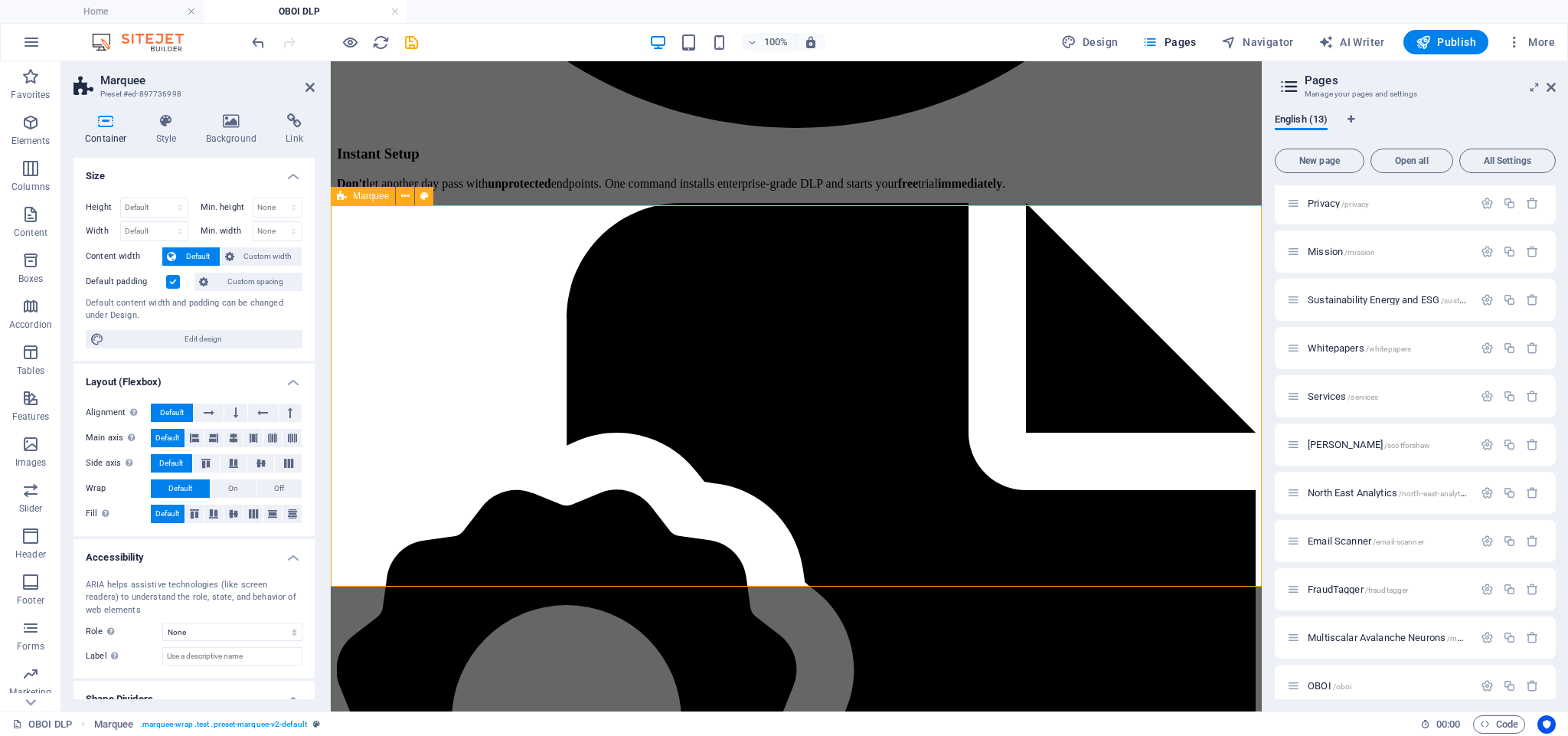
click at [173, 281] on label at bounding box center [173, 281] width 13 height 13
click at [0, 0] on input "Default padding" at bounding box center [0, 0] width 0 height 0
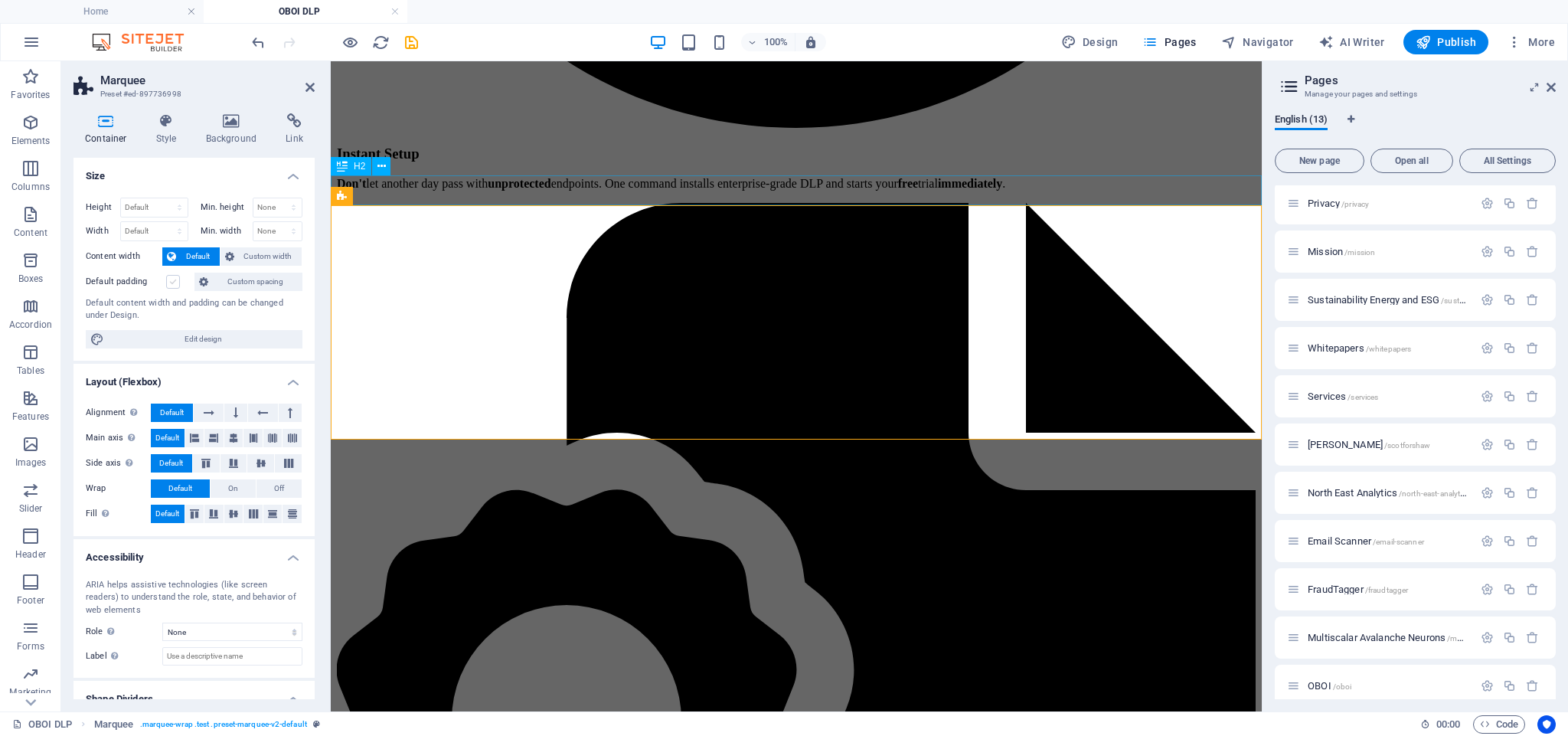
click at [172, 281] on label at bounding box center [173, 281] width 13 height 13
click at [0, 0] on input "Default padding" at bounding box center [0, 0] width 0 height 0
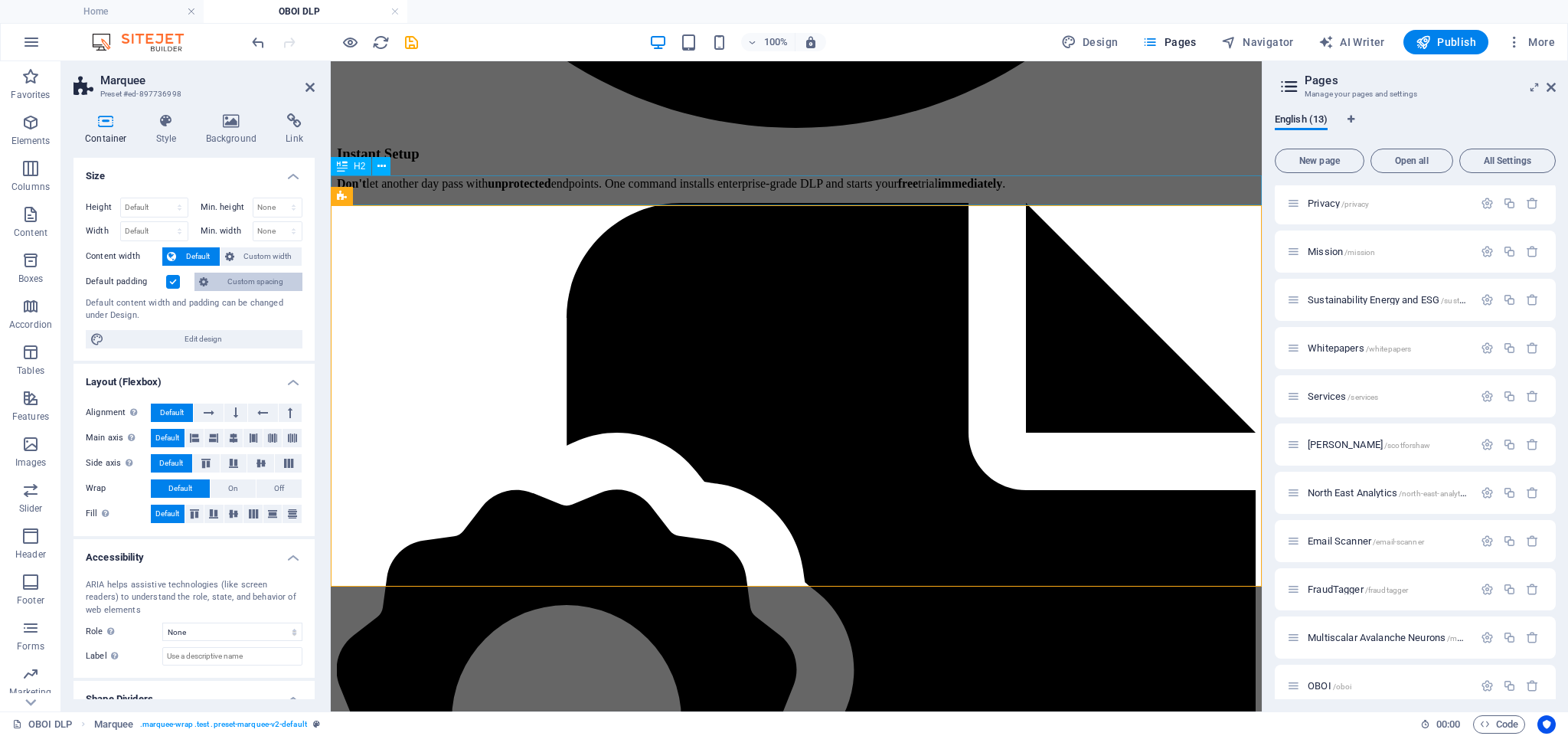
click at [219, 280] on span "Custom spacing" at bounding box center [255, 281] width 85 height 18
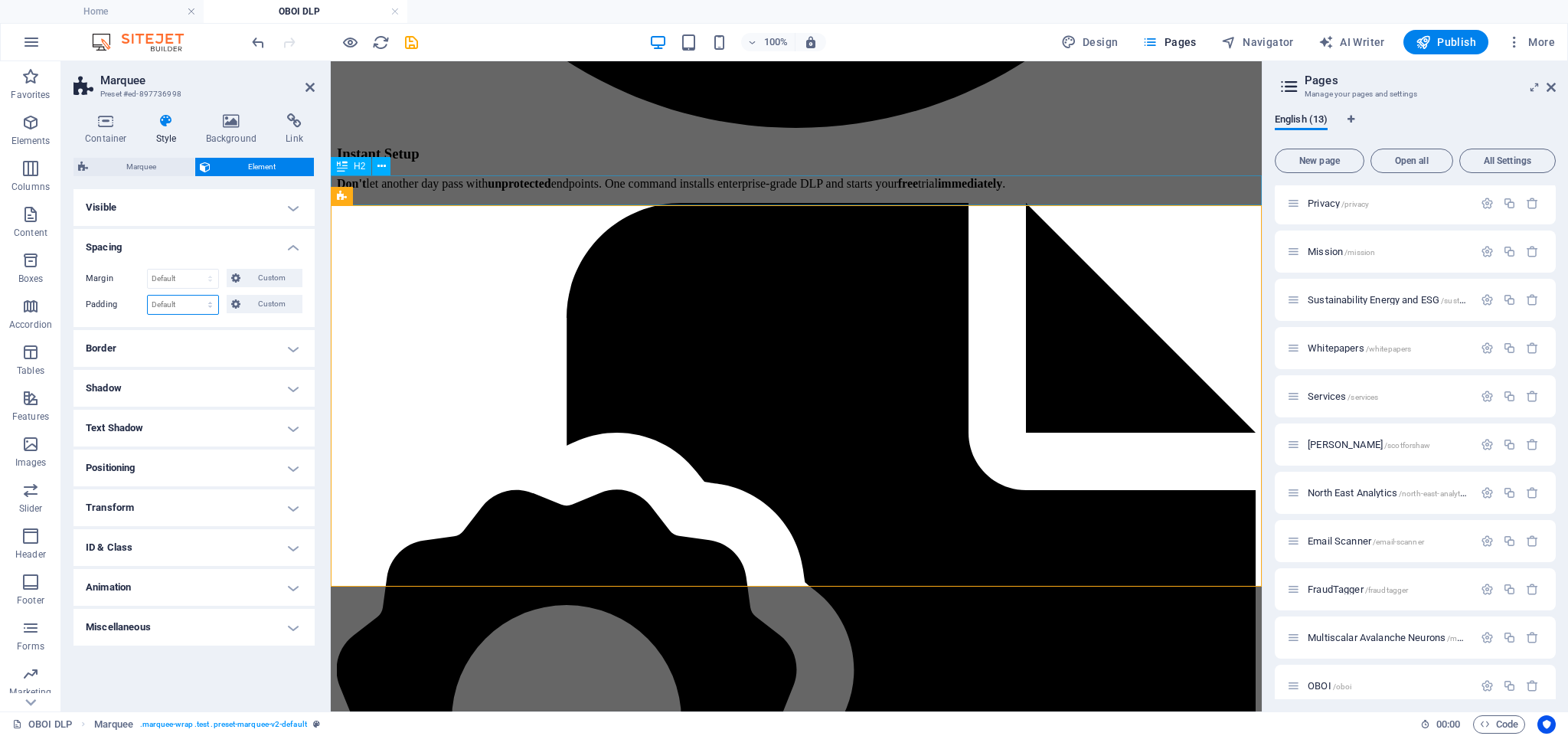
select select "px"
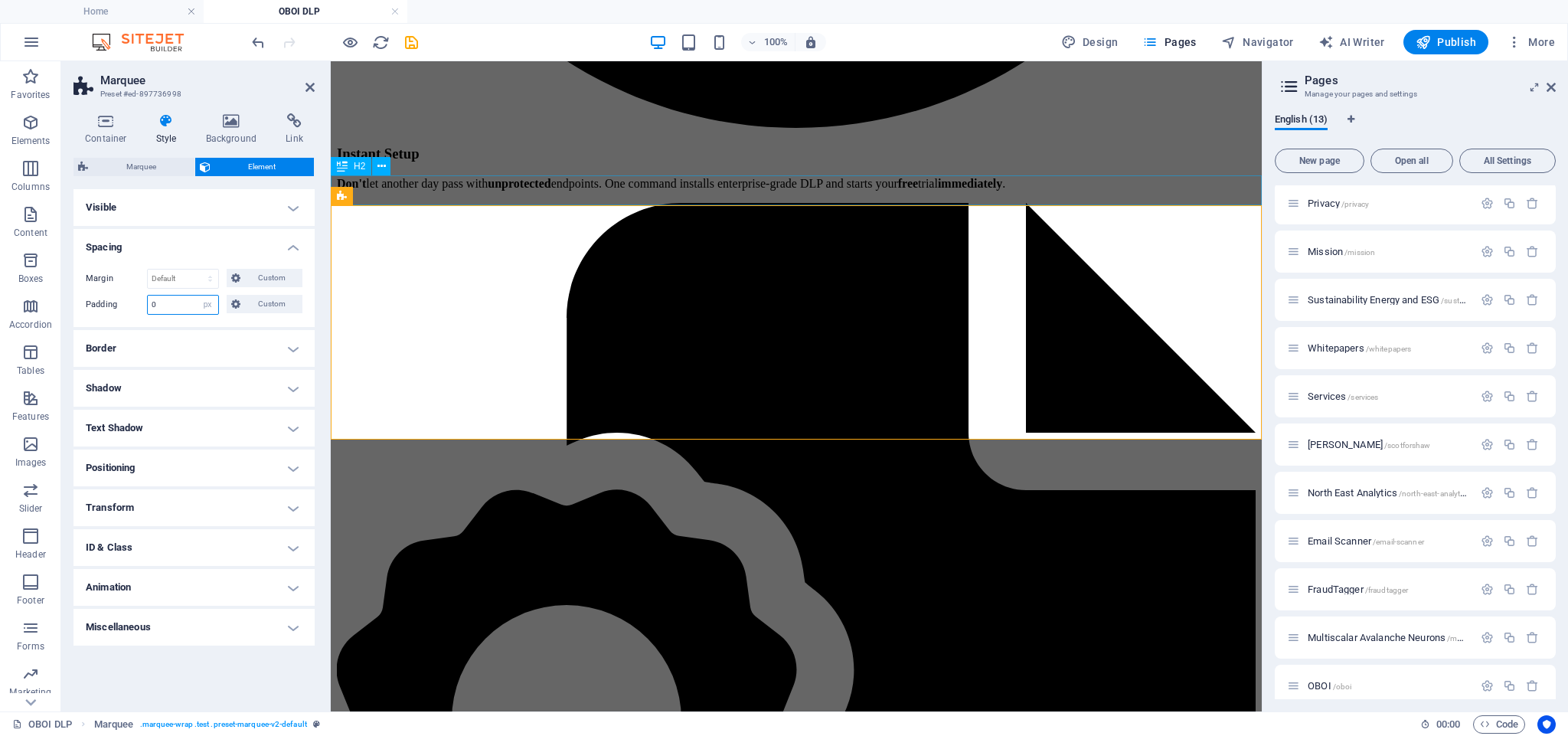
click at [175, 303] on input "0" at bounding box center [183, 304] width 71 height 18
type input "35"
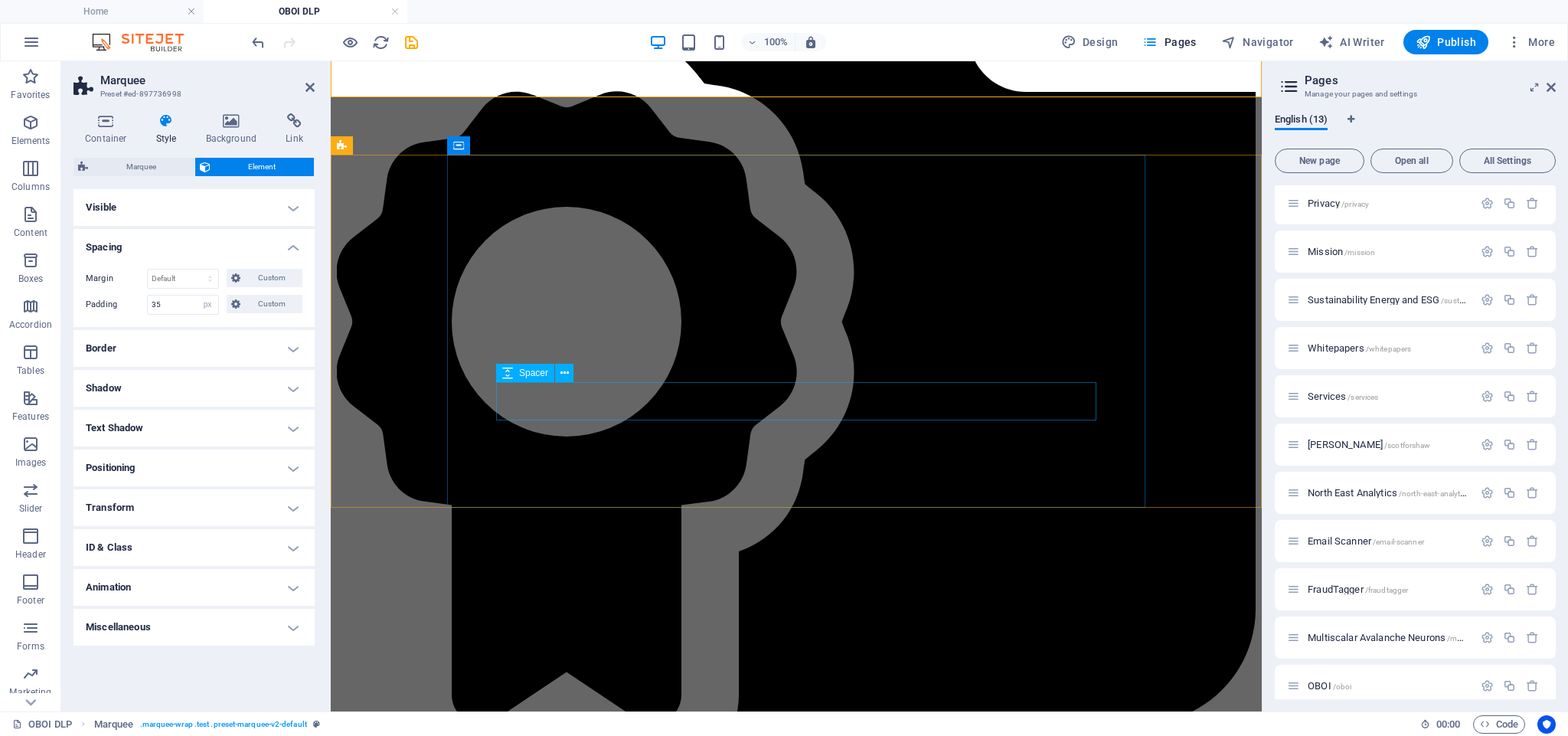
scroll to position [3287, 0]
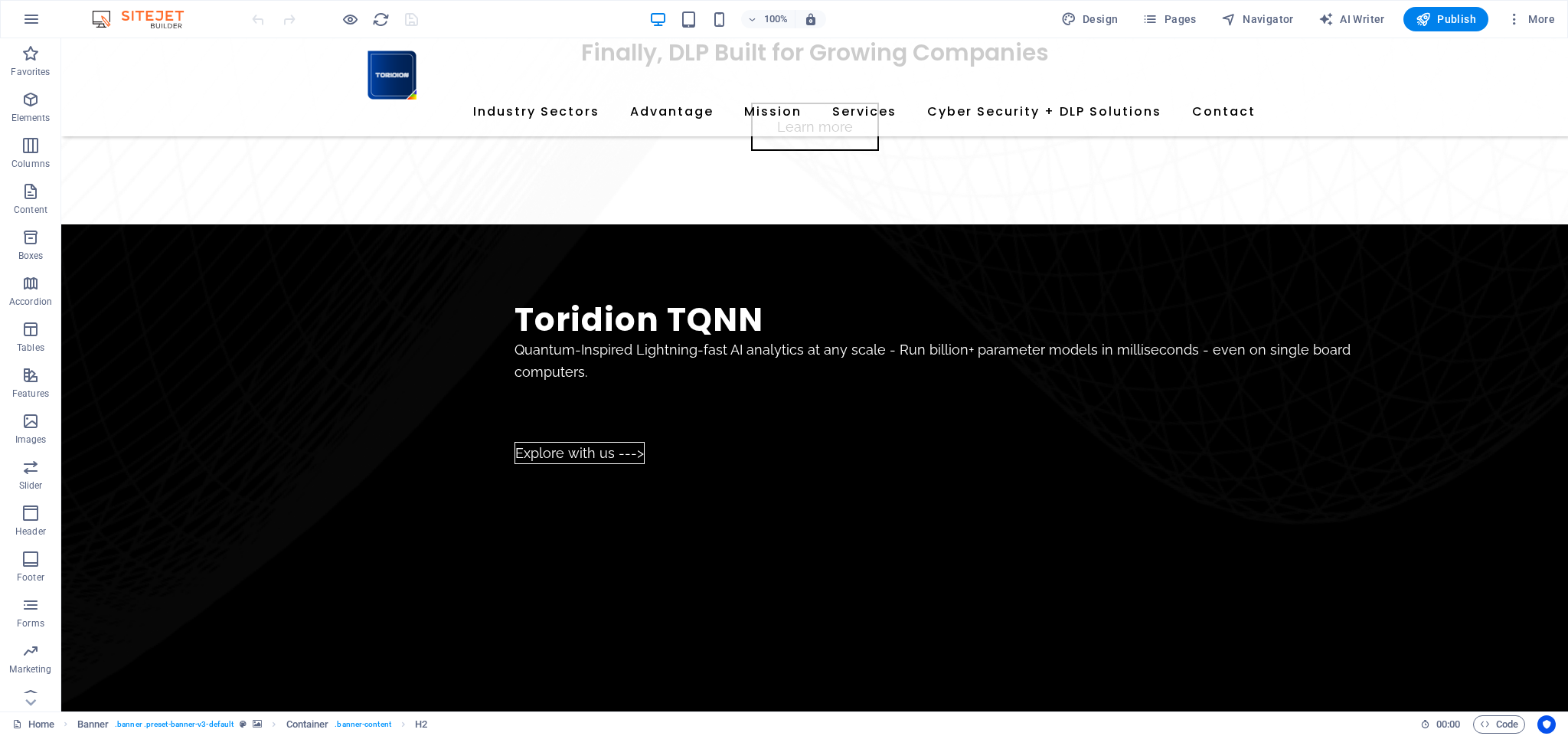
scroll to position [1356, 0]
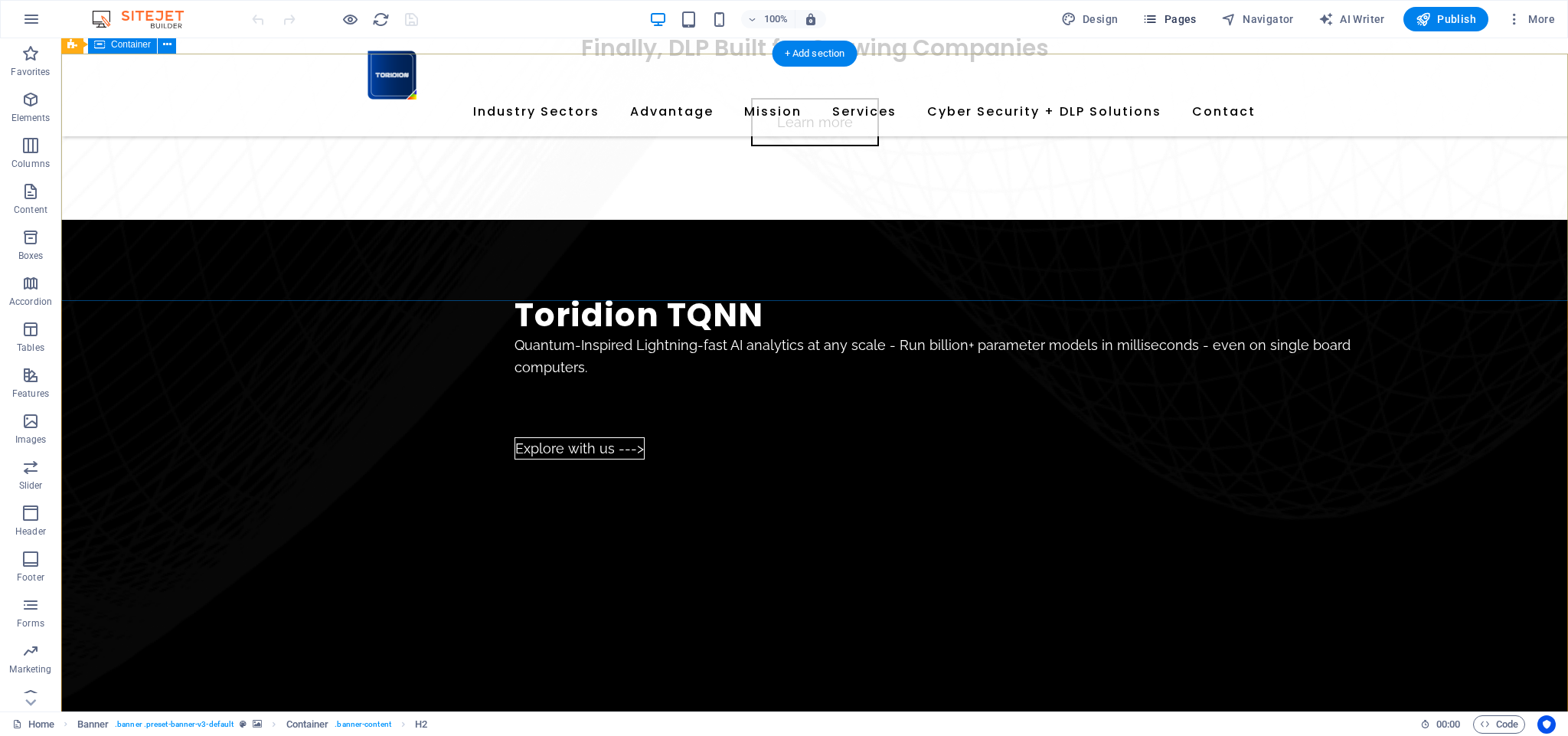
click at [1179, 18] on span "Pages" at bounding box center [1170, 19] width 53 height 15
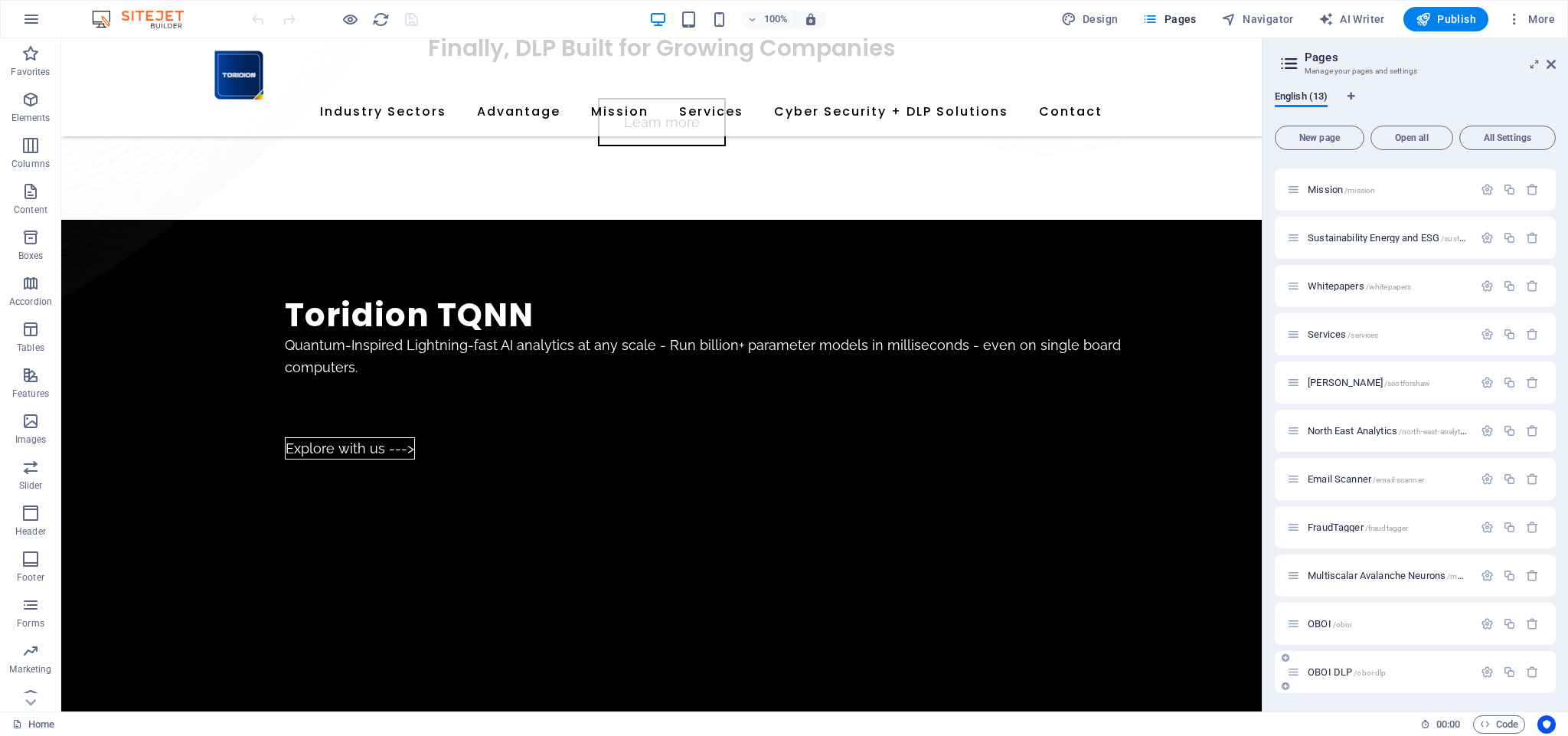
scroll to position [91, 0]
click at [1335, 665] on div "OBOI DLP /oboi-dlp" at bounding box center [1380, 672] width 186 height 17
click at [1332, 670] on span "OBOI DLP /oboi-dlp" at bounding box center [1347, 672] width 78 height 11
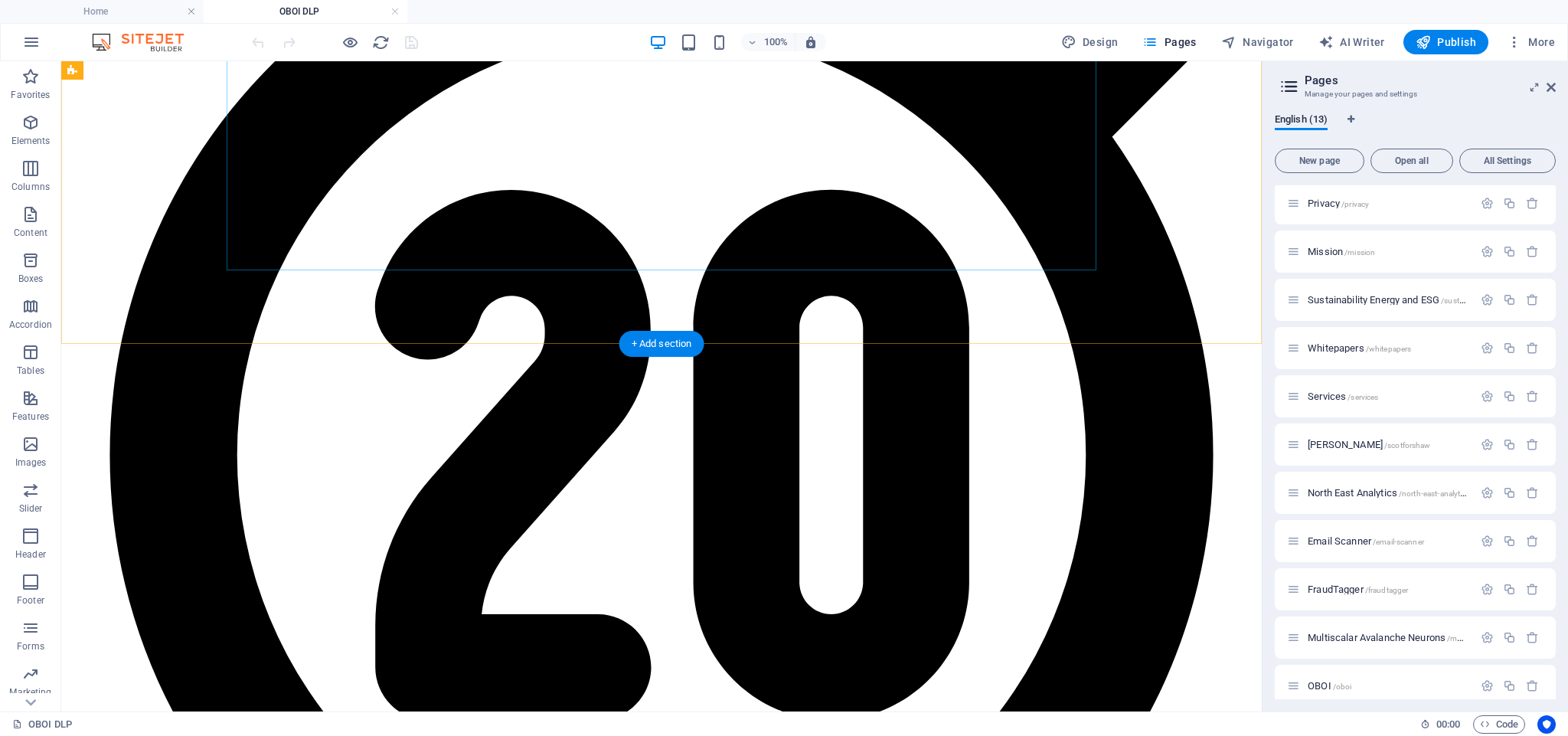
scroll to position [2626, 0]
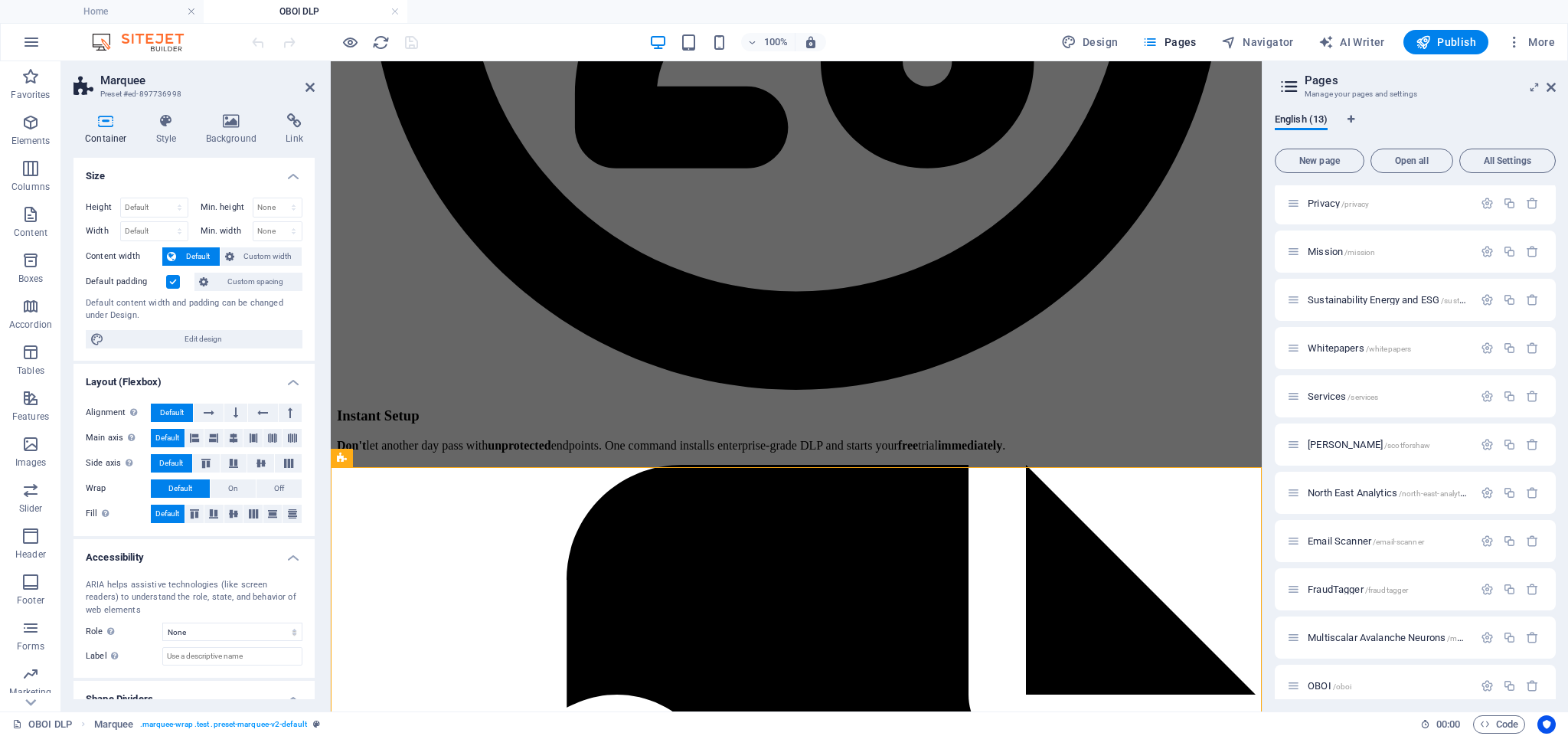
click at [170, 282] on label at bounding box center [173, 281] width 13 height 13
click at [0, 0] on input "Default padding" at bounding box center [0, 0] width 0 height 0
click at [228, 281] on span "Custom spacing" at bounding box center [255, 281] width 85 height 18
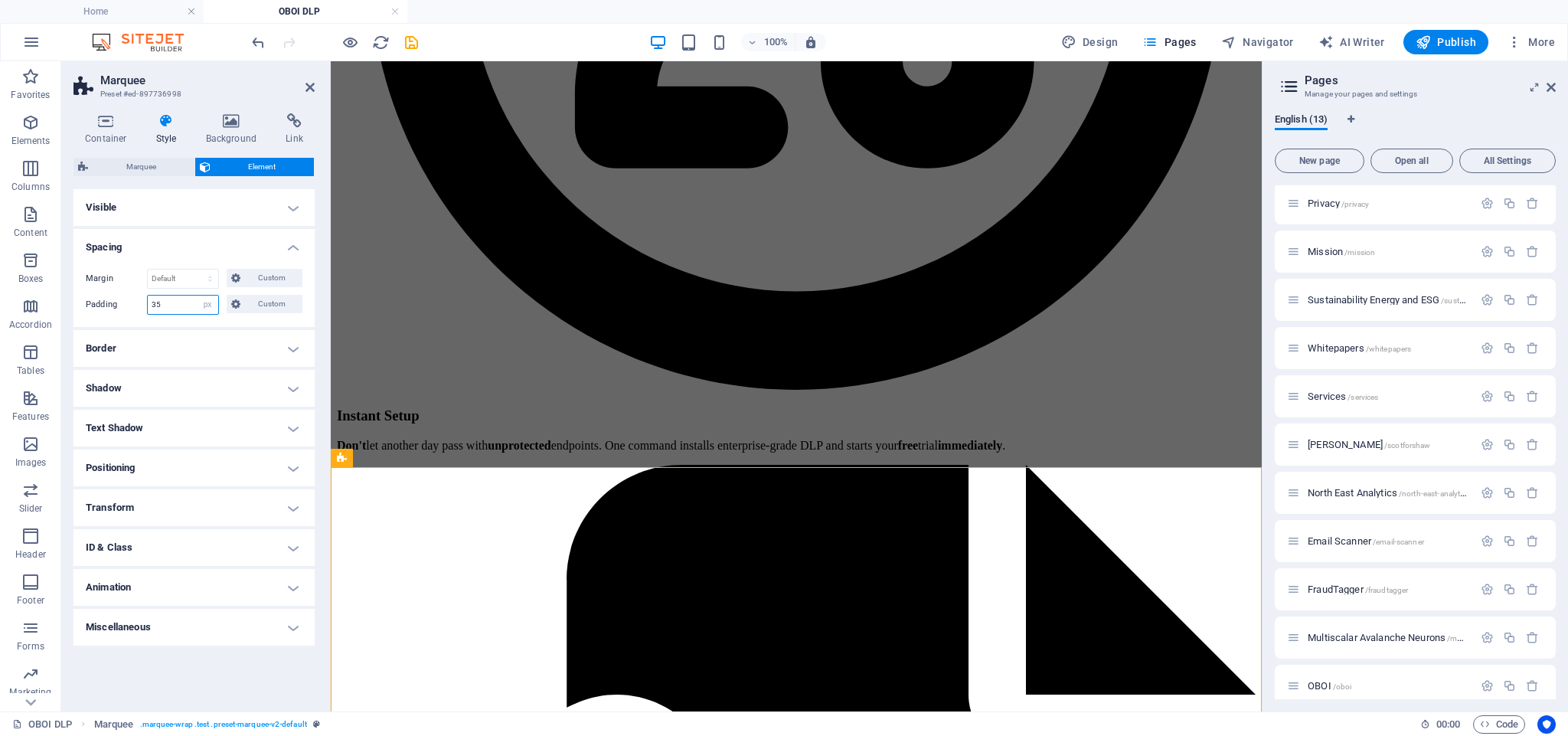
click at [177, 303] on input "35" at bounding box center [183, 304] width 71 height 18
type input "10"
click at [189, 244] on h4 "Spacing" at bounding box center [193, 242] width 241 height 28
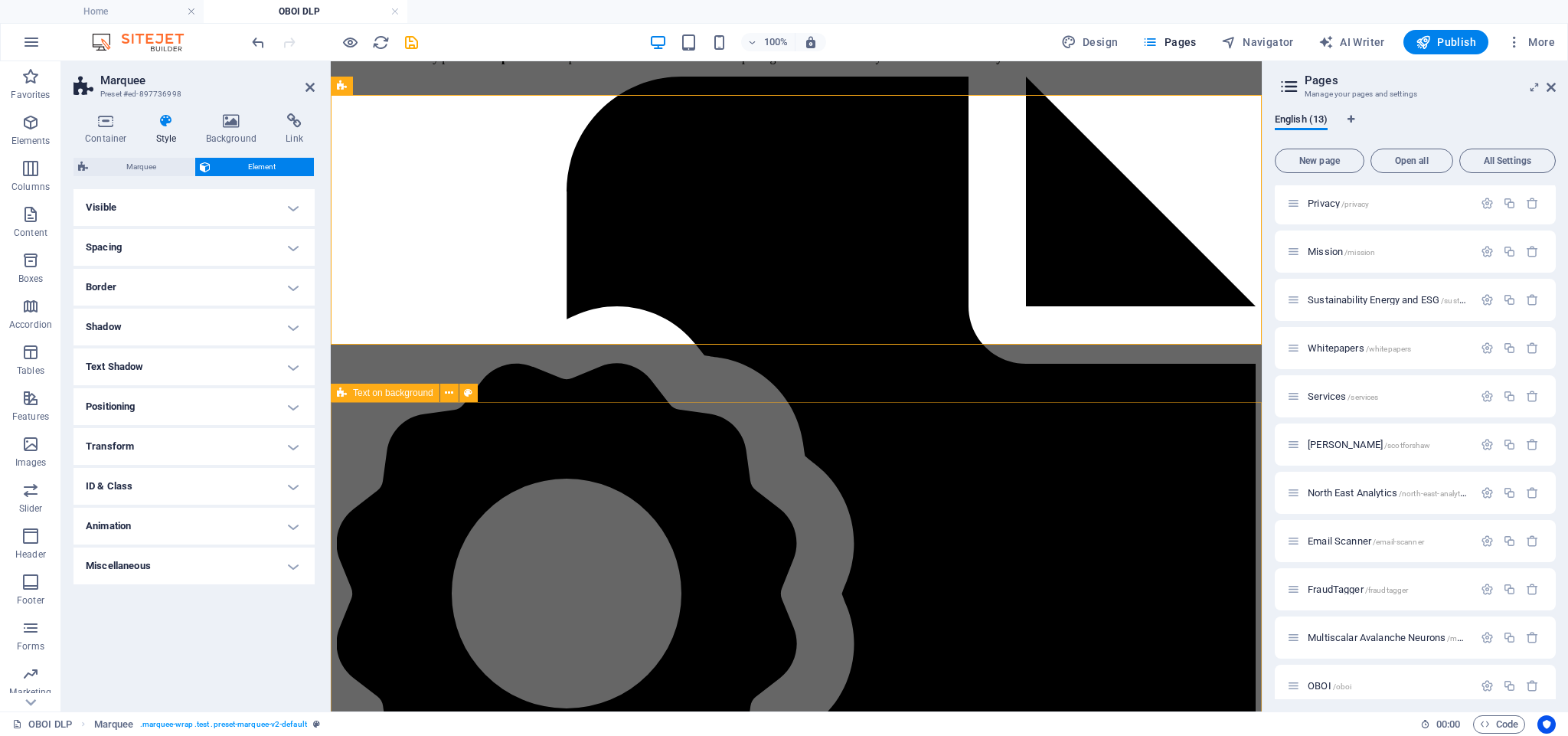
scroll to position [2971, 0]
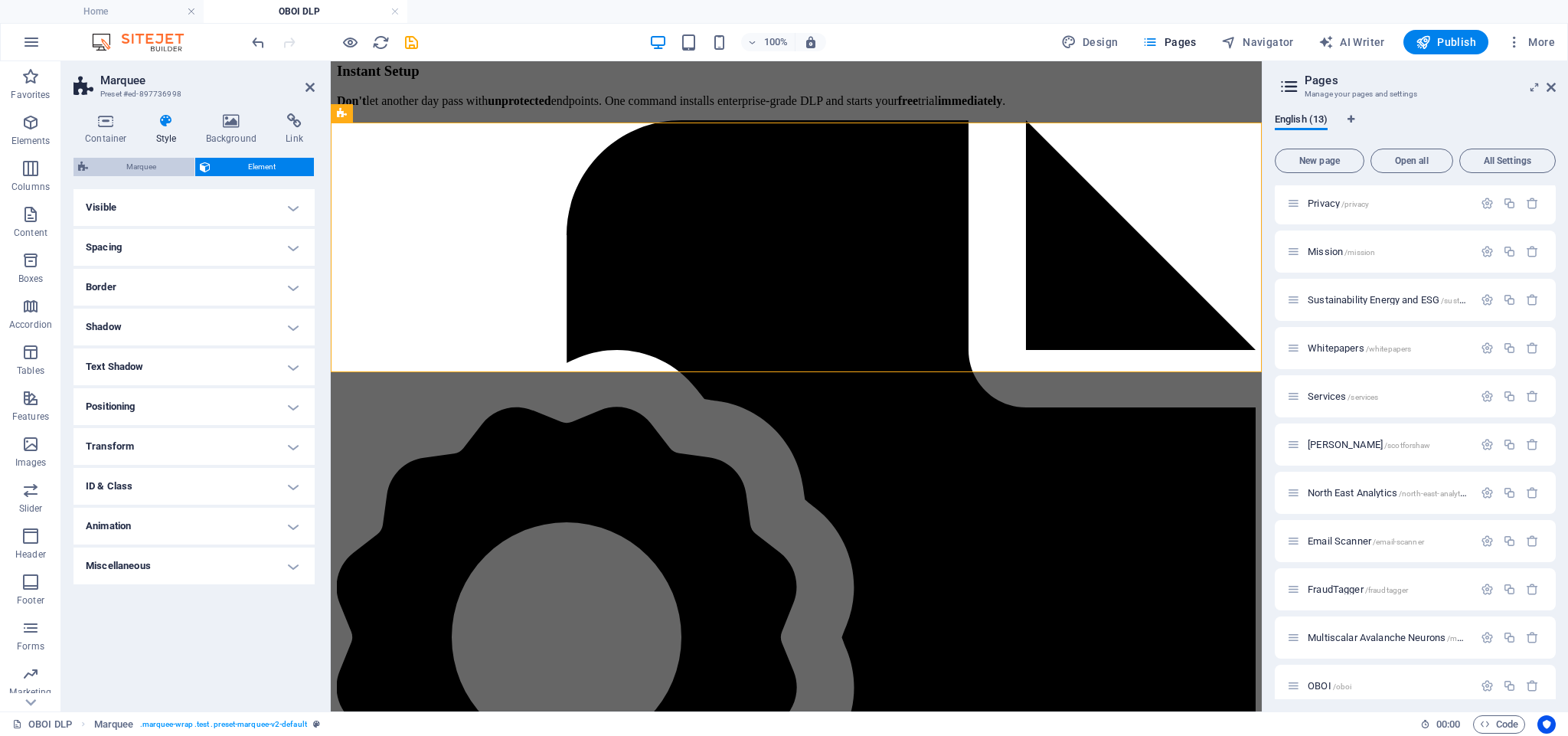
click at [133, 162] on span "Marquee" at bounding box center [141, 167] width 97 height 18
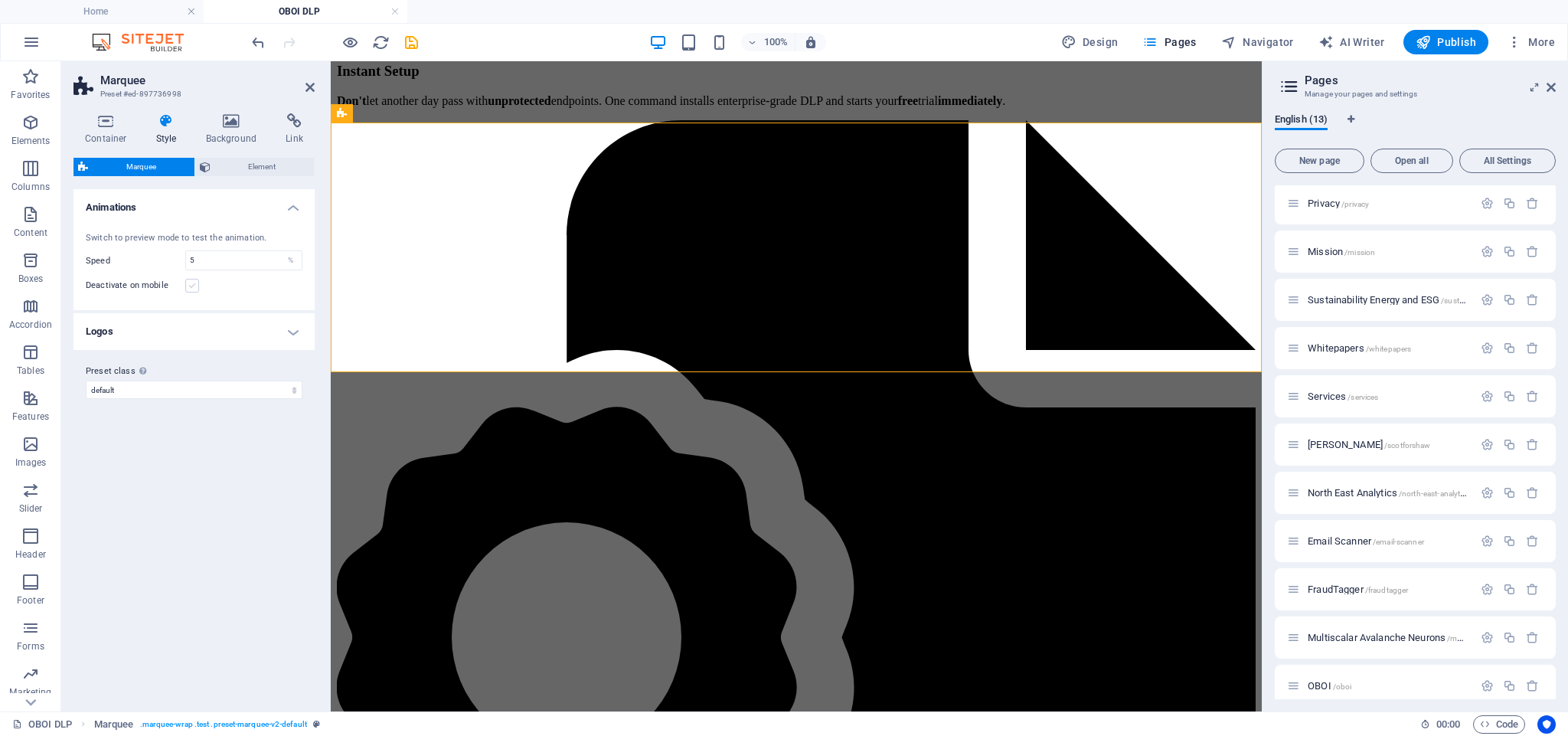
click at [191, 286] on label at bounding box center [192, 285] width 13 height 13
click at [0, 0] on input "Deactivate on mobile" at bounding box center [0, 0] width 0 height 0
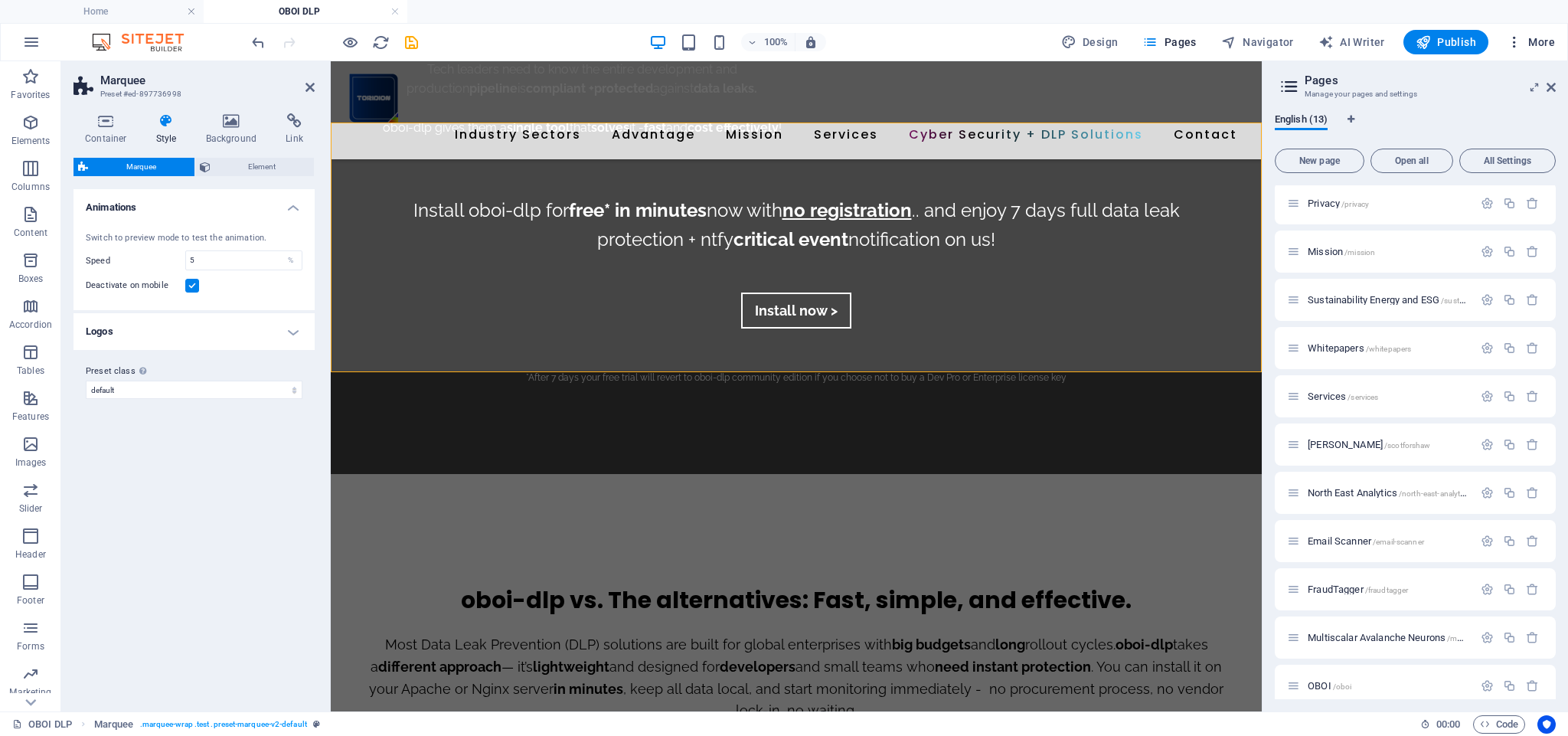
click at [1516, 41] on icon "button" at bounding box center [1515, 42] width 15 height 15
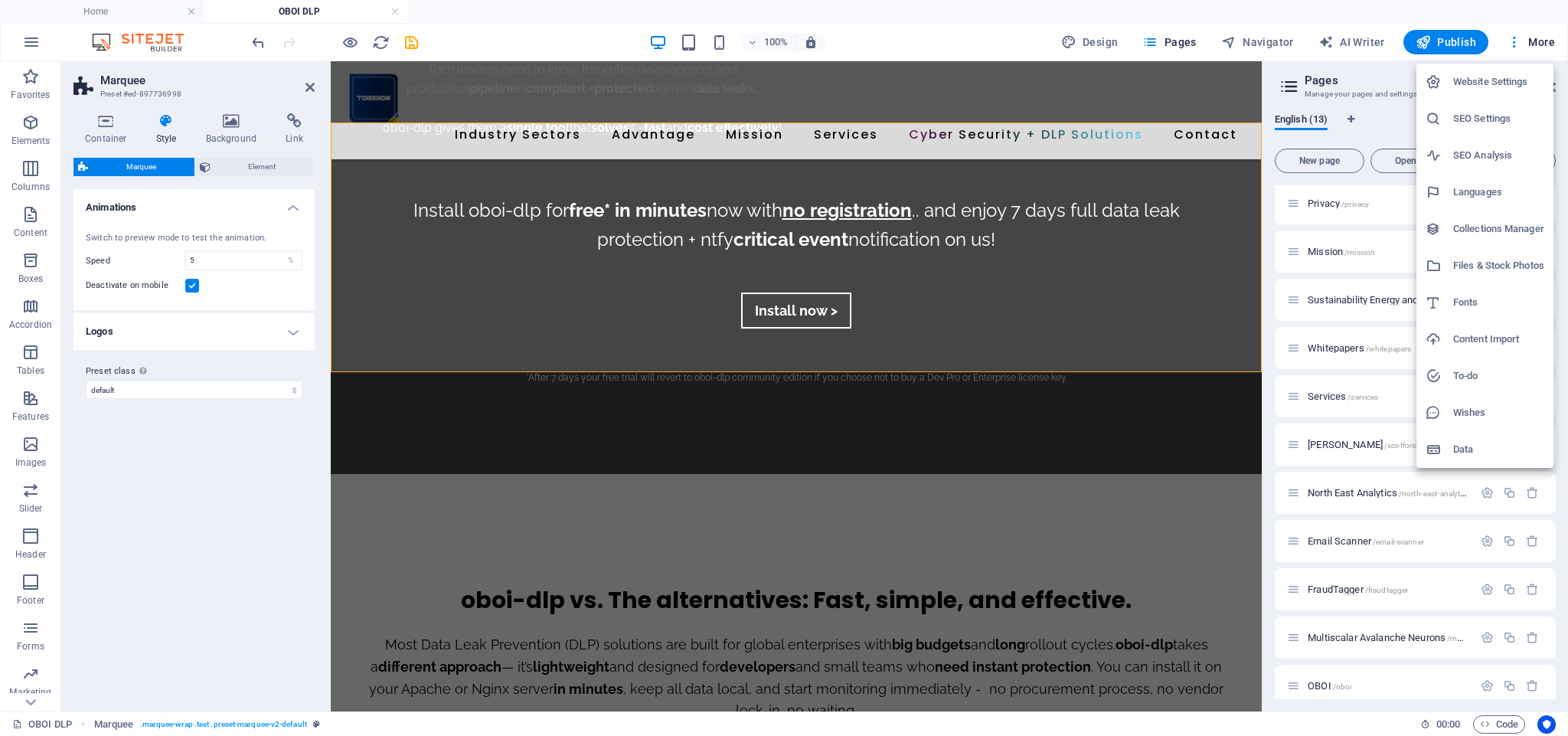
click at [913, 43] on div at bounding box center [784, 368] width 1568 height 736
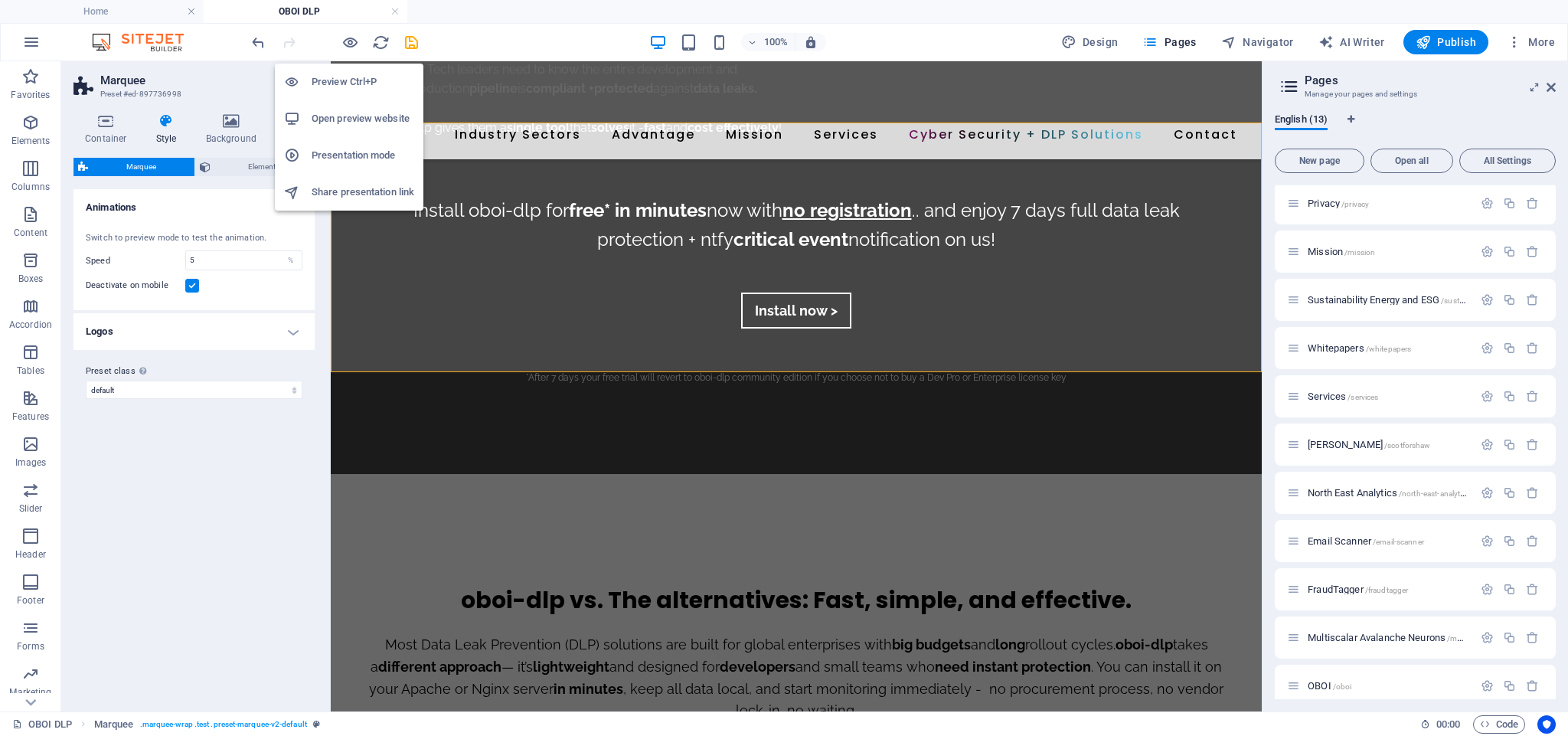
click at [351, 79] on h6 "Preview Ctrl+P" at bounding box center [363, 81] width 103 height 18
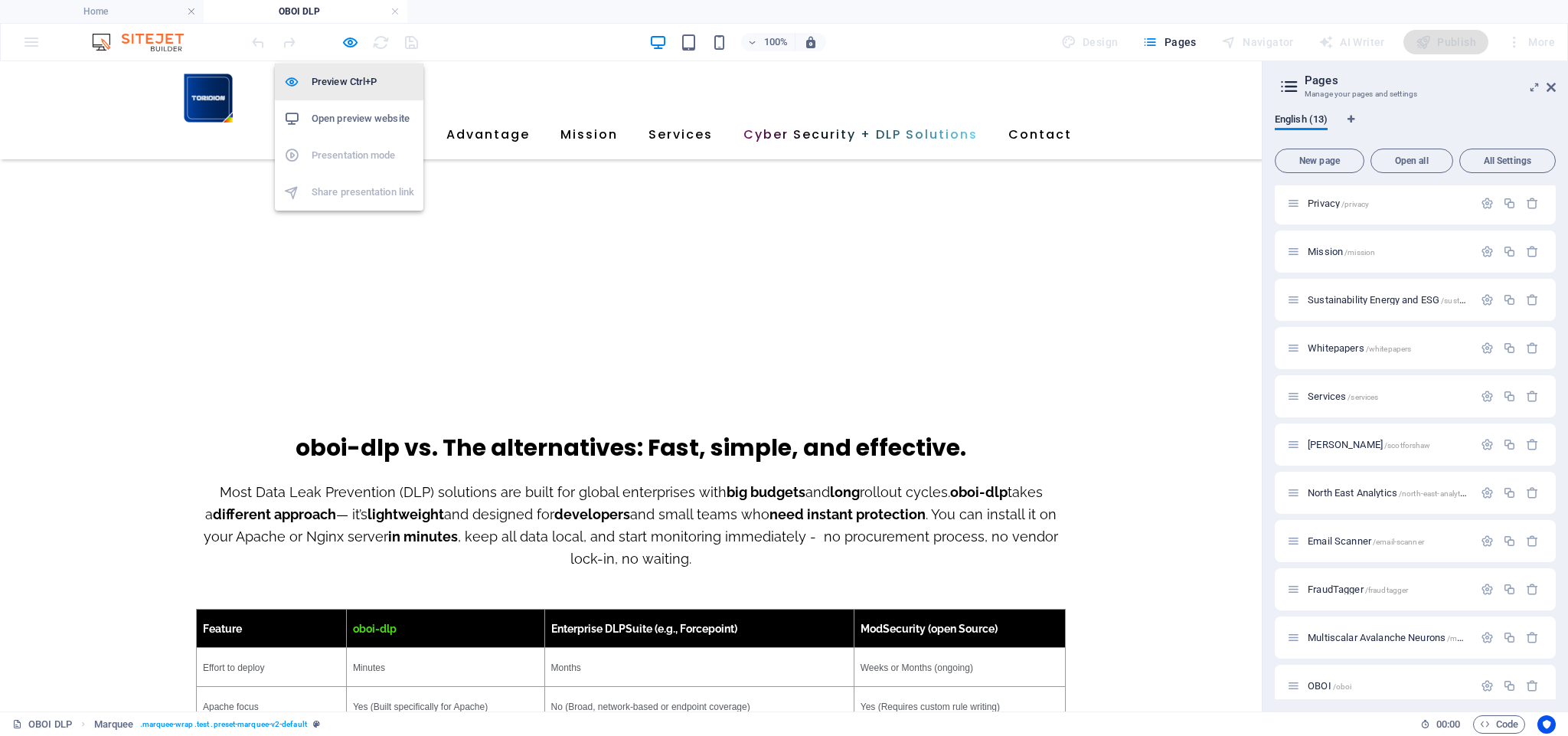
scroll to position [2399, 0]
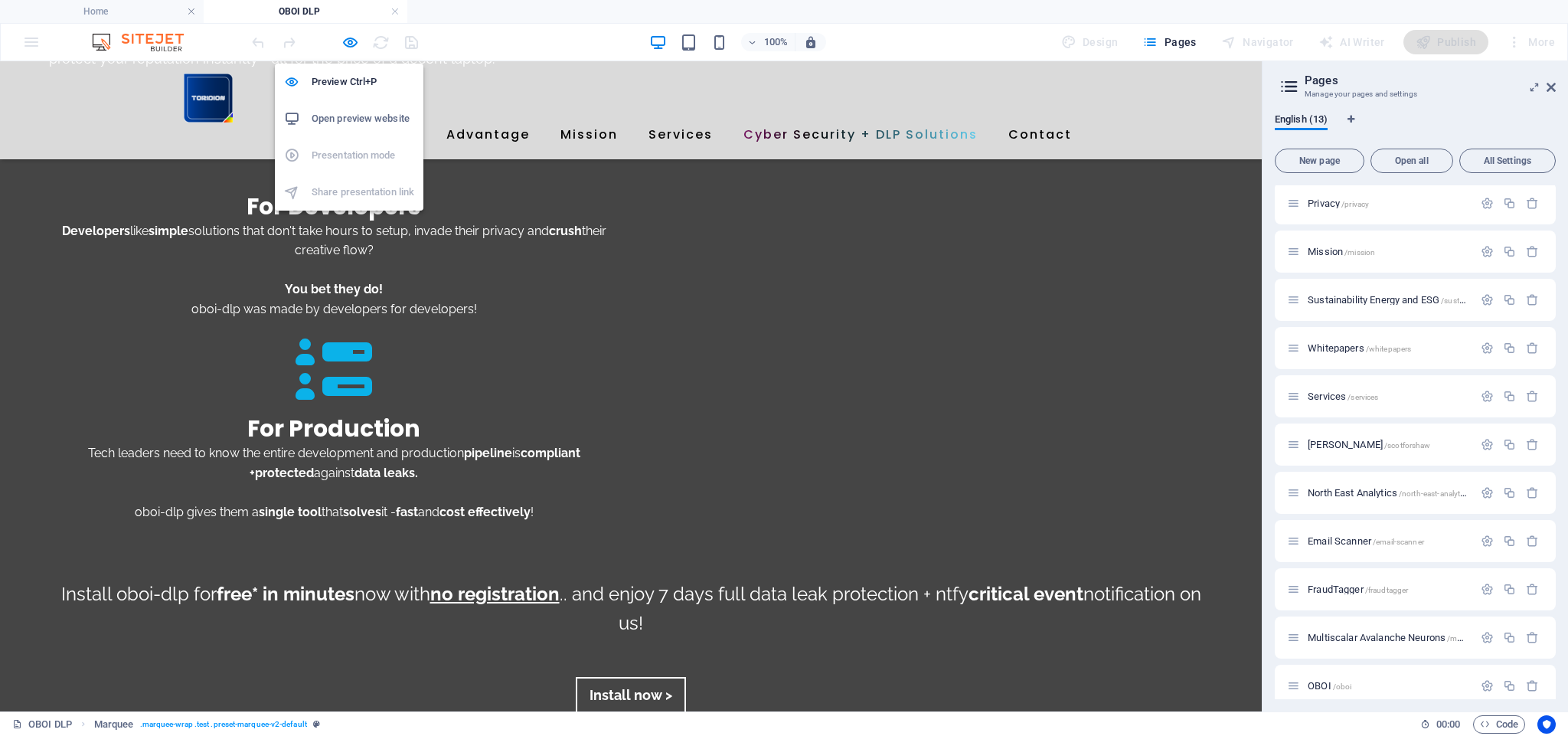
click at [351, 78] on h6 "Preview Ctrl+P" at bounding box center [363, 81] width 103 height 18
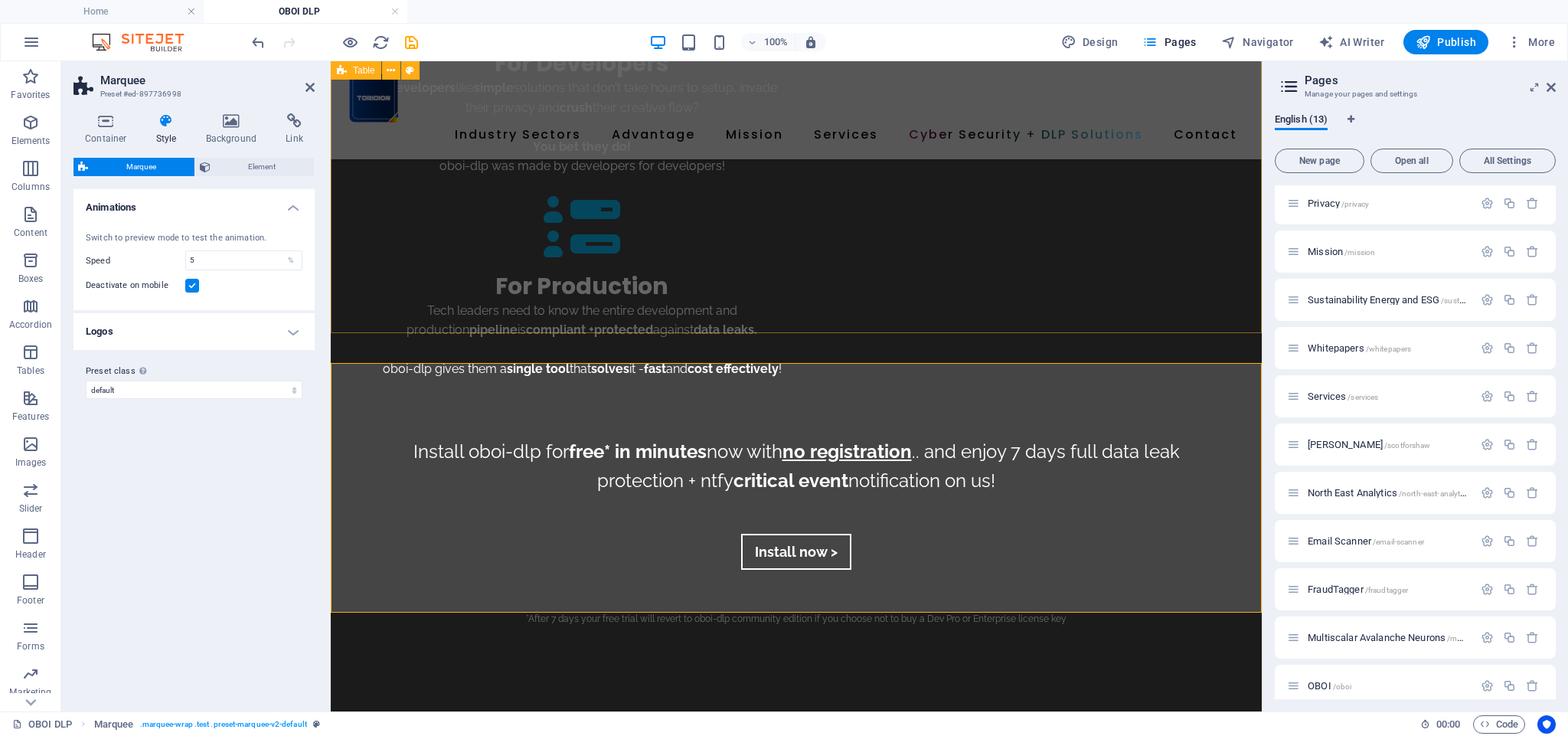
scroll to position [2729, 0]
